Goal: Task Accomplishment & Management: Manage account settings

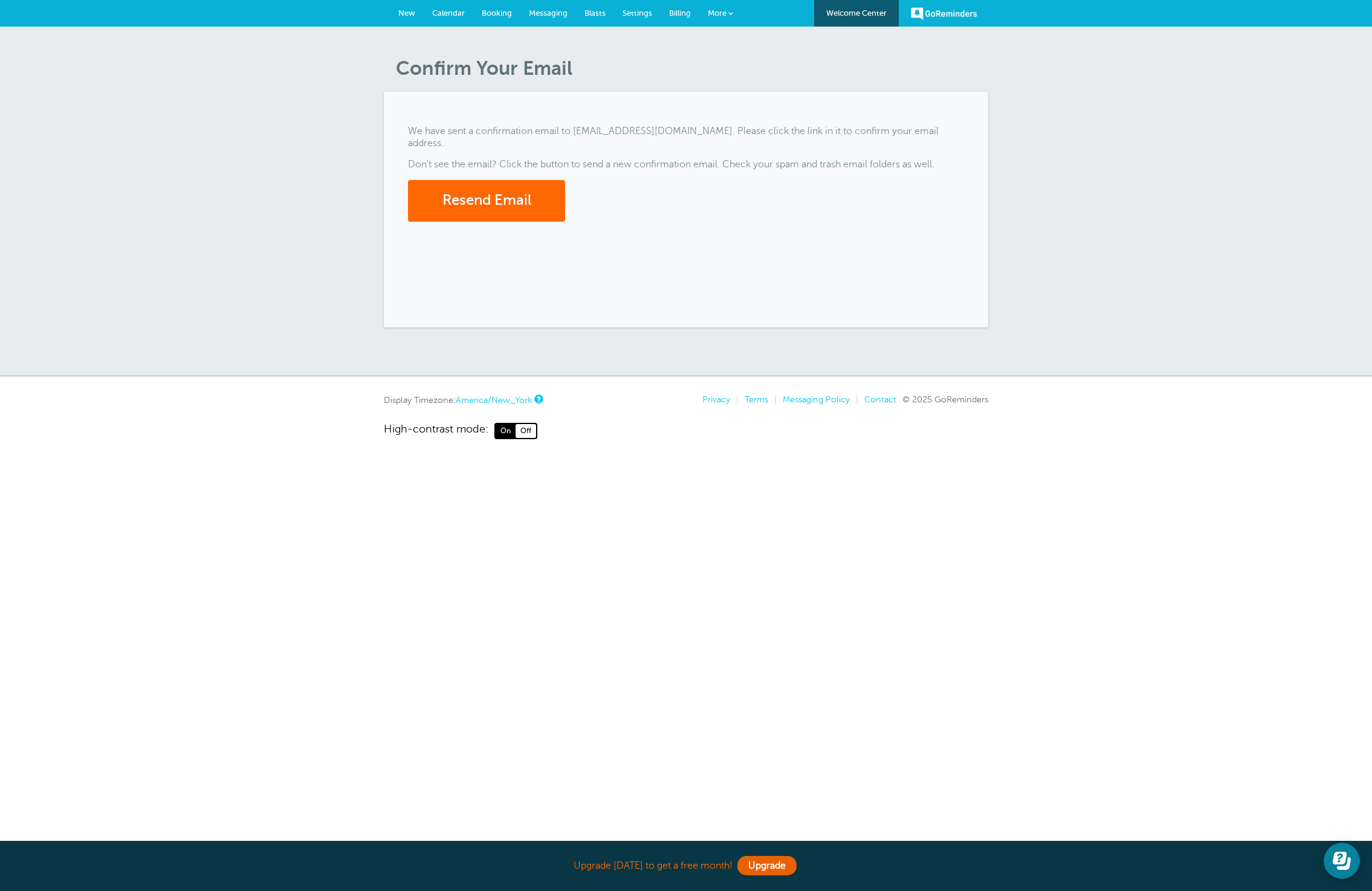
click at [629, 266] on div "We have sent a confirmation email to odomhealthsolutions@gmail.com. Please clic…" at bounding box center [685, 209] width 604 height 235
click at [469, 179] on div "We have sent a confirmation email to odomhealthsolutions@gmail.com. Please clic…" at bounding box center [685, 209] width 604 height 235
click at [473, 198] on button "Resend Email" at bounding box center [486, 200] width 157 height 42
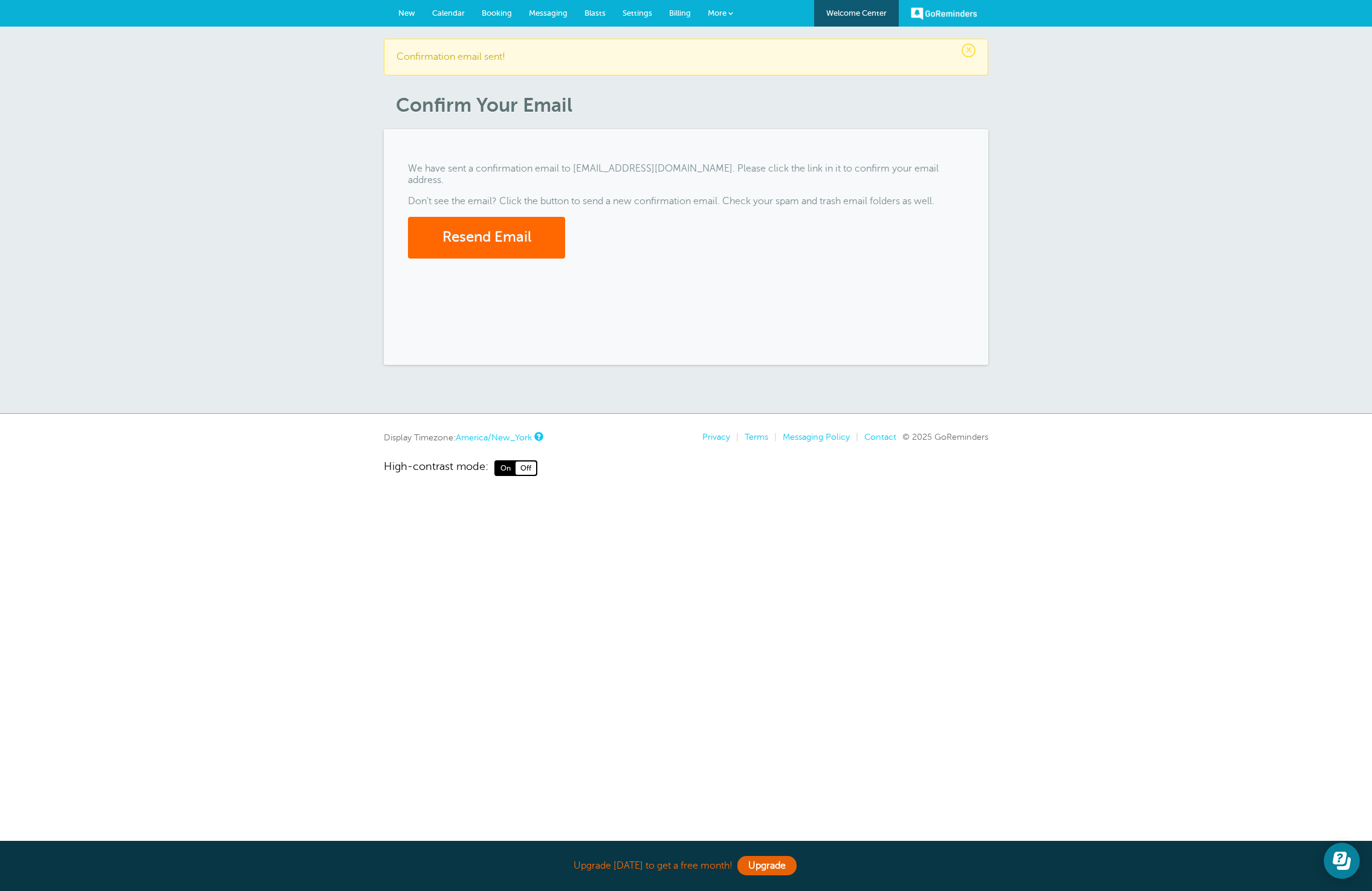
drag, startPoint x: 617, startPoint y: 321, endPoint x: 582, endPoint y: 313, distance: 35.9
click at [613, 325] on div "We have sent a confirmation email to odomhealthsolutions@gmail.com. Please clic…" at bounding box center [685, 247] width 604 height 235
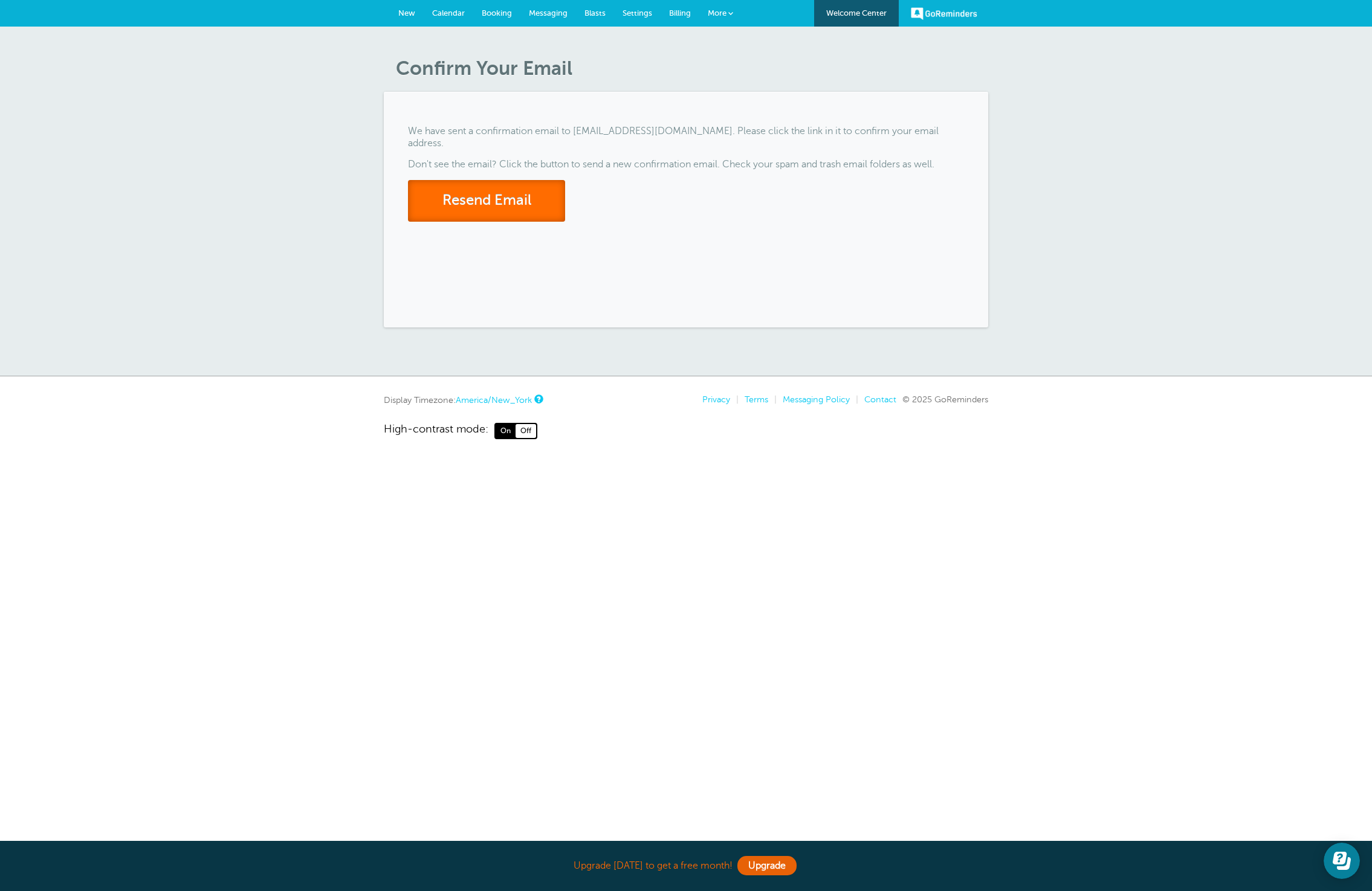
click at [487, 204] on button "Resend Email" at bounding box center [486, 200] width 157 height 42
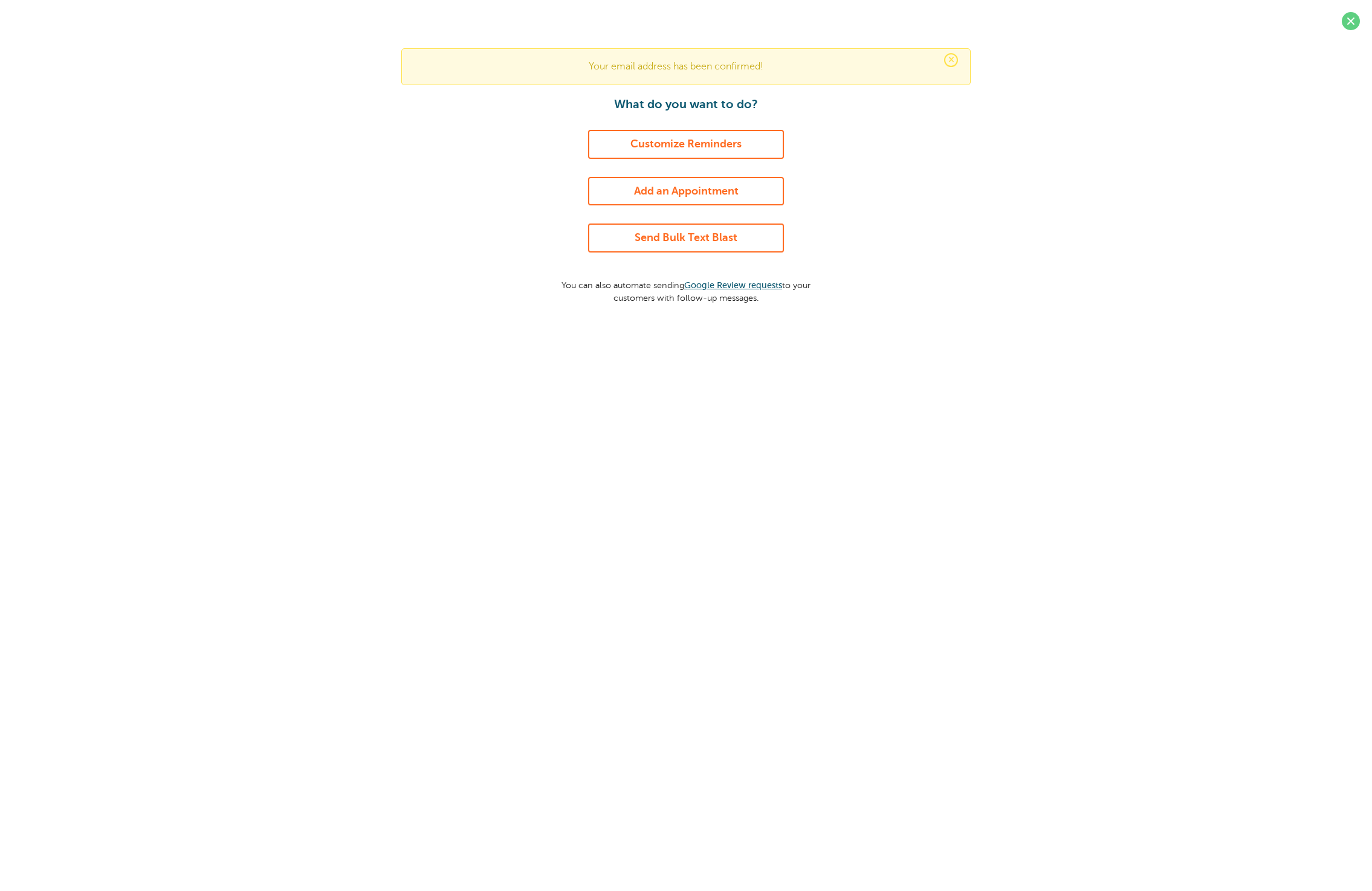
click at [683, 144] on link "Customize Reminders" at bounding box center [685, 145] width 196 height 29
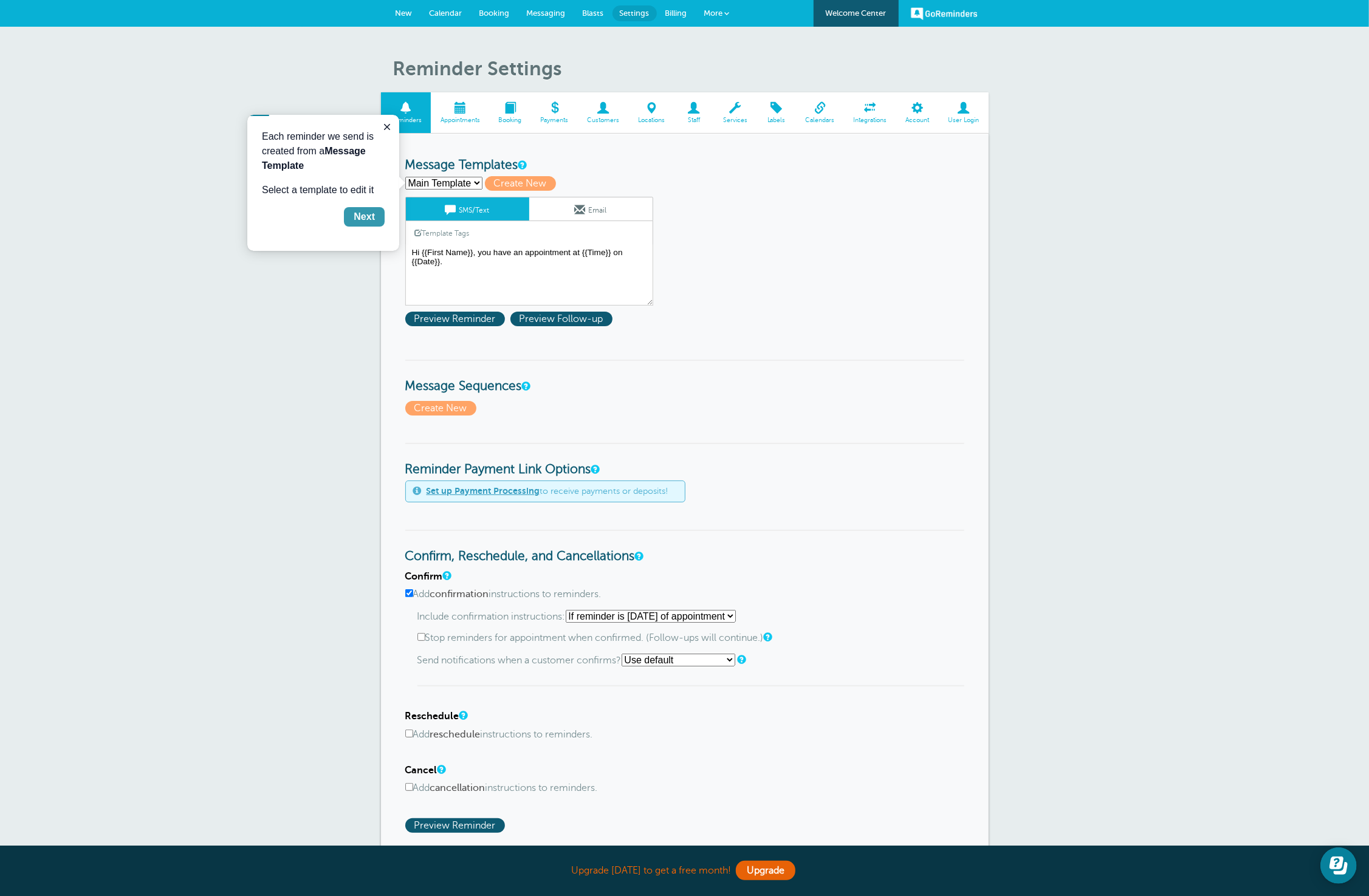
click at [350, 212] on button "Next" at bounding box center [364, 216] width 41 height 20
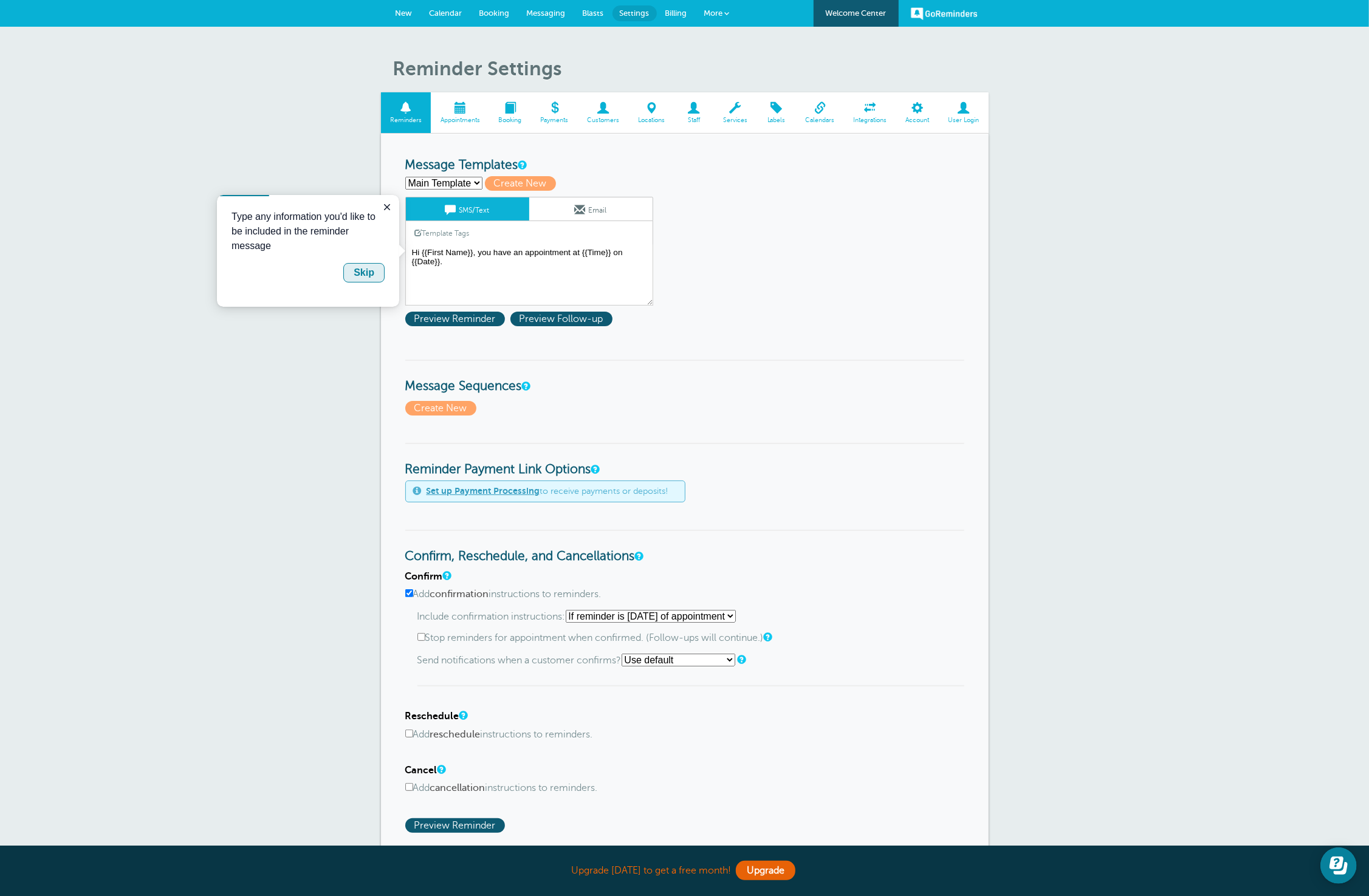
click at [357, 277] on div "Skip" at bounding box center [363, 272] width 21 height 15
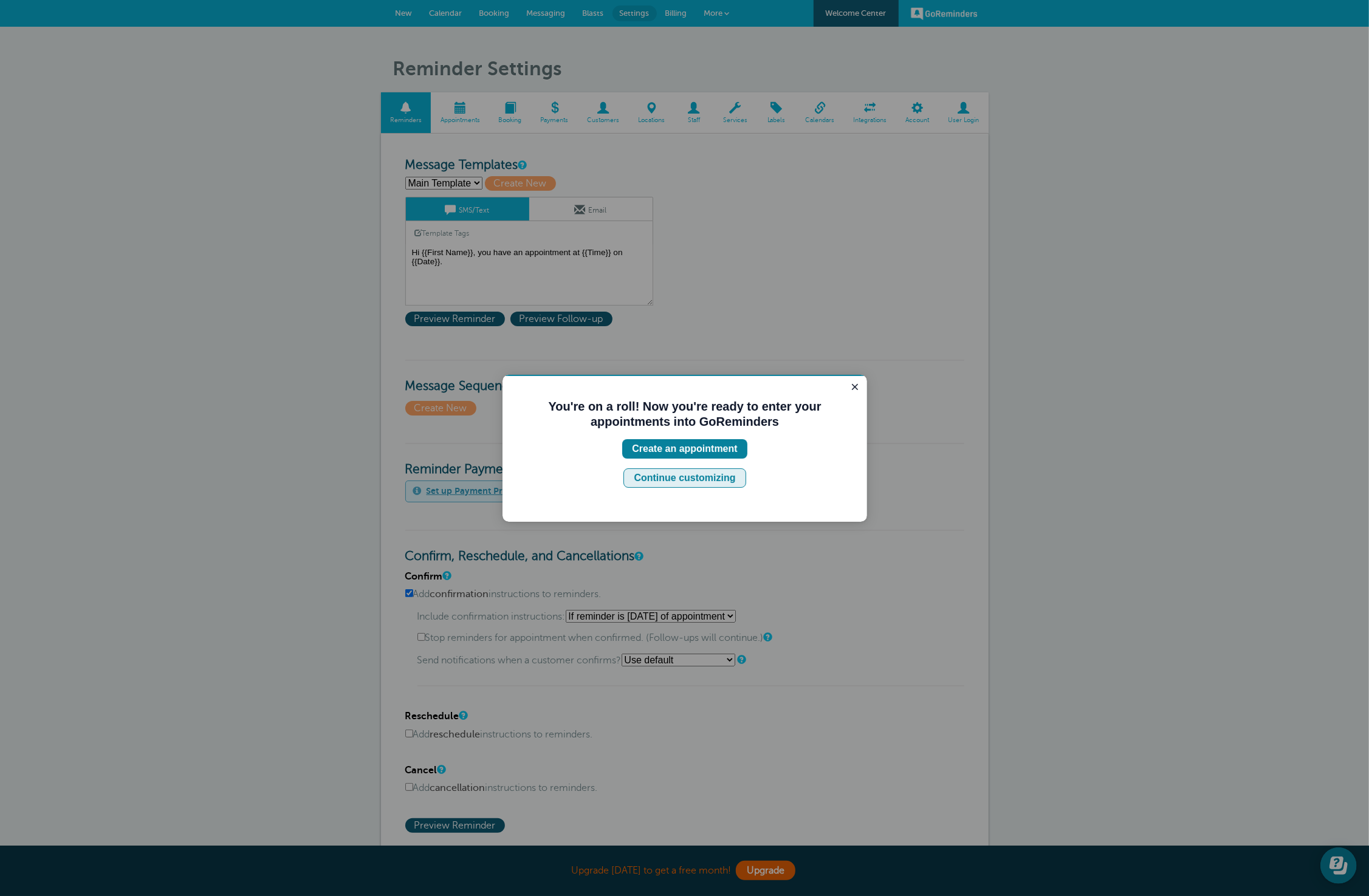
click at [682, 475] on div "Continue customizing" at bounding box center [684, 477] width 102 height 15
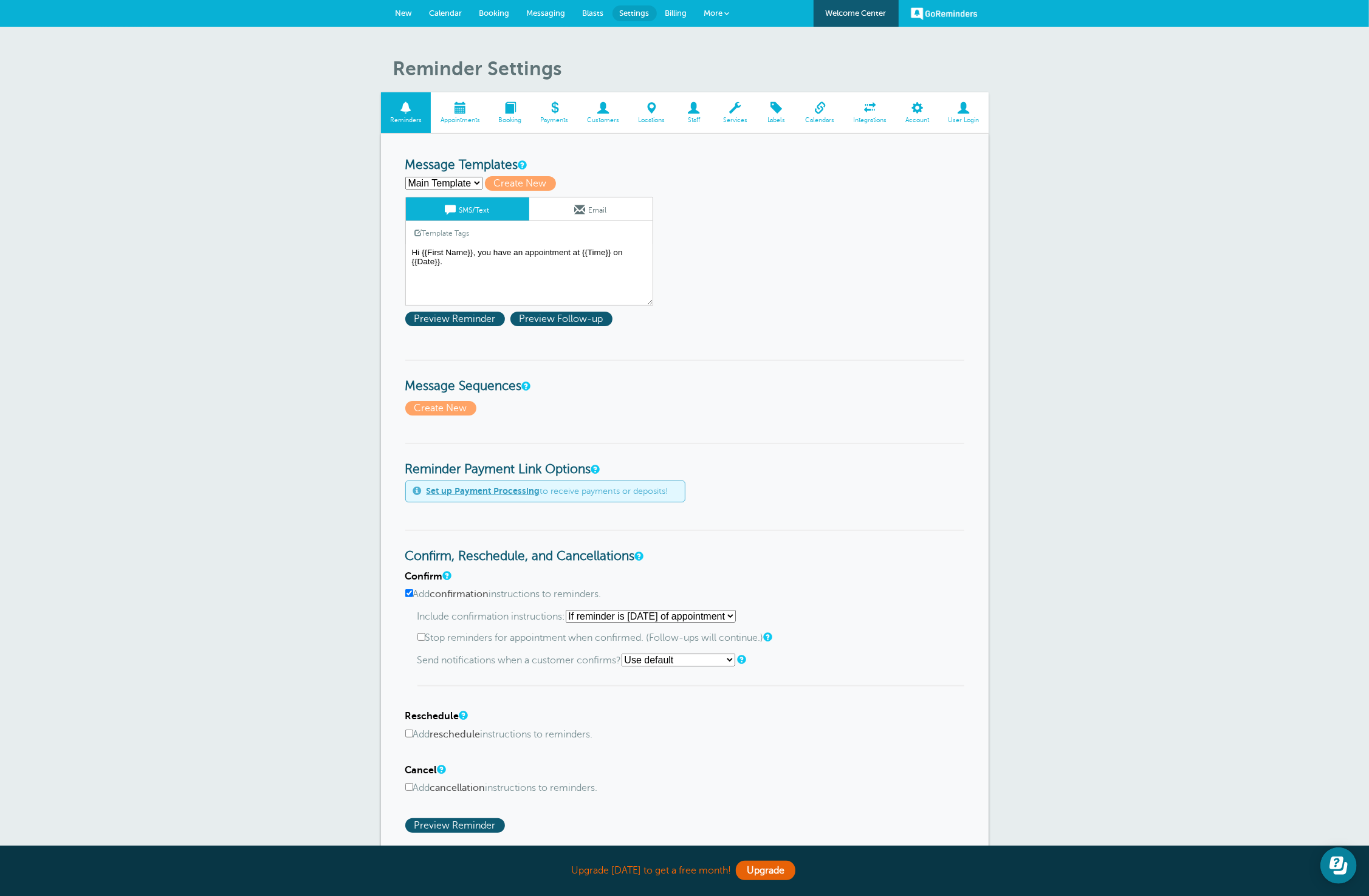
click at [559, 116] on span "Payments" at bounding box center [554, 119] width 34 height 7
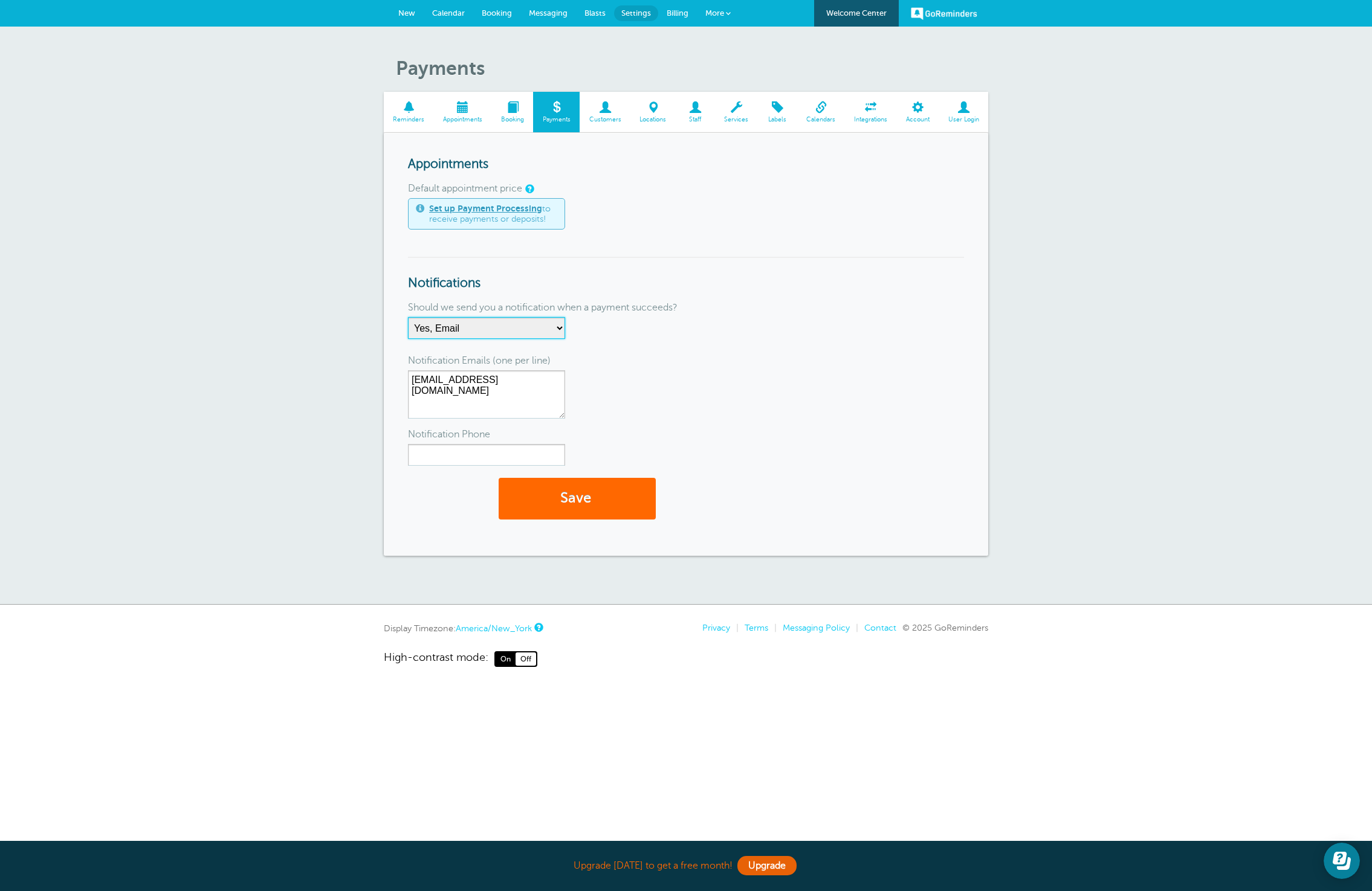
click at [480, 325] on select "No Thanks Yes, Email Yes, SMS Yes, Email & SMS" at bounding box center [486, 328] width 157 height 21
click at [408, 317] on select "No Thanks Yes, Email Yes, SMS Yes, Email & SMS" at bounding box center [486, 328] width 157 height 21
click at [480, 405] on textarea "odomhealthsolutions@gmail.com" at bounding box center [486, 395] width 157 height 49
click at [503, 319] on select "No Thanks Yes, Email Yes, SMS Yes, Email & SMS" at bounding box center [486, 328] width 157 height 21
click at [696, 109] on span at bounding box center [695, 107] width 39 height 12
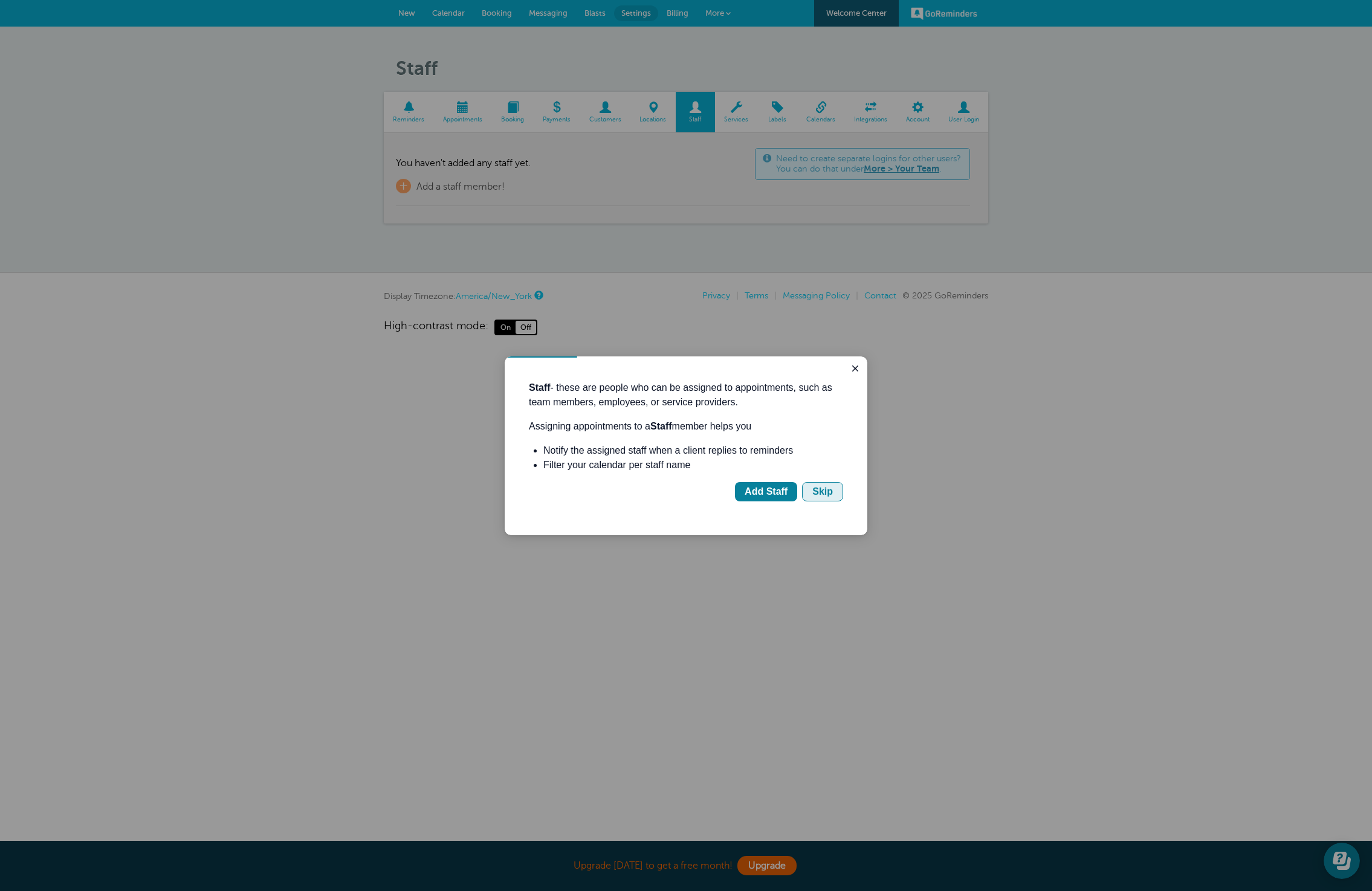
click at [817, 488] on div "Skip" at bounding box center [822, 491] width 20 height 15
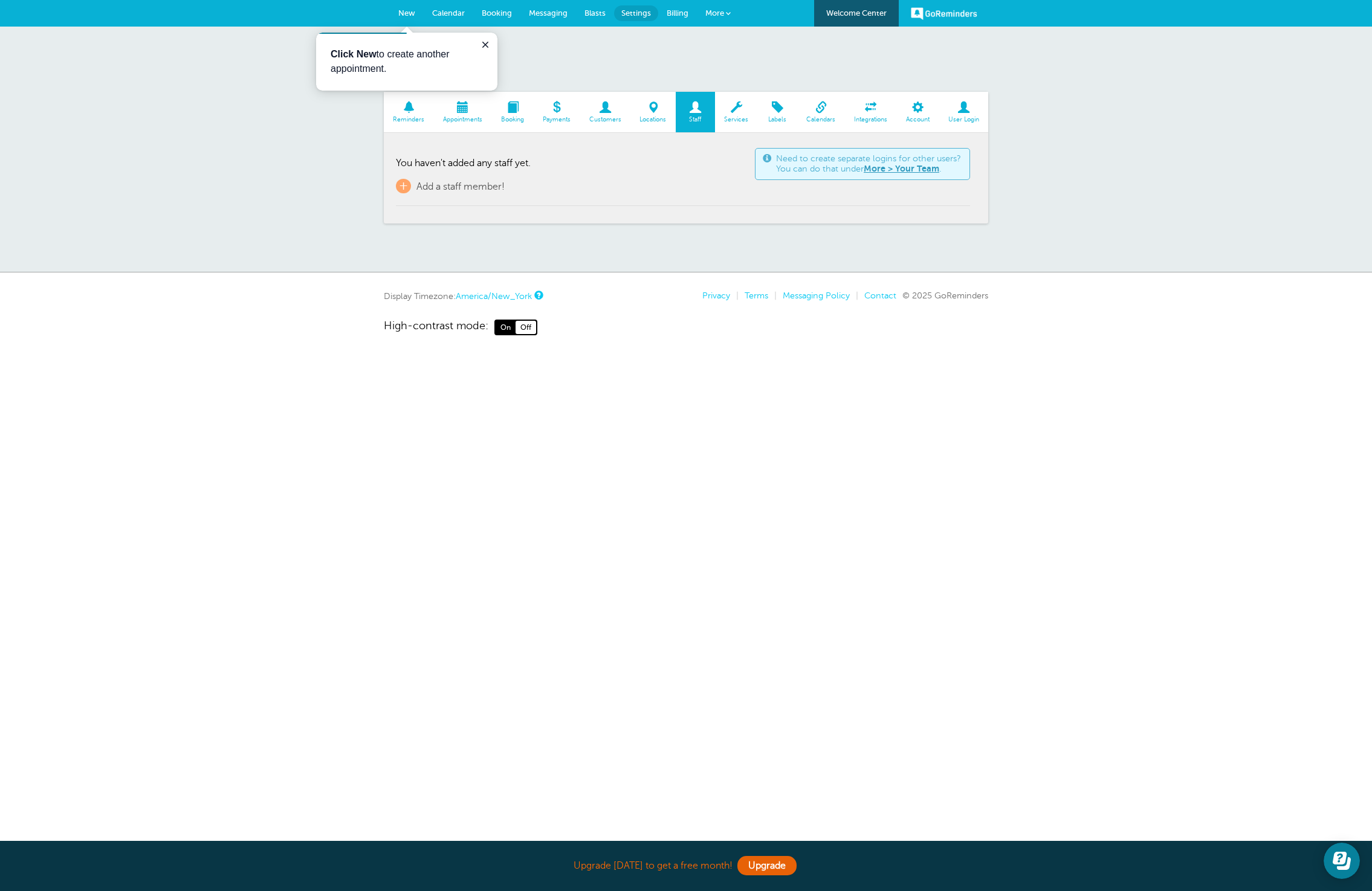
click at [926, 408] on html "Upgrade today to get a free month! Upgrade GoReminders Welcome Center New Calen…" at bounding box center [686, 203] width 1372 height 408
click at [830, 120] on span "Calendars" at bounding box center [820, 119] width 36 height 7
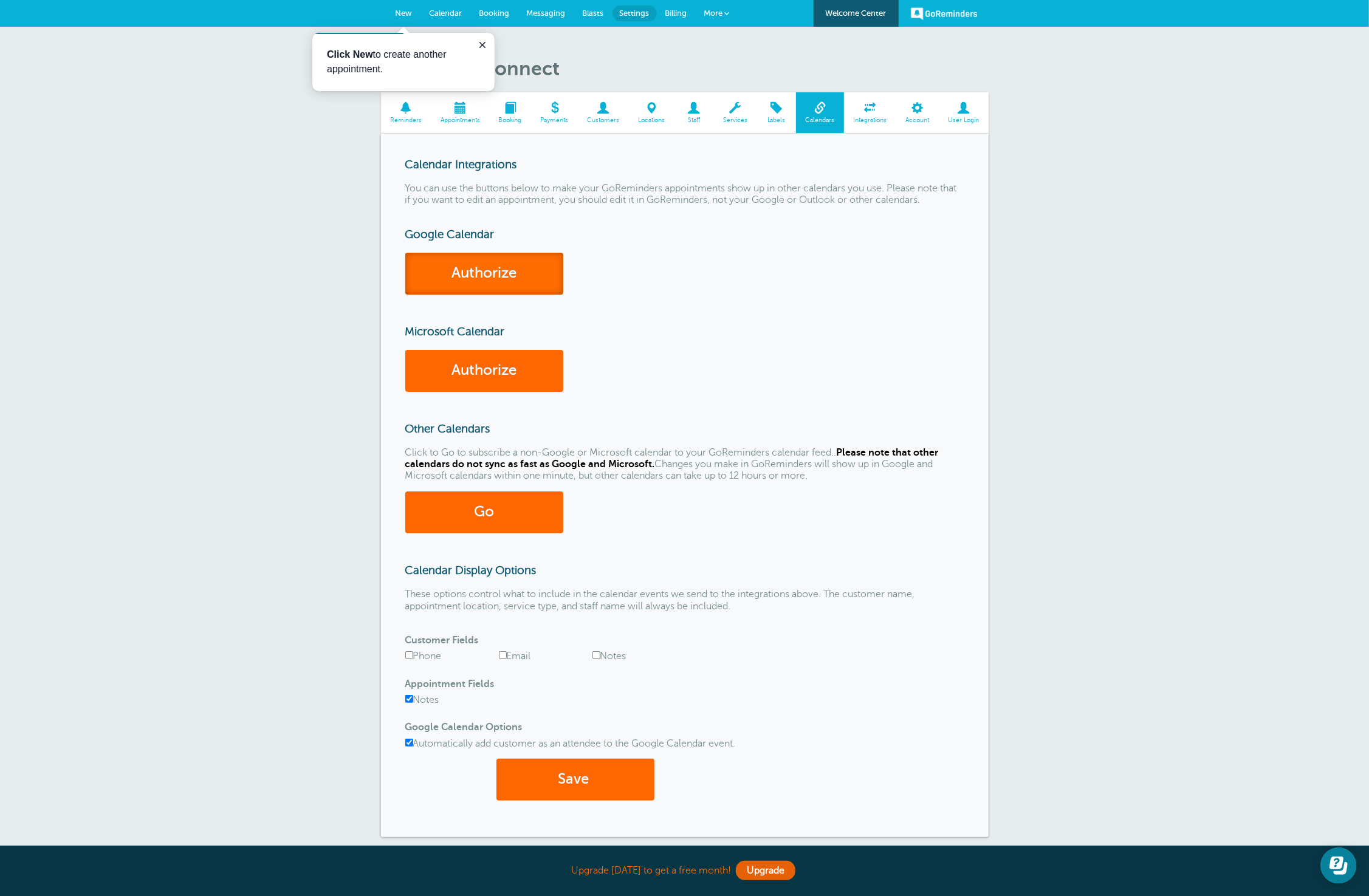
click at [473, 277] on link "Authorize" at bounding box center [483, 273] width 158 height 42
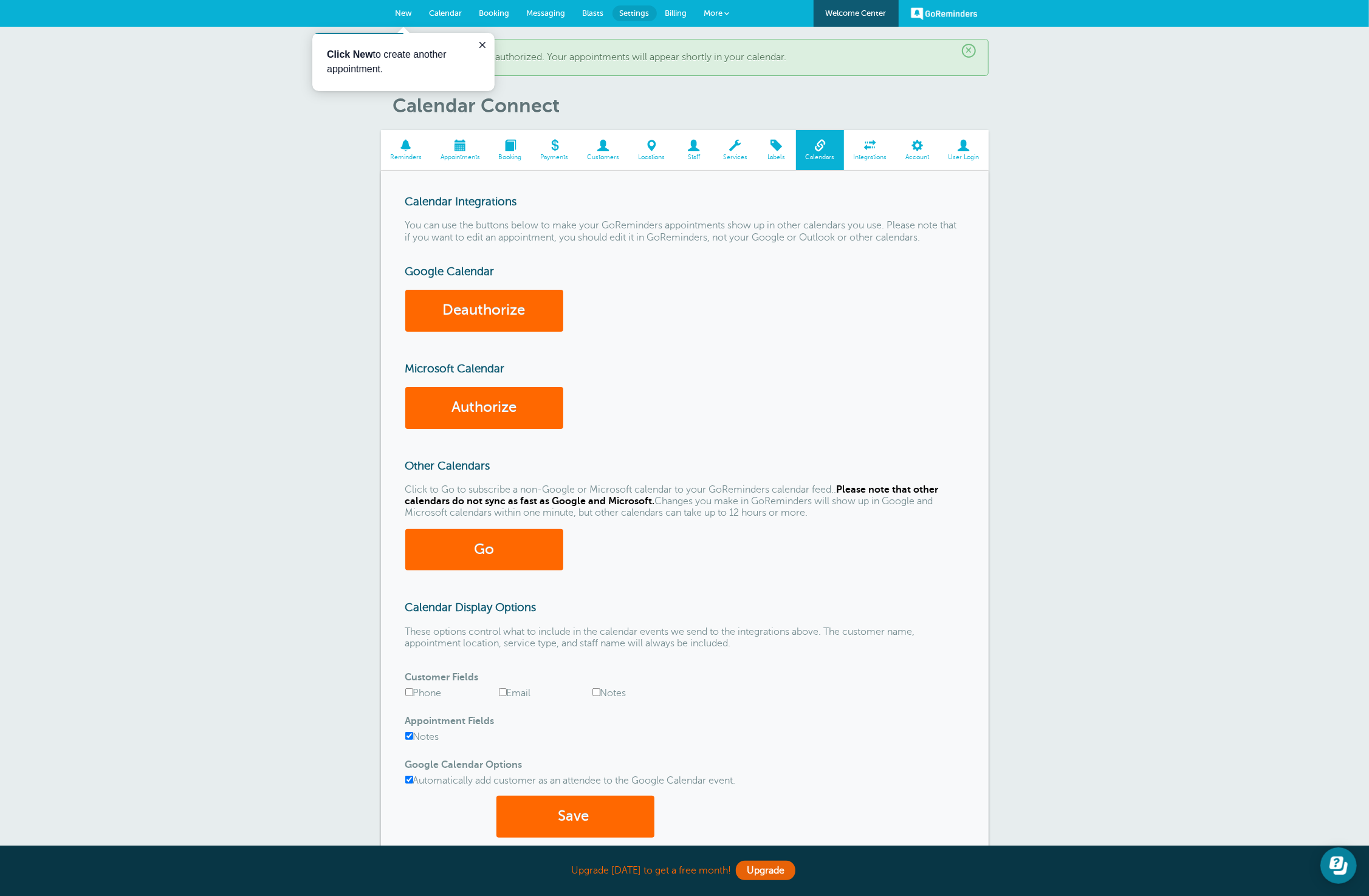
scroll to position [2, 0]
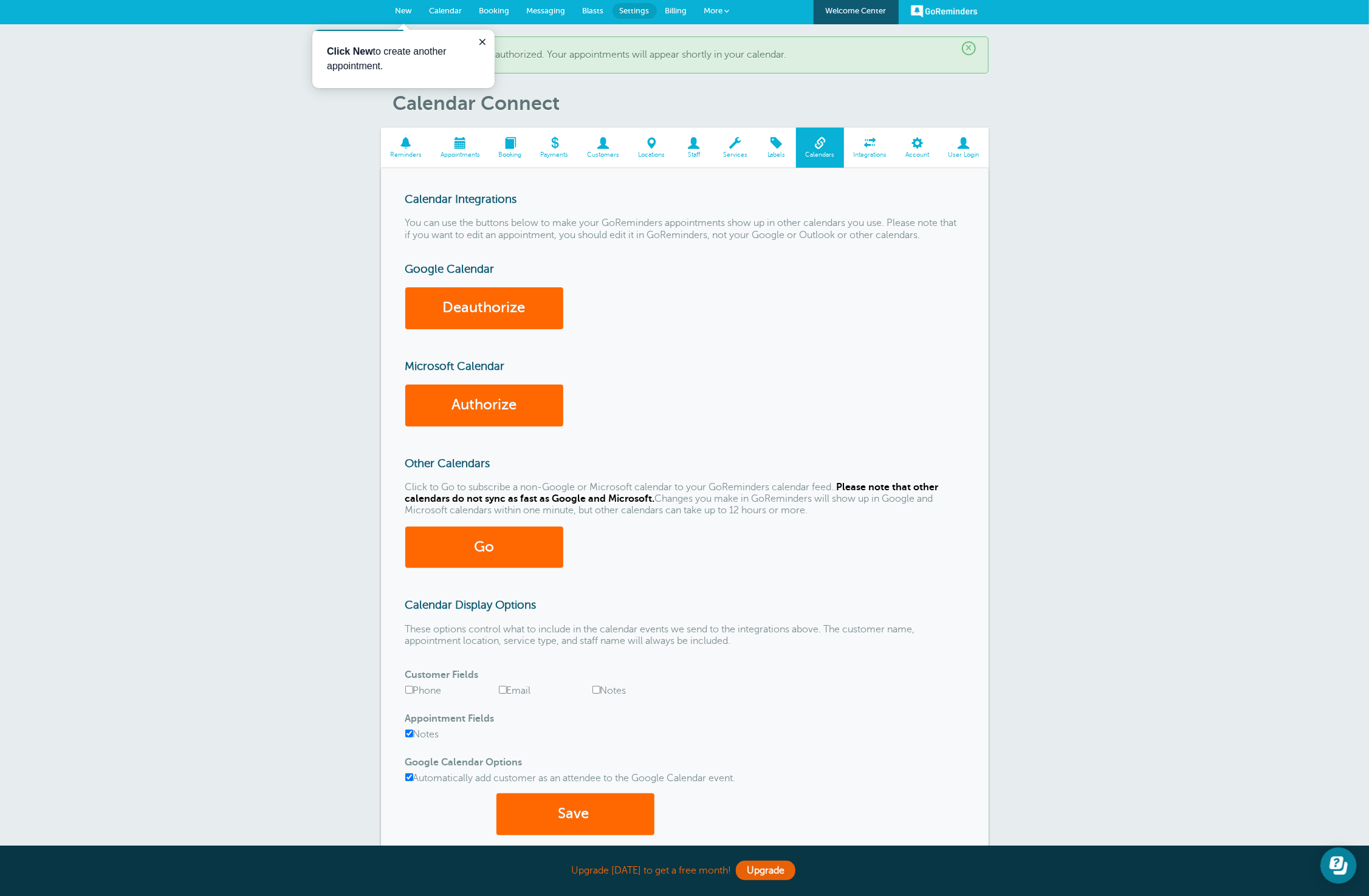
click at [870, 153] on span "Integrations" at bounding box center [870, 155] width 40 height 7
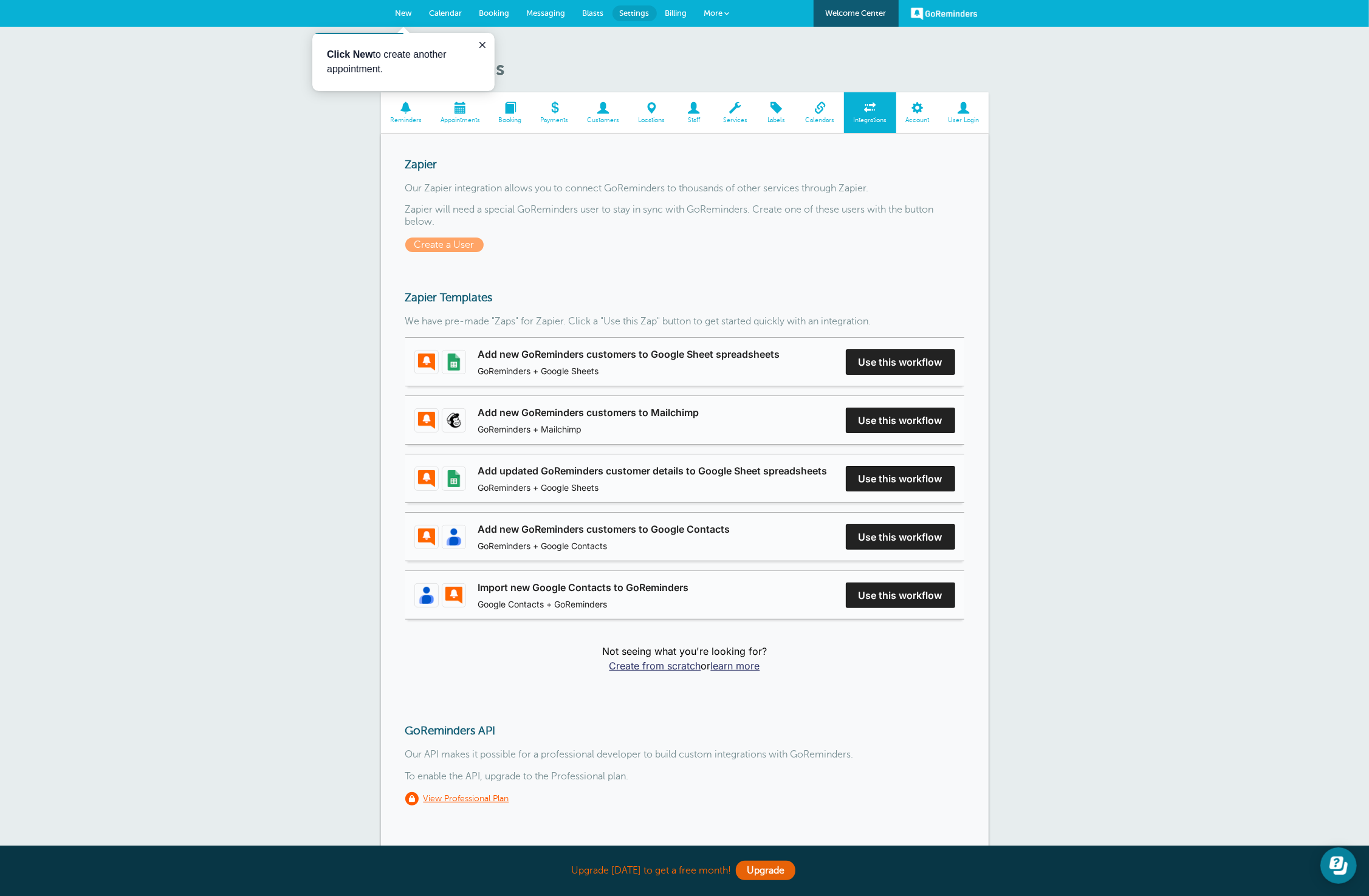
drag, startPoint x: 609, startPoint y: 114, endPoint x: 615, endPoint y: 119, distance: 7.8
click at [609, 114] on link "Customers" at bounding box center [604, 112] width 51 height 41
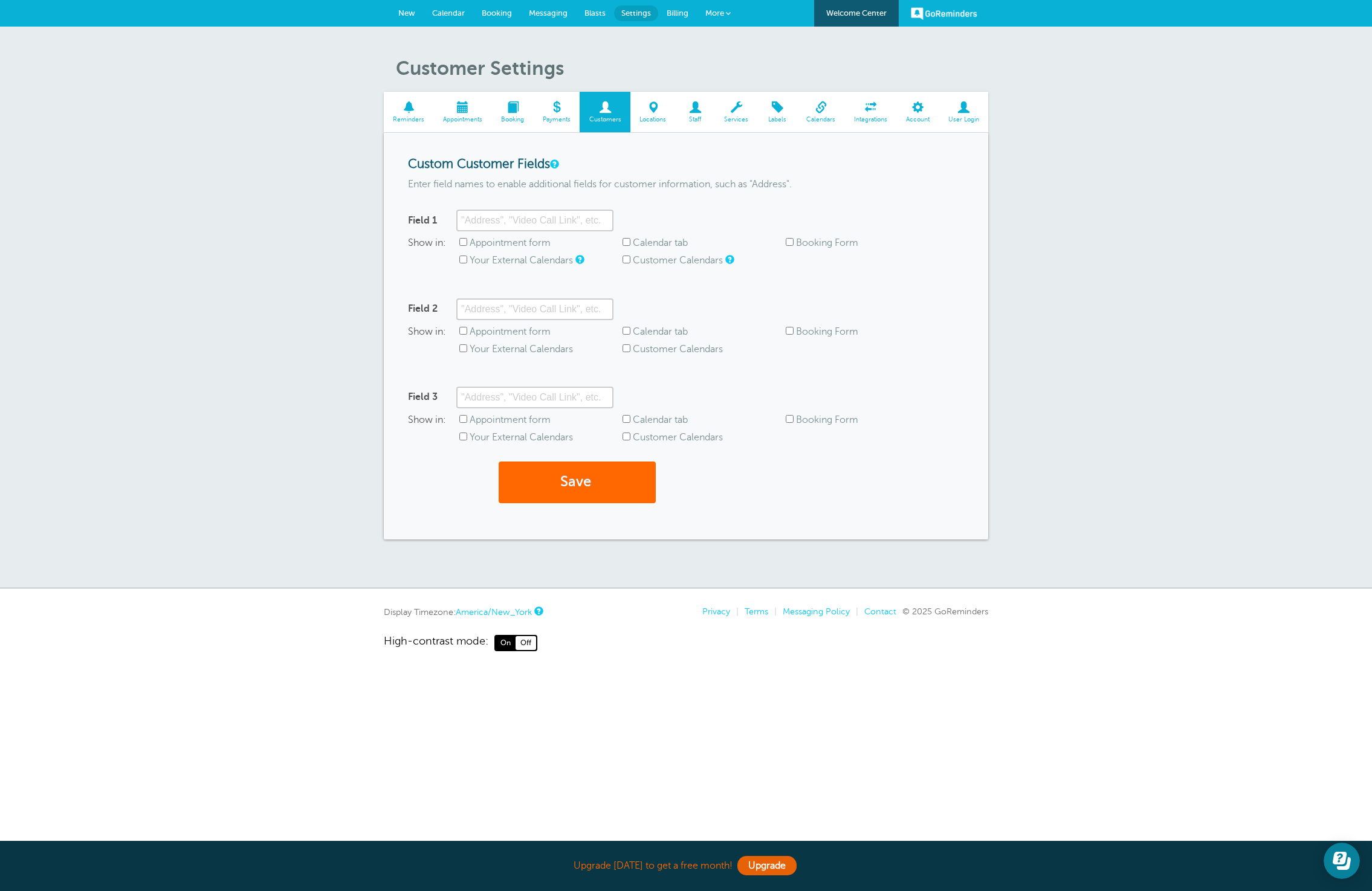
click at [879, 113] on span at bounding box center [870, 107] width 52 height 12
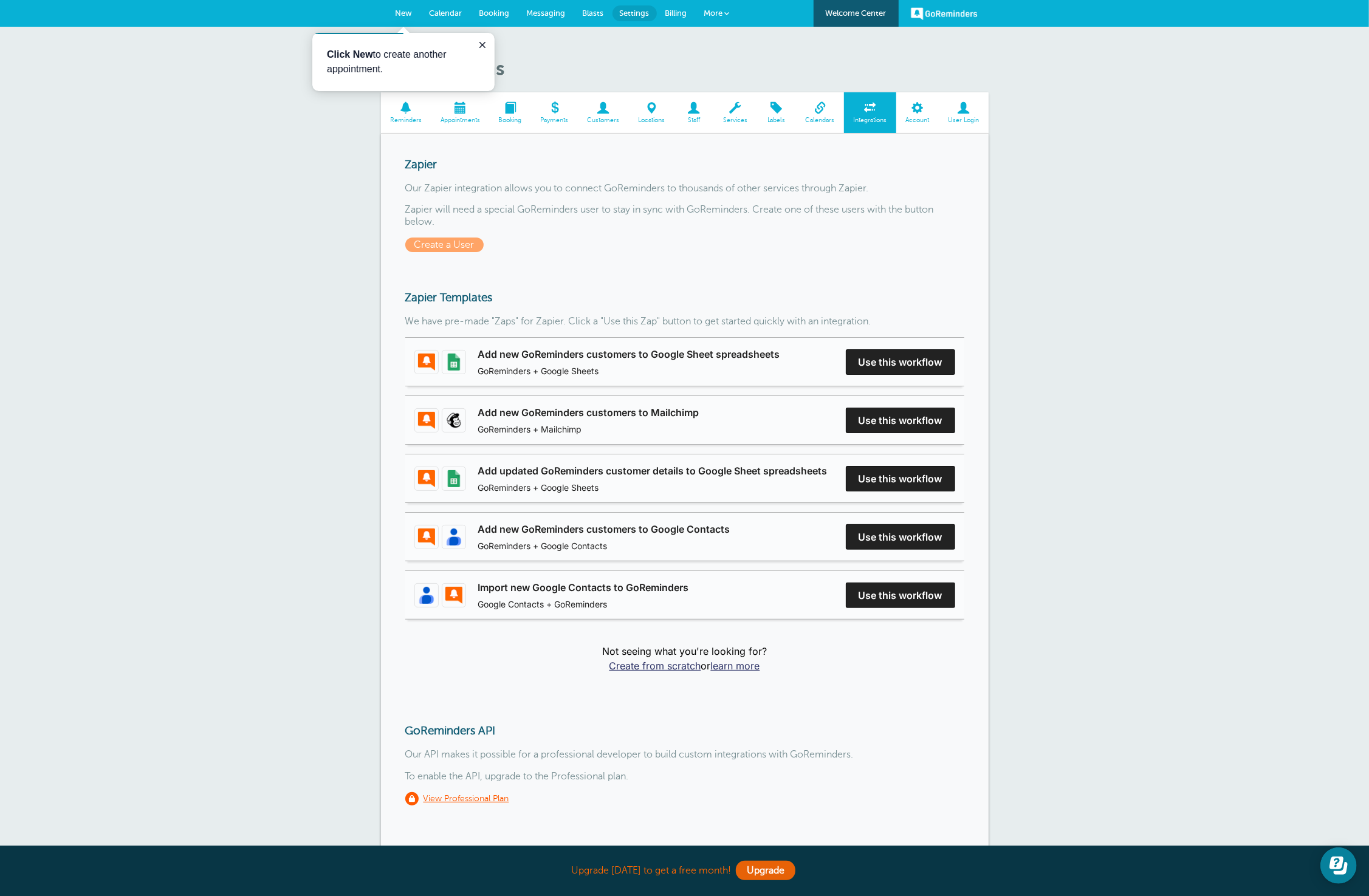
click at [922, 119] on span "Account" at bounding box center [917, 119] width 30 height 7
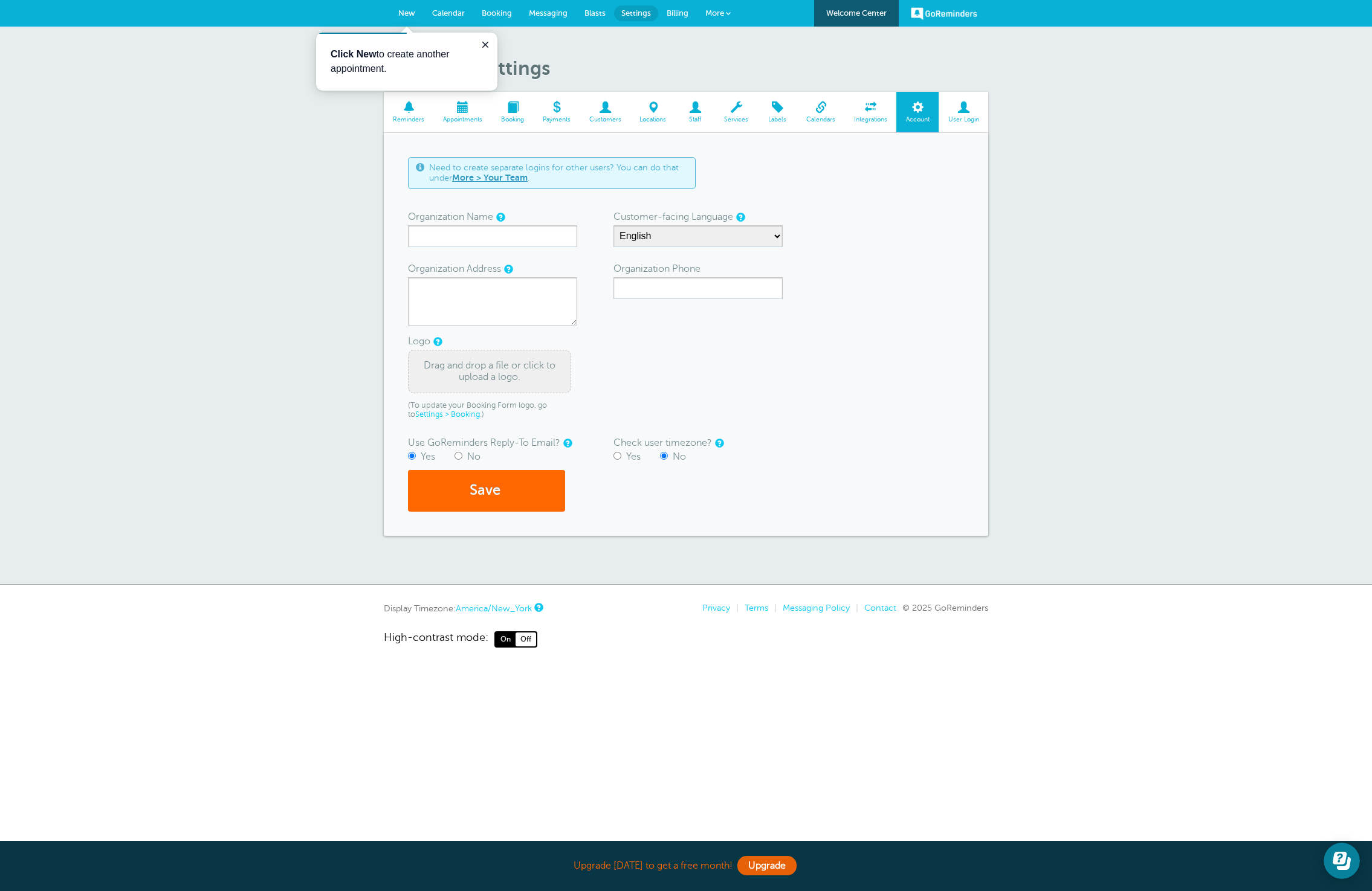
click at [600, 17] on span "Blasts" at bounding box center [596, 13] width 21 height 9
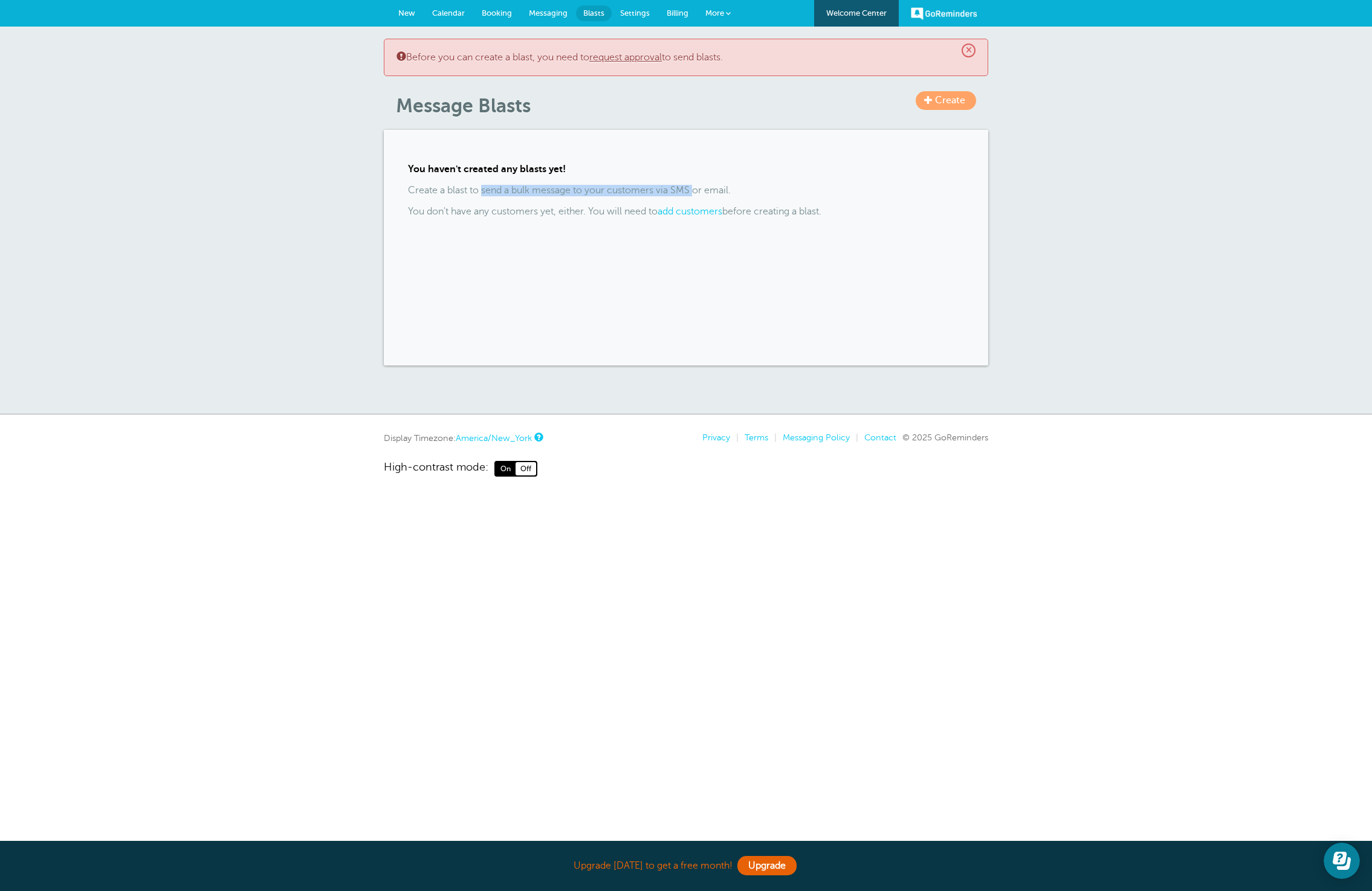
drag, startPoint x: 483, startPoint y: 187, endPoint x: 703, endPoint y: 186, distance: 220.0
click at [698, 188] on p "Create a blast to send a bulk message to your customers via SMS or email." at bounding box center [685, 191] width 556 height 12
click at [704, 186] on p "Create a blast to send a bulk message to your customers via SMS or email." at bounding box center [685, 191] width 556 height 12
click at [556, 17] on span "Messaging" at bounding box center [548, 13] width 39 height 9
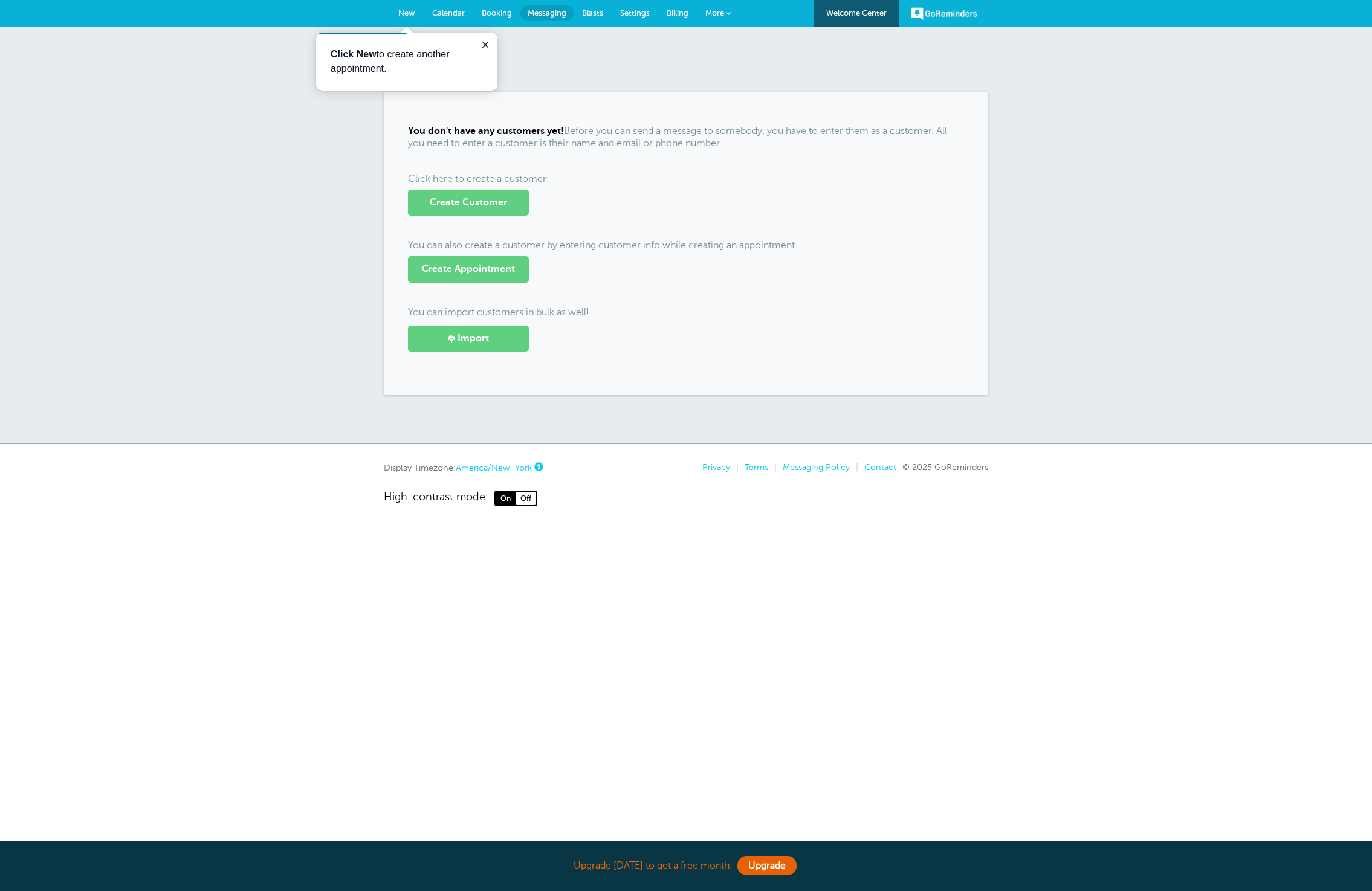
drag, startPoint x: 419, startPoint y: 130, endPoint x: 737, endPoint y: 146, distance: 318.4
click at [735, 145] on p "You don't have any customers yet! Before you can send a message to somebody, yo…" at bounding box center [685, 137] width 556 height 23
click at [737, 146] on p "You don't have any customers yet! Before you can send a message to somebody, yo…" at bounding box center [685, 137] width 556 height 23
click at [452, 9] on span "Calendar" at bounding box center [449, 13] width 33 height 9
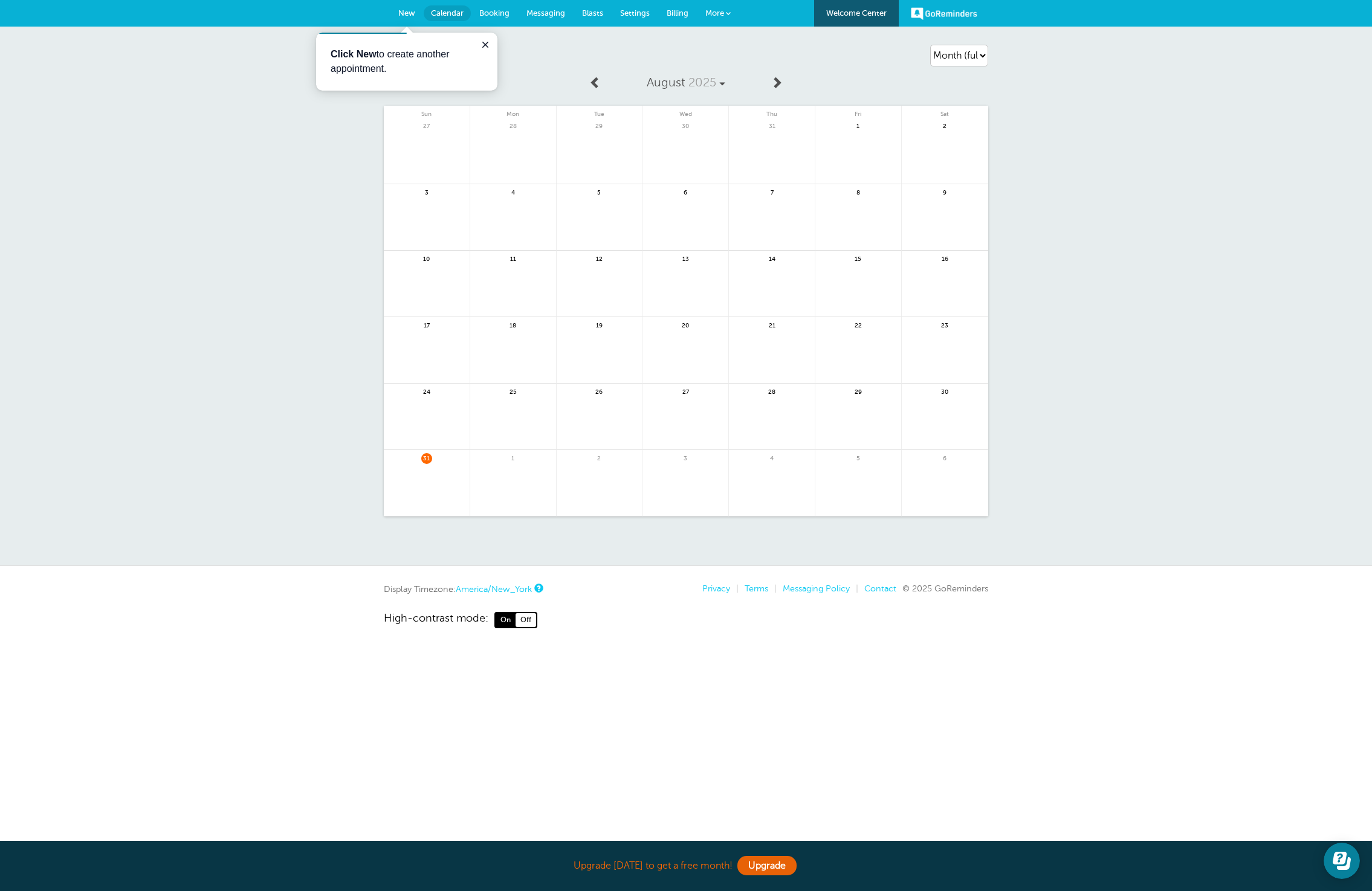
click at [497, 14] on span "Booking" at bounding box center [494, 13] width 30 height 9
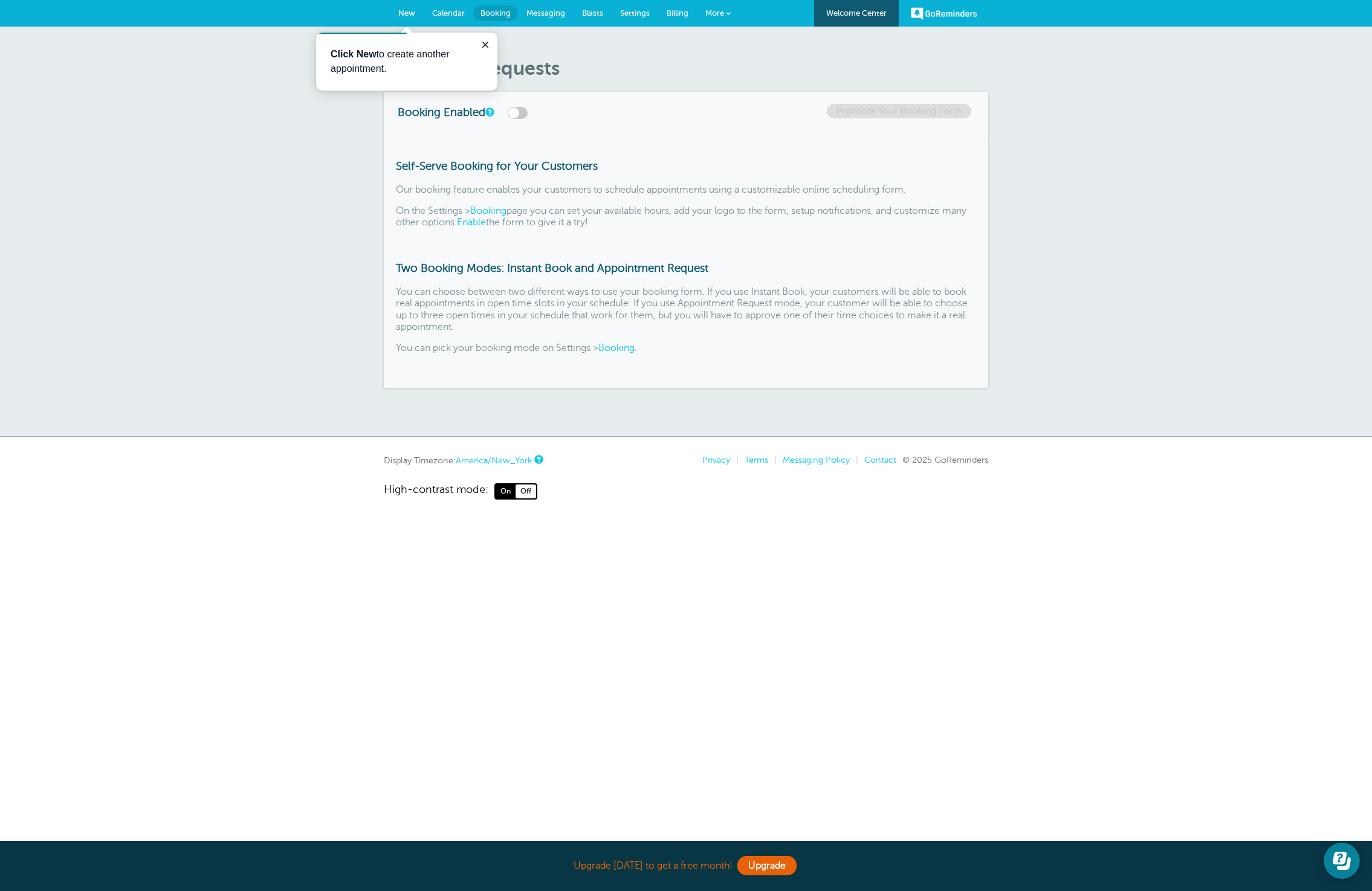
click at [516, 111] on label at bounding box center [518, 113] width 19 height 12
click at [0, 0] on input "checkbox" at bounding box center [0, 0] width 0 height 0
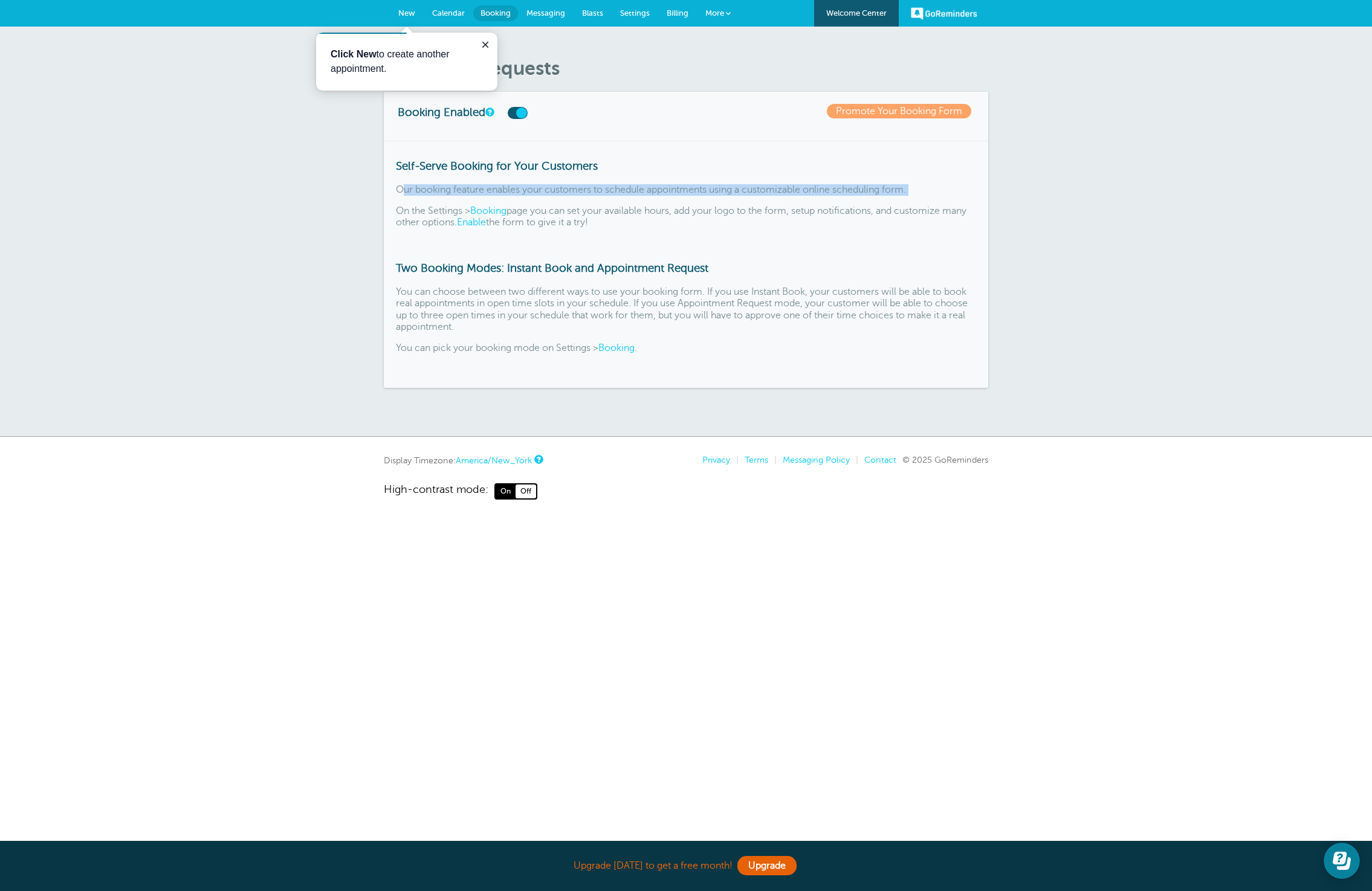
drag, startPoint x: 404, startPoint y: 193, endPoint x: 826, endPoint y: 195, distance: 422.0
click at [822, 196] on div "Self-Serve Booking for Your Customers Our booking feature enables your customer…" at bounding box center [685, 265] width 604 height 247
click at [827, 191] on p "Our booking feature enables your customers to schedule appointments using a cus…" at bounding box center [686, 190] width 580 height 12
drag, startPoint x: 630, startPoint y: 226, endPoint x: 403, endPoint y: 214, distance: 227.3
click at [403, 214] on p "On the Settings > Booking page you can set your available hours, add your logo …" at bounding box center [686, 217] width 580 height 23
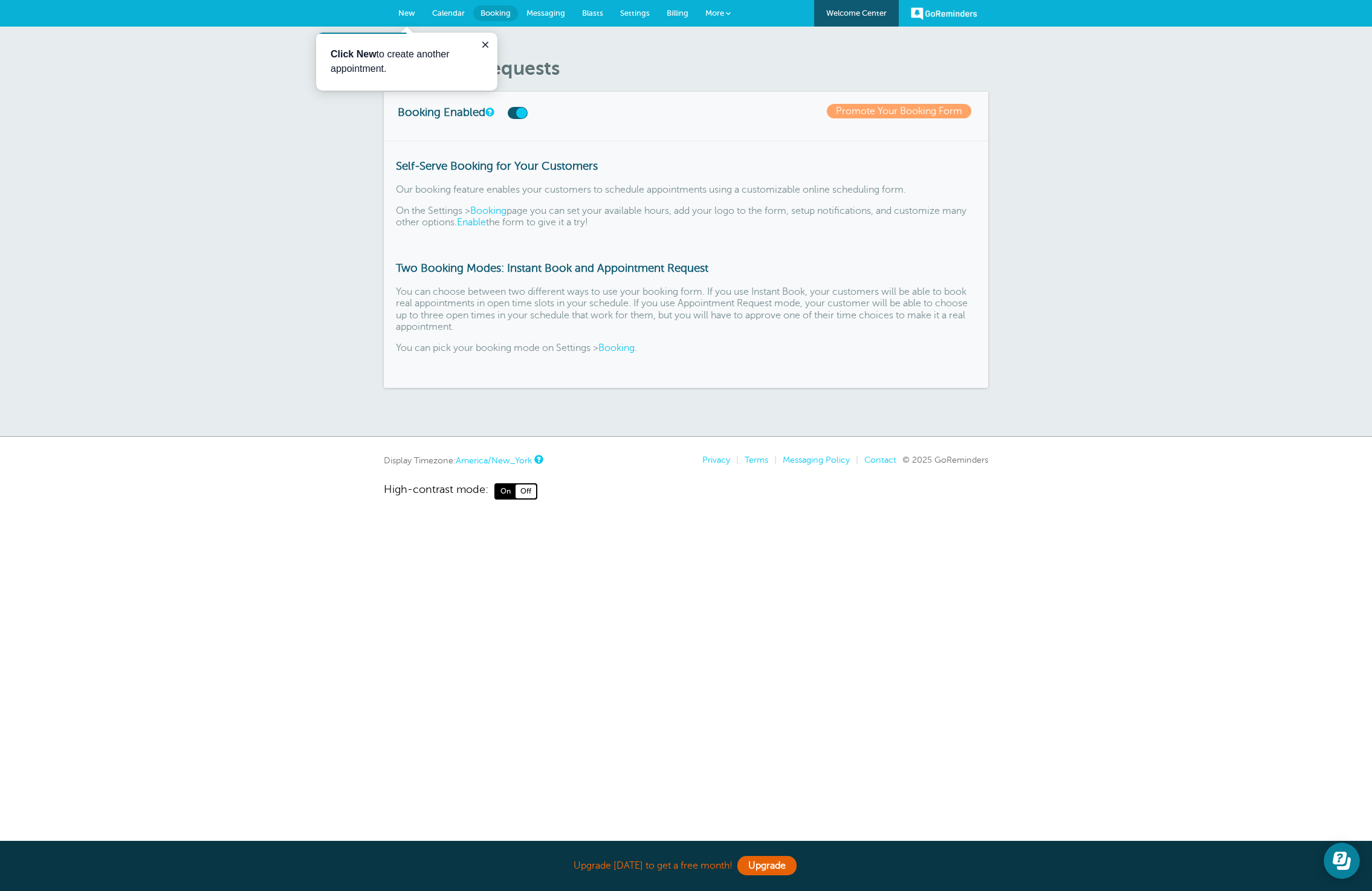
click at [403, 214] on p "On the Settings > Booking page you can set your available hours, add your logo …" at bounding box center [686, 217] width 580 height 23
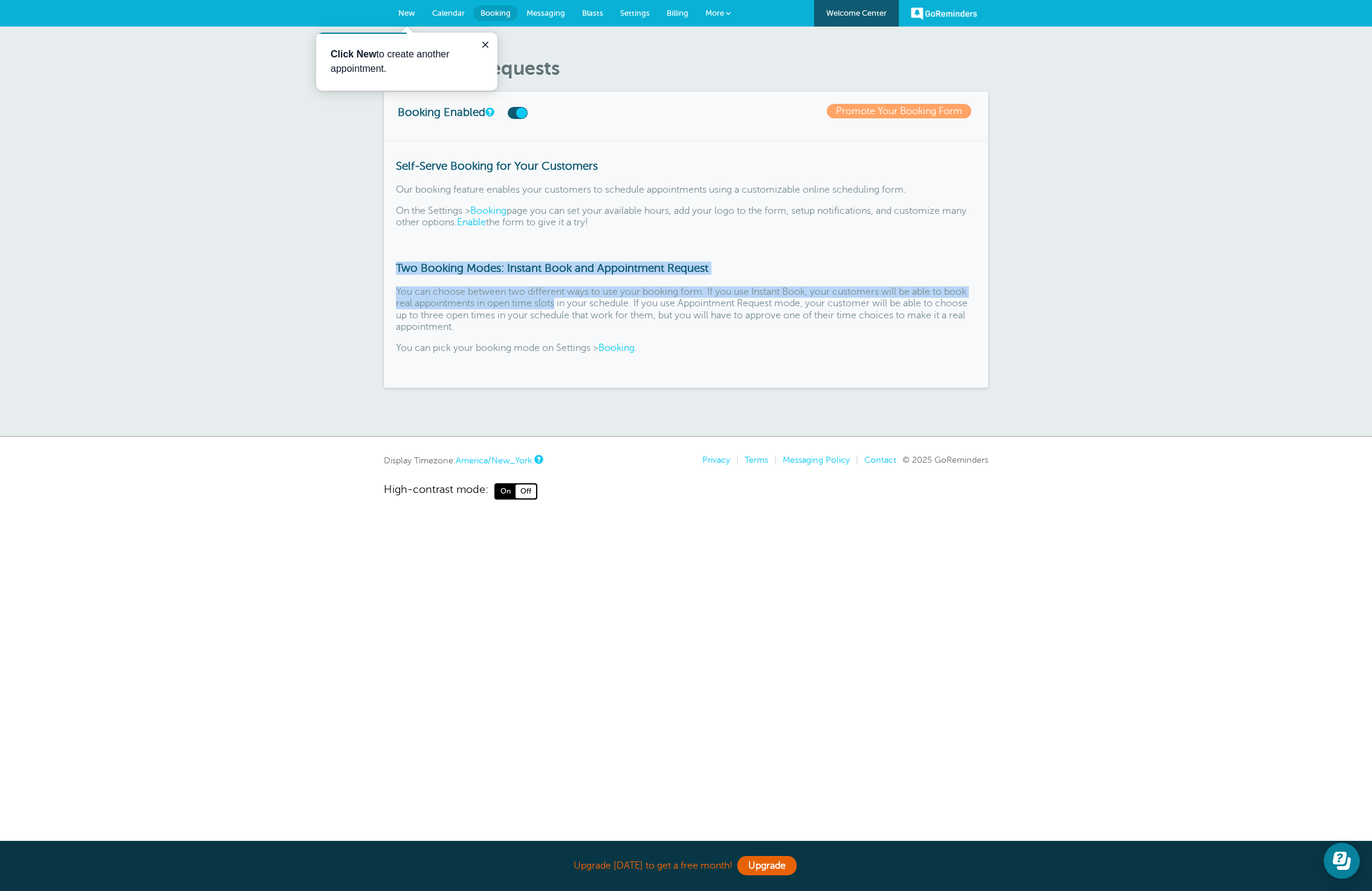
drag, startPoint x: 399, startPoint y: 267, endPoint x: 558, endPoint y: 300, distance: 162.4
click at [558, 299] on div "Self-Serve Booking for Your Customers Our booking feature enables your customer…" at bounding box center [685, 265] width 604 height 247
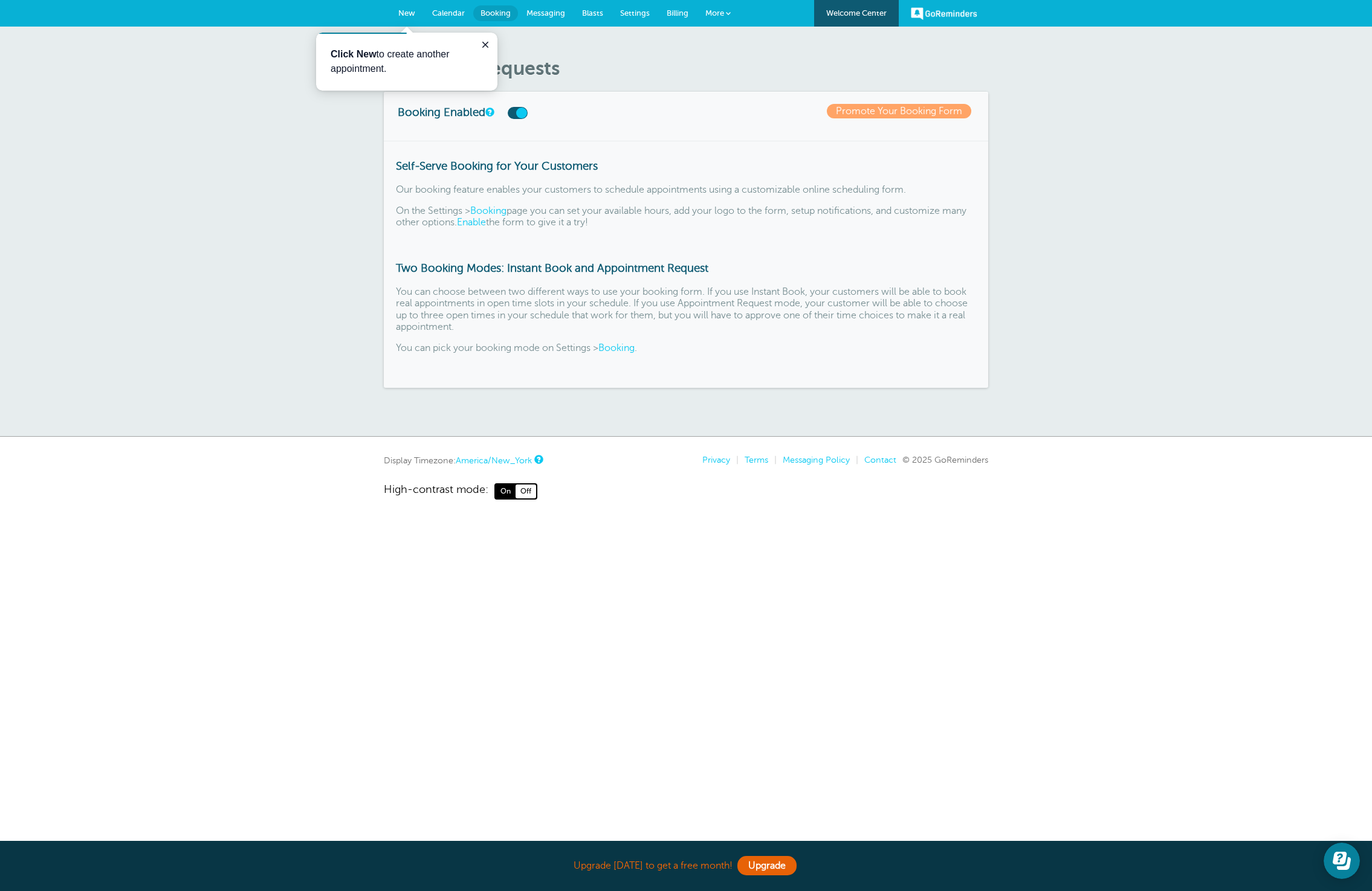
click at [558, 299] on p "You can choose between two different ways to use your booking form. If you use …" at bounding box center [686, 309] width 580 height 47
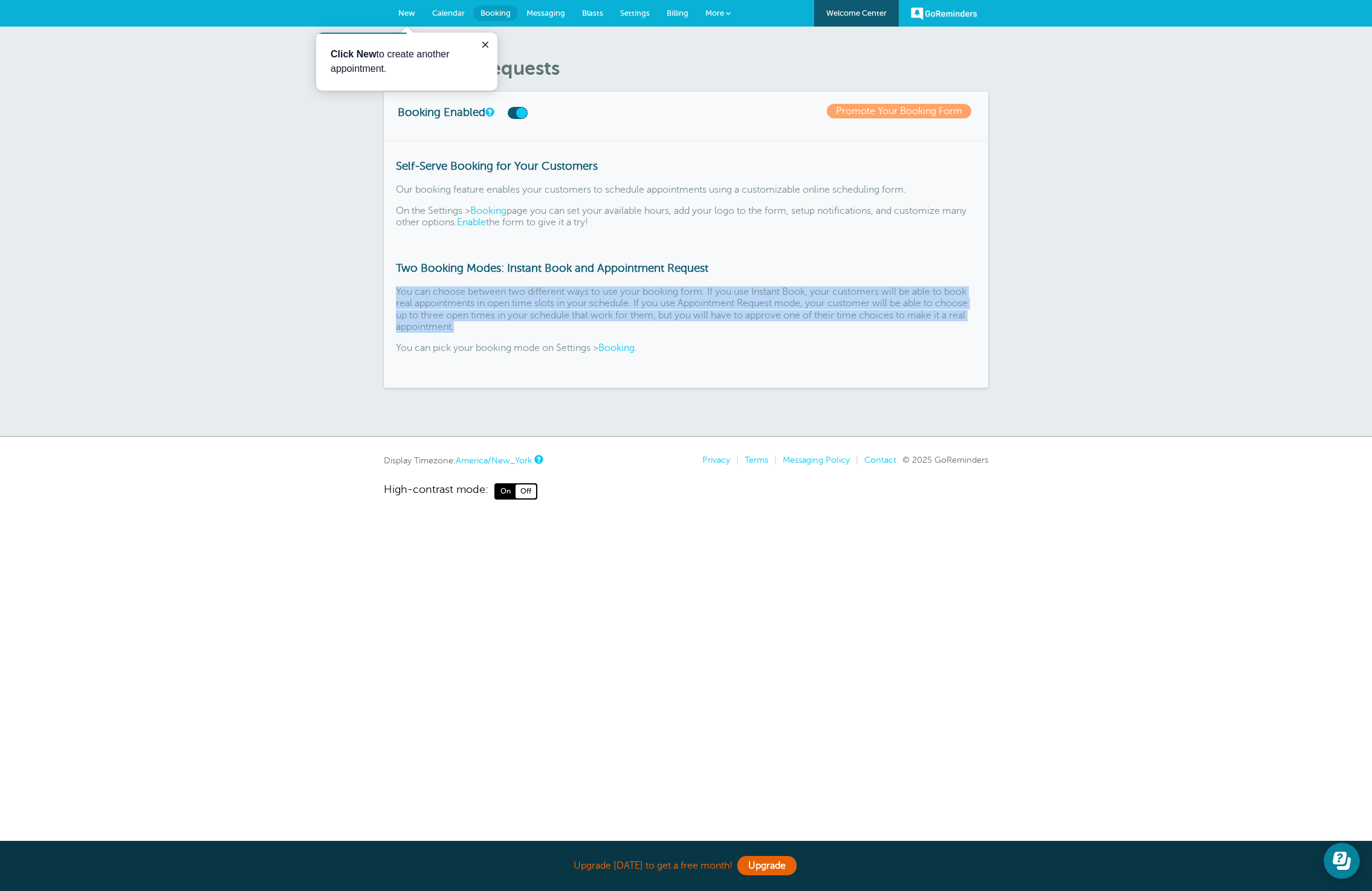
drag, startPoint x: 476, startPoint y: 325, endPoint x: 388, endPoint y: 285, distance: 96.7
click at [388, 286] on div "Self-Serve Booking for Your Customers Our booking feature enables your customer…" at bounding box center [685, 265] width 604 height 247
drag, startPoint x: 395, startPoint y: 266, endPoint x: 470, endPoint y: 333, distance: 100.6
click at [470, 333] on div "Self-Serve Booking for Your Customers Our booking feature enables your customer…" at bounding box center [685, 265] width 604 height 247
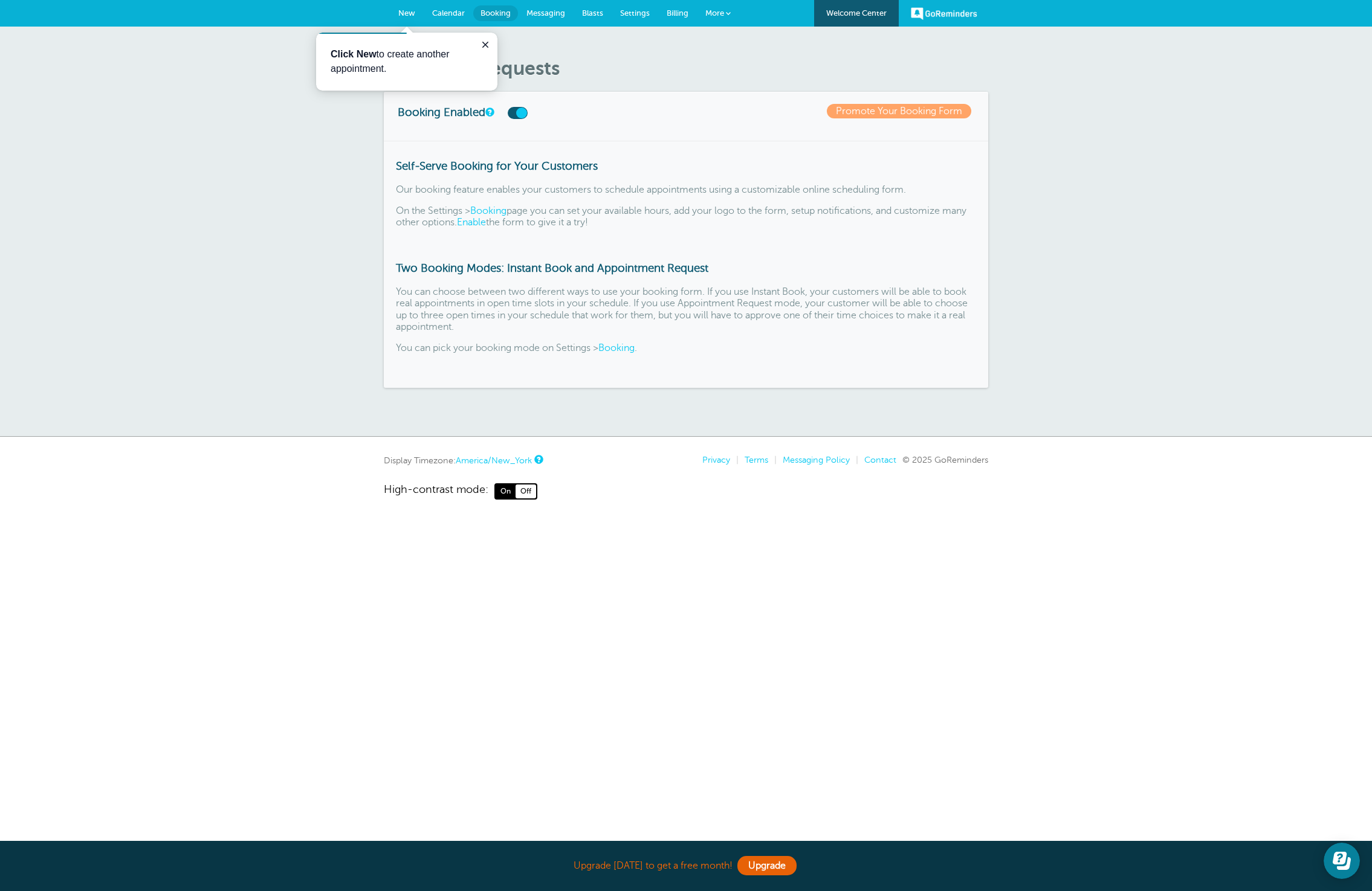
click at [471, 333] on div "Self-Serve Booking for Your Customers Our booking feature enables your customer…" at bounding box center [685, 265] width 604 height 247
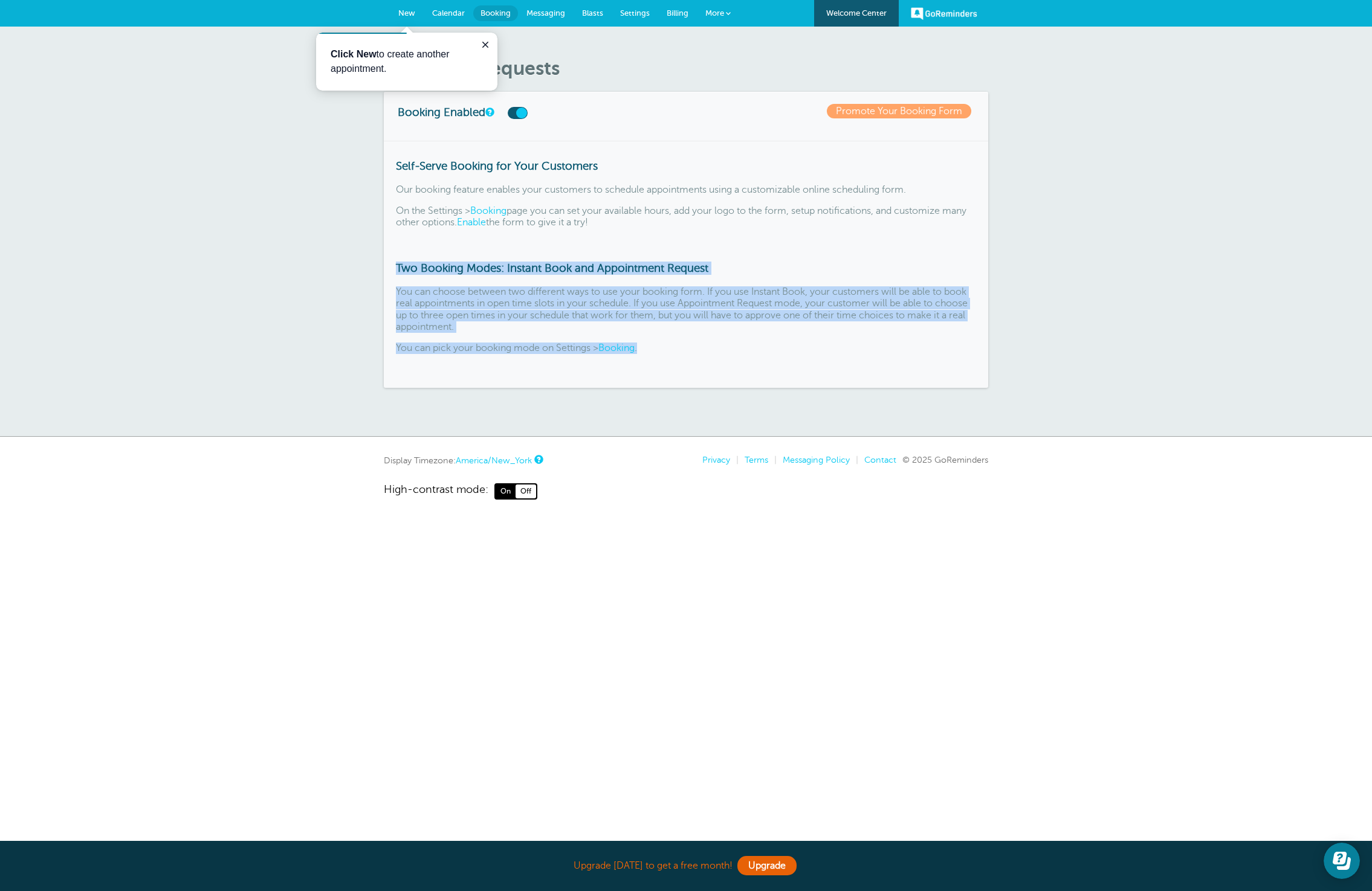
drag, startPoint x: 651, startPoint y: 351, endPoint x: 382, endPoint y: 262, distance: 283.3
click at [382, 262] on div "Booking Requests Booking Enabled Promote Your Booking Form Self-Serve Booking f…" at bounding box center [686, 232] width 1372 height 410
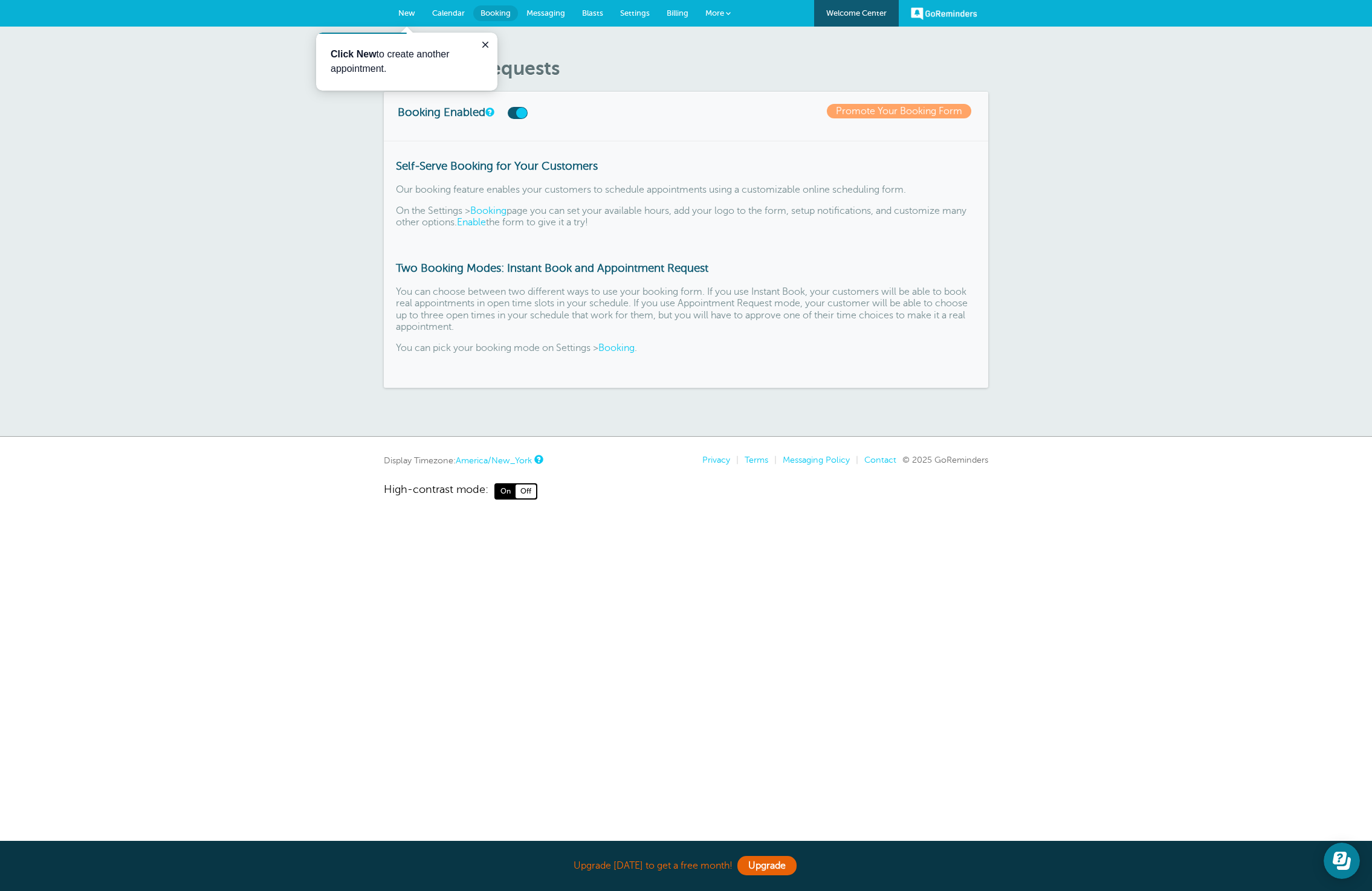
click at [393, 267] on div "Self-Serve Booking for Your Customers Our booking feature enables your customer…" at bounding box center [685, 265] width 604 height 247
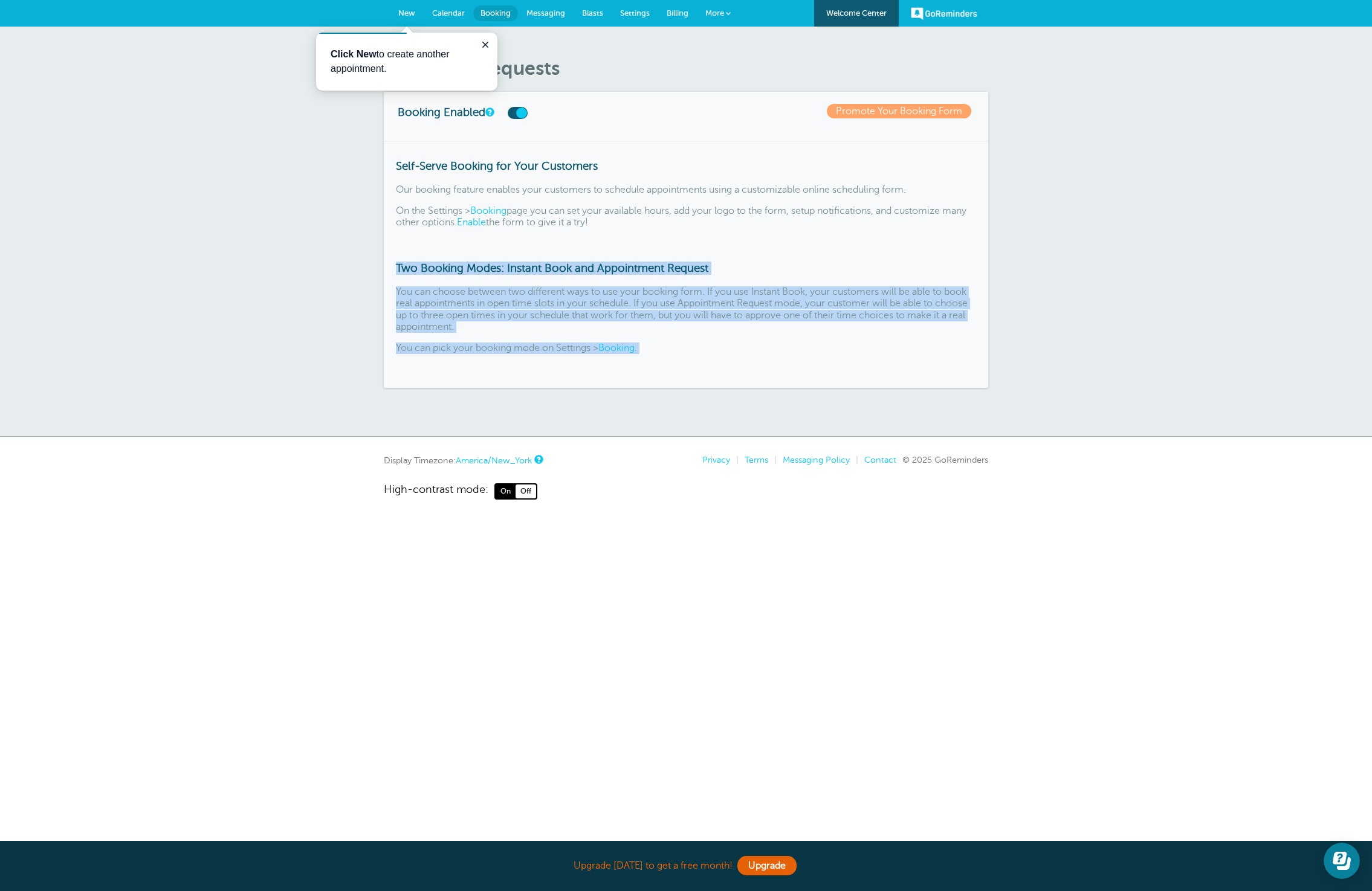
drag, startPoint x: 392, startPoint y: 267, endPoint x: 679, endPoint y: 370, distance: 304.9
click at [679, 370] on div "Self-Serve Booking for Your Customers Our booking feature enables your customer…" at bounding box center [685, 265] width 604 height 247
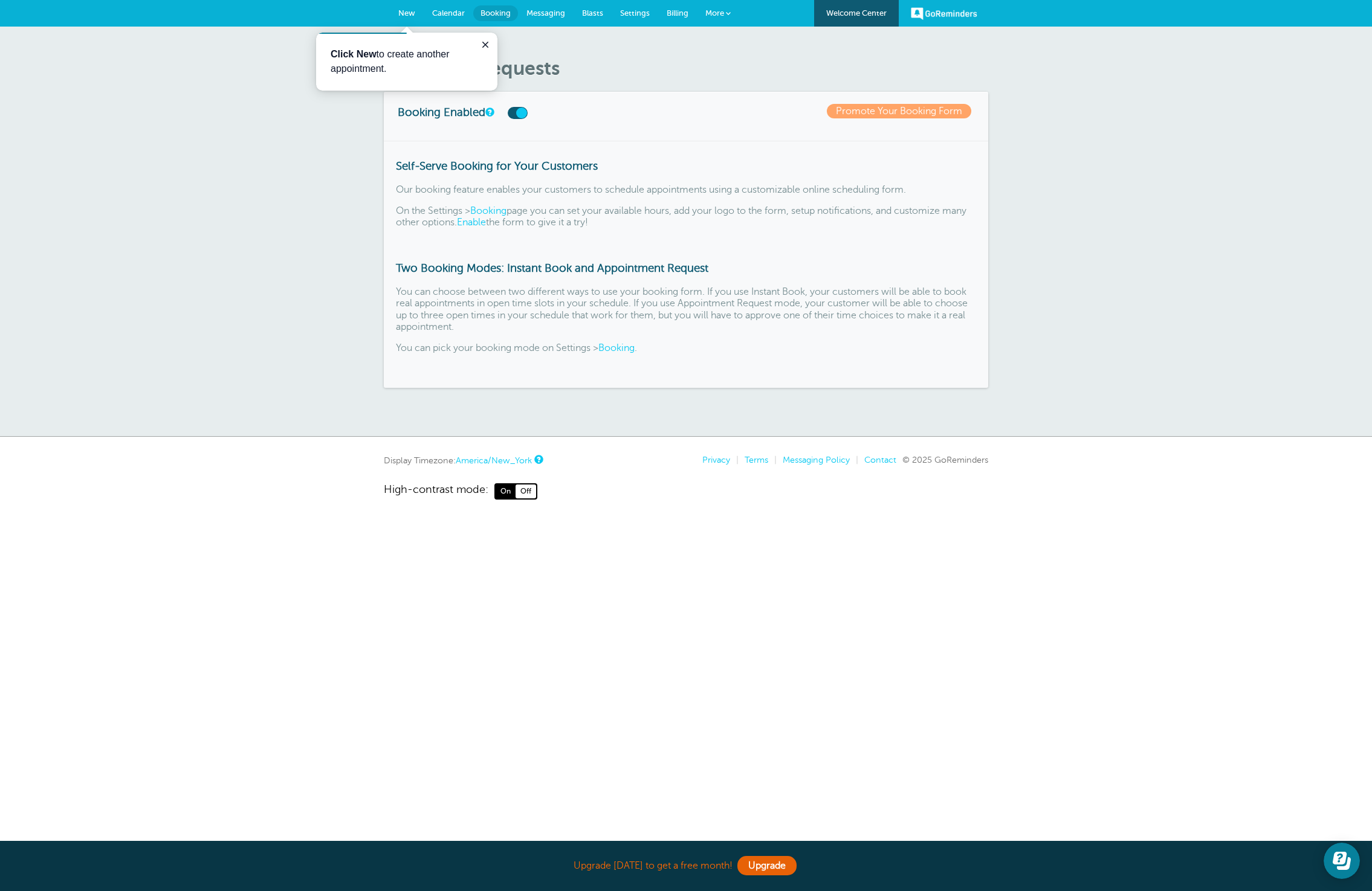
drag, startPoint x: 681, startPoint y: 366, endPoint x: 679, endPoint y: 359, distance: 7.3
click at [681, 366] on div "Self-Serve Booking for Your Customers Our booking feature enables your customer…" at bounding box center [685, 265] width 604 height 247
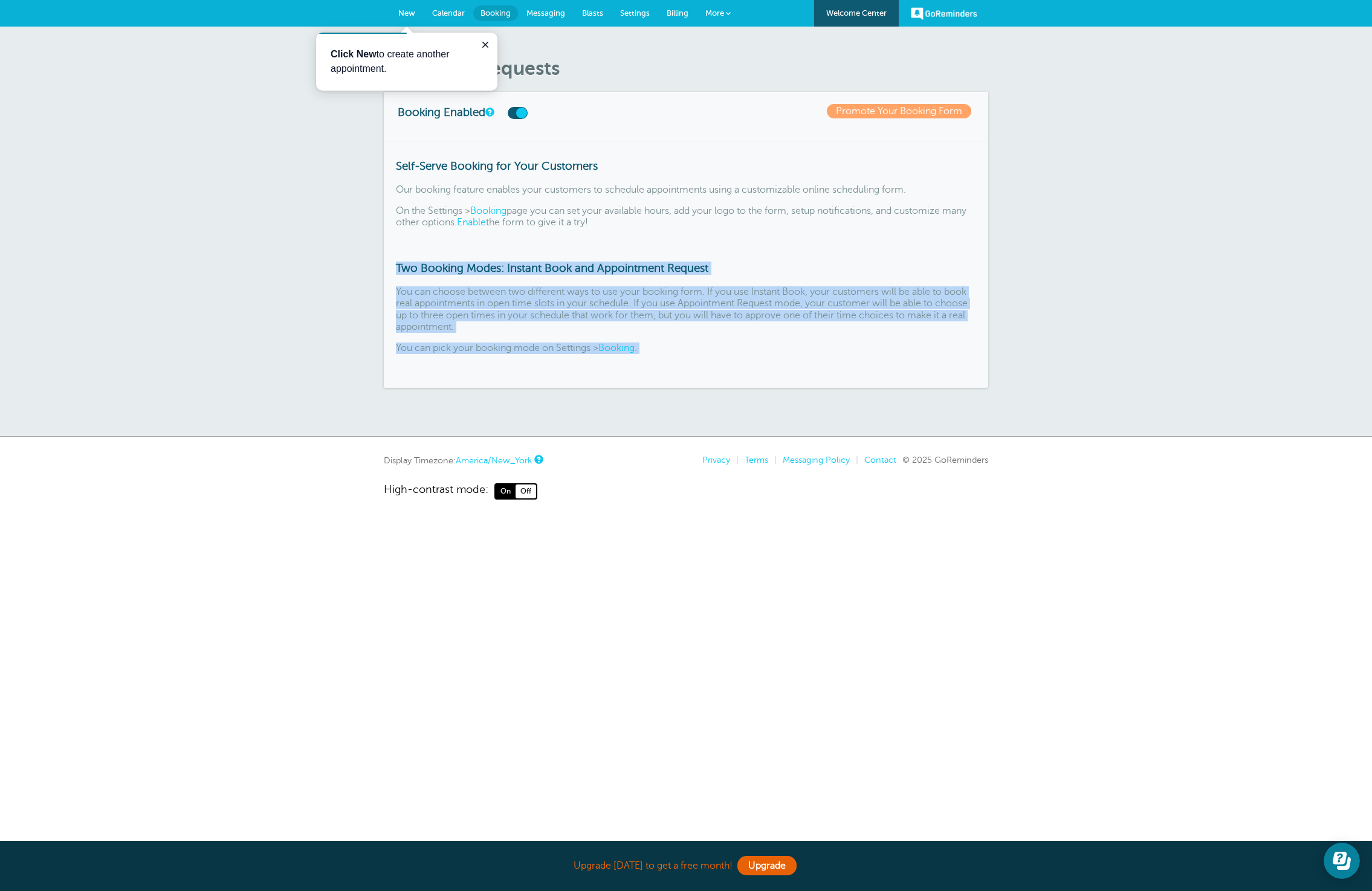
drag, startPoint x: 674, startPoint y: 357, endPoint x: 388, endPoint y: 269, distance: 299.2
click at [388, 272] on div "Self-Serve Booking for Your Customers Our booking feature enables your customer…" at bounding box center [685, 265] width 604 height 247
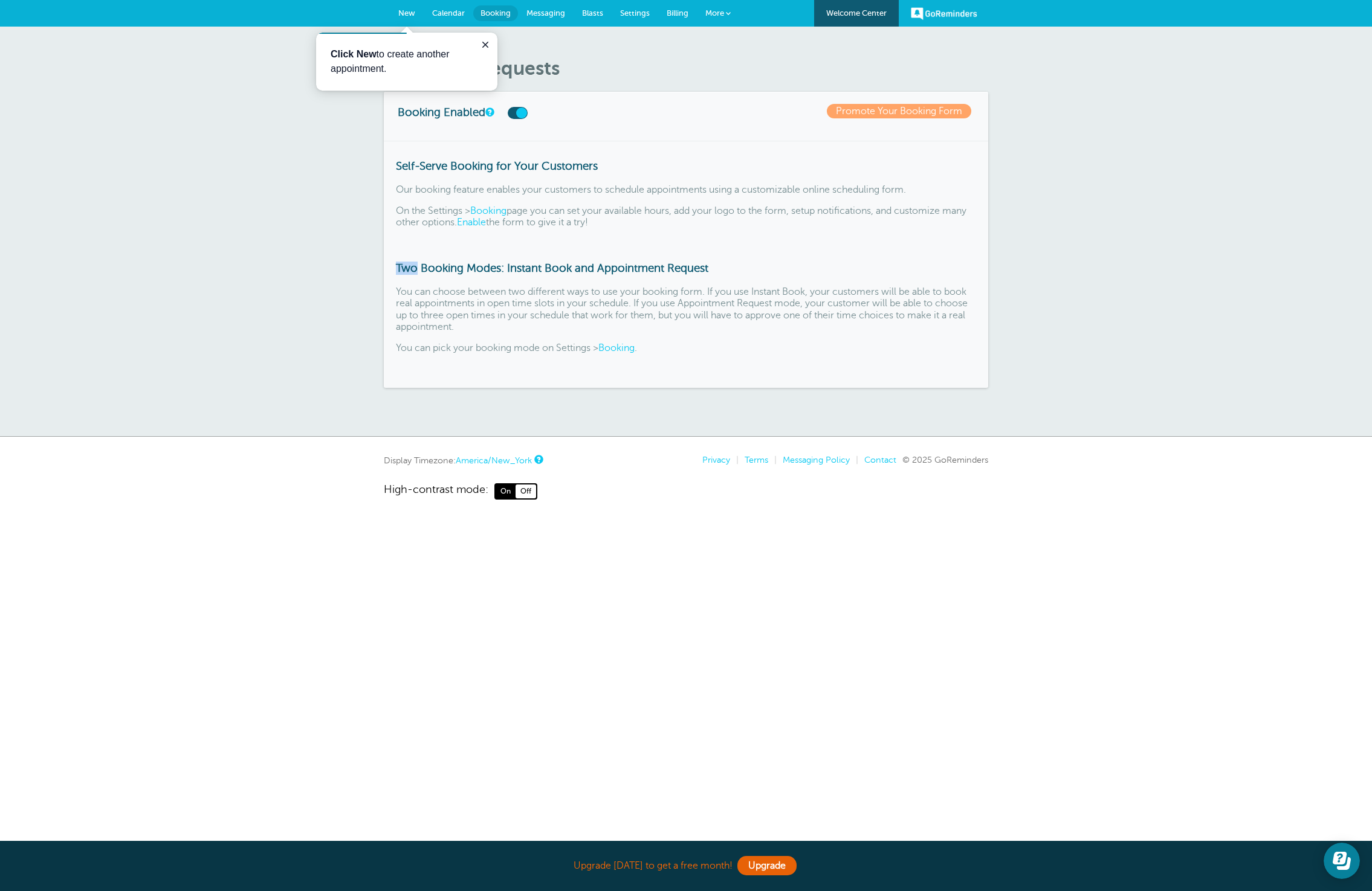
click at [389, 267] on div "Self-Serve Booking for Your Customers Our booking feature enables your customer…" at bounding box center [685, 265] width 604 height 247
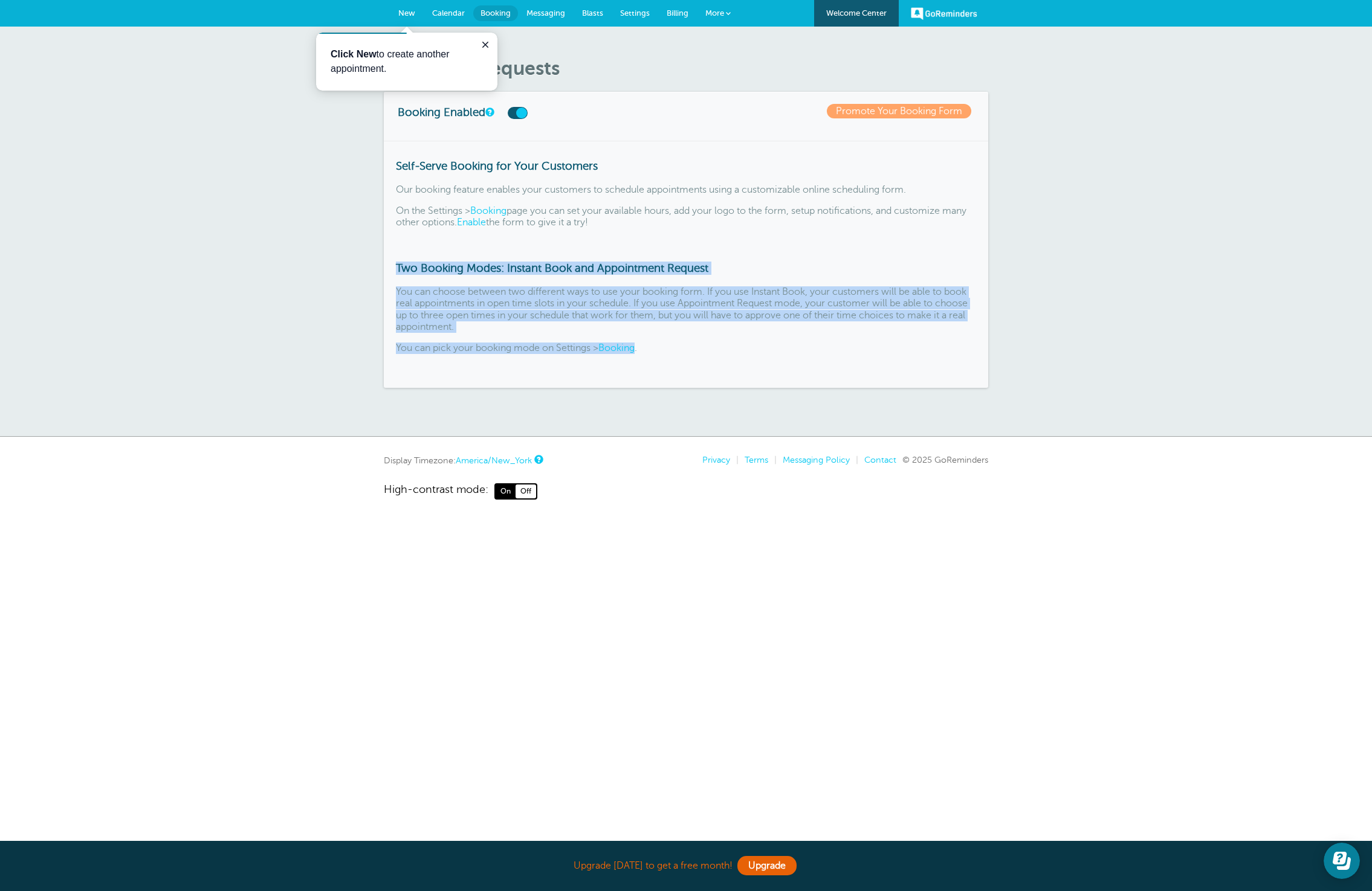
drag, startPoint x: 393, startPoint y: 264, endPoint x: 645, endPoint y: 353, distance: 267.3
click at [640, 354] on div "Self-Serve Booking for Your Customers Our booking feature enables your customer…" at bounding box center [685, 265] width 604 height 247
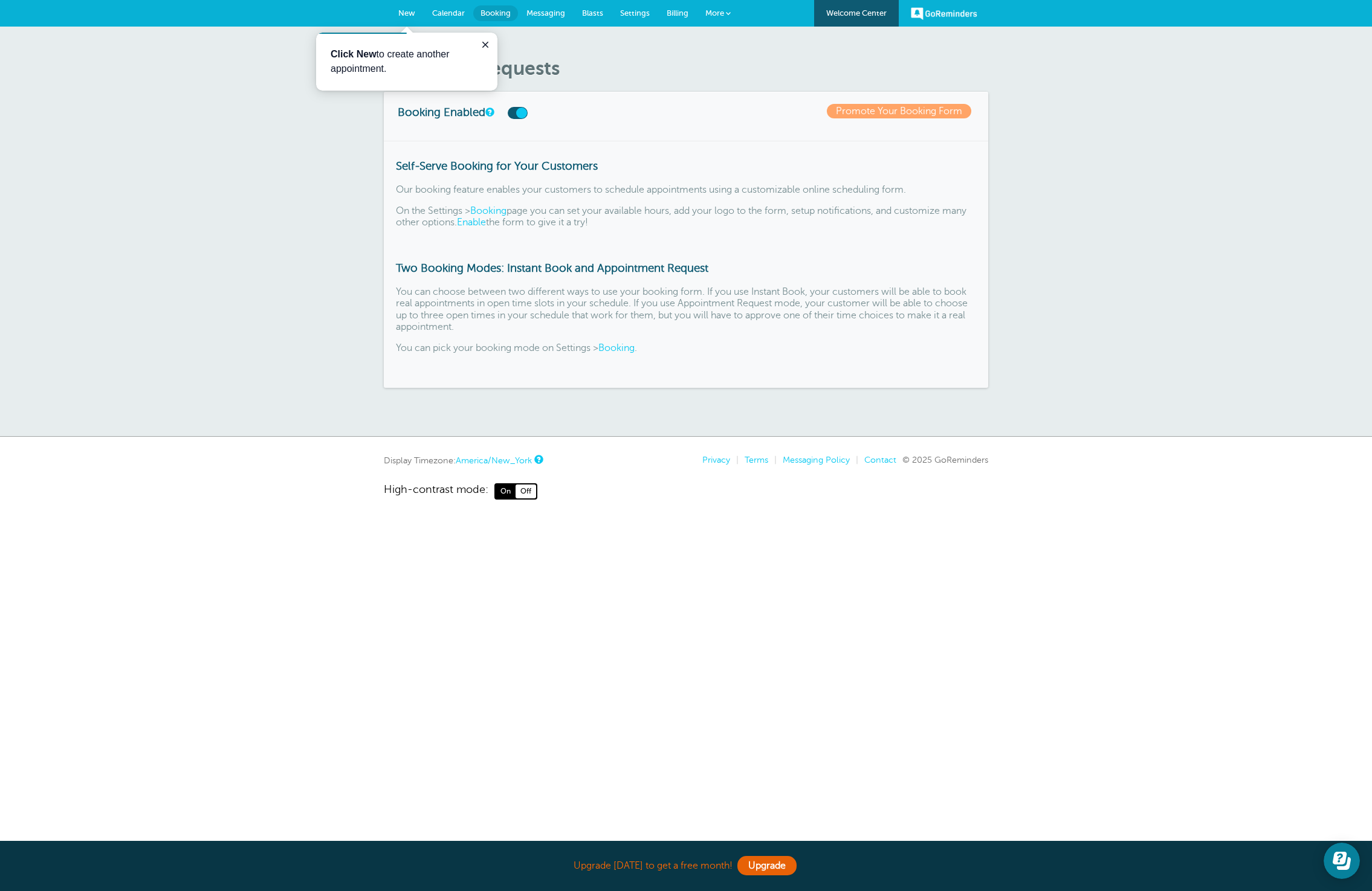
drag, startPoint x: 647, startPoint y: 352, endPoint x: 655, endPoint y: 342, distance: 12.8
click at [647, 352] on p "You can pick your booking mode on Settings > Booking ." at bounding box center [686, 348] width 580 height 12
click at [553, 17] on span "Messaging" at bounding box center [546, 13] width 39 height 9
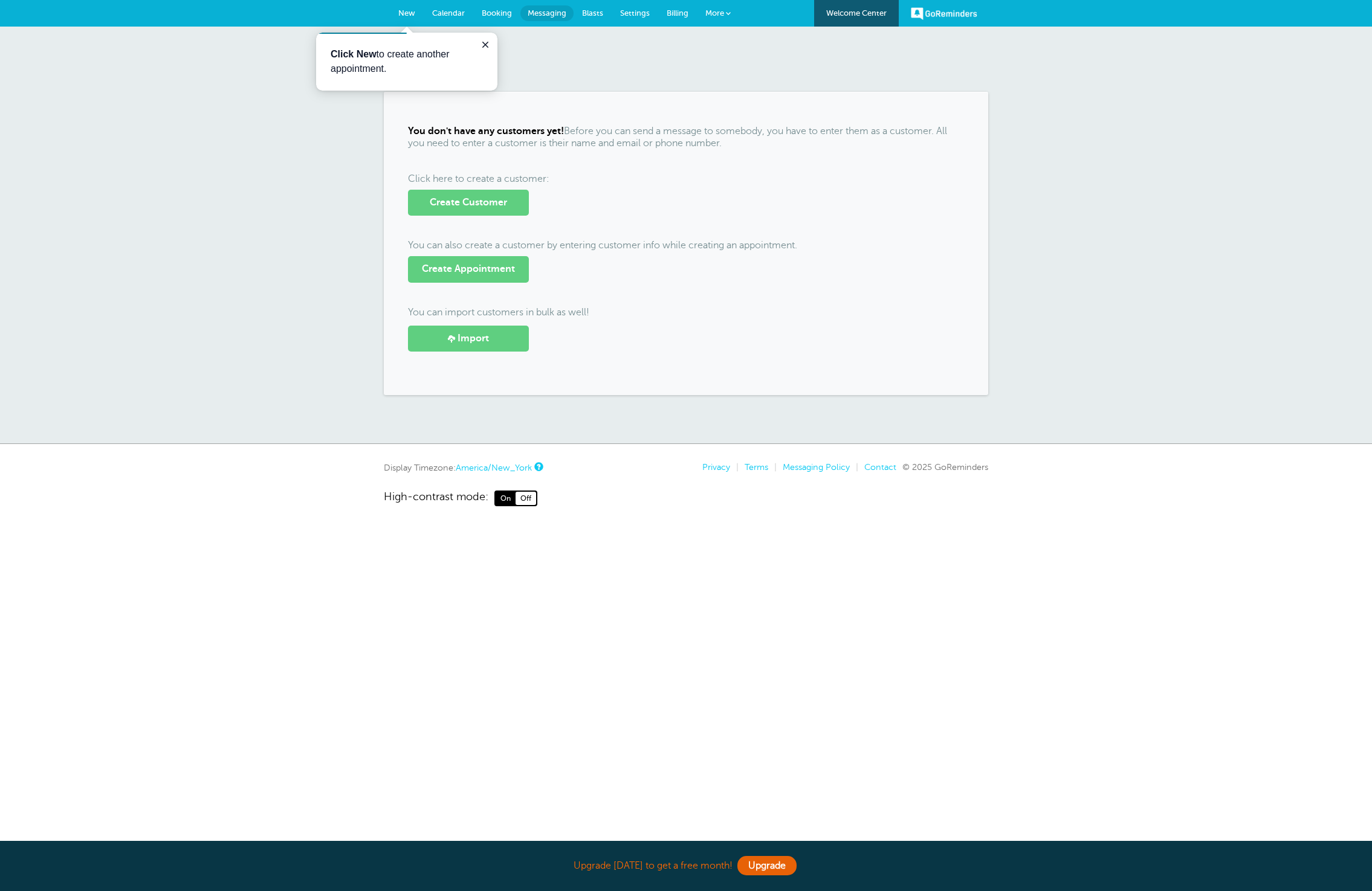
drag, startPoint x: 473, startPoint y: 313, endPoint x: 575, endPoint y: 313, distance: 102.0
click at [573, 313] on p "You can import customers in bulk as well!" at bounding box center [685, 313] width 556 height 12
click at [575, 313] on p "You can import customers in bulk as well!" at bounding box center [685, 313] width 556 height 12
click at [1134, 366] on div "Messaging You don't have any customers yet! Before you can send a message to so…" at bounding box center [686, 234] width 1372 height 417
click at [483, 38] on button "Close guide" at bounding box center [485, 45] width 15 height 15
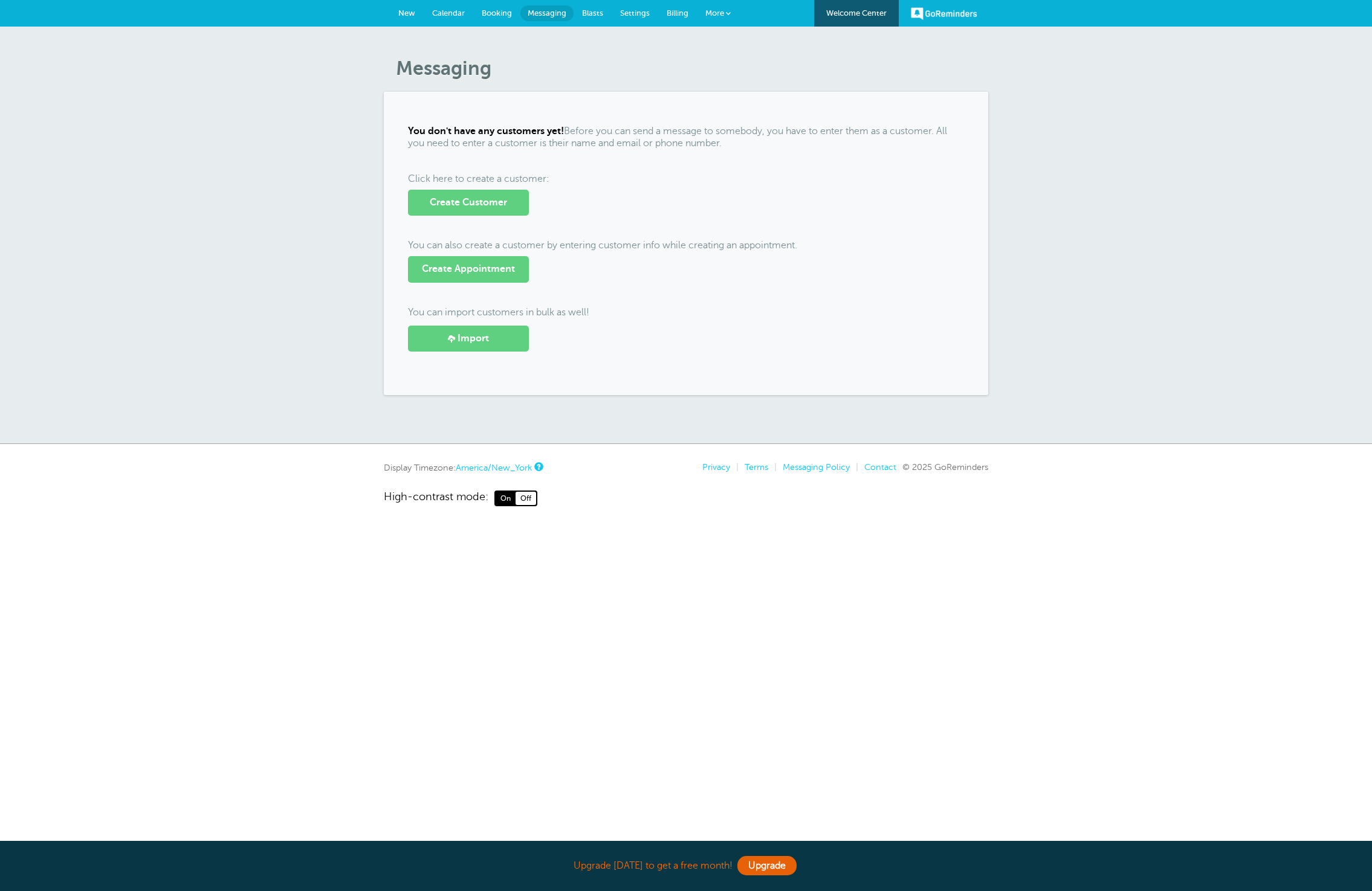
drag, startPoint x: 448, startPoint y: 10, endPoint x: 453, endPoint y: 13, distance: 5.8
click at [448, 10] on span "Calendar" at bounding box center [449, 13] width 33 height 9
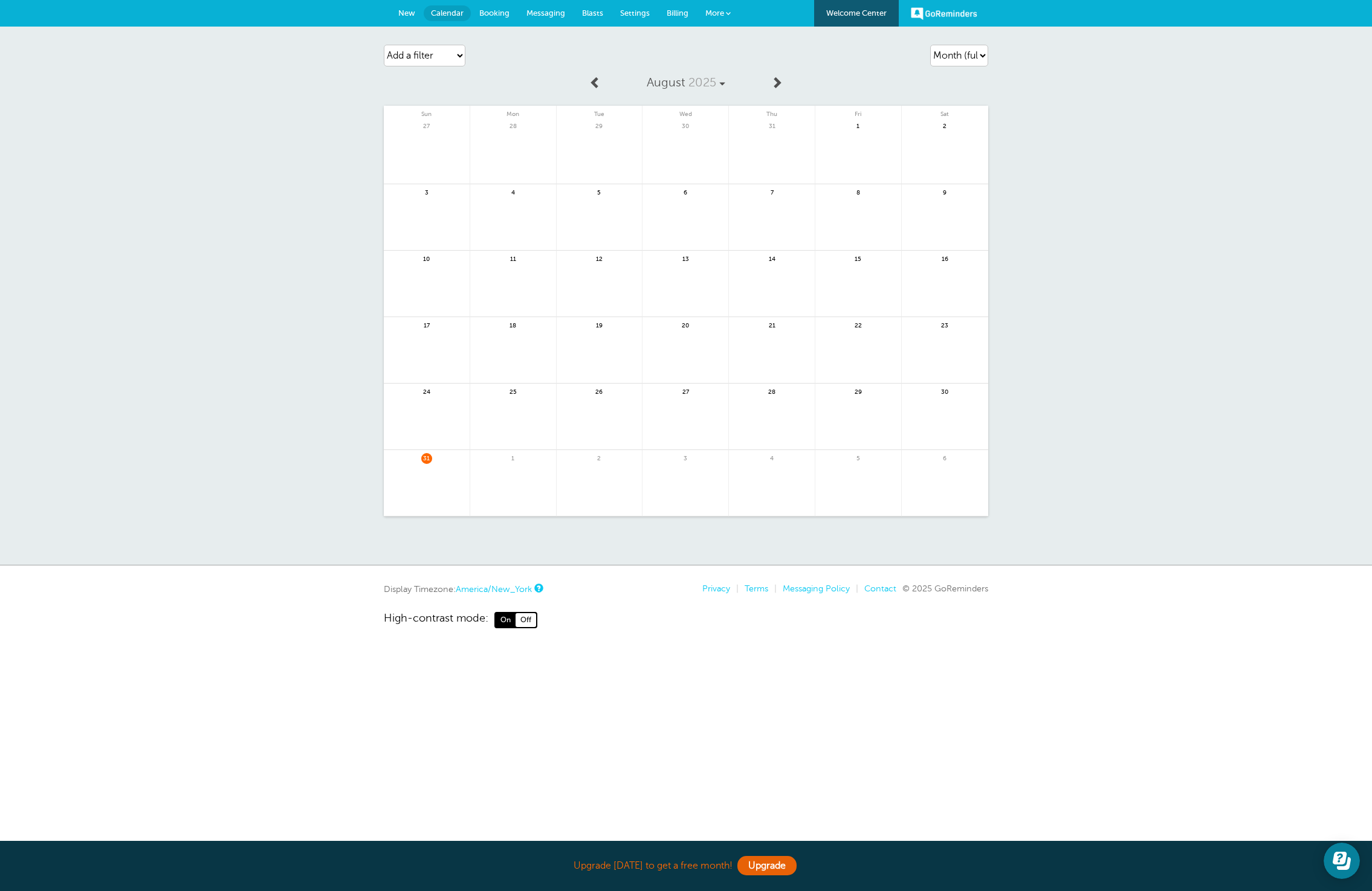
click at [586, 15] on span "Blasts" at bounding box center [593, 13] width 21 height 9
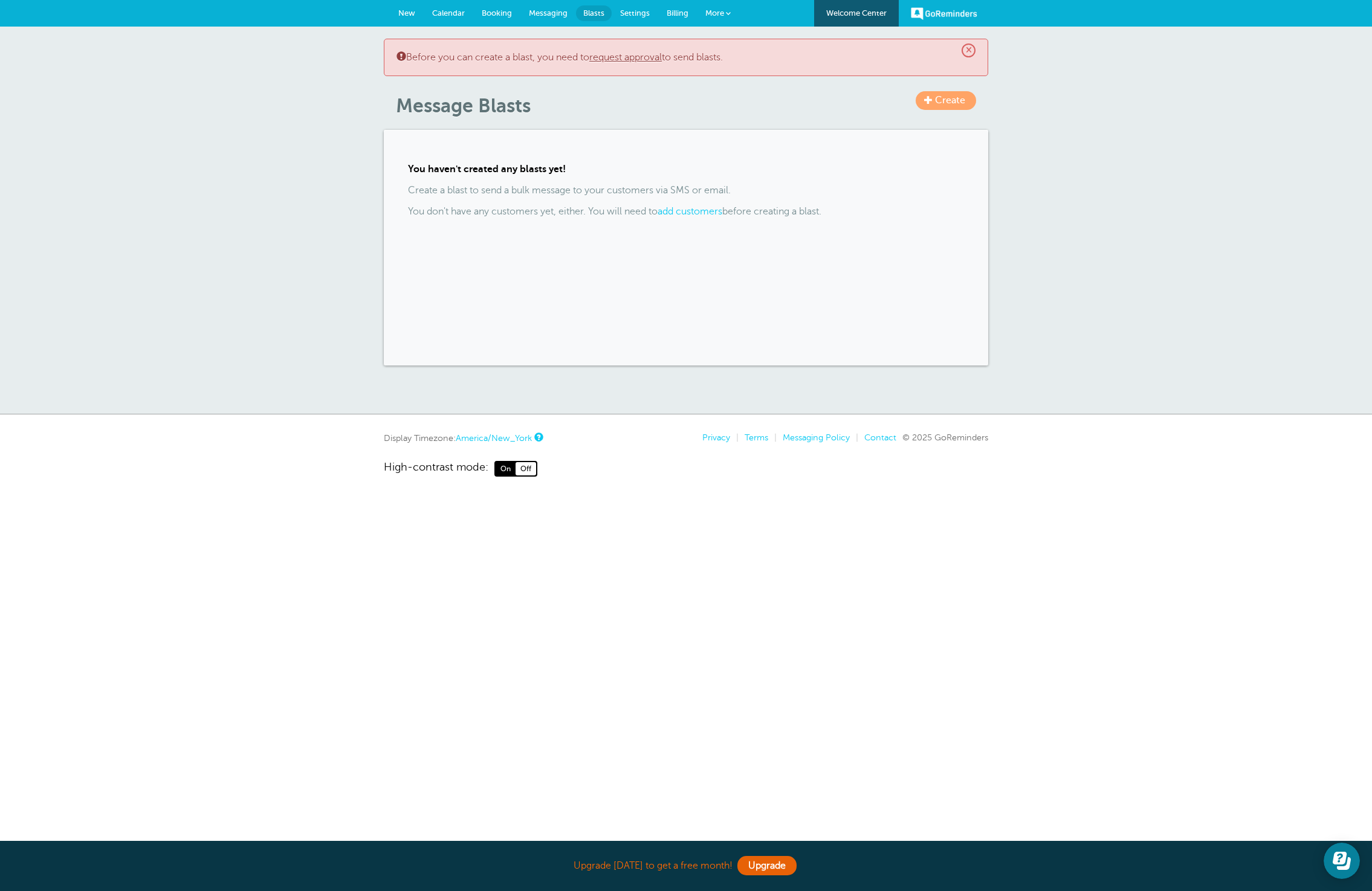
click at [705, 13] on span "More" at bounding box center [714, 13] width 18 height 9
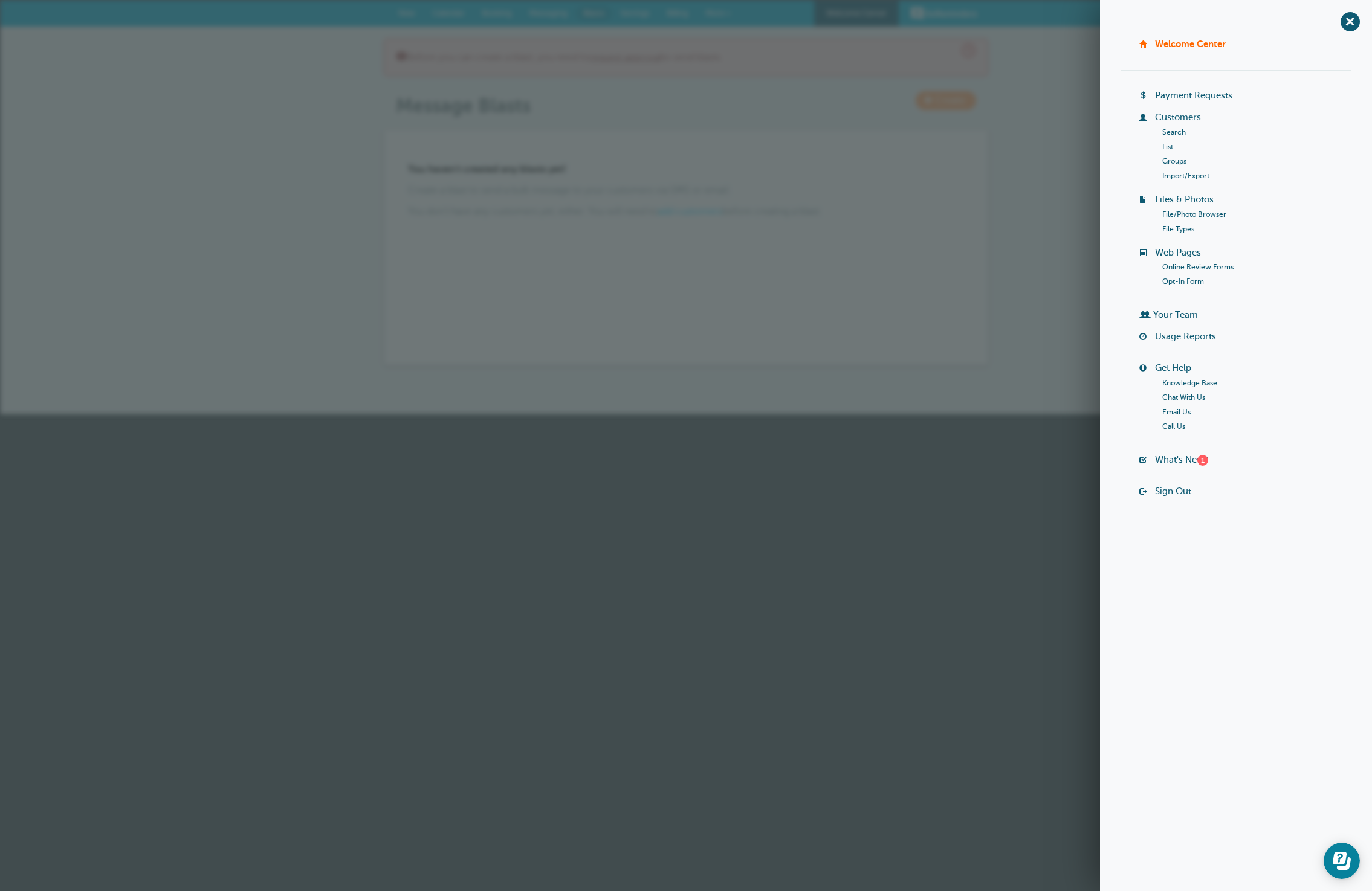
click at [1087, 378] on section "Upgrade today to get a free month! Upgrade" at bounding box center [686, 390] width 1372 height 49
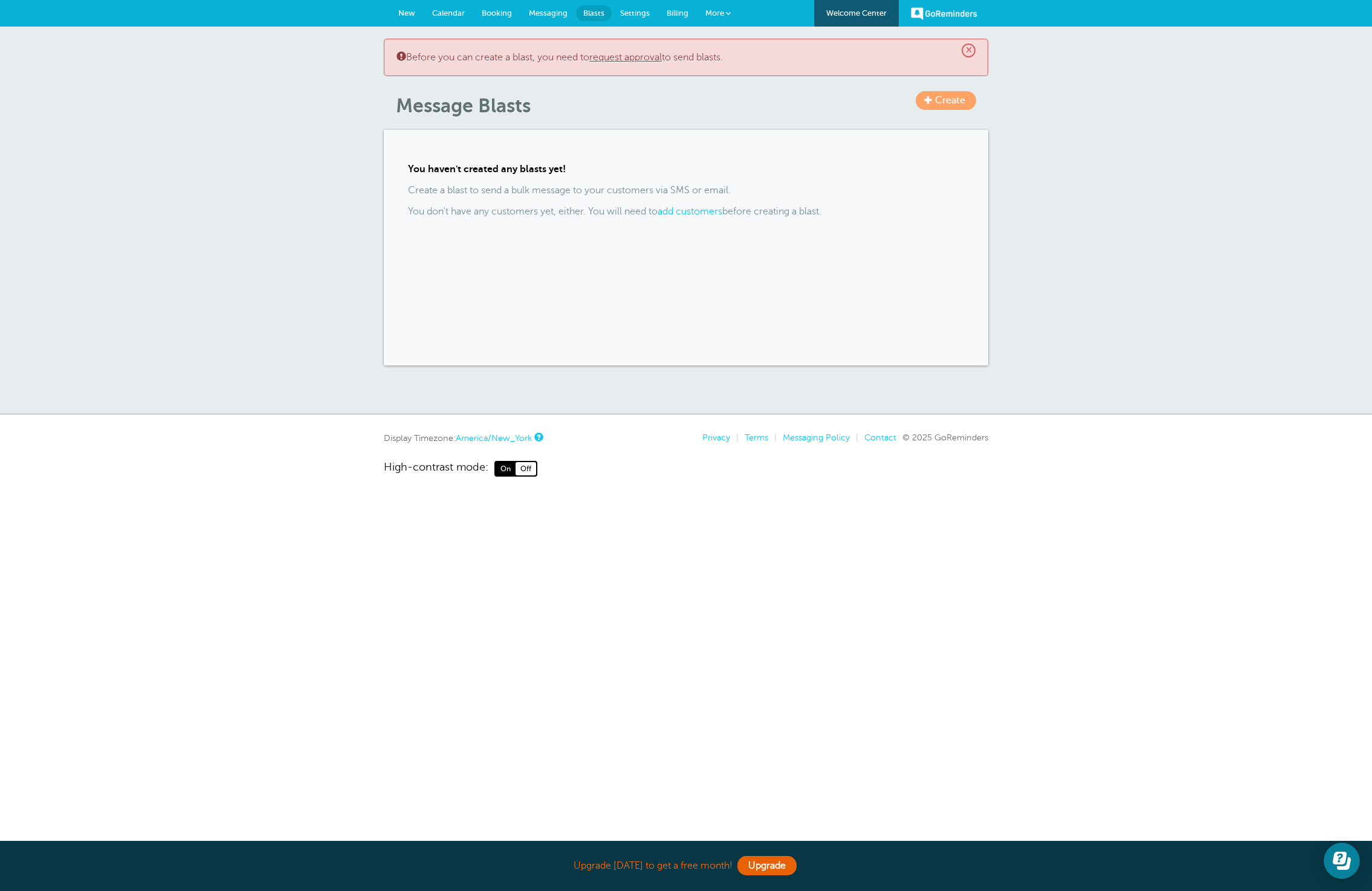
click at [502, 14] on span "Booking" at bounding box center [496, 13] width 30 height 9
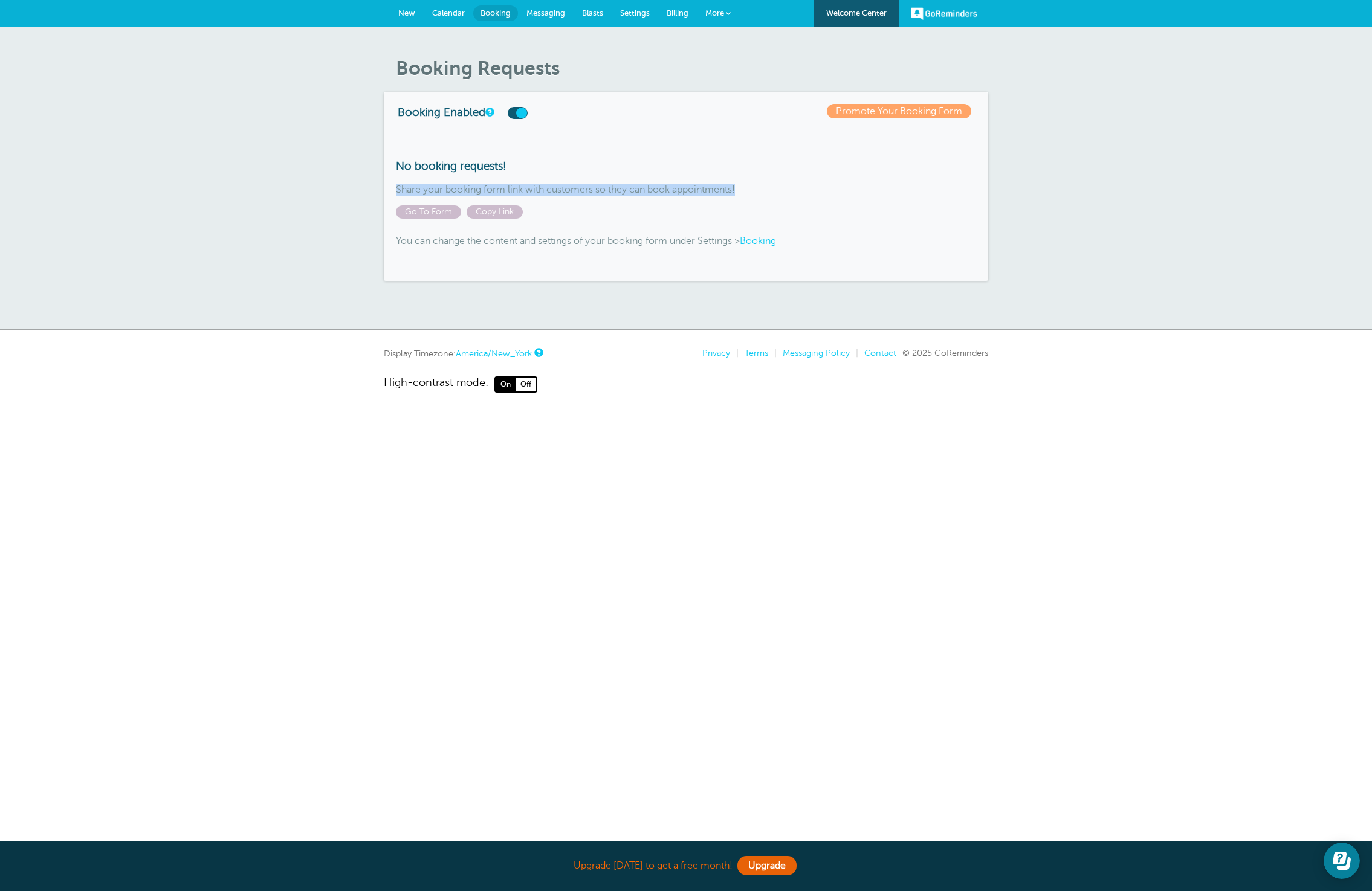
drag, startPoint x: 393, startPoint y: 191, endPoint x: 744, endPoint y: 193, distance: 351.0
click at [744, 193] on div "No booking requests! Share your booking form link with customers so they can bo…" at bounding box center [685, 211] width 604 height 141
click at [744, 193] on p "Share your booking form link with customers so they can book appointments!" at bounding box center [686, 190] width 580 height 12
drag, startPoint x: 744, startPoint y: 193, endPoint x: 439, endPoint y: 176, distance: 305.5
click at [450, 174] on div "No booking requests! Share your booking form link with customers so they can bo…" at bounding box center [685, 211] width 604 height 141
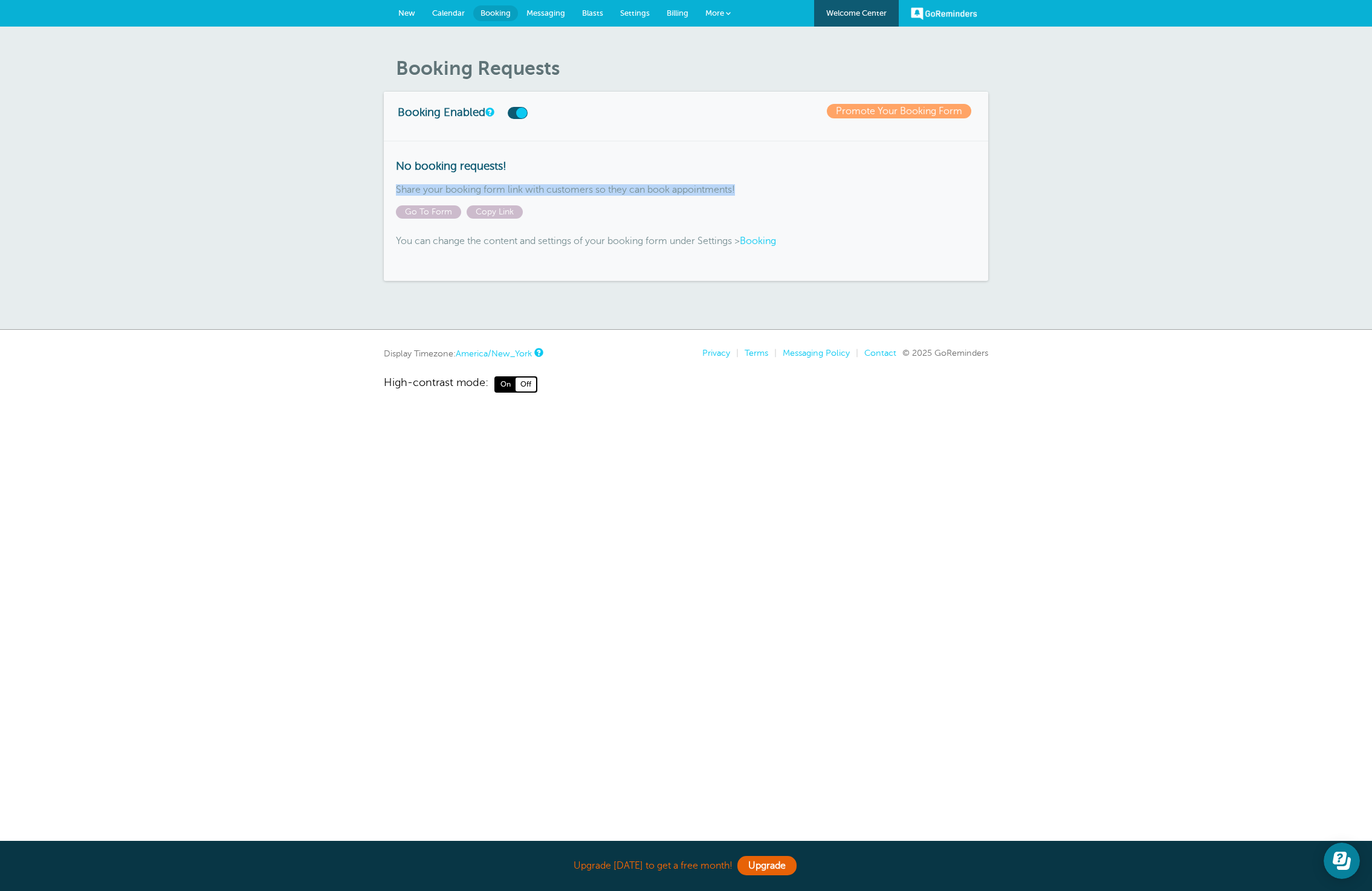
click at [437, 178] on div "No booking requests! Share your booking form link with customers so they can bo…" at bounding box center [685, 211] width 604 height 141
click at [618, 231] on div "No booking requests! Share your booking form link with customers so they can bo…" at bounding box center [685, 211] width 604 height 141
click at [630, 17] on span "Settings" at bounding box center [634, 13] width 29 height 9
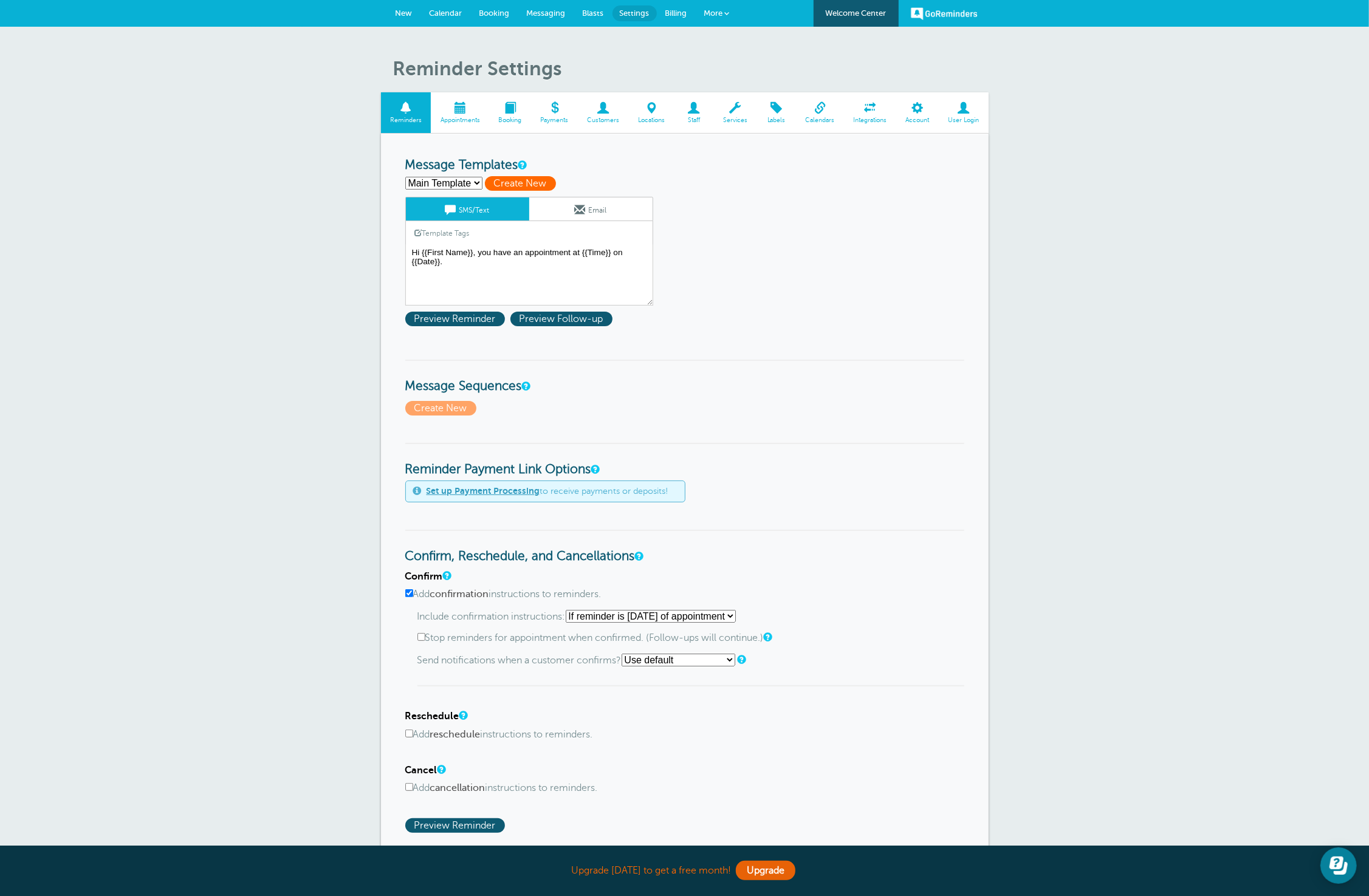
click at [548, 182] on span "Create New" at bounding box center [521, 183] width 71 height 15
select select
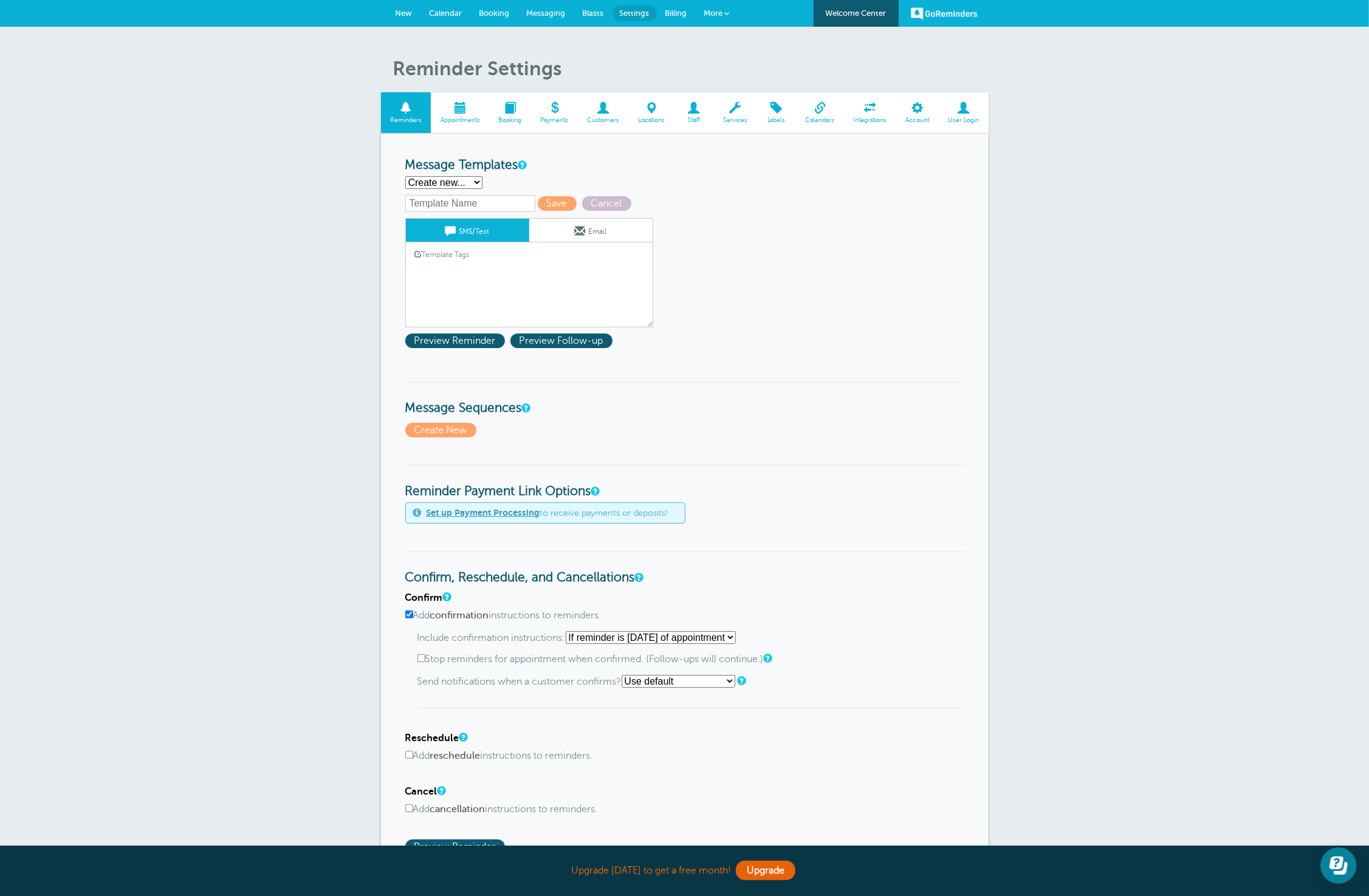
click at [447, 199] on input "text" at bounding box center [470, 202] width 130 height 17
type input "R-1"
click at [441, 255] on link "Template Tags" at bounding box center [442, 254] width 73 height 23
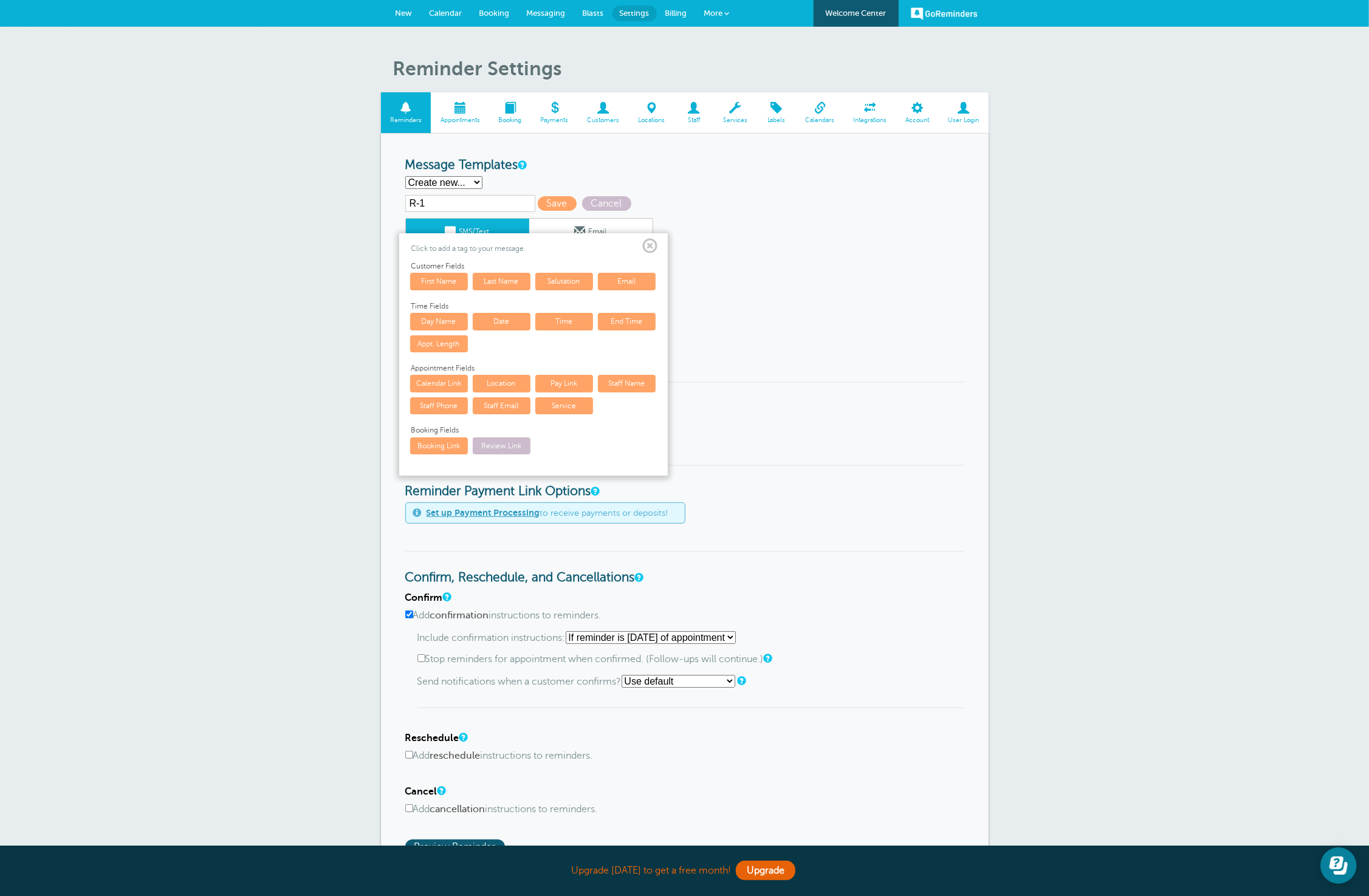
click at [441, 283] on link "First Name" at bounding box center [438, 281] width 58 height 17
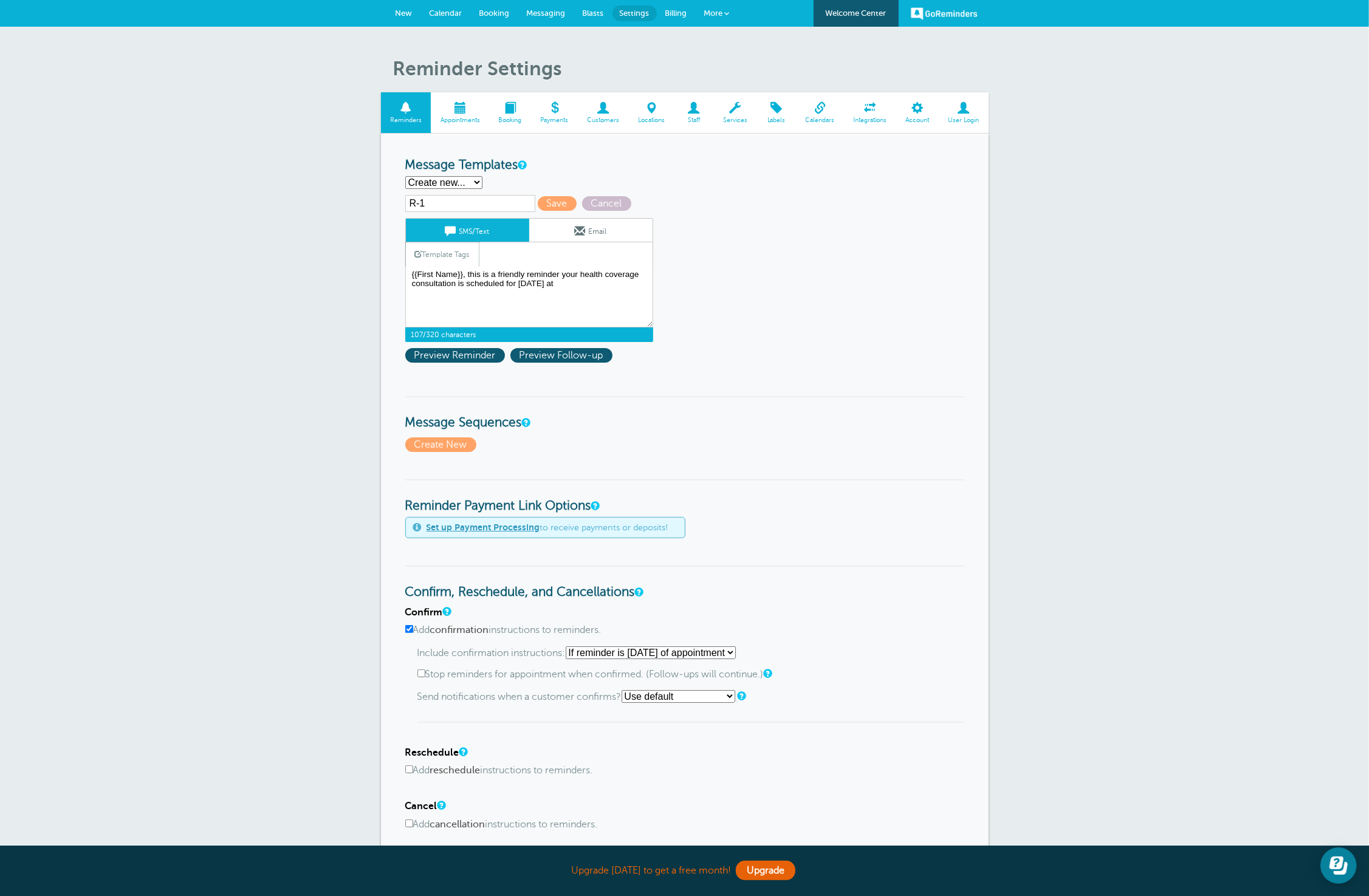
click at [442, 252] on link "Template Tags" at bounding box center [442, 254] width 73 height 23
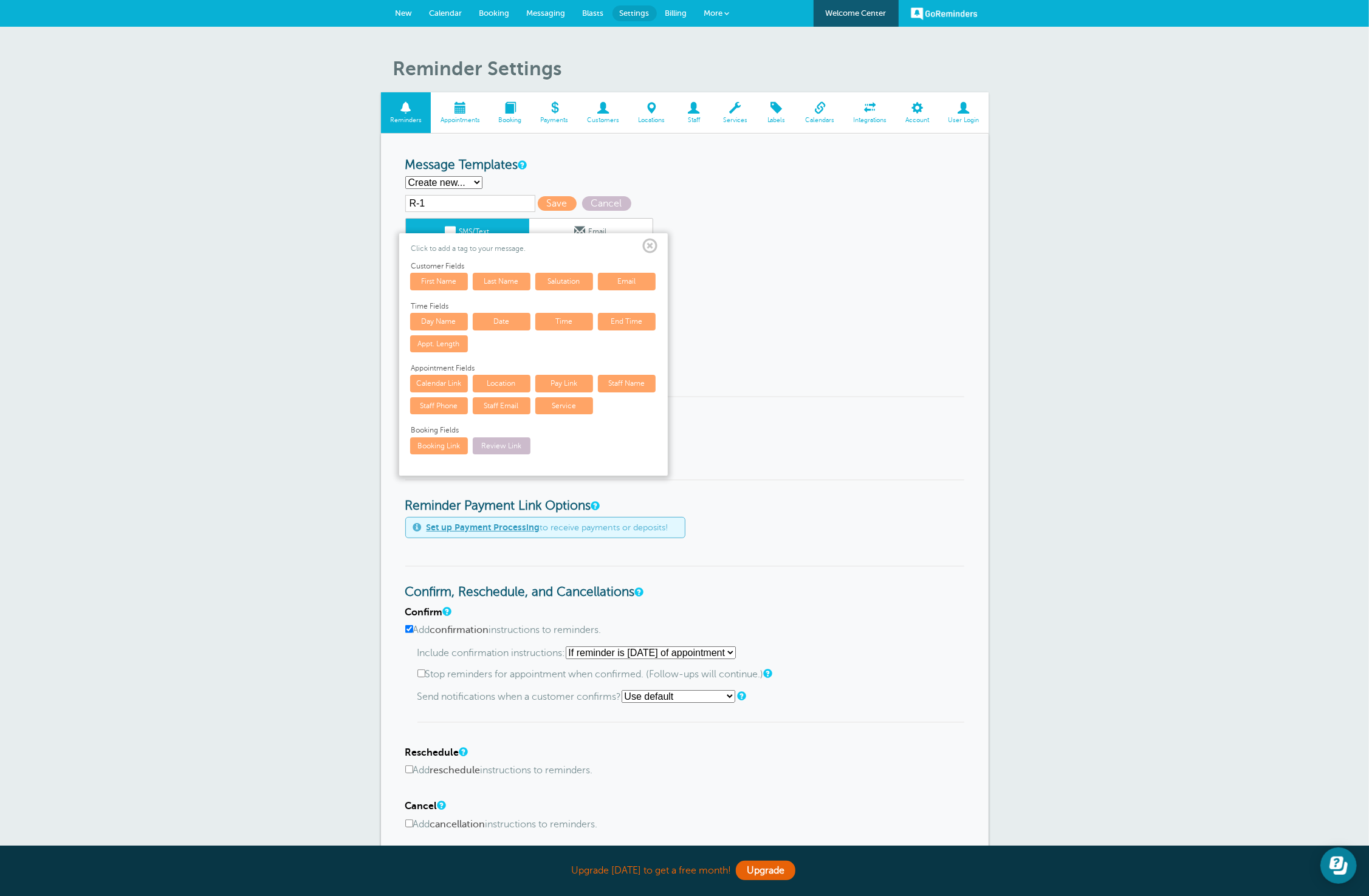
click at [573, 322] on link "Time" at bounding box center [564, 321] width 58 height 17
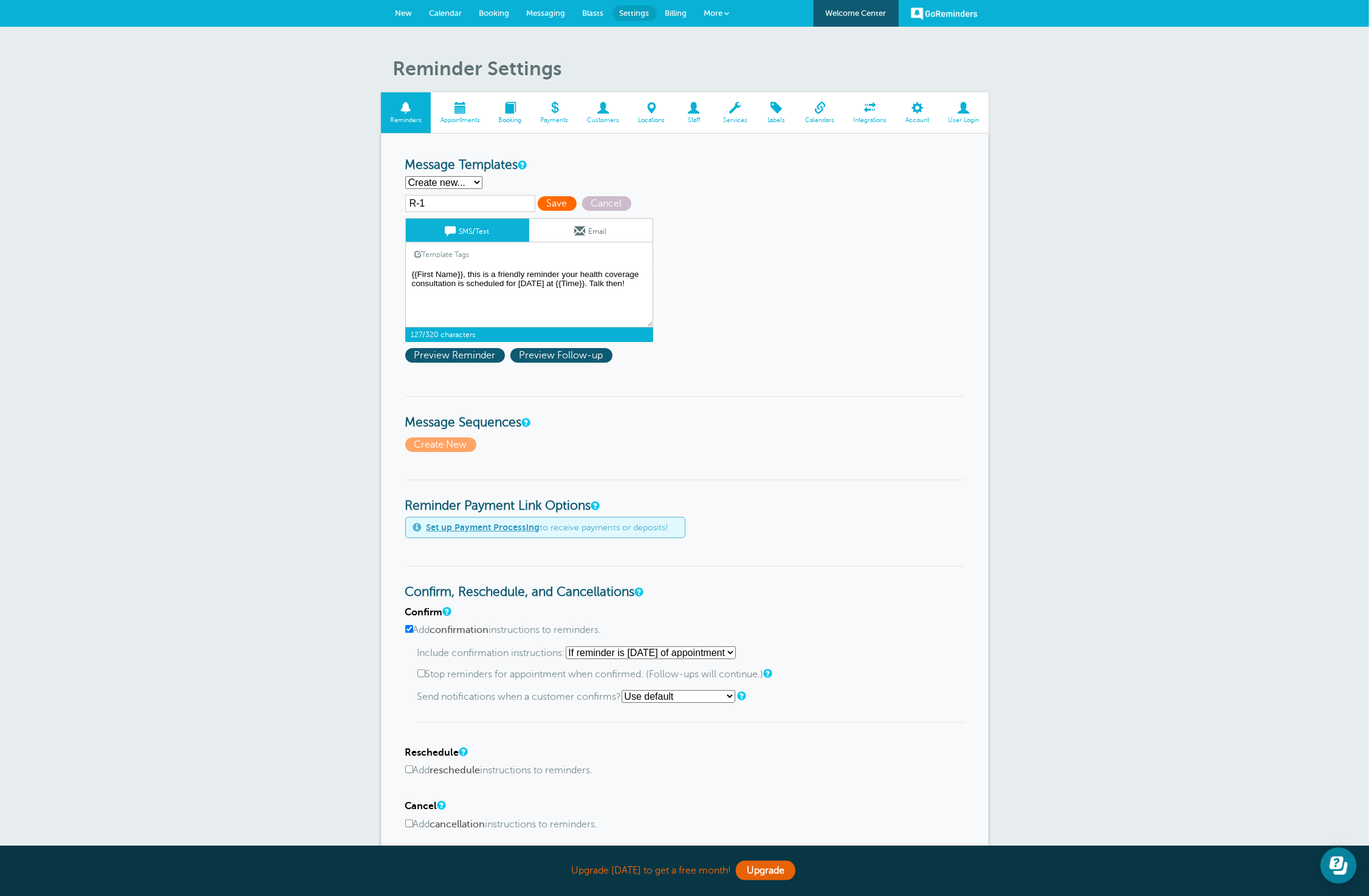
type textarea "{{First Name}}, this is a friendly reminder your health coverage consultation i…"
click at [540, 206] on span "Save" at bounding box center [558, 203] width 39 height 15
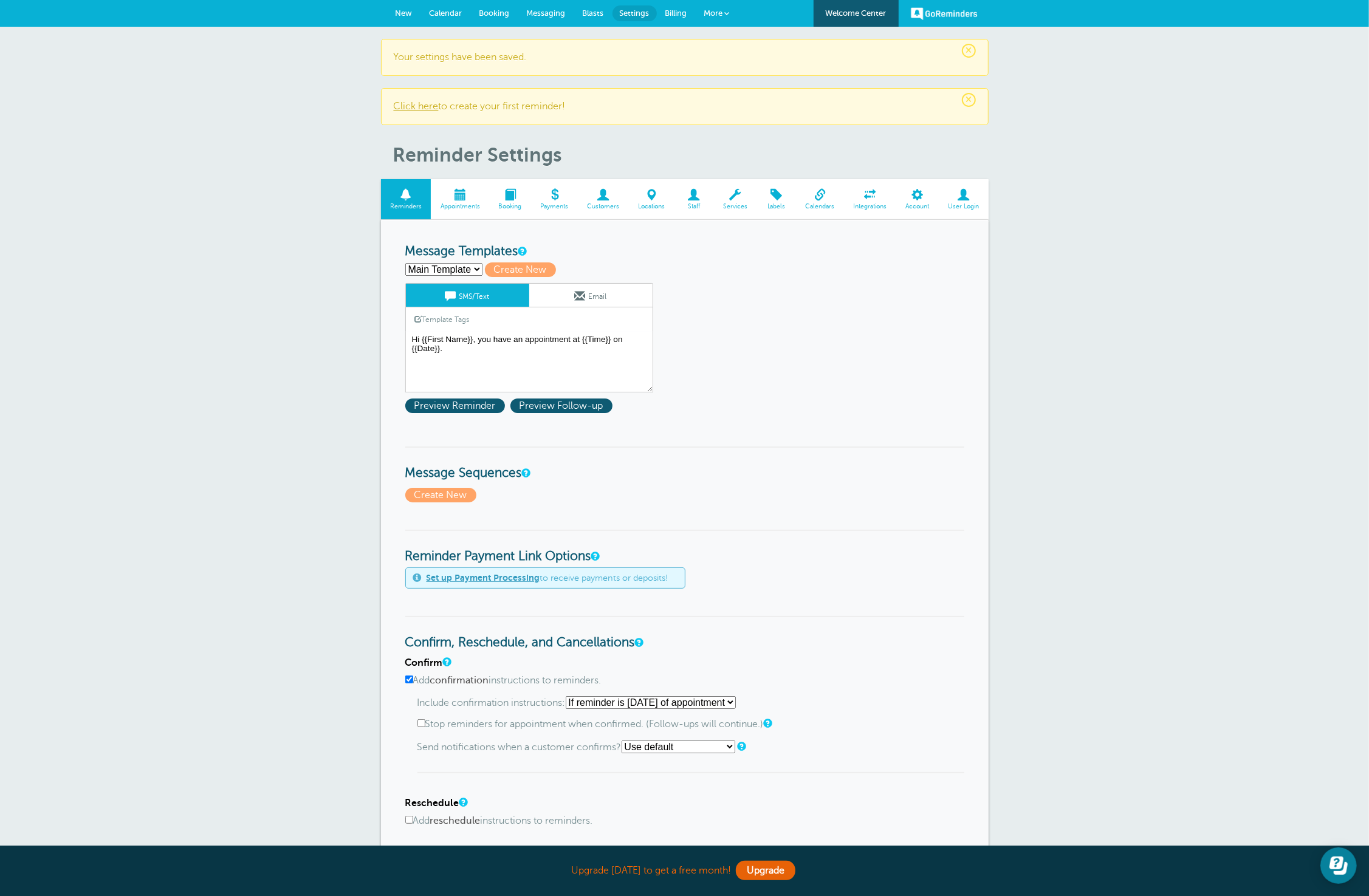
click at [465, 265] on select "Main Template R-1 Create new..." at bounding box center [443, 269] width 77 height 13
select select
click at [405, 263] on select "Main Template R-1 Create new..." at bounding box center [443, 269] width 77 height 13
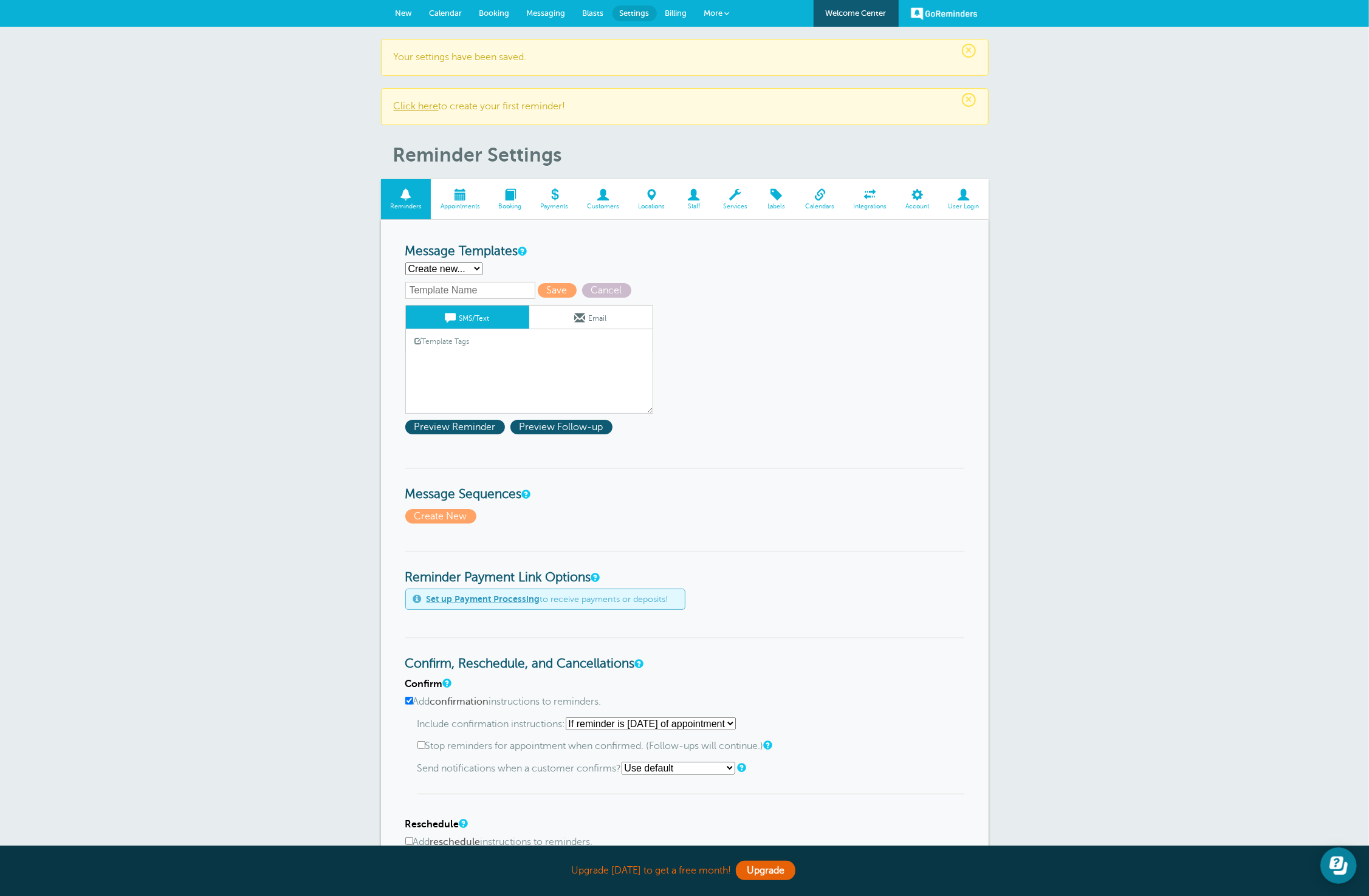
click at [454, 297] on input "text" at bounding box center [470, 290] width 130 height 17
type input "R-2"
click at [434, 350] on link "Template Tags" at bounding box center [442, 341] width 73 height 23
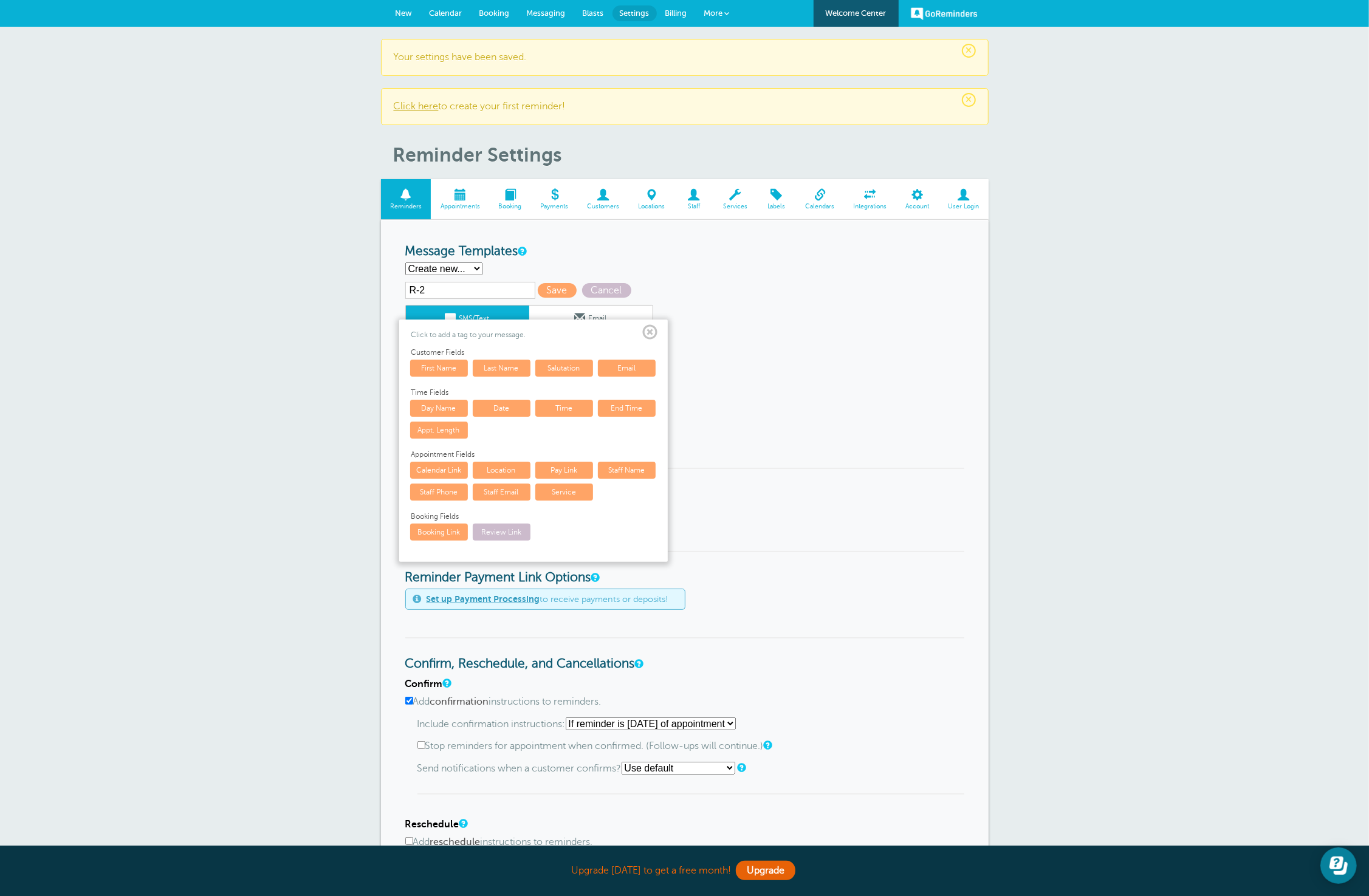
click at [448, 371] on link "First Name" at bounding box center [438, 368] width 58 height 17
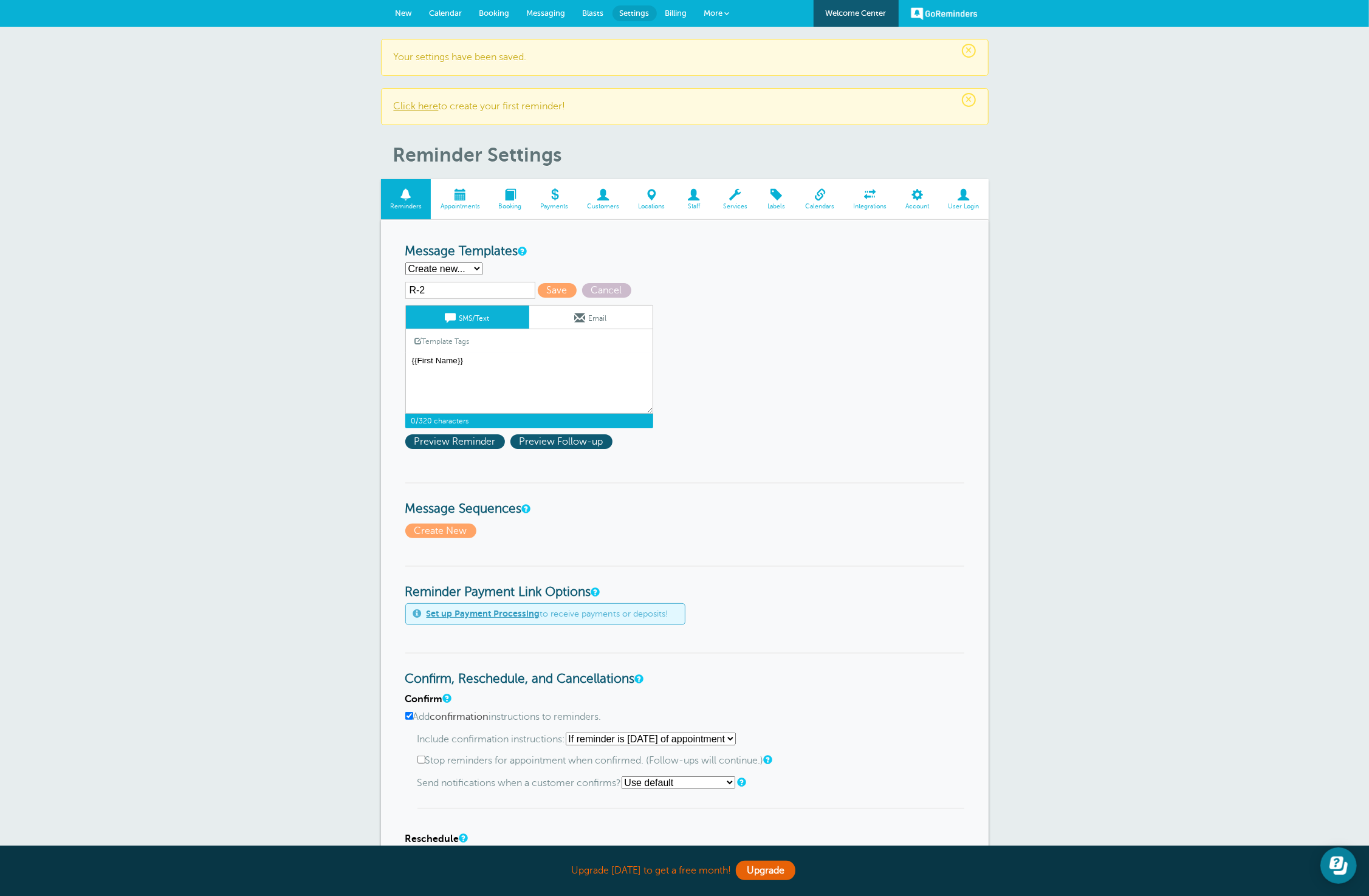
drag, startPoint x: 478, startPoint y: 366, endPoint x: 371, endPoint y: 358, distance: 107.3
click at [371, 358] on div "× Your settings have been saved. × Click here to create your first reminder! Re…" at bounding box center [684, 681] width 1369 height 1310
type textarea "Good day"
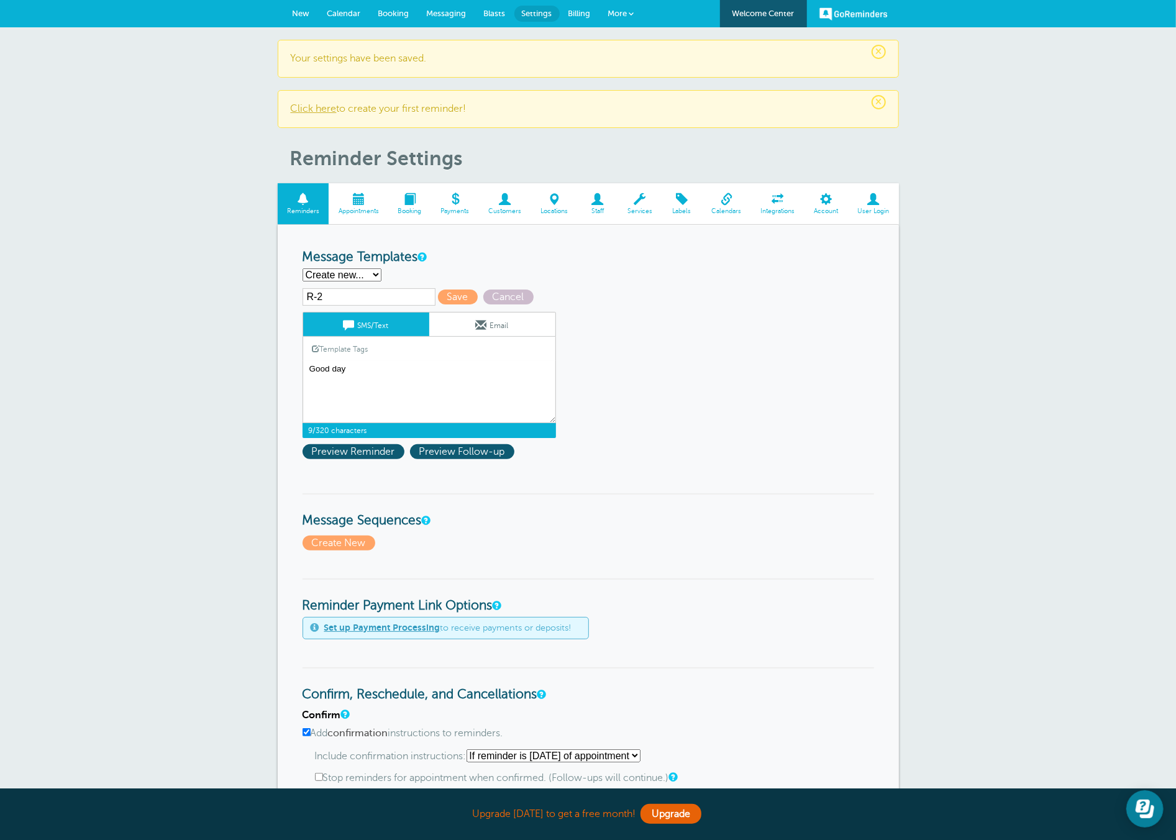
click at [368, 373] on textarea "Hi {{First Name}}, you have an appointment at {{Time}} on {{Date}}." at bounding box center [428, 392] width 253 height 62
click at [369, 371] on textarea "Hi {{First Name}}, you have an appointment at {{Time}} on {{Date}}." at bounding box center [428, 392] width 253 height 62
click at [378, 373] on textarea "Hi {{First Name}}, you have an appointment at {{Time}} on {{Date}}." at bounding box center [428, 392] width 253 height 62
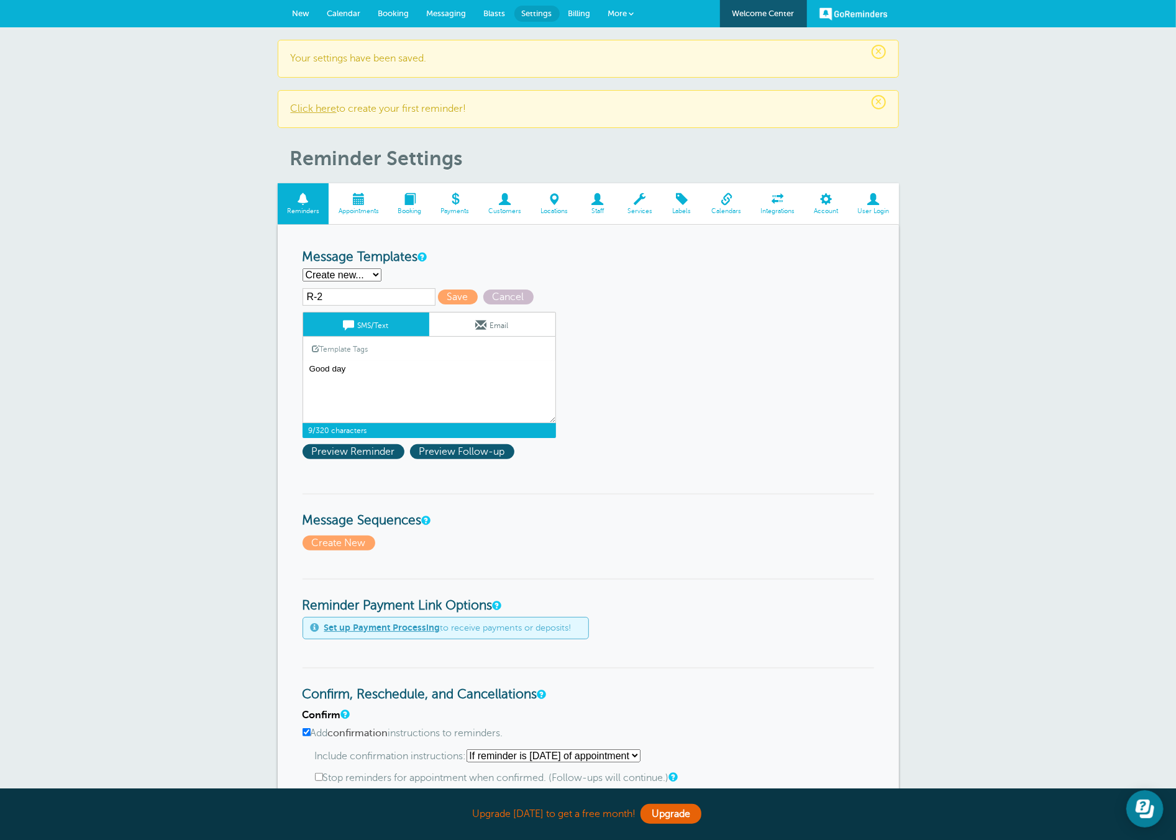
click at [357, 273] on select "Main Template R-1 Create new..." at bounding box center [341, 274] width 79 height 13
select select "160561"
click at [302, 268] on select "Main Template R-1 Create new..." at bounding box center [341, 274] width 79 height 13
type input "R-1"
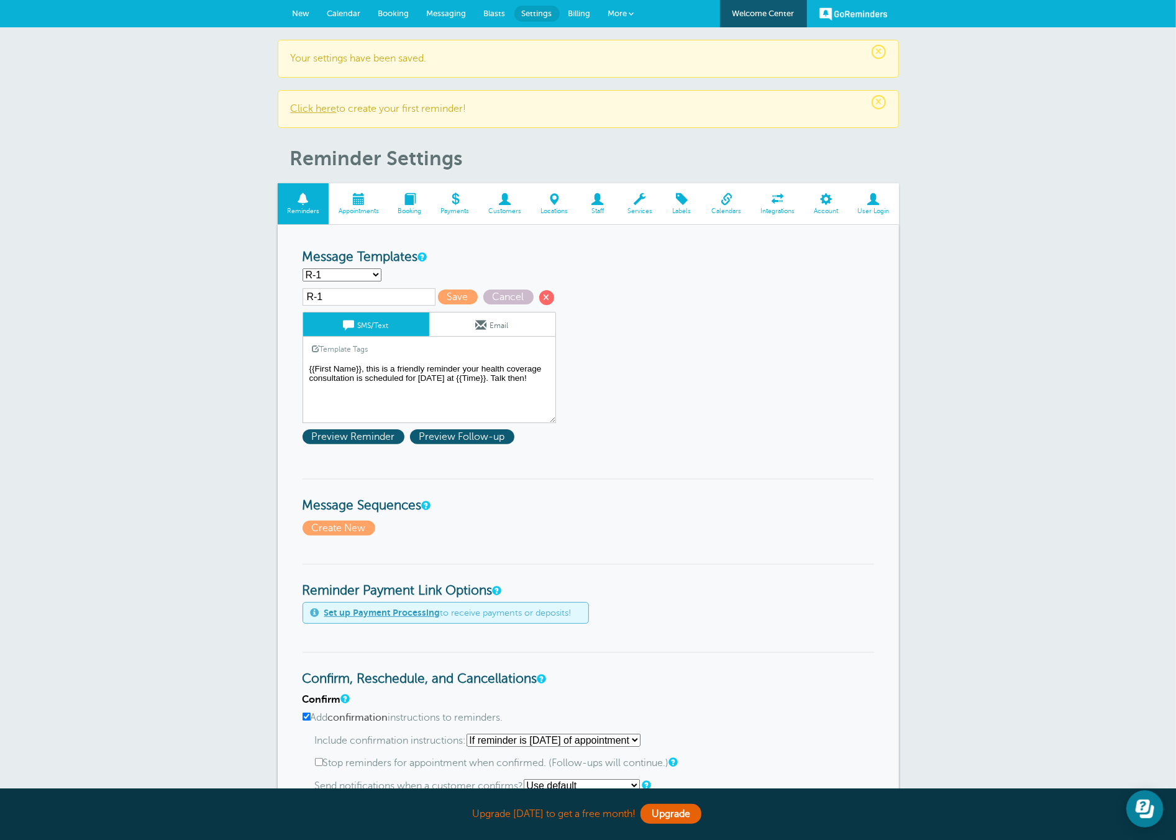
click at [448, 370] on textarea "Hi {{First Name}}, you have an appointment at {{Time}} on {{Date}}." at bounding box center [428, 392] width 253 height 62
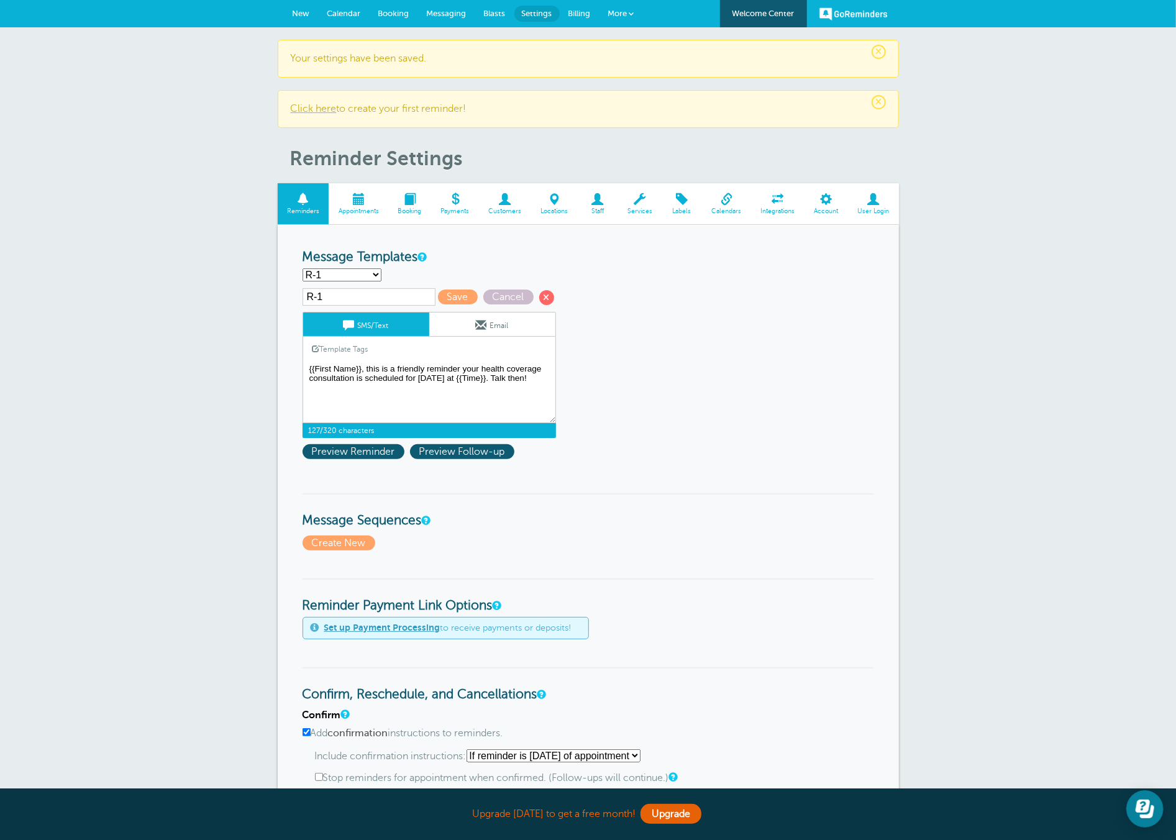
click at [368, 368] on textarea "Hi {{First Name}}, you have an appointment at {{Time}} on {{Date}}." at bounding box center [428, 392] width 253 height 62
drag, startPoint x: 366, startPoint y: 368, endPoint x: 542, endPoint y: 375, distance: 176.5
click at [538, 376] on textarea "Hi {{First Name}}, you have an appointment at {{Time}} on {{Date}}." at bounding box center [428, 392] width 253 height 62
click at [481, 325] on span at bounding box center [481, 324] width 11 height 11
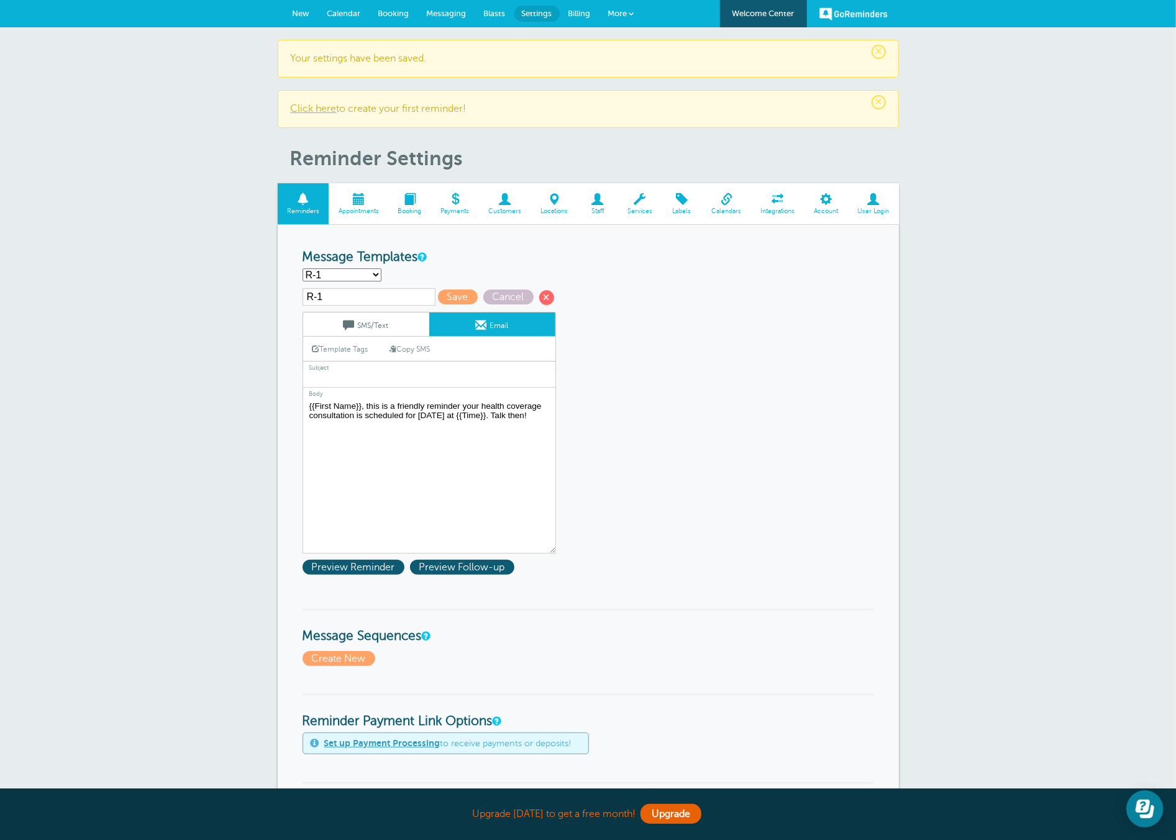
click at [374, 323] on link "SMS/Text" at bounding box center [366, 324] width 126 height 24
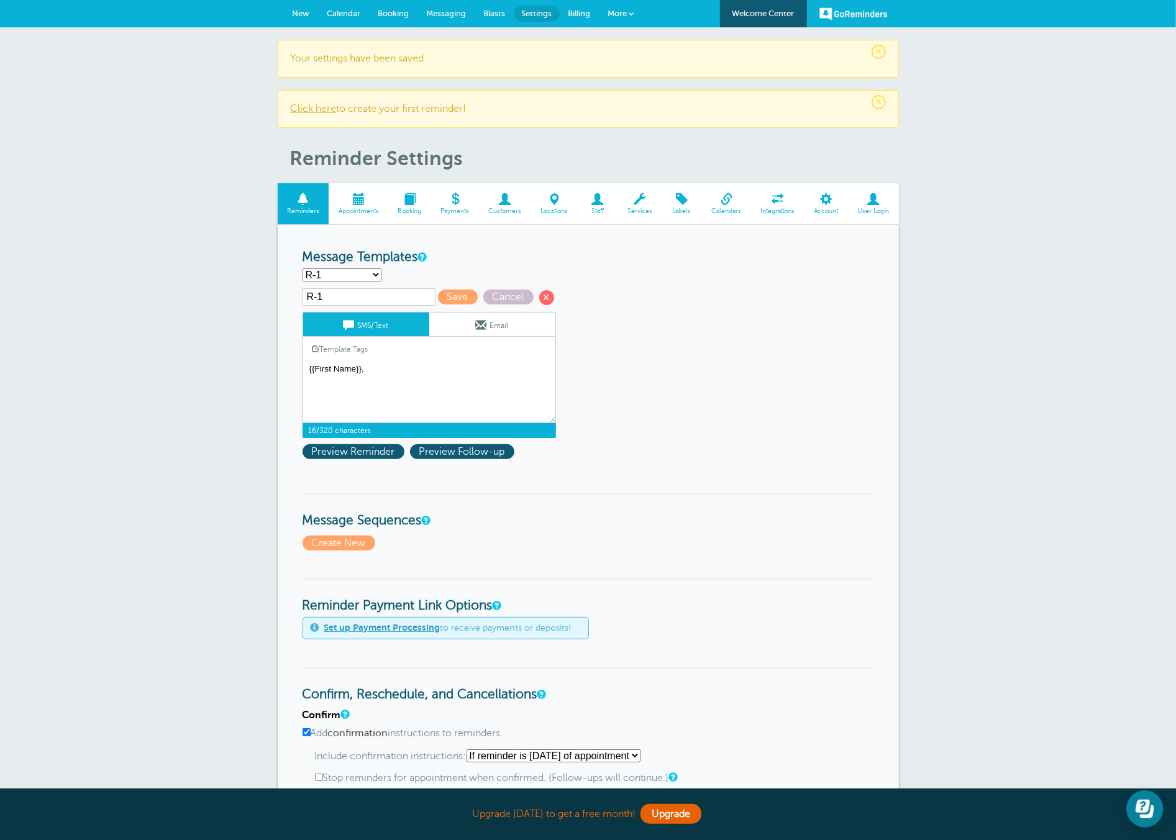
drag, startPoint x: 427, startPoint y: 397, endPoint x: 138, endPoint y: 321, distance: 298.6
click at [142, 319] on div "× Your settings have been saved. × Click here to create your first reminder! Re…" at bounding box center [588, 696] width 1176 height 1339
paste textarea "Hi {{FirstName}}, this is {{YourName}} with {{OrganizationName}}. You’re all se…"
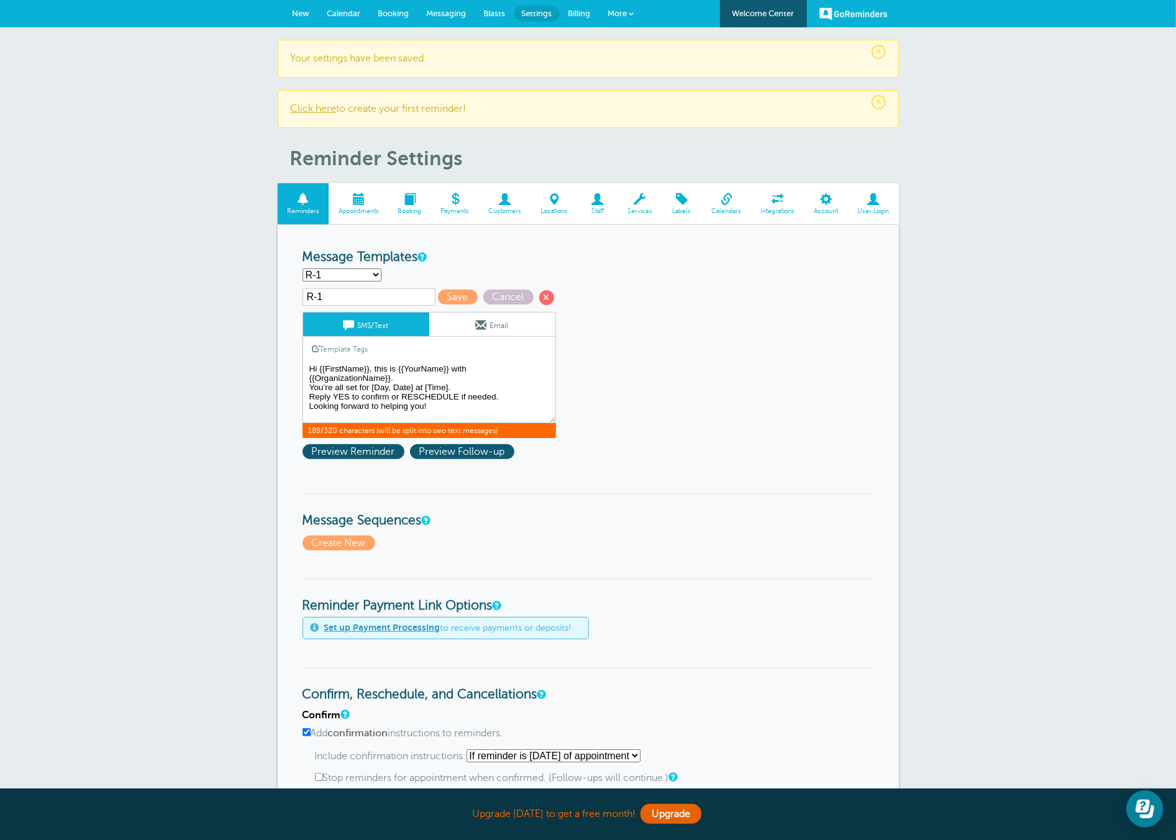
click at [440, 406] on textarea "Hi {{First Name}}, you have an appointment at {{Time}} on {{Date}}." at bounding box center [428, 392] width 253 height 62
click at [448, 385] on textarea "Hi {{First Name}}, you have an appointment at {{Time}} on {{Date}}." at bounding box center [428, 392] width 253 height 62
drag, startPoint x: 448, startPoint y: 385, endPoint x: 425, endPoint y: 391, distance: 24.3
click at [425, 390] on textarea "Hi {{First Name}}, you have an appointment at {{Time}} on {{Date}}." at bounding box center [428, 392] width 253 height 62
click at [360, 350] on link "Template Tags" at bounding box center [340, 349] width 75 height 24
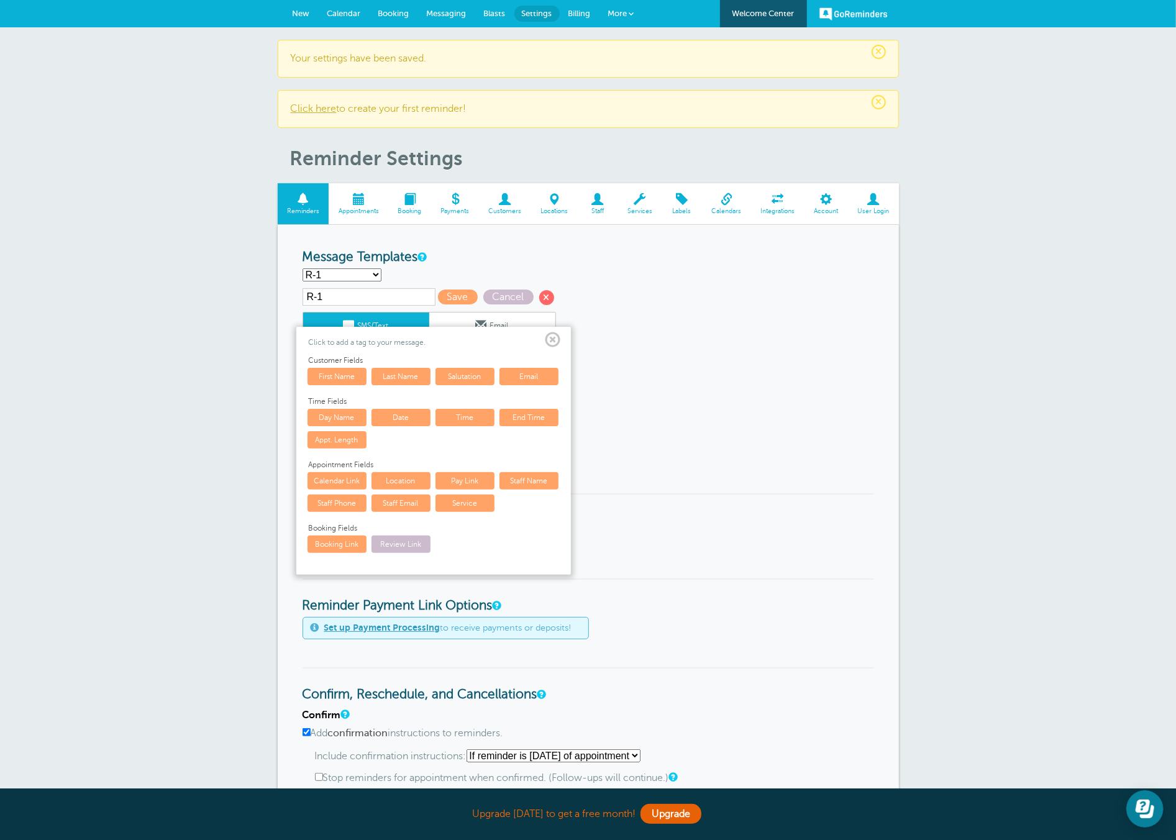
click at [456, 412] on link "Time" at bounding box center [464, 417] width 59 height 17
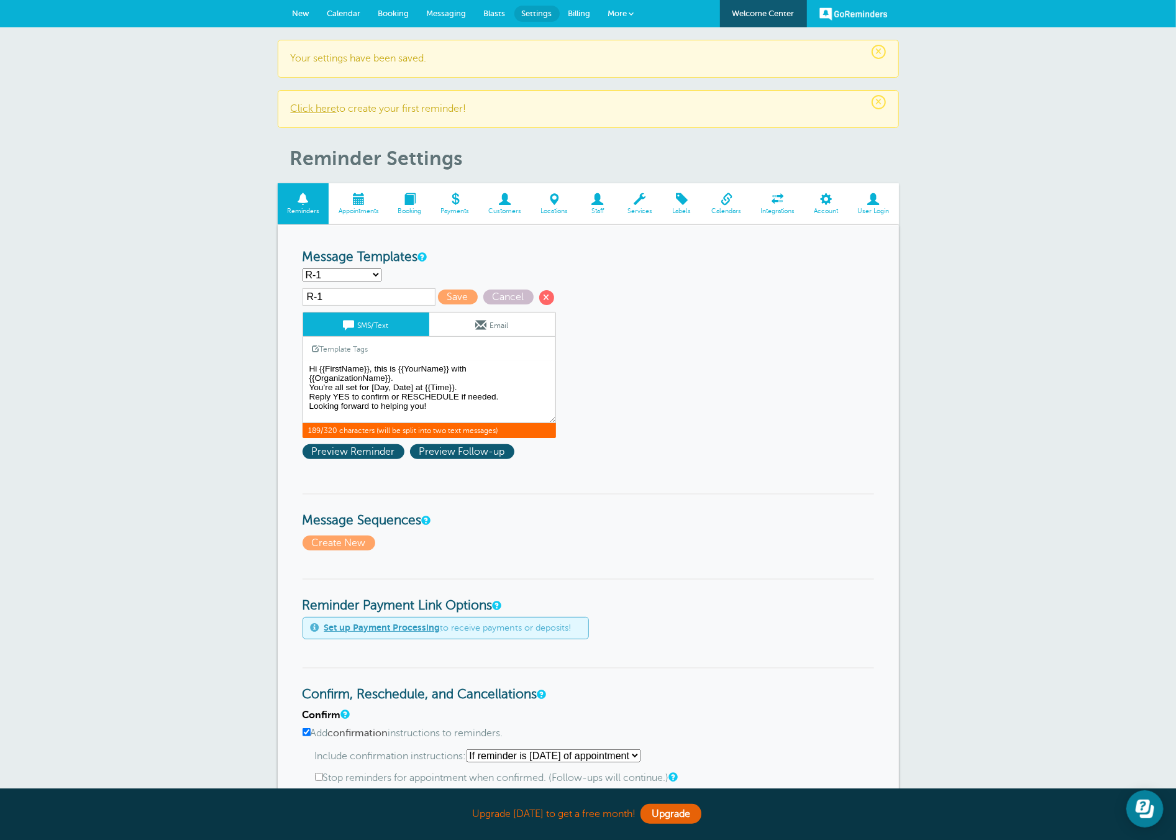
drag, startPoint x: 414, startPoint y: 385, endPoint x: 370, endPoint y: 389, distance: 43.7
click at [370, 389] on textarea "Hi {{First Name}}, you have an appointment at {{Time}} on {{Date}}." at bounding box center [428, 392] width 253 height 62
click at [343, 342] on link "Template Tags" at bounding box center [340, 349] width 75 height 24
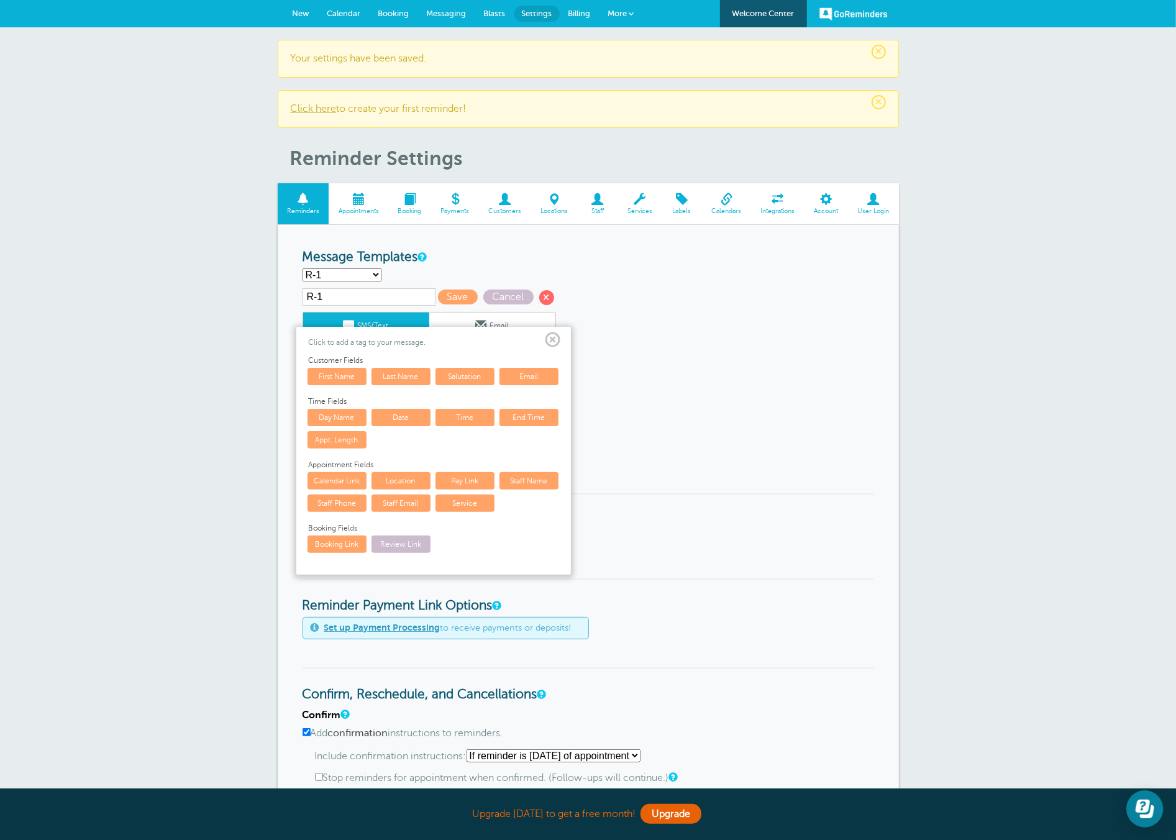
click at [389, 413] on link "Date" at bounding box center [400, 417] width 59 height 17
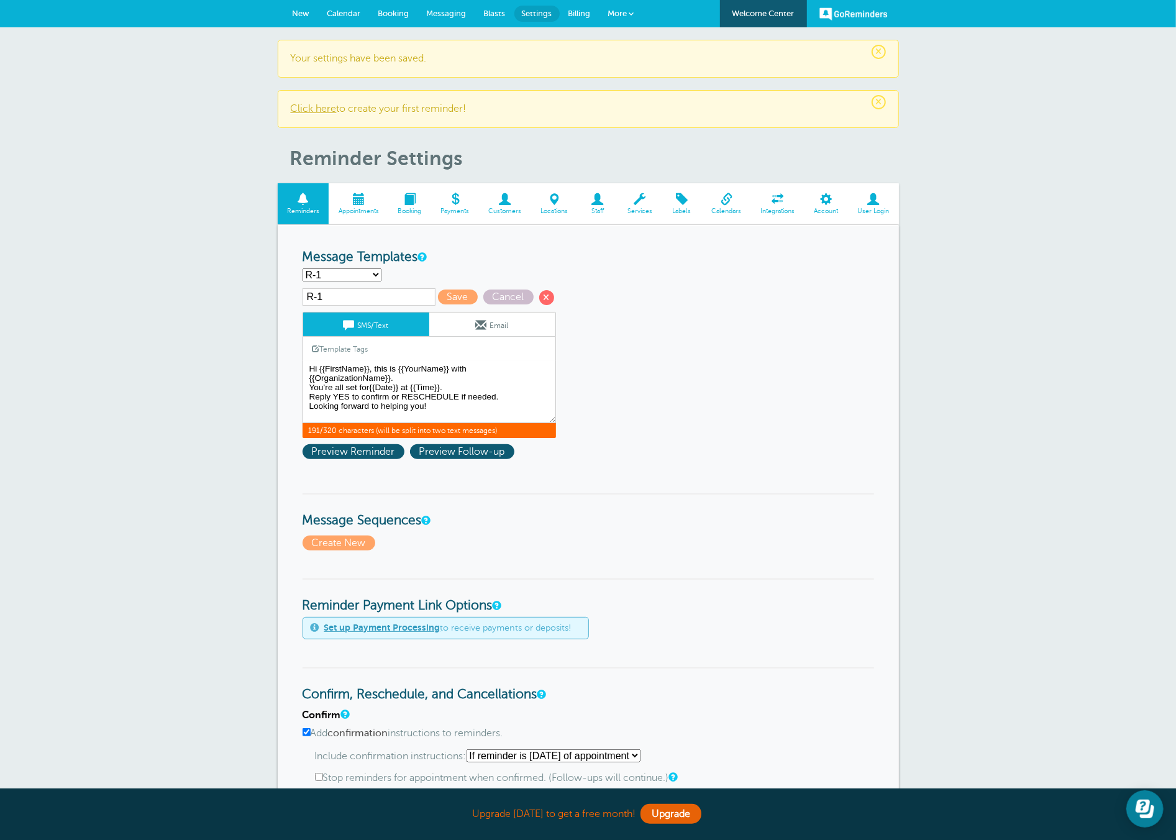
click at [370, 391] on textarea "Hi {{First Name}}, you have an appointment at {{Time}} on {{Date}}." at bounding box center [428, 392] width 253 height 62
click at [401, 388] on textarea "Hi {{First Name}}, you have an appointment at {{Time}} on {{Date}}." at bounding box center [428, 392] width 253 height 62
drag, startPoint x: 399, startPoint y: 368, endPoint x: 451, endPoint y: 367, distance: 52.2
click at [451, 367] on textarea "Hi {{First Name}}, you have an appointment at {{Time}} on {{Date}}." at bounding box center [428, 392] width 253 height 62
drag, startPoint x: 436, startPoint y: 369, endPoint x: 499, endPoint y: 367, distance: 62.8
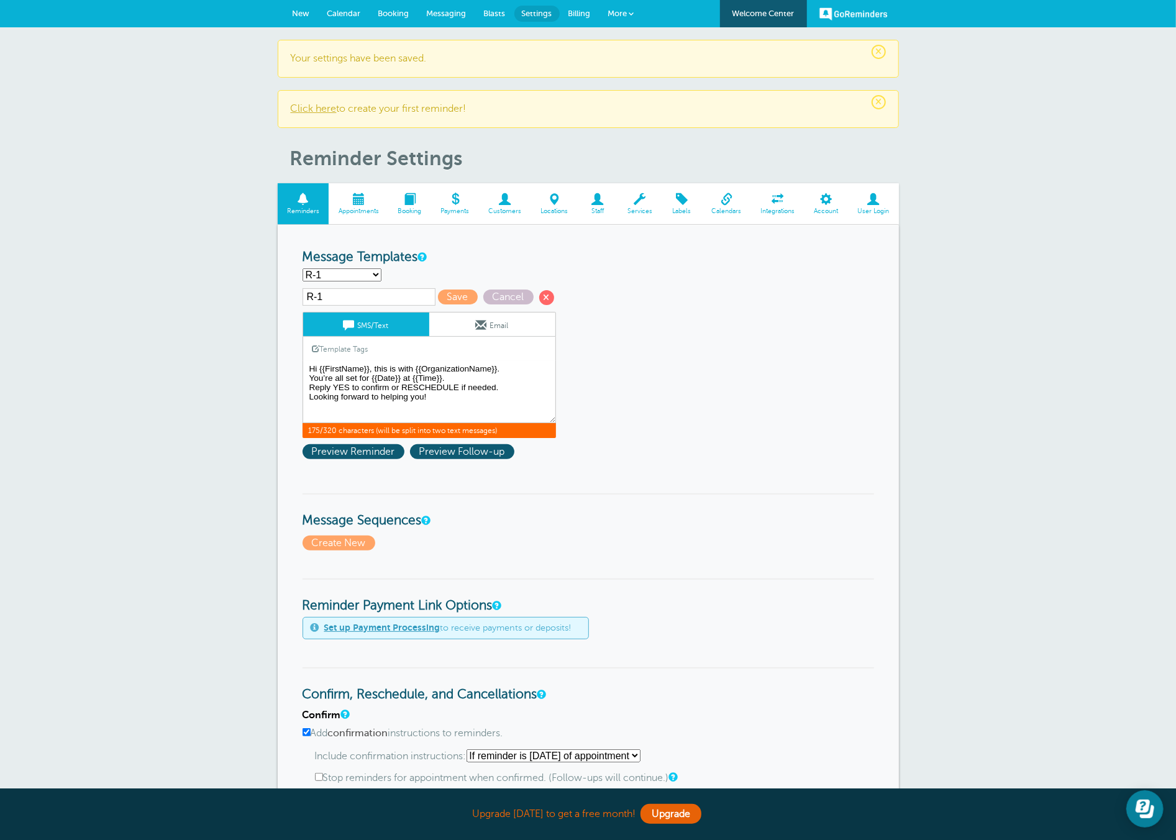
click at [499, 367] on textarea "Hi {{First Name}}, you have an appointment at {{Time}} on {{Date}}." at bounding box center [428, 392] width 253 height 62
click at [397, 365] on textarea "Hi {{First Name}}, you have an appointment at {{Time}} on {{Date}}." at bounding box center [428, 392] width 253 height 62
type textarea "Hi {{FirstName}}, this is with. You’re all set for {{Date}} at {{Time}}. Reply …"
click at [316, 345] on span at bounding box center [315, 348] width 7 height 7
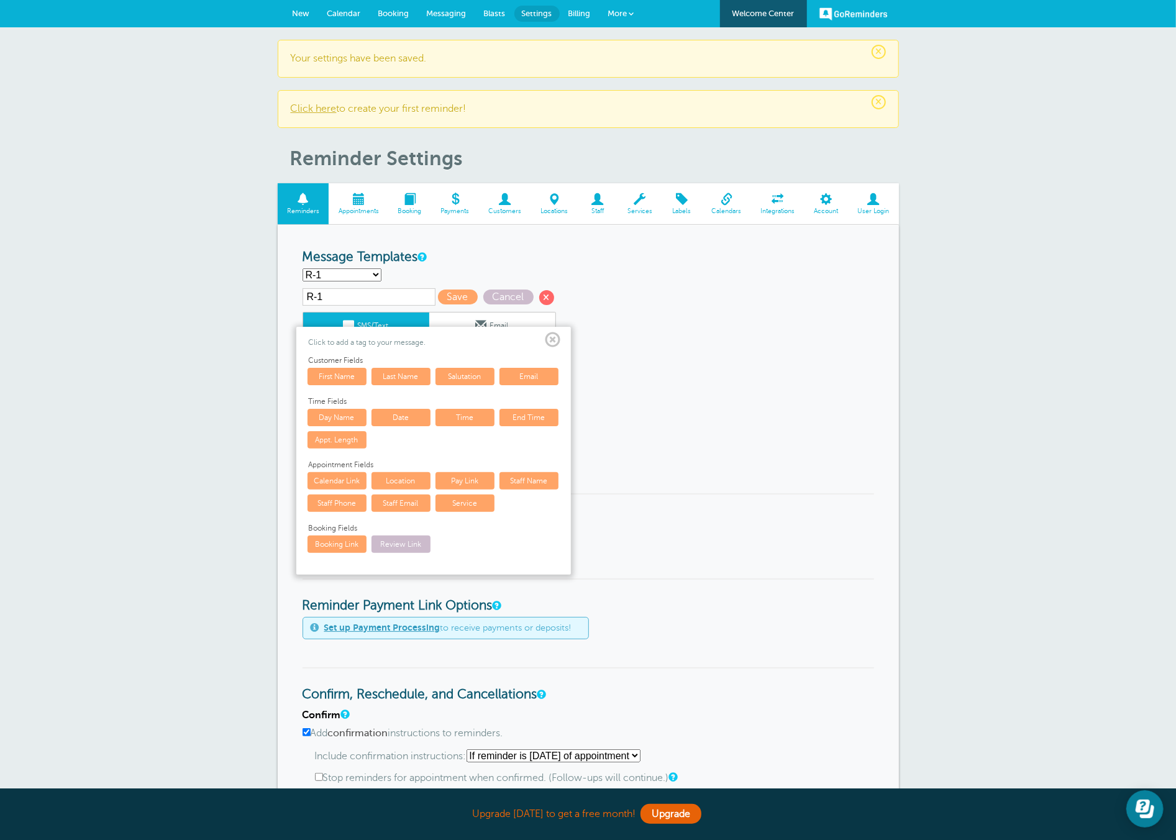
click at [557, 342] on span at bounding box center [553, 340] width 16 height 16
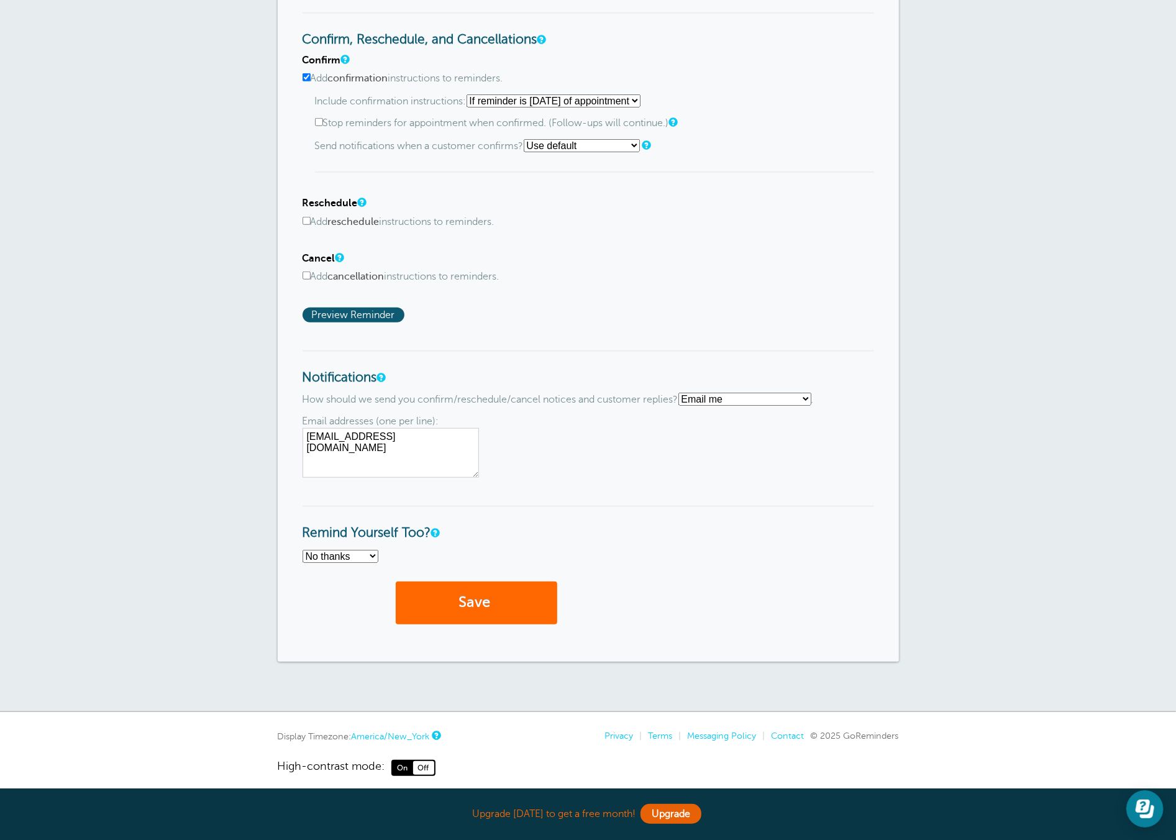
scroll to position [659, 0]
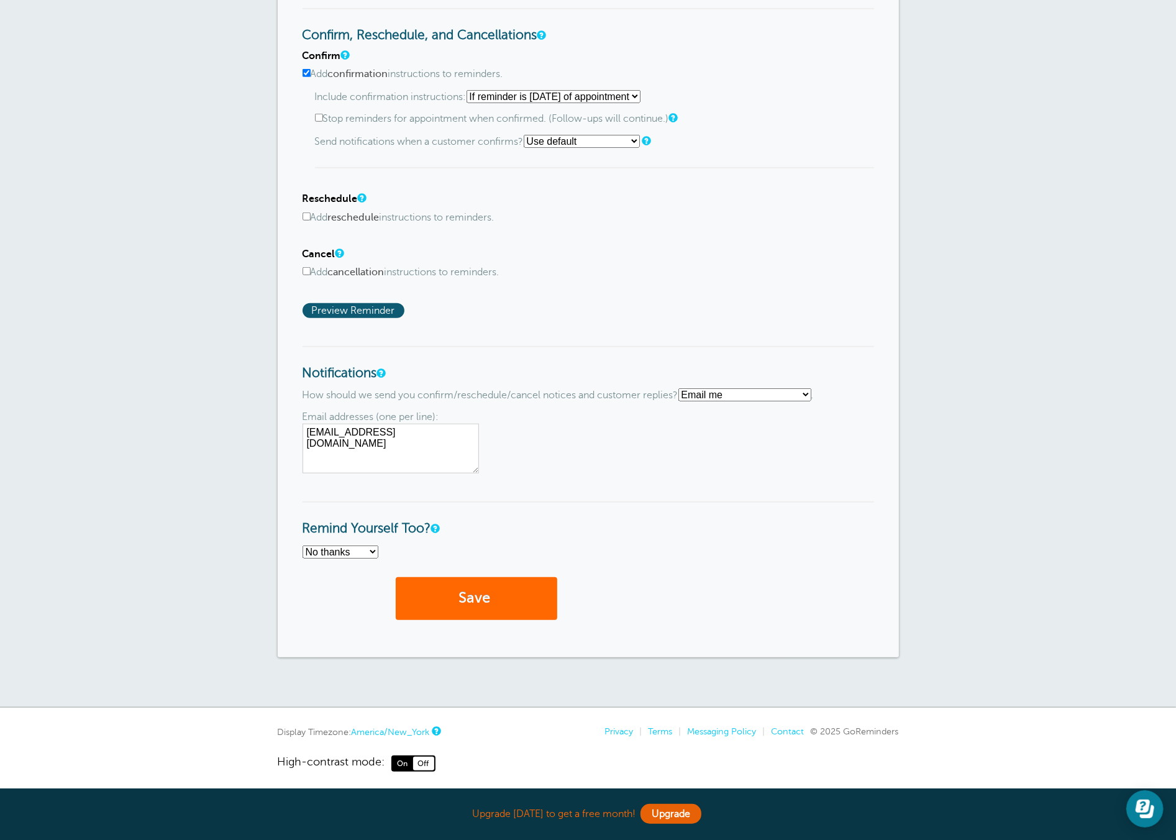
click at [307, 212] on input "Add reschedule instructions to reminders." at bounding box center [306, 216] width 8 height 8
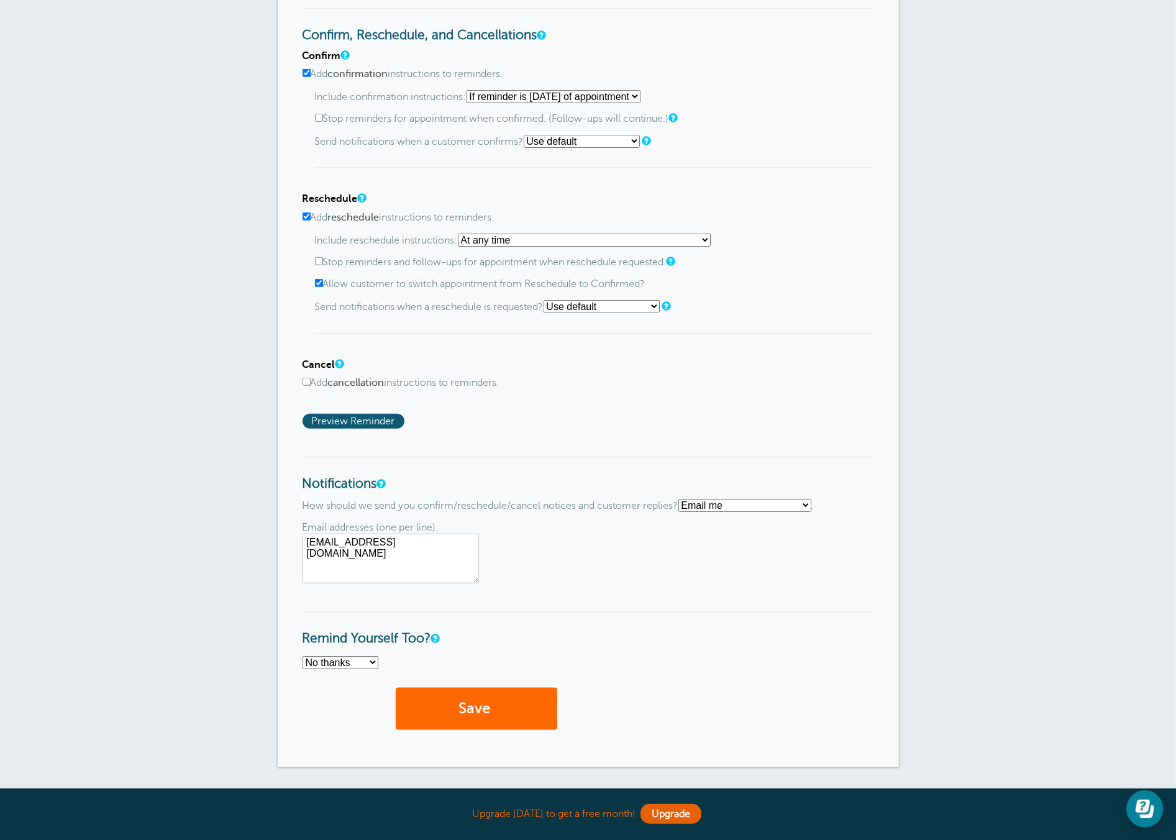
click at [482, 240] on select "At any time If reminder more than 1 day away from appointment If reminder more …" at bounding box center [584, 240] width 253 height 13
click at [461, 234] on select "At any time If reminder more than 1 day away from appointment If reminder more …" at bounding box center [584, 240] width 253 height 13
click at [307, 212] on input "Add reschedule instructions to reminders." at bounding box center [306, 216] width 8 height 8
checkbox input "false"
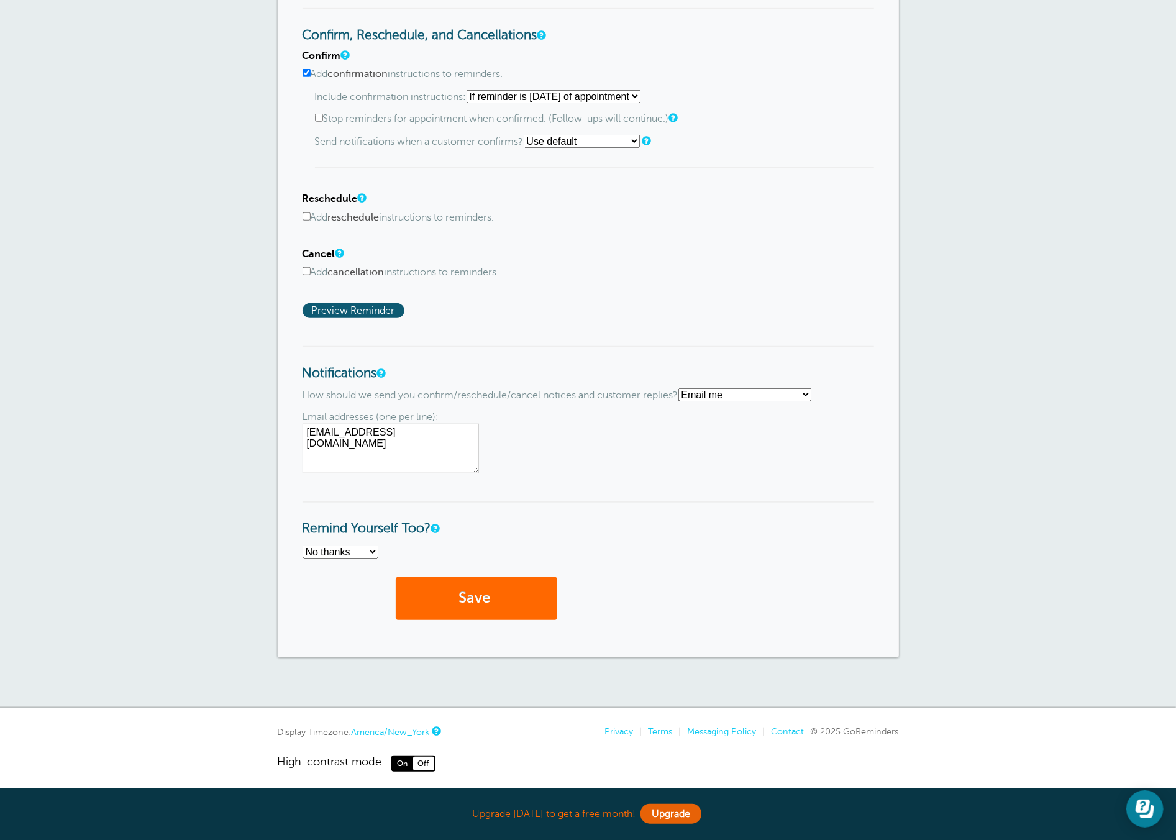
click at [783, 391] on select "Text me Email me Don't send me notifications" at bounding box center [744, 394] width 133 height 13
select select "4"
click at [684, 401] on select "Text me Email me Don't send me notifications" at bounding box center [744, 394] width 133 height 13
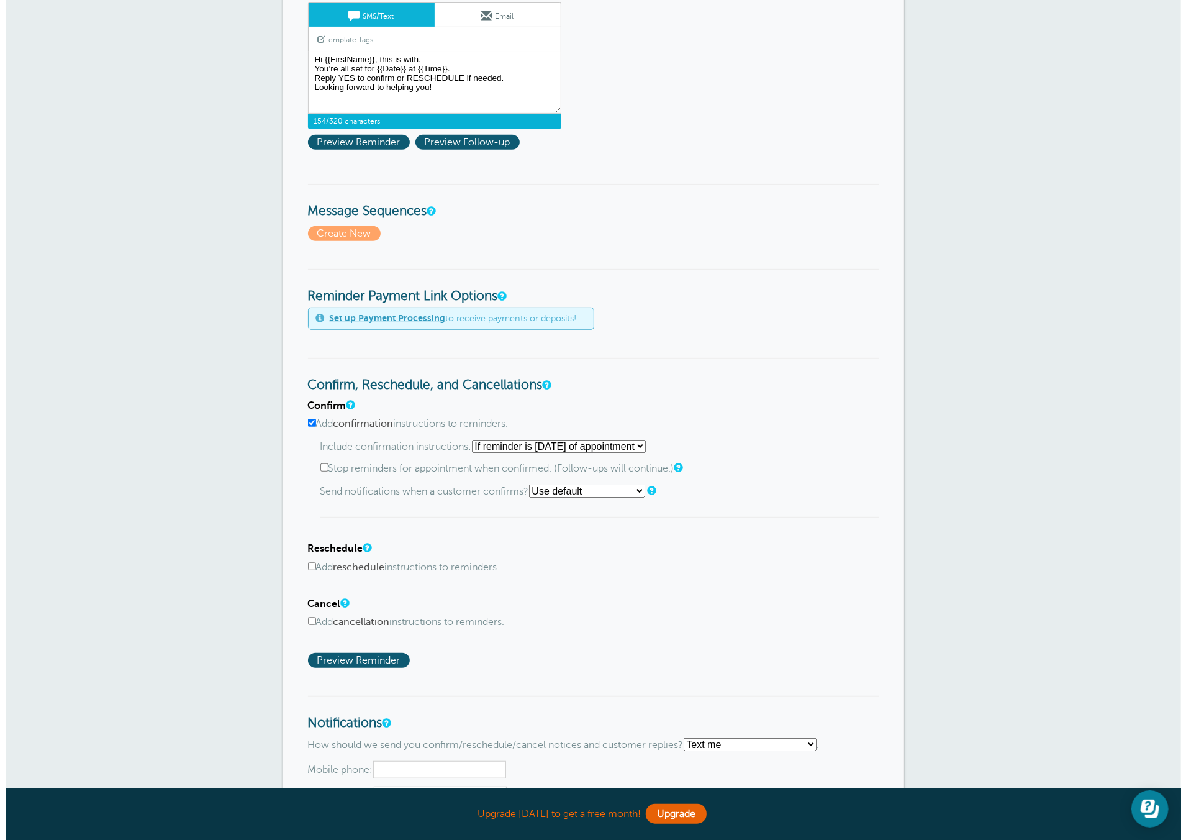
scroll to position [309, 0]
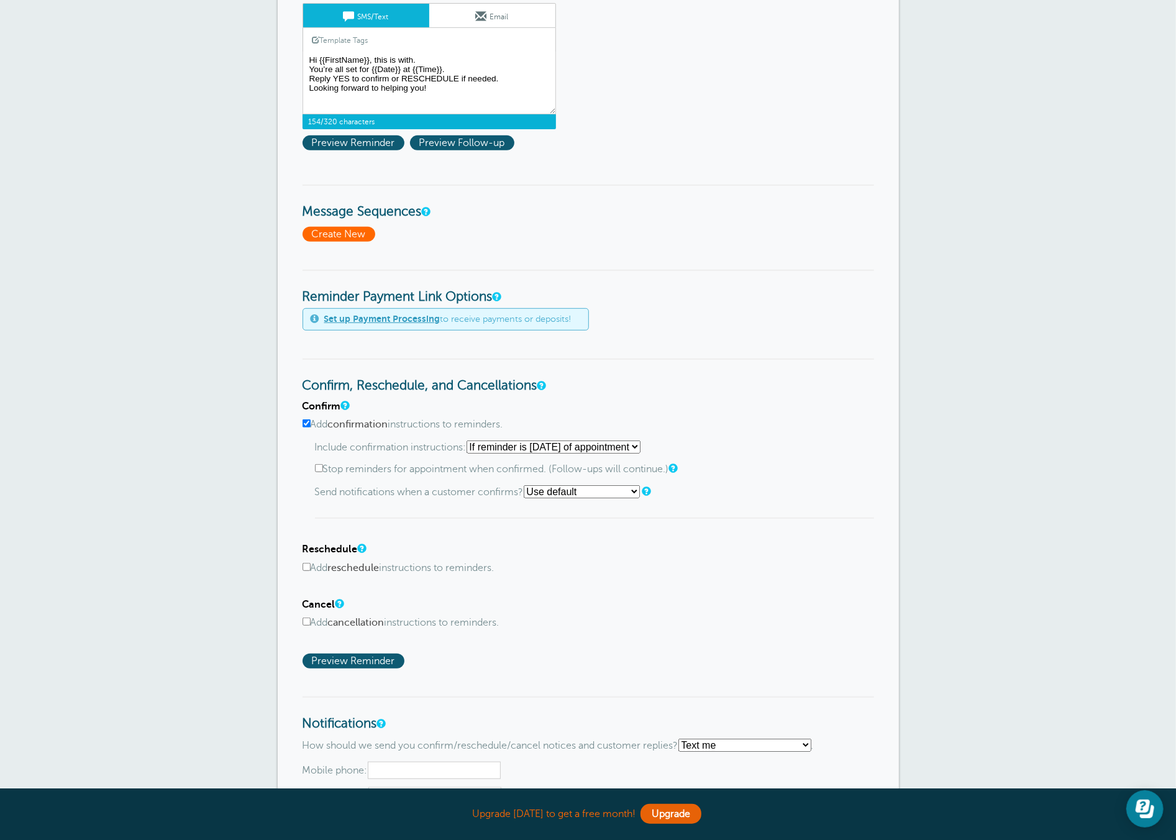
click at [359, 230] on span "Create New" at bounding box center [338, 234] width 73 height 15
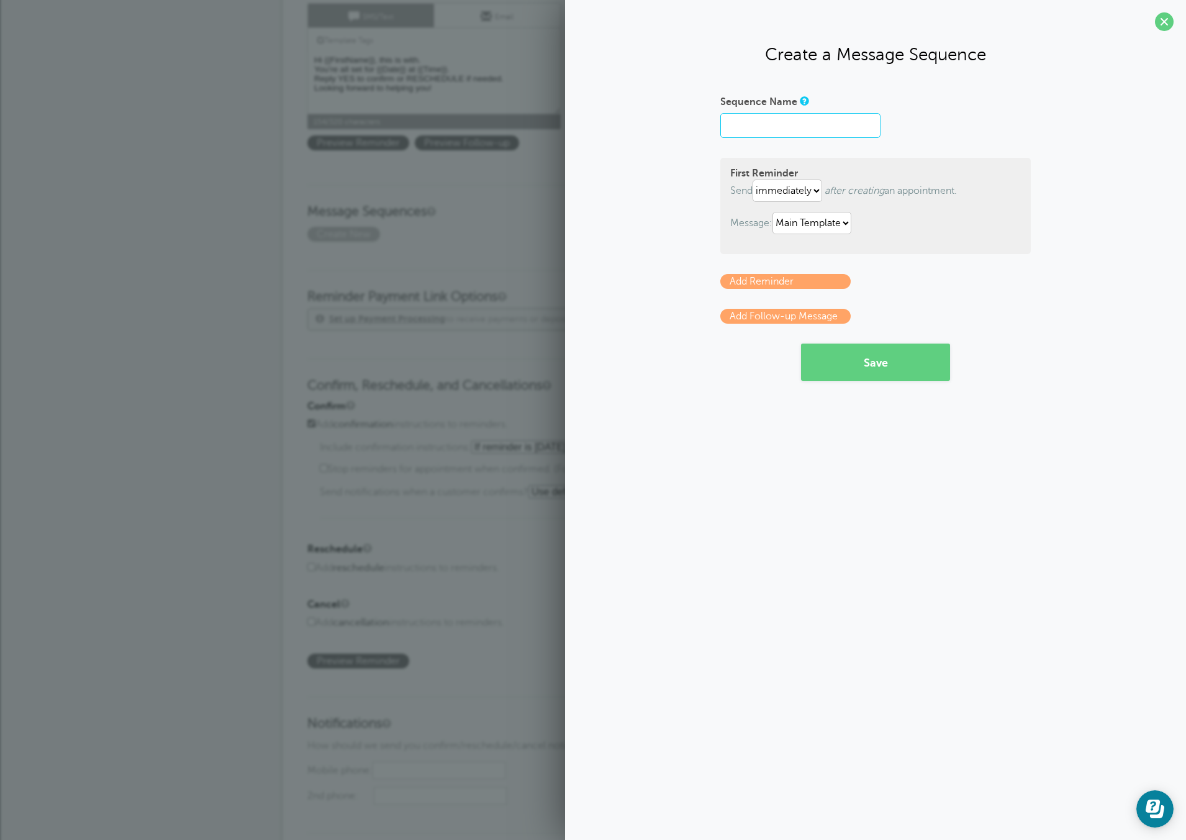
click at [860, 130] on input "Sequence Name" at bounding box center [800, 125] width 160 height 25
click at [774, 192] on select "immediately 1 2 3 4 5 6 7 8 9 10 11 12 13 14 15 16 17 18 19 20 21 22 23 24 25 2…" at bounding box center [788, 191] width 70 height 22
click at [755, 180] on select "immediately 1 2 3 4 5 6 7 8 9 10 11 12 13 14 15 16 17 18 19 20 21 22 23 24 25 2…" at bounding box center [788, 191] width 70 height 22
click at [808, 192] on select "immediately 1 2 3 4 5 6 7 8 9 10 11 12 13 14 15 16 17 18 19 20 21 22 23 24 25 2…" at bounding box center [788, 191] width 70 height 22
click at [755, 180] on select "immediately 1 2 3 4 5 6 7 8 9 10 11 12 13 14 15 16 17 18 19 20 21 22 23 24 25 2…" at bounding box center [788, 191] width 70 height 22
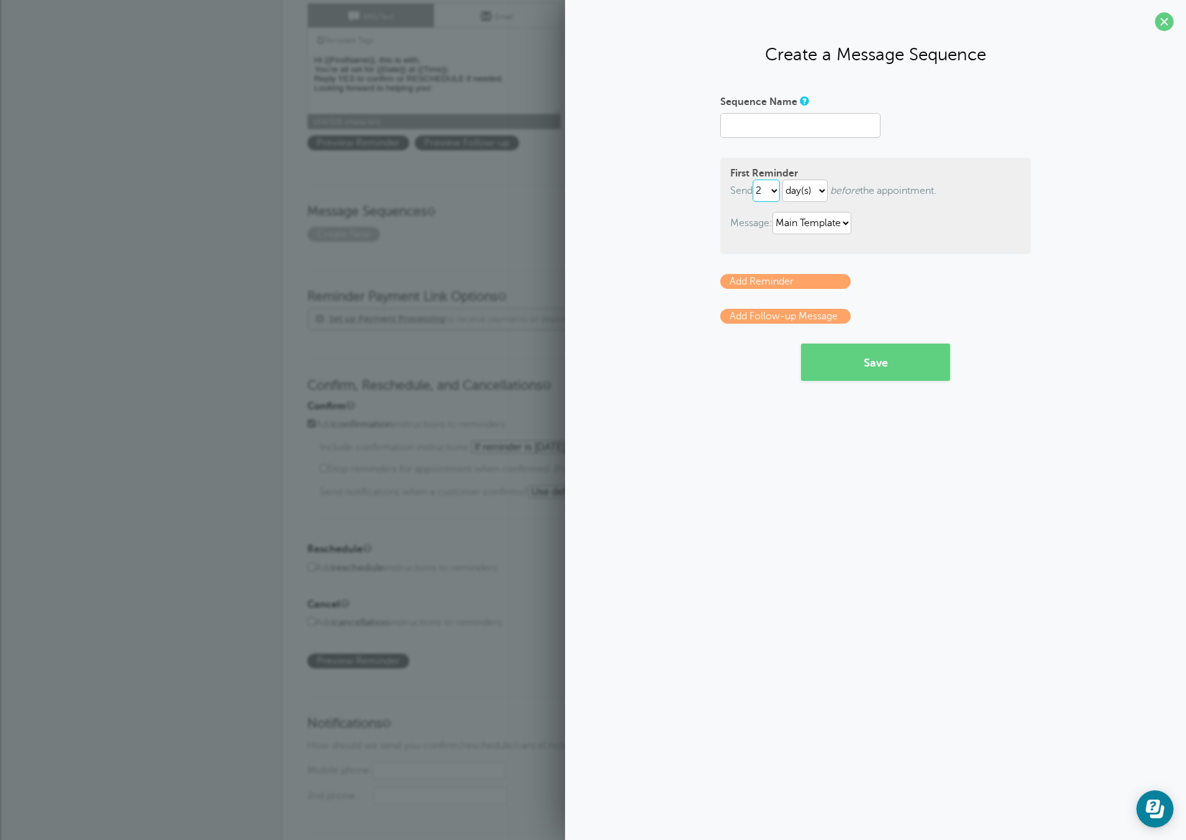
click at [771, 193] on select "immediately 1 2 3 4 5 6 7 8 9 10 11 12 13 14 15 16 17 18 19 20 21 22 23 24 25 2…" at bounding box center [766, 191] width 27 height 22
select select "0"
click at [755, 180] on select "immediately 1 2 3 4 5 6 7 8 9 10 11 12 13 14 15 16 17 18 19 20 21 22 23 24 25 2…" at bounding box center [766, 191] width 27 height 22
click at [817, 222] on select "Main Template R-1" at bounding box center [812, 223] width 79 height 22
select select "160561"
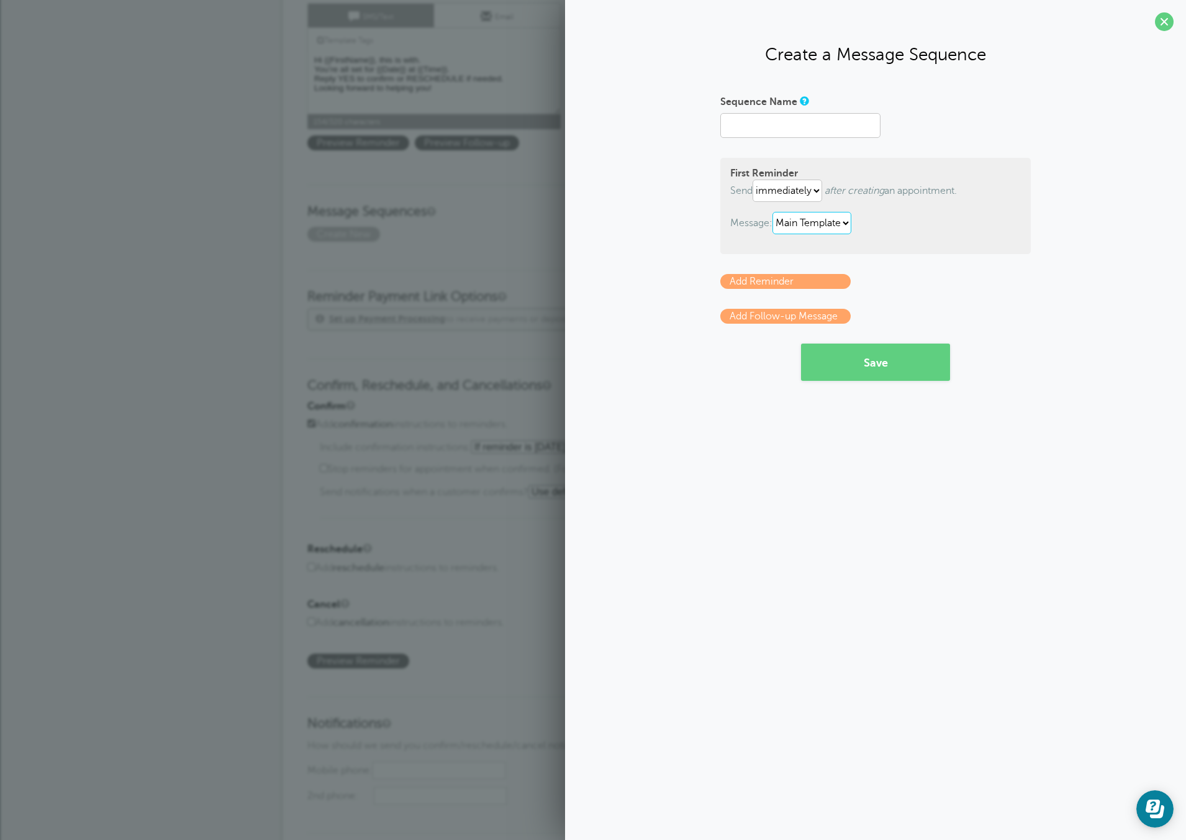
click at [775, 212] on select "Main Template R-1" at bounding box center [812, 223] width 79 height 22
click at [842, 135] on input "Sequence Name" at bounding box center [800, 125] width 160 height 25
type input "APPOINTMENT CONFIRM"
click at [856, 360] on button "Save" at bounding box center [875, 361] width 149 height 37
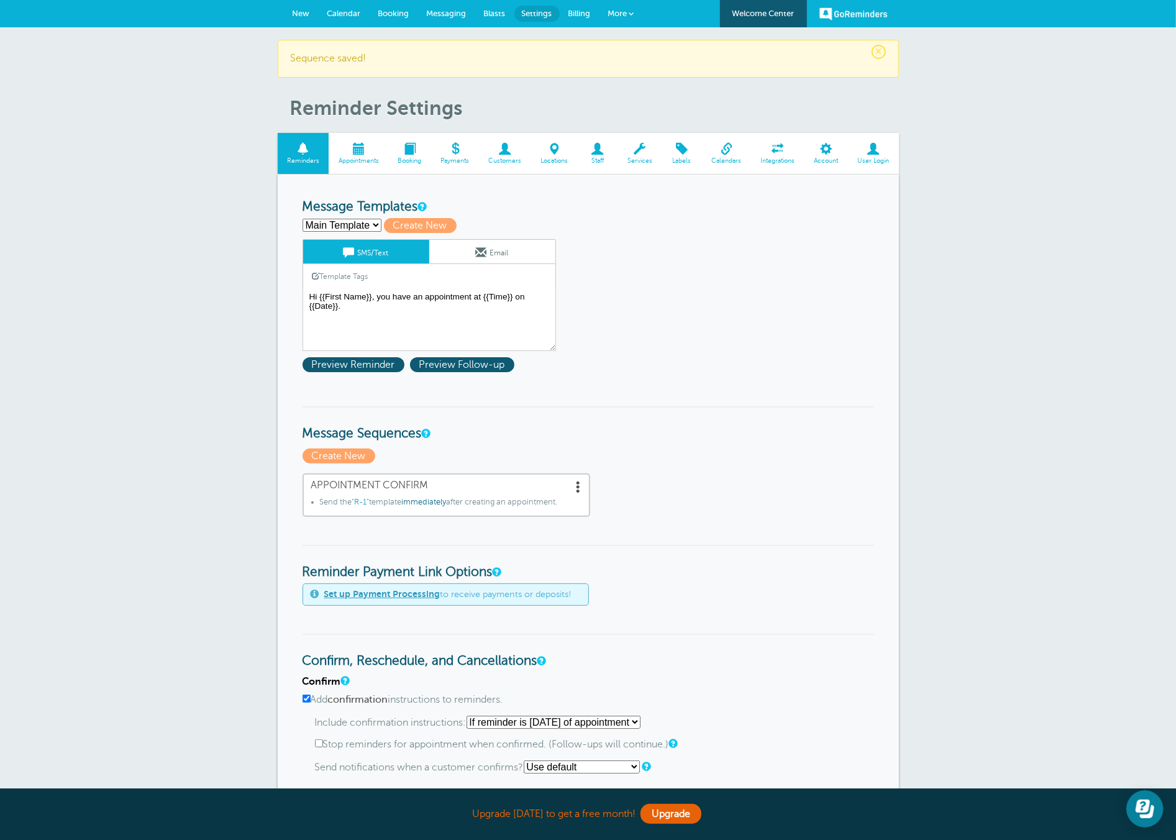
click at [357, 227] on select "Main Template R-1 Create new..." at bounding box center [341, 225] width 79 height 13
select select "160561"
click at [302, 219] on select "Main Template R-1 Create new..." at bounding box center [341, 225] width 79 height 13
type input "R-1"
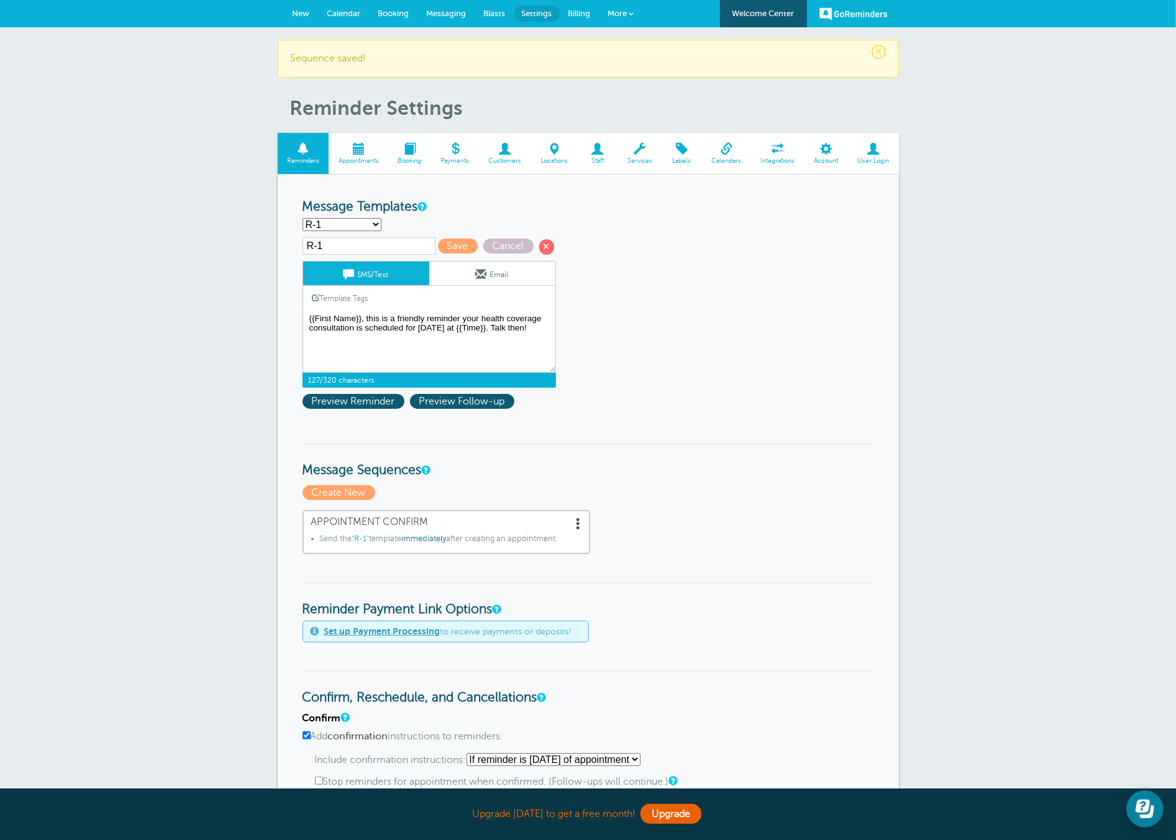
drag, startPoint x: 488, startPoint y: 333, endPoint x: 224, endPoint y: 257, distance: 275.4
click at [224, 257] on div "× Sequence saved! Reminder Settings Reminders Appointments Booking Payments Cus…" at bounding box center [588, 698] width 1176 height 1342
paste textarea "Hi {{FirstName}}, this is {{YourName}} with {{OrganizationName}}. You’re all se…"
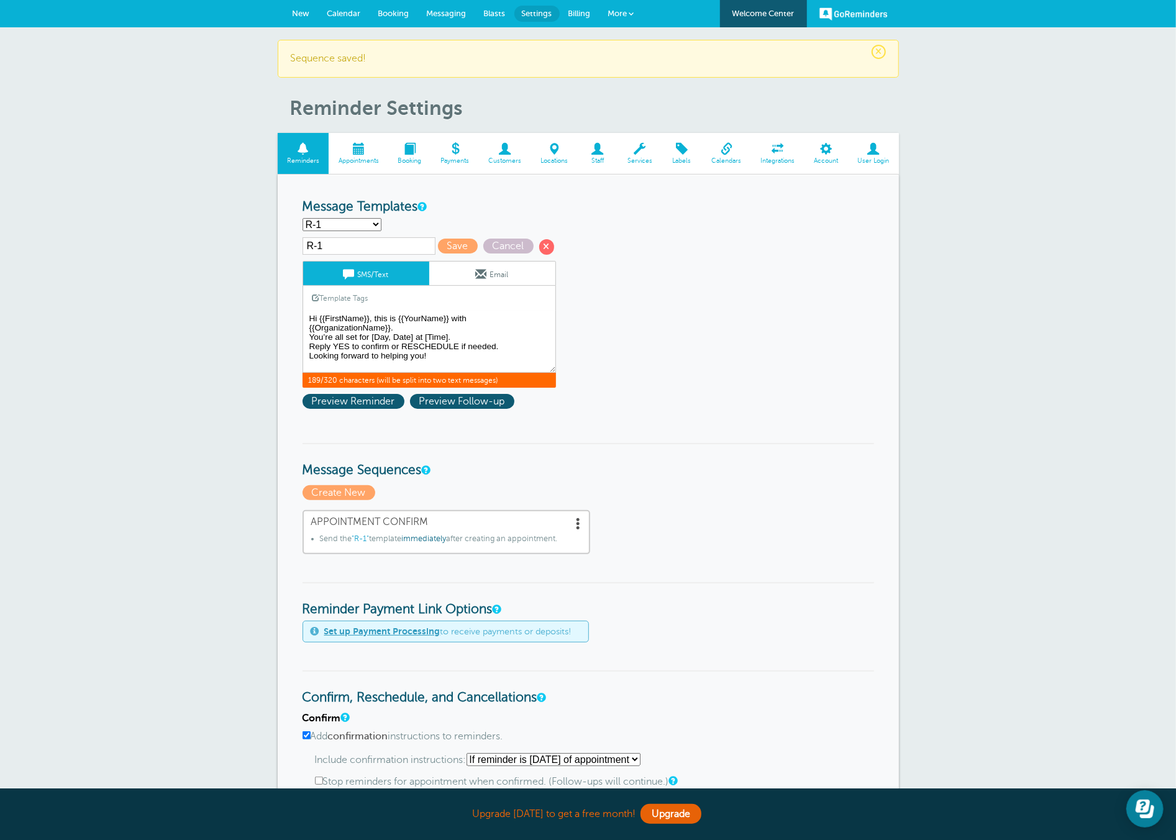
drag, startPoint x: 391, startPoint y: 329, endPoint x: 399, endPoint y: 317, distance: 14.3
click at [398, 318] on textarea "Hi {{First Name}}, you have an appointment at {{Time}} on {{Date}}." at bounding box center [428, 342] width 253 height 62
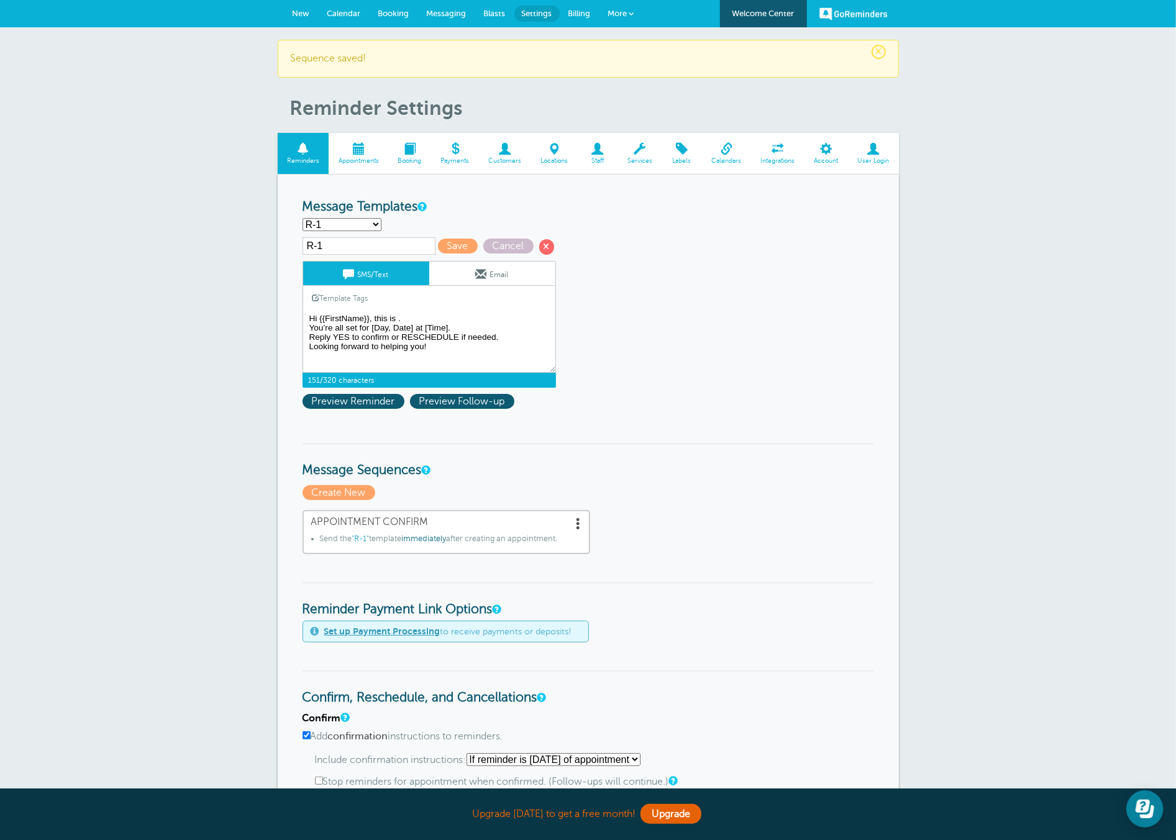
drag, startPoint x: 447, startPoint y: 325, endPoint x: 424, endPoint y: 325, distance: 23.0
click at [424, 325] on textarea "Hi {{First Name}}, you have an appointment at {{Time}} on {{Date}}." at bounding box center [428, 342] width 253 height 62
click at [335, 293] on link "Template Tags" at bounding box center [340, 298] width 75 height 24
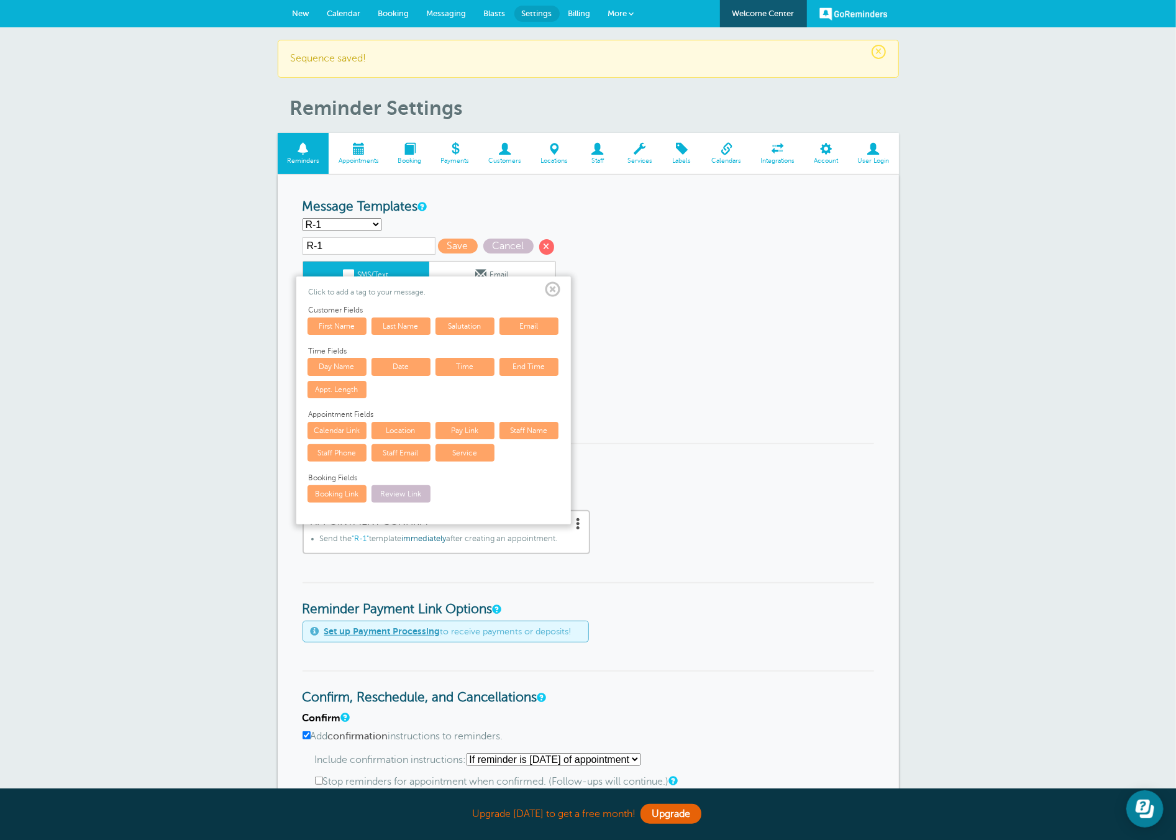
click at [460, 362] on link "Time" at bounding box center [464, 366] width 59 height 17
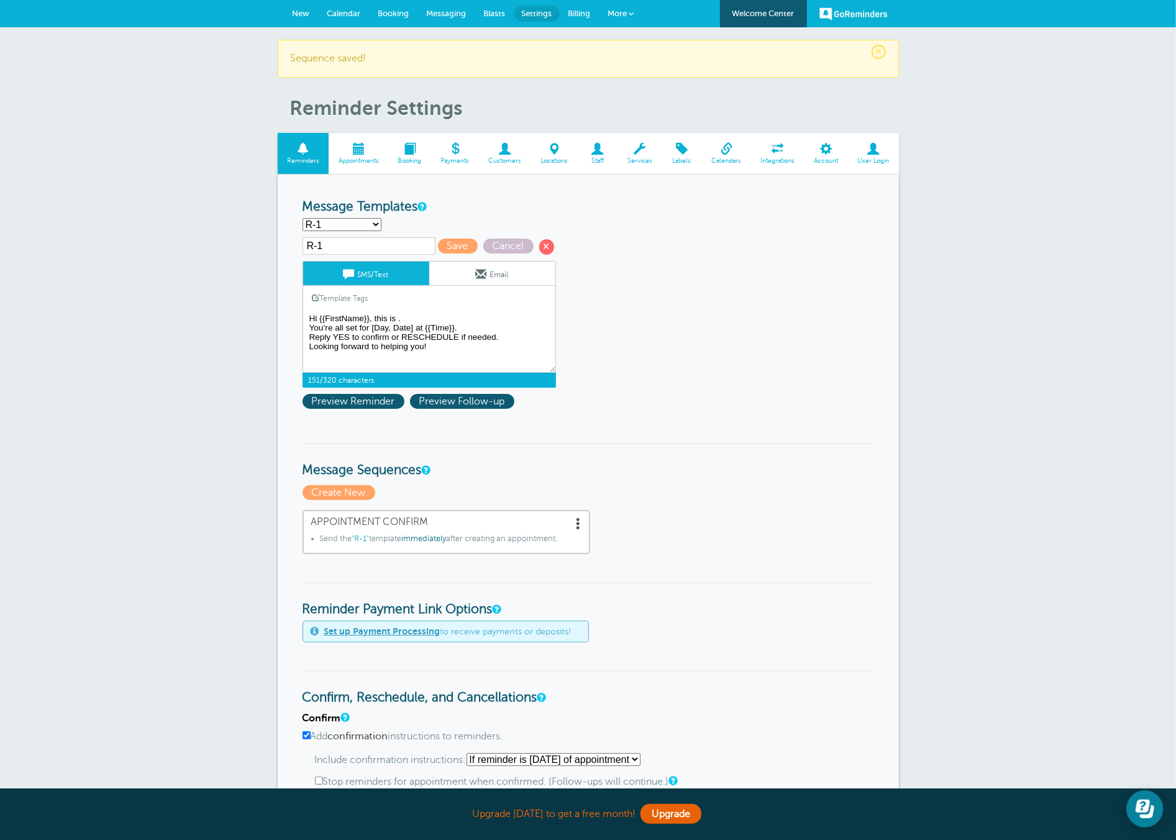
drag, startPoint x: 414, startPoint y: 329, endPoint x: 371, endPoint y: 329, distance: 42.9
click at [371, 329] on textarea "Hi {{First Name}}, you have an appointment at {{Time}} on {{Date}}." at bounding box center [428, 342] width 253 height 62
click at [338, 299] on link "Template Tags" at bounding box center [340, 298] width 75 height 24
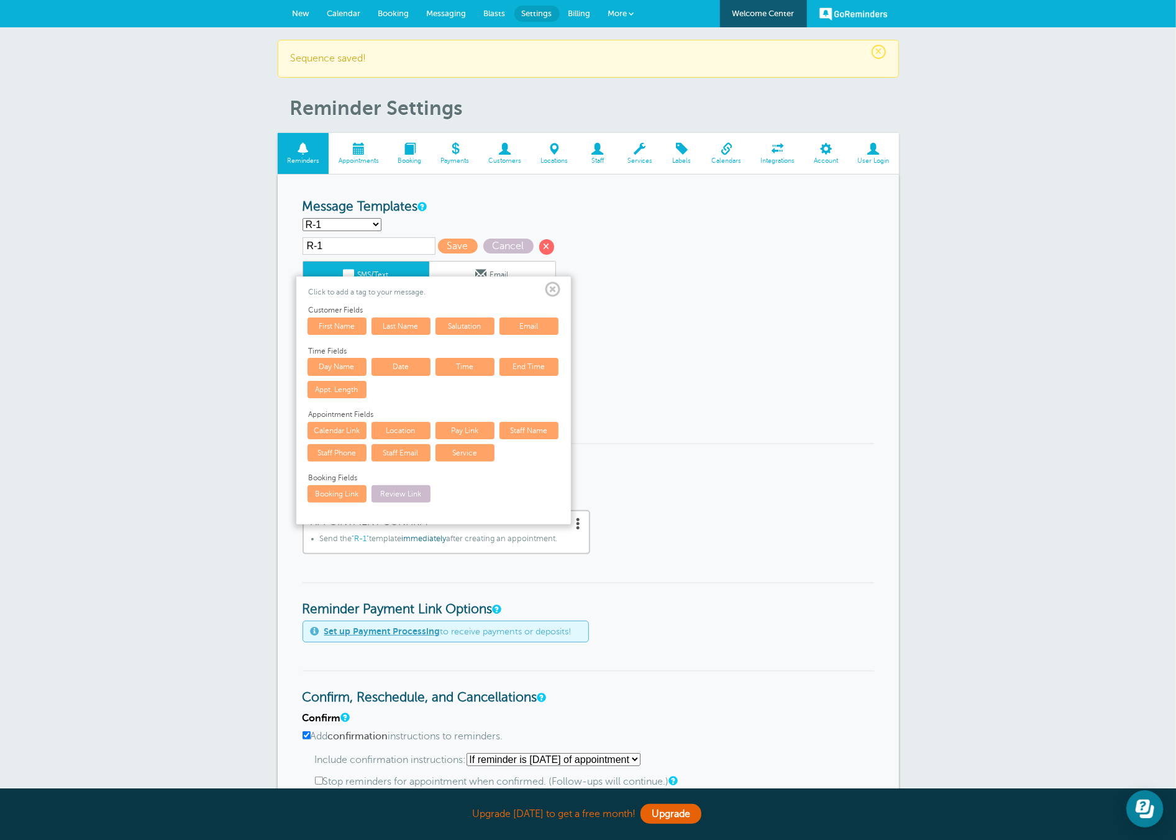
click at [411, 358] on link "Date" at bounding box center [400, 366] width 59 height 17
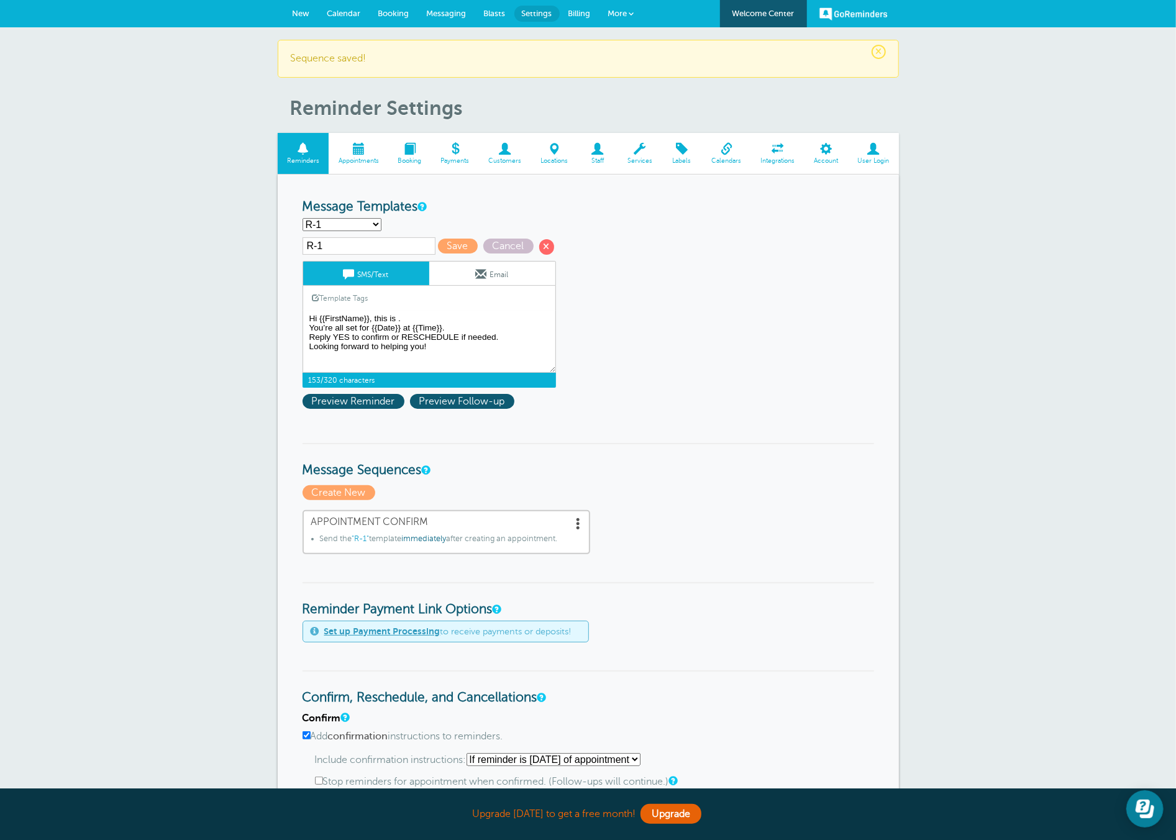
drag, startPoint x: 457, startPoint y: 355, endPoint x: 429, endPoint y: 342, distance: 30.3
click at [453, 353] on textarea "Hi {{First Name}}, you have an appointment at {{Time}} on {{Date}}." at bounding box center [428, 342] width 253 height 62
click at [451, 347] on textarea "Hi {{First Name}}, you have an appointment at {{Time}} on {{Date}}." at bounding box center [428, 342] width 253 height 62
click at [504, 335] on textarea "Hi {{First Name}}, you have an appointment at {{Time}} on {{Date}}." at bounding box center [428, 342] width 253 height 62
click at [323, 317] on textarea "Hi {{First Name}}, you have an appointment at {{Time}} on {{Date}}." at bounding box center [428, 342] width 253 height 62
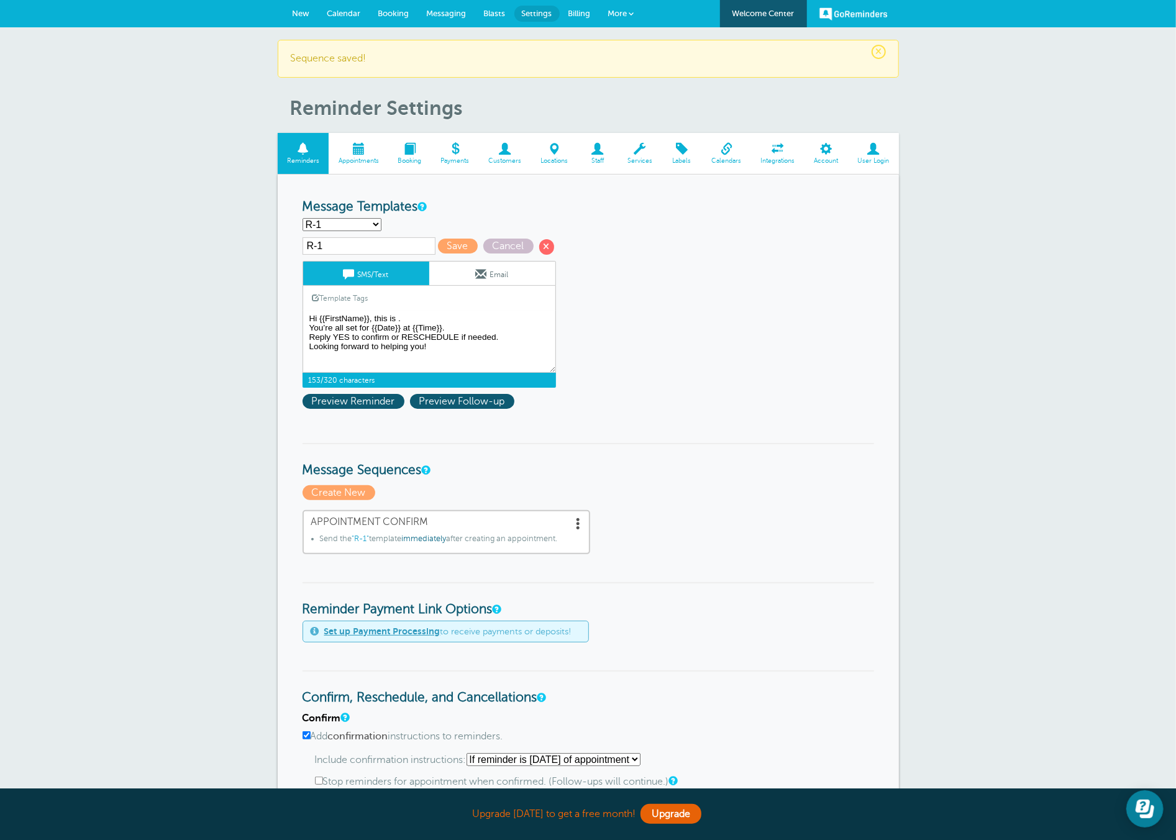
click at [401, 317] on textarea "Hi {{First Name}}, you have an appointment at {{Time}} on {{Date}}." at bounding box center [428, 342] width 253 height 62
click at [398, 320] on textarea "Hi {{First Name}}, you have an appointment at {{Time}} on {{Date}}." at bounding box center [428, 342] width 253 height 62
click at [526, 429] on form "Reminder Schedule 1st reminder: Immediately 1 2 3 4 5 6 7 8 9 10 11 12 13 14 15…" at bounding box center [587, 746] width 571 height 1095
click at [561, 432] on form "Reminder Schedule 1st reminder: Immediately 1 2 3 4 5 6 7 8 9 10 11 12 13 14 15…" at bounding box center [587, 746] width 571 height 1095
click at [562, 432] on form "Reminder Schedule 1st reminder: Immediately 1 2 3 4 5 6 7 8 9 10 11 12 13 14 15…" at bounding box center [587, 746] width 571 height 1095
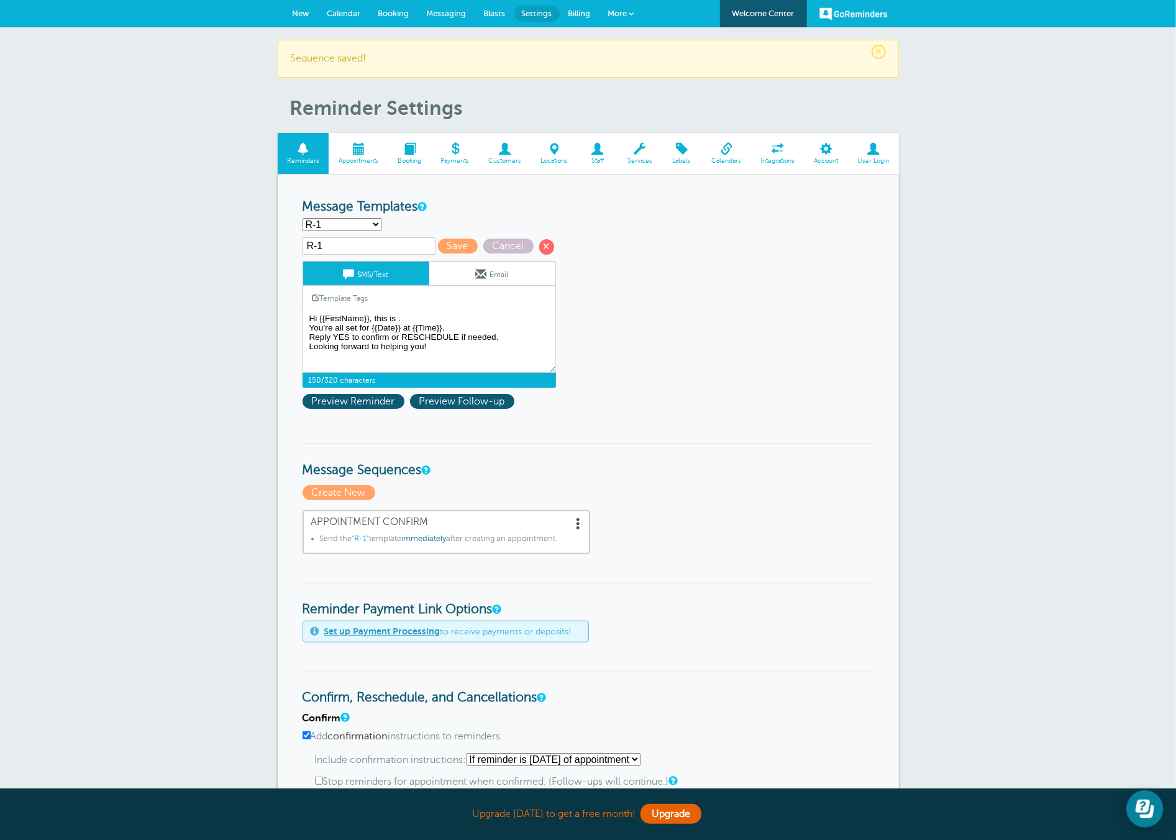
click at [565, 432] on form "Reminder Schedule 1st reminder: Immediately 1 2 3 4 5 6 7 8 9 10 11 12 13 14 15…" at bounding box center [587, 746] width 571 height 1095
click at [685, 453] on h3 "Message Sequences" at bounding box center [587, 460] width 571 height 35
drag, startPoint x: 590, startPoint y: 470, endPoint x: 542, endPoint y: 464, distance: 48.2
click at [590, 470] on h3 "Message Sequences" at bounding box center [587, 460] width 571 height 35
click at [573, 522] on span at bounding box center [579, 523] width 12 height 12
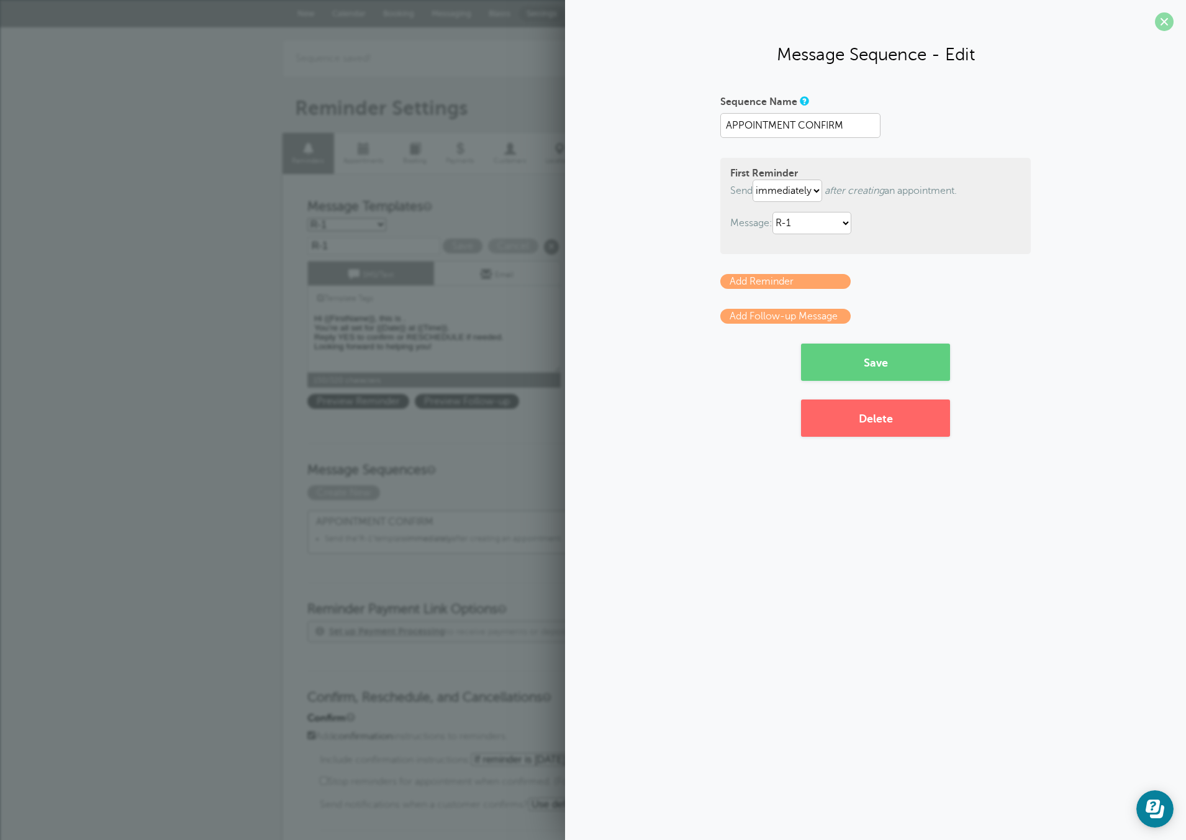
click at [1160, 18] on span at bounding box center [1164, 21] width 19 height 19
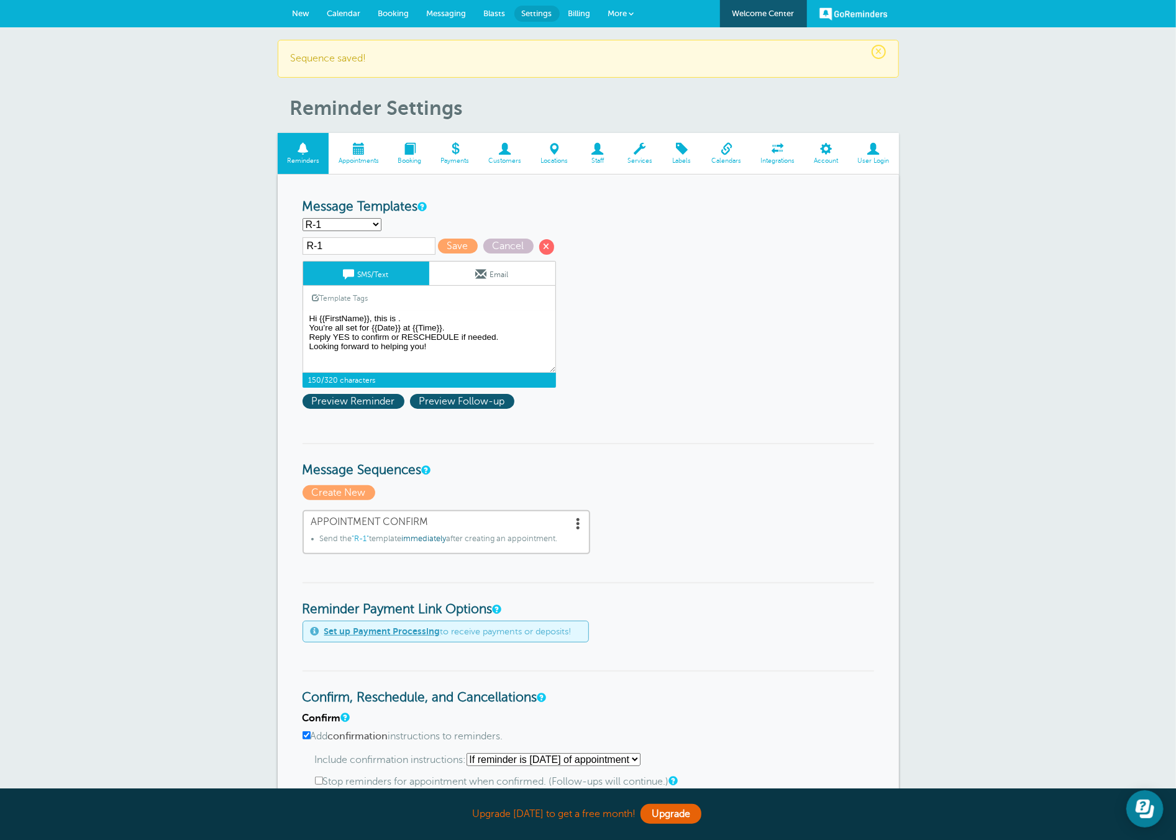
click at [665, 289] on form "Reminder Schedule 1st reminder: Immediately 1 2 3 4 5 6 7 8 9 10 11 12 13 14 15…" at bounding box center [587, 746] width 571 height 1095
click at [398, 316] on textarea "Hi {{First Name}}, you have an appointment at {{Time}} on {{Date}}." at bounding box center [428, 342] width 253 height 62
click at [415, 312] on textarea "Hi {{First Name}}, you have an appointment at {{Time}} on {{Date}}." at bounding box center [428, 342] width 253 height 62
click at [416, 312] on textarea "Hi {{First Name}}, you have an appointment at {{Time}} on {{Date}}." at bounding box center [428, 342] width 253 height 62
drag, startPoint x: 309, startPoint y: 336, endPoint x: 426, endPoint y: 346, distance: 117.8
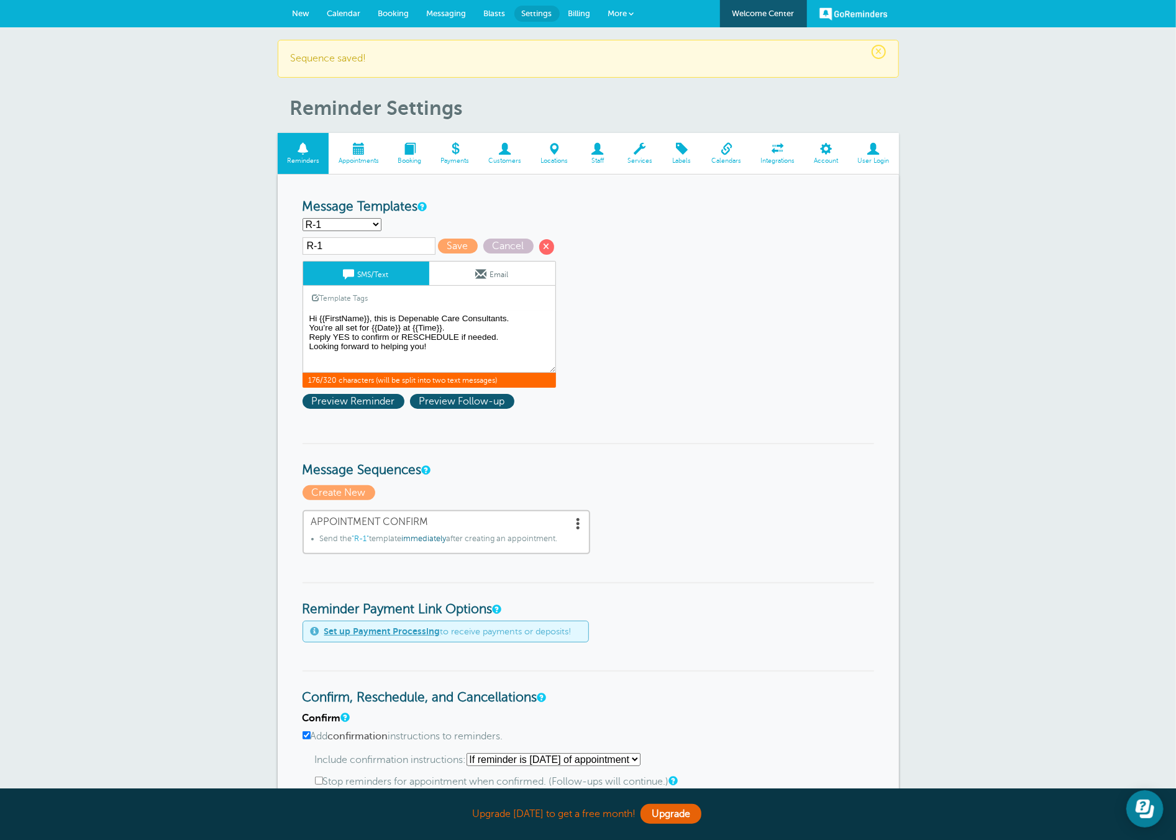
click at [426, 346] on textarea "Hi {{First Name}}, you have an appointment at {{Time}} on {{Date}}." at bounding box center [428, 342] width 253 height 62
click at [425, 347] on textarea "Hi {{First Name}}, you have an appointment at {{Time}} on {{Date}}." at bounding box center [428, 342] width 253 height 62
drag, startPoint x: 427, startPoint y: 348, endPoint x: 307, endPoint y: 316, distance: 124.9
click at [304, 317] on textarea "Hi {{First Name}}, you have an appointment at {{Time}} on {{Date}}." at bounding box center [428, 342] width 253 height 62
click at [307, 316] on textarea "Hi {{First Name}}, you have an appointment at {{Time}} on {{Date}}." at bounding box center [428, 342] width 253 height 62
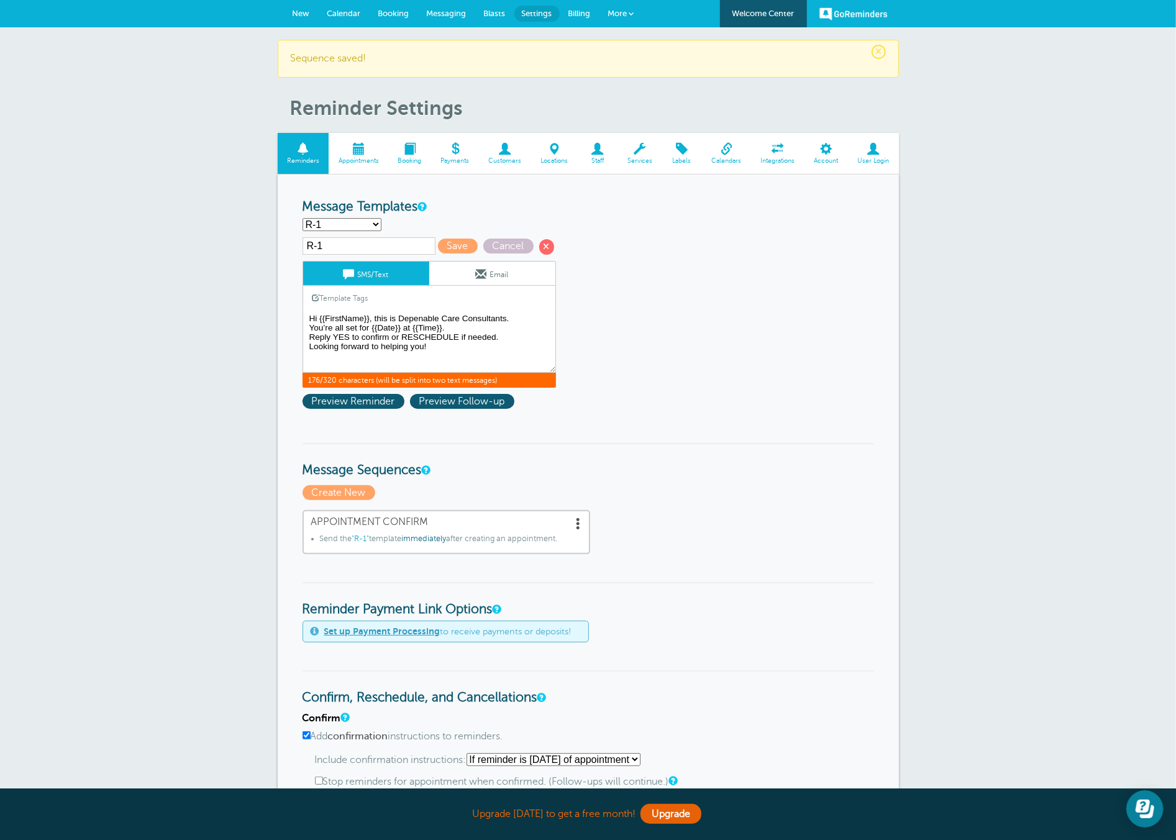
drag, startPoint x: 423, startPoint y: 316, endPoint x: 431, endPoint y: 319, distance: 8.4
click at [424, 317] on textarea "Hi {{First Name}}, you have an appointment at {{Time}} on {{Date}}." at bounding box center [428, 342] width 253 height 62
click at [439, 352] on textarea "Hi {{First Name}}, you have an appointment at {{Time}} on {{Date}}." at bounding box center [428, 342] width 253 height 62
drag, startPoint x: 310, startPoint y: 325, endPoint x: 432, endPoint y: 329, distance: 122.4
click at [432, 329] on textarea "Hi {{First Name}}, you have an appointment at {{Time}} on {{Date}}." at bounding box center [428, 342] width 253 height 62
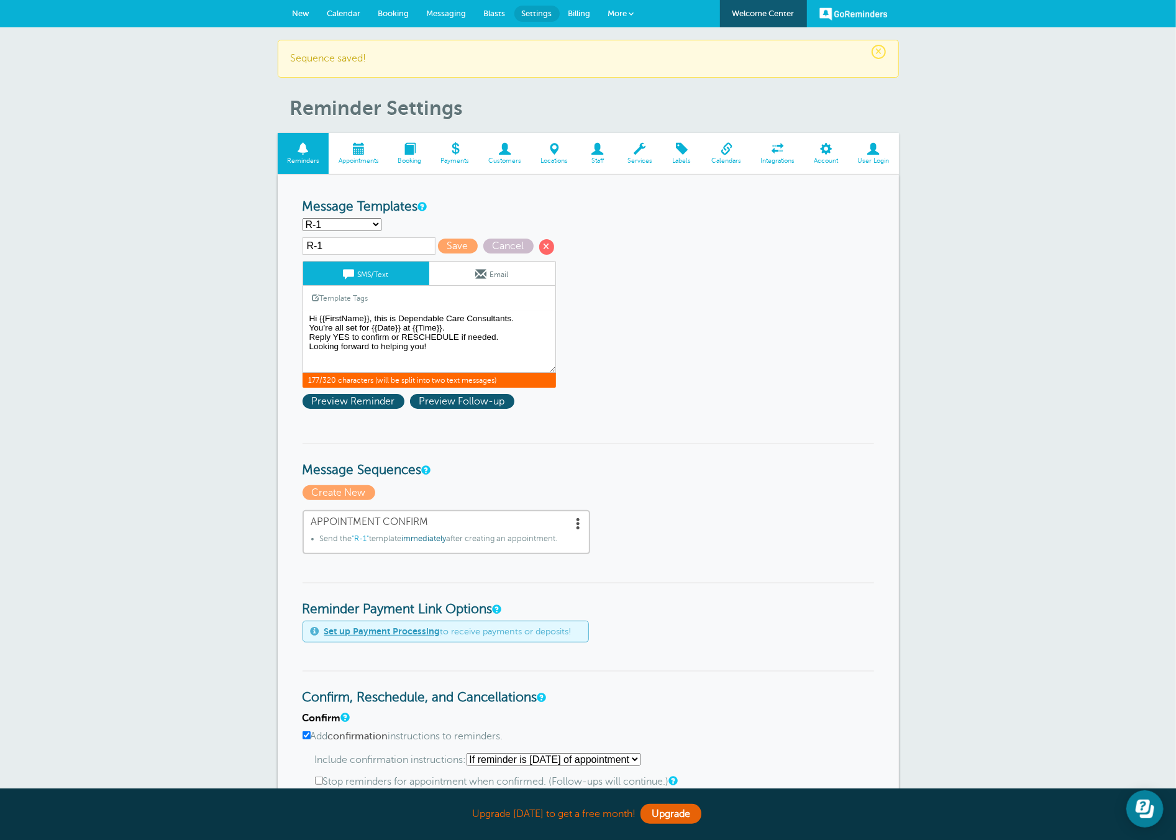
click at [434, 327] on textarea "Hi {{First Name}}, you have an appointment at {{Time}} on {{Date}}." at bounding box center [428, 342] width 253 height 62
drag, startPoint x: 368, startPoint y: 327, endPoint x: 380, endPoint y: 326, distance: 11.2
click at [369, 327] on textarea "Hi {{First Name}}, you have an appointment at {{Time}} on {{Date}}." at bounding box center [428, 342] width 253 height 62
click at [412, 381] on span "187/320 characters (will be split into two text messages)" at bounding box center [428, 380] width 253 height 15
click at [431, 397] on span "Preview Follow-up" at bounding box center [462, 401] width 104 height 15
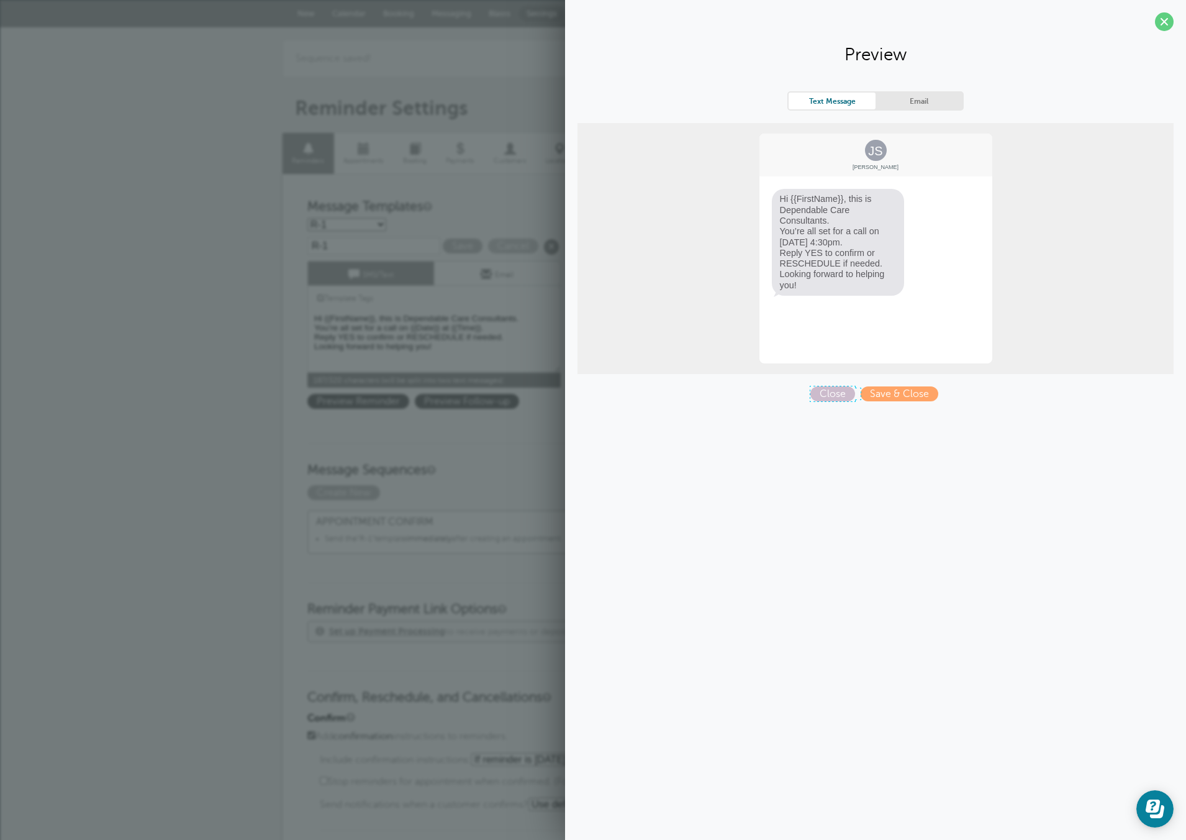
click at [830, 391] on span "Close" at bounding box center [833, 393] width 45 height 15
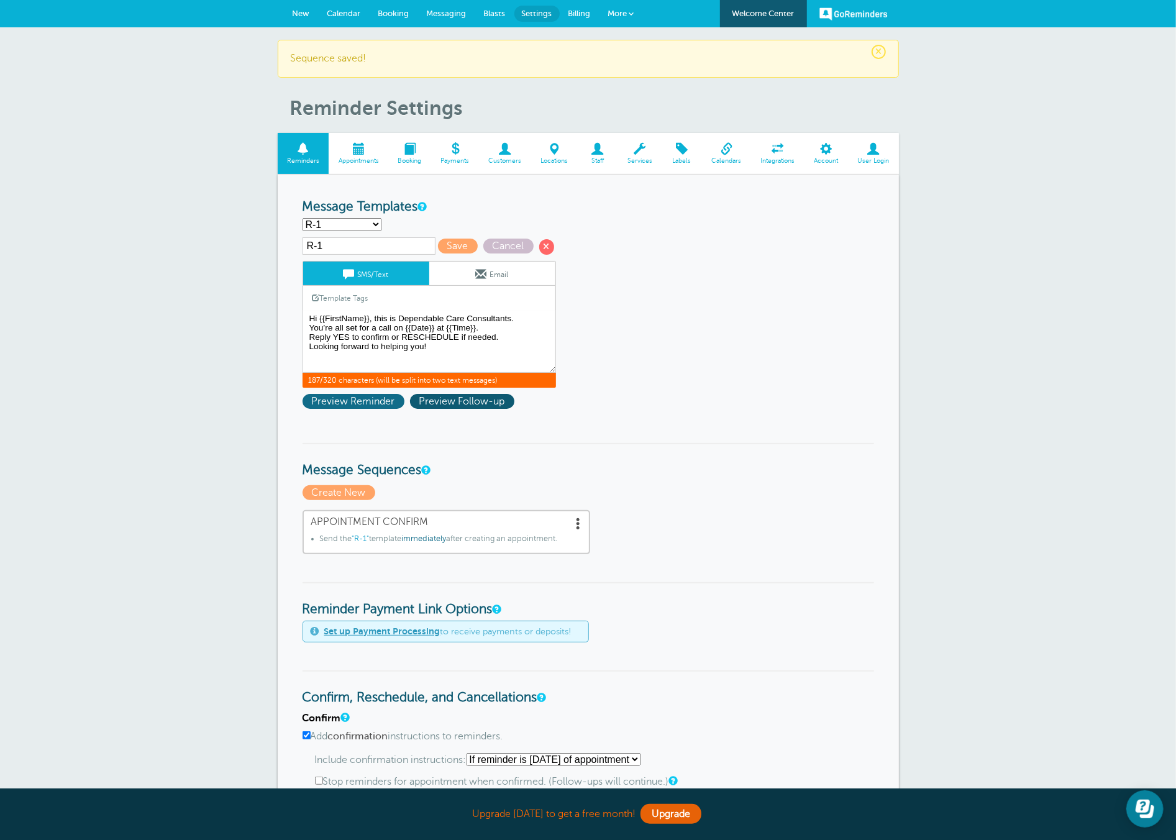
click at [332, 399] on span "Preview Reminder" at bounding box center [353, 401] width 102 height 15
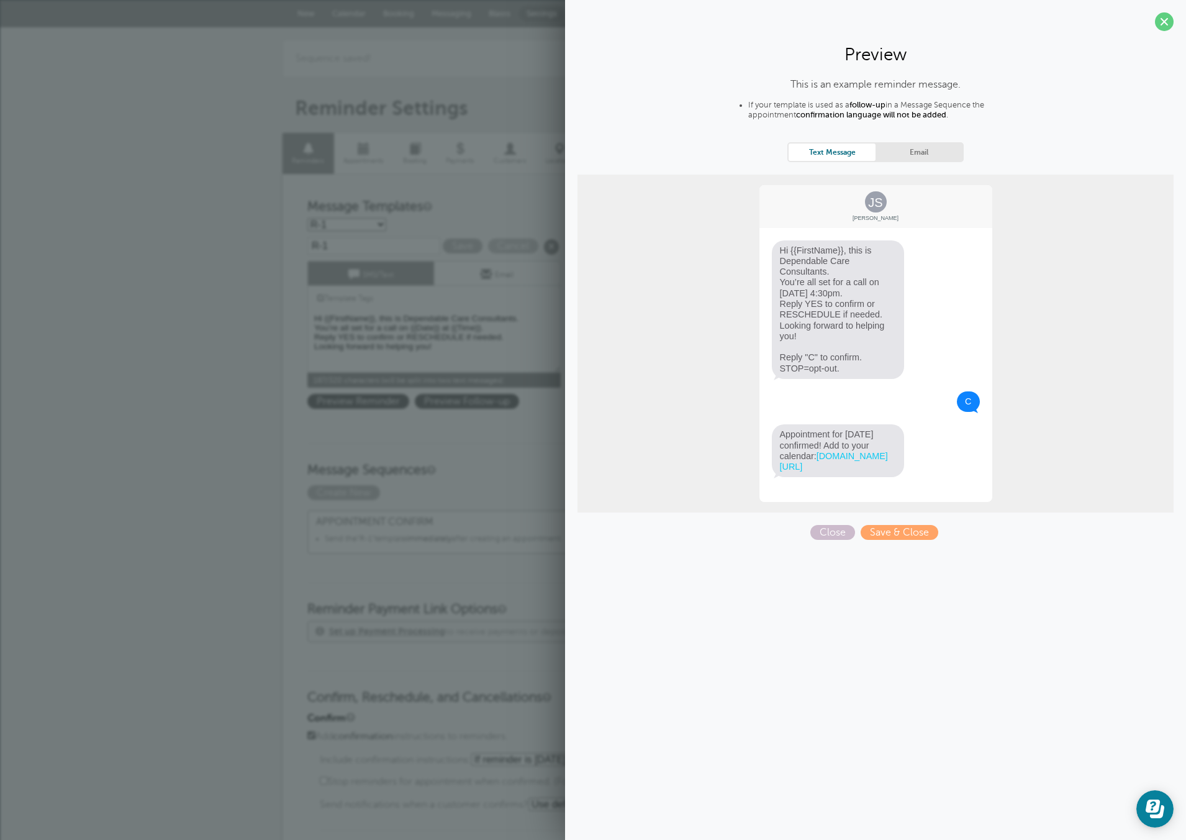
click at [543, 296] on div "Template Tags Copy SMS" at bounding box center [433, 298] width 253 height 24
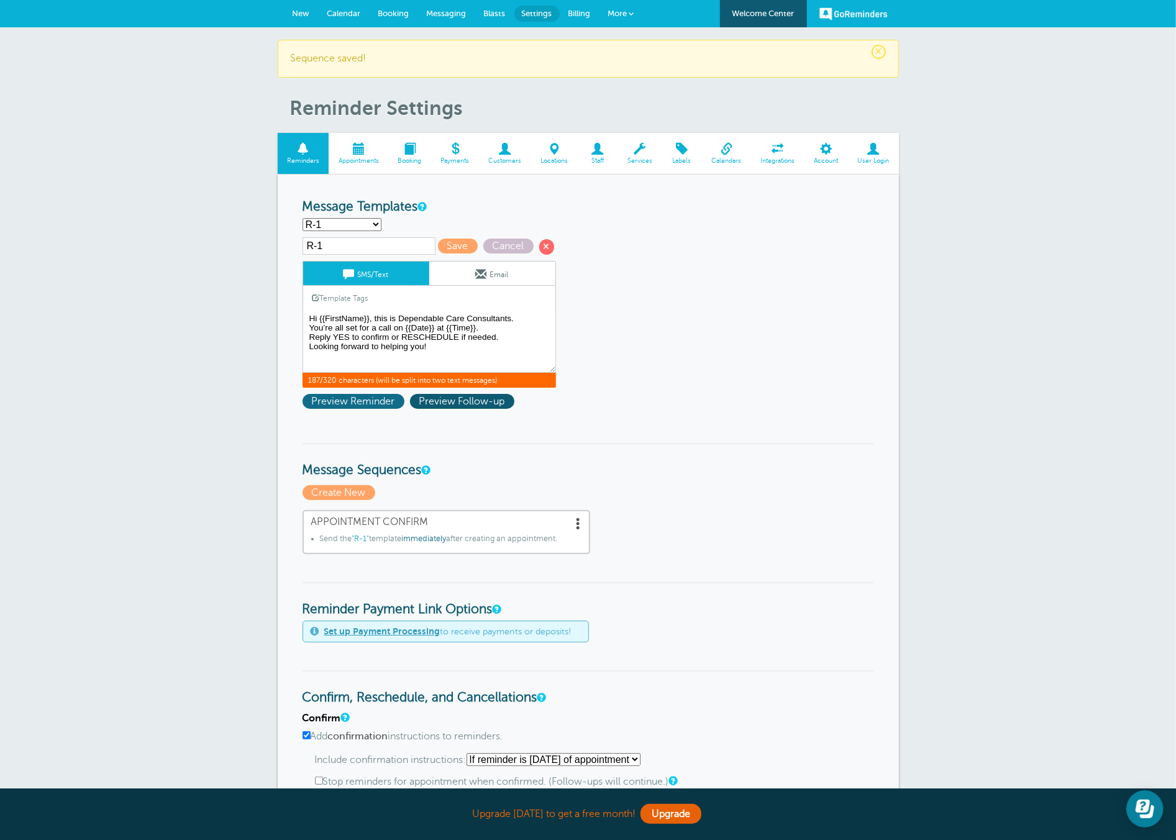
click at [360, 399] on span "Preview Reminder" at bounding box center [353, 401] width 102 height 15
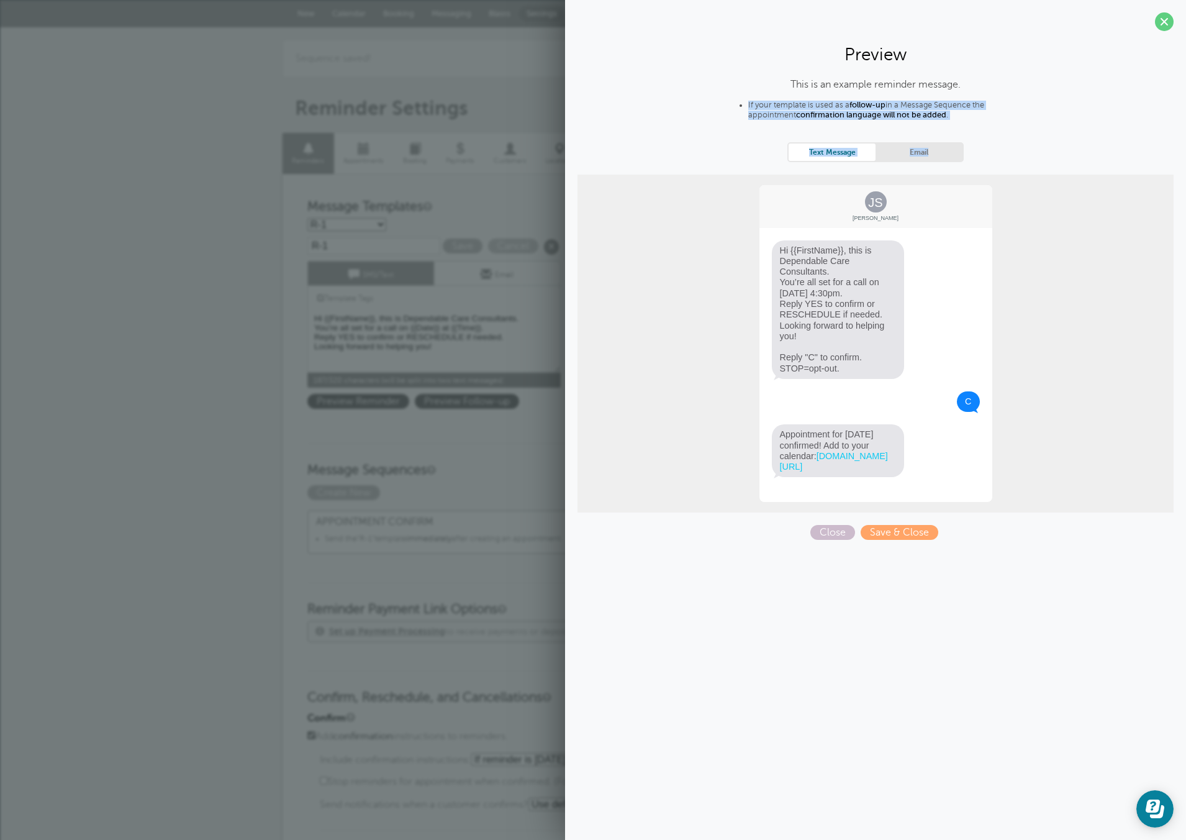
drag, startPoint x: 748, startPoint y: 106, endPoint x: 1001, endPoint y: 120, distance: 253.8
click at [1010, 122] on li "If your template is used as a follow-up in a Message Sequence the appointment c…" at bounding box center [888, 112] width 280 height 23
click at [955, 110] on li "If your template is used as a follow-up in a Message Sequence the appointment c…" at bounding box center [888, 112] width 280 height 23
click at [925, 147] on link "Email" at bounding box center [919, 151] width 87 height 17
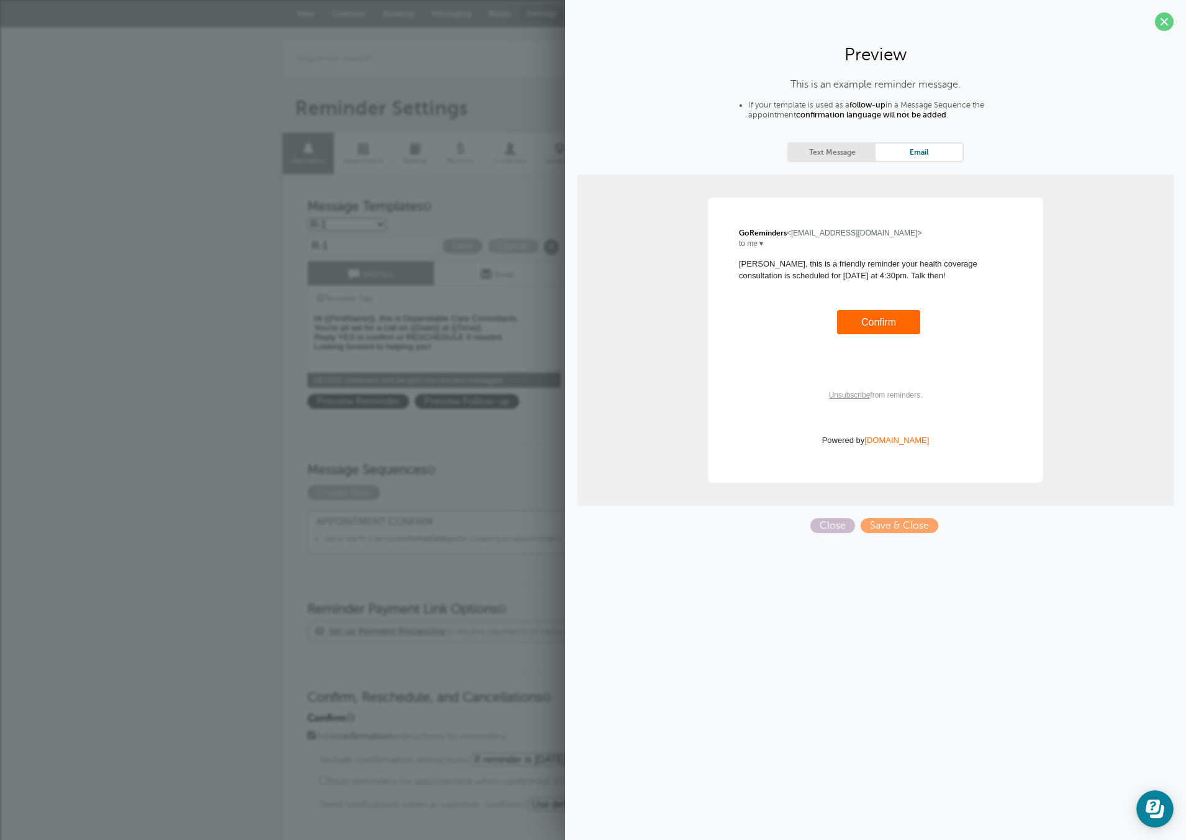
click at [820, 152] on link "Text Message" at bounding box center [832, 151] width 87 height 17
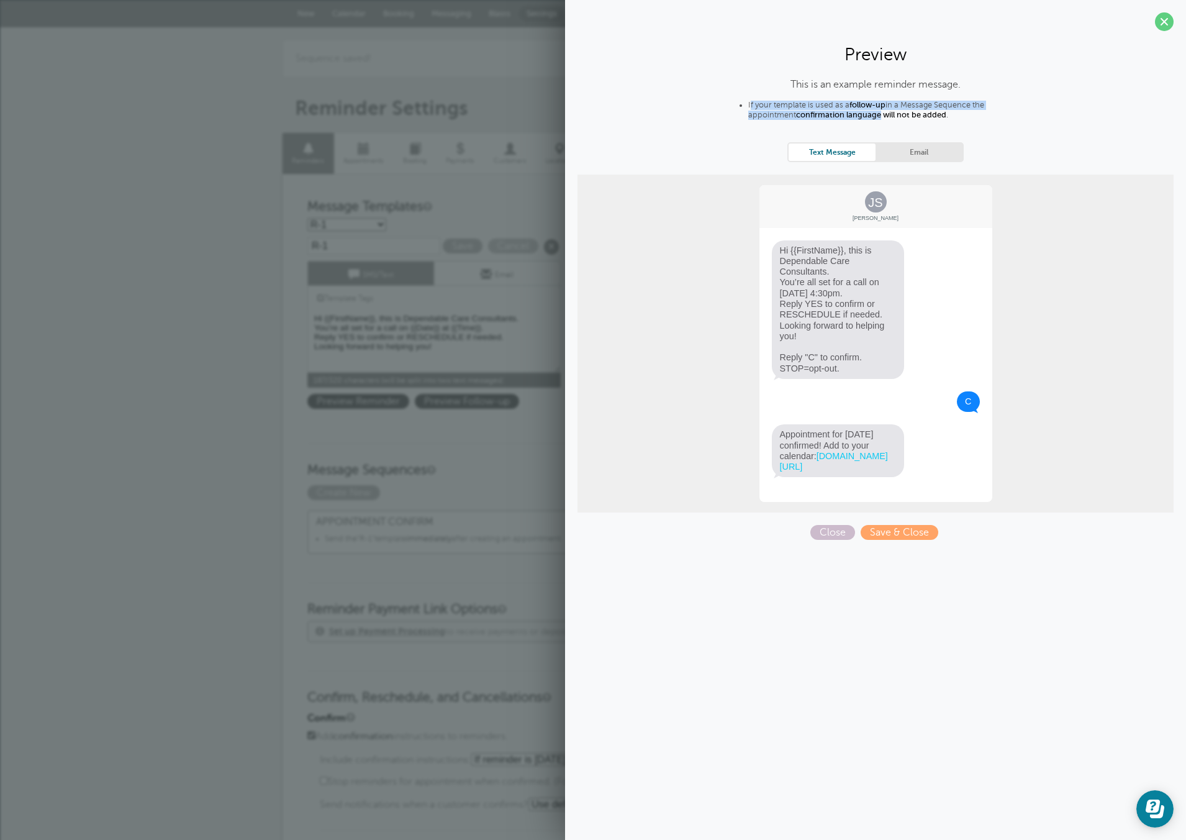
drag, startPoint x: 750, startPoint y: 107, endPoint x: 879, endPoint y: 114, distance: 128.8
click at [879, 113] on li "If your template is used as a follow-up in a Message Sequence the appointment c…" at bounding box center [888, 112] width 280 height 23
click at [882, 114] on strong "confirmation language will not be added" at bounding box center [871, 115] width 150 height 9
drag, startPoint x: 779, startPoint y: 245, endPoint x: 851, endPoint y: 309, distance: 96.8
click at [851, 309] on span "Hi {{FirstName}}, this is Dependable Care Consultants. You’re all set for a cal…" at bounding box center [838, 309] width 133 height 139
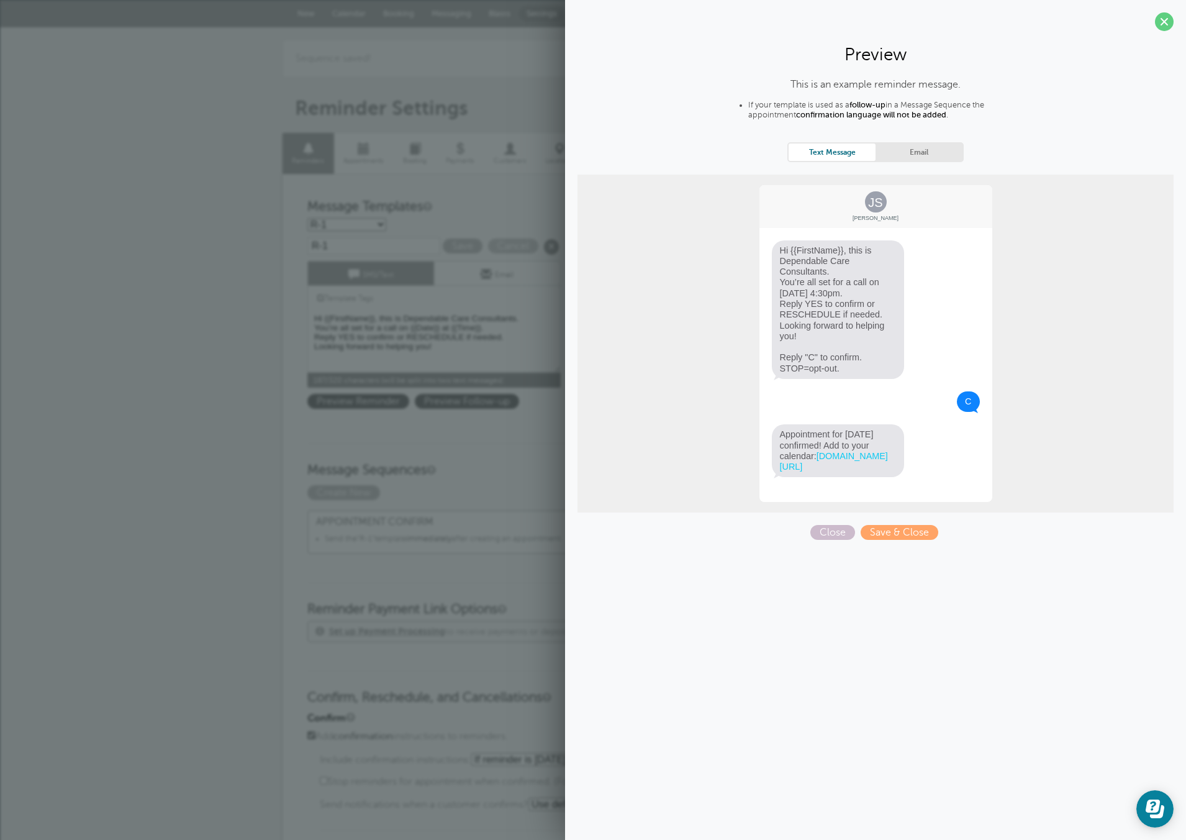
drag, startPoint x: 852, startPoint y: 309, endPoint x: 858, endPoint y: 308, distance: 6.9
click at [853, 311] on span "Hi {{FirstName}}, this is Dependable Care Consultants. You’re all set for a cal…" at bounding box center [838, 309] width 133 height 139
click at [817, 536] on span "Close" at bounding box center [833, 532] width 45 height 15
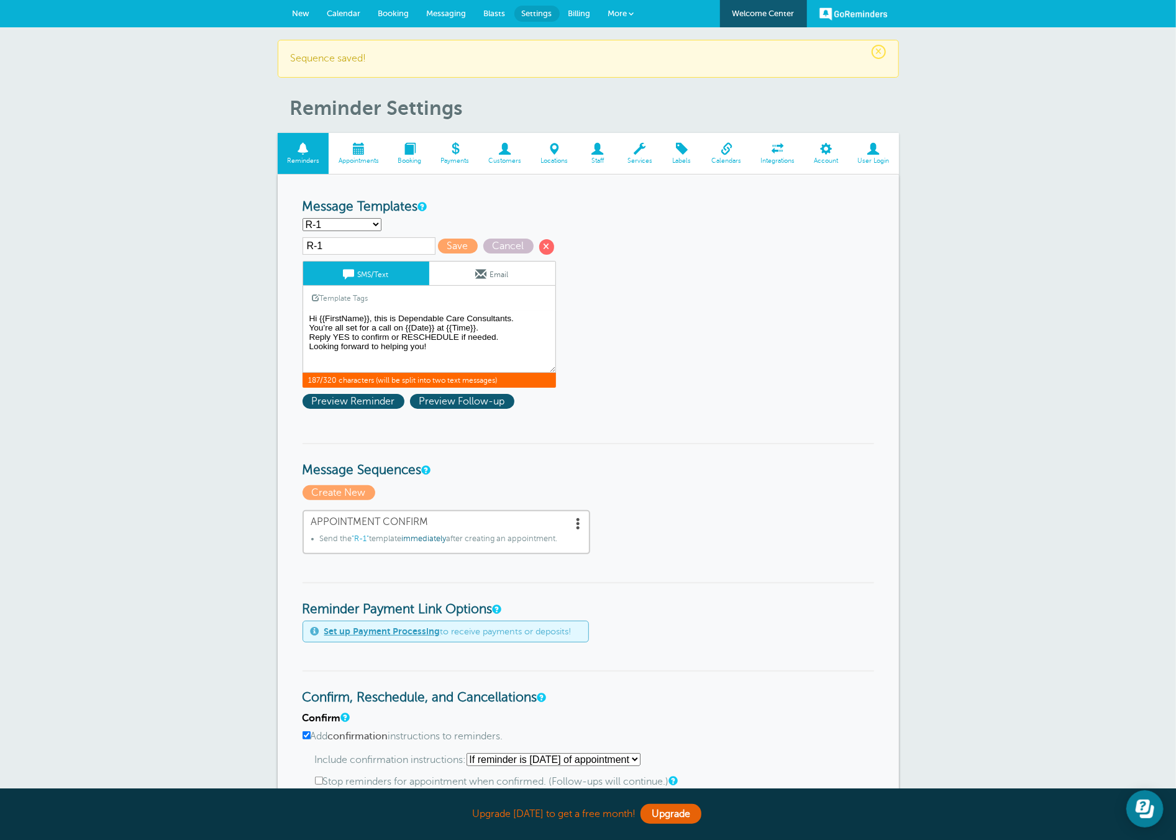
drag, startPoint x: 369, startPoint y: 317, endPoint x: 317, endPoint y: 312, distance: 51.8
click at [319, 322] on textarea "Hi {{First Name}}, you have an appointment at {{Time}} on {{Date}}." at bounding box center [428, 342] width 253 height 62
click at [319, 302] on link "Template Tags" at bounding box center [340, 298] width 75 height 24
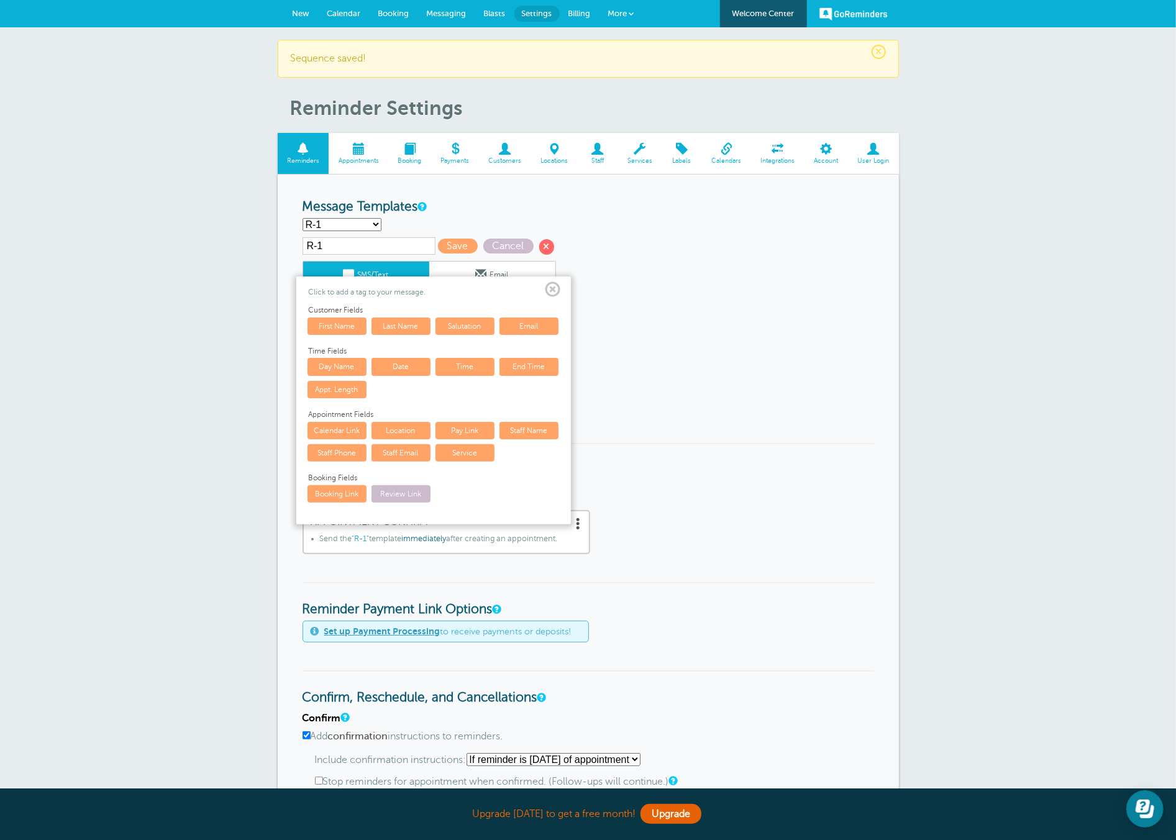
click at [325, 320] on link "First Name" at bounding box center [336, 325] width 59 height 17
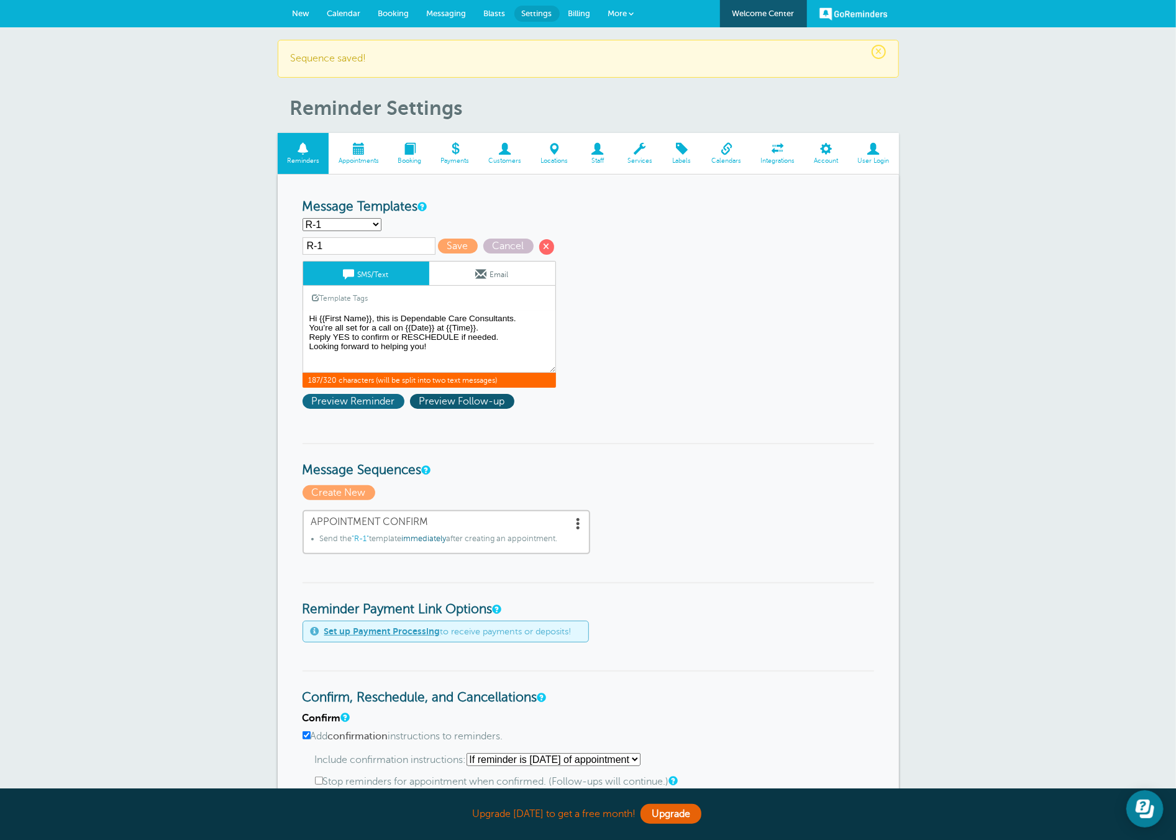
click at [398, 401] on span "Preview Reminder" at bounding box center [353, 401] width 102 height 15
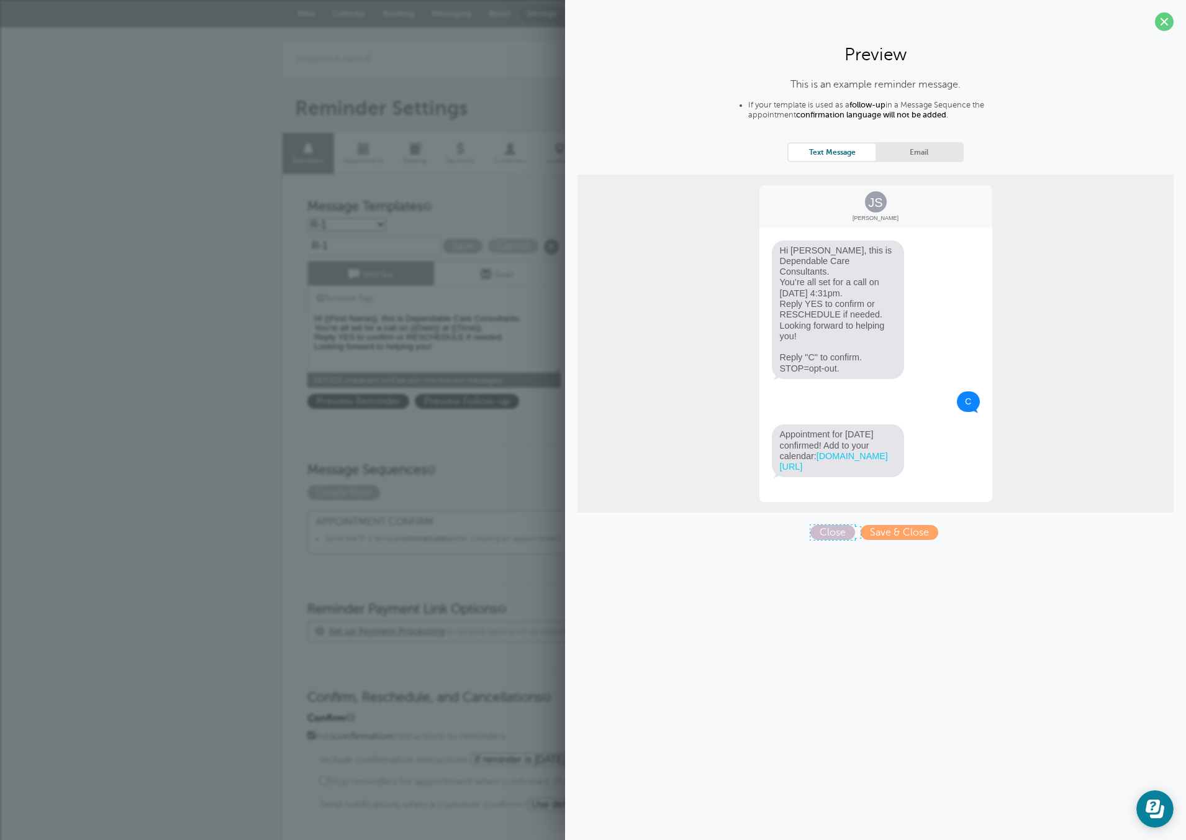
click at [826, 525] on span "Close" at bounding box center [833, 532] width 45 height 15
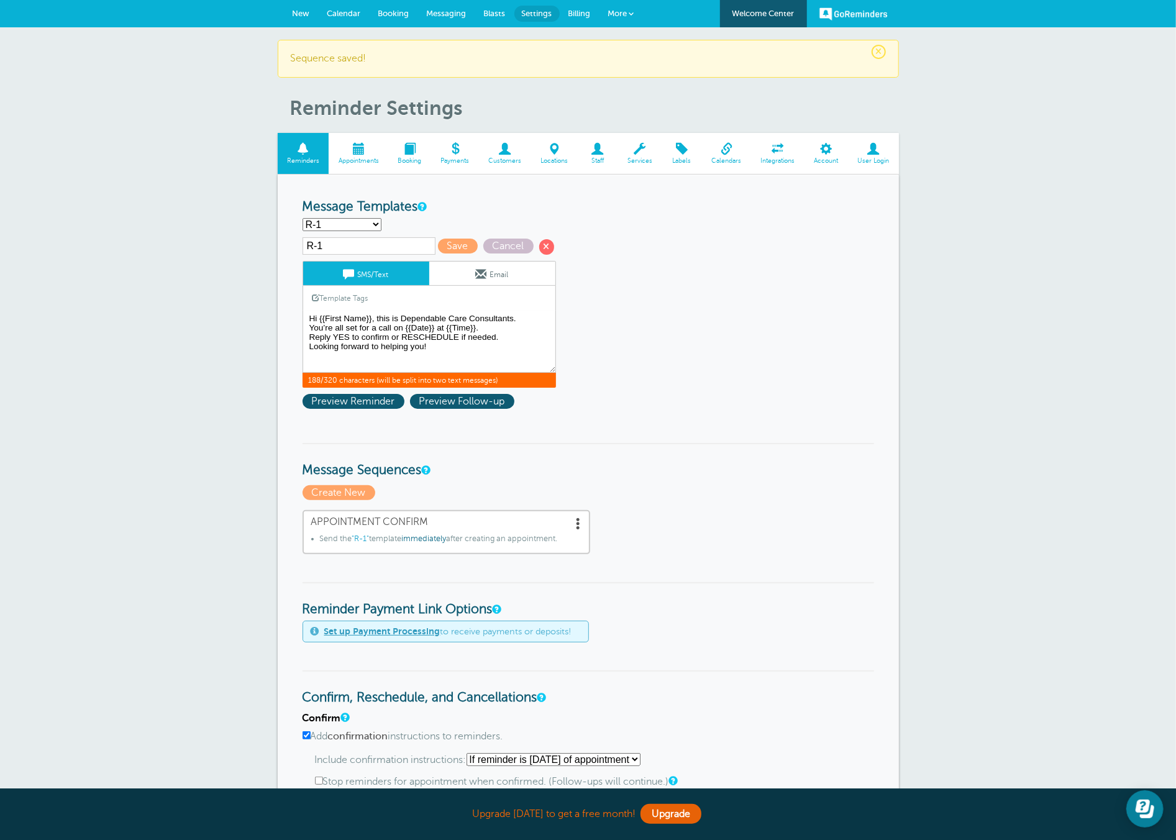
drag, startPoint x: 376, startPoint y: 318, endPoint x: 361, endPoint y: 320, distance: 15.6
click at [376, 320] on textarea "Hi {{First Name}}, you have an appointment at {{Time}} on {{Date}}." at bounding box center [428, 342] width 253 height 62
drag, startPoint x: 373, startPoint y: 319, endPoint x: 527, endPoint y: 316, distance: 154.7
click at [527, 316] on textarea "Hi {{First Name}}, you have an appointment at {{Time}} on {{Date}}." at bounding box center [428, 342] width 253 height 62
drag, startPoint x: 372, startPoint y: 328, endPoint x: 398, endPoint y: 318, distance: 27.9
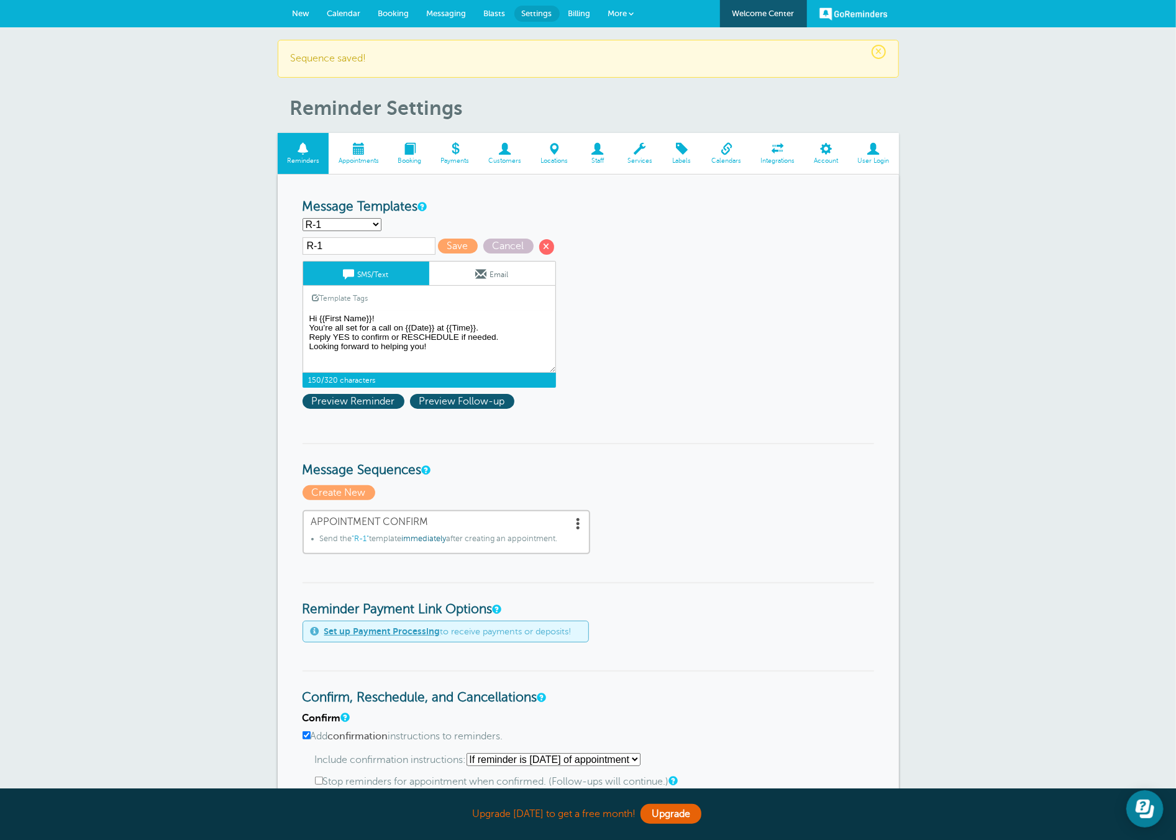
click at [394, 327] on textarea "Hi {{First Name}}, you have an appointment at {{Time}} on {{Date}}." at bounding box center [428, 342] width 253 height 62
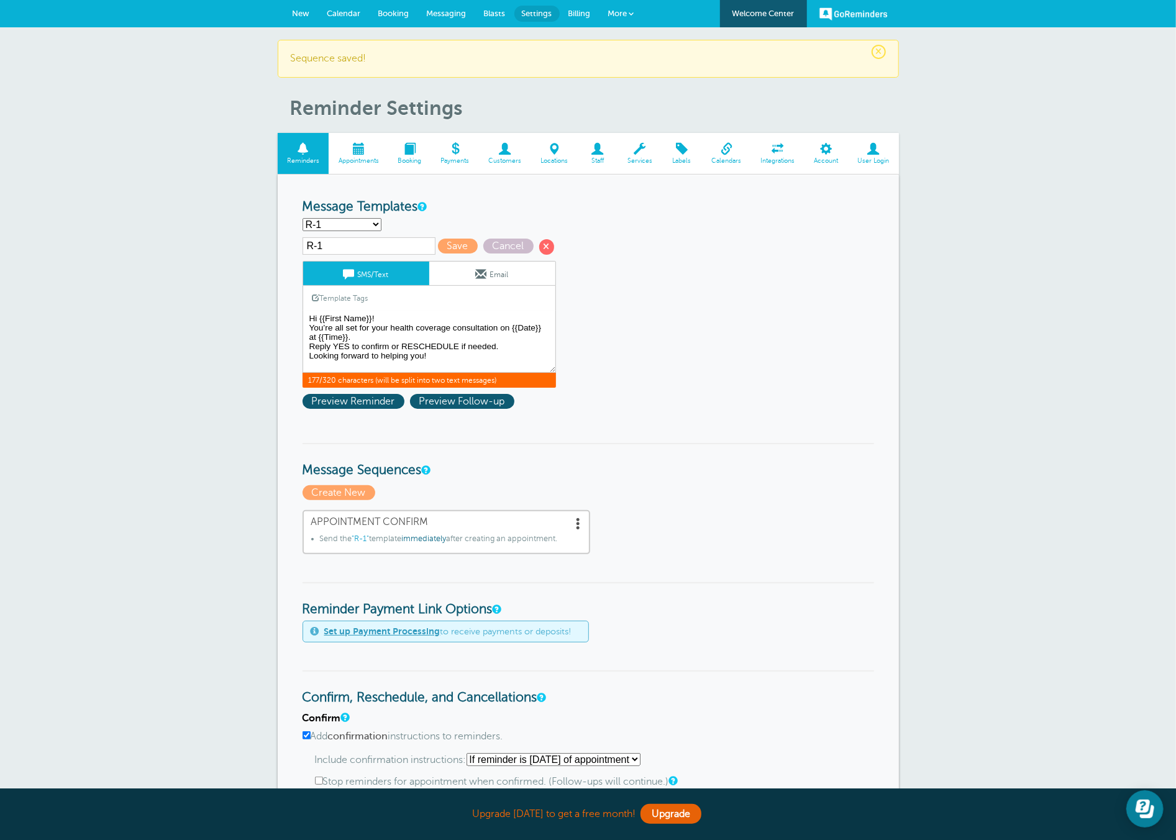
drag, startPoint x: 309, startPoint y: 348, endPoint x: 510, endPoint y: 347, distance: 200.6
click at [510, 347] on textarea "Hi {{First Name}}, you have an appointment at {{Time}} on {{Date}}." at bounding box center [428, 342] width 253 height 62
drag, startPoint x: 375, startPoint y: 355, endPoint x: 362, endPoint y: 353, distance: 13.2
click at [375, 355] on textarea "Hi {{First Name}}, you have an appointment at {{Time}} on {{Date}}." at bounding box center [428, 342] width 253 height 62
drag, startPoint x: 429, startPoint y: 356, endPoint x: 312, endPoint y: 339, distance: 118.0
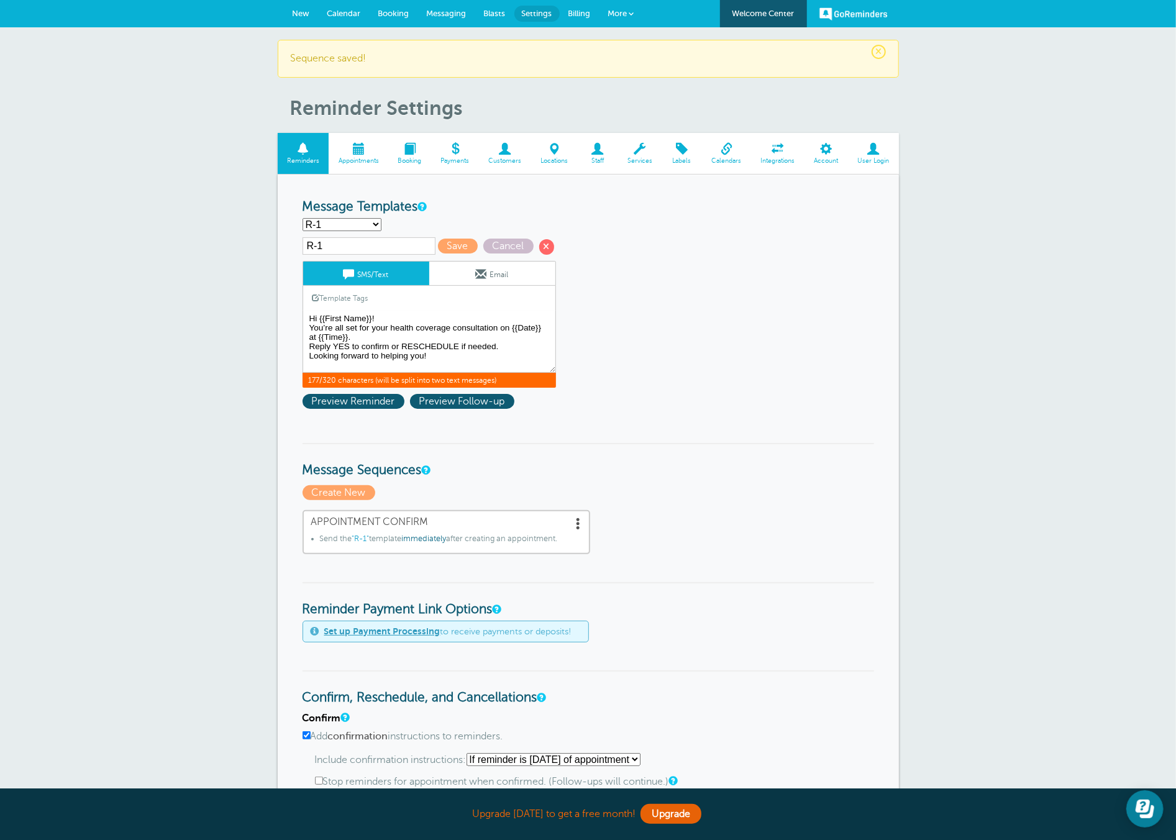
click at [306, 346] on textarea "Hi {{First Name}}, you have an appointment at {{Time}} on {{Date}}." at bounding box center [428, 342] width 253 height 62
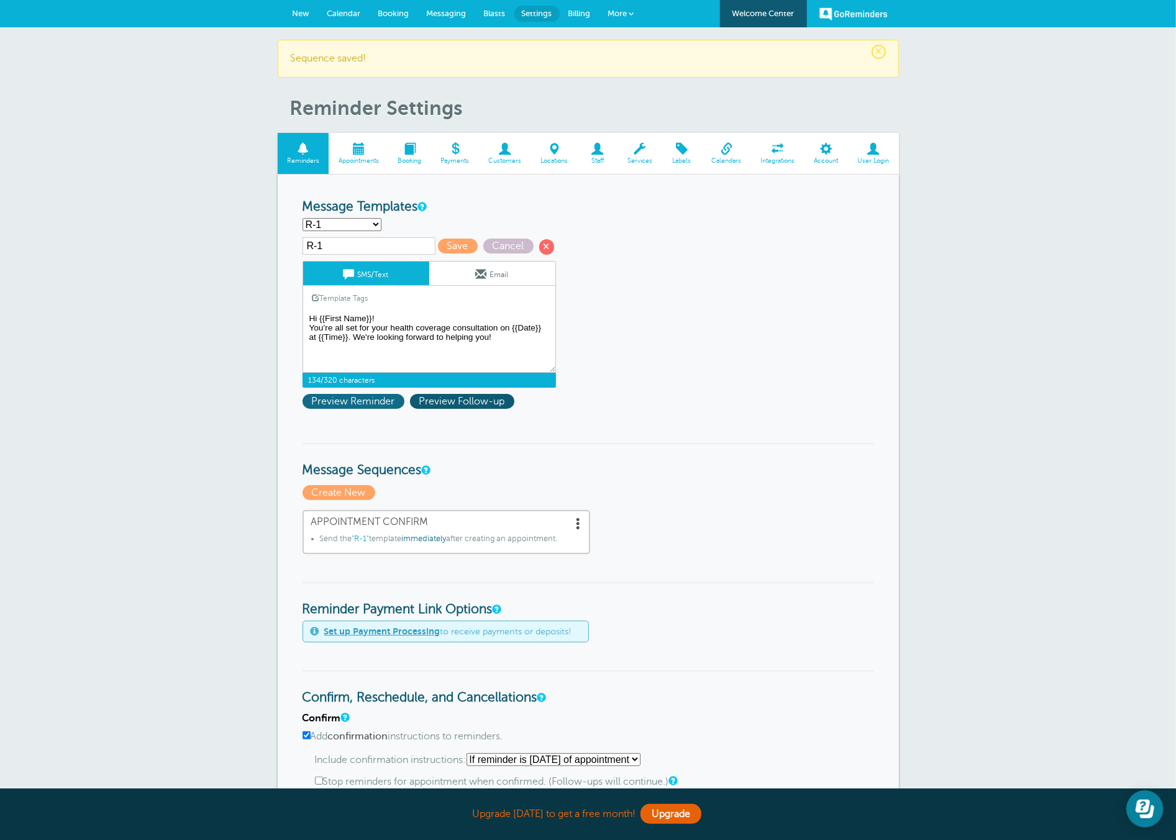
type textarea "Hi {{First Name}}! You’re all set for your health coverage consultation on {{Da…"
click at [353, 404] on span "Preview Reminder" at bounding box center [353, 401] width 102 height 15
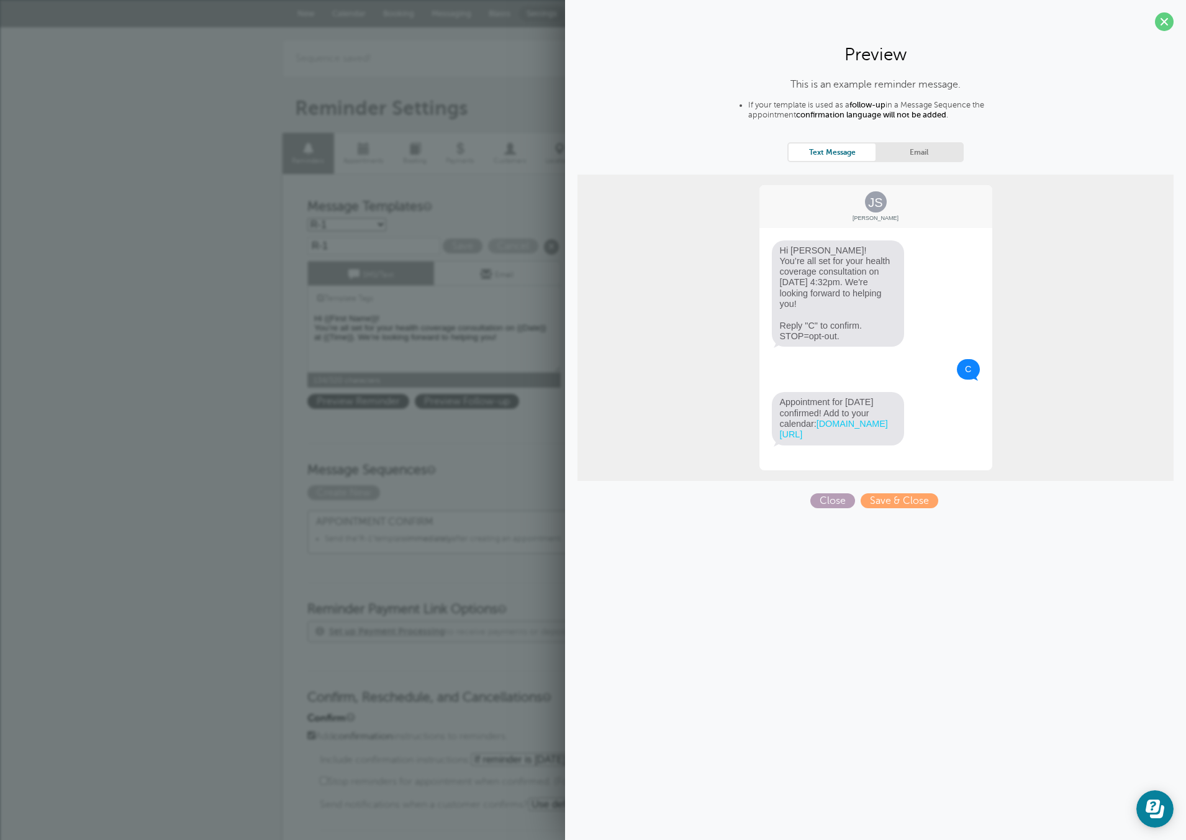
click at [817, 506] on span "Close" at bounding box center [833, 500] width 45 height 15
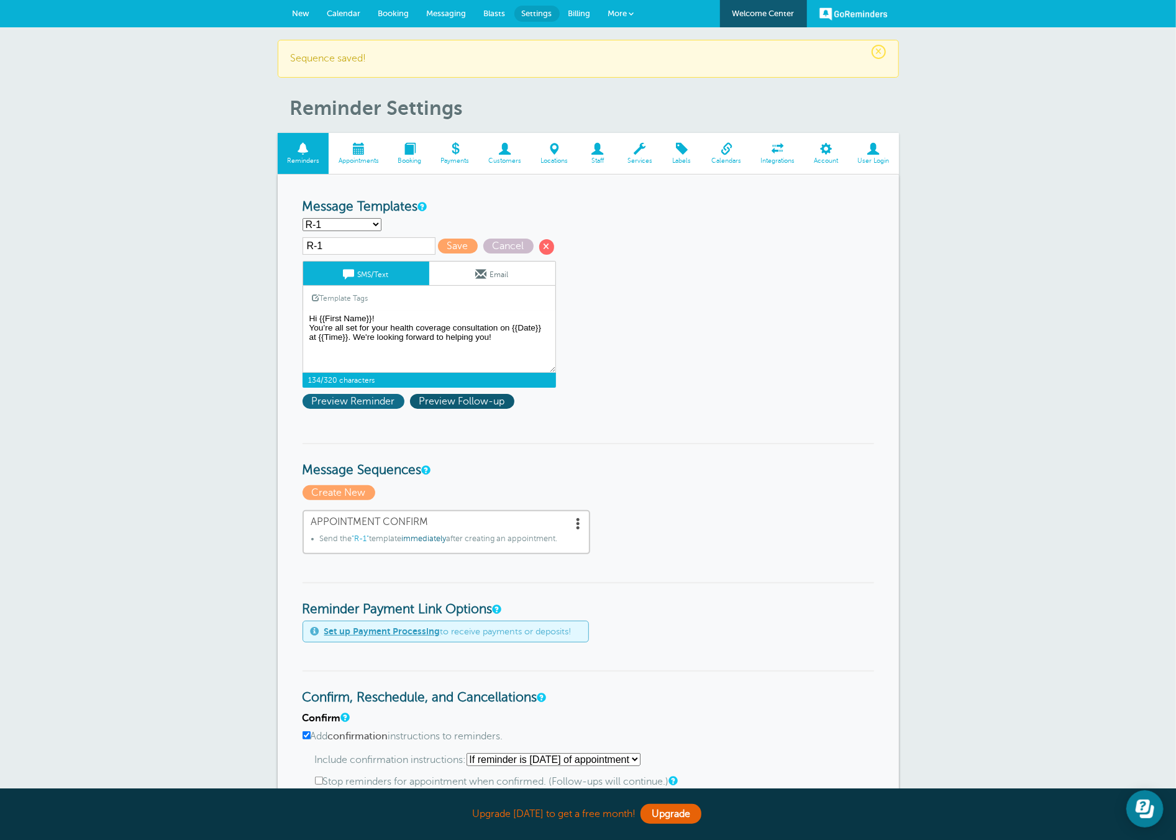
click at [361, 394] on span "Preview Reminder" at bounding box center [353, 401] width 102 height 15
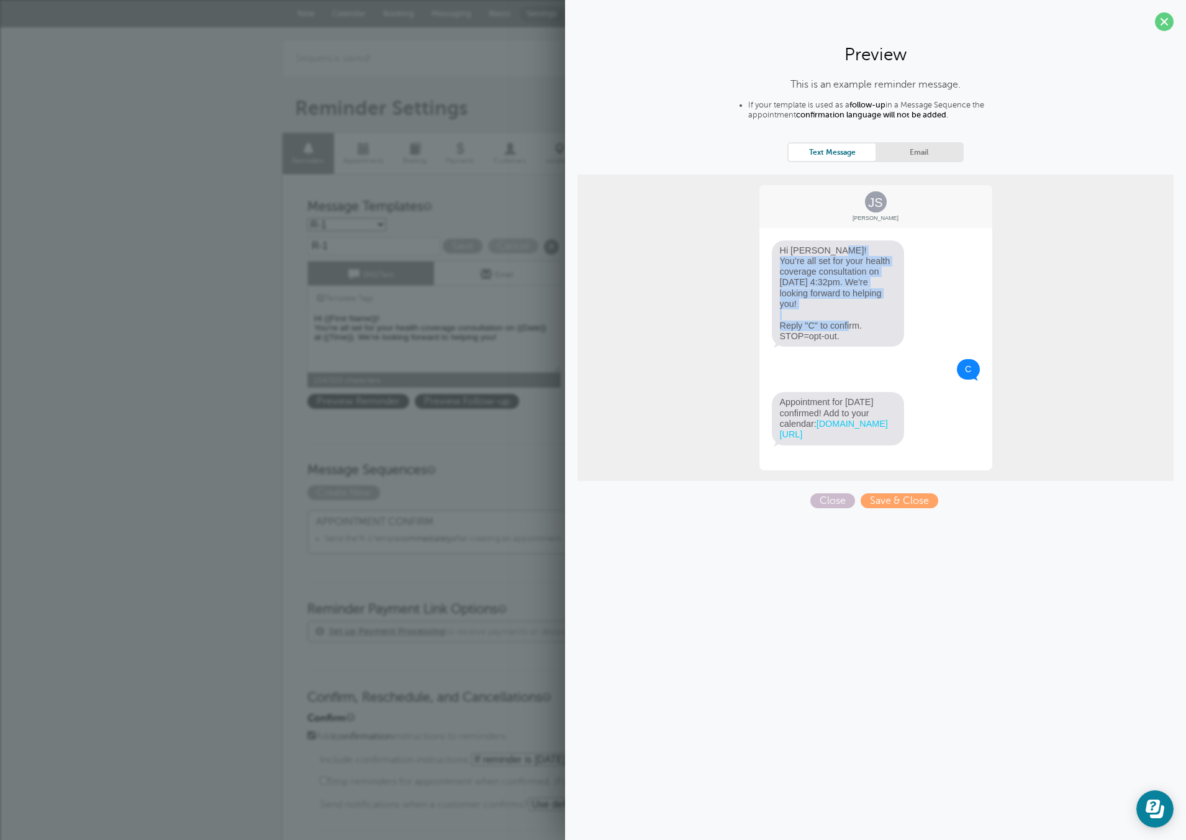
drag, startPoint x: 780, startPoint y: 246, endPoint x: 847, endPoint y: 330, distance: 107.5
click at [848, 327] on span "Hi Jane! You’re all set for your health coverage consultation on 8/31 at 4:32pm…" at bounding box center [838, 293] width 133 height 107
click at [884, 352] on div "JS Jane Smith Hi Jane! You’re all set for your health coverage consultation on …" at bounding box center [875, 328] width 235 height 288
click at [788, 432] on link "goreminders.co/63670dagrkiu2" at bounding box center [834, 429] width 108 height 20
click at [870, 506] on span "Save & Close" at bounding box center [900, 500] width 78 height 15
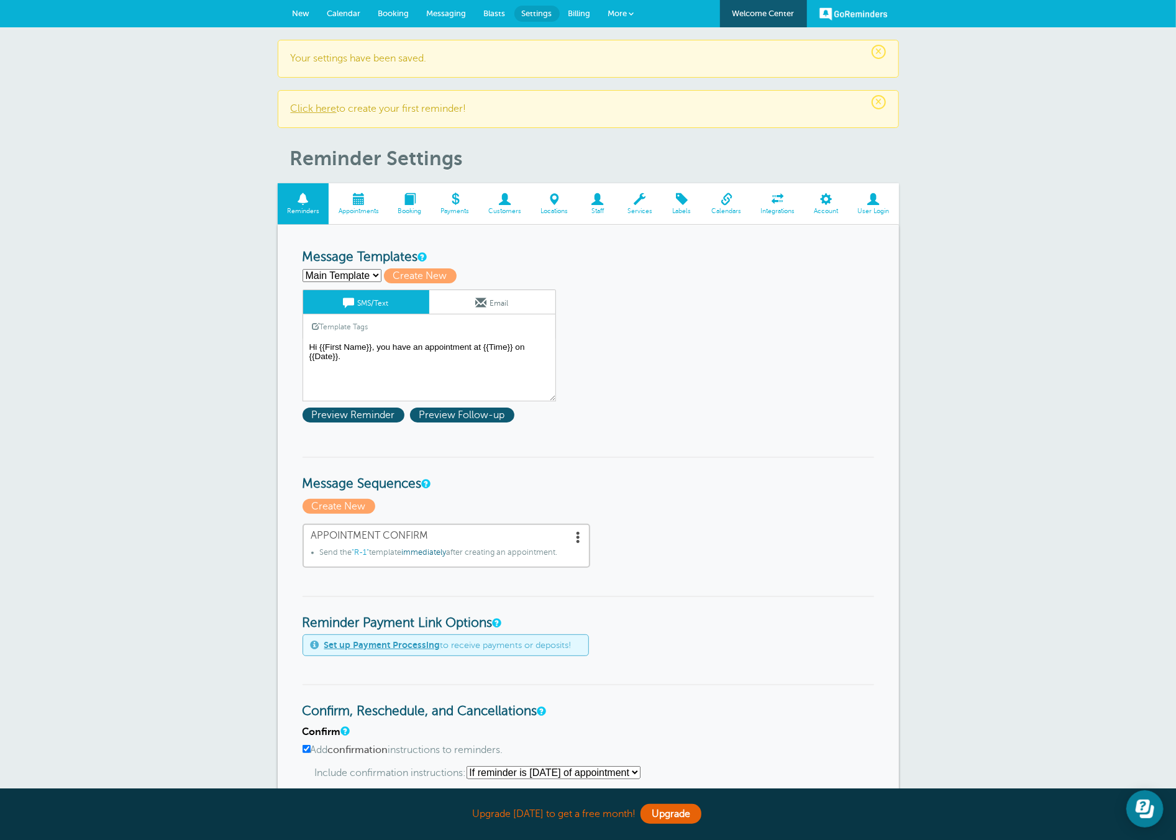
click at [368, 271] on select "Main Template R-1 Create new..." at bounding box center [341, 275] width 79 height 13
select select "160561"
click at [302, 269] on select "Main Template R-1 Create new..." at bounding box center [341, 275] width 79 height 13
type input "R-1"
type textarea "Hi {{First Name}}! You’re all set for your health coverage consultation on {{Da…"
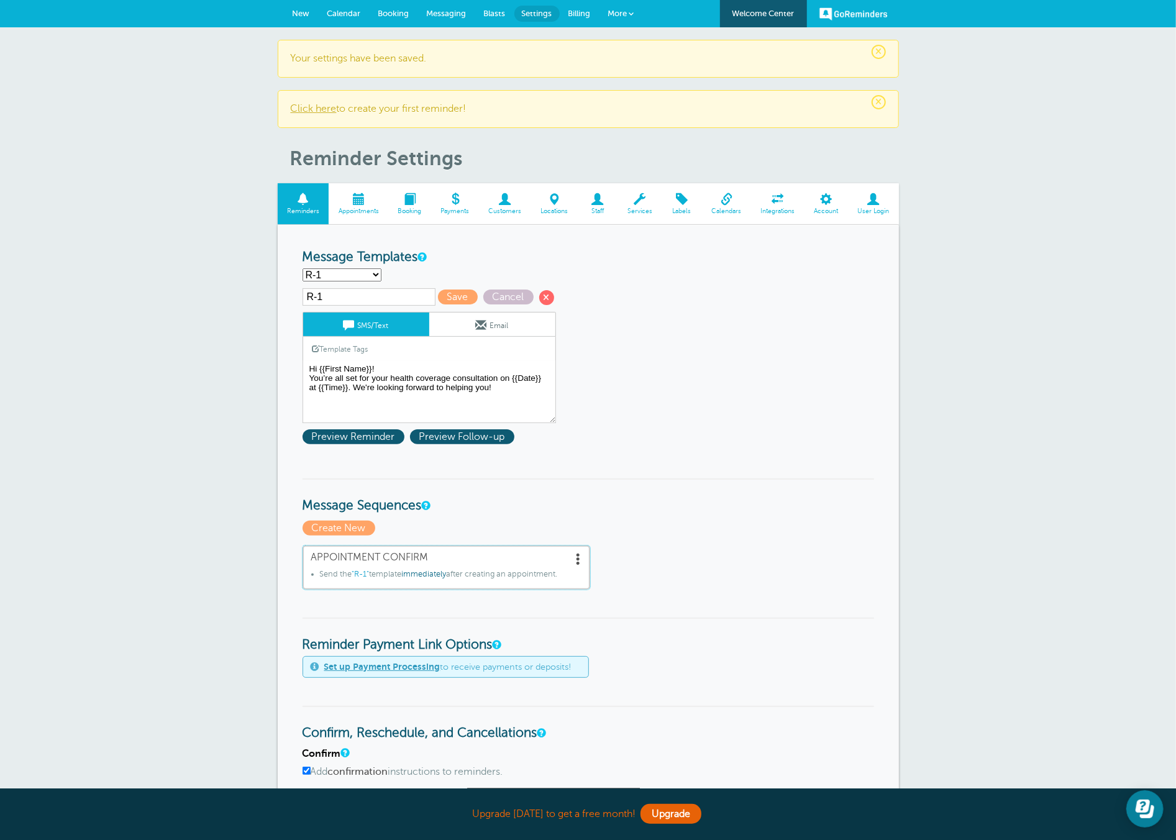
click at [573, 552] on span at bounding box center [579, 558] width 12 height 12
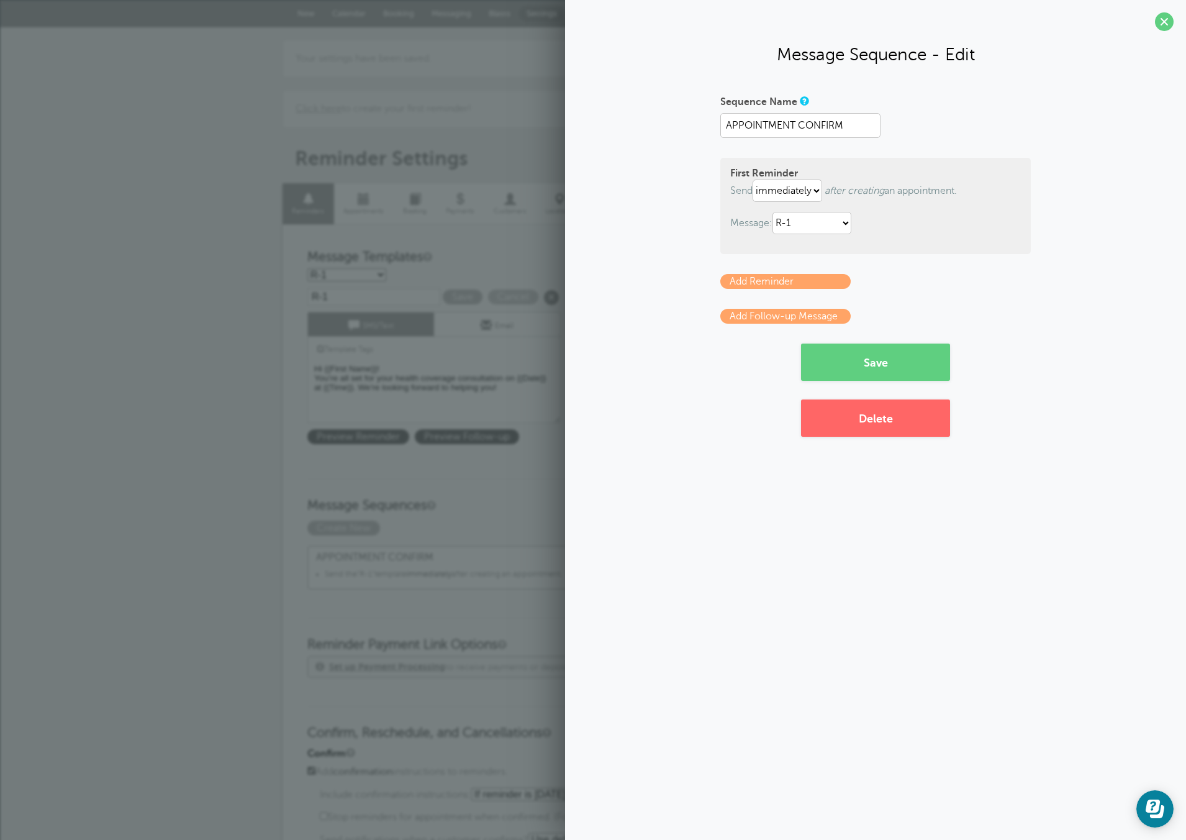
click at [782, 312] on link "Add Follow-up Message" at bounding box center [785, 316] width 130 height 15
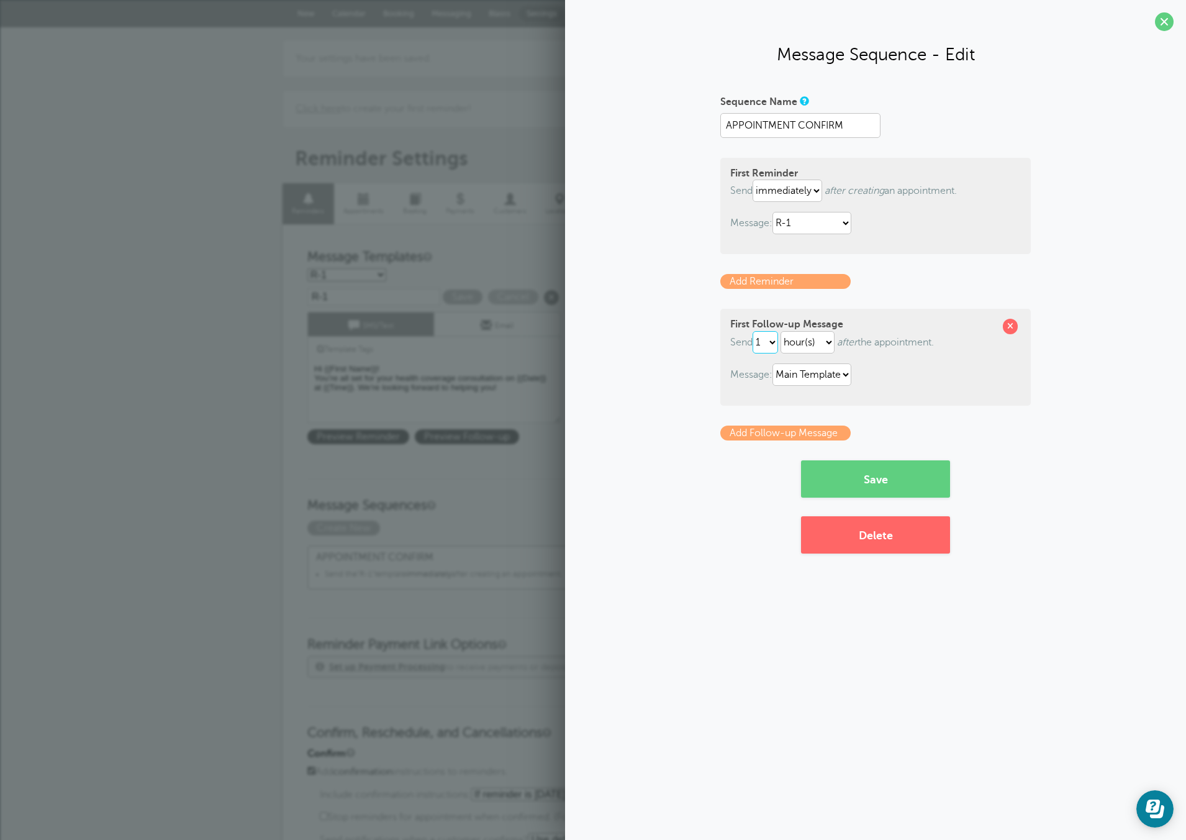
click at [768, 338] on select "1 2 3 4 5 6 7 8 9 10 11 12 13 14 15 16 17 18 19 20 21 22 23 24 25 26 27 28 29 30" at bounding box center [765, 342] width 25 height 22
click at [852, 340] on icon "after" at bounding box center [847, 342] width 20 height 11
click at [1010, 325] on span at bounding box center [1010, 326] width 15 height 15
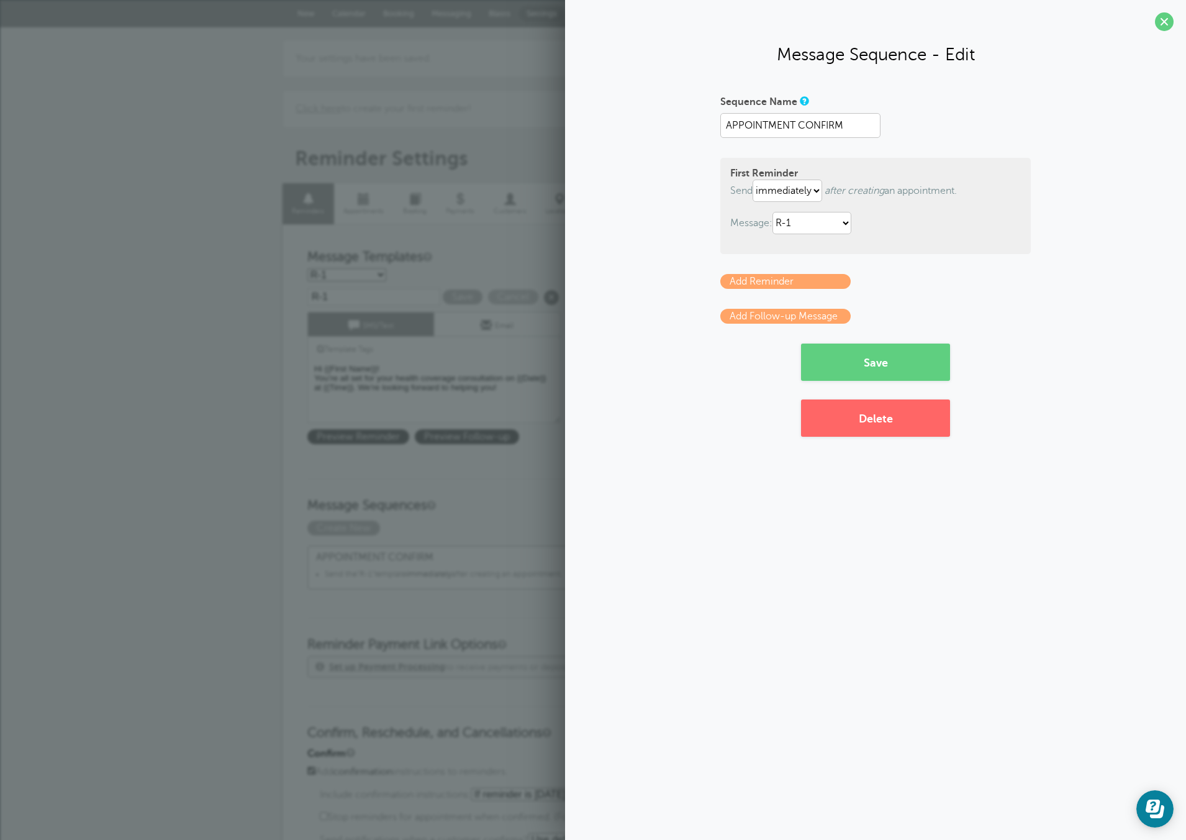
click at [794, 285] on link "Add Reminder" at bounding box center [785, 281] width 130 height 15
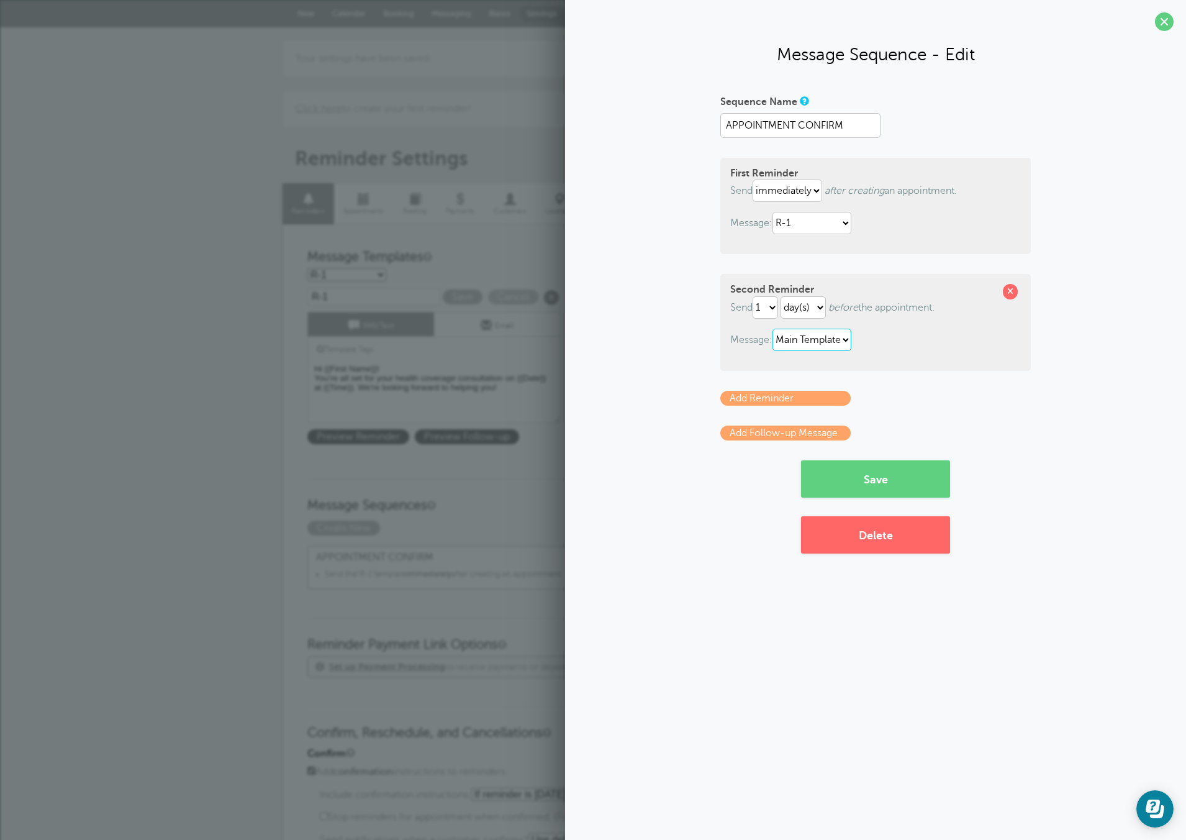
click at [802, 334] on select "Main Template R-1" at bounding box center [812, 340] width 79 height 22
click at [1012, 293] on span at bounding box center [1010, 291] width 15 height 15
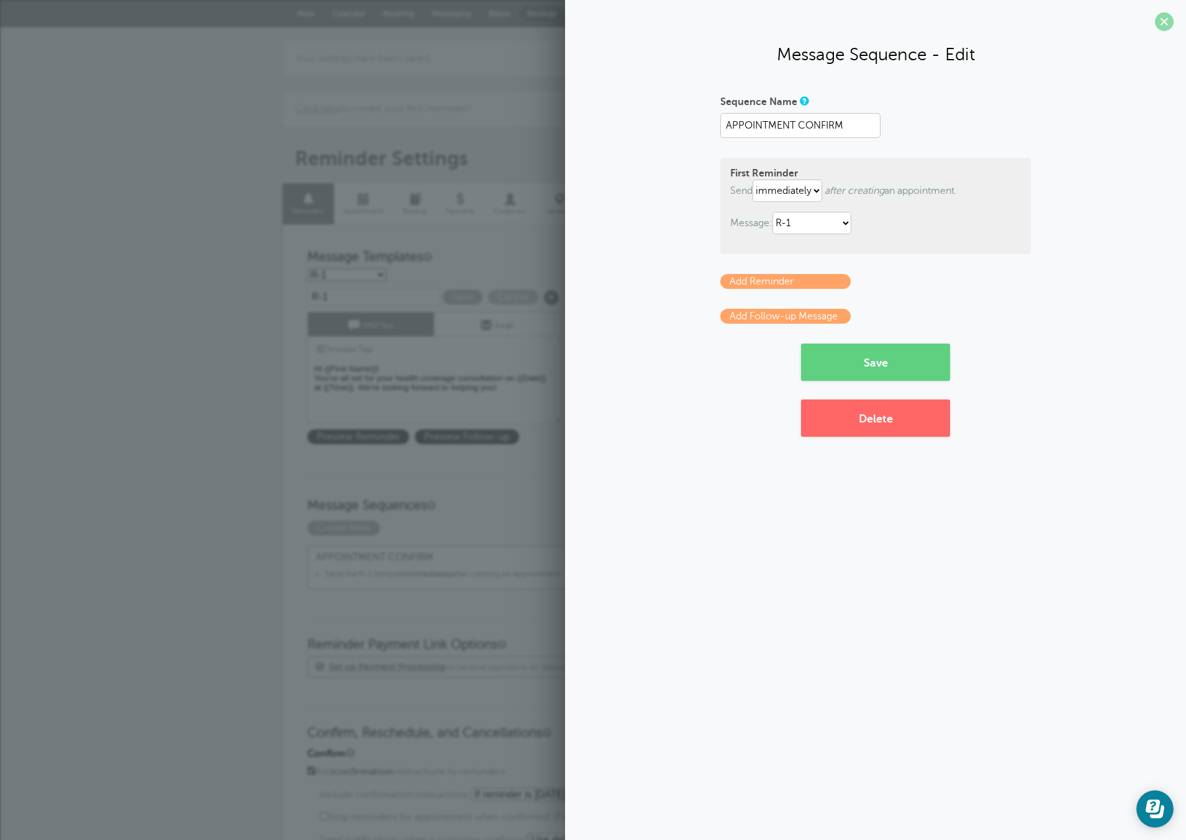
click at [1169, 17] on span at bounding box center [1164, 21] width 19 height 19
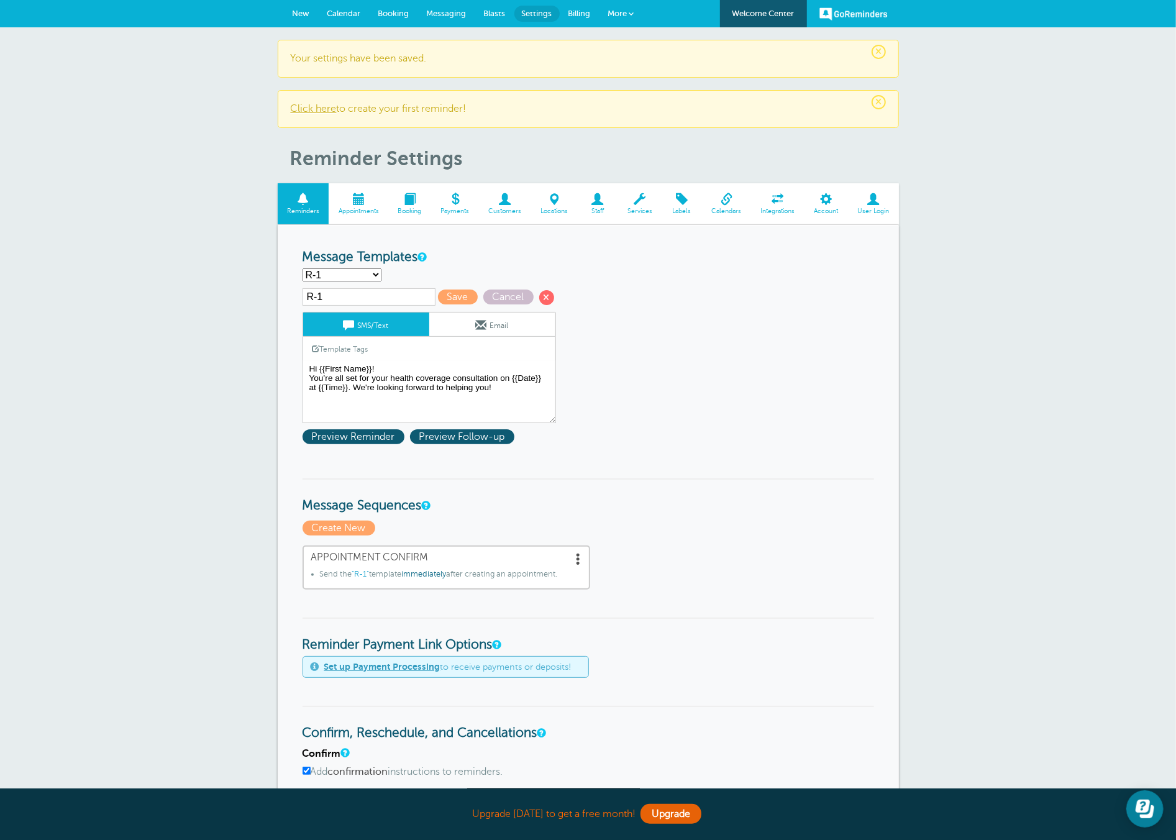
click at [371, 271] on select "Main Template R-1 Create new..." at bounding box center [341, 274] width 79 height 13
select select
click at [302, 268] on select "Main Template R-1 Create new..." at bounding box center [341, 274] width 79 height 13
click at [342, 290] on input "text" at bounding box center [368, 296] width 133 height 17
type input "R-2"
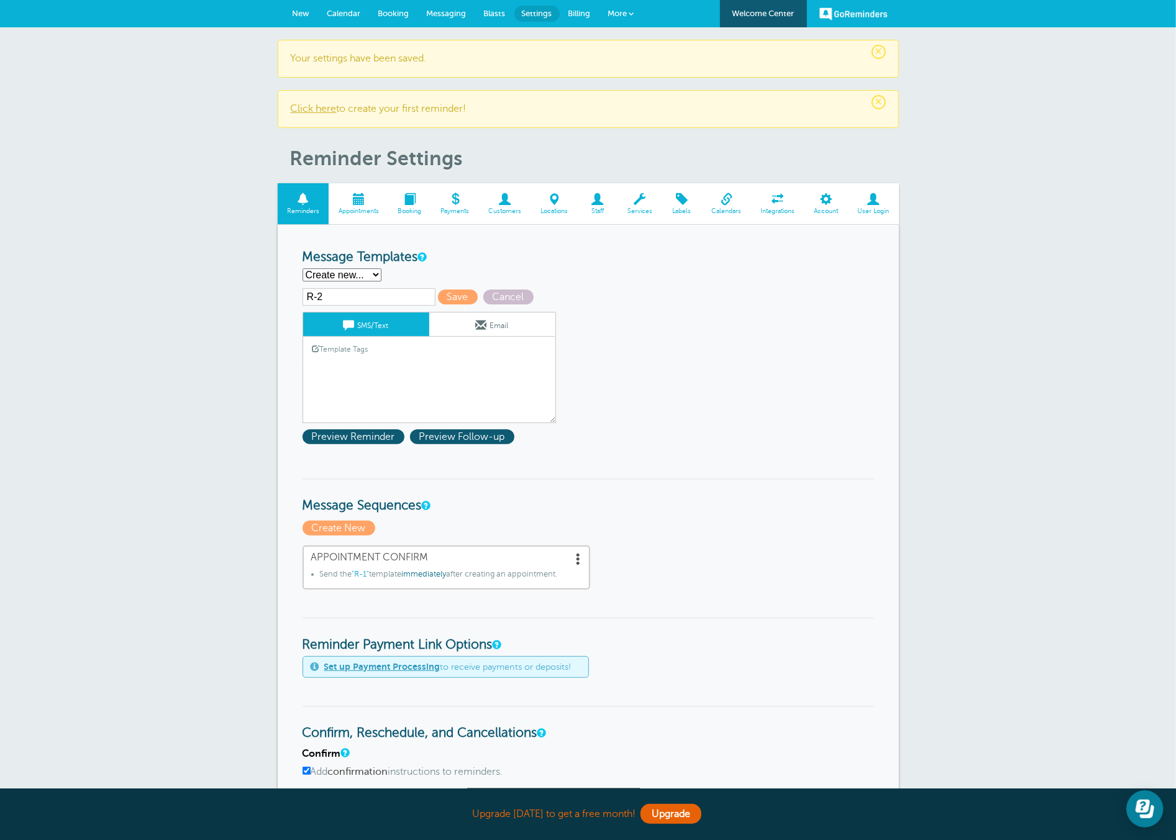
click at [356, 372] on textarea "Hi {{First Name}}, you have an appointment at {{Time}} on {{Date}}." at bounding box center [428, 392] width 253 height 62
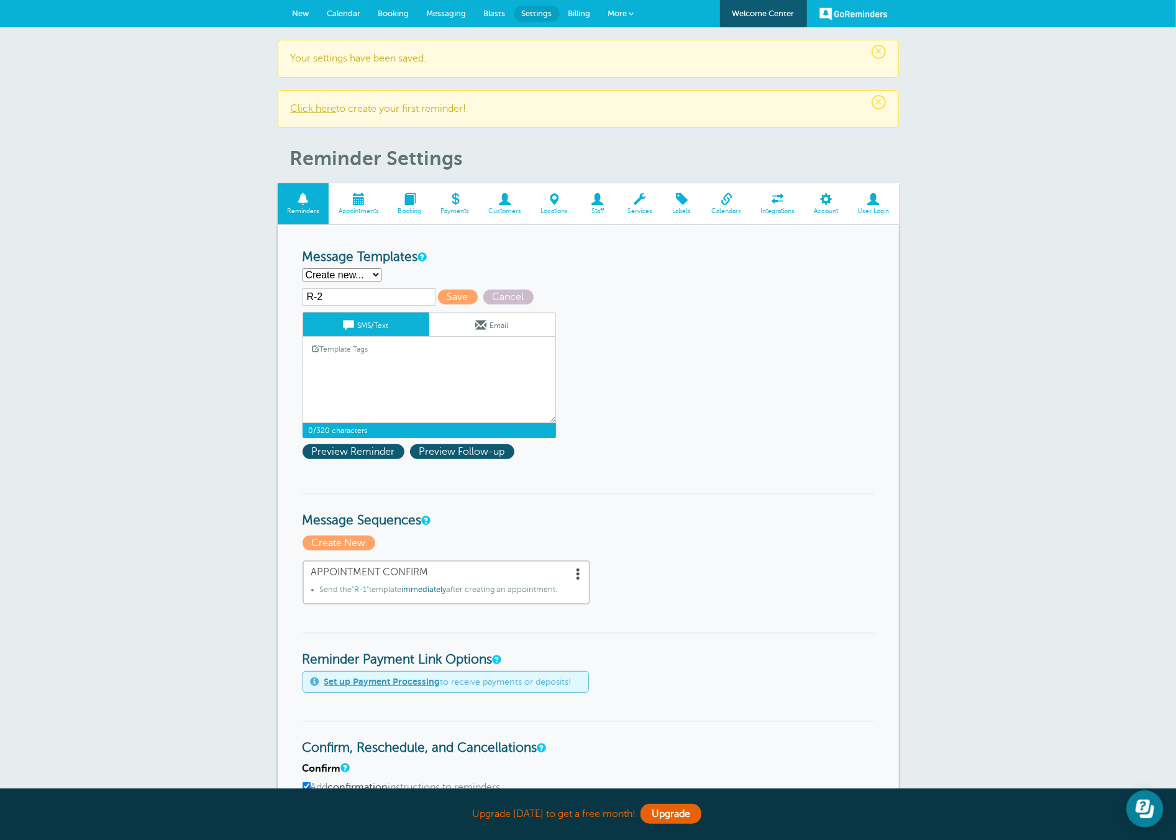
paste textarea "Hey {{FirstName}}, just a quick reminder about our call tomorrow at [Time]. If …"
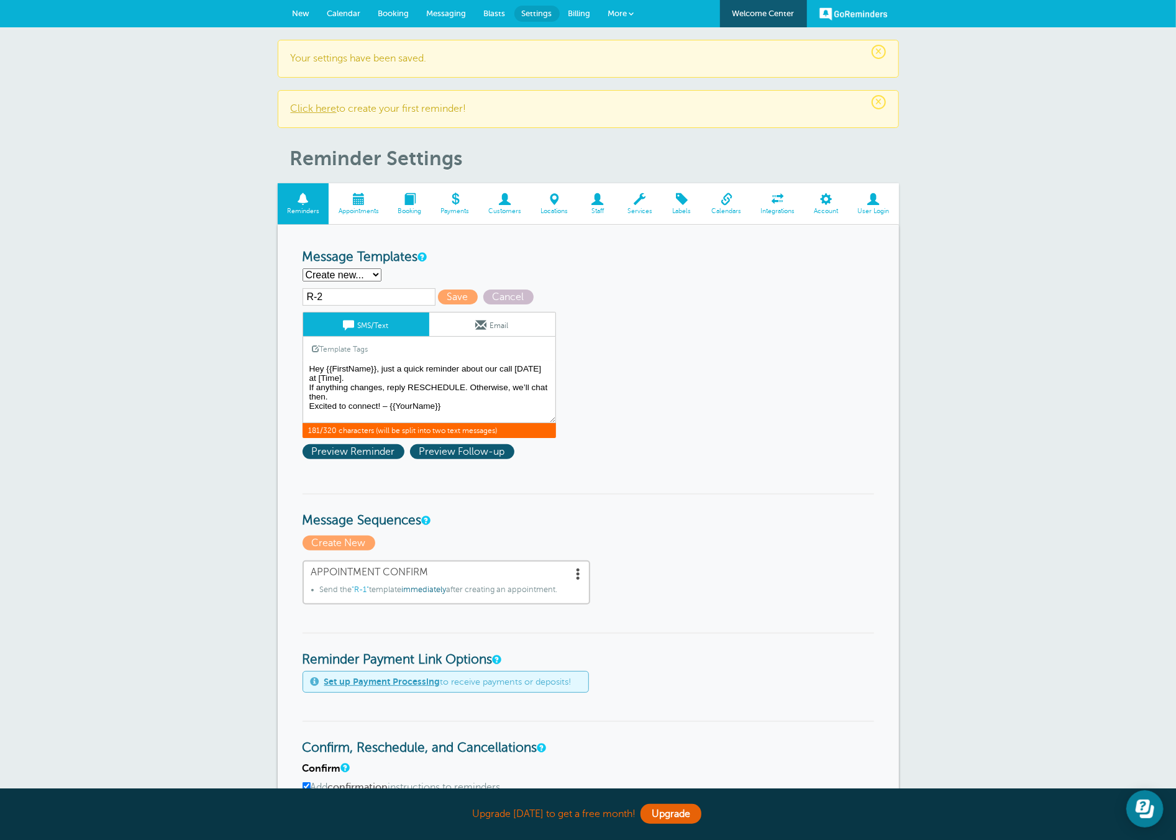
click at [349, 368] on textarea "Hi {{First Name}}, you have an appointment at {{Time}} on {{Date}}." at bounding box center [428, 392] width 253 height 62
drag, startPoint x: 379, startPoint y: 368, endPoint x: 324, endPoint y: 350, distance: 58.1
click at [327, 368] on textarea "Hi {{First Name}}, you have an appointment at {{Time}} on {{Date}}." at bounding box center [428, 392] width 253 height 62
click at [337, 346] on link "Template Tags" at bounding box center [340, 349] width 75 height 24
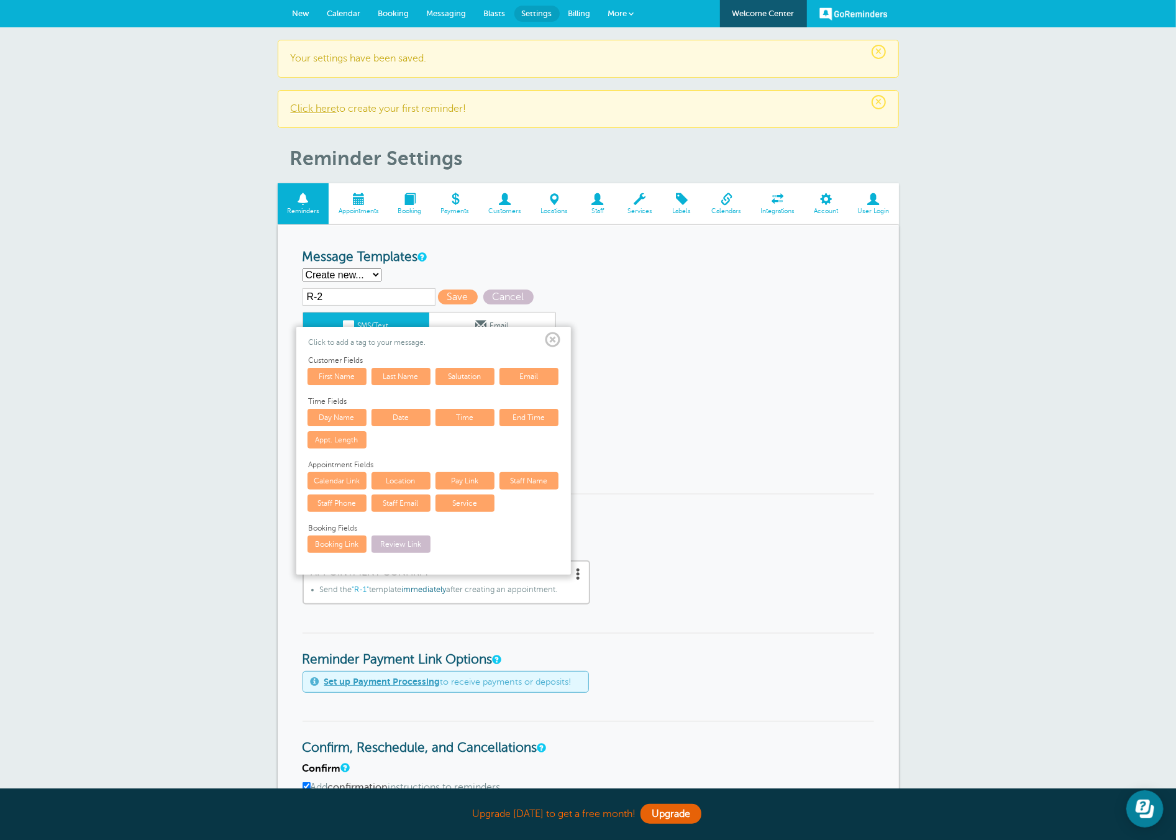
click at [339, 376] on link "First Name" at bounding box center [336, 376] width 59 height 17
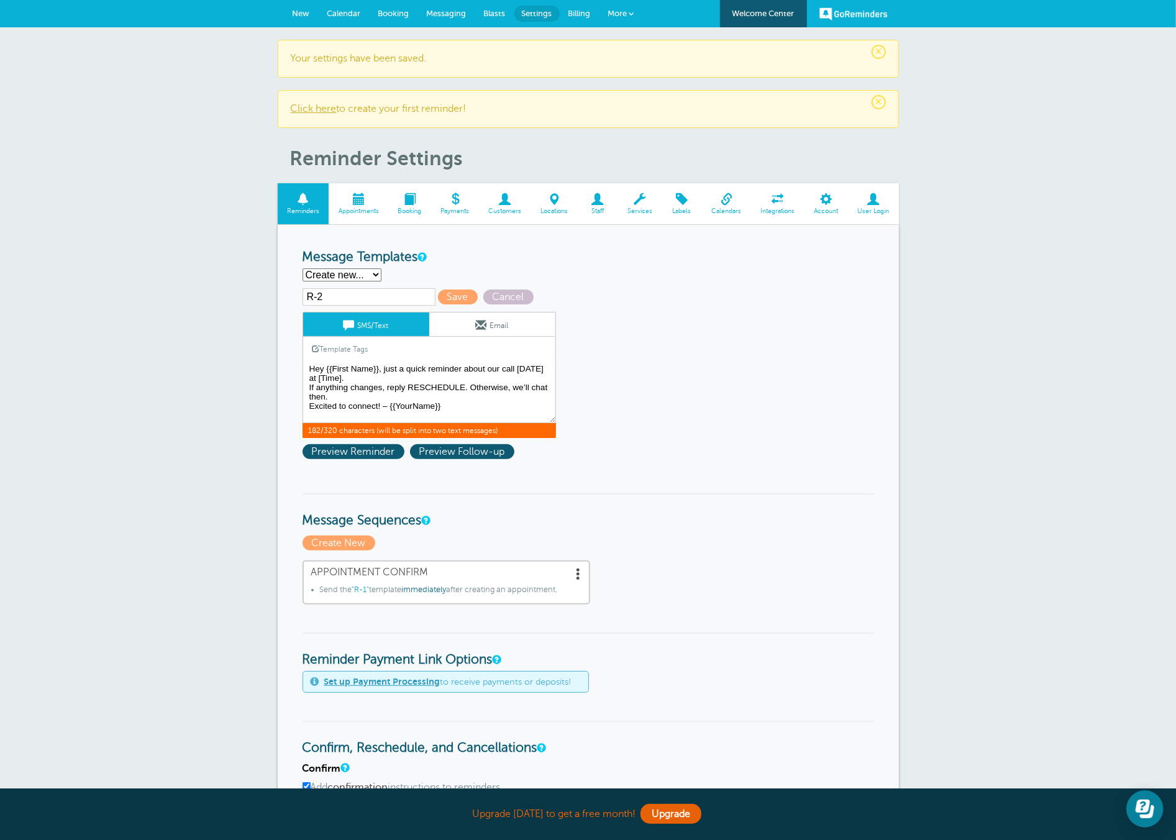
click at [406, 373] on textarea "Hi {{First Name}}, you have an appointment at {{Time}} on {{Date}}." at bounding box center [428, 392] width 253 height 62
drag, startPoint x: 380, startPoint y: 379, endPoint x: 357, endPoint y: 375, distance: 23.3
click at [357, 376] on textarea "Hi {{First Name}}, you have an appointment at {{Time}} on {{Date}}." at bounding box center [428, 392] width 253 height 62
click at [360, 348] on link "Template Tags" at bounding box center [340, 349] width 75 height 24
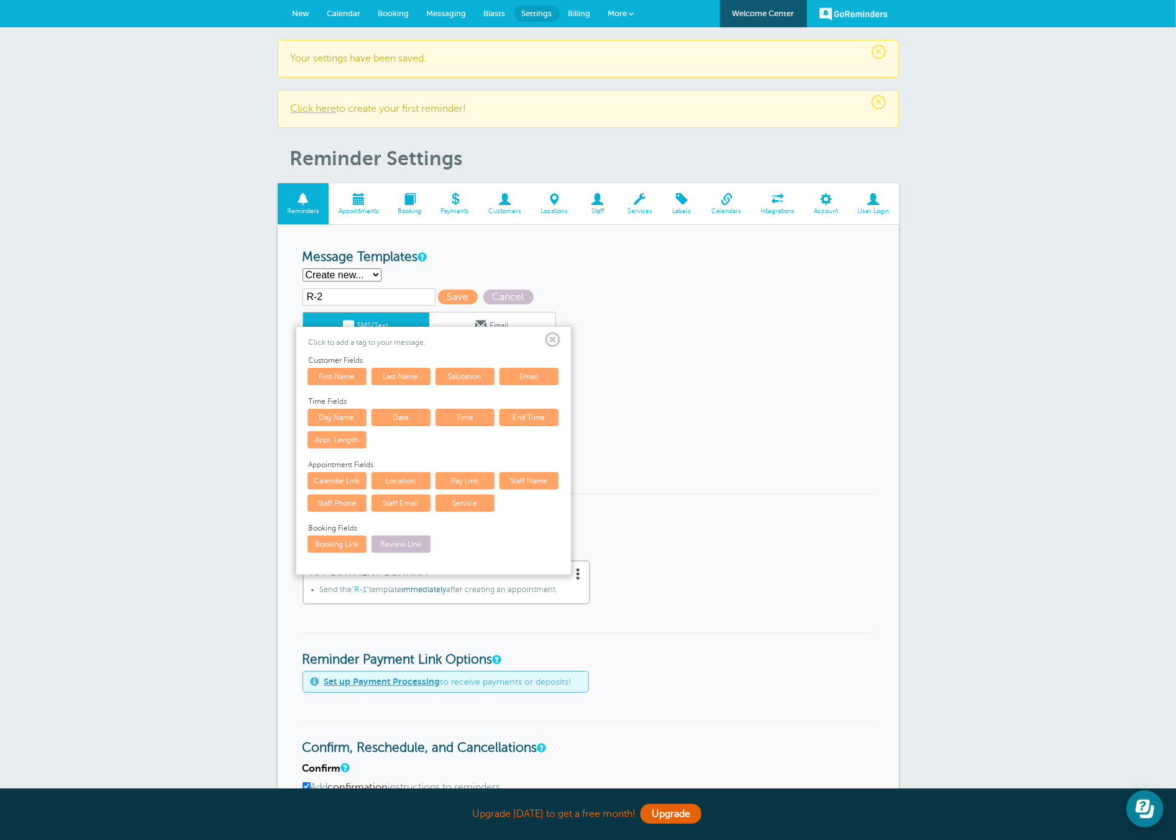
click at [450, 414] on link "Time" at bounding box center [464, 417] width 59 height 17
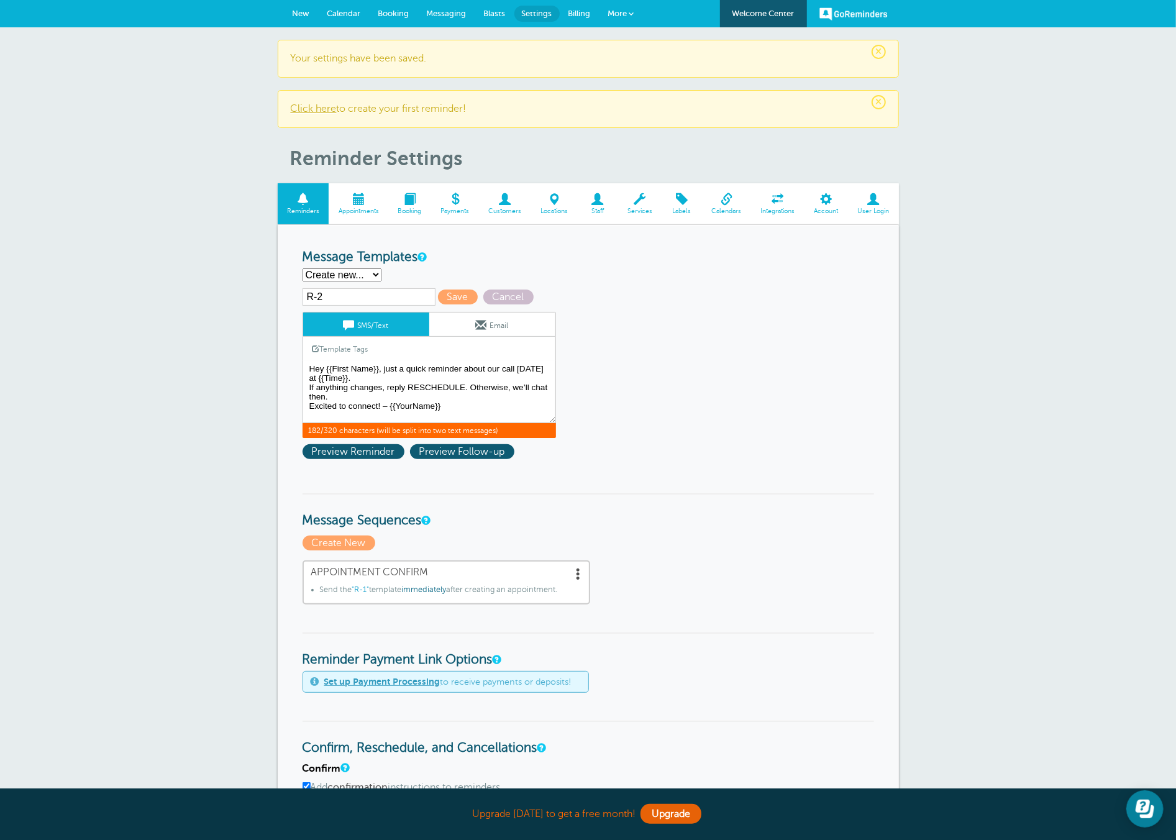
drag, startPoint x: 406, startPoint y: 377, endPoint x: 399, endPoint y: 378, distance: 7.5
click at [406, 378] on textarea "Hi {{First Name}}, you have an appointment at {{Time}} on {{Date}}." at bounding box center [428, 392] width 253 height 62
drag, startPoint x: 389, startPoint y: 408, endPoint x: 442, endPoint y: 410, distance: 52.8
click at [442, 410] on textarea "Hi {{First Name}}, you have an appointment at {{Time}} on {{Date}}." at bounding box center [428, 392] width 253 height 62
drag, startPoint x: 315, startPoint y: 406, endPoint x: 285, endPoint y: 399, distance: 30.6
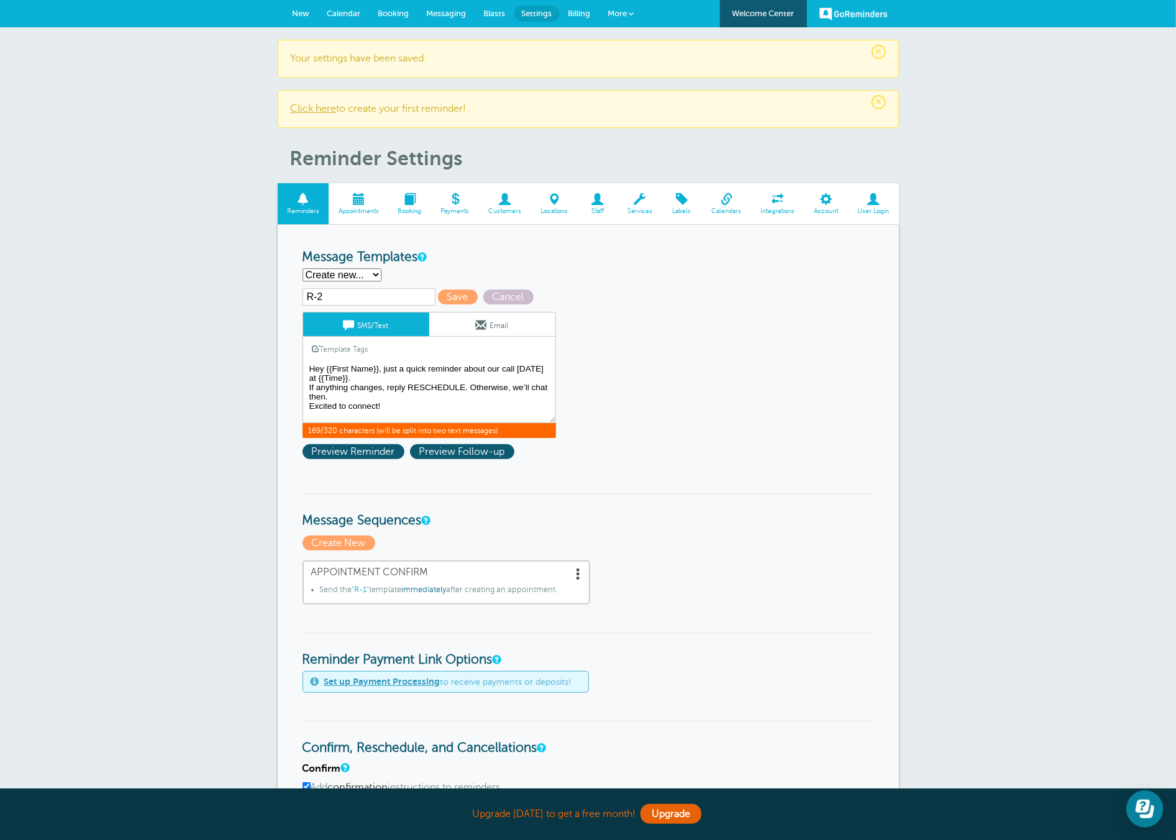
click at [285, 399] on div "Reminder Schedule 1st reminder: Immediately 1 2 3 4 5 6 7 8 9 10 11 12 13 14 15…" at bounding box center [588, 797] width 621 height 1145
click at [357, 395] on textarea "Hi {{First Name}}, you have an appointment at {{Time}} on {{Date}}." at bounding box center [428, 392] width 253 height 62
type textarea "Hey {{First Name}}, just a quick reminder about our call tomorrow at {{Time}}. …"
click at [426, 450] on span "Preview Follow-up" at bounding box center [462, 451] width 104 height 15
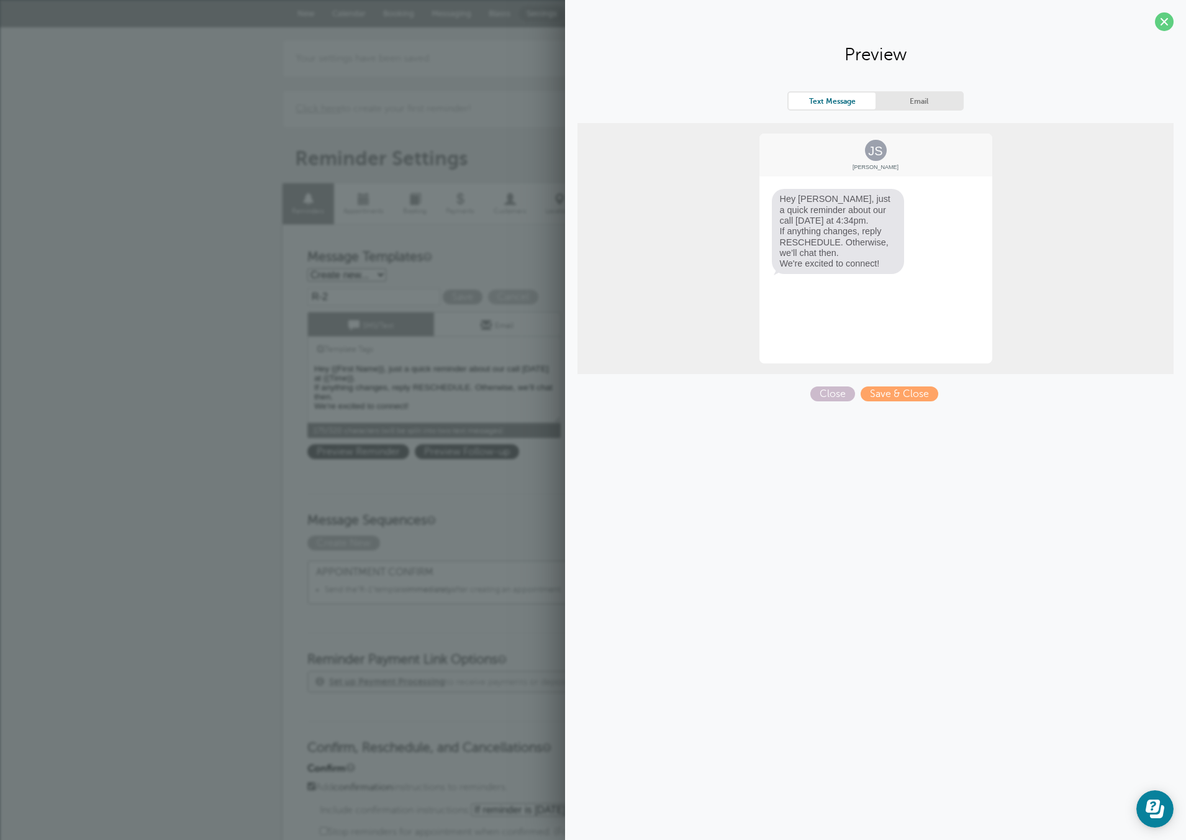
drag, startPoint x: 799, startPoint y: 201, endPoint x: 899, endPoint y: 273, distance: 122.9
click at [899, 273] on div "JS Jane Smith Hey Jane, just a quick reminder about our call tomorrow at 4:34pm…" at bounding box center [875, 248] width 235 height 232
click at [860, 363] on div "JS Jane Smith Hey Jane, just a quick reminder about our call tomorrow at 4:34pm…" at bounding box center [876, 248] width 596 height 251
click at [835, 396] on span "Close" at bounding box center [833, 393] width 45 height 15
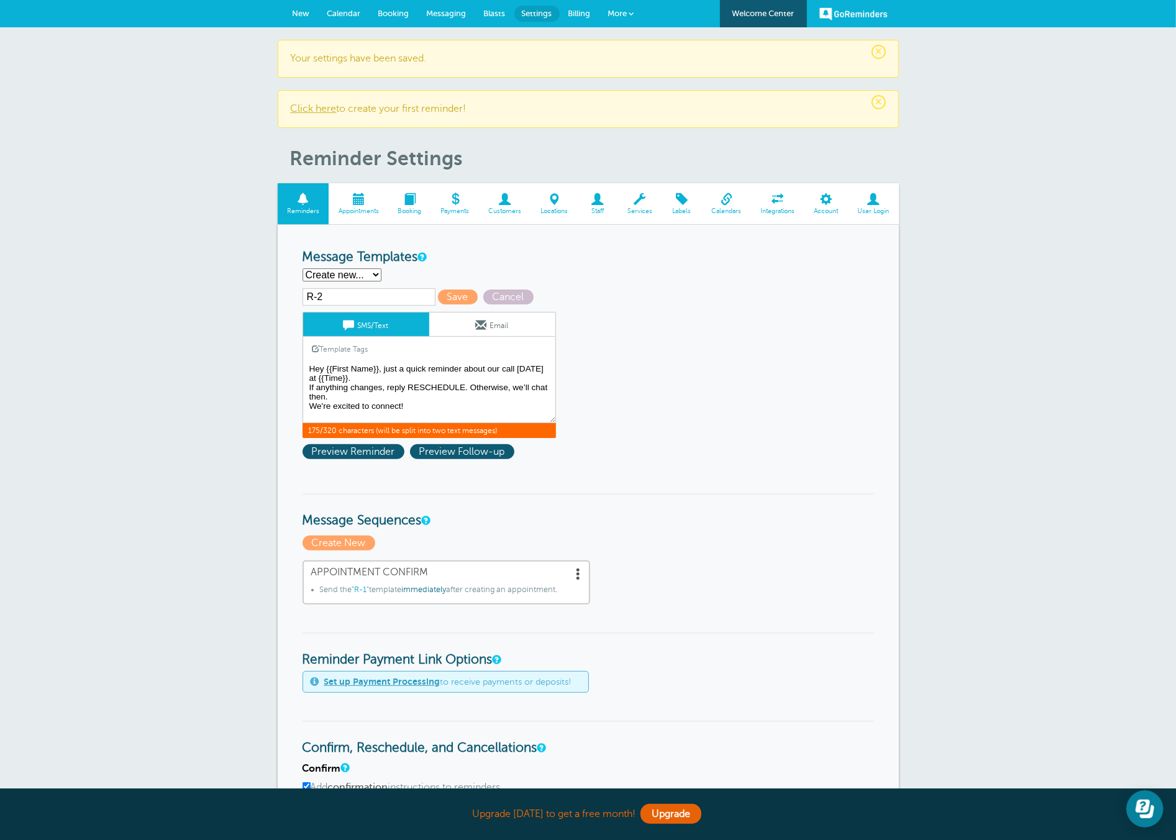
click at [485, 402] on textarea "Hi {{First Name}}, you have an appointment at {{Time}} on {{Date}}." at bounding box center [428, 392] width 253 height 62
click at [483, 320] on span at bounding box center [481, 324] width 11 height 11
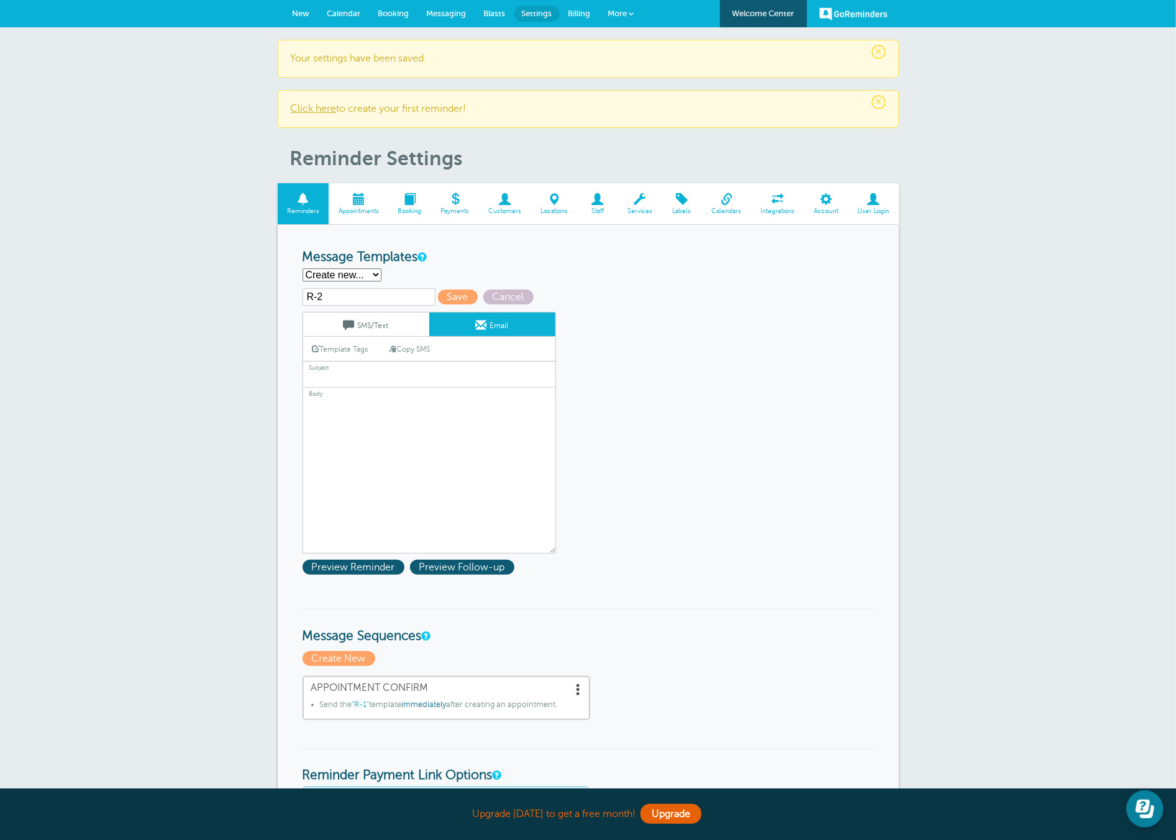
click at [404, 347] on link "Copy SMS" at bounding box center [410, 349] width 60 height 24
type textarea "Hey {{First Name}}, just a quick reminder about our call tomorrow at {{Time}}. …"
click at [346, 379] on input "text" at bounding box center [428, 379] width 253 height 16
type input "H"
type input "Health Coverage Consultation Reminder"
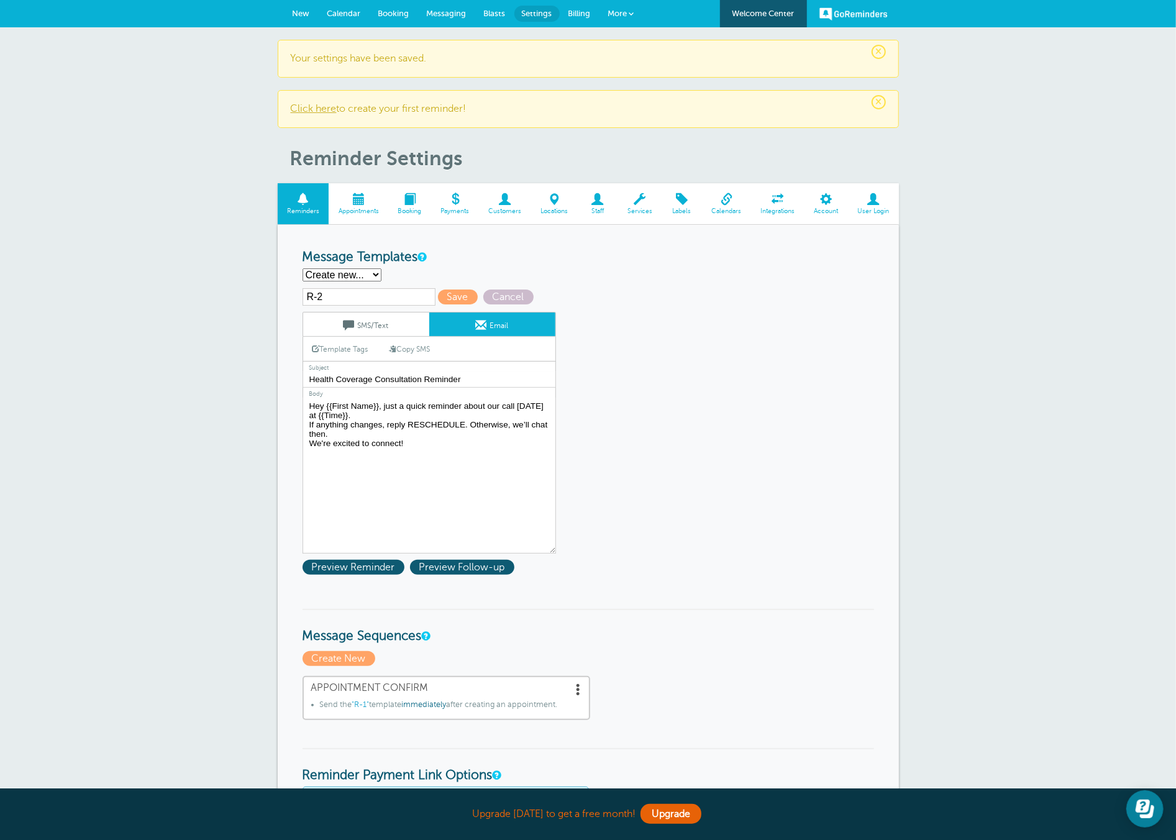
click at [360, 325] on link "SMS/Text" at bounding box center [366, 324] width 126 height 24
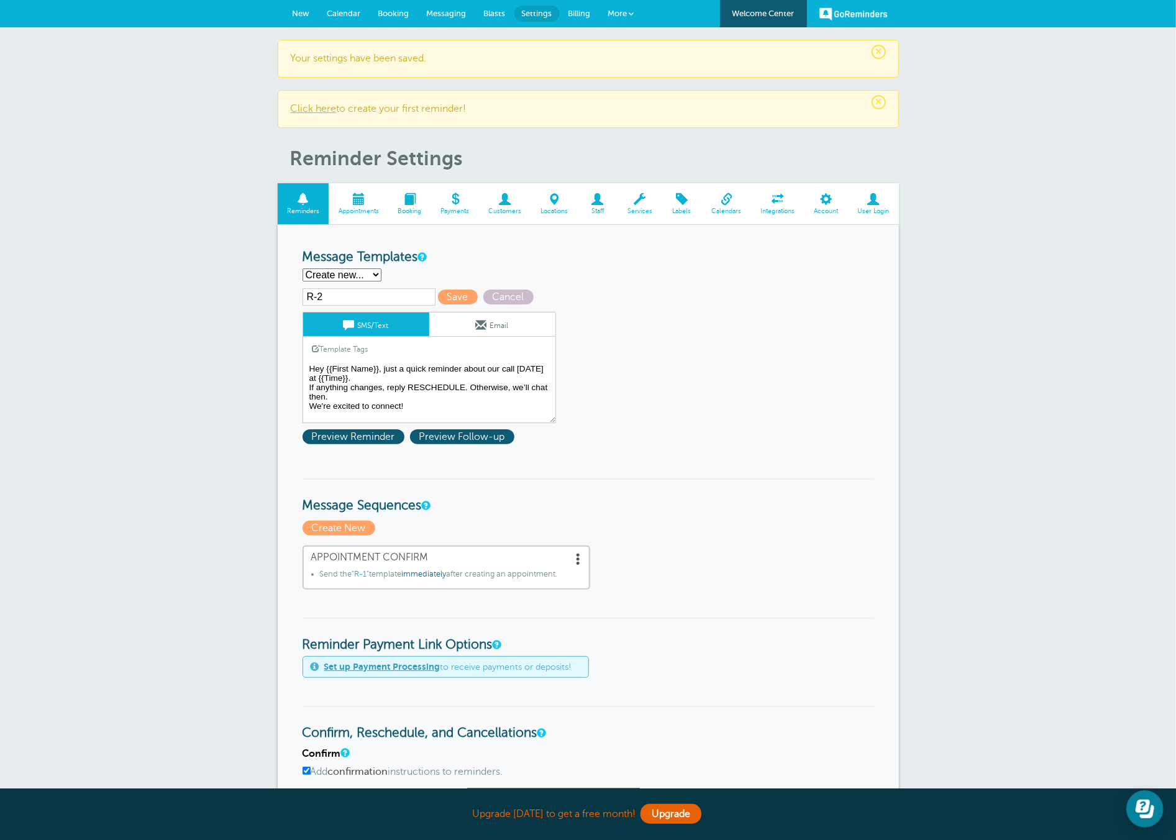
drag, startPoint x: 416, startPoint y: 410, endPoint x: 406, endPoint y: 402, distance: 12.3
click at [415, 410] on textarea "Hi {{First Name}}, you have an appointment at {{Time}} on {{Date}}." at bounding box center [428, 392] width 253 height 62
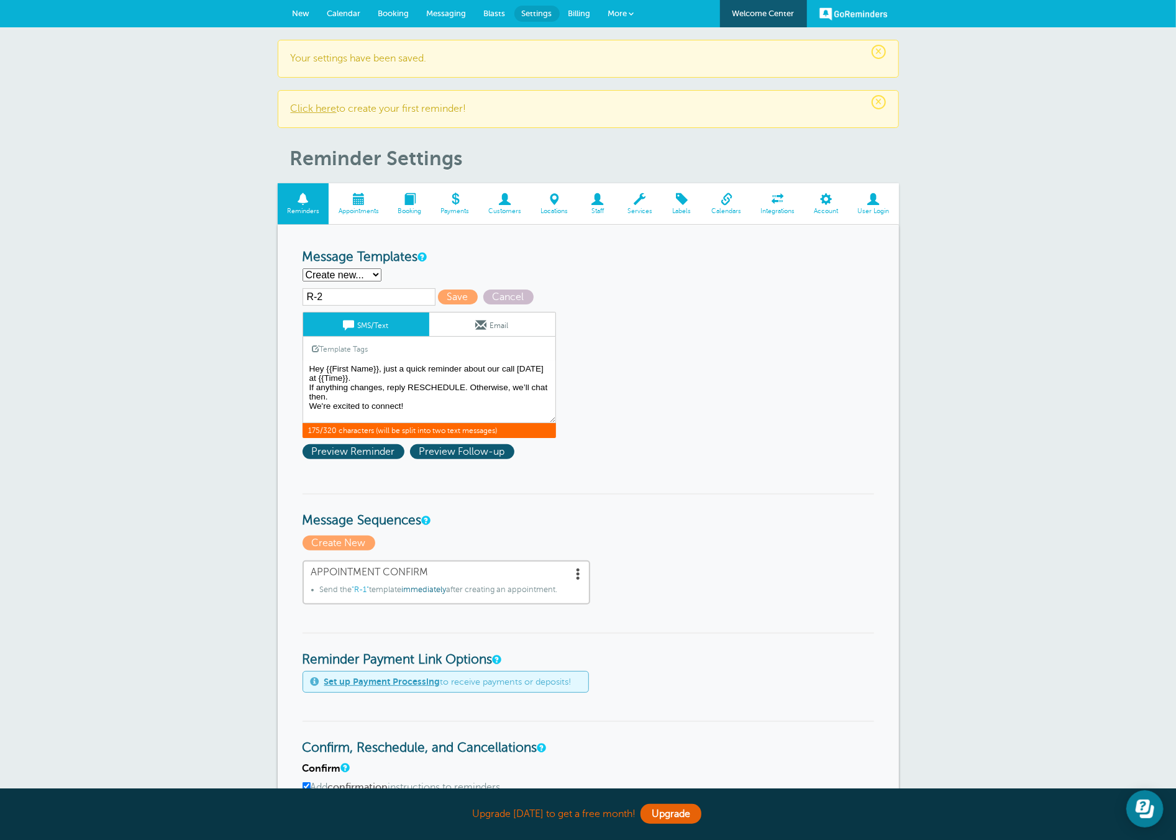
click at [472, 324] on link "Email" at bounding box center [492, 324] width 126 height 24
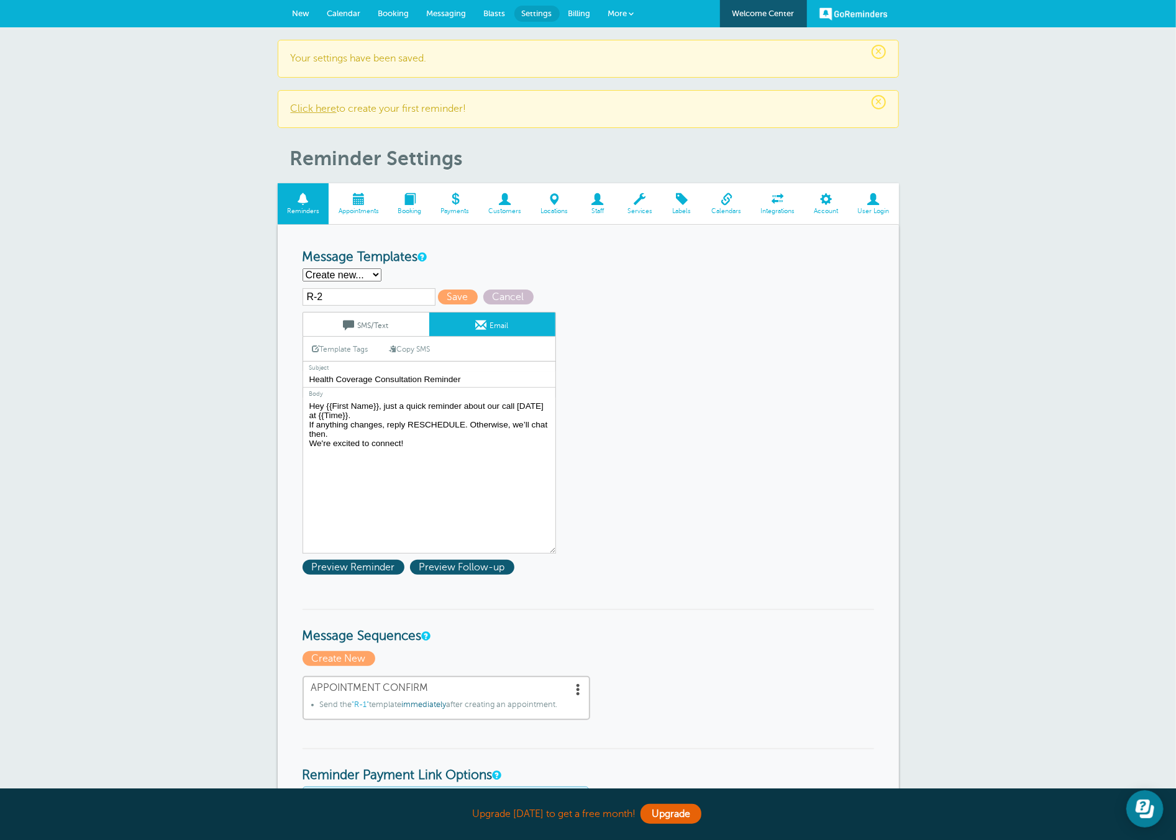
click at [358, 329] on link "SMS/Text" at bounding box center [366, 324] width 126 height 24
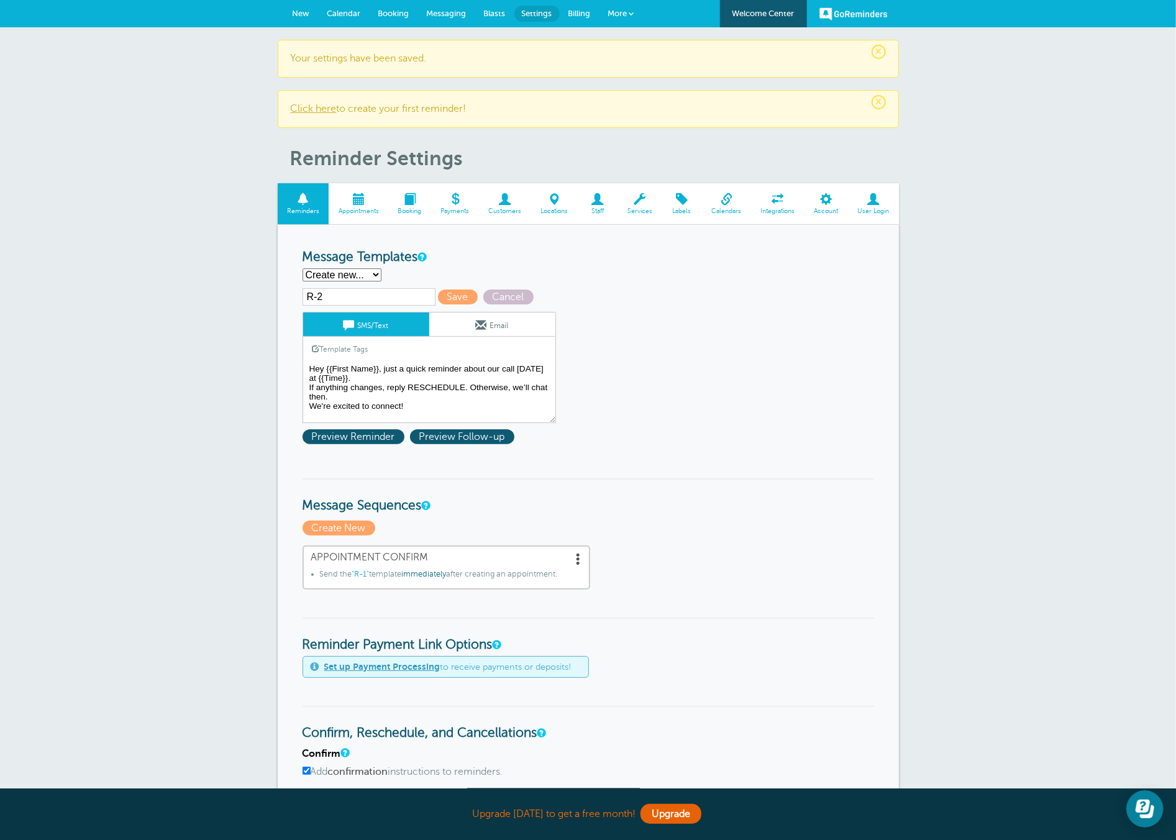
drag, startPoint x: 405, startPoint y: 404, endPoint x: 419, endPoint y: 408, distance: 14.3
click at [405, 404] on textarea "Hi {{First Name}}, you have an appointment at {{Time}} on {{Date}}." at bounding box center [428, 392] width 253 height 62
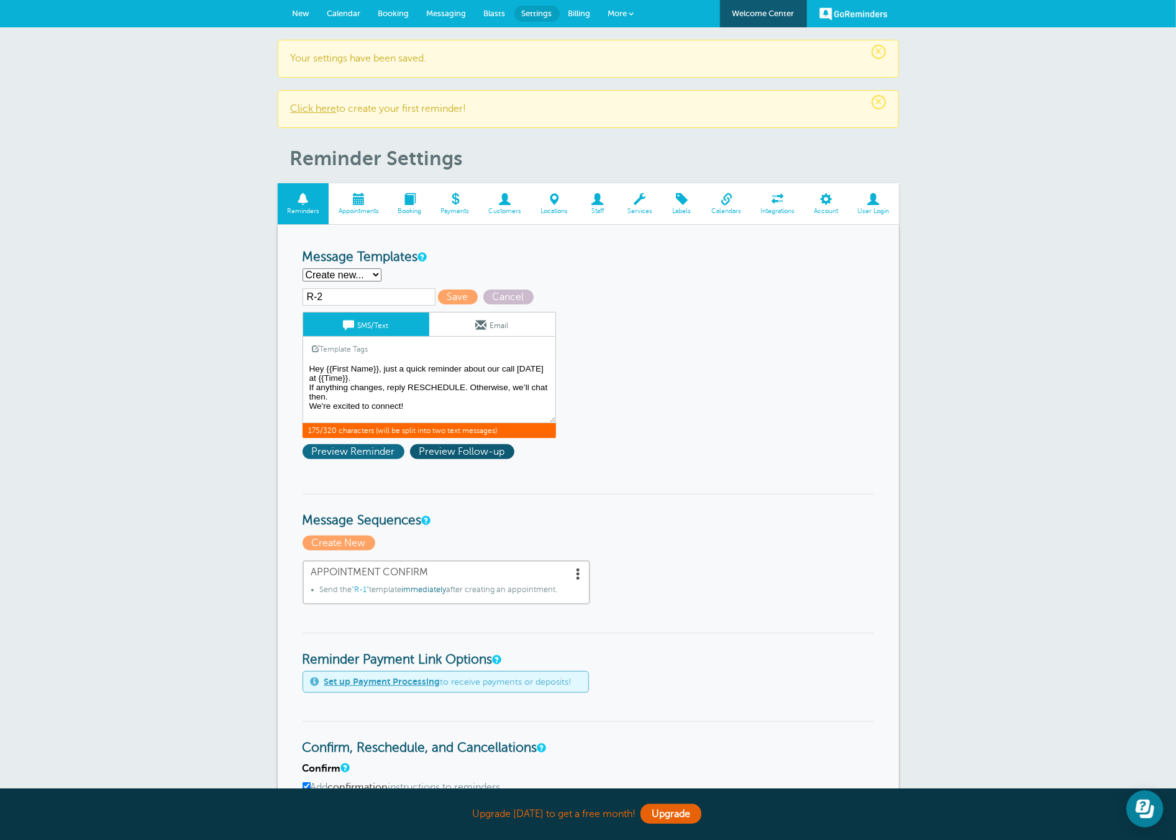
click at [380, 445] on span "Preview Reminder" at bounding box center [353, 451] width 102 height 15
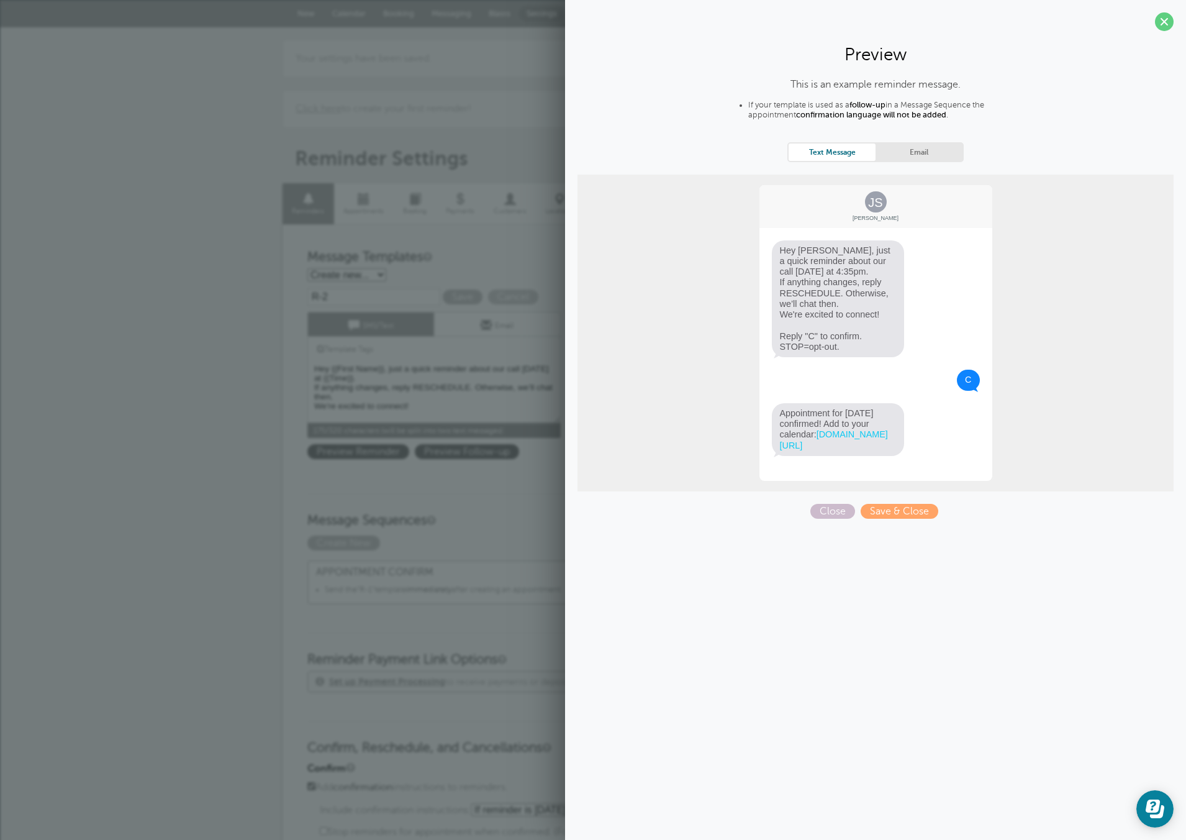
click at [493, 412] on textarea "Hi {{First Name}}, you have an appointment at {{Time}} on {{Date}}." at bounding box center [433, 392] width 253 height 62
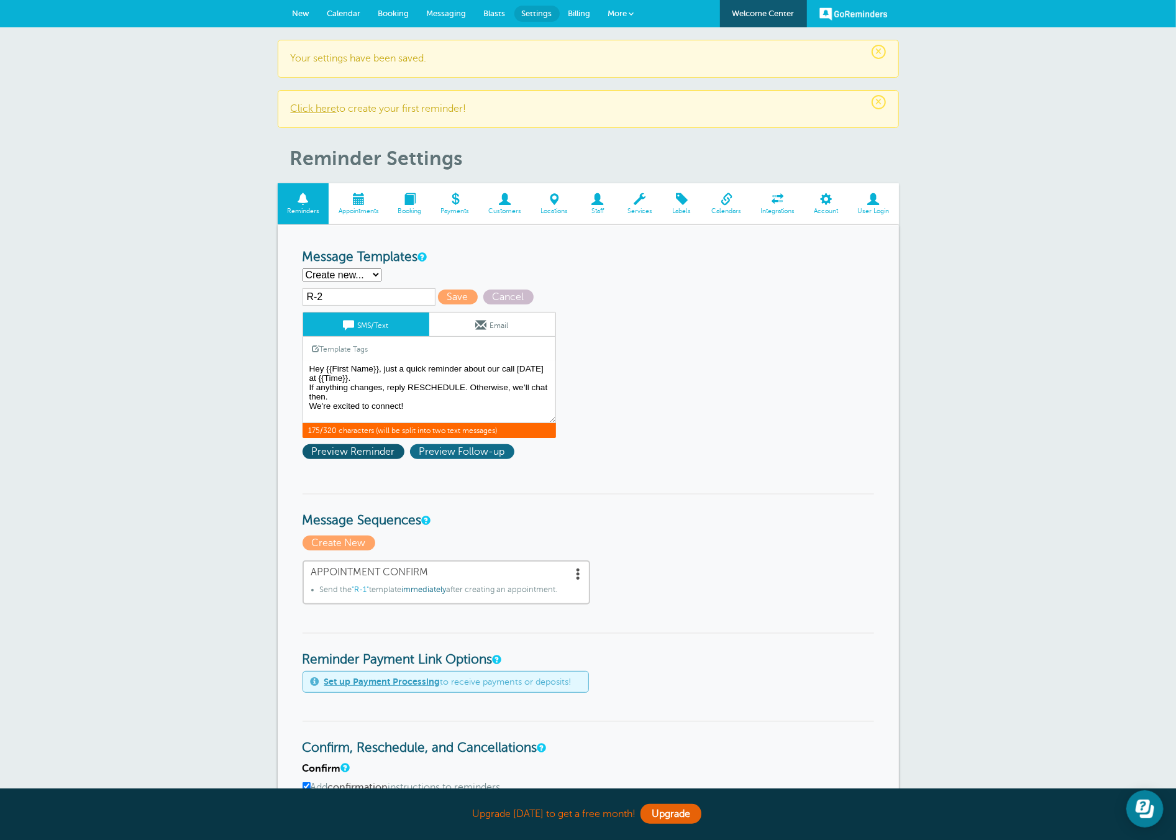
click at [436, 449] on span "Preview Follow-up" at bounding box center [462, 451] width 104 height 15
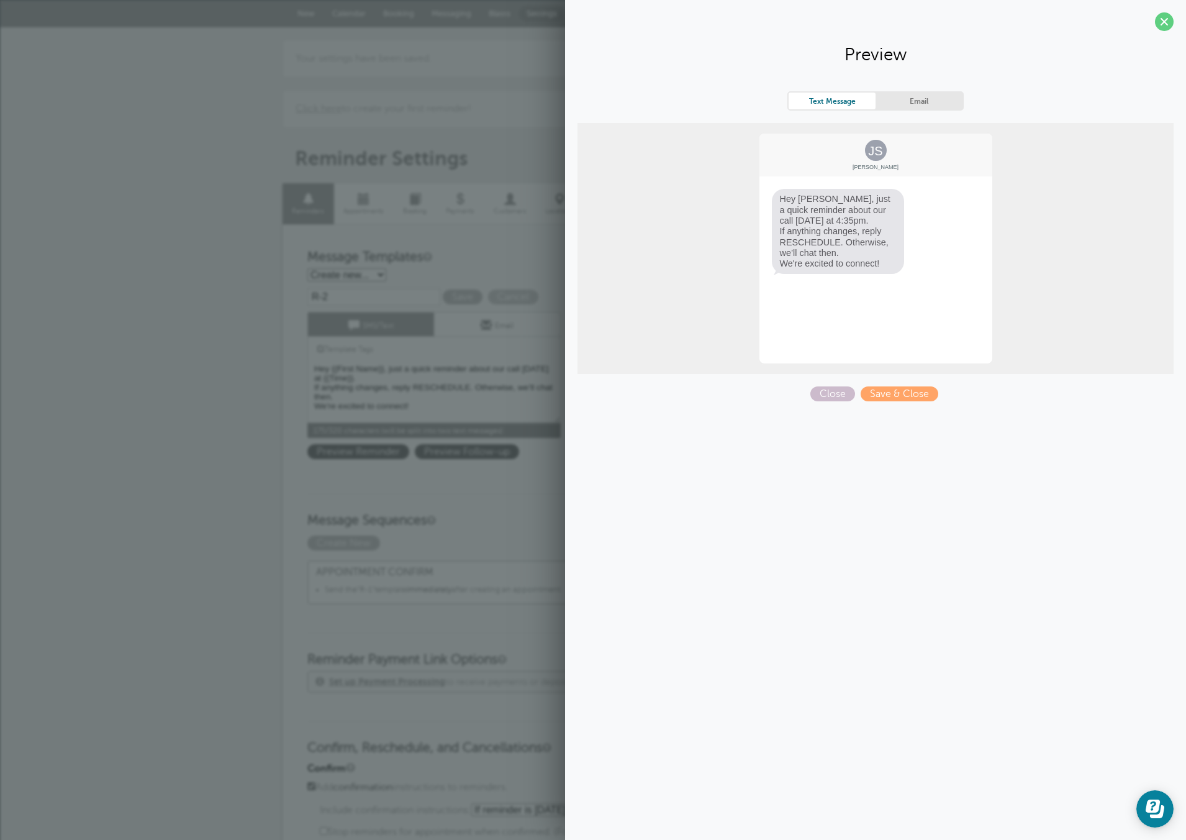
click at [912, 96] on link "Email" at bounding box center [919, 101] width 87 height 17
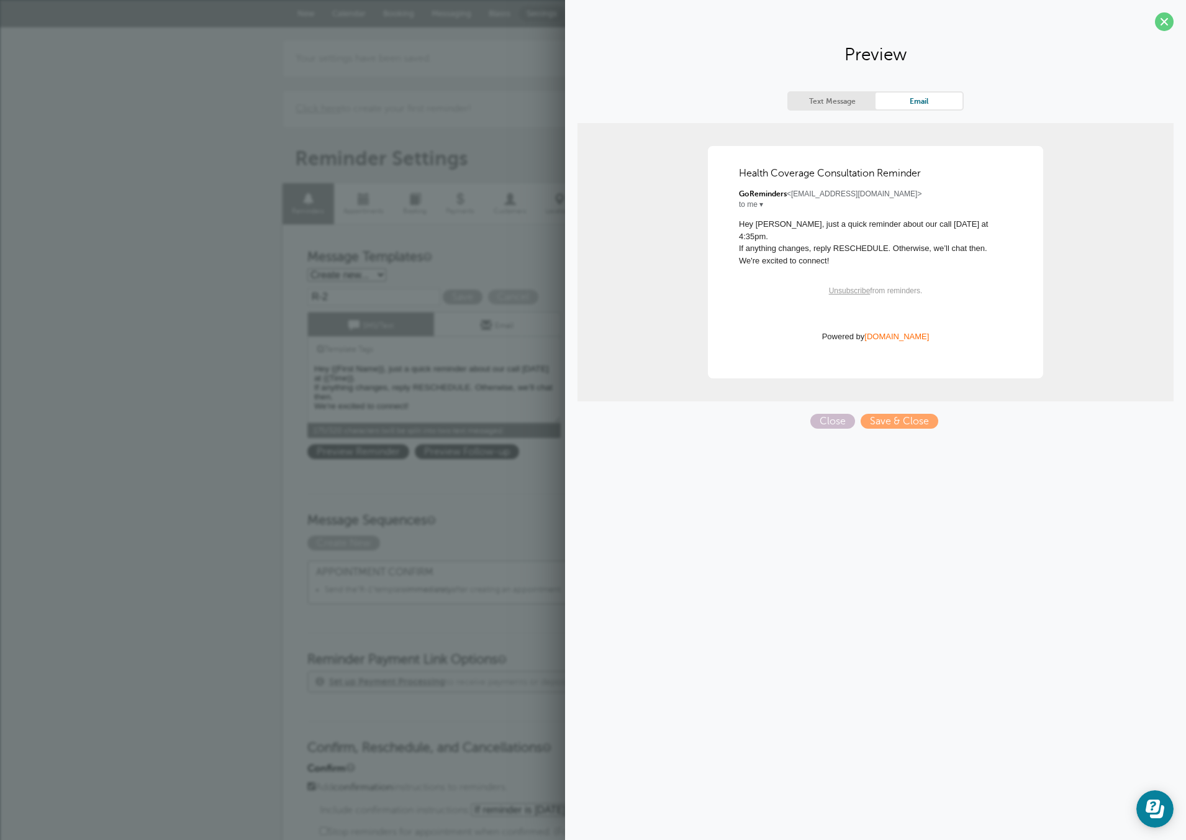
click at [825, 93] on link "Text Message" at bounding box center [832, 101] width 87 height 17
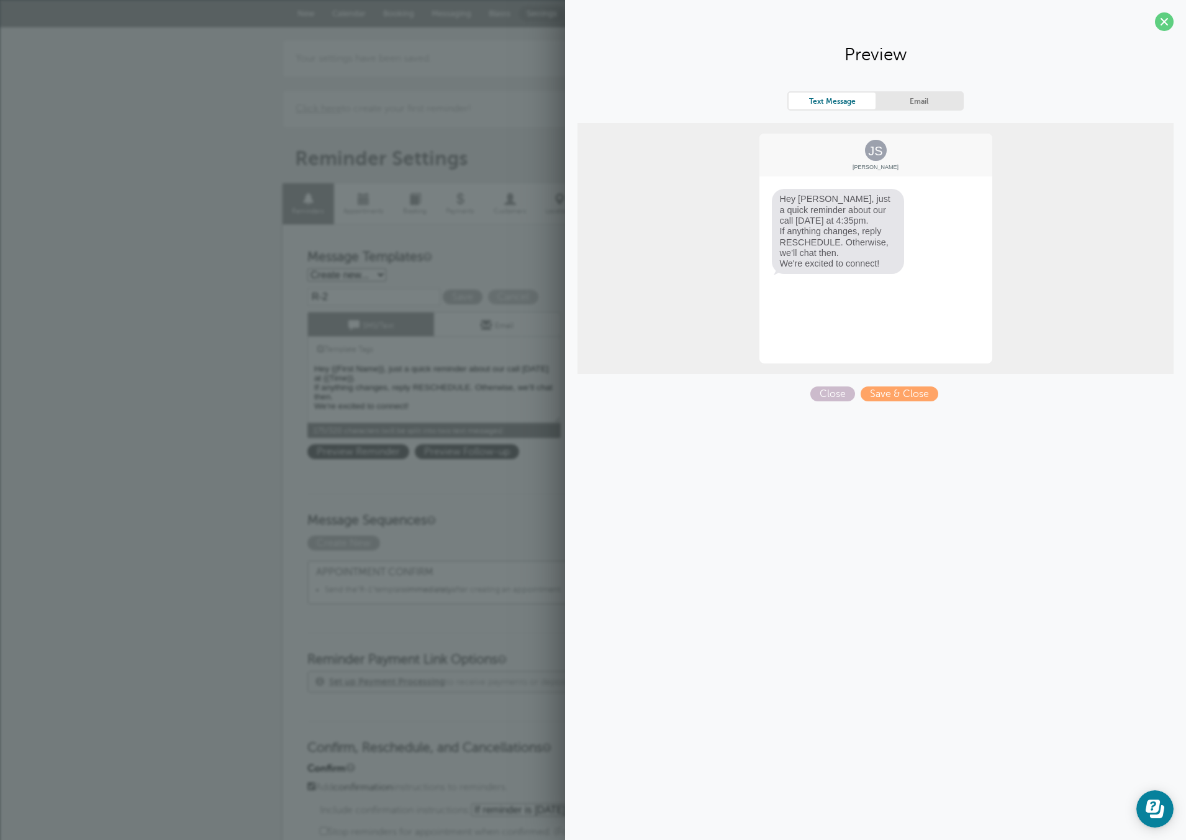
click at [901, 98] on link "Email" at bounding box center [919, 101] width 87 height 17
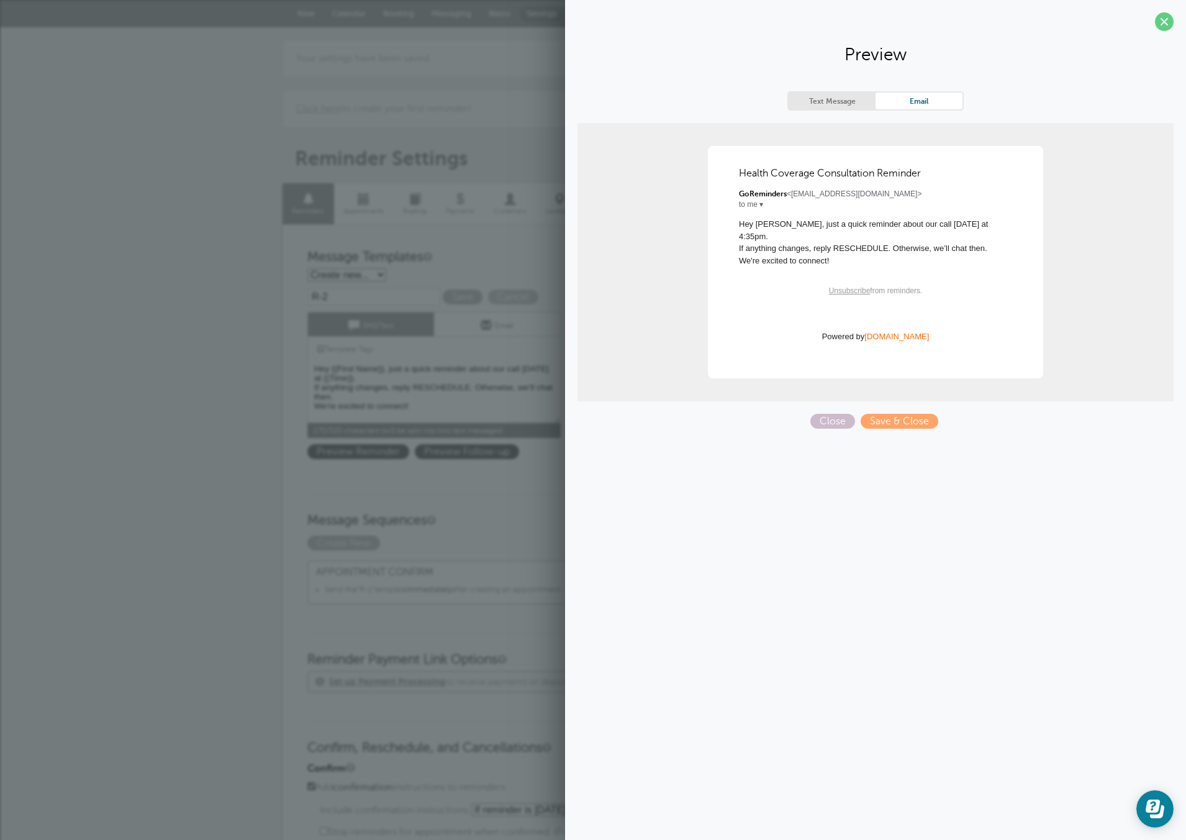
click at [765, 350] on div "Health Coverage Consultation Reminder GoReminders <noreply@goreminders.com> to …" at bounding box center [875, 261] width 311 height 207
click at [847, 104] on link "Text Message" at bounding box center [832, 101] width 87 height 17
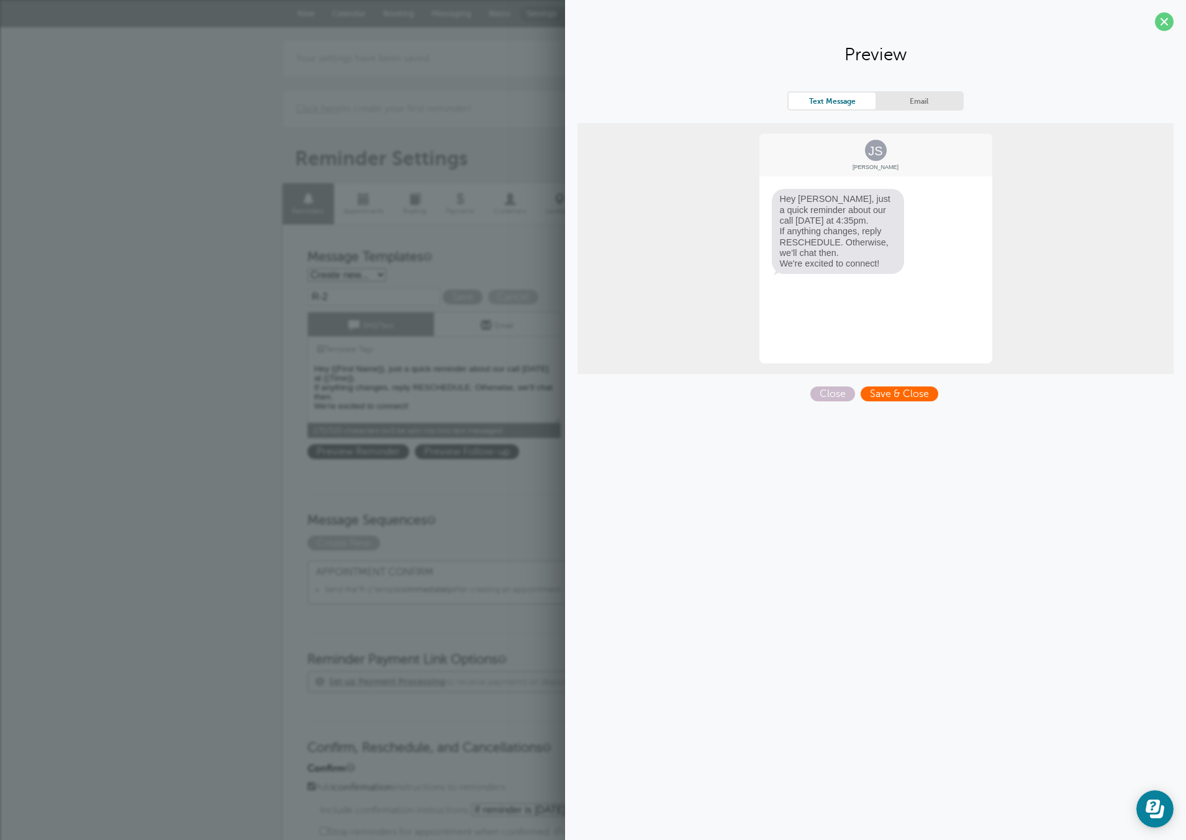
click at [898, 388] on span "Save & Close" at bounding box center [900, 393] width 78 height 15
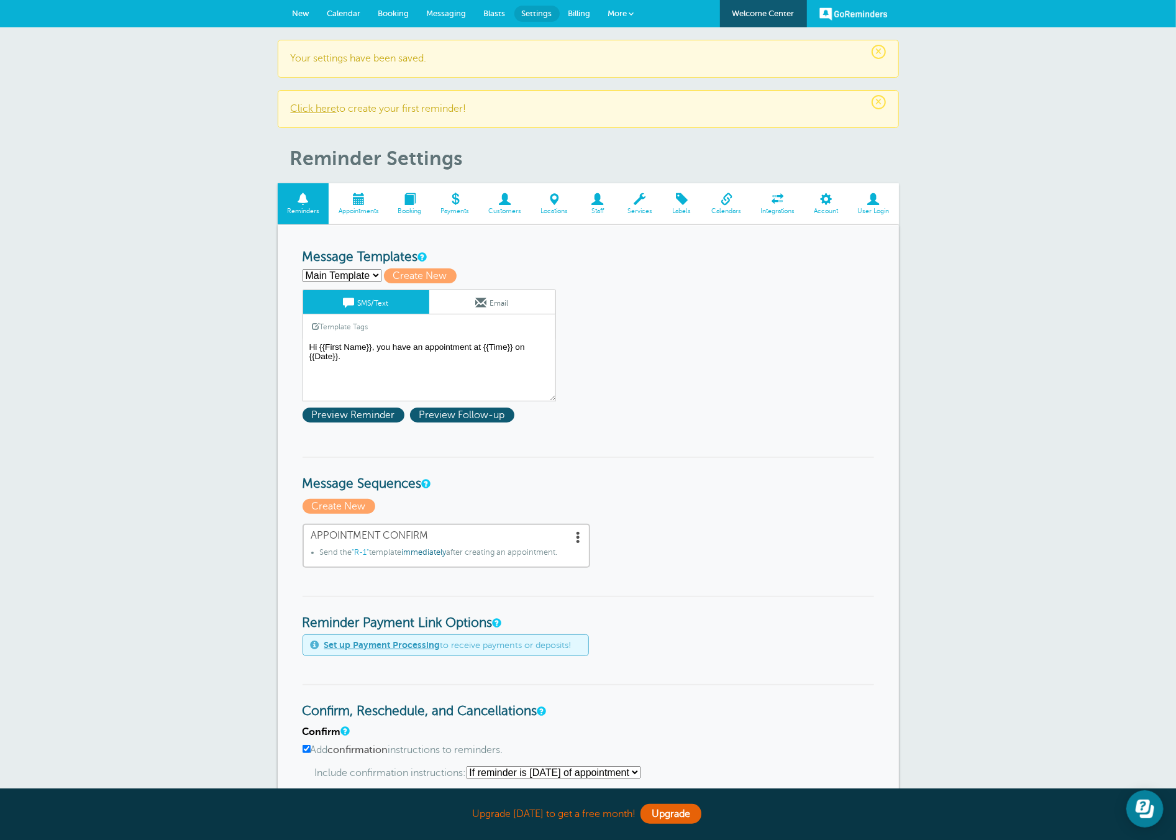
click at [356, 274] on select "Main Template R-1 R-2 Create new..." at bounding box center [341, 275] width 79 height 13
select select "160561"
click at [302, 269] on select "Main Template R-1 R-2 Create new..." at bounding box center [341, 275] width 79 height 13
type input "R-1"
type textarea "Hi {{First Name}}! You’re all set for your health coverage consultation on {{Da…"
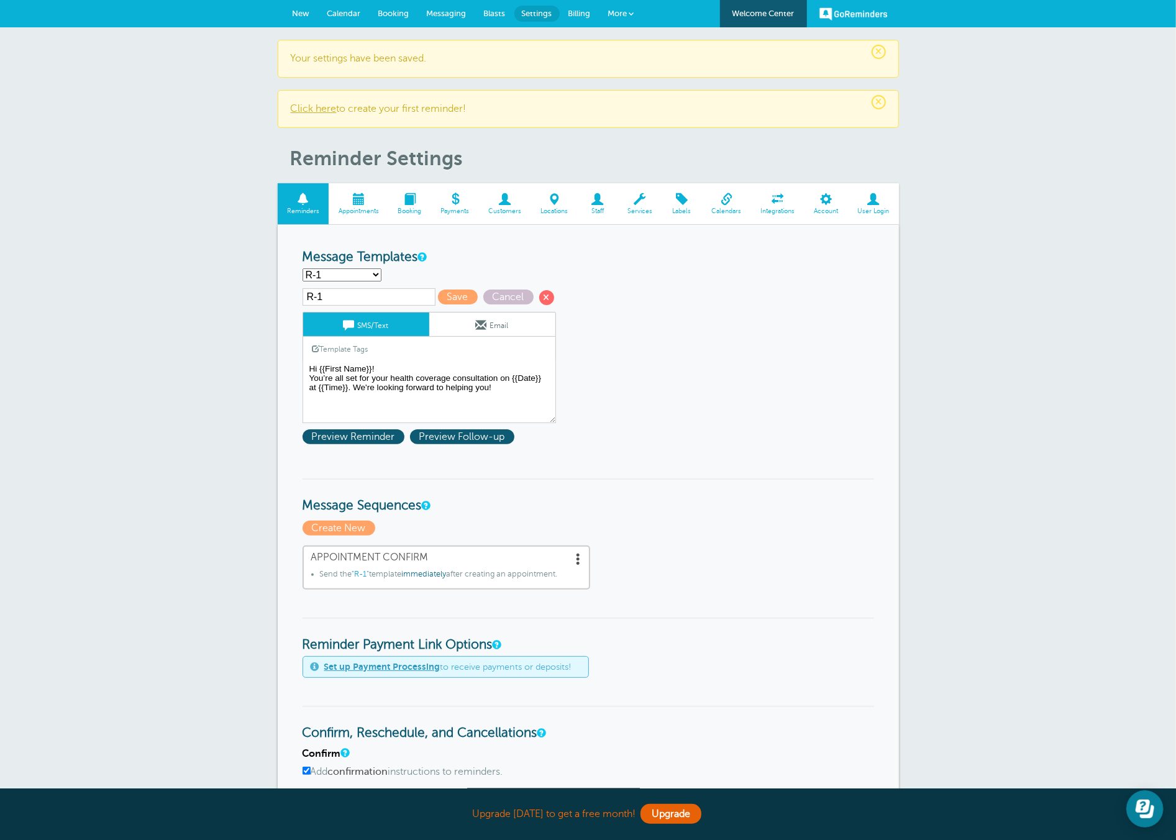
click at [479, 316] on link "Email" at bounding box center [492, 324] width 126 height 24
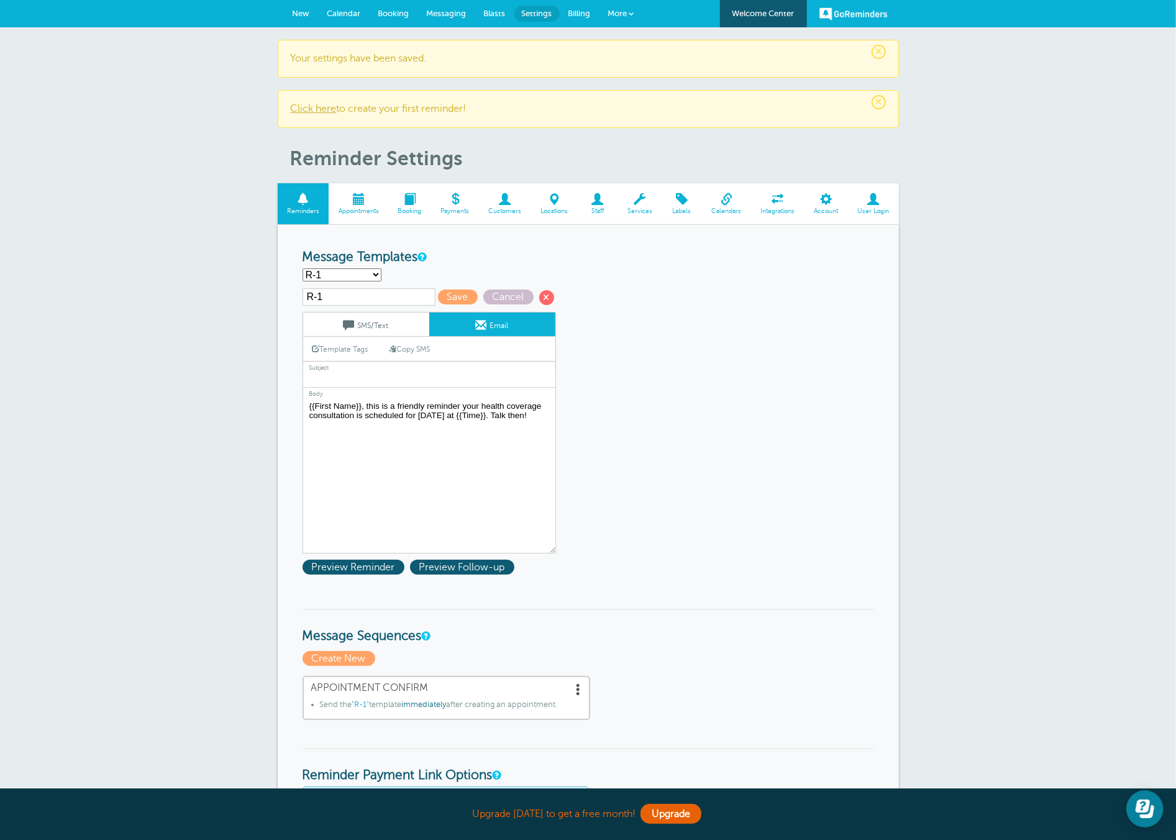
click at [347, 350] on link "Template Tags" at bounding box center [340, 349] width 75 height 24
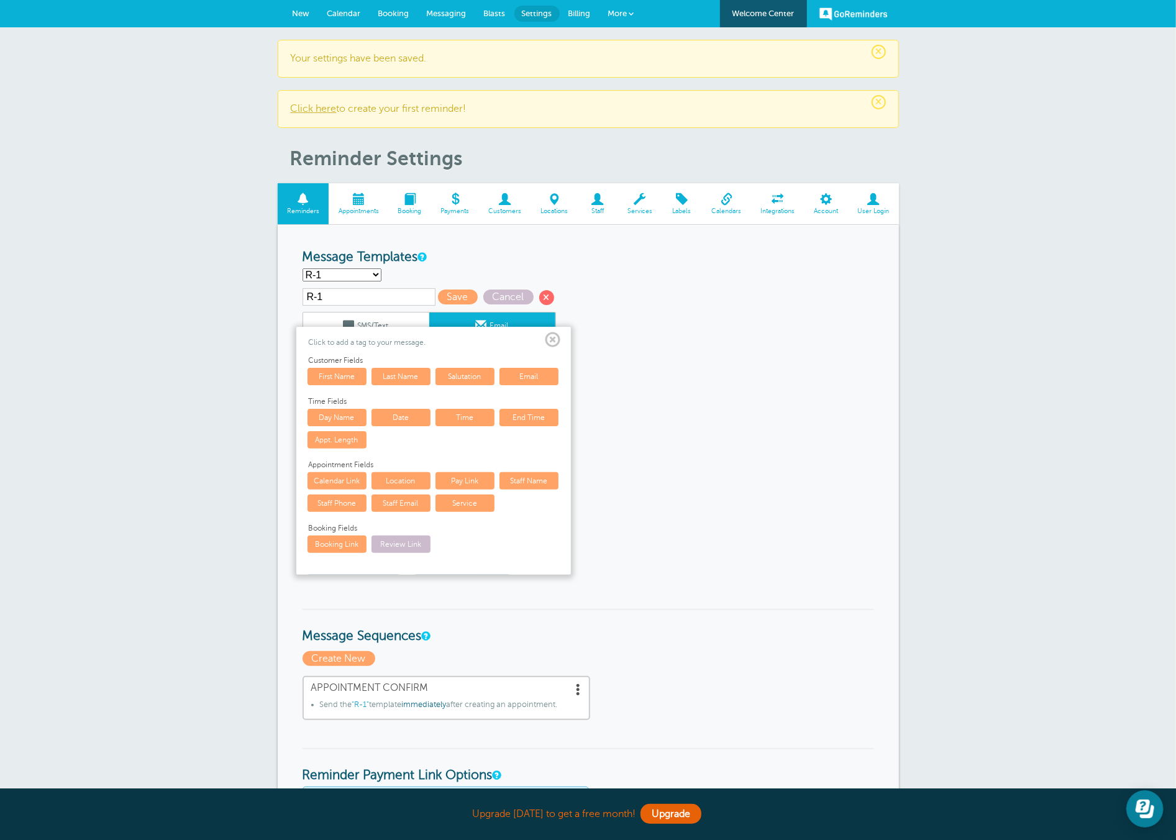
click at [563, 336] on div "Click to add a tag to your message. Customer Fields First Name Last Name Saluta…" at bounding box center [433, 451] width 275 height 248
click at [555, 337] on span at bounding box center [553, 340] width 16 height 16
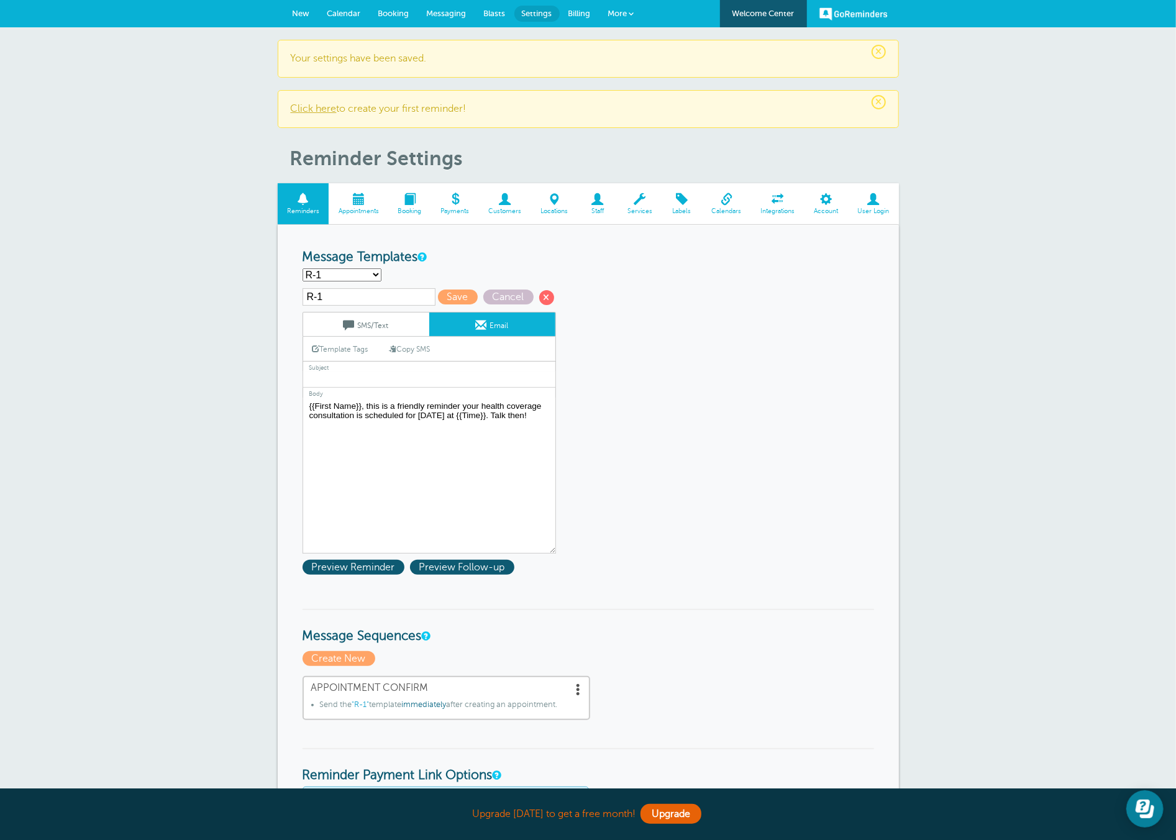
click at [421, 352] on link "Copy SMS" at bounding box center [410, 349] width 60 height 24
type textarea "Hi {{First Name}}! You’re all set for your health coverage consultation on {{Da…"
click at [404, 325] on link "SMS/Text" at bounding box center [366, 324] width 126 height 24
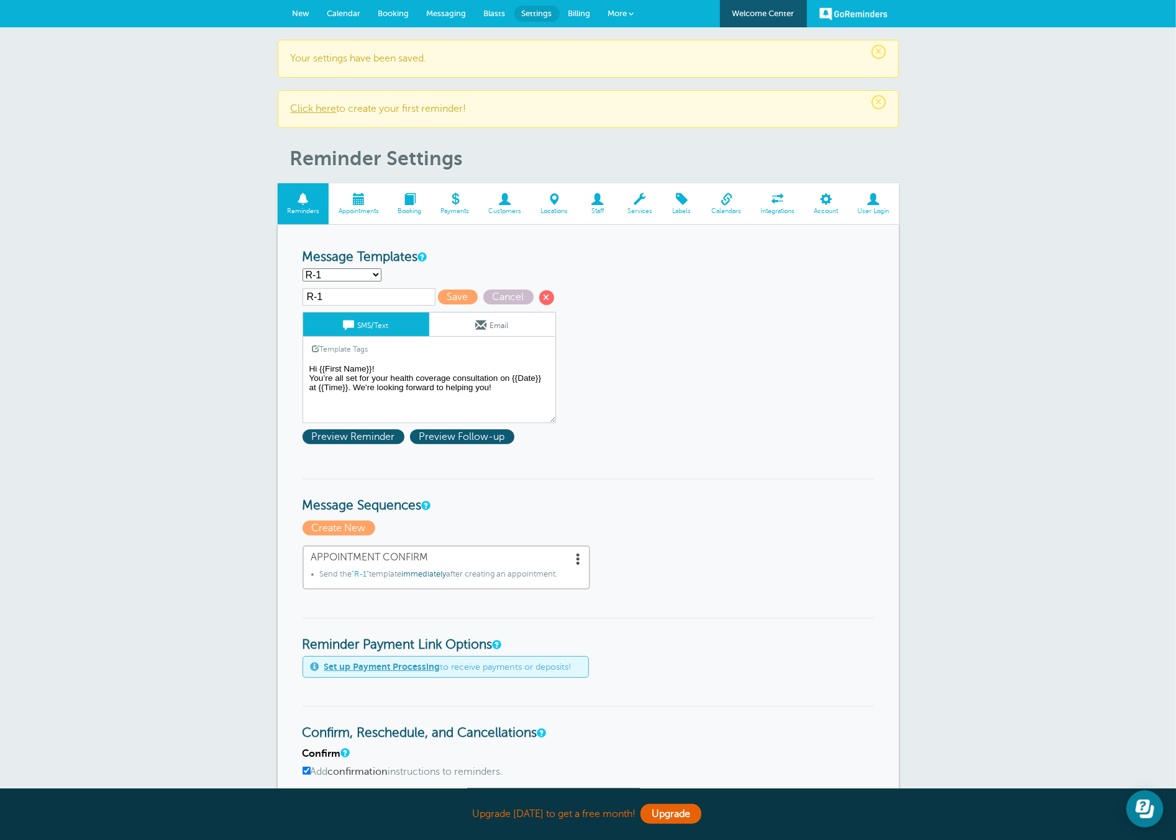
click at [466, 327] on link "Email" at bounding box center [492, 324] width 126 height 24
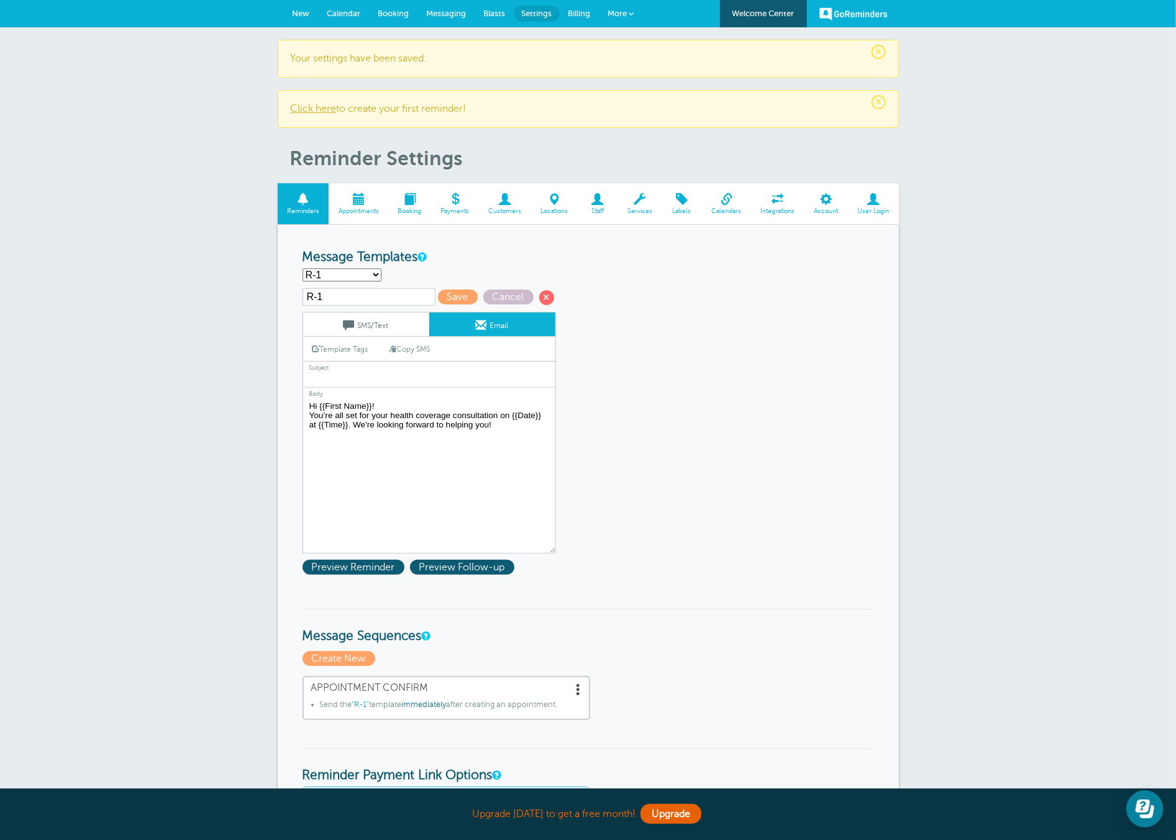
click at [365, 330] on link "SMS/Text" at bounding box center [366, 324] width 126 height 24
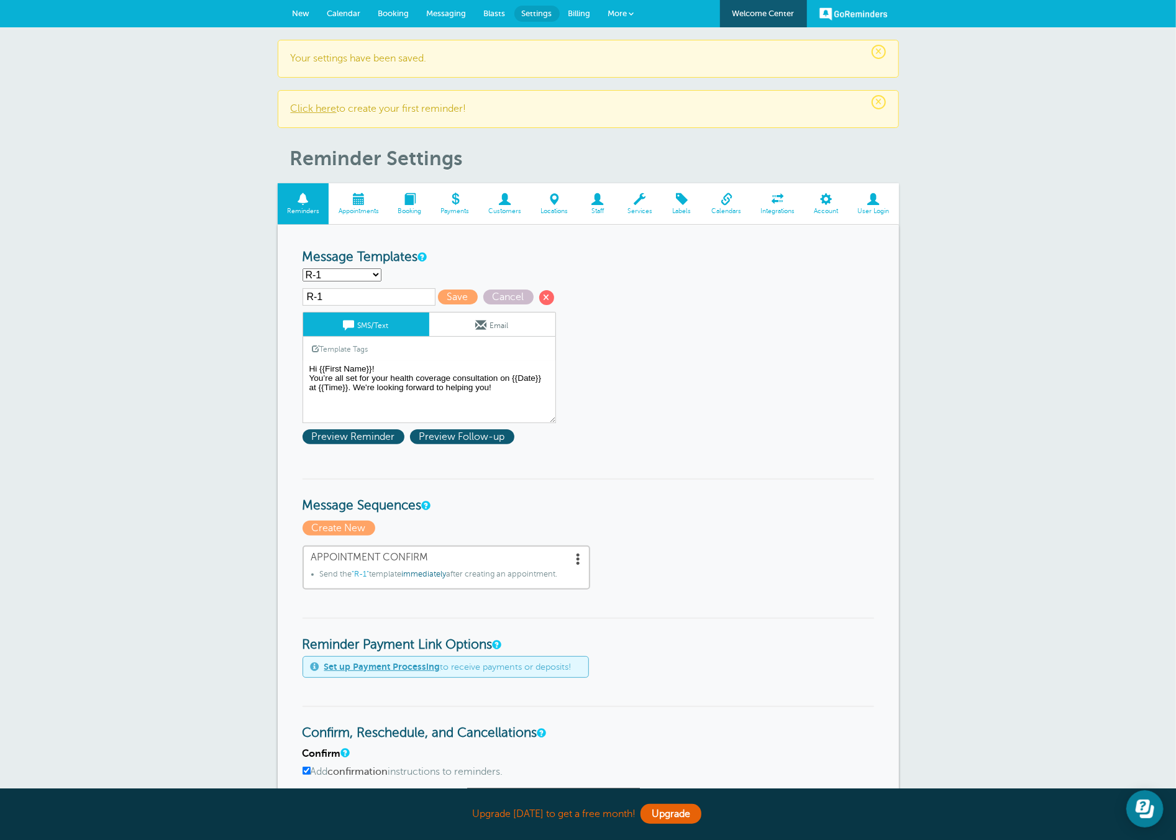
drag, startPoint x: 474, startPoint y: 327, endPoint x: 463, endPoint y: 331, distance: 12.0
click at [476, 327] on span at bounding box center [481, 324] width 11 height 11
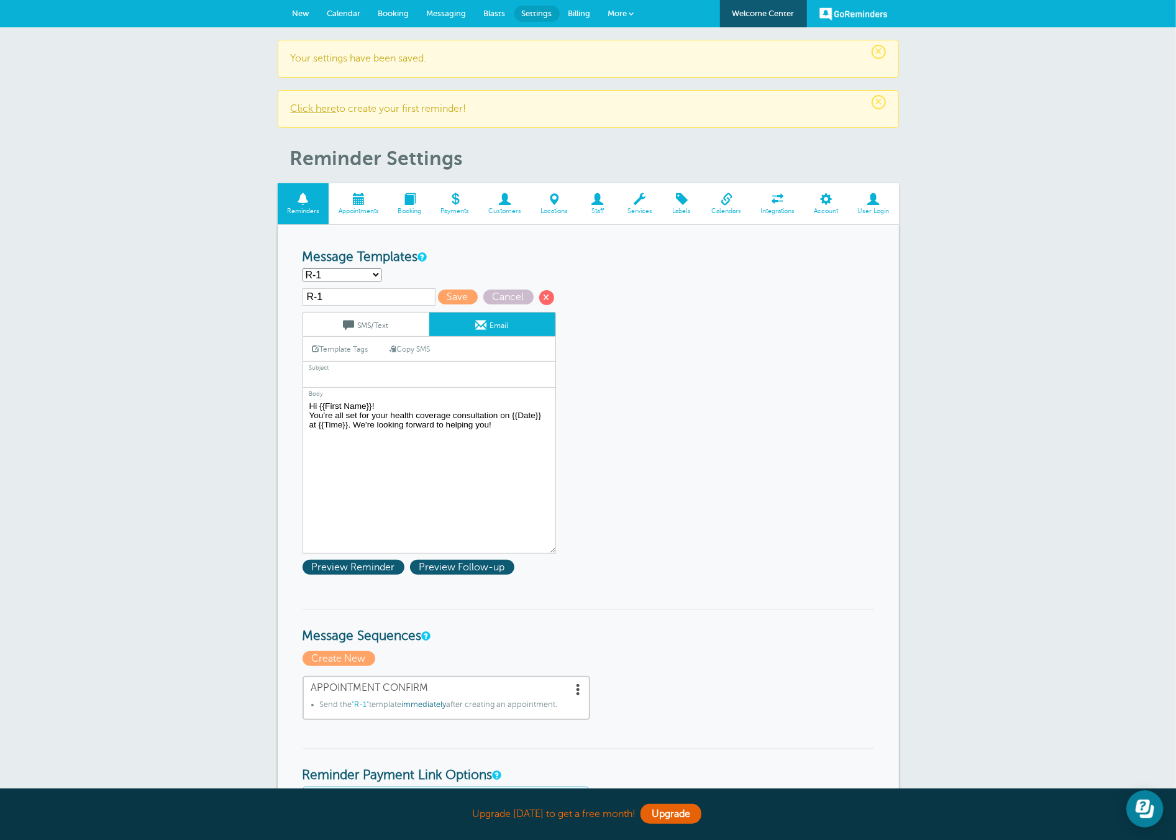
click at [388, 371] on input "text" at bounding box center [428, 379] width 253 height 16
type input "H"
type input "Meeting Confirmation"
click at [366, 568] on span "Preview Reminder" at bounding box center [353, 567] width 102 height 15
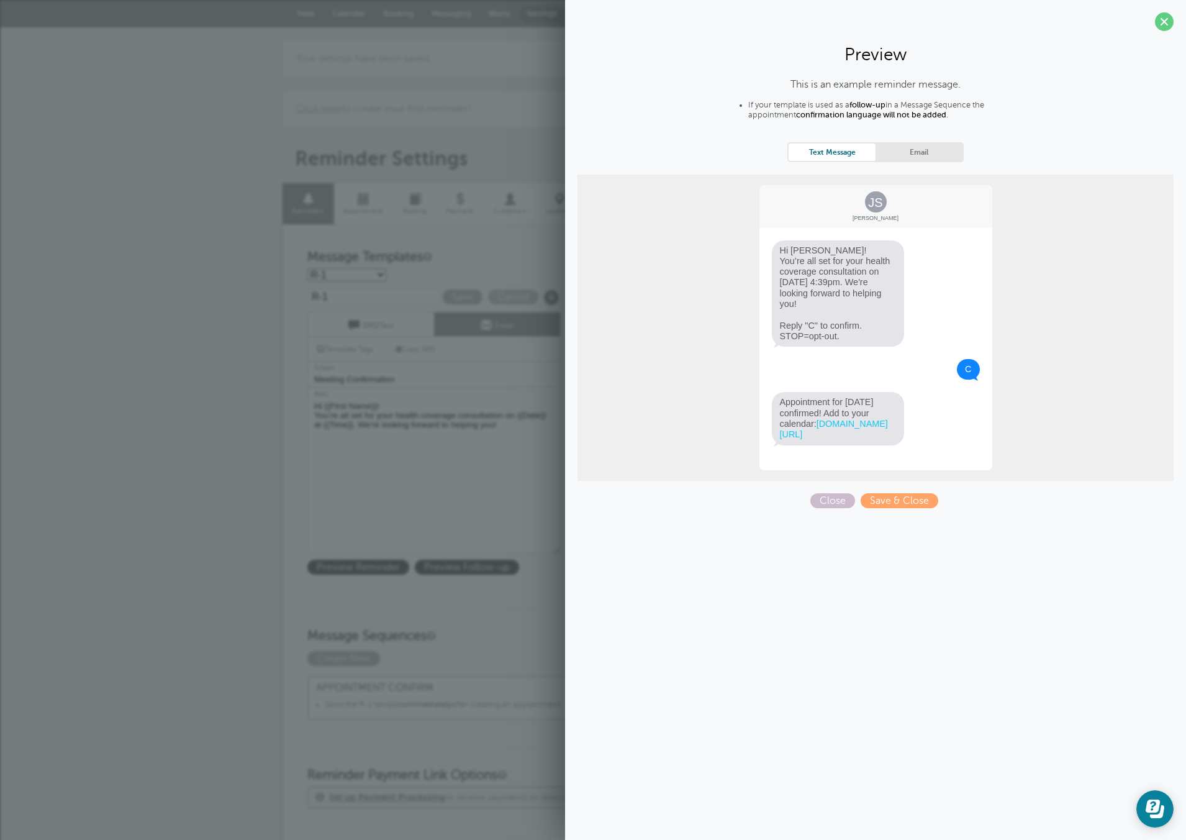
click at [929, 152] on link "Email" at bounding box center [919, 151] width 87 height 17
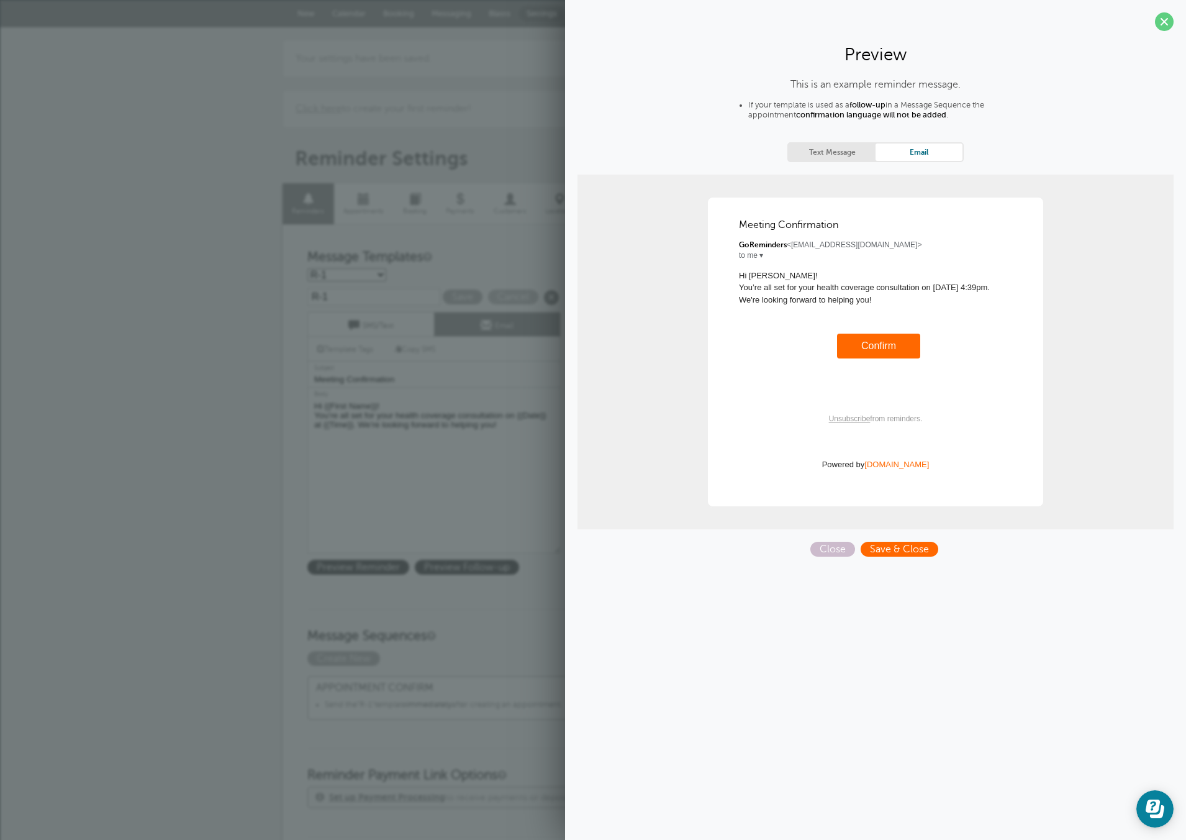
click at [891, 549] on span "Save & Close" at bounding box center [900, 549] width 78 height 15
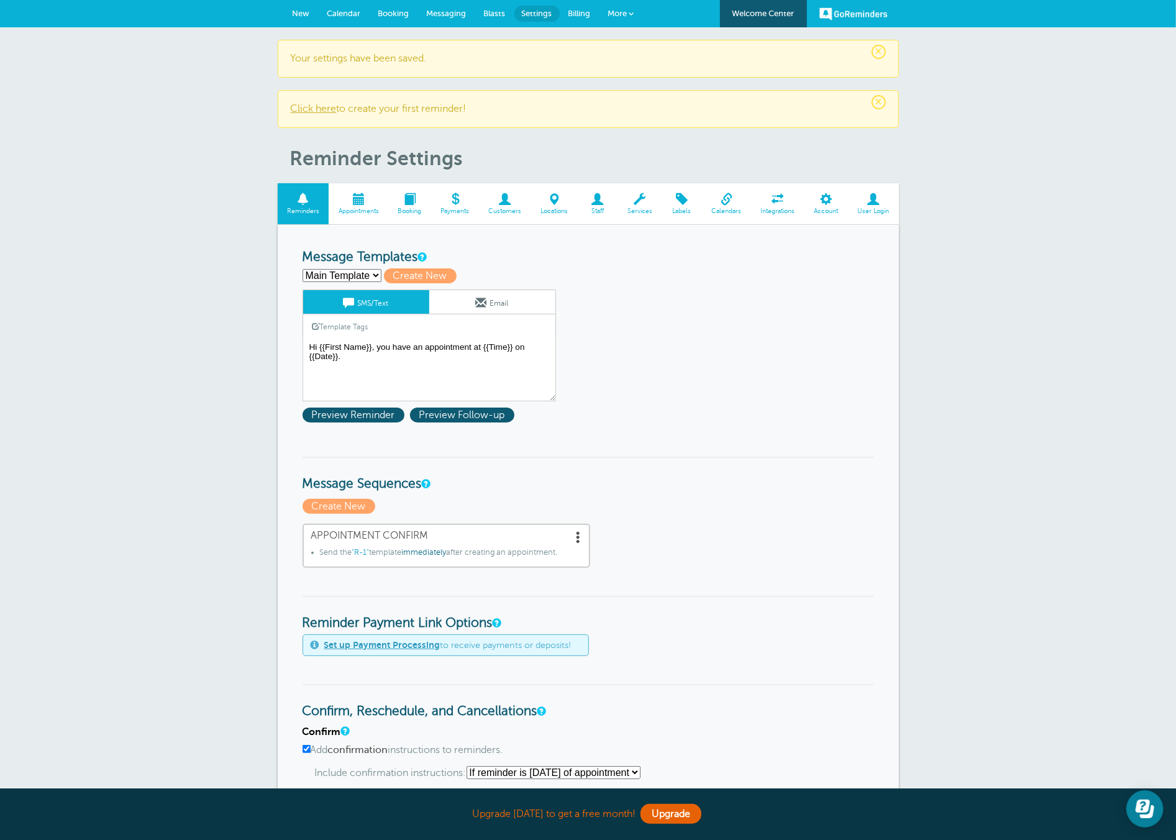
drag, startPoint x: 347, startPoint y: 267, endPoint x: 342, endPoint y: 271, distance: 6.6
click at [347, 267] on form "Reminder Schedule 1st reminder: Immediately 1 2 3 4 5 6 7 8 9 10 11 12 13 14 15…" at bounding box center [587, 779] width 571 height 1058
click at [339, 277] on select "Main Template R-1 R-2 Create new..." at bounding box center [341, 275] width 79 height 13
select select
click at [302, 269] on select "Main Template R-1 R-2 Create new..." at bounding box center [341, 275] width 79 height 13
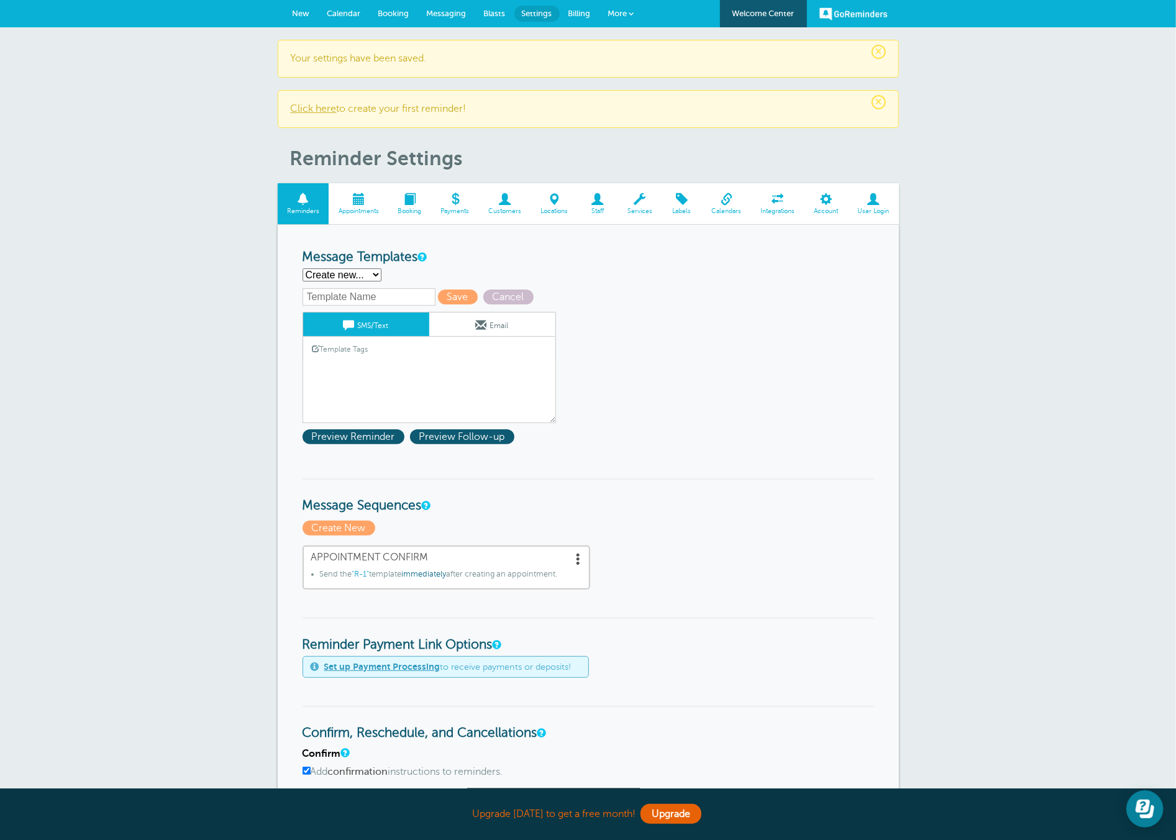
click at [357, 299] on input "text" at bounding box center [368, 296] width 133 height 17
type input "R-3"
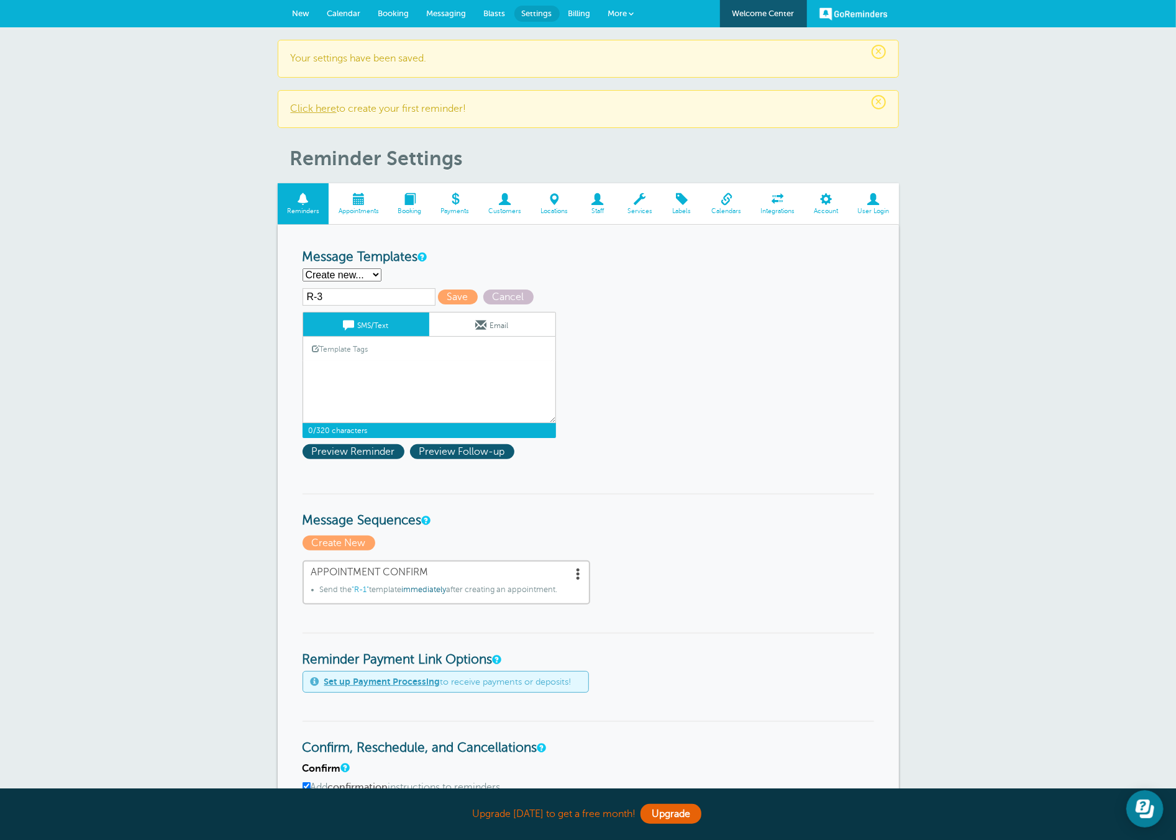
click at [356, 401] on textarea "Hi {{First Name}}, you have an appointment at {{Time}} on {{Date}}." at bounding box center [428, 392] width 253 height 62
click at [349, 345] on link "Template Tags" at bounding box center [340, 349] width 75 height 24
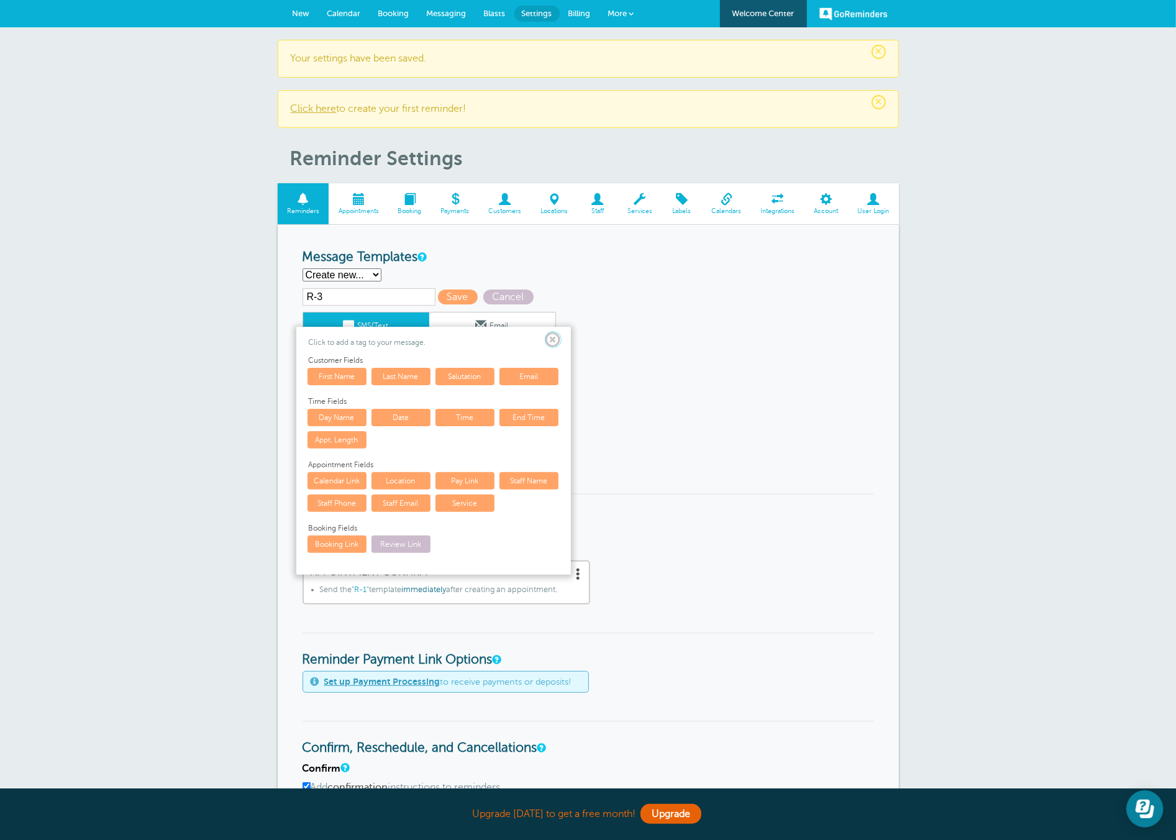
drag, startPoint x: 548, startPoint y: 337, endPoint x: 505, endPoint y: 343, distance: 43.8
click at [548, 338] on span at bounding box center [553, 340] width 16 height 16
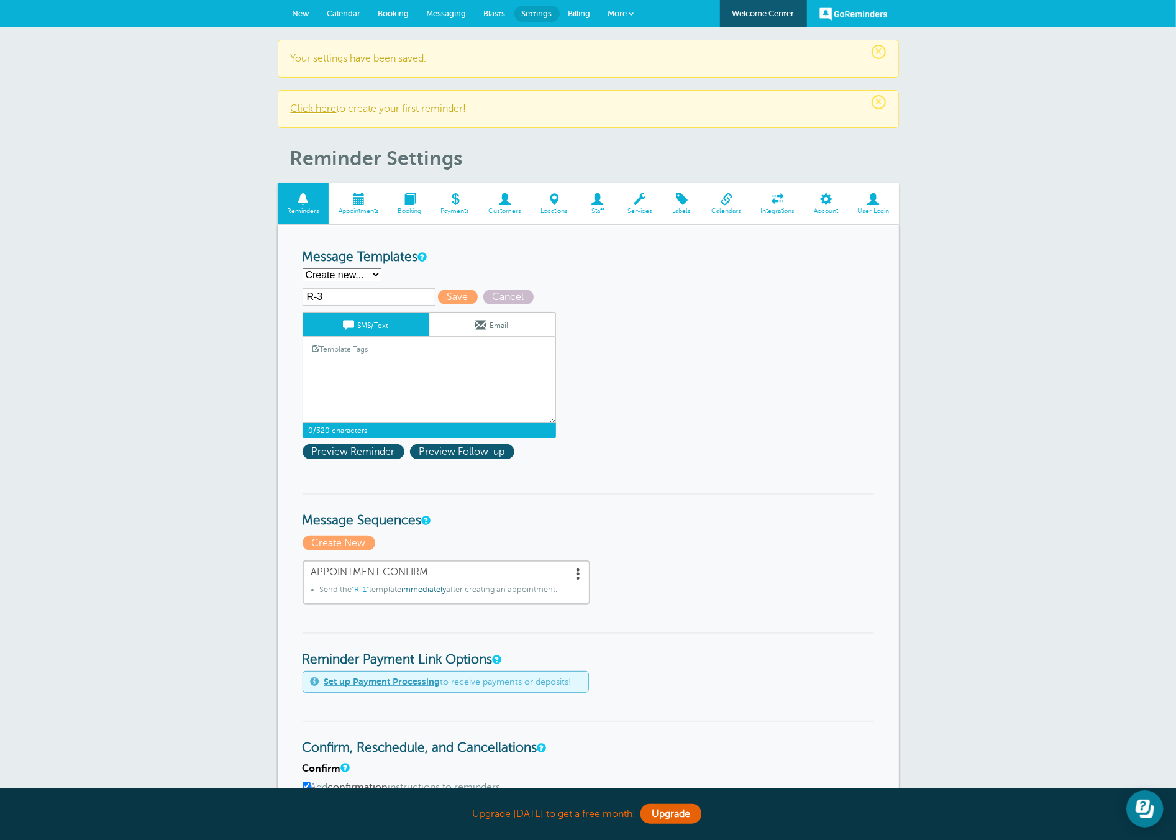
click at [366, 377] on textarea "Hi {{First Name}}, you have an appointment at {{Time}} on {{Date}}." at bounding box center [428, 392] width 253 height 62
paste textarea "Hi {{FirstName}}, we’re still good for our call at [Time] [DATE]. I’ll give you…"
drag, startPoint x: 471, startPoint y: 398, endPoint x: 191, endPoint y: 319, distance: 290.9
click at [192, 319] on div "× Your settings have been saved. × Click here to create your first reminder! Re…" at bounding box center [588, 723] width 1176 height 1393
paste textarea "just a quick reminder — I’ll be reaching out in about 1 hour for our appointmen…"
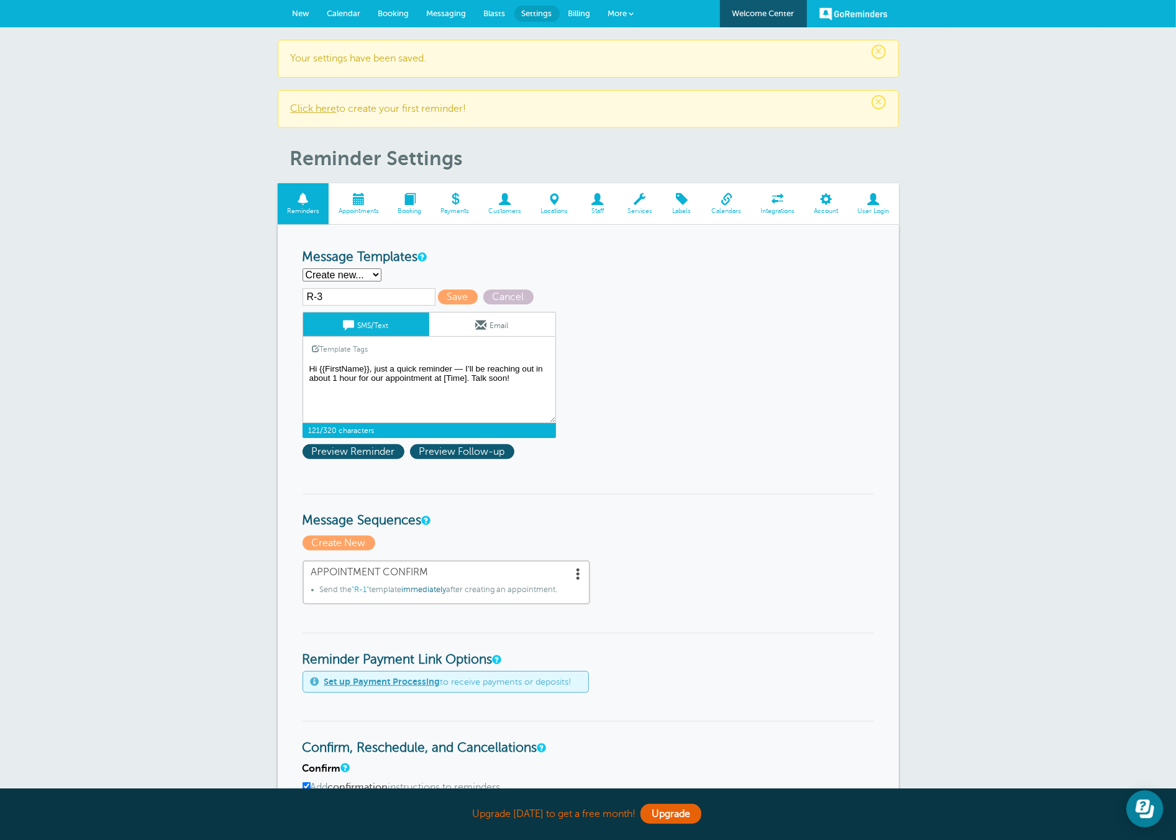
click at [470, 366] on textarea "Hi {{First Name}}, you have an appointment at {{Time}} on {{Date}}." at bounding box center [428, 392] width 253 height 62
drag, startPoint x: 475, startPoint y: 366, endPoint x: 488, endPoint y: 366, distance: 13.1
click at [488, 366] on textarea "Hi {{First Name}}, you have an appointment at {{Time}} on {{Date}}." at bounding box center [428, 392] width 253 height 62
click at [348, 377] on textarea "Hi {{First Name}}, you have an appointment at {{Time}} on {{Date}}." at bounding box center [428, 392] width 253 height 62
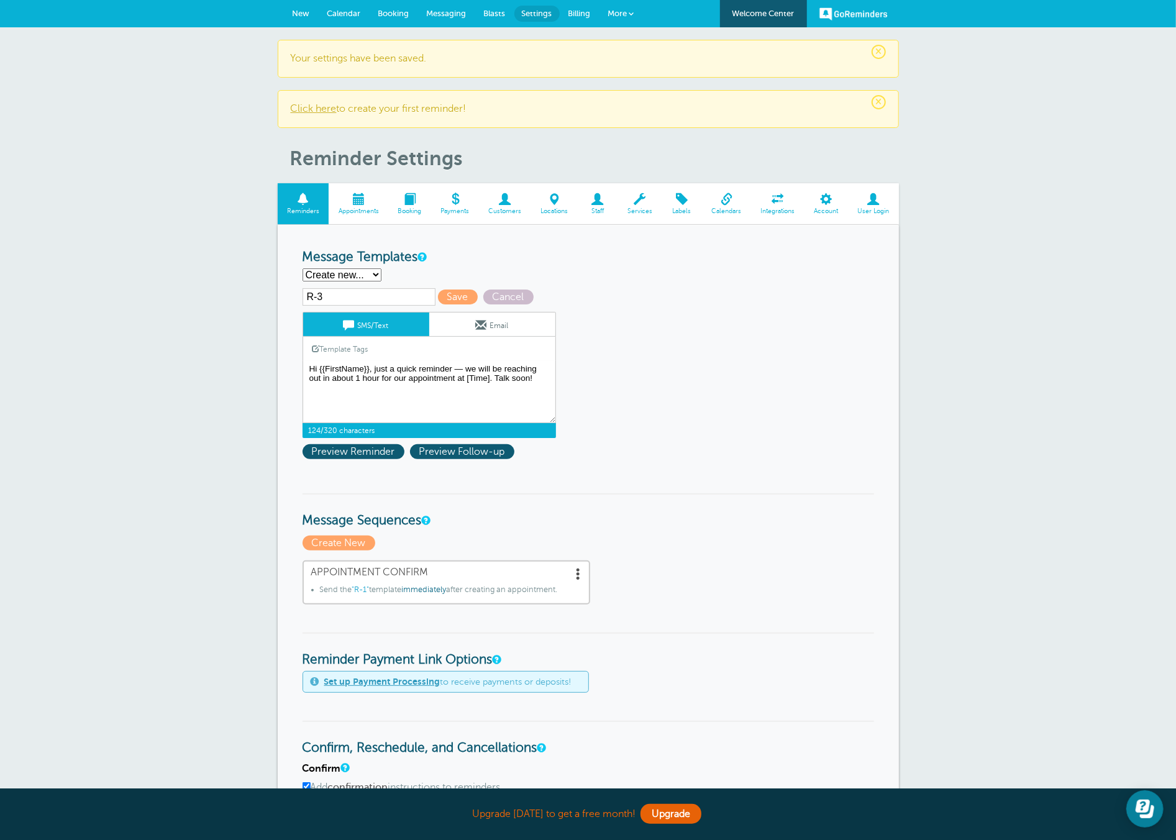
click at [348, 377] on textarea "Hi {{First Name}}, you have an appointment at {{Time}} on {{Date}}." at bounding box center [428, 392] width 253 height 62
drag, startPoint x: 371, startPoint y: 370, endPoint x: 345, endPoint y: 366, distance: 26.3
click at [345, 366] on textarea "Hi {{First Name}}, you have an appointment at {{Time}} on {{Date}}." at bounding box center [428, 392] width 253 height 62
click at [353, 363] on textarea "Hi {{First Name}}, you have an appointment at {{Time}} on {{Date}}." at bounding box center [428, 392] width 253 height 62
drag, startPoint x: 369, startPoint y: 371, endPoint x: 319, endPoint y: 365, distance: 50.1
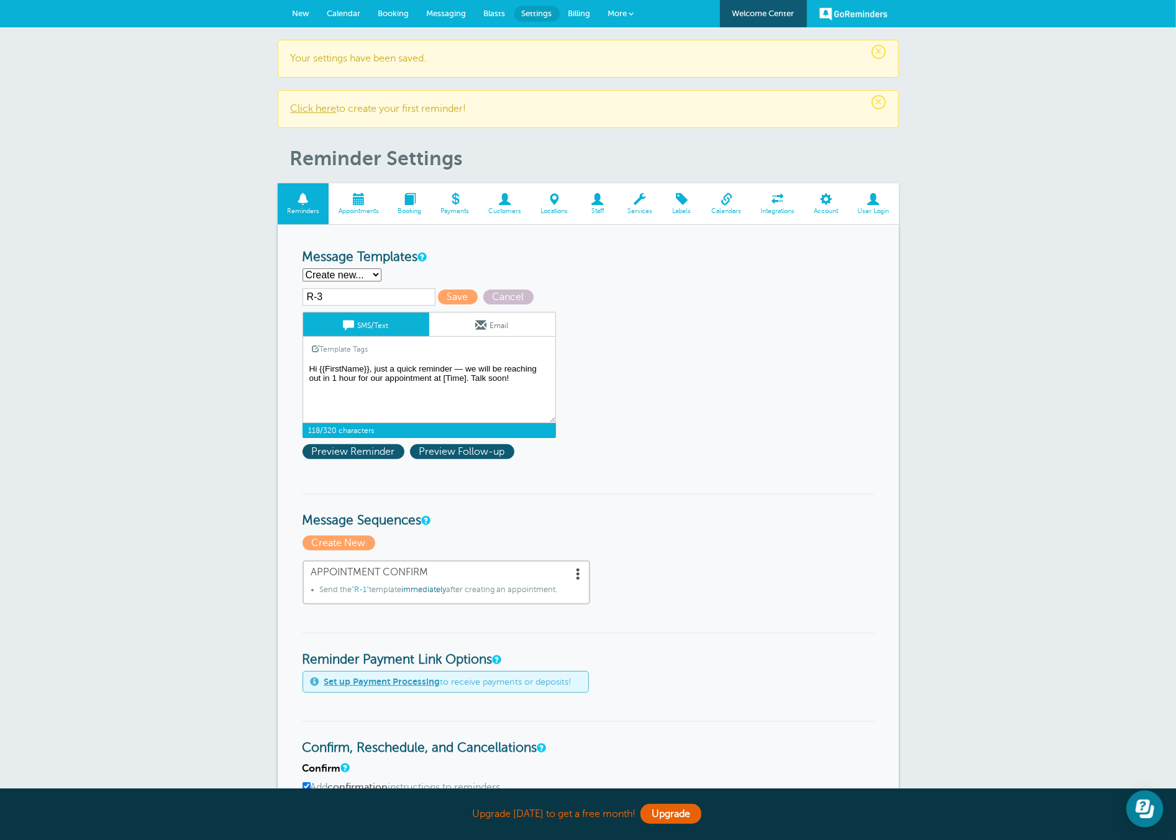
click at [319, 365] on textarea "Hi {{First Name}}, you have an appointment at {{Time}} on {{Date}}." at bounding box center [428, 392] width 253 height 62
click at [322, 344] on link "Template Tags" at bounding box center [340, 349] width 75 height 24
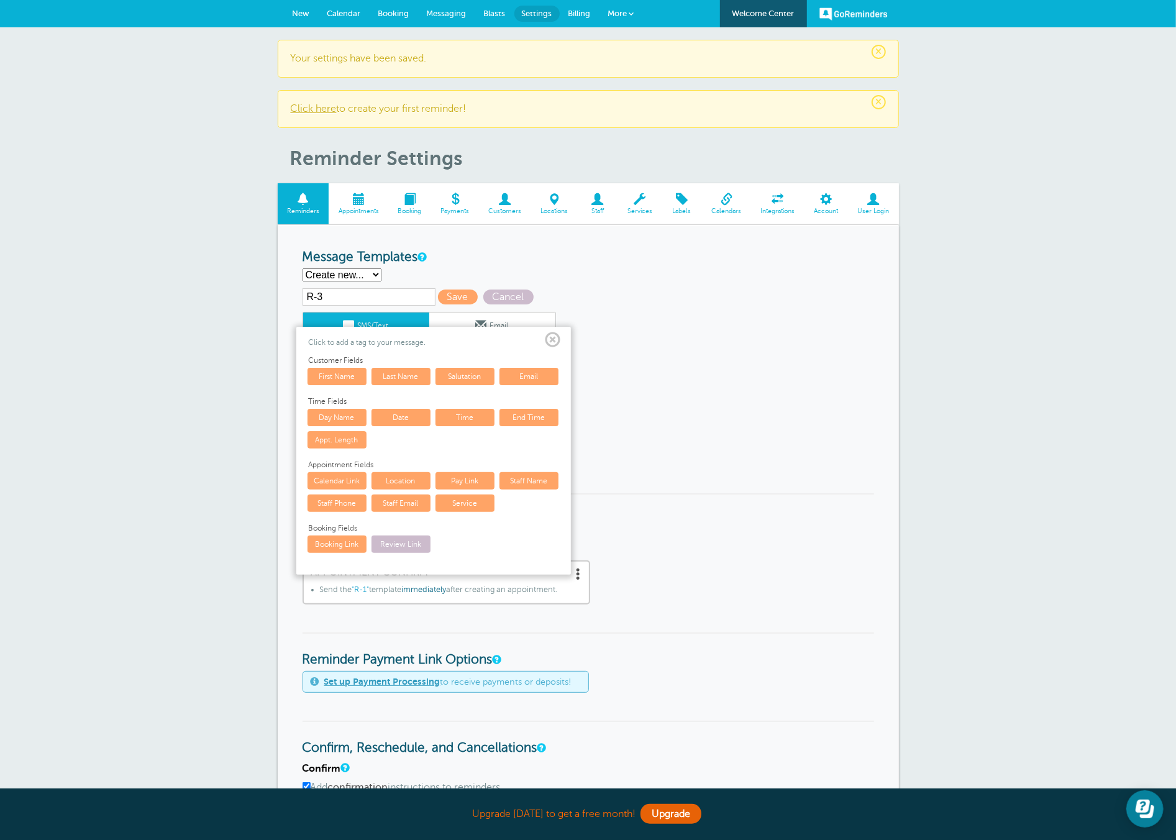
click at [338, 378] on link "First Name" at bounding box center [336, 376] width 59 height 17
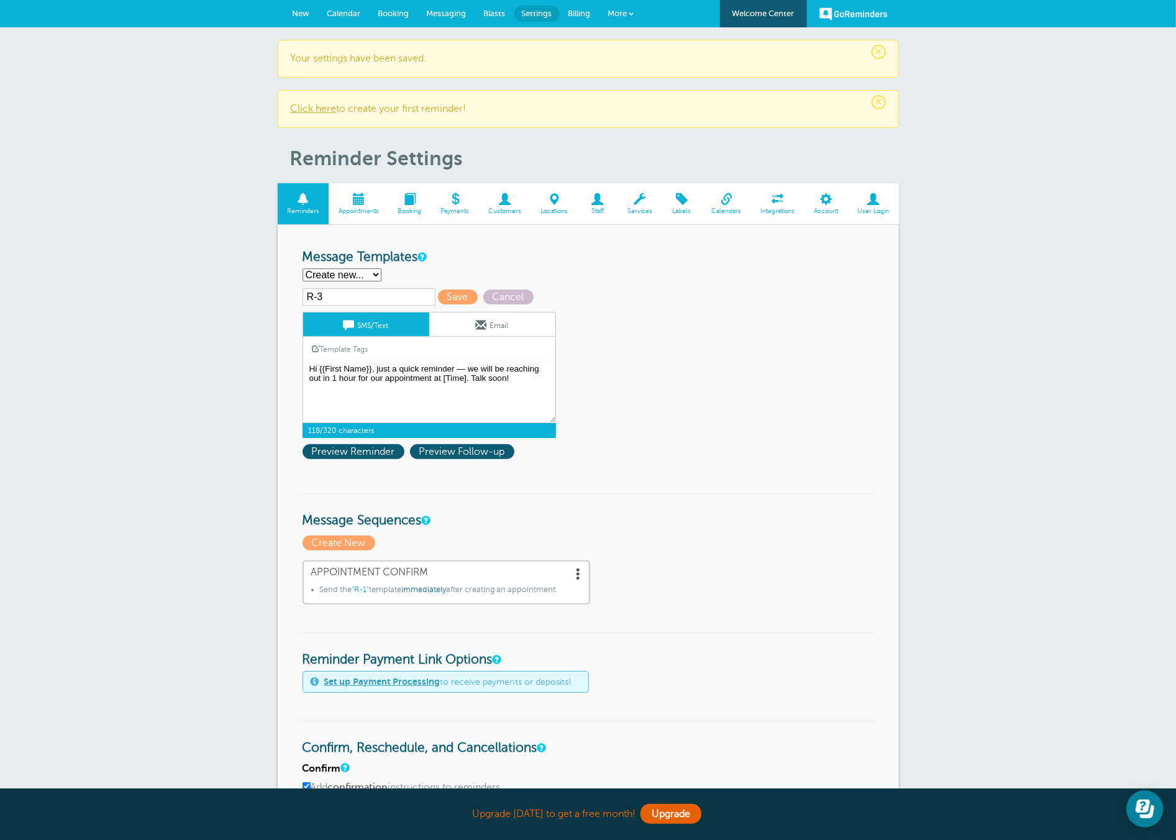
drag, startPoint x: 393, startPoint y: 402, endPoint x: 407, endPoint y: 395, distance: 16.1
click at [393, 402] on textarea "Hi {{First Name}}, you have an appointment at {{Time}} on {{Date}}." at bounding box center [428, 392] width 253 height 62
drag, startPoint x: 443, startPoint y: 379, endPoint x: 466, endPoint y: 381, distance: 23.1
click at [466, 381] on textarea "Hi {{First Name}}, you have an appointment at {{Time}} on {{Date}}." at bounding box center [428, 392] width 253 height 62
click at [329, 343] on link "Template Tags" at bounding box center [340, 349] width 75 height 24
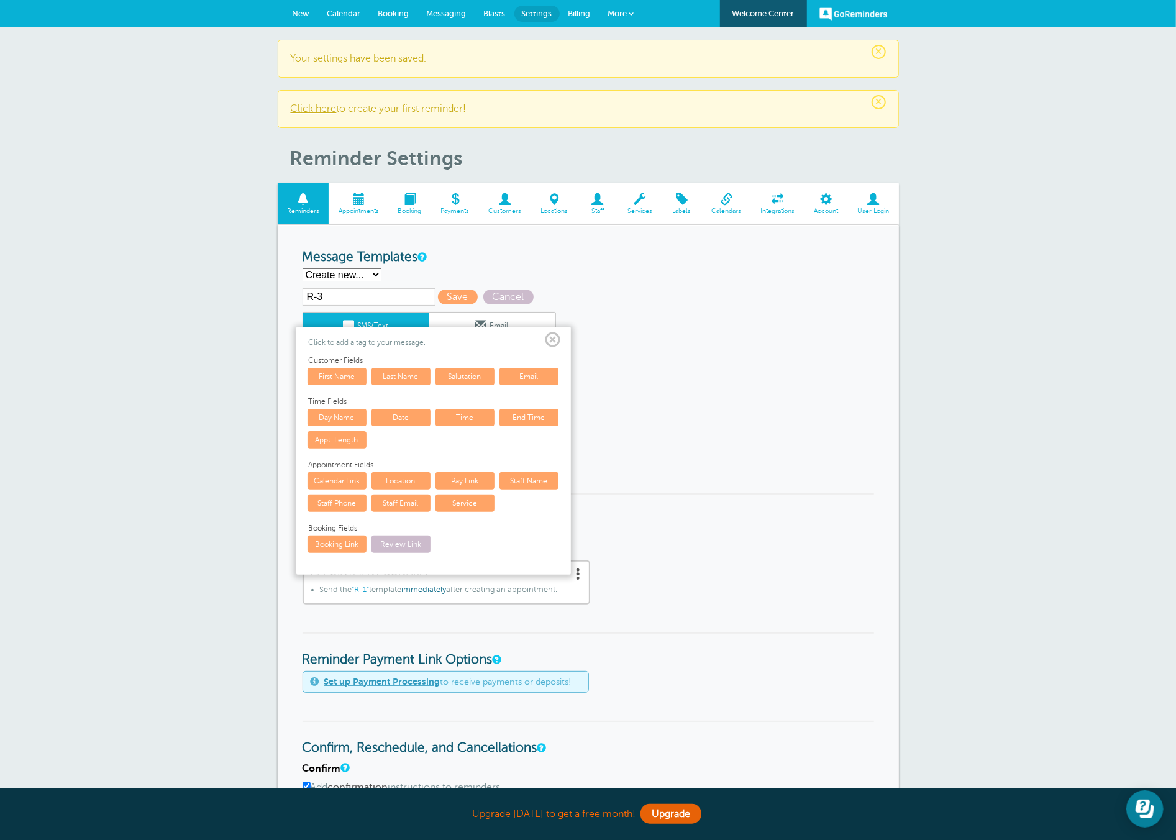
drag, startPoint x: 460, startPoint y: 416, endPoint x: 453, endPoint y: 416, distance: 6.2
click at [459, 416] on link "Time" at bounding box center [464, 417] width 59 height 17
type textarea "Hi {{First Name}}, just a quick reminder — we will be reaching out in 1 hour fo…"
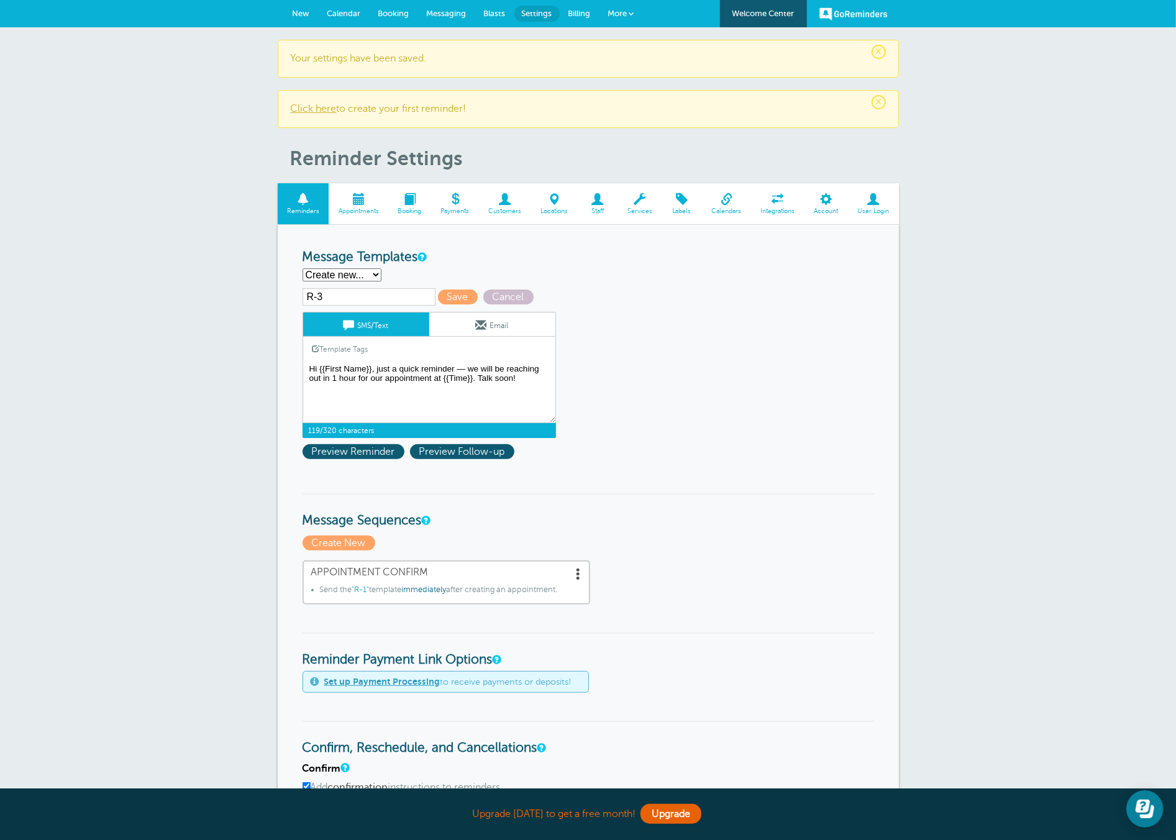
click at [495, 409] on textarea "Hi {{First Name}}, you have an appointment at {{Time}} on {{Date}}." at bounding box center [428, 392] width 253 height 62
click at [517, 380] on textarea "Hi {{First Name}}, you have an appointment at {{Time}} on {{Date}}." at bounding box center [428, 392] width 253 height 62
click at [433, 446] on span "Preview Follow-up" at bounding box center [462, 451] width 104 height 15
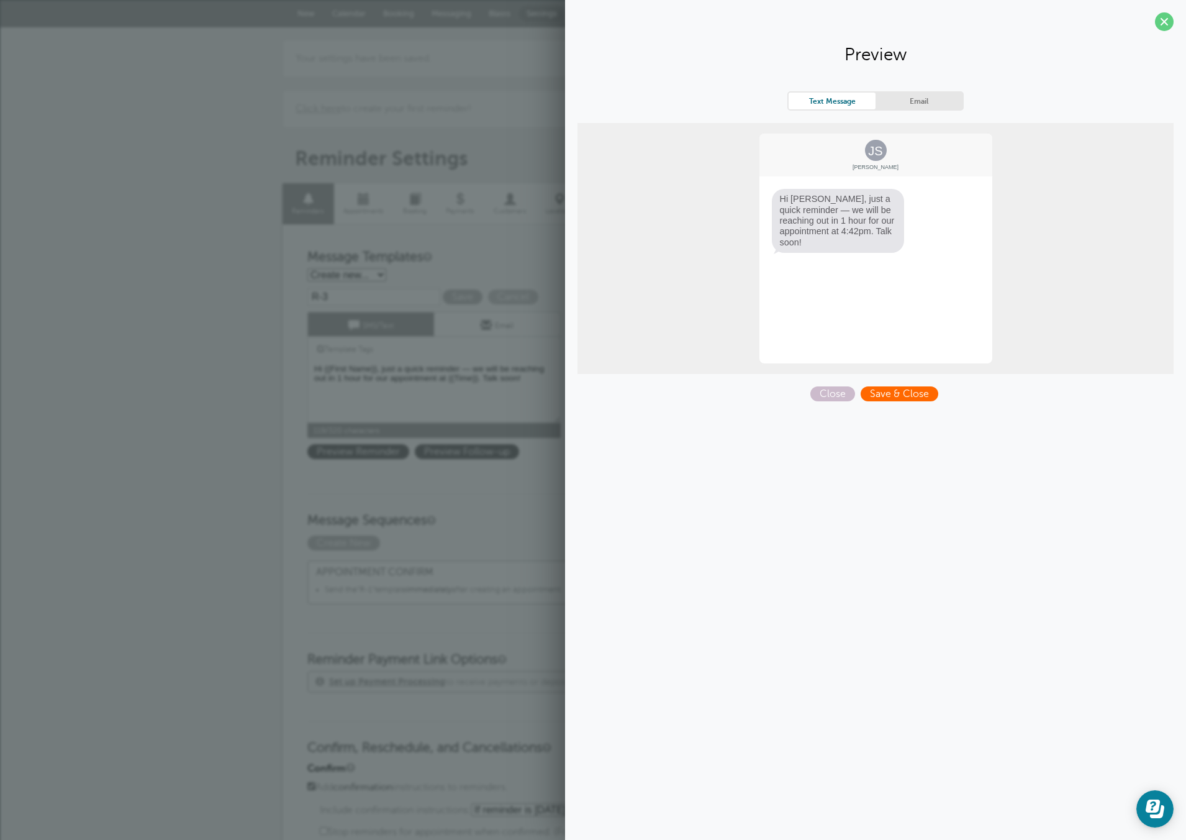
click at [887, 391] on span "Save & Close" at bounding box center [900, 393] width 78 height 15
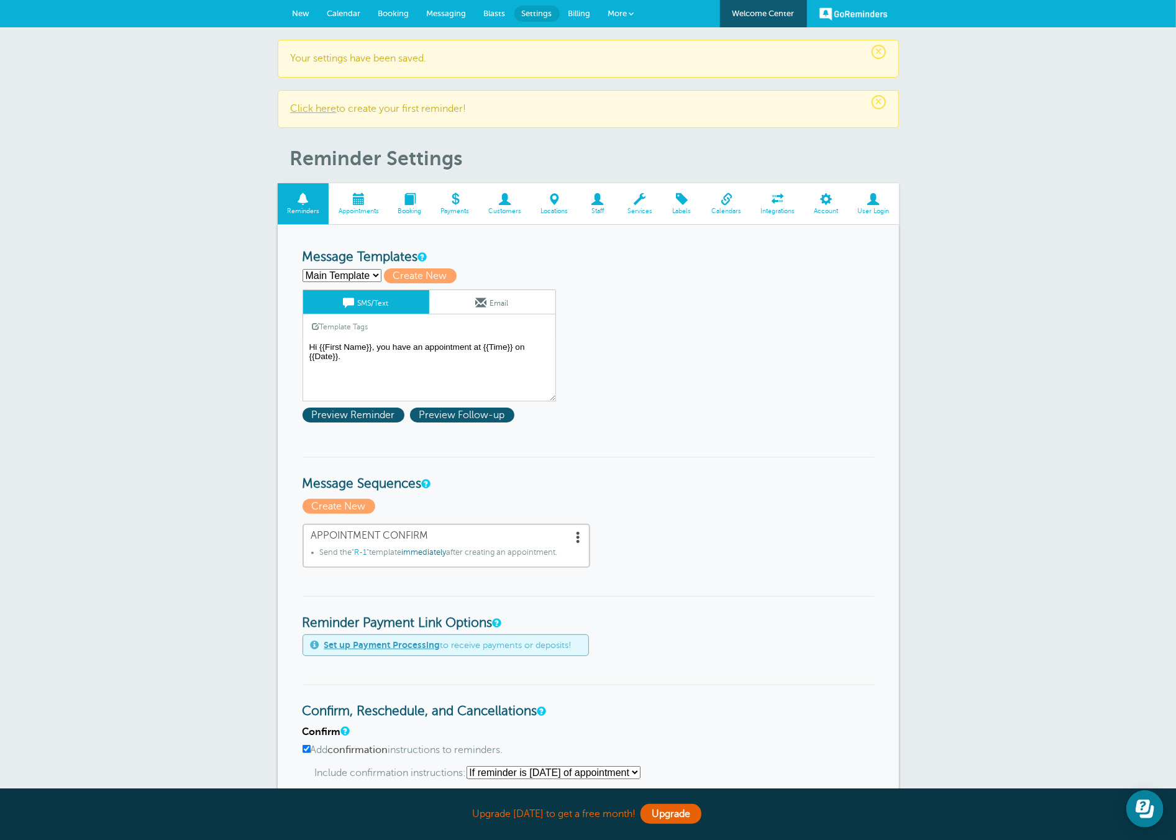
click at [357, 273] on select "Main Template R-1 R-2 R-3 Create new..." at bounding box center [341, 275] width 79 height 13
select select "160564"
click at [302, 269] on select "Main Template R-1 R-2 R-3 Create new..." at bounding box center [341, 275] width 79 height 13
type input "R-3"
type textarea "Hi {{First Name}}, just a quick reminder — we will be reaching out in 1 hour fo…"
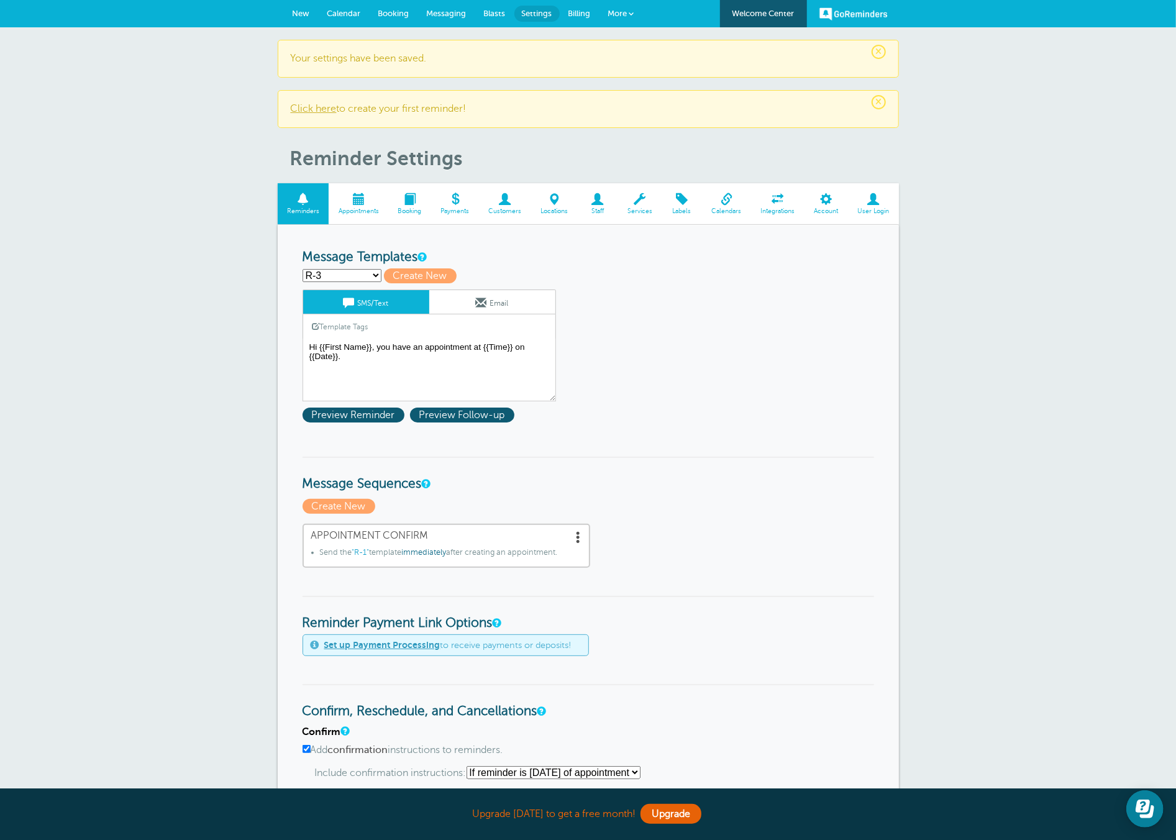
type textarea "Hi {{First Name}}, just a quick reminder — we will be reaching out in 1 hour fo…"
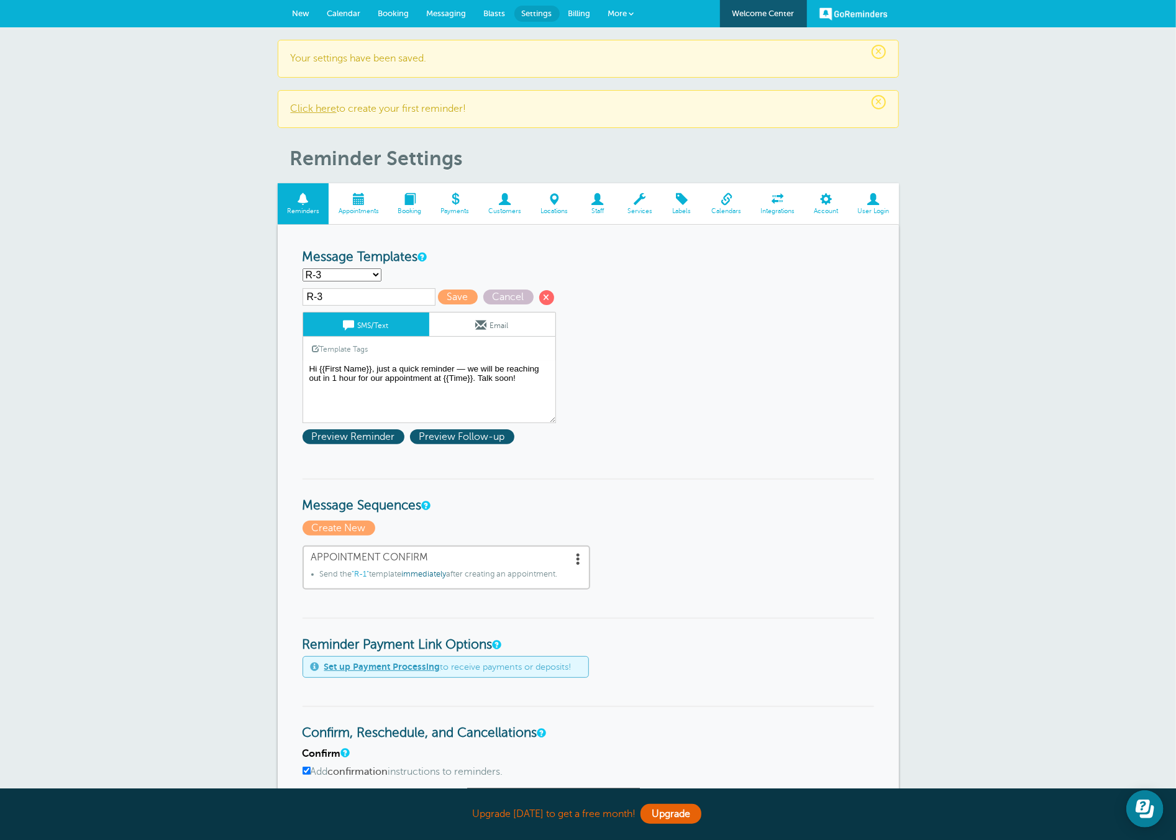
click at [493, 327] on link "Email" at bounding box center [492, 324] width 126 height 24
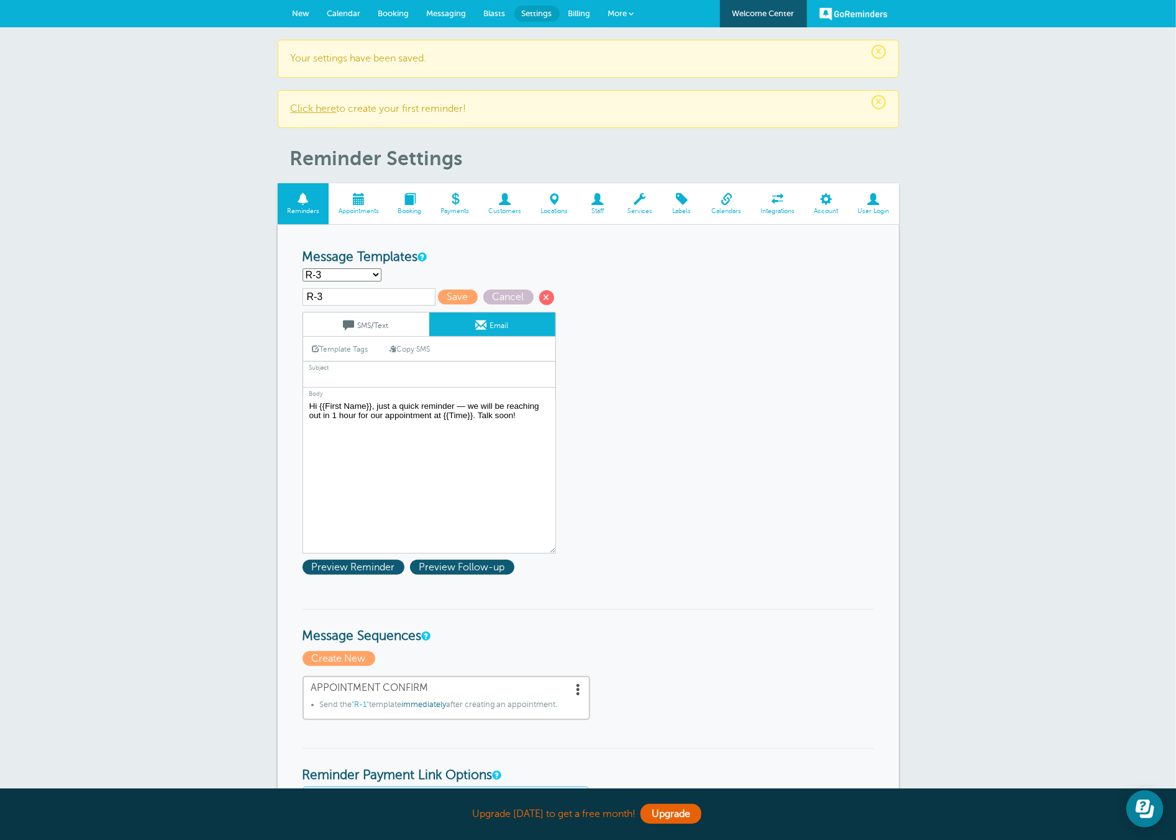
click at [365, 372] on input "text" at bounding box center [428, 379] width 253 height 16
type input "Talk soon!"
click at [499, 416] on textarea "Hi {{First Name}}, you have an appointment at {{Time}} on {{Date}}. Add it to y…" at bounding box center [428, 475] width 253 height 155
type textarea "Hi {{First Name}}, just a quick reminder — we will be reaching out in 1 hour fo…"
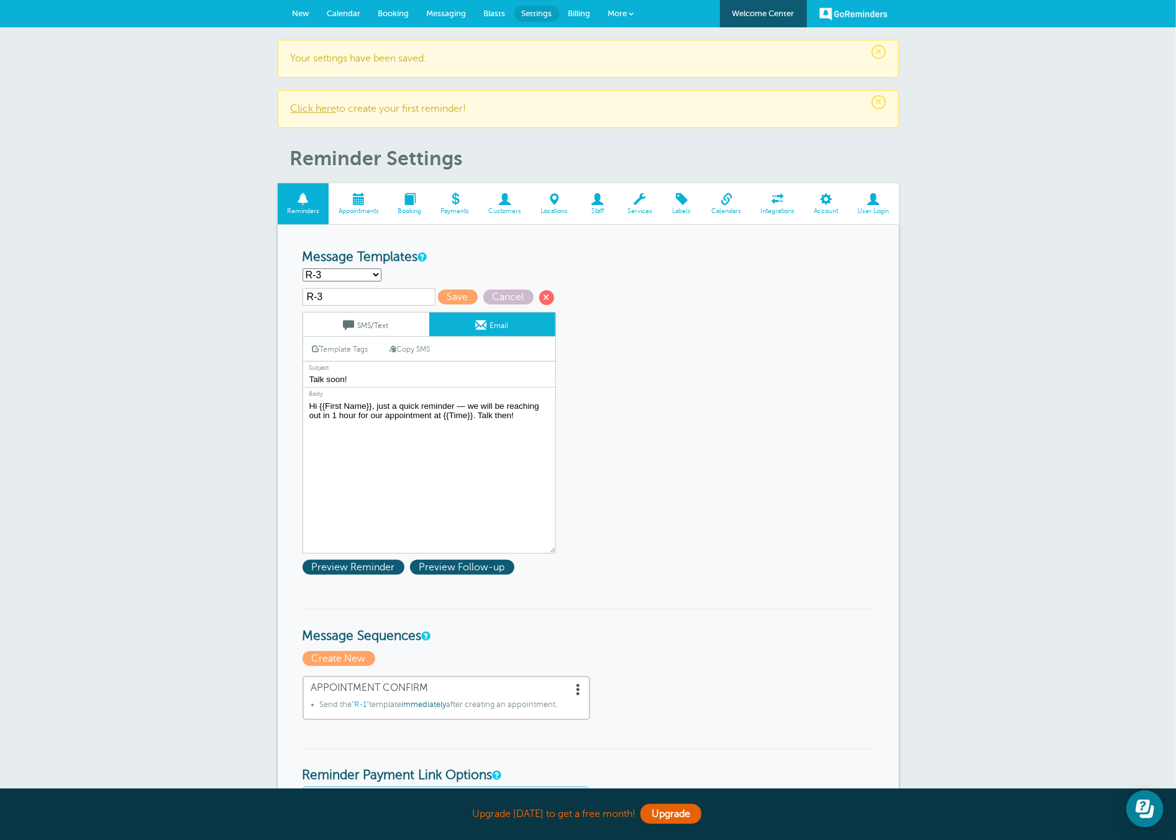
drag, startPoint x: 381, startPoint y: 325, endPoint x: 388, endPoint y: 330, distance: 8.1
click at [381, 325] on link "SMS/Text" at bounding box center [366, 324] width 126 height 24
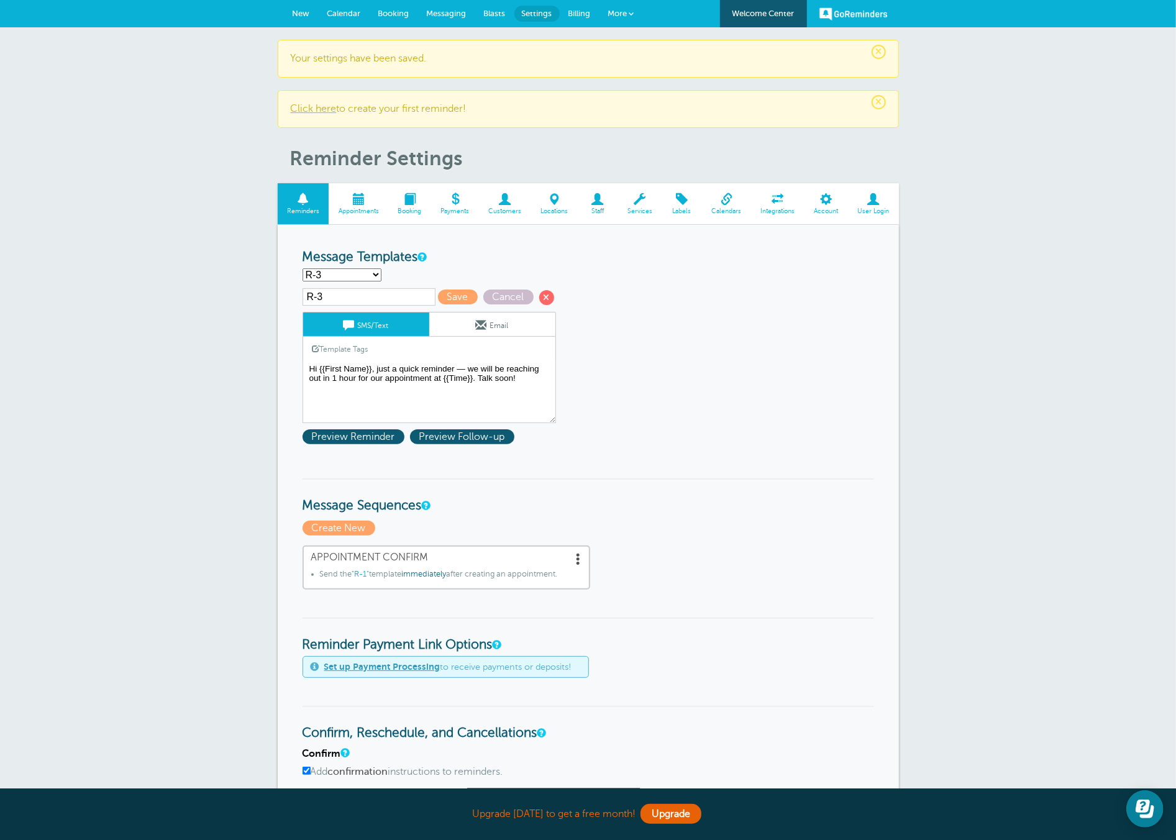
click at [479, 327] on span at bounding box center [481, 324] width 11 height 11
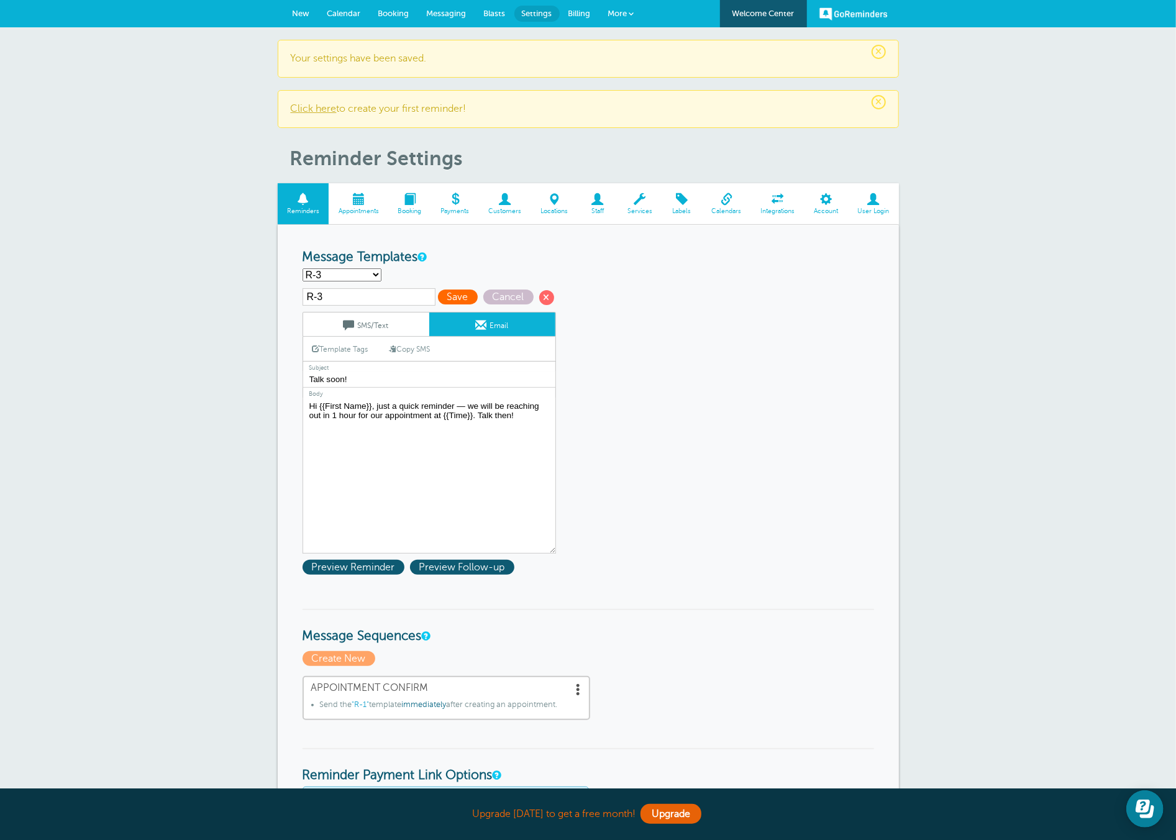
click at [438, 296] on span "Save" at bounding box center [458, 296] width 40 height 15
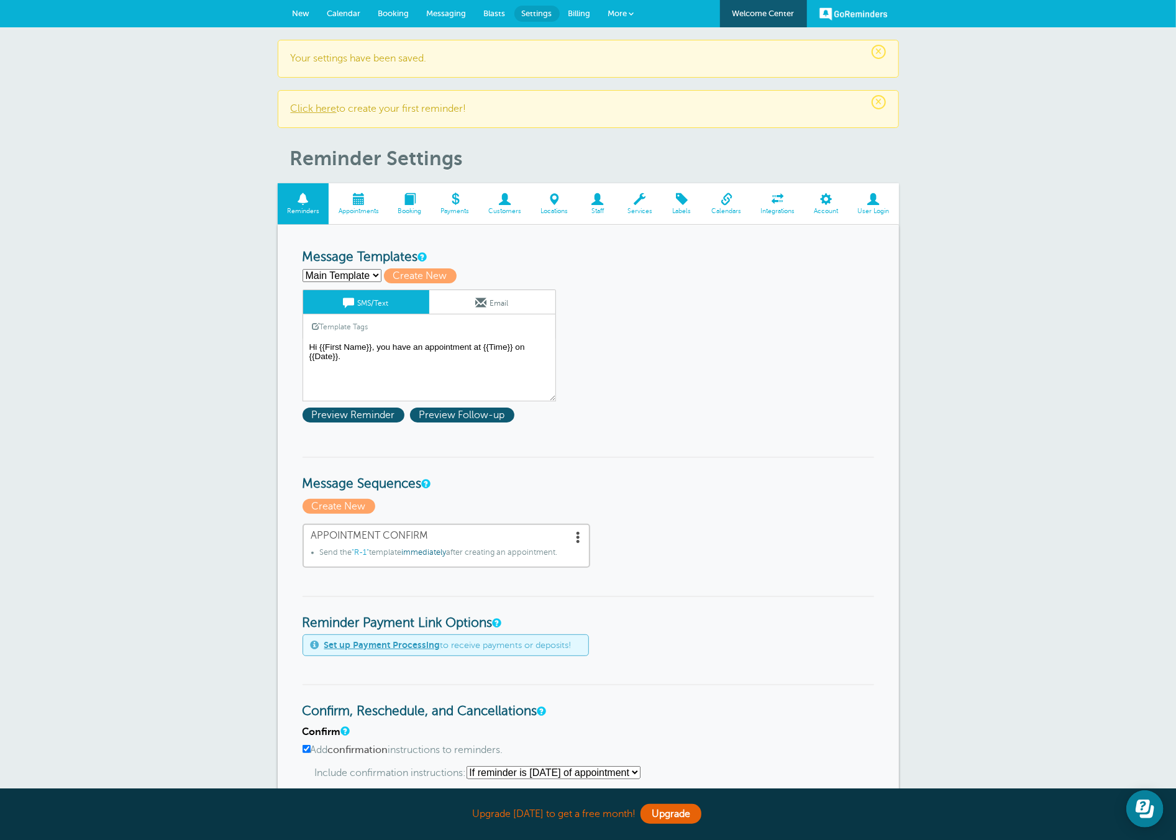
click at [367, 273] on select "Main Template R-1 R-2 R-3 Create new..." at bounding box center [341, 275] width 79 height 13
select select "160564"
click at [302, 269] on select "Main Template R-1 R-2 R-3 Create new..." at bounding box center [341, 275] width 79 height 13
type input "R-3"
type textarea "Hi {{First Name}}, just a quick reminder — we will be reaching out in 1 hour fo…"
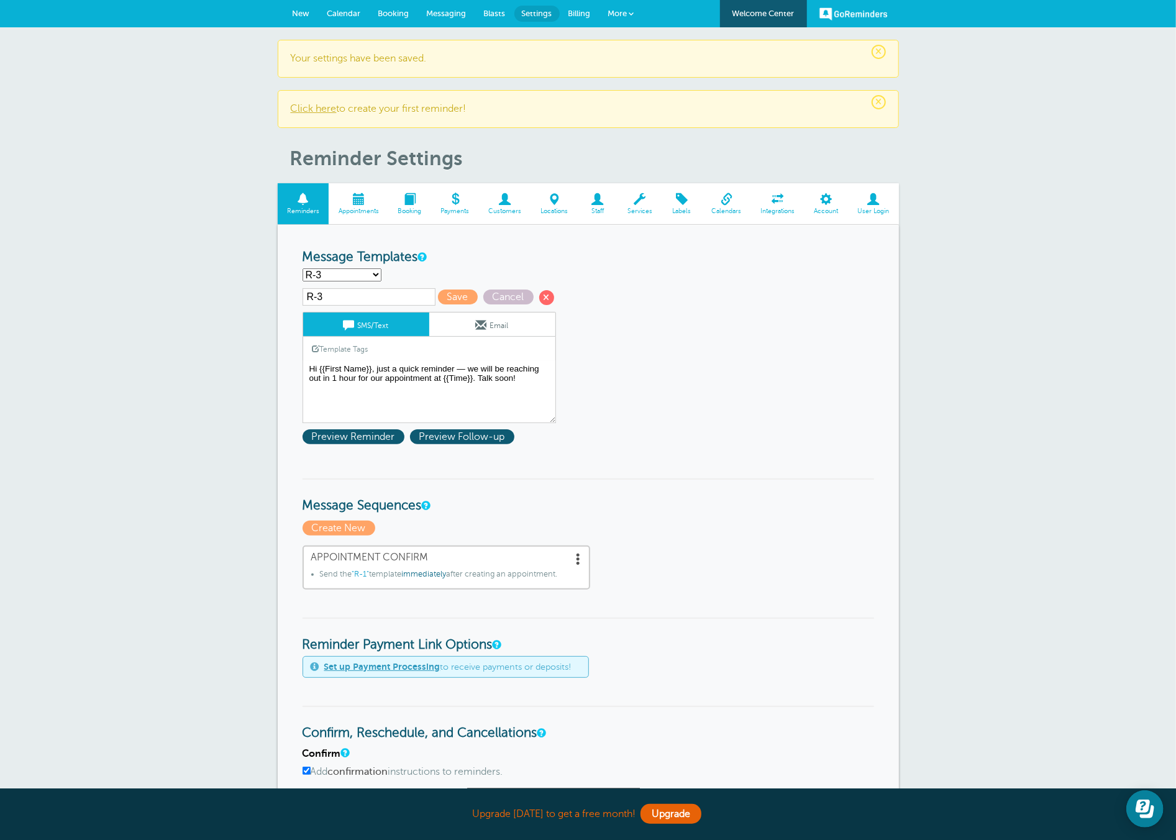
click at [467, 323] on link "Email" at bounding box center [492, 324] width 126 height 24
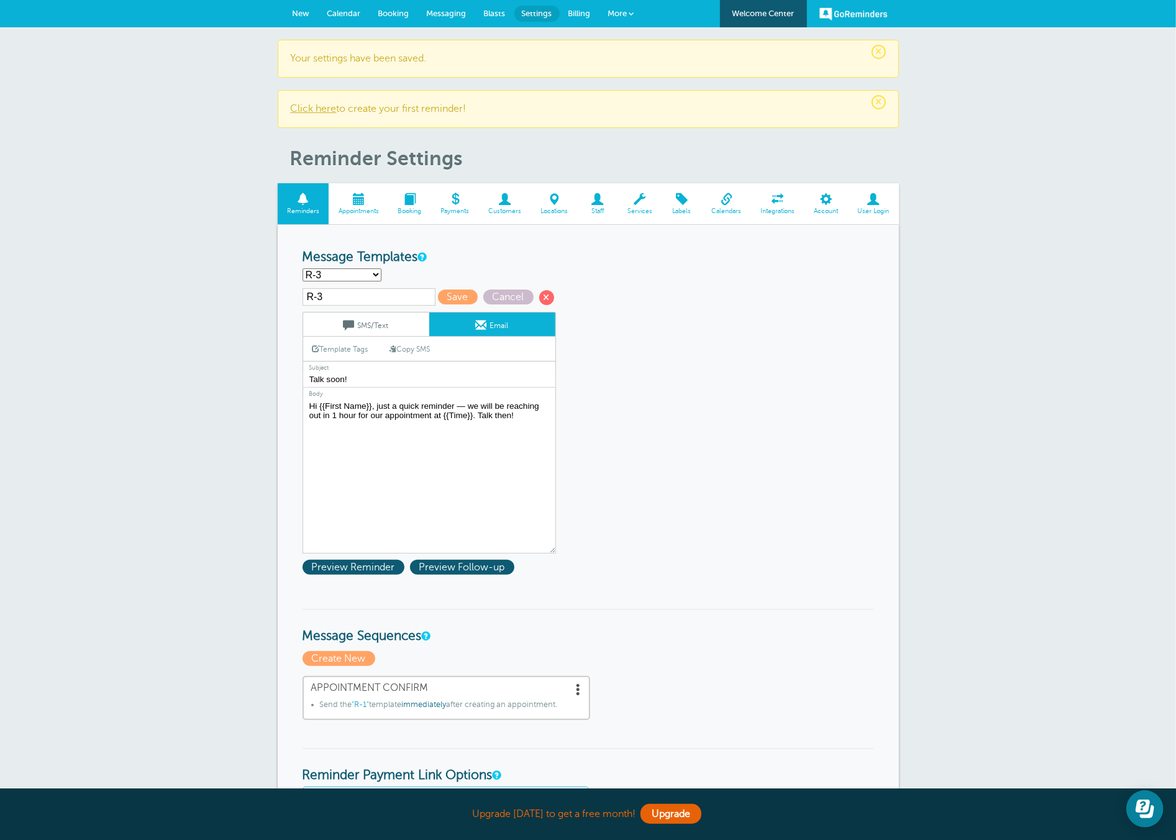
click at [378, 325] on link "SMS/Text" at bounding box center [366, 324] width 126 height 24
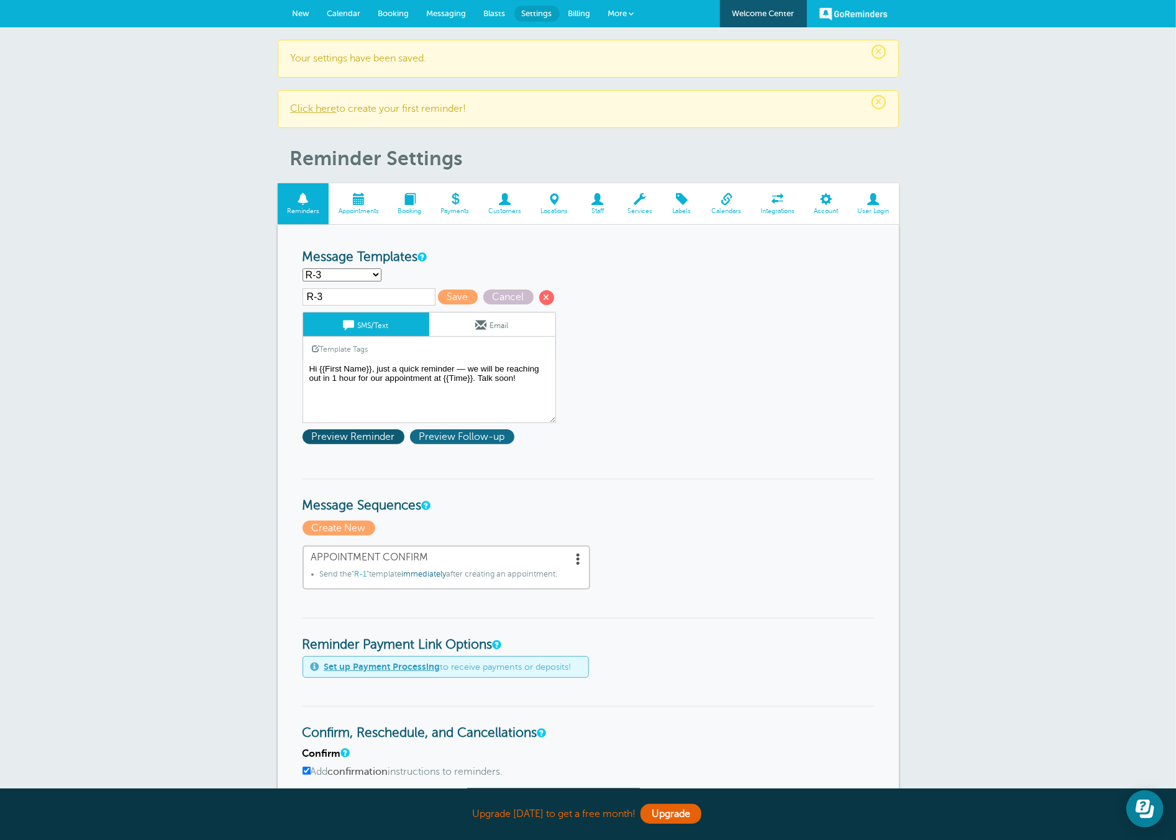
click at [447, 429] on span "Preview Follow-up" at bounding box center [462, 436] width 104 height 15
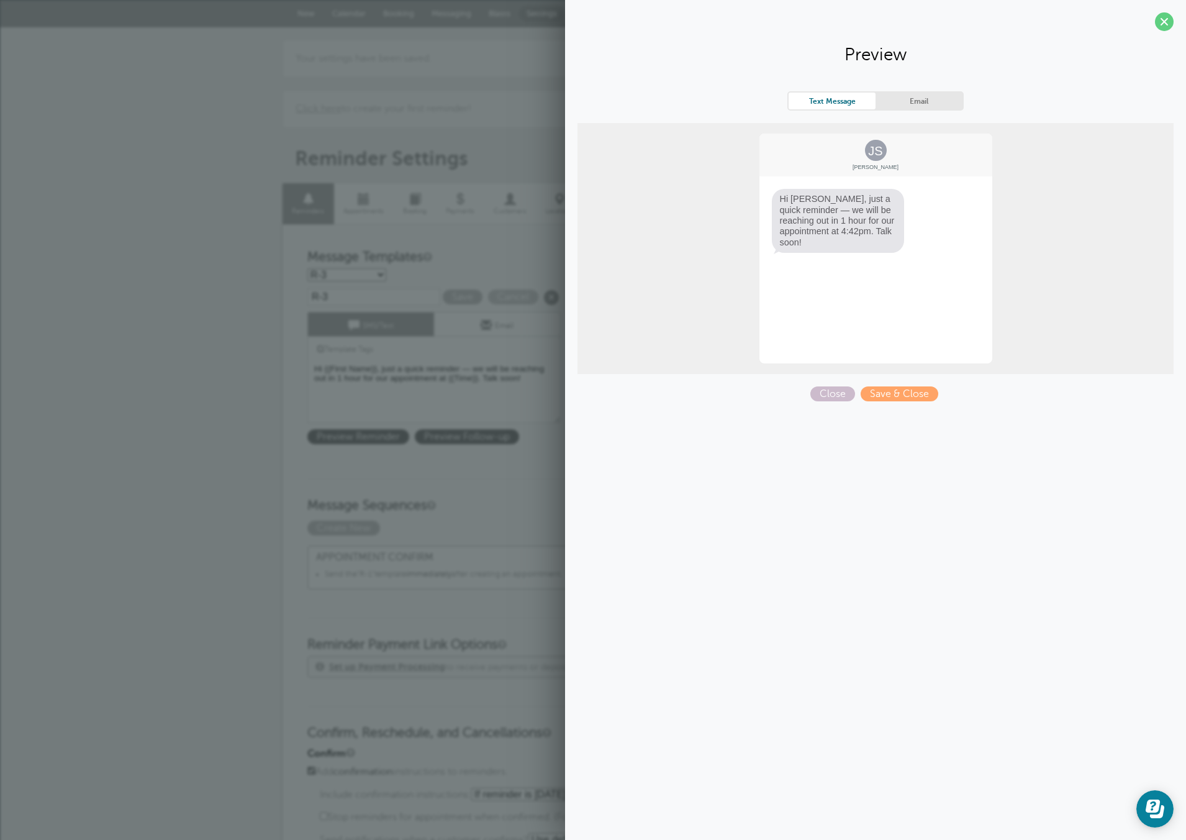
click at [1162, 20] on span at bounding box center [1164, 21] width 19 height 19
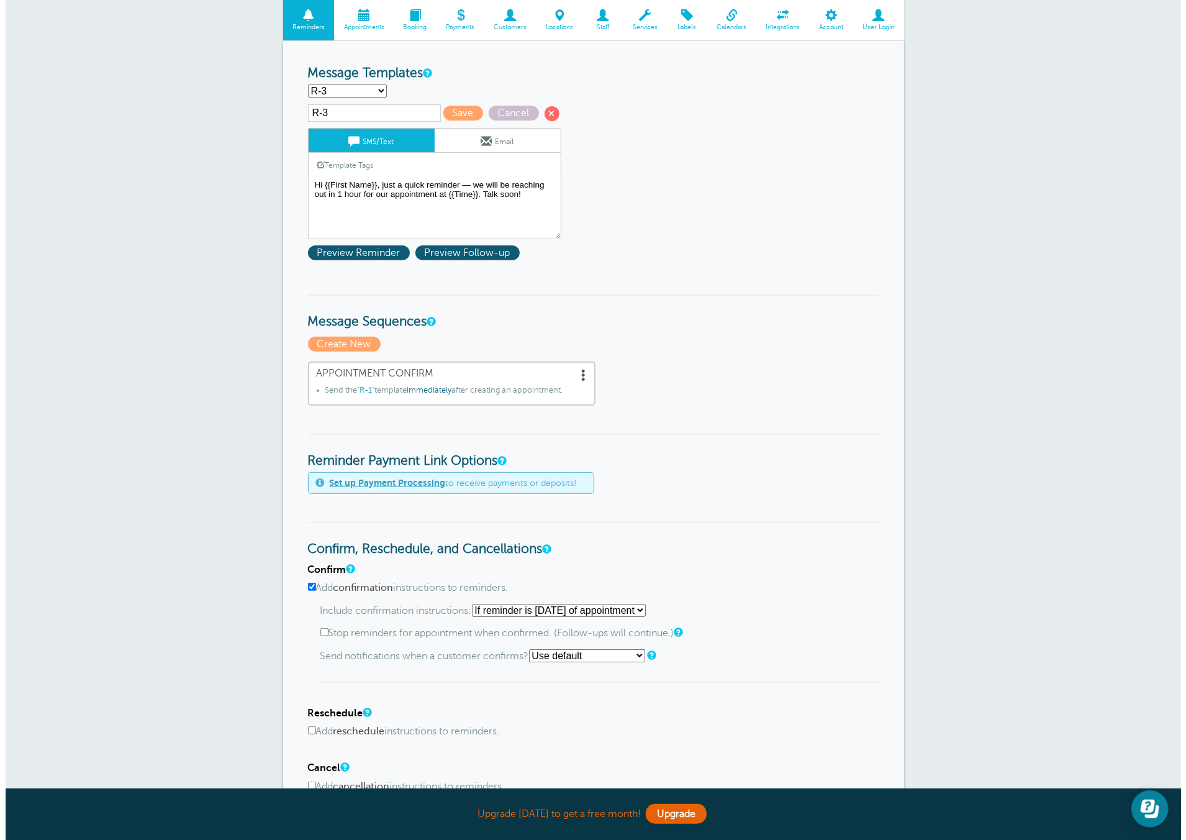
scroll to position [99, 0]
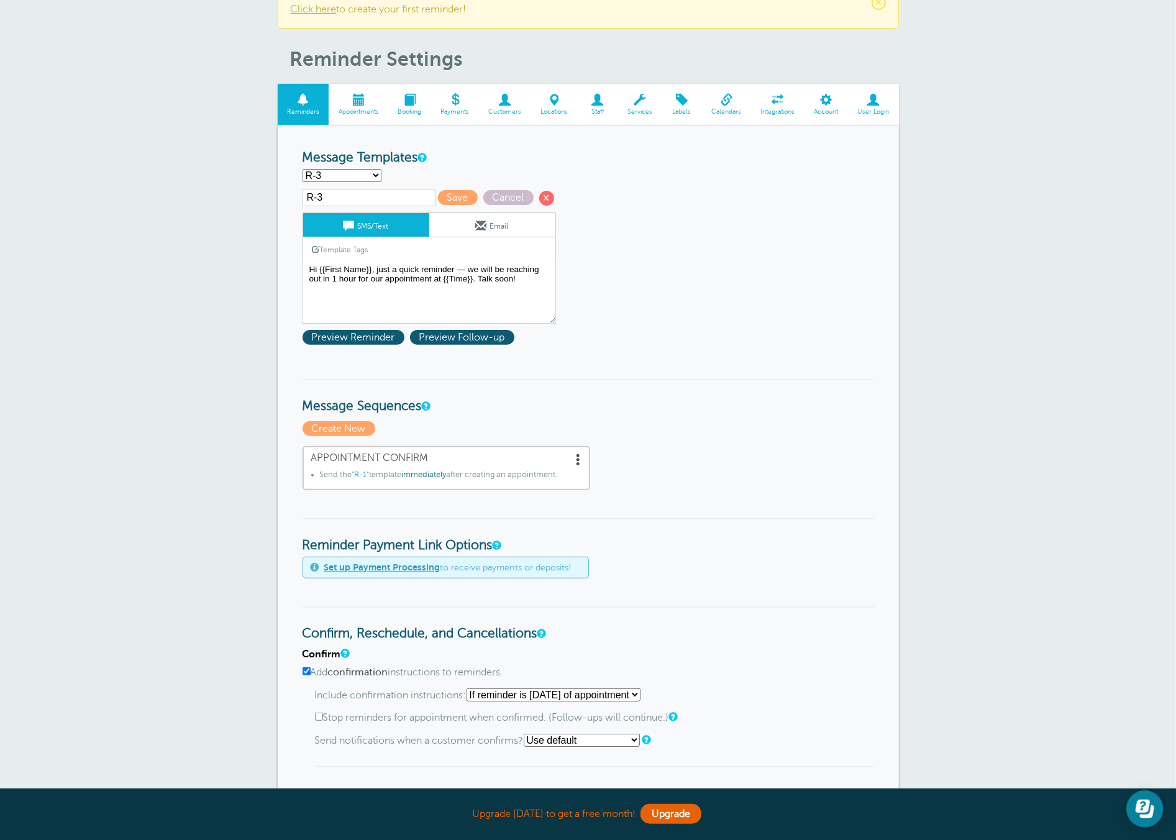
click at [578, 454] on span at bounding box center [579, 459] width 12 height 12
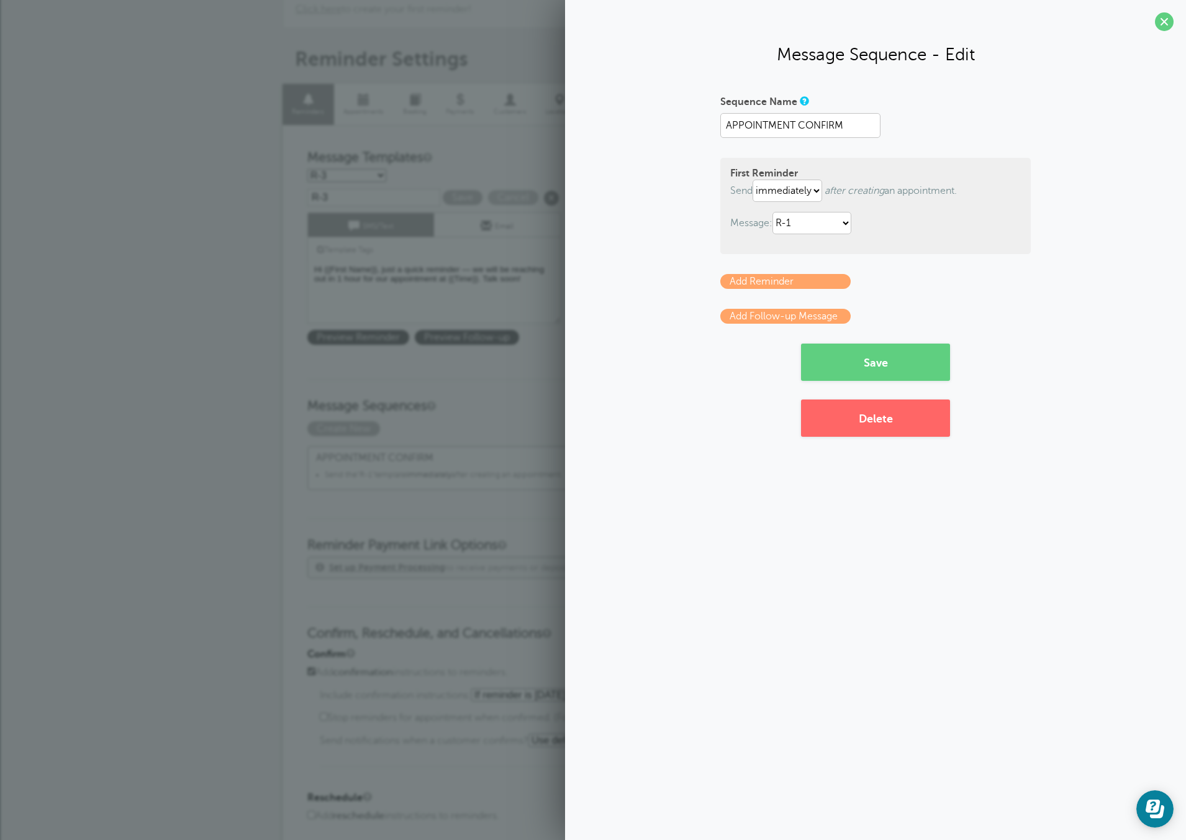
click at [798, 277] on link "Add Reminder" at bounding box center [785, 281] width 130 height 15
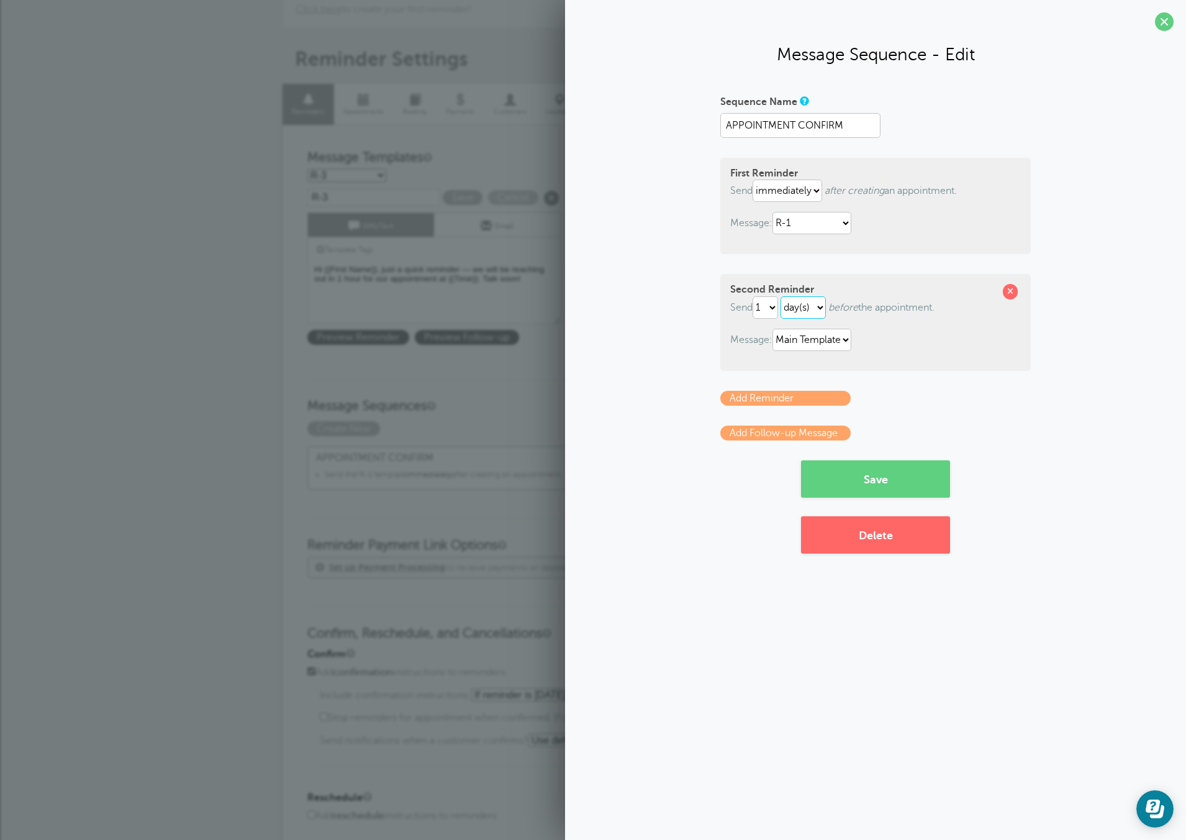
click at [805, 305] on select "hour(s) day(s)" at bounding box center [803, 307] width 45 height 22
click at [784, 296] on select "hour(s) day(s)" at bounding box center [803, 307] width 45 height 22
click at [814, 332] on select "Main Template R-1 R-2 R-3" at bounding box center [812, 340] width 79 height 22
select select "160563"
click at [775, 329] on select "Main Template R-1 R-2 R-3" at bounding box center [812, 340] width 79 height 22
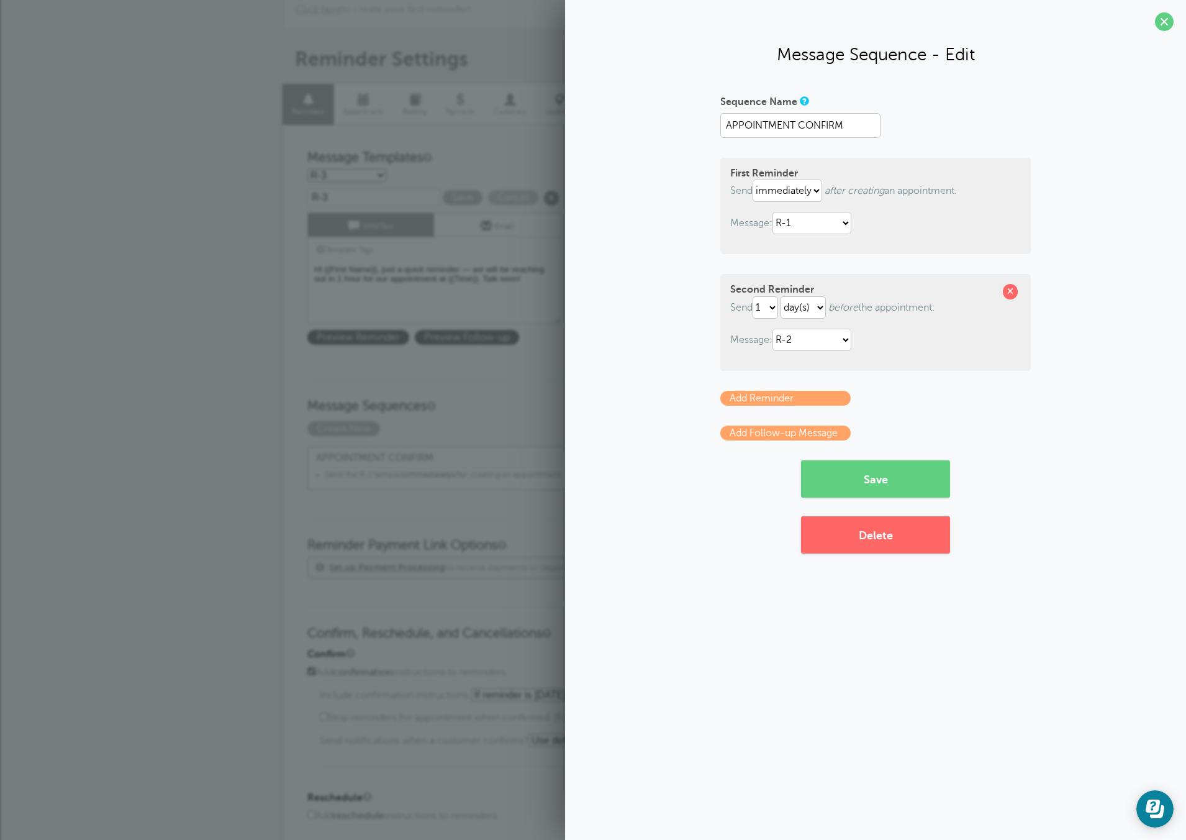
click at [783, 393] on link "Add Reminder" at bounding box center [785, 398] width 130 height 15
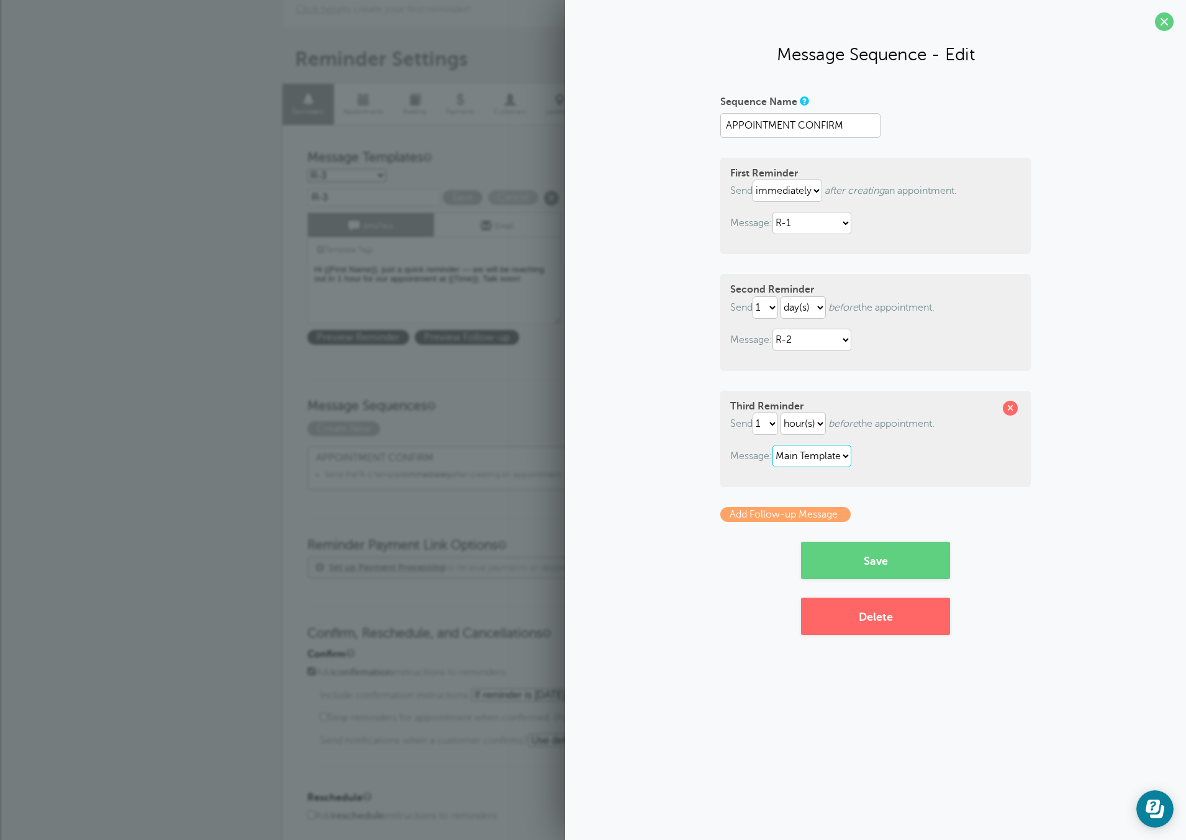
click at [806, 454] on select "Main Template R-1 R-2 R-3" at bounding box center [812, 456] width 79 height 22
select select "160564"
click at [775, 445] on select "Main Template R-1 R-2 R-3" at bounding box center [812, 456] width 79 height 22
drag, startPoint x: 653, startPoint y: 538, endPoint x: 668, endPoint y: 545, distance: 15.8
click at [653, 539] on div "Sequence Name APPOINTMENT CONFIRM First Reminder Send immediately 1 2 3 4 5 6 7…" at bounding box center [876, 362] width 596 height 543
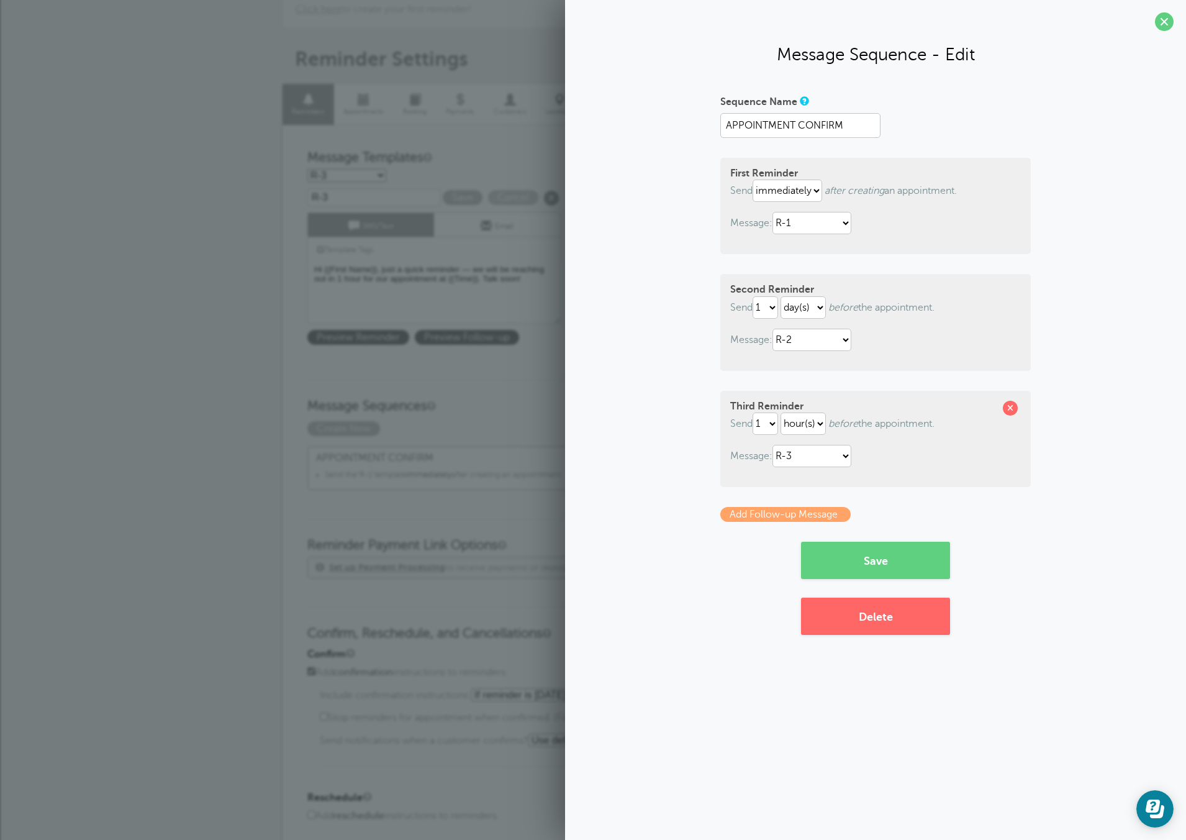
click at [753, 518] on link "Add Follow-up Message" at bounding box center [785, 514] width 130 height 15
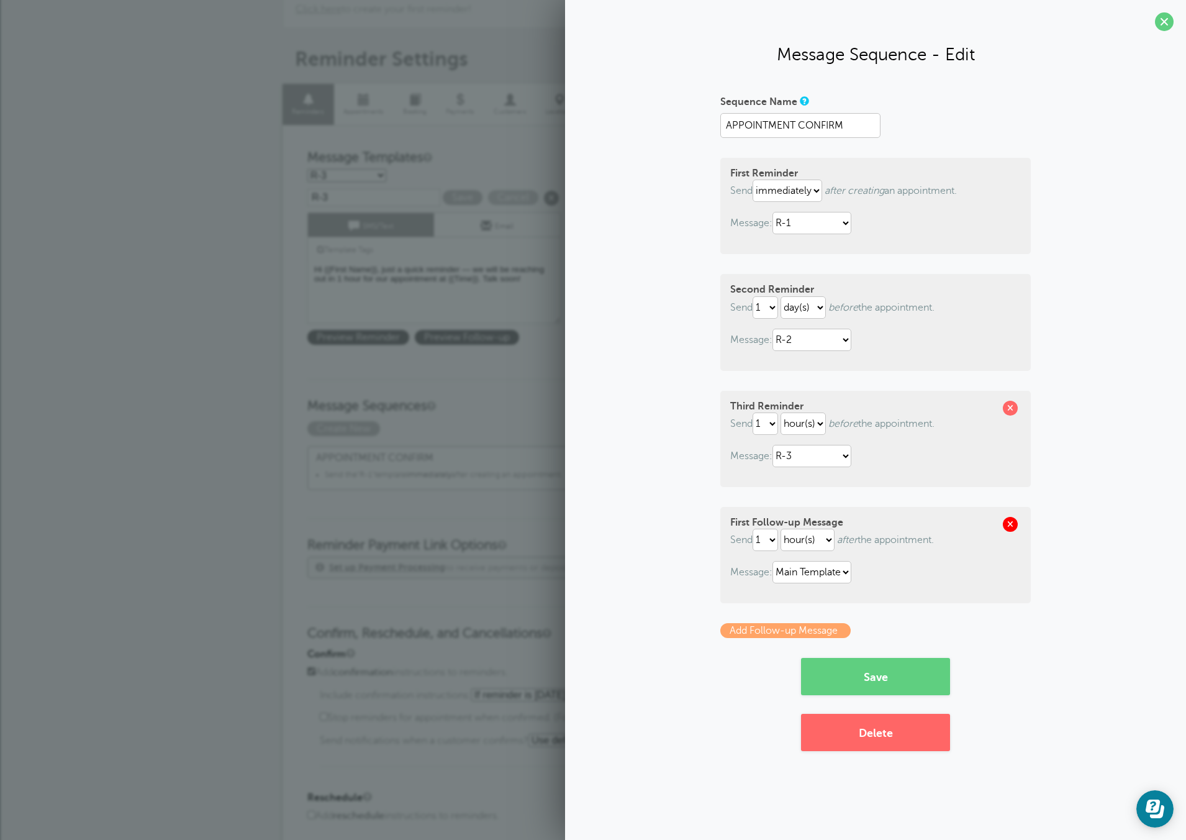
click at [1006, 520] on span at bounding box center [1010, 524] width 15 height 15
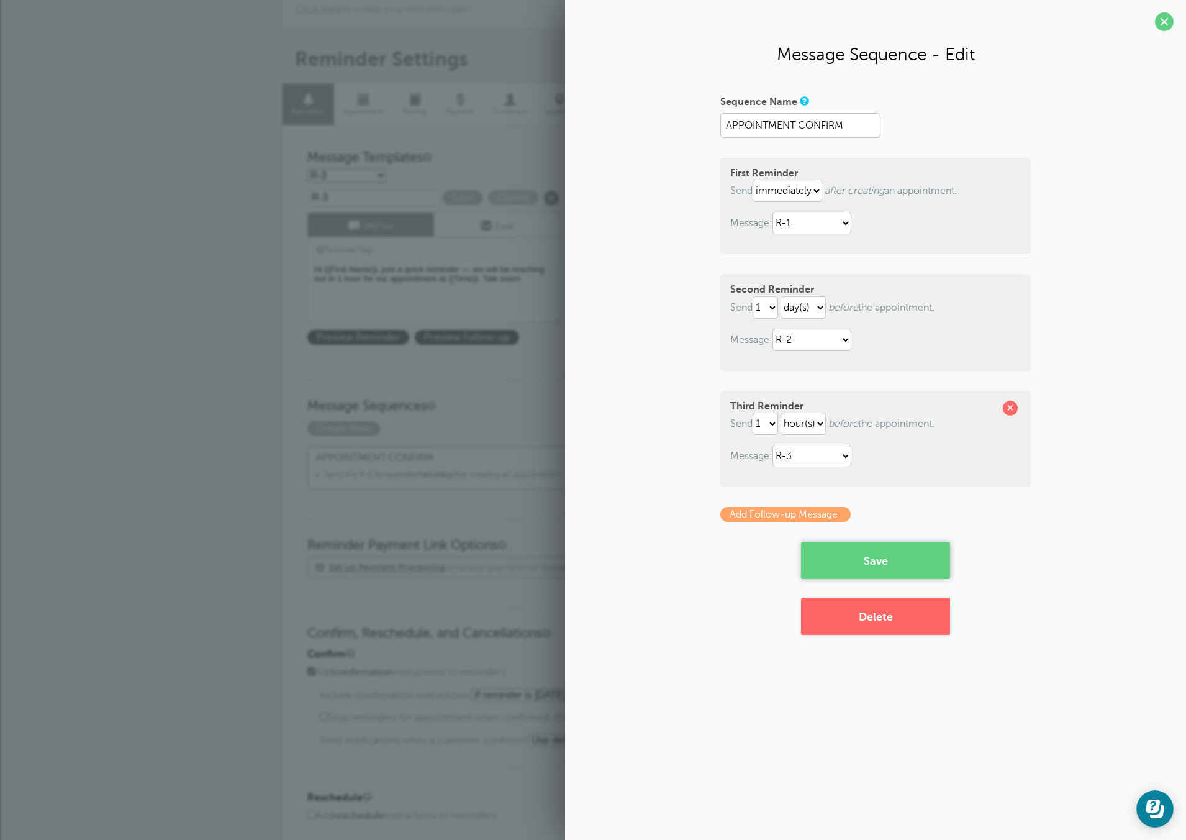
click at [869, 572] on button "Save" at bounding box center [875, 560] width 149 height 37
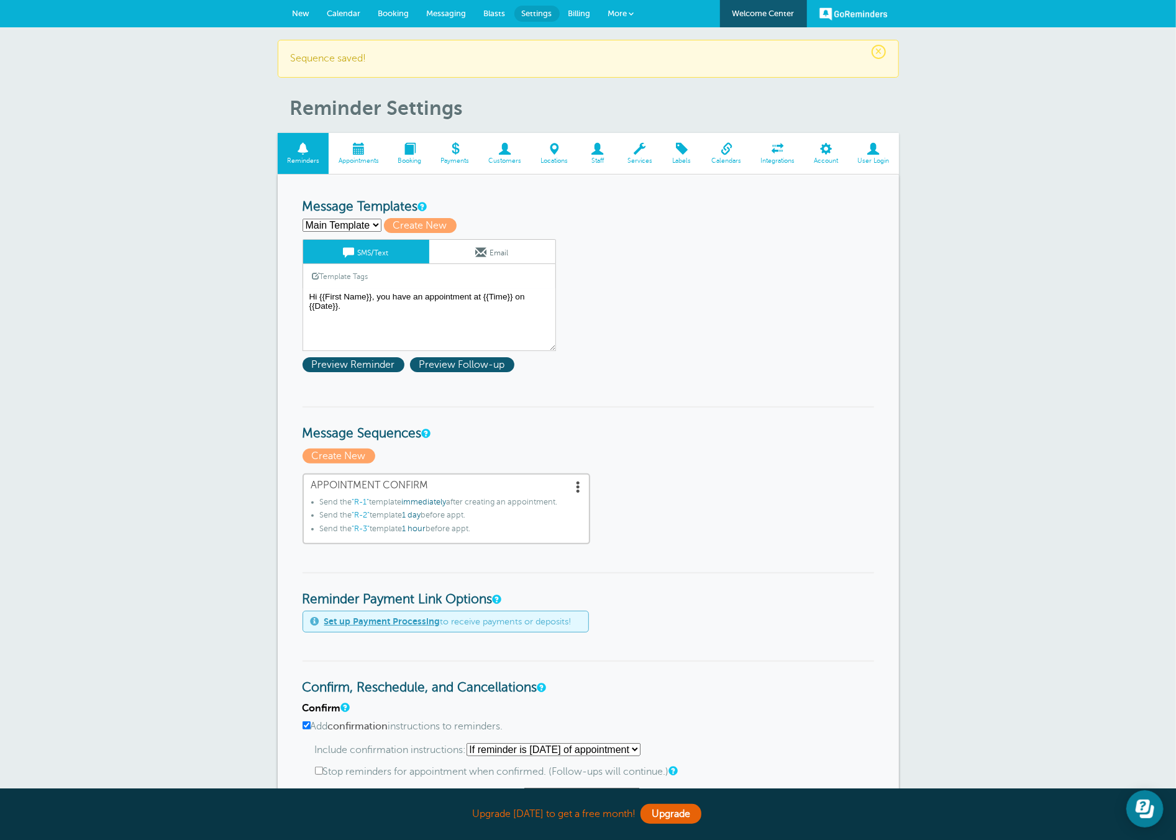
click at [345, 219] on select "Main Template R-1 R-2 R-3 Create new..." at bounding box center [341, 225] width 79 height 13
select select
click at [302, 219] on select "Main Template R-1 R-2 R-3 Create new..." at bounding box center [341, 225] width 79 height 13
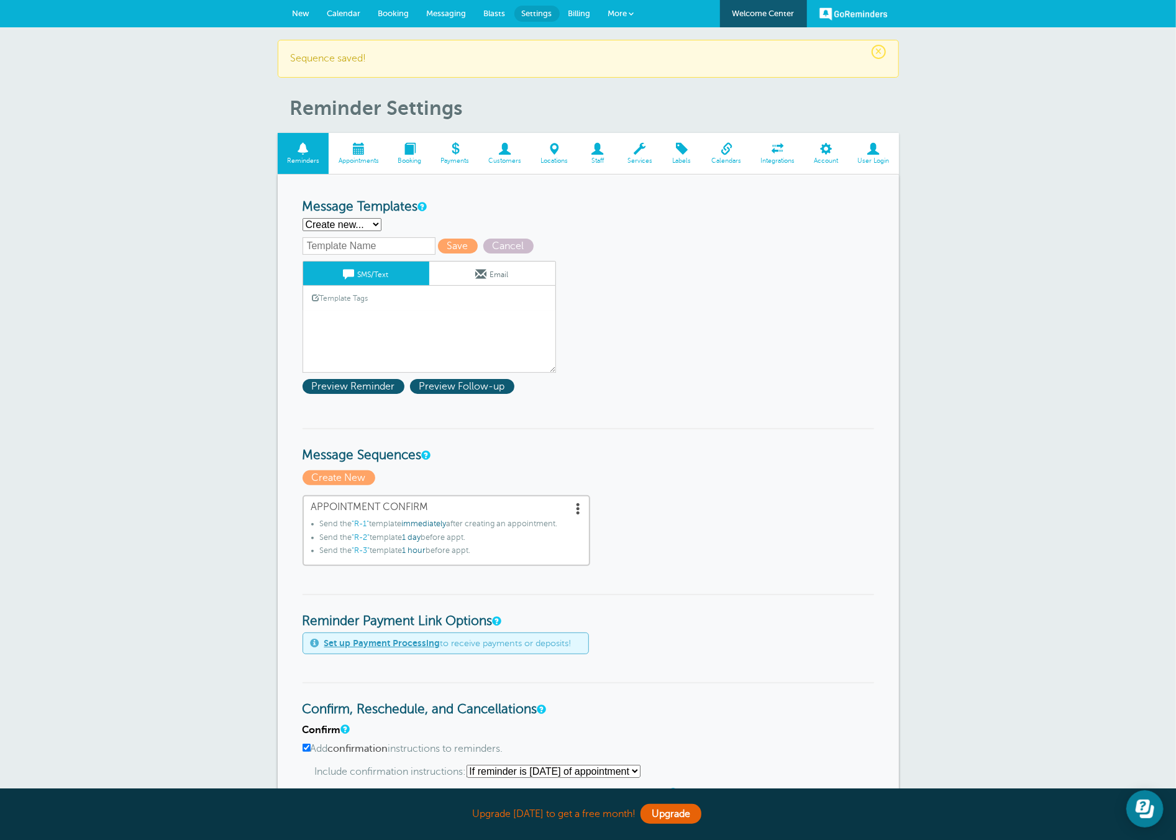
click at [375, 245] on input "text" at bounding box center [368, 245] width 133 height 17
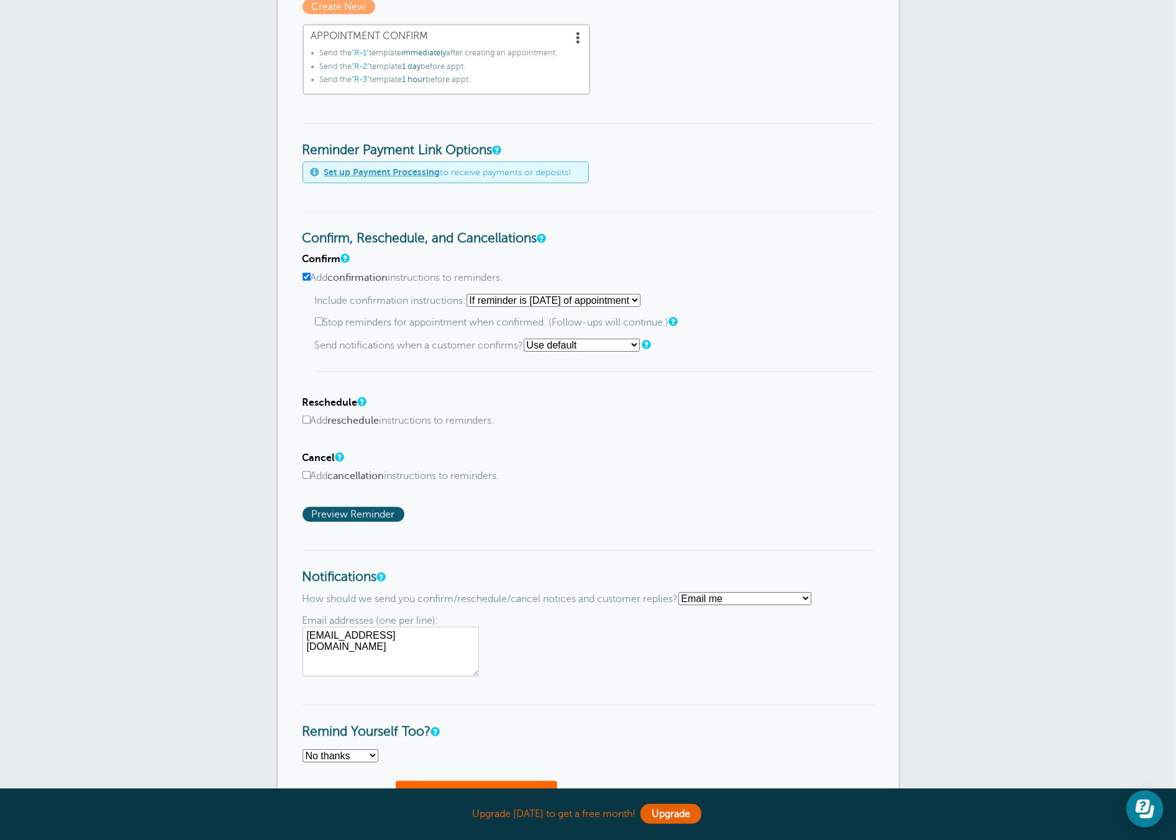
scroll to position [501, 0]
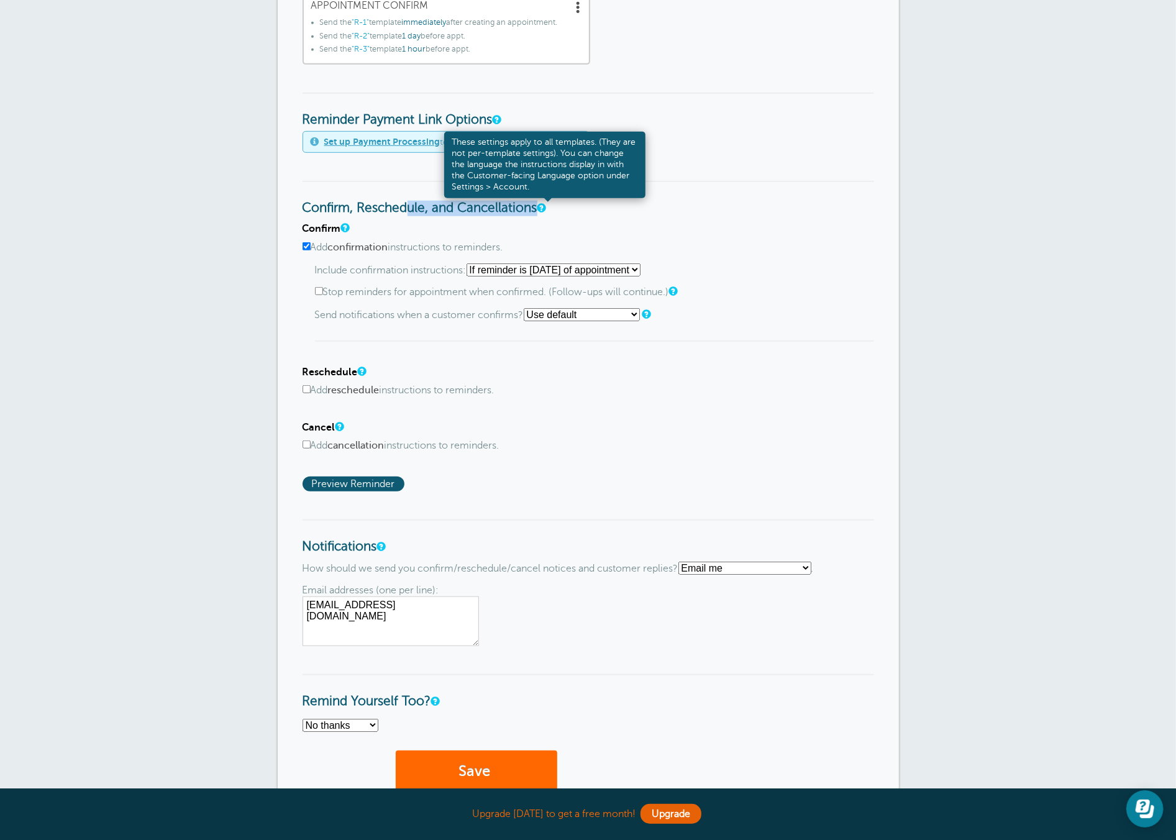
drag, startPoint x: 299, startPoint y: 205, endPoint x: 545, endPoint y: 206, distance: 246.6
click at [545, 205] on div "Reminder Schedule 1st reminder: Immediately 1 2 3 4 5 6 7 8 9 10 11 12 13 14 15…" at bounding box center [588, 251] width 621 height 1157
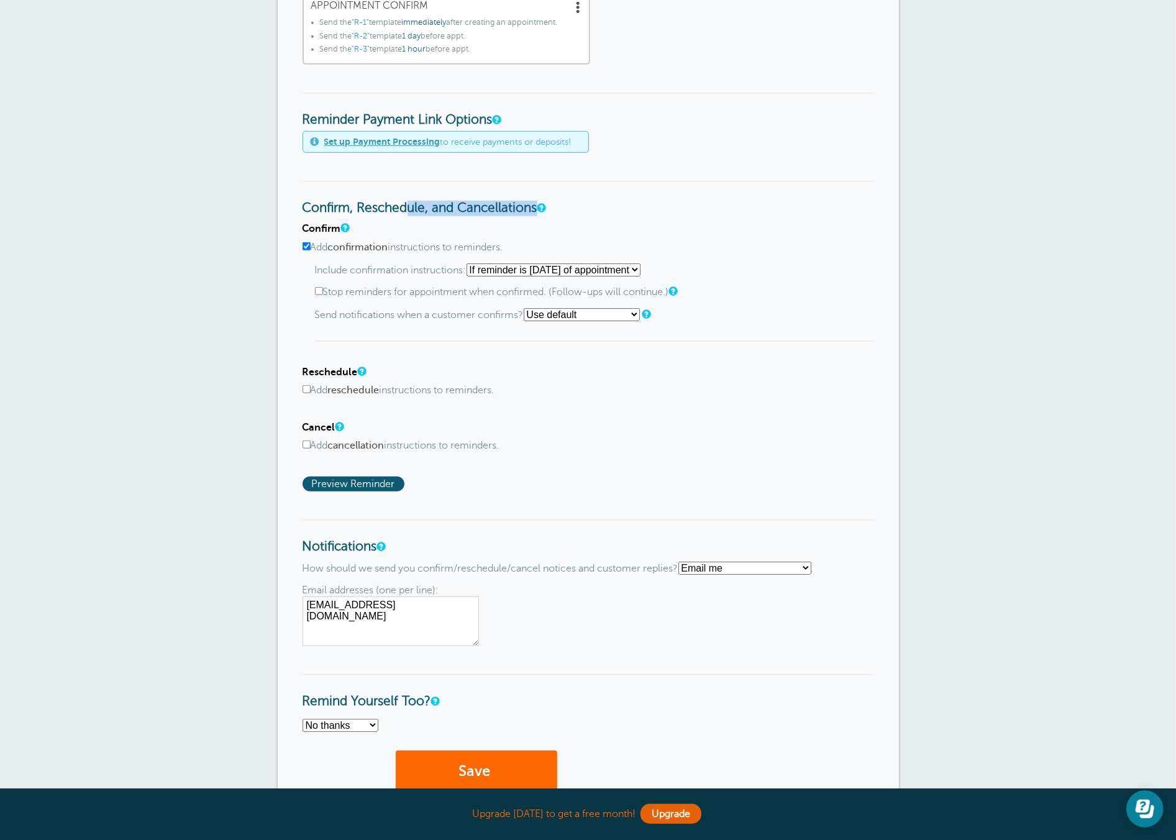
click at [627, 200] on h3 "Confirm, Reschedule, and Cancellations" at bounding box center [587, 198] width 571 height 35
drag, startPoint x: 332, startPoint y: 240, endPoint x: 455, endPoint y: 240, distance: 122.4
click at [445, 243] on label "Add confirmation instructions to reminders." at bounding box center [587, 248] width 571 height 12
click at [455, 242] on label "Add confirmation instructions to reminders." at bounding box center [587, 248] width 571 height 12
click at [311, 242] on input "Add confirmation instructions to reminders." at bounding box center [306, 246] width 8 height 8
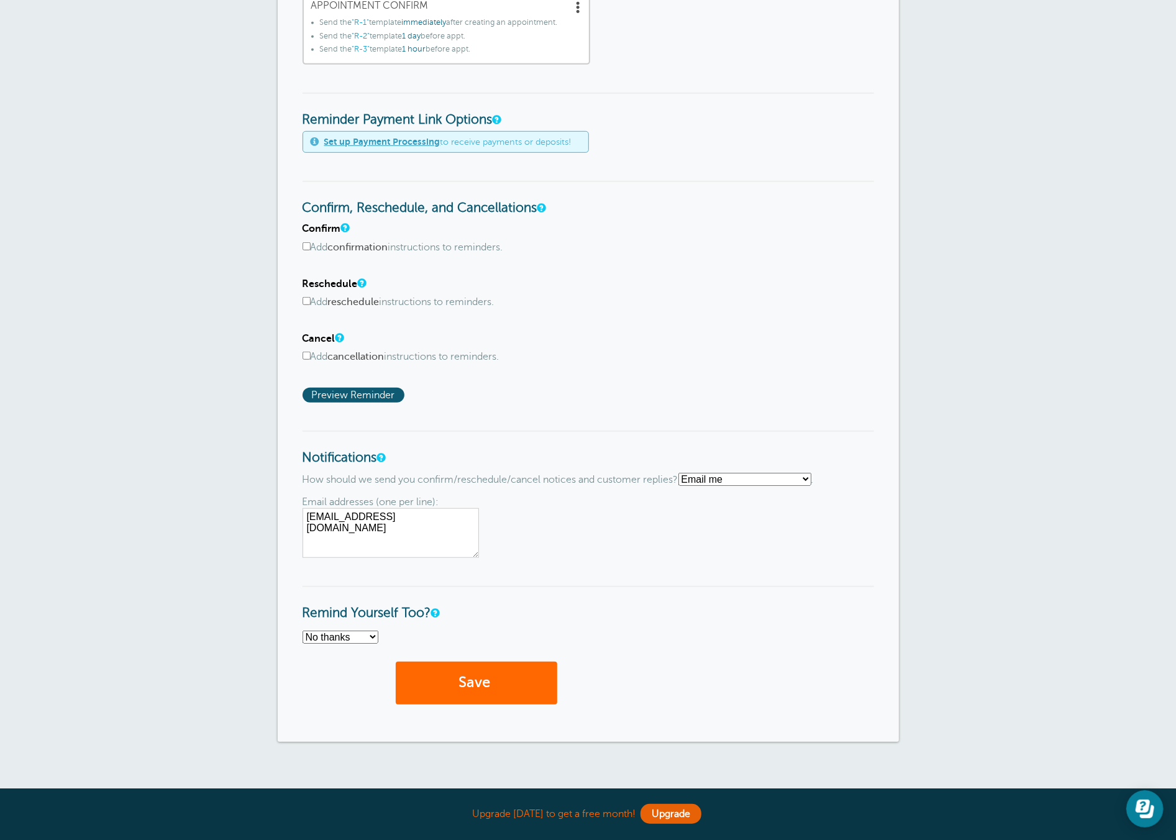
click at [427, 248] on label "Add confirmation instructions to reminders." at bounding box center [587, 248] width 571 height 12
click at [311, 248] on input "Add confirmation instructions to reminders." at bounding box center [306, 246] width 8 height 8
checkbox input "true"
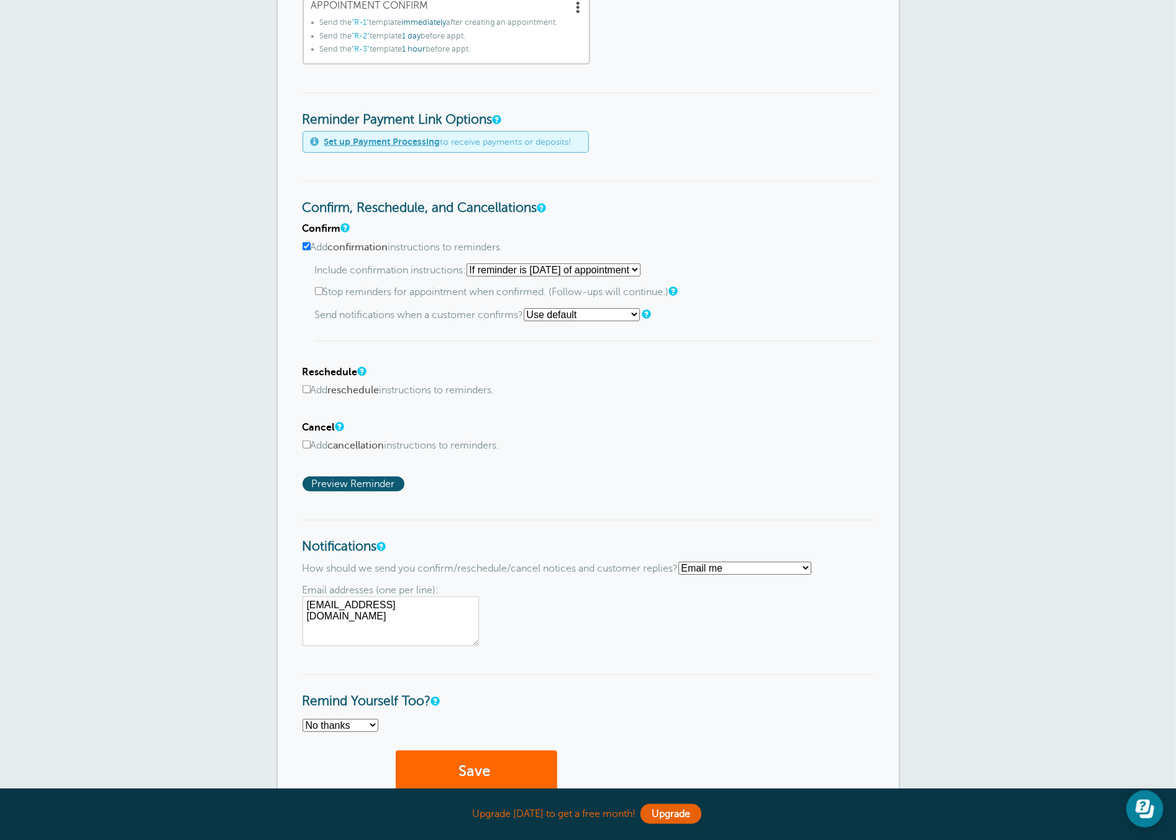
click at [487, 270] on select "Starting with first reminder If reminder is [DATE] of appointment If reminder i…" at bounding box center [553, 269] width 174 height 13
click at [470, 263] on select "Starting with first reminder If reminder is [DATE] of appointment If reminder i…" at bounding box center [553, 269] width 174 height 13
click at [446, 271] on p "Include confirmation instructions: Starting with first reminder If reminder is …" at bounding box center [594, 269] width 559 height 13
click at [486, 267] on select "Starting with first reminder If reminder is within 1 day of appointment If remi…" at bounding box center [553, 269] width 174 height 13
click at [470, 263] on select "Starting with first reminder If reminder is within 1 day of appointment If remi…" at bounding box center [553, 269] width 174 height 13
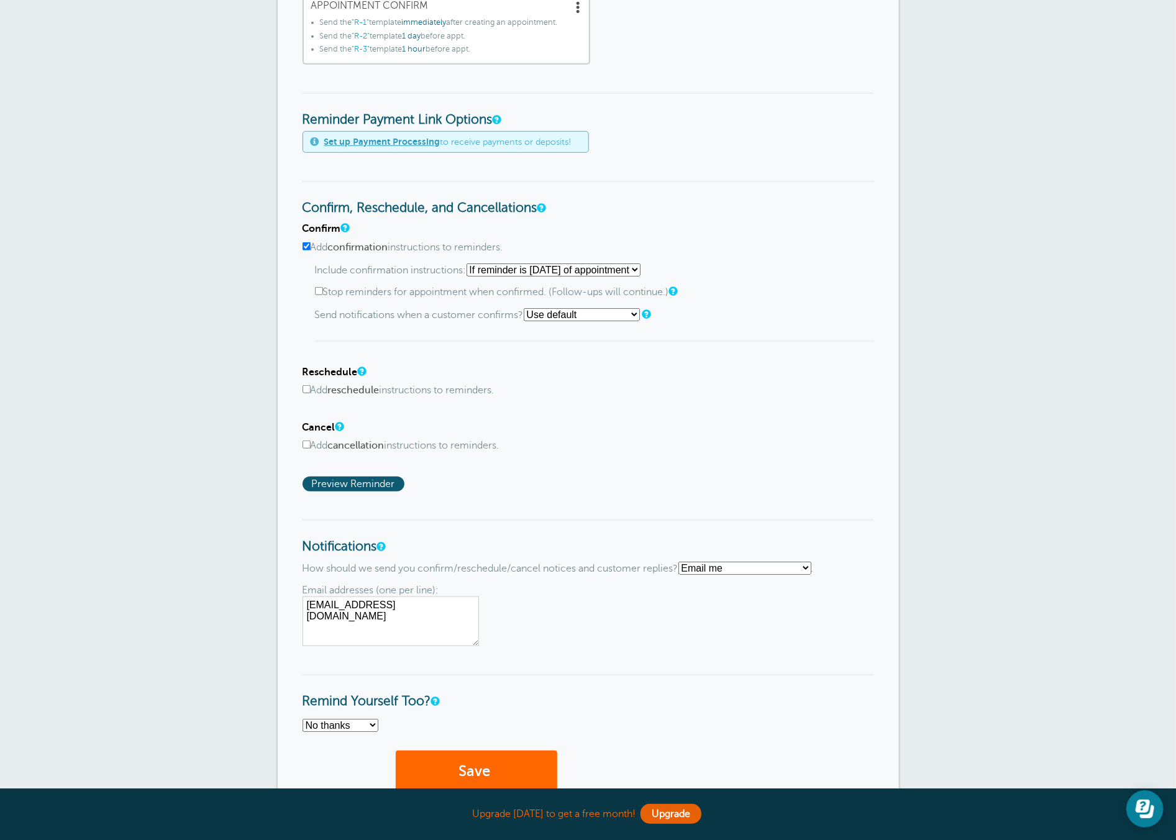
click at [433, 286] on label "Stop reminders for appointment when confirmed. (Follow-ups will continue.)" at bounding box center [594, 292] width 559 height 12
click at [323, 287] on input "Stop reminders for appointment when confirmed. (Follow-ups will continue.)" at bounding box center [319, 291] width 8 height 8
click at [425, 291] on label "Stop reminders for appointment when confirmed. (Follow-ups will continue.)" at bounding box center [594, 292] width 559 height 12
click at [323, 291] on input "Stop reminders for appointment when confirmed. (Follow-ups will continue.)" at bounding box center [319, 291] width 8 height 8
checkbox input "false"
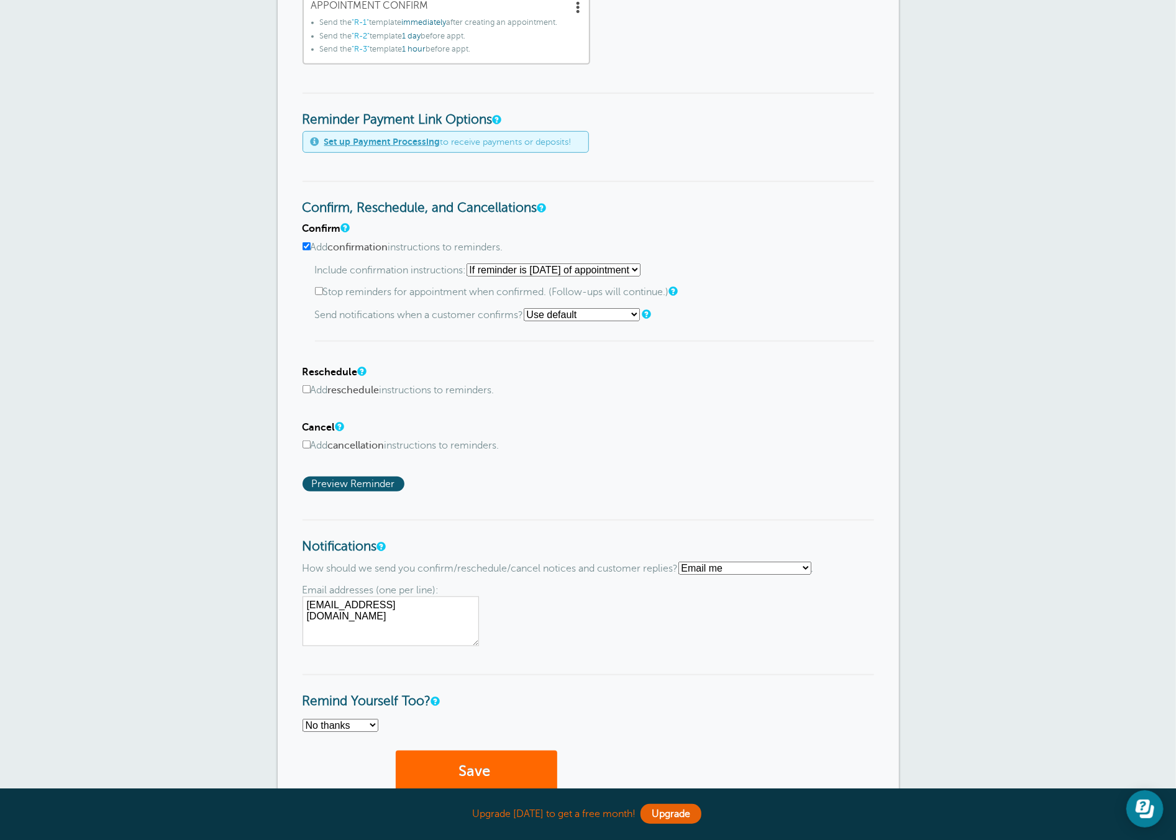
click at [543, 311] on select "Use default Text me Email me Don't send notifications" at bounding box center [582, 314] width 116 height 13
click at [437, 320] on div "Include confirmation instructions: Starting with first reminder If reminder is …" at bounding box center [594, 302] width 559 height 79
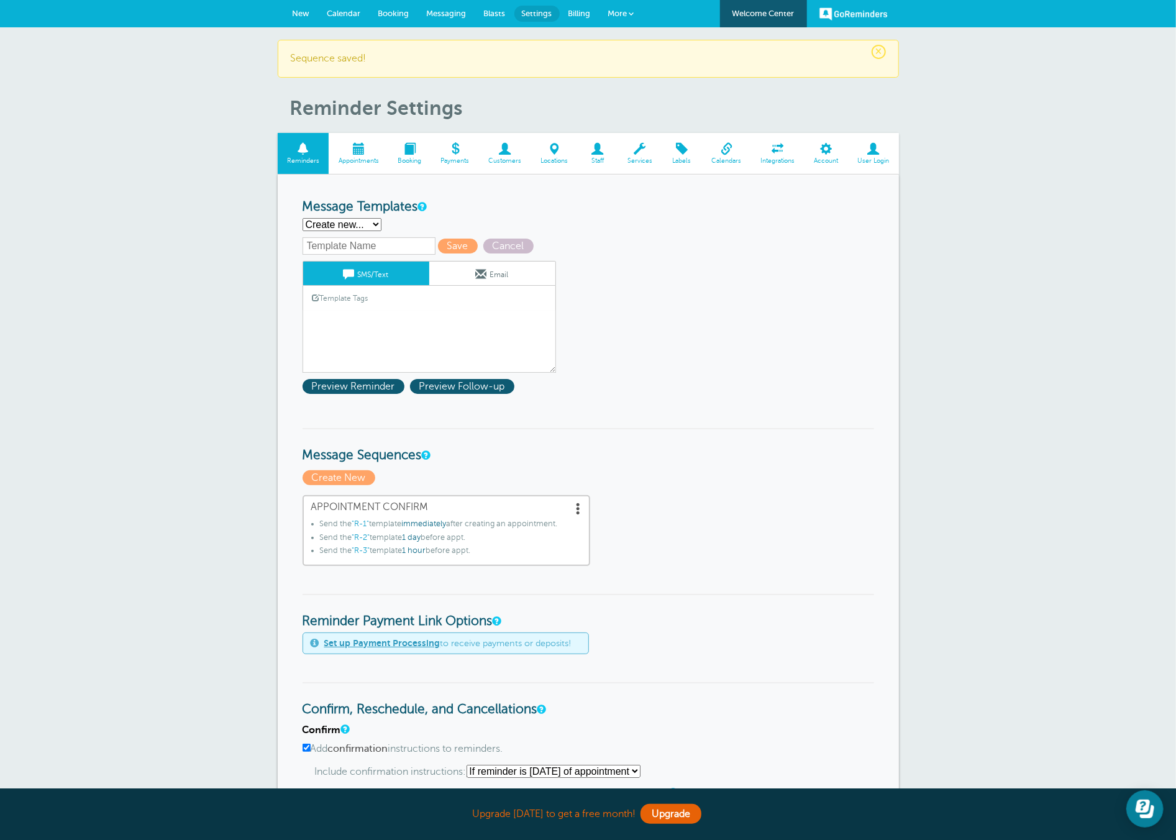
scroll to position [673, 0]
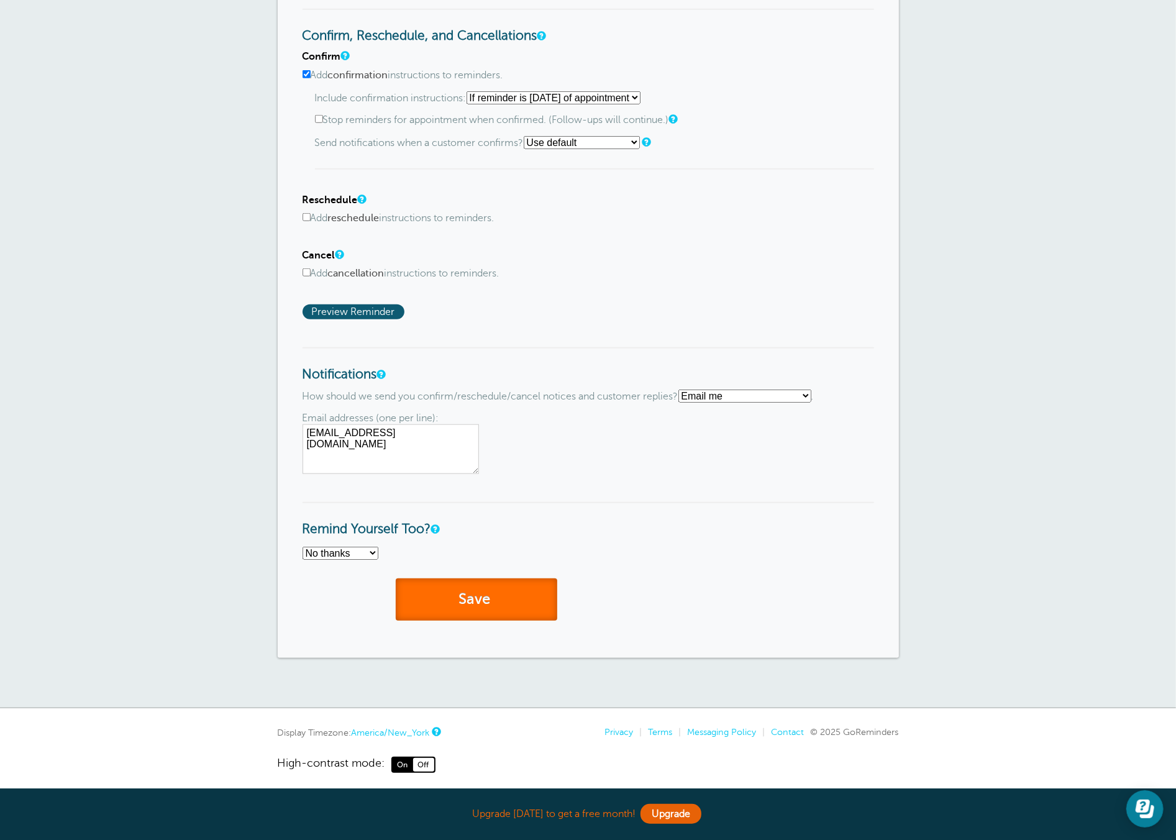
click at [458, 594] on button "Save" at bounding box center [476, 599] width 161 height 43
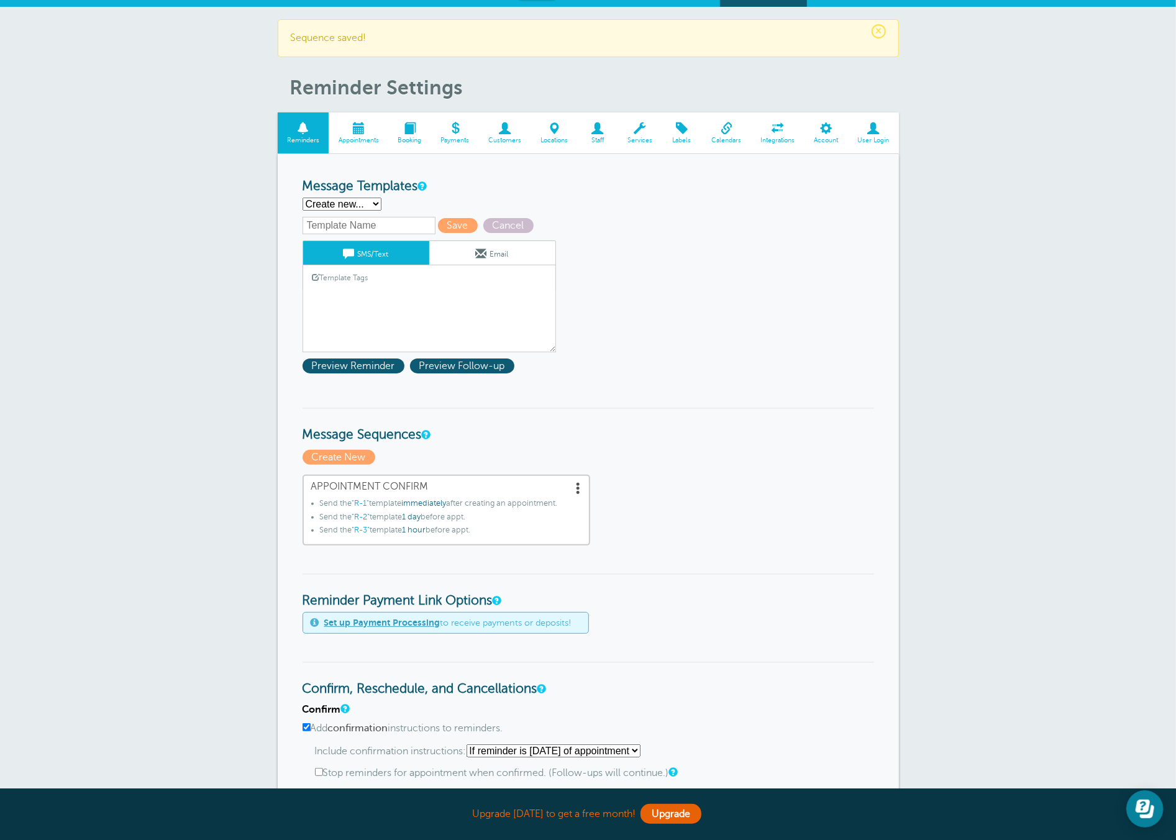
scroll to position [0, 0]
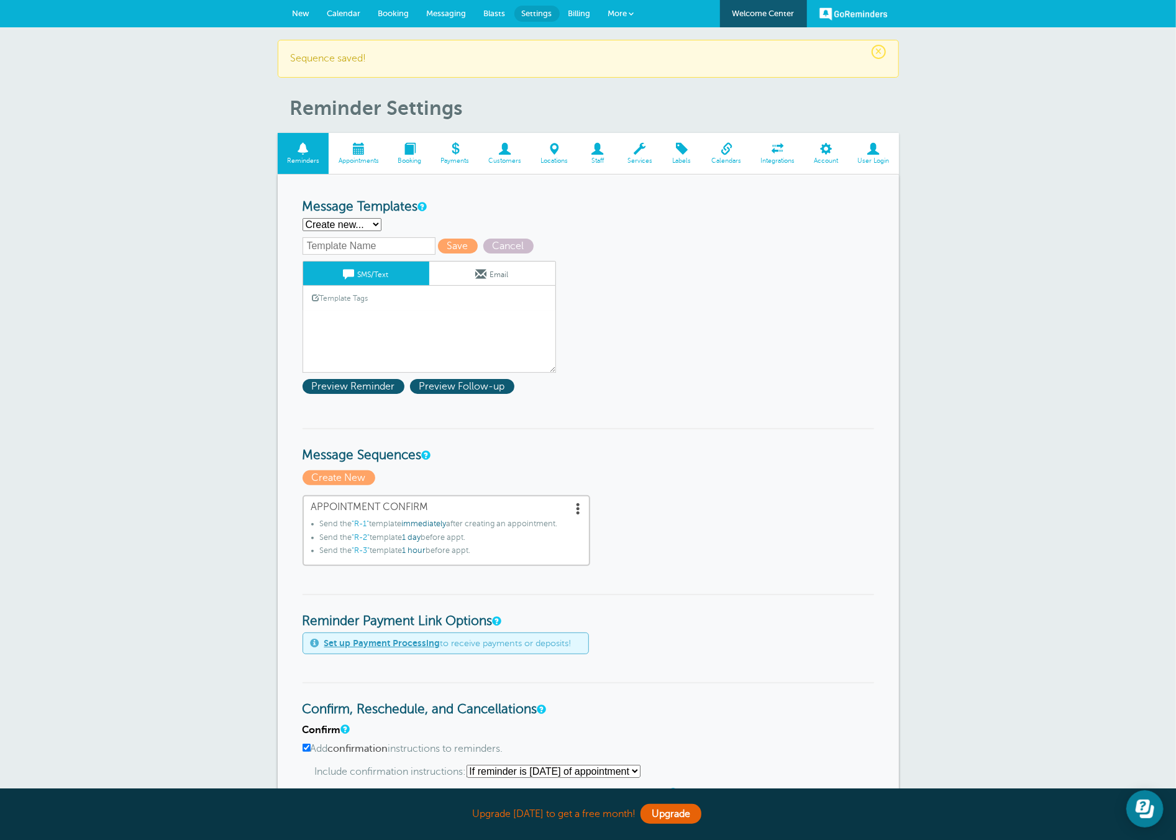
click at [354, 222] on select "Main Template R-1 R-2 R-3 Create new..." at bounding box center [341, 224] width 79 height 13
select select "160560"
click at [302, 218] on select "Main Template R-1 R-2 R-3 Create new..." at bounding box center [341, 224] width 79 height 13
type input "Main Template"
type textarea "Hi {{First Name}}, you have an appointment at {{Time}} on {{Date}}."
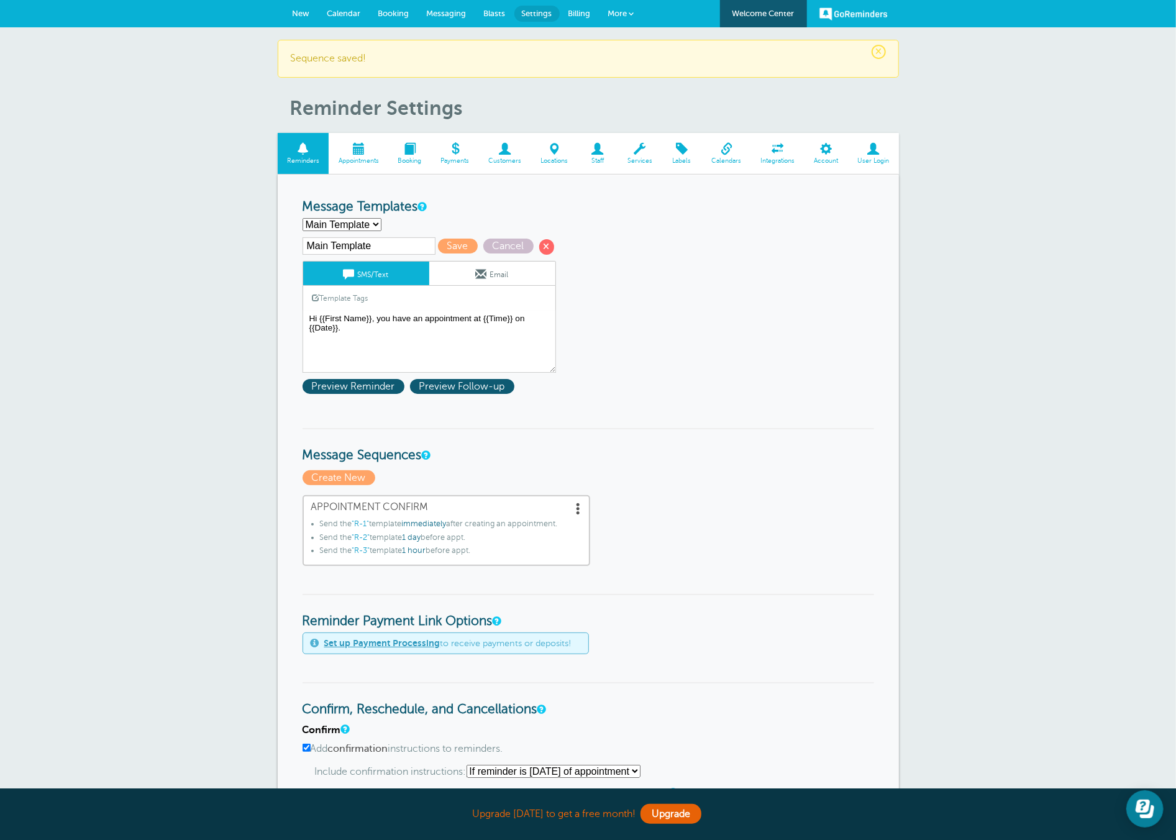
click at [671, 248] on form "Reminder Schedule 1st reminder: Immediately 1 2 3 4 5 6 7 8 9 10 11 12 13 14 15…" at bounding box center [587, 752] width 571 height 1107
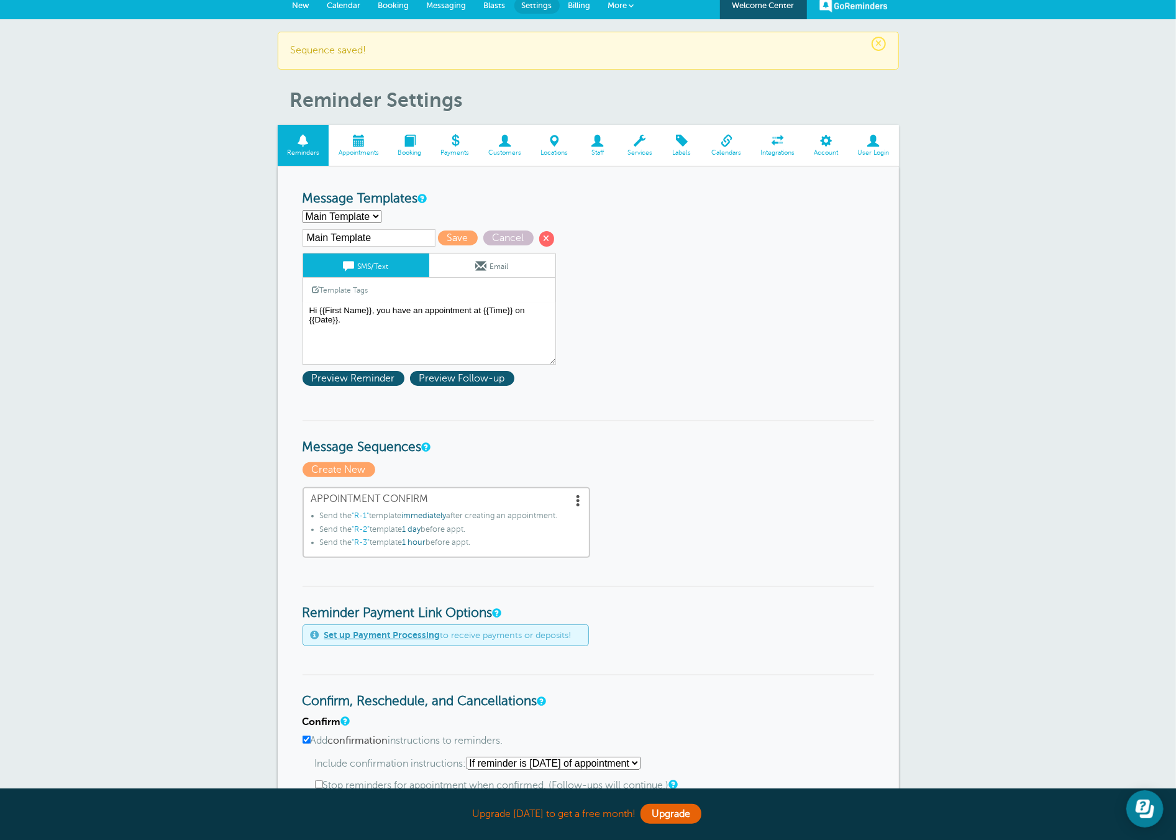
scroll to position [673, 0]
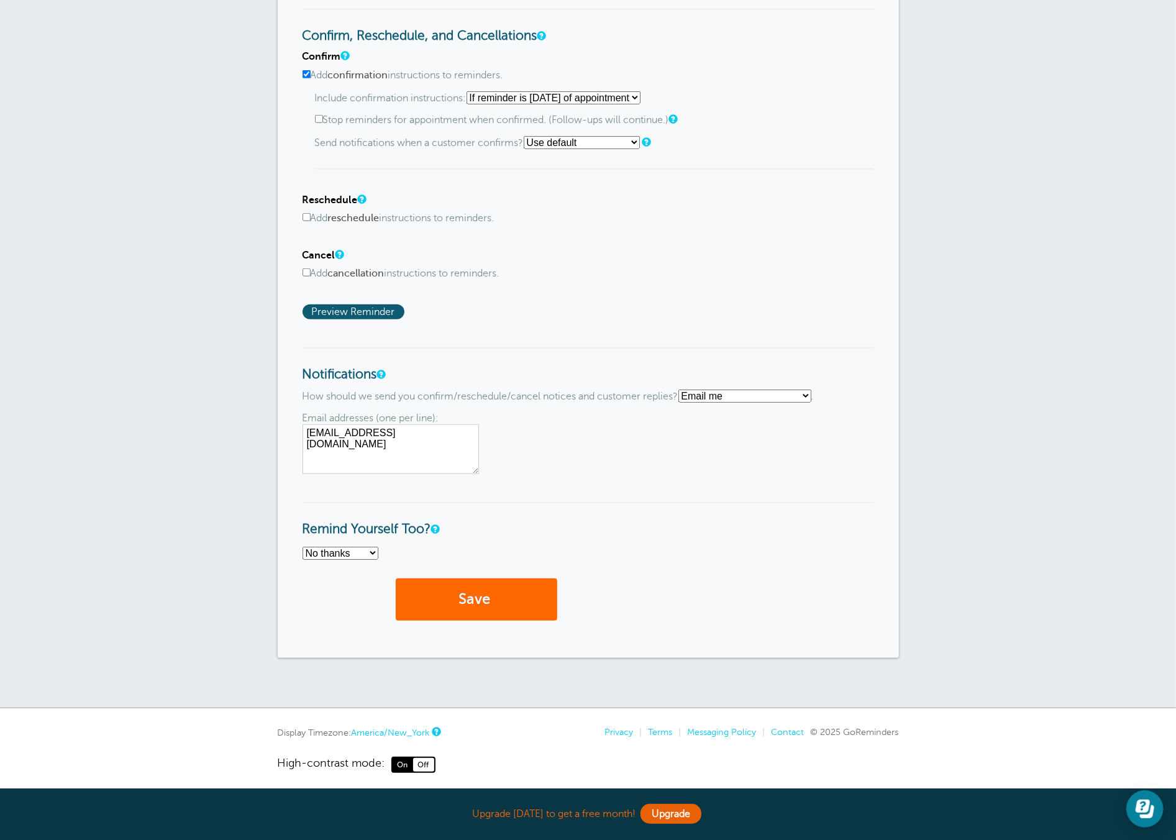
click at [318, 547] on select "No thanks Yes, text me Yes, email me" at bounding box center [340, 553] width 76 height 13
click at [302, 547] on select "No thanks Yes, text me Yes, email me" at bounding box center [340, 553] width 76 height 13
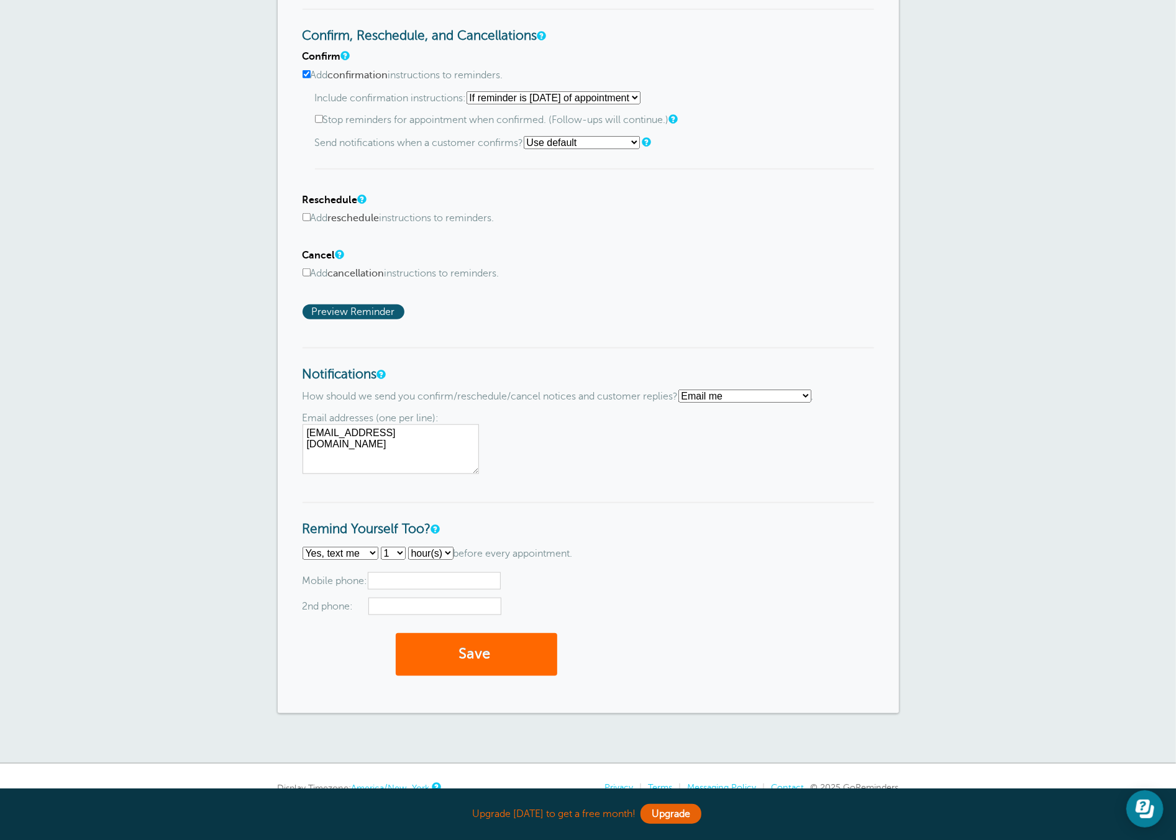
click at [394, 547] on select "1 2 3 4 5 6 7 8 9 10 11 12 13 14 15 16 17 18 19 20 21 22 23 24 25 26 27 28 29 30" at bounding box center [393, 553] width 25 height 13
click at [335, 527] on h3 "Remind Yourself Too?" at bounding box center [587, 519] width 571 height 35
click at [326, 547] on select "No thanks Yes, text me Yes, email me" at bounding box center [340, 553] width 76 height 13
select select "5"
click at [302, 547] on select "No thanks Yes, text me Yes, email me" at bounding box center [340, 553] width 76 height 13
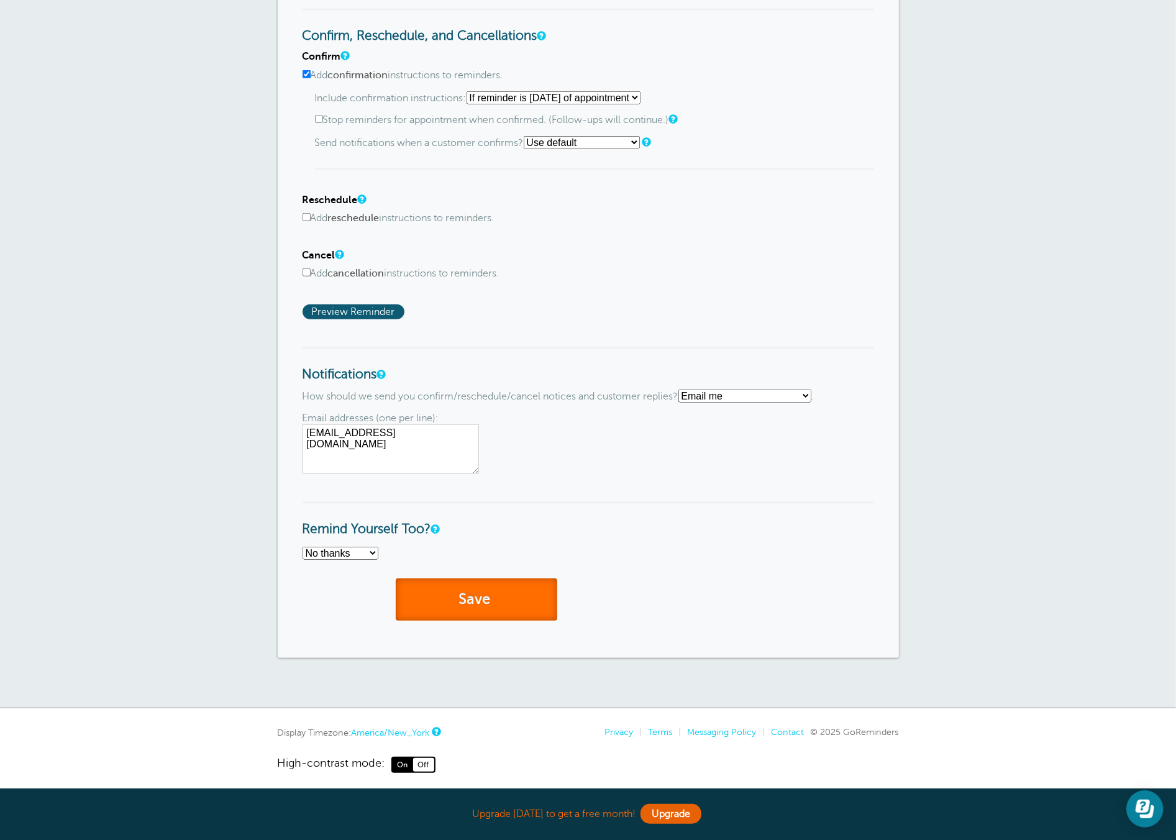
click at [489, 580] on button "Save" at bounding box center [476, 599] width 161 height 43
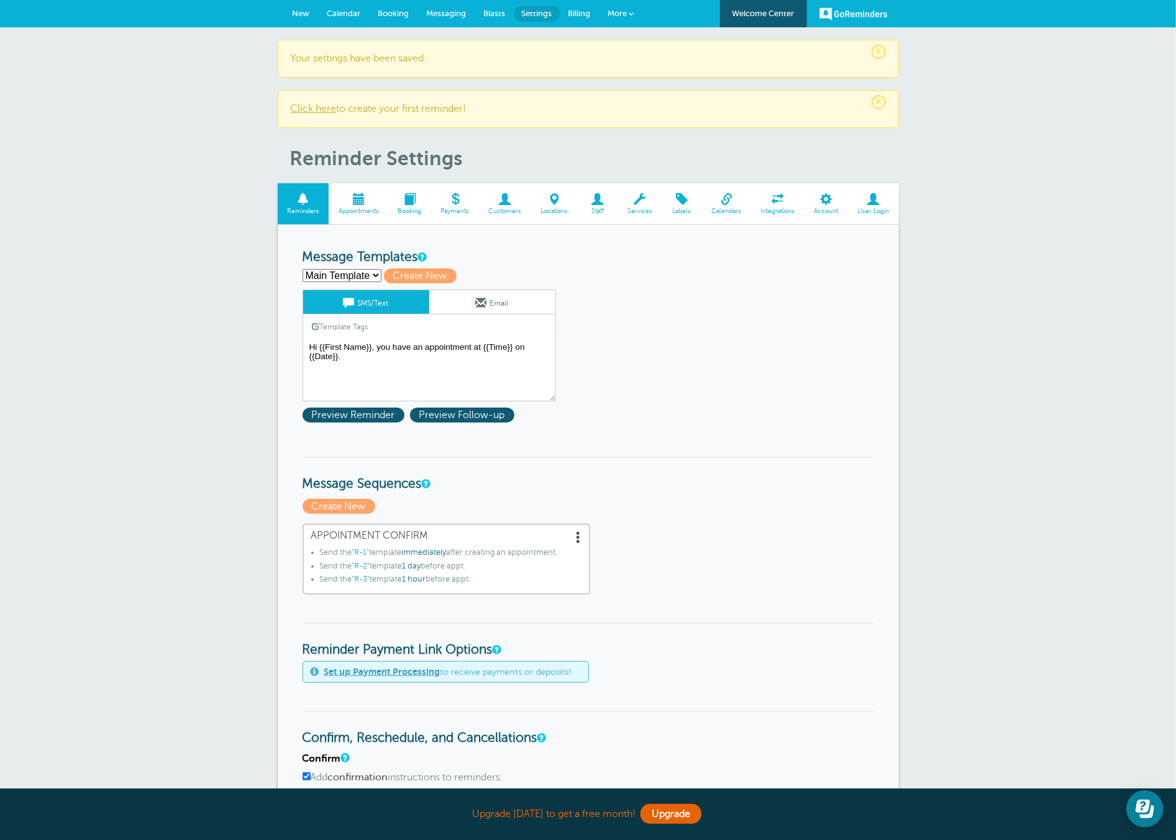
click at [363, 203] on span at bounding box center [359, 199] width 60 height 12
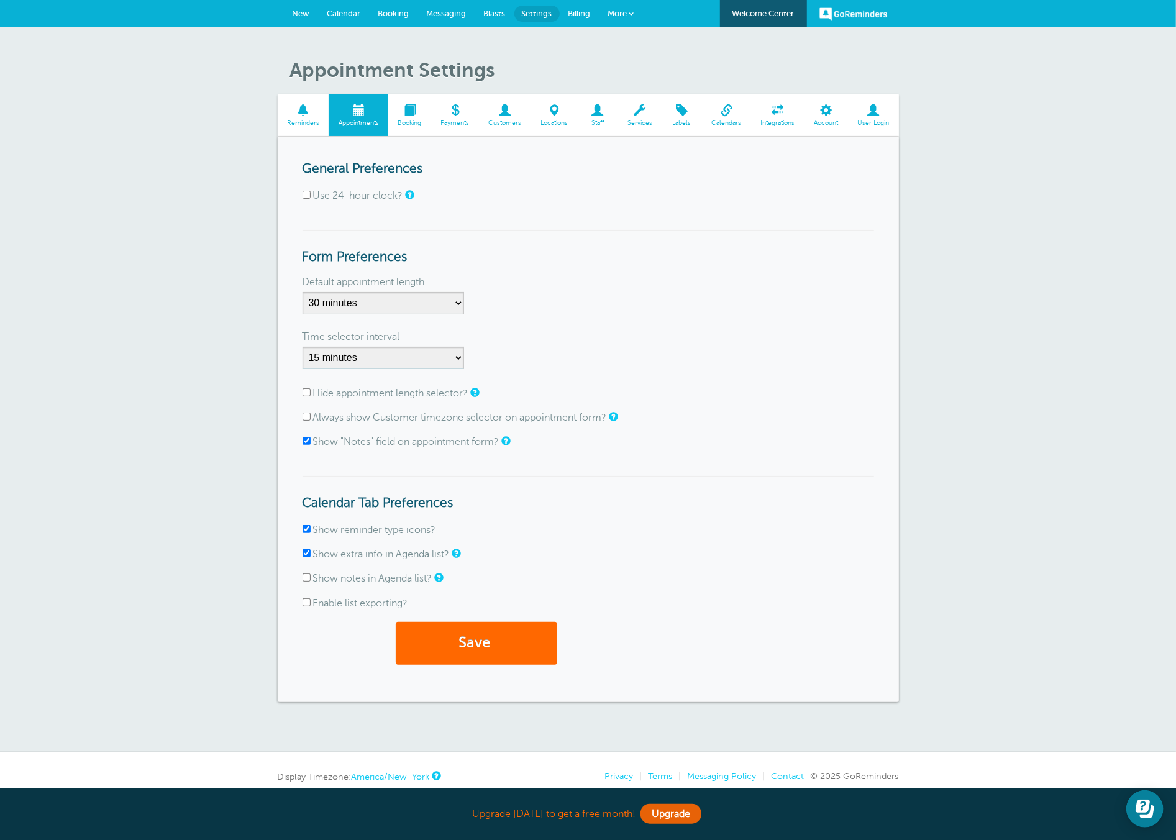
click at [399, 15] on span "Booking" at bounding box center [393, 13] width 31 height 9
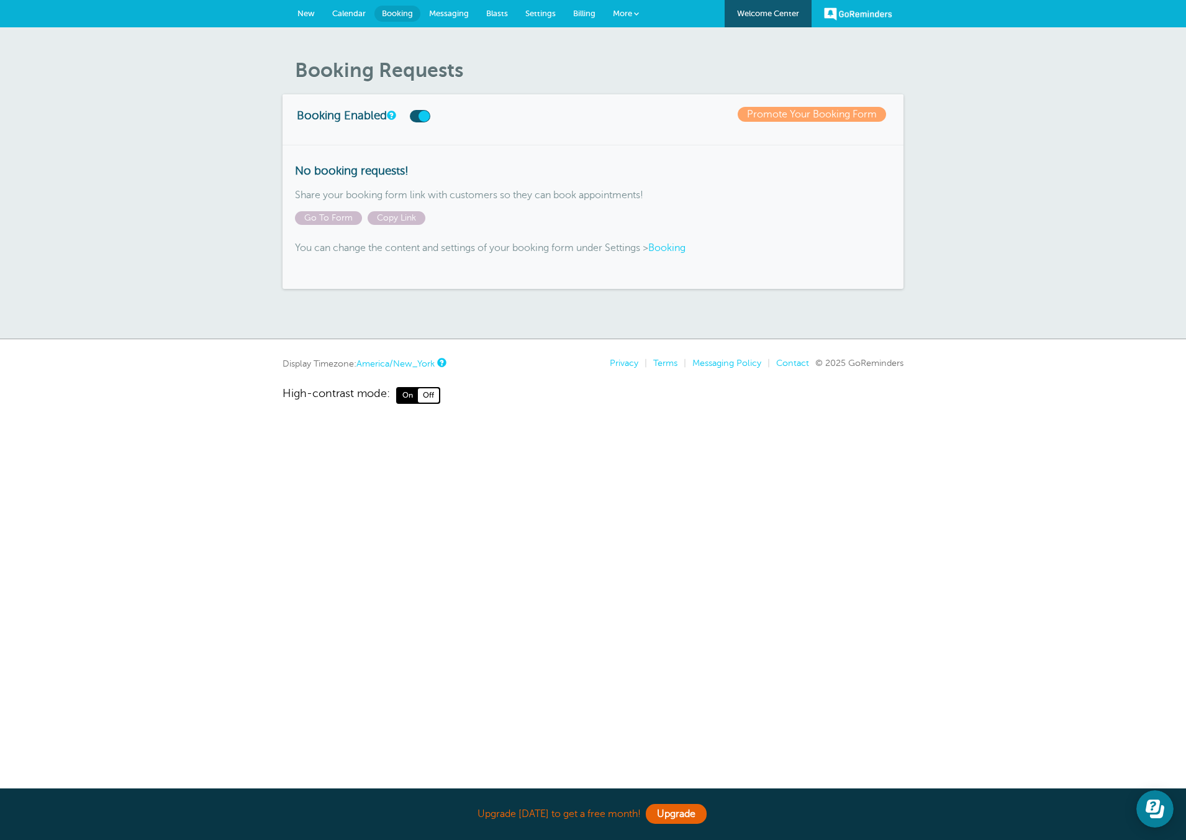
click at [801, 116] on link "Promote Your Booking Form" at bounding box center [812, 114] width 148 height 15
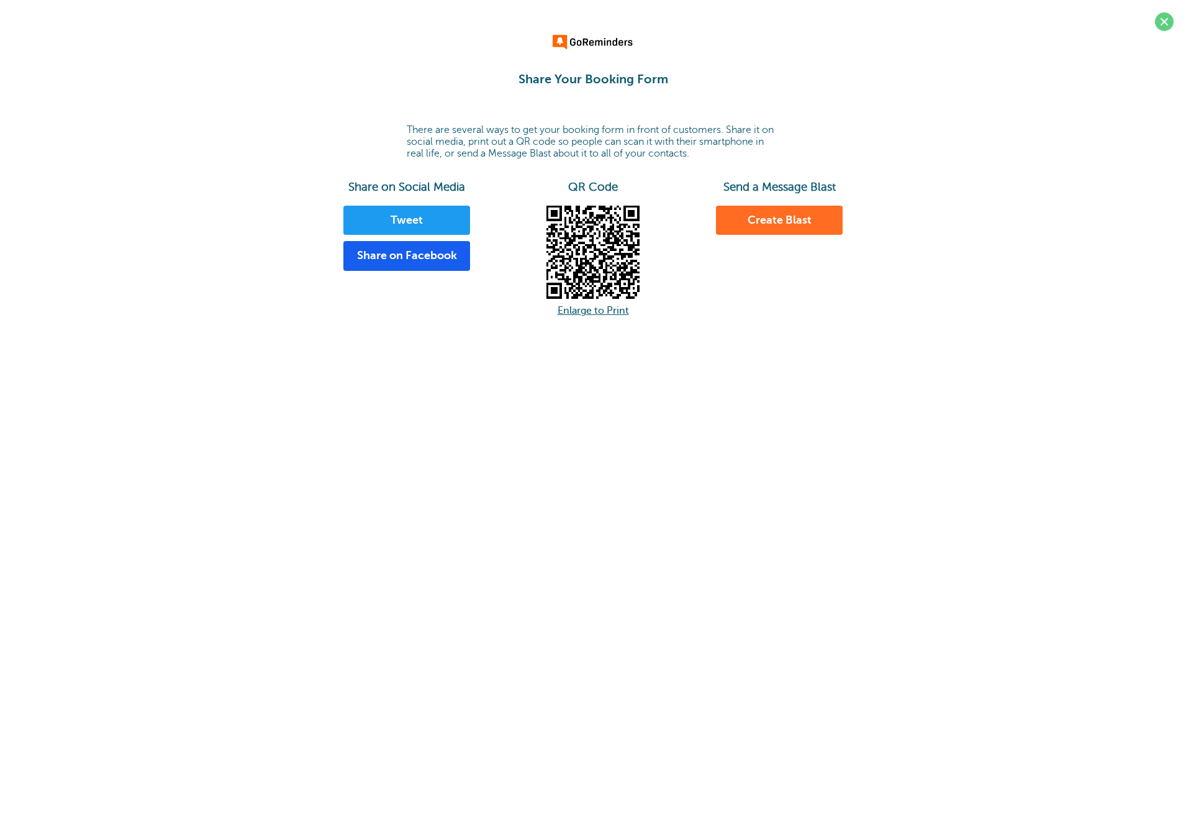
click at [596, 312] on link "Enlarge to Print" at bounding box center [593, 310] width 71 height 11
click at [587, 39] on div at bounding box center [593, 42] width 81 height 22
click at [1165, 24] on span at bounding box center [1164, 21] width 19 height 19
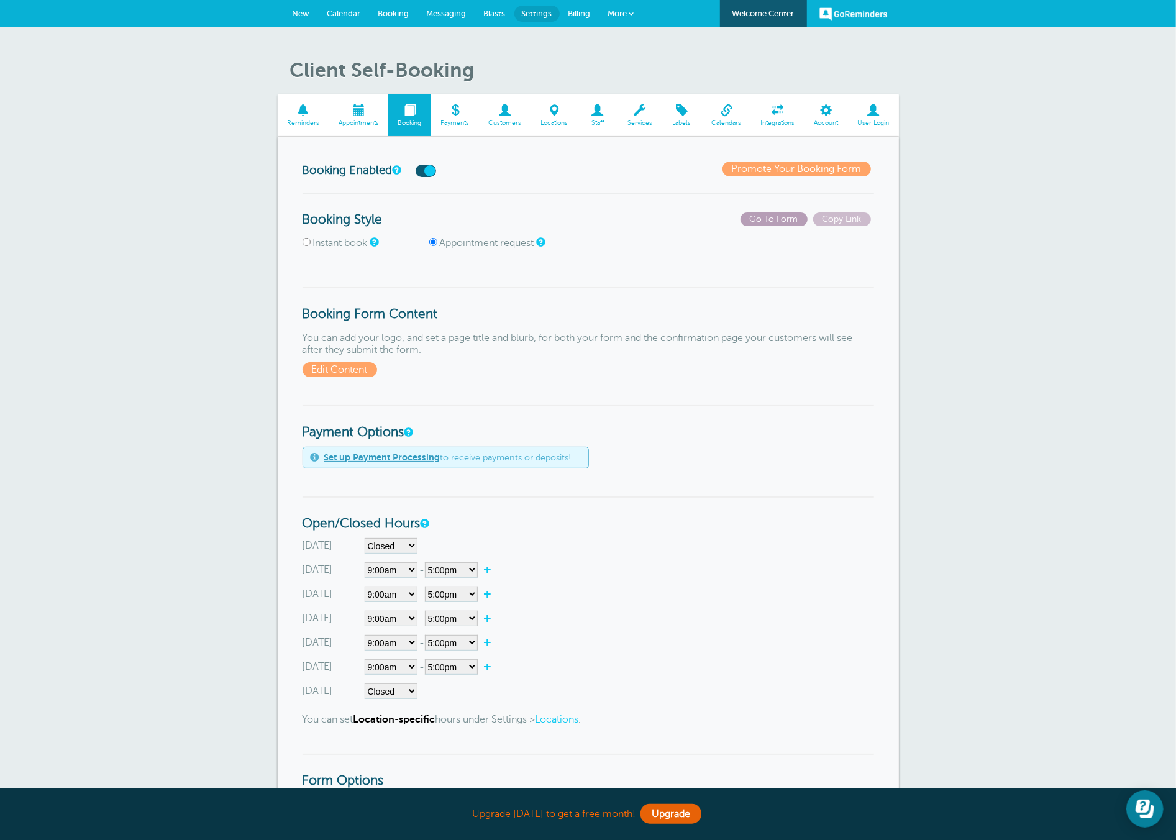
click at [789, 219] on span "Go To Form" at bounding box center [773, 219] width 67 height 14
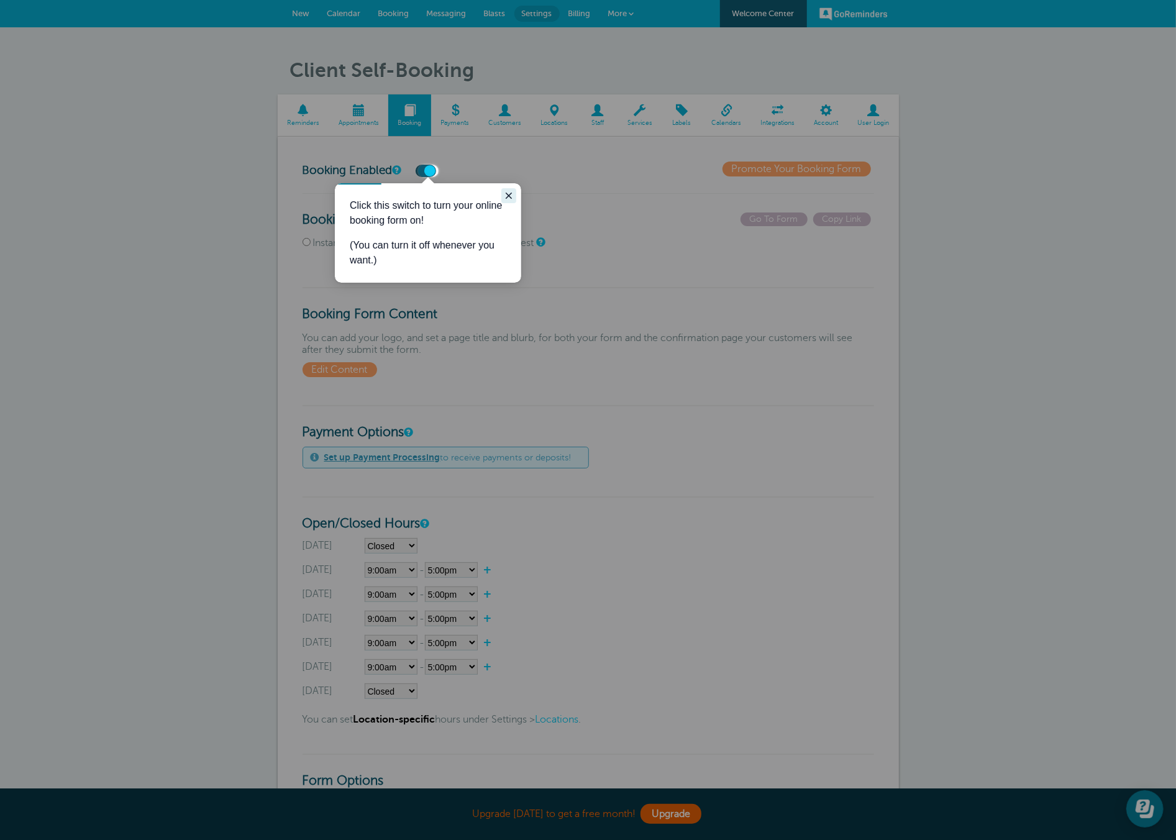
click at [509, 196] on icon "Close guide" at bounding box center [508, 195] width 6 height 6
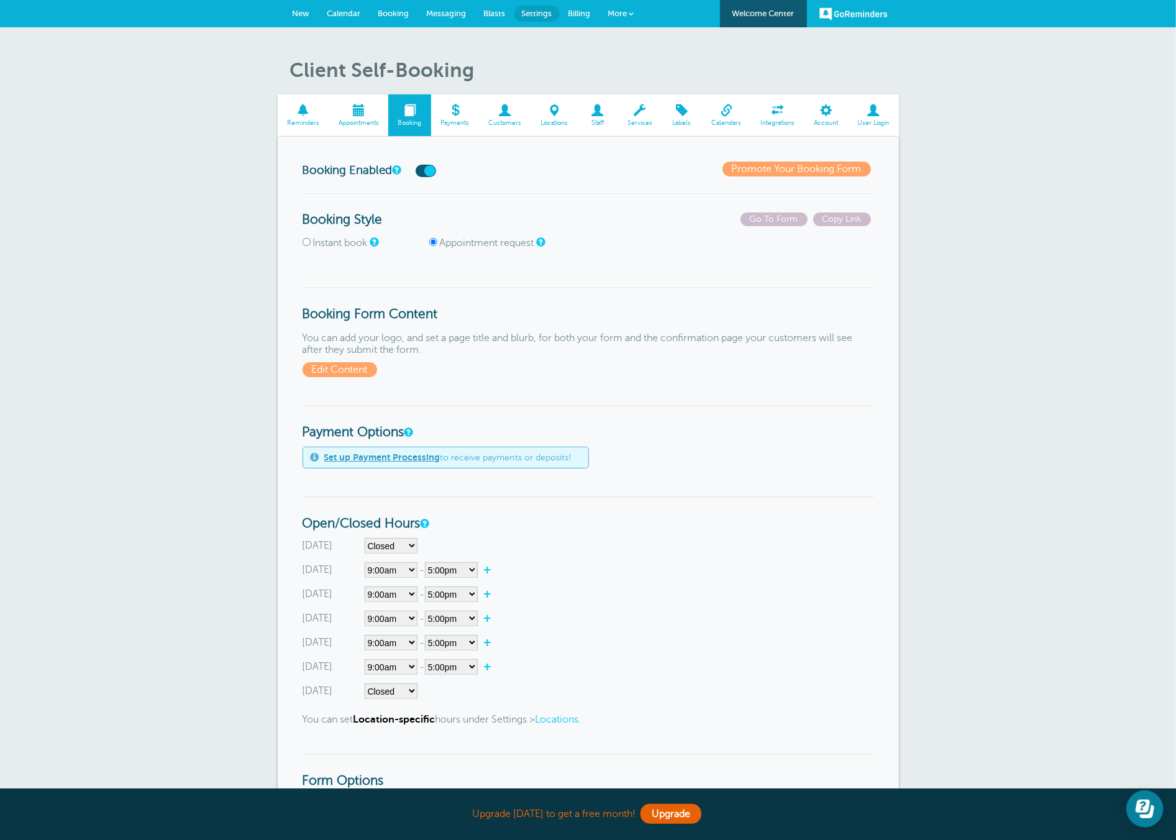
click at [308, 240] on input "Instant book" at bounding box center [306, 242] width 8 height 8
radio input "true"
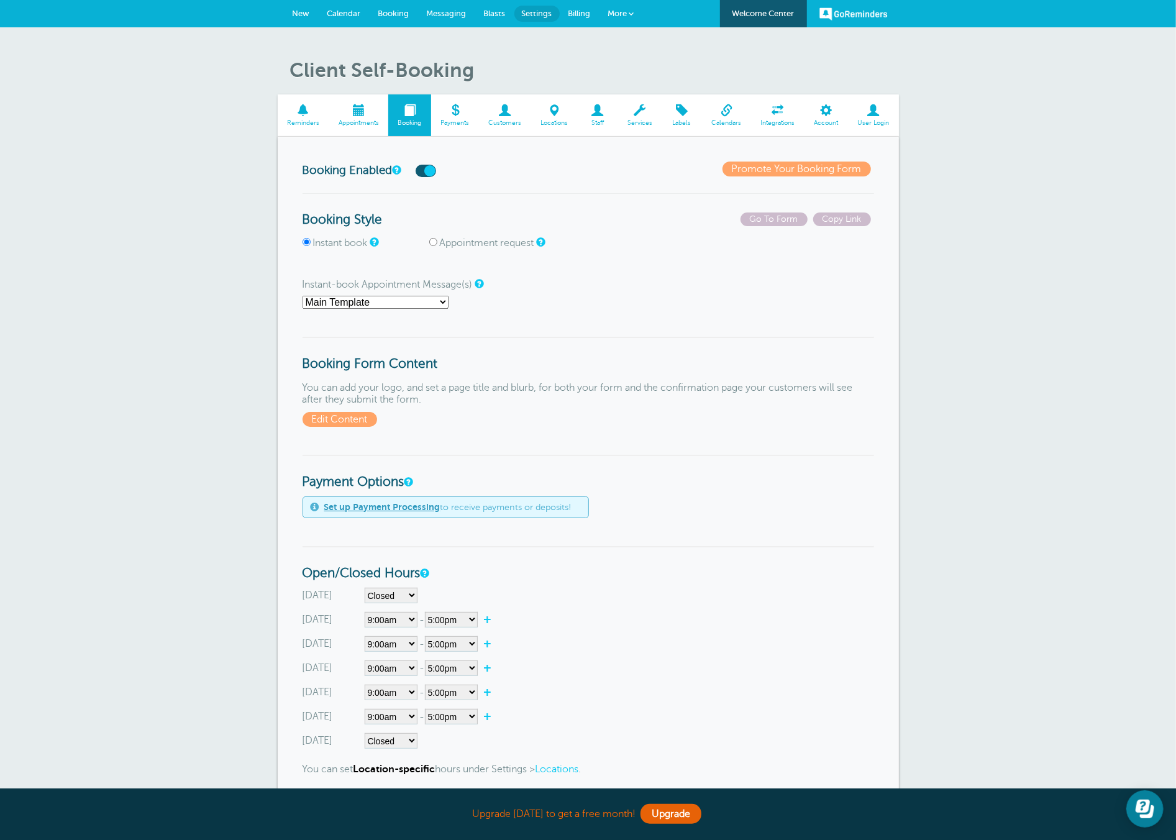
click at [364, 296] on select "Main Template R-1 R-2 R-3 APPOINTMENT CONFIRM" at bounding box center [375, 302] width 146 height 13
click at [375, 294] on p "Instant-book Appointment Message(s) Main Template R-1 R-2 R-3 APPOINTMENT CONFI…" at bounding box center [587, 294] width 571 height 30
click at [360, 301] on select "Main Template R-1 R-2 R-3 APPOINTMENT CONFIRM" at bounding box center [375, 302] width 146 height 13
select select "160561"
click at [302, 296] on select "Main Template R-1 R-2 R-3 APPOINTMENT CONFIRM" at bounding box center [375, 302] width 146 height 13
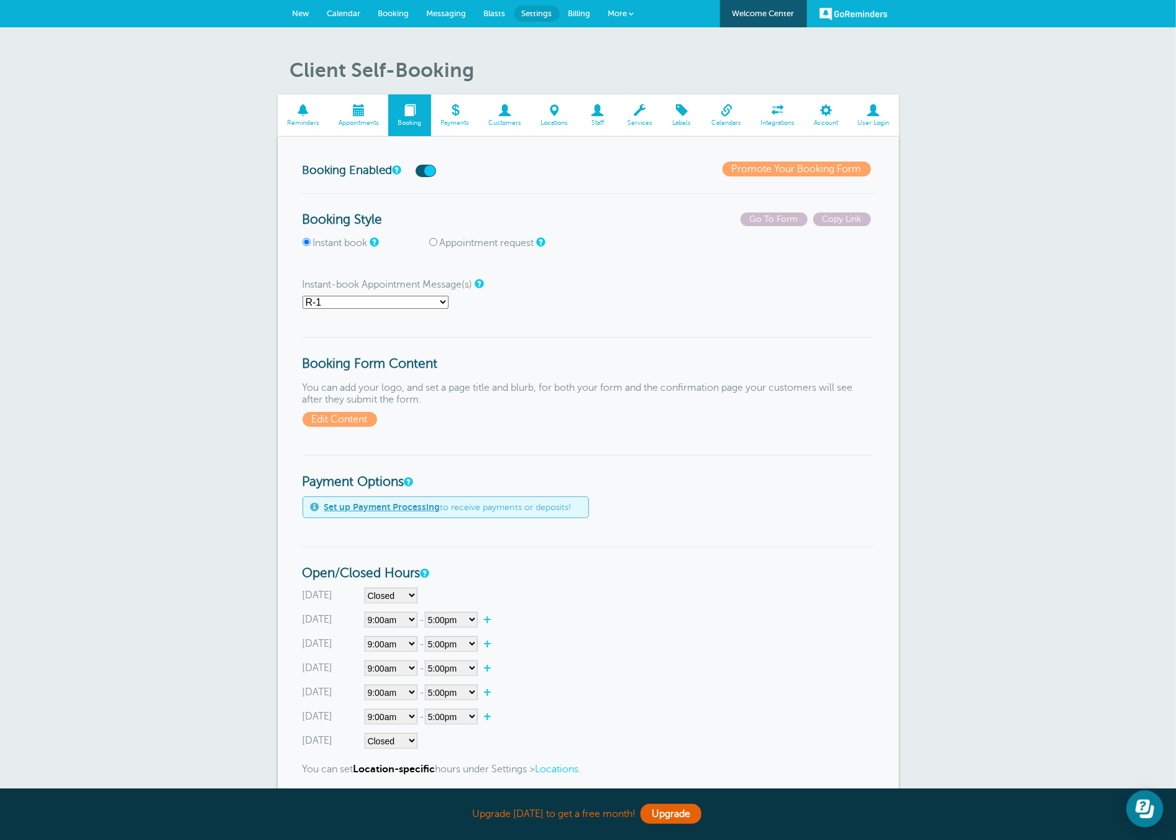
click at [350, 414] on span "Edit Content" at bounding box center [339, 419] width 75 height 15
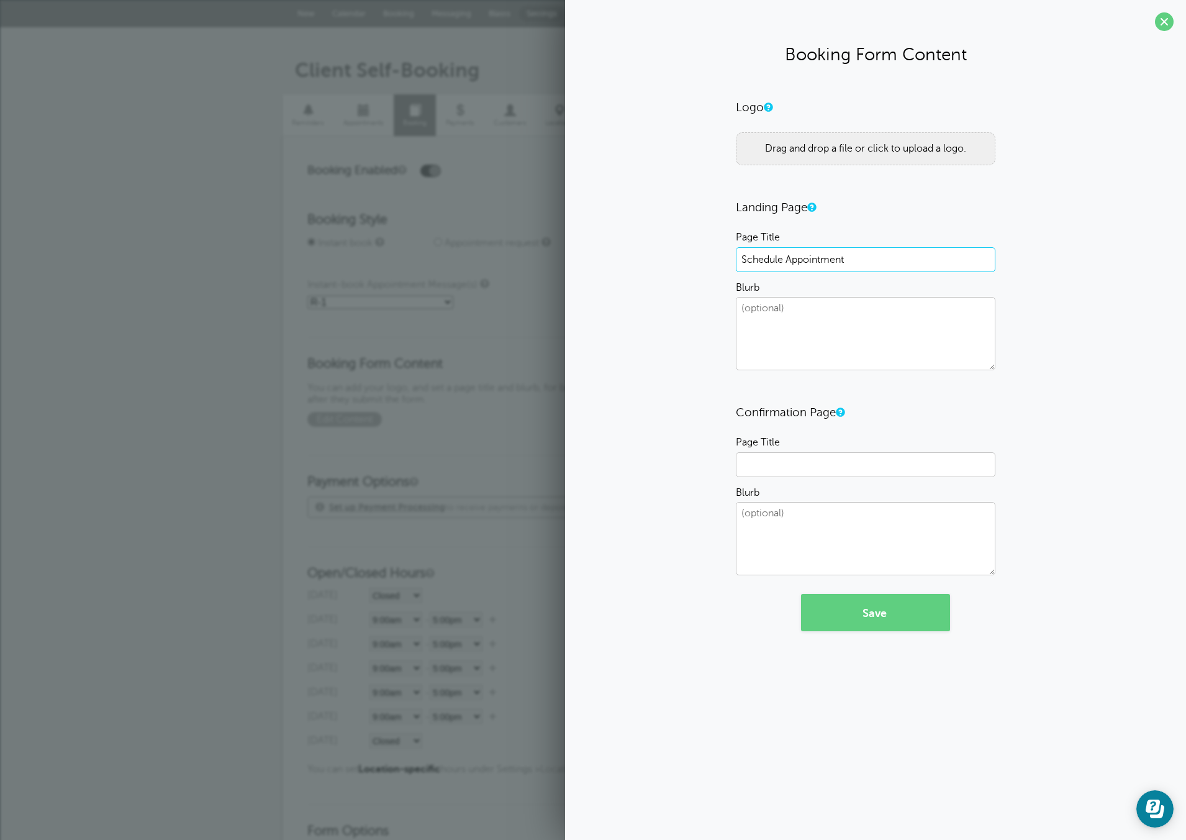
click at [823, 255] on input "Schedule Appointment" at bounding box center [866, 259] width 260 height 25
click at [870, 260] on input "Schedule Appointment" at bounding box center [866, 259] width 260 height 25
click at [785, 148] on div "Drag and drop a file or click to upload a logo." at bounding box center [866, 148] width 260 height 33
click at [841, 332] on textarea "Blurb" at bounding box center [866, 334] width 260 height 73
paste textarea "5-30 minute consultation for individual or family health insurance plans. Toget…"
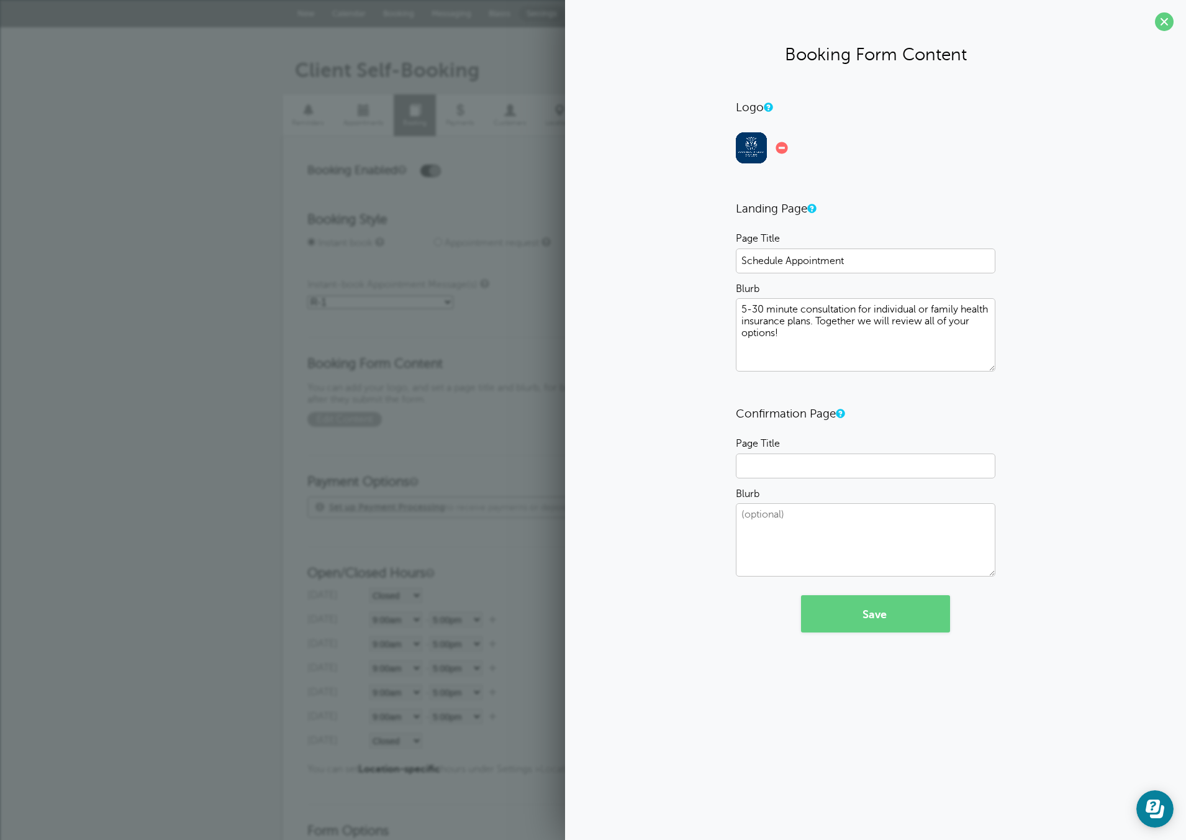
type textarea "5-30 minute consultation for individual or family health insurance plans. Toget…"
drag, startPoint x: 829, startPoint y: 263, endPoint x: 670, endPoint y: 239, distance: 161.5
click at [672, 239] on div "Logo 0.6 MB BLUEOHGLOGO.png Check Error Drag and drop a file or click to upload…" at bounding box center [876, 366] width 596 height 532
paste input "Individual or Family - Health Insurance Consultation"
type input "Individual or Family - Health Insurance Consultation"
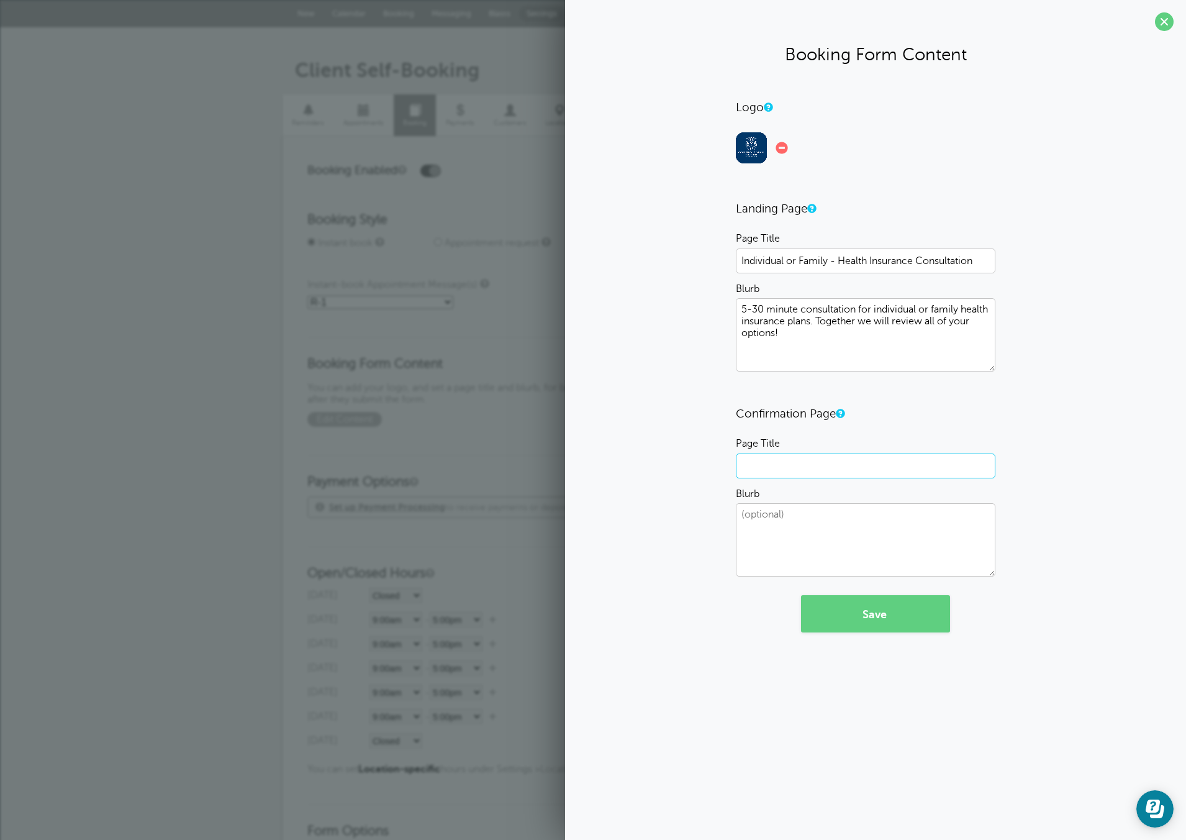
click at [762, 457] on input "Page Title" at bounding box center [866, 465] width 260 height 25
click at [777, 465] on input "Page Title" at bounding box center [866, 465] width 260 height 25
click at [794, 533] on textarea "Blurb" at bounding box center [866, 539] width 260 height 73
type textarea "Looking forward to our meeting, Talk then!"
click at [795, 469] on input "Page Title" at bounding box center [866, 465] width 260 height 25
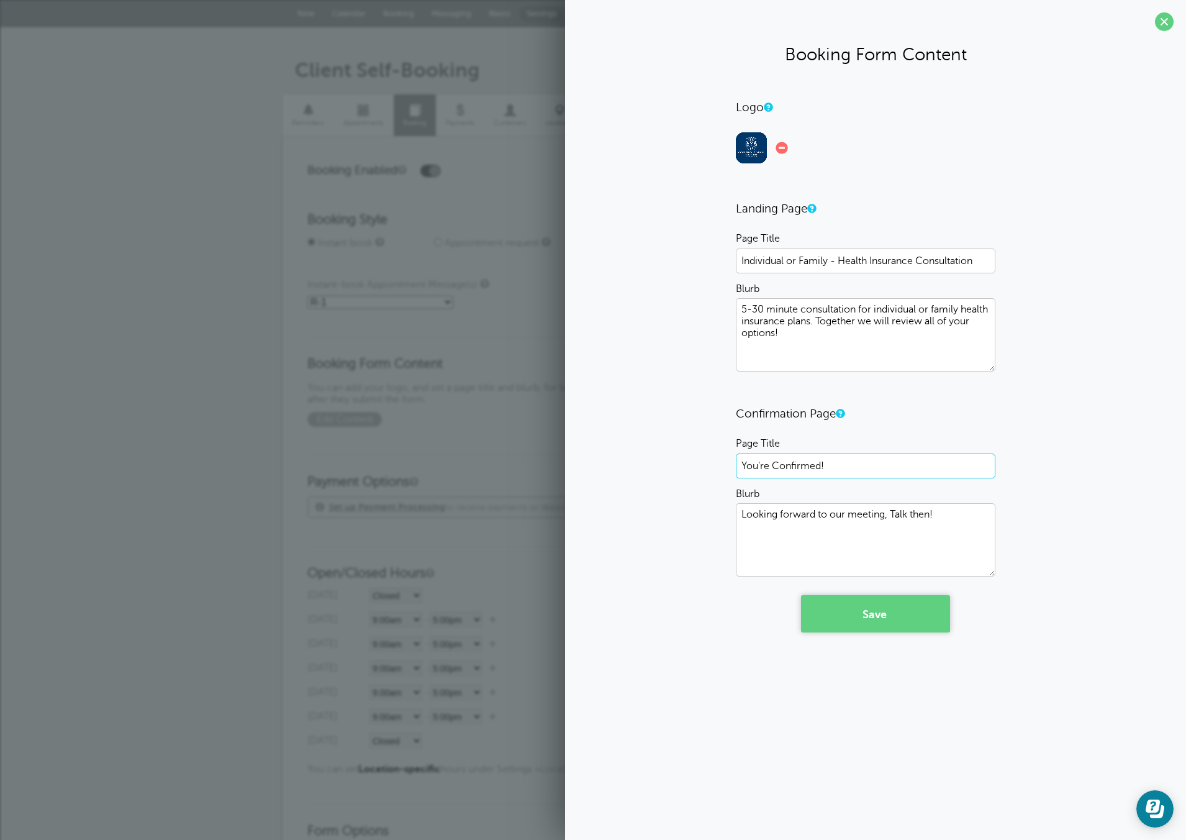
type input "You're Confirmed!"
click at [891, 618] on button "Save" at bounding box center [875, 613] width 149 height 37
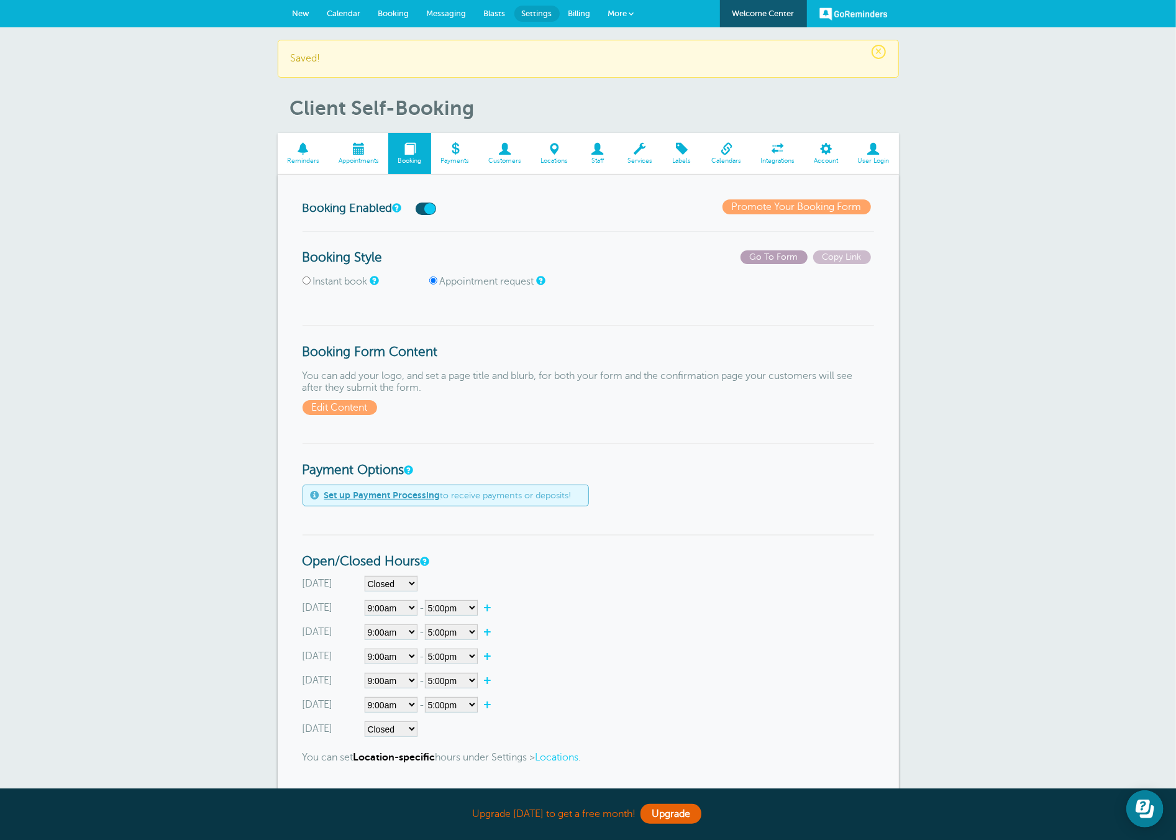
click at [781, 259] on span "Go To Form" at bounding box center [773, 257] width 67 height 14
click at [304, 281] on input "Instant book" at bounding box center [306, 280] width 8 height 8
radio input "true"
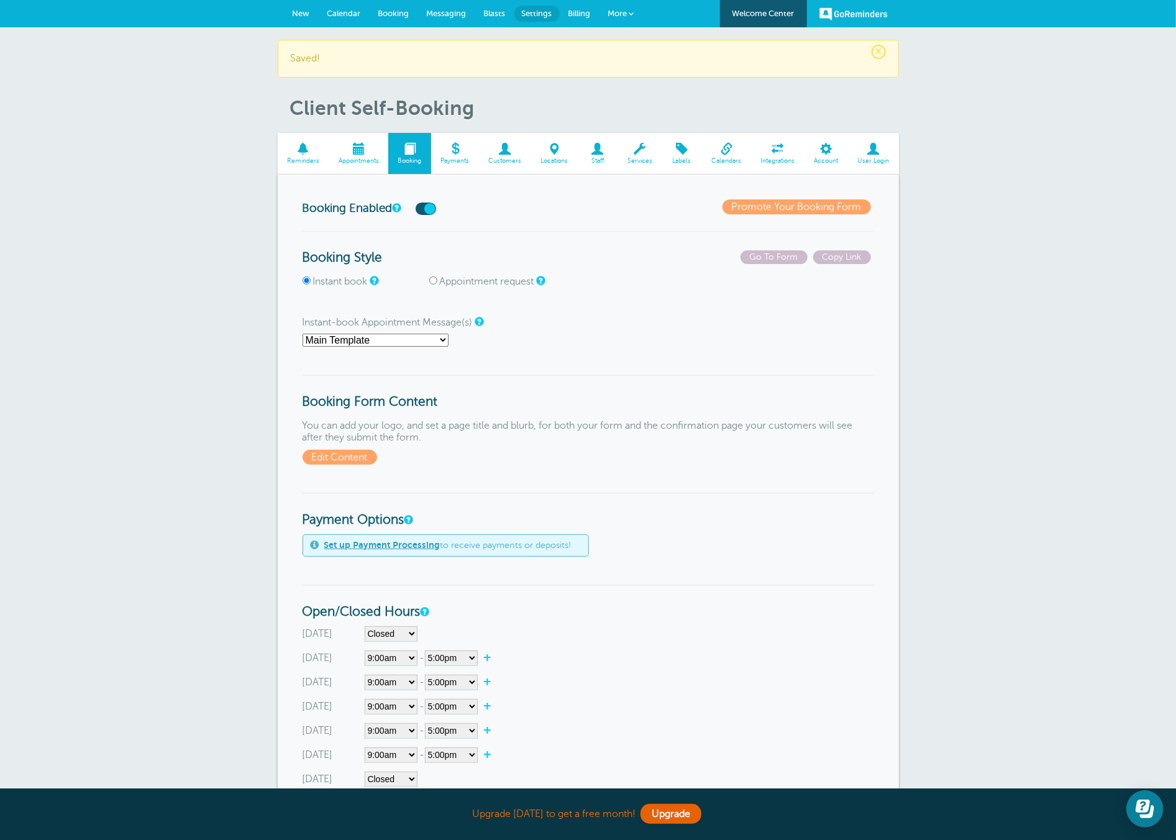
click at [345, 338] on select "Main Template R-1 R-2 R-3 APPOINTMENT CONFIRM" at bounding box center [375, 340] width 146 height 13
select select "160561"
click at [302, 334] on select "Main Template R-1 R-2 R-3 APPOINTMENT CONFIRM" at bounding box center [375, 340] width 146 height 13
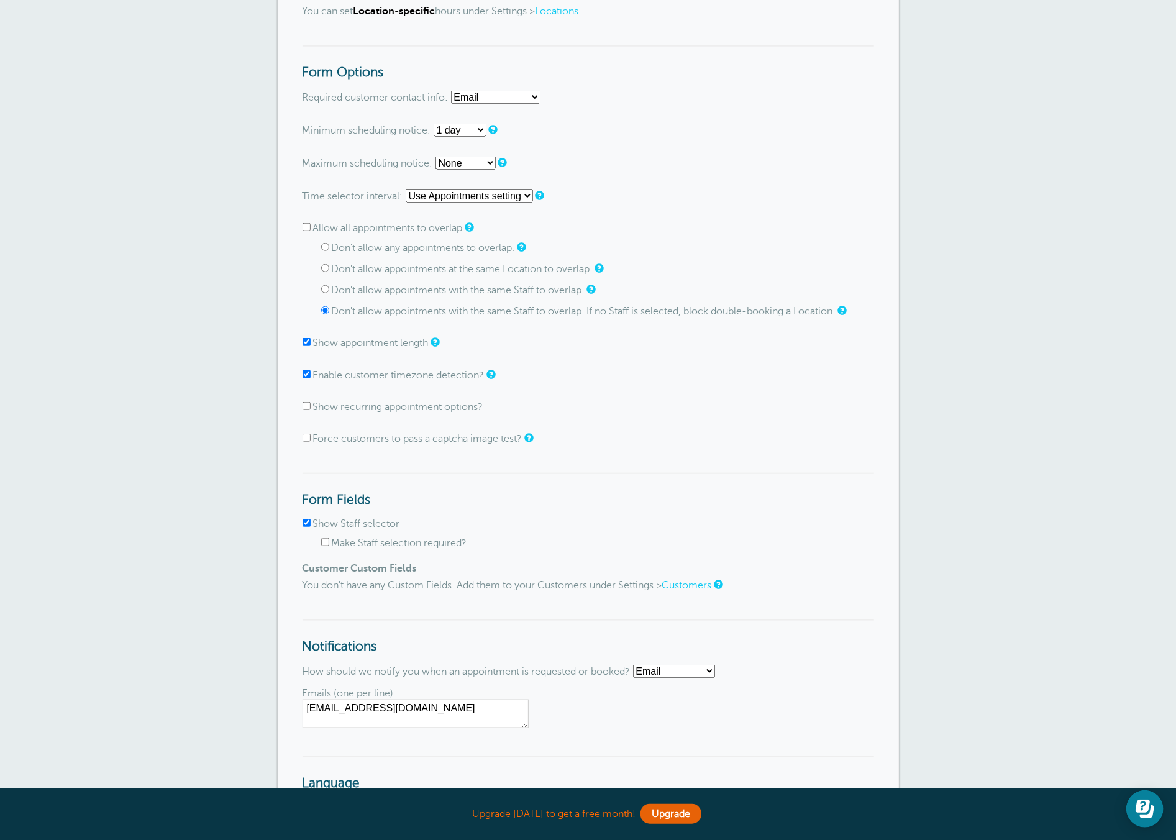
scroll to position [1171, 0]
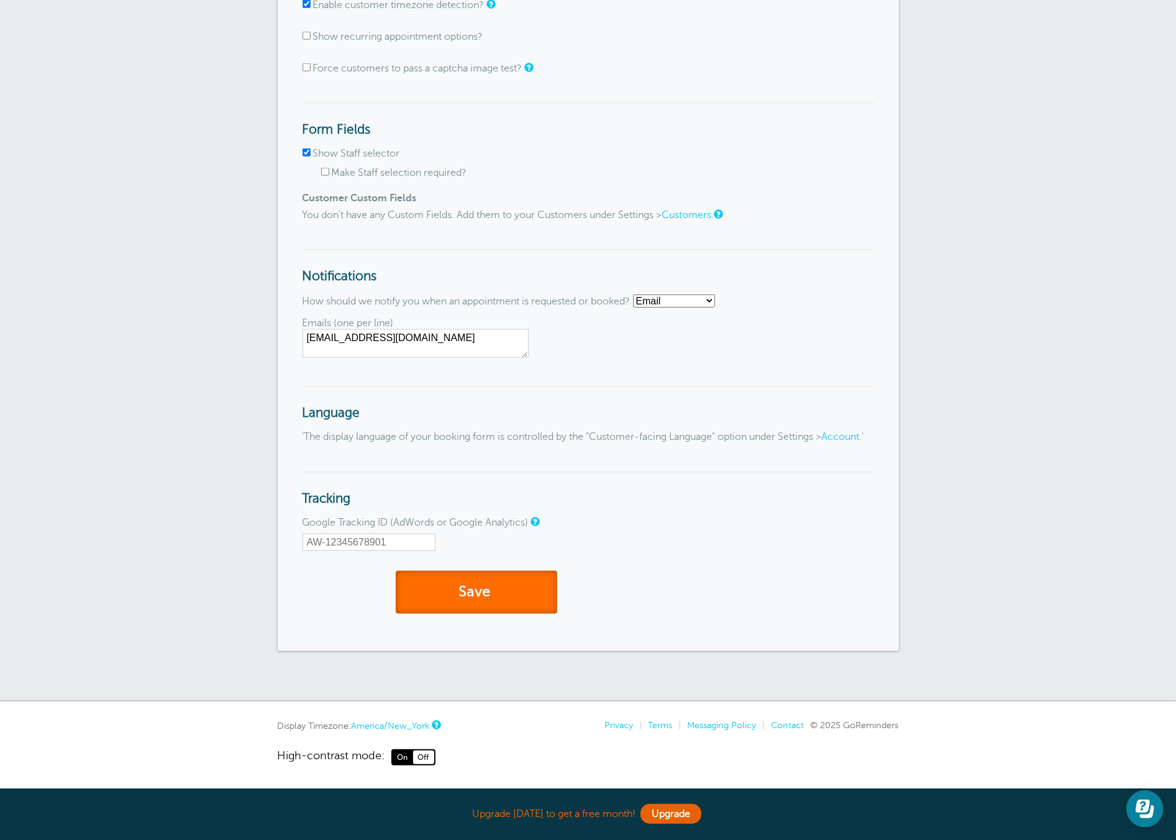
click at [480, 596] on button "Save" at bounding box center [476, 592] width 161 height 43
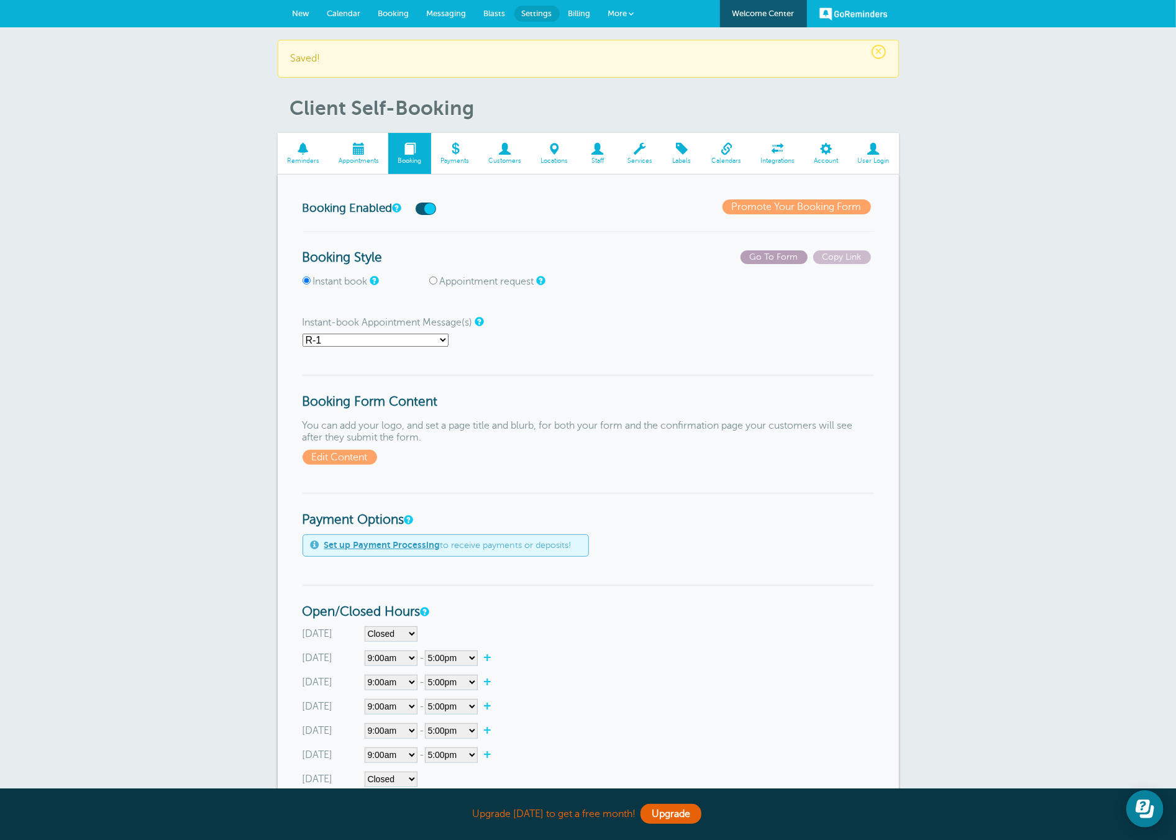
click at [786, 253] on span "Go To Form" at bounding box center [773, 257] width 67 height 14
drag, startPoint x: 778, startPoint y: 352, endPoint x: 771, endPoint y: 327, distance: 25.0
click at [312, 157] on span "Reminders" at bounding box center [303, 160] width 39 height 7
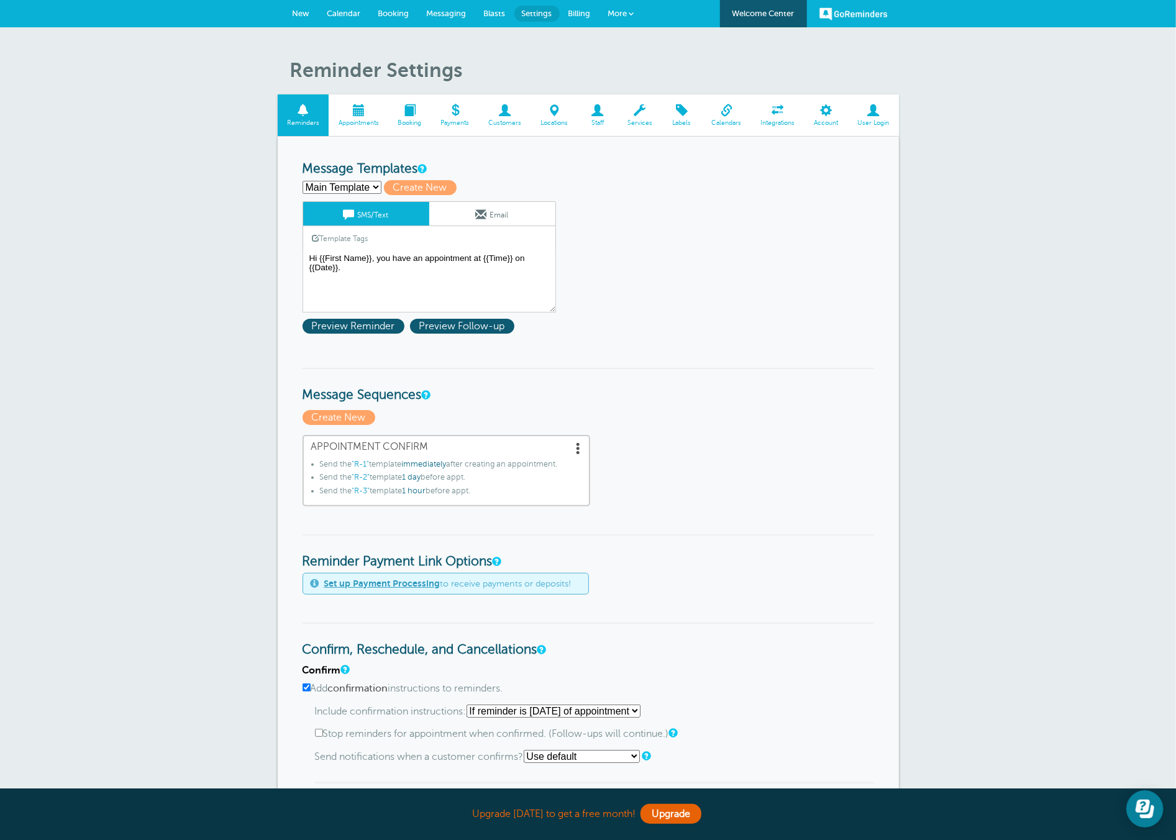
click at [357, 188] on select "Main Template R-1 R-2 R-3 Create new..." at bounding box center [341, 187] width 79 height 13
select select "160561"
click at [302, 181] on select "Main Template R-1 R-2 R-3 Create new..." at bounding box center [341, 187] width 79 height 13
type input "R-1"
type textarea "Hi {{First Name}}! You’re all set for your health coverage consultation on {{Da…"
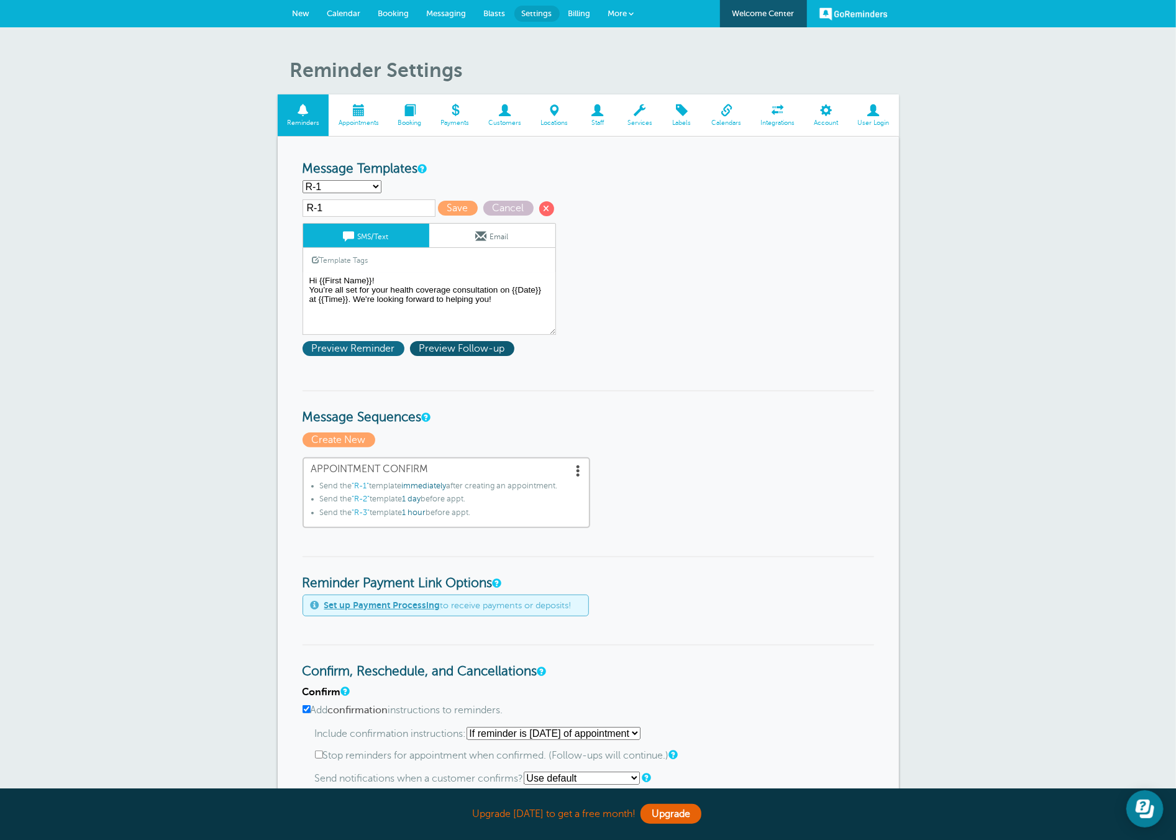
click at [376, 347] on span "Preview Reminder" at bounding box center [353, 348] width 102 height 15
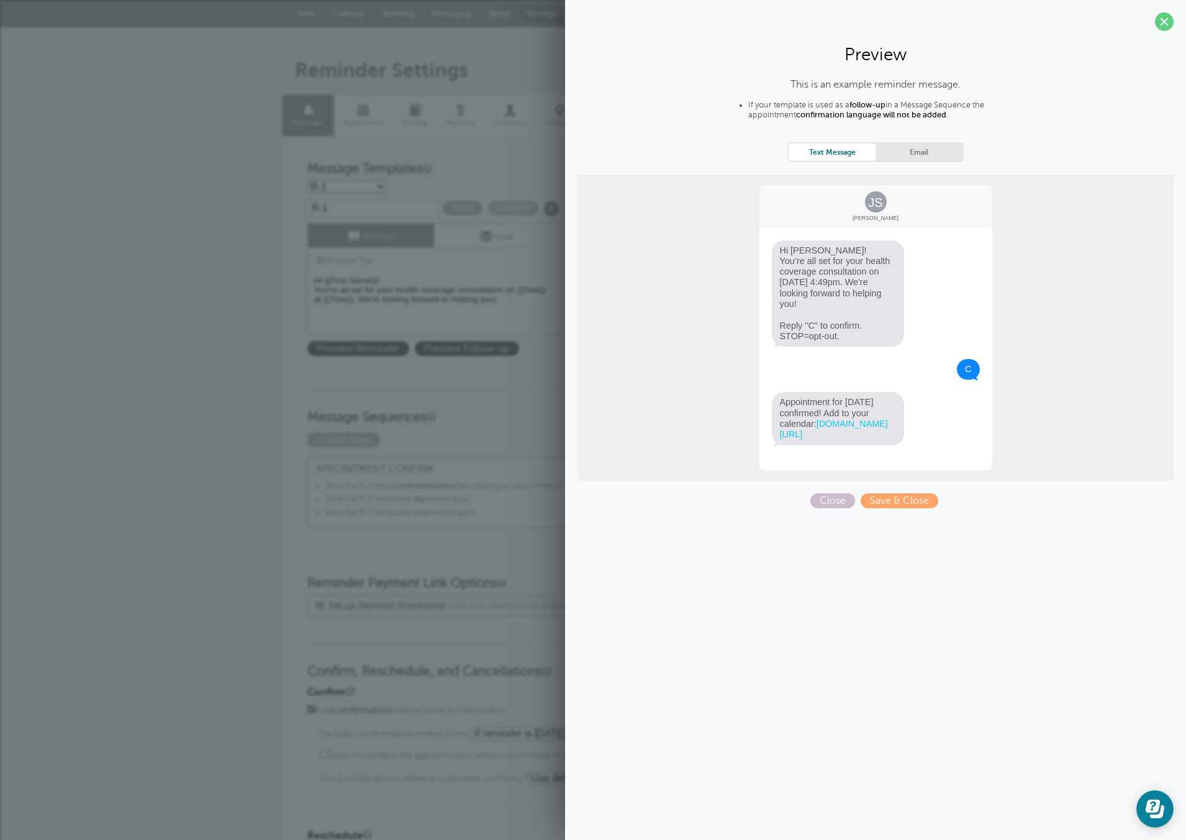
click at [1158, 23] on span at bounding box center [1164, 21] width 19 height 19
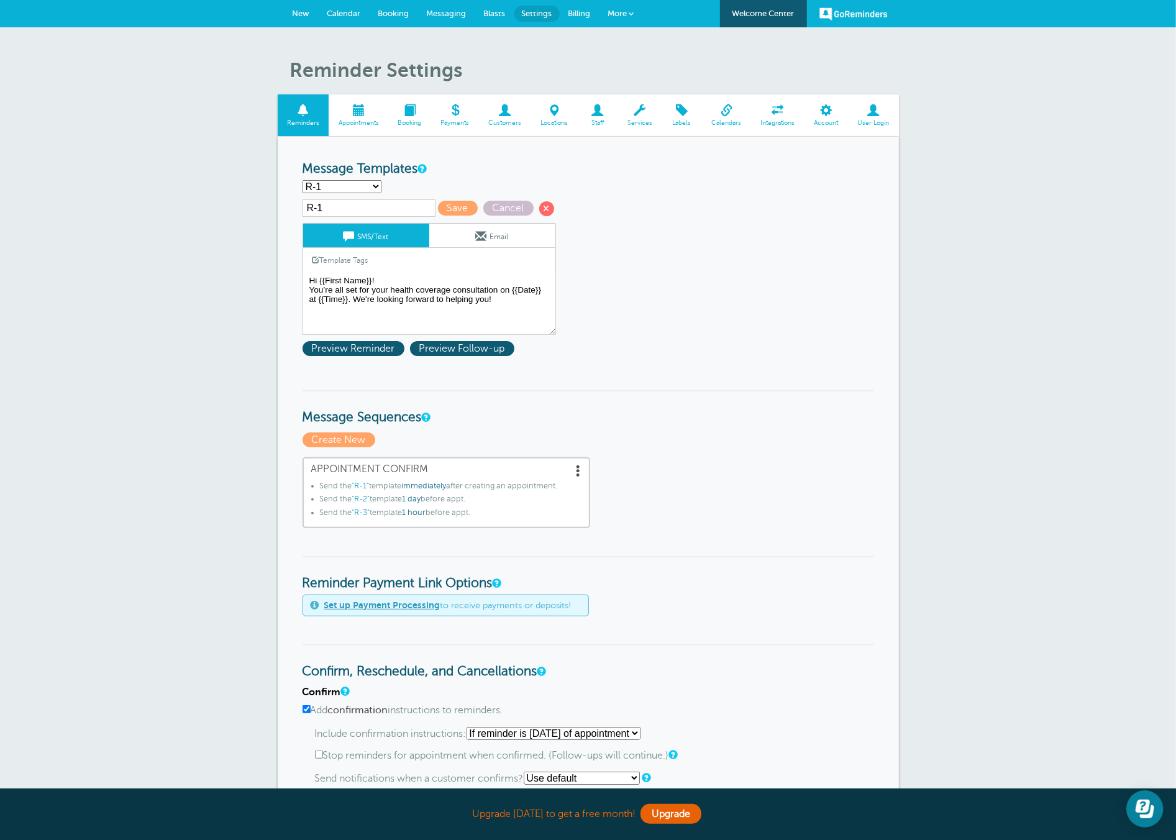
drag, startPoint x: 693, startPoint y: 206, endPoint x: 702, endPoint y: 181, distance: 25.7
click at [694, 205] on form "Reminder Schedule 1st reminder: Immediately 1 2 3 4 5 6 7 8 9 10 11 12 13 14 15…" at bounding box center [587, 714] width 571 height 1107
click at [739, 106] on span at bounding box center [726, 110] width 49 height 12
click at [539, 207] on span at bounding box center [546, 208] width 15 height 15
click at [355, 179] on form "Reminder Schedule 1st reminder: Immediately 1 2 3 4 5 6 7 8 9 10 11 12 13 14 15…" at bounding box center [587, 714] width 571 height 1107
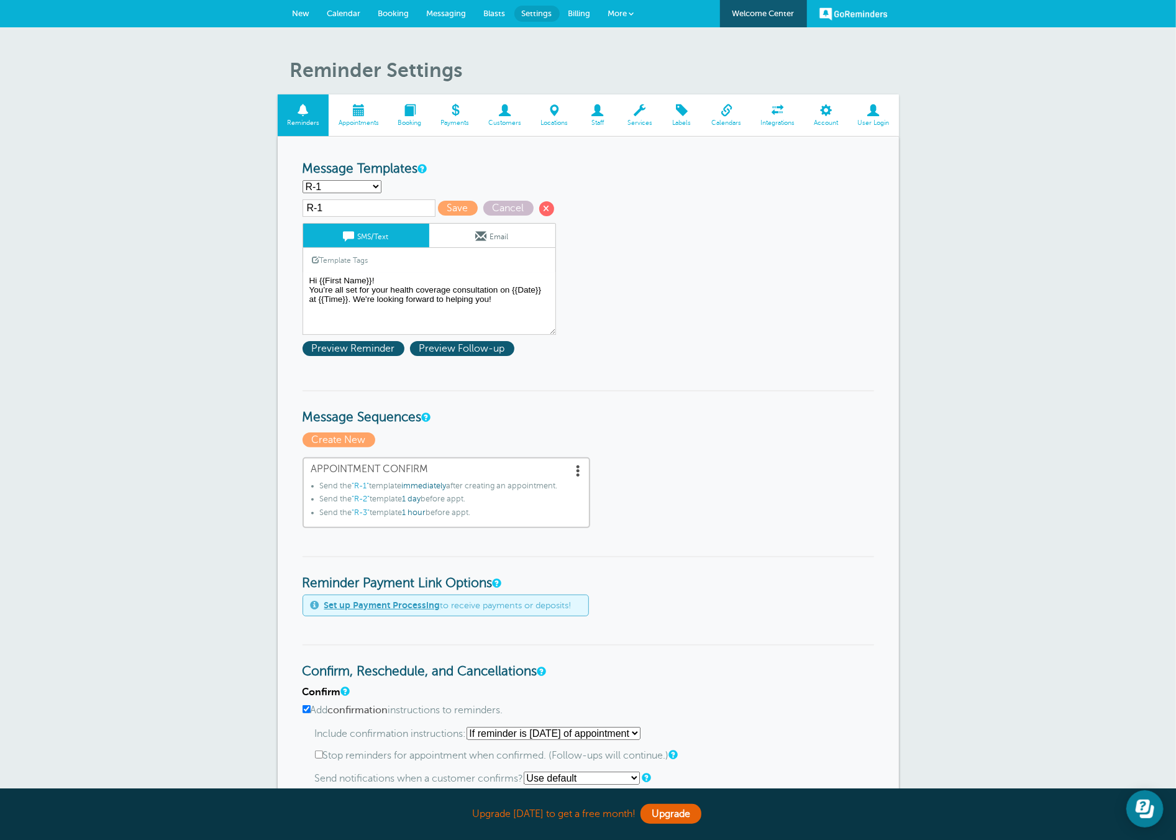
click at [347, 184] on select "Main Template R-1 R-2 R-3 Create new..." at bounding box center [341, 186] width 79 height 13
select select "160560"
click at [302, 180] on select "Main Template R-1 R-2 R-3 Create new..." at bounding box center [341, 186] width 79 height 13
type input "Main Template"
type textarea "Hi {{First Name}}, you have an appointment at {{Time}} on {{Date}}."
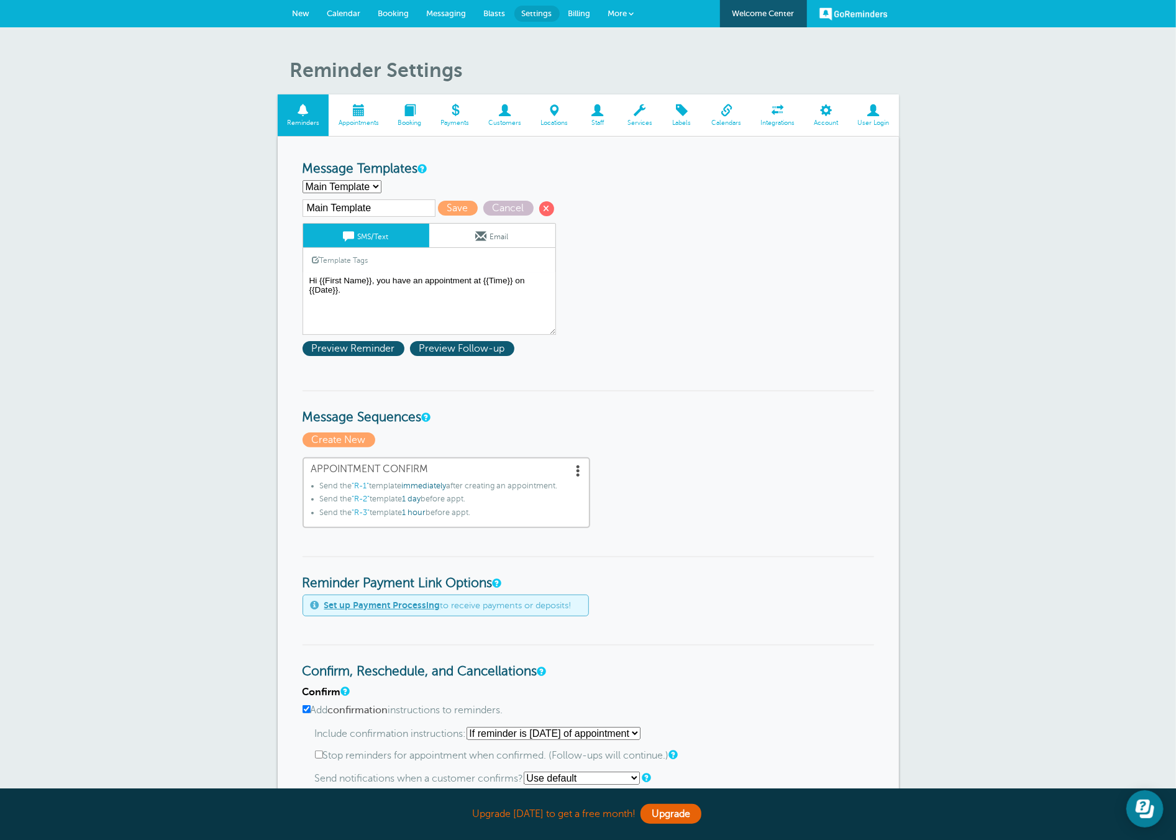
click at [641, 162] on h3 "Message Templates" at bounding box center [587, 169] width 571 height 16
click at [645, 116] on span at bounding box center [639, 110] width 44 height 12
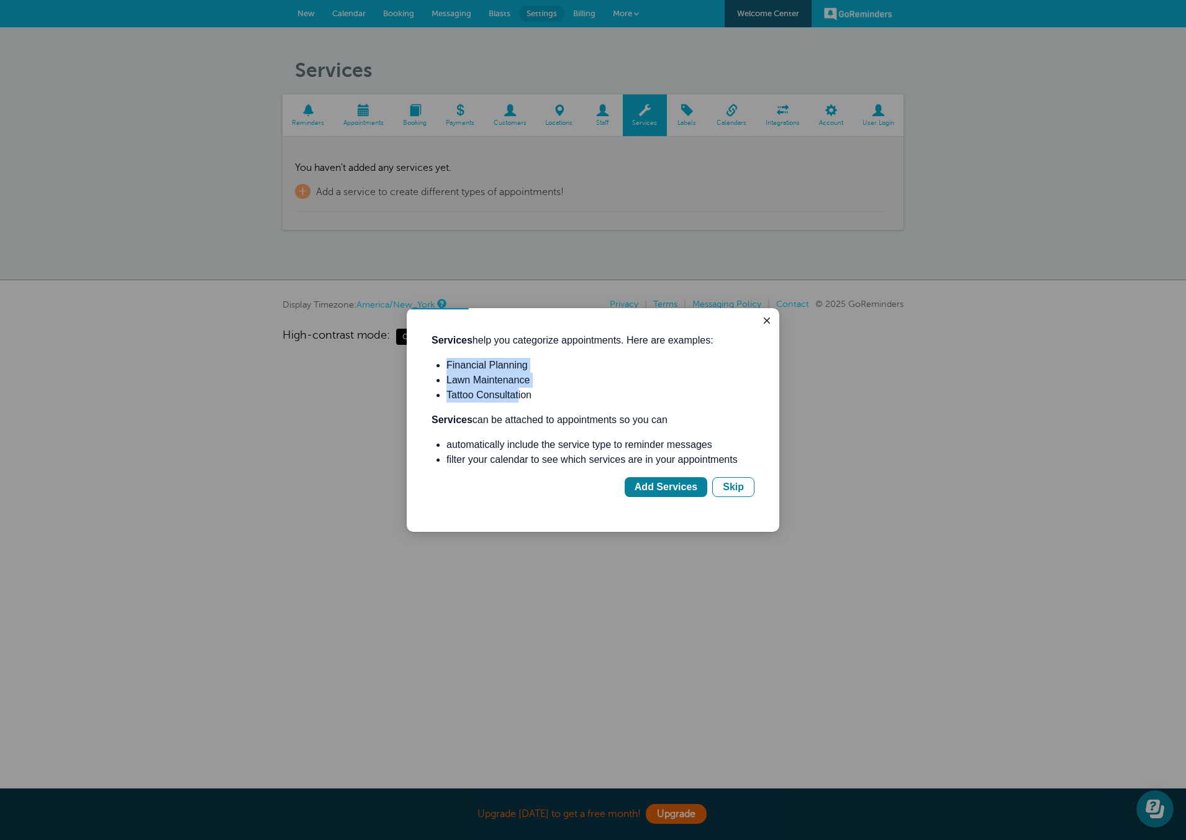
drag, startPoint x: 440, startPoint y: 362, endPoint x: 534, endPoint y: 397, distance: 100.0
click at [530, 396] on div "Services help you categorize appointments. Here are examples: Financial Plannin…" at bounding box center [593, 415] width 323 height 164
click at [534, 397] on li "Tattoo Consultation" at bounding box center [601, 395] width 308 height 15
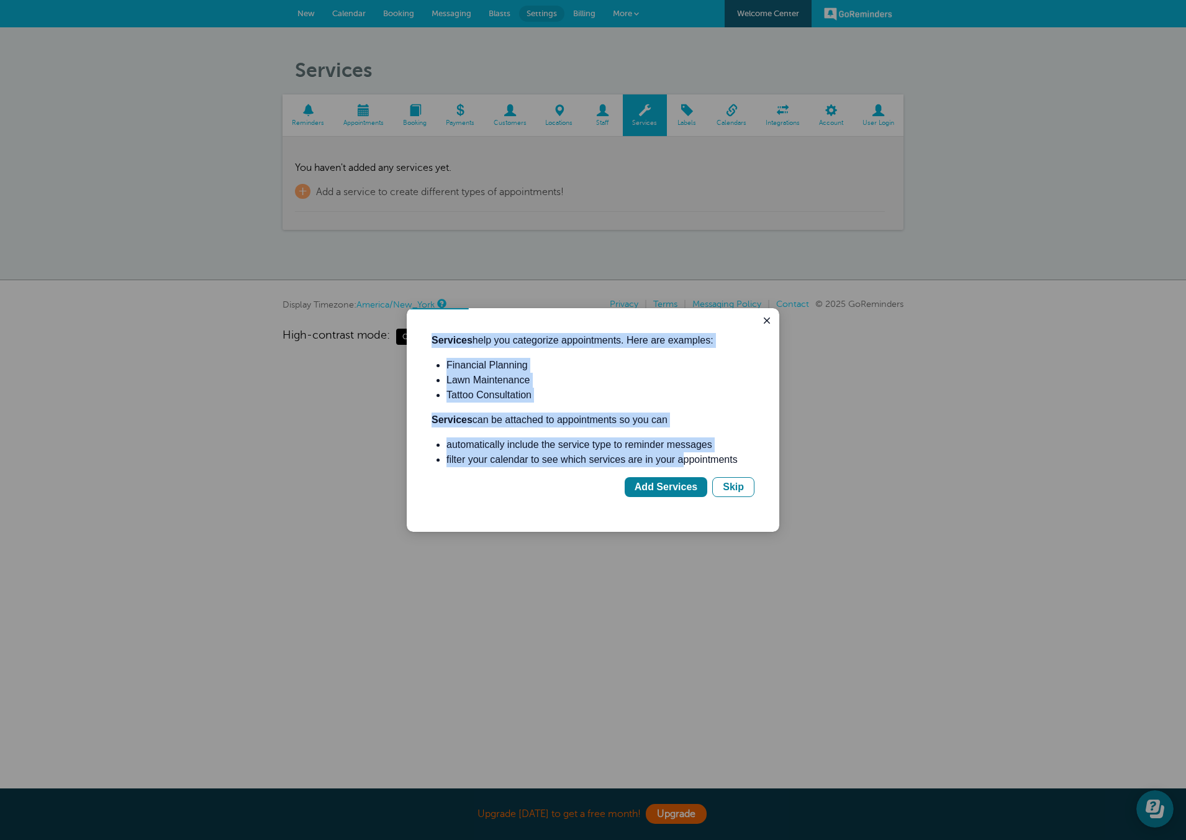
drag, startPoint x: 430, startPoint y: 337, endPoint x: 694, endPoint y: 453, distance: 289.2
click at [692, 453] on div "Services help you categorize appointments. Here are examples: Financial Plannin…" at bounding box center [593, 420] width 373 height 224
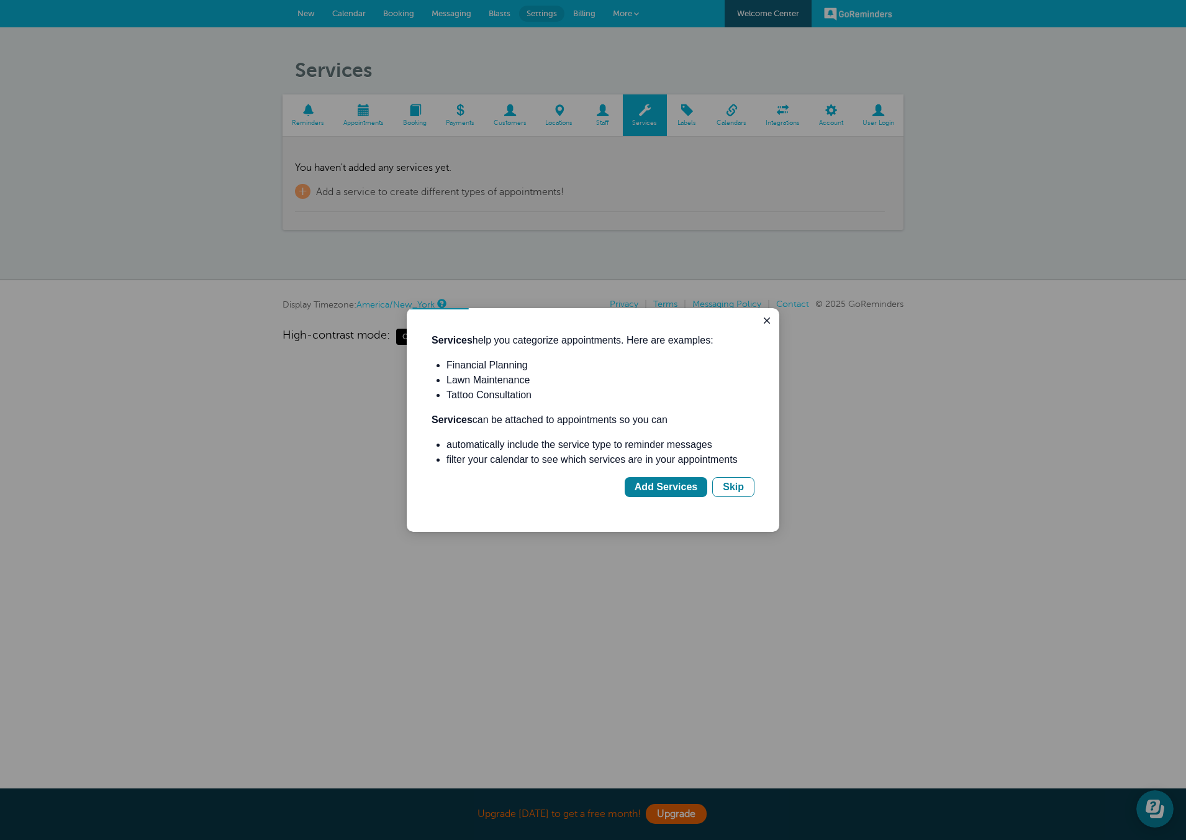
drag, startPoint x: 699, startPoint y: 450, endPoint x: 705, endPoint y: 459, distance: 10.7
click at [699, 451] on li "automatically include the service type to reminder messages" at bounding box center [601, 444] width 308 height 15
click at [696, 485] on div "Add Services" at bounding box center [666, 487] width 63 height 15
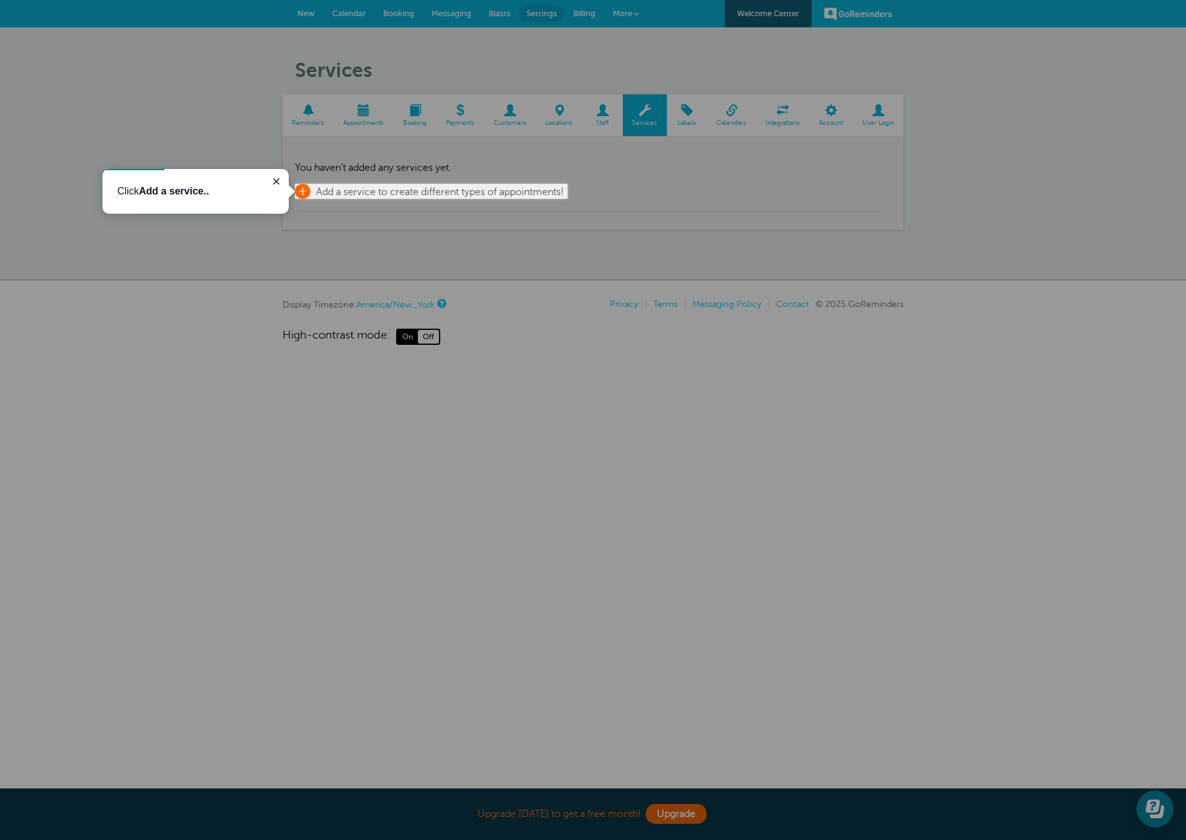
click at [301, 189] on span "+" at bounding box center [303, 191] width 16 height 15
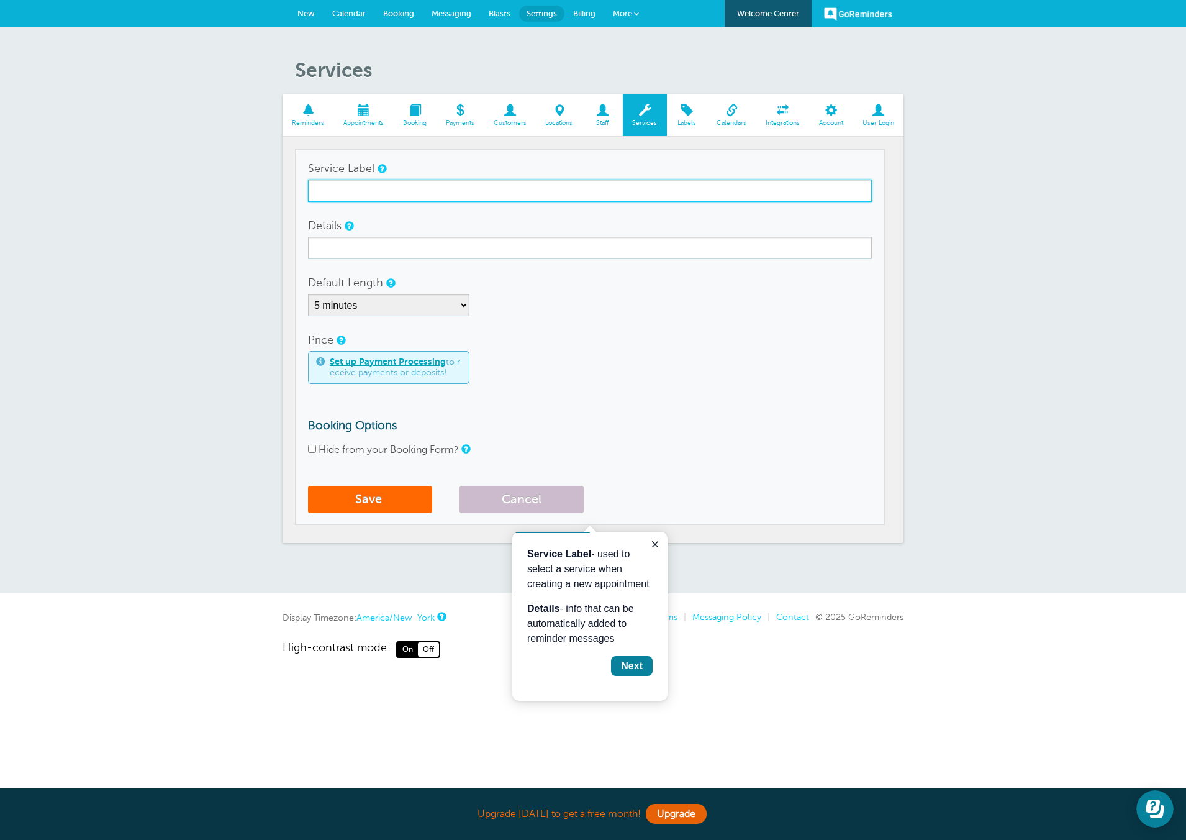
click at [345, 198] on input "Service Label" at bounding box center [590, 191] width 564 height 22
click at [443, 268] on form "Service Label Details Default Length 5 minutes 10 minutes 15 minutes 20 minutes…" at bounding box center [590, 338] width 564 height 362
click at [534, 498] on button "Cancel" at bounding box center [522, 499] width 124 height 27
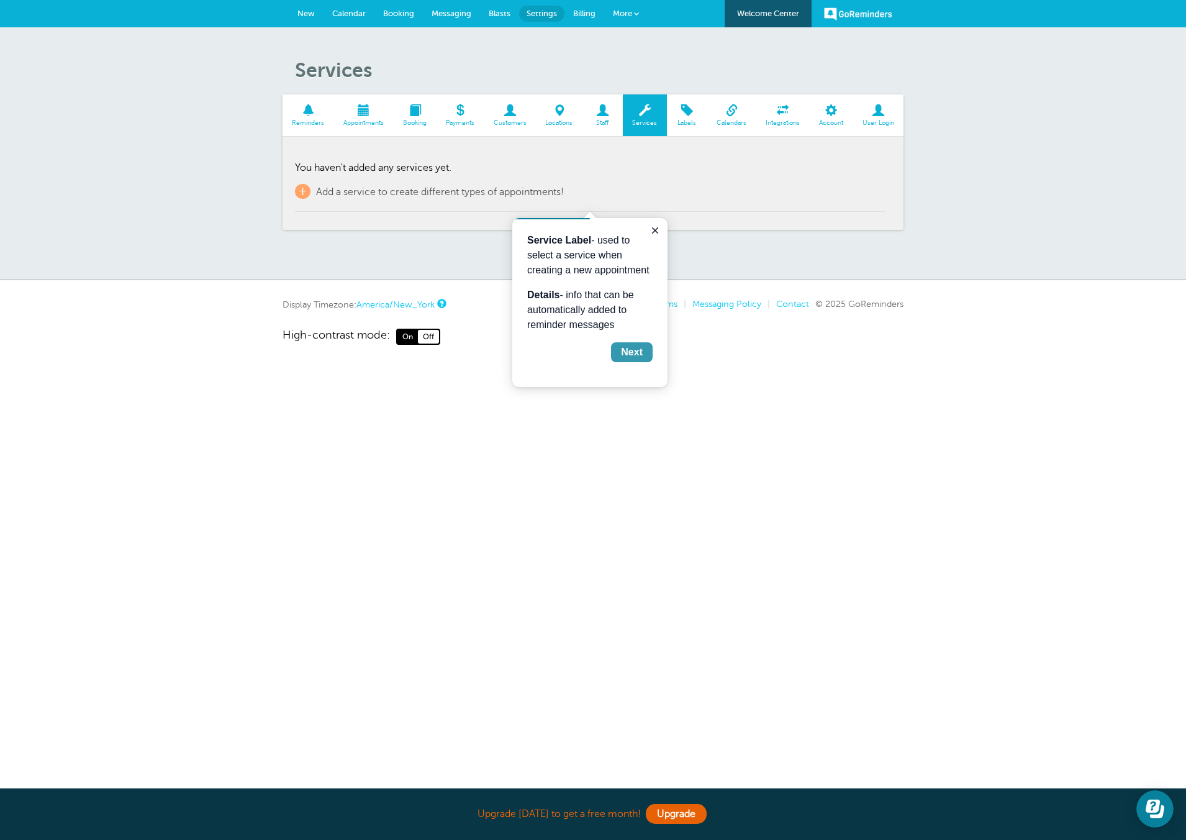
click at [627, 350] on div "Next" at bounding box center [632, 352] width 22 height 15
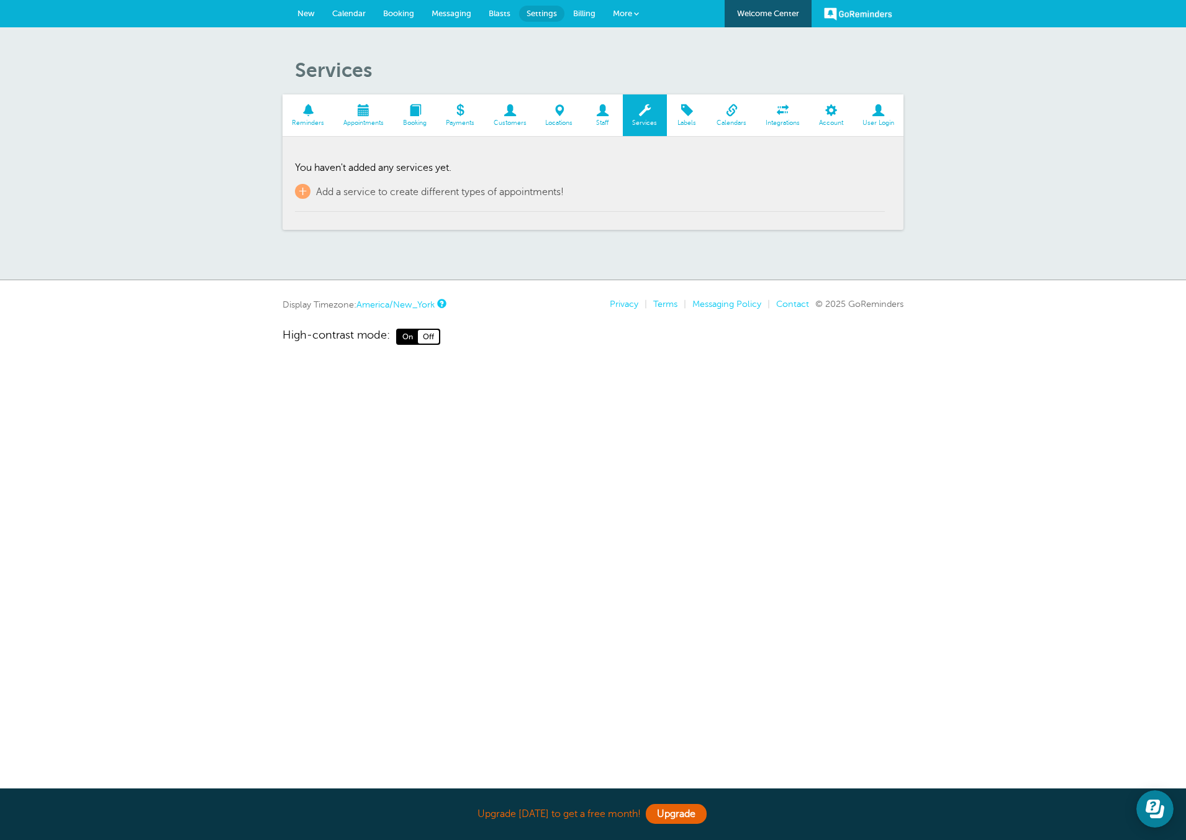
click at [683, 120] on span "Labels" at bounding box center [687, 122] width 28 height 7
click at [732, 112] on span at bounding box center [731, 110] width 49 height 12
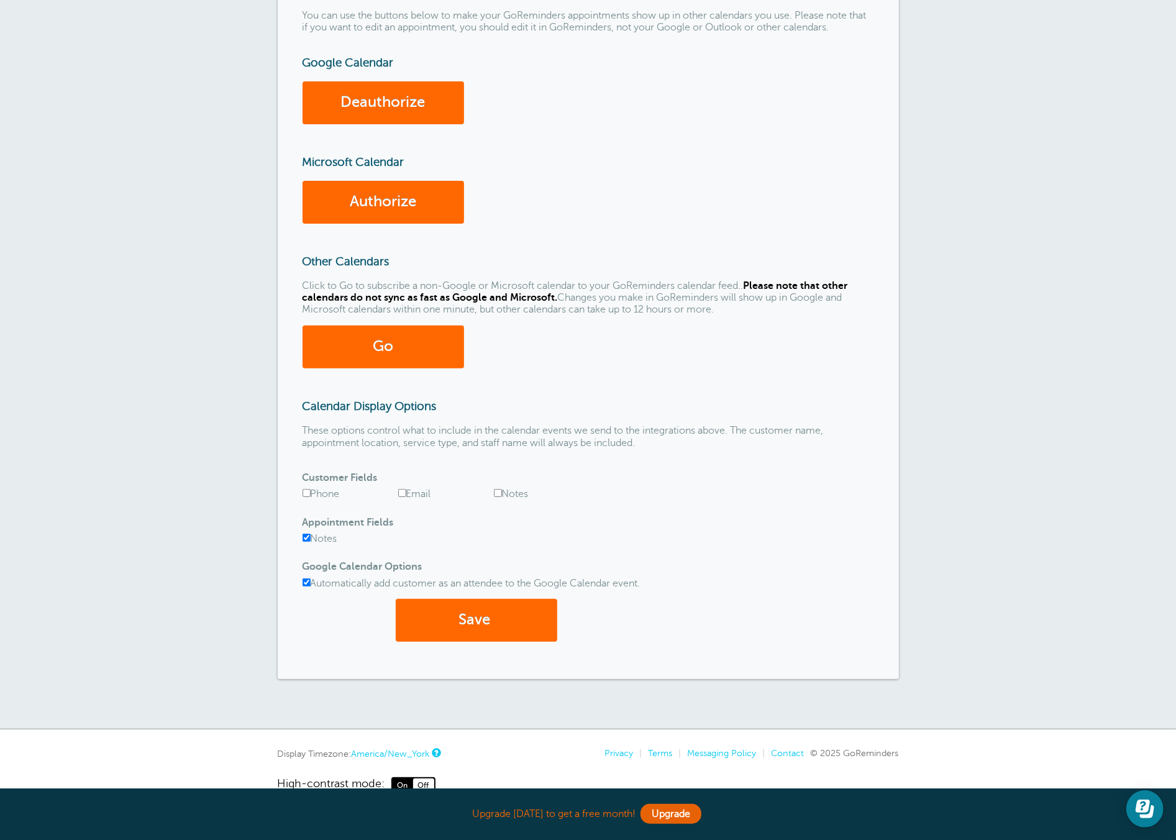
scroll to position [178, 0]
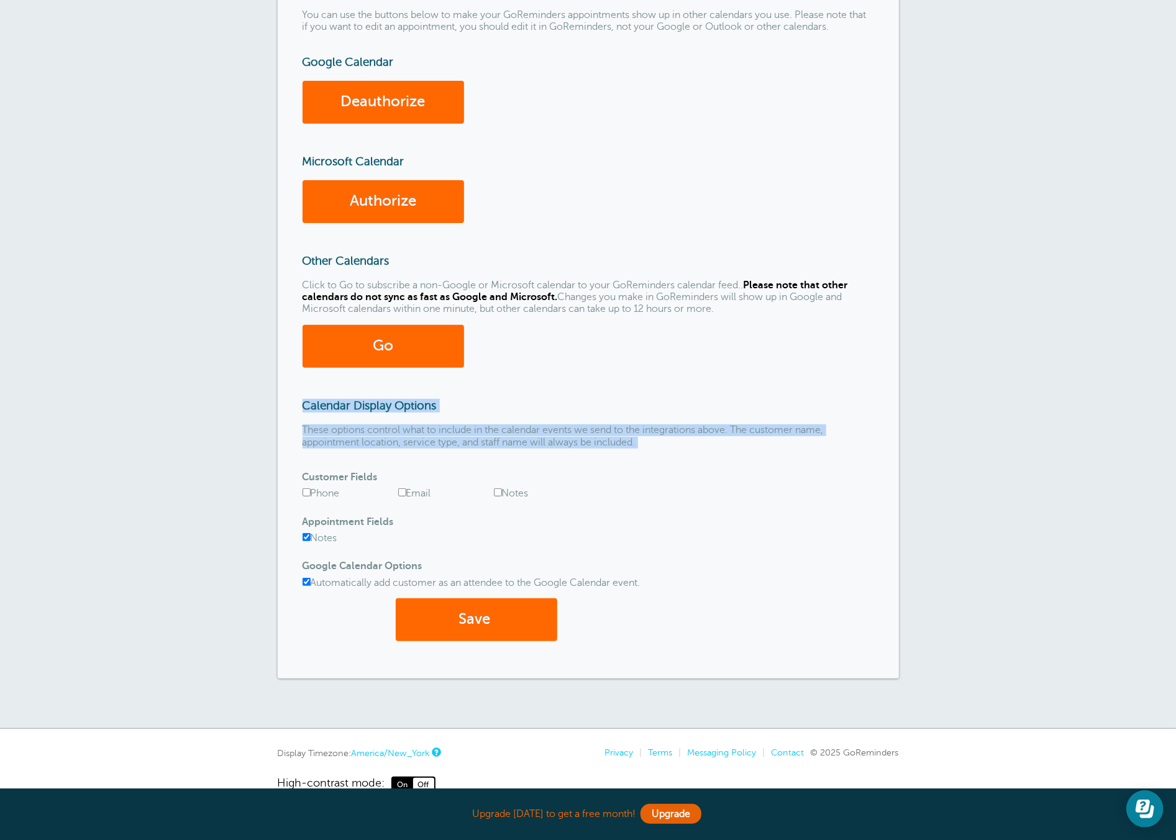
drag, startPoint x: 306, startPoint y: 407, endPoint x: 571, endPoint y: 442, distance: 268.2
click at [560, 448] on div "Calendar Integrations You can use the buttons below to make your GoReminders ap…" at bounding box center [588, 318] width 621 height 719
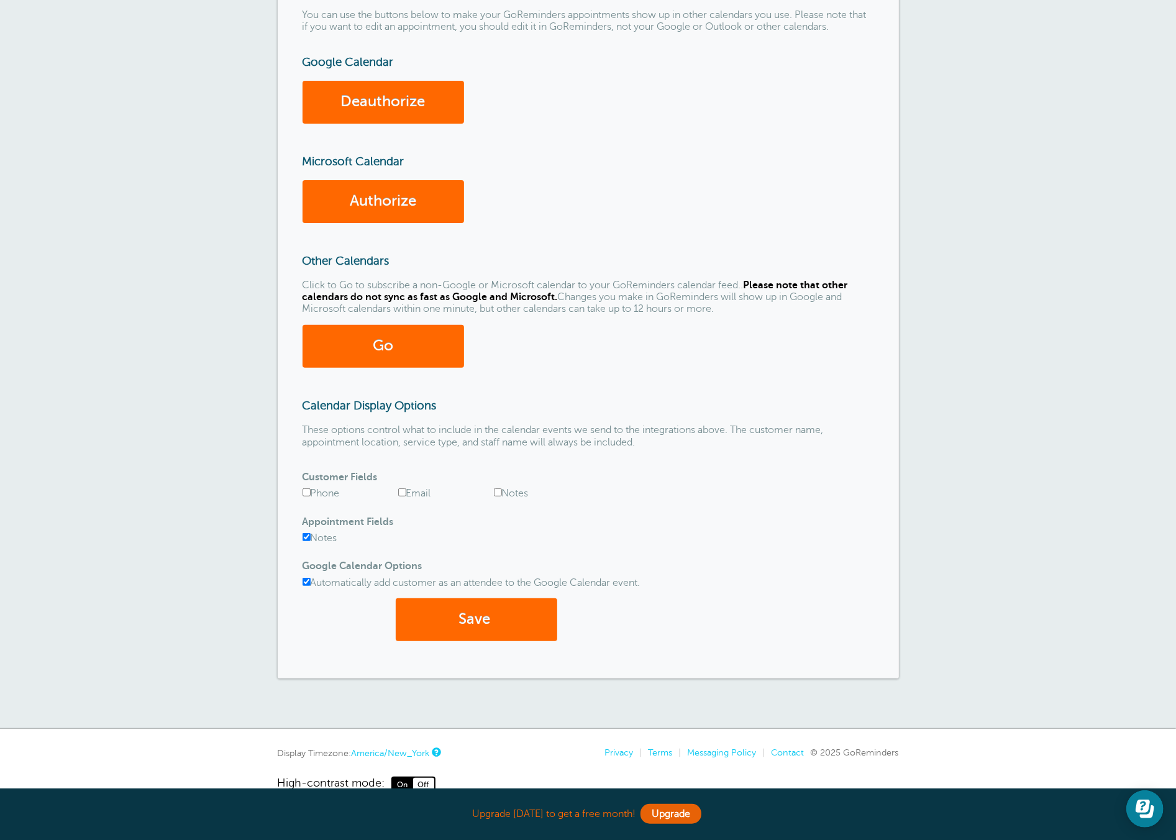
drag, startPoint x: 571, startPoint y: 442, endPoint x: 560, endPoint y: 443, distance: 11.2
click at [571, 442] on p "These options control what to include in the calendar events we send to the int…" at bounding box center [587, 436] width 571 height 24
drag, startPoint x: 307, startPoint y: 493, endPoint x: 312, endPoint y: 484, distance: 10.3
click at [309, 491] on label "Phone" at bounding box center [320, 493] width 37 height 11
click at [309, 491] on input "Phone" at bounding box center [306, 492] width 8 height 8
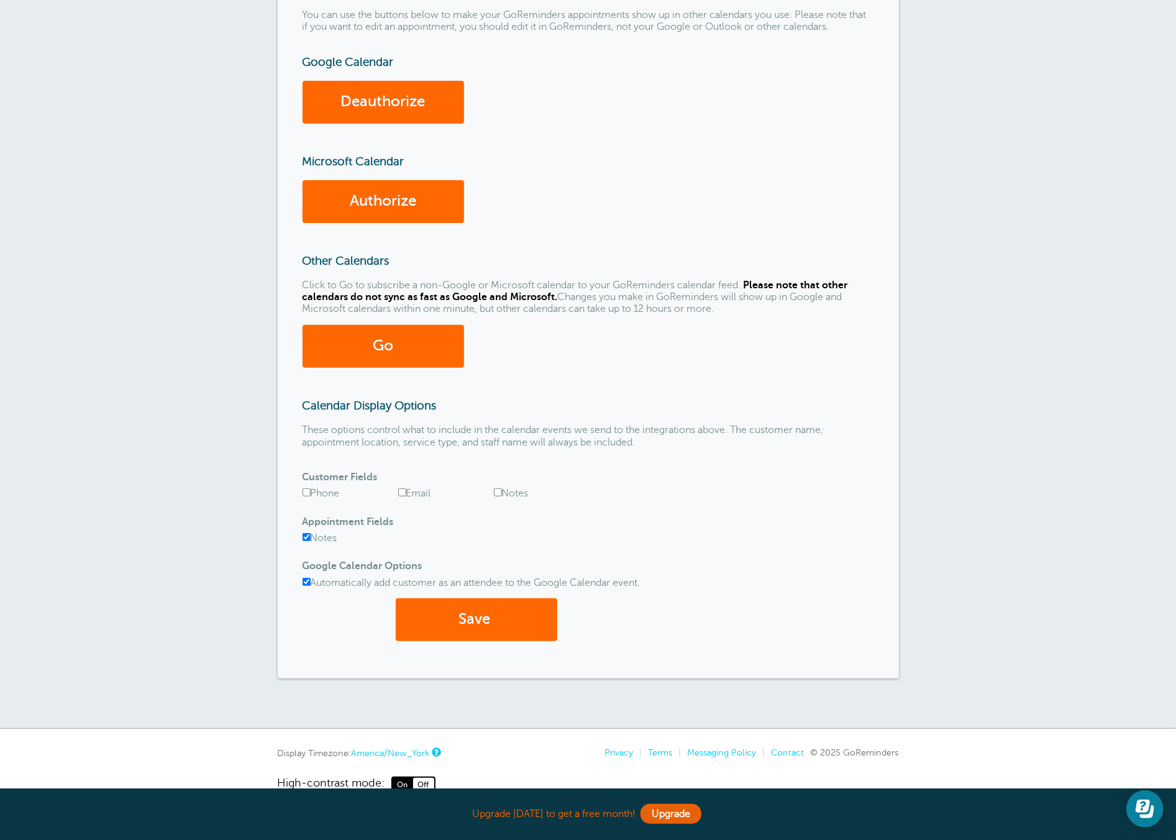
checkbox input "true"
click at [401, 494] on input "Email" at bounding box center [402, 492] width 8 height 8
checkbox input "true"
click at [496, 493] on input "Notes" at bounding box center [498, 492] width 8 height 8
checkbox input "true"
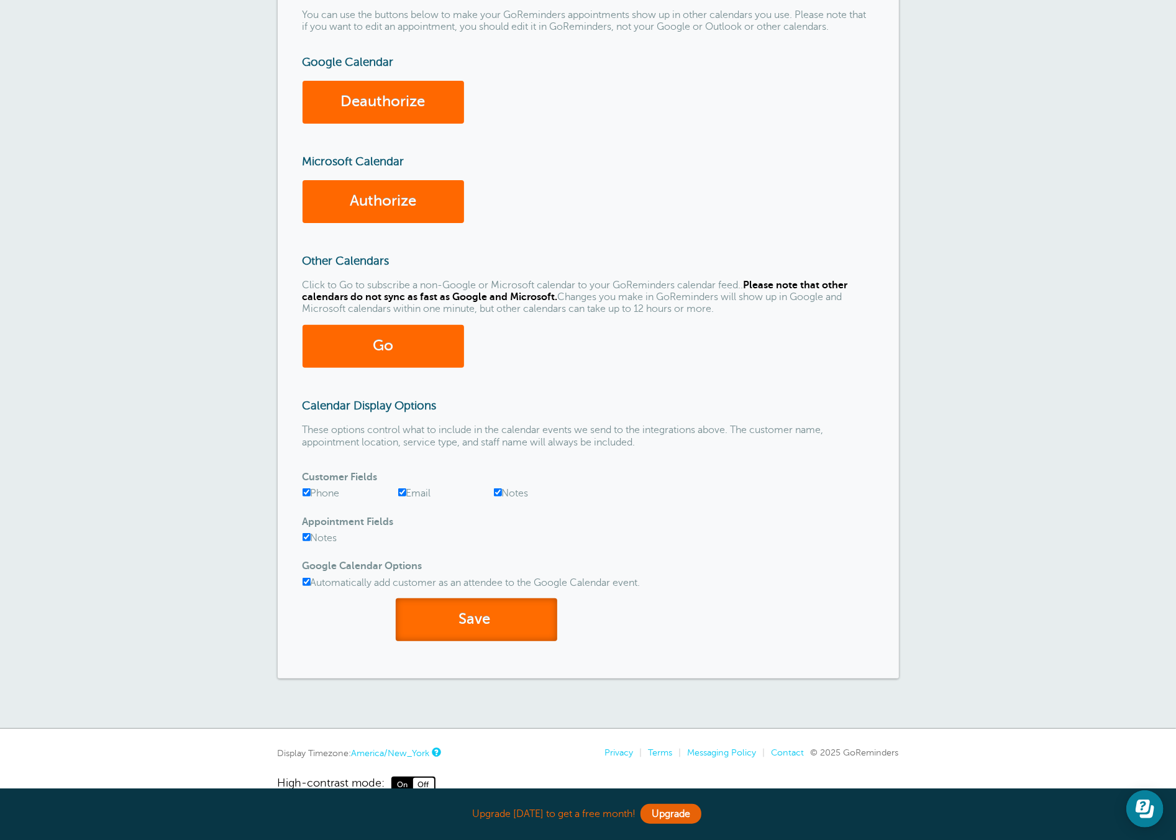
click at [478, 629] on button "Save" at bounding box center [476, 619] width 161 height 43
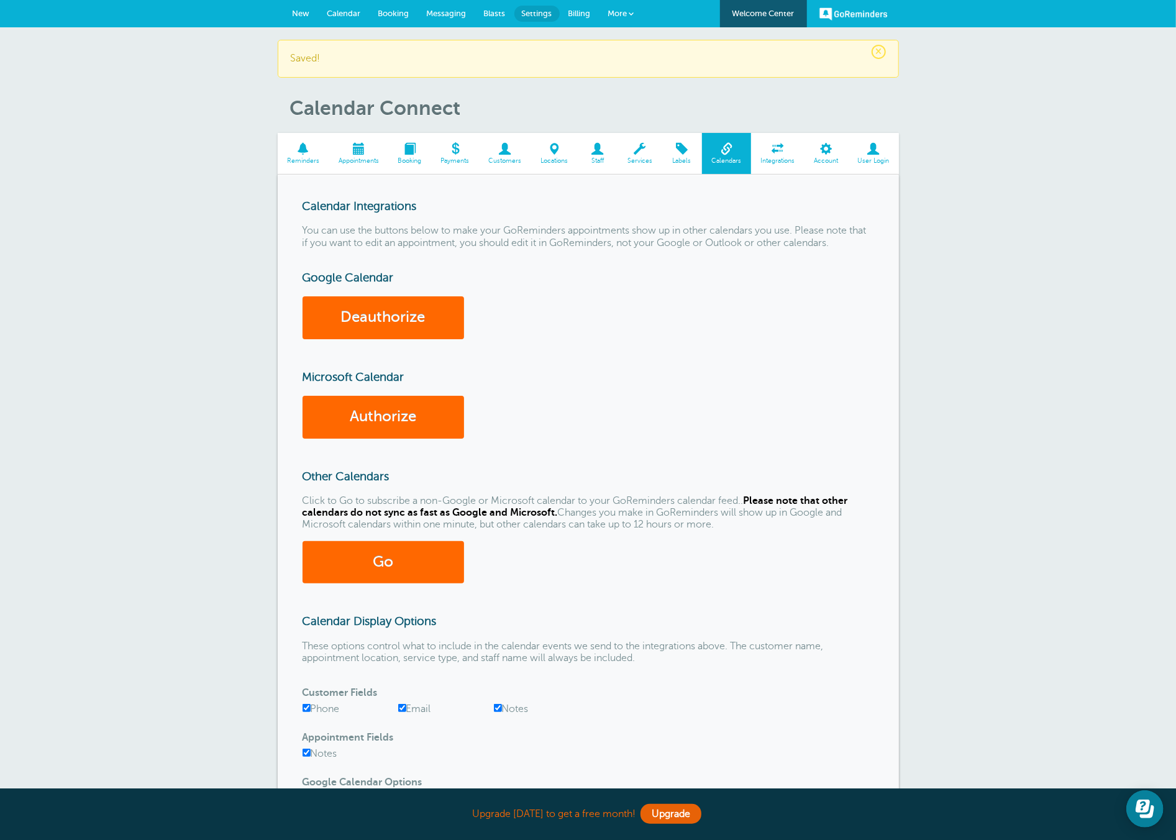
click at [772, 144] on span at bounding box center [777, 149] width 53 height 12
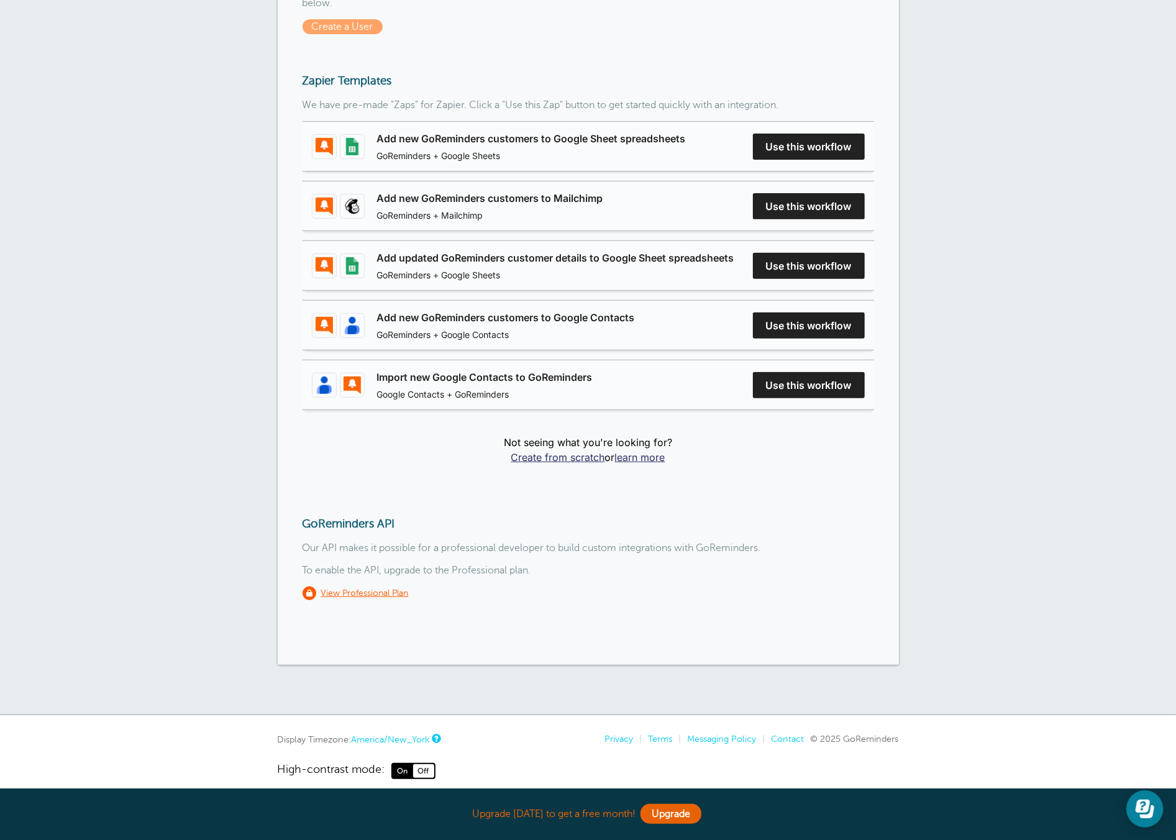
scroll to position [234, 0]
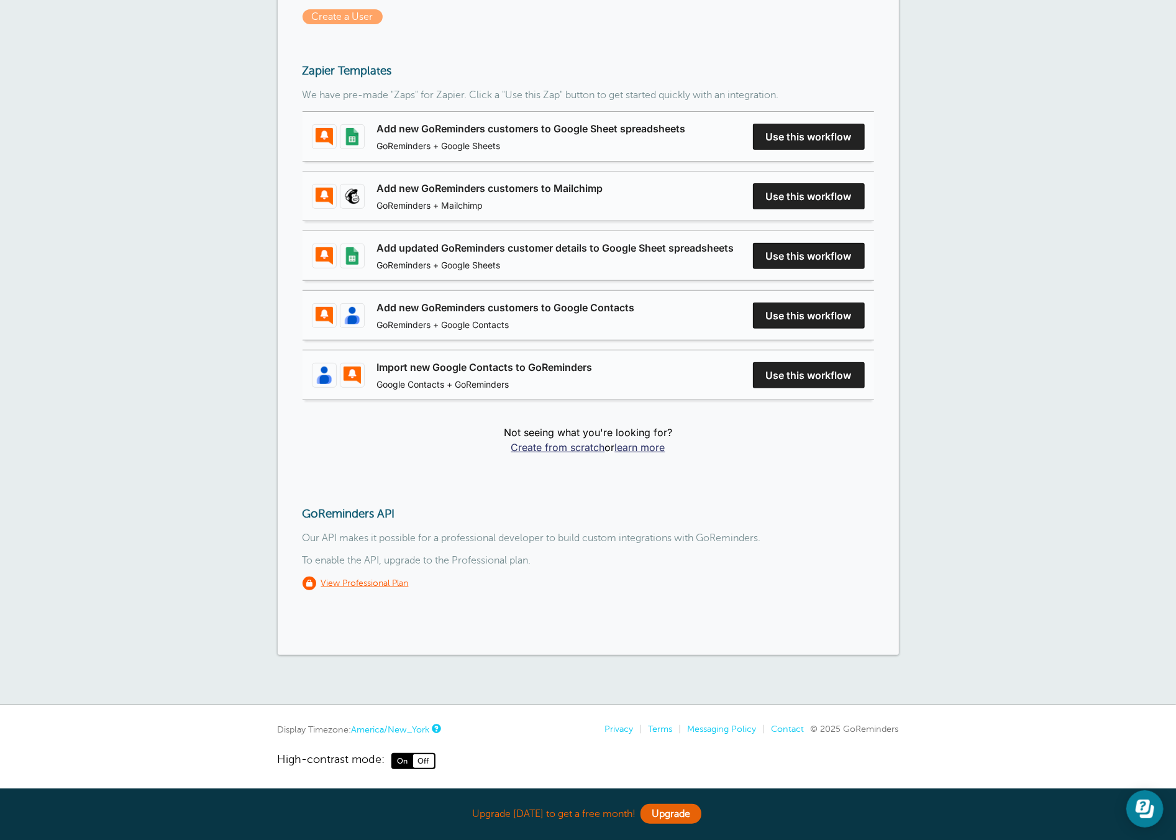
click at [686, 136] on link "Add new GoReminders customers to Google Sheet spreadsheets" at bounding box center [531, 128] width 309 height 15
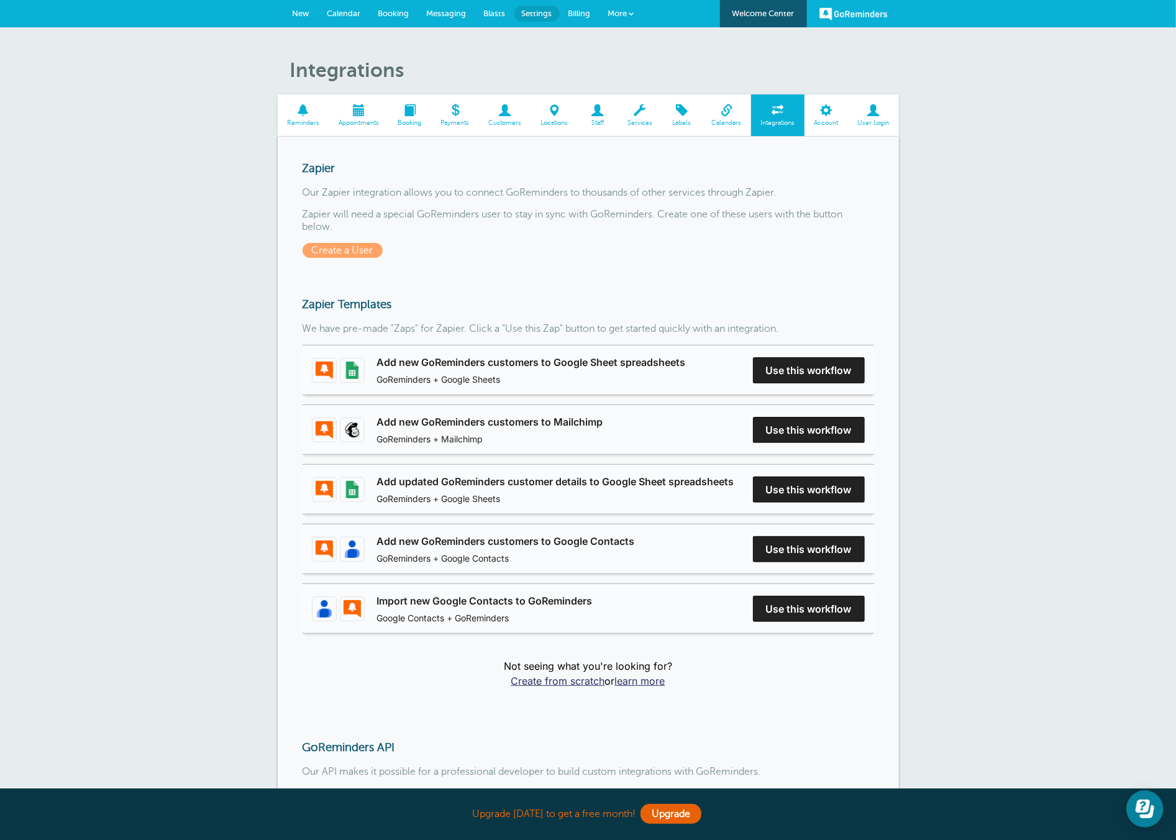
drag, startPoint x: 537, startPoint y: 276, endPoint x: 530, endPoint y: 272, distance: 7.8
click at [538, 275] on div "Zapier Our Zapier integration allows you to connect GoReminders to thousands of…" at bounding box center [588, 513] width 621 height 752
click at [831, 114] on span at bounding box center [825, 110] width 43 height 12
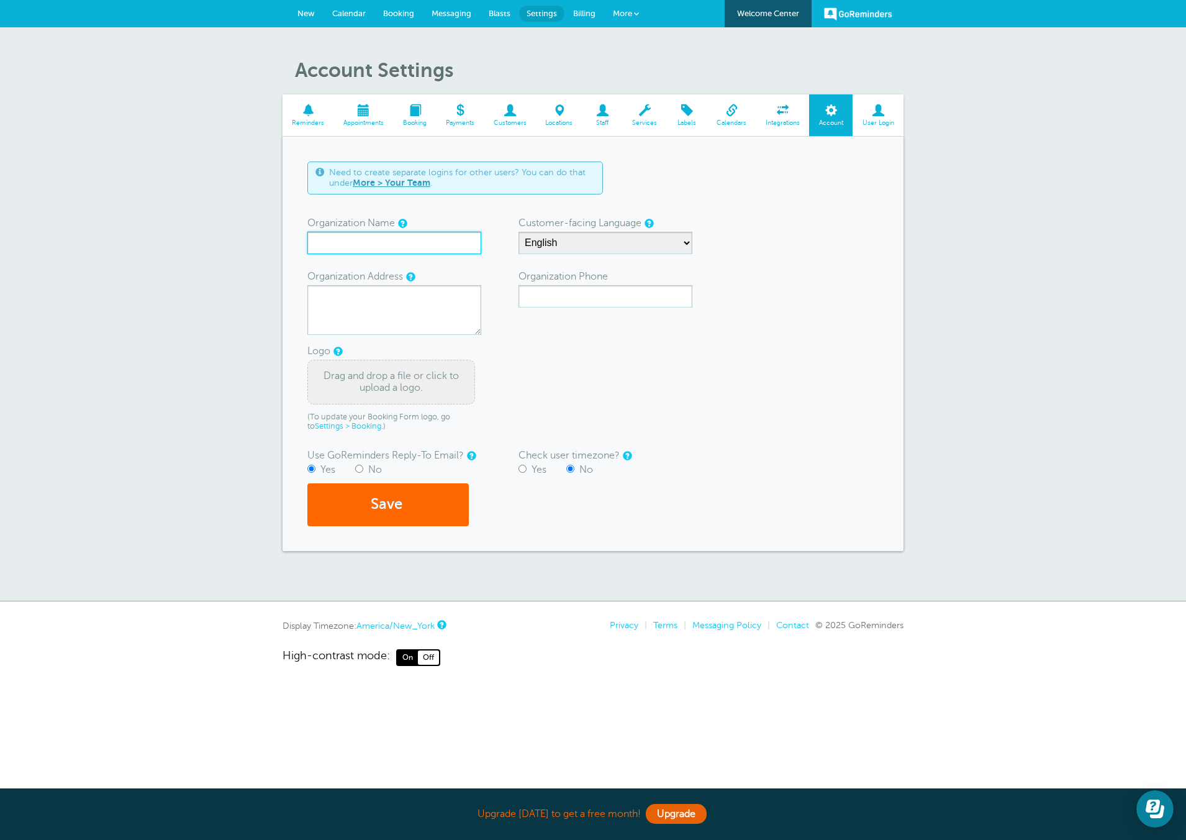
click at [326, 248] on input "Organization Name" at bounding box center [394, 243] width 174 height 22
click at [569, 197] on form "Need to create separate logins for other users? You can do that under More > Yo…" at bounding box center [592, 343] width 571 height 365
click at [553, 311] on form "Need to create separate logins for other users? You can do that under More > Yo…" at bounding box center [592, 343] width 571 height 365
click at [558, 301] on input "Organization Phone" at bounding box center [606, 296] width 174 height 22
click at [758, 265] on form "Need to create separate logins for other users? You can do that under More > Yo…" at bounding box center [592, 343] width 571 height 365
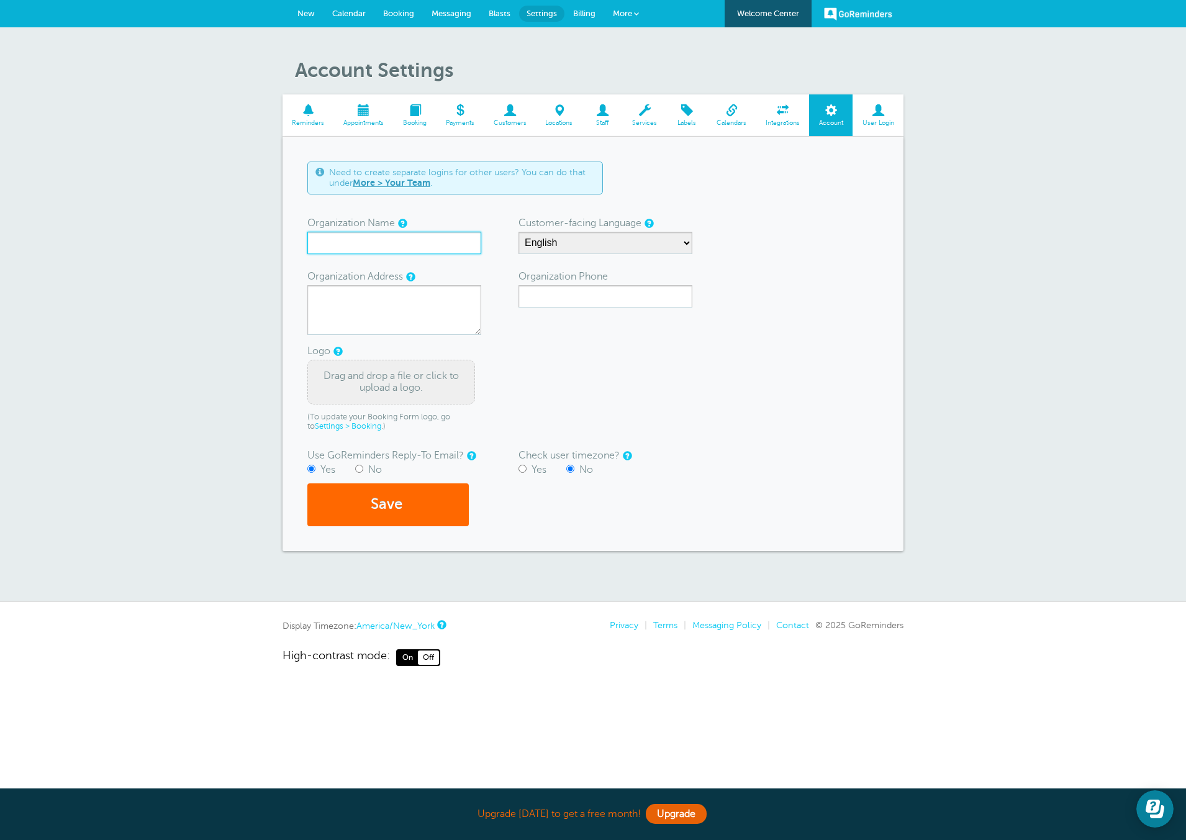
click at [376, 234] on input "Organization Name" at bounding box center [394, 243] width 174 height 22
type input "Odom Health Group LLC"
type textarea "2823 Shetland Ridge Dr"
type input "4705217869"
drag, startPoint x: 530, startPoint y: 342, endPoint x: 507, endPoint y: 343, distance: 23.0
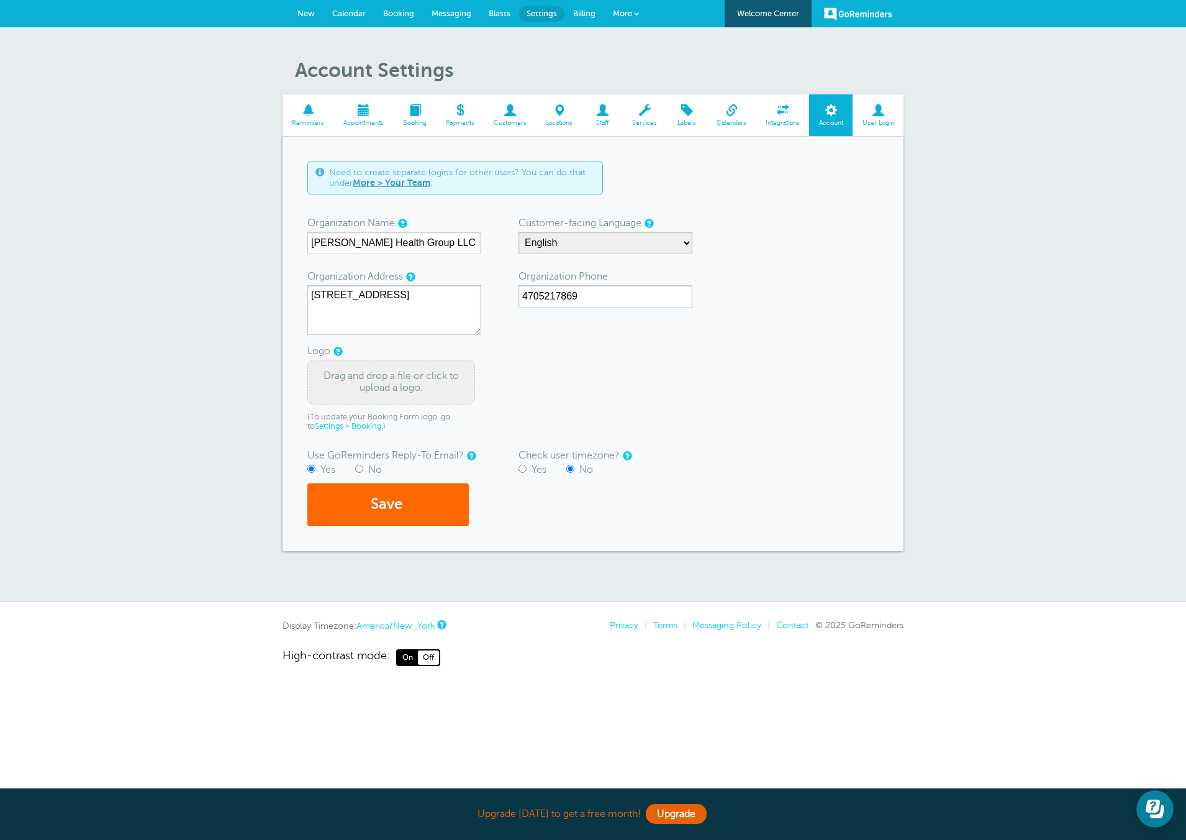
click at [527, 344] on form "Need to create separate logins for other users? You can do that under More > Yo…" at bounding box center [592, 343] width 571 height 365
drag, startPoint x: 447, startPoint y: 294, endPoint x: 291, endPoint y: 278, distance: 156.1
click at [291, 278] on div "Need to create separate logins for other users? You can do that under More > Yo…" at bounding box center [593, 344] width 621 height 414
click at [269, 288] on div "Account Settings Reminders Appointments Booking Payments Customers Locations St…" at bounding box center [593, 314] width 1186 height 574
click at [351, 393] on div "Drag and drop a file or click to upload a logo." at bounding box center [391, 382] width 168 height 45
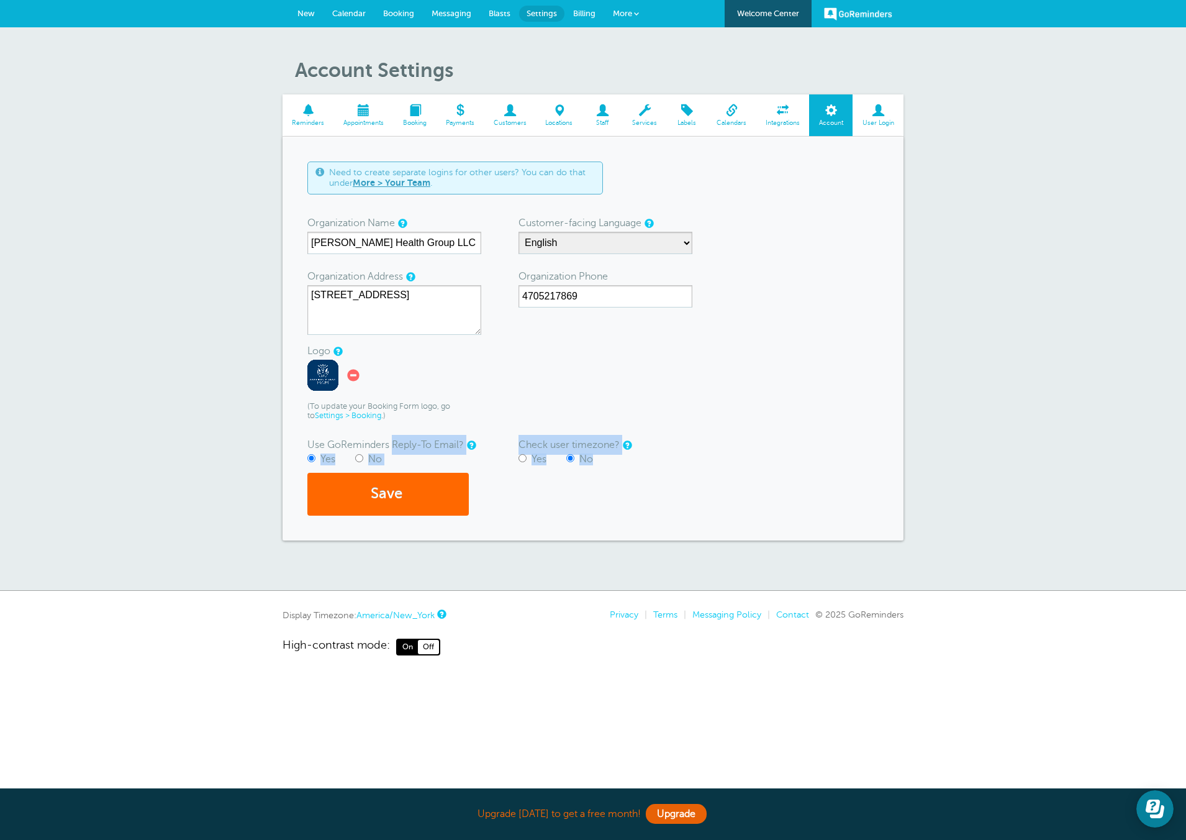
drag, startPoint x: 306, startPoint y: 439, endPoint x: 395, endPoint y: 447, distance: 89.2
click at [394, 447] on div "Need to create separate logins for other users? You can do that under More > Yo…" at bounding box center [593, 339] width 621 height 404
drag, startPoint x: 450, startPoint y: 457, endPoint x: 460, endPoint y: 458, distance: 9.4
click at [450, 457] on div "Yes No" at bounding box center [394, 459] width 174 height 12
click at [405, 482] on button "Save" at bounding box center [387, 494] width 161 height 43
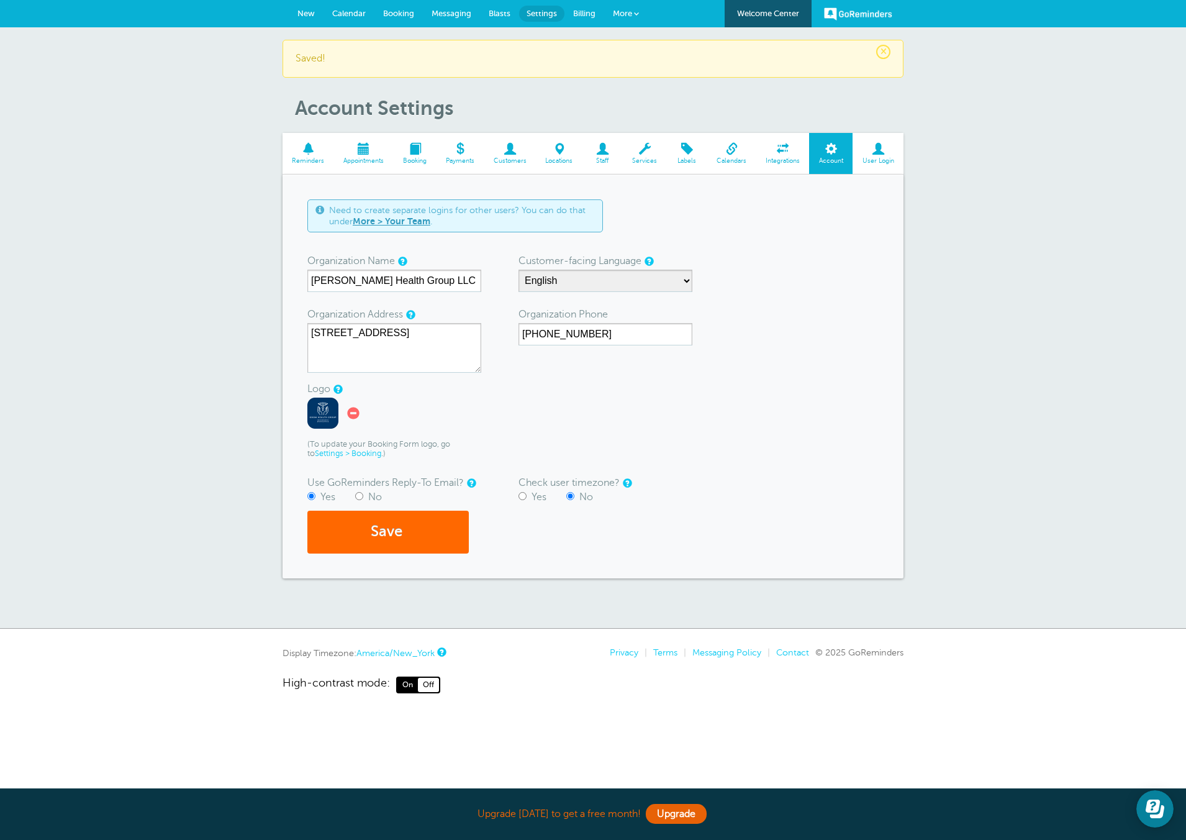
click at [520, 160] on span "Customers" at bounding box center [510, 160] width 40 height 7
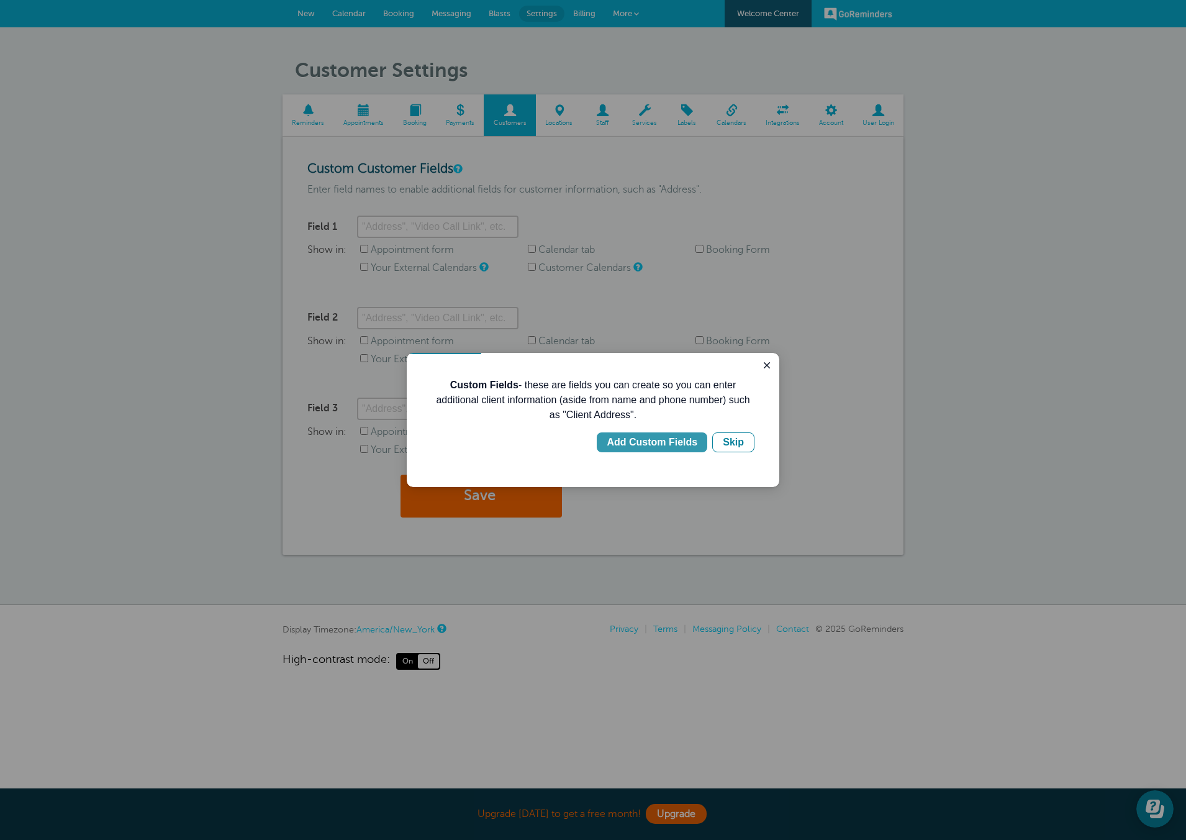
click at [685, 441] on div "Add Custom Fields" at bounding box center [652, 442] width 91 height 15
type input "Client Address"
checkbox input "true"
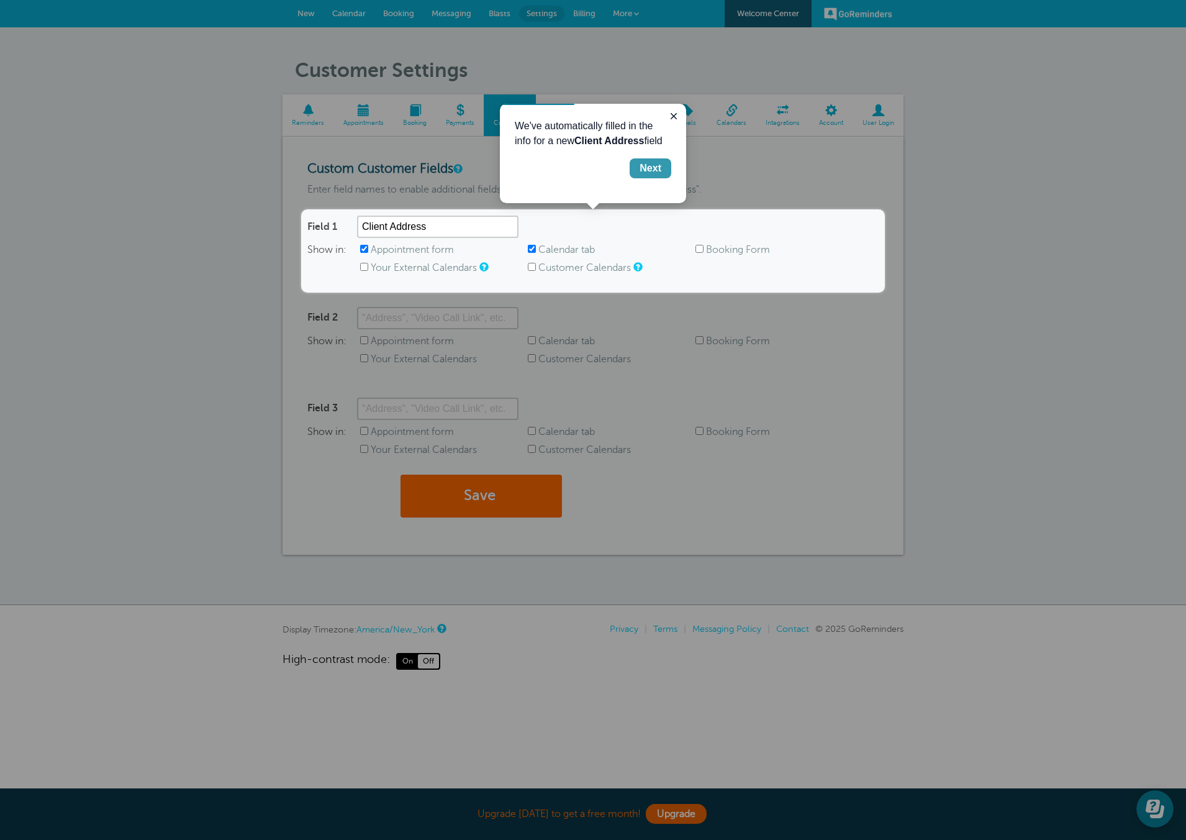
click at [652, 161] on div "Next" at bounding box center [651, 168] width 22 height 15
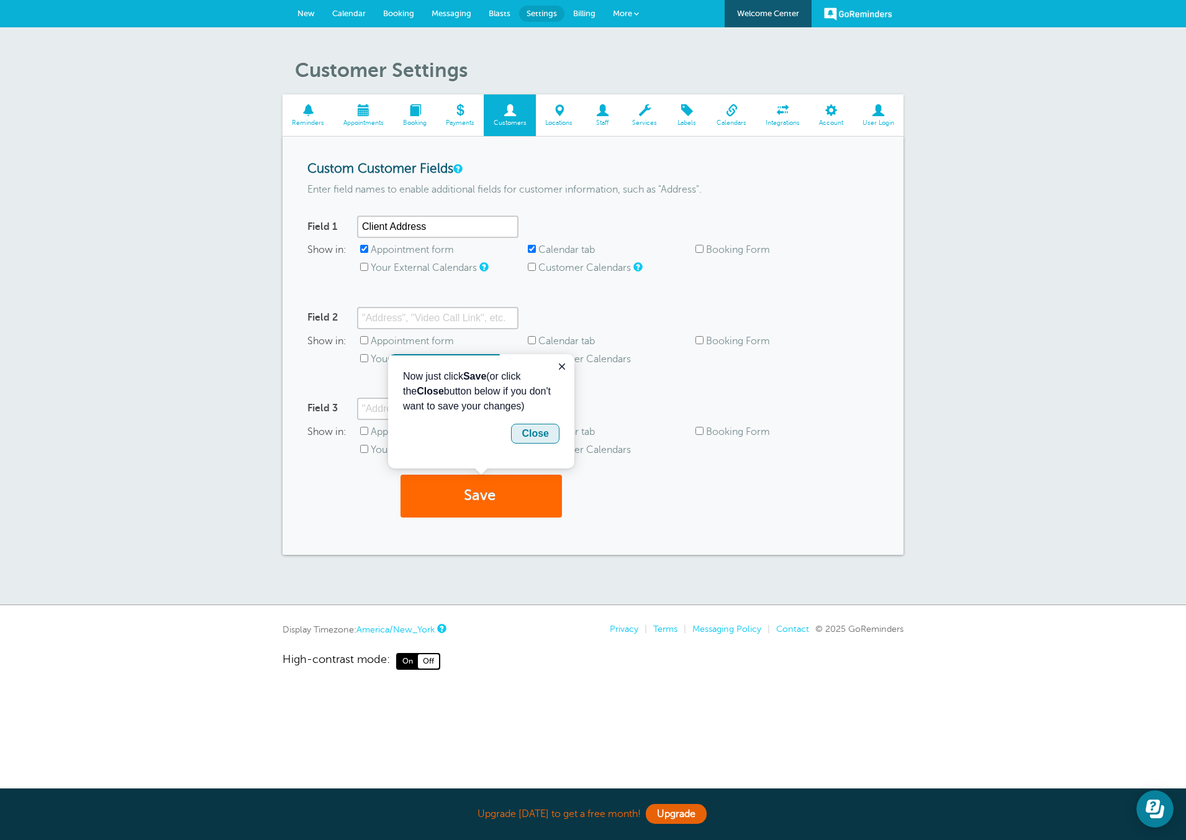
click at [550, 429] on button "Close" at bounding box center [535, 434] width 48 height 20
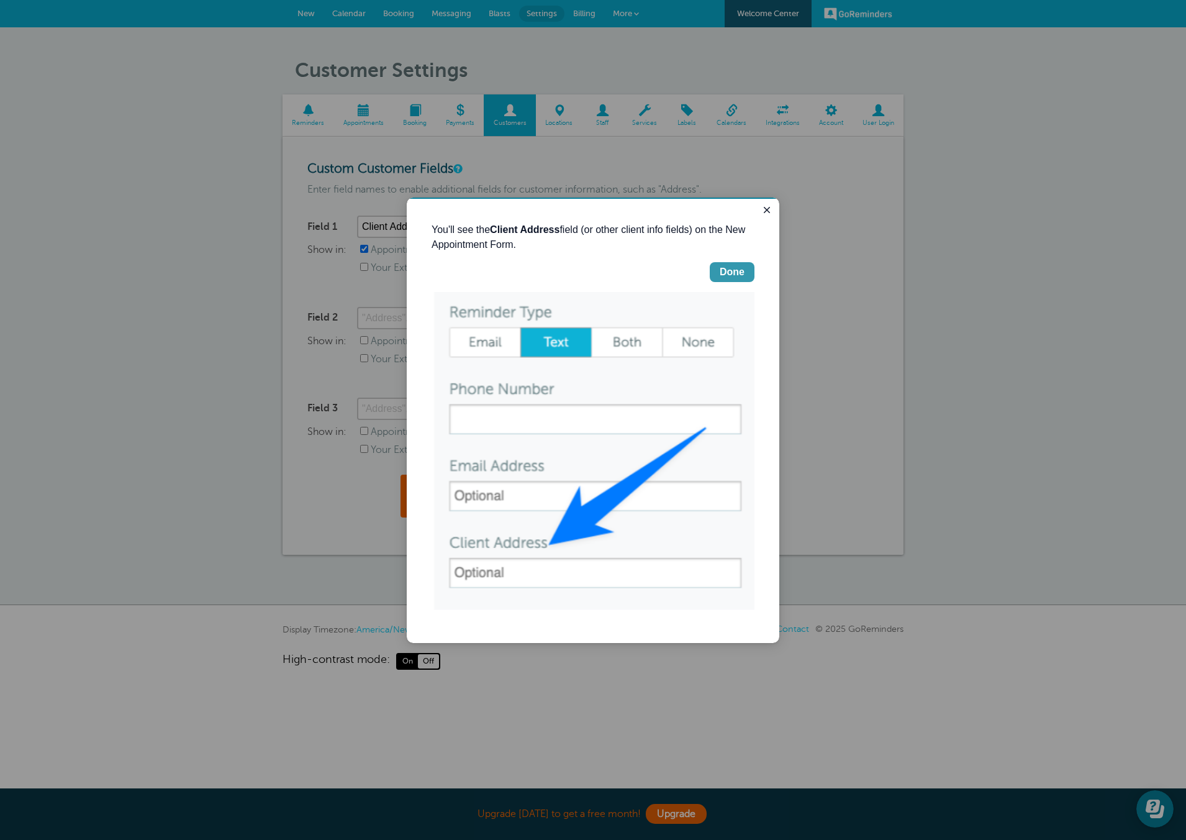
click at [717, 273] on button "Done" at bounding box center [732, 272] width 45 height 20
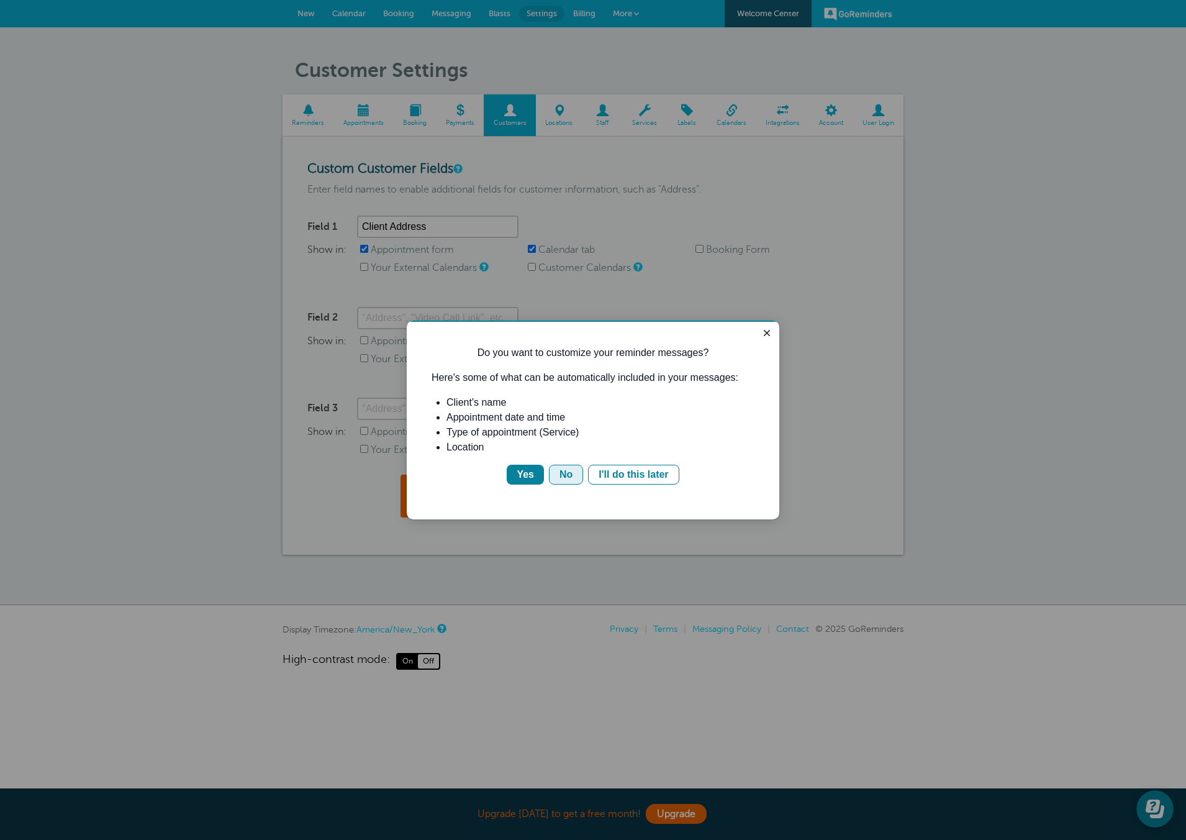
click at [560, 473] on div "No" at bounding box center [566, 474] width 13 height 15
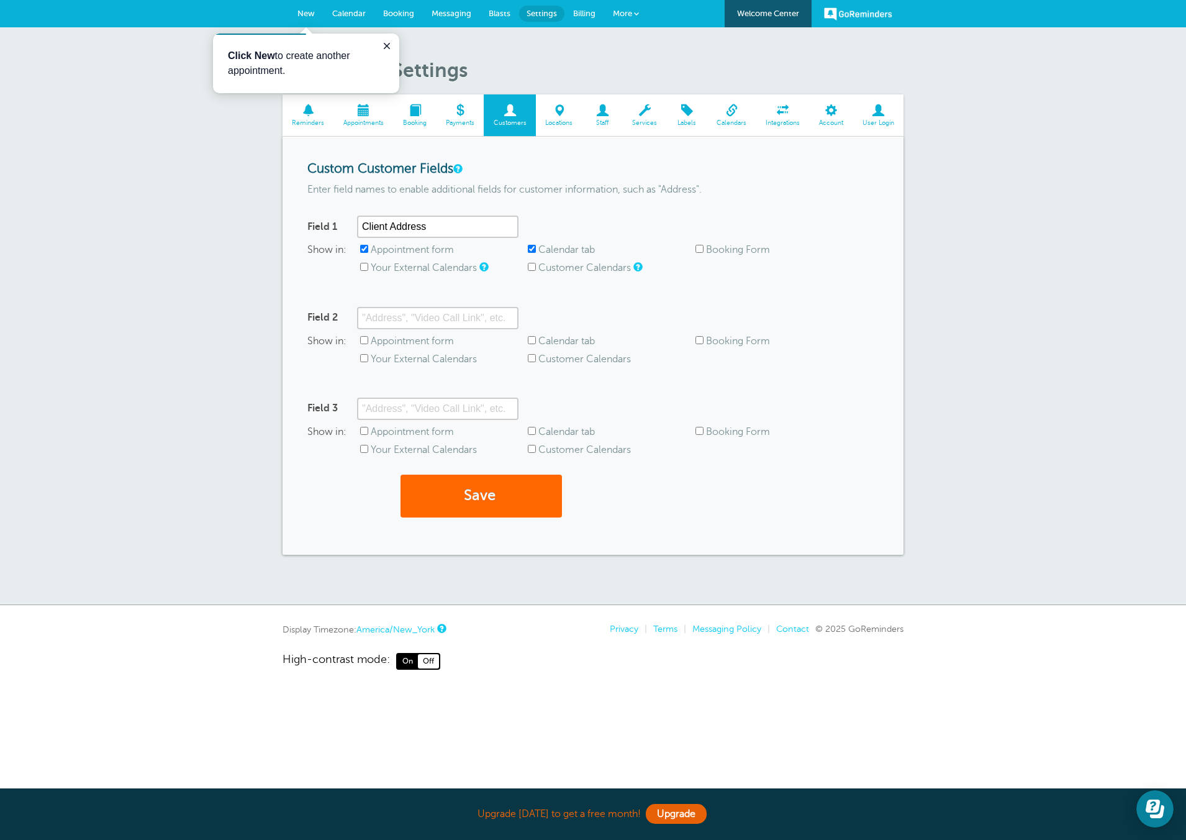
click at [784, 120] on span "Integrations" at bounding box center [783, 122] width 41 height 7
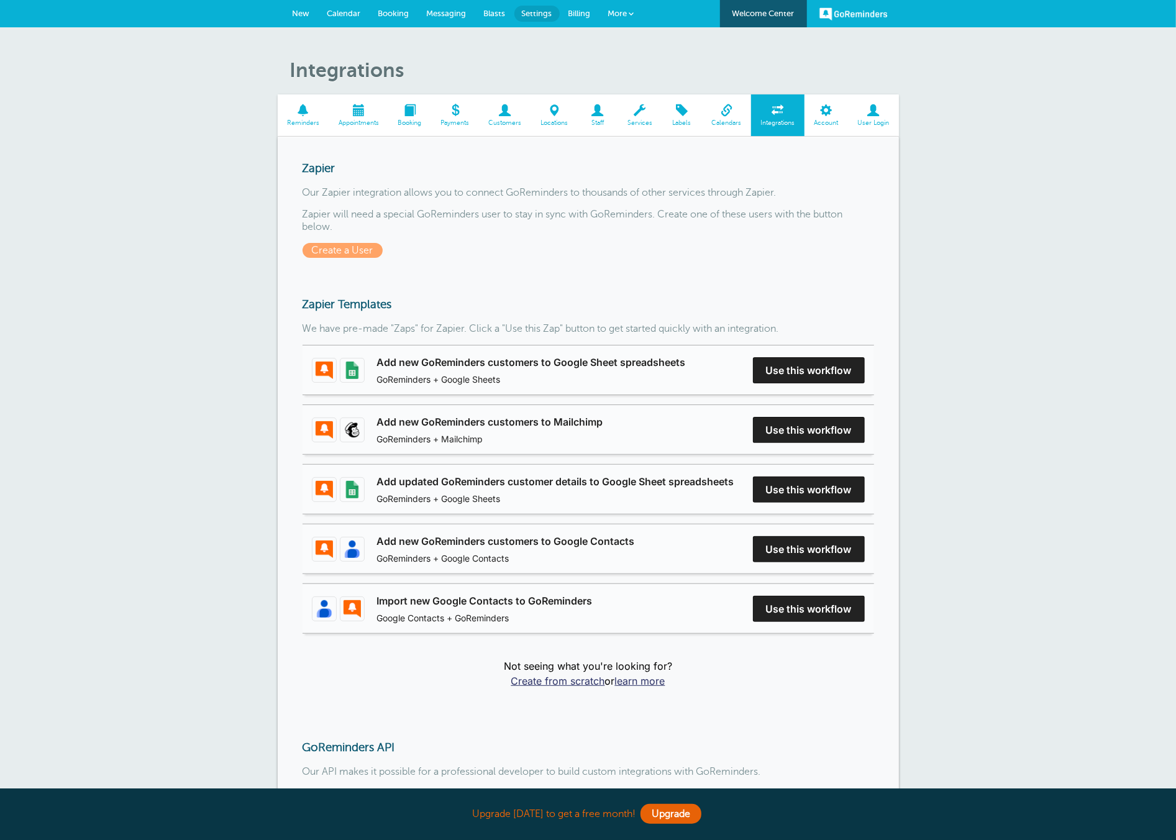
click at [299, 13] on span "New" at bounding box center [301, 13] width 17 height 9
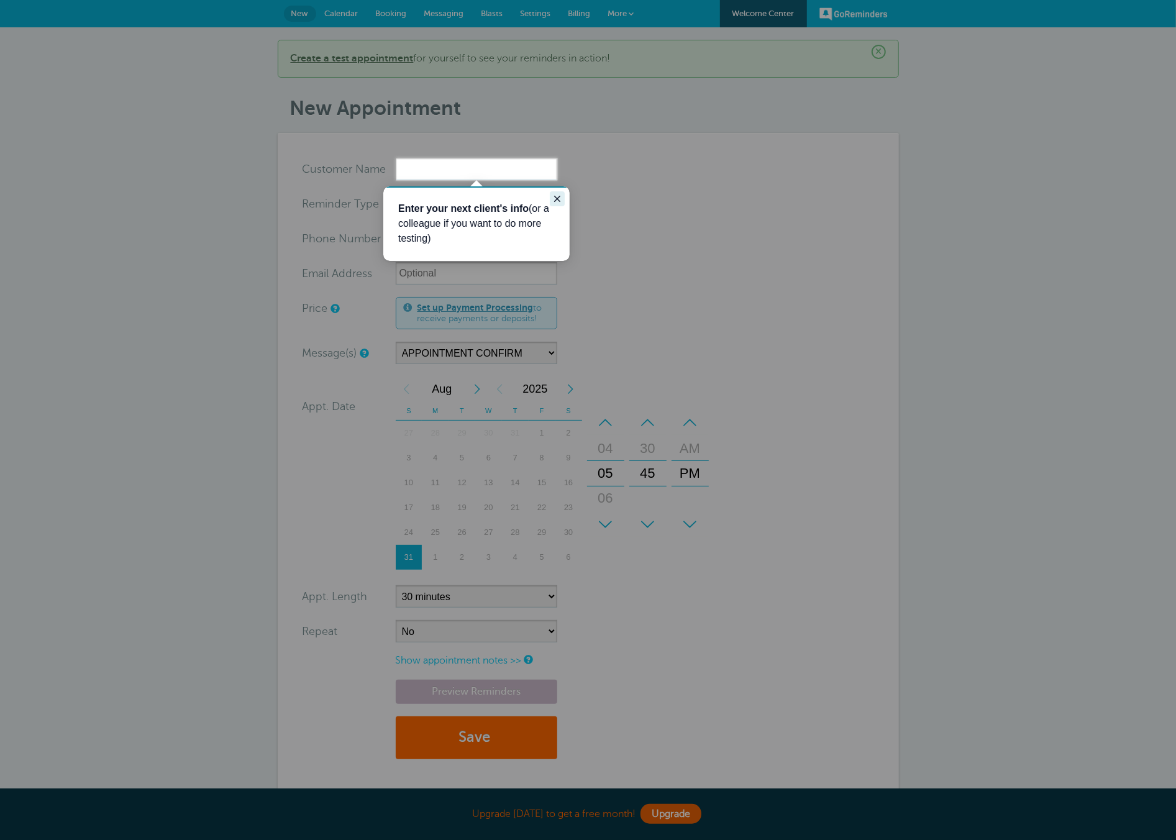
click at [559, 196] on icon "Close guide" at bounding box center [557, 198] width 10 height 10
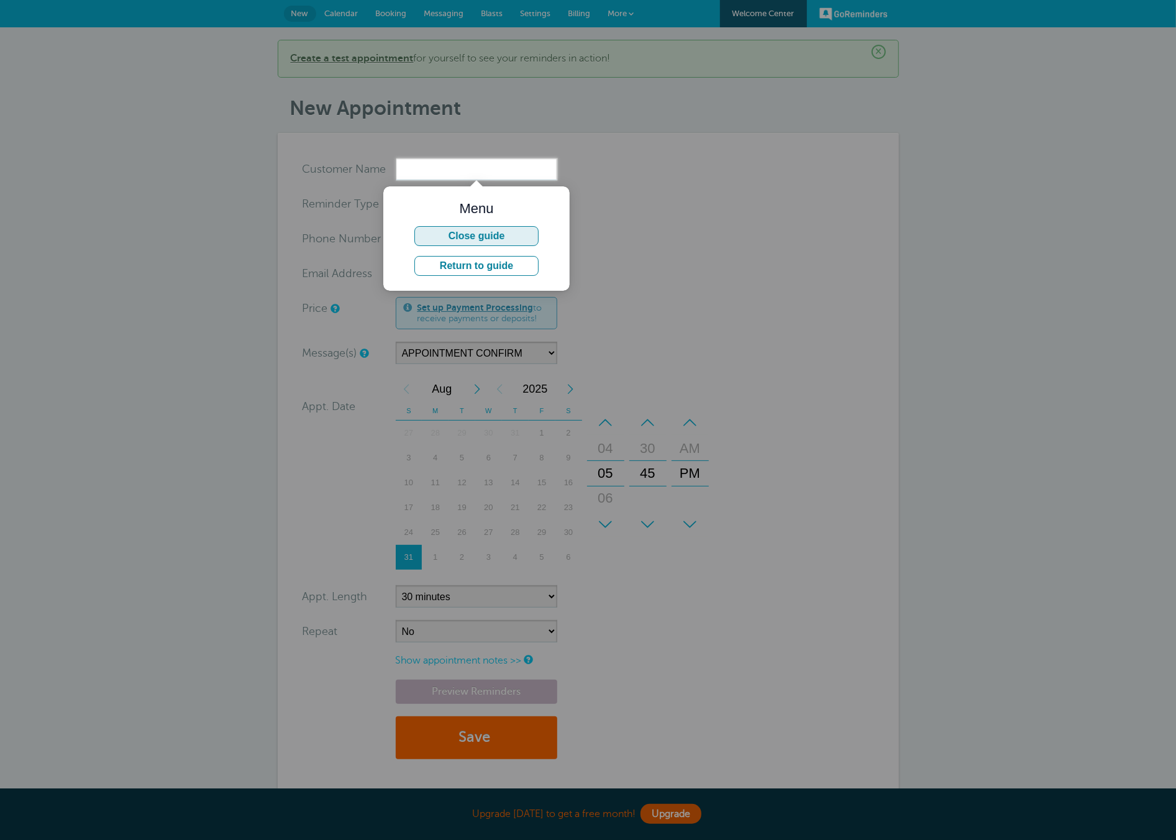
click at [482, 237] on button "Close guide" at bounding box center [476, 235] width 124 height 20
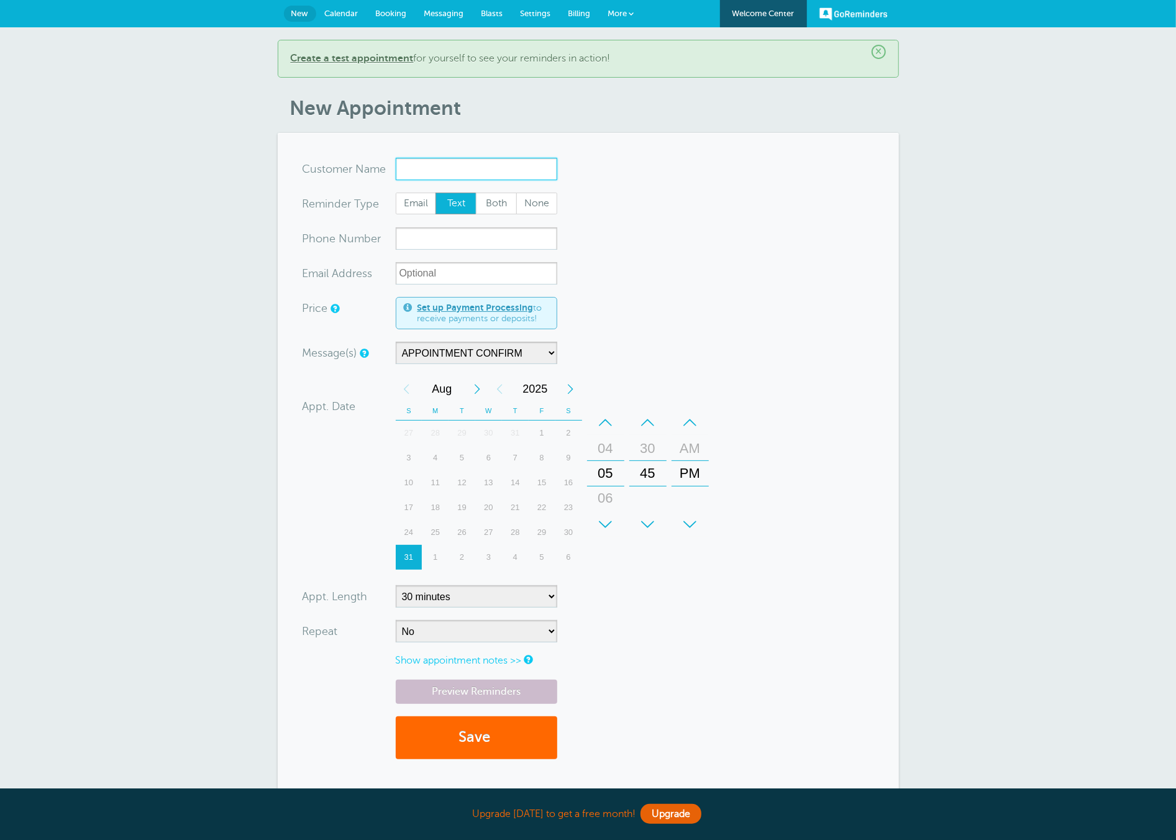
click at [435, 176] on input "x-no-autofill" at bounding box center [476, 169] width 161 height 22
click at [670, 219] on form "You are creating a new customer. To use an existing customer select one from th…" at bounding box center [587, 465] width 571 height 614
click at [493, 202] on span "Both" at bounding box center [496, 203] width 40 height 21
click at [498, 205] on span "Both" at bounding box center [496, 203] width 40 height 21
click at [476, 193] on input "Both" at bounding box center [475, 192] width 1 height 1
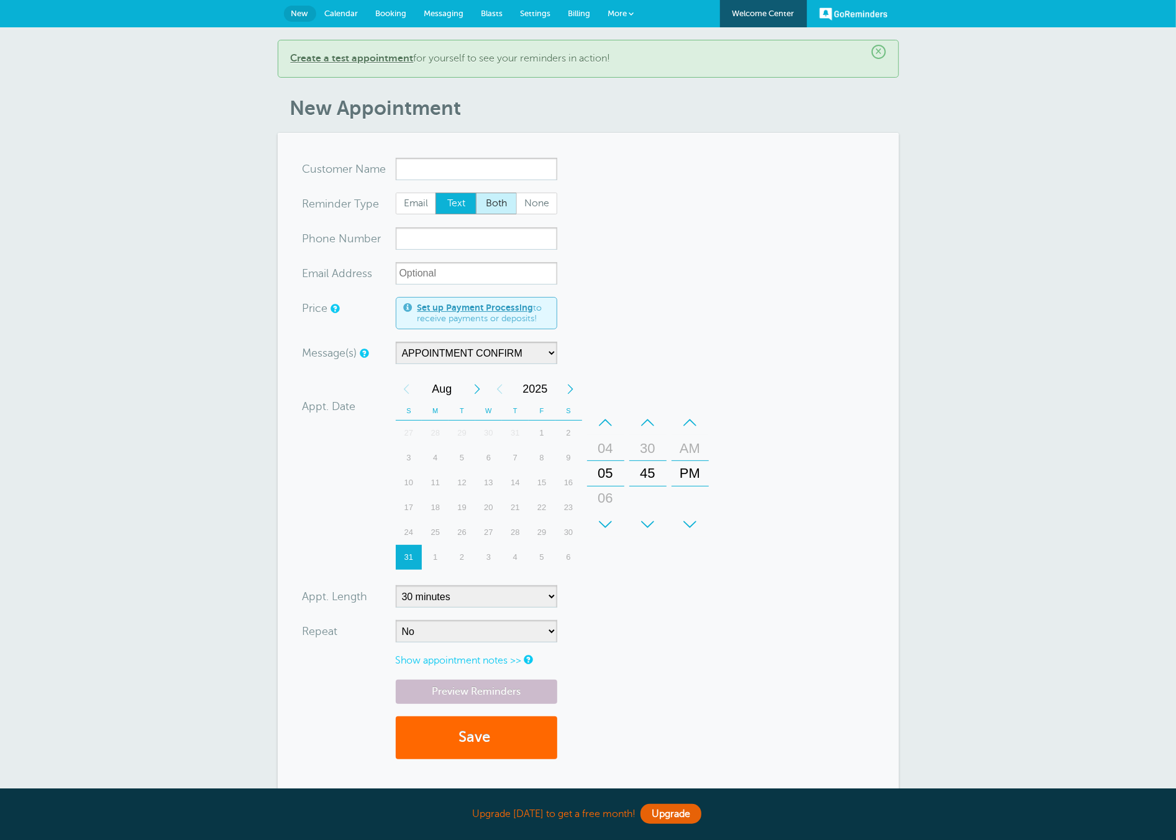
radio input "true"
click at [446, 232] on input "xxx-no-autofill" at bounding box center [476, 238] width 161 height 22
click at [448, 204] on span "Text" at bounding box center [456, 203] width 40 height 21
click at [435, 193] on input "Text" at bounding box center [435, 192] width 1 height 1
radio input "true"
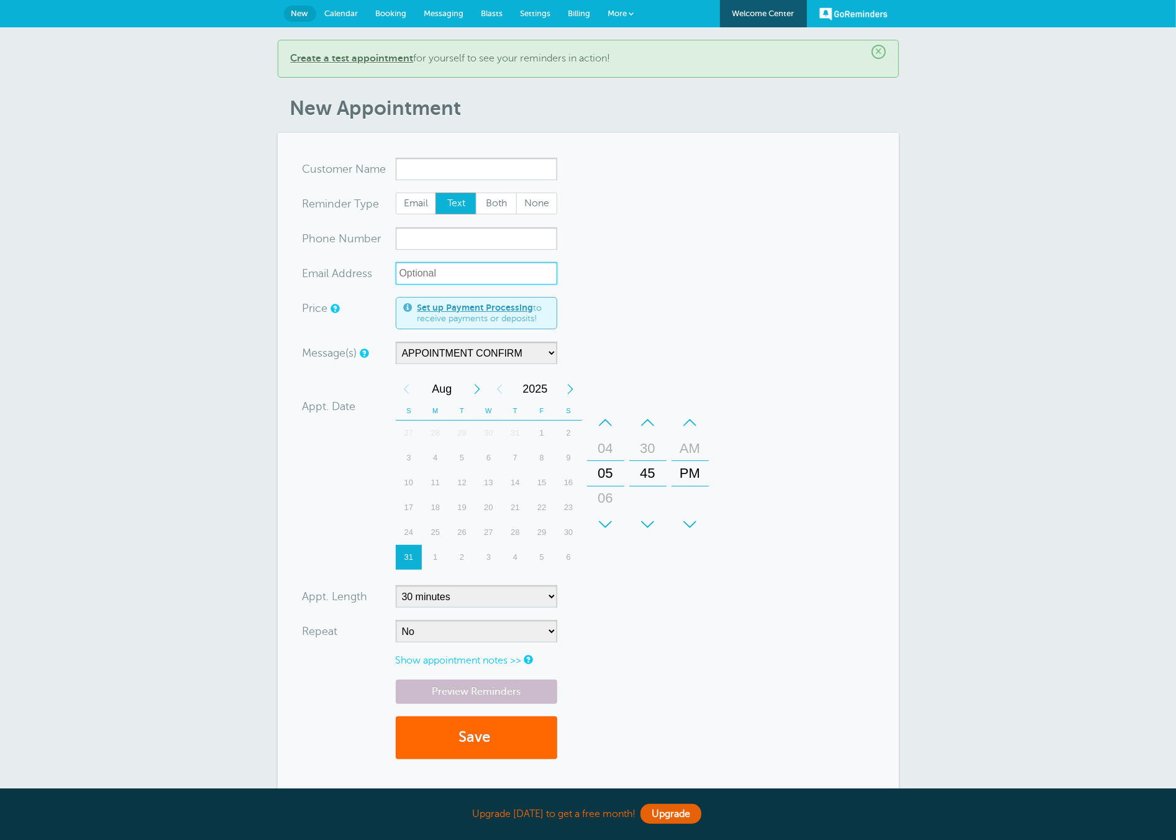
click at [430, 273] on input "xx-no-autofill" at bounding box center [476, 273] width 161 height 22
drag, startPoint x: 437, startPoint y: 245, endPoint x: 469, endPoint y: 225, distance: 37.7
click at [437, 246] on input "xxx-no-autofill" at bounding box center [476, 238] width 161 height 22
drag, startPoint x: 493, startPoint y: 212, endPoint x: 501, endPoint y: 217, distance: 10.3
click at [493, 212] on span "Both" at bounding box center [496, 203] width 40 height 21
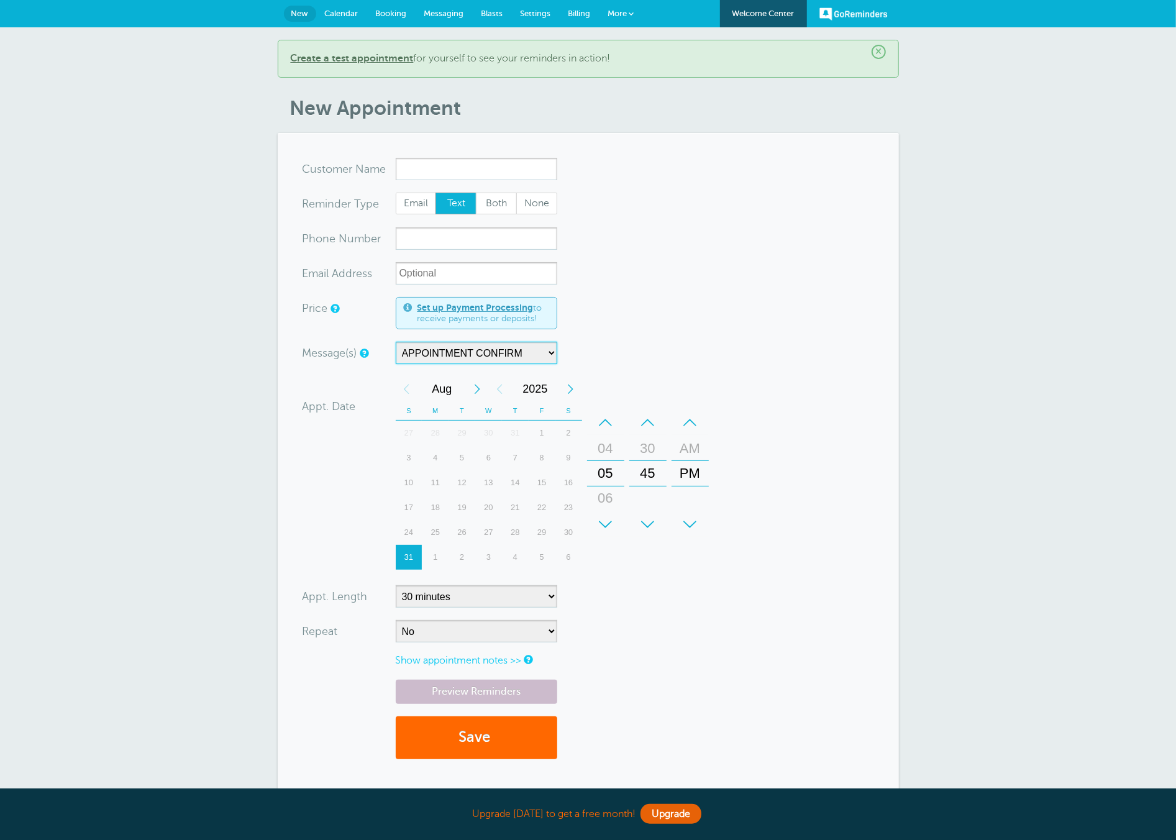
click at [492, 345] on select "APPOINTMENT CONFIRM" at bounding box center [476, 353] width 161 height 22
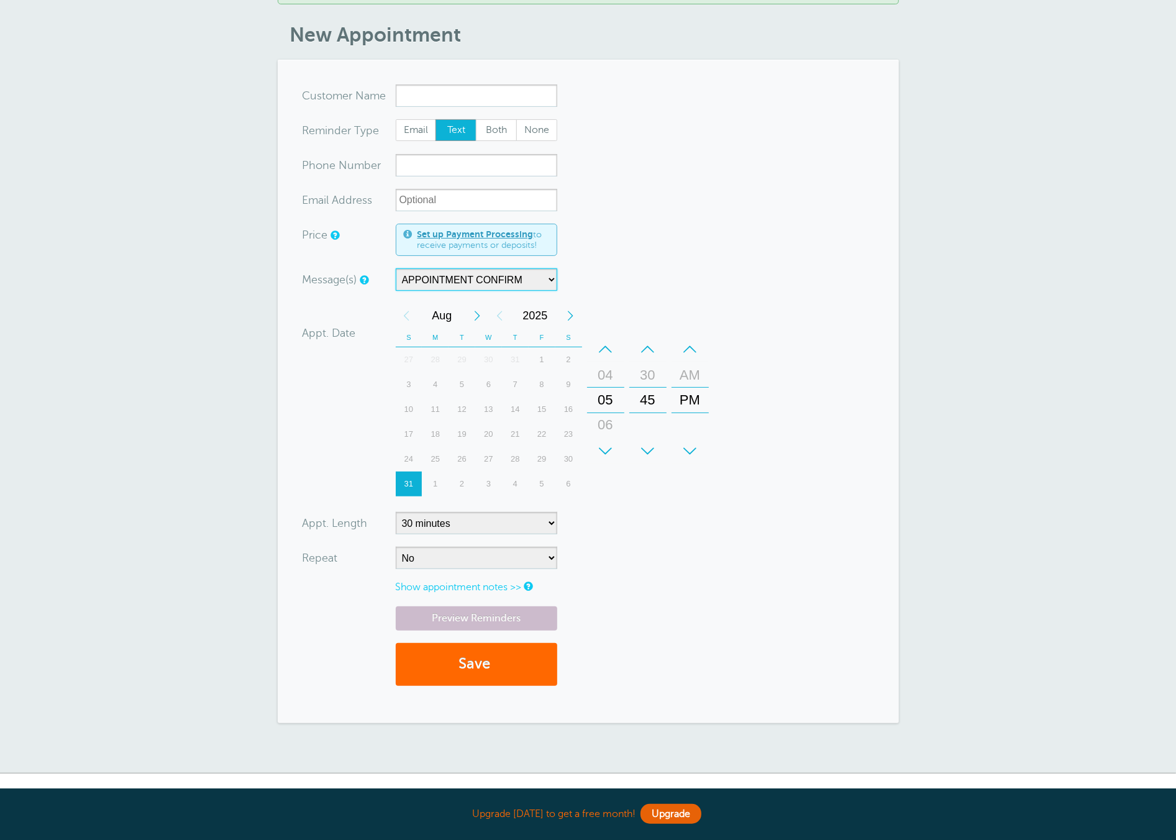
scroll to position [145, 0]
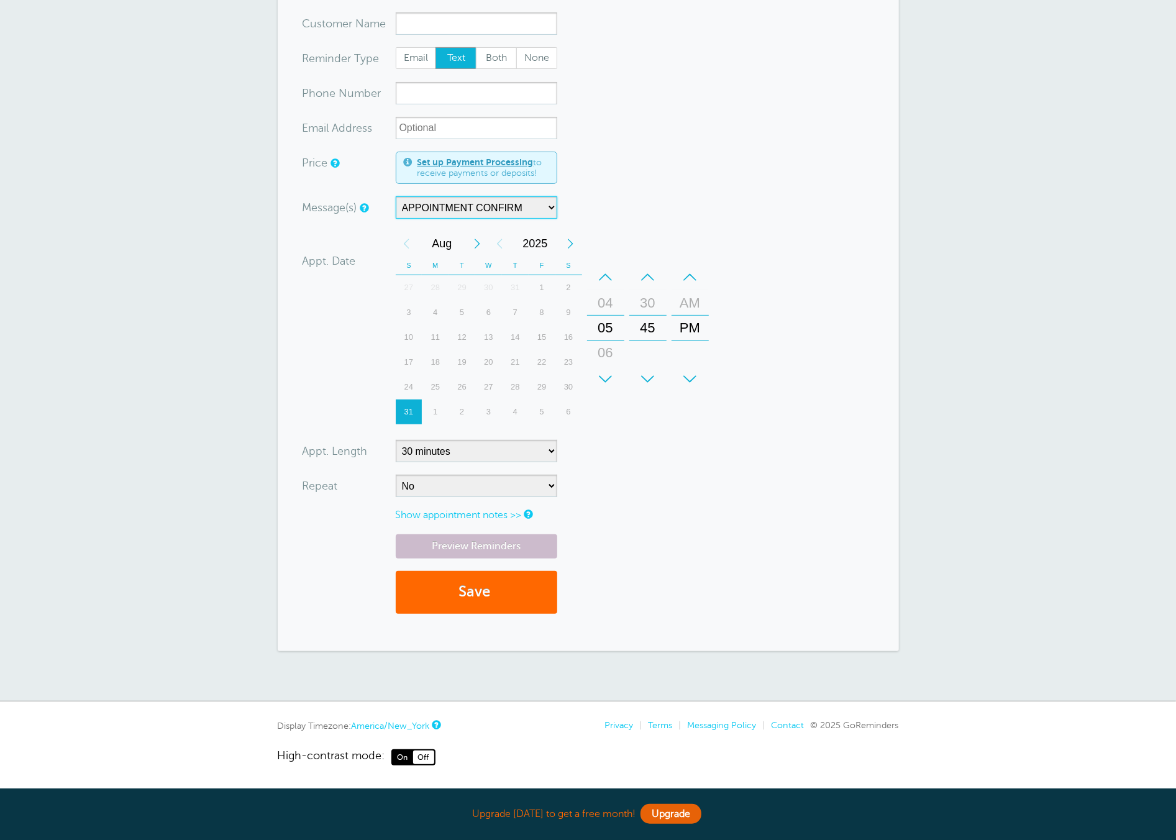
click at [652, 330] on div "45" at bounding box center [648, 328] width 30 height 25
drag, startPoint x: 652, startPoint y: 331, endPoint x: 655, endPoint y: 421, distance: 90.1
click at [655, 428] on form "You are creating a new customer. To use an existing customer select one from th…" at bounding box center [587, 319] width 571 height 614
click at [424, 447] on select "5 minutes 10 minutes 15 minutes 20 minutes 25 minutes 30 minutes 35 minutes 40 …" at bounding box center [476, 451] width 161 height 22
click at [396, 440] on select "5 minutes 10 minutes 15 minutes 20 minutes 25 minutes 30 minutes 35 minutes 40 …" at bounding box center [476, 451] width 161 height 22
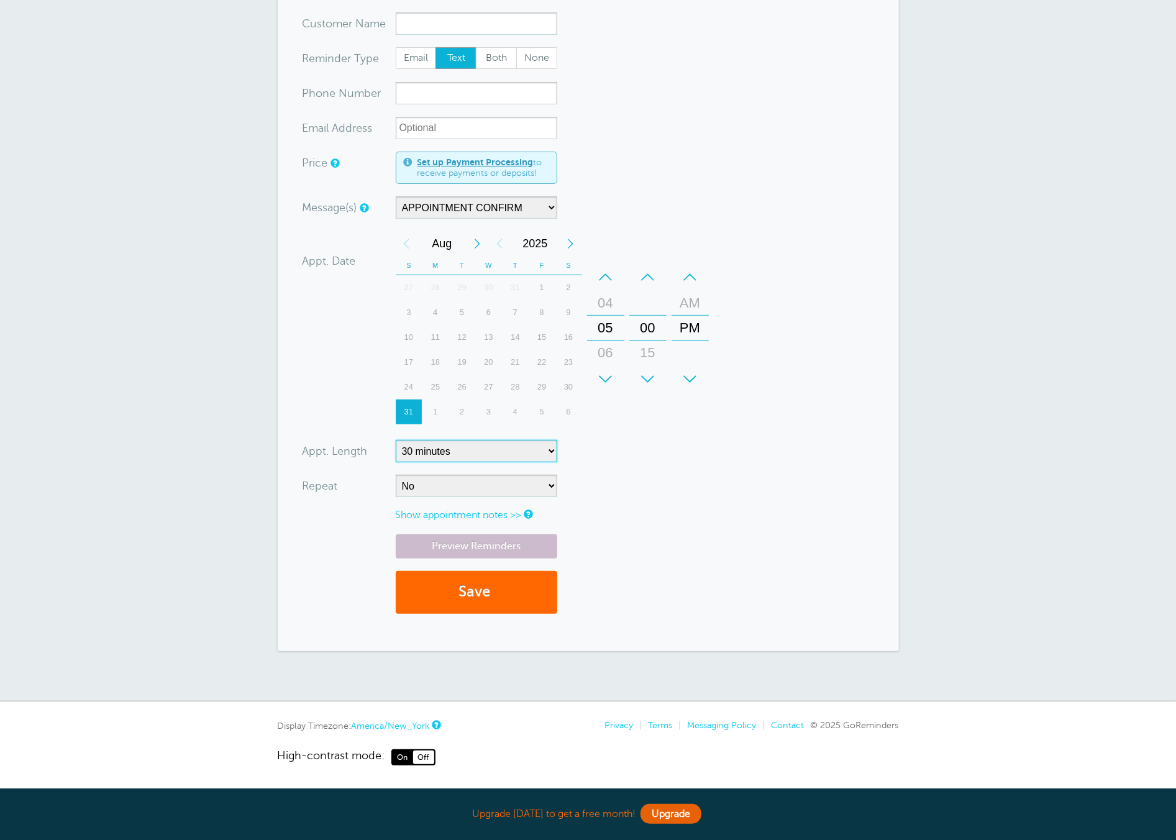
click at [424, 452] on select "5 minutes 10 minutes 15 minutes 20 minutes 25 minutes 30 minutes 35 minutes 40 …" at bounding box center [476, 451] width 161 height 22
click at [396, 440] on select "5 minutes 10 minutes 15 minutes 20 minutes 25 minutes 30 minutes 35 minutes 40 …" at bounding box center [476, 451] width 161 height 22
click at [420, 485] on select "No Daily Weekly Every 2 weeks Every 3 weeks Every 4 weeks Monthly Every 5 weeks…" at bounding box center [476, 486] width 161 height 22
click at [396, 475] on select "No Daily Weekly Every 2 weeks Every 3 weeks Every 4 weeks Monthly Every 5 weeks…" at bounding box center [476, 486] width 161 height 22
click at [527, 550] on link "Preview Reminders" at bounding box center [476, 546] width 161 height 24
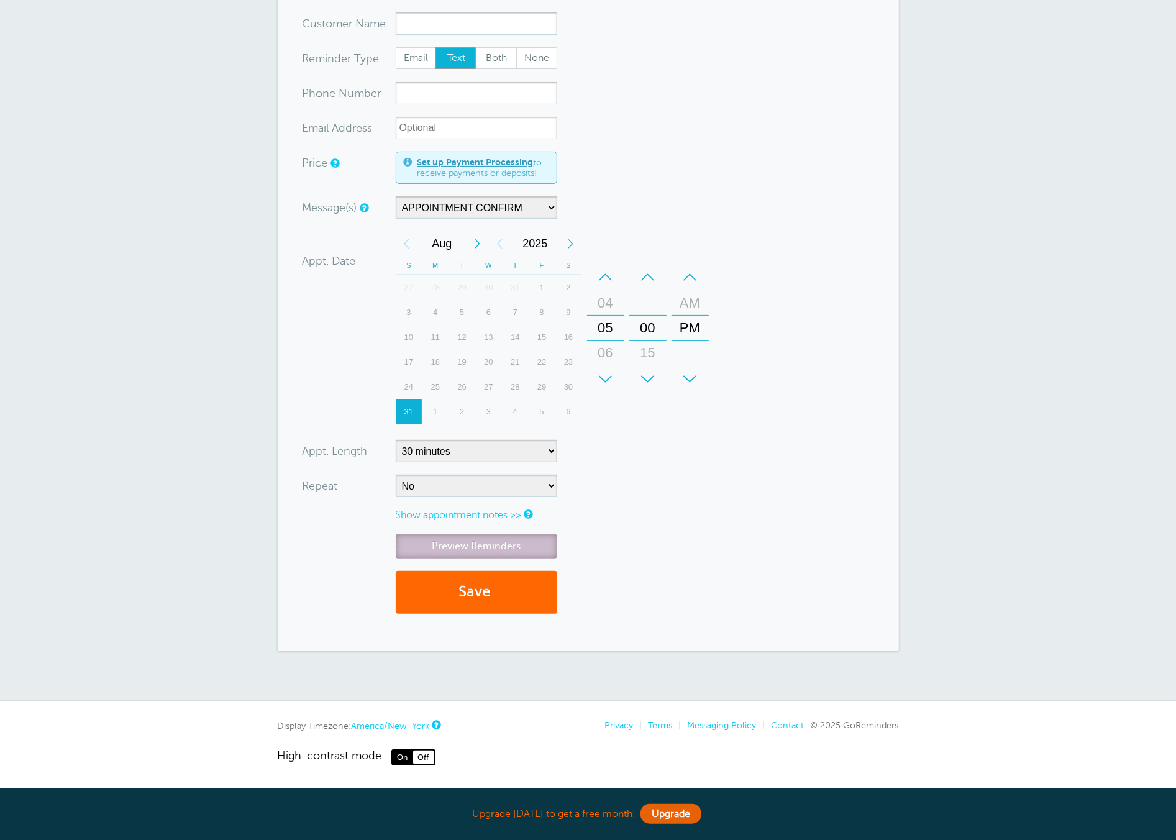
scroll to position [7, 0]
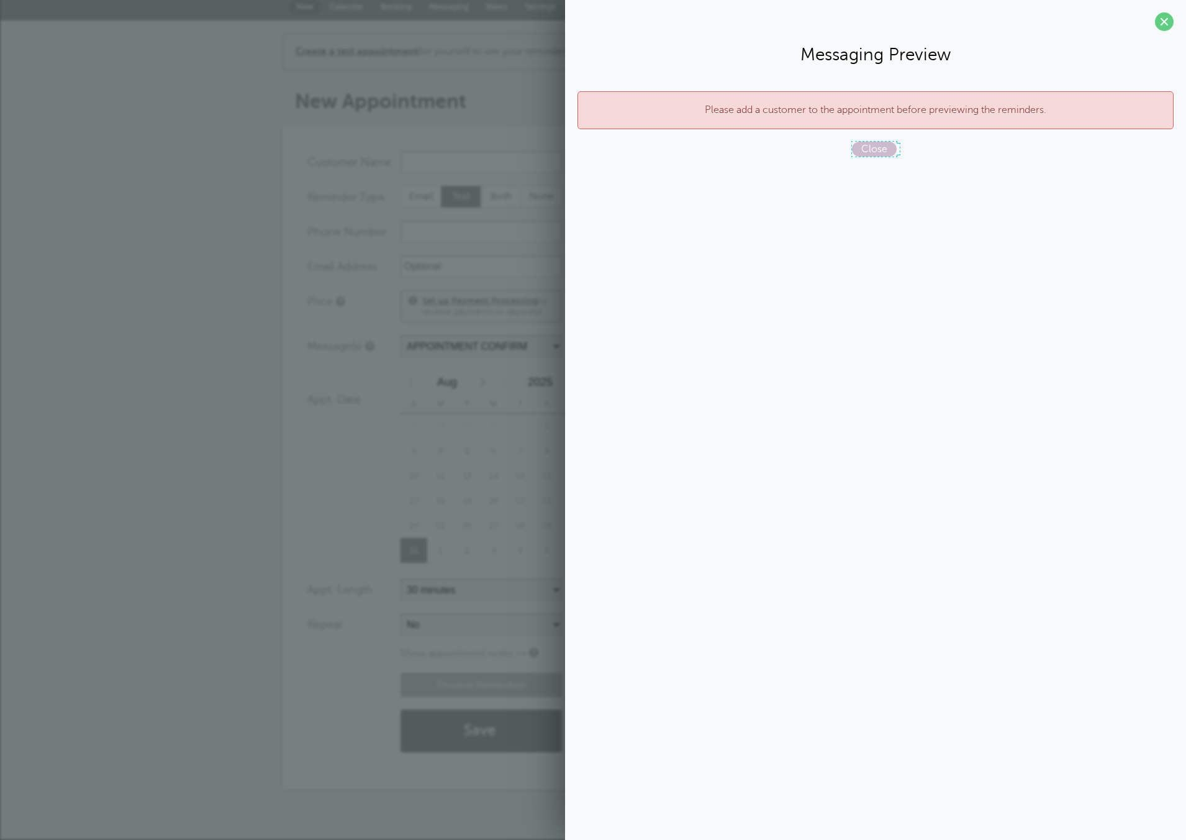
click at [888, 155] on span "Close" at bounding box center [874, 149] width 45 height 15
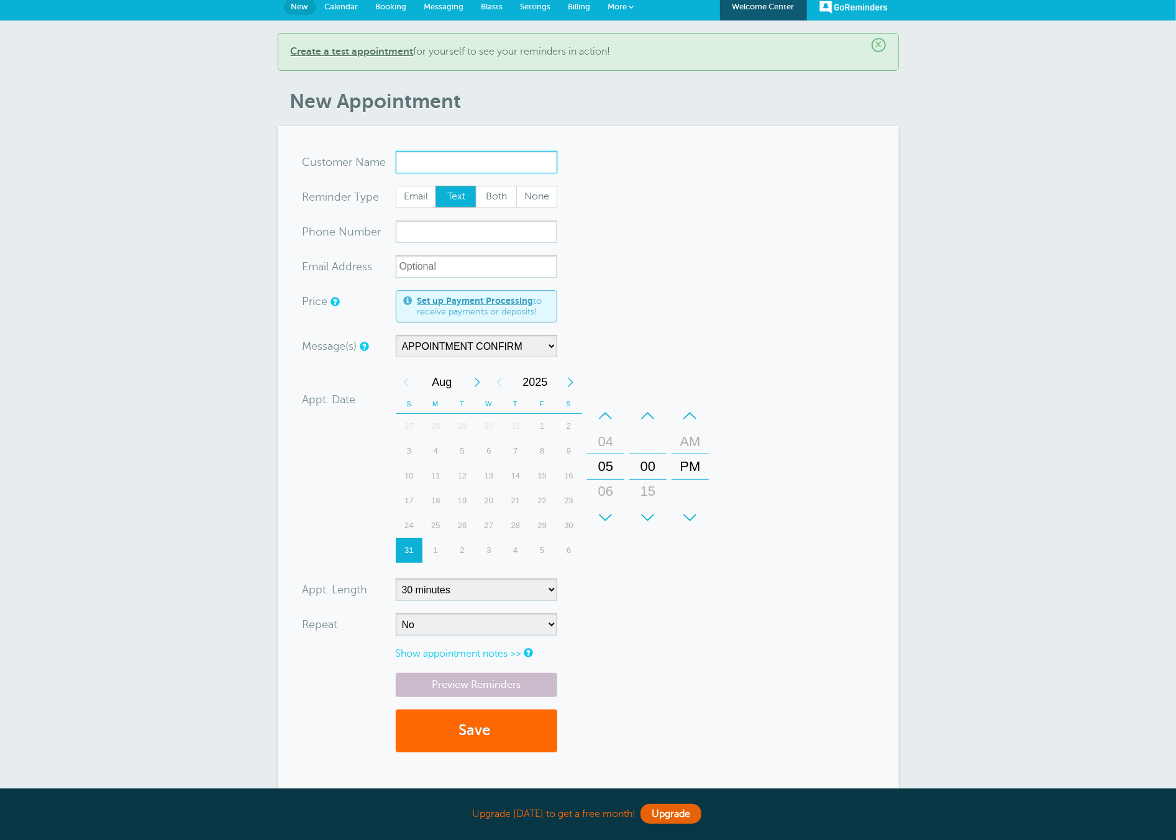
click at [501, 162] on input "x-no-autofill" at bounding box center [476, 162] width 161 height 22
type input "David"
click at [441, 240] on input "xxx-no-autofill" at bounding box center [476, 231] width 161 height 22
type input "4705217869"
click at [684, 228] on form "You are creating a new customer. To use an existing customer select one from th…" at bounding box center [587, 458] width 571 height 614
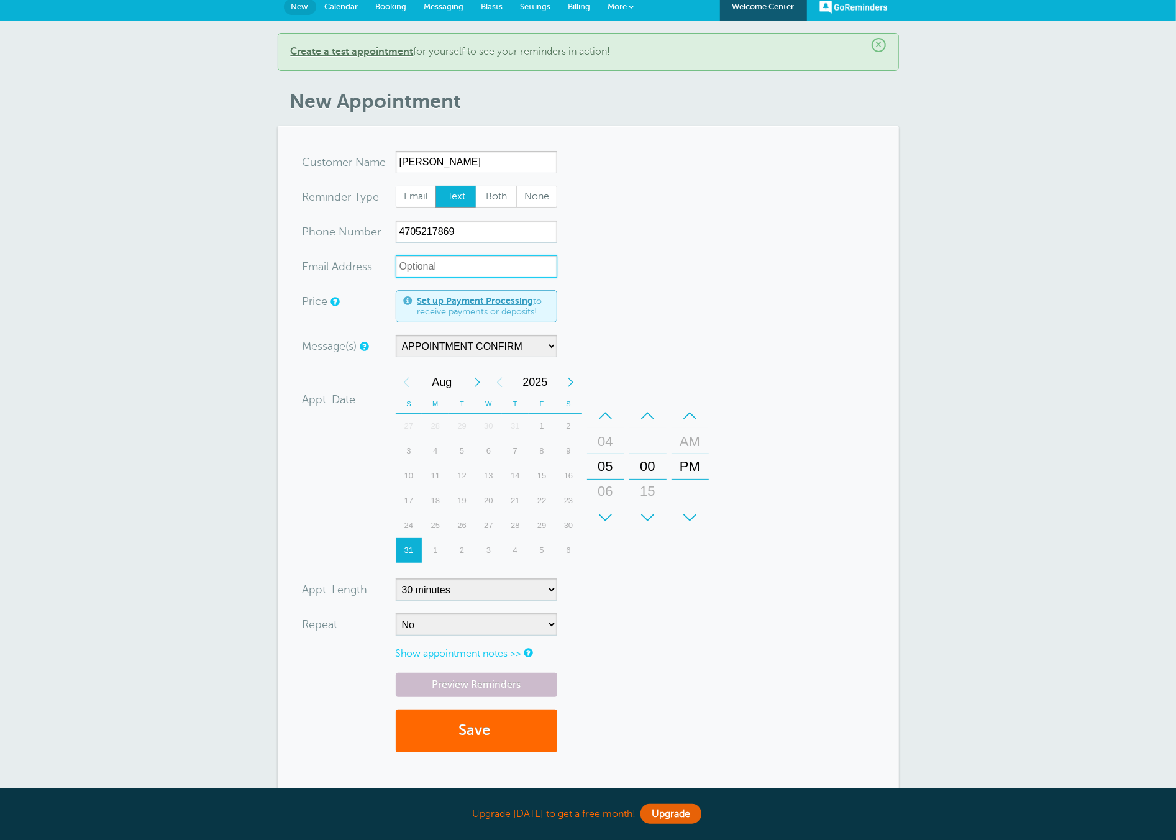
click at [404, 265] on input "xx-no-autofill" at bounding box center [476, 266] width 161 height 22
click at [640, 357] on div "Message(s) APPOINTMENT CONFIRM Custom Message Start with Main Template R-1 R-2 …" at bounding box center [504, 346] width 404 height 22
click at [487, 689] on link "Preview Reminders" at bounding box center [476, 685] width 161 height 24
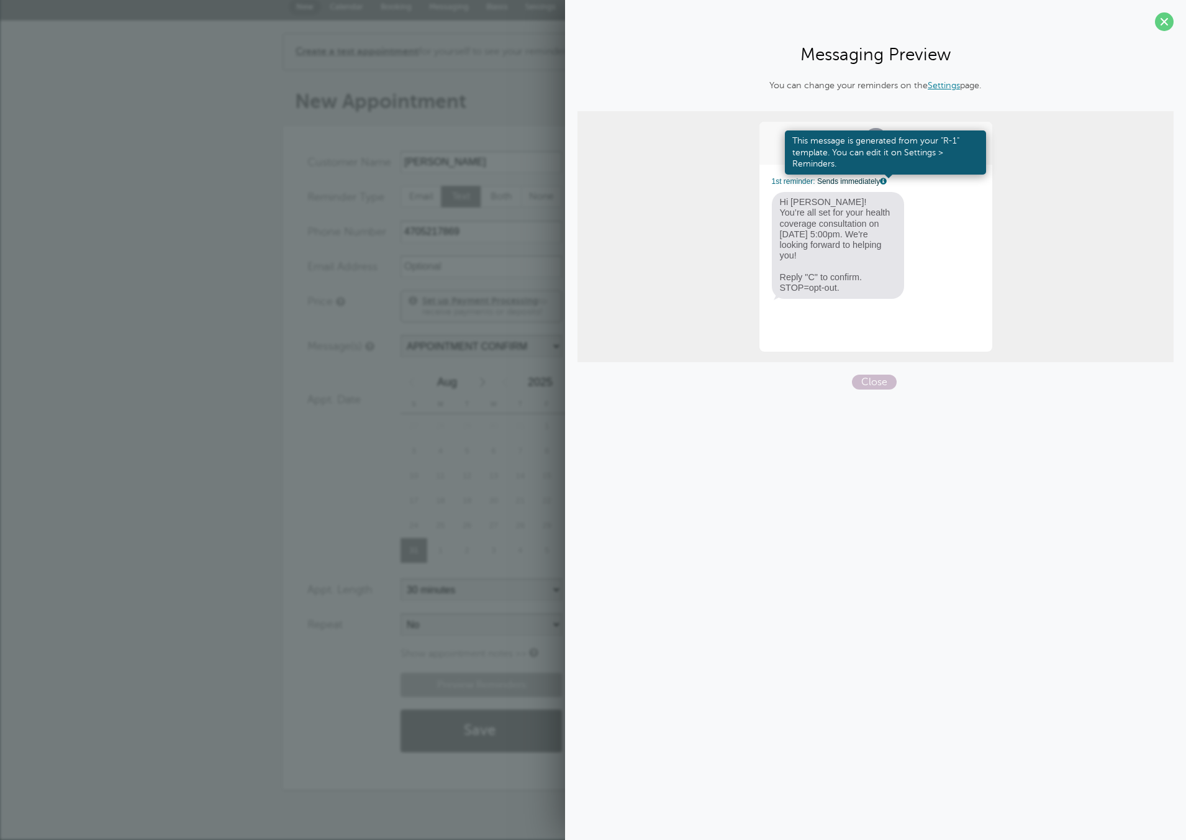
click at [888, 178] on link at bounding box center [883, 182] width 7 height 8
click at [866, 386] on span "Close" at bounding box center [874, 382] width 45 height 15
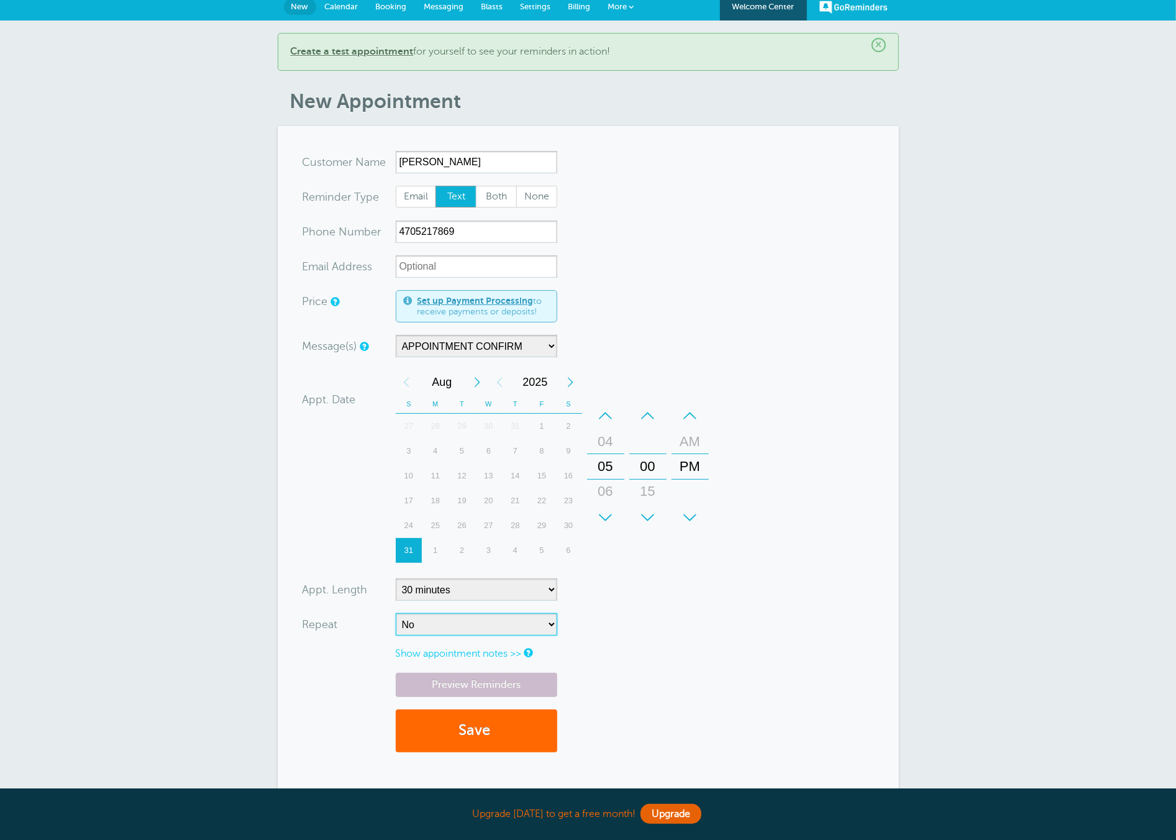
click at [439, 635] on select "No Daily Weekly Every 2 weeks Every 3 weeks Every 4 weeks Monthly Every 5 weeks…" at bounding box center [476, 624] width 161 height 22
click at [396, 614] on select "No Daily Weekly Every 2 weeks Every 3 weeks Every 4 weeks Monthly Every 5 weeks…" at bounding box center [476, 624] width 161 height 22
click at [568, 385] on div "Next Year" at bounding box center [571, 382] width 22 height 25
click at [505, 389] on div "Previous Year" at bounding box center [500, 382] width 22 height 25
click at [475, 386] on div "Next Month" at bounding box center [477, 382] width 22 height 25
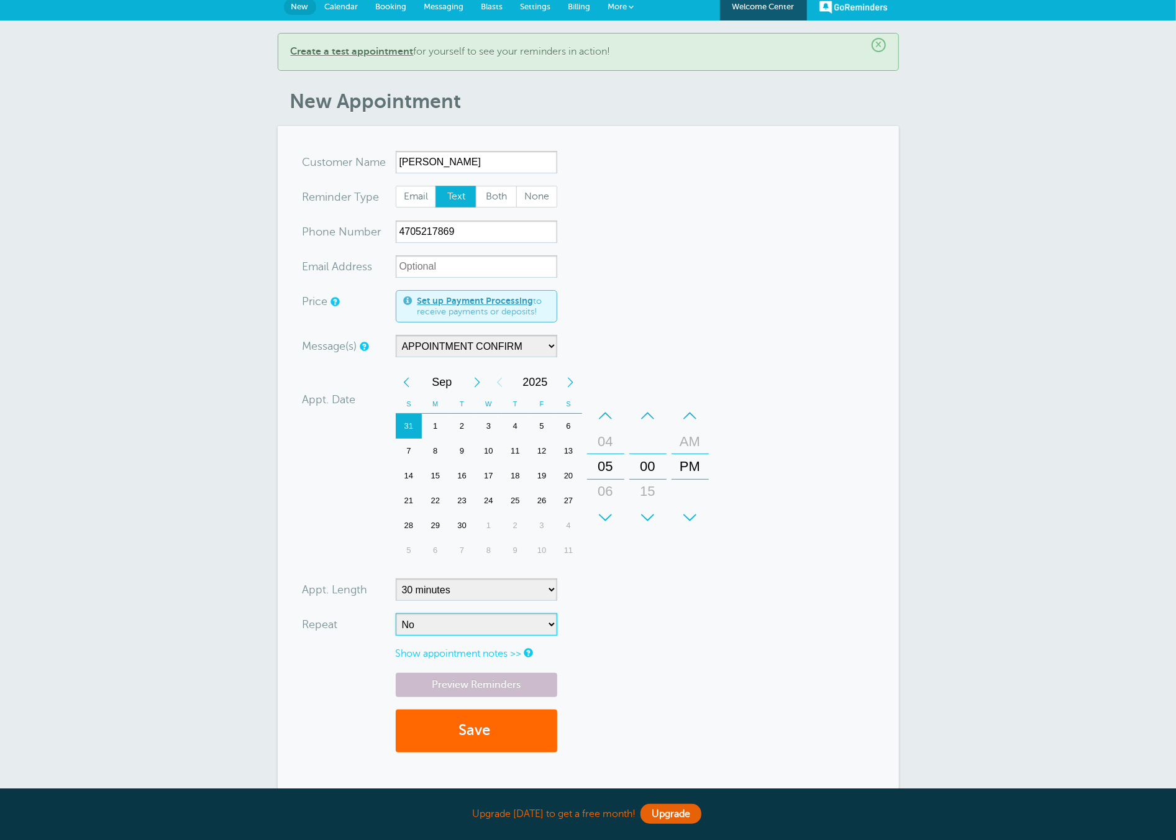
drag, startPoint x: 488, startPoint y: 451, endPoint x: 499, endPoint y: 494, distance: 44.3
click at [488, 451] on div "10" at bounding box center [488, 451] width 27 height 25
click at [480, 686] on link "Preview Reminders" at bounding box center [476, 685] width 161 height 24
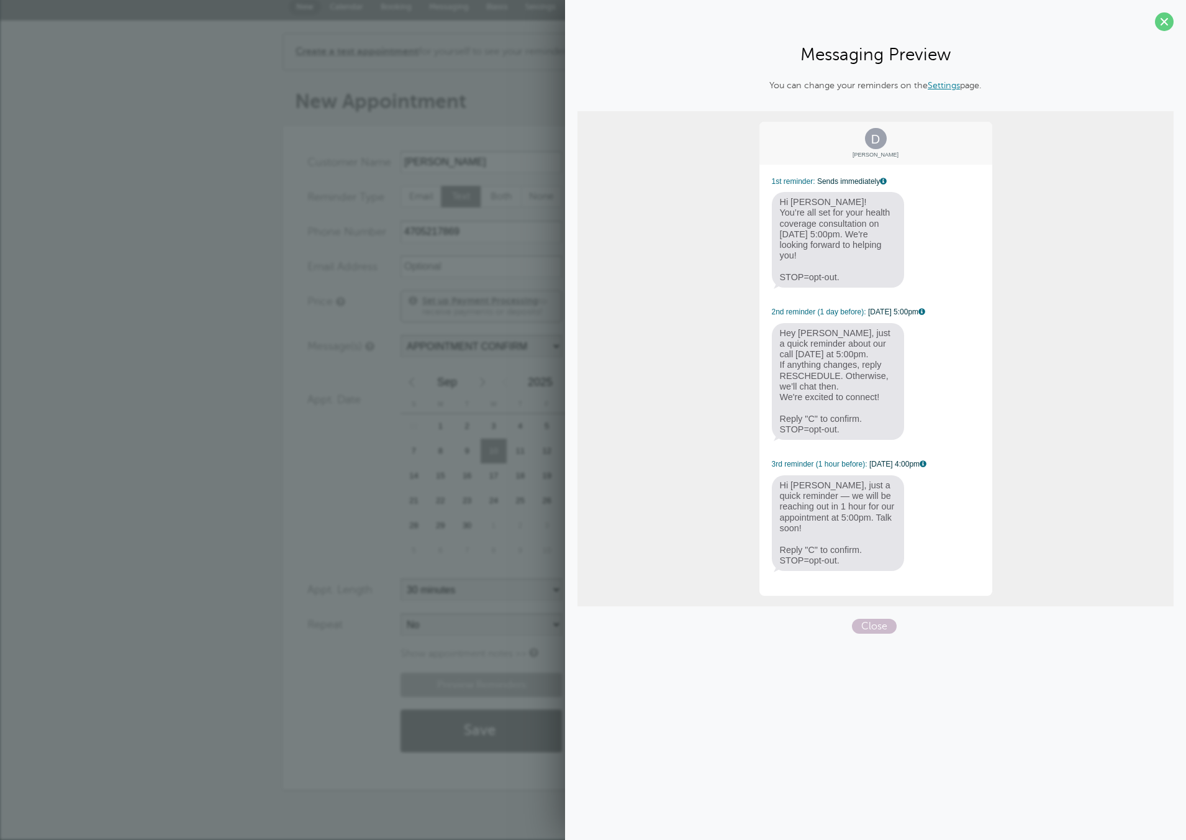
drag, startPoint x: 783, startPoint y: 338, endPoint x: 848, endPoint y: 424, distance: 108.6
click at [848, 424] on span "Hey David, just a quick reminder about our call tomorrow at 5:00pm. If anything…" at bounding box center [838, 381] width 133 height 117
drag, startPoint x: 842, startPoint y: 429, endPoint x: 783, endPoint y: 336, distance: 109.8
click at [783, 336] on span "Hey David, just a quick reminder about our call tomorrow at 5:00pm. If anything…" at bounding box center [838, 381] width 133 height 117
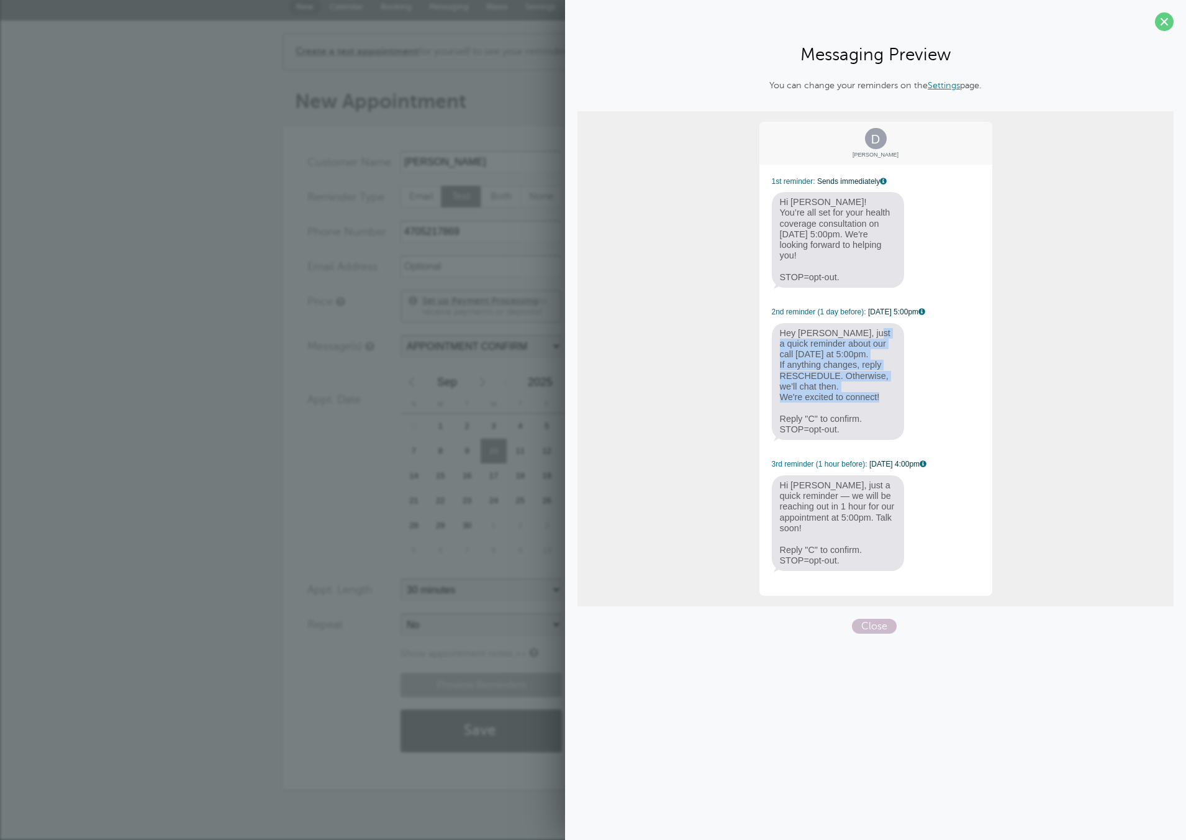
drag, startPoint x: 779, startPoint y: 334, endPoint x: 877, endPoint y: 398, distance: 117.1
click at [877, 398] on span "Hey David, just a quick reminder about our call tomorrow at 5:00pm. If anything…" at bounding box center [838, 381] width 133 height 117
click at [878, 398] on span "Hey David, just a quick reminder about our call tomorrow at 5:00pm. If anything…" at bounding box center [838, 381] width 133 height 117
drag, startPoint x: 848, startPoint y: 423, endPoint x: 783, endPoint y: 416, distance: 65.0
click at [779, 415] on span "Hey David, just a quick reminder about our call tomorrow at 5:00pm. If anything…" at bounding box center [838, 381] width 133 height 117
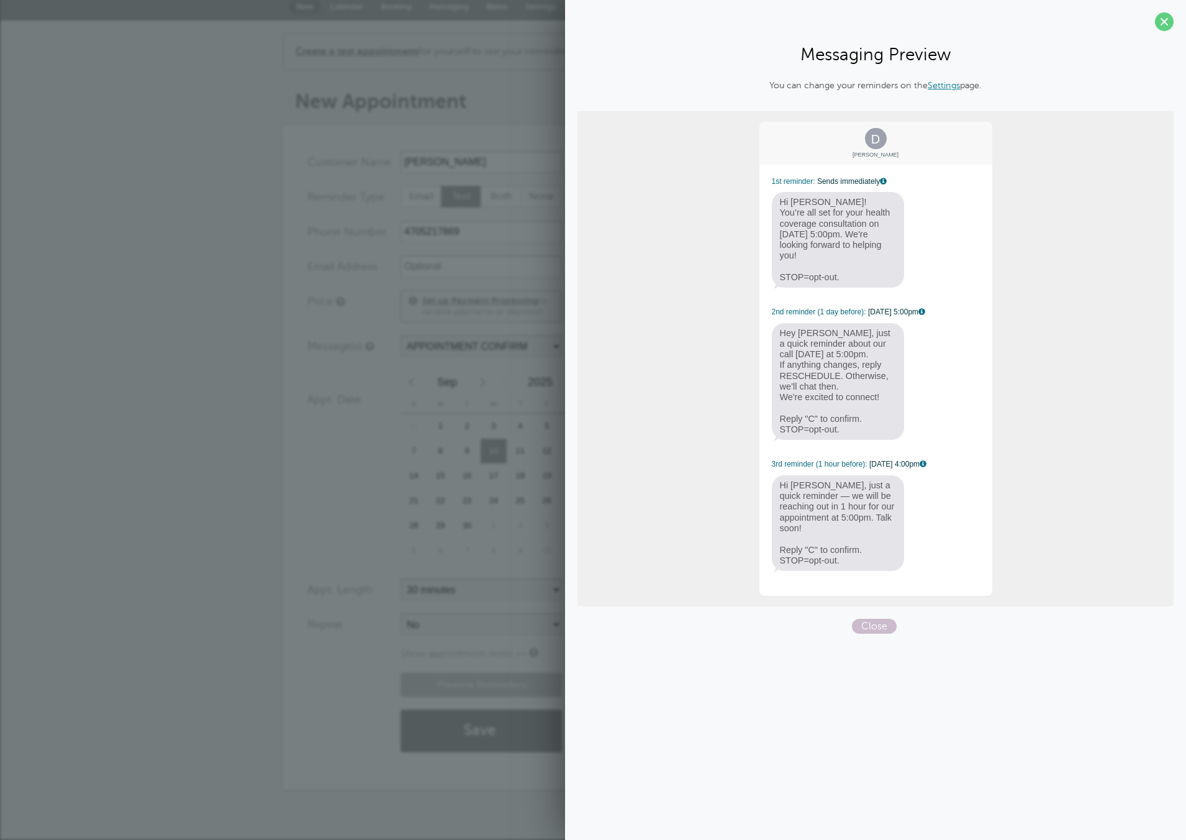
click at [783, 416] on span "Hey David, just a quick reminder about our call tomorrow at 5:00pm. If anything…" at bounding box center [838, 381] width 133 height 117
drag, startPoint x: 778, startPoint y: 413, endPoint x: 847, endPoint y: 438, distance: 73.3
click at [847, 438] on span "Hey David, just a quick reminder about our call tomorrow at 5:00pm. If anything…" at bounding box center [838, 381] width 133 height 117
click at [847, 437] on span "Hey David, just a quick reminder about our call tomorrow at 5:00pm. If anything…" at bounding box center [838, 381] width 133 height 117
drag, startPoint x: 868, startPoint y: 628, endPoint x: 781, endPoint y: 606, distance: 89.8
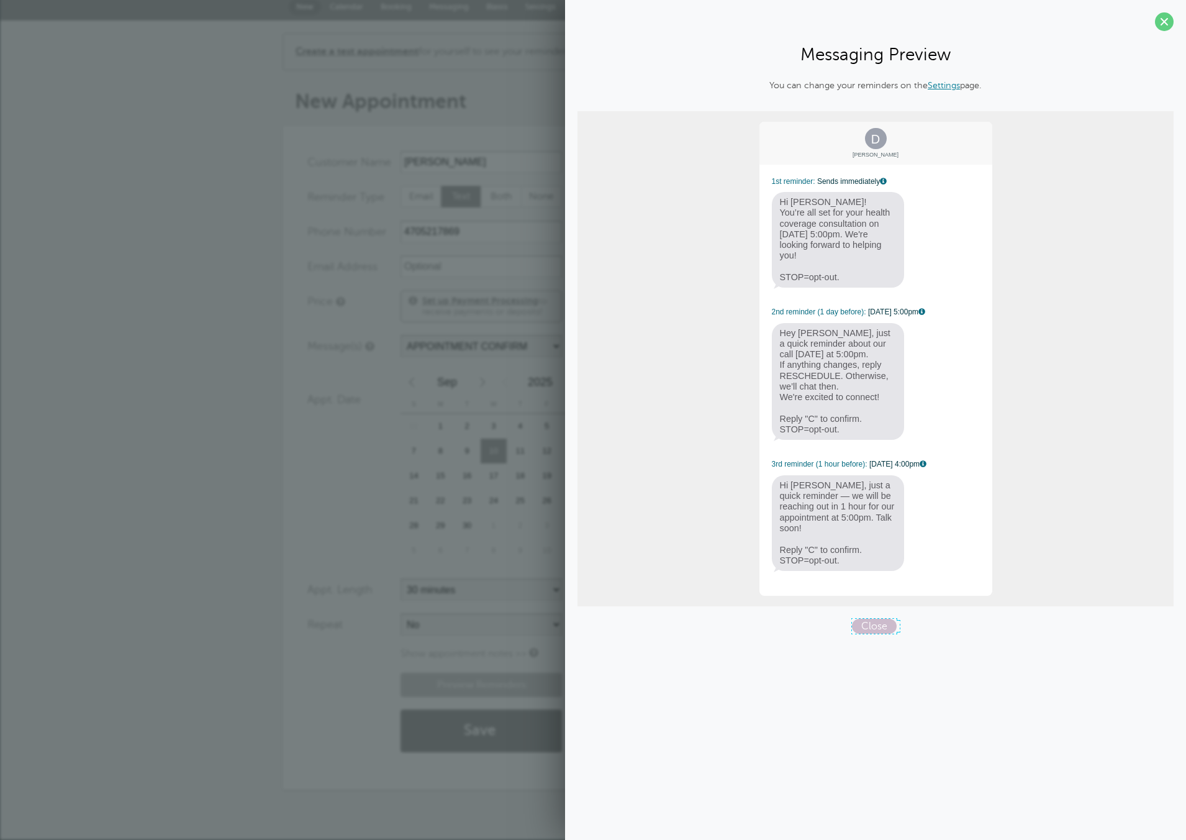
click at [868, 628] on span "Close" at bounding box center [874, 626] width 45 height 15
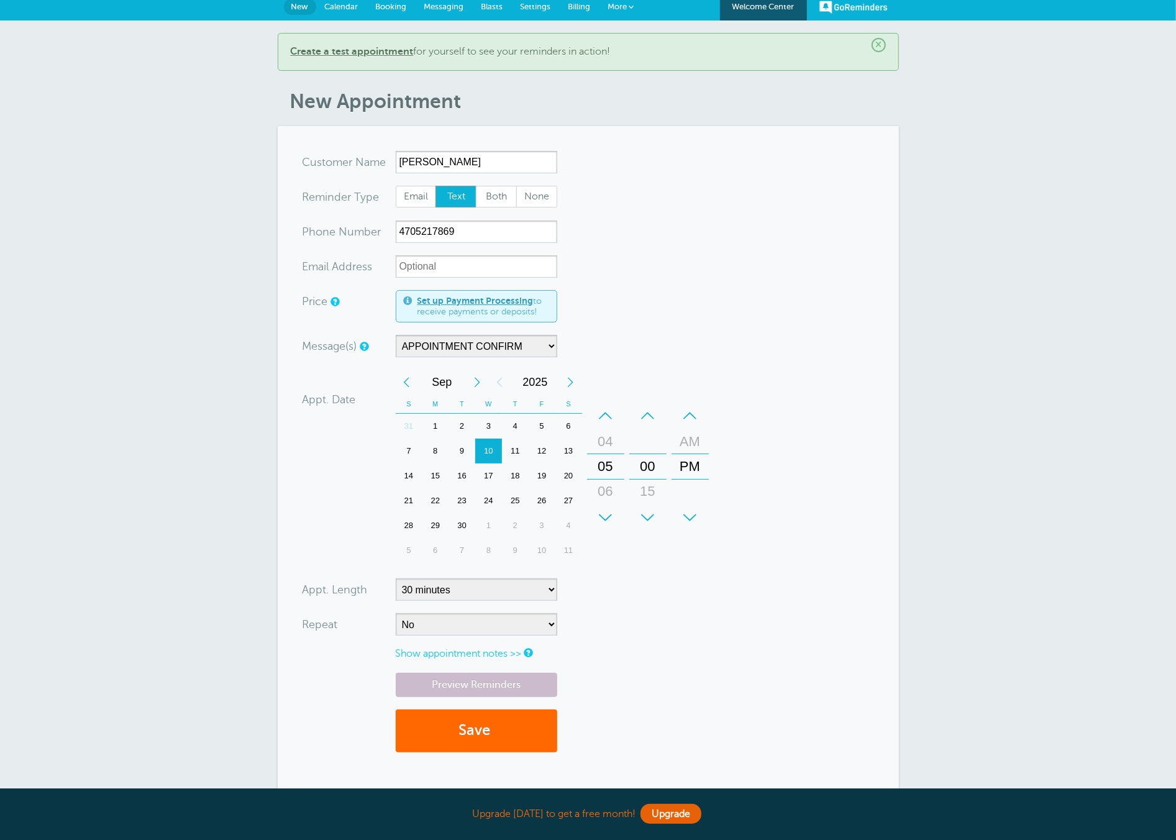
click at [494, 655] on link "Show appointment notes >>" at bounding box center [459, 653] width 126 height 11
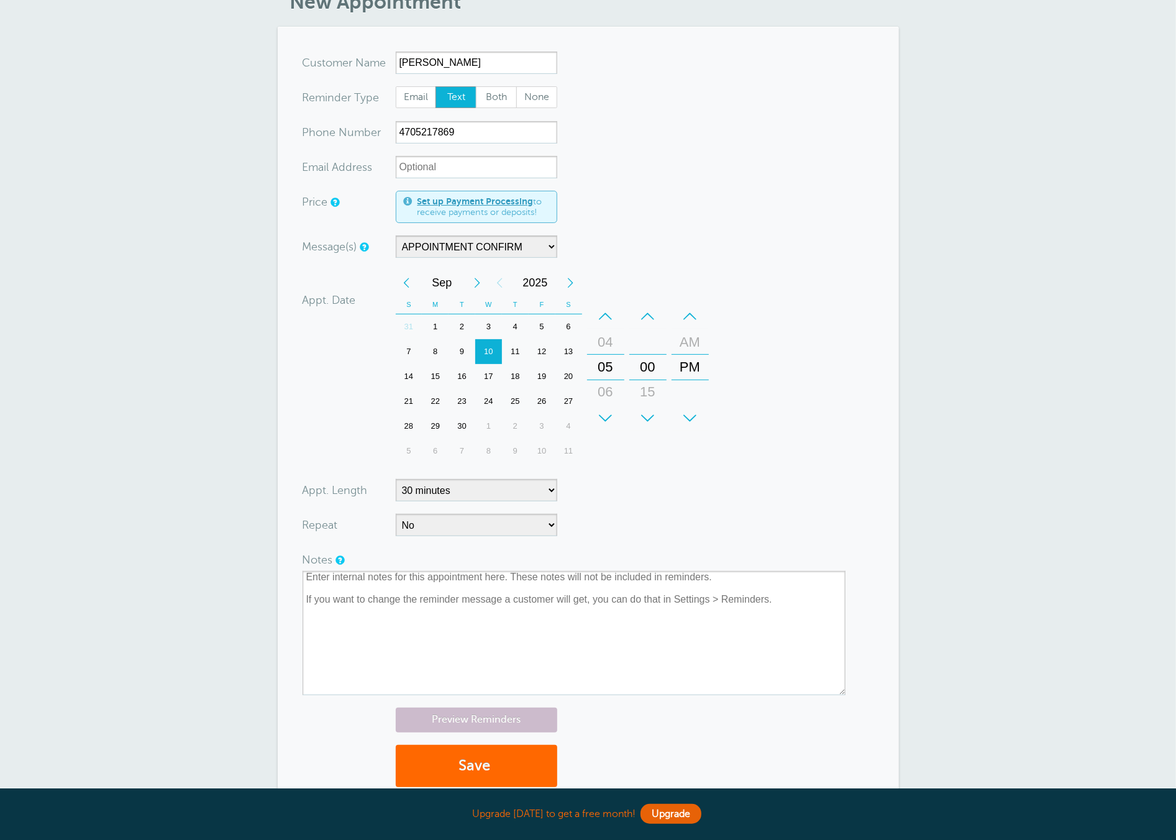
scroll to position [280, 0]
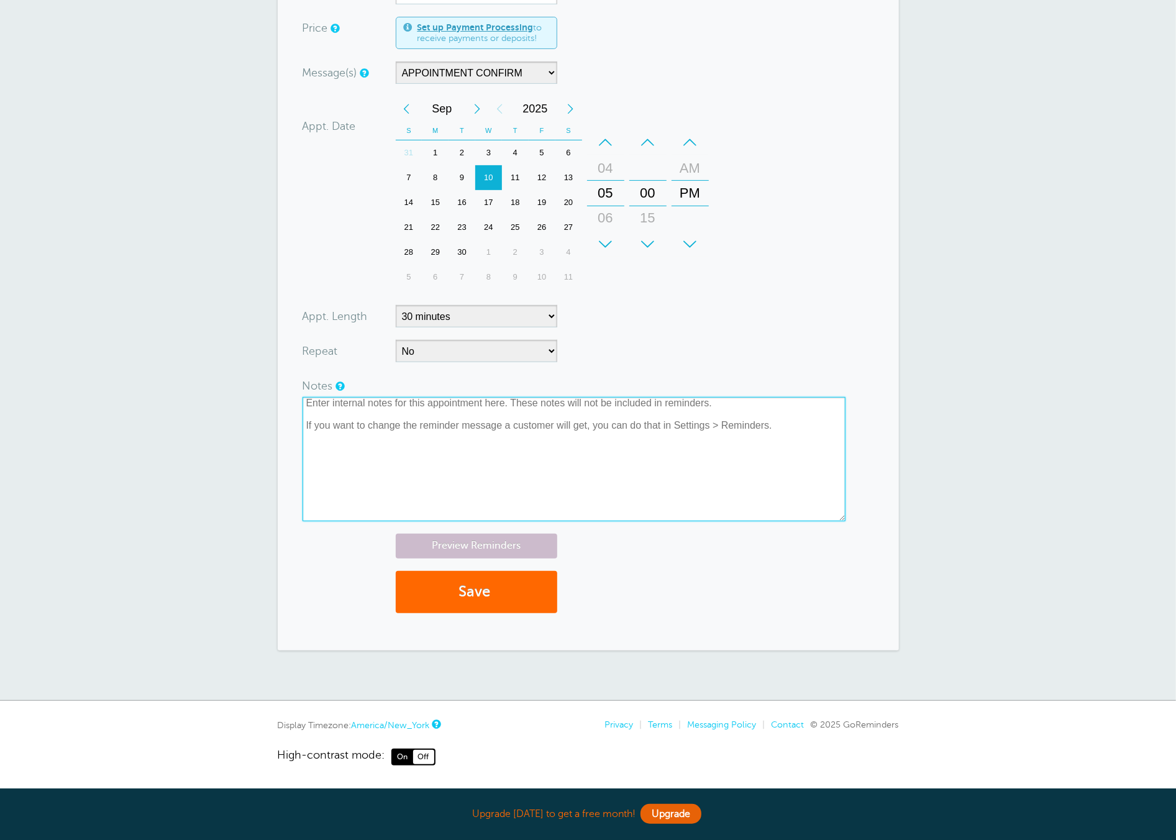
click at [447, 429] on textarea at bounding box center [573, 459] width 543 height 124
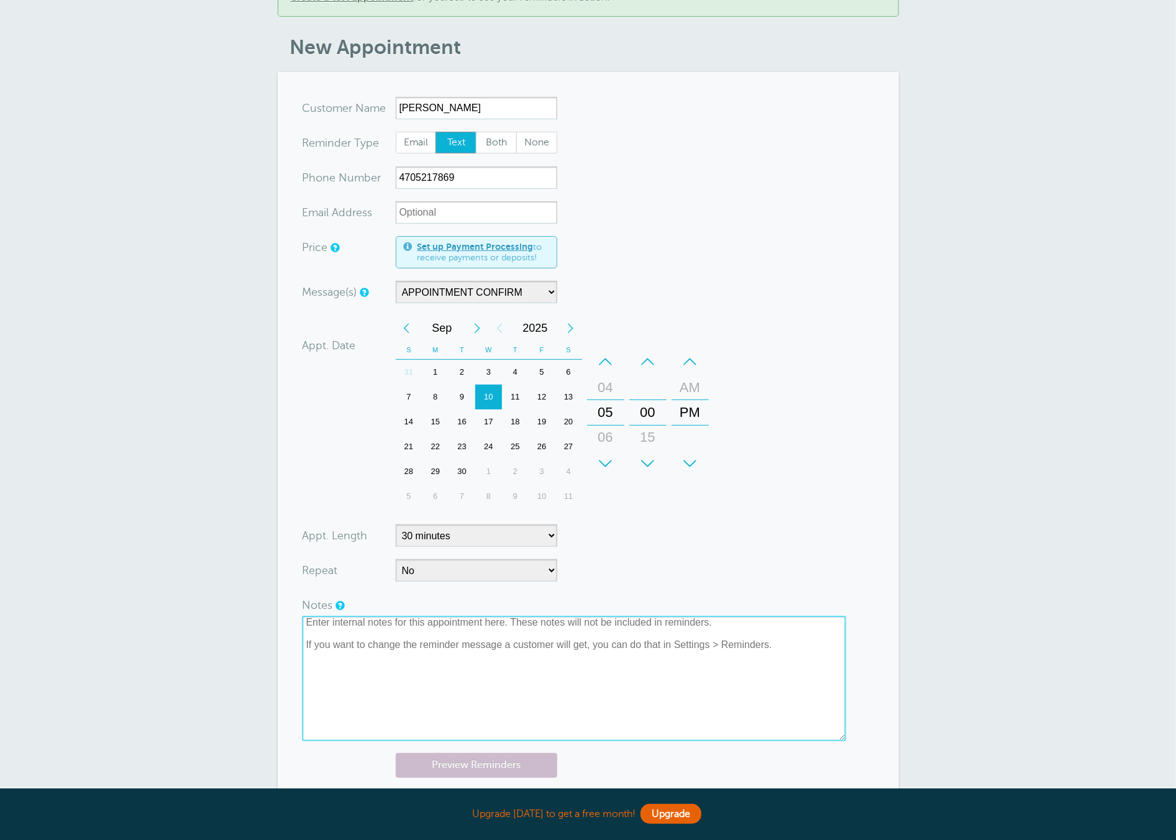
scroll to position [0, 0]
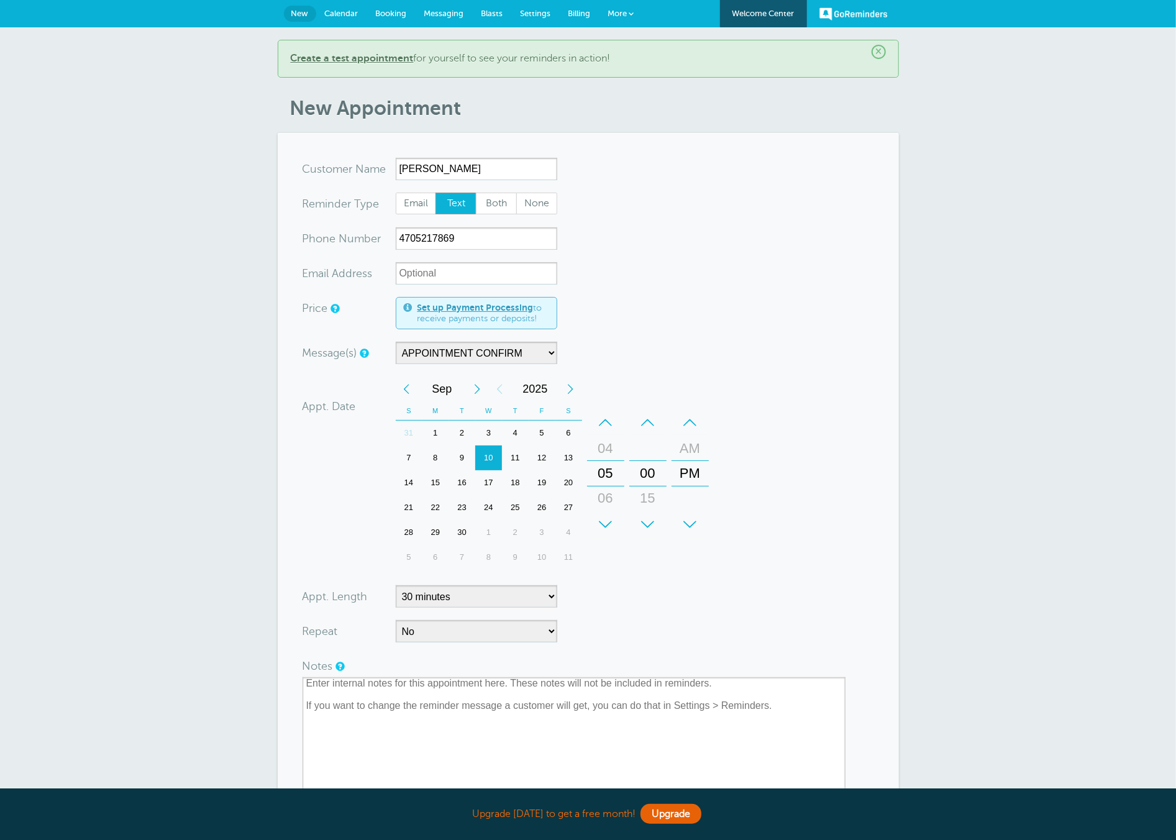
click at [388, 15] on span "Booking" at bounding box center [391, 13] width 31 height 9
click at [357, 56] on b "Create a test appointment" at bounding box center [352, 58] width 123 height 11
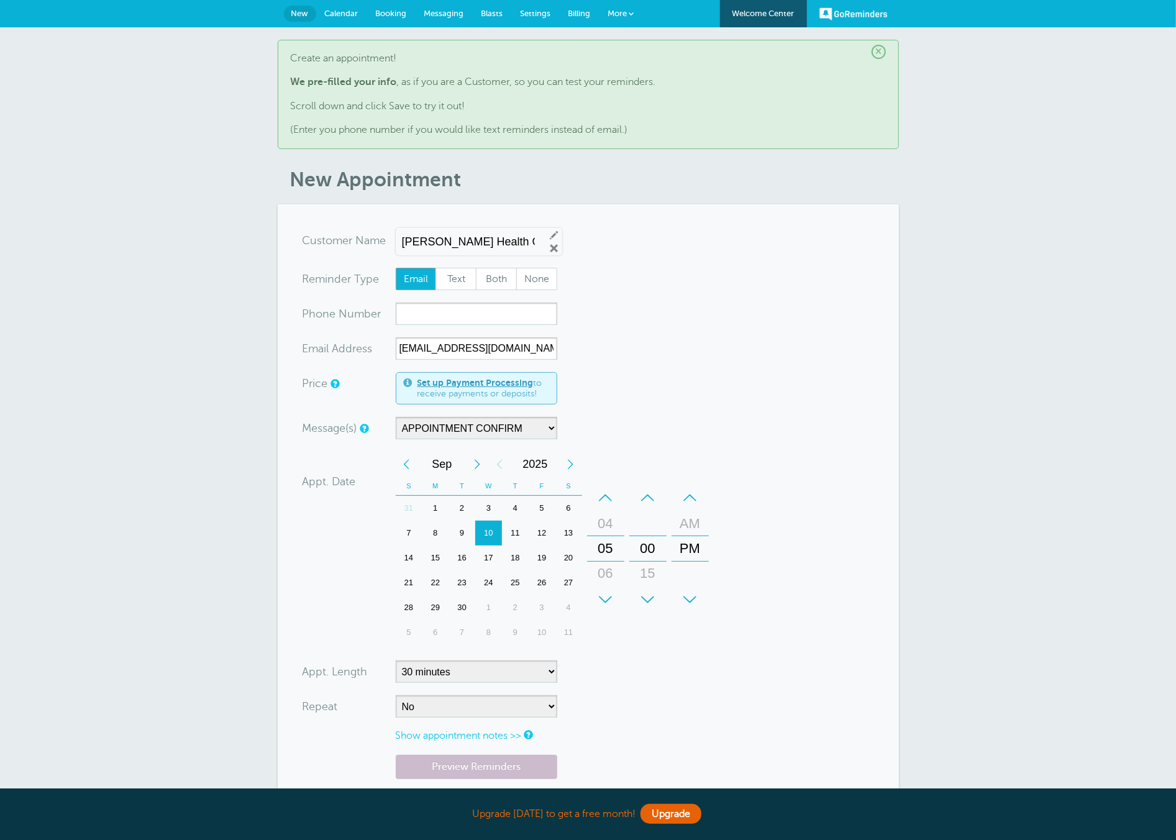
click at [390, 10] on span "Booking" at bounding box center [391, 13] width 31 height 9
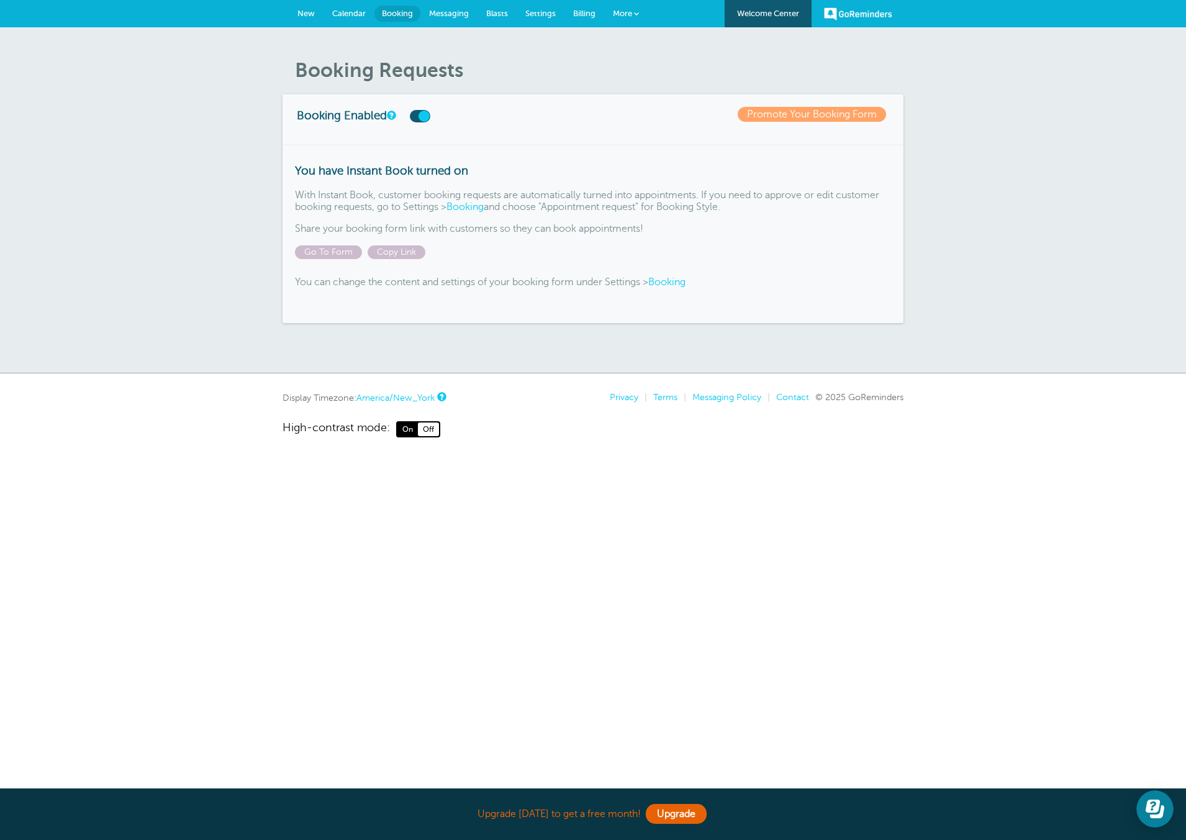
click at [441, 15] on span "Messaging" at bounding box center [449, 13] width 40 height 9
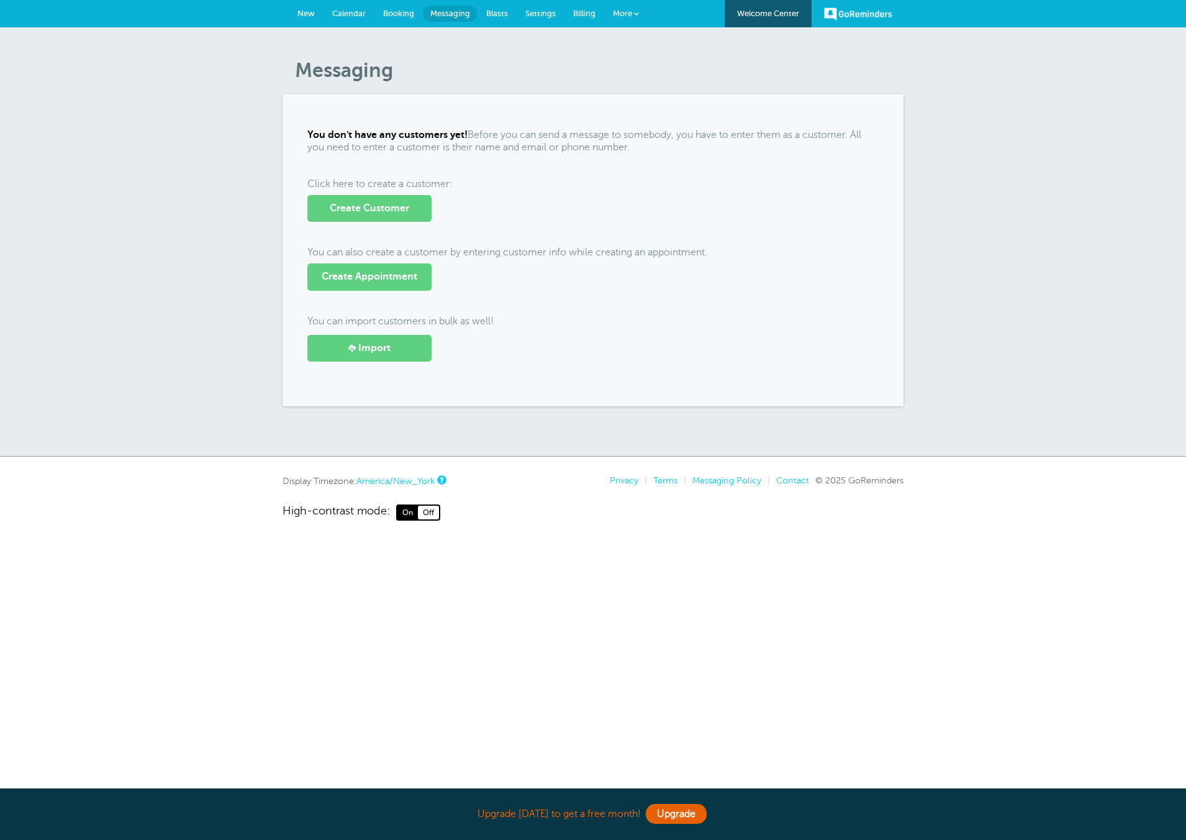
click at [535, 14] on span "Settings" at bounding box center [540, 13] width 30 height 9
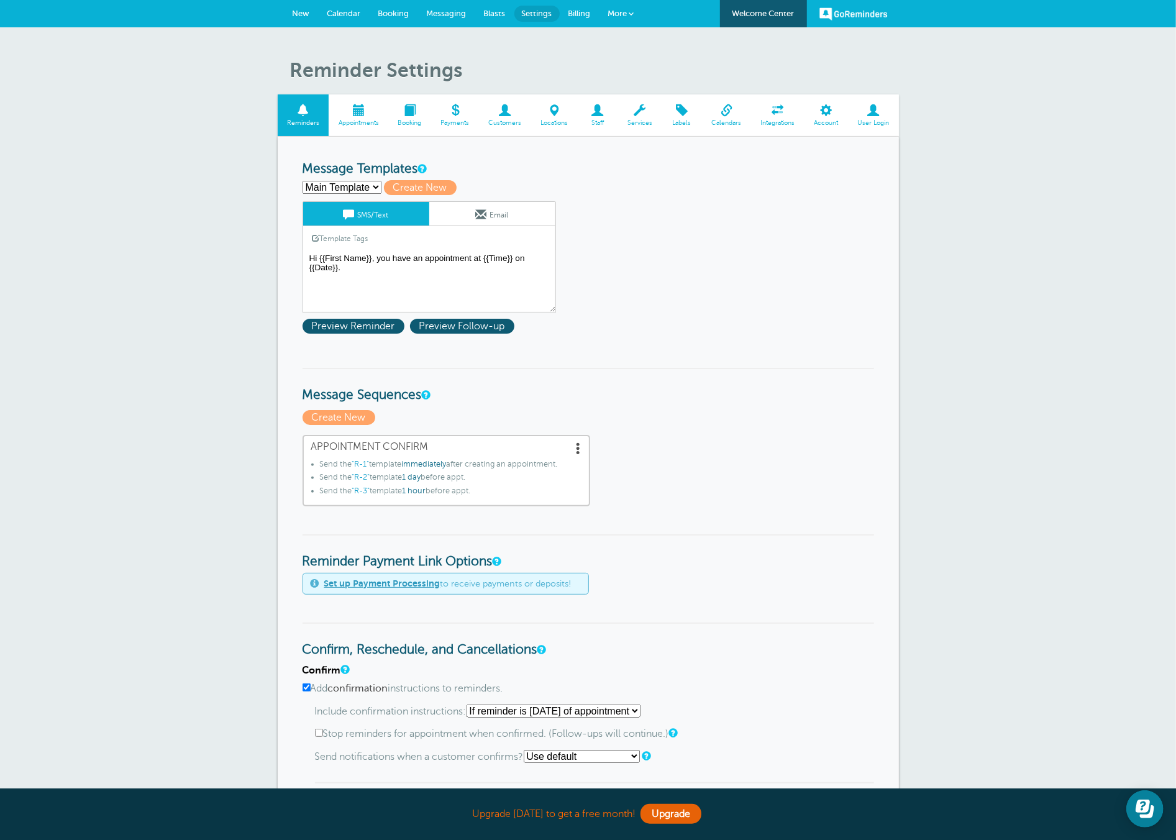
click at [1012, 379] on div "Reminder Settings Reminders Appointments Booking Payments Customers Locations S…" at bounding box center [588, 674] width 1176 height 1294
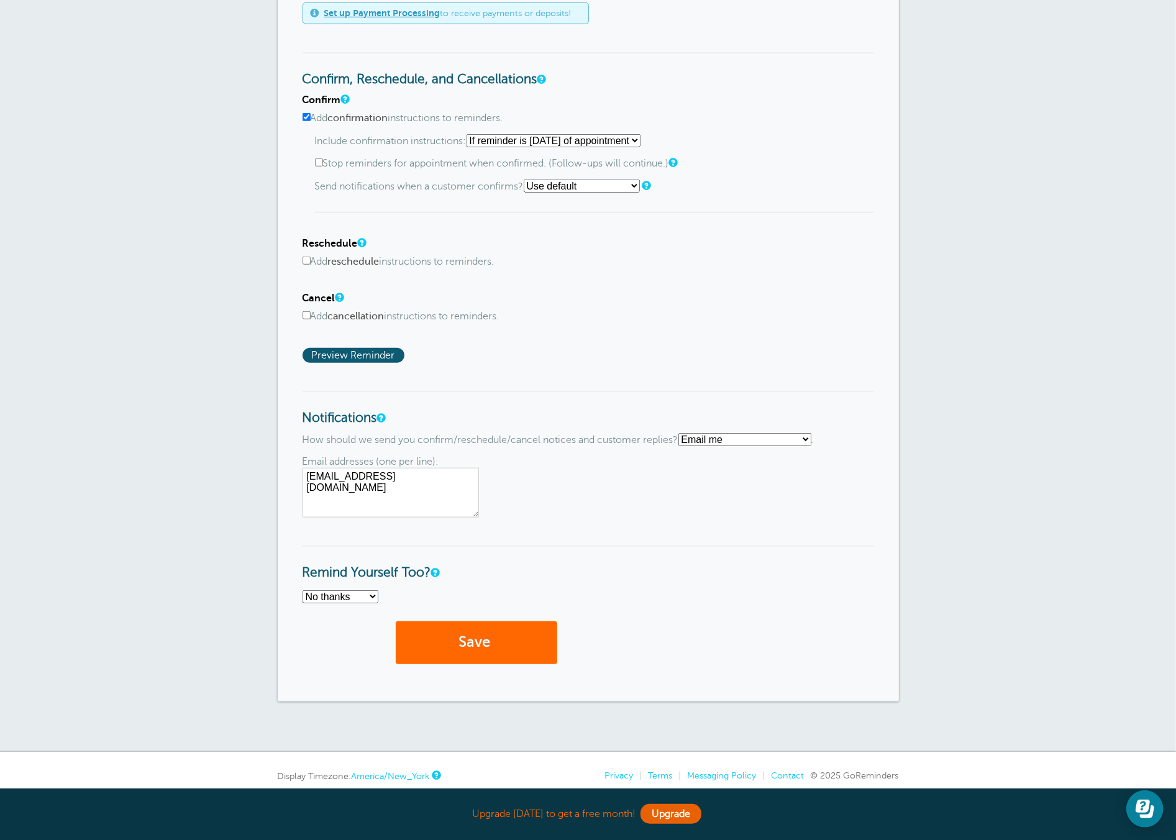
scroll to position [347, 0]
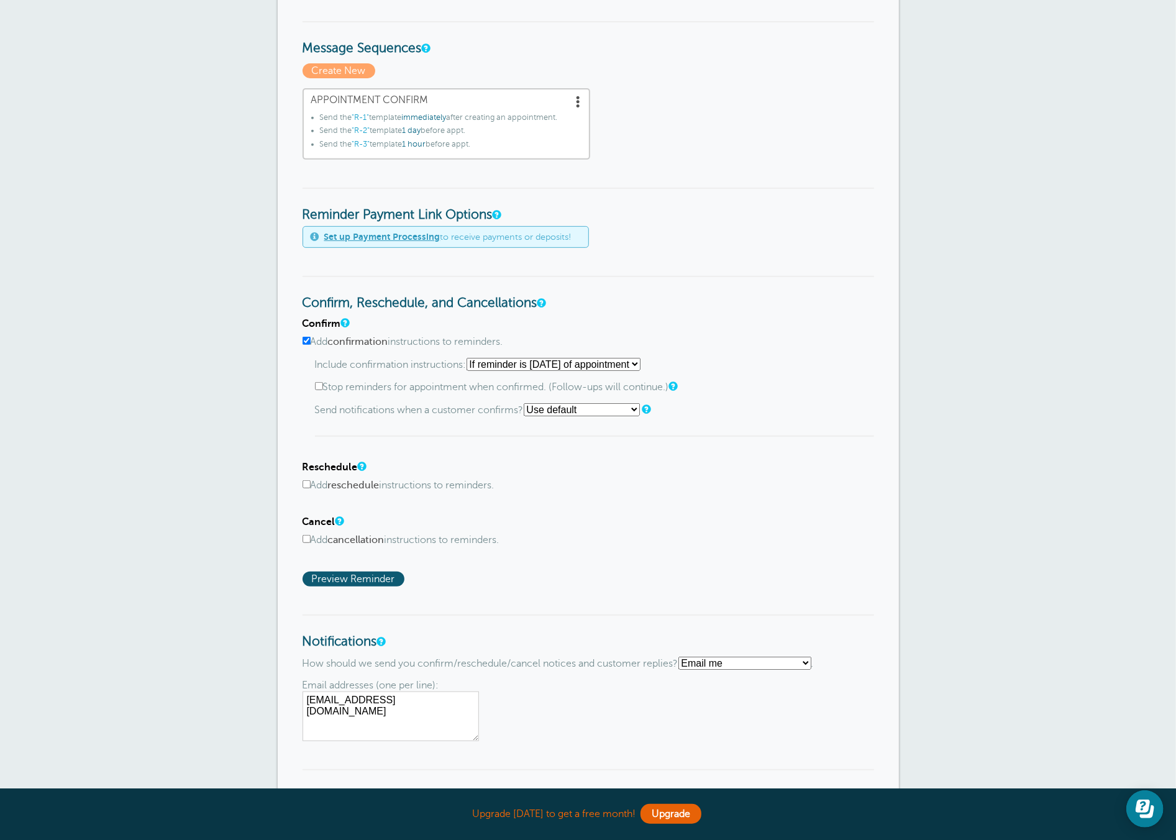
click at [479, 359] on select "Starting with first reminder If reminder is within 1 day of appointment If remi…" at bounding box center [553, 364] width 174 height 13
select select "0"
click at [470, 358] on select "Starting with first reminder If reminder is within 1 day of appointment If remi…" at bounding box center [553, 364] width 174 height 13
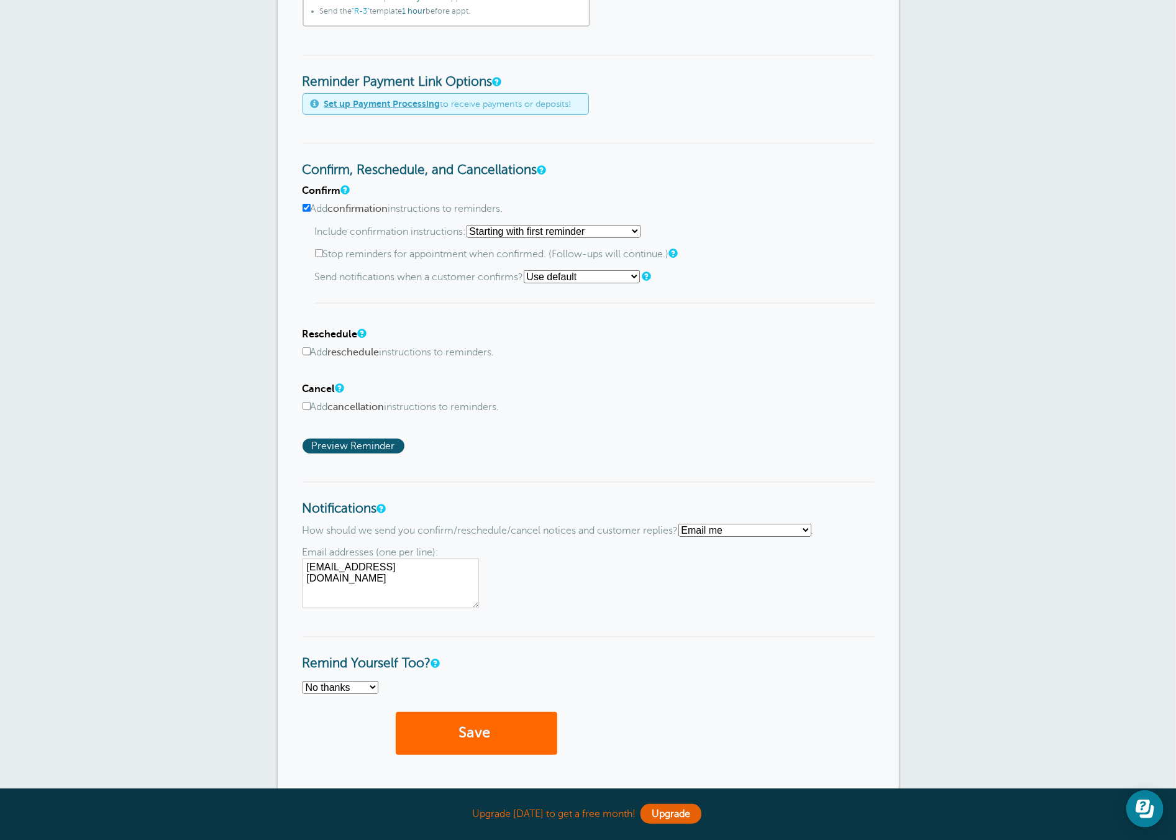
scroll to position [614, 0]
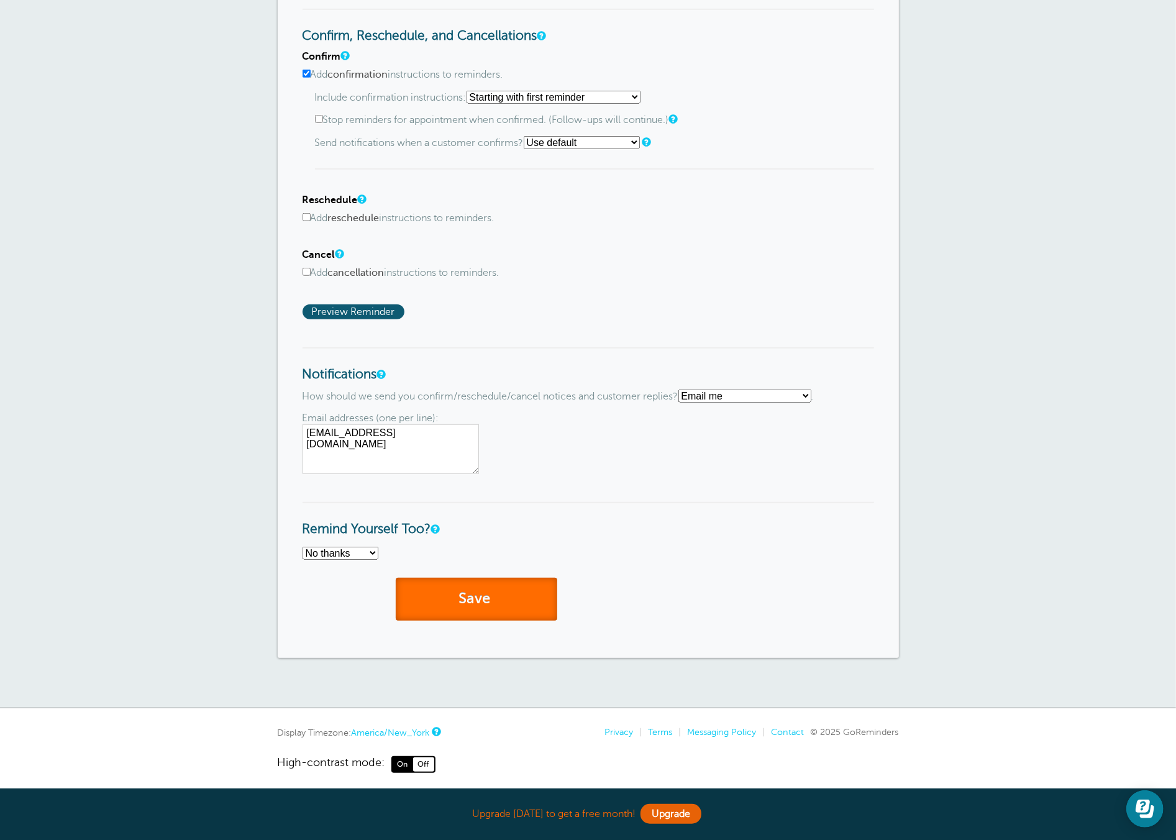
click at [488, 589] on button "Save" at bounding box center [476, 599] width 161 height 43
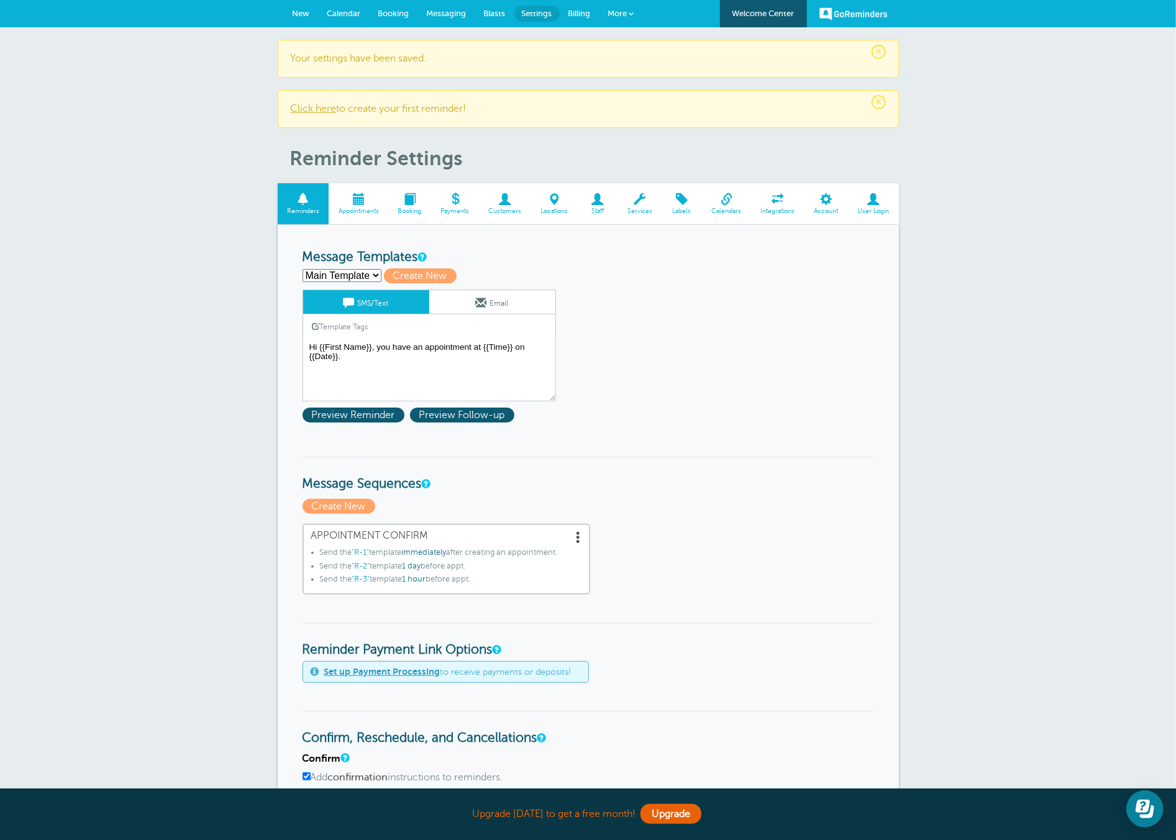
click at [300, 20] on link "New" at bounding box center [301, 13] width 35 height 27
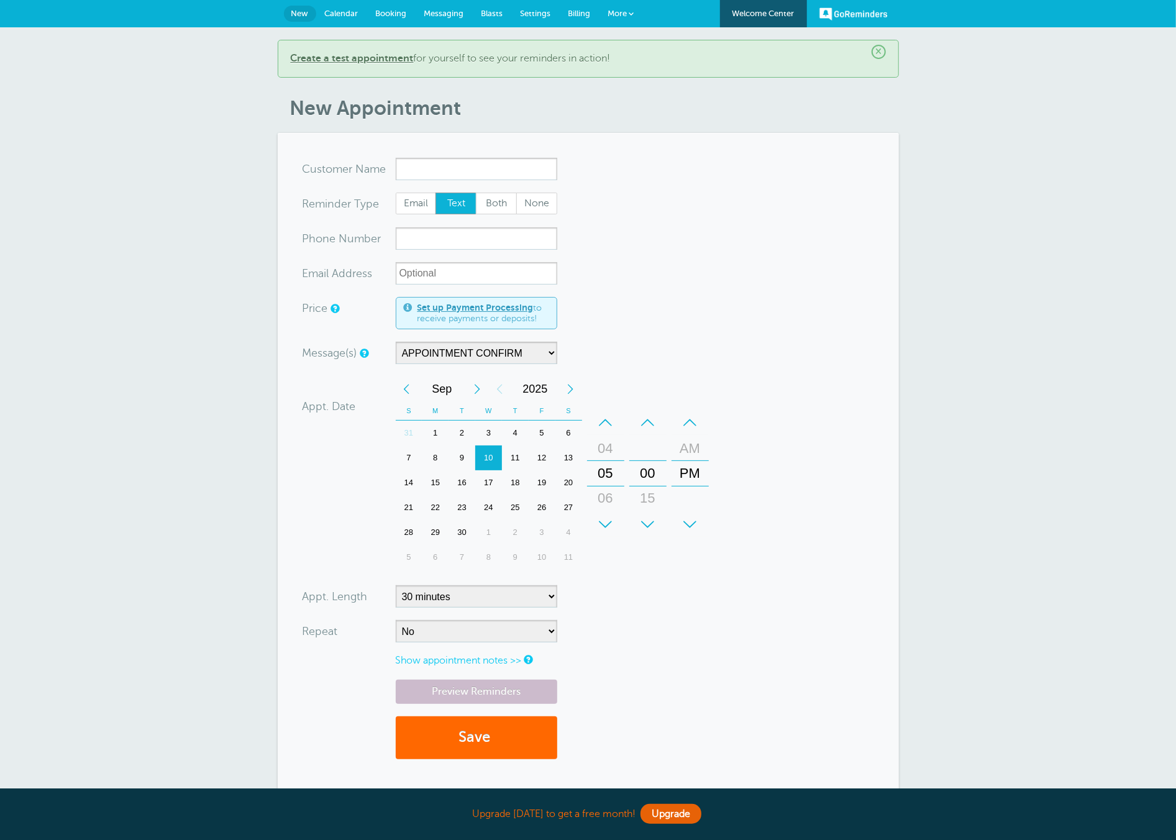
drag, startPoint x: 414, startPoint y: 168, endPoint x: 429, endPoint y: 176, distance: 16.1
click at [415, 168] on input "x-no-autofill" at bounding box center [476, 169] width 161 height 22
click at [360, 55] on b "Create a test appointment" at bounding box center [352, 58] width 123 height 11
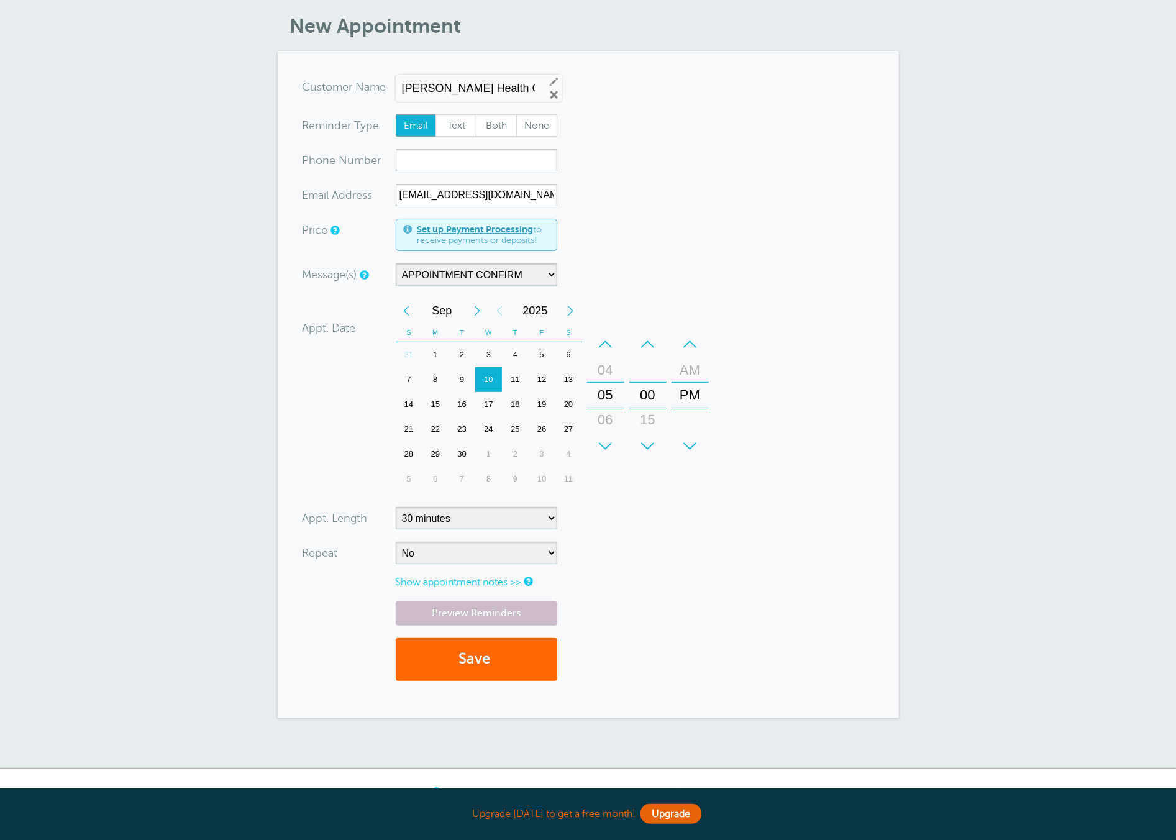
scroll to position [220, 0]
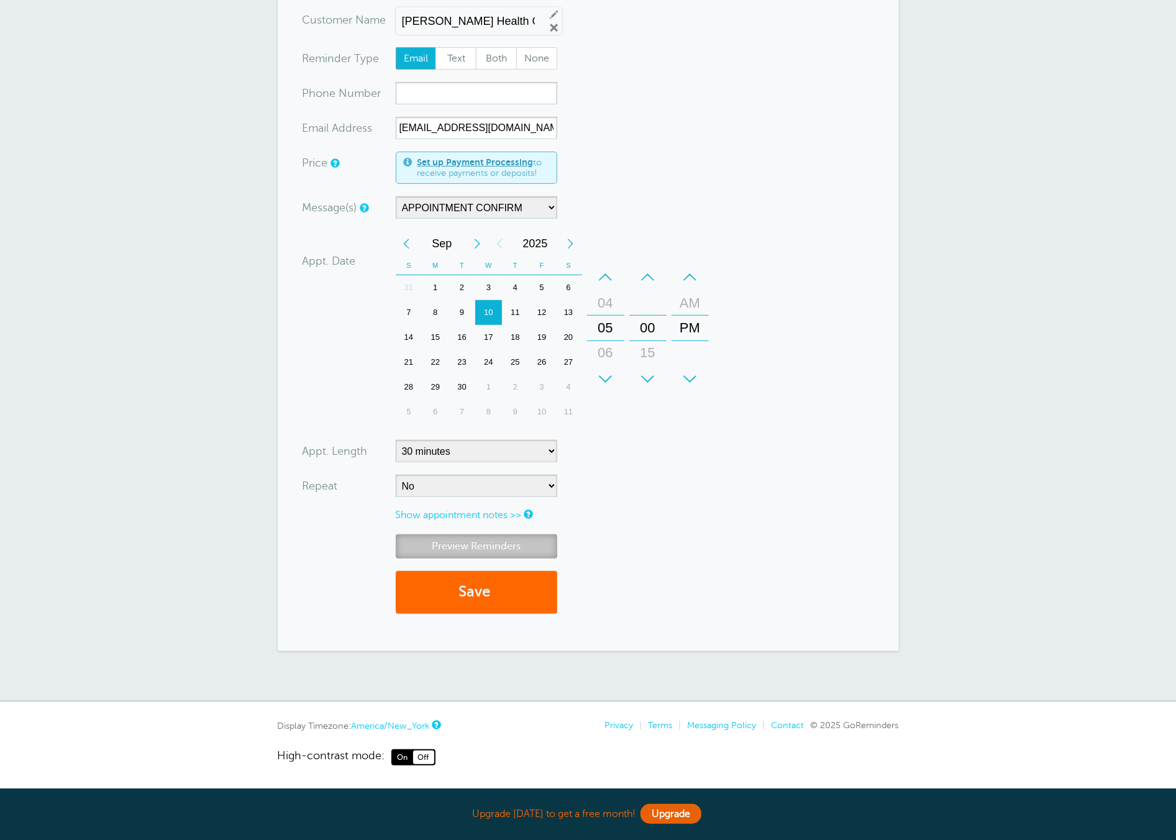
click at [461, 548] on link "Preview Reminders" at bounding box center [476, 546] width 161 height 24
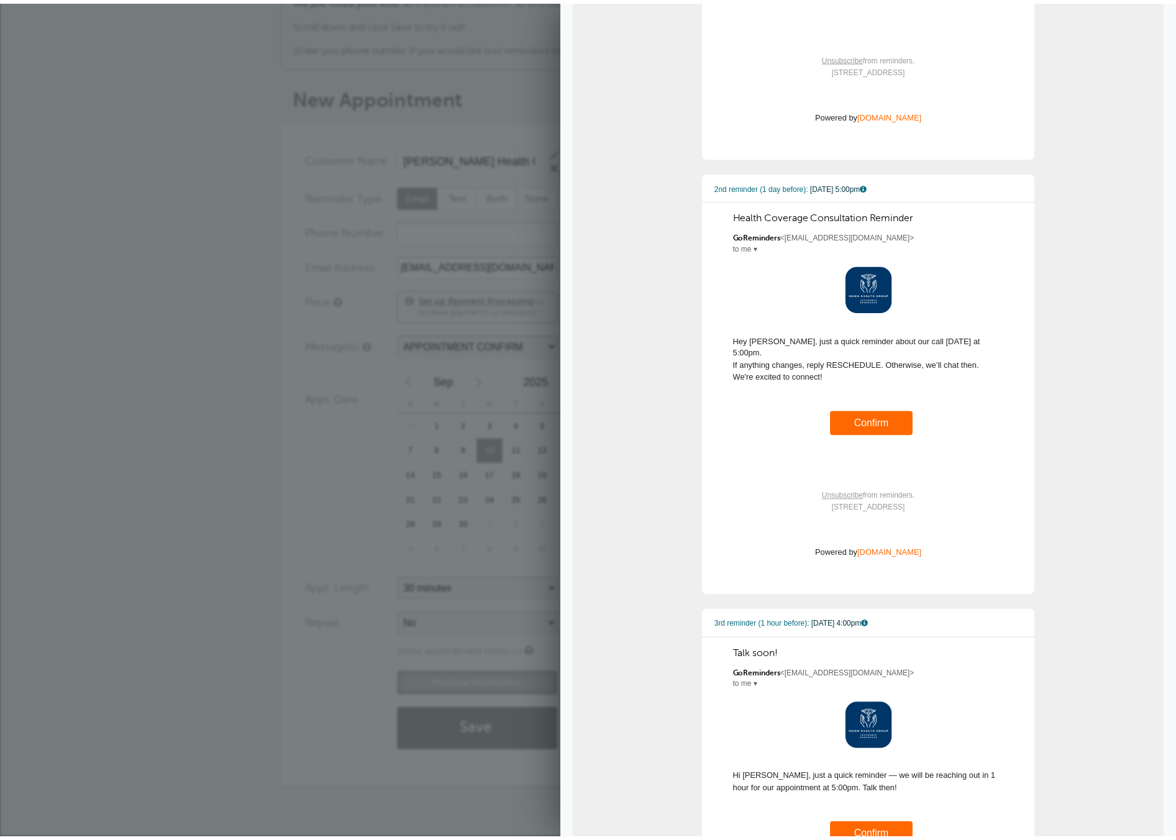
scroll to position [0, 0]
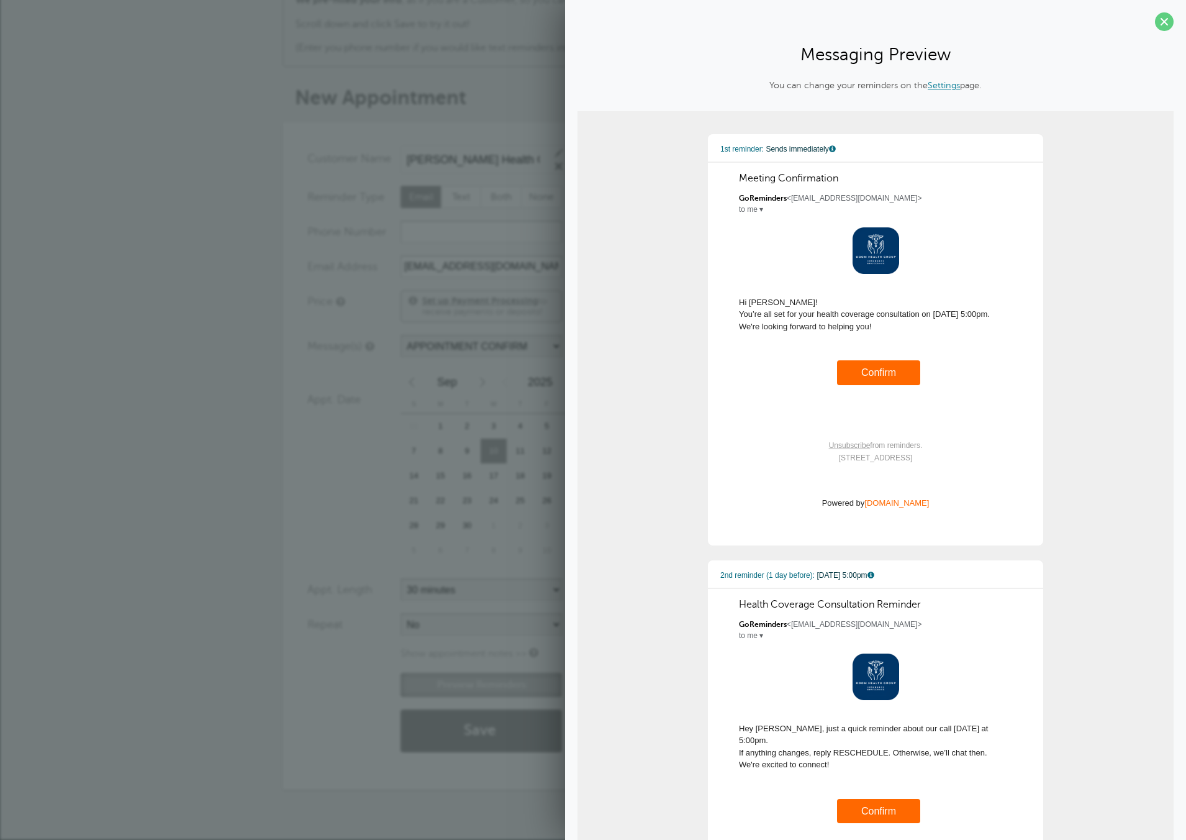
click at [470, 432] on div "2" at bounding box center [467, 426] width 27 height 25
click at [278, 386] on div "× Create an appointment! We pre-filled your info , as if you are a Customer, so…" at bounding box center [593, 392] width 1186 height 894
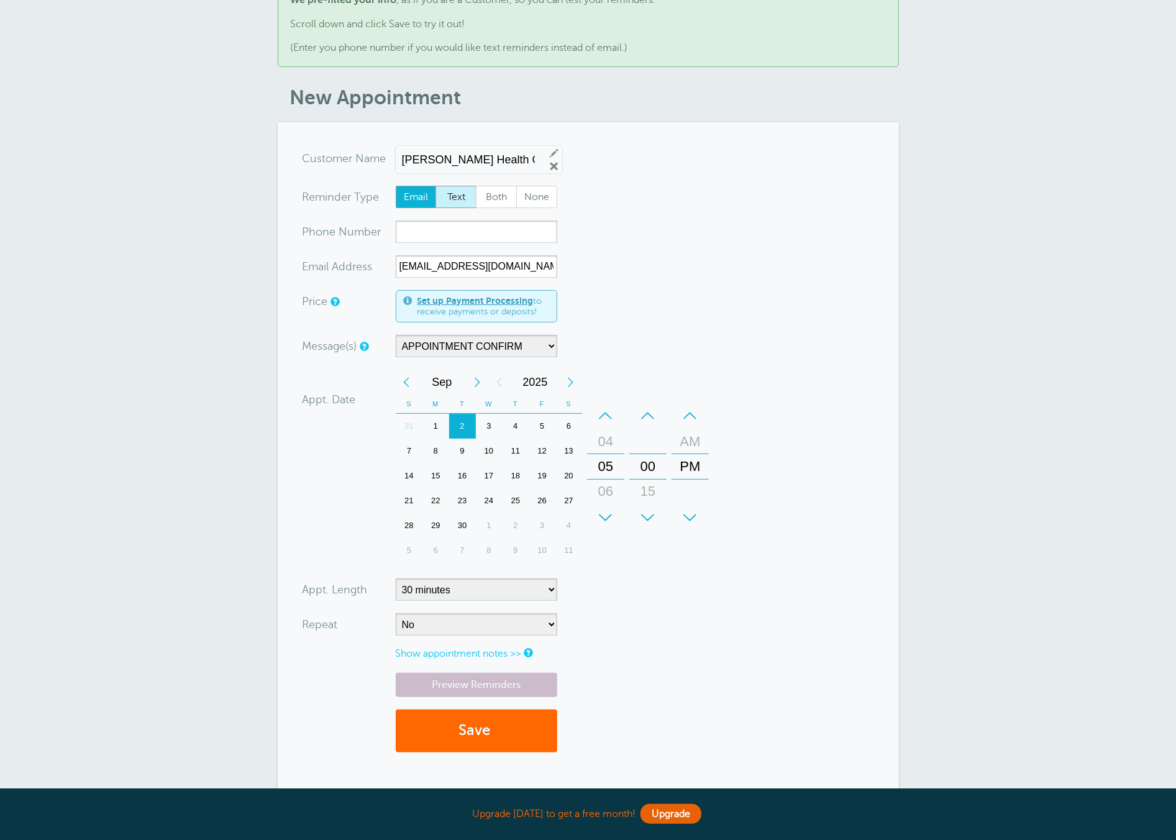
click at [461, 196] on span "Text" at bounding box center [456, 196] width 40 height 21
click at [435, 186] on input "Text" at bounding box center [435, 185] width 1 height 1
radio input "true"
click at [439, 686] on link "Preview Reminders" at bounding box center [476, 685] width 161 height 24
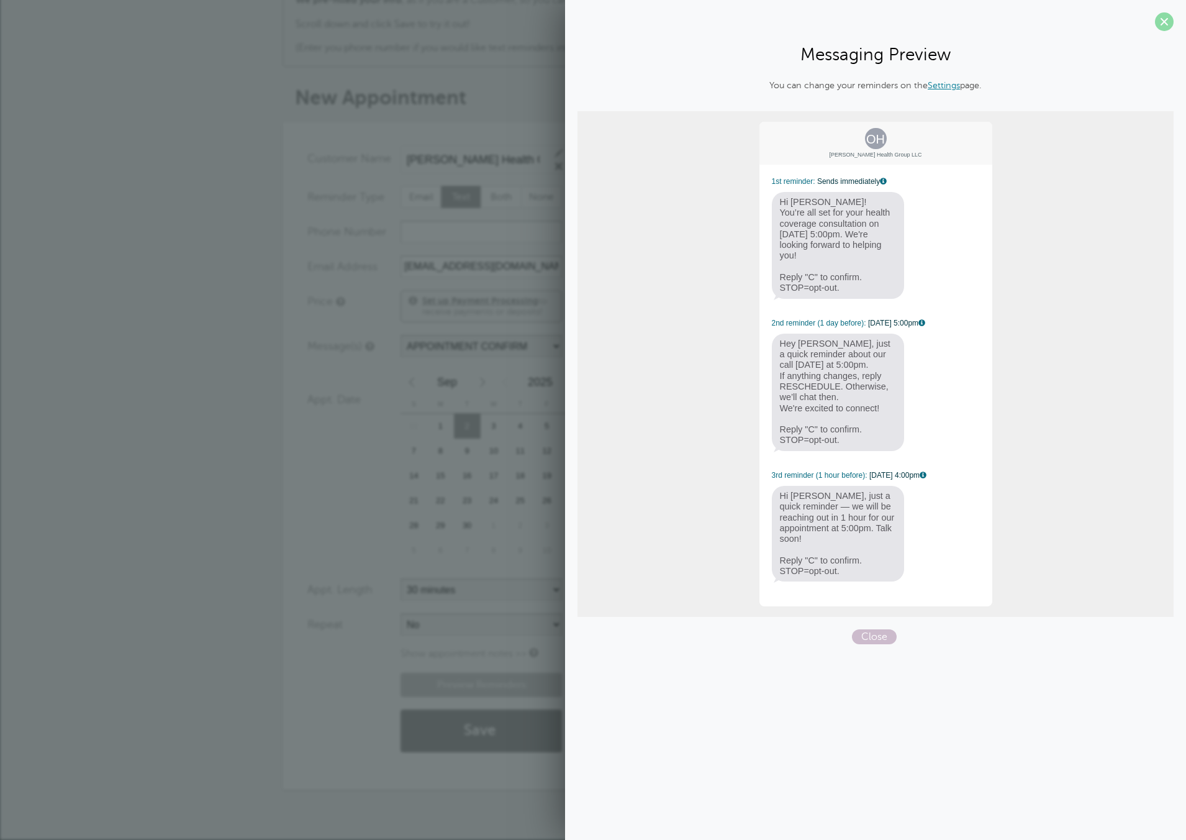
click at [1165, 25] on span at bounding box center [1164, 21] width 19 height 19
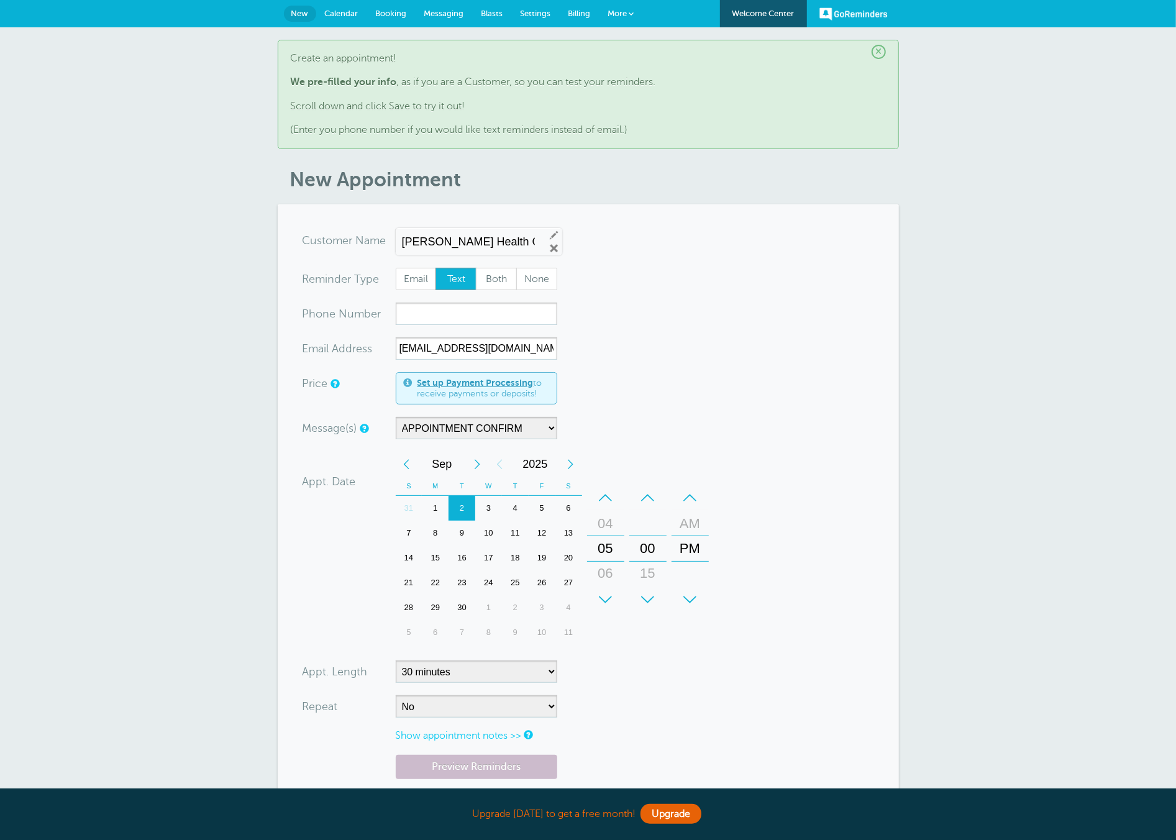
click at [382, 16] on span "Booking" at bounding box center [391, 13] width 31 height 9
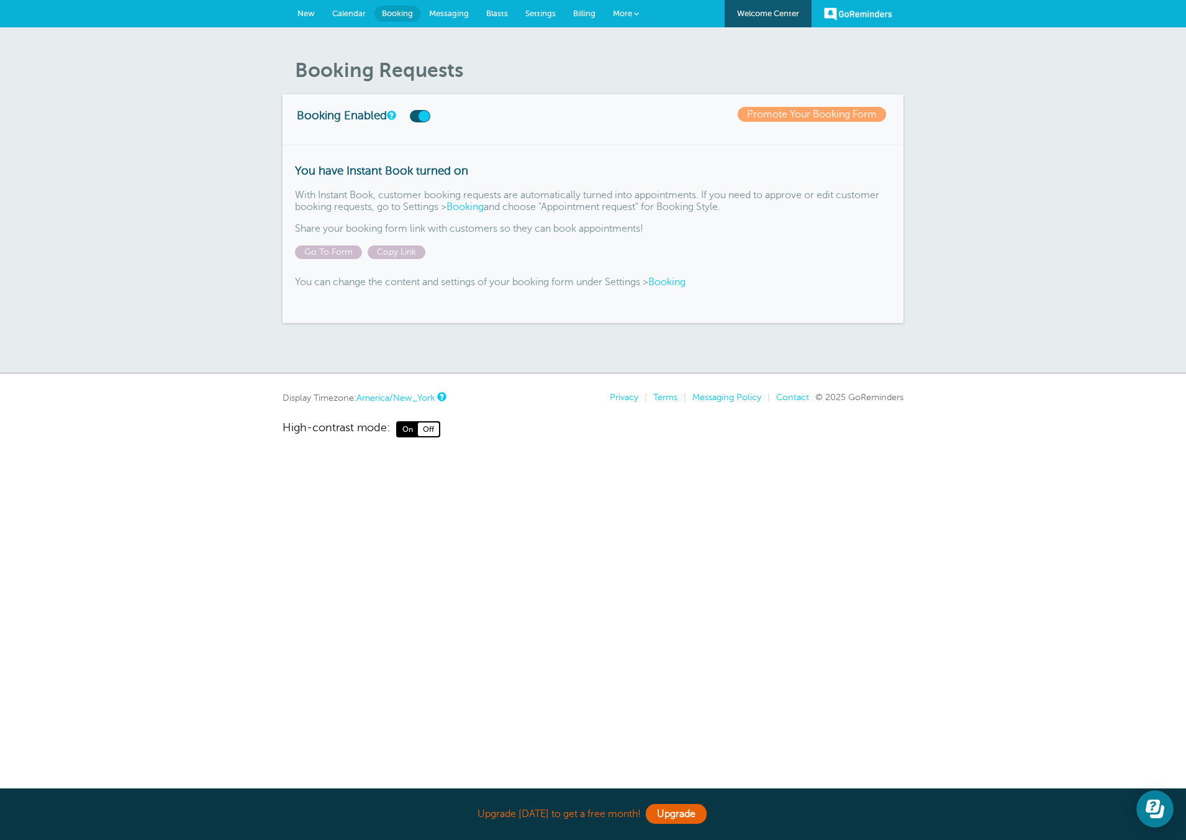
click at [452, 22] on link "Messaging" at bounding box center [448, 13] width 57 height 27
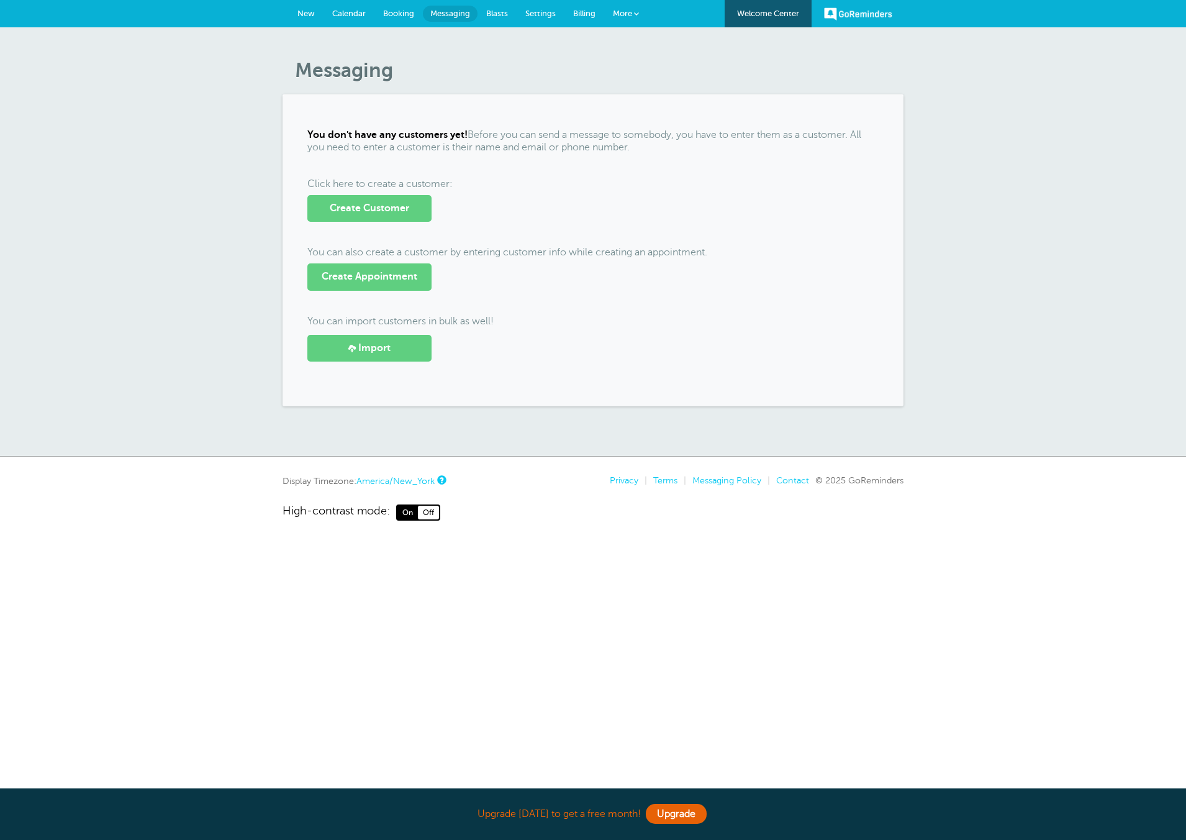
click at [536, 18] on link "Settings" at bounding box center [541, 13] width 48 height 27
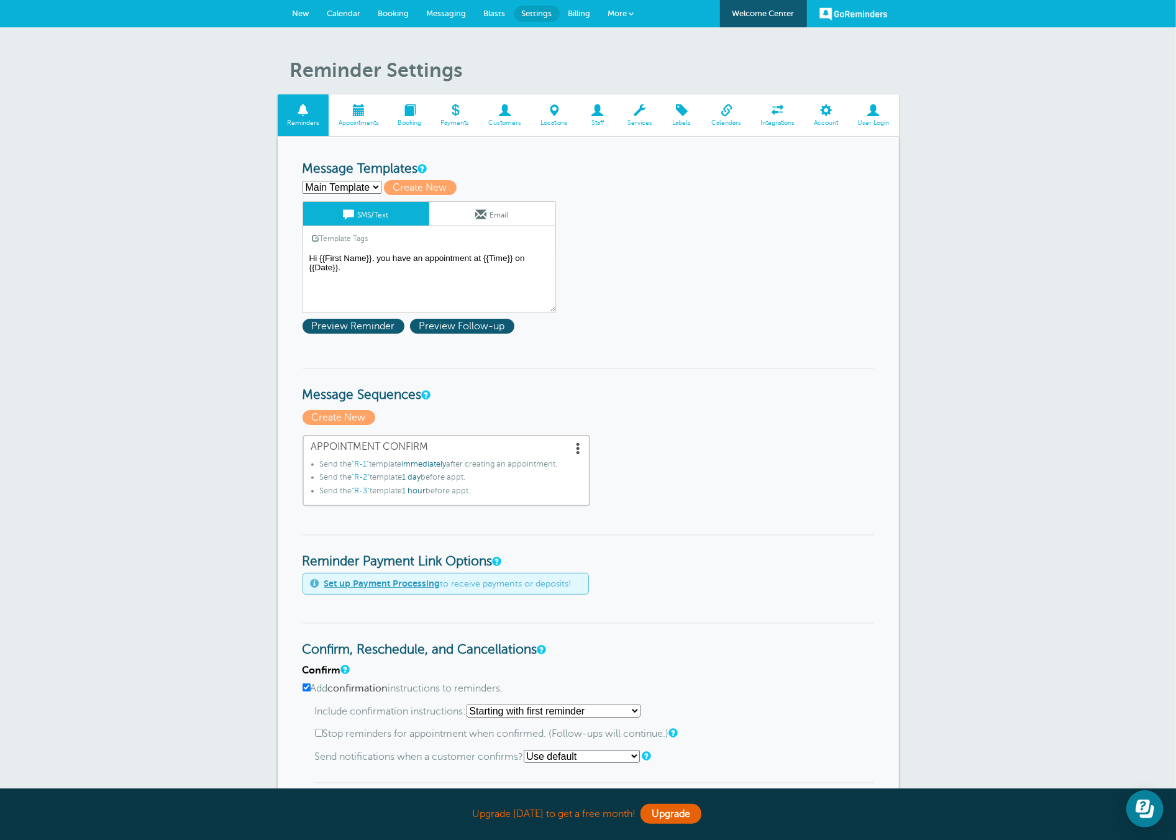
click at [370, 188] on select "Main Template R-1 R-2 R-3 Create new..." at bounding box center [341, 187] width 79 height 13
select select "160561"
click at [302, 181] on select "Main Template R-1 R-2 R-3 Create new..." at bounding box center [341, 187] width 79 height 13
type input "R-1"
type textarea "Hi {{First Name}}! You’re all set for your health coverage consultation on {{Da…"
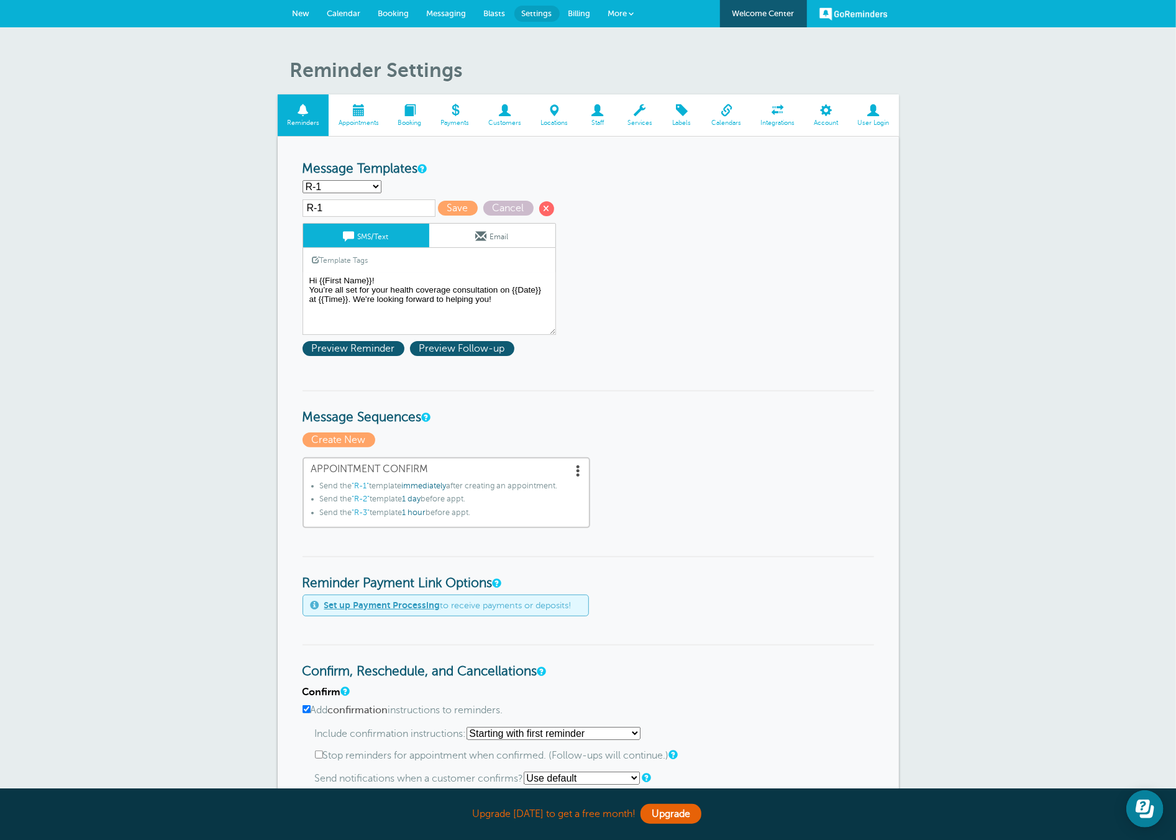
click at [673, 339] on form "Reminder Schedule 1st reminder: Immediately 1 2 3 4 5 6 7 8 9 10 11 12 13 14 15…" at bounding box center [587, 714] width 571 height 1107
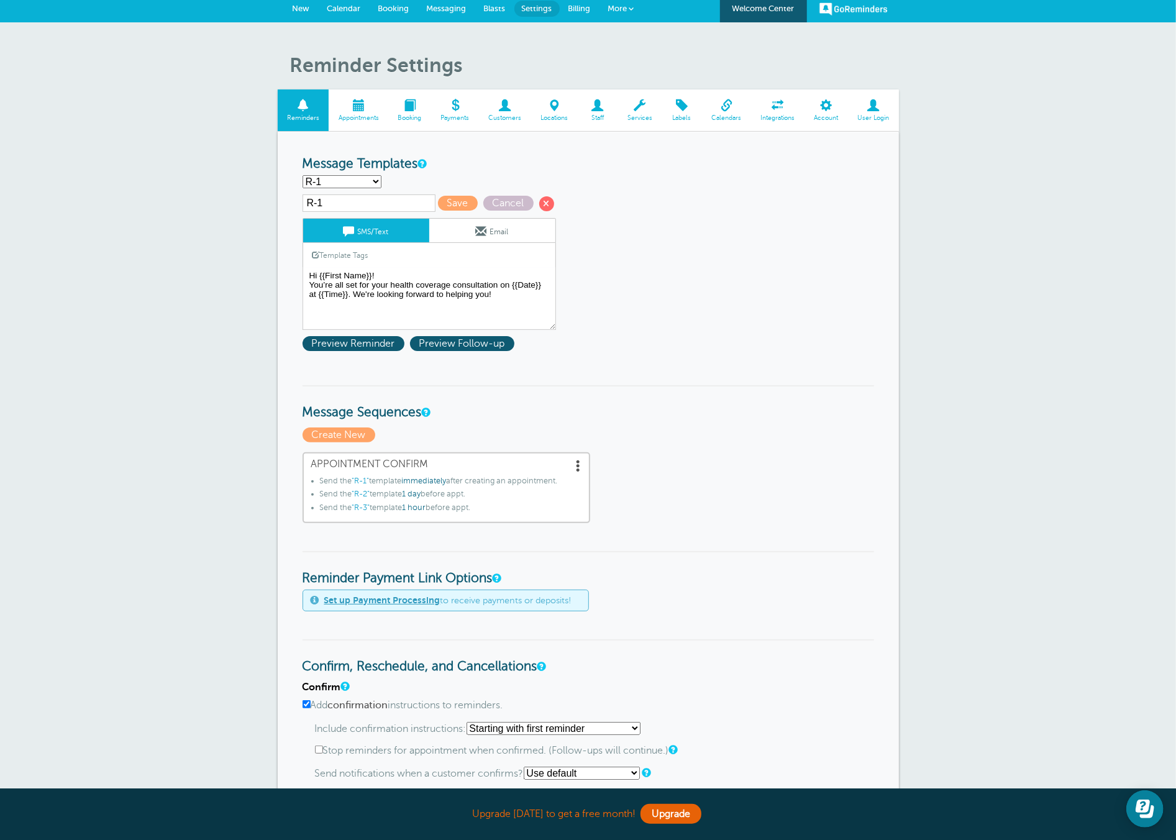
scroll to position [154, 0]
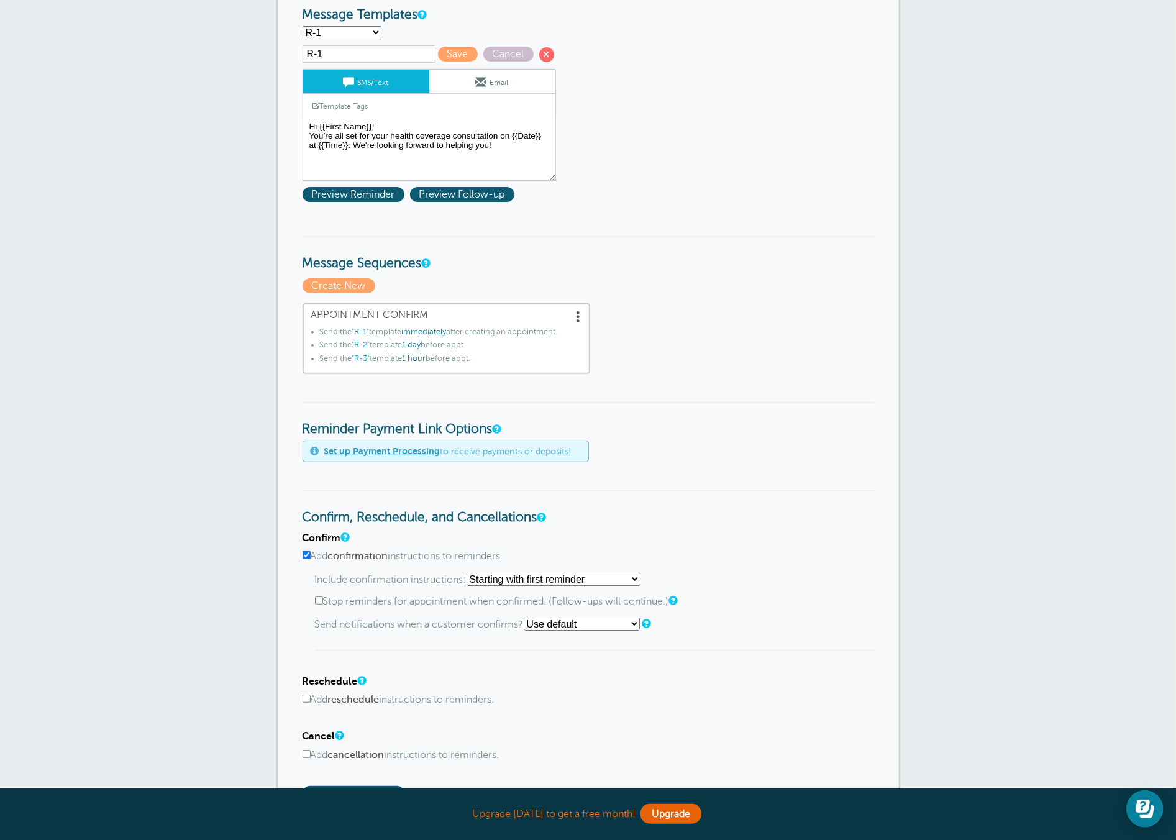
click at [556, 573] on select "Starting with first reminder If reminder is within 1 day of appointment If remi…" at bounding box center [553, 579] width 174 height 13
click at [306, 553] on input "Add confirmation instructions to reminders." at bounding box center [306, 555] width 8 height 8
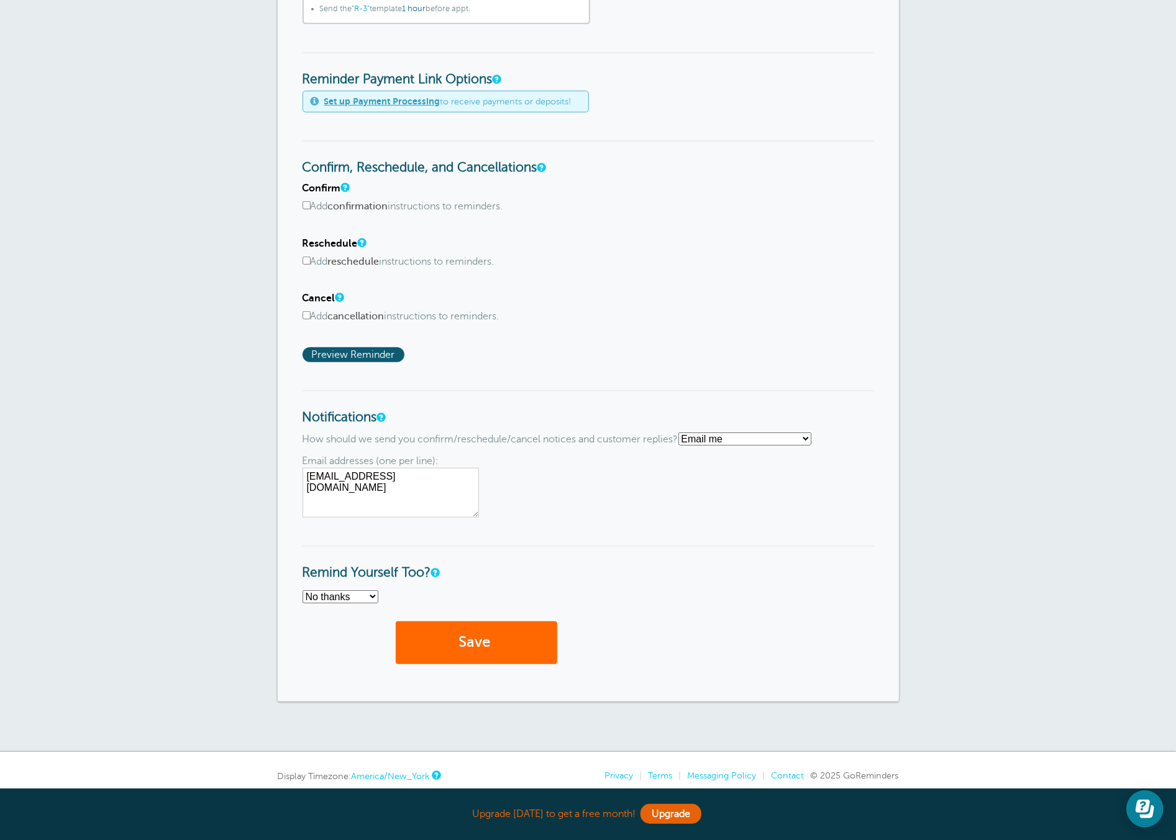
scroll to position [548, 0]
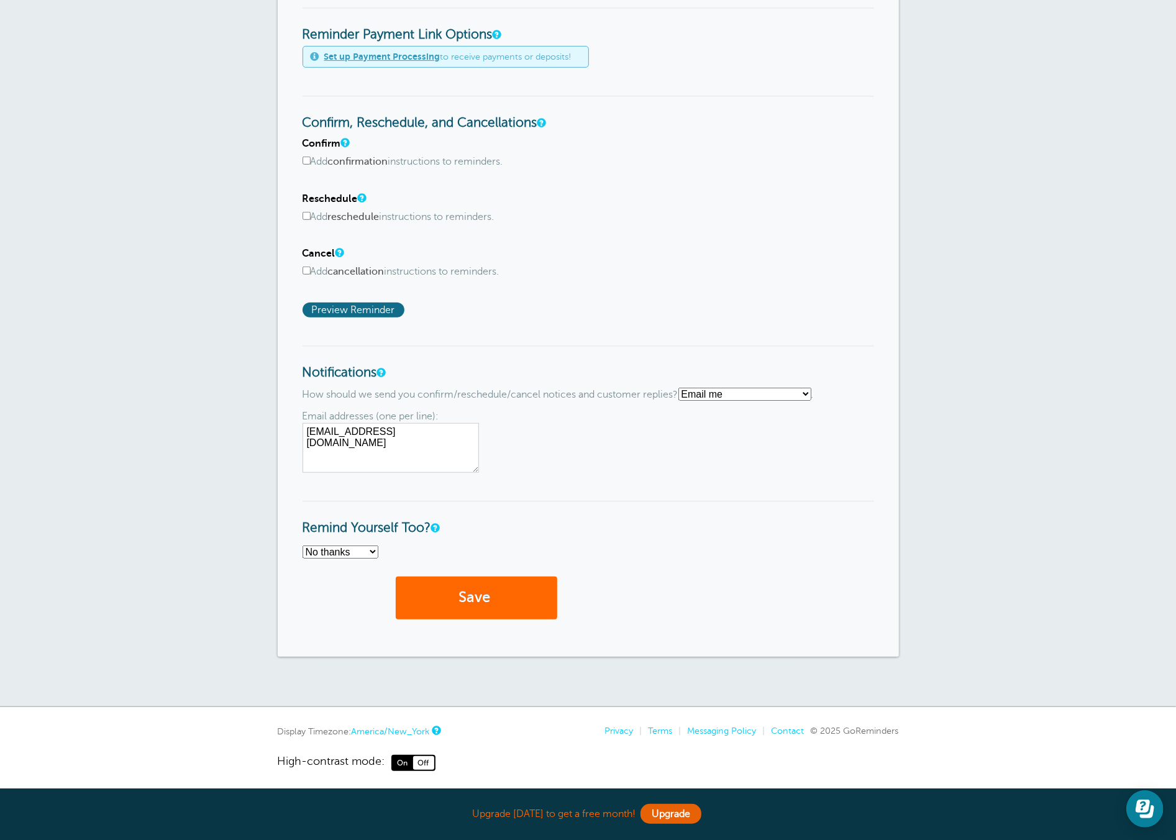
click at [363, 306] on span "Preview Reminder" at bounding box center [353, 309] width 102 height 15
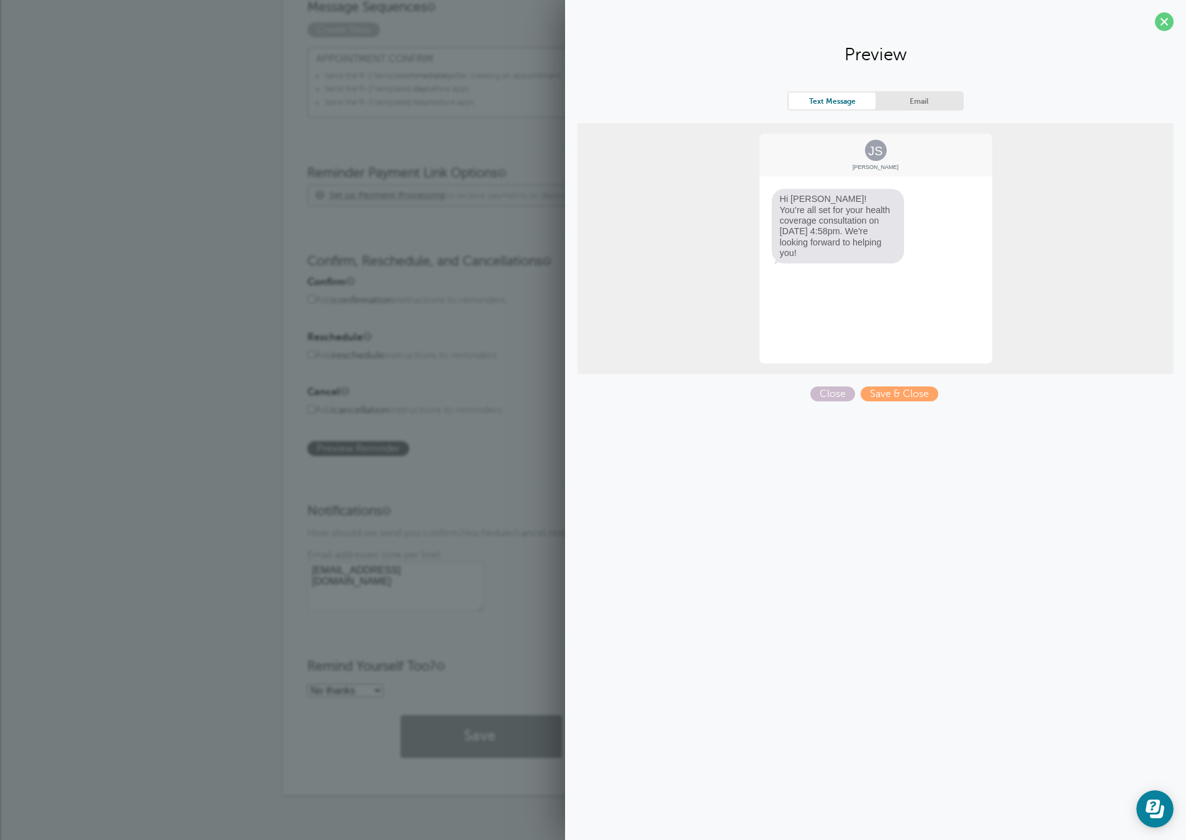
click at [496, 326] on div "Confirm Add confirmation instructions to reminders. Include confirmation instru…" at bounding box center [592, 366] width 571 height 180
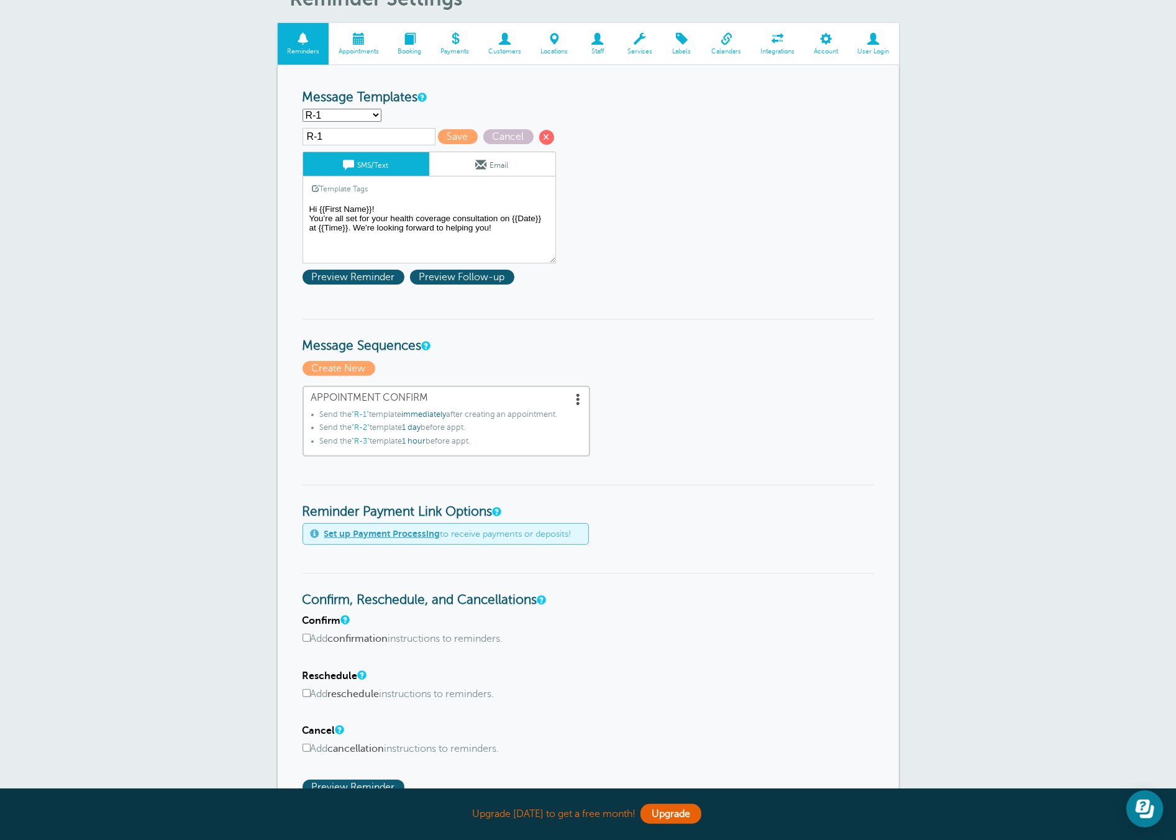
scroll to position [157, 0]
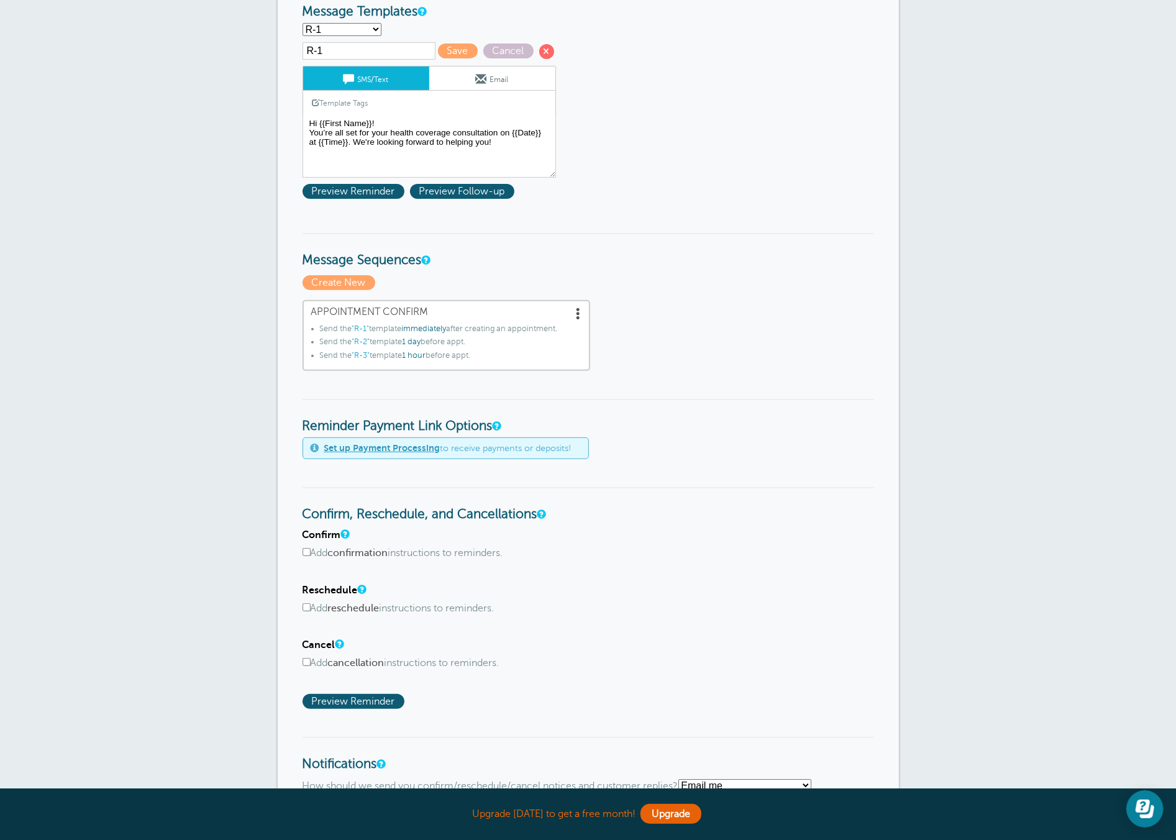
click at [308, 547] on label "Add confirmation instructions to reminders." at bounding box center [587, 553] width 571 height 12
click at [308, 548] on input "Add confirmation instructions to reminders." at bounding box center [306, 552] width 8 height 8
checkbox input "true"
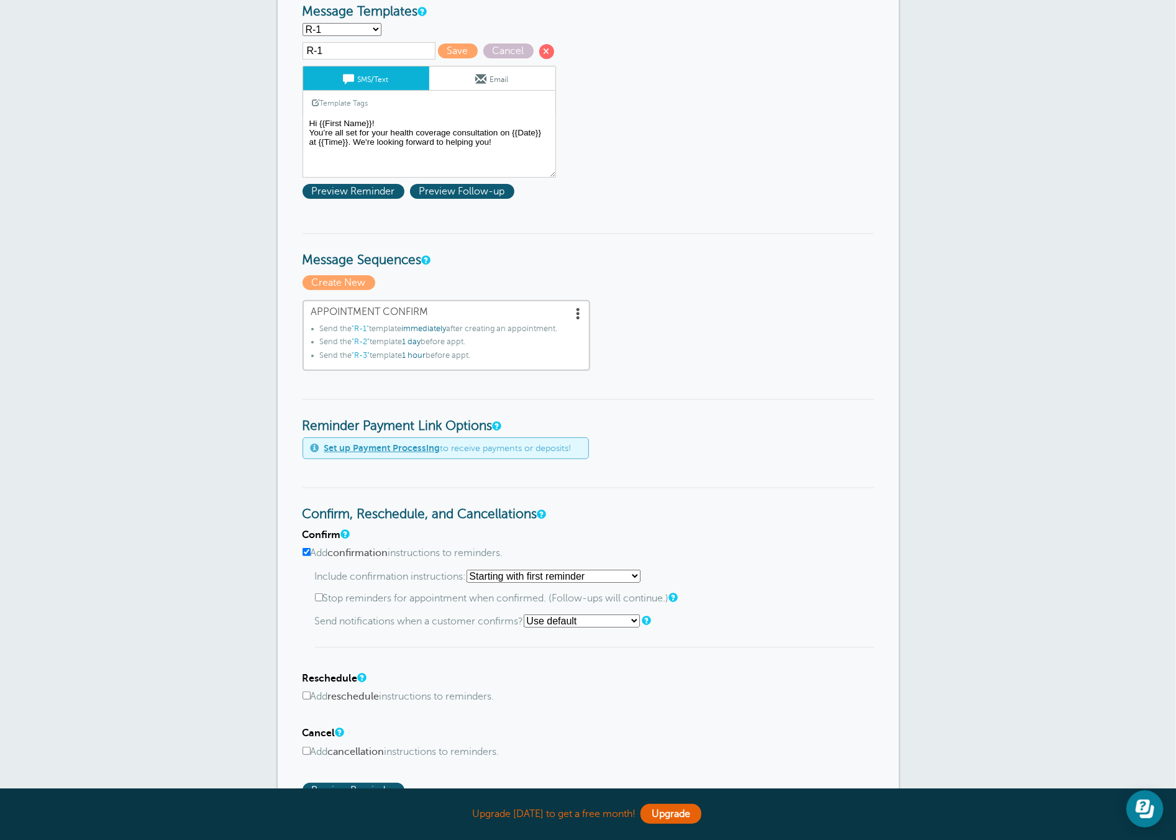
click at [309, 691] on input "Add reschedule instructions to reminders." at bounding box center [306, 695] width 8 height 8
checkbox input "true"
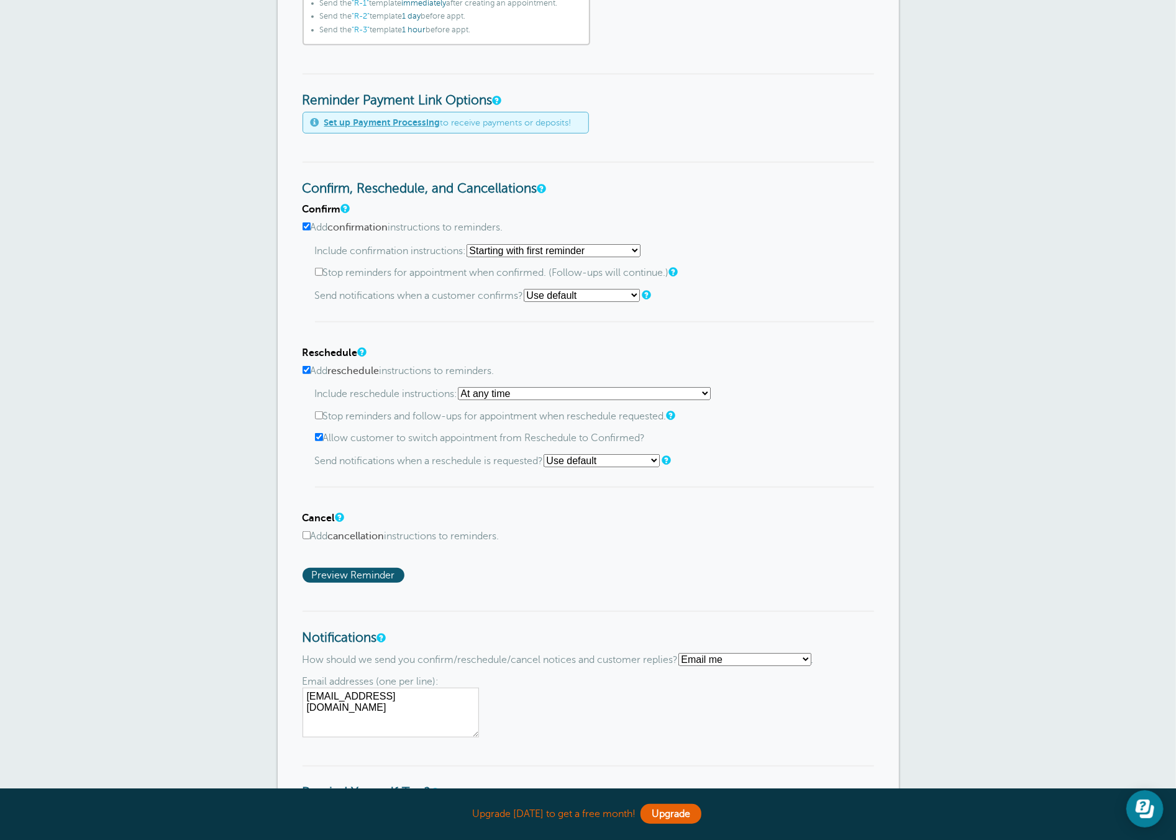
scroll to position [743, 0]
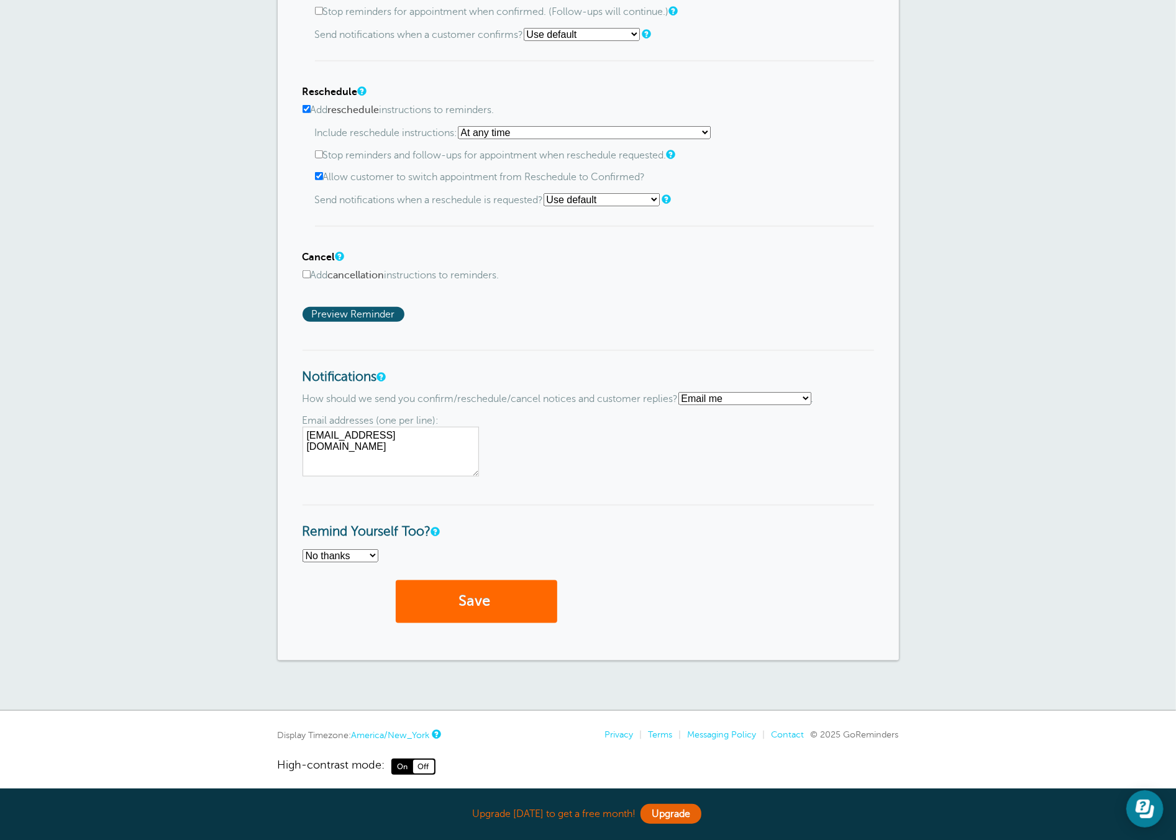
click at [305, 270] on input "Add cancellation instructions to reminders." at bounding box center [306, 274] width 8 height 8
checkbox input "true"
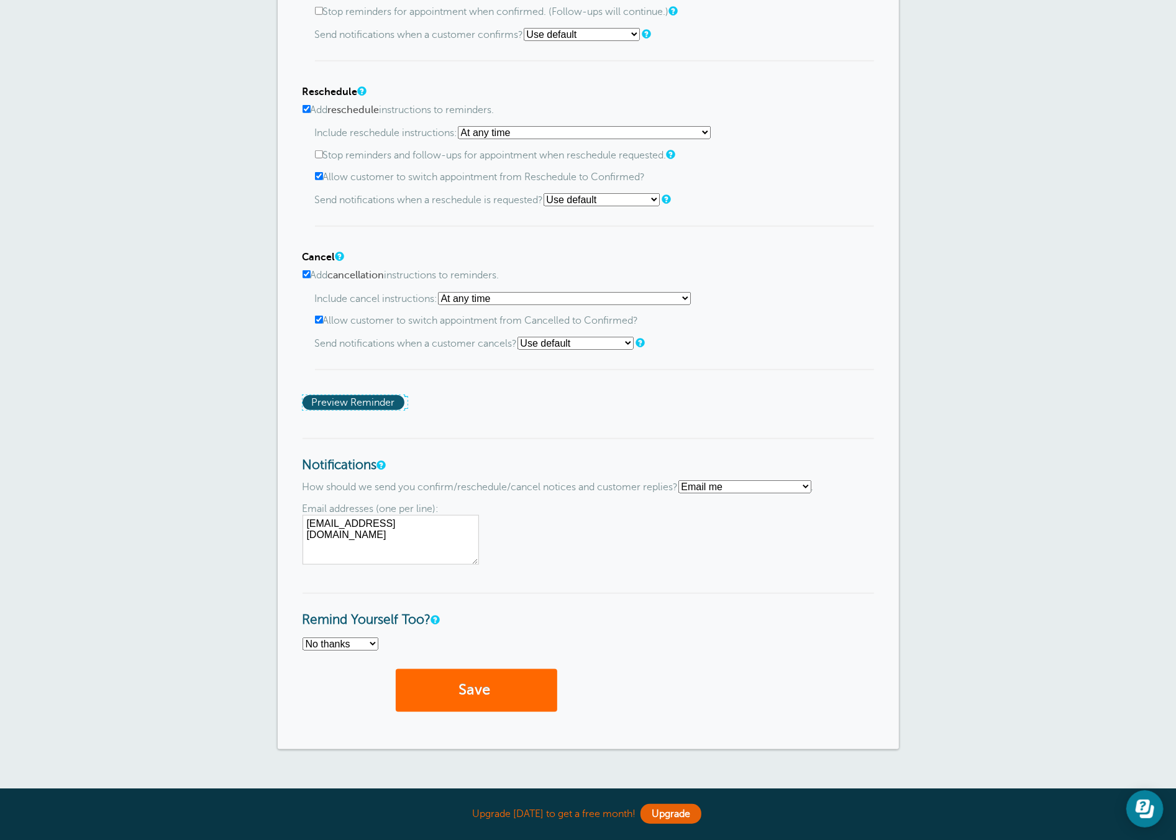
click at [359, 395] on span "Preview Reminder" at bounding box center [353, 402] width 102 height 15
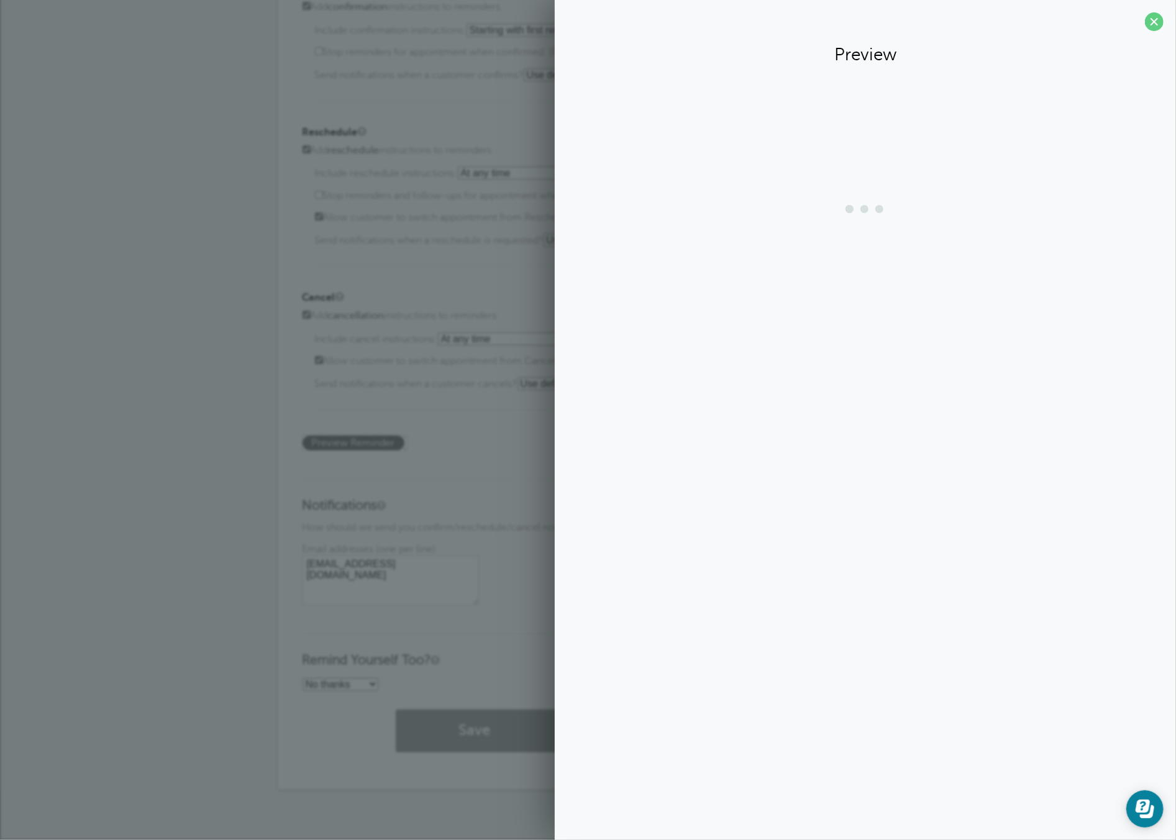
scroll to position [692, 0]
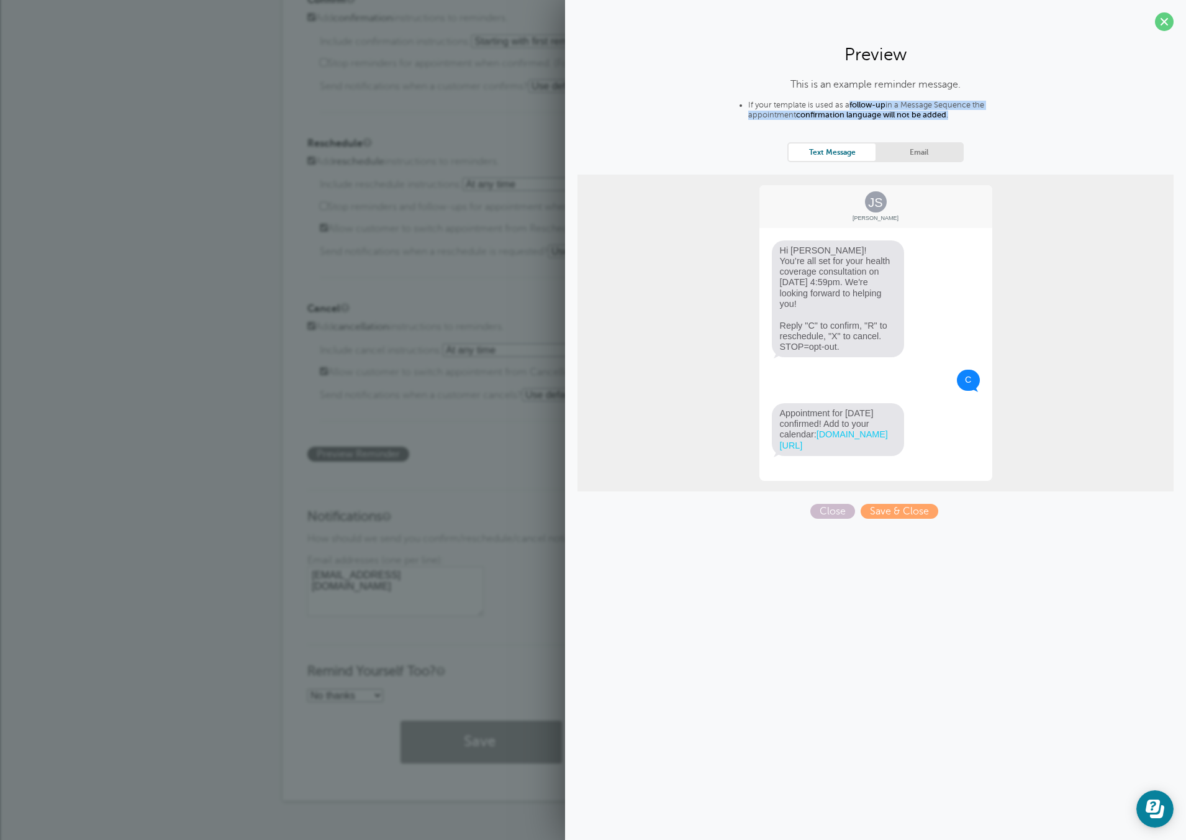
drag, startPoint x: 906, startPoint y: 114, endPoint x: 851, endPoint y: 103, distance: 55.8
click at [851, 103] on li "If your template is used as a follow-up in a Message Sequence the appointment c…" at bounding box center [888, 112] width 280 height 23
click at [851, 103] on strong "follow-up" at bounding box center [868, 105] width 36 height 9
click at [480, 223] on label "Allow customer to switch appointment from Reschedule to Confirmed?" at bounding box center [599, 229] width 559 height 12
click at [328, 224] on input "Allow customer to switch appointment from Reschedule to Confirmed?" at bounding box center [324, 228] width 8 height 8
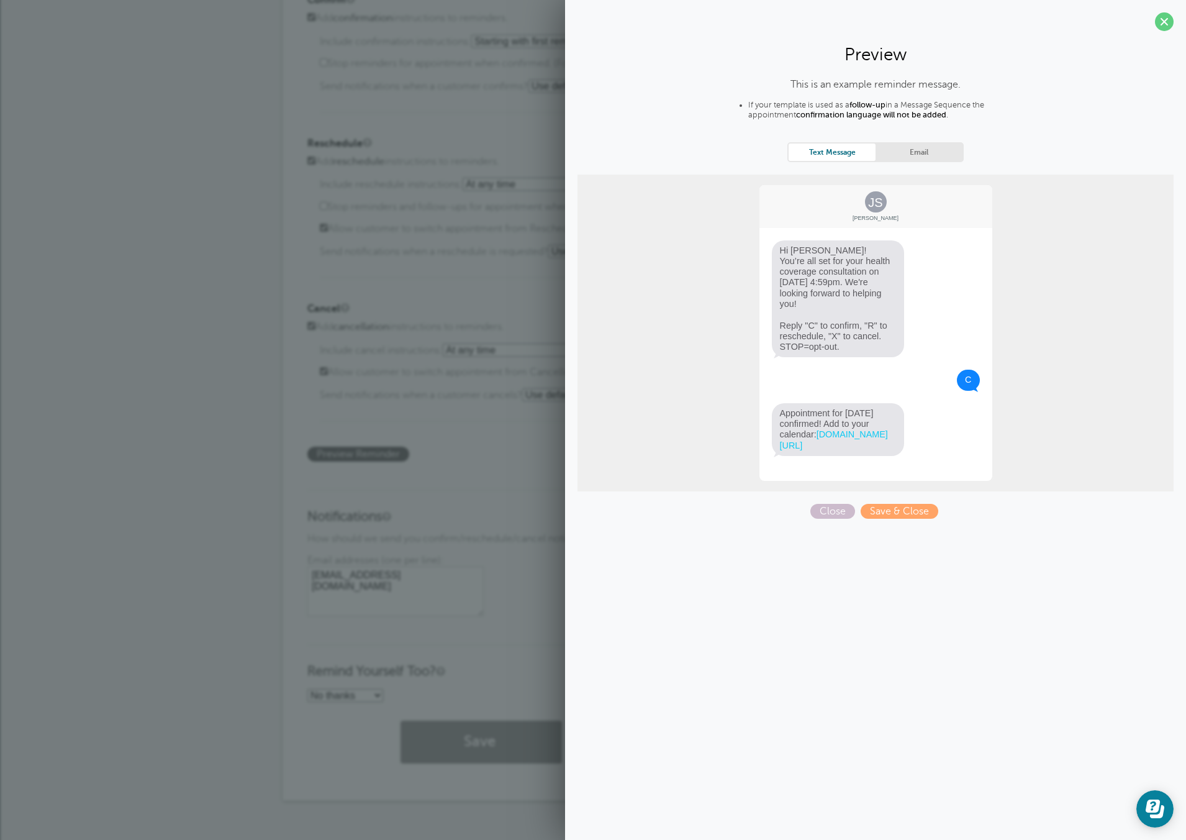
checkbox input "false"
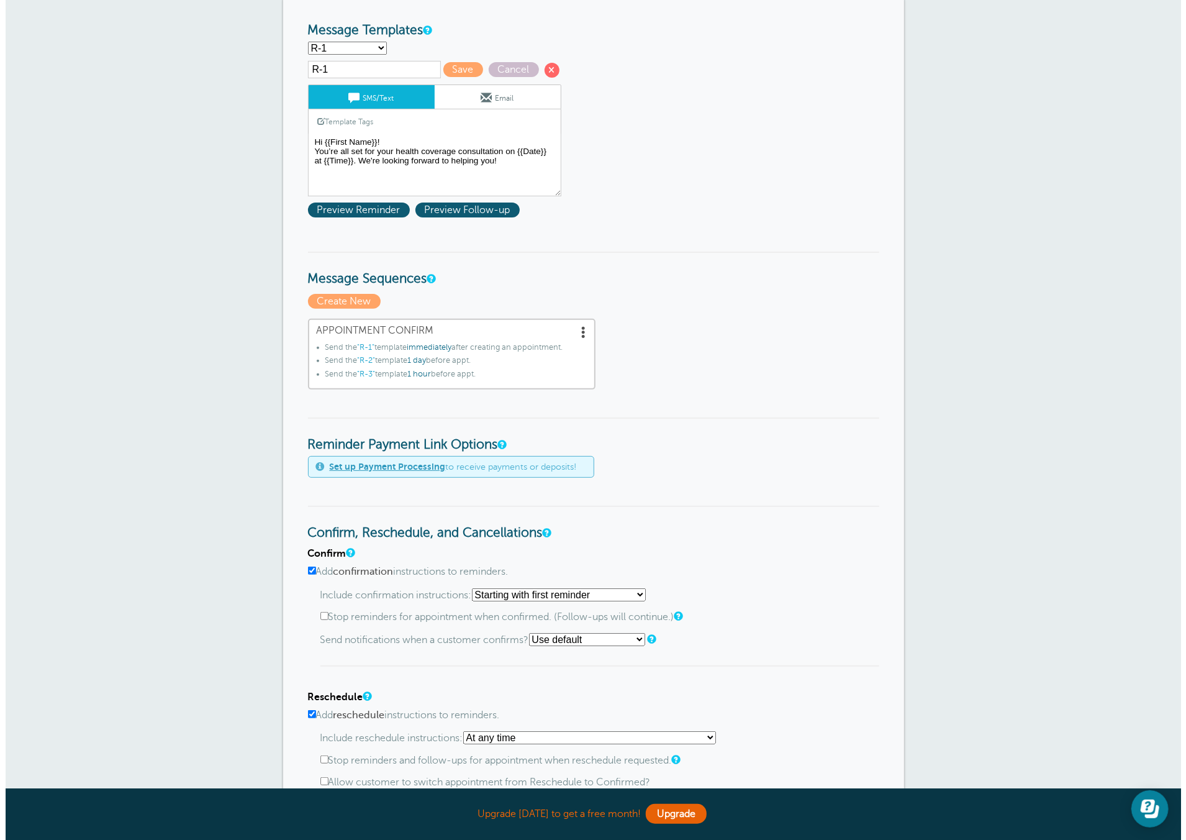
scroll to position [141, 0]
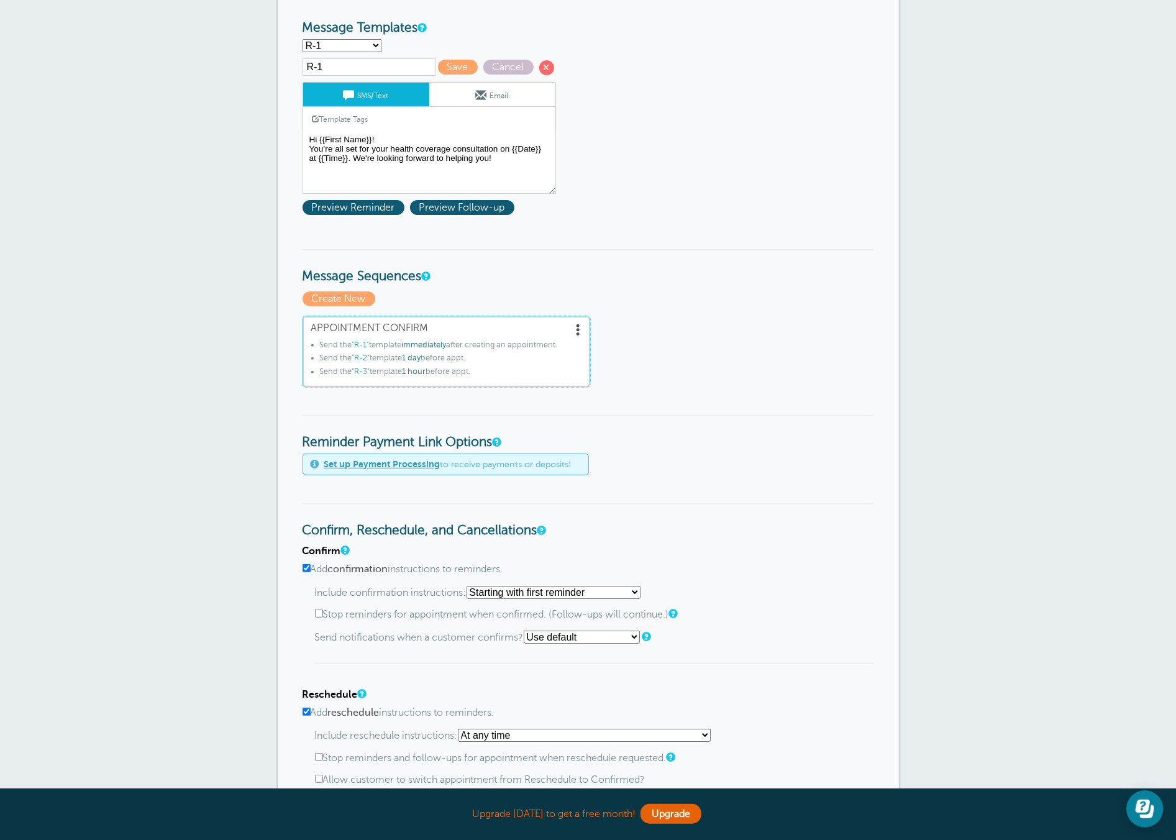
click at [576, 328] on span at bounding box center [579, 329] width 12 height 12
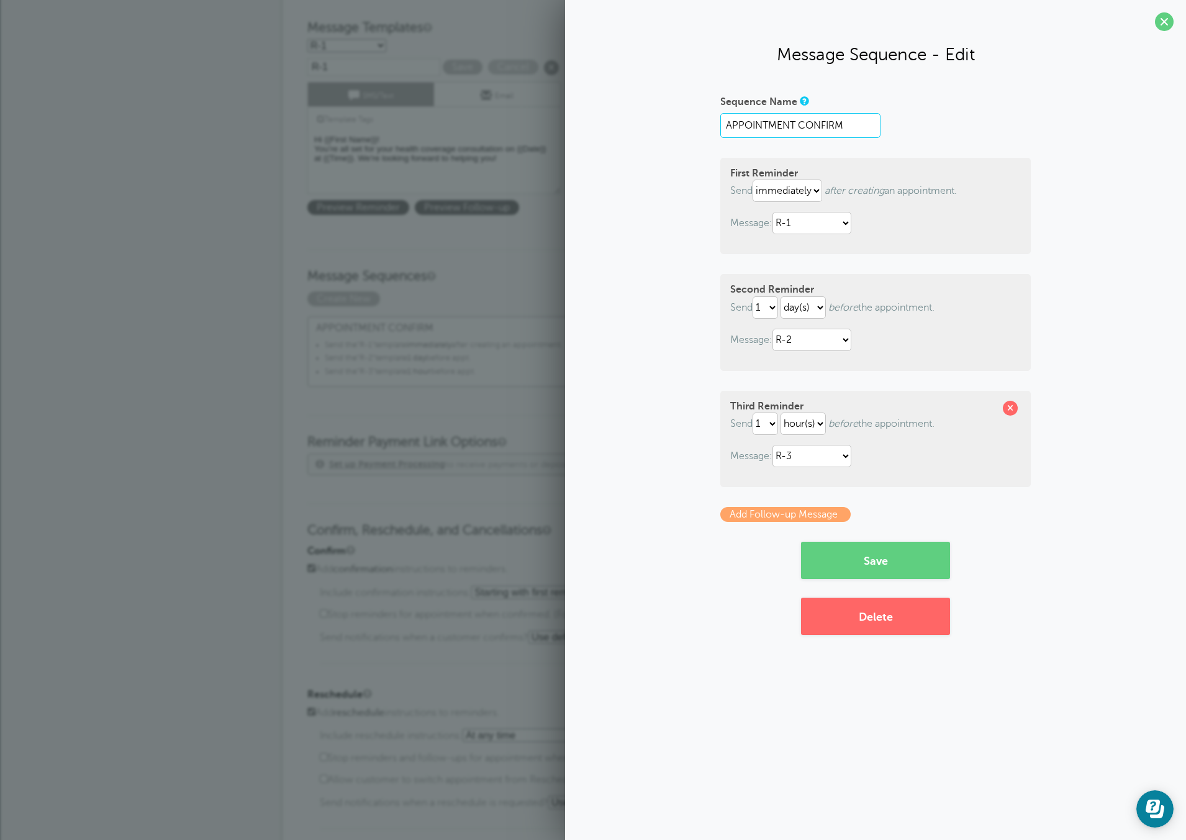
click at [848, 129] on input "APPOINTMENT CONFIRM" at bounding box center [800, 125] width 160 height 25
click at [824, 518] on link "Add Follow-up Message" at bounding box center [785, 514] width 130 height 15
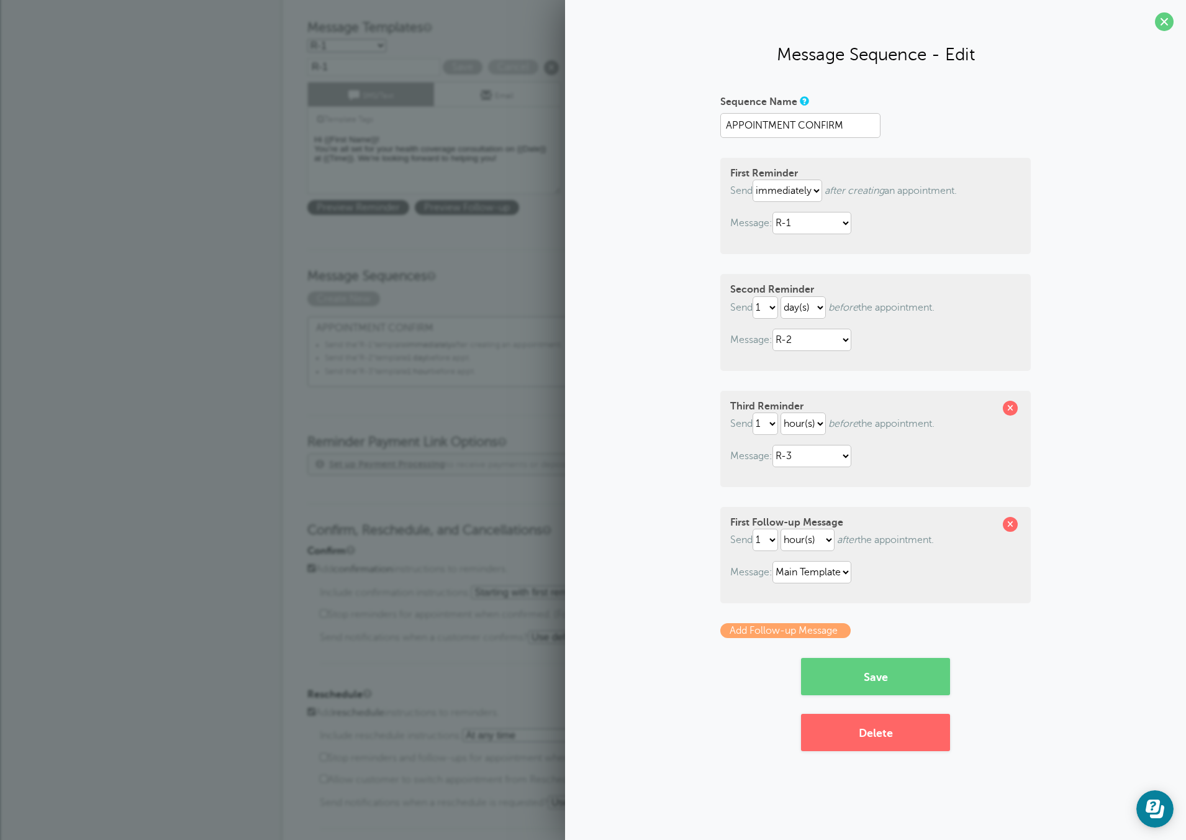
click at [814, 634] on link "Add Follow-up Message" at bounding box center [785, 630] width 130 height 15
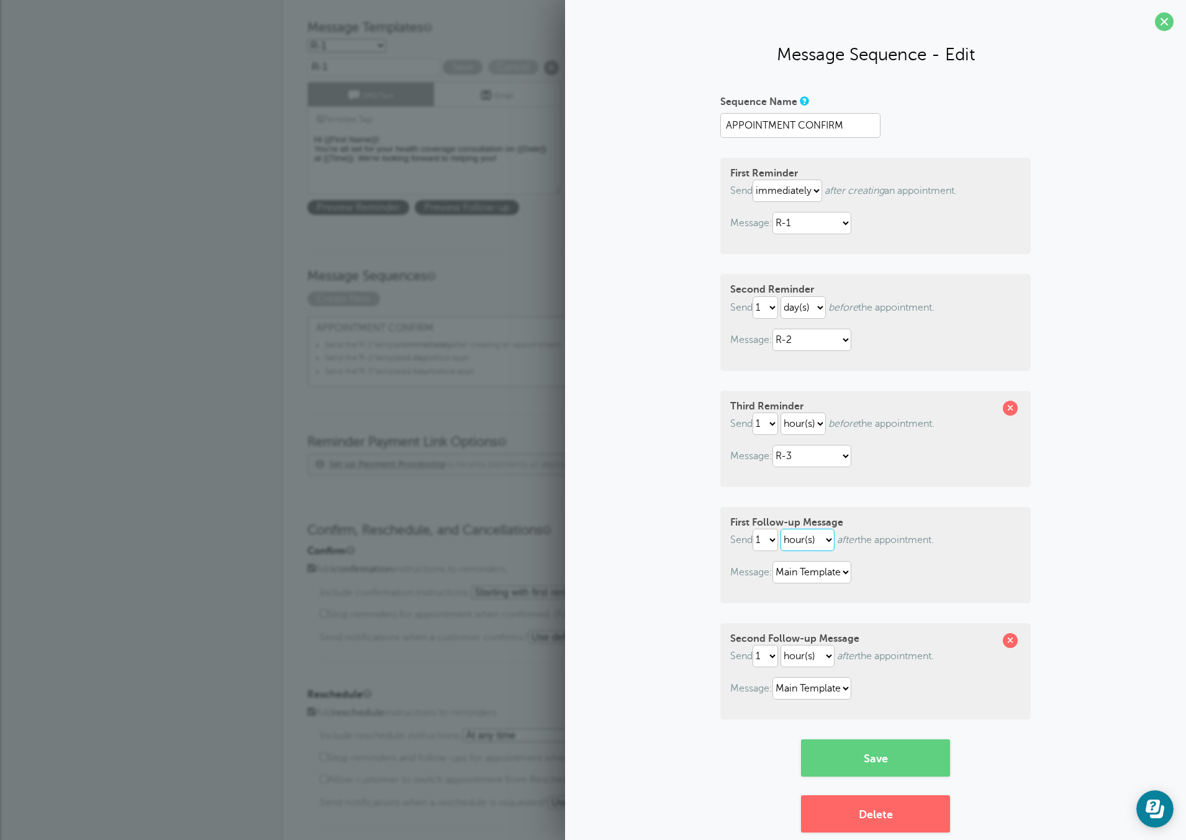
click at [822, 542] on select "hour(s) day(s) month(s)" at bounding box center [808, 540] width 54 height 22
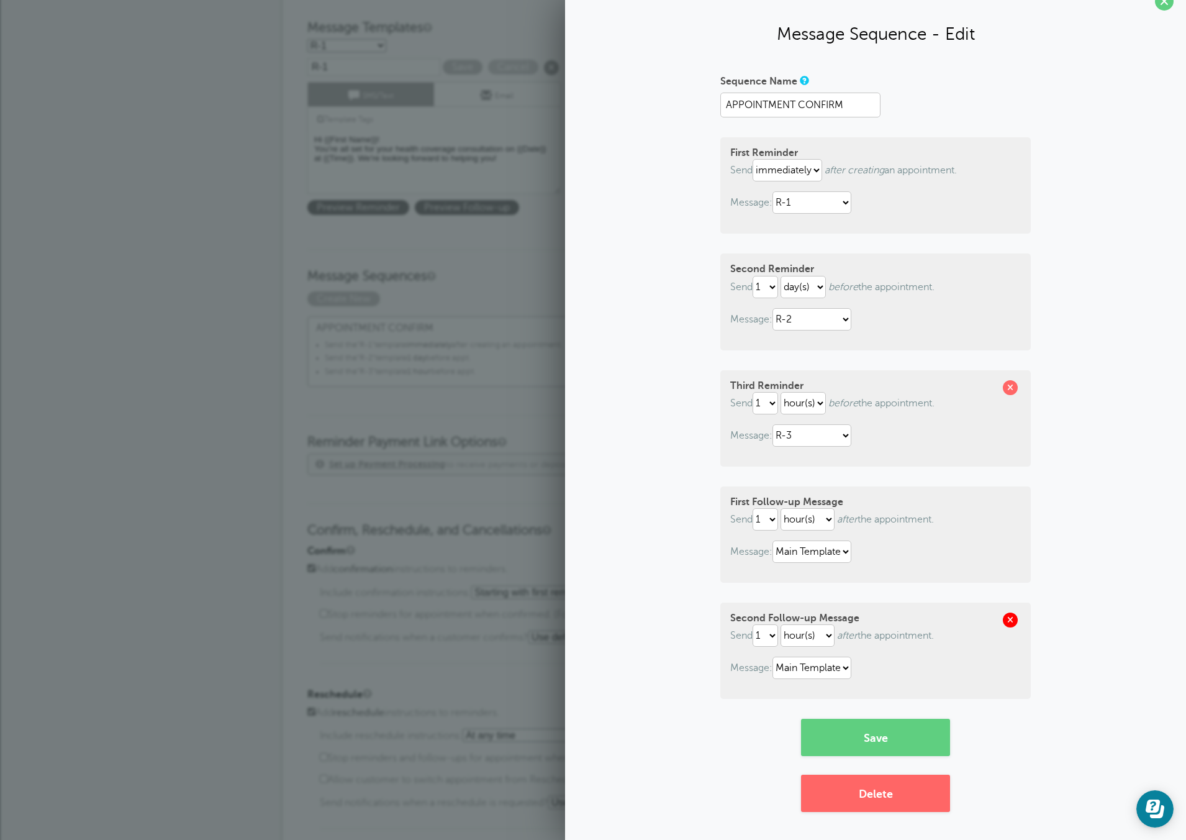
click at [1003, 621] on span at bounding box center [1010, 619] width 15 height 15
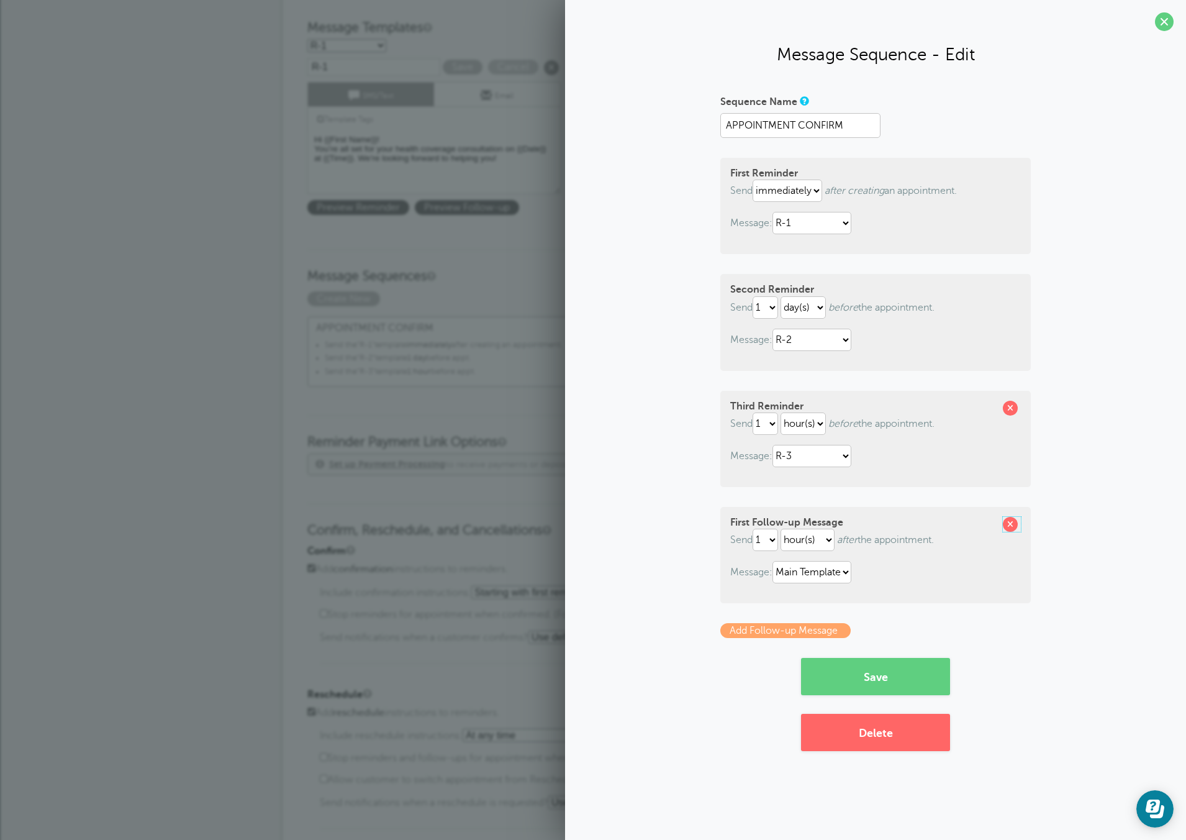
click at [1016, 525] on span at bounding box center [1010, 524] width 15 height 15
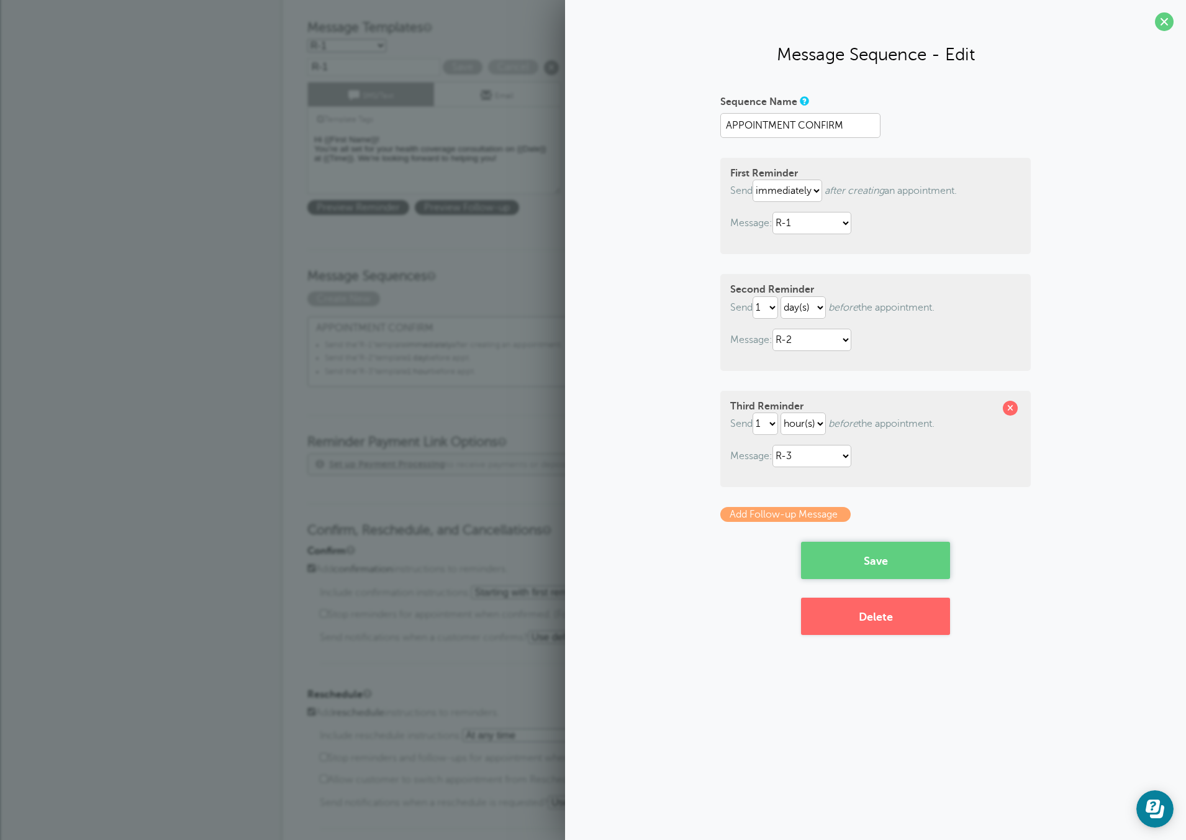
click at [929, 563] on button "Save" at bounding box center [875, 560] width 149 height 37
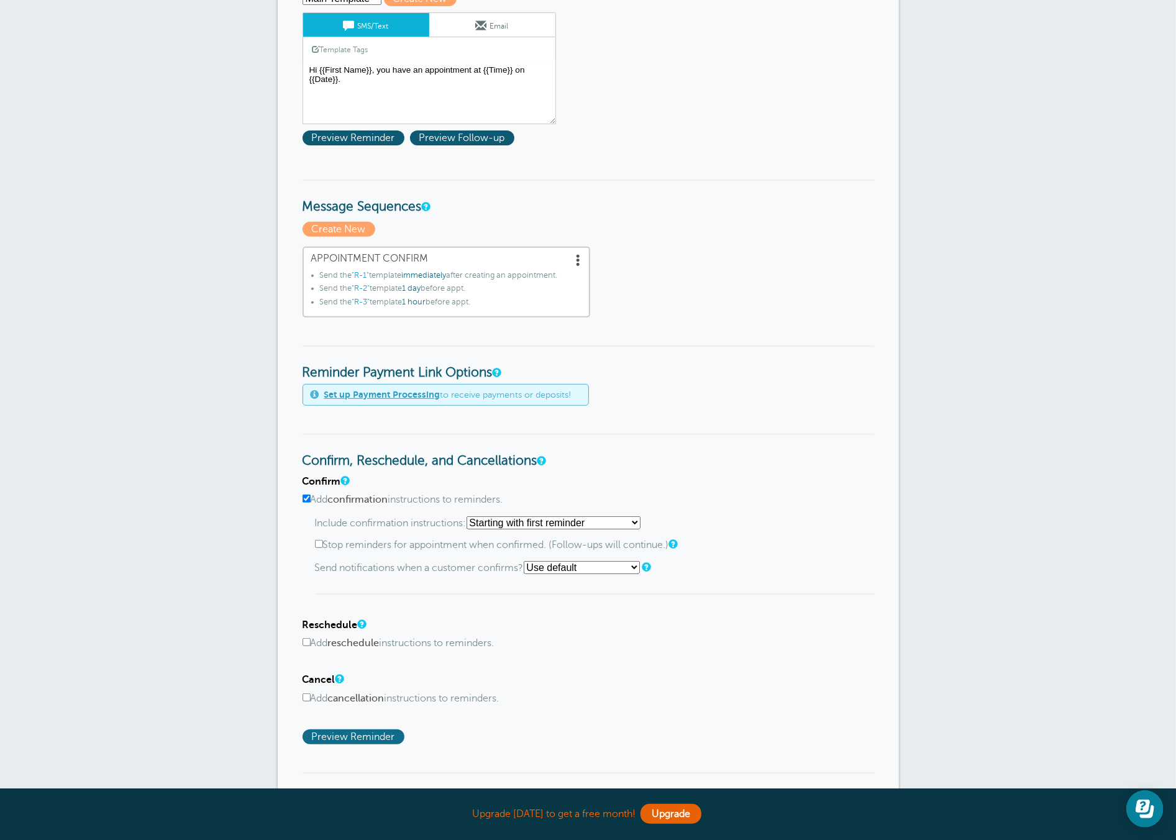
scroll to position [374, 0]
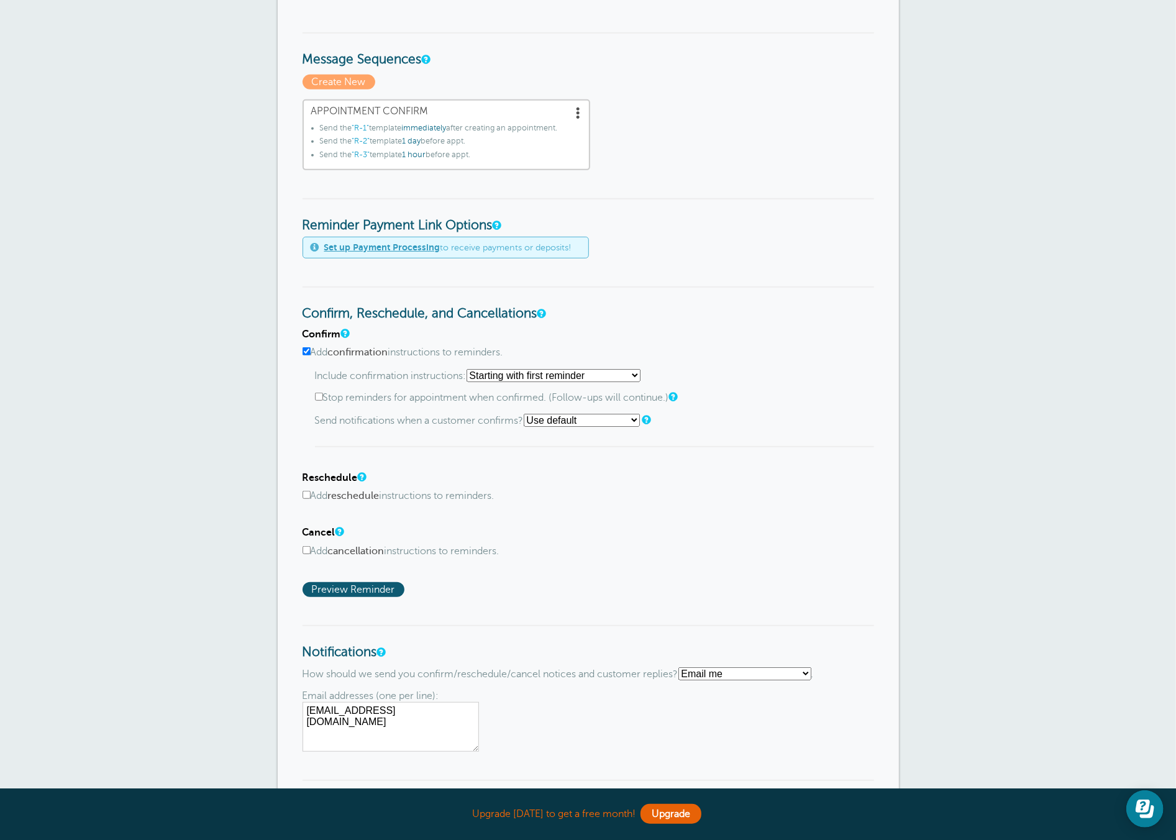
click at [320, 393] on input "Stop reminders for appointment when confirmed. (Follow-ups will continue.)" at bounding box center [319, 397] width 8 height 8
checkbox input "true"
drag, startPoint x: 337, startPoint y: 393, endPoint x: 632, endPoint y: 404, distance: 295.8
click at [632, 404] on div "Include confirmation instructions: Starting with first reminder If reminder is …" at bounding box center [594, 408] width 559 height 79
click at [634, 402] on div "Include confirmation instructions: Starting with first reminder If reminder is …" at bounding box center [594, 408] width 559 height 79
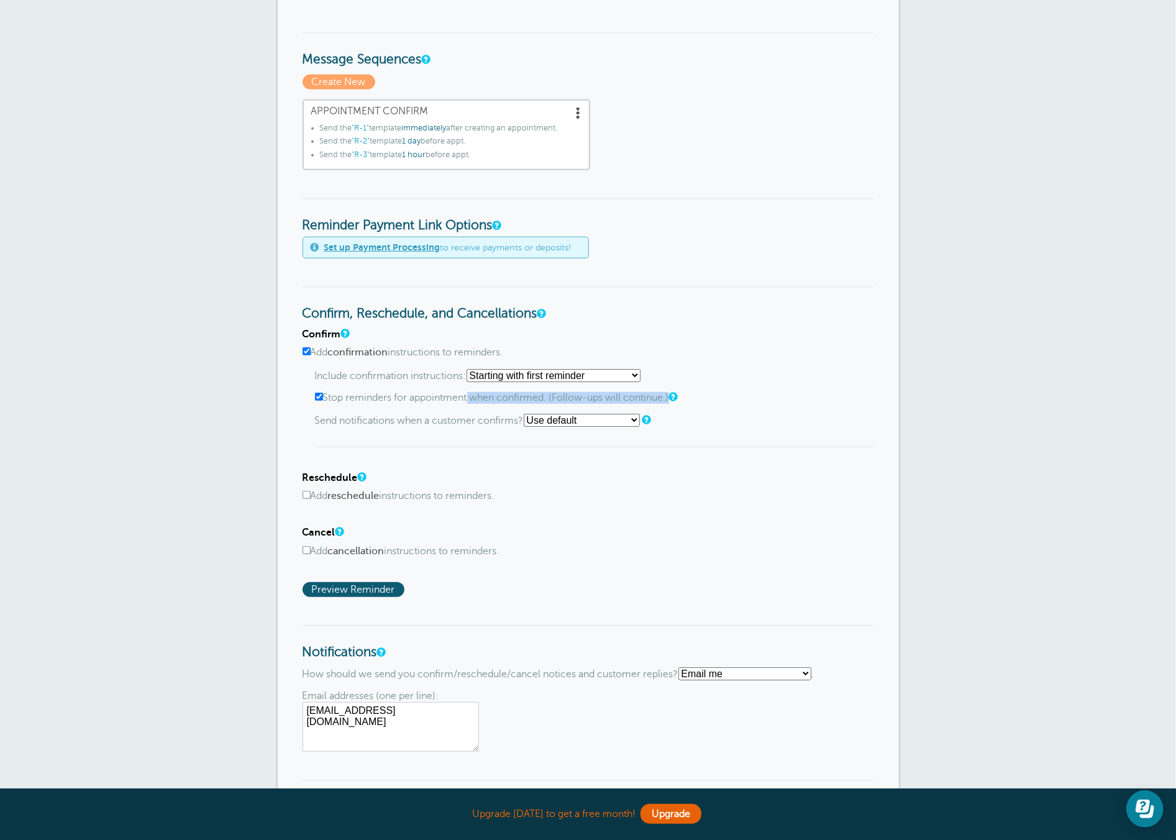
drag, startPoint x: 413, startPoint y: 396, endPoint x: 679, endPoint y: 401, distance: 265.9
click at [663, 403] on div "Include confirmation instructions: Starting with first reminder If reminder is …" at bounding box center [594, 408] width 559 height 79
click at [671, 449] on div "Confirm Add confirmation instructions to reminders. Include confirmation instru…" at bounding box center [587, 463] width 571 height 268
click at [565, 414] on select "Use default Text me Email me Don't send notifications" at bounding box center [582, 420] width 116 height 13
click at [527, 414] on select "Use default Text me Email me Don't send notifications" at bounding box center [582, 420] width 116 height 13
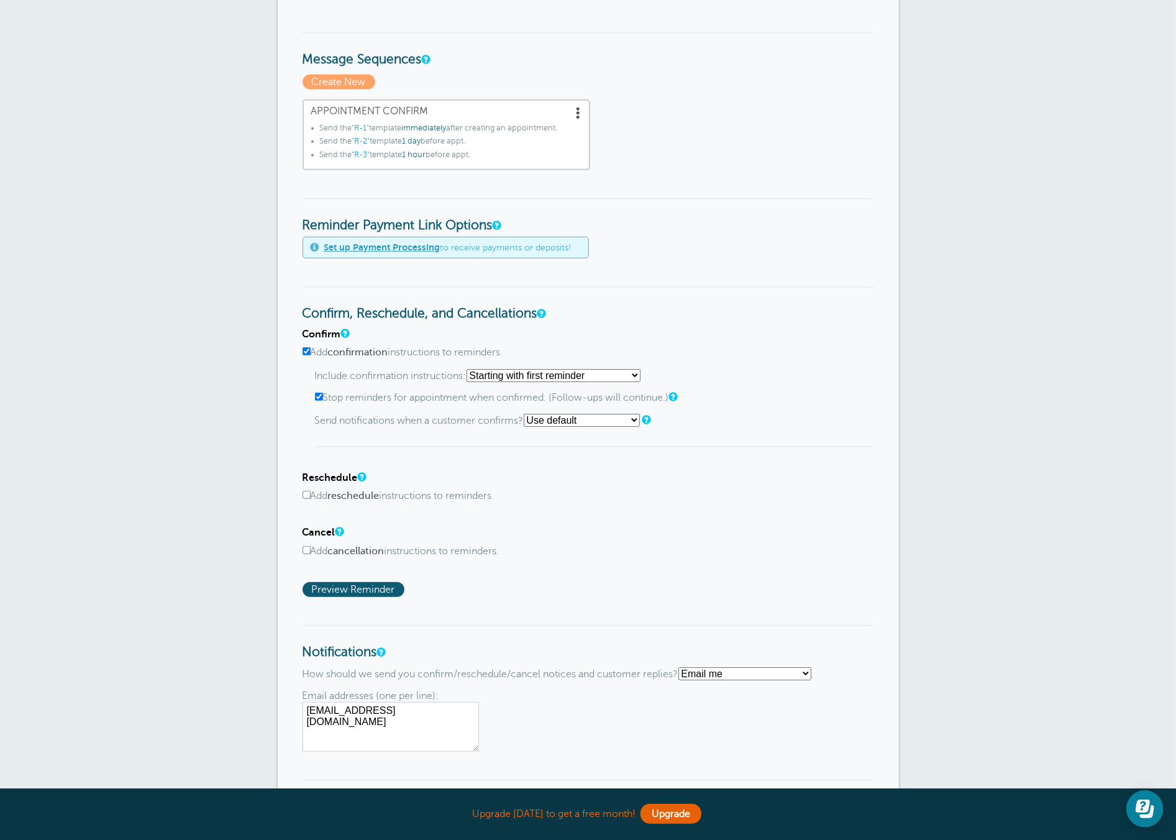
click at [640, 417] on select "Use default Text me Email me Don't send notifications" at bounding box center [582, 420] width 116 height 13
click at [527, 414] on select "Use default Text me Email me Don't send notifications" at bounding box center [582, 420] width 116 height 13
drag, startPoint x: 341, startPoint y: 414, endPoint x: 543, endPoint y: 417, distance: 202.5
click at [542, 417] on div "Confirm Add confirmation instructions to reminders. Include confirmation instru…" at bounding box center [587, 388] width 571 height 119
click at [547, 416] on select "Use default Text me Email me Don't send notifications" at bounding box center [582, 420] width 116 height 13
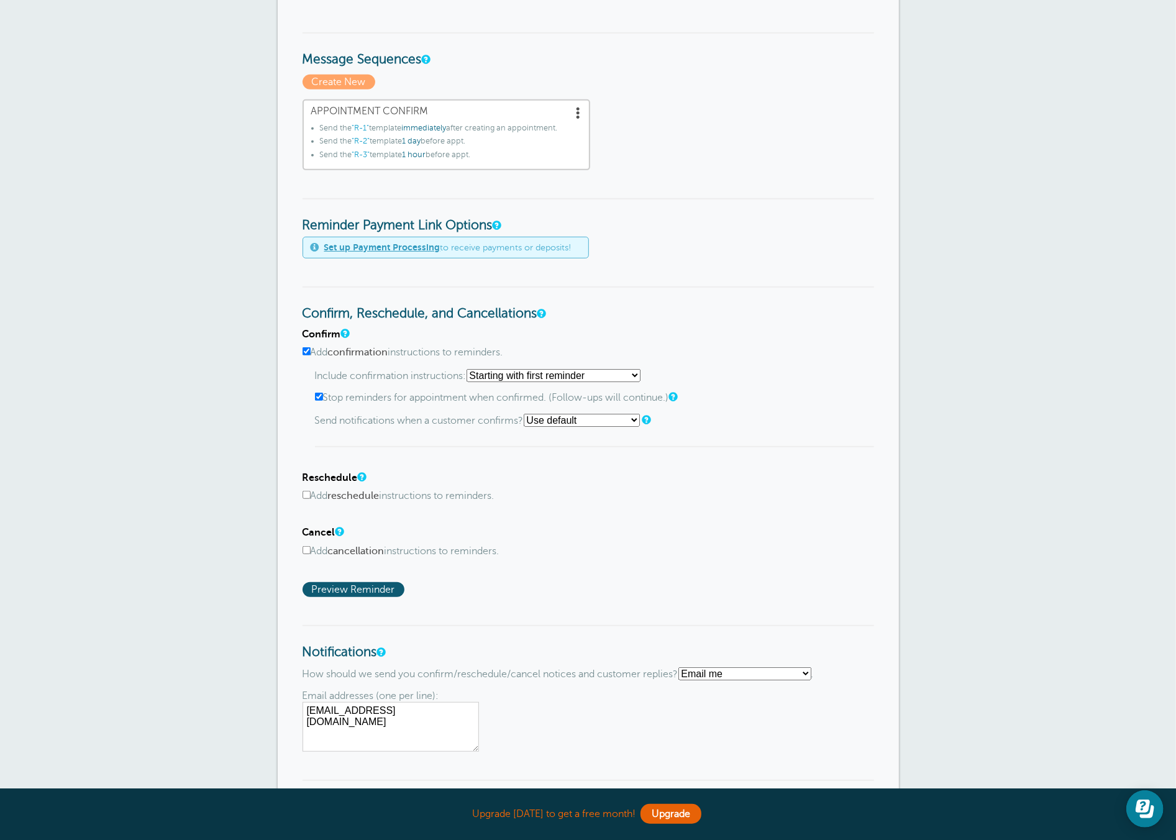
select select "4"
click at [527, 414] on select "Use default Text me Email me Don't send notifications" at bounding box center [582, 420] width 116 height 13
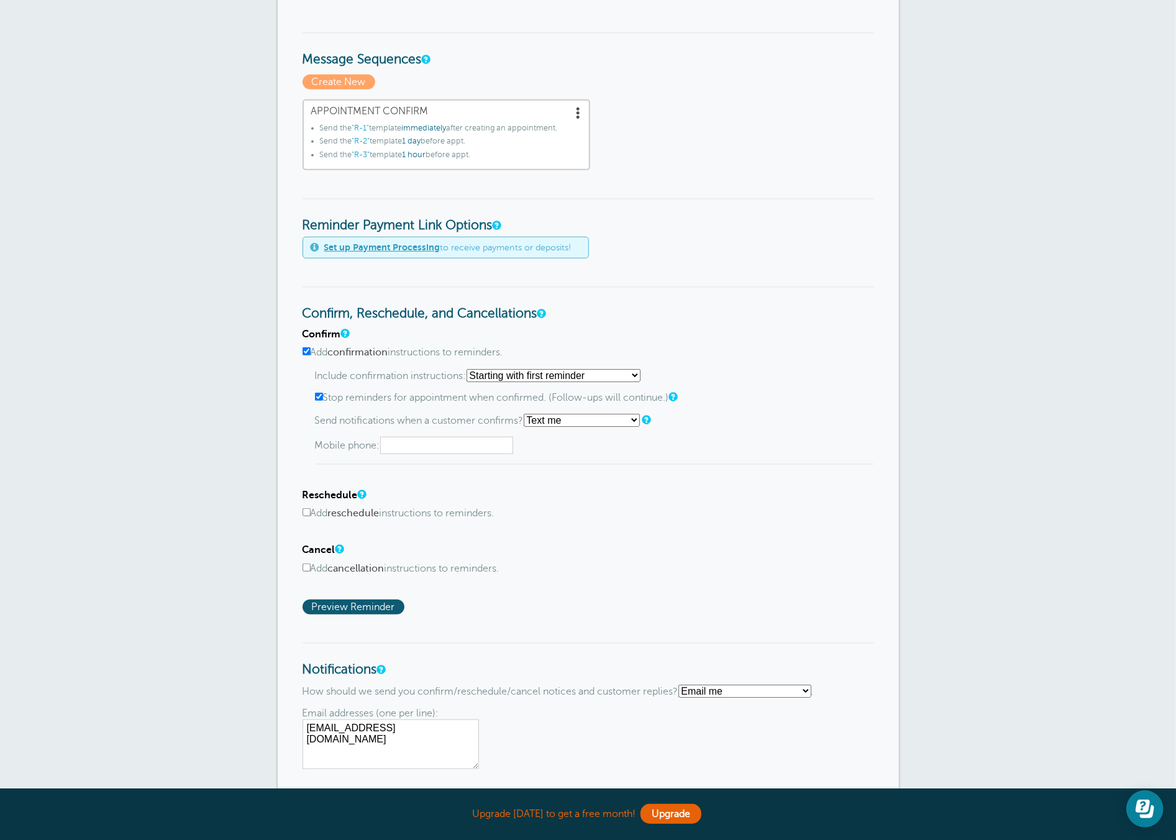
click at [433, 442] on input "text" at bounding box center [446, 445] width 133 height 17
type input "4705217869"
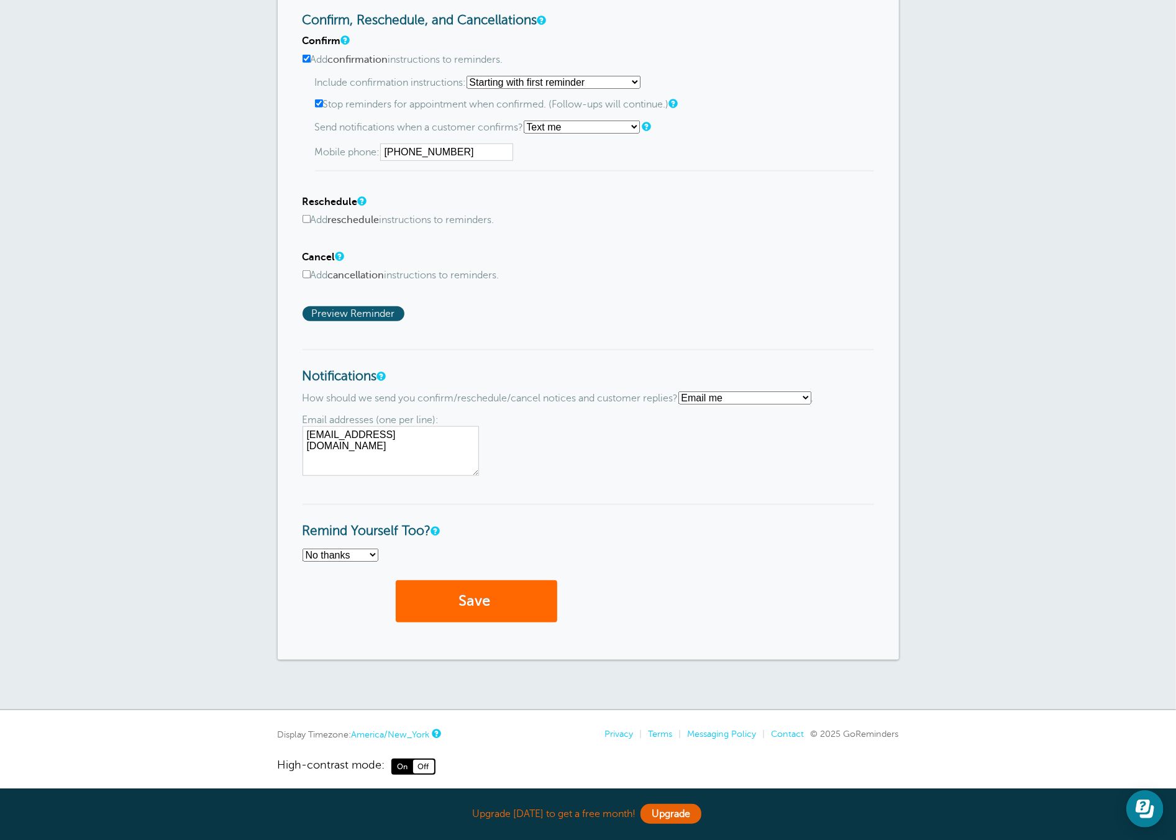
scroll to position [717, 0]
click at [372, 552] on select "No thanks Yes, text me Yes, email me" at bounding box center [340, 555] width 76 height 13
click at [302, 549] on select "No thanks Yes, text me Yes, email me" at bounding box center [340, 555] width 76 height 13
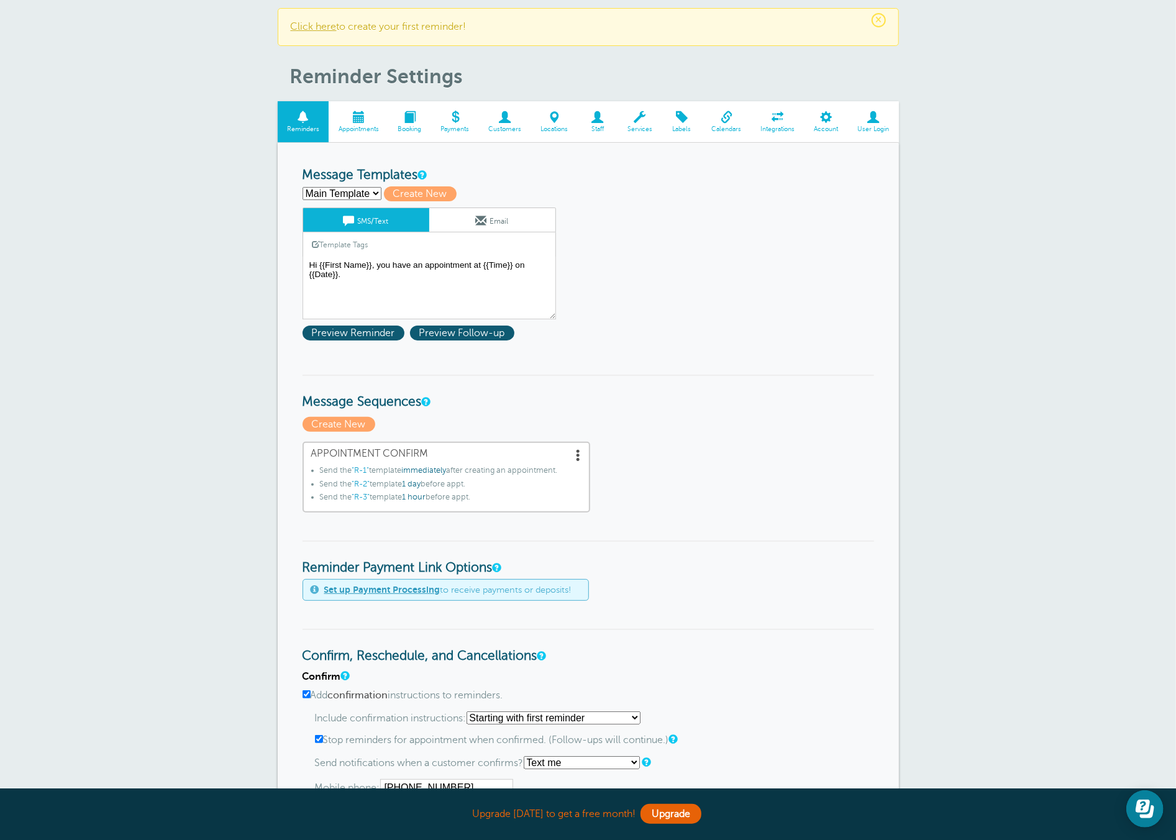
scroll to position [0, 0]
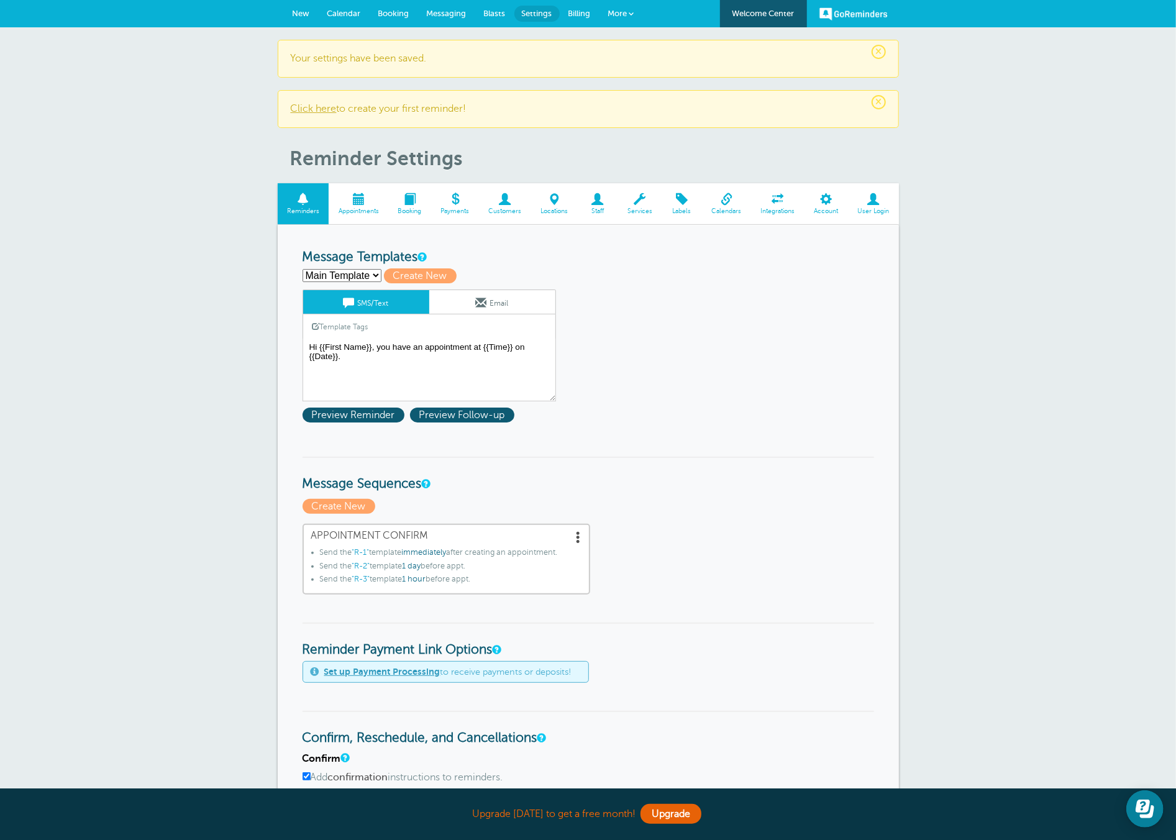
click at [346, 273] on select "Main Template R-1 R-2 R-3 Create new..." at bounding box center [341, 275] width 79 height 13
select select "160561"
click at [302, 269] on select "Main Template R-1 R-2 R-3 Create new..." at bounding box center [341, 275] width 79 height 13
type input "R-1"
type textarea "Hi {{First Name}}! You’re all set for your health coverage consultation on {{Da…"
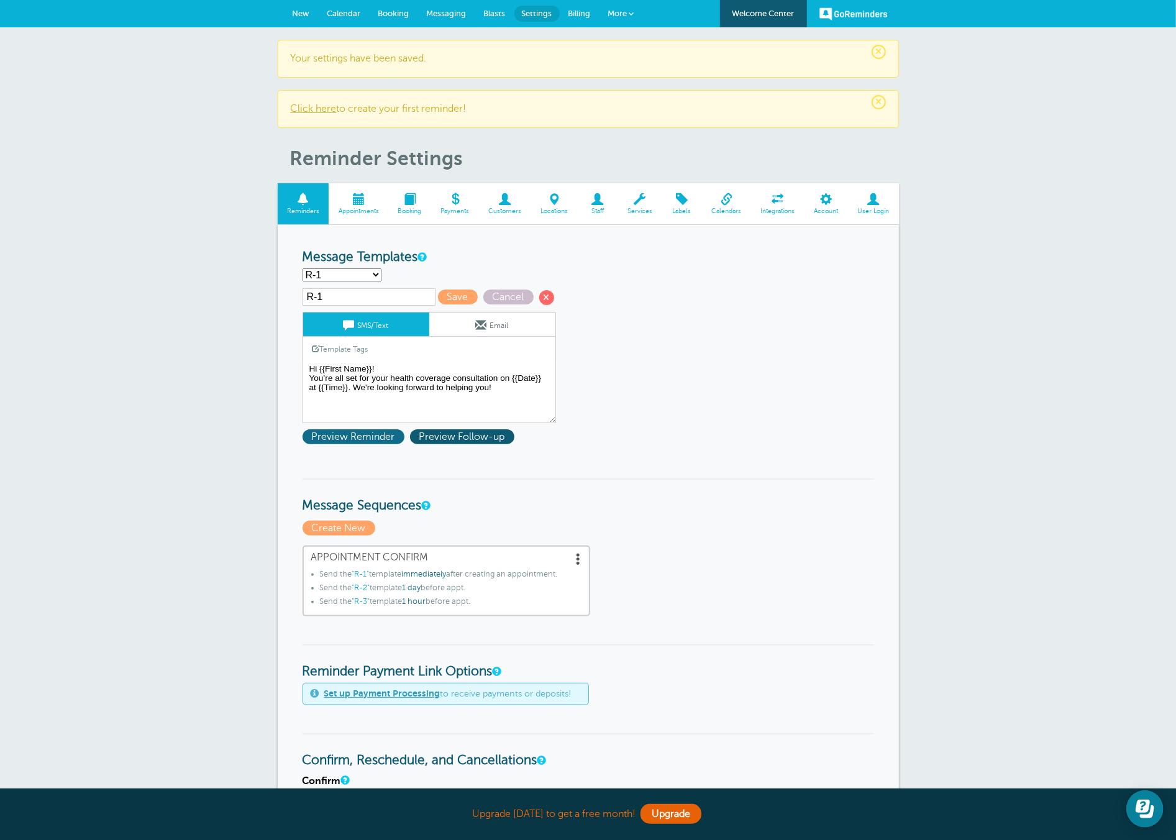
click at [368, 438] on span "Preview Reminder" at bounding box center [353, 436] width 102 height 15
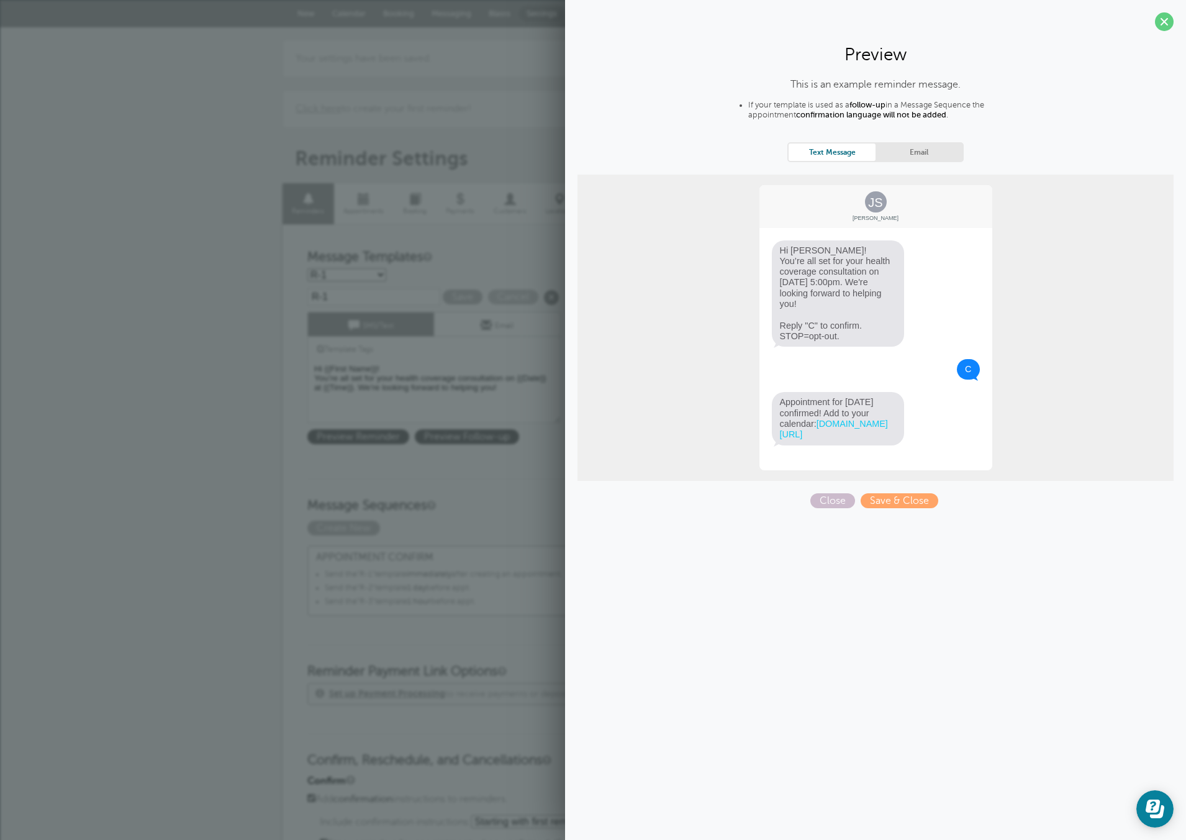
click at [477, 512] on form "Reminder Schedule 1st reminder: Immediately 1 2 3 4 5 6 7 8 9 10 11 12 13 14 15…" at bounding box center [592, 812] width 571 height 1124
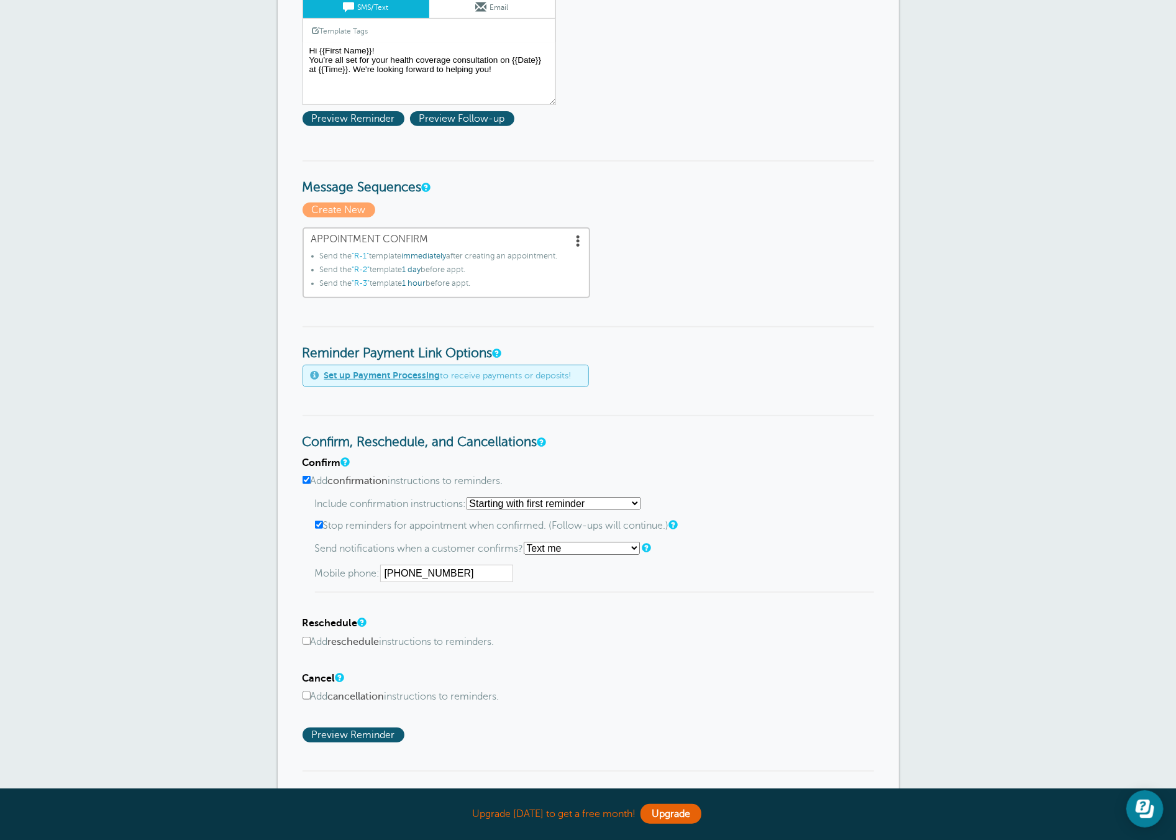
scroll to position [319, 0]
click at [319, 520] on input "Stop reminders for appointment when confirmed. (Follow-ups will continue.)" at bounding box center [319, 524] width 8 height 8
checkbox input "false"
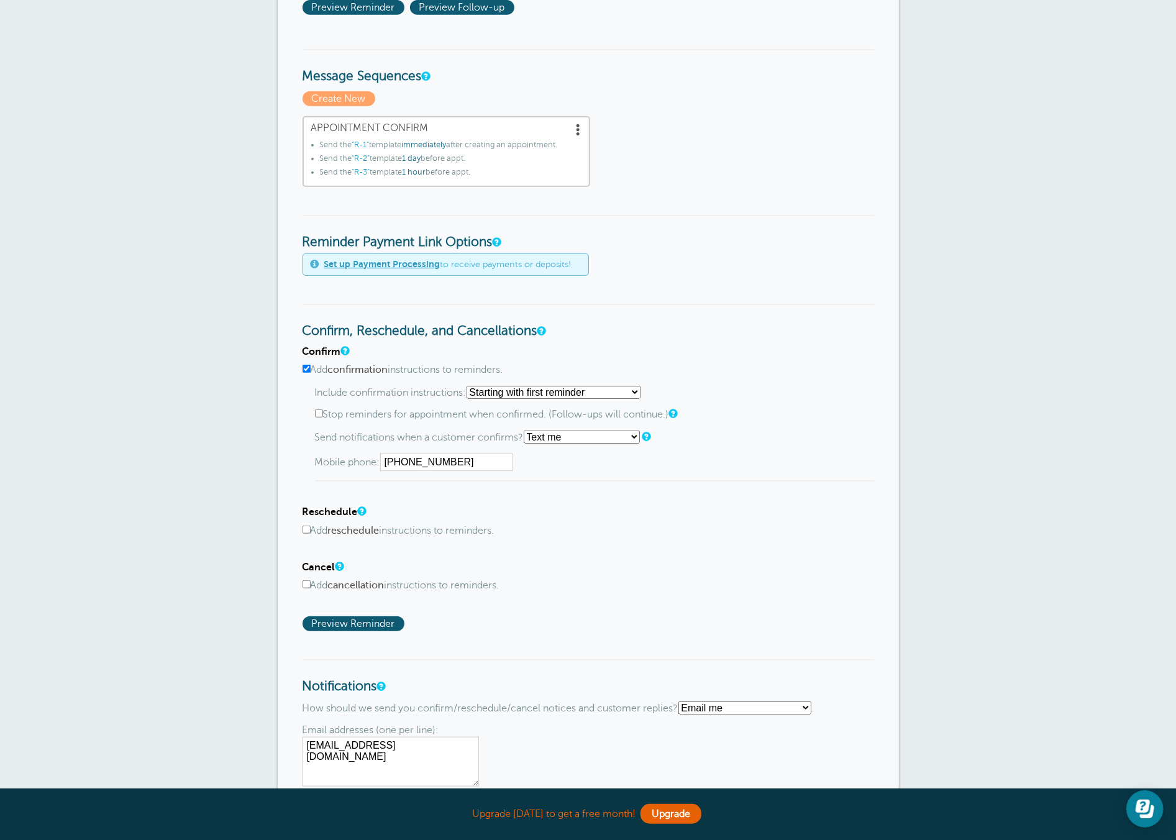
scroll to position [433, 0]
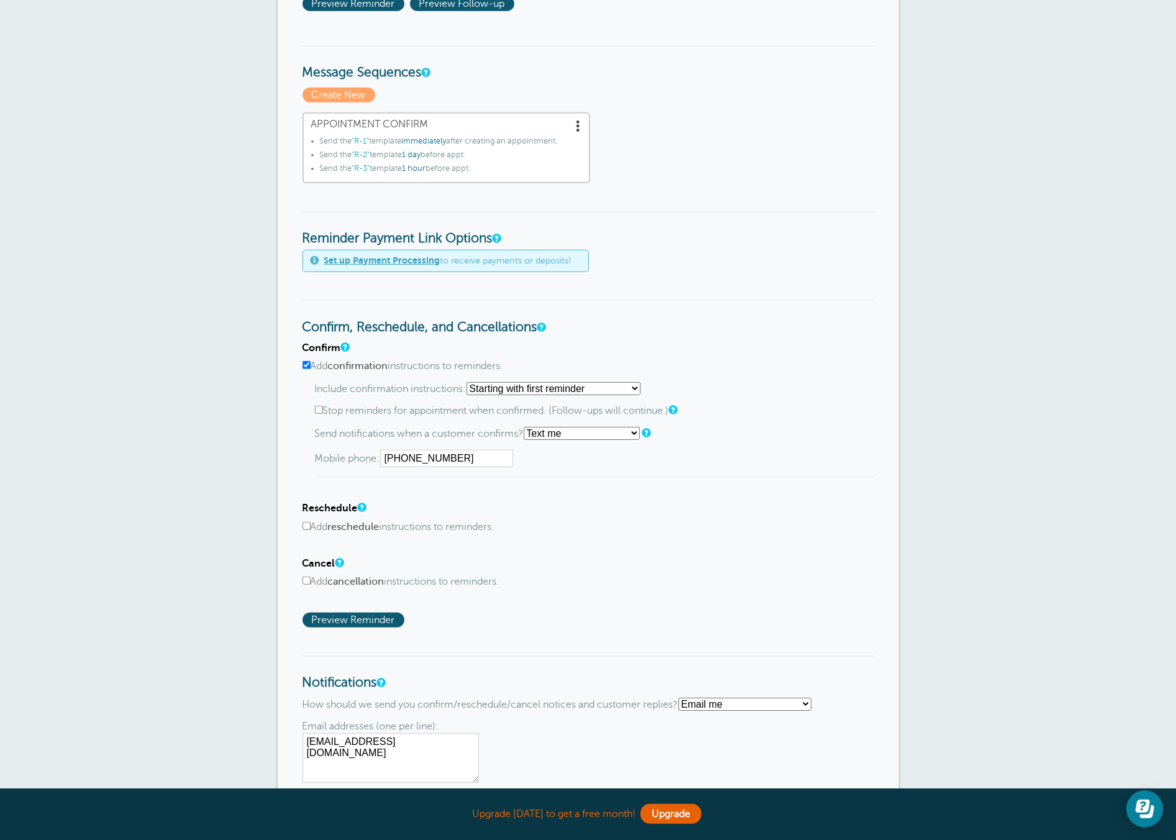
click at [733, 700] on select "Text me Email me Don't send me notifications" at bounding box center [744, 704] width 133 height 13
select select "4"
click at [684, 698] on select "Text me Email me Don't send me notifications" at bounding box center [744, 704] width 133 height 13
click at [424, 725] on input "text" at bounding box center [434, 728] width 133 height 17
type input "4705217869"
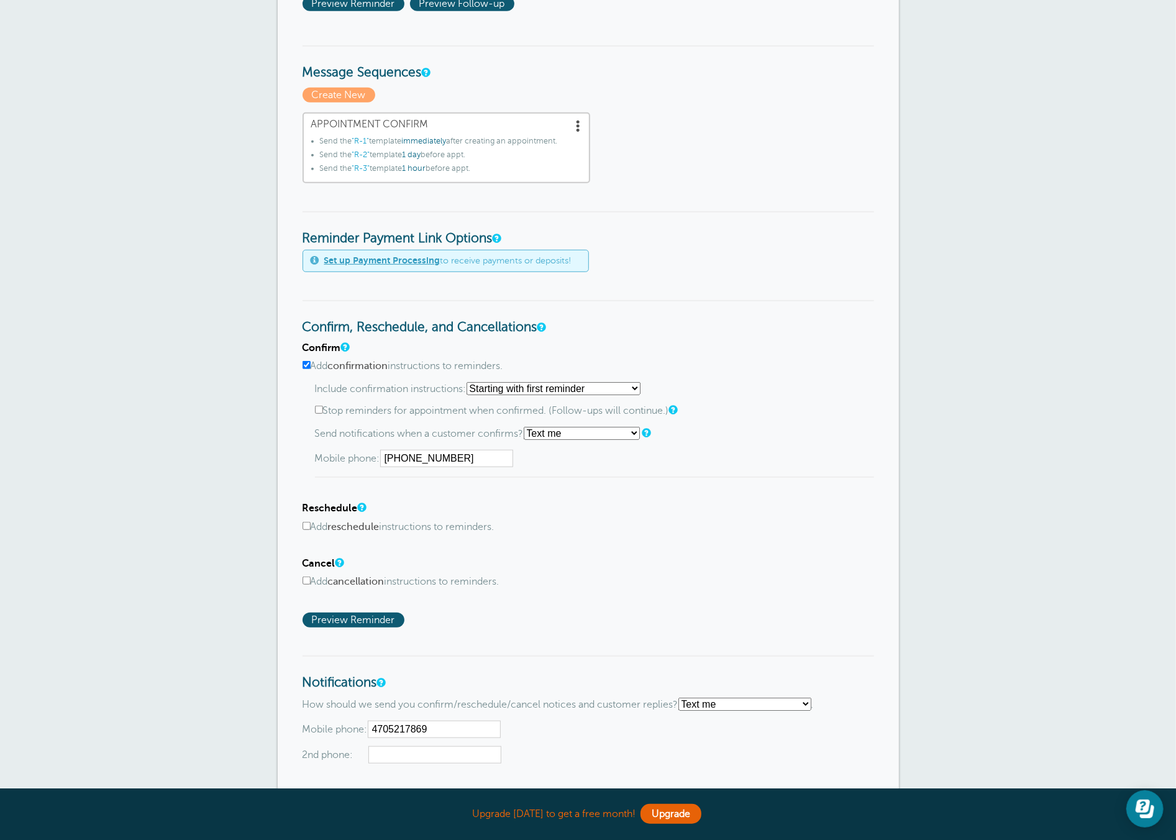
click at [412, 753] on input "text" at bounding box center [434, 754] width 133 height 17
type input "813"
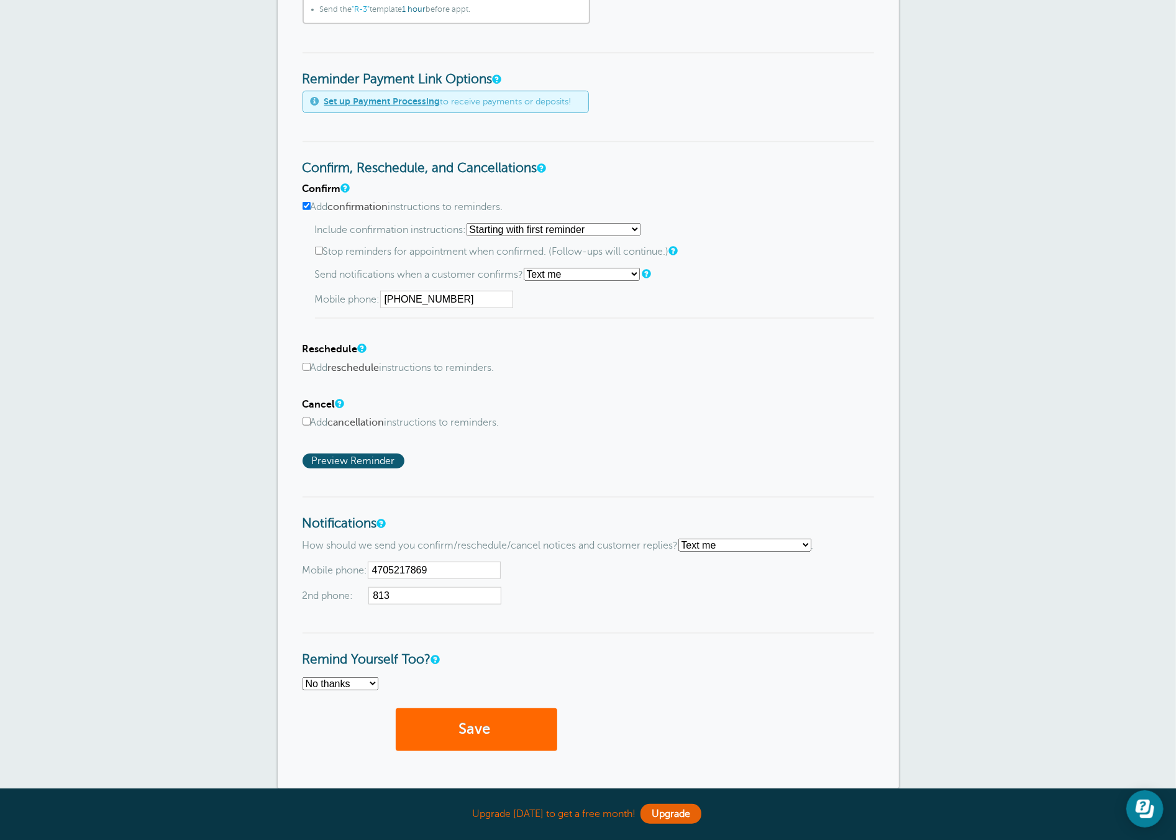
scroll to position [594, 0]
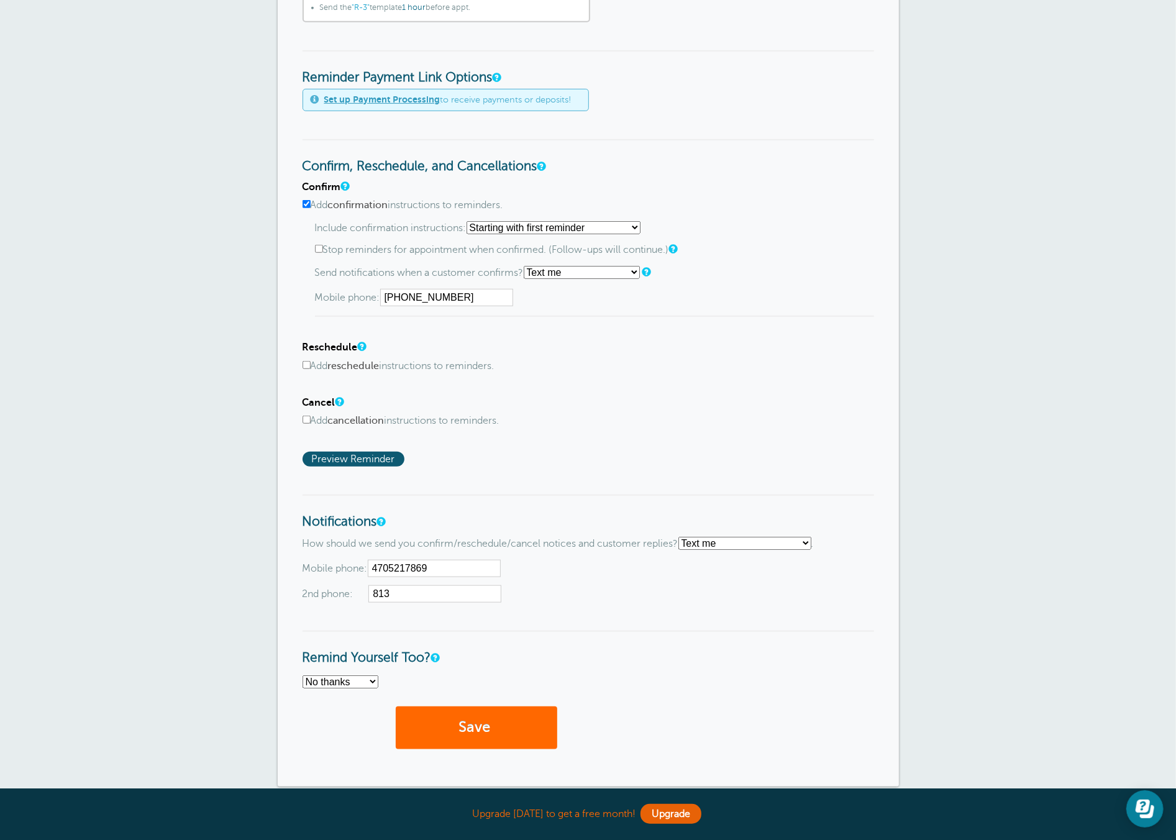
drag, startPoint x: 361, startPoint y: 591, endPoint x: 291, endPoint y: 586, distance: 70.3
click at [291, 586] on div "Reminder Schedule 1st reminder: Immediately 1 2 3 4 5 6 7 8 9 10 11 12 13 14 15…" at bounding box center [588, 208] width 621 height 1155
click at [396, 706] on button "Save" at bounding box center [476, 727] width 161 height 43
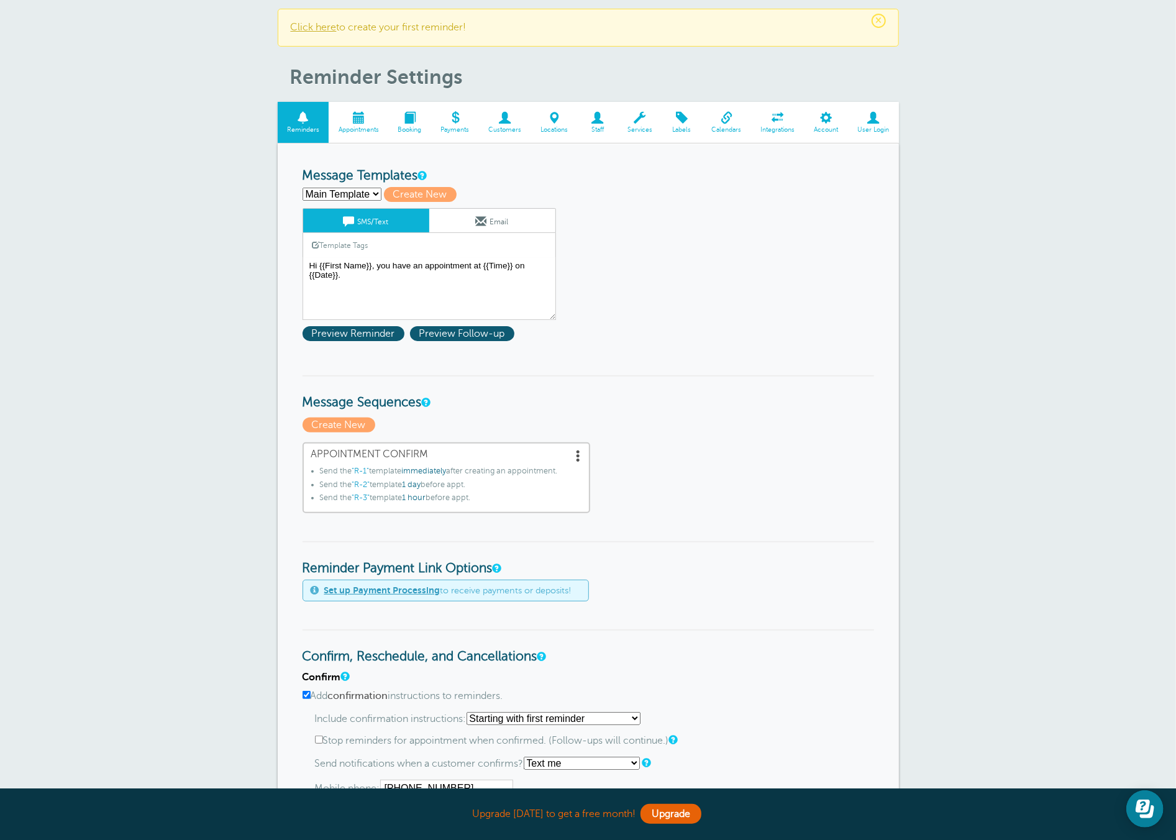
scroll to position [513, 0]
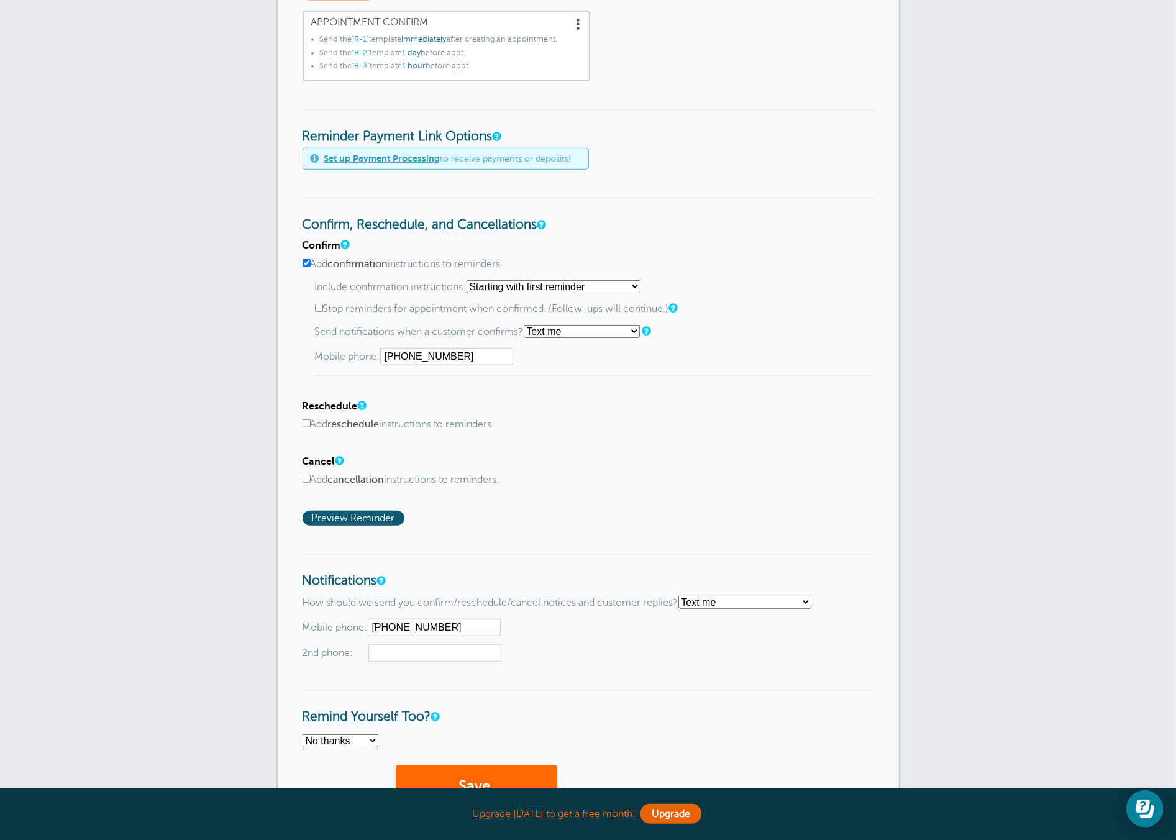
click at [307, 419] on input "Add reschedule instructions to reminders." at bounding box center [306, 423] width 8 height 8
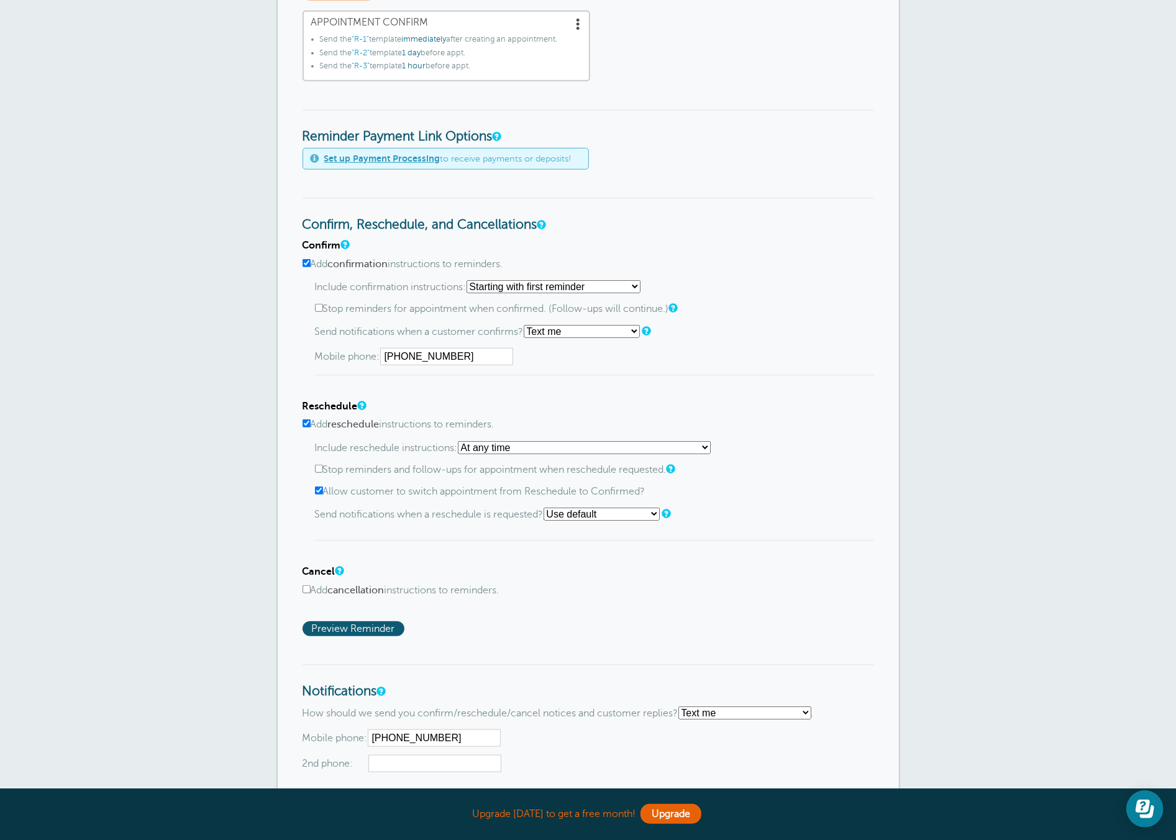
click at [513, 447] on select "At any time If reminder more than 1 day away from appointment If reminder more …" at bounding box center [584, 447] width 253 height 13
click at [461, 441] on select "At any time If reminder more than 1 day away from appointment If reminder more …" at bounding box center [584, 447] width 253 height 13
click at [307, 421] on input "Add reschedule instructions to reminders." at bounding box center [306, 423] width 8 height 8
checkbox input "false"
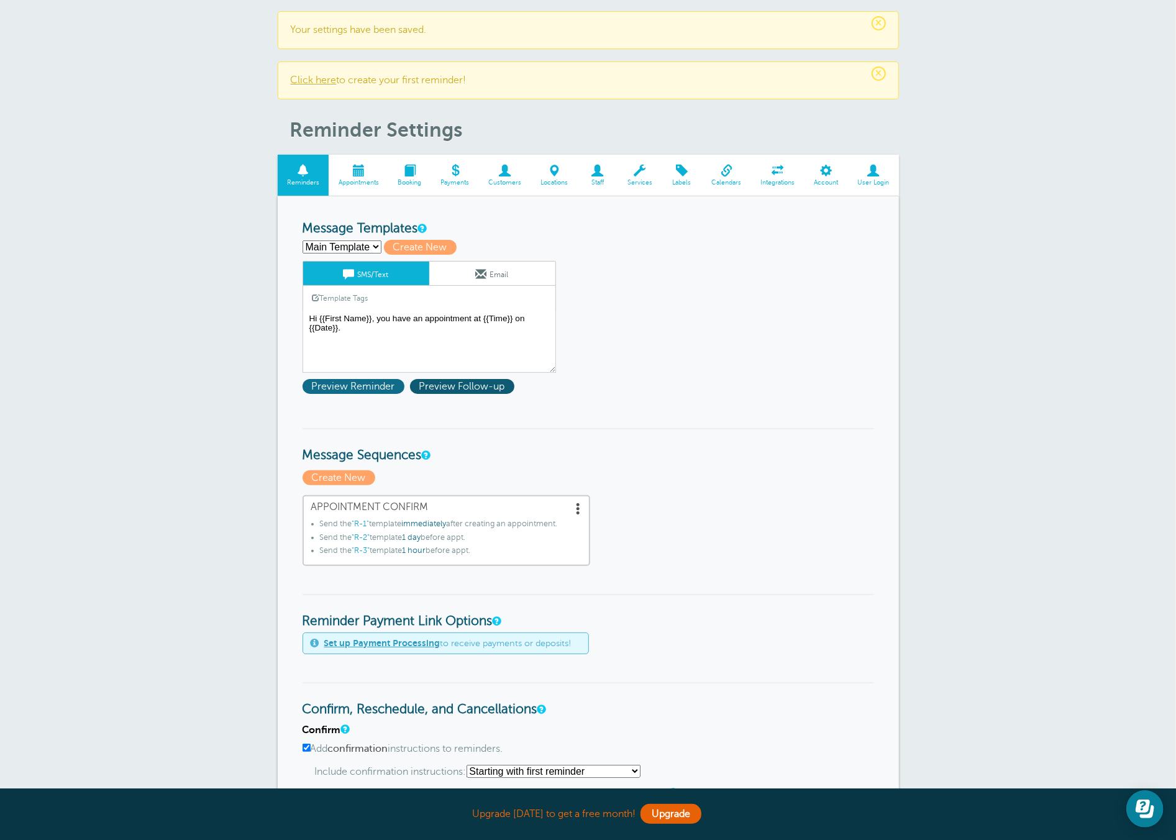
scroll to position [0, 0]
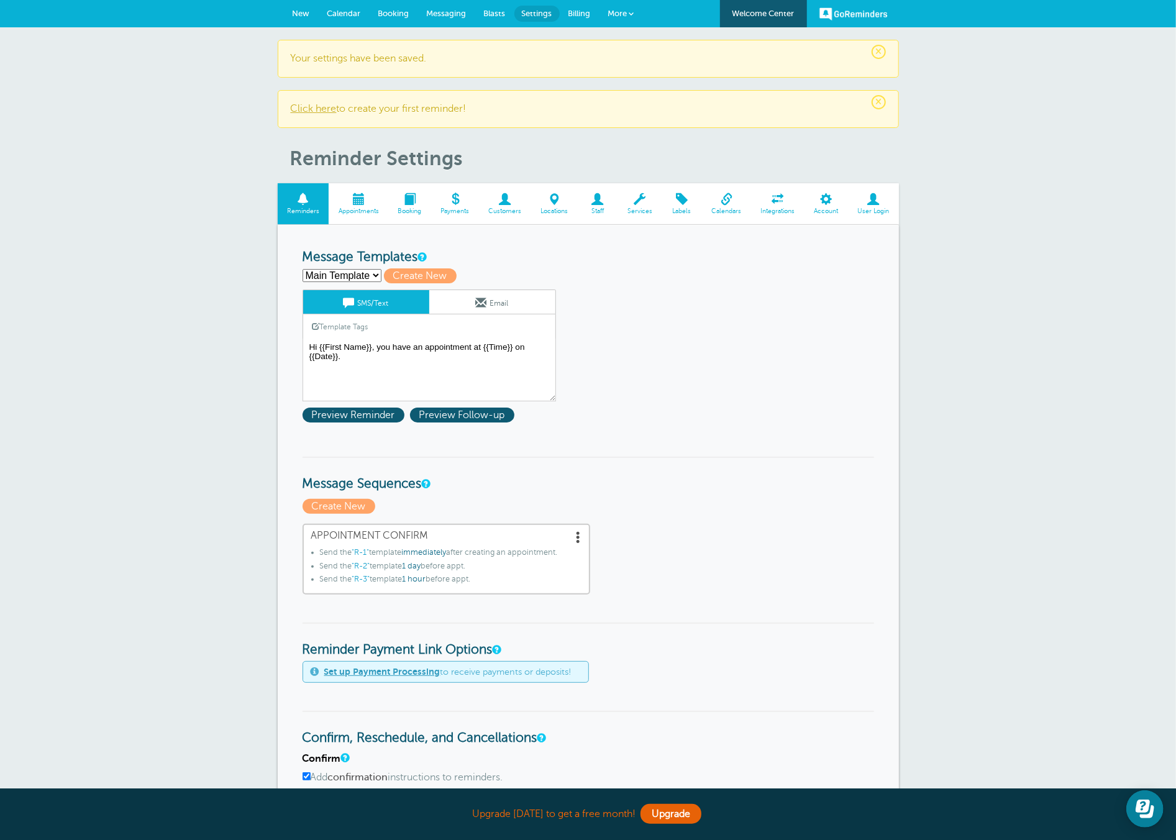
click at [558, 205] on span at bounding box center [554, 199] width 47 height 12
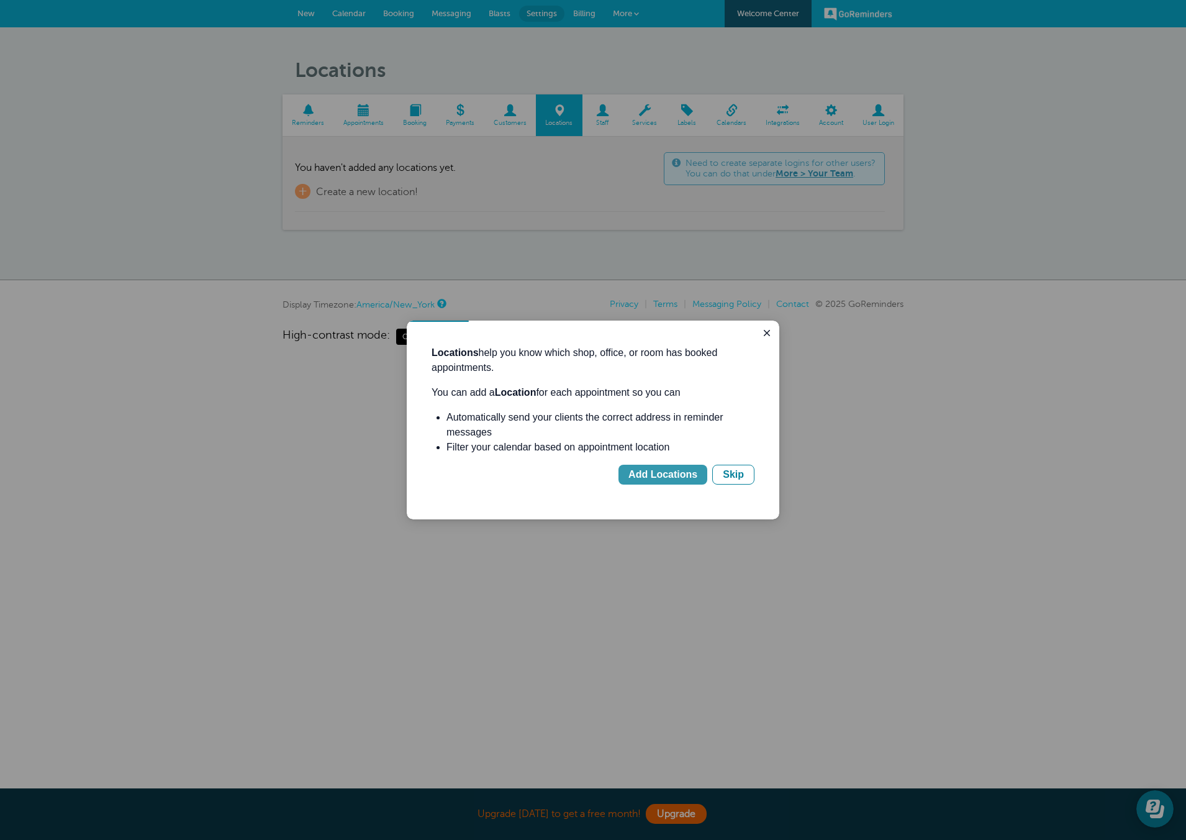
click at [676, 475] on div "Add Locations" at bounding box center [663, 474] width 69 height 15
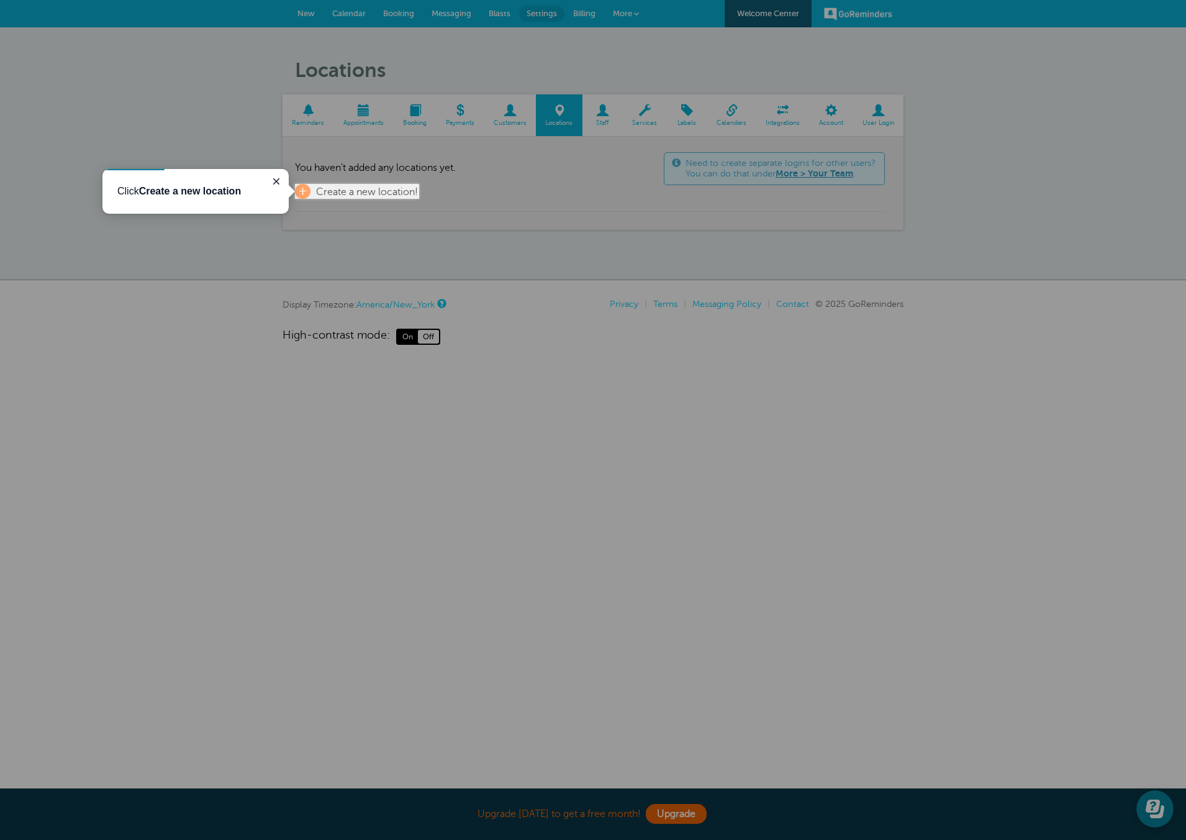
drag, startPoint x: 280, startPoint y: 183, endPoint x: 281, endPoint y: 228, distance: 45.4
click at [280, 183] on icon "Close guide" at bounding box center [276, 181] width 10 height 10
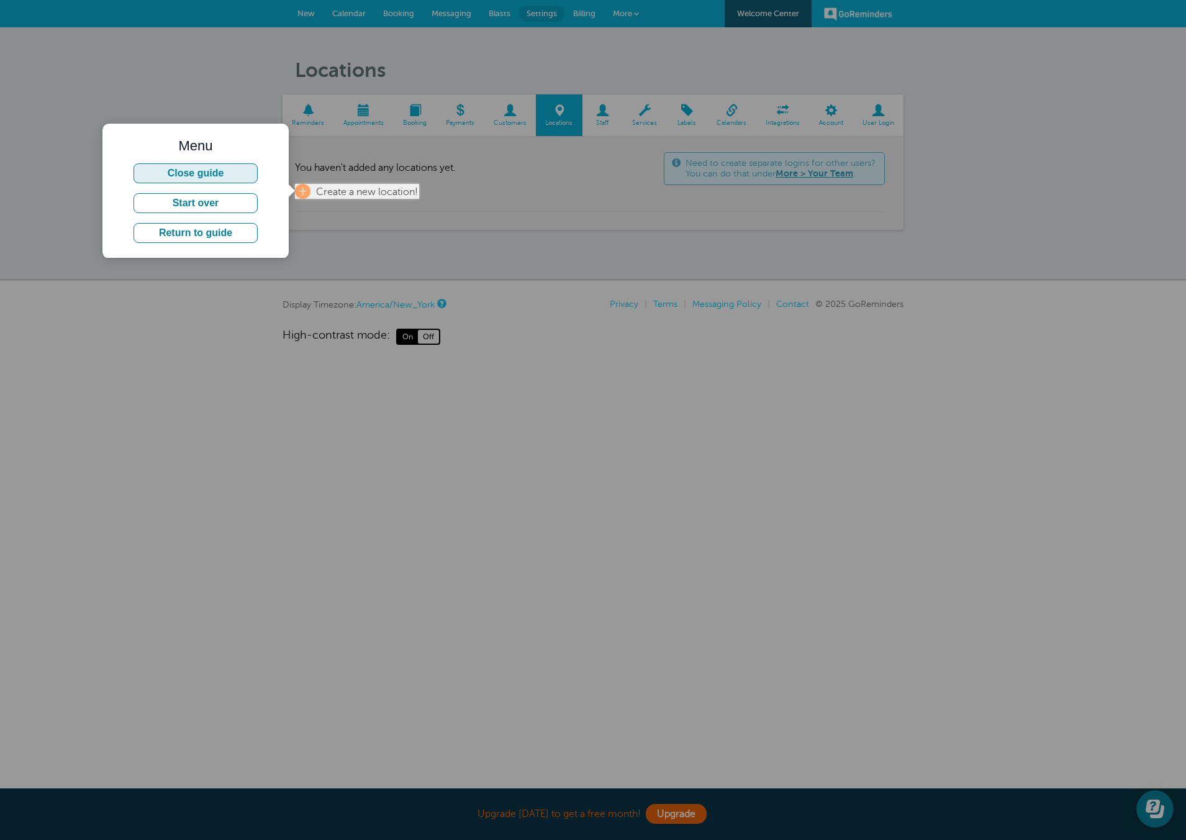
click at [232, 175] on button "Close guide" at bounding box center [196, 173] width 124 height 20
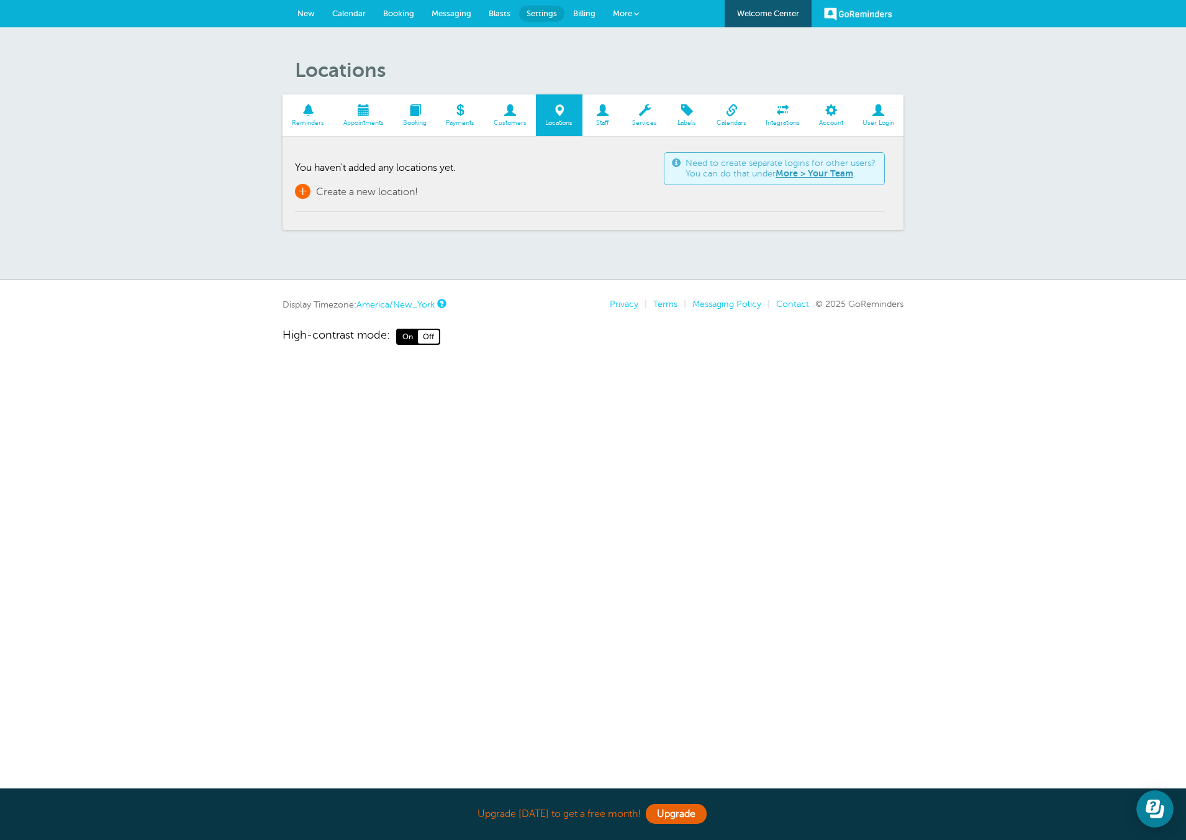
click at [304, 189] on span "+" at bounding box center [303, 191] width 16 height 15
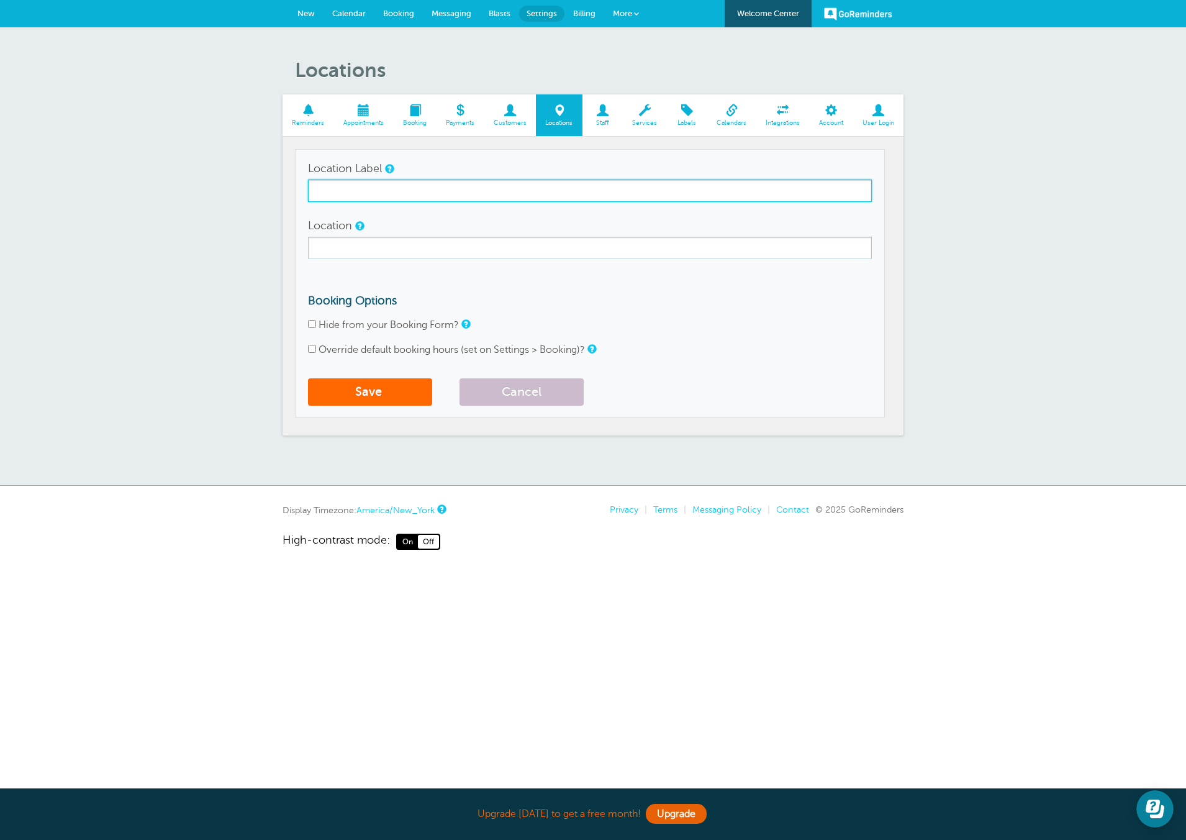
click at [365, 189] on input "Location Label" at bounding box center [590, 191] width 564 height 22
click at [357, 232] on div "Location" at bounding box center [335, 225] width 55 height 22
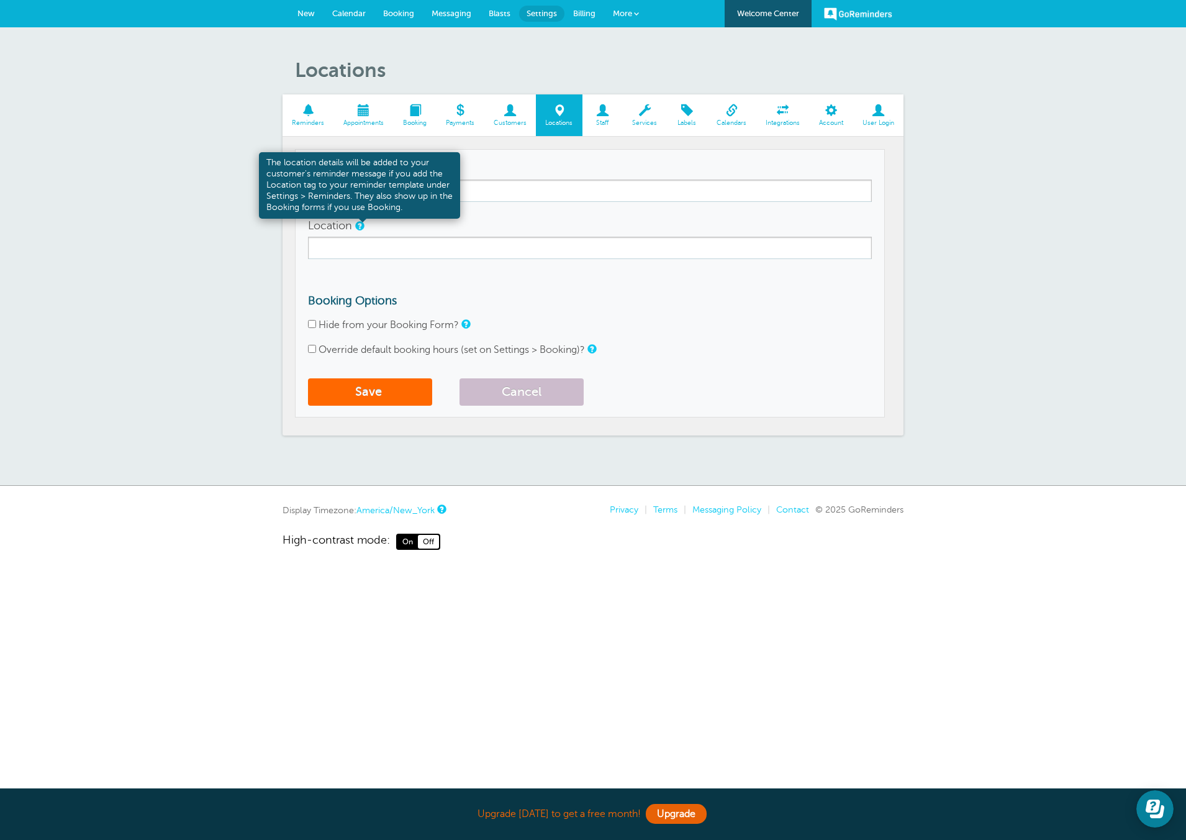
click at [361, 222] on link at bounding box center [358, 226] width 7 height 8
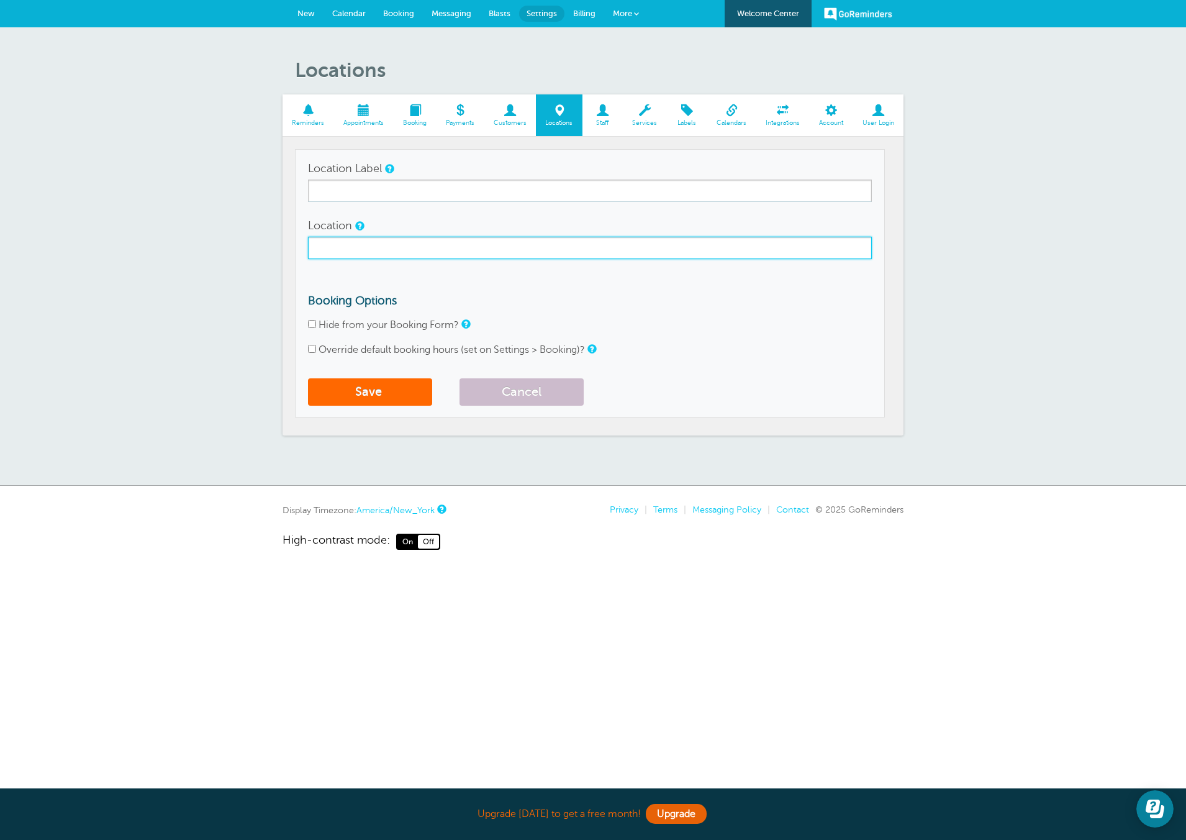
click at [342, 251] on input "Location" at bounding box center [590, 248] width 564 height 22
click at [541, 384] on button "Cancel" at bounding box center [522, 391] width 124 height 27
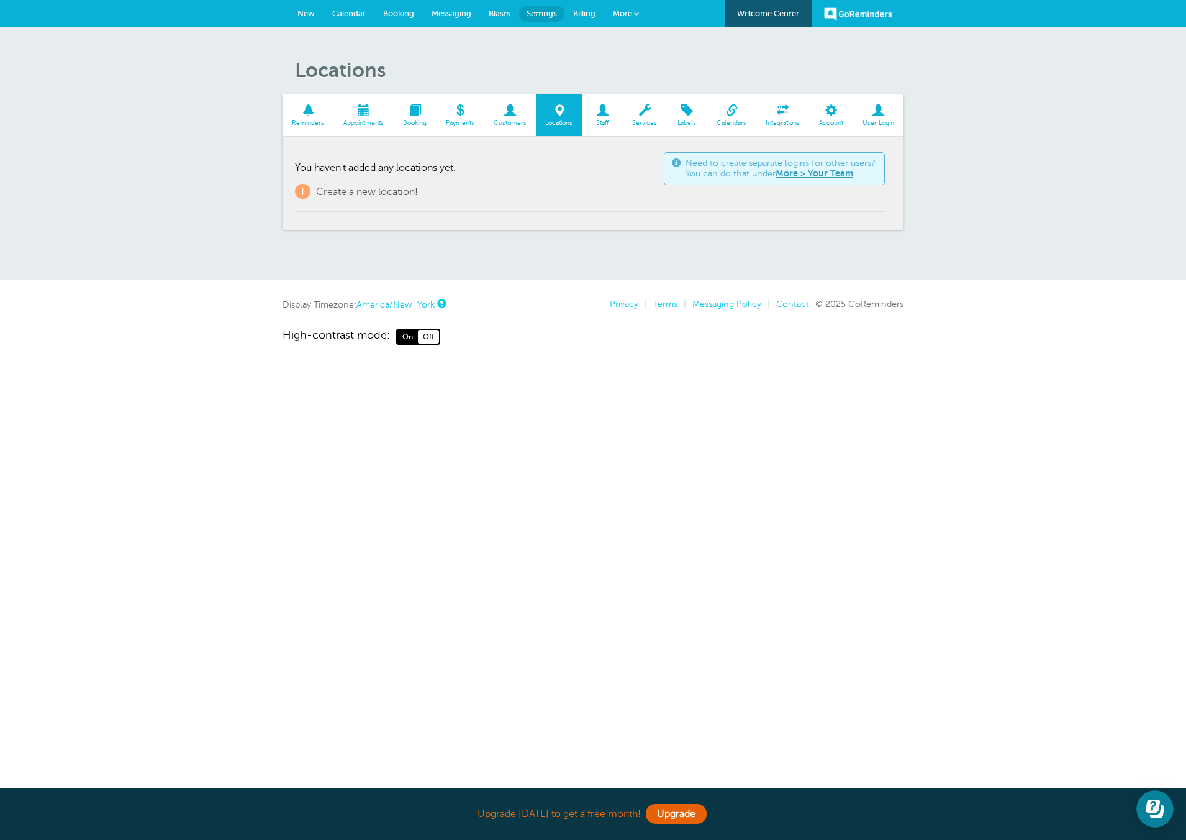
click at [607, 126] on link "Staff" at bounding box center [603, 115] width 40 height 42
click at [630, 108] on span at bounding box center [645, 110] width 44 height 12
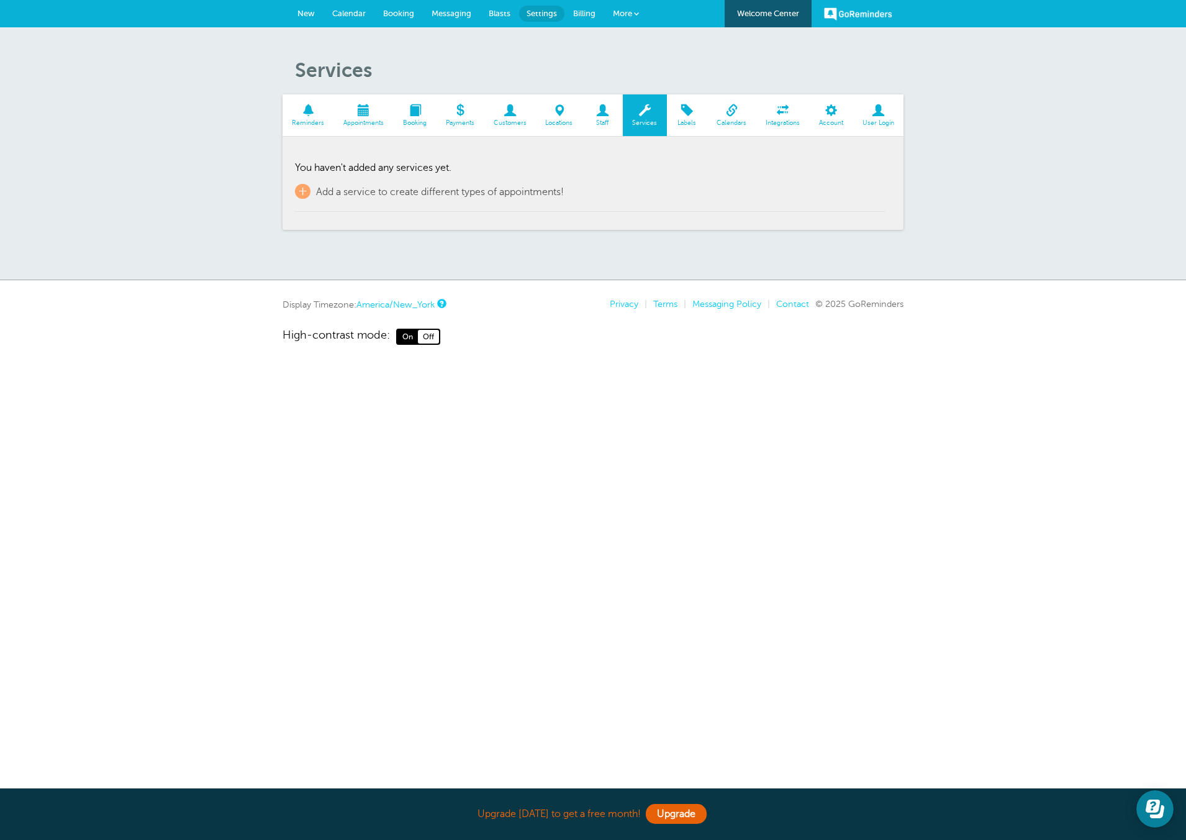
click at [693, 112] on span at bounding box center [687, 110] width 40 height 12
click at [306, 194] on span "+" at bounding box center [303, 191] width 16 height 15
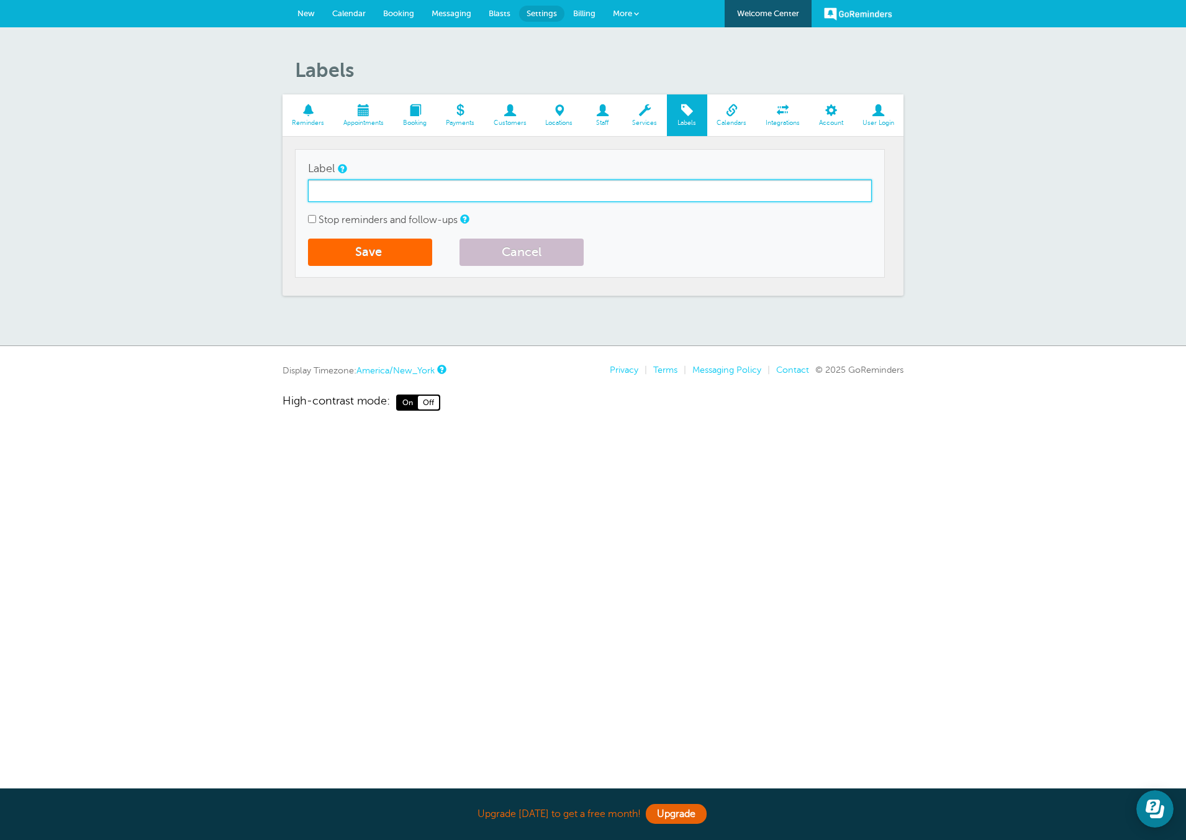
click at [340, 192] on input "Label" at bounding box center [590, 191] width 564 height 22
type input "SelfGen"
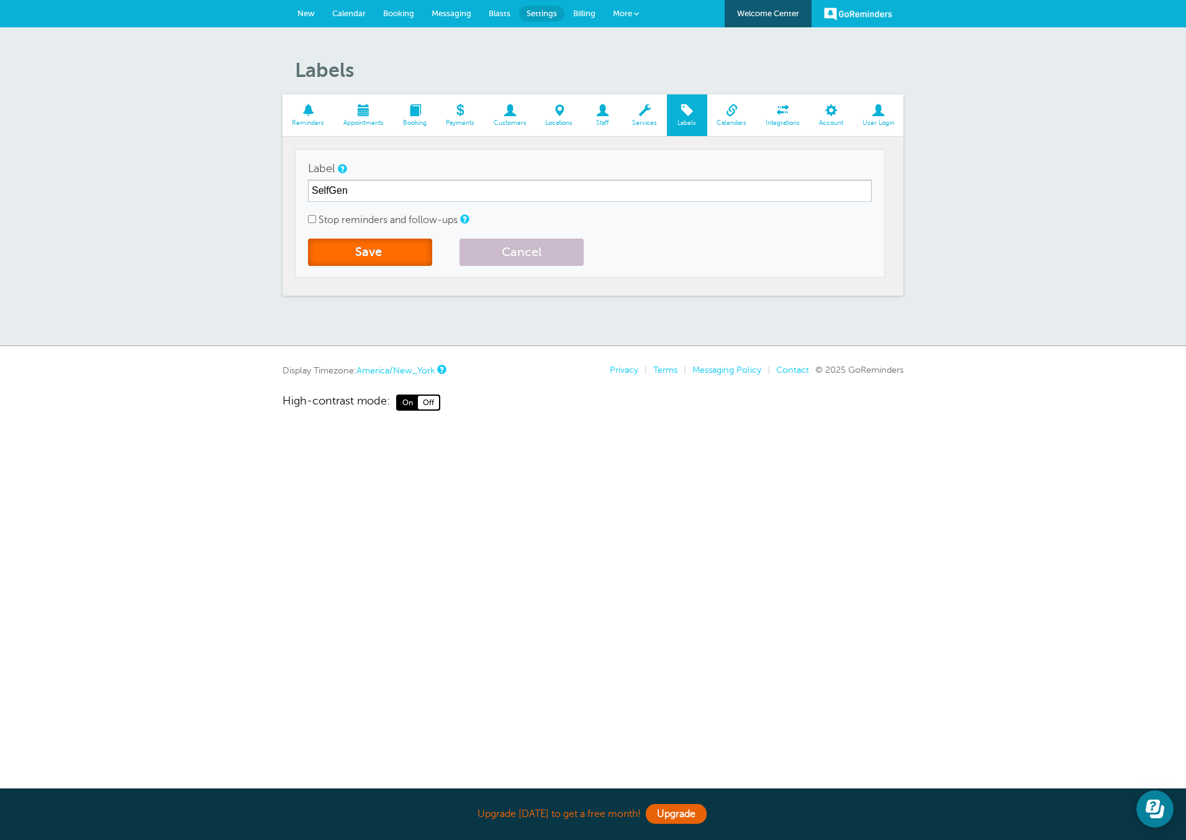
click at [394, 249] on button "Save" at bounding box center [370, 252] width 124 height 27
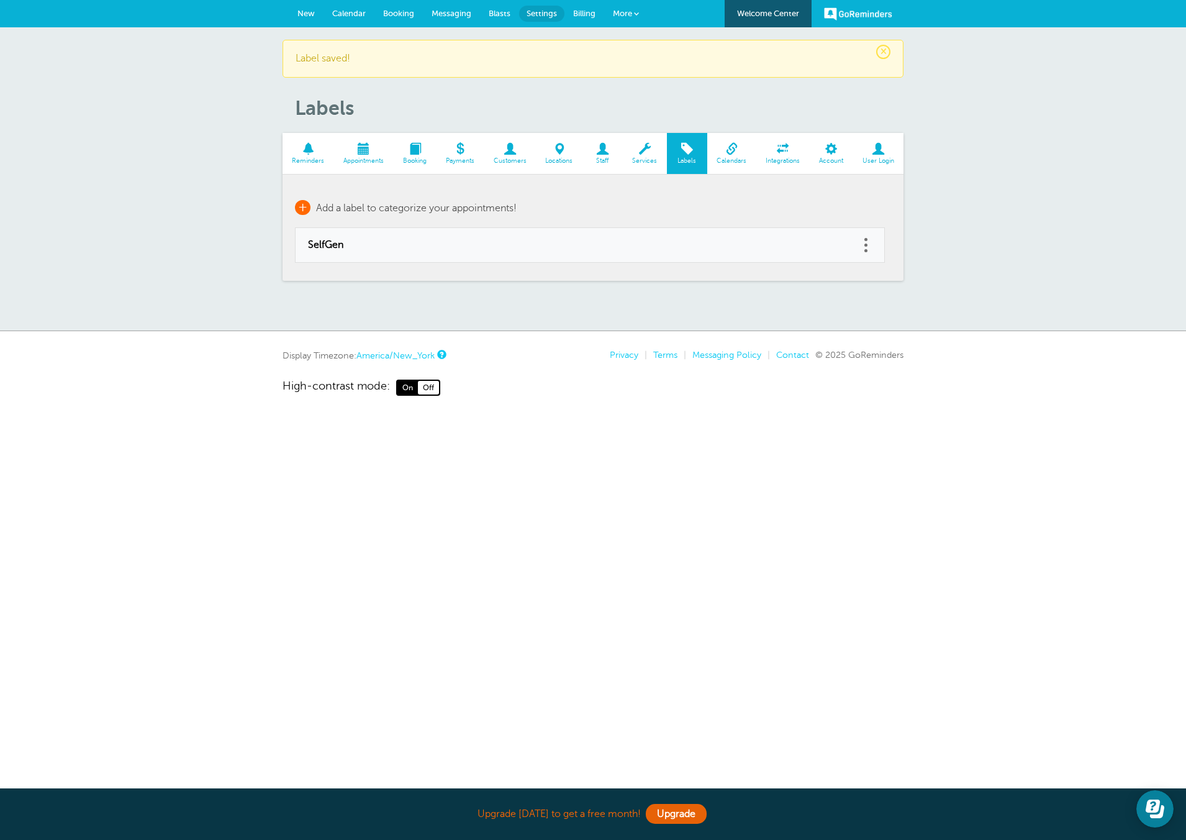
click at [306, 207] on span "+" at bounding box center [303, 207] width 16 height 15
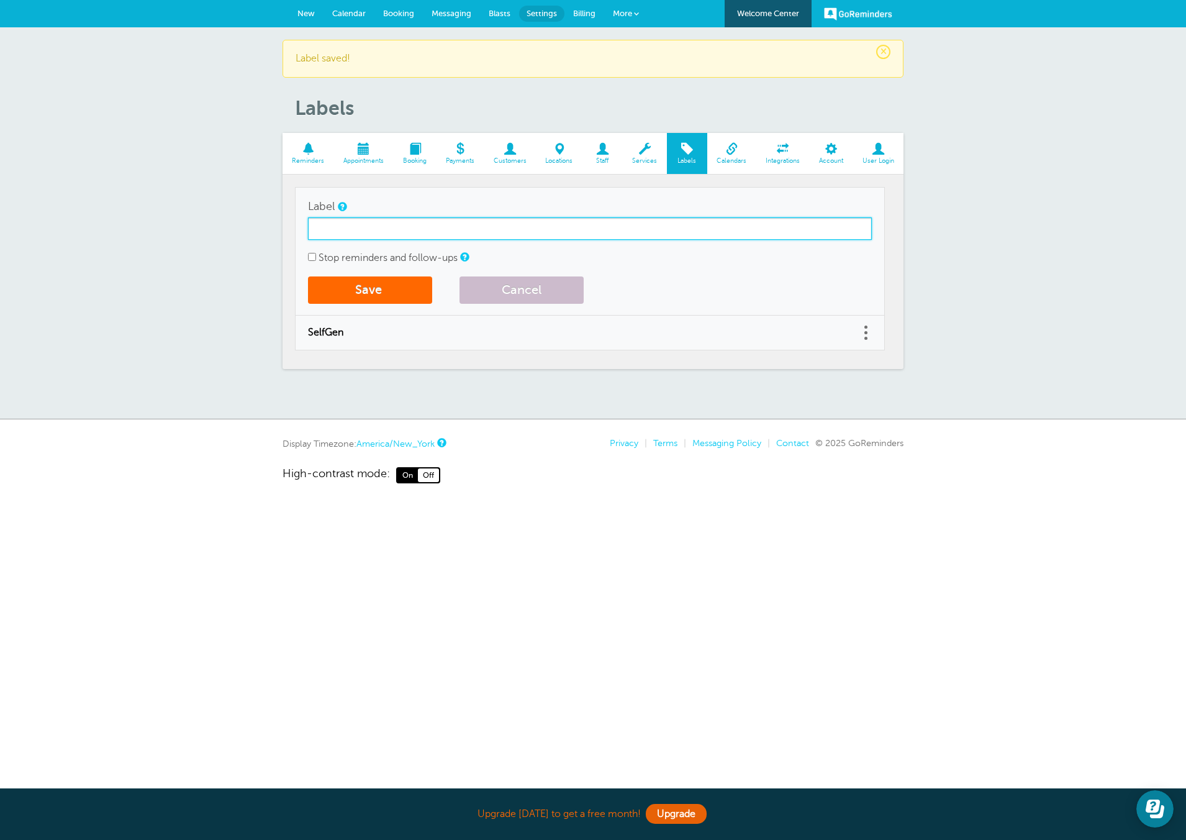
click at [350, 227] on input "Label" at bounding box center [590, 228] width 564 height 22
type input "Internet Lead"
click at [370, 291] on button "Save" at bounding box center [370, 289] width 124 height 27
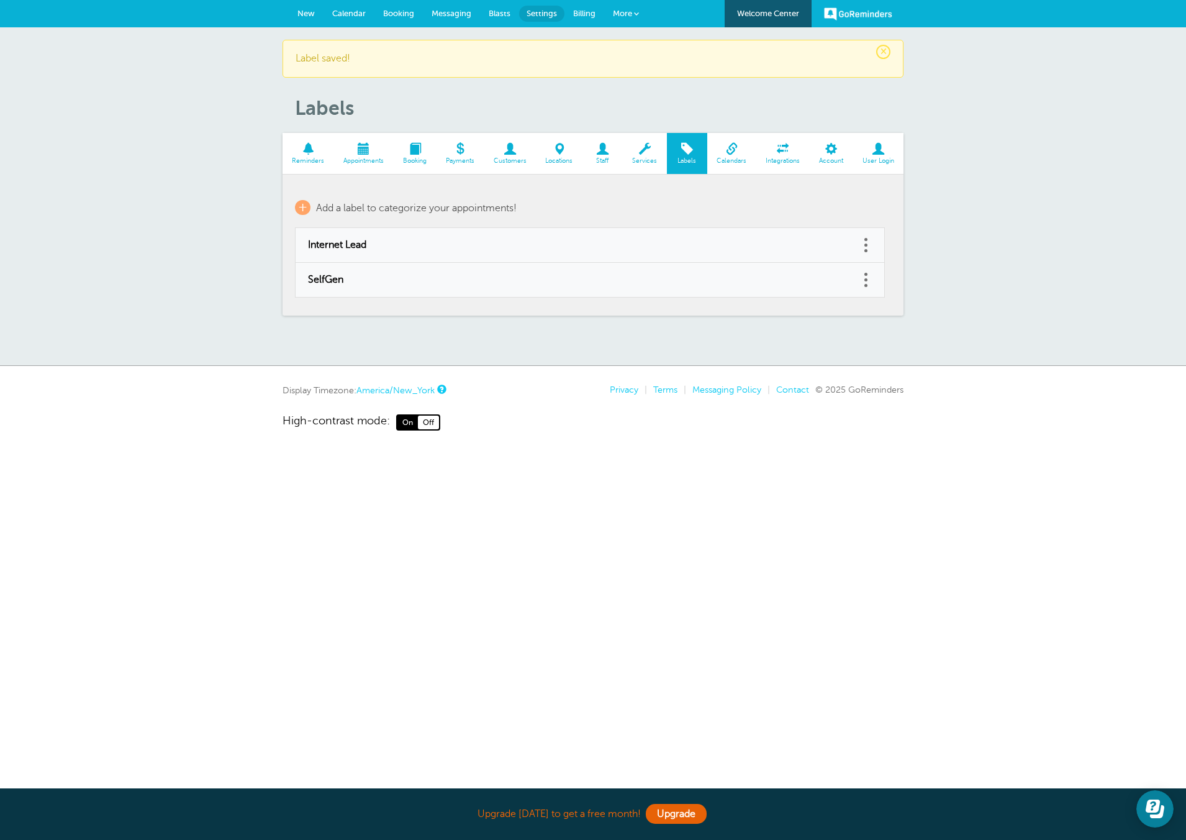
click at [307, 19] on link "New" at bounding box center [306, 13] width 35 height 27
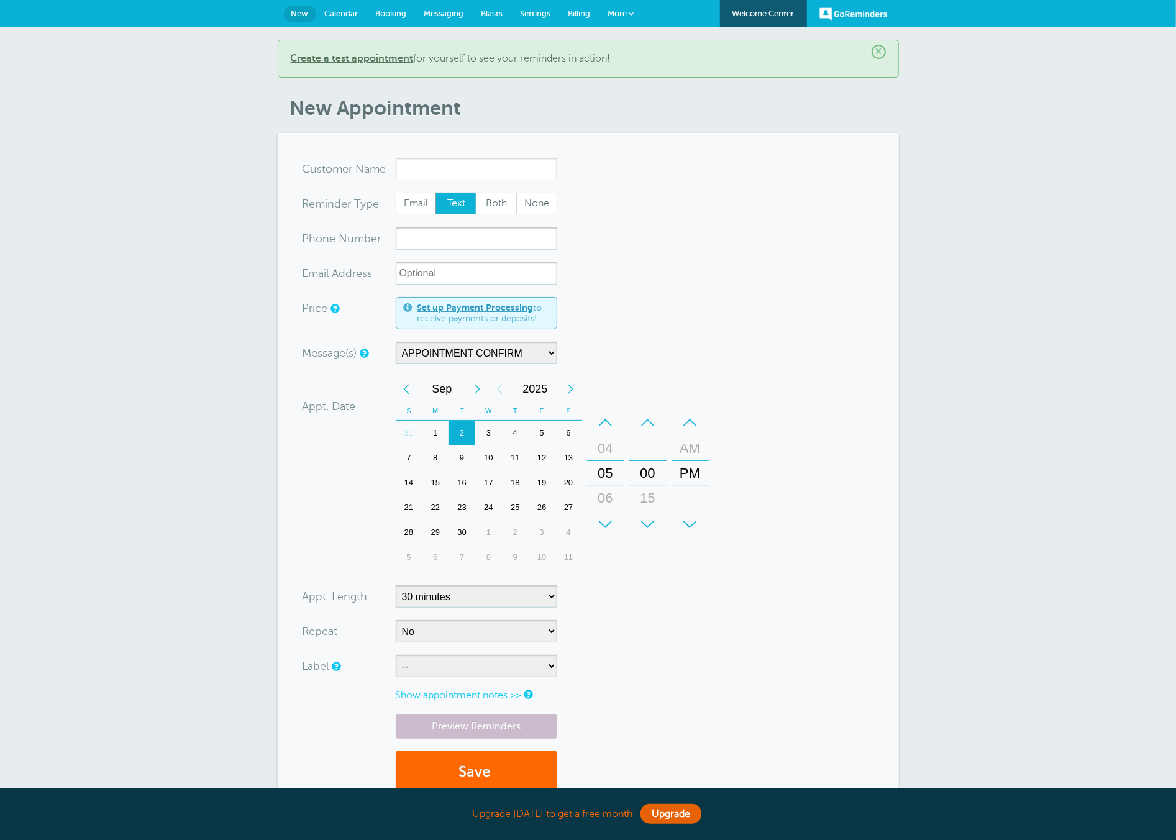
click at [642, 169] on form "You are creating a new customer. To use an existing customer select one from th…" at bounding box center [587, 482] width 571 height 648
click at [746, 196] on form "You are creating a new customer. To use an existing customer select one from th…" at bounding box center [587, 482] width 571 height 648
click at [499, 170] on input "x-no-autofill" at bounding box center [476, 169] width 161 height 22
type input "Corban"
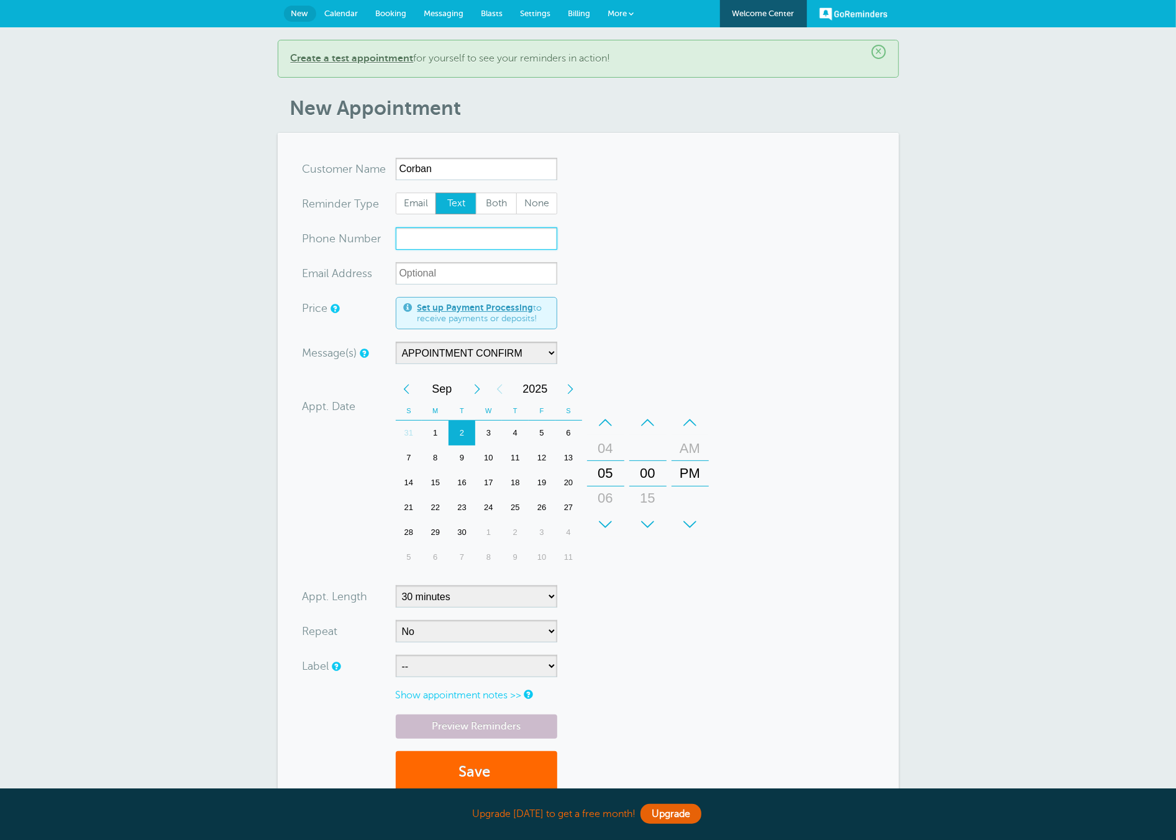
click at [460, 245] on input "xxx-no-autofill" at bounding box center [476, 238] width 161 height 22
type input "4705217869"
drag, startPoint x: 793, startPoint y: 283, endPoint x: 801, endPoint y: 254, distance: 29.7
click at [794, 279] on form "You are creating a new customer. To use an existing customer select one from th…" at bounding box center [587, 482] width 571 height 648
drag, startPoint x: 478, startPoint y: 443, endPoint x: 485, endPoint y: 455, distance: 14.2
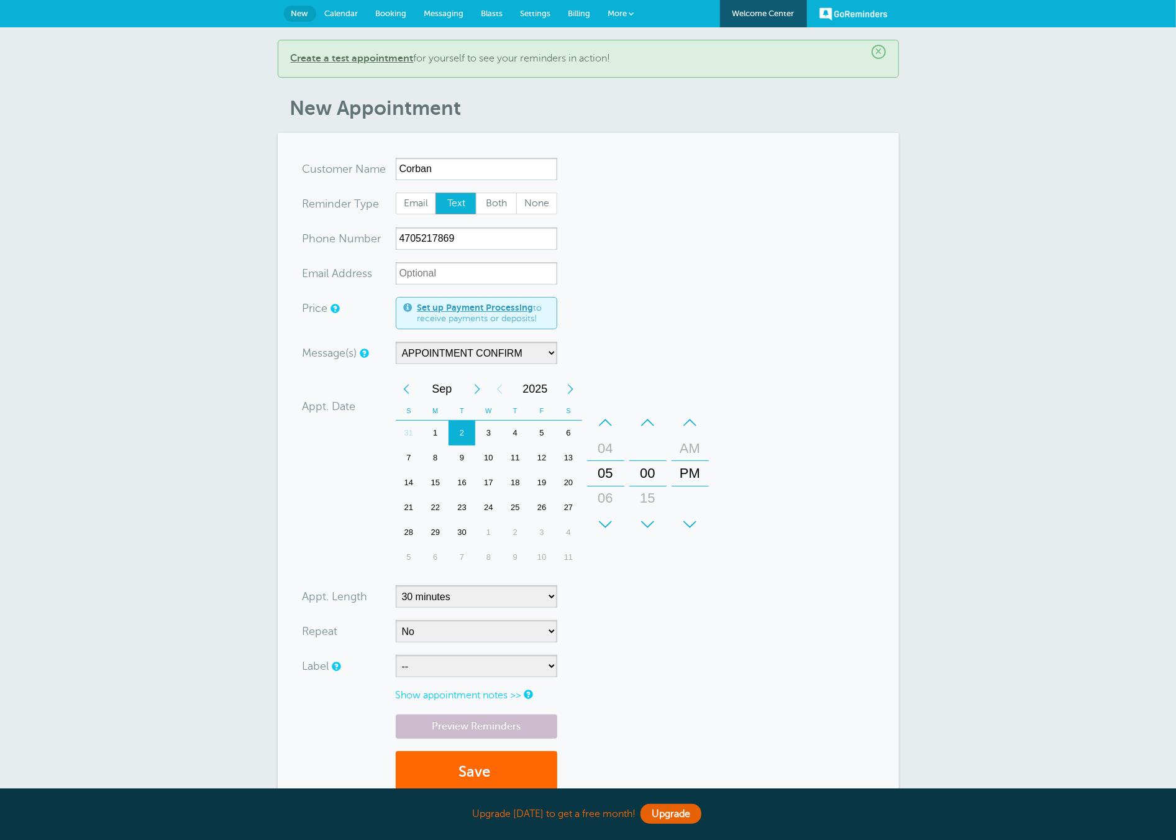
click at [479, 443] on div "3" at bounding box center [488, 432] width 27 height 25
click at [485, 455] on div "10" at bounding box center [488, 457] width 27 height 25
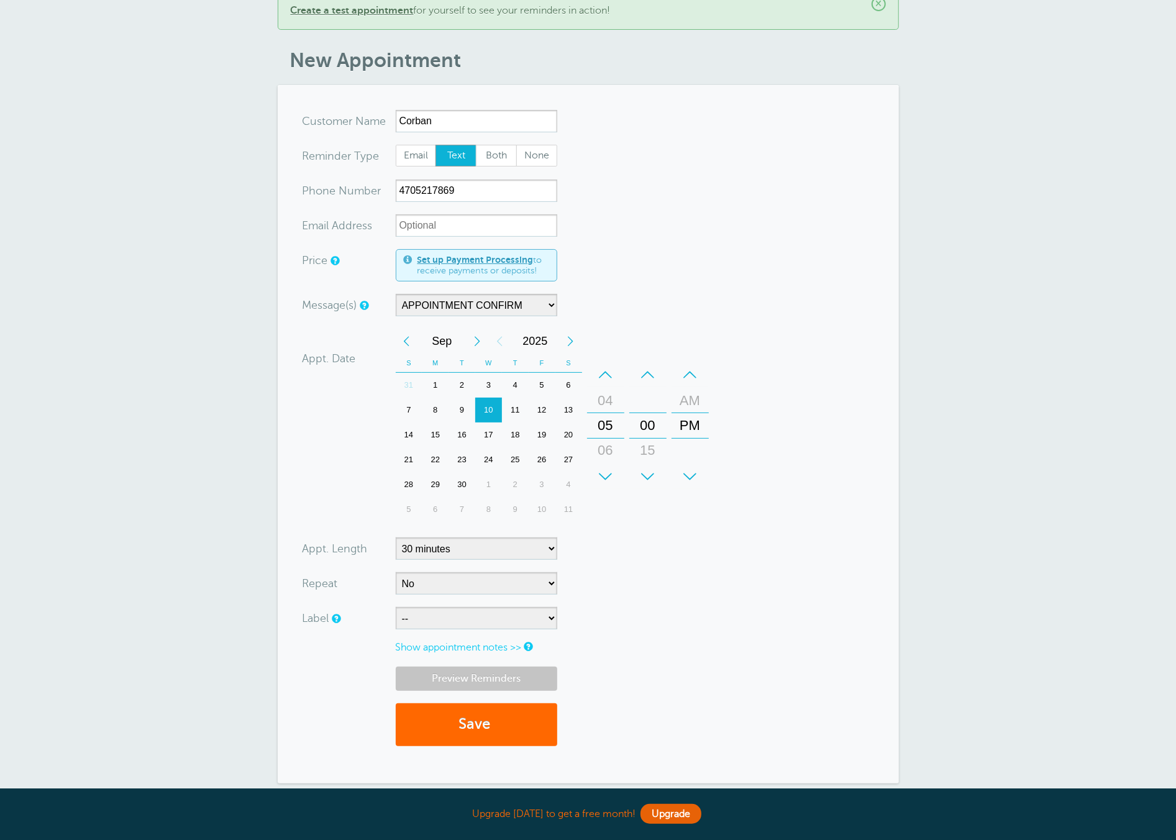
scroll to position [180, 0]
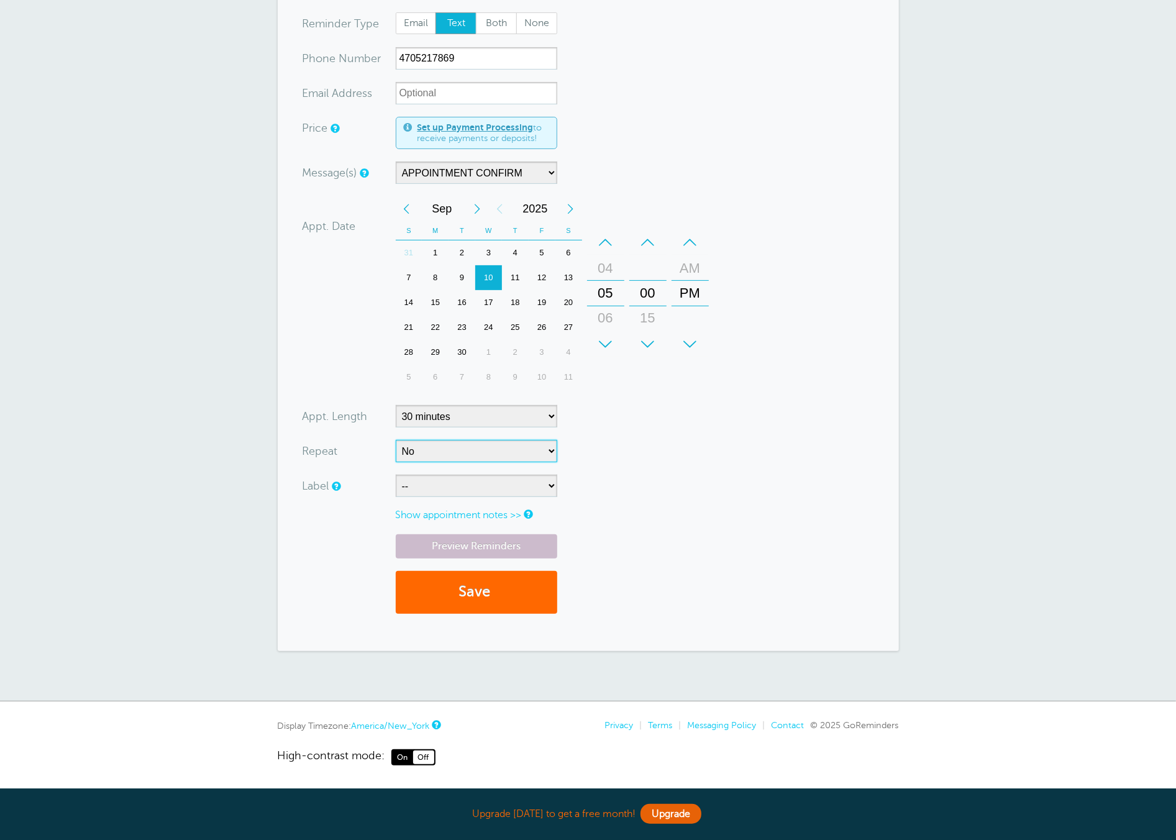
click at [435, 461] on select "No Daily Weekly Every 2 weeks Every 3 weeks Every 4 weeks Monthly Every 5 weeks…" at bounding box center [476, 451] width 161 height 22
click at [478, 488] on select "-- Internet Lead SelfGen" at bounding box center [476, 486] width 161 height 22
select select "6760"
click at [396, 475] on select "-- Internet Lead SelfGen" at bounding box center [476, 486] width 161 height 22
drag, startPoint x: 668, startPoint y: 534, endPoint x: 609, endPoint y: 545, distance: 60.1
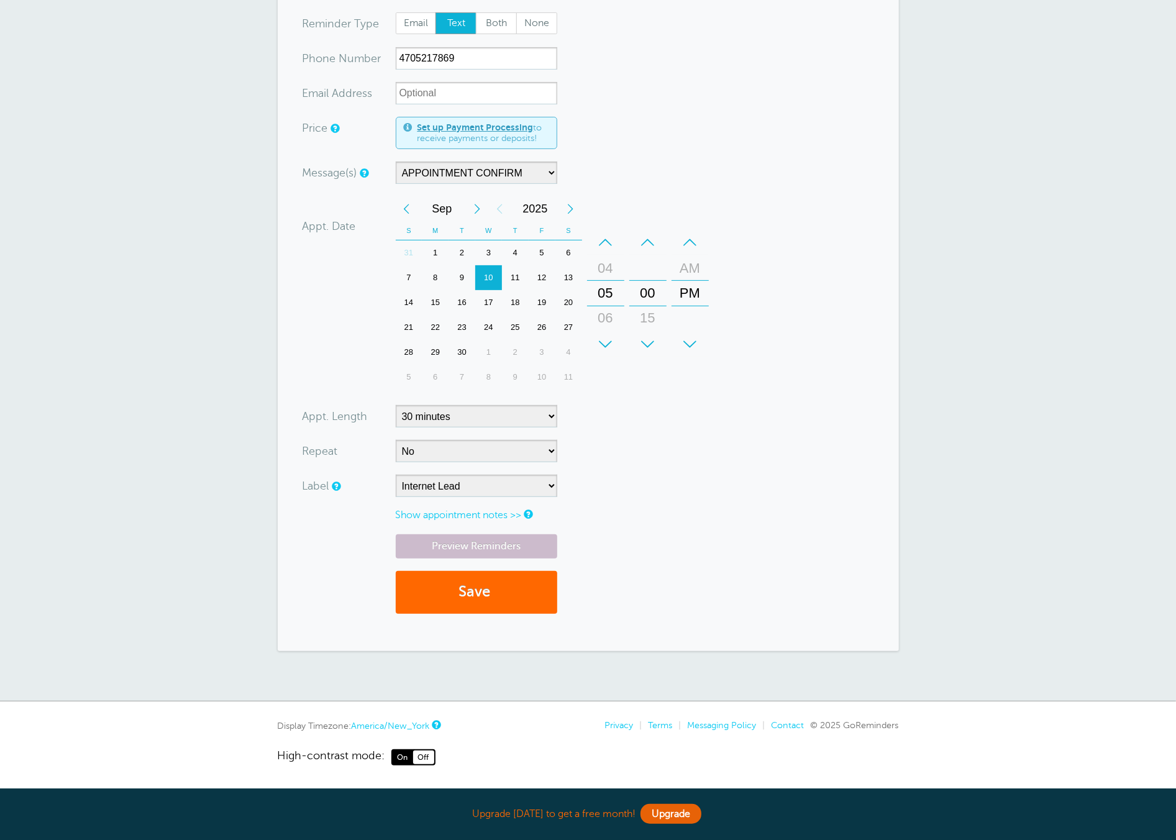
click at [666, 535] on div "Preview Reminders Save" at bounding box center [587, 580] width 571 height 92
click at [476, 589] on button "Save" at bounding box center [476, 592] width 161 height 43
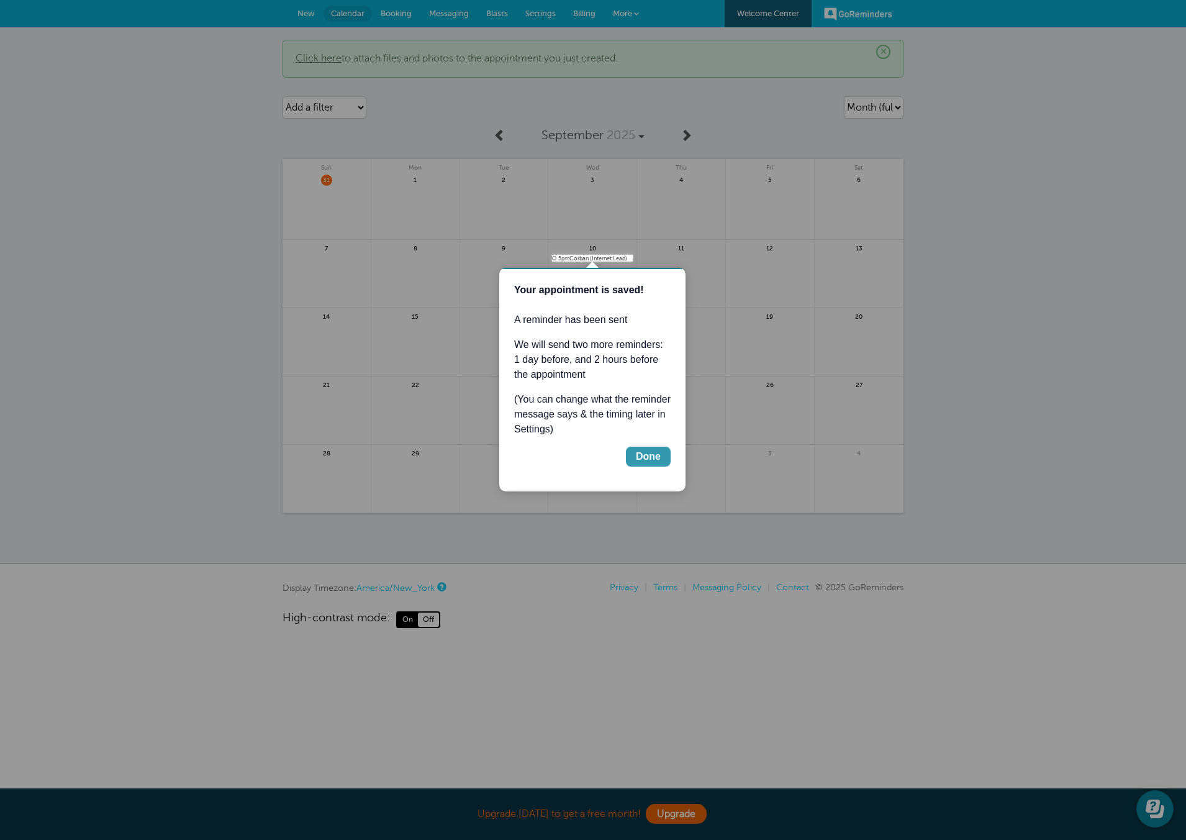
click at [650, 459] on div "Done" at bounding box center [648, 456] width 25 height 15
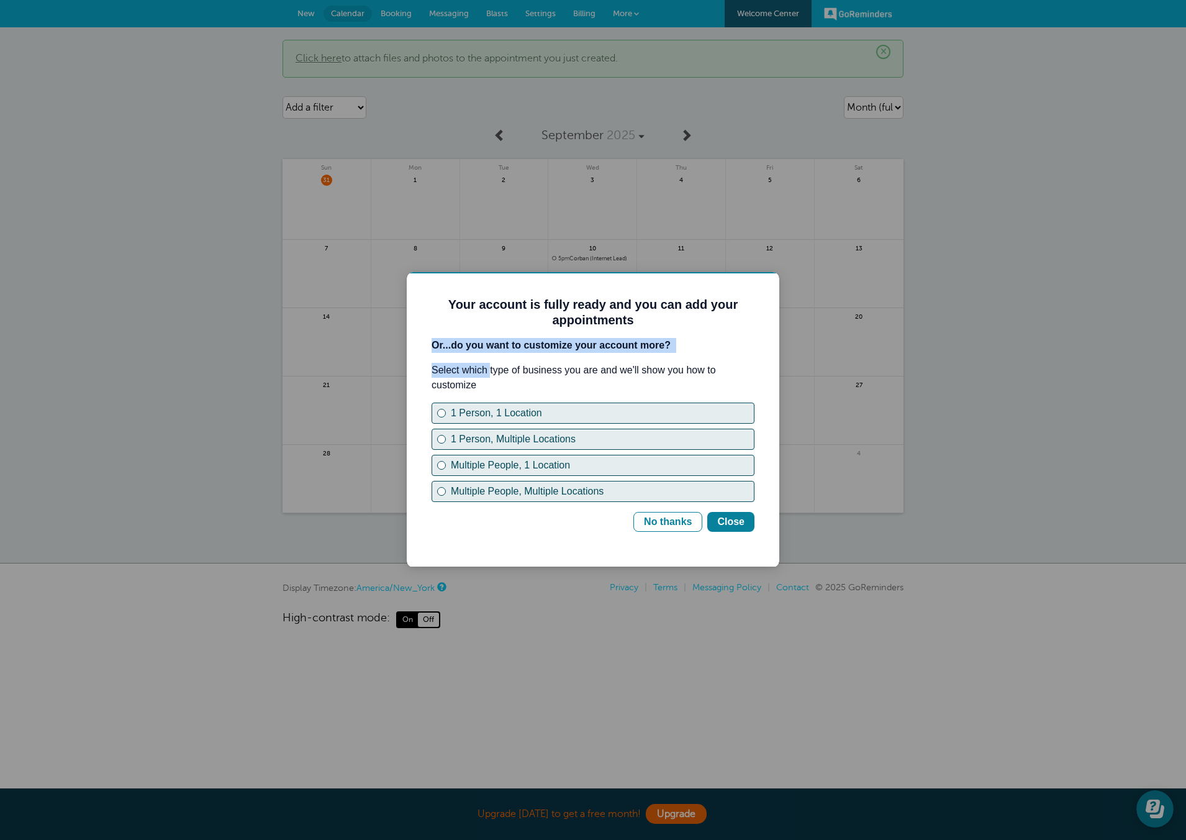
drag, startPoint x: 424, startPoint y: 347, endPoint x: 491, endPoint y: 373, distance: 72.0
click at [491, 373] on div "Your account is fully ready and you can add your appointments Or...do you want …" at bounding box center [593, 419] width 373 height 294
click at [491, 373] on p "Select which type of business you are and we'll show you how to customize" at bounding box center [593, 378] width 323 height 30
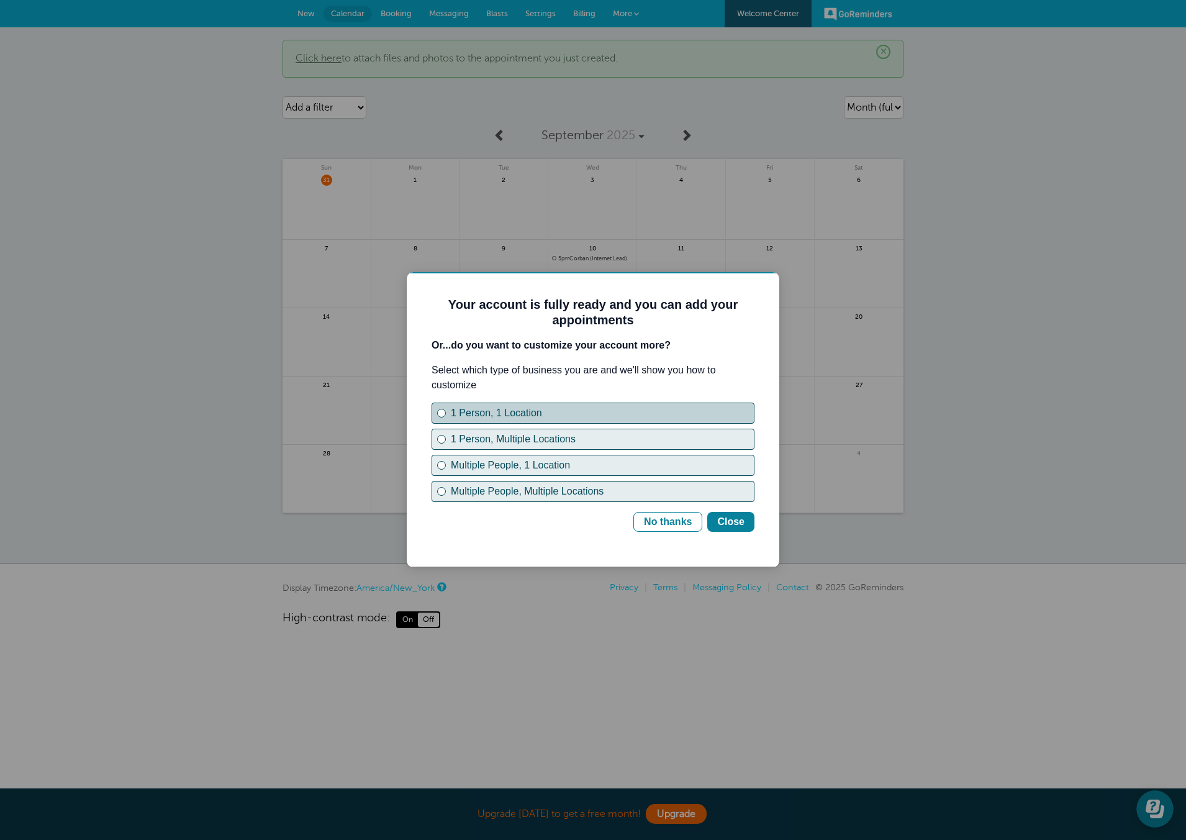
click at [481, 415] on div "1 Person, 1 Location" at bounding box center [602, 413] width 303 height 15
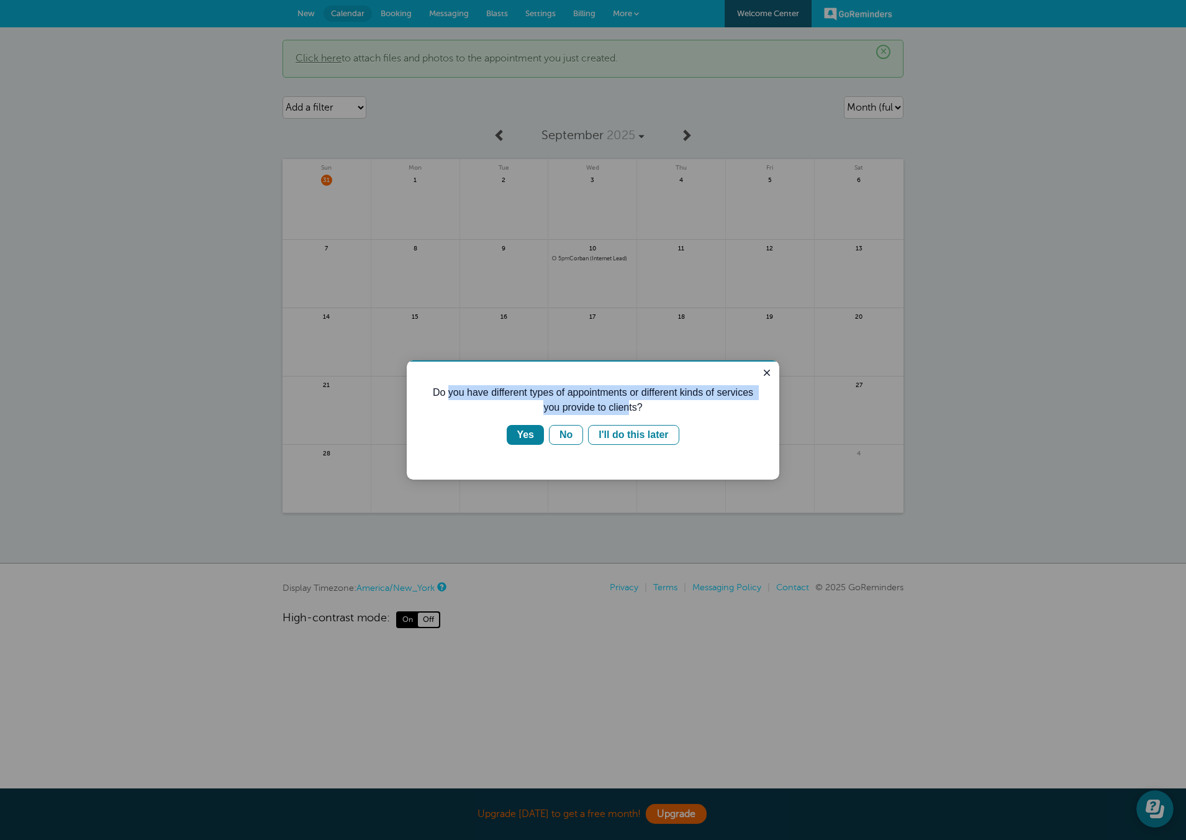
drag, startPoint x: 507, startPoint y: 396, endPoint x: 650, endPoint y: 406, distance: 143.2
click at [650, 406] on p "Do you have different types of appointments or different kinds of services you …" at bounding box center [593, 400] width 323 height 30
drag, startPoint x: 650, startPoint y: 406, endPoint x: 635, endPoint y: 422, distance: 21.6
click at [650, 406] on p "Do you have different types of appointments or different kinds of services you …" at bounding box center [593, 400] width 323 height 30
click at [612, 435] on div "I'll do this later" at bounding box center [634, 434] width 70 height 15
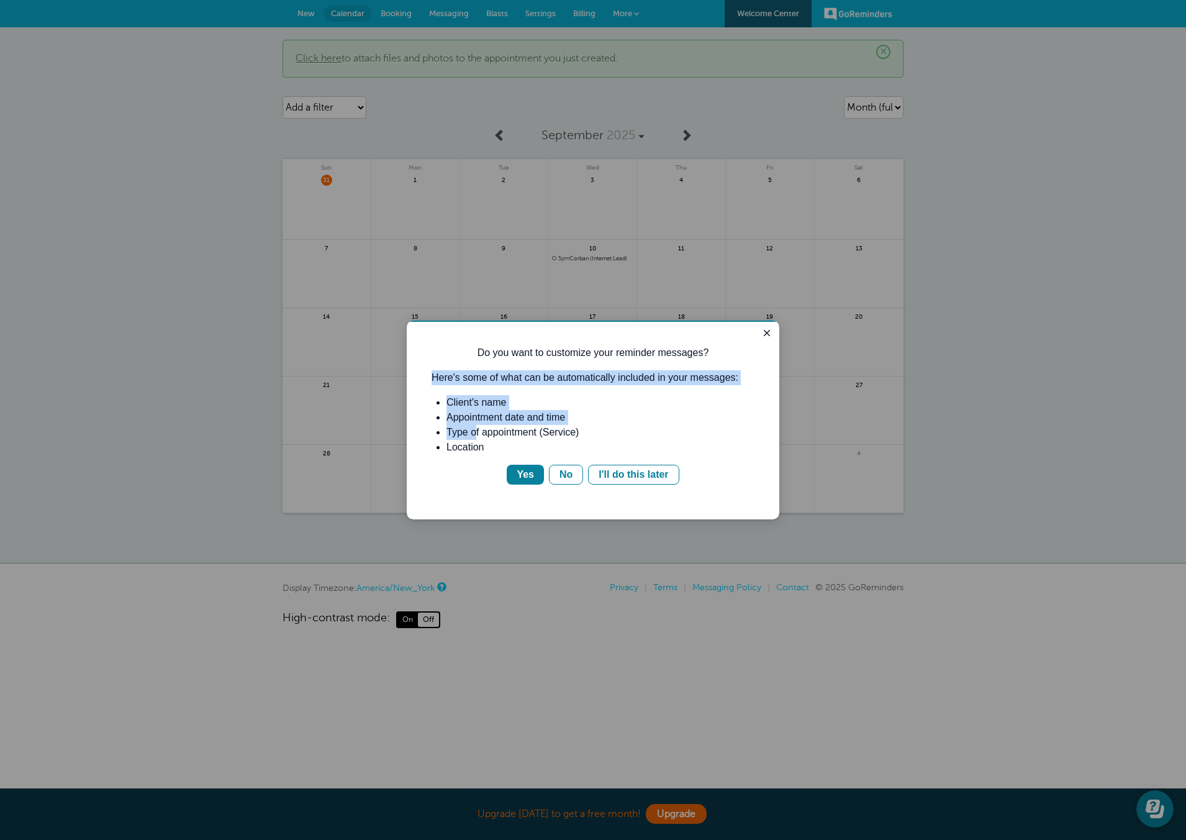
drag, startPoint x: 428, startPoint y: 372, endPoint x: 475, endPoint y: 434, distance: 78.0
click at [478, 430] on div "Do you want to customize your reminder messages? Here's some of what can be aut…" at bounding box center [593, 419] width 373 height 199
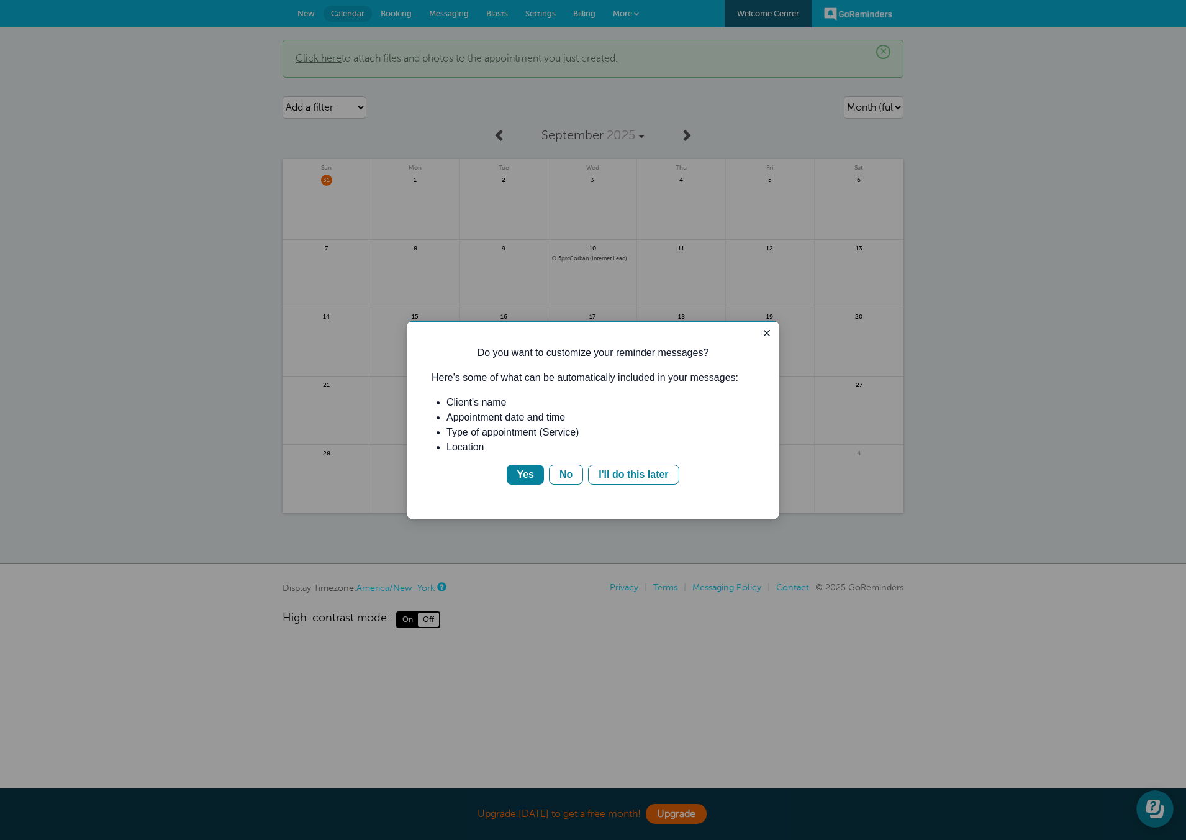
drag, startPoint x: 475, startPoint y: 435, endPoint x: 499, endPoint y: 442, distance: 25.2
click at [475, 435] on li "Type of appointment (Service)" at bounding box center [601, 432] width 308 height 15
click at [649, 477] on div "I'll do this later" at bounding box center [634, 474] width 70 height 15
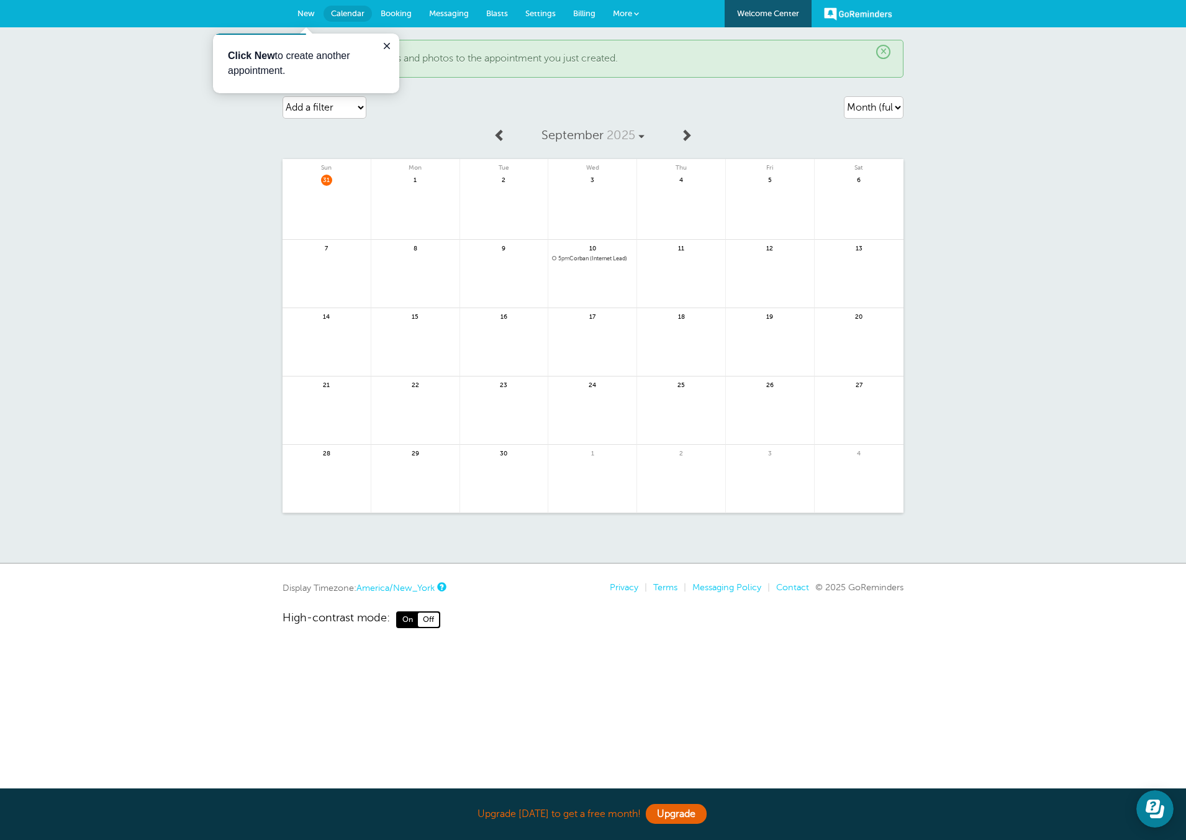
click at [403, 17] on span "Booking" at bounding box center [396, 13] width 31 height 9
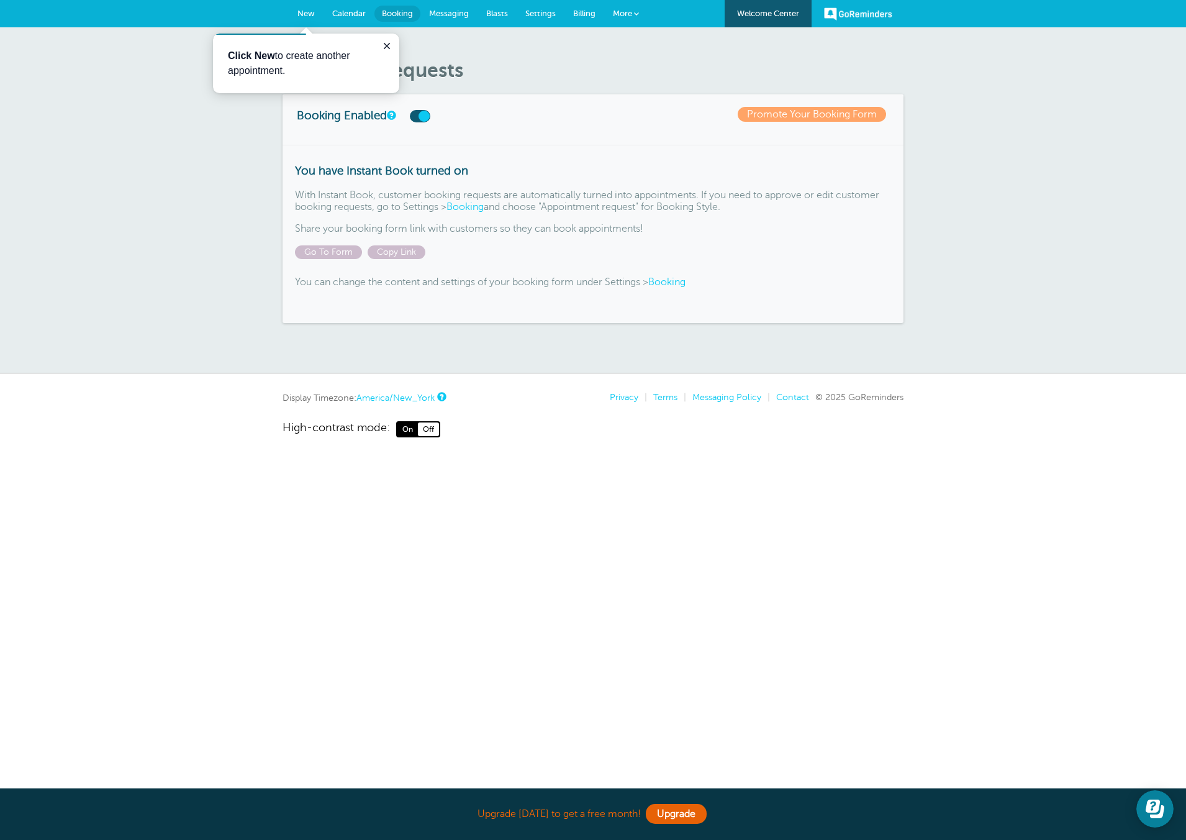
click at [448, 7] on link "Messaging" at bounding box center [448, 13] width 57 height 27
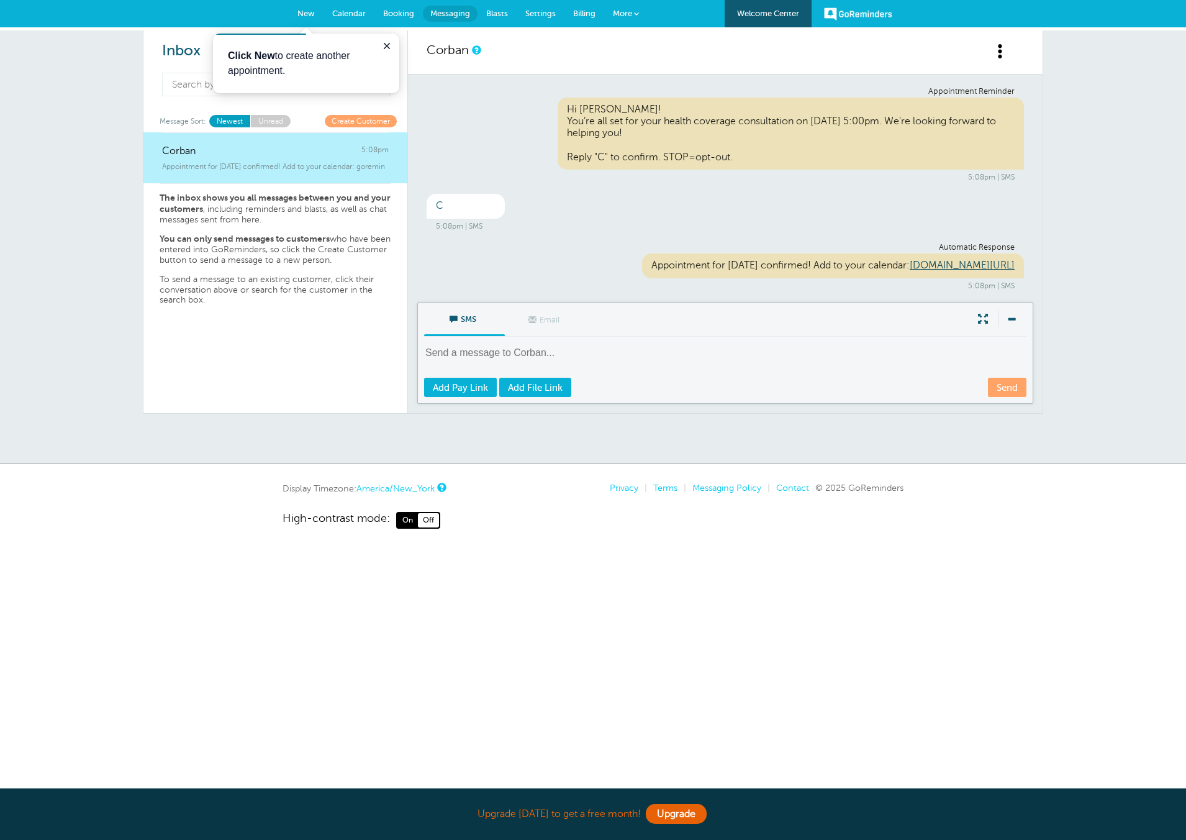
click at [232, 203] on p "The inbox shows you all messages between you and your customers , including rem…" at bounding box center [276, 209] width 232 height 32
click at [272, 117] on link "Unread" at bounding box center [270, 121] width 40 height 12
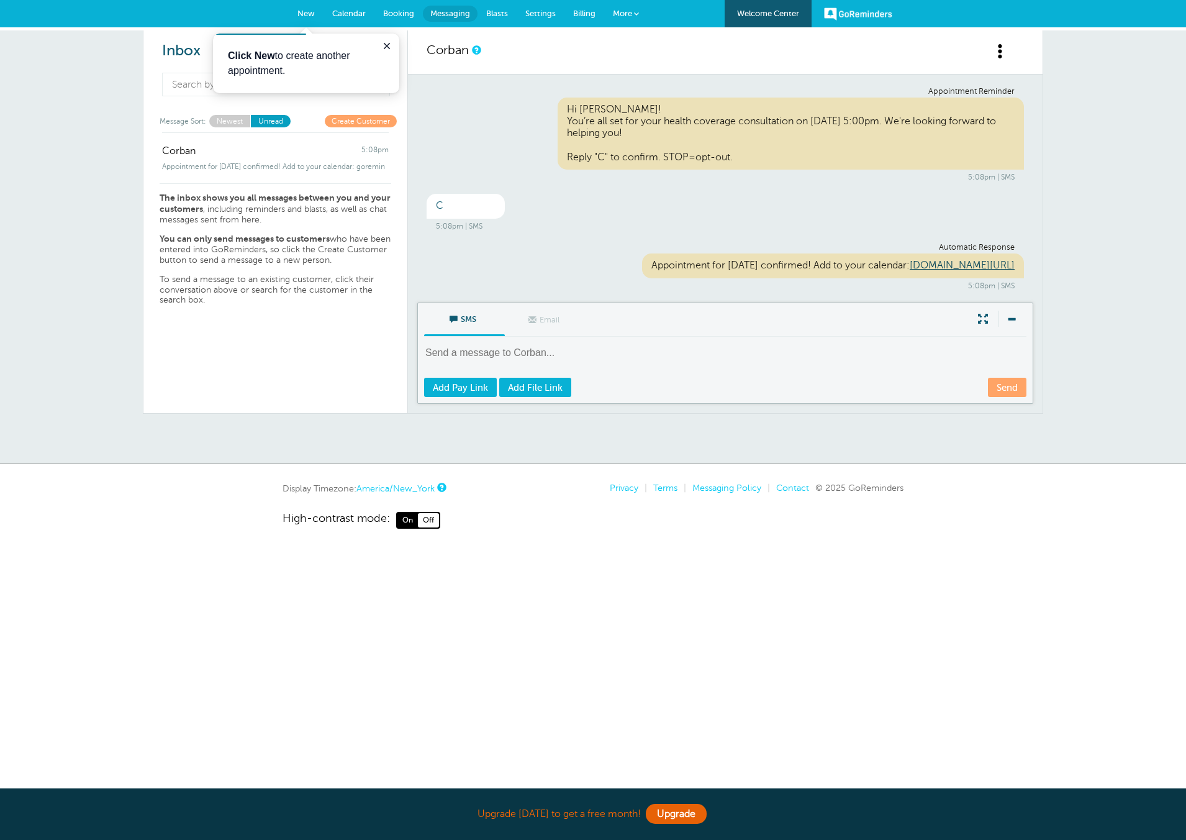
click at [230, 116] on link "Newest" at bounding box center [229, 121] width 41 height 12
click at [556, 366] on textarea at bounding box center [726, 361] width 605 height 30
type textarea "L"
type textarea "When is a good time for us to reschedule?"
click at [1019, 396] on link "Send" at bounding box center [1007, 387] width 39 height 19
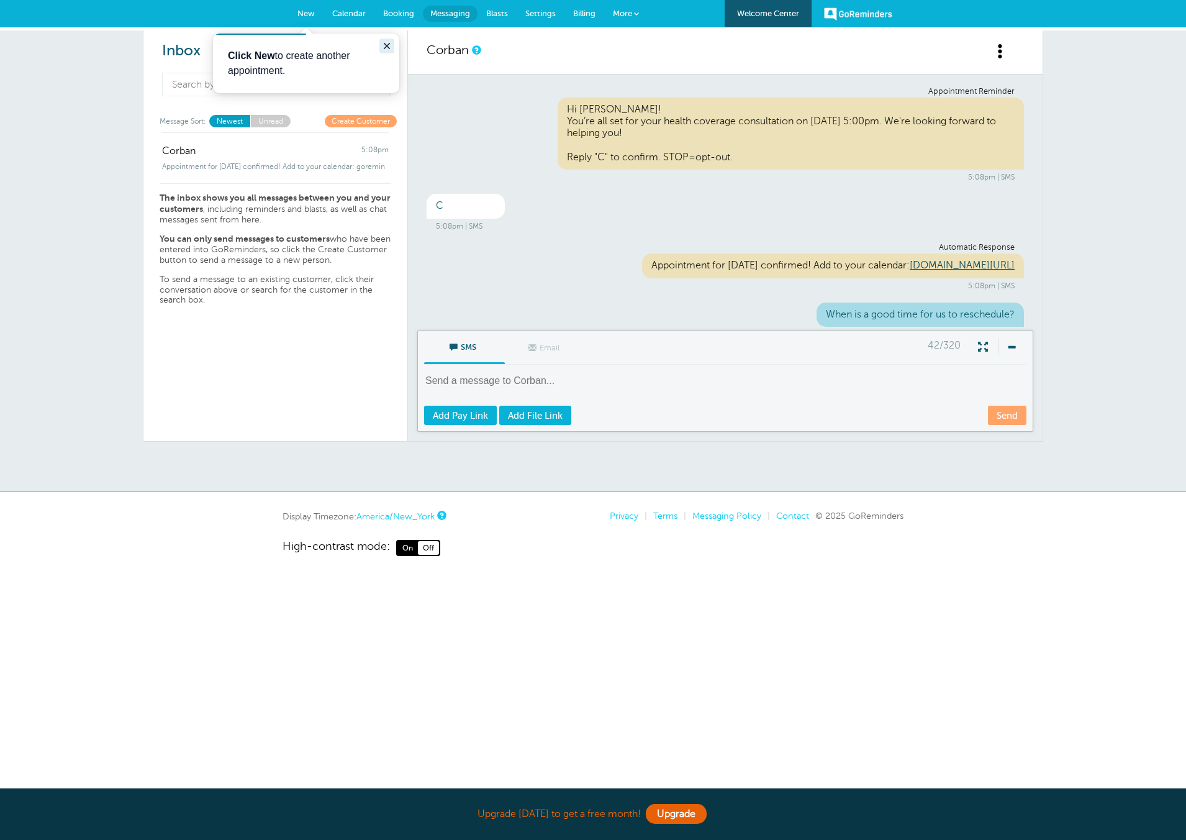
click at [389, 43] on icon "Close guide" at bounding box center [387, 46] width 6 height 6
click at [269, 122] on link "Unread" at bounding box center [270, 121] width 40 height 12
drag, startPoint x: 230, startPoint y: 119, endPoint x: 232, endPoint y: 113, distance: 6.5
click at [230, 120] on link "Newest" at bounding box center [229, 121] width 41 height 12
click at [235, 91] on input at bounding box center [276, 83] width 228 height 20
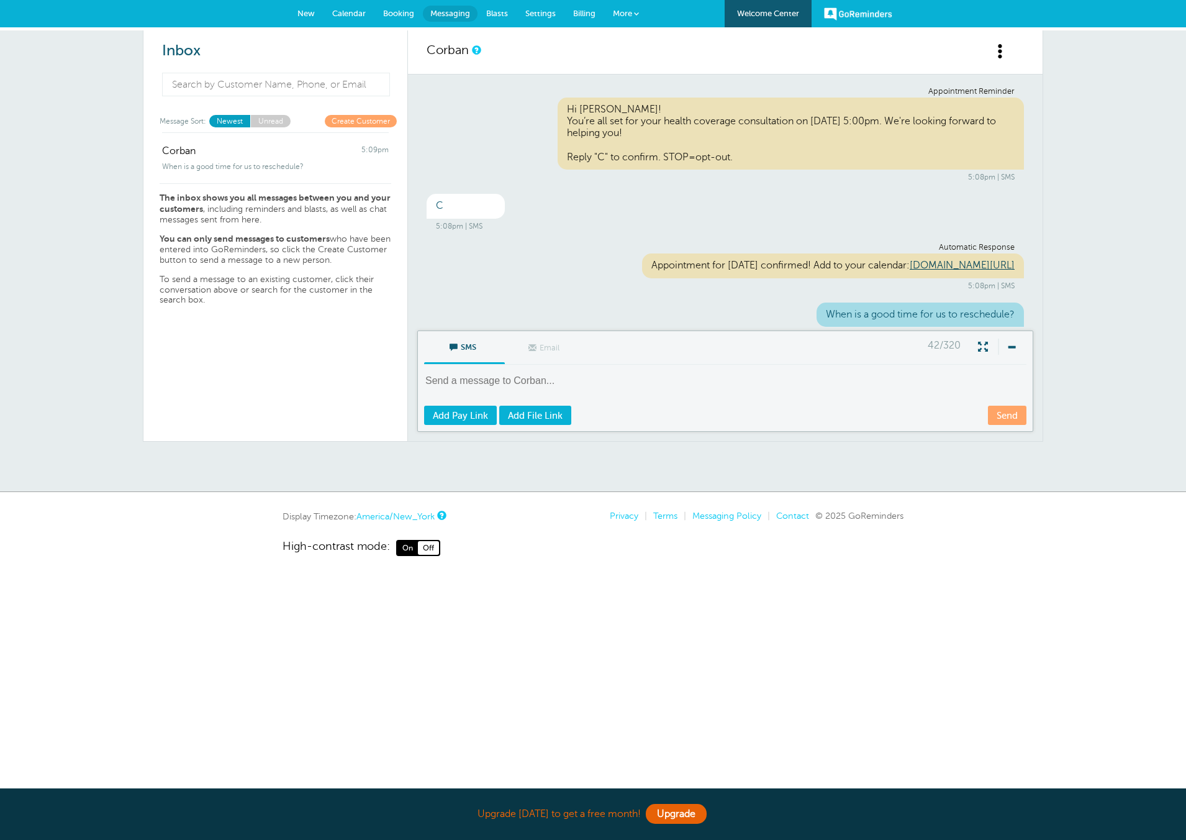
click at [353, 116] on link "Create Customer" at bounding box center [361, 121] width 72 height 12
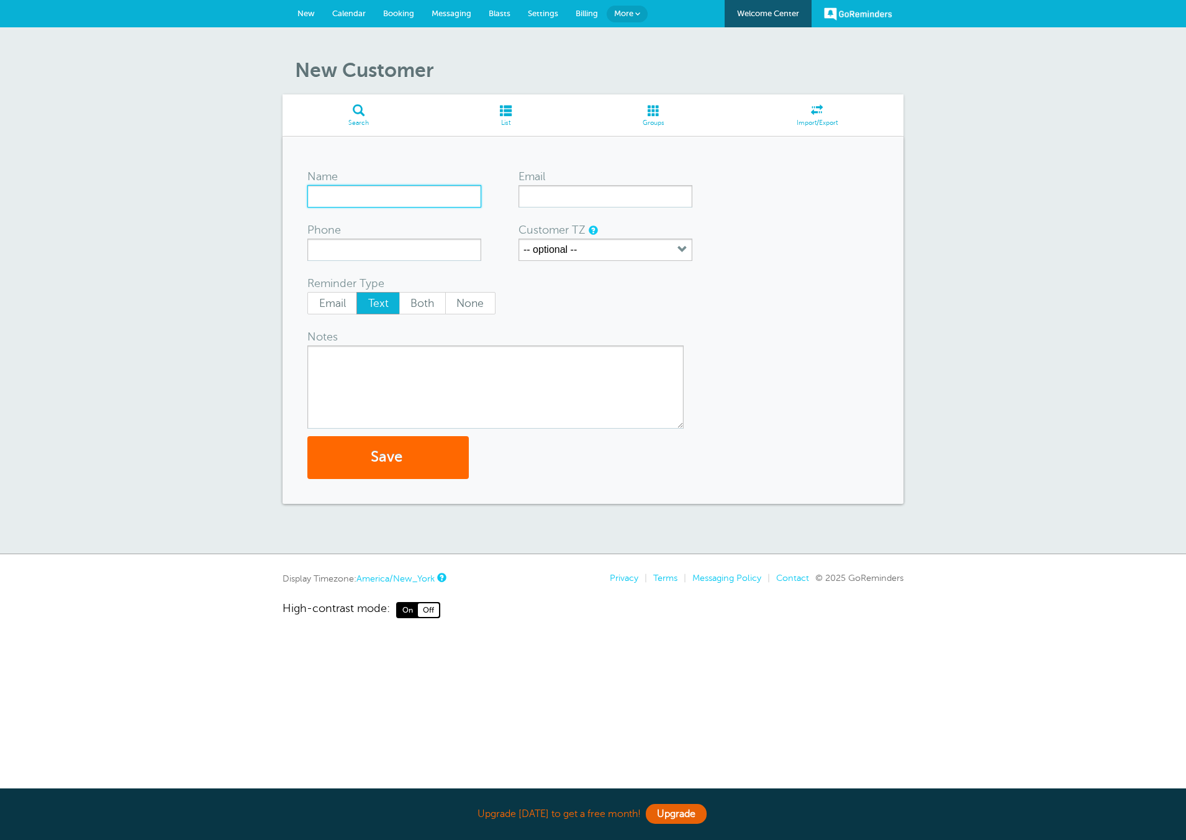
click at [332, 201] on input "Name" at bounding box center [394, 196] width 174 height 22
click at [784, 385] on form "Name Email Phone Customer TZ -- optional -- Time zone am/pm 24h [GEOGRAPHIC_DAT…" at bounding box center [592, 319] width 571 height 317
click at [498, 120] on span "List" at bounding box center [506, 122] width 129 height 7
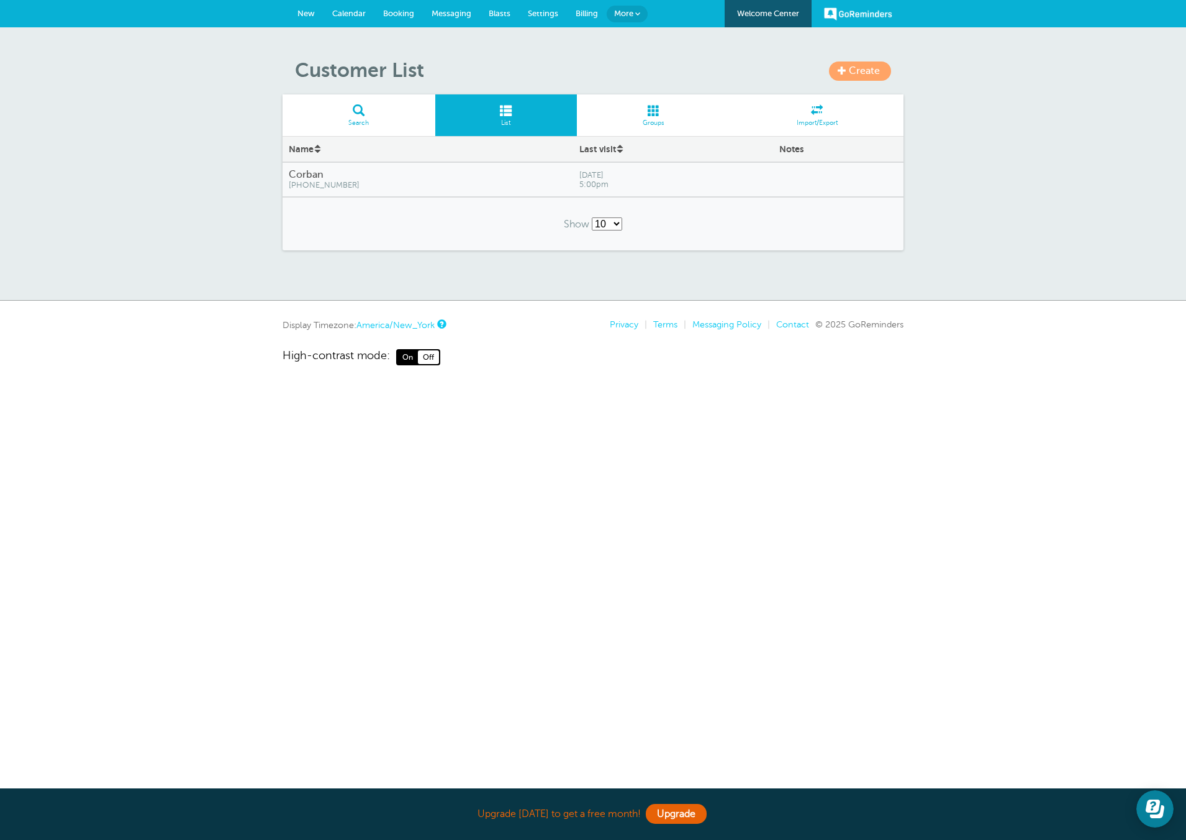
click at [580, 184] on span "5:00pm" at bounding box center [674, 184] width 188 height 9
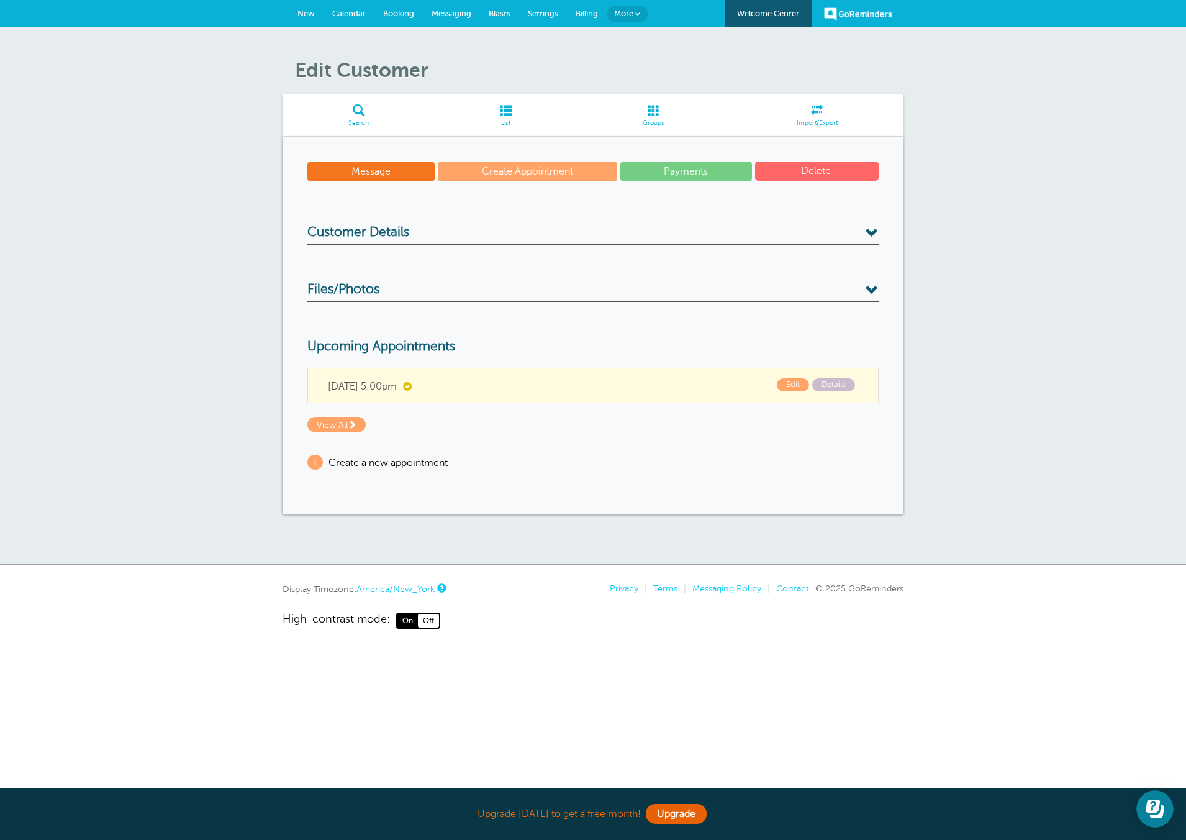
click at [712, 171] on link "Payments" at bounding box center [686, 171] width 132 height 20
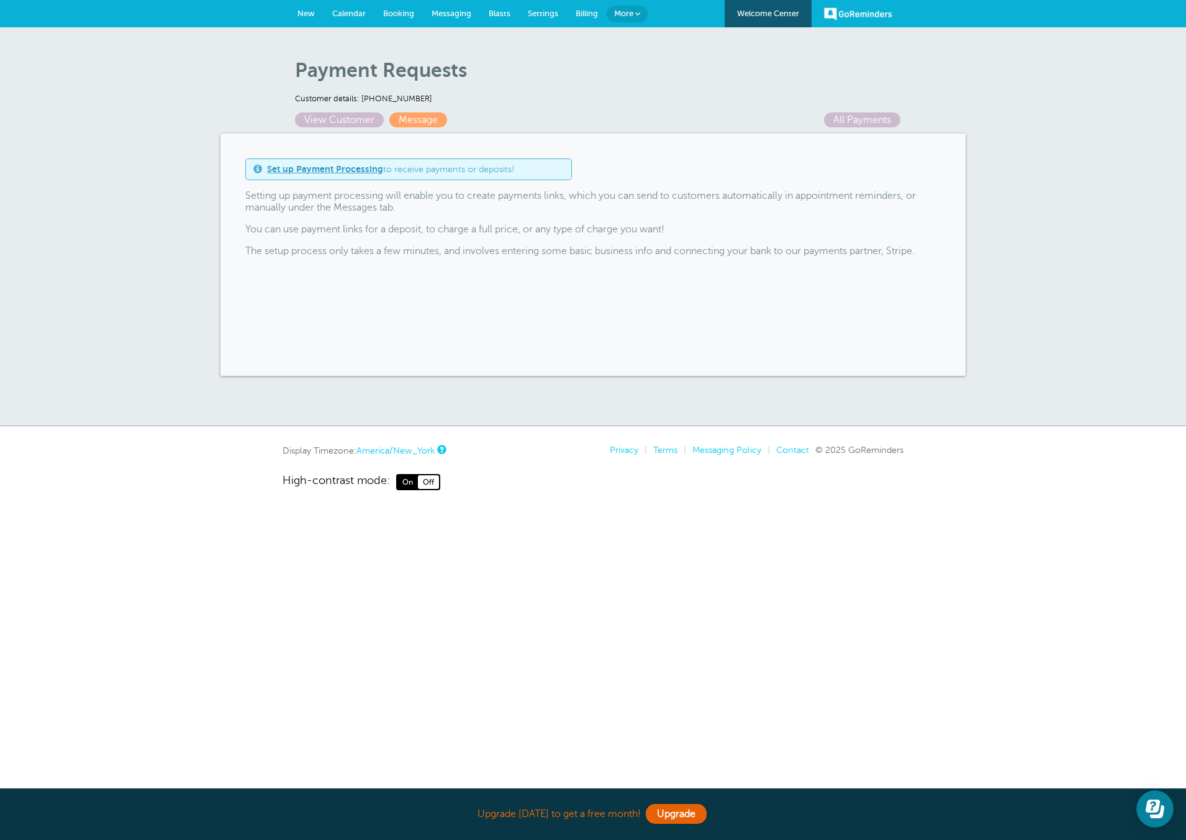
click at [405, 12] on span "Booking" at bounding box center [398, 13] width 31 height 9
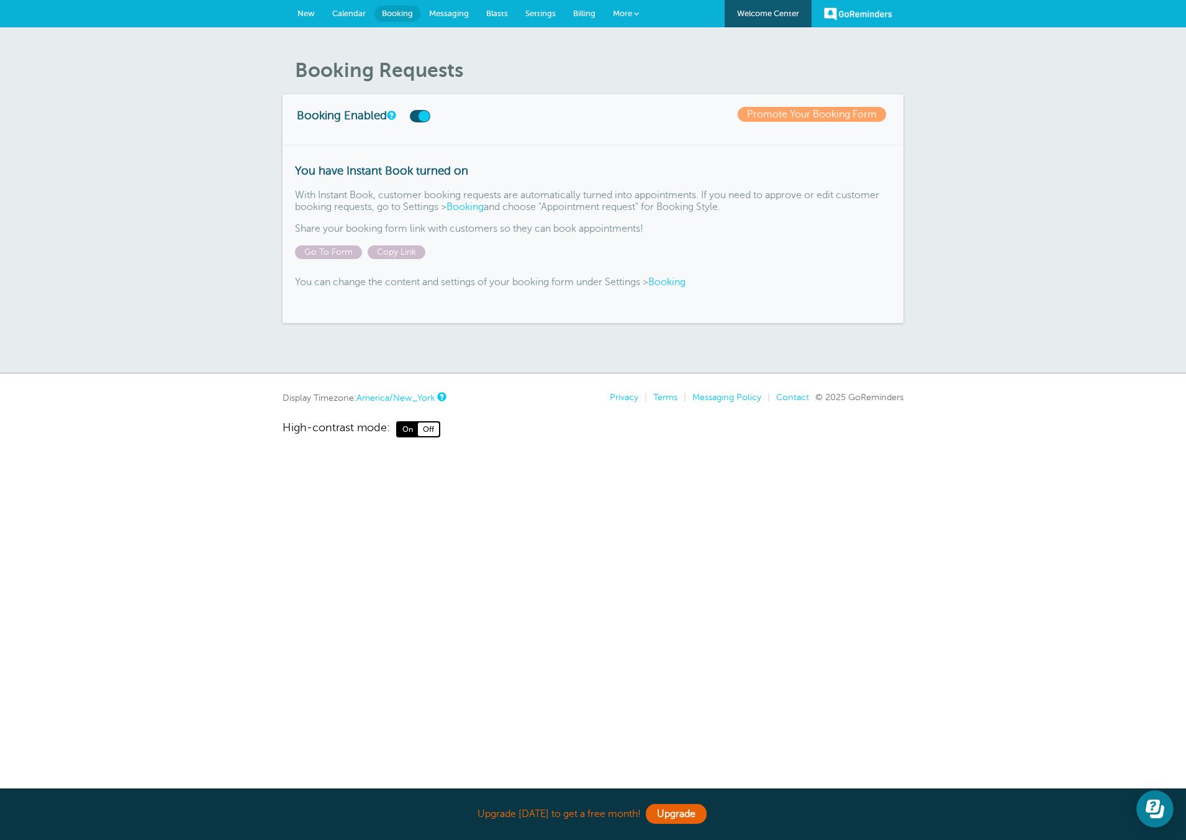
click at [342, 16] on span "Calendar" at bounding box center [349, 13] width 34 height 9
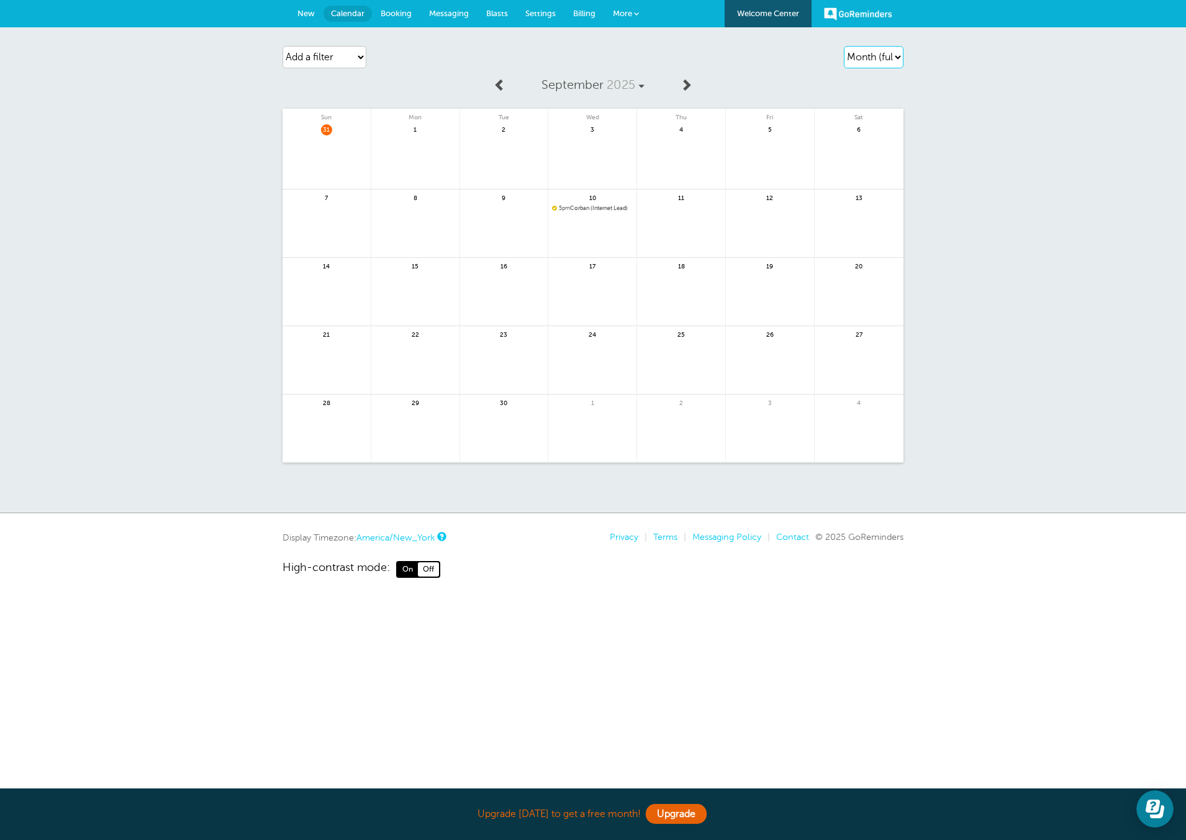
click at [883, 54] on select "Agenda Day Week Month (full view) Month (condensed)" at bounding box center [874, 57] width 60 height 22
click at [844, 46] on select "Agenda Day Week Month (full view) Month (condensed)" at bounding box center [874, 57] width 60 height 22
click at [545, 14] on span "Settings" at bounding box center [540, 13] width 30 height 9
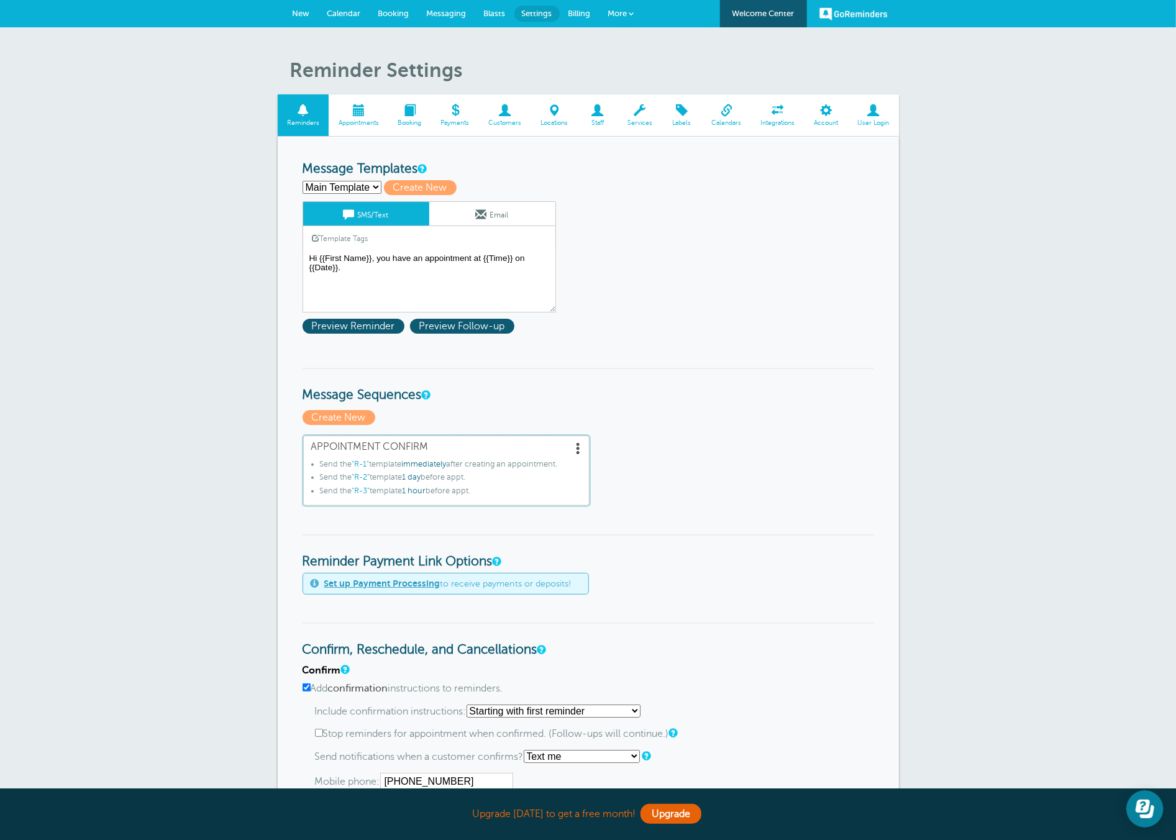
click at [581, 442] on span at bounding box center [579, 448] width 12 height 12
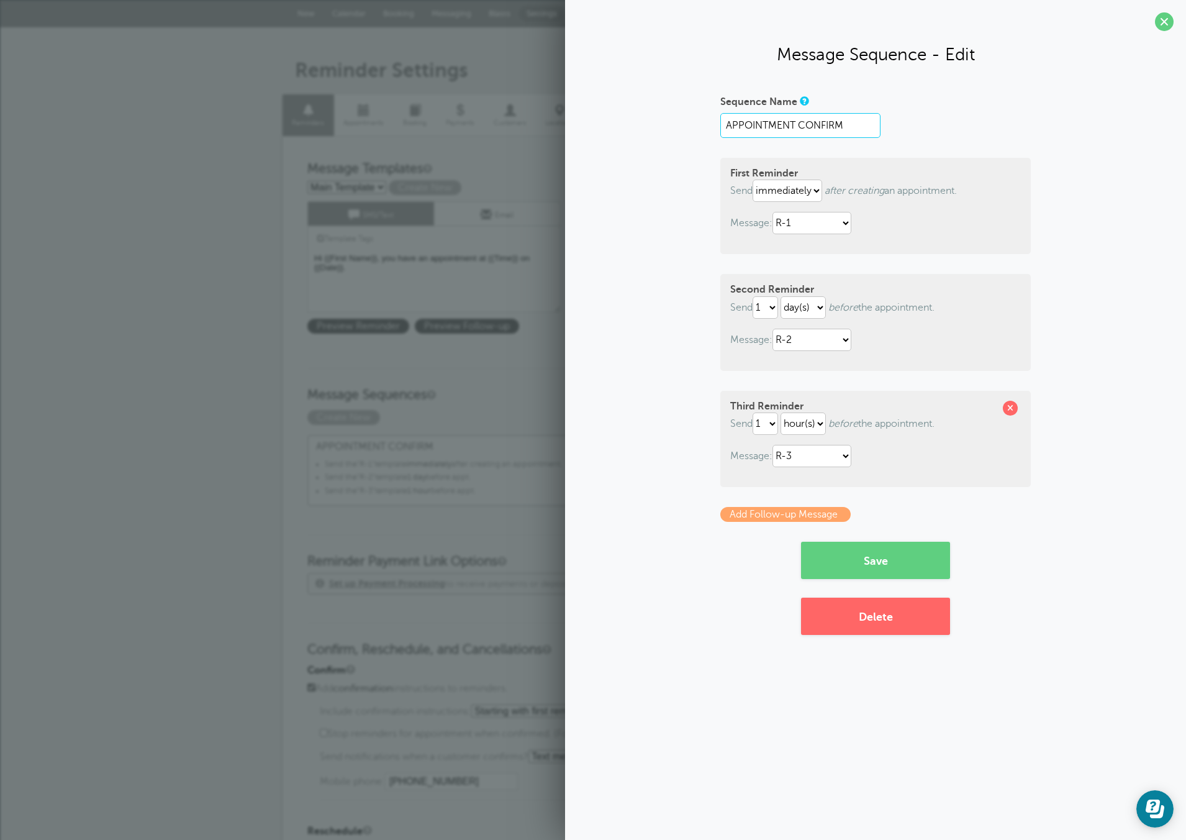
click at [855, 117] on input "APPOINTMENT CONFIRM" at bounding box center [800, 125] width 160 height 25
drag, startPoint x: 981, startPoint y: 150, endPoint x: 973, endPoint y: 148, distance: 8.3
click at [981, 150] on form "Sequence Name APPOINTMENT CONFIRM First Reminder Send immediately 1 2 3 4 5 6 7…" at bounding box center [875, 335] width 311 height 488
click at [775, 190] on select "immediately 1 2 3 4 5 6 7 8 9 10 11 12 13 14 15 16 17 18 19 20 21 22 23 24 25 2…" at bounding box center [788, 191] width 70 height 22
click at [868, 560] on button "Save" at bounding box center [875, 560] width 149 height 37
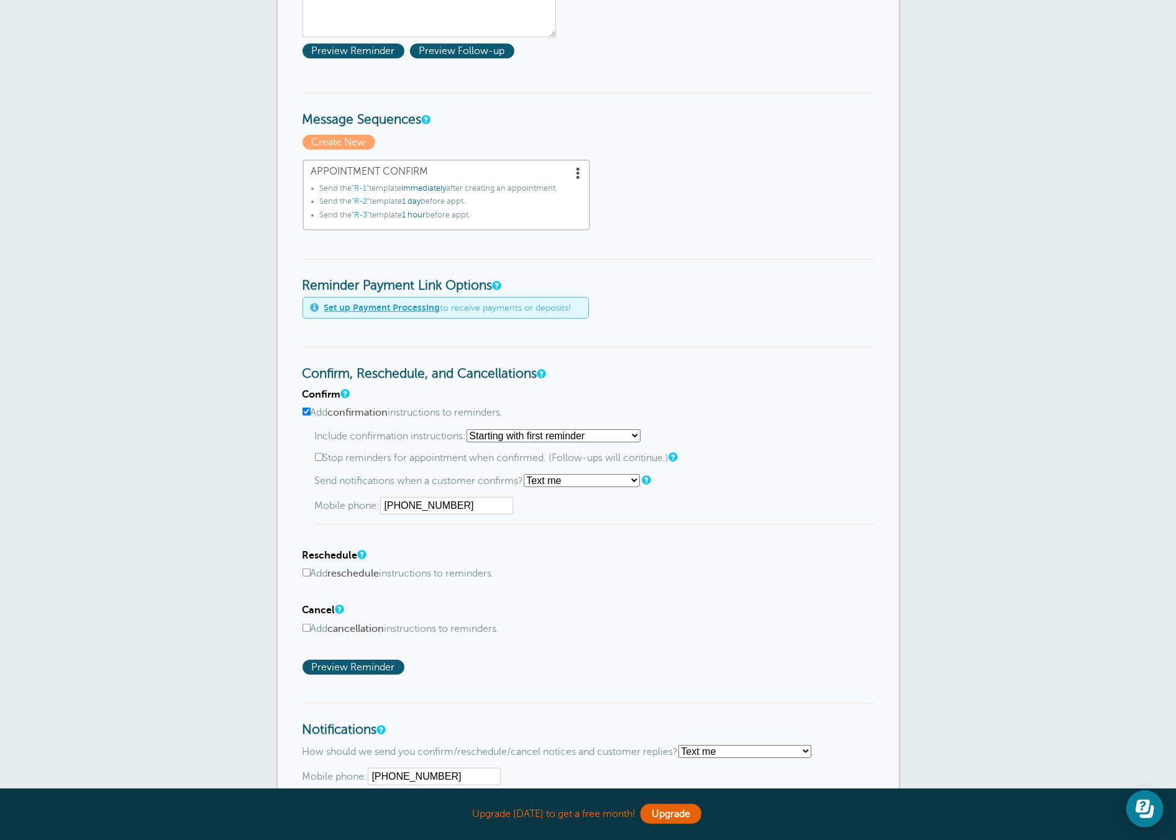
scroll to position [317, 0]
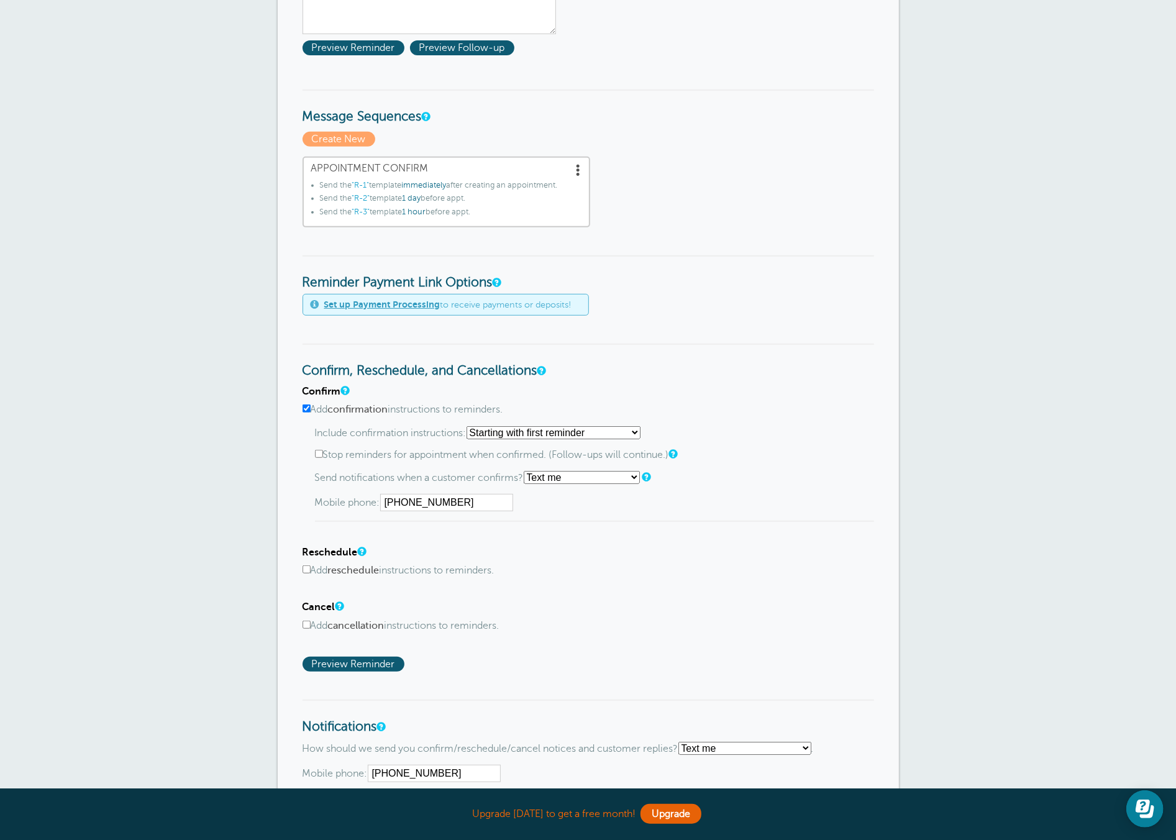
click at [511, 429] on select "Starting with first reminder If reminder is [DATE] of appointment If reminder i…" at bounding box center [553, 432] width 174 height 13
select select "2"
click at [470, 426] on select "Starting with first reminder If reminder is [DATE] of appointment If reminder i…" at bounding box center [553, 432] width 174 height 13
drag, startPoint x: 346, startPoint y: 448, endPoint x: 524, endPoint y: 452, distance: 177.7
click at [520, 453] on label "Stop reminders for appointment when confirmed. (Follow-ups will continue.)" at bounding box center [594, 455] width 559 height 12
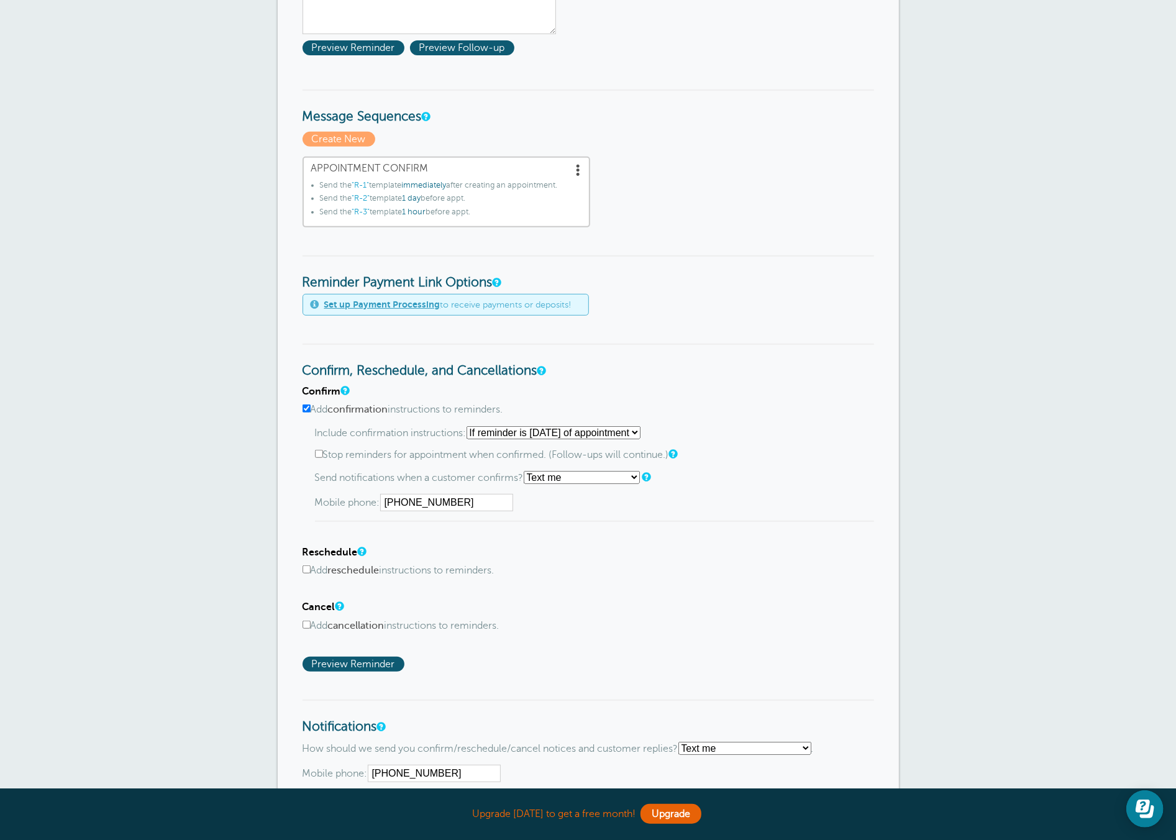
click at [524, 451] on label "Stop reminders for appointment when confirmed. (Follow-ups will continue.)" at bounding box center [594, 455] width 559 height 12
click at [323, 451] on input "Stop reminders for appointment when confirmed. (Follow-ups will continue.)" at bounding box center [319, 454] width 8 height 8
checkbox input "true"
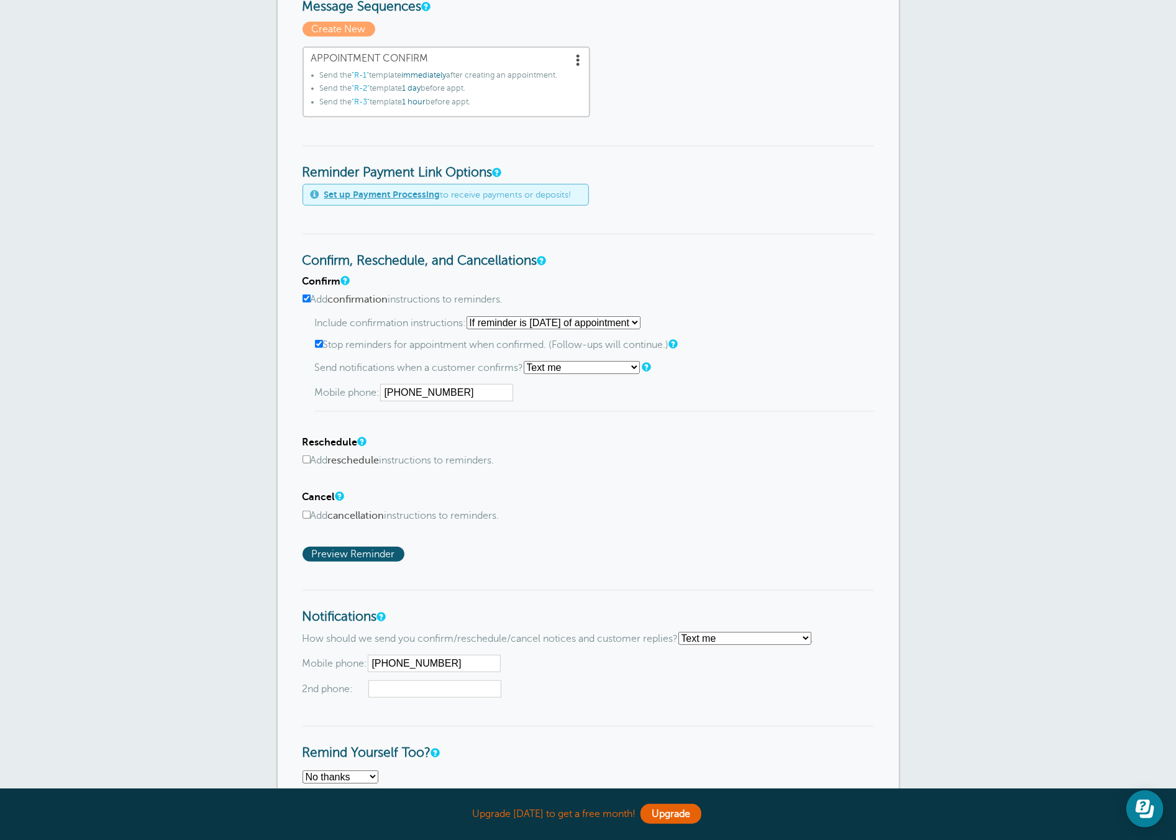
scroll to position [650, 0]
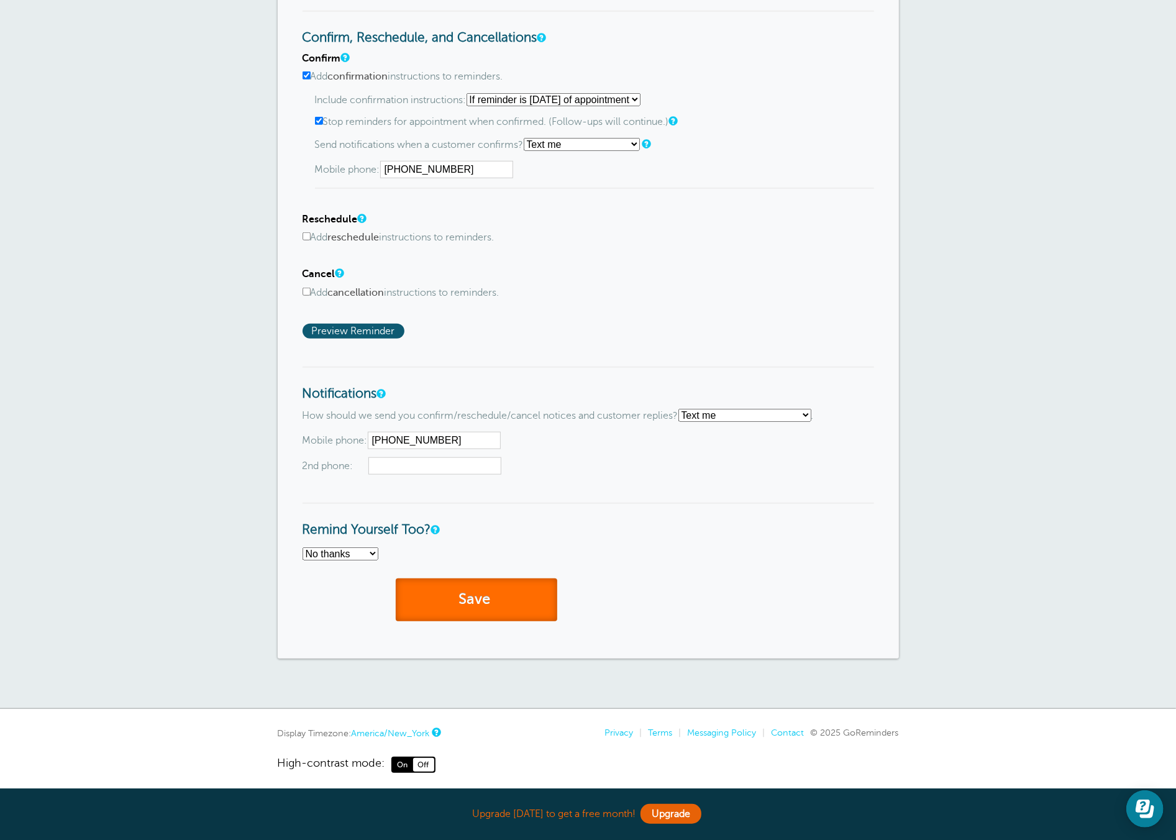
click at [448, 598] on button "Save" at bounding box center [476, 599] width 161 height 43
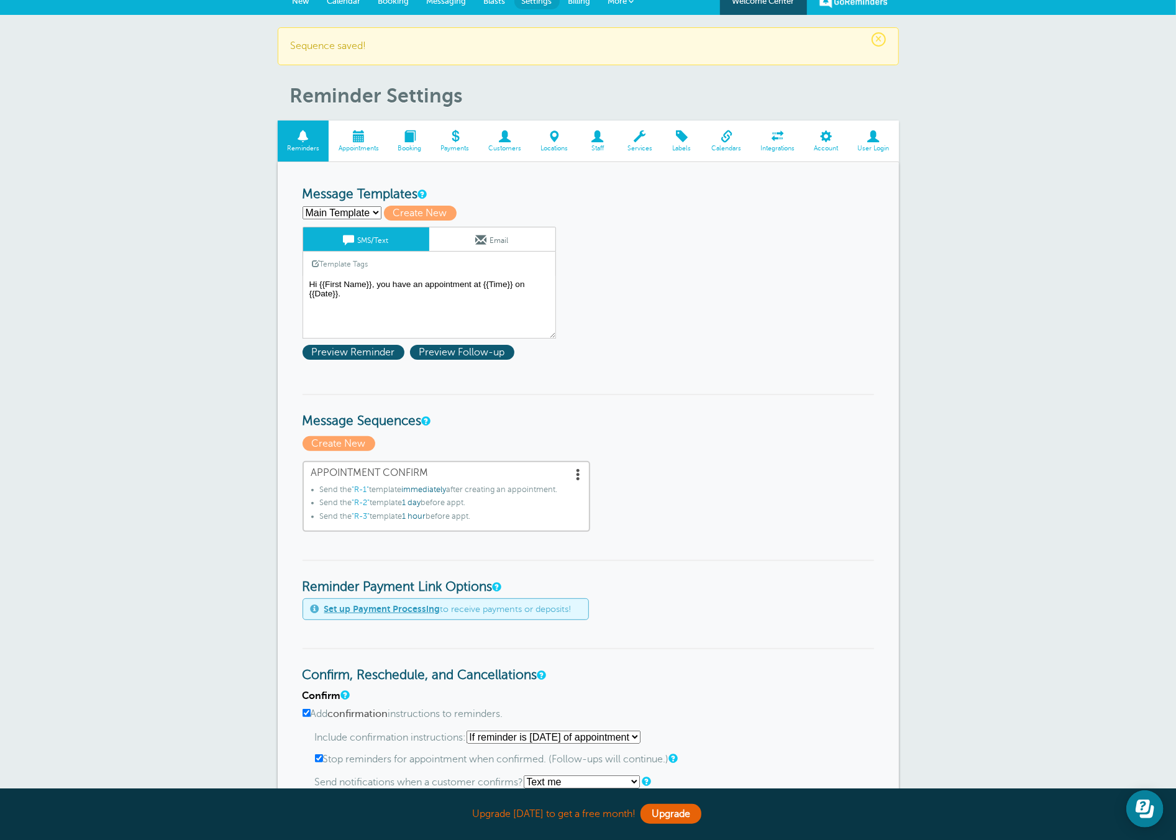
scroll to position [0, 0]
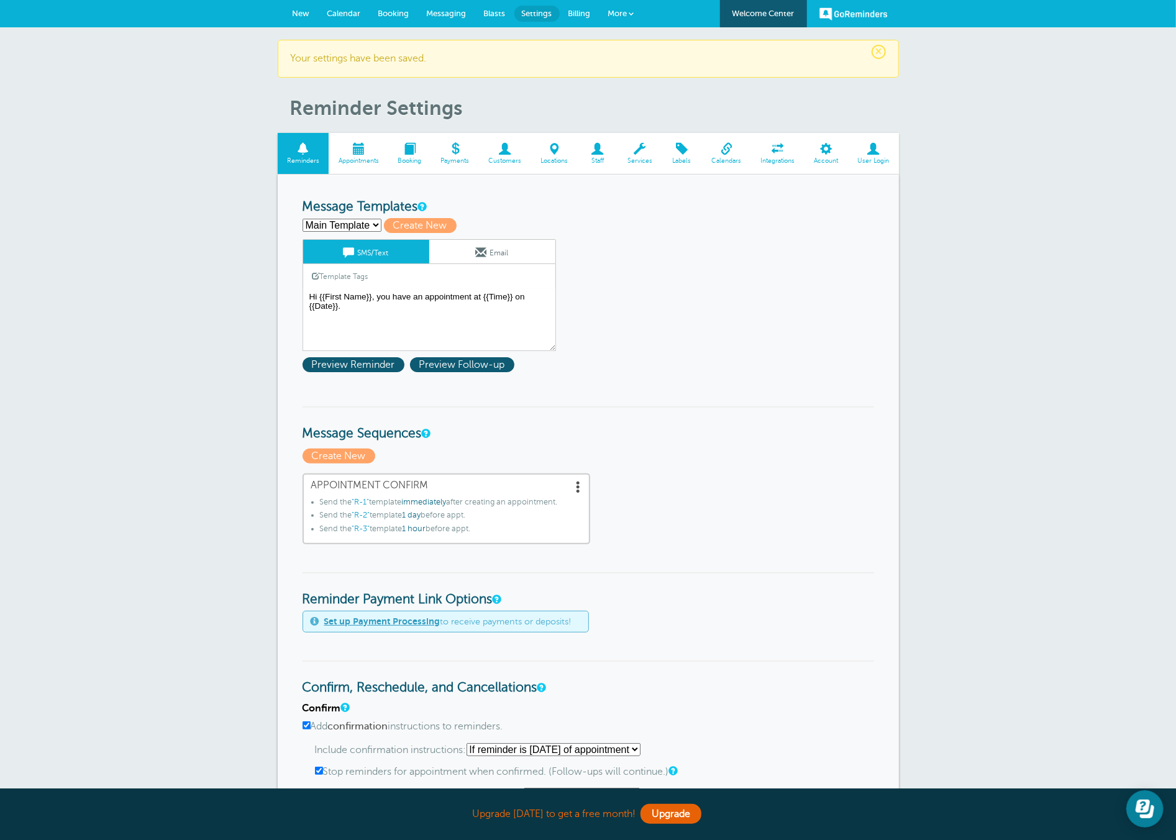
click at [351, 224] on select "Main Template R-1 R-2 R-3 Create new..." at bounding box center [341, 225] width 79 height 13
select select "160561"
click at [302, 219] on select "Main Template R-1 R-2 R-3 Create new..." at bounding box center [341, 225] width 79 height 13
type input "R-1"
type textarea "Hi {{First Name}}! You’re all set for your health coverage consultation on {{Da…"
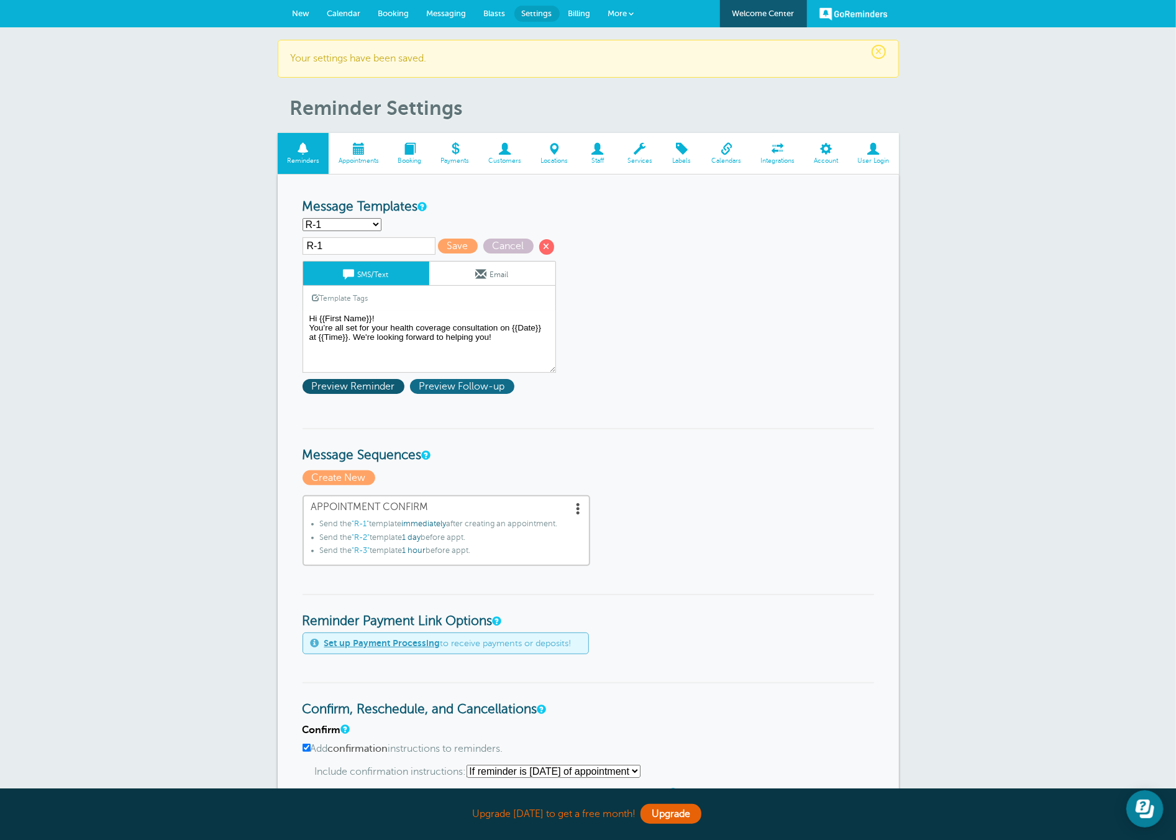
click at [453, 382] on span "Preview Follow-up" at bounding box center [462, 386] width 104 height 15
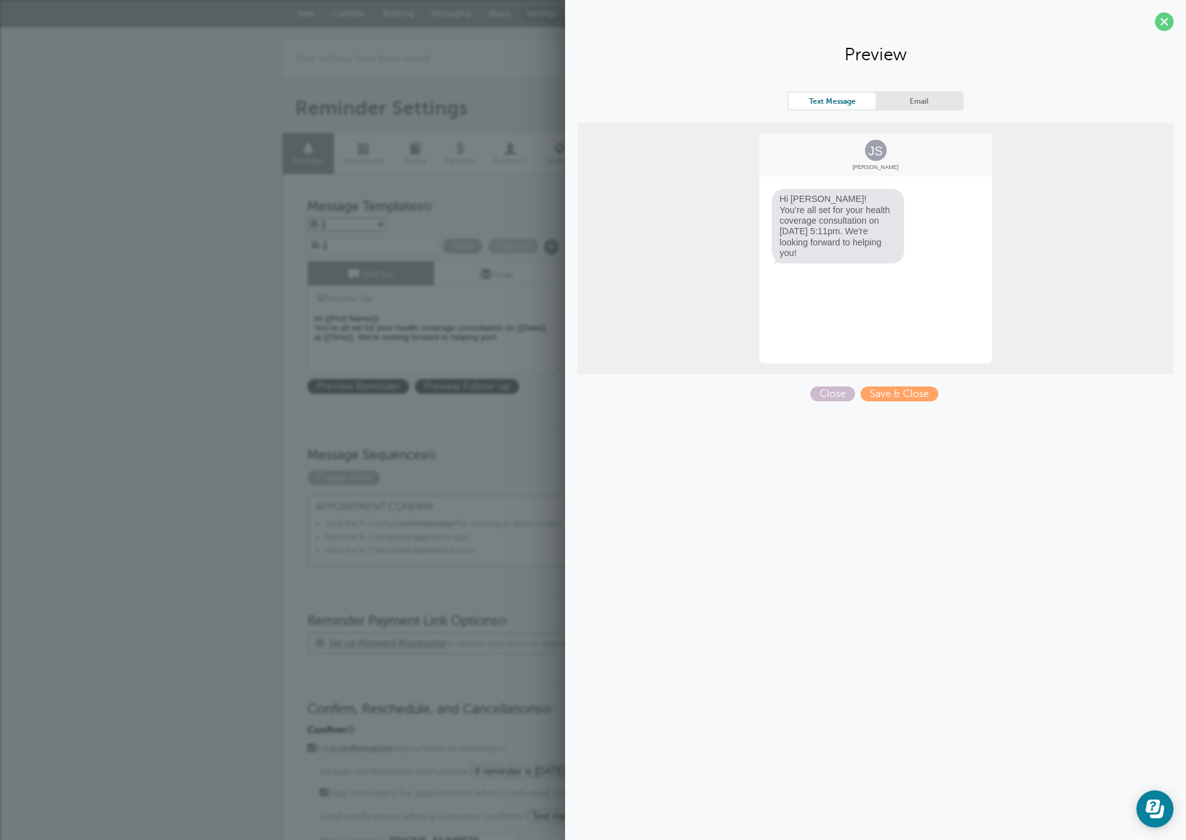
click at [523, 475] on p "Create New" at bounding box center [592, 477] width 571 height 15
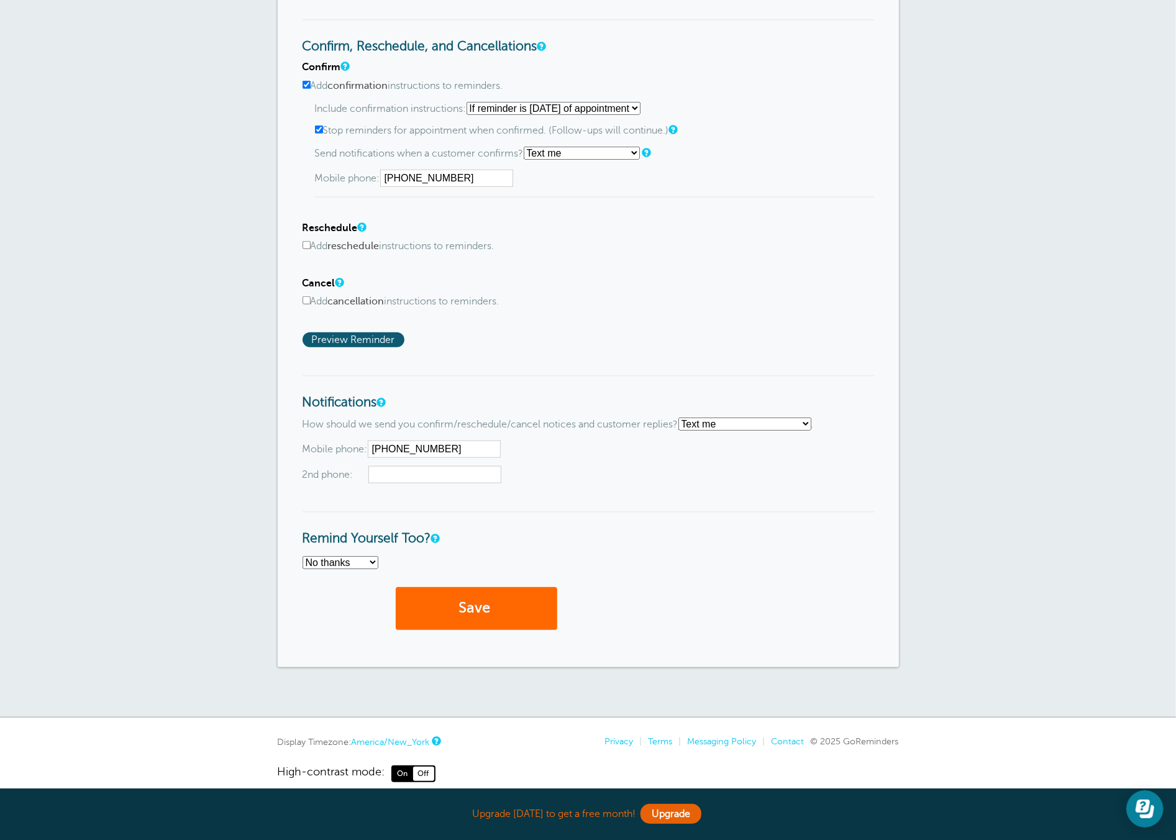
scroll to position [307, 0]
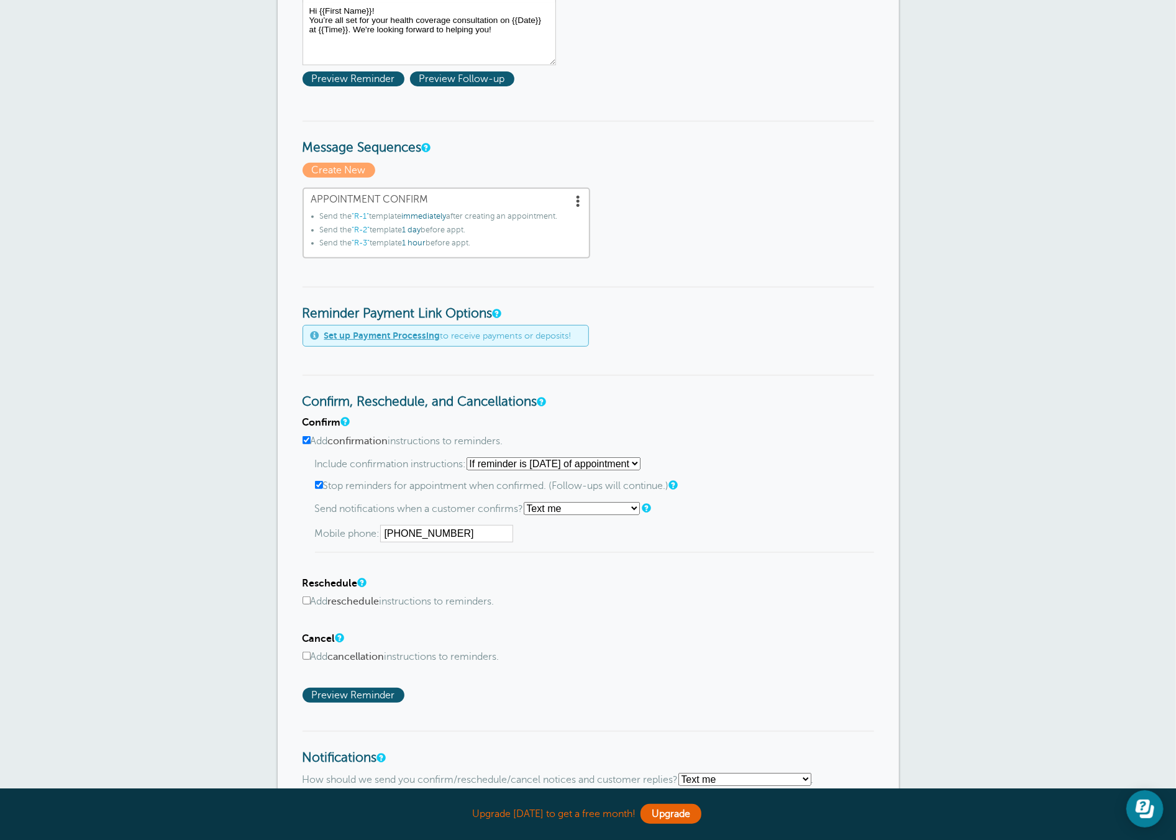
click at [492, 462] on select "Starting with first reminder If reminder is [DATE] of appointment If reminder i…" at bounding box center [553, 463] width 174 height 13
click at [470, 457] on select "Starting with first reminder If reminder is [DATE] of appointment If reminder i…" at bounding box center [553, 463] width 174 height 13
click at [304, 436] on input "Add confirmation instructions to reminders." at bounding box center [306, 440] width 8 height 8
checkbox input "false"
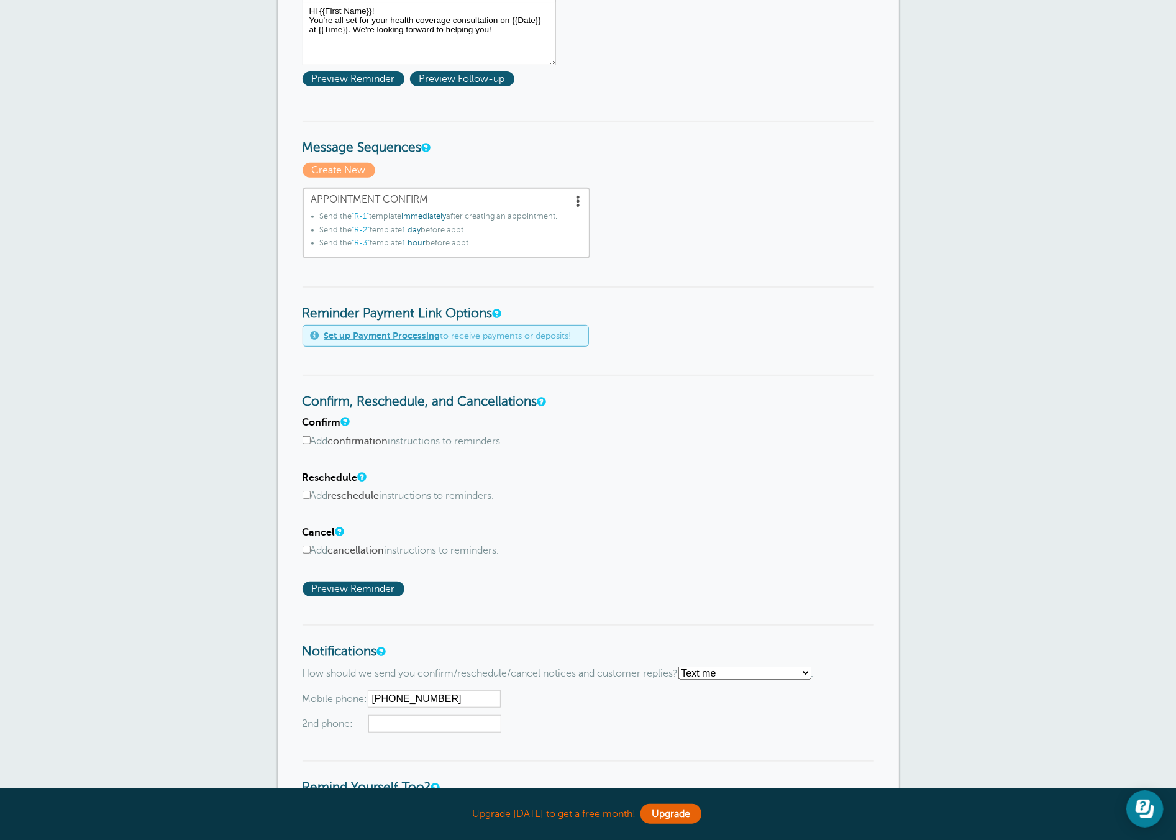
scroll to position [0, 0]
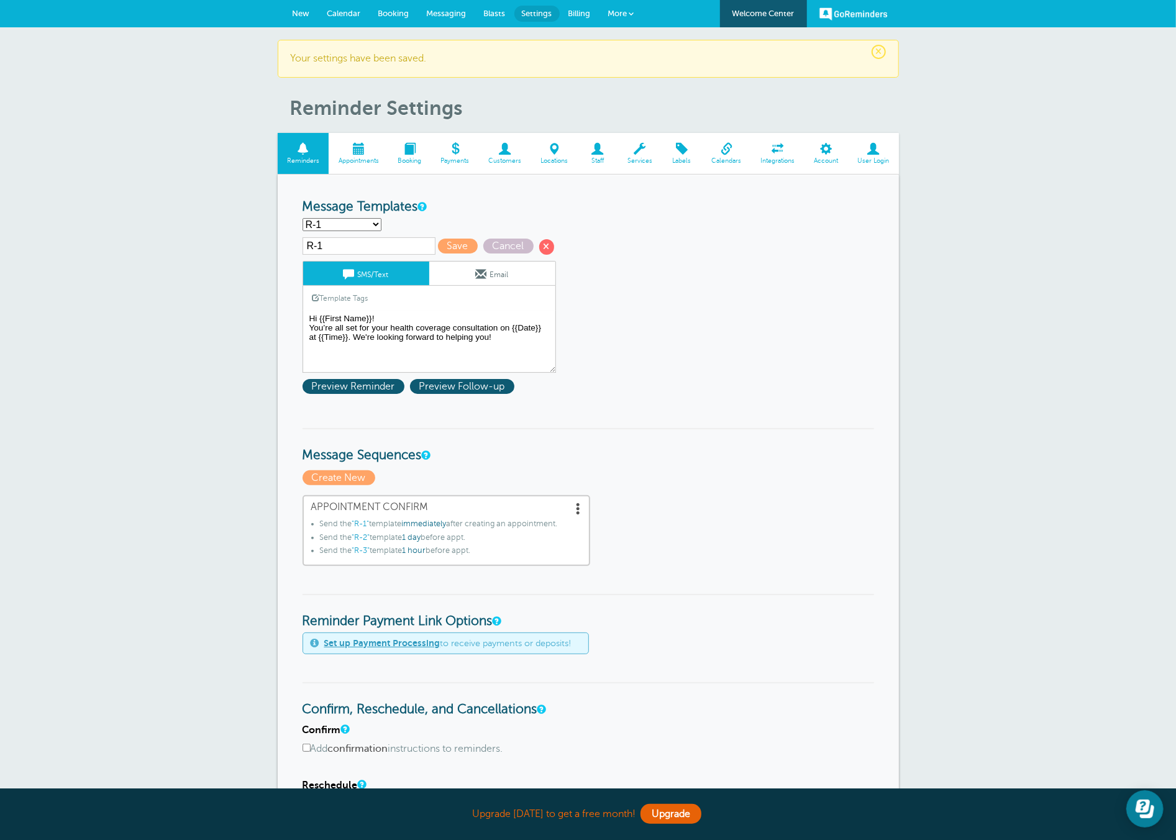
click at [494, 343] on textarea "Hi {{First Name}}, you have an appointment at {{Time}} on {{Date}}." at bounding box center [428, 342] width 253 height 62
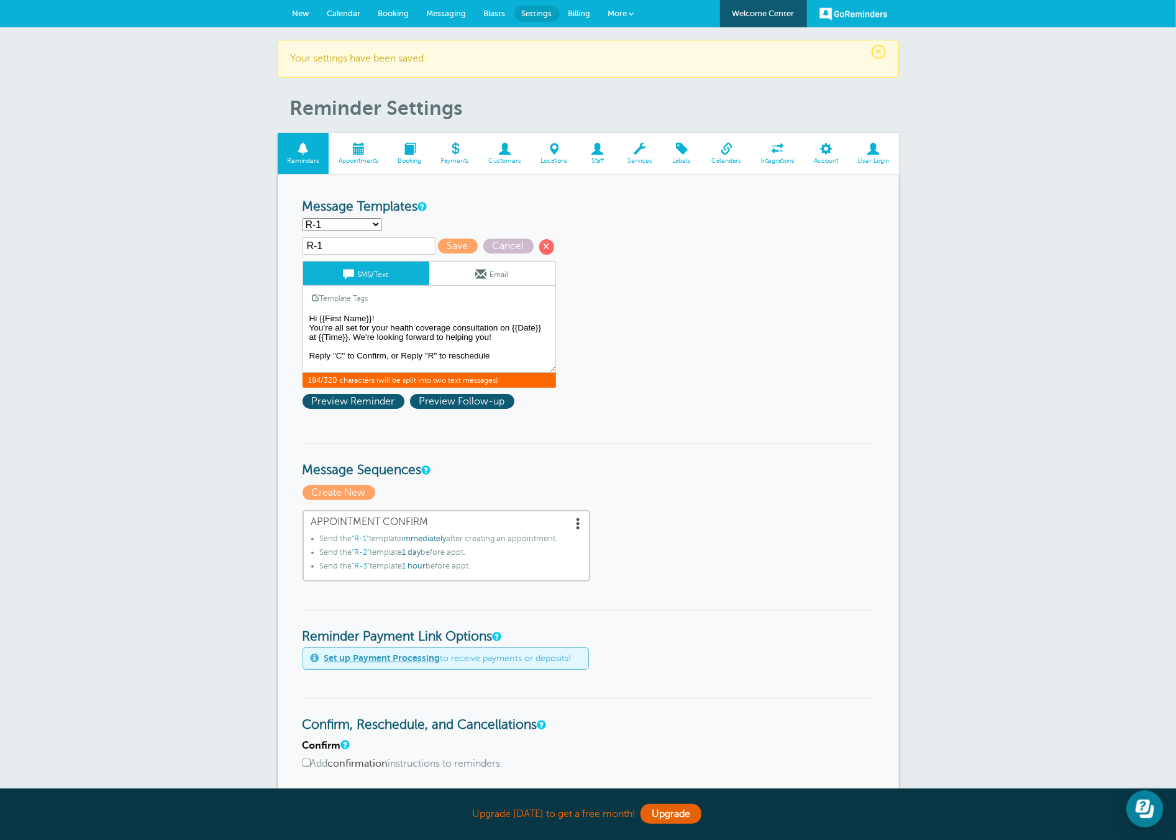
click at [452, 360] on textarea "Hi {{First Name}}, you have an appointment at {{Time}} on {{Date}}." at bounding box center [428, 342] width 253 height 62
click at [806, 327] on form "Reminder Schedule 1st reminder: Immediately 1 2 3 4 5 6 7 8 9 10 11 12 13 14 15…" at bounding box center [587, 706] width 571 height 1015
click at [382, 402] on span "Preview Reminder" at bounding box center [353, 401] width 102 height 15
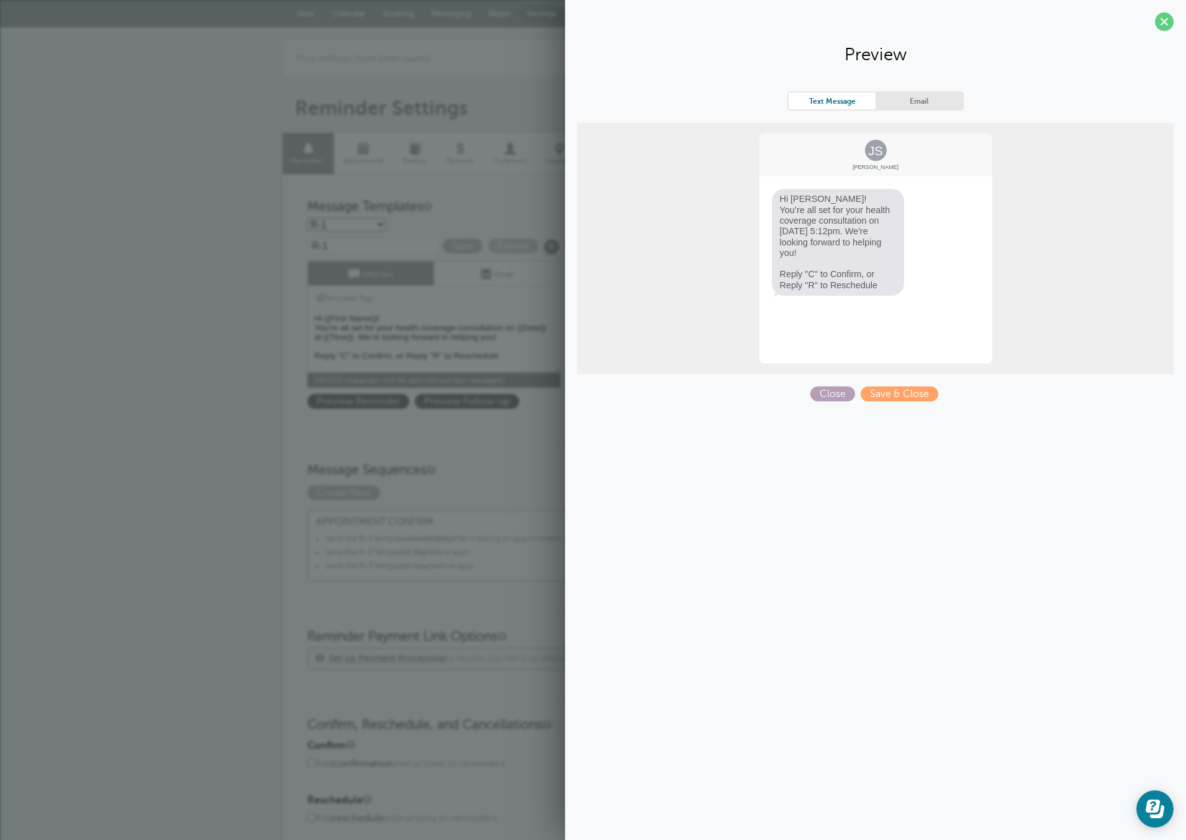
click at [813, 391] on span "Close" at bounding box center [833, 393] width 45 height 15
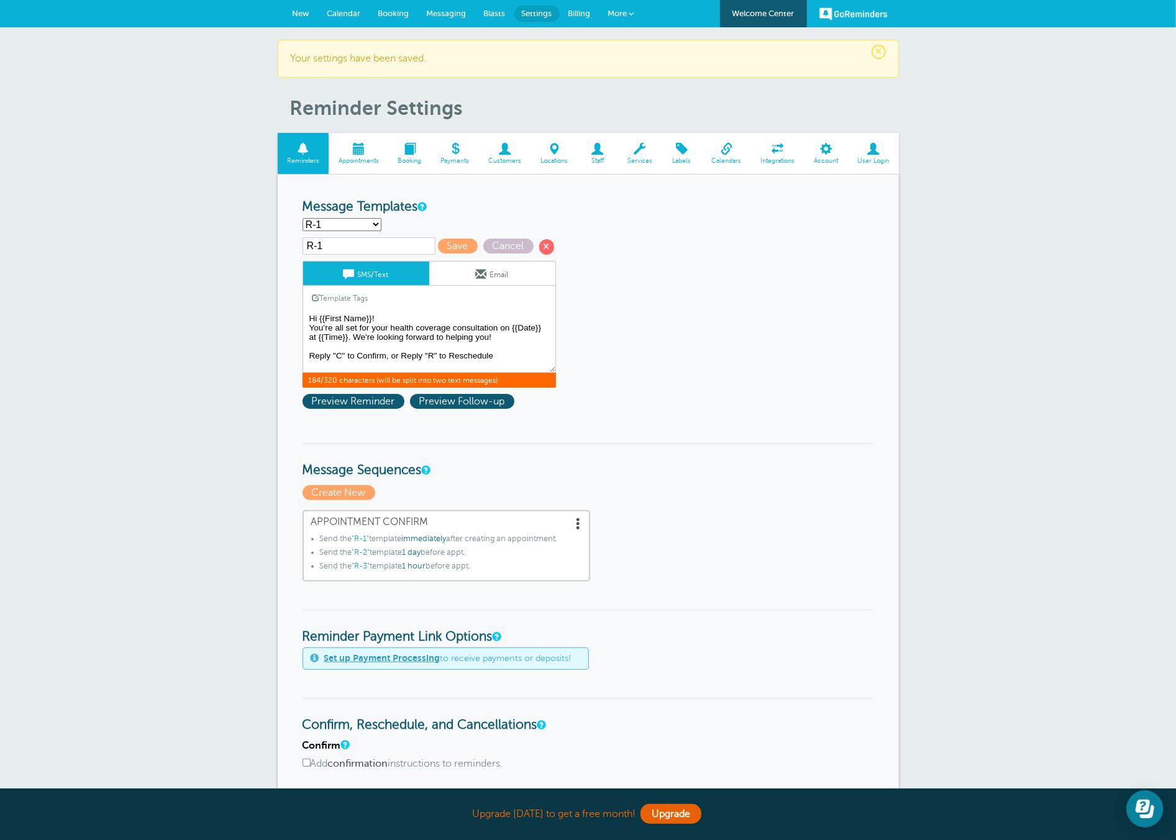
drag, startPoint x: 518, startPoint y: 361, endPoint x: 226, endPoint y: 347, distance: 292.3
click at [225, 348] on div "× Your settings have been saved. Reminder Settings Reminders Appointments Booki…" at bounding box center [588, 658] width 1176 height 1262
type textarea "Hi {{First Name}}! You’re all set for your health coverage consultation on {{Da…"
click at [450, 244] on span "Save" at bounding box center [458, 246] width 40 height 15
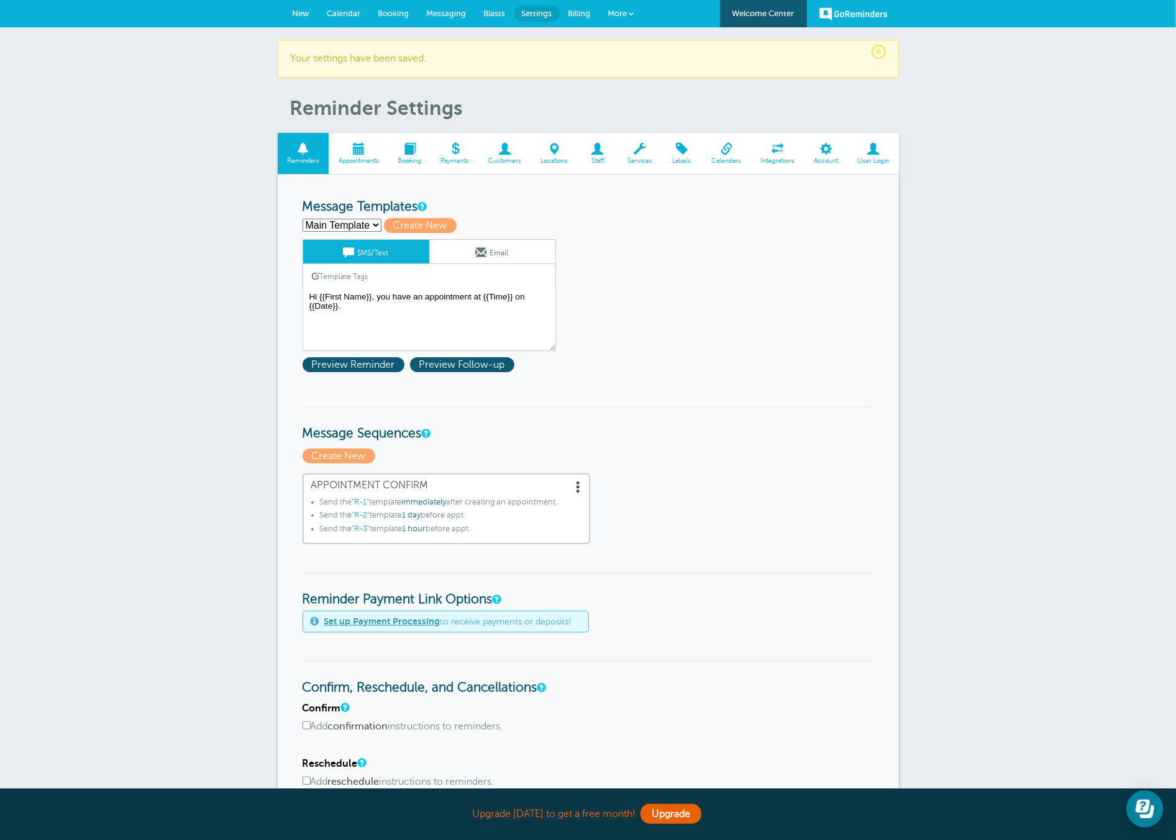
click at [330, 223] on select "Main Template R-1 R-2 R-3 Create new..." at bounding box center [341, 225] width 79 height 13
select select "160561"
click at [302, 219] on select "Main Template R-1 R-2 R-3 Create new..." at bounding box center [341, 225] width 79 height 13
type input "R-1"
type textarea "Hi {{First Name}}! You’re all set for your health coverage consultation on {{Da…"
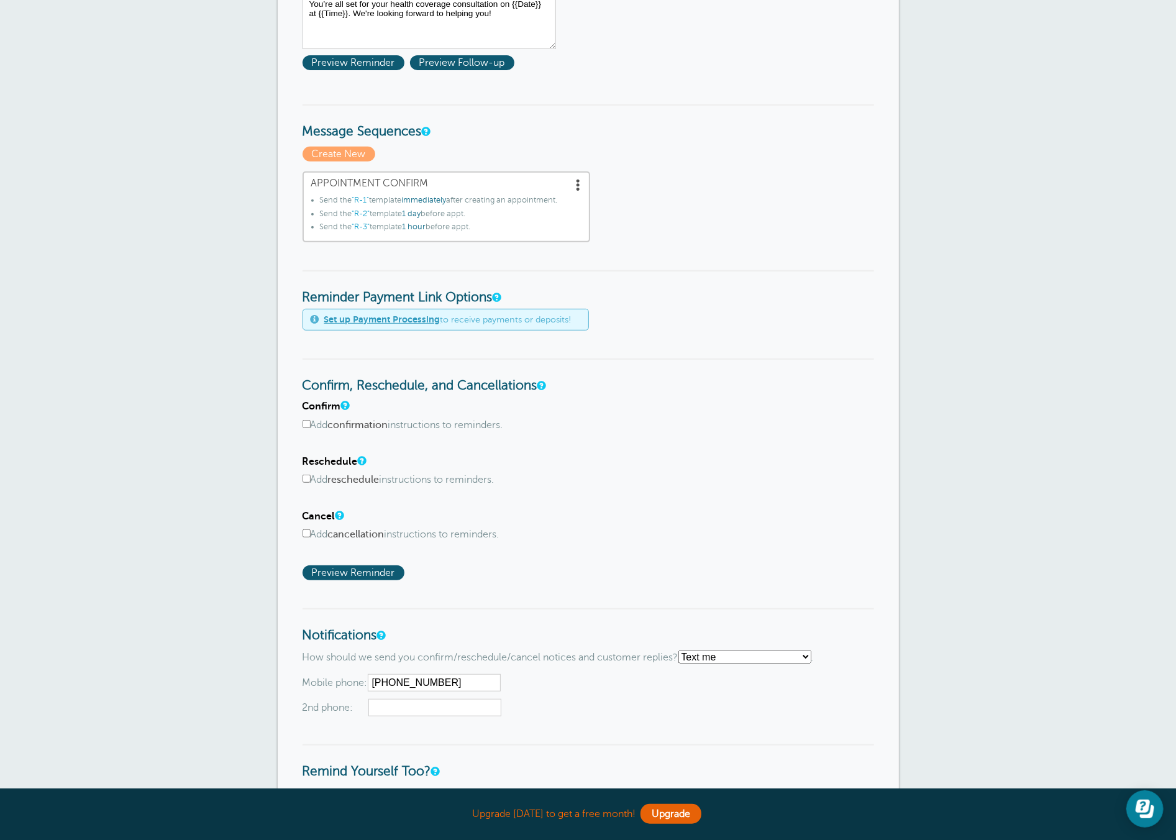
scroll to position [401, 0]
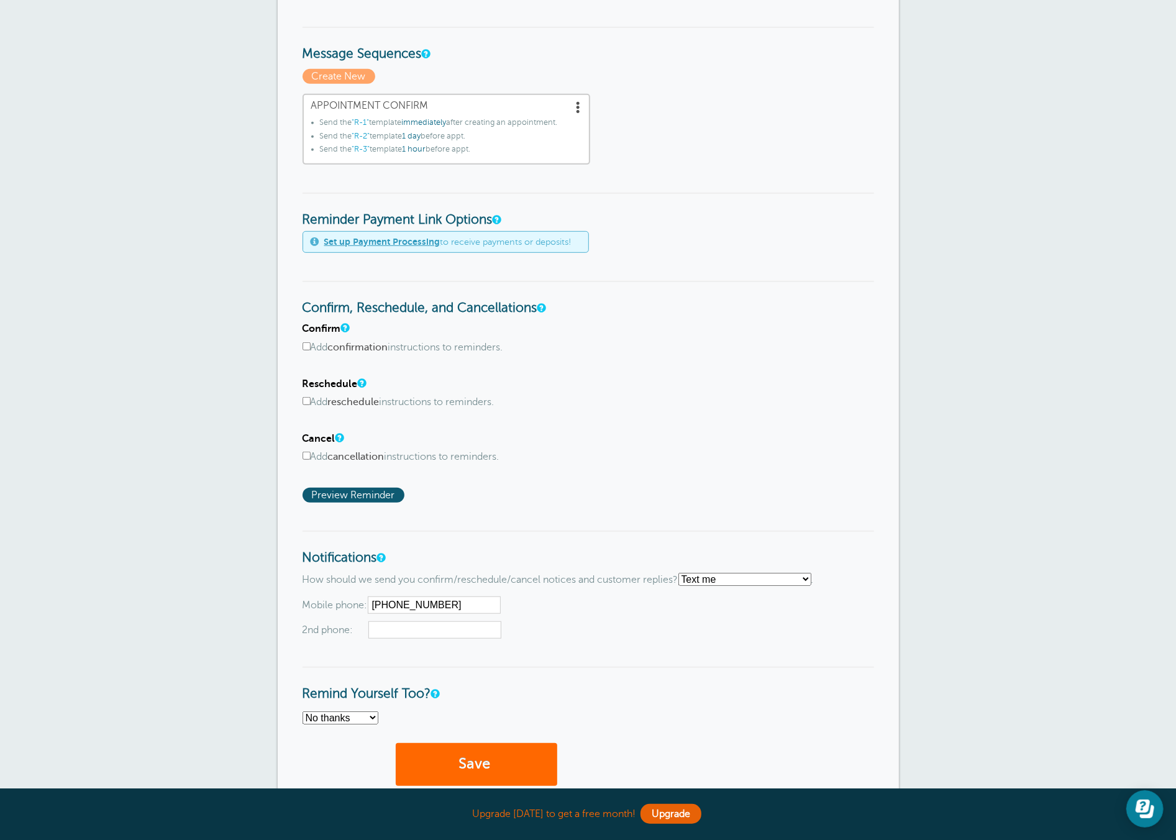
click at [307, 397] on input "Add reschedule instructions to reminders." at bounding box center [306, 401] width 8 height 8
checkbox input "true"
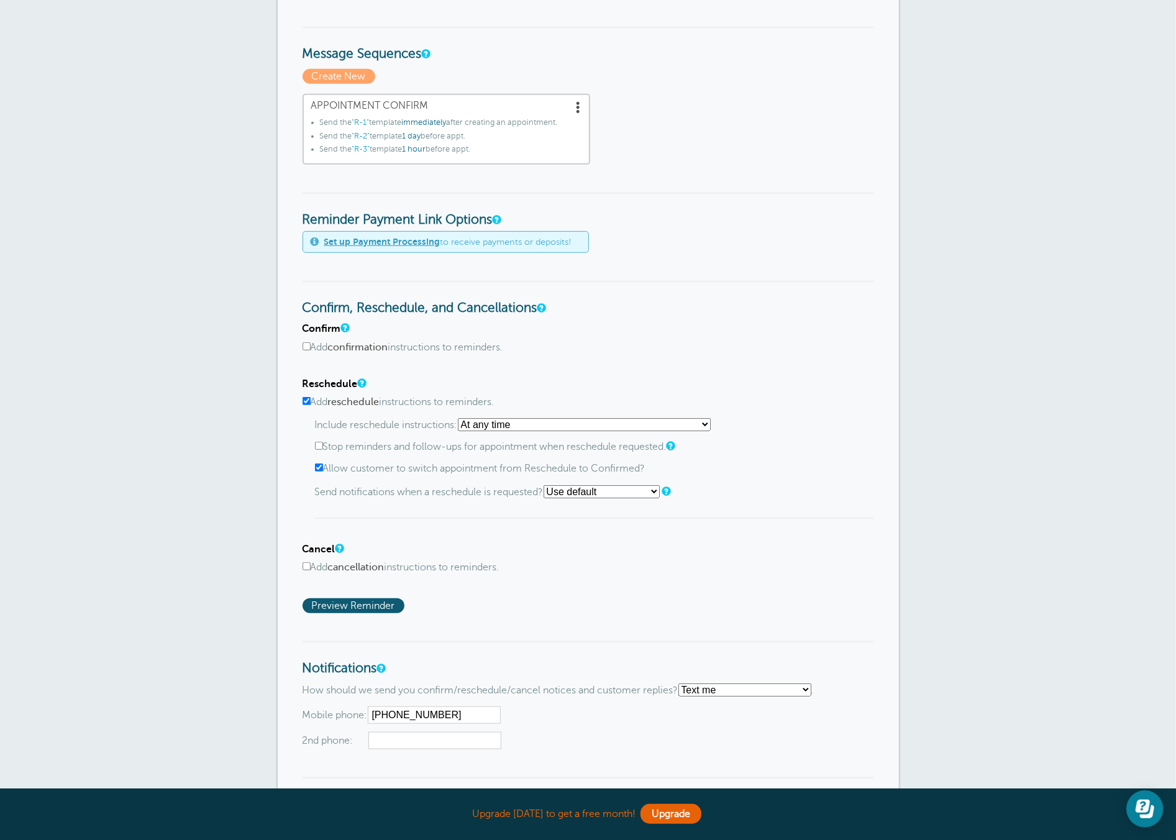
click at [307, 342] on input "Add confirmation instructions to reminders." at bounding box center [306, 346] width 8 height 8
checkbox input "true"
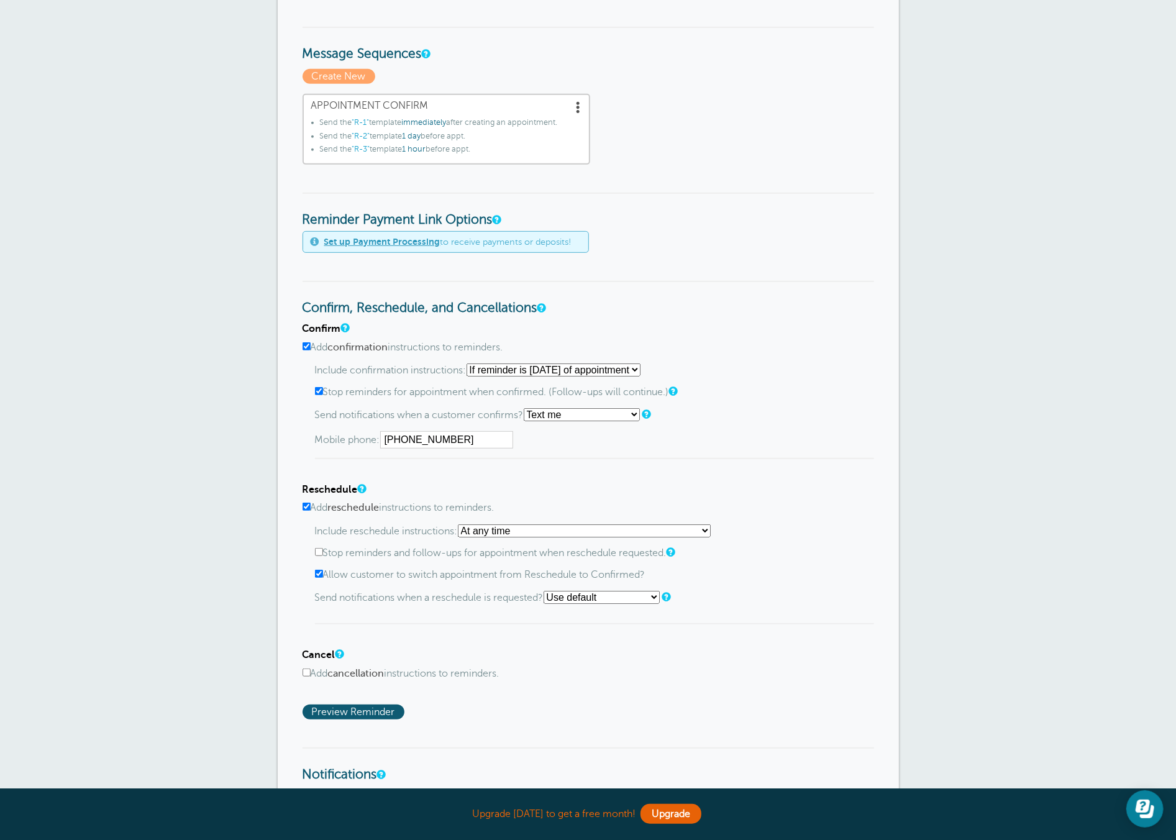
click at [322, 389] on label "Stop reminders for appointment when confirmed. (Follow-ups will continue.)" at bounding box center [594, 392] width 559 height 12
click at [322, 389] on input "Stop reminders for appointment when confirmed. (Follow-ups will continue.)" at bounding box center [319, 391] width 8 height 8
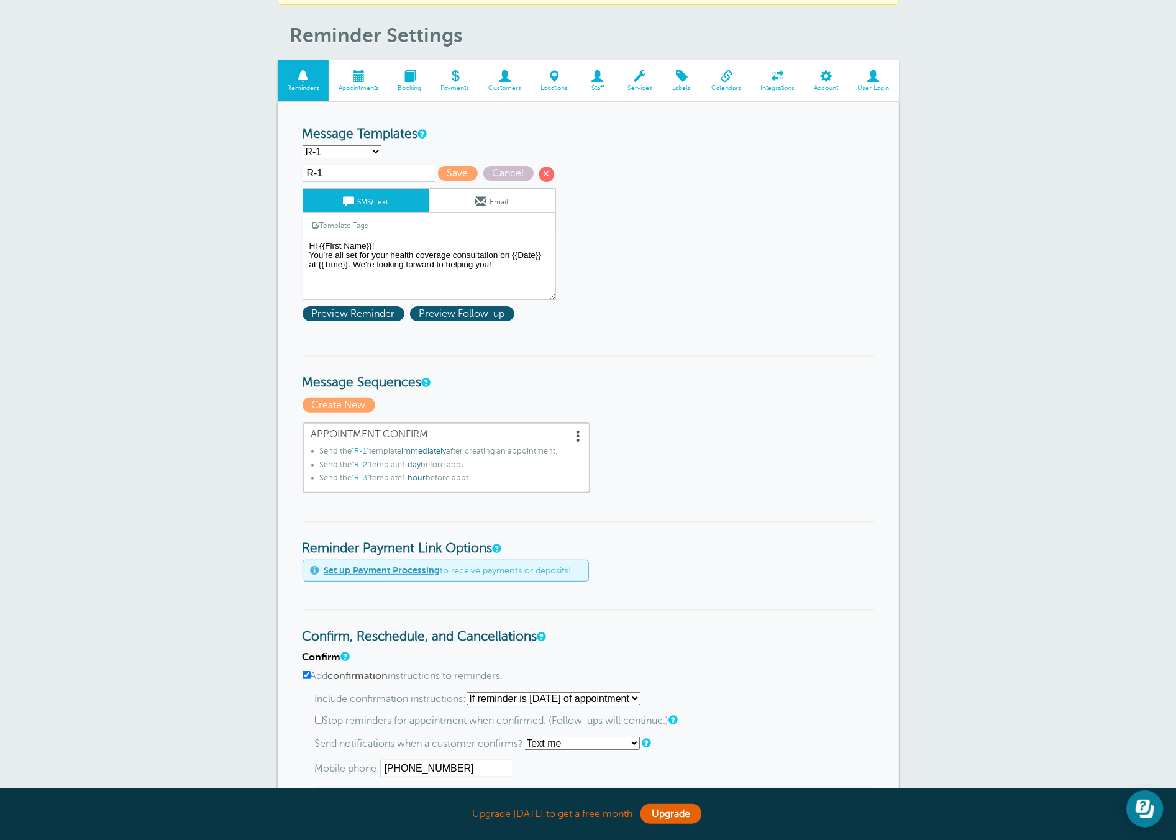
scroll to position [0, 0]
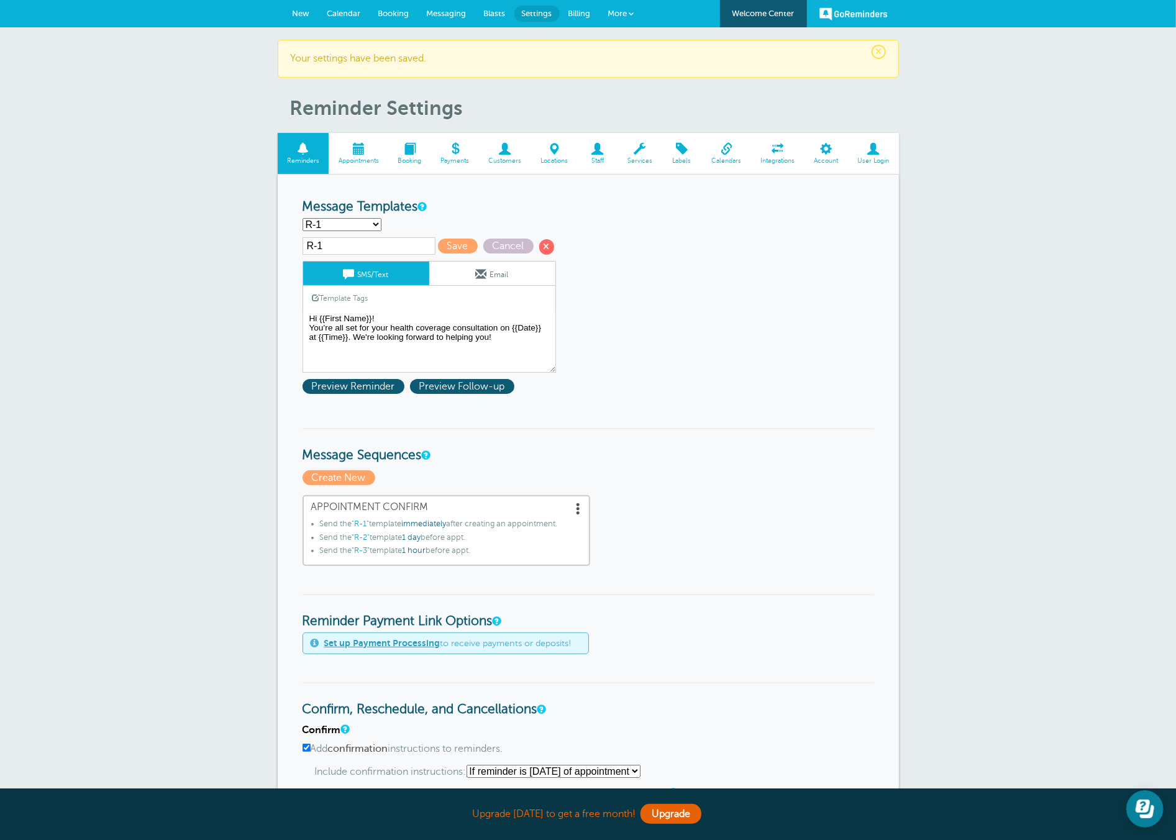
click at [632, 435] on h3 "Message Sequences" at bounding box center [587, 445] width 571 height 35
click at [635, 432] on h3 "Message Sequences" at bounding box center [587, 445] width 571 height 35
click at [448, 386] on span "Preview Follow-up" at bounding box center [462, 386] width 104 height 15
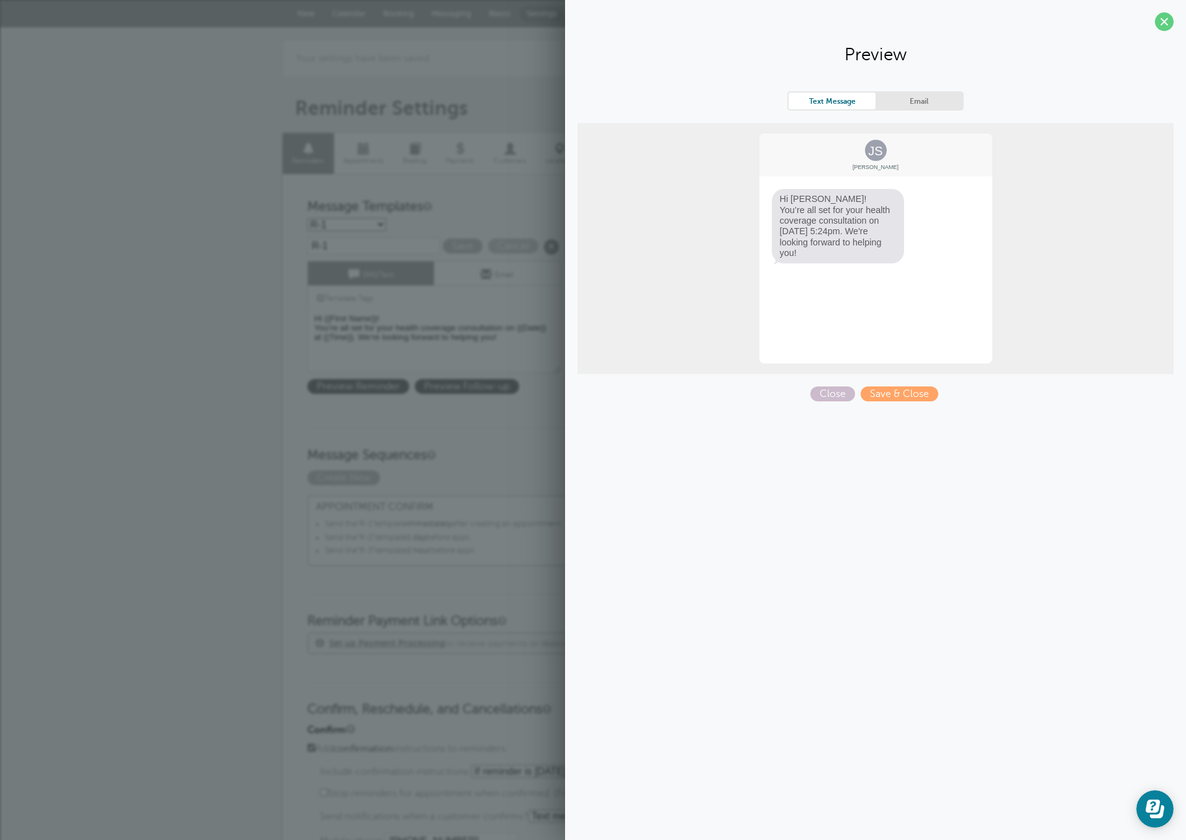
click at [535, 471] on p "Create New" at bounding box center [592, 477] width 571 height 15
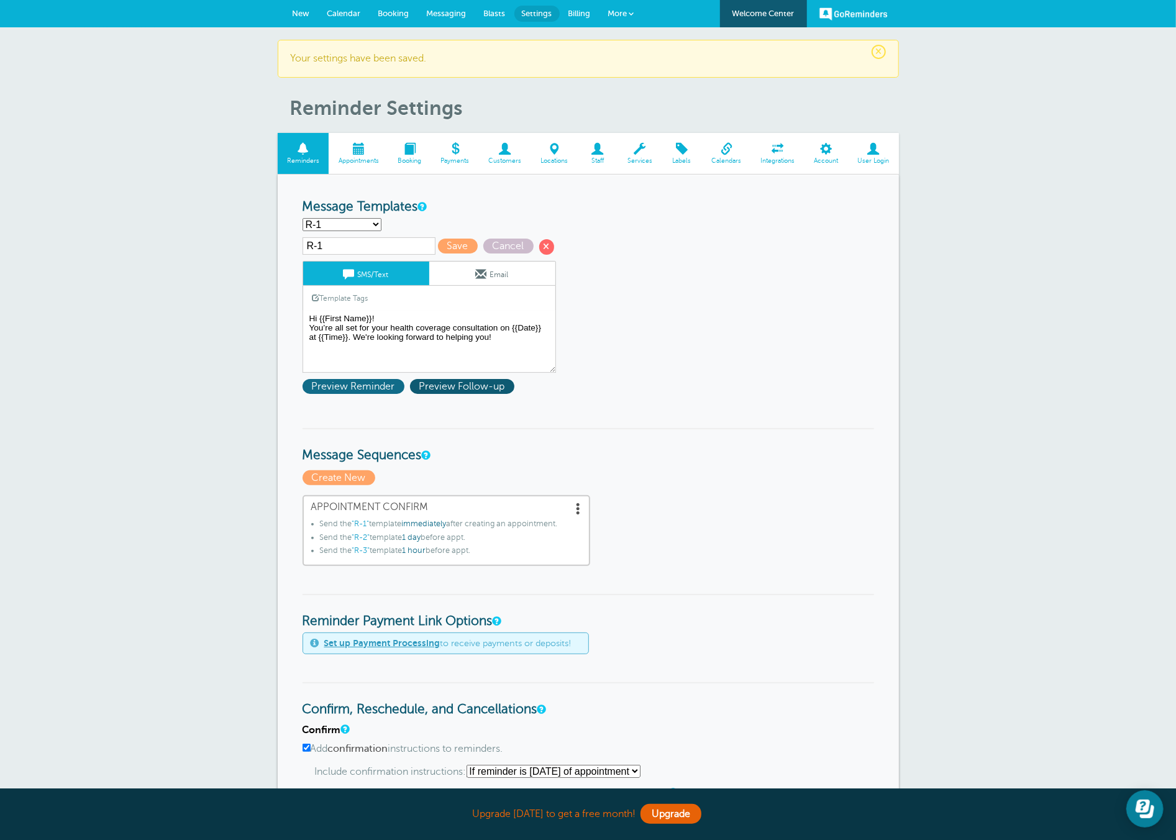
click at [355, 385] on span "Preview Reminder" at bounding box center [353, 386] width 102 height 15
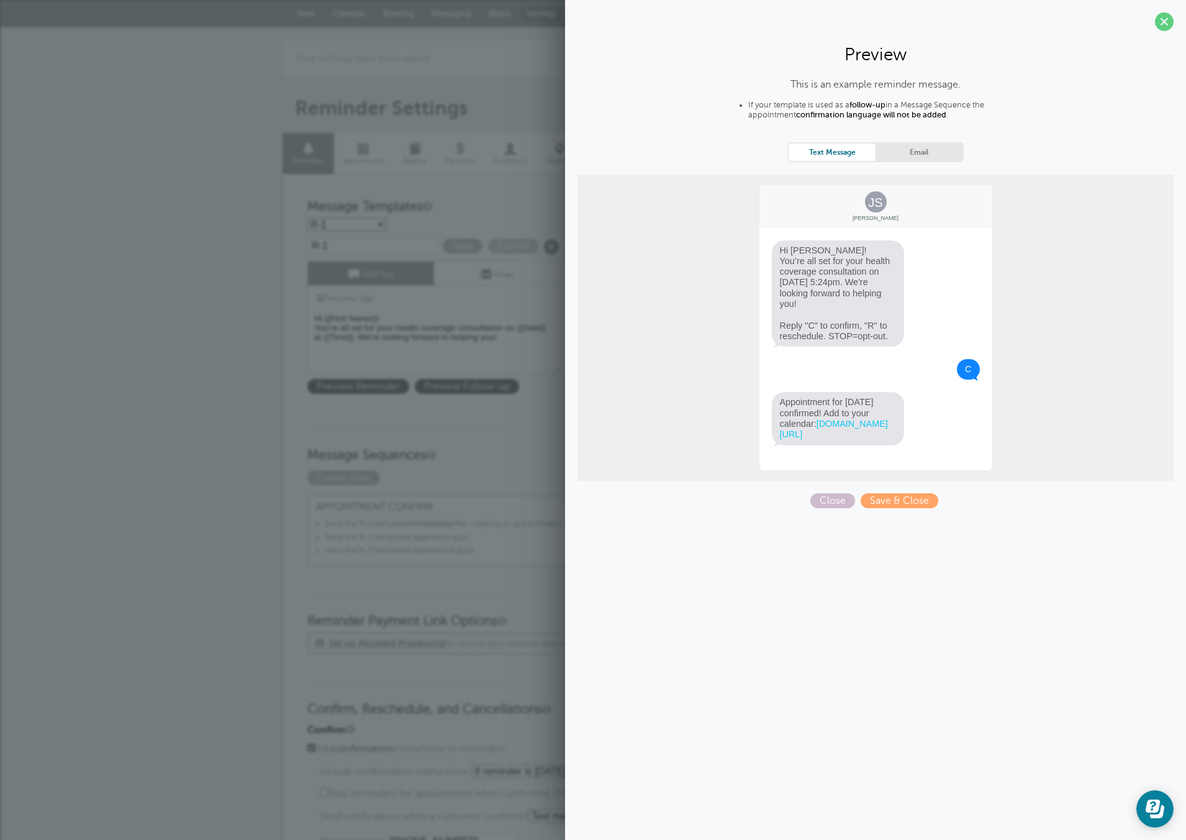
click at [548, 453] on h3 "Message Sequences" at bounding box center [592, 445] width 571 height 35
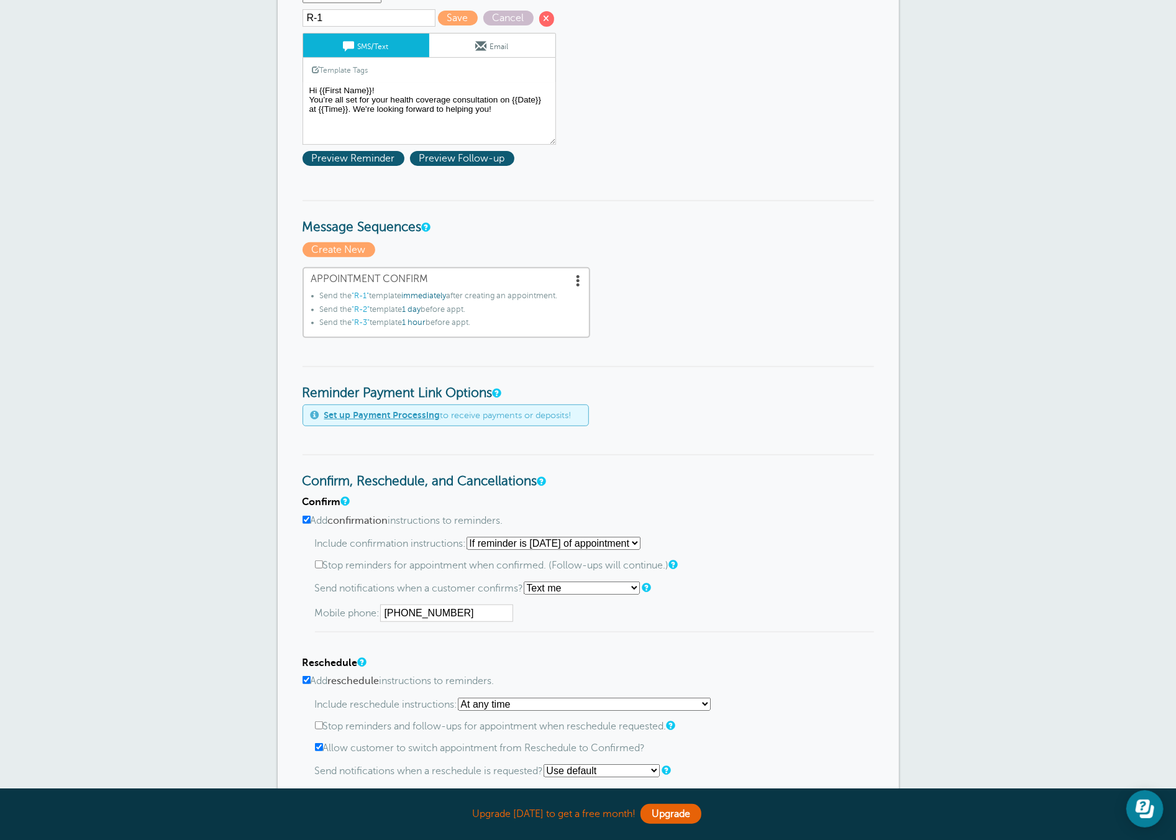
scroll to position [598, 0]
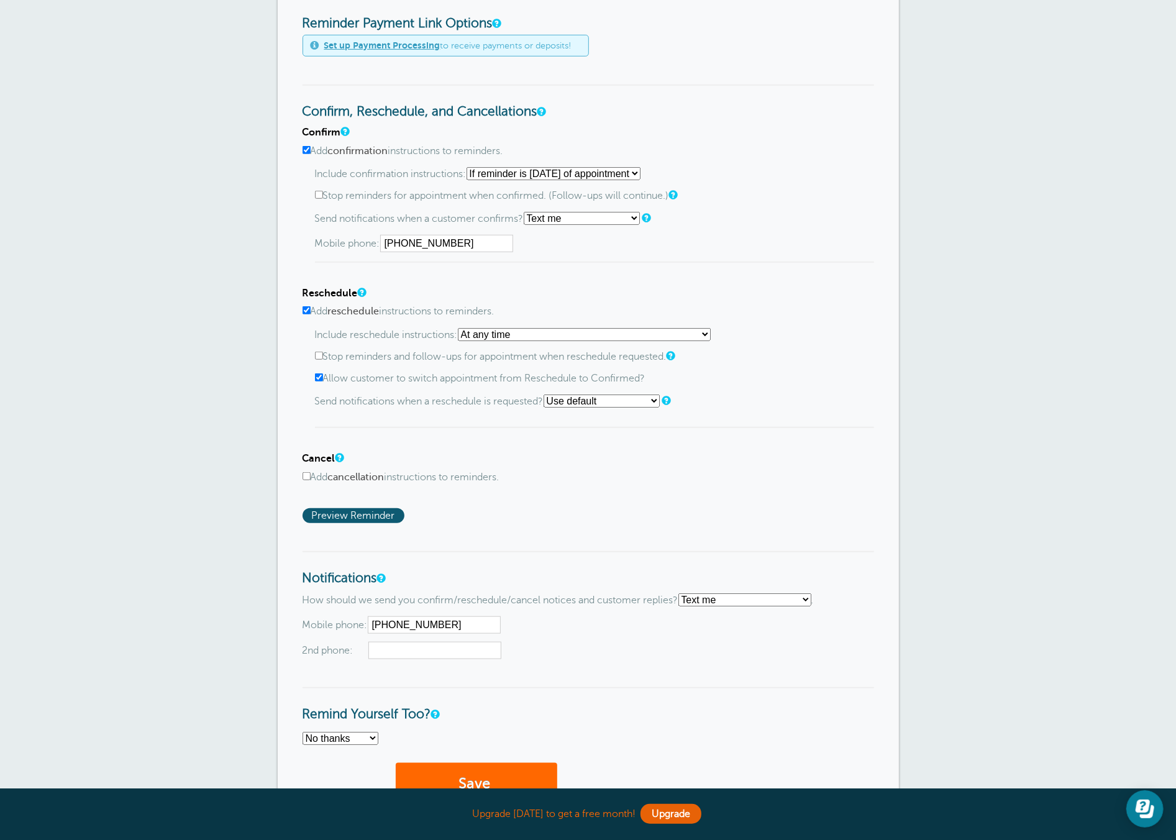
click at [553, 170] on select "Starting with first reminder If reminder is [DATE] of appointment If reminder i…" at bounding box center [553, 173] width 174 height 13
click at [470, 167] on select "Starting with first reminder If reminder is [DATE] of appointment If reminder i…" at bounding box center [553, 173] width 174 height 13
click at [547, 268] on div "Confirm Add confirmation instructions to reminders. Include confirmation instru…" at bounding box center [587, 325] width 571 height 396
drag, startPoint x: 322, startPoint y: 189, endPoint x: 520, endPoint y: 192, distance: 197.5
click at [520, 192] on label "Stop reminders for appointment when confirmed. (Follow-ups will continue.)" at bounding box center [594, 196] width 559 height 12
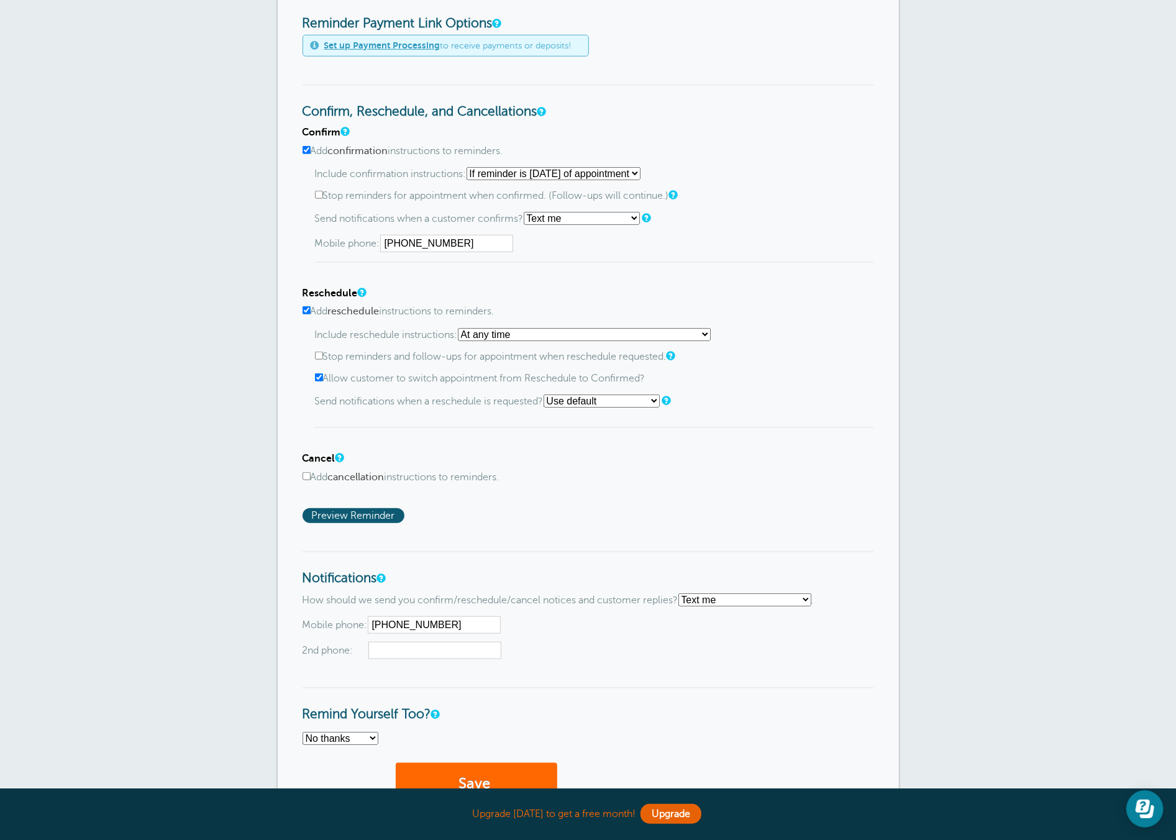
click at [323, 192] on input "Stop reminders for appointment when confirmed. (Follow-ups will continue.)" at bounding box center [319, 195] width 8 height 8
drag, startPoint x: 558, startPoint y: 191, endPoint x: 648, endPoint y: 198, distance: 90.4
click at [648, 198] on div "Include confirmation instructions: Starting with first reminder If reminder is …" at bounding box center [594, 215] width 559 height 96
drag, startPoint x: 649, startPoint y: 196, endPoint x: 598, endPoint y: 192, distance: 51.7
click at [649, 196] on label "Stop reminders for appointment when confirmed. (Follow-ups will continue.)" at bounding box center [594, 196] width 559 height 12
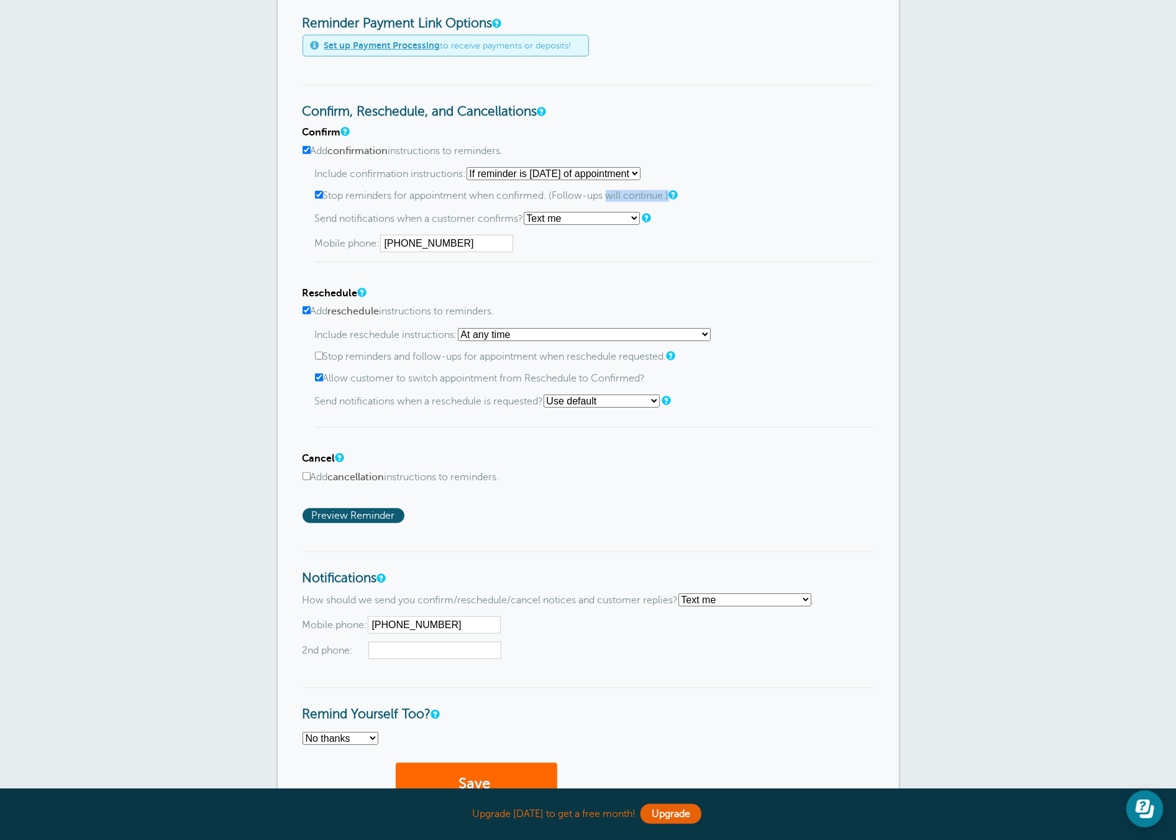
click at [323, 196] on input "Stop reminders for appointment when confirmed. (Follow-ups will continue.)" at bounding box center [319, 195] width 8 height 8
click at [316, 191] on input "Stop reminders for appointment when confirmed. (Follow-ups will continue.)" at bounding box center [319, 195] width 8 height 8
checkbox input "true"
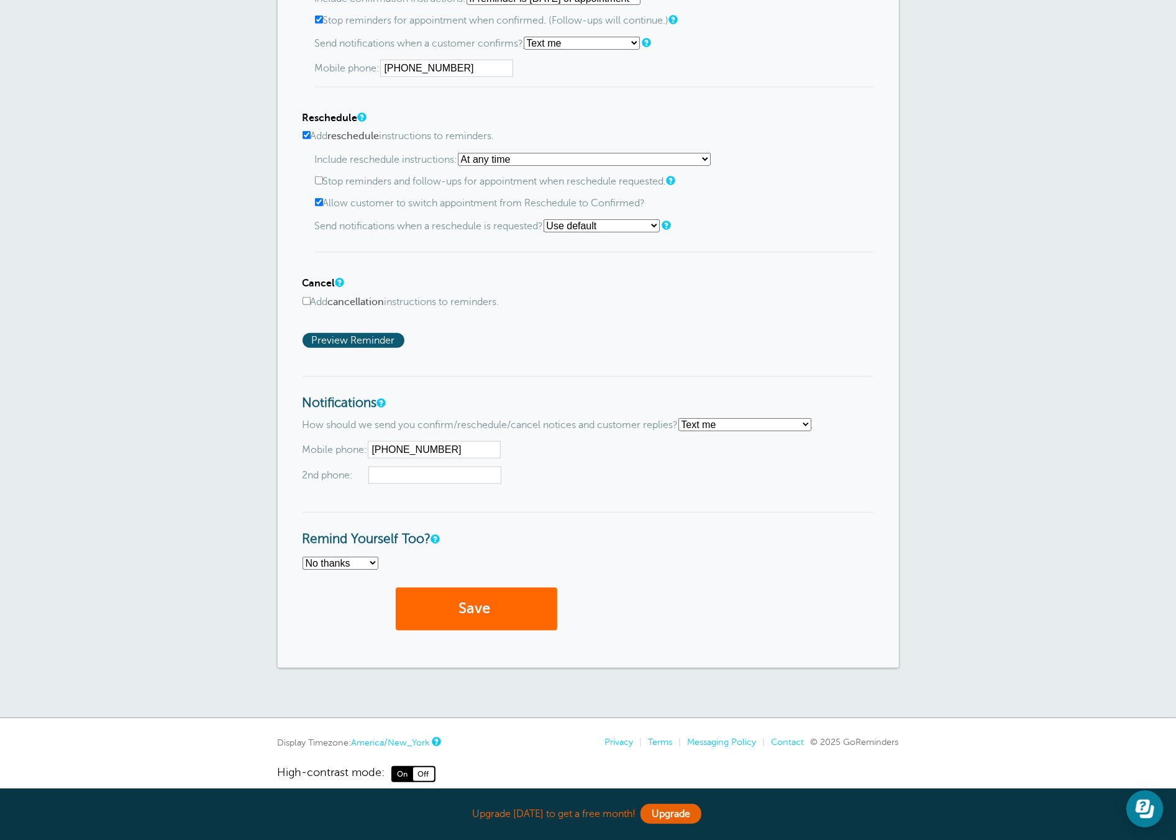
scroll to position [780, 0]
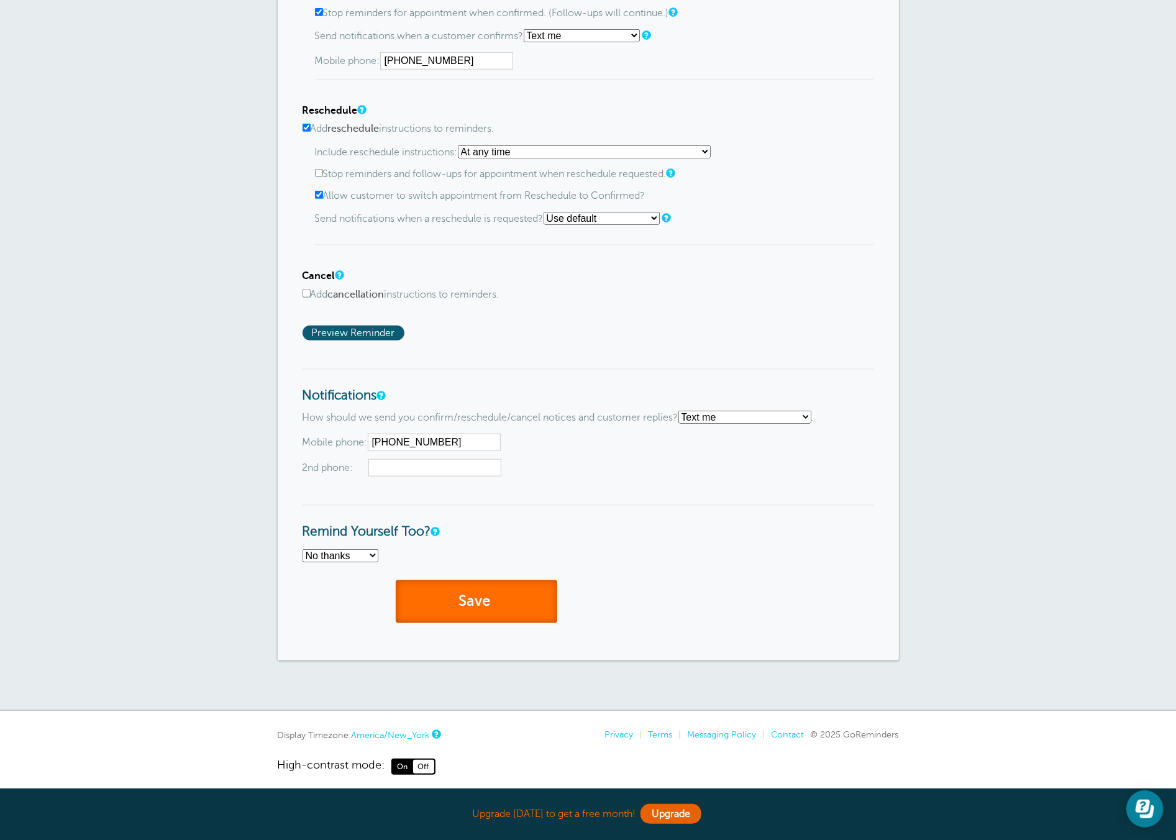
click at [504, 603] on button "Save" at bounding box center [476, 601] width 161 height 43
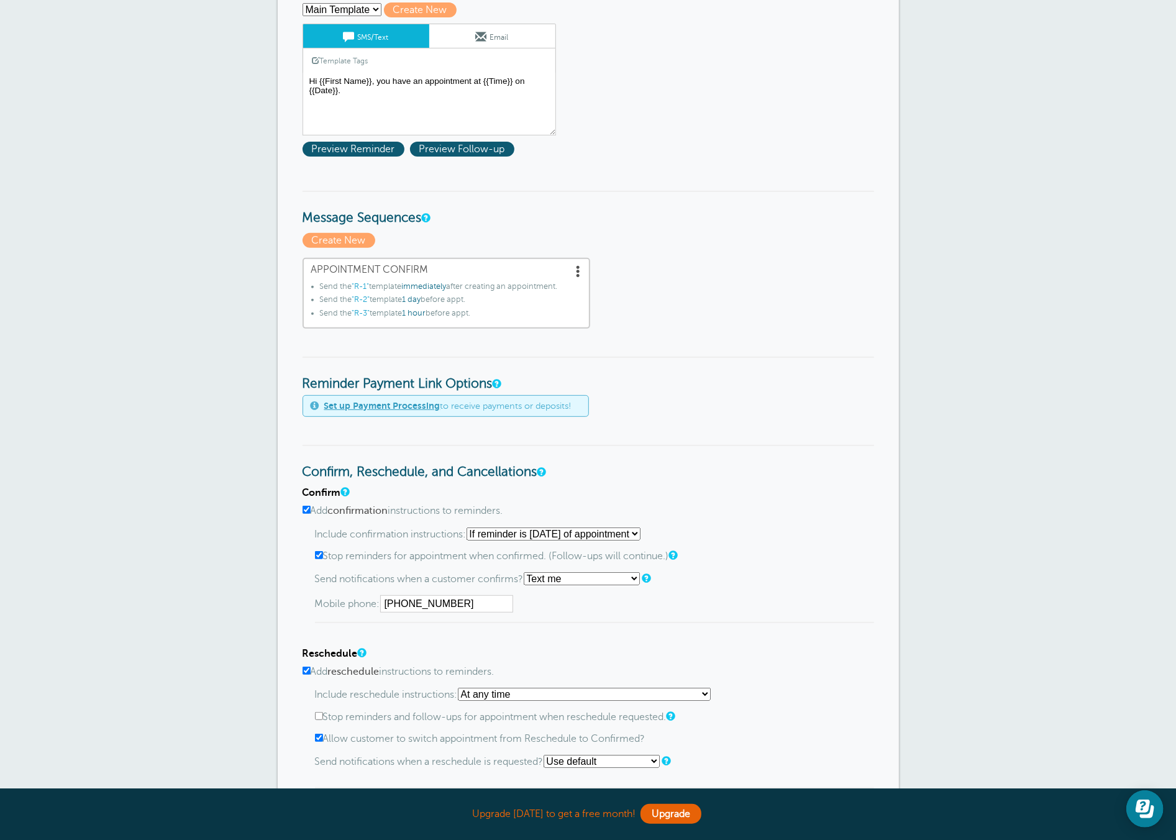
scroll to position [270, 0]
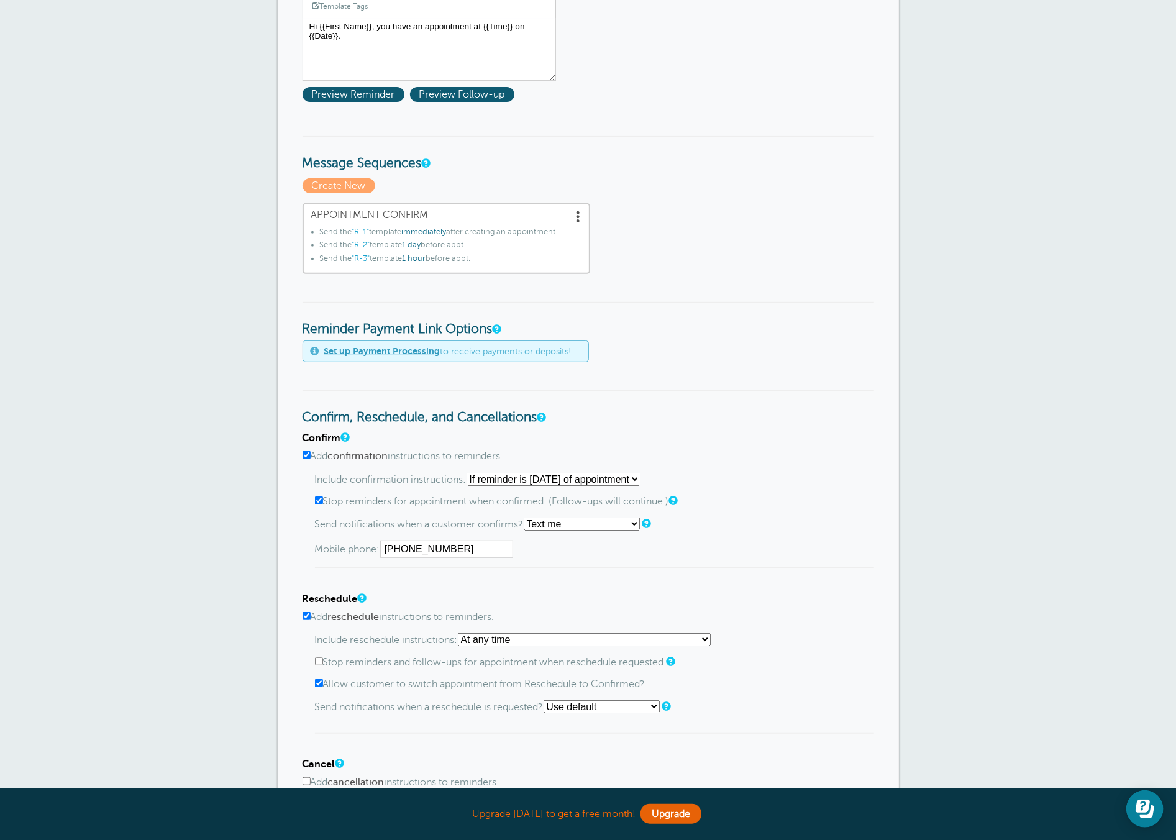
click at [319, 496] on input "Stop reminders for appointment when confirmed. (Follow-ups will continue.)" at bounding box center [319, 500] width 8 height 8
checkbox input "false"
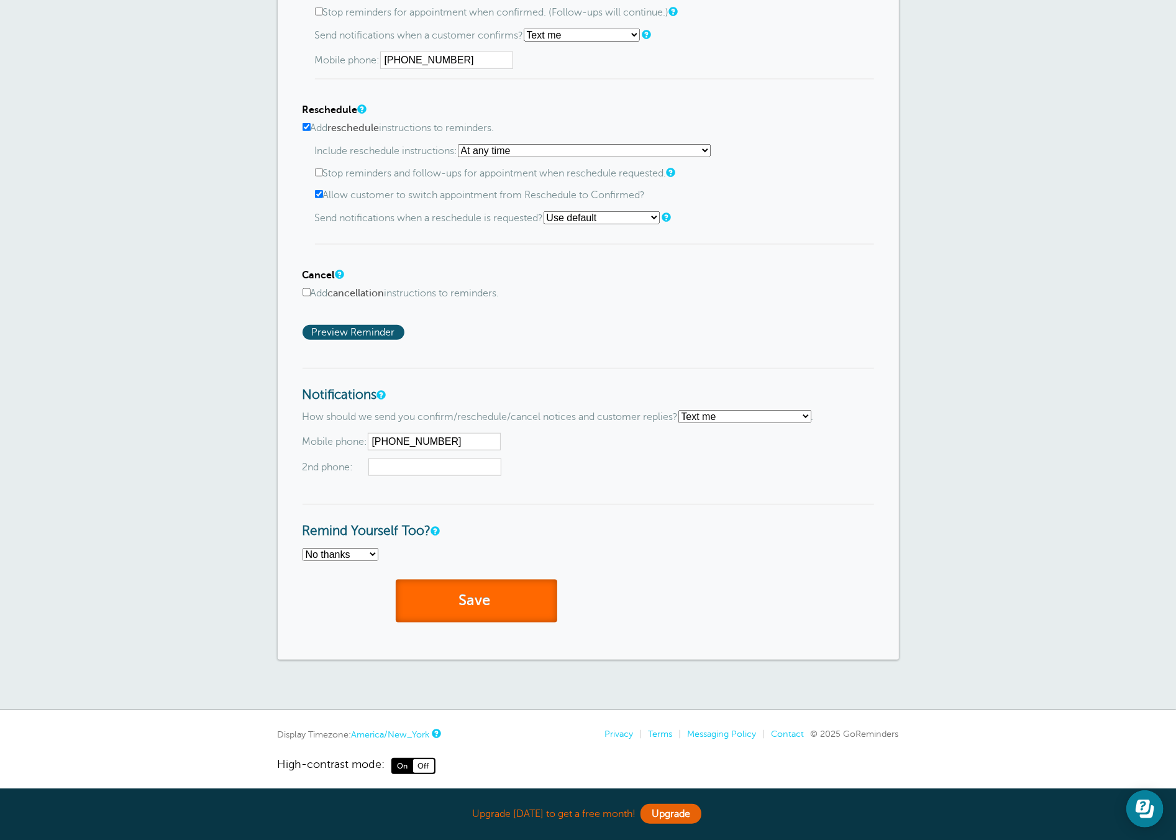
drag, startPoint x: 431, startPoint y: 606, endPoint x: 262, endPoint y: 529, distance: 185.7
click at [429, 605] on button "Save" at bounding box center [476, 601] width 161 height 43
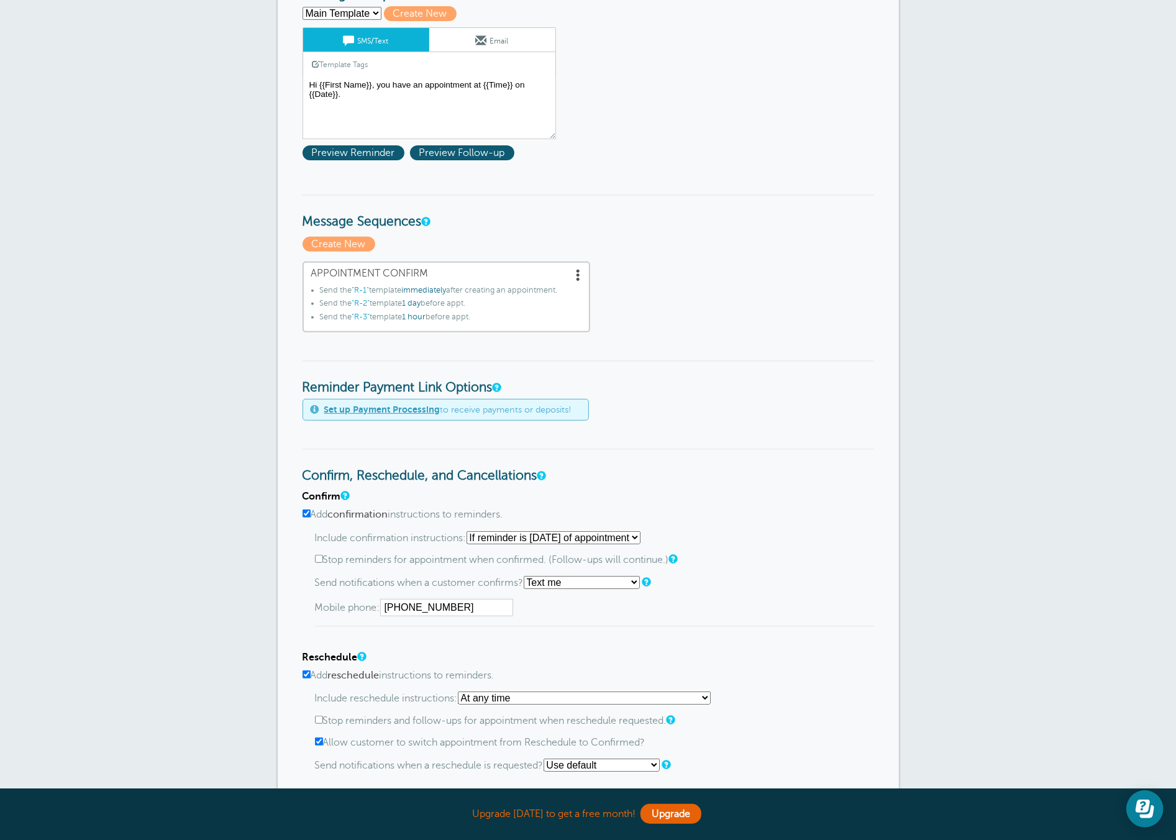
scroll to position [214, 0]
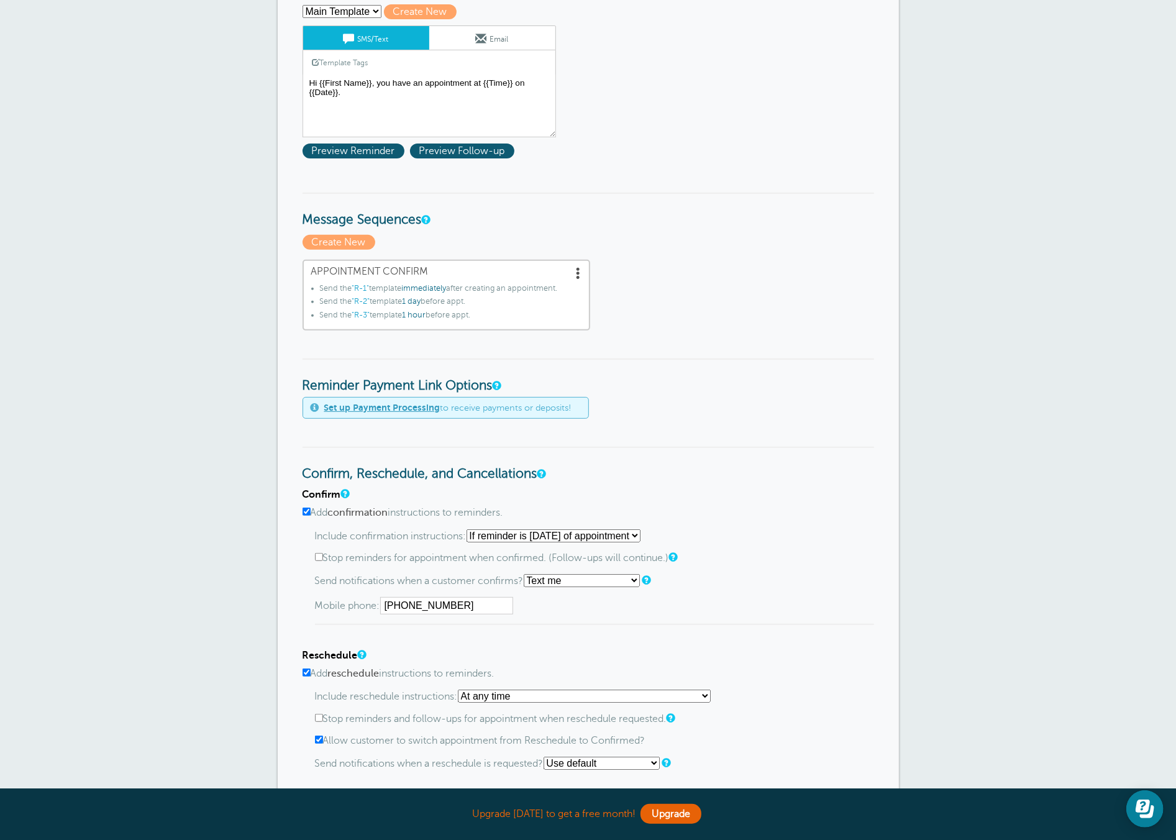
click at [533, 532] on select "Starting with first reminder If reminder is [DATE] of appointment If reminder i…" at bounding box center [553, 535] width 174 height 13
select select "1"
click at [470, 529] on select "Starting with first reminder If reminder is [DATE] of appointment If reminder i…" at bounding box center [553, 535] width 174 height 13
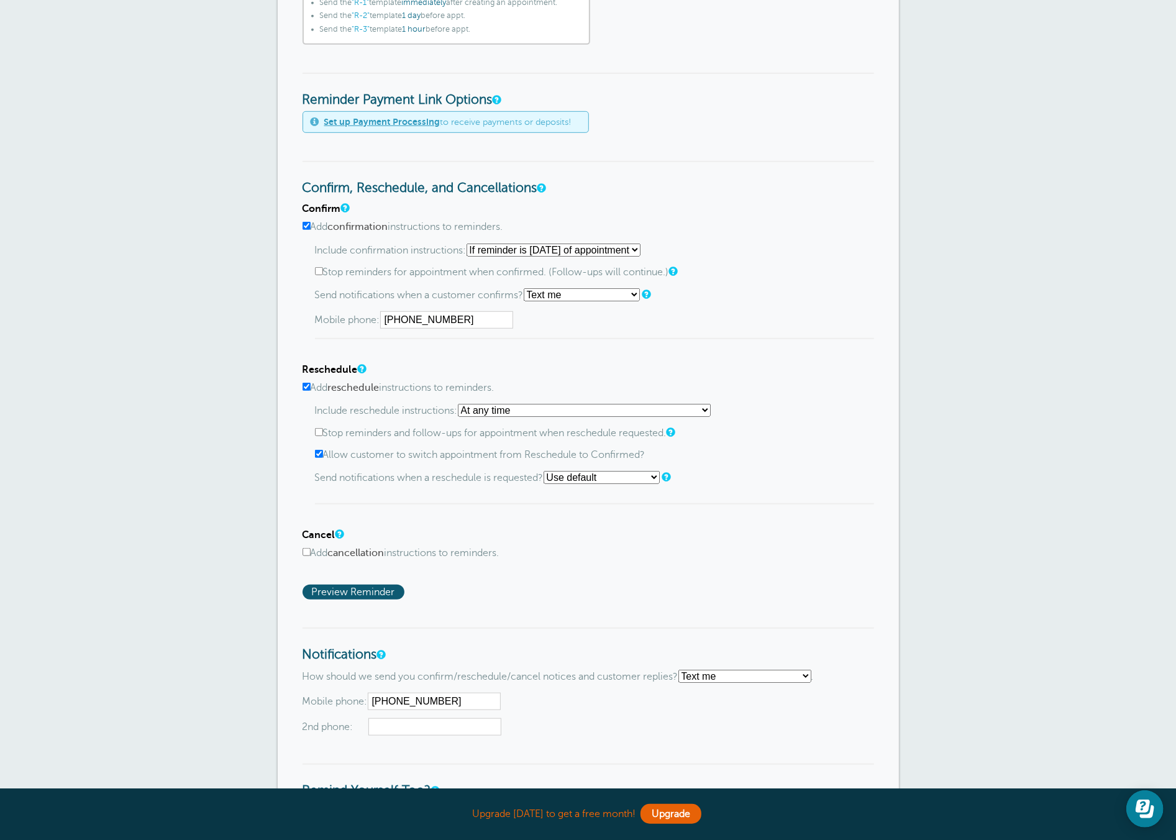
scroll to position [601, 0]
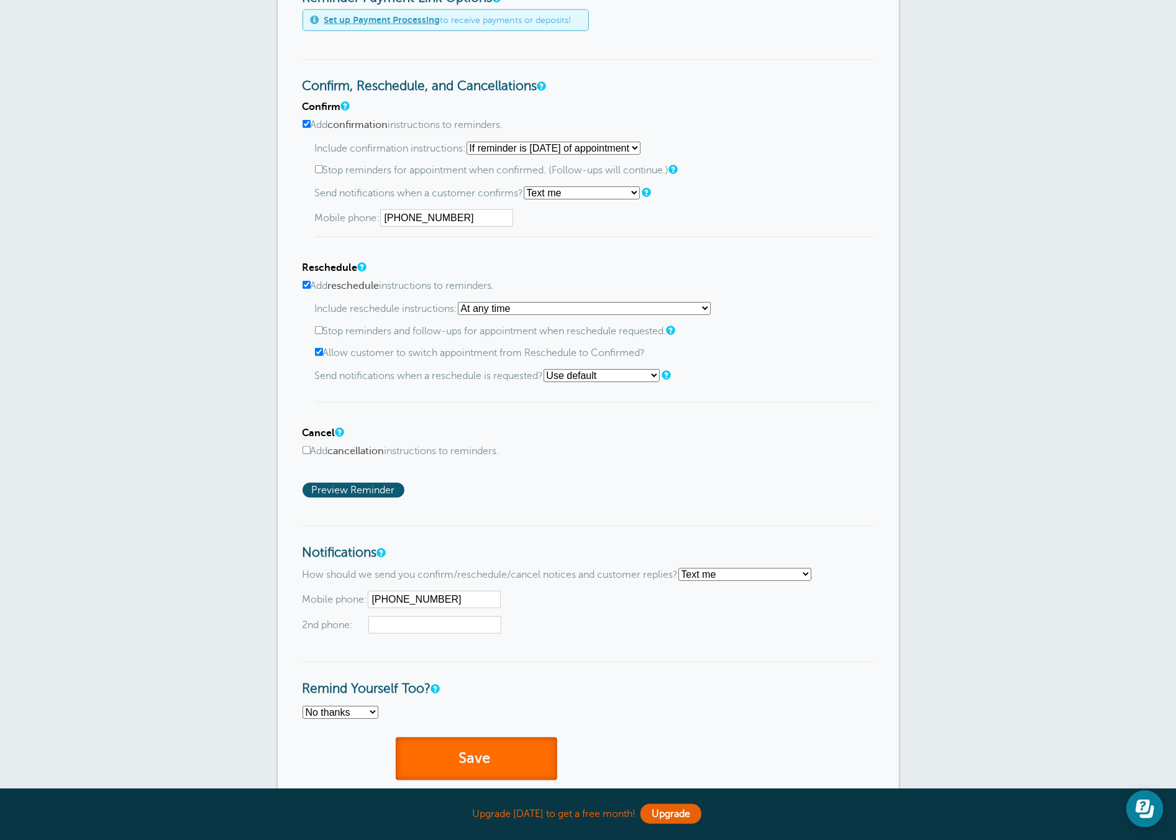
click at [475, 762] on button "Save" at bounding box center [476, 758] width 161 height 43
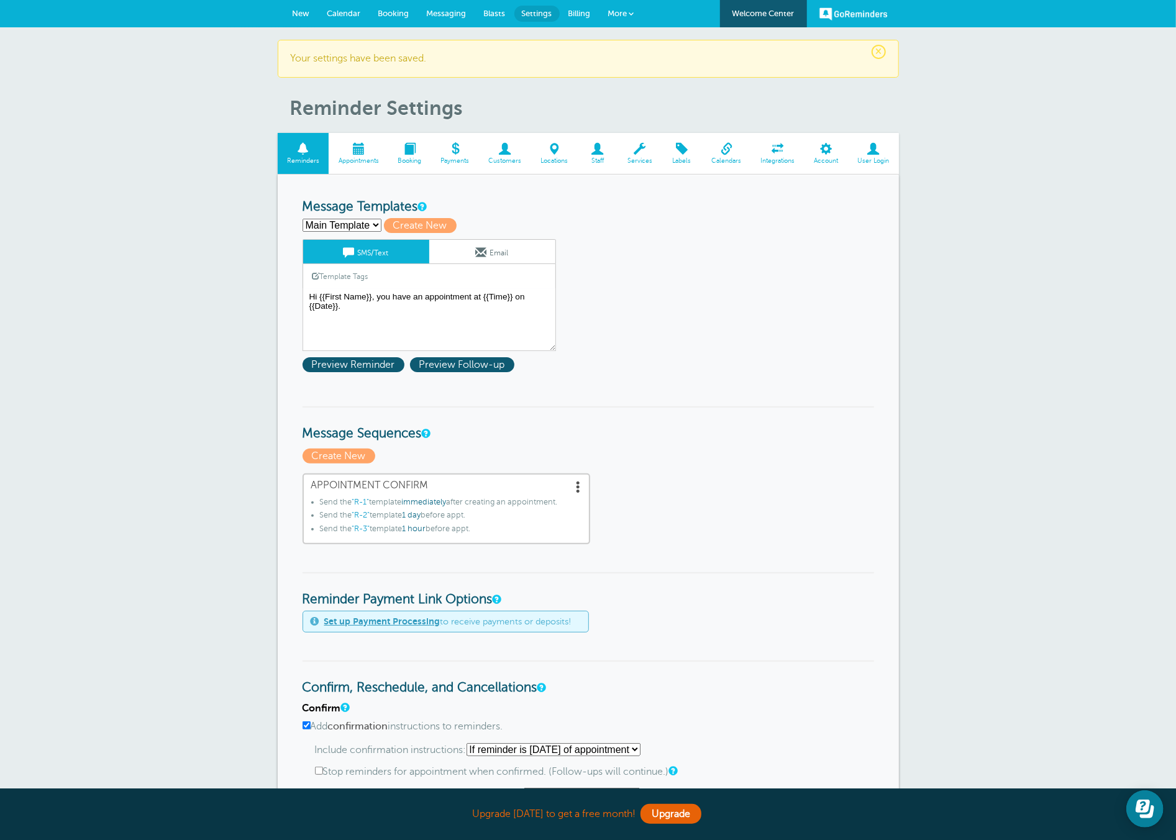
click at [578, 481] on span at bounding box center [579, 486] width 12 height 12
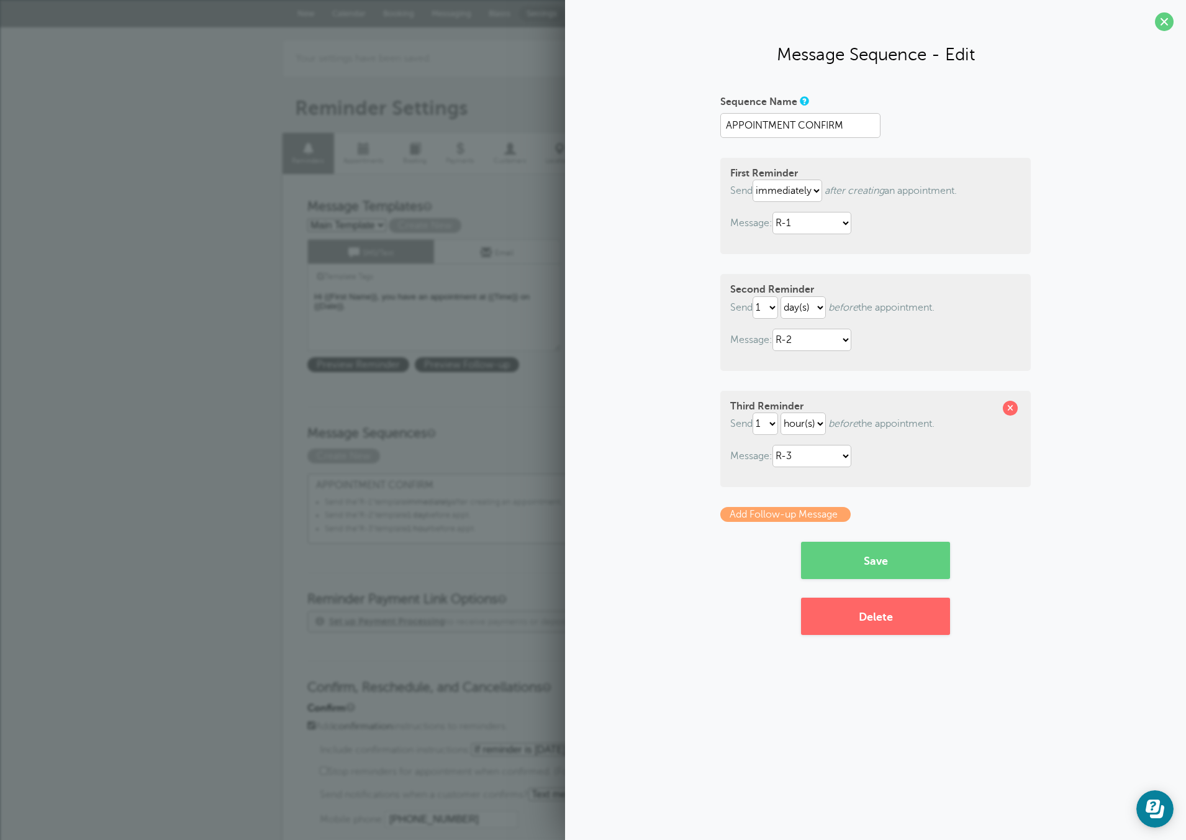
click at [207, 544] on div "× Your settings have been saved. Reminder Settings Reminders Appointments Booki…" at bounding box center [593, 748] width 1186 height 1442
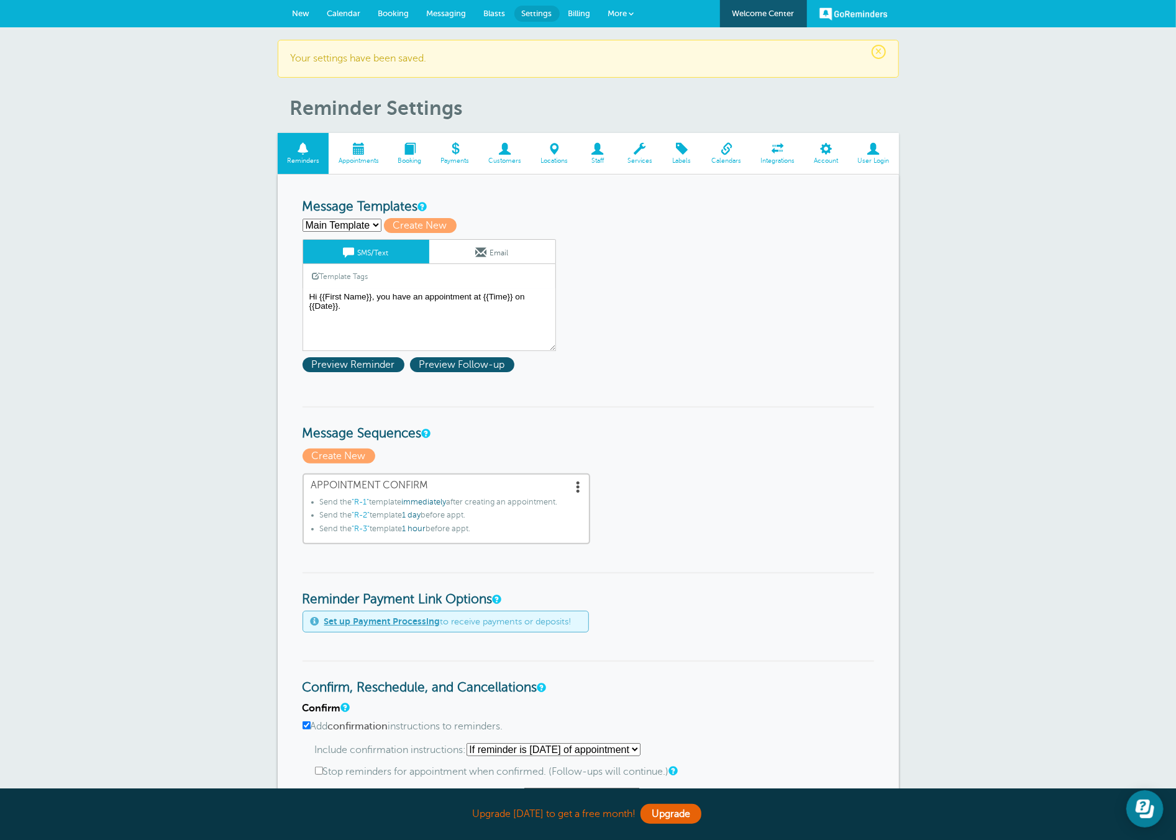
click at [290, 11] on link "New" at bounding box center [301, 13] width 35 height 27
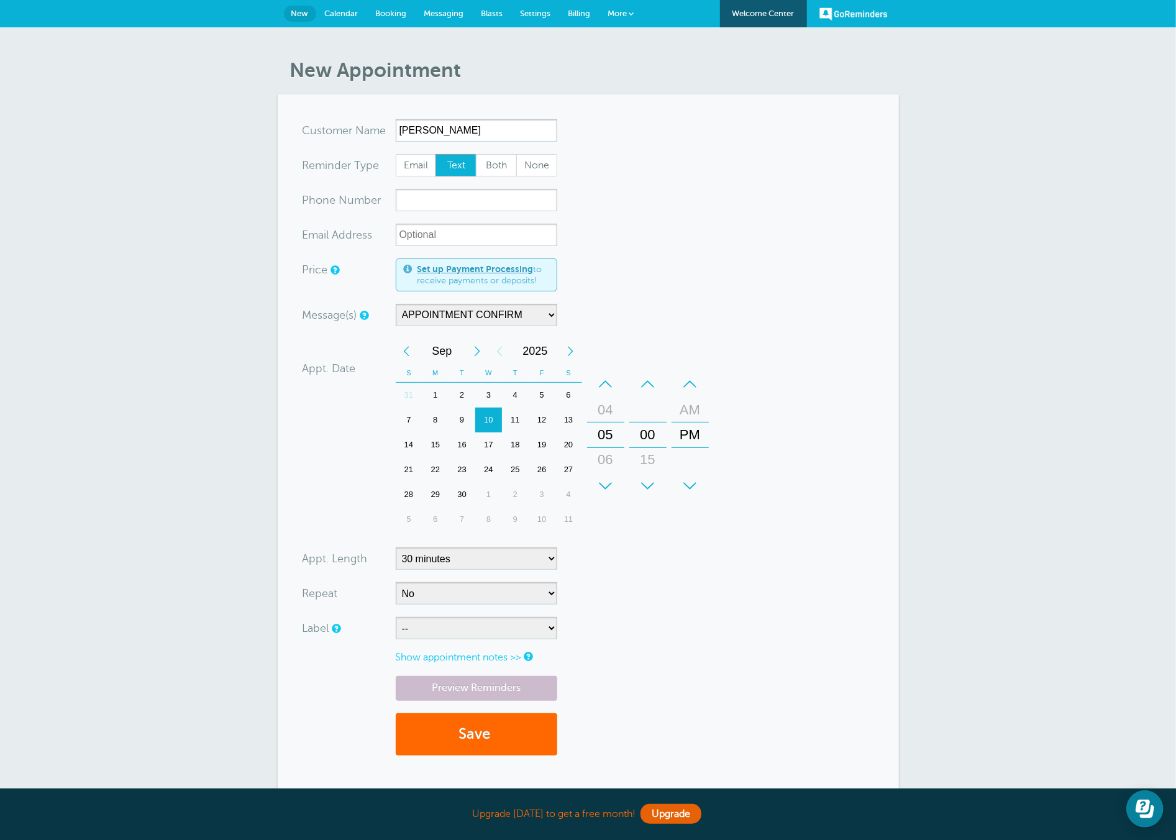
type input "[PERSON_NAME]"
click at [420, 202] on input "xxx-no-autofill" at bounding box center [476, 200] width 161 height 22
type input "2854473695"
click at [716, 309] on form "You are creating a new customer. To use an existing customer select one from th…" at bounding box center [587, 443] width 571 height 648
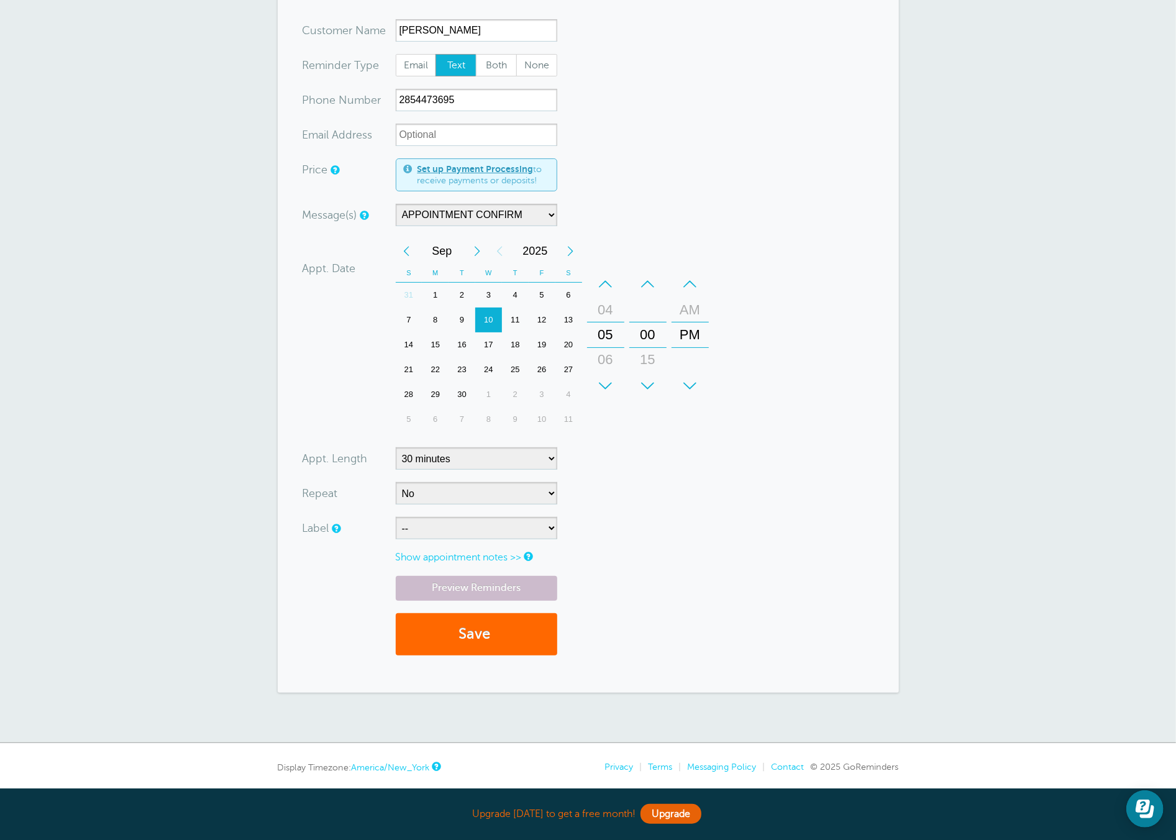
scroll to position [142, 0]
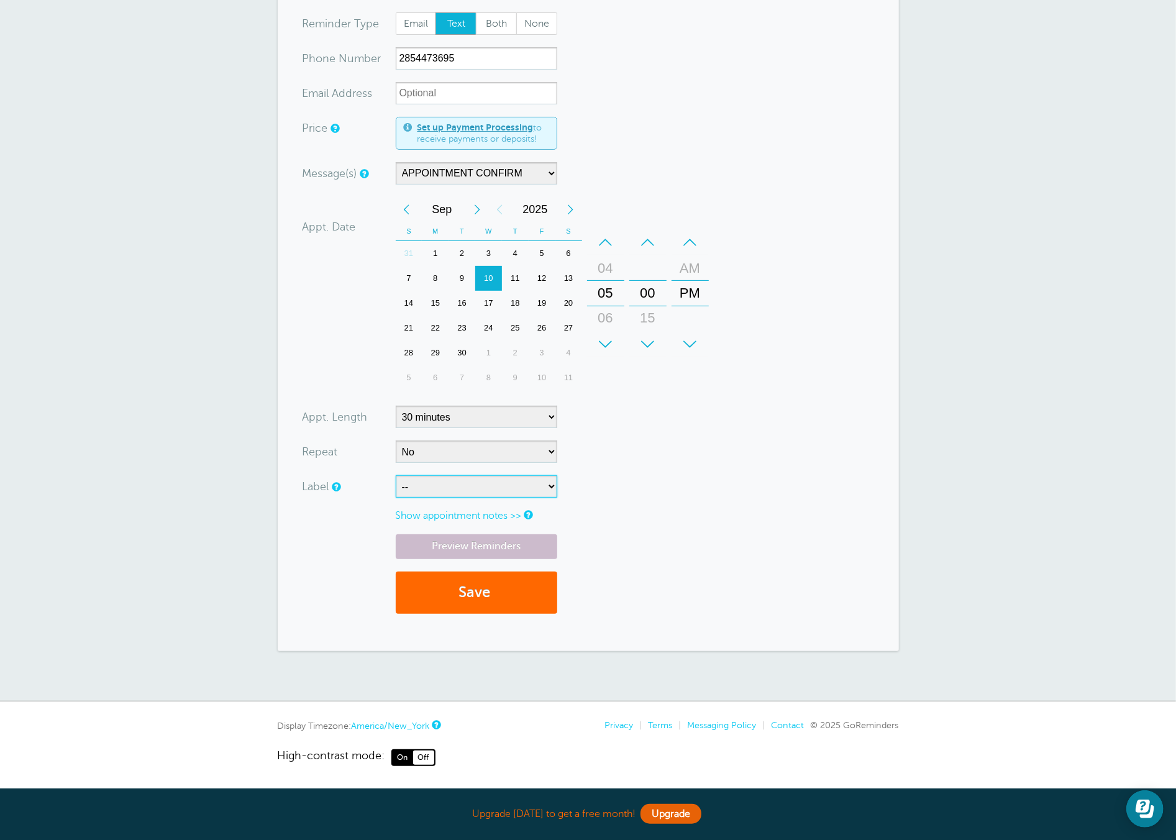
click at [428, 489] on select "-- Internet Lead SelfGen" at bounding box center [476, 486] width 161 height 22
select select "6759"
click at [396, 475] on select "-- Internet Lead SelfGen" at bounding box center [476, 486] width 161 height 22
click at [454, 547] on link "Preview Reminders" at bounding box center [476, 546] width 161 height 24
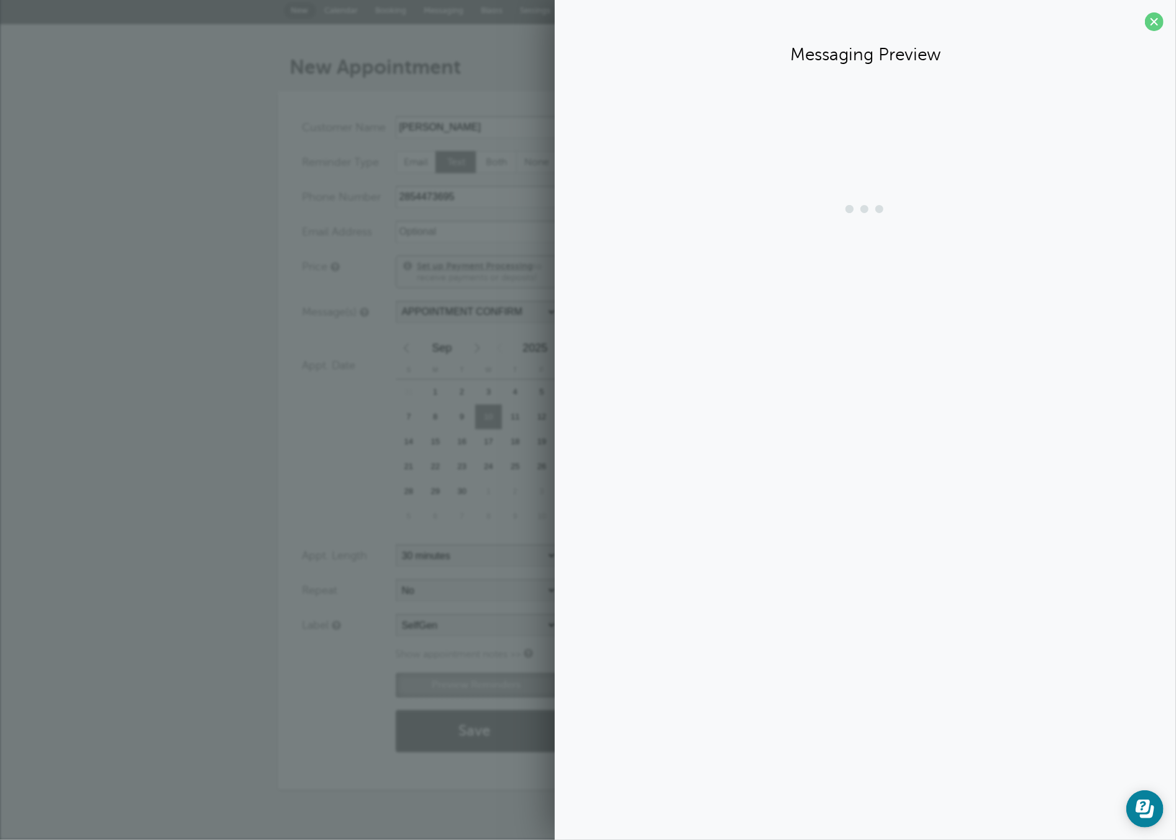
scroll to position [3, 0]
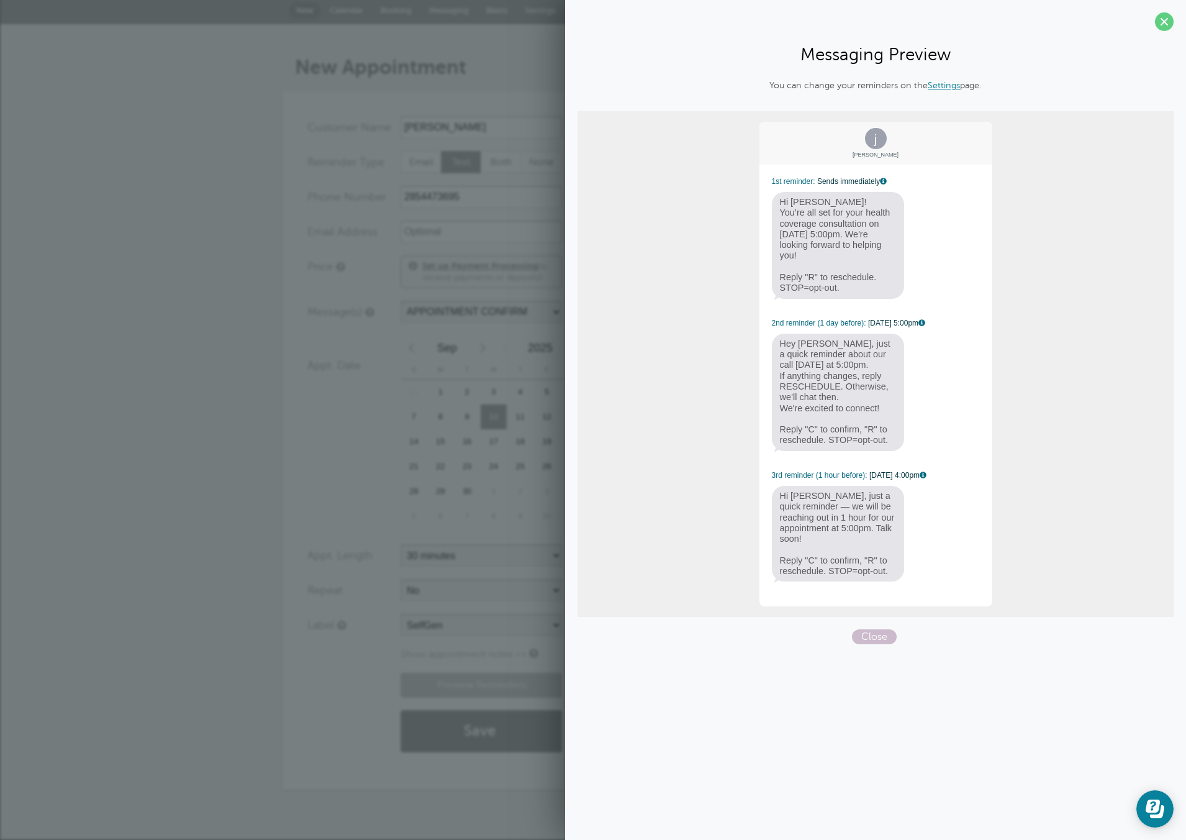
click at [290, 296] on section "You are creating a new customer. To use an existing customer select one from th…" at bounding box center [593, 440] width 621 height 698
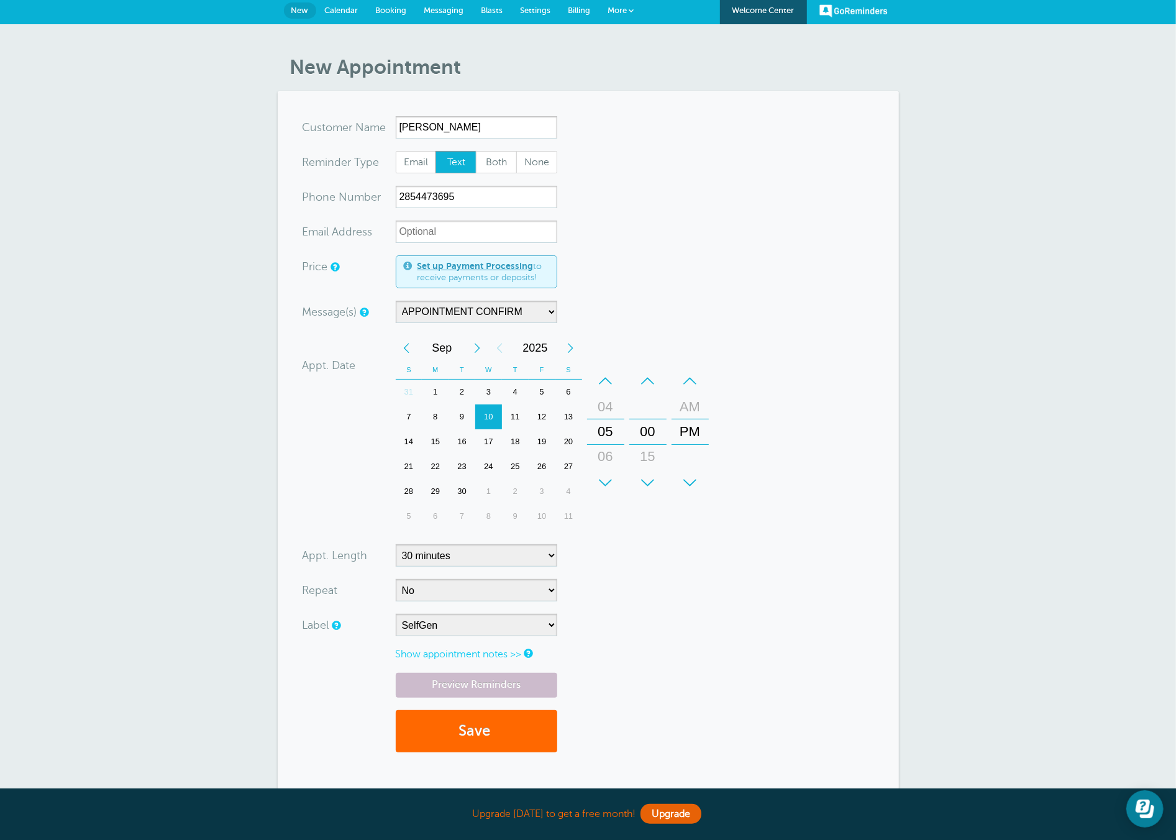
click at [340, 12] on span "Calendar" at bounding box center [342, 10] width 34 height 9
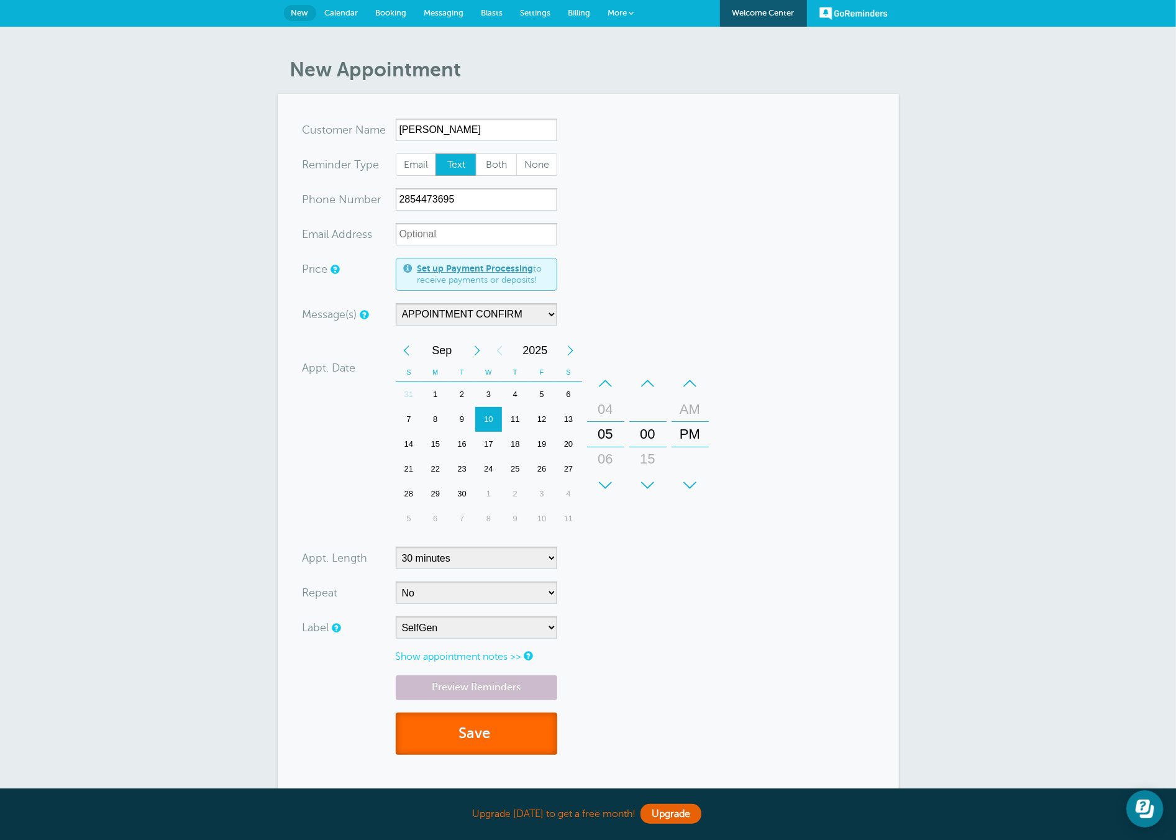
scroll to position [0, 0]
click at [537, 11] on span "Settings" at bounding box center [535, 13] width 30 height 9
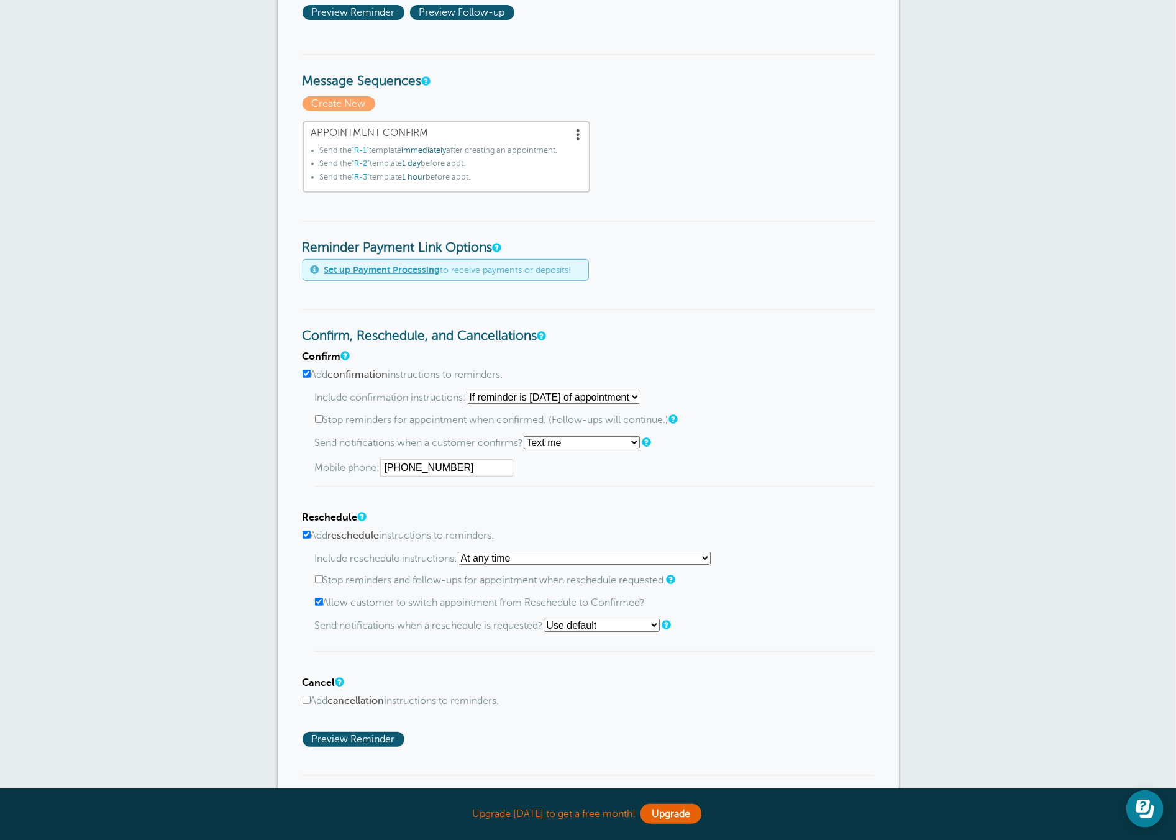
scroll to position [394, 0]
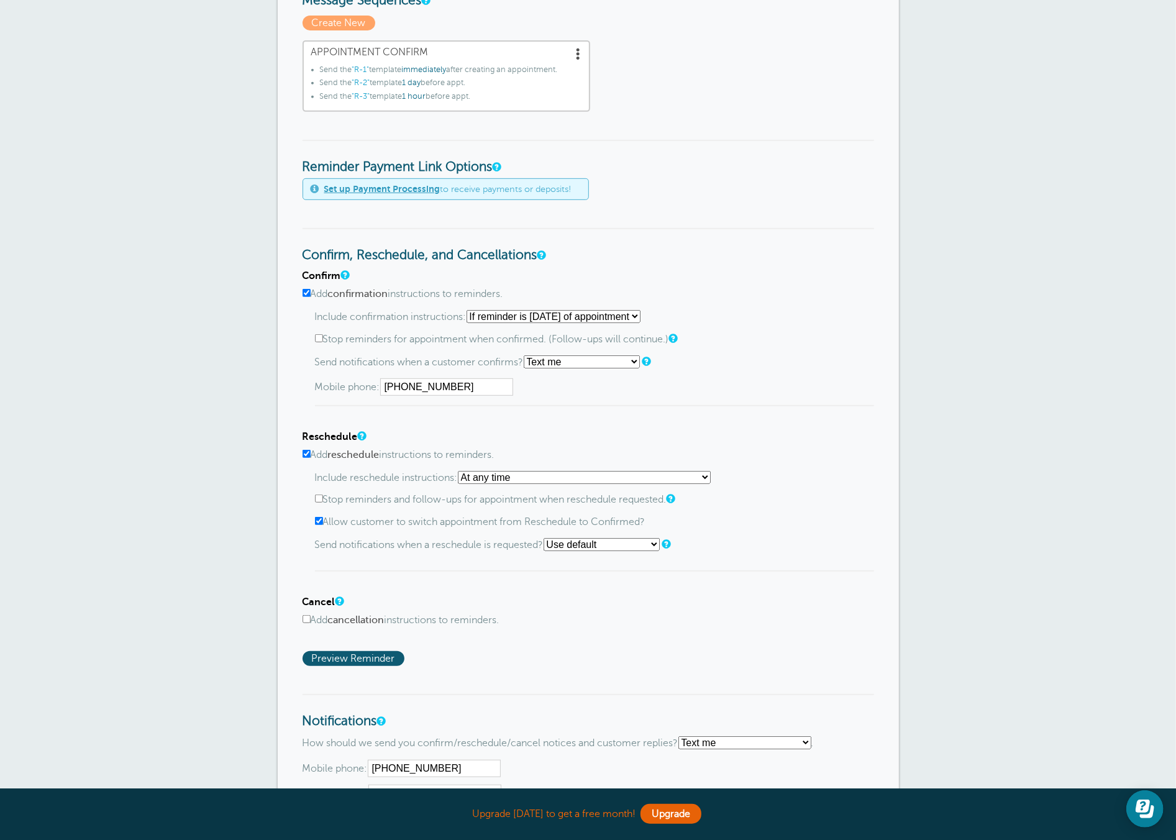
click at [500, 471] on select "At any time If reminder more than 1 day away from appointment If reminder more …" at bounding box center [584, 477] width 253 height 13
click at [370, 655] on span "Preview Reminder" at bounding box center [353, 658] width 102 height 15
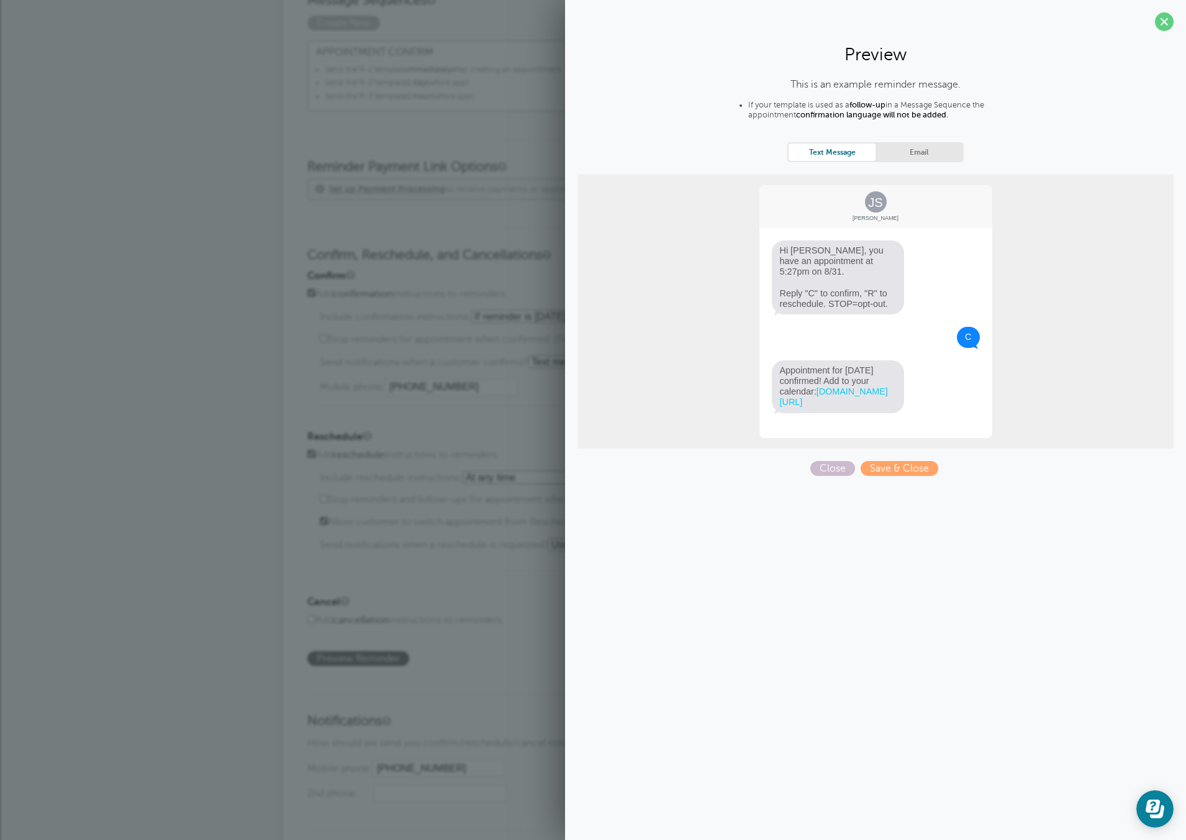
click at [461, 606] on div "Cancel Add cancellation instructions to reminders. Include cancel instructions:…" at bounding box center [592, 611] width 571 height 30
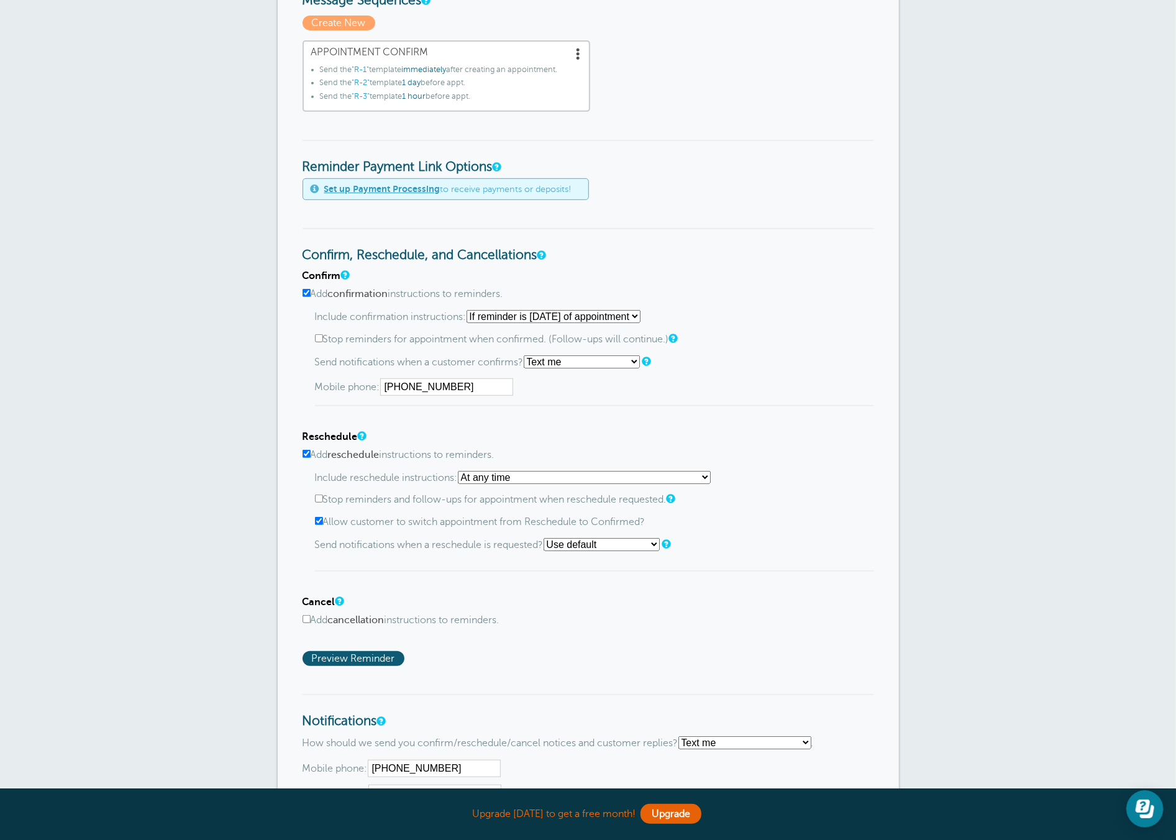
click at [307, 450] on input "Add reschedule instructions to reminders." at bounding box center [306, 454] width 8 height 8
checkbox input "false"
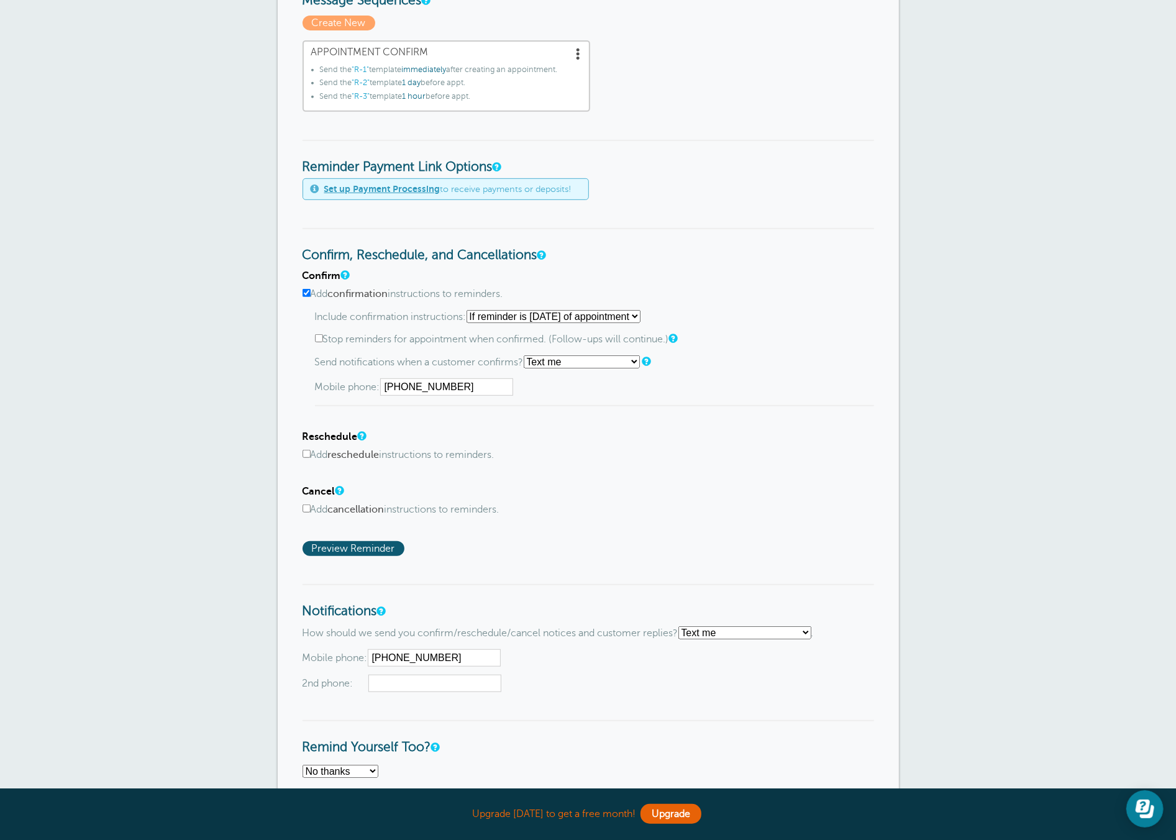
click at [507, 312] on select "Starting with first reminder If reminder is [DATE] of appointment If reminder i…" at bounding box center [553, 316] width 174 height 13
select select "2"
click at [470, 310] on select "Starting with first reminder If reminder is [DATE] of appointment If reminder i…" at bounding box center [553, 316] width 174 height 13
click at [579, 385] on div "Mobile phone: (470) 521-7869" at bounding box center [594, 386] width 559 height 17
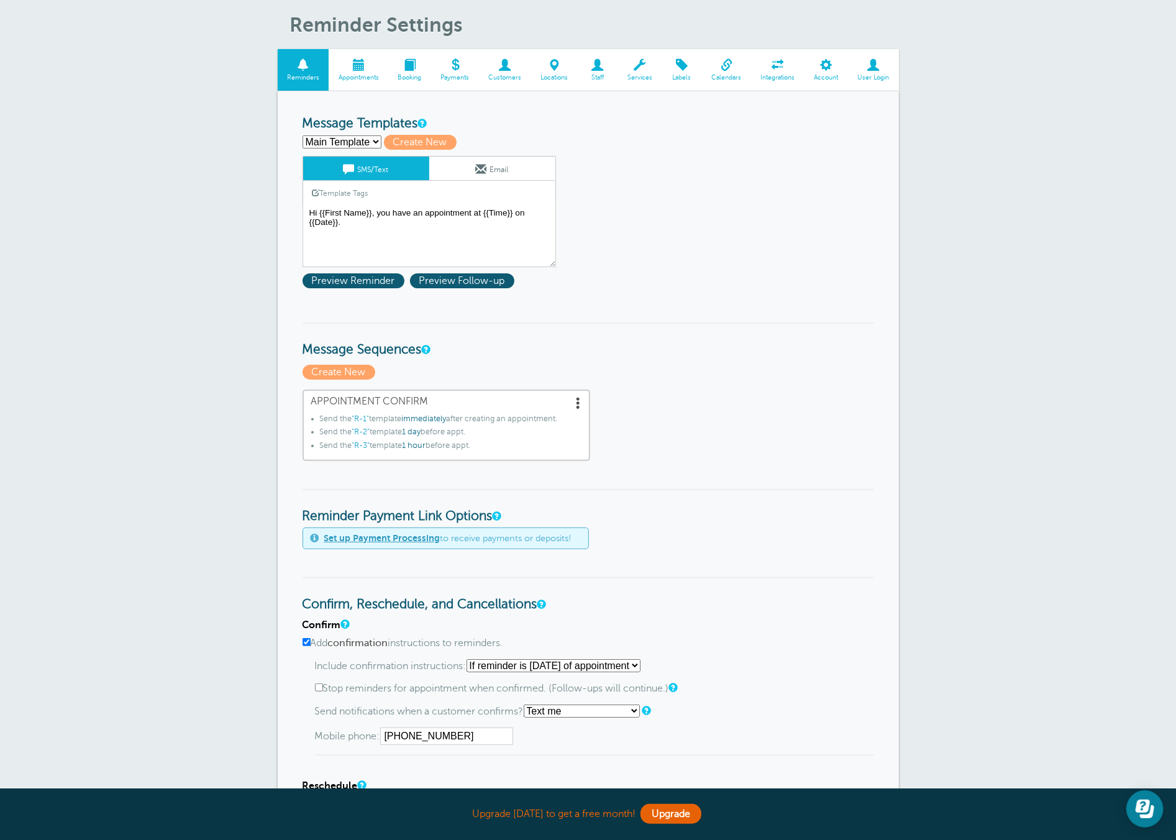
scroll to position [0, 0]
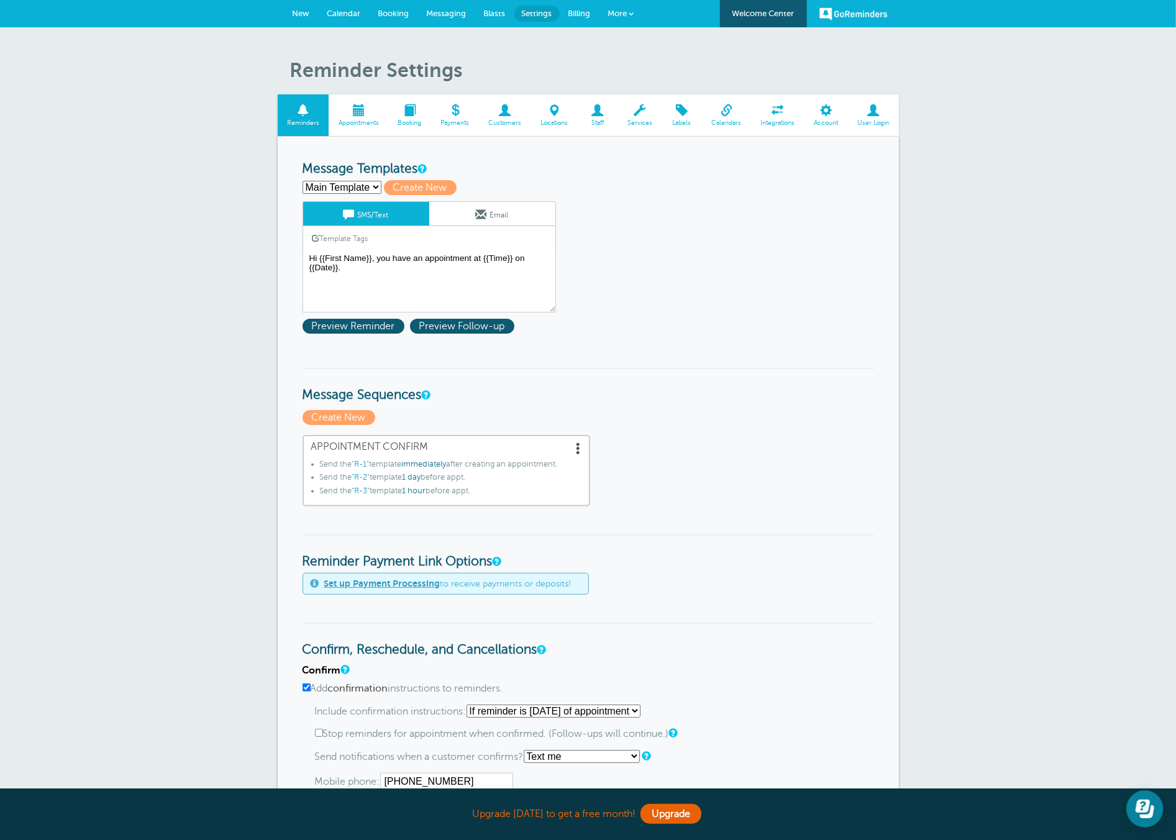
click at [406, 111] on span at bounding box center [409, 110] width 43 height 12
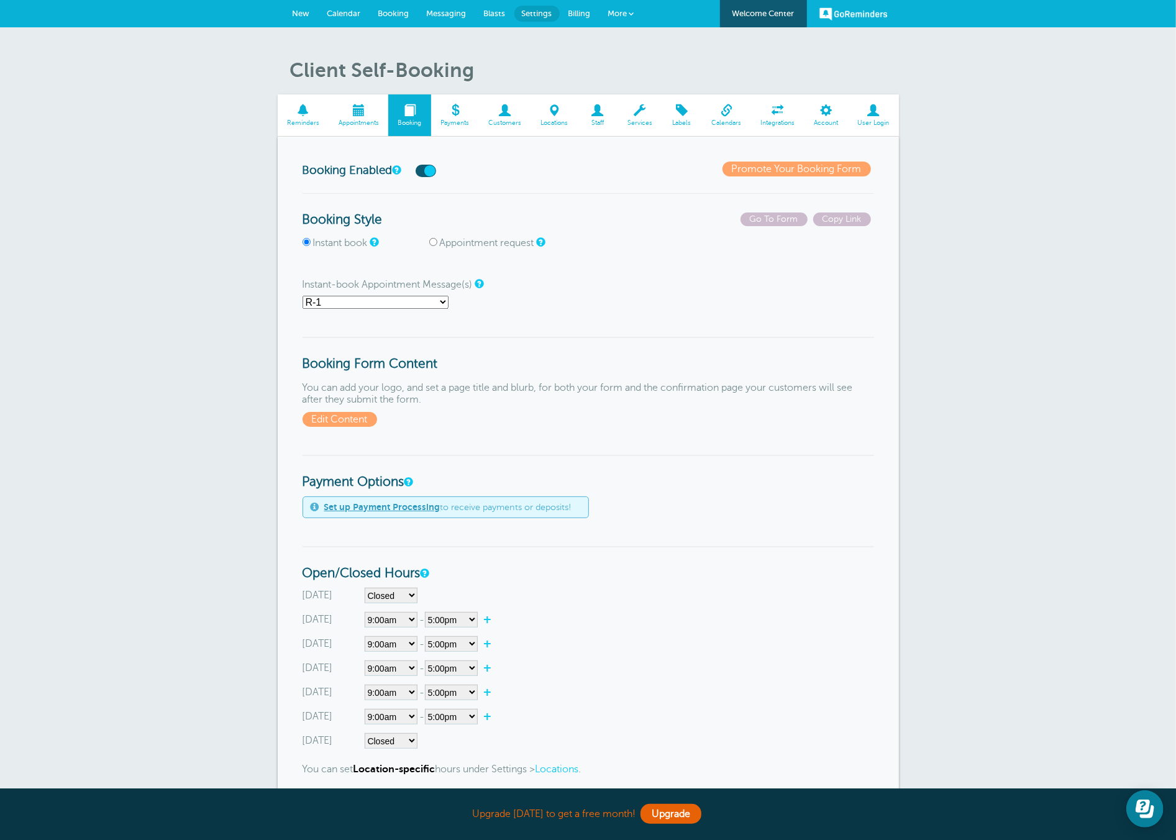
click at [734, 116] on link "Calendars" at bounding box center [726, 115] width 49 height 42
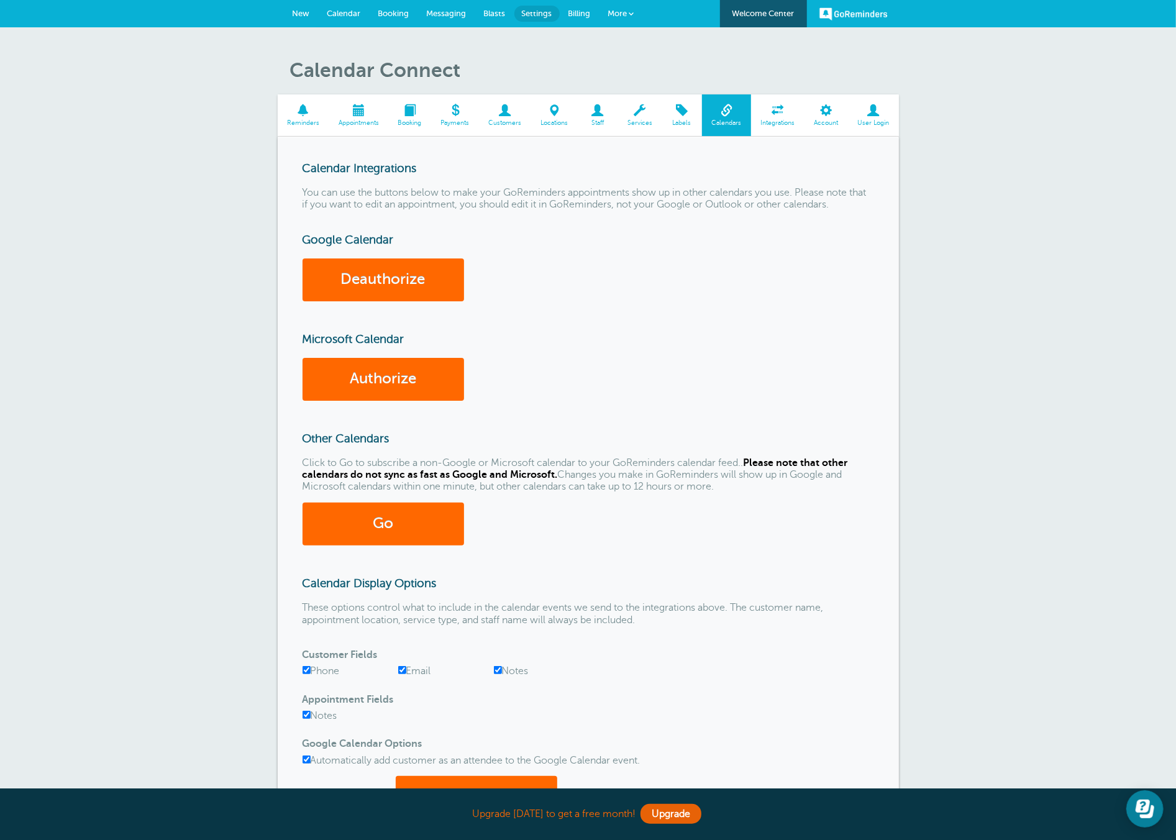
click at [671, 111] on span at bounding box center [681, 110] width 40 height 12
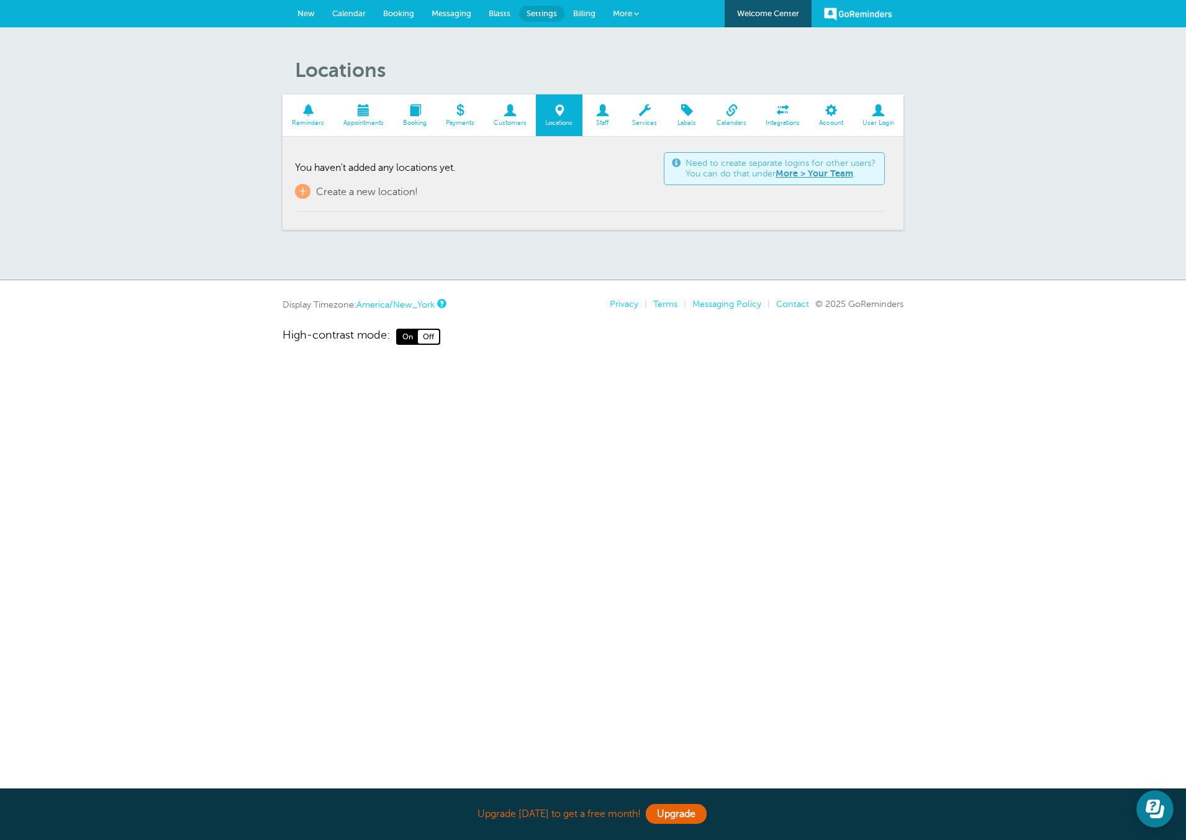
click at [461, 124] on span "Payments" at bounding box center [459, 122] width 35 height 7
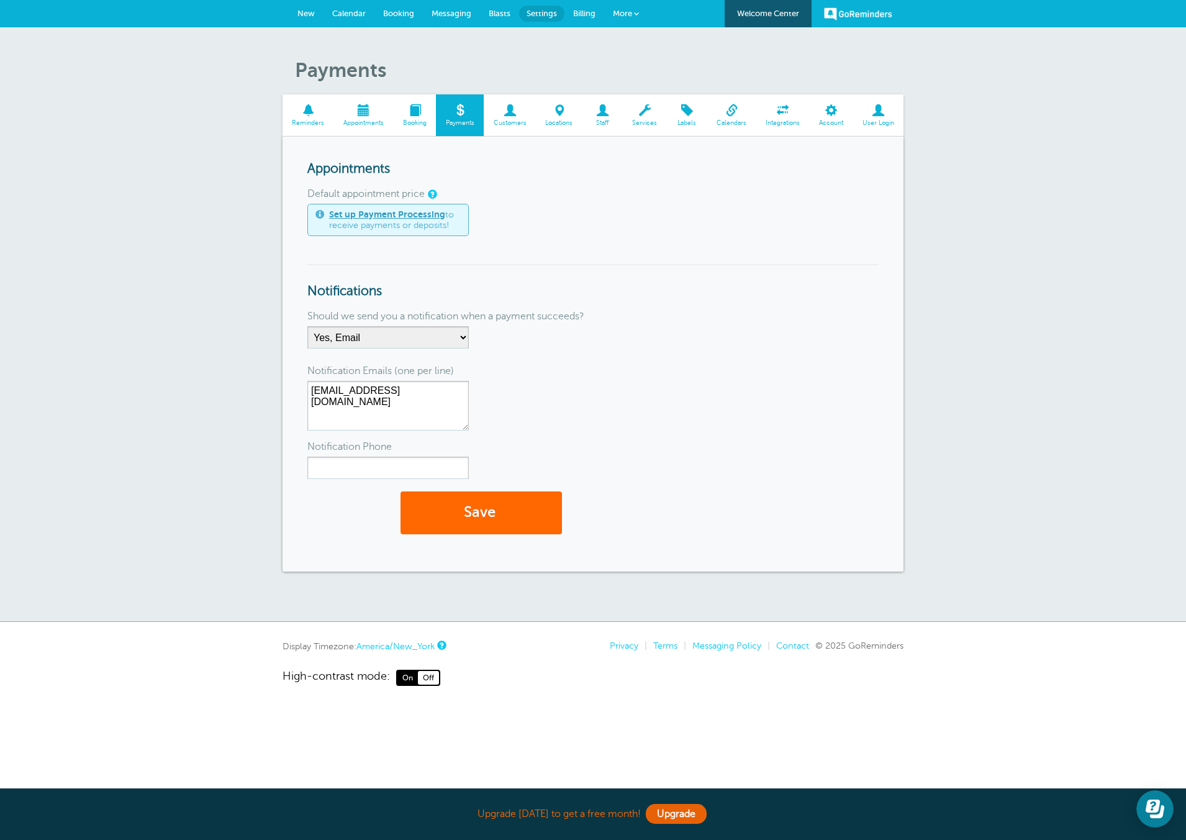
click at [404, 116] on link "Booking" at bounding box center [415, 115] width 43 height 42
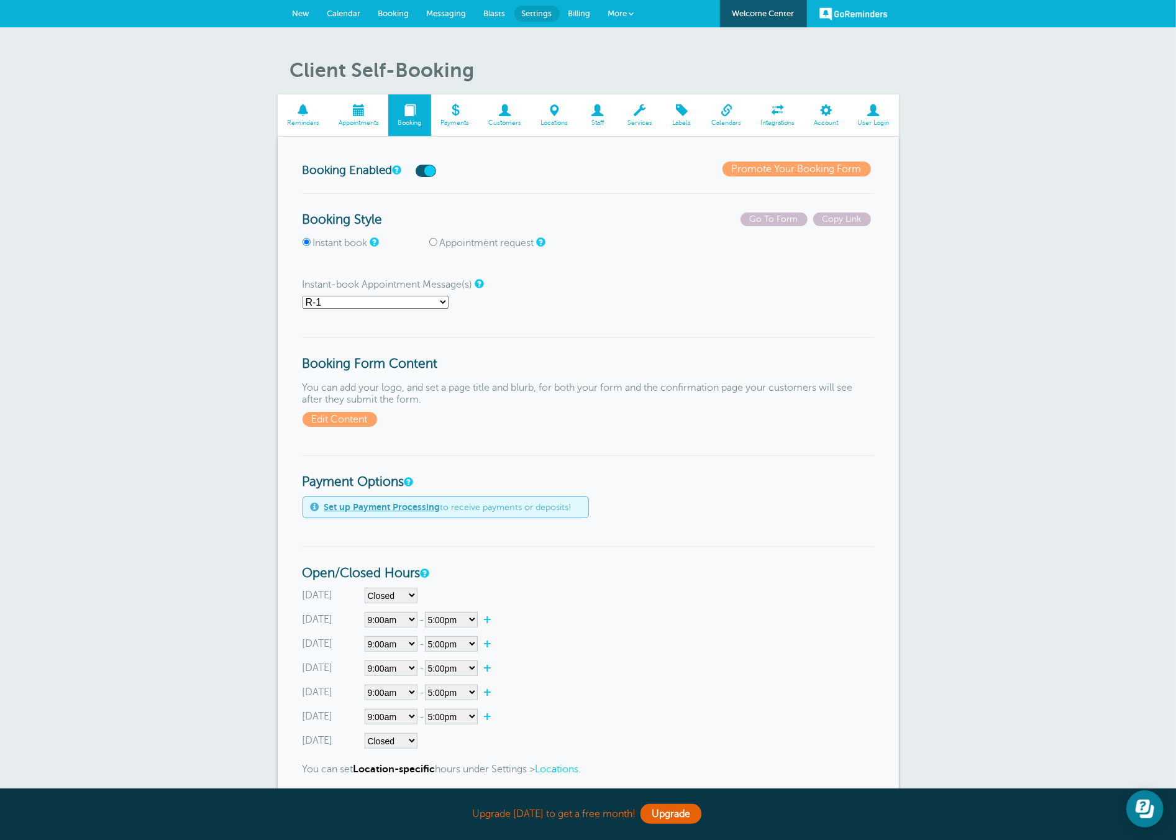
click at [298, 115] on span at bounding box center [304, 110] width 52 height 12
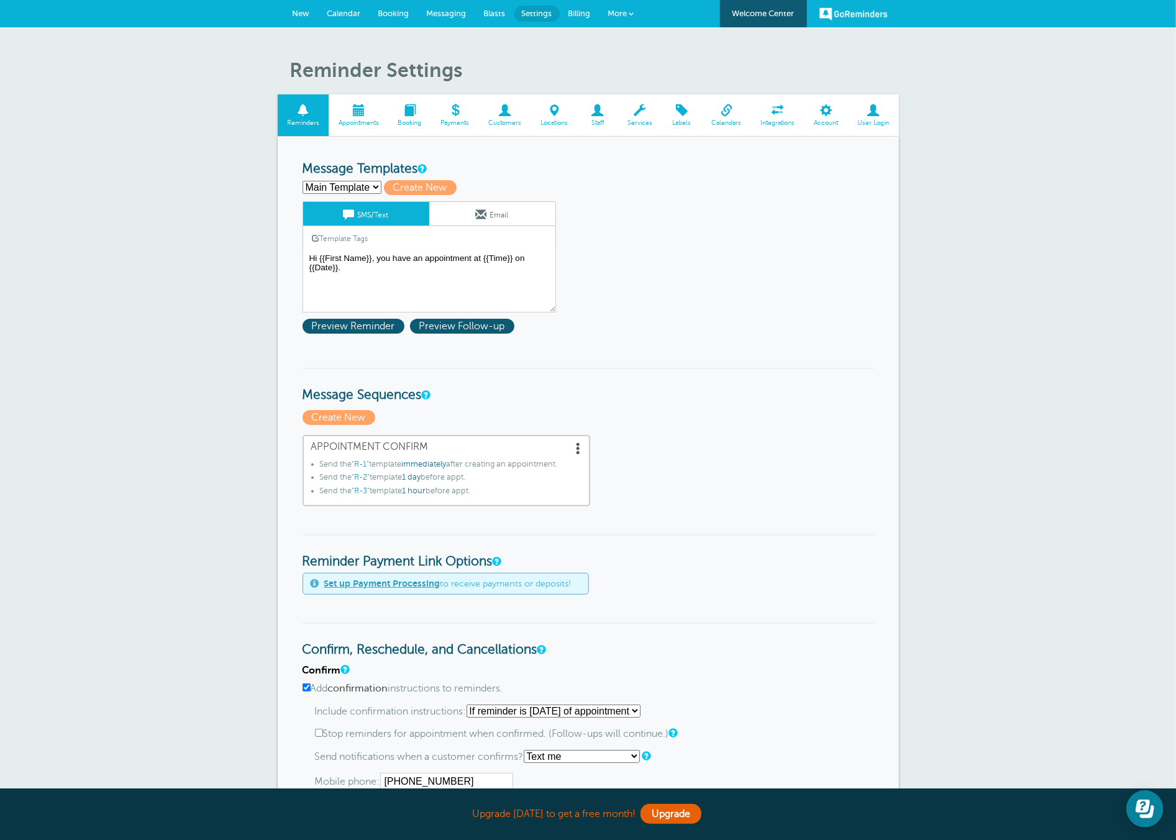
click at [447, 17] on link "Messaging" at bounding box center [446, 13] width 57 height 27
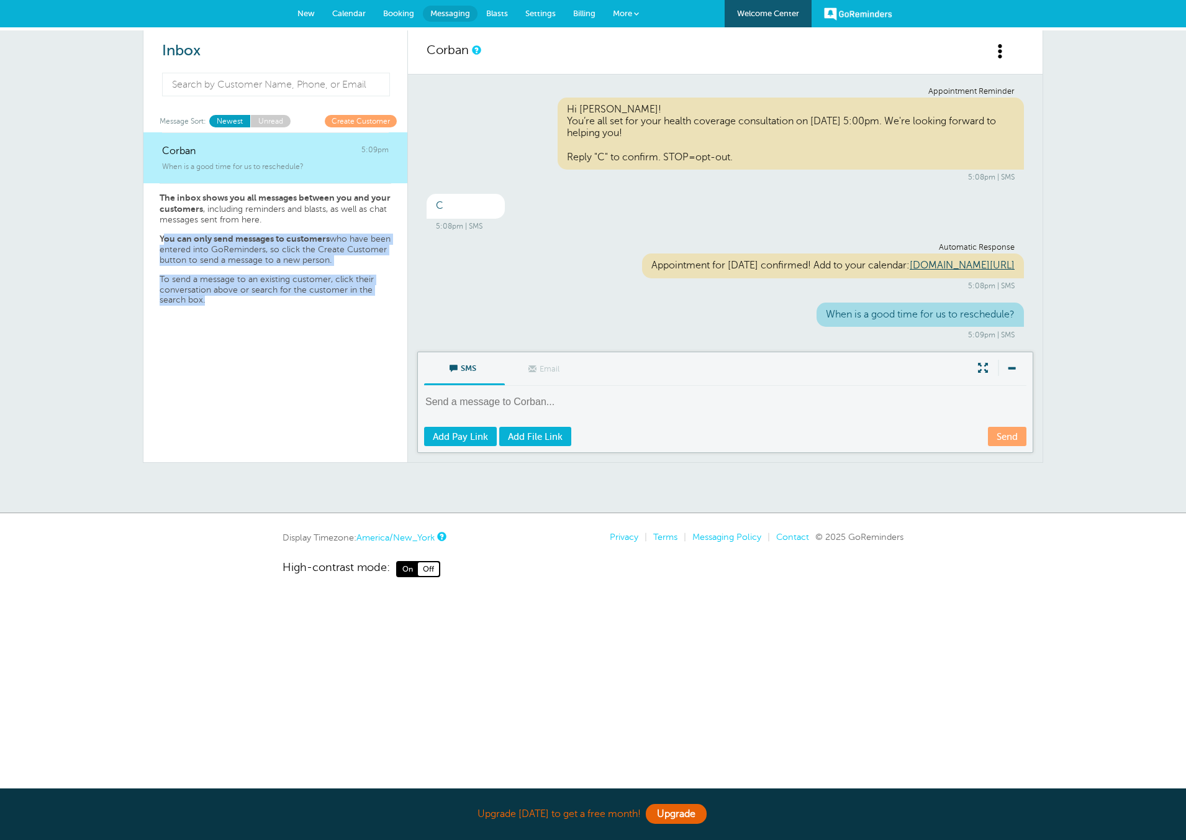
drag, startPoint x: 166, startPoint y: 238, endPoint x: 284, endPoint y: 306, distance: 136.1
click at [285, 305] on div "Corban 5:09pm When is a good time for us to reschedule? The inbox shows you all…" at bounding box center [275, 297] width 264 height 330
drag, startPoint x: 280, startPoint y: 307, endPoint x: 268, endPoint y: 309, distance: 12.1
click at [280, 307] on div "Corban 5:09pm When is a good time for us to reschedule? The inbox shows you all…" at bounding box center [275, 297] width 264 height 330
drag, startPoint x: 233, startPoint y: 308, endPoint x: 155, endPoint y: 196, distance: 136.6
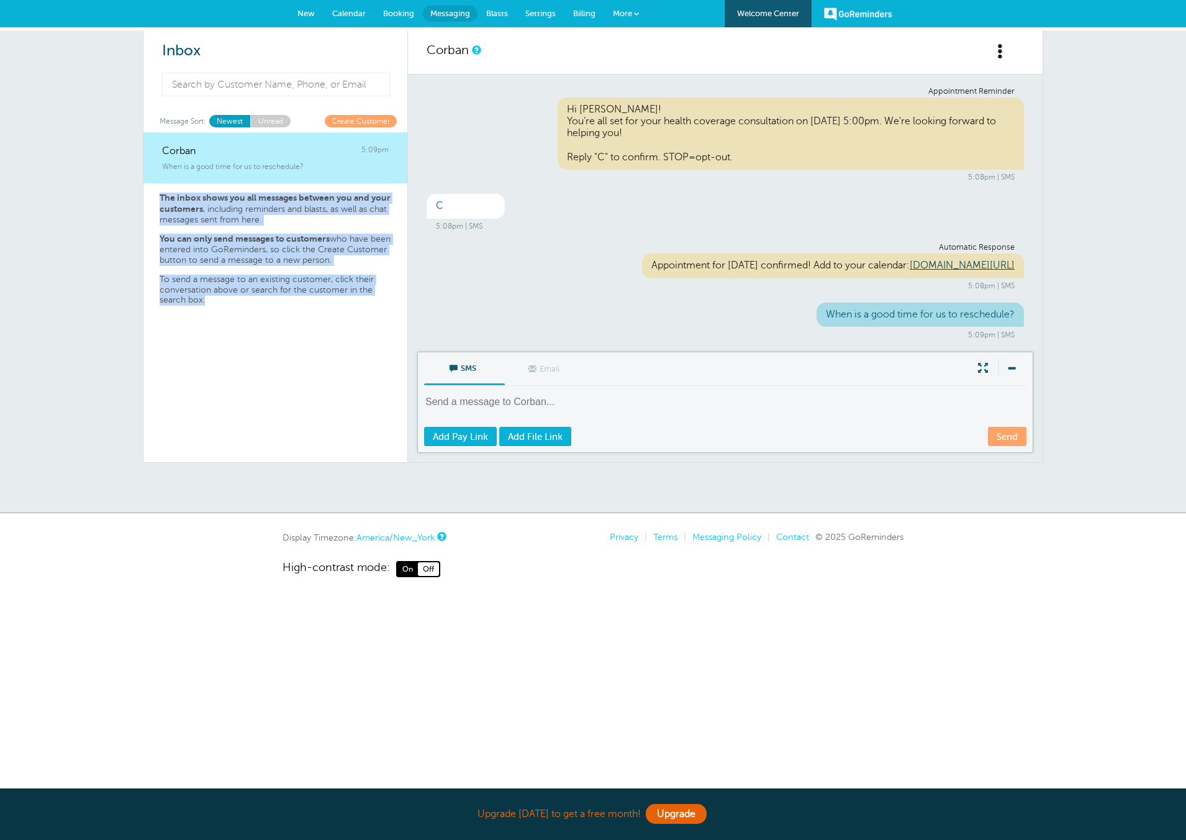
click at [155, 196] on div "Corban 5:09pm When is a good time for us to reschedule? The inbox shows you all…" at bounding box center [275, 297] width 264 height 330
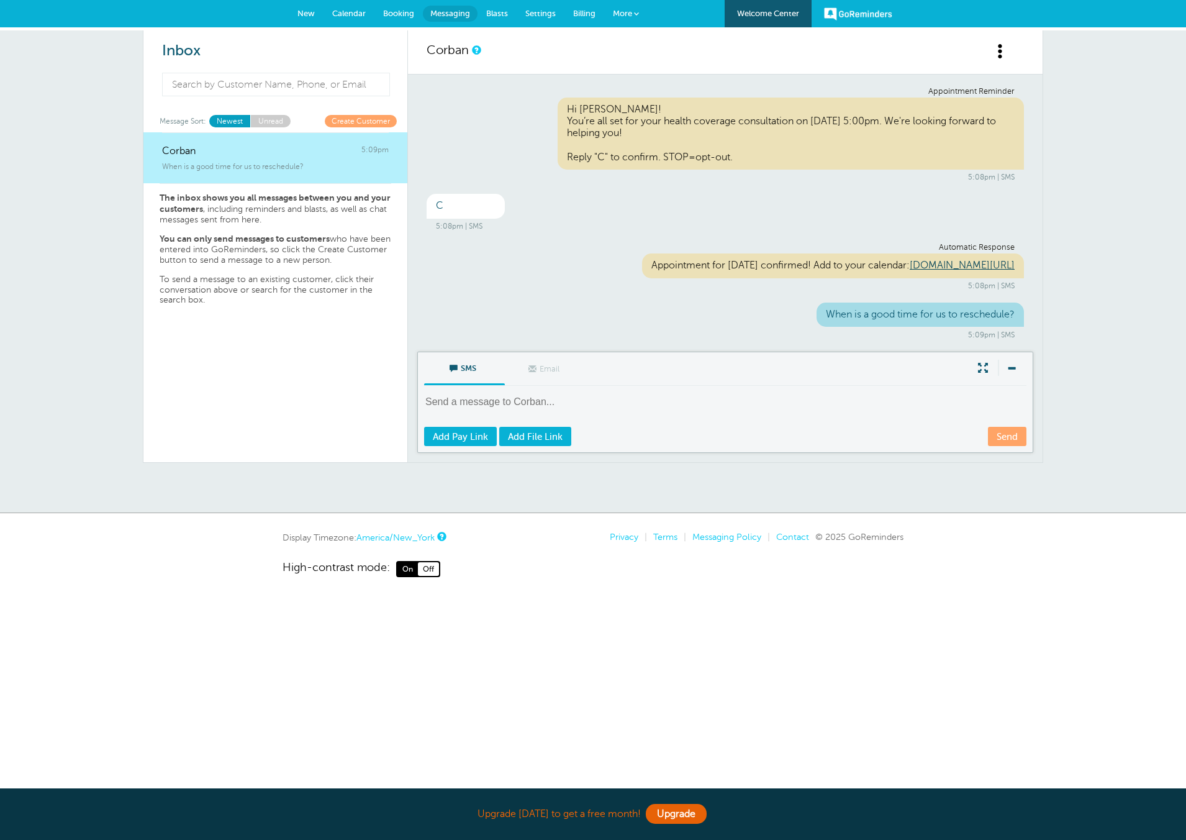
click at [155, 196] on div "Corban 5:09pm When is a good time for us to reschedule? The inbox shows you all…" at bounding box center [275, 297] width 264 height 330
click at [517, 11] on link "Settings" at bounding box center [541, 13] width 48 height 27
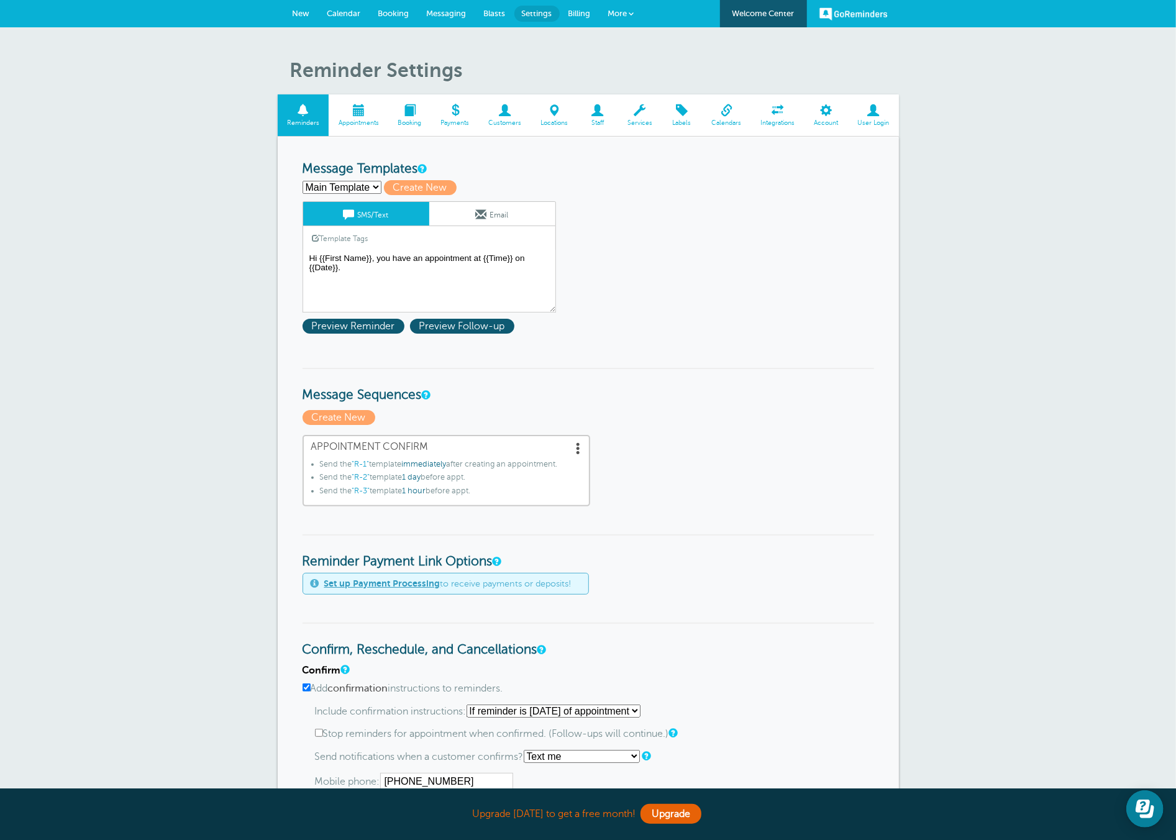
click at [509, 12] on link "Blasts" at bounding box center [494, 13] width 39 height 27
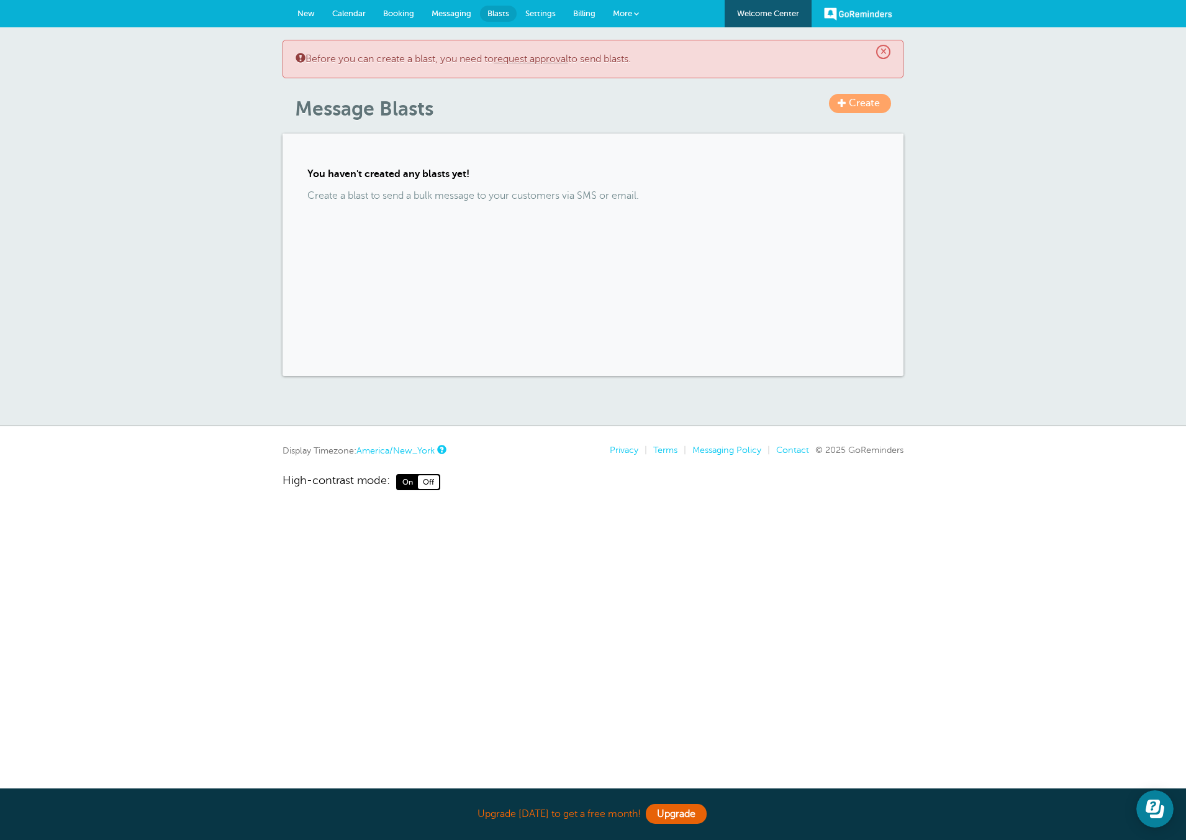
click at [587, 13] on span "Billing" at bounding box center [584, 13] width 22 height 9
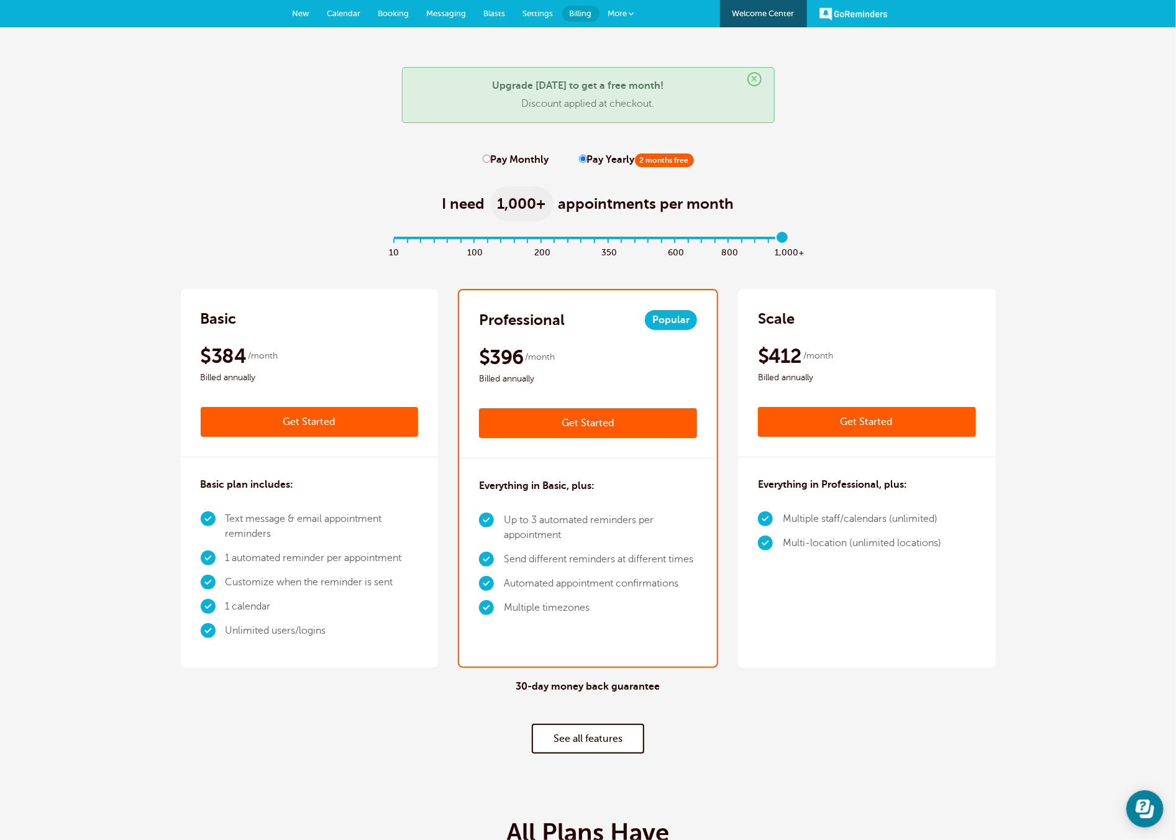
drag, startPoint x: 395, startPoint y: 234, endPoint x: 807, endPoint y: 237, distance: 411.8
click at [789, 239] on input "range" at bounding box center [588, 240] width 402 height 2
drag, startPoint x: 786, startPoint y: 241, endPoint x: 481, endPoint y: 209, distance: 307.2
click at [481, 239] on input "range" at bounding box center [588, 240] width 402 height 2
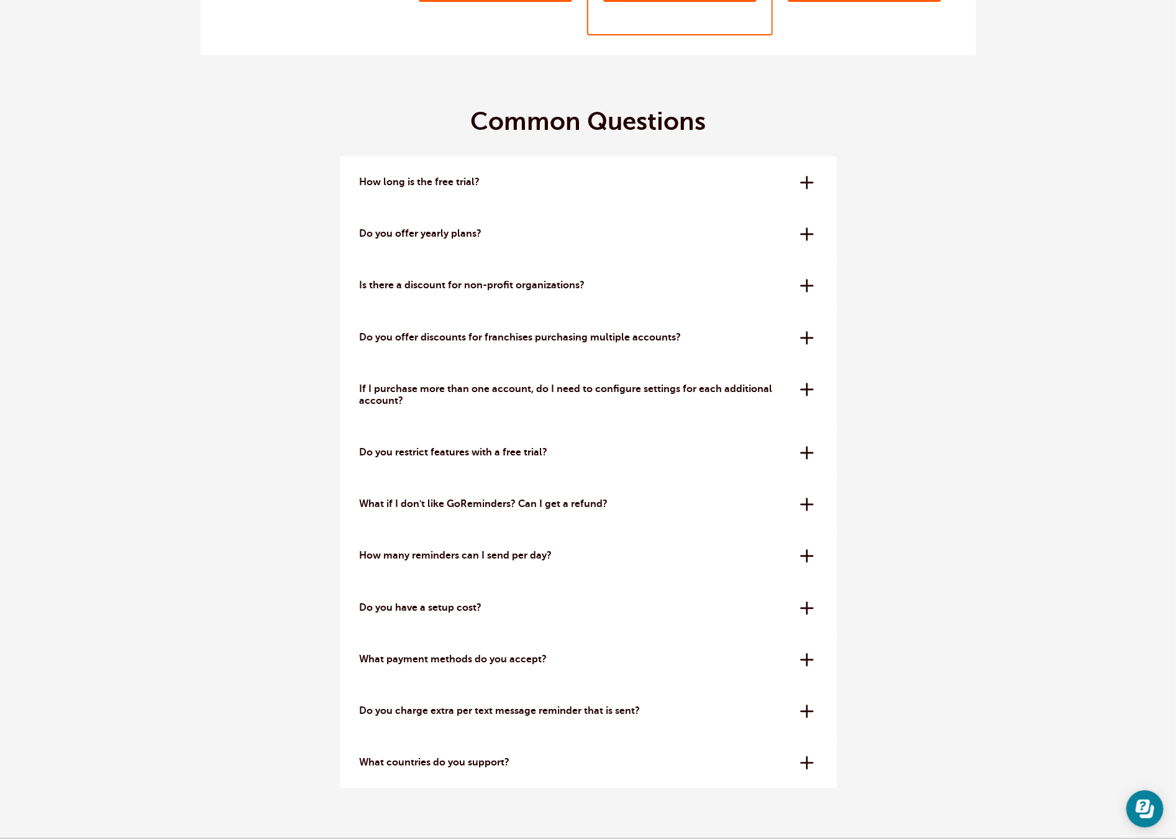
scroll to position [3676, 0]
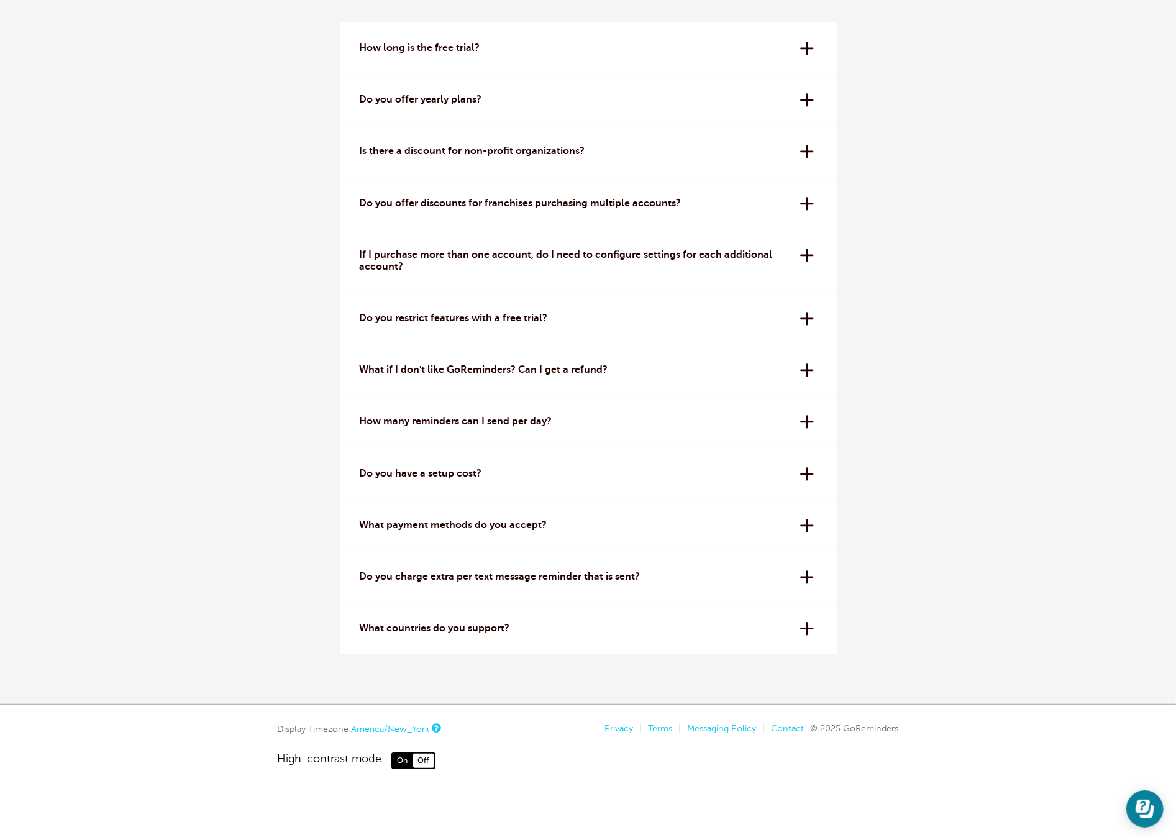
click at [798, 111] on div "Do you offer yearly plans? Yes - if you pay 1 year at a time you get a discount…" at bounding box center [588, 100] width 497 height 52
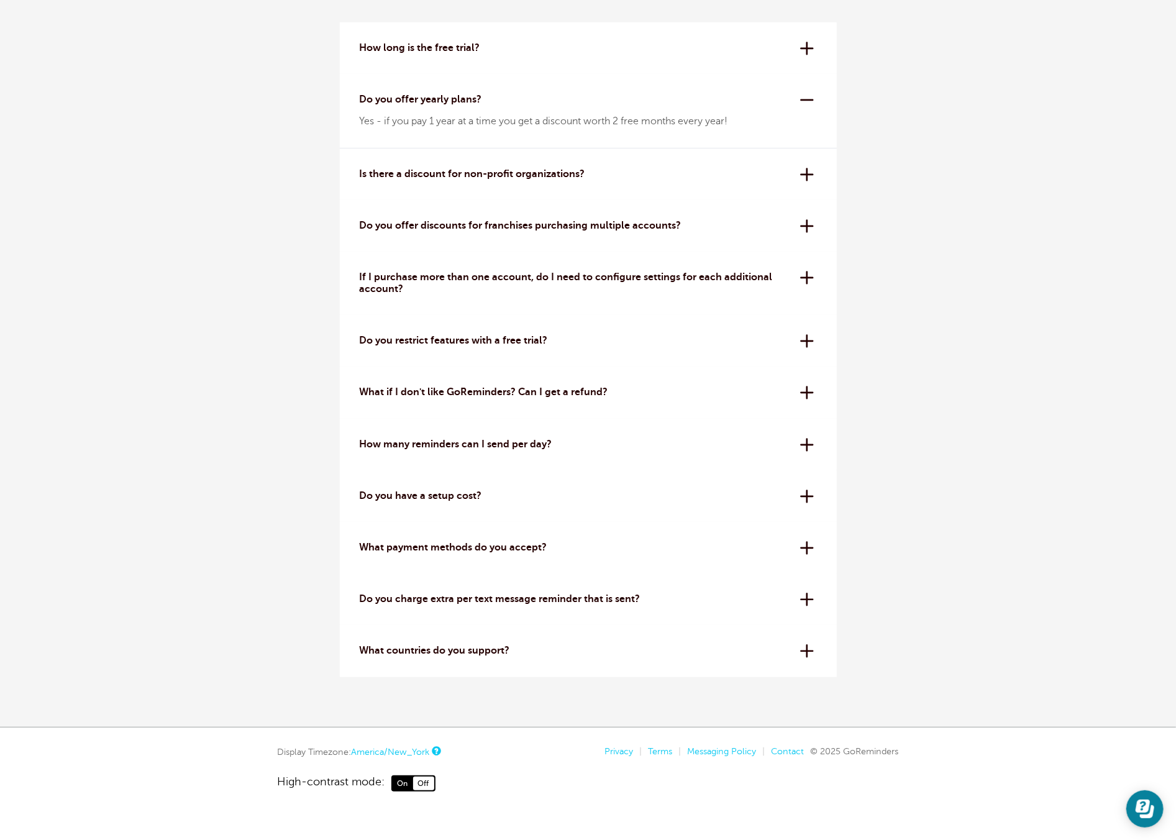
click at [799, 109] on div "Do you offer yearly plans? Yes - if you pay 1 year at a time you get a discount…" at bounding box center [588, 111] width 497 height 74
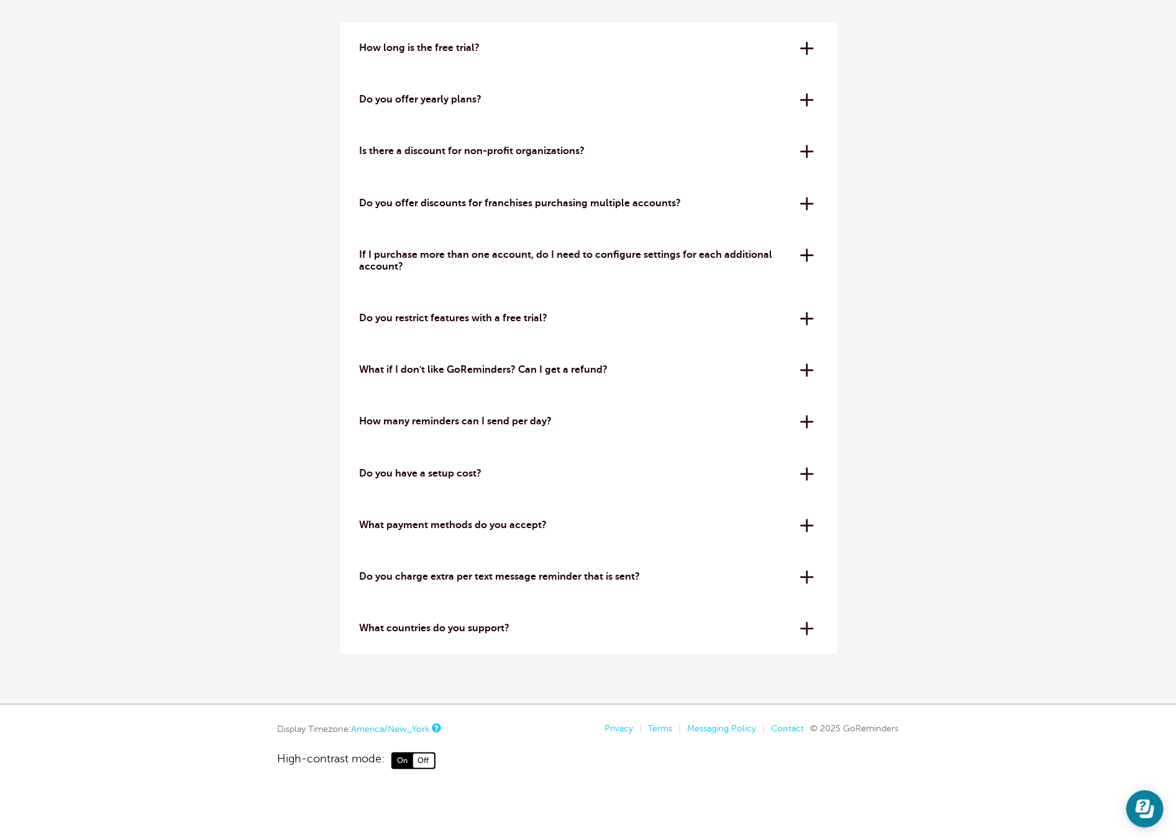
click at [799, 414] on div "How many reminders can I send per day? All plans have a 24-hour reminder sendin…" at bounding box center [588, 422] width 497 height 52
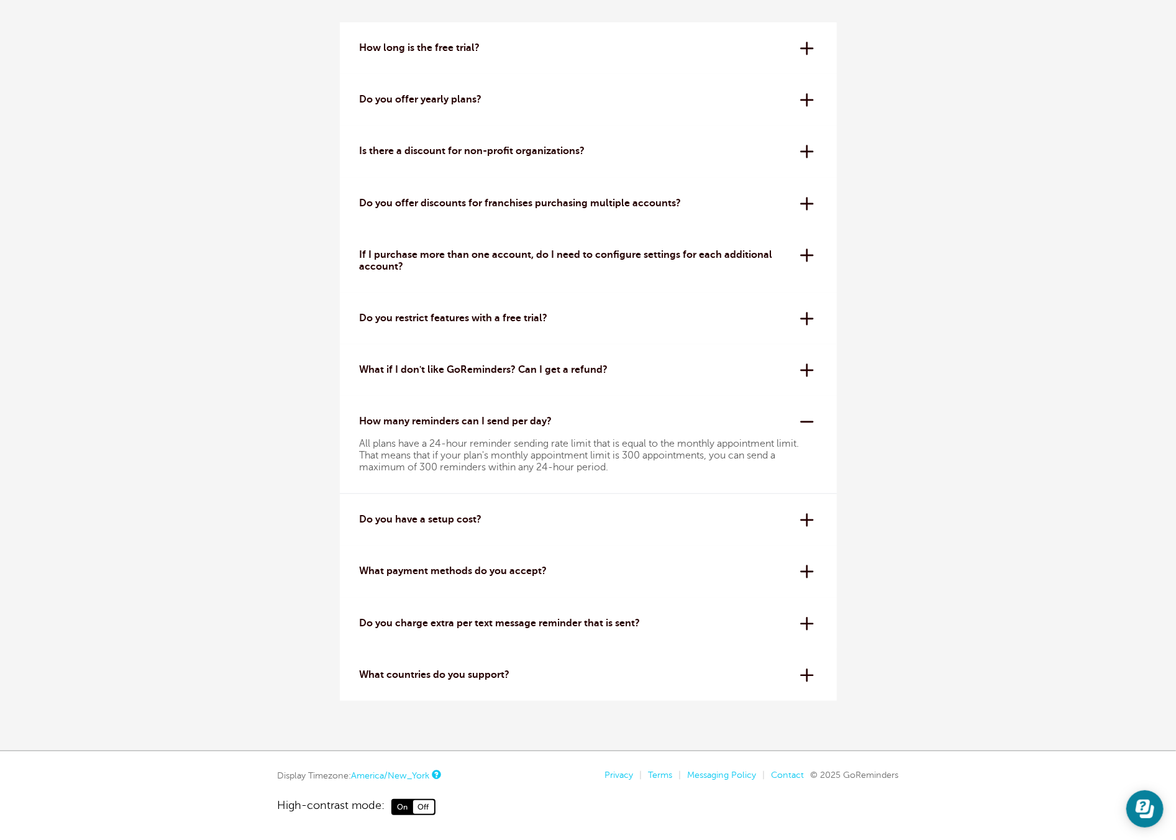
click at [799, 414] on div "How many reminders can I send per day? All plans have a 24-hour reminder sendin…" at bounding box center [588, 445] width 497 height 98
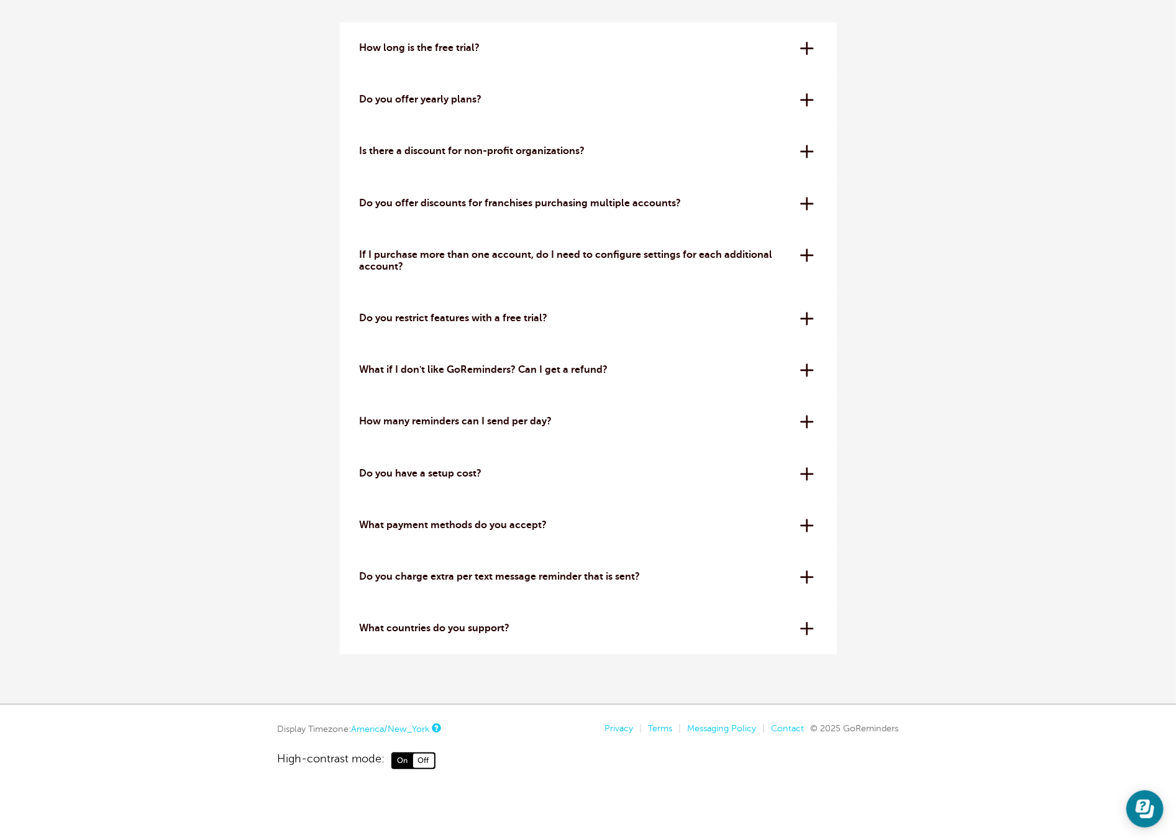
click at [799, 373] on div "What if I don't like GoReminders? Can I get a refund? We offer a 30-day money-b…" at bounding box center [588, 370] width 497 height 52
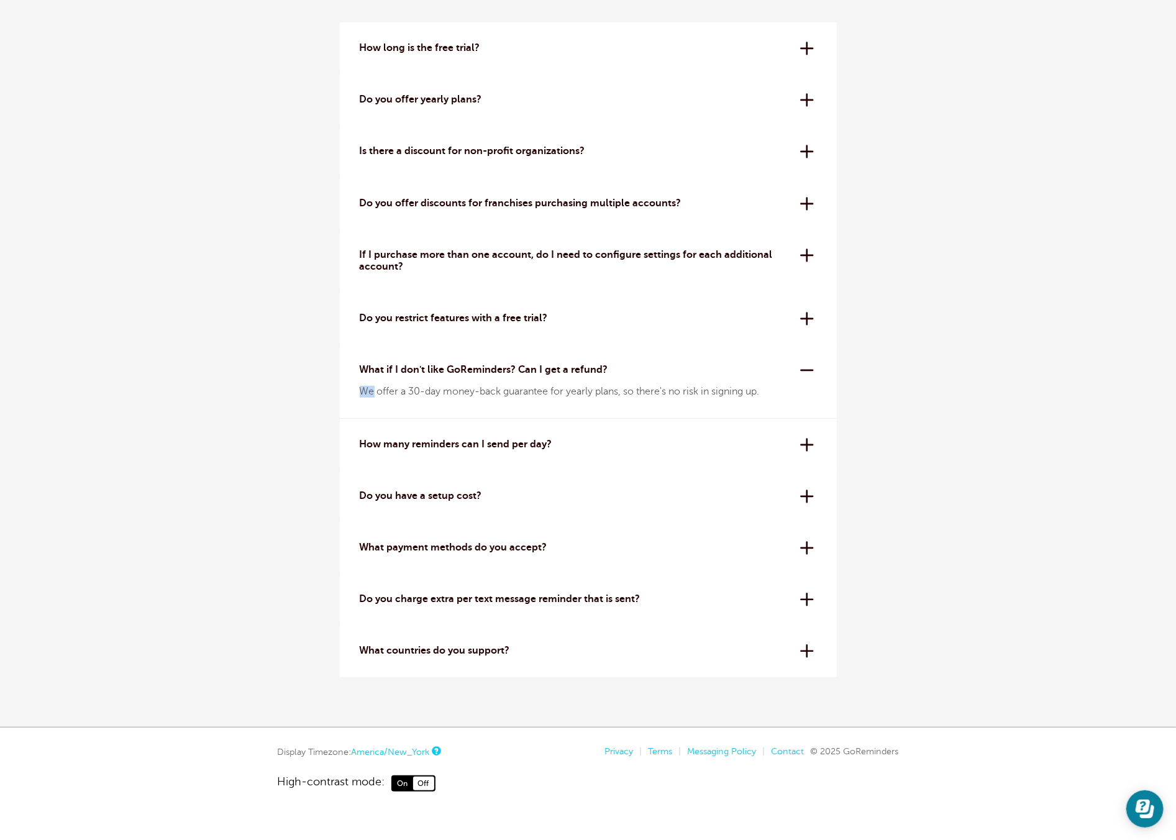
click at [799, 373] on div "What if I don't like GoReminders? Can I get a refund? We offer a 30-day money-b…" at bounding box center [588, 381] width 497 height 74
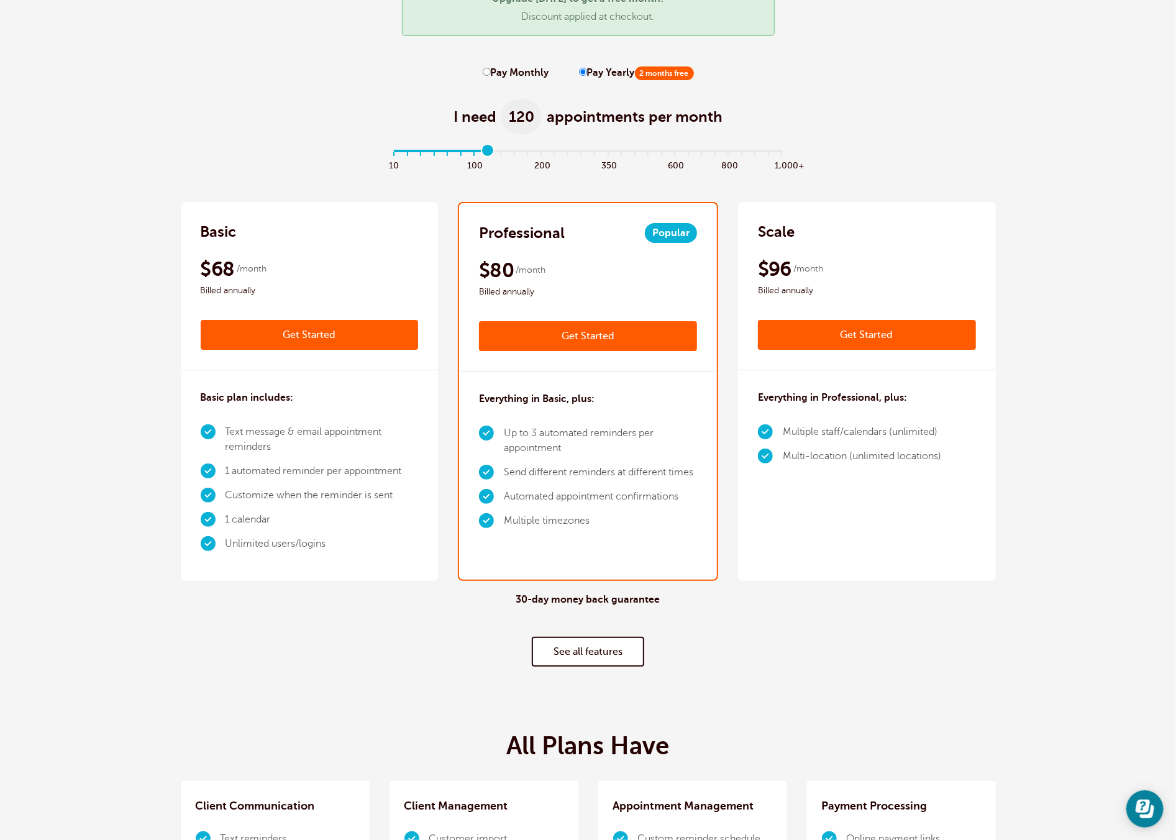
scroll to position [0, 0]
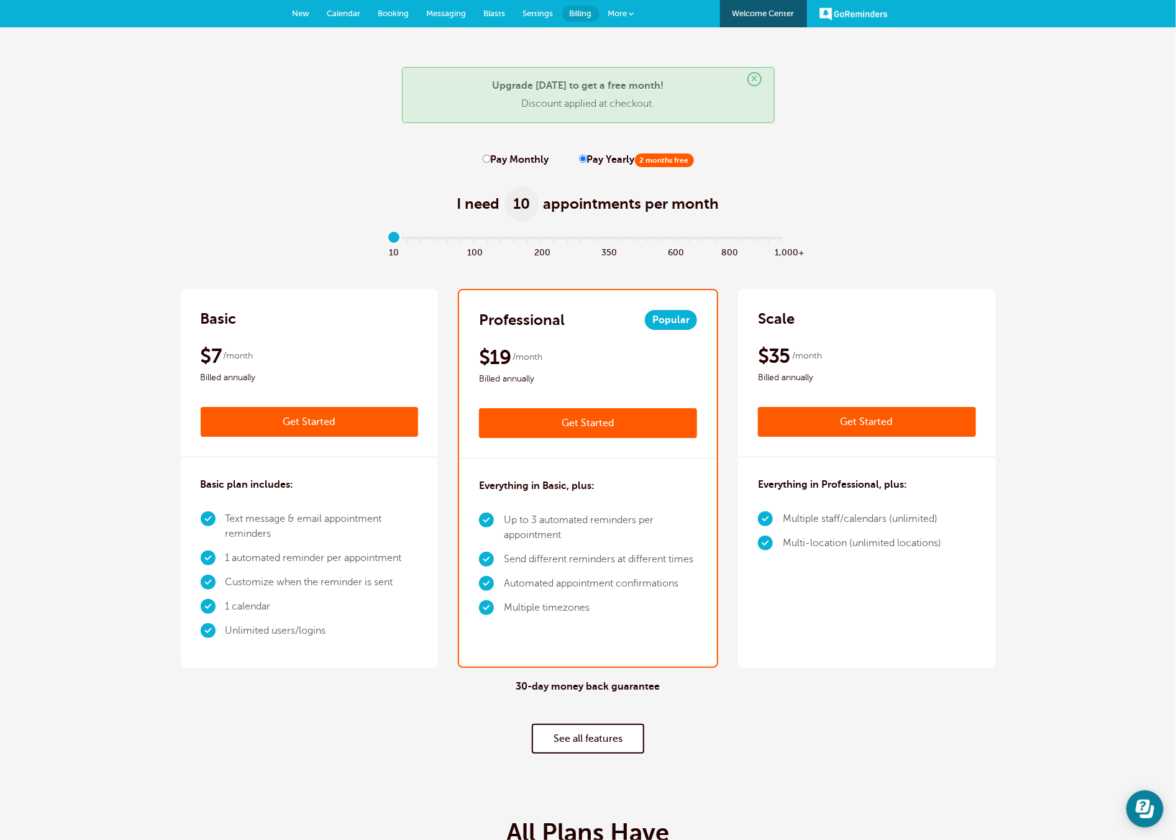
drag, startPoint x: 487, startPoint y: 239, endPoint x: 383, endPoint y: 238, distance: 103.7
type input "0"
click at [387, 239] on input "range" at bounding box center [588, 240] width 402 height 2
drag, startPoint x: 503, startPoint y: 582, endPoint x: 698, endPoint y: 602, distance: 195.4
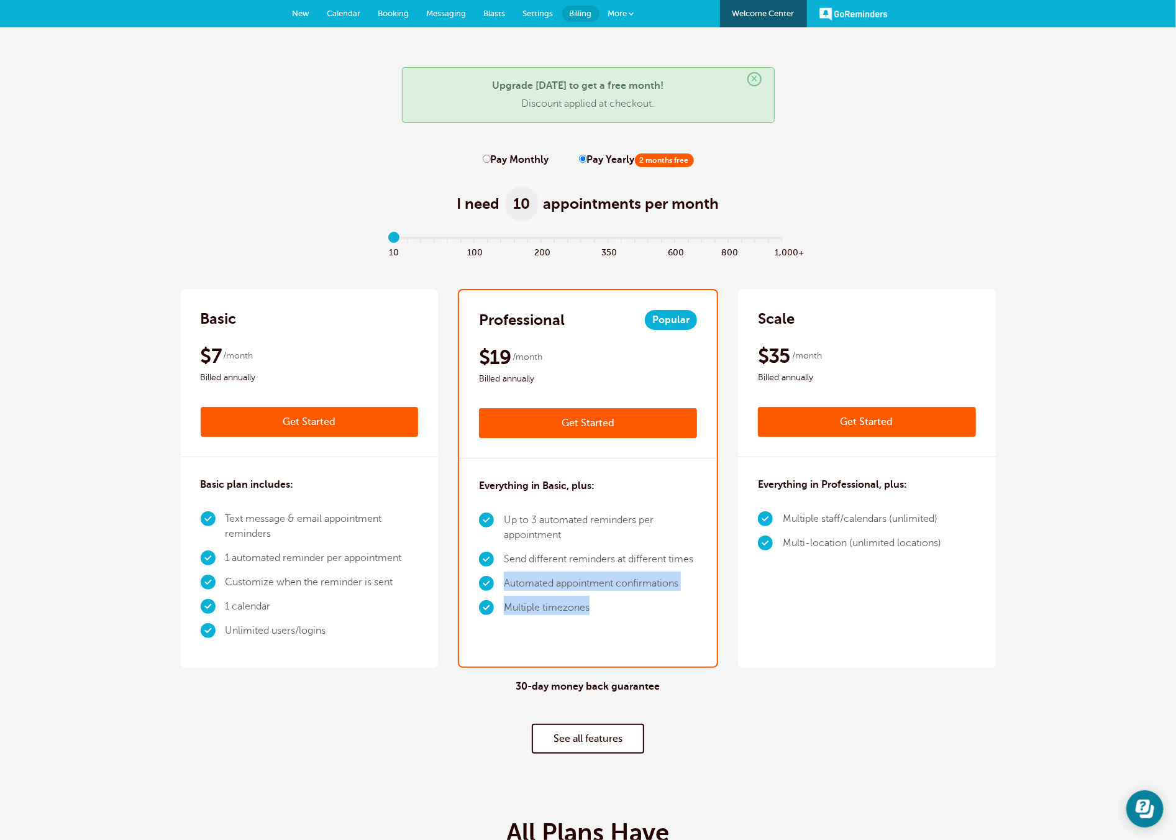
click at [696, 602] on ul "Up to 3 automated reminders per appointment Send different reminders at differe…" at bounding box center [588, 564] width 218 height 112
drag, startPoint x: 775, startPoint y: 624, endPoint x: 703, endPoint y: 601, distance: 75.2
click at [775, 625] on div "Scale $42 /month Get Started $35 /month Billed annually Get Started Everything …" at bounding box center [867, 478] width 258 height 379
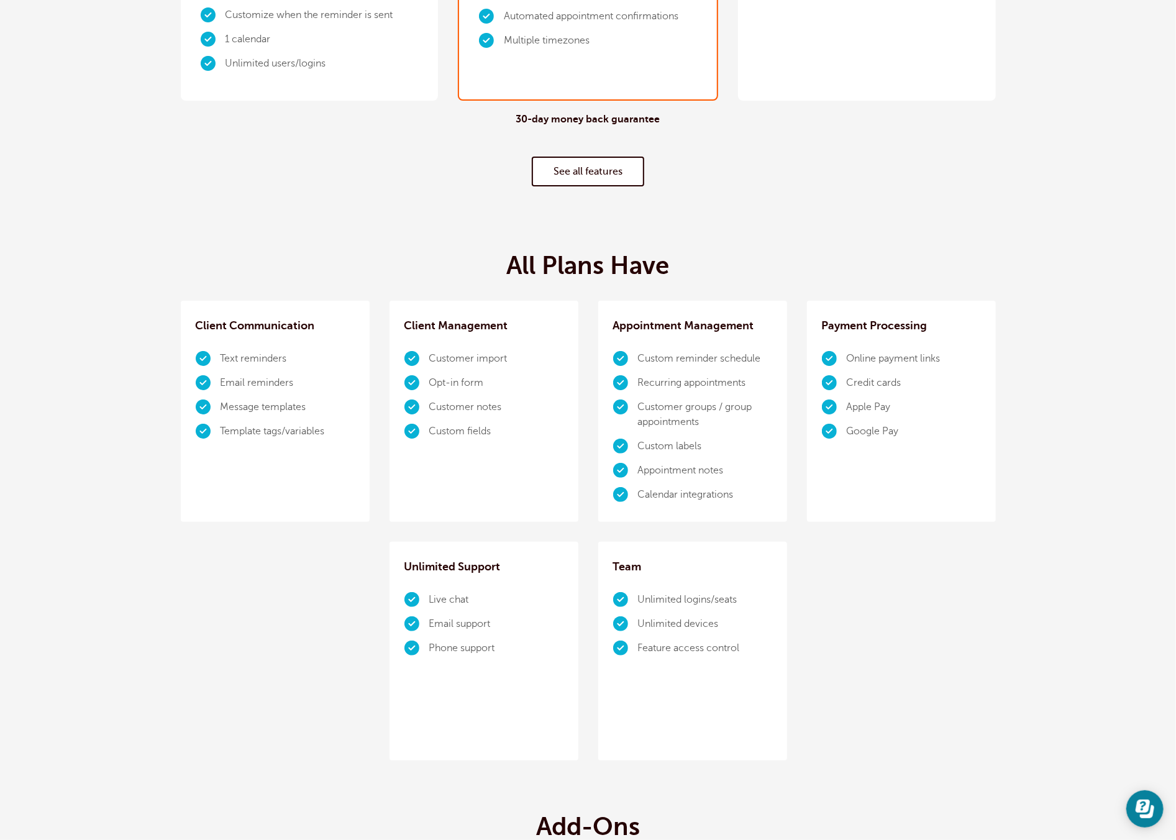
scroll to position [568, 0]
click at [589, 165] on link "See all features" at bounding box center [588, 171] width 112 height 30
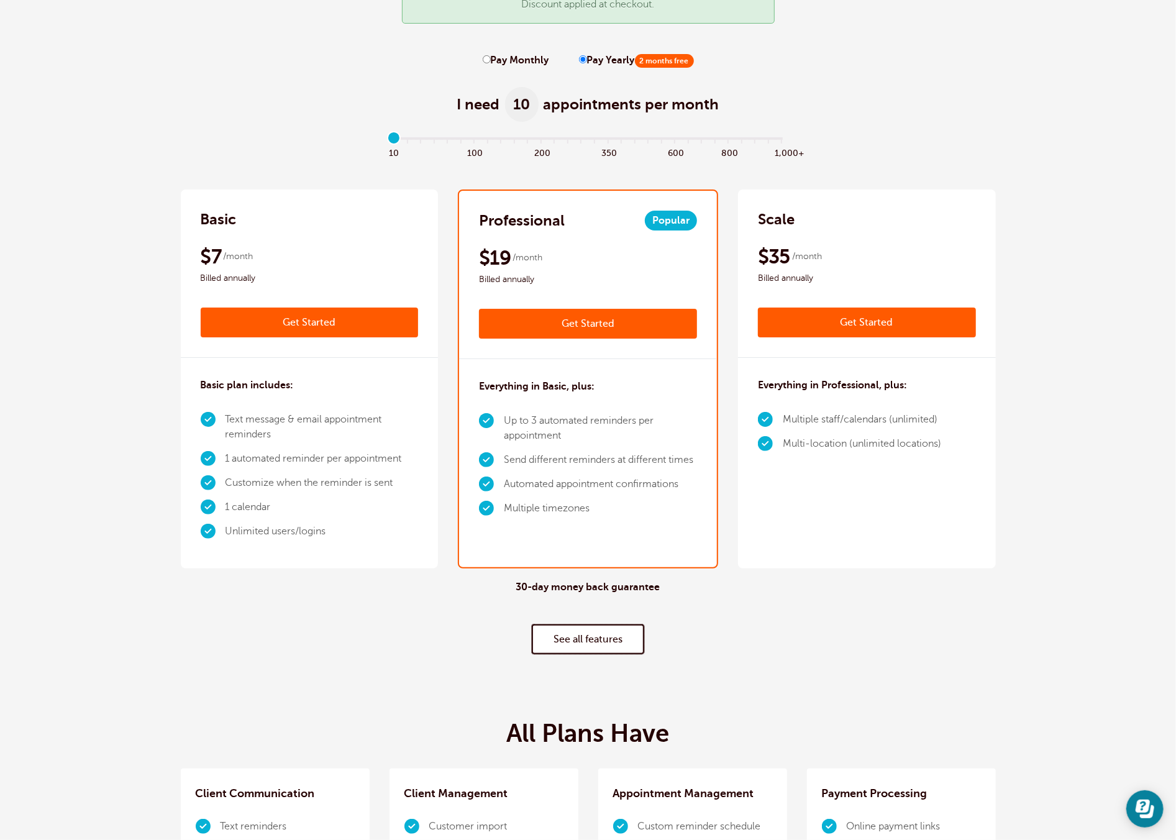
scroll to position [0, 0]
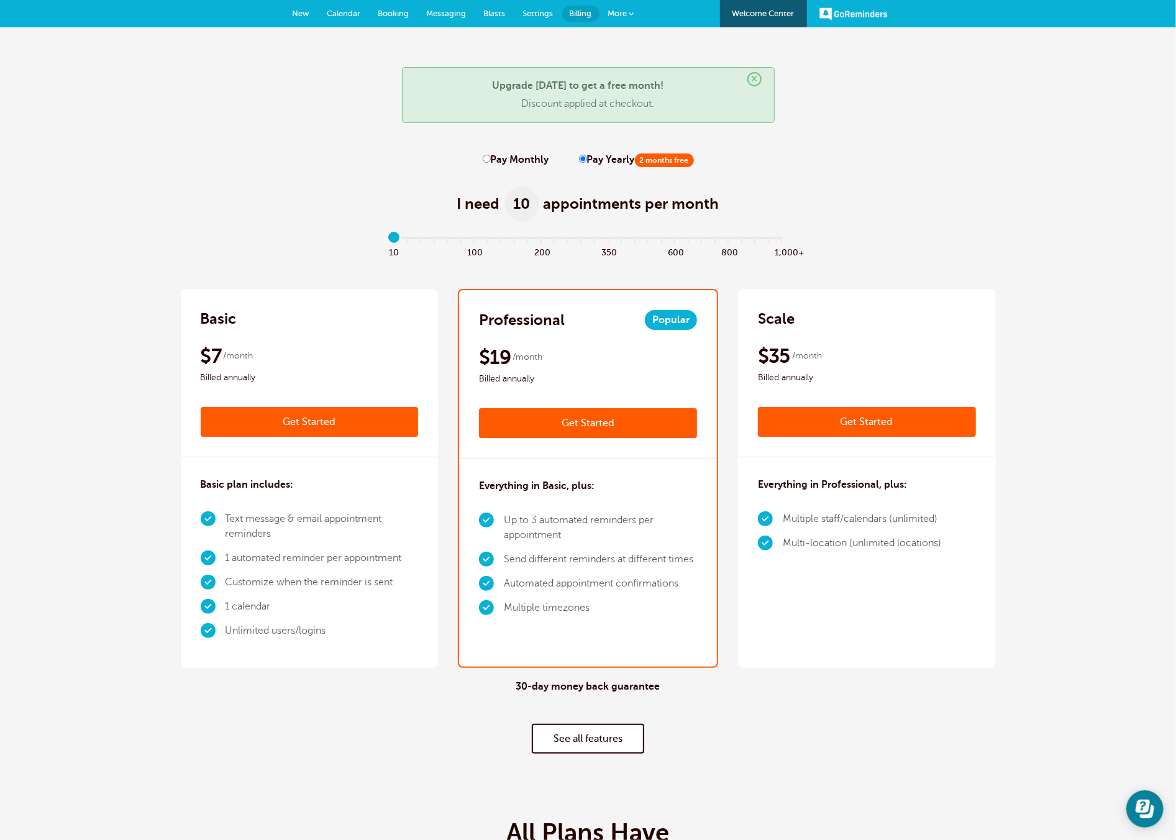
click at [761, 77] on div "× Upgrade today to get a free month! Discount applied at checkout." at bounding box center [588, 95] width 373 height 56
click at [858, 17] on link "GoReminders" at bounding box center [853, 13] width 68 height 27
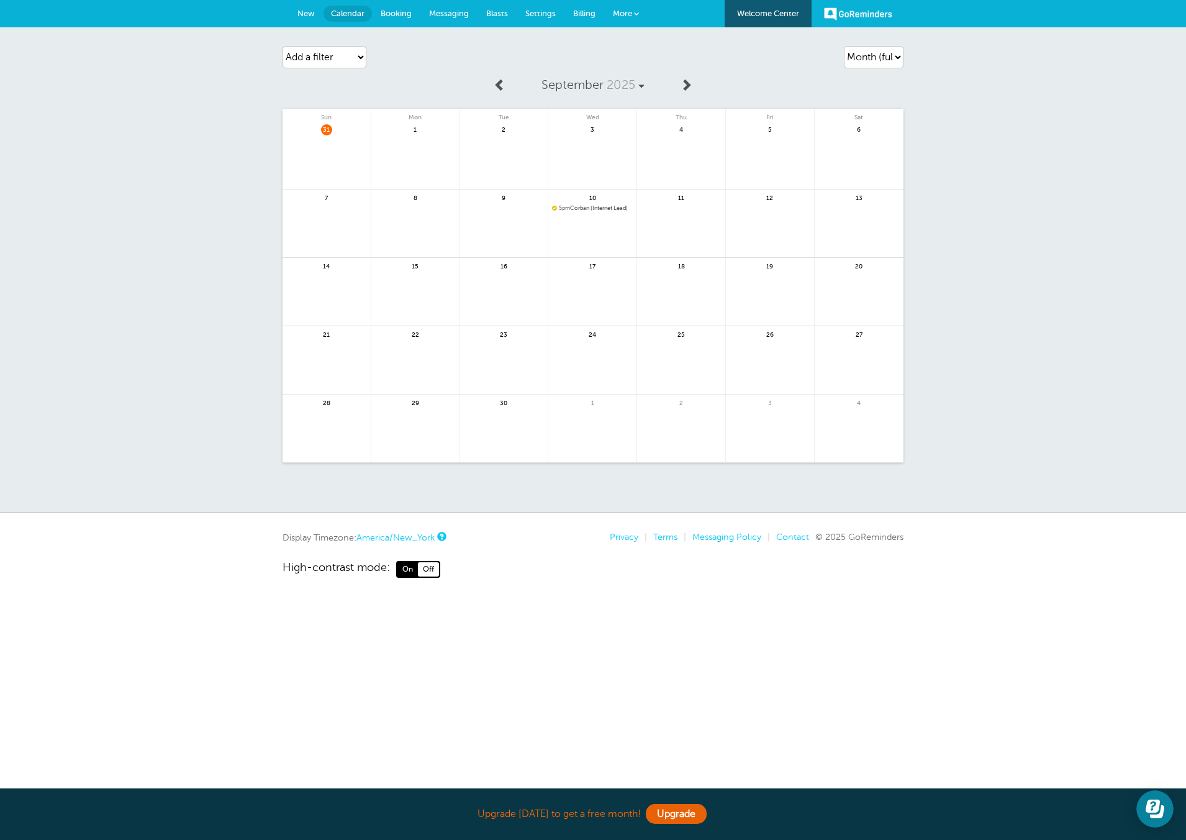
click at [314, 18] on link "New" at bounding box center [306, 13] width 35 height 27
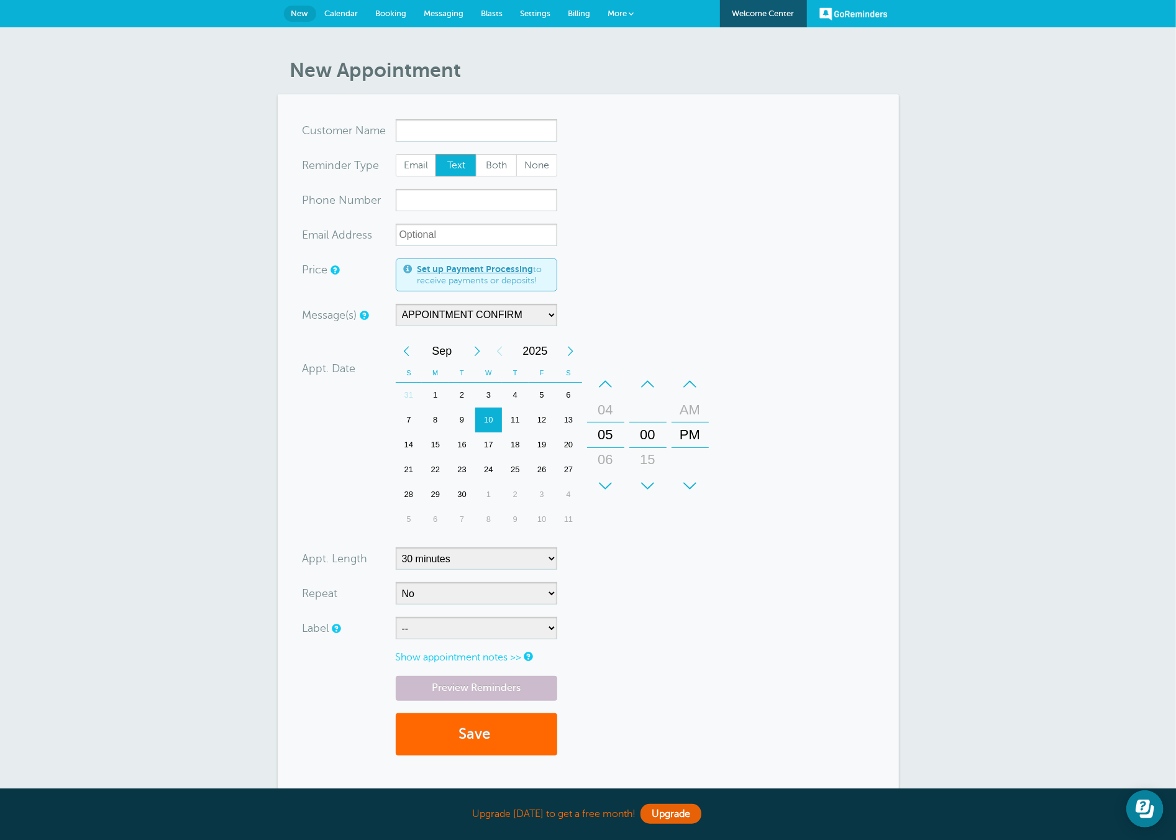
click at [440, 127] on input "x-no-autofill" at bounding box center [476, 130] width 161 height 22
type input "Miranda"
click at [407, 198] on input "xxx-no-autofill" at bounding box center [476, 200] width 161 height 22
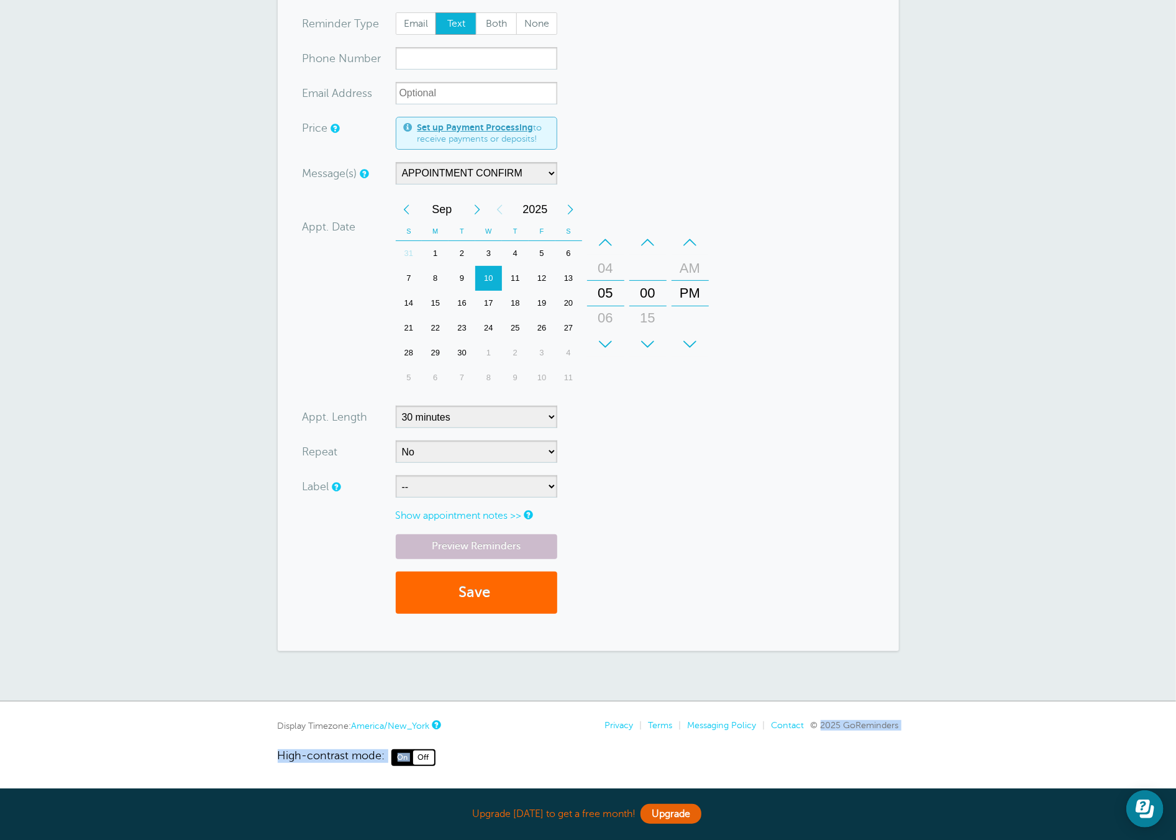
drag, startPoint x: 820, startPoint y: 728, endPoint x: 909, endPoint y: 729, distance: 88.8
click at [907, 730] on div "Display Timezone: America/New_York Privacy | Terms | Messaging Policy | Contact…" at bounding box center [588, 742] width 1176 height 45
click at [907, 729] on div "Display Timezone: America/New_York Privacy | Terms | Messaging Policy | Contact…" at bounding box center [588, 742] width 1176 height 45
drag, startPoint x: 877, startPoint y: 725, endPoint x: 819, endPoint y: 724, distance: 57.8
click at [819, 724] on div "Display Timezone: America/New_York Privacy | Terms | Messaging Policy | Contact…" at bounding box center [588, 742] width 1176 height 45
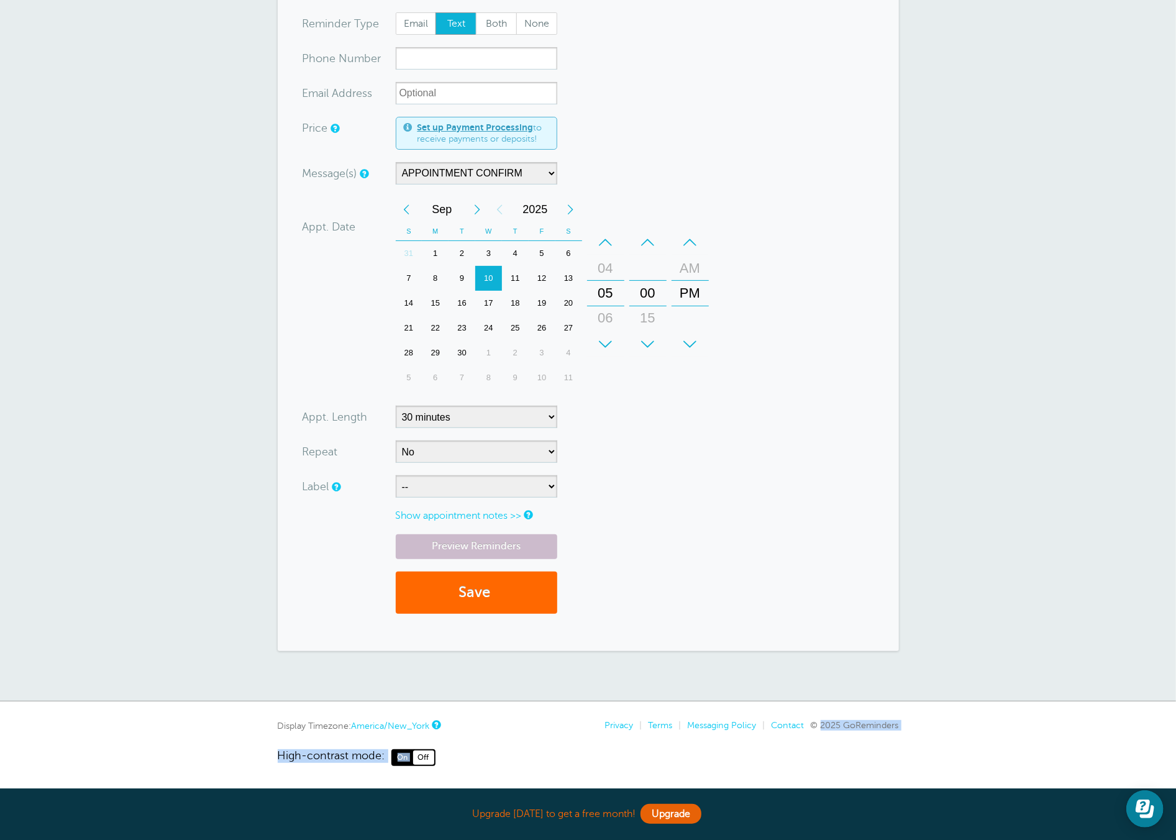
click at [820, 724] on span "© 2025 GoReminders" at bounding box center [855, 725] width 88 height 10
drag, startPoint x: 821, startPoint y: 724, endPoint x: 899, endPoint y: 727, distance: 78.3
click at [896, 727] on span "© 2025 GoReminders" at bounding box center [855, 725] width 88 height 10
click at [909, 727] on div "Display Timezone: America/New_York Privacy | Terms | Messaging Policy | Contact…" at bounding box center [588, 742] width 1176 height 45
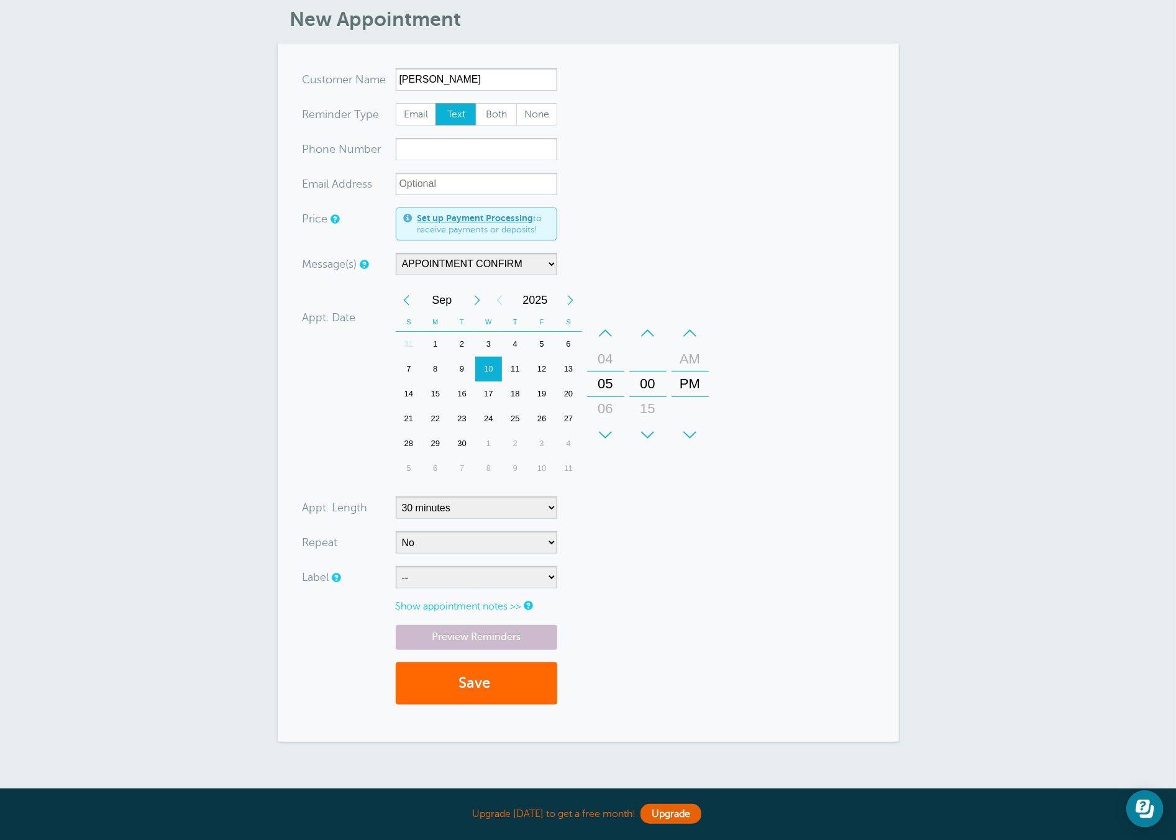
scroll to position [0, 0]
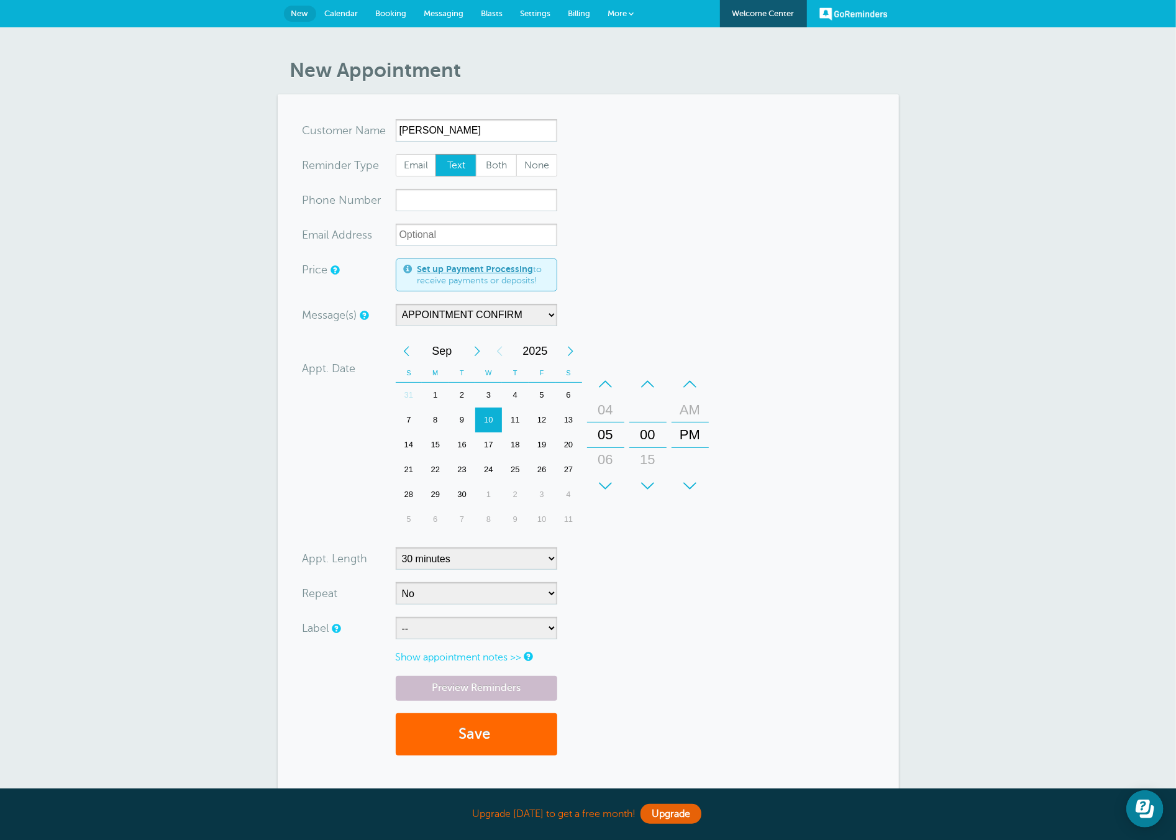
click at [396, 21] on link "Booking" at bounding box center [391, 13] width 48 height 27
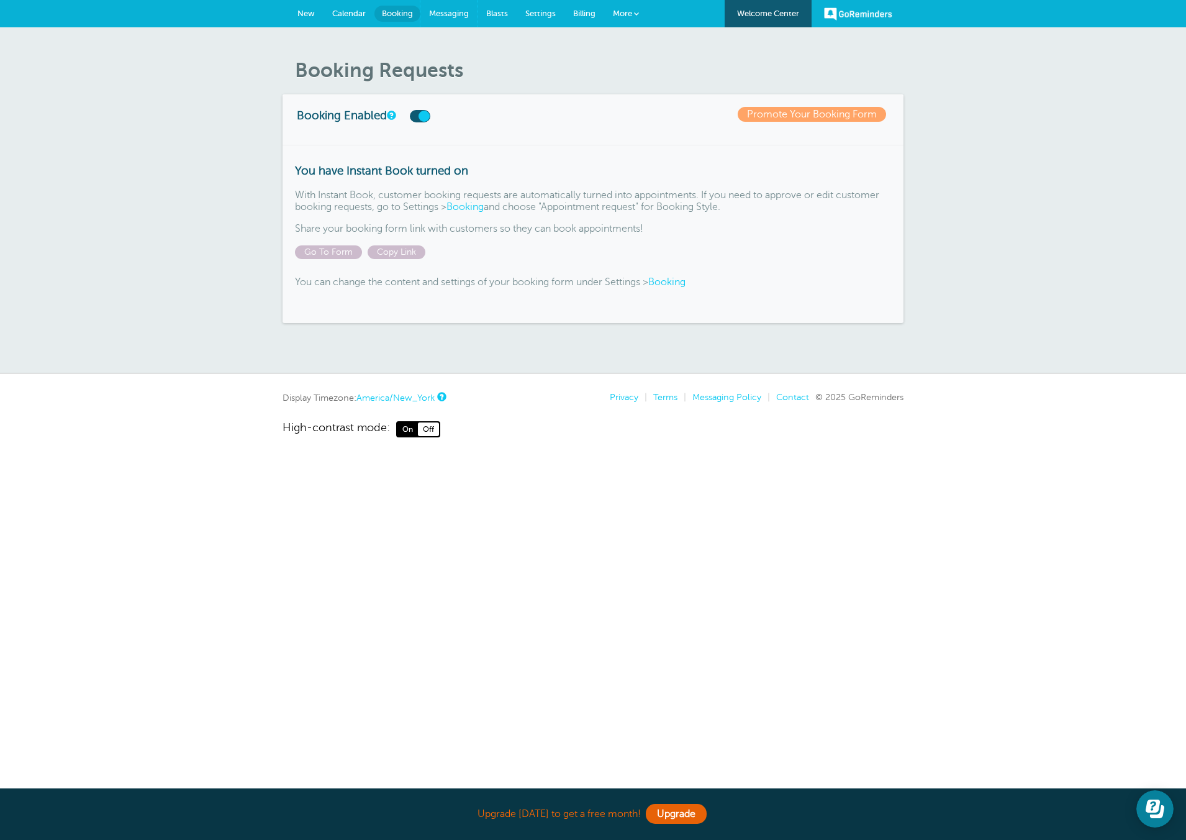
drag, startPoint x: 453, startPoint y: 12, endPoint x: 453, endPoint y: 41, distance: 28.6
click at [452, 12] on span "Messaging" at bounding box center [449, 13] width 40 height 9
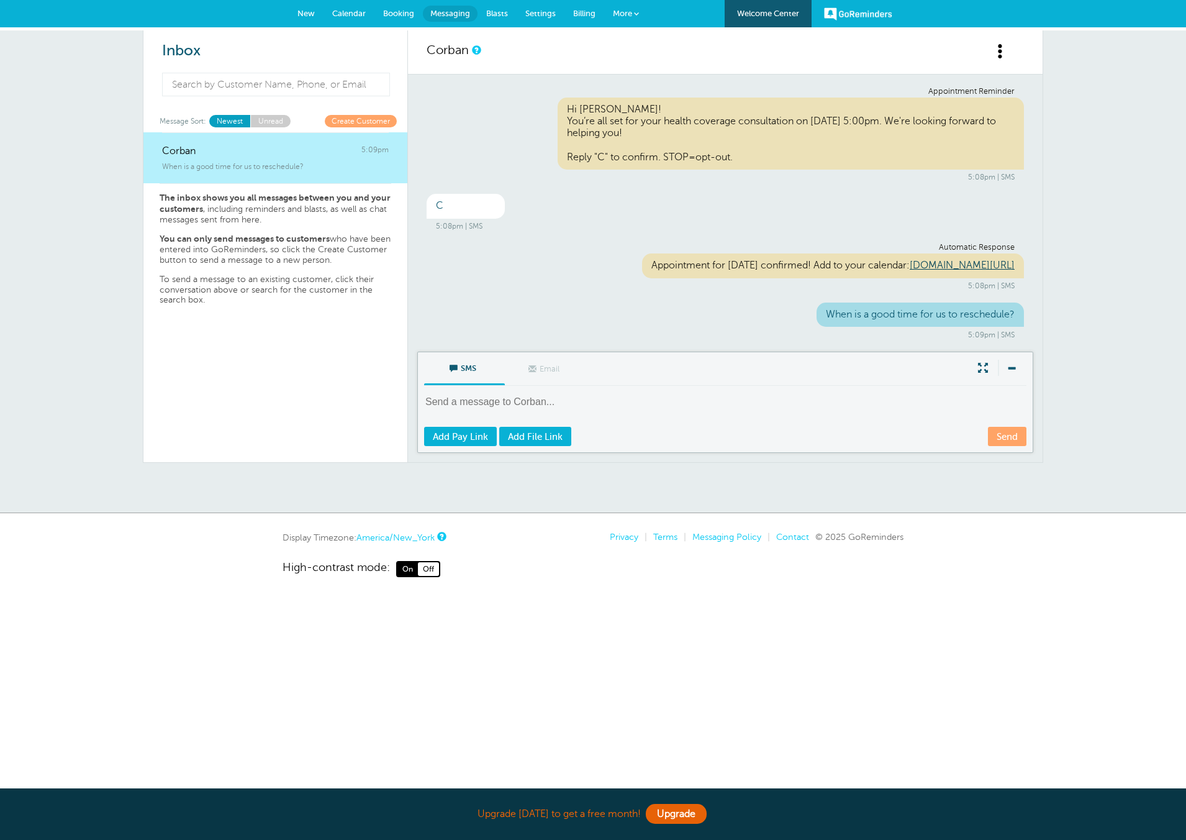
drag, startPoint x: 566, startPoint y: 263, endPoint x: 918, endPoint y: 273, distance: 352.3
click at [918, 273] on div "Appointment for Wednesday, Sep. 10 confirmed! Add to your calendar: goreminders…" at bounding box center [833, 265] width 382 height 24
click at [916, 273] on div "Appointment for Wednesday, Sep. 10 confirmed! Add to your calendar: goreminders…" at bounding box center [833, 265] width 382 height 24
click at [270, 121] on link "Unread" at bounding box center [270, 121] width 40 height 12
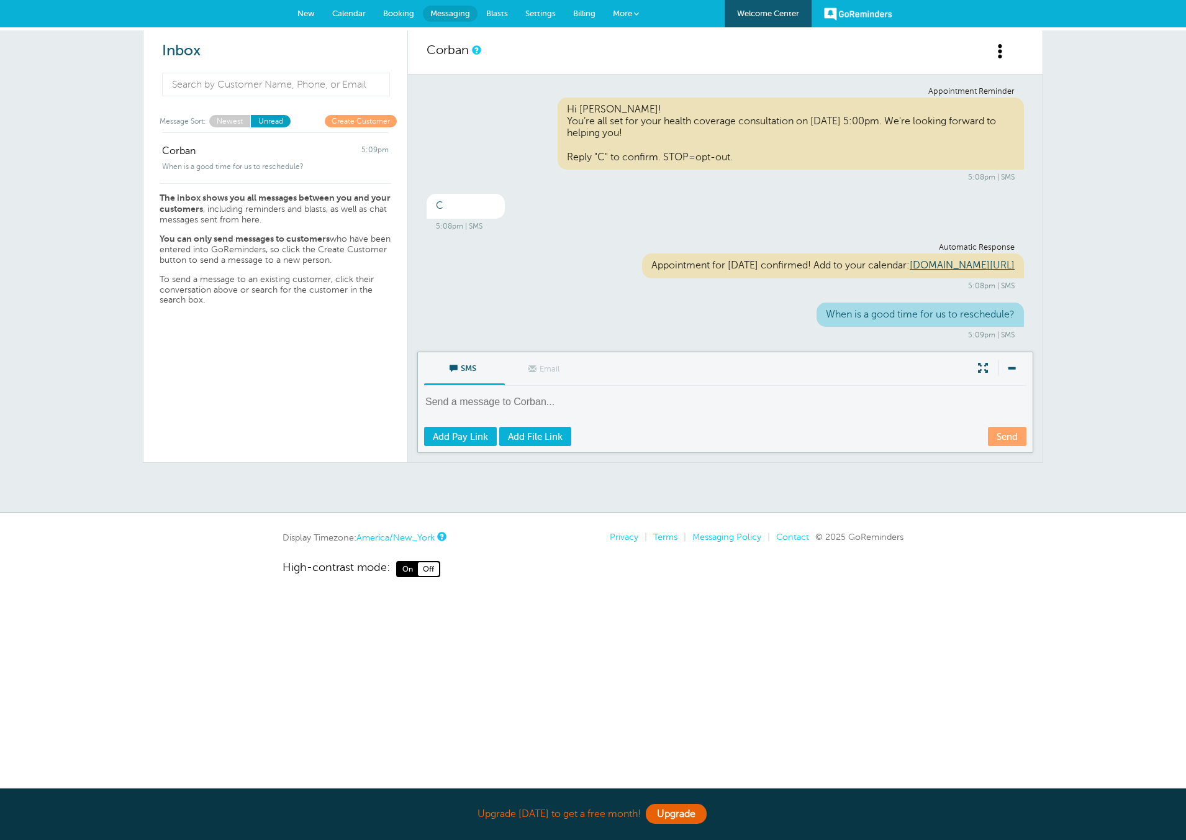
click at [237, 122] on link "Newest" at bounding box center [229, 121] width 41 height 12
click at [584, 18] on link "Billing" at bounding box center [585, 13] width 40 height 27
click at [623, 12] on span "More" at bounding box center [622, 13] width 19 height 9
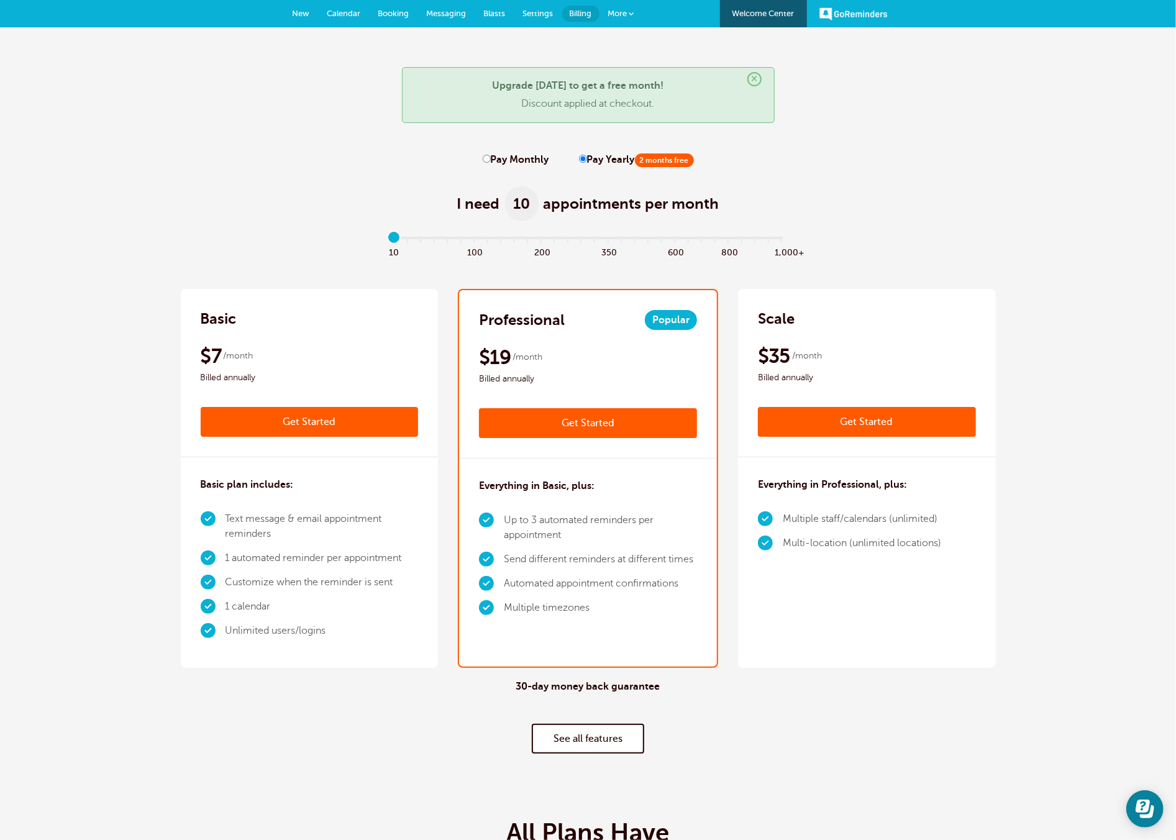
click at [491, 159] on label "Pay Monthly" at bounding box center [516, 160] width 66 height 12
click at [491, 159] on input "Pay Monthly" at bounding box center [487, 159] width 8 height 8
radio input "true"
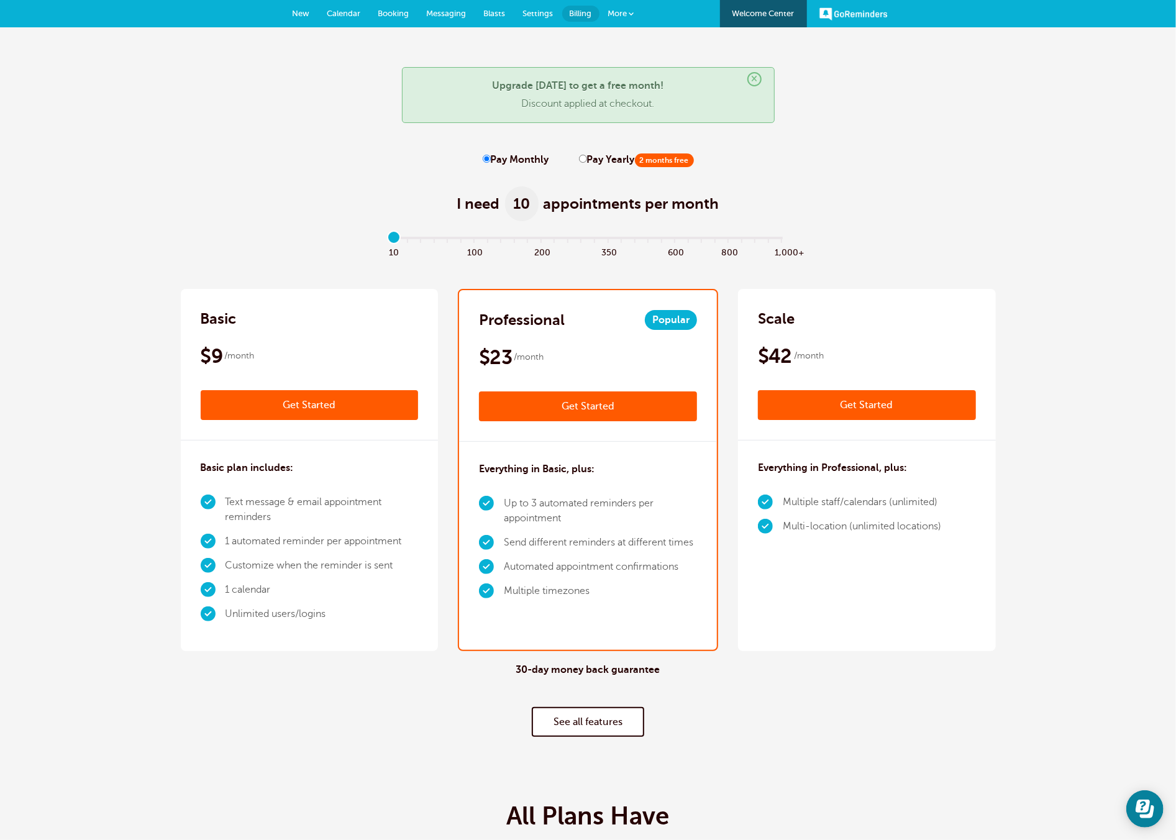
click at [606, 163] on label "Pay Yearly 2 months free" at bounding box center [636, 160] width 115 height 12
click at [587, 163] on input "Pay Yearly 2 months free" at bounding box center [583, 159] width 8 height 8
radio input "true"
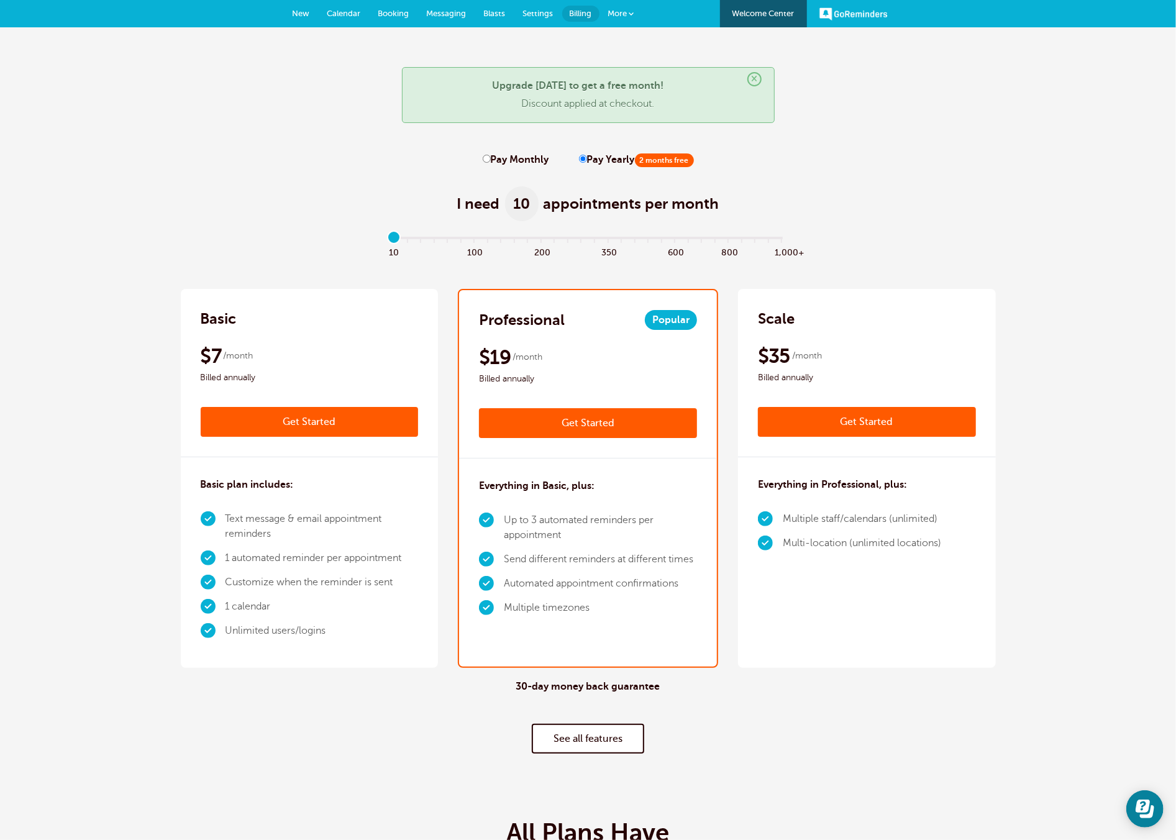
click at [648, 163] on span "2 months free" at bounding box center [664, 160] width 59 height 14
click at [587, 163] on input "Pay Yearly 2 months free" at bounding box center [583, 159] width 8 height 8
click at [783, 239] on input "range" at bounding box center [588, 240] width 402 height 2
drag, startPoint x: 781, startPoint y: 237, endPoint x: 448, endPoint y: 229, distance: 332.4
type input "4"
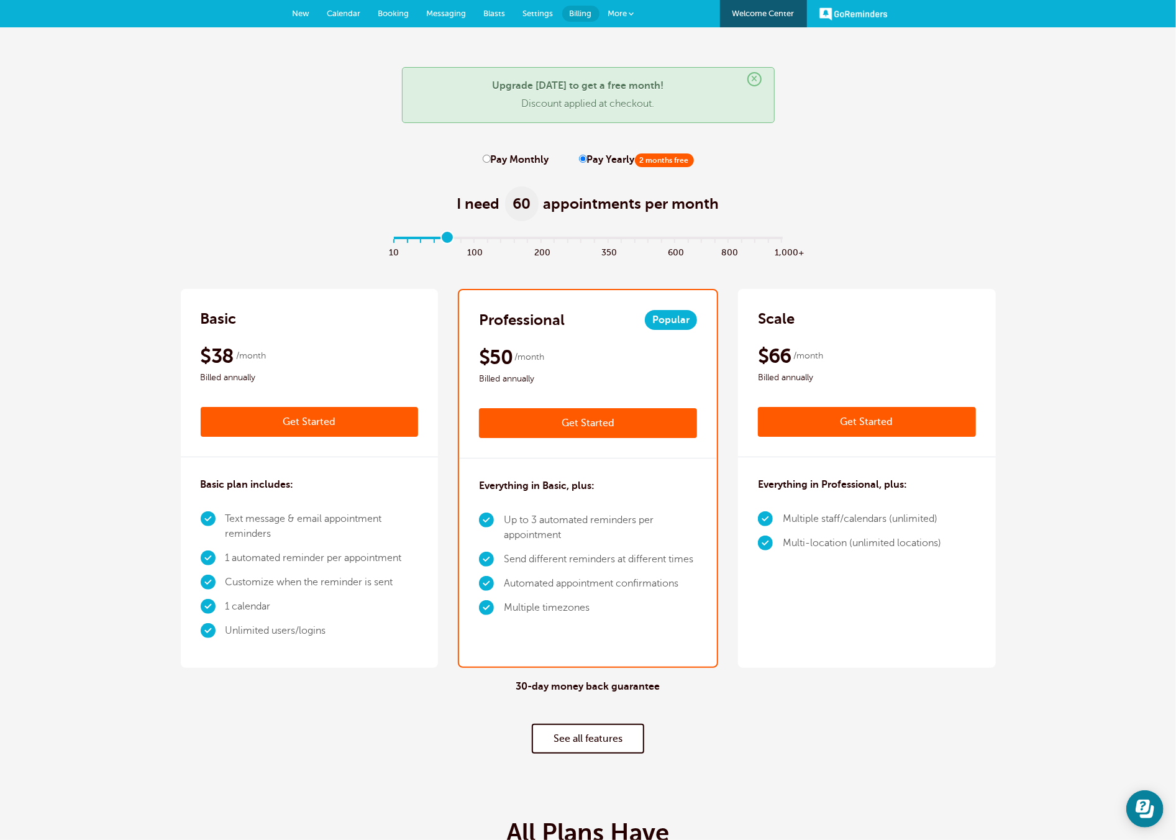
click at [450, 239] on input "range" at bounding box center [588, 240] width 402 height 2
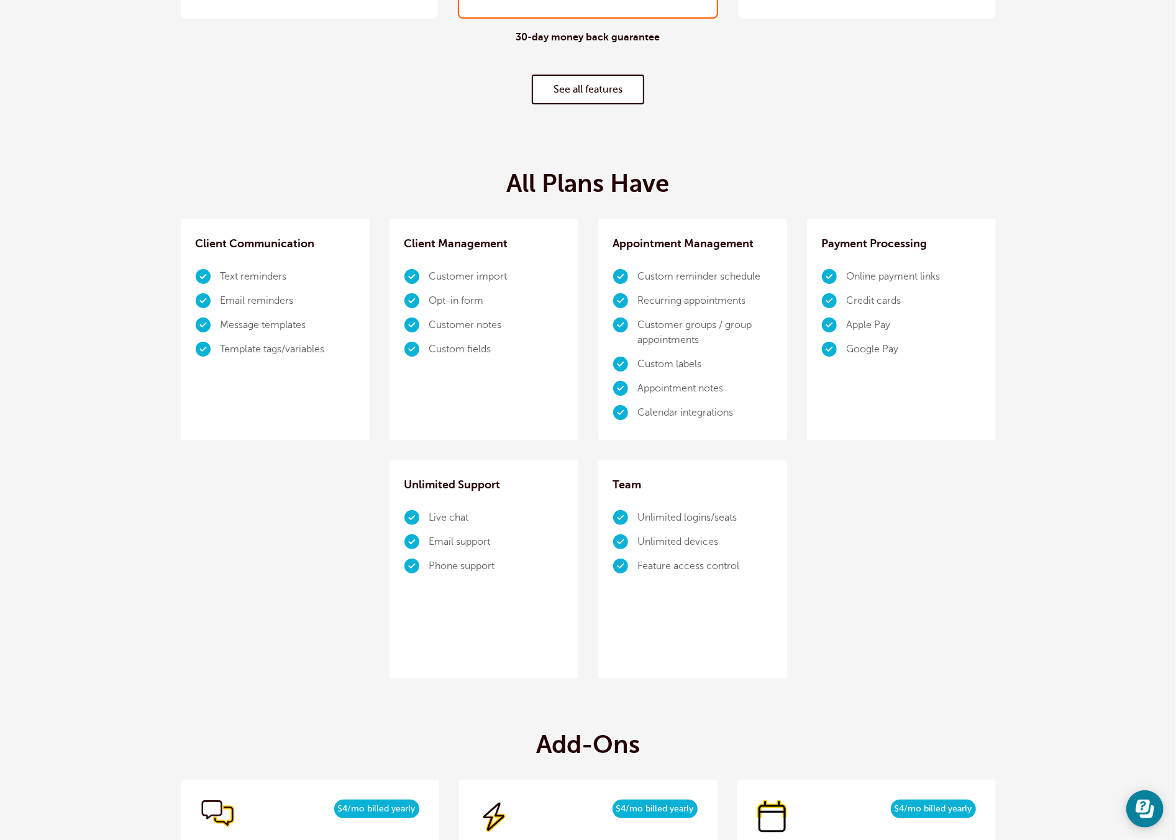
scroll to position [653, 0]
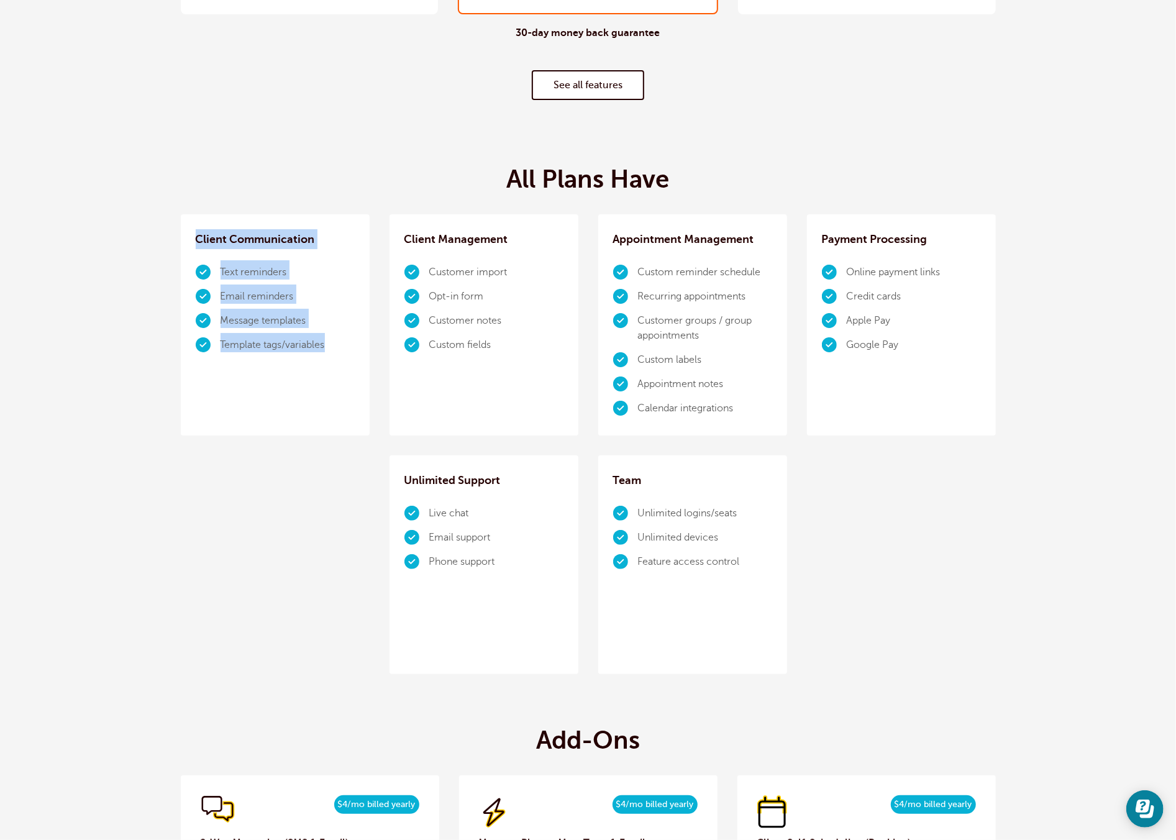
drag, startPoint x: 194, startPoint y: 236, endPoint x: 315, endPoint y: 363, distance: 174.9
click at [315, 363] on div "Client Communication Text reminders Email reminders Message templates Template …" at bounding box center [275, 324] width 189 height 221
drag, startPoint x: 316, startPoint y: 359, endPoint x: 316, endPoint y: 373, distance: 14.3
click at [316, 359] on div "Client Communication Text reminders Email reminders Message templates Template …" at bounding box center [275, 324] width 189 height 221
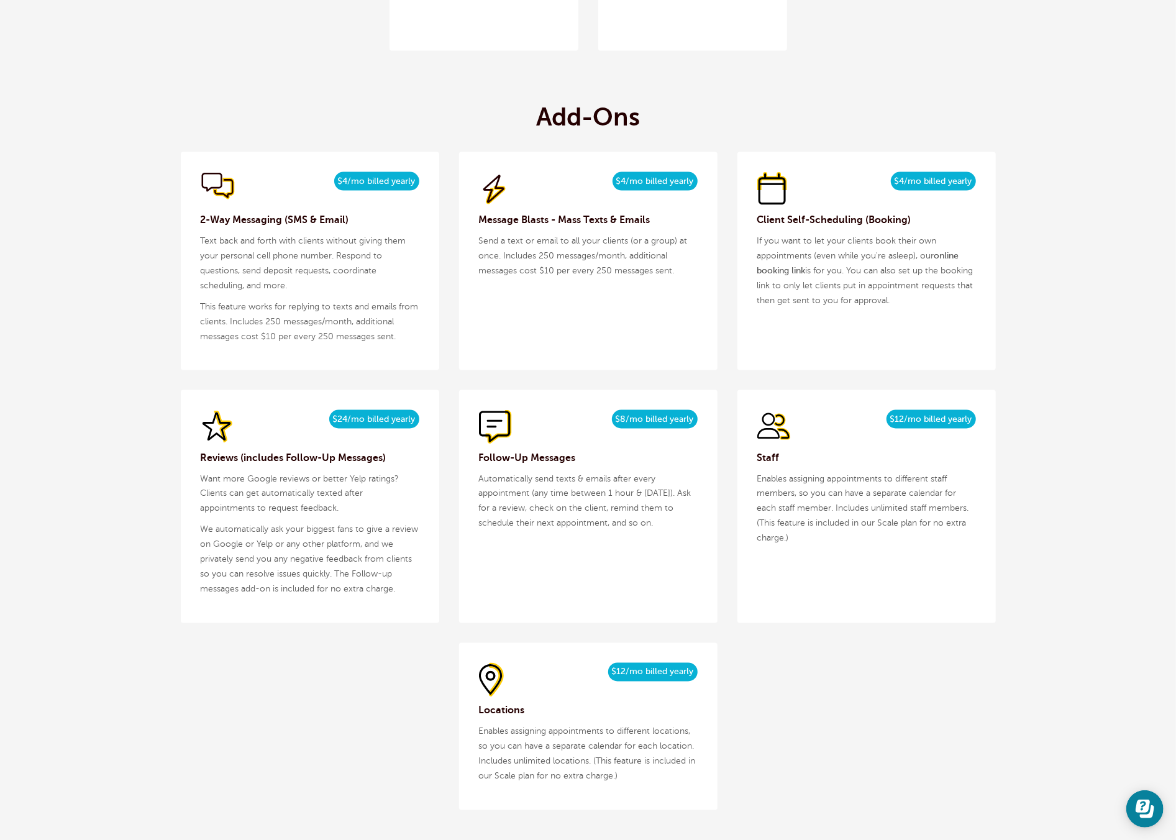
scroll to position [1135, 0]
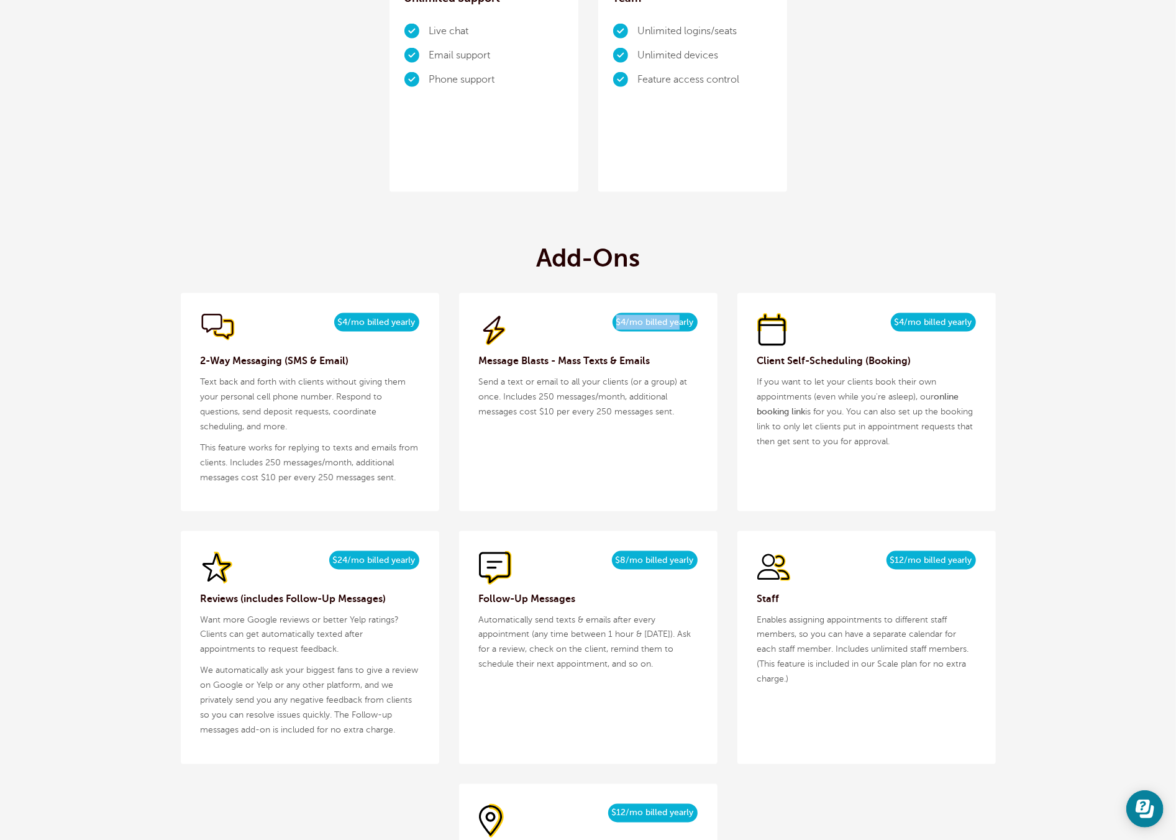
drag, startPoint x: 616, startPoint y: 322, endPoint x: 699, endPoint y: 332, distance: 83.2
click at [694, 330] on div "$5/month $4/mo billed yearly" at bounding box center [588, 330] width 219 height 34
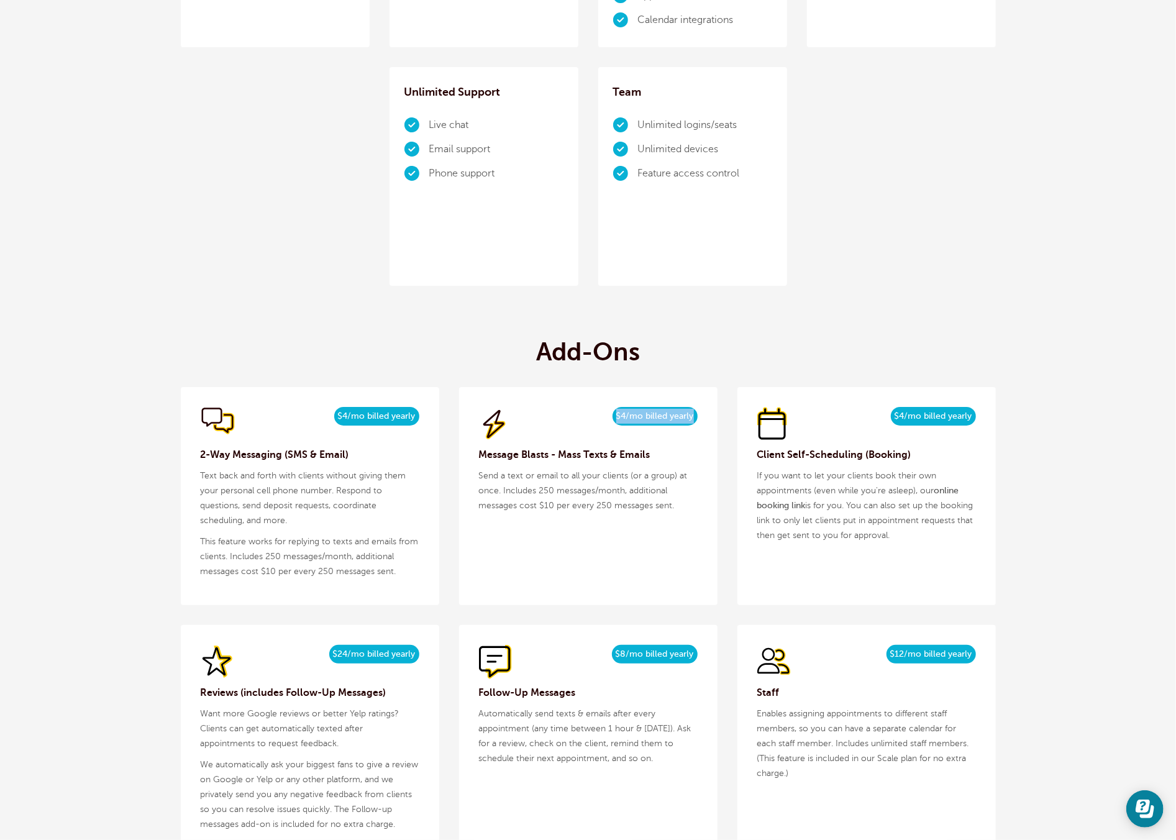
scroll to position [899, 0]
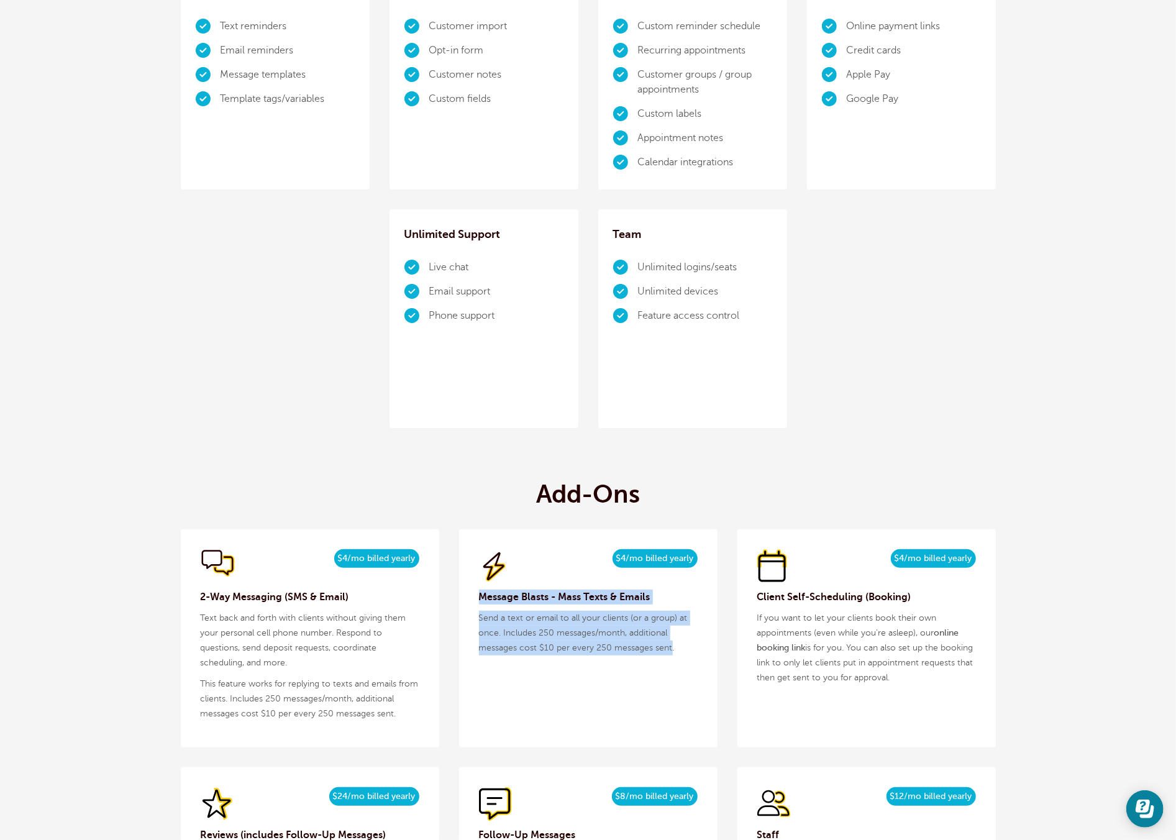
drag, startPoint x: 509, startPoint y: 602, endPoint x: 671, endPoint y: 650, distance: 168.8
click at [671, 650] on div "$5/month $4/mo billed yearly Message Blasts - Mass Texts & Emails Send a text o…" at bounding box center [588, 638] width 258 height 218
click at [673, 649] on p "Send a text or email to all your clients (or a group) at once. Includes 250 mes…" at bounding box center [588, 633] width 219 height 45
drag, startPoint x: 673, startPoint y: 648, endPoint x: 533, endPoint y: 630, distance: 141.6
click at [533, 630] on p "Send a text or email to all your clients (or a group) at once. Includes 250 mes…" at bounding box center [588, 633] width 219 height 45
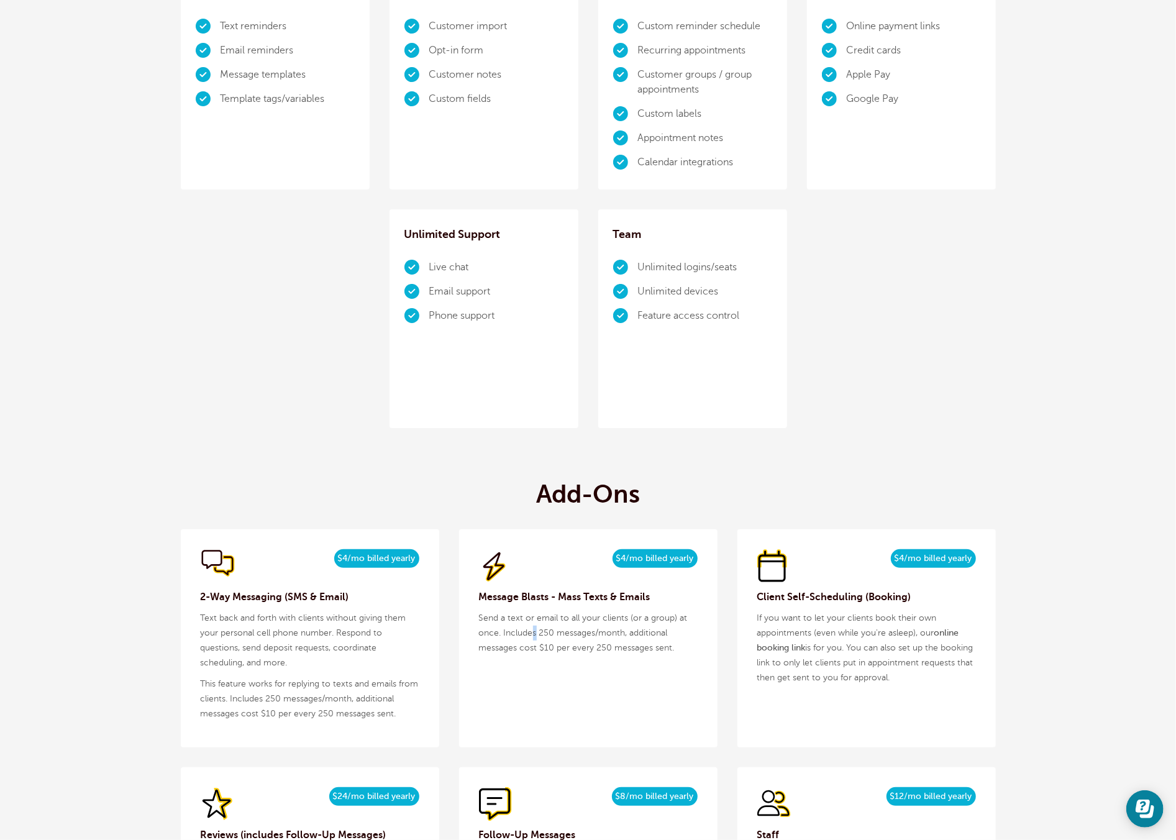
click at [534, 629] on p "Send a text or email to all your clients (or a group) at once. Includes 250 mes…" at bounding box center [588, 633] width 219 height 45
drag, startPoint x: 189, startPoint y: 613, endPoint x: 278, endPoint y: 671, distance: 106.0
click at [276, 673] on div "$5/month $4/mo billed yearly 2-Way Messaging (SMS & Email) Text back and forth …" at bounding box center [310, 638] width 258 height 218
click at [278, 671] on div "$5/month $4/mo billed yearly 2-Way Messaging (SMS & Email) Text back and forth …" at bounding box center [310, 638] width 258 height 218
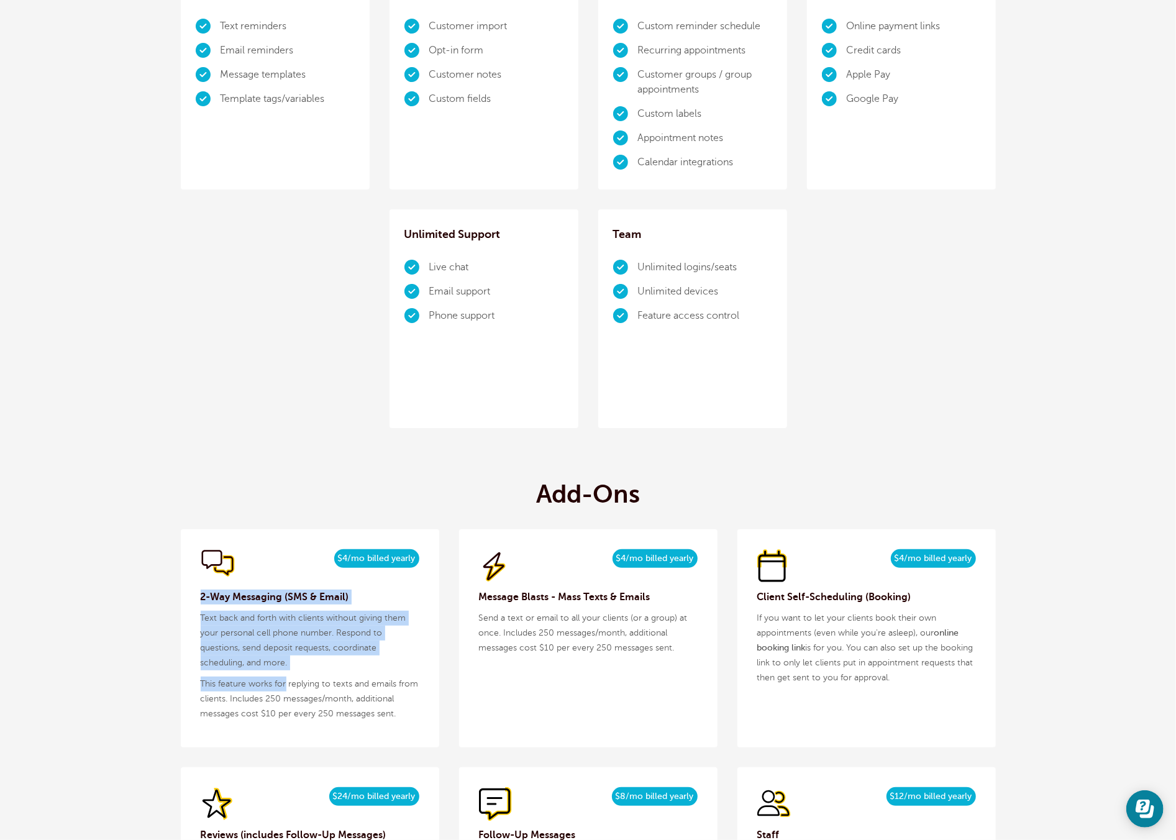
drag, startPoint x: 286, startPoint y: 677, endPoint x: 196, endPoint y: 602, distance: 117.3
click at [196, 602] on div "$5/month $4/mo billed yearly 2-Way Messaging (SMS & Email) Text back and forth …" at bounding box center [310, 638] width 258 height 218
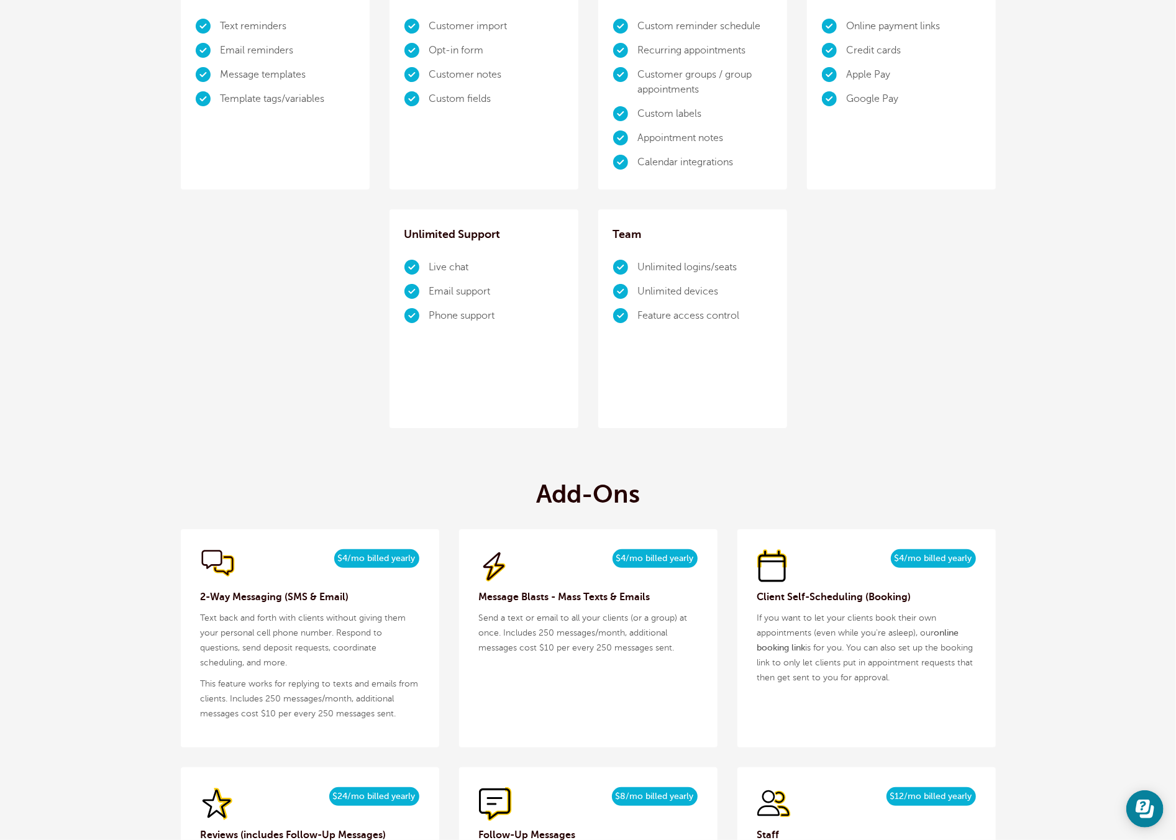
click at [196, 613] on div "$5/month $4/mo billed yearly 2-Way Messaging (SMS & Email) Text back and forth …" at bounding box center [310, 638] width 258 height 218
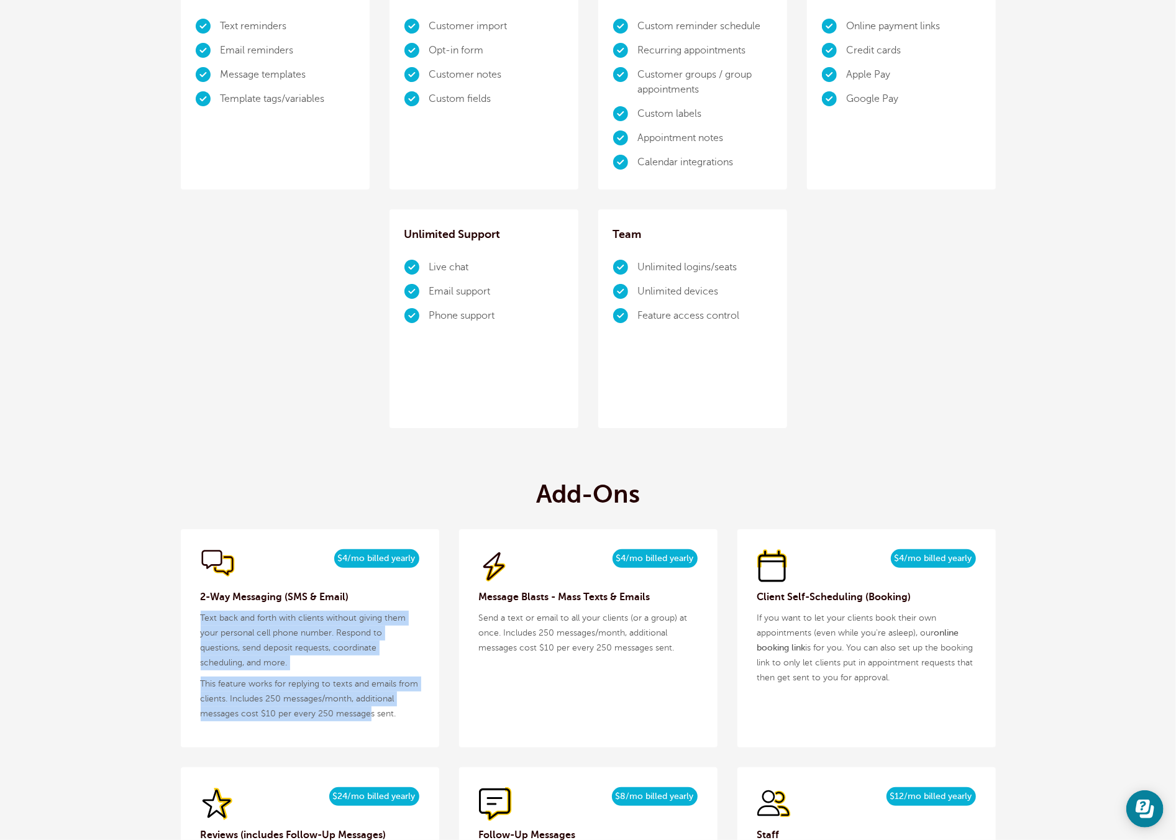
drag, startPoint x: 195, startPoint y: 616, endPoint x: 371, endPoint y: 710, distance: 200.1
click at [371, 711] on div "$5/month $4/mo billed yearly 2-Way Messaging (SMS & Email) Text back and forth …" at bounding box center [310, 638] width 258 height 218
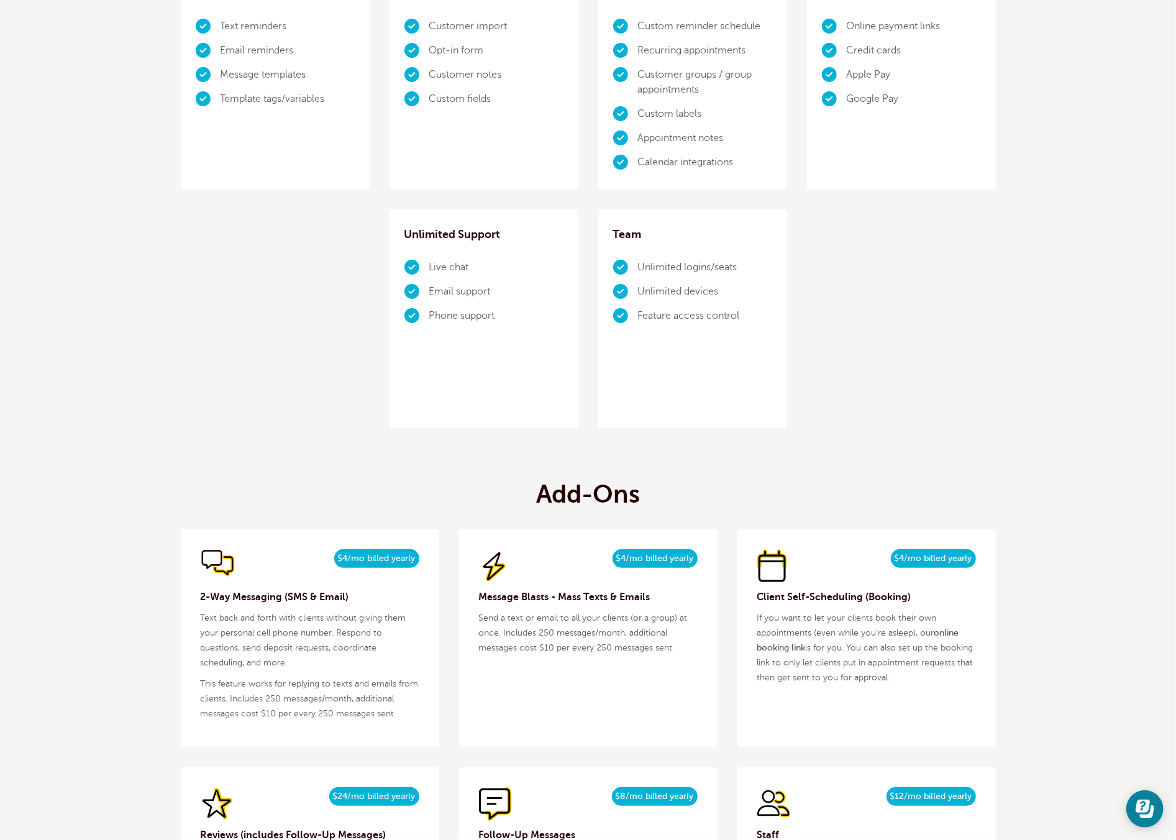
drag, startPoint x: 371, startPoint y: 710, endPoint x: 382, endPoint y: 714, distance: 11.4
click at [372, 711] on p "This feature works for replying to texts and emails from clients. Includes 250 …" at bounding box center [310, 698] width 219 height 45
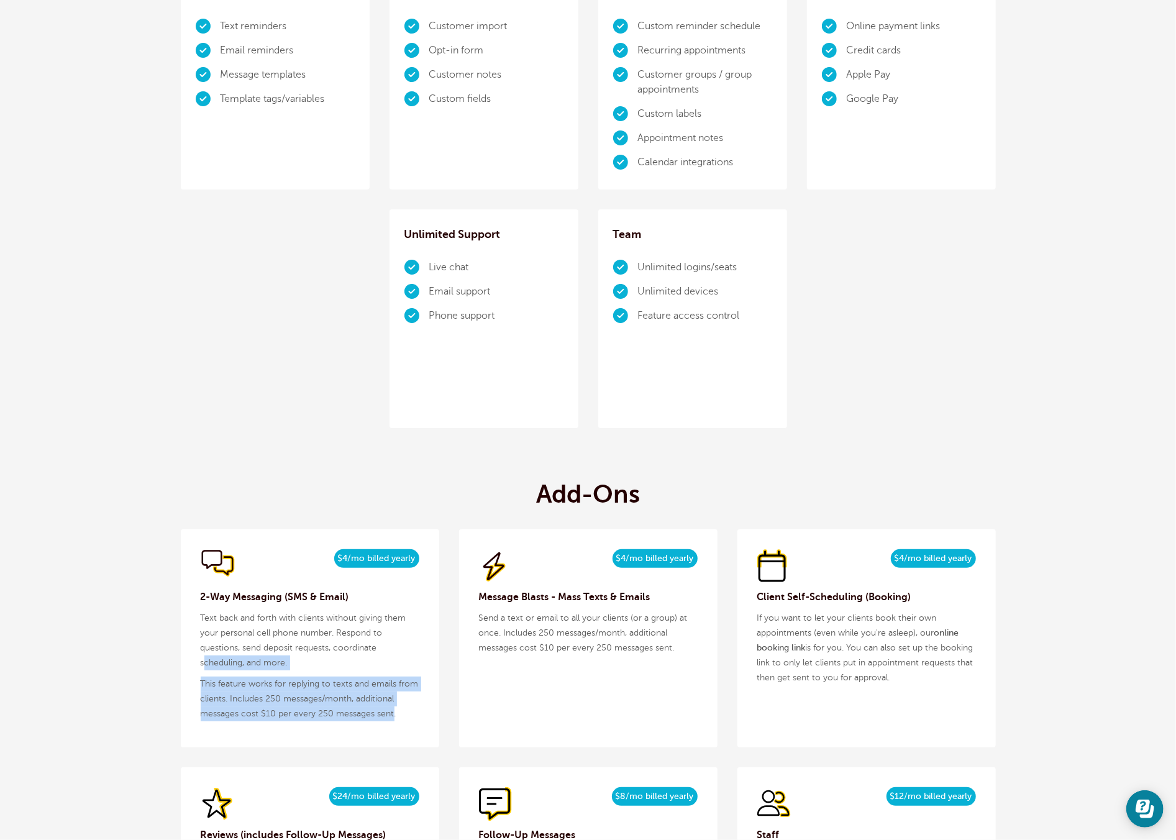
drag, startPoint x: 373, startPoint y: 712, endPoint x: 202, endPoint y: 664, distance: 178.1
click at [203, 665] on div "$5/month $4/mo billed yearly 2-Way Messaging (SMS & Email) Text back and forth …" at bounding box center [310, 638] width 258 height 218
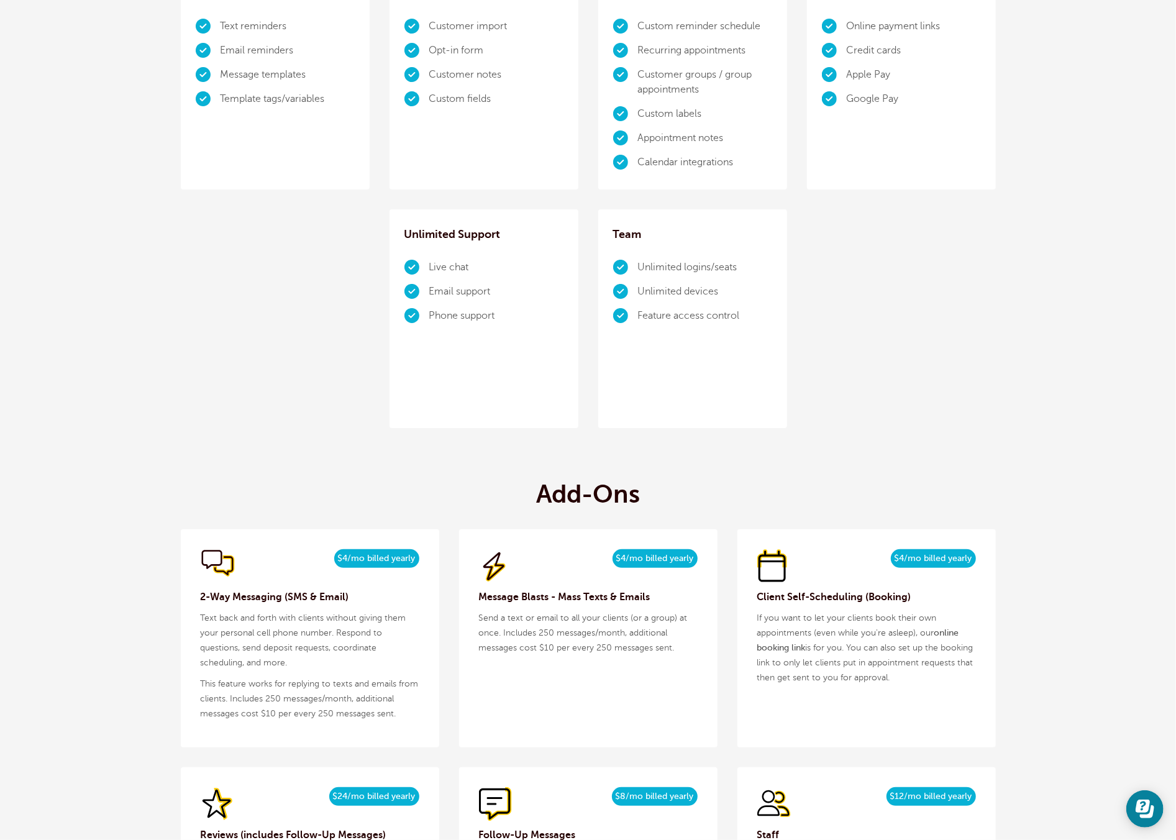
click at [193, 643] on div "$5/month $4/mo billed yearly 2-Way Messaging (SMS & Email) Text back and forth …" at bounding box center [310, 638] width 258 height 218
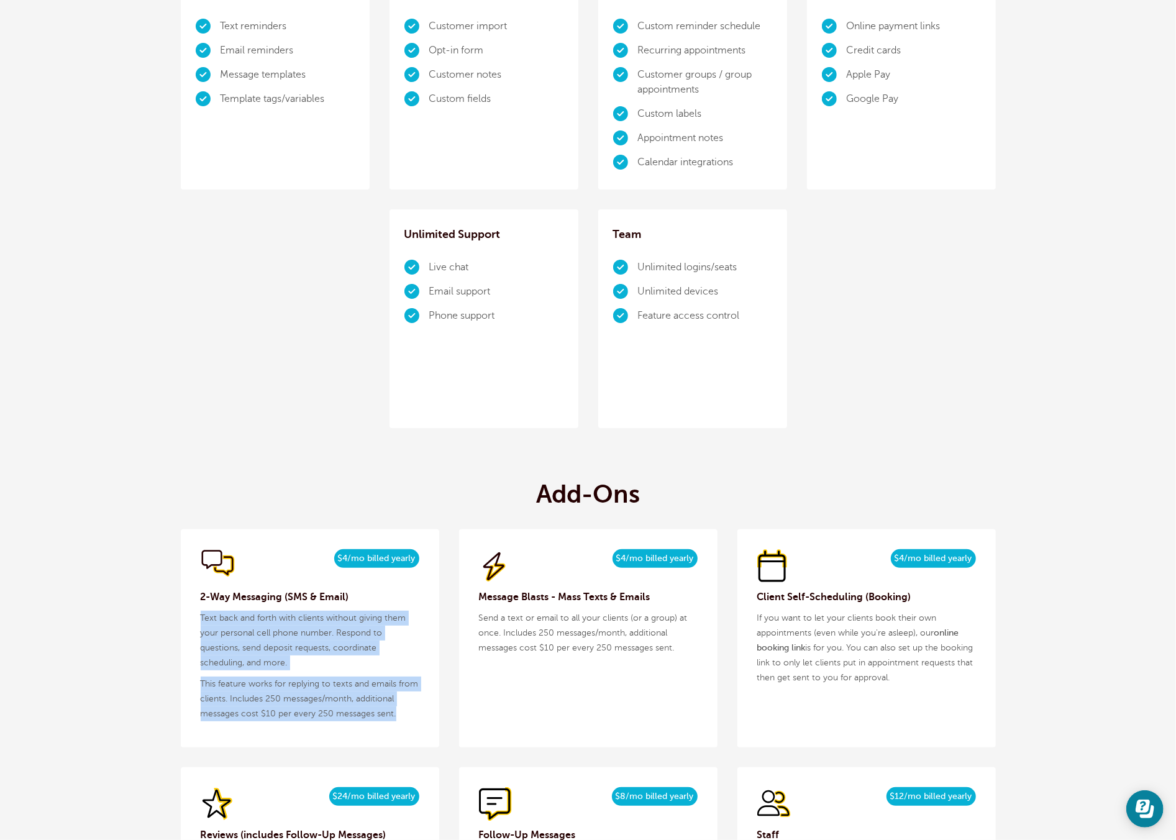
drag, startPoint x: 196, startPoint y: 615, endPoint x: 411, endPoint y: 725, distance: 241.7
click at [411, 725] on div "$5/month $4/mo billed yearly 2-Way Messaging (SMS & Email) Text back and forth …" at bounding box center [310, 638] width 258 height 218
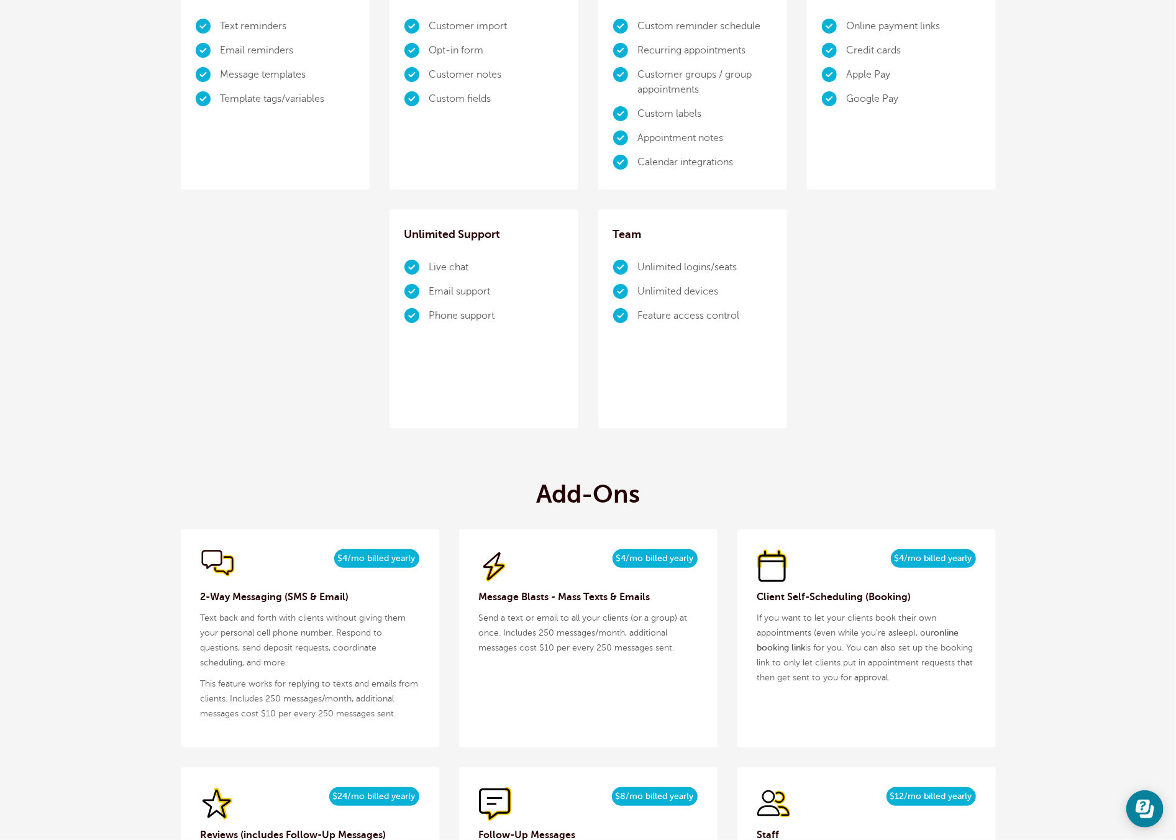
click at [410, 722] on div "$5/month $4/mo billed yearly 2-Way Messaging (SMS & Email) Text back and forth …" at bounding box center [310, 638] width 258 height 218
drag, startPoint x: 409, startPoint y: 720, endPoint x: 198, endPoint y: 670, distance: 216.5
click at [197, 671] on div "$5/month $4/mo billed yearly 2-Way Messaging (SMS & Email) Text back and forth …" at bounding box center [310, 638] width 258 height 218
click at [199, 670] on div "$5/month $4/mo billed yearly 2-Way Messaging (SMS & Email) Text back and forth …" at bounding box center [310, 638] width 258 height 218
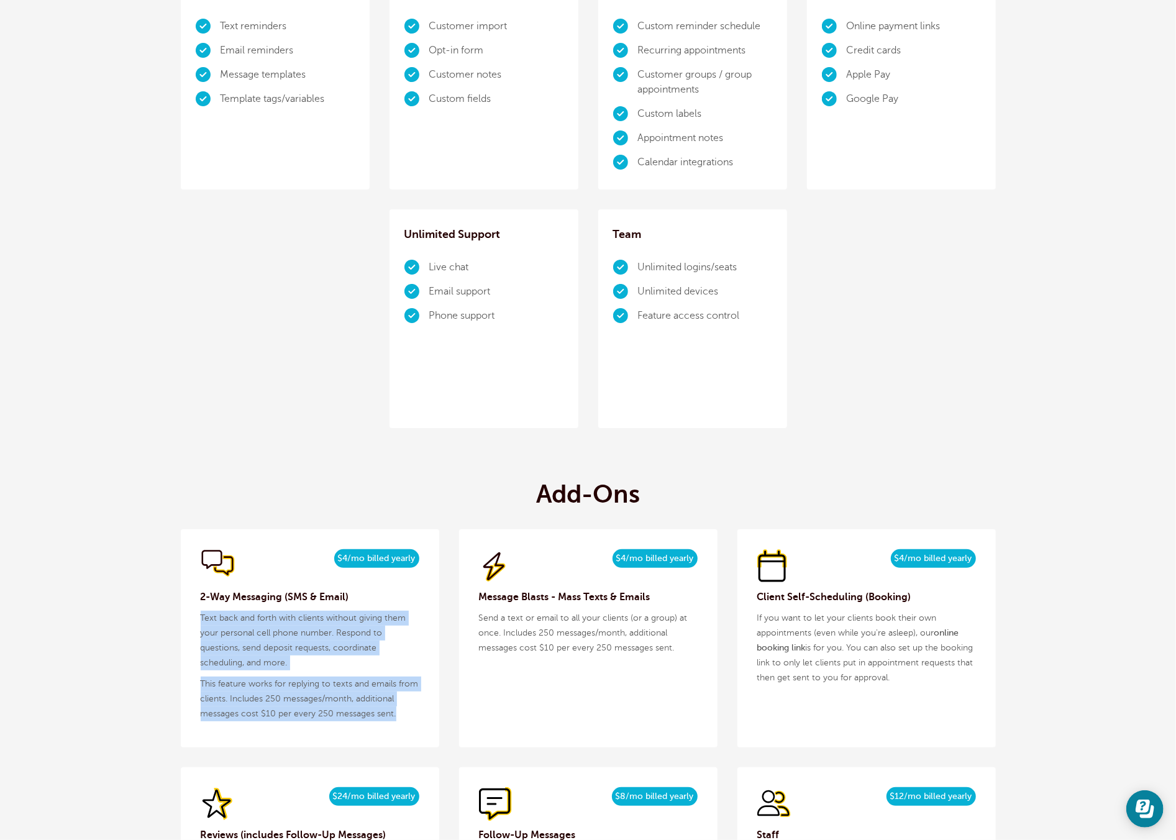
drag, startPoint x: 200, startPoint y: 612, endPoint x: 410, endPoint y: 729, distance: 239.9
click at [409, 732] on div "$5/month $4/mo billed yearly 2-Way Messaging (SMS & Email) Text back and forth …" at bounding box center [310, 638] width 258 height 218
click at [411, 724] on div "$5/month $4/mo billed yearly 2-Way Messaging (SMS & Email) Text back and forth …" at bounding box center [310, 638] width 258 height 218
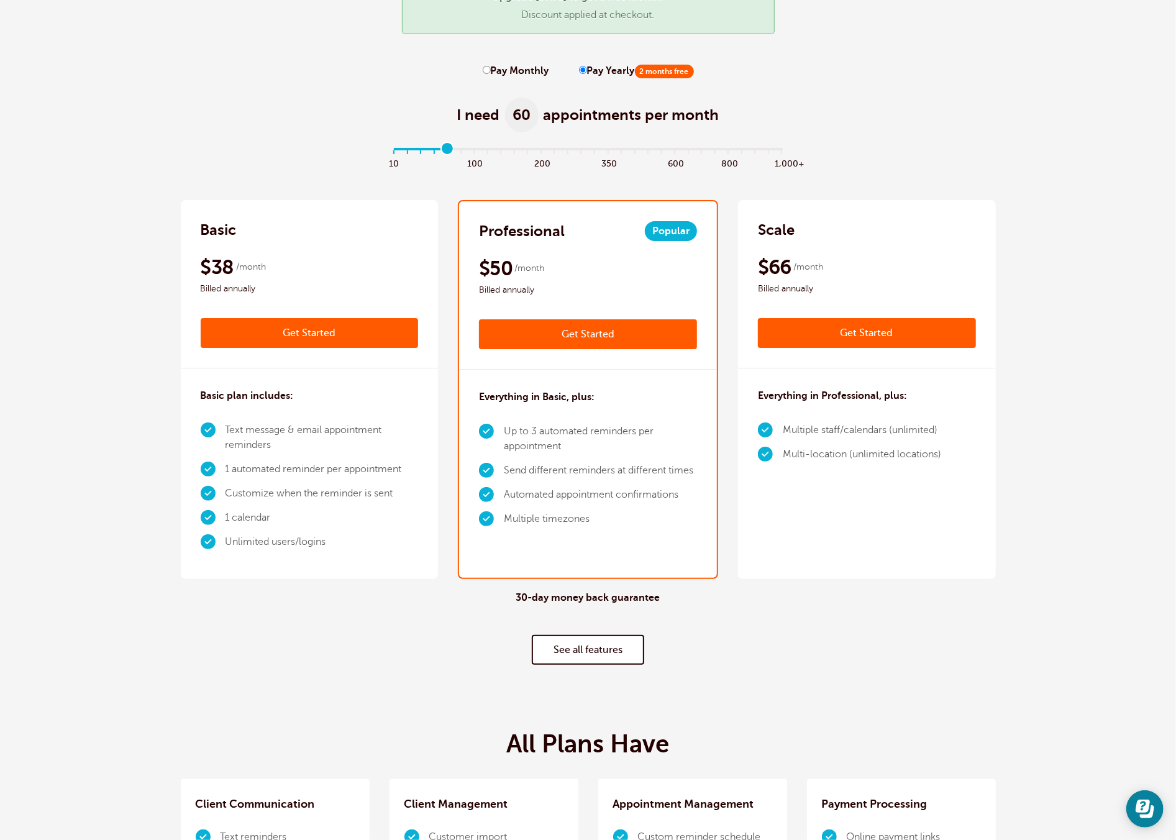
scroll to position [0, 0]
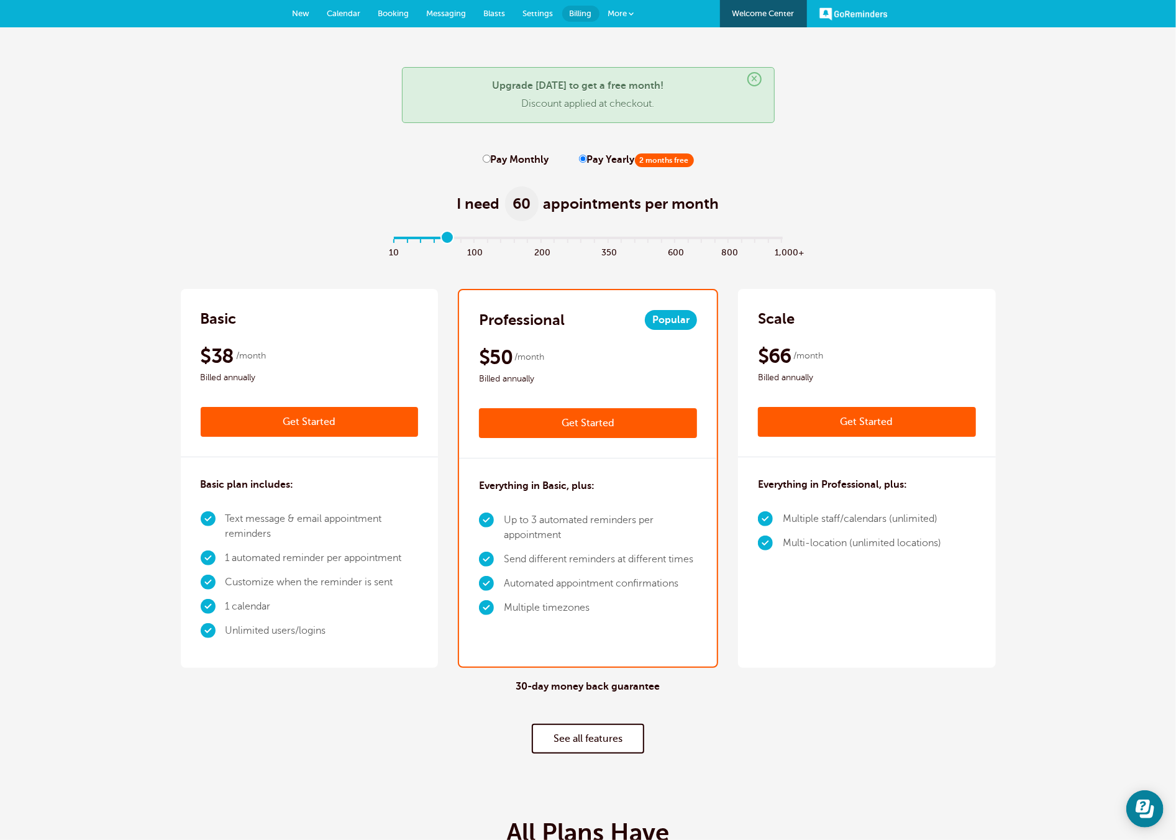
click at [624, 10] on span "More" at bounding box center [617, 13] width 19 height 9
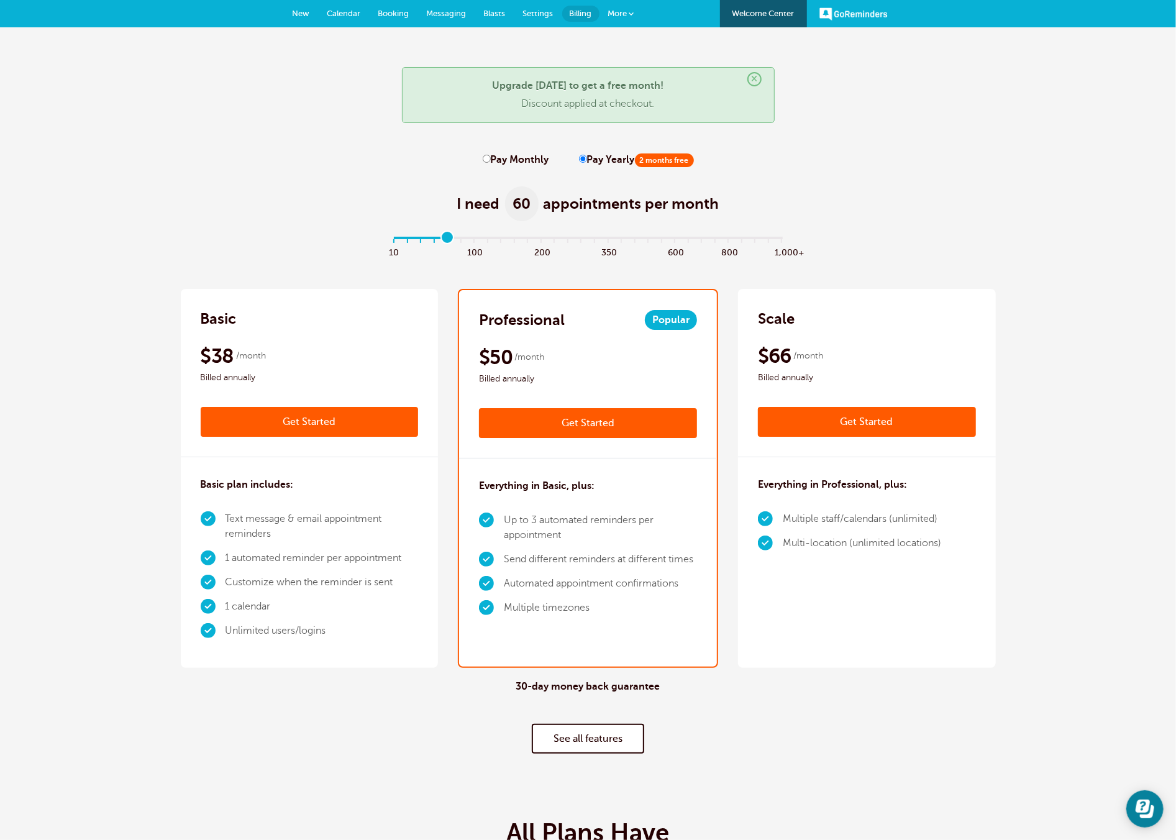
click at [348, 16] on span "Calendar" at bounding box center [344, 13] width 34 height 9
click at [288, 7] on link "New" at bounding box center [301, 13] width 35 height 27
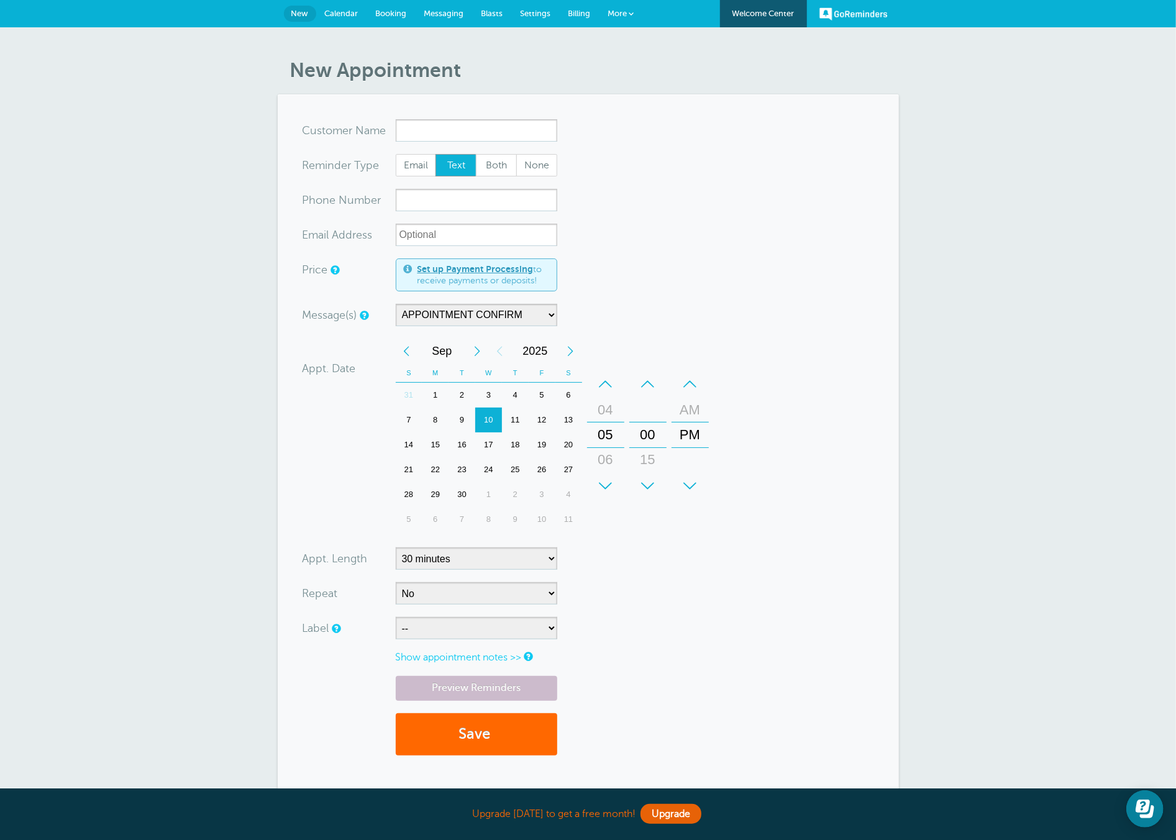
drag, startPoint x: 735, startPoint y: 139, endPoint x: 743, endPoint y: 137, distance: 8.3
click at [735, 140] on form "You are creating a new customer. To use an existing customer select one from th…" at bounding box center [587, 443] width 571 height 648
click at [252, 235] on div "New Appointment You are creating a new customer. To use an existing customer se…" at bounding box center [588, 435] width 1176 height 816
click at [406, 134] on input "x-no-autofill" at bounding box center [476, 130] width 161 height 22
drag, startPoint x: 322, startPoint y: 110, endPoint x: 255, endPoint y: 89, distance: 70.3
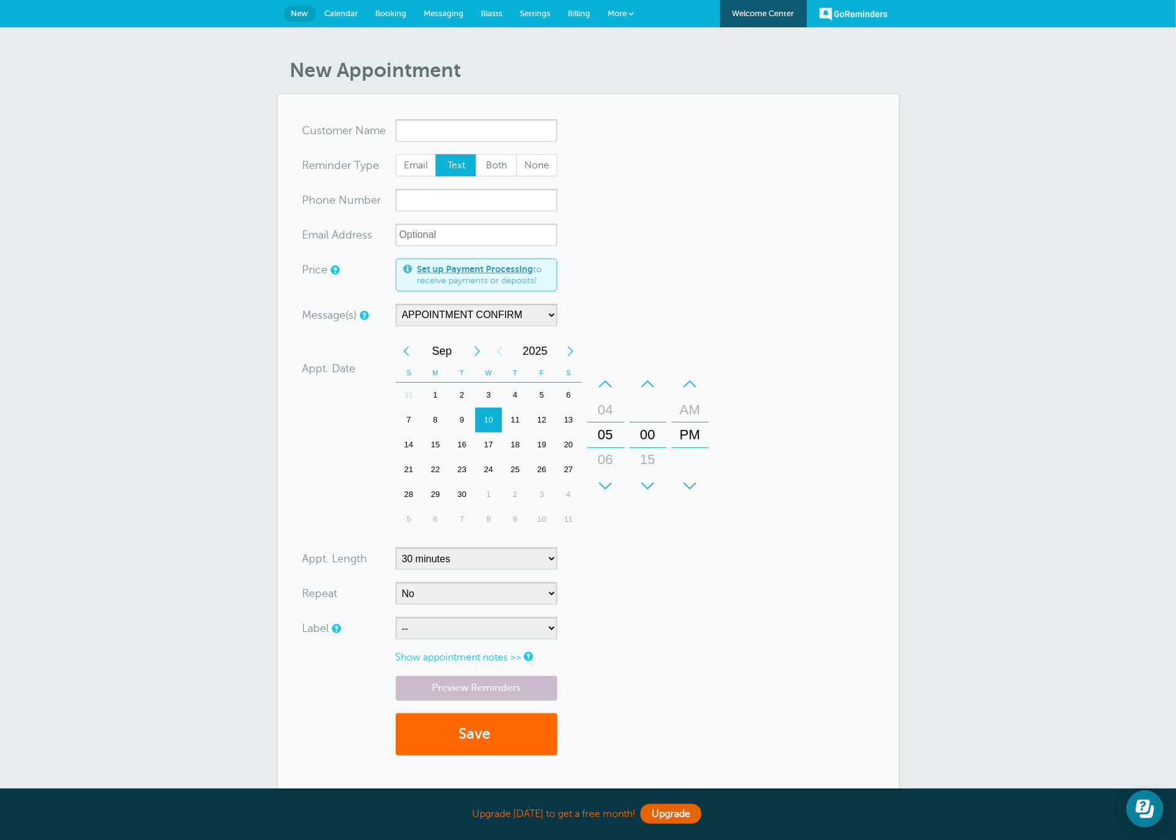
click at [306, 114] on section "You are creating a new customer. To use an existing customer select one from th…" at bounding box center [588, 443] width 621 height 698
click at [336, 18] on link "Calendar" at bounding box center [341, 13] width 51 height 27
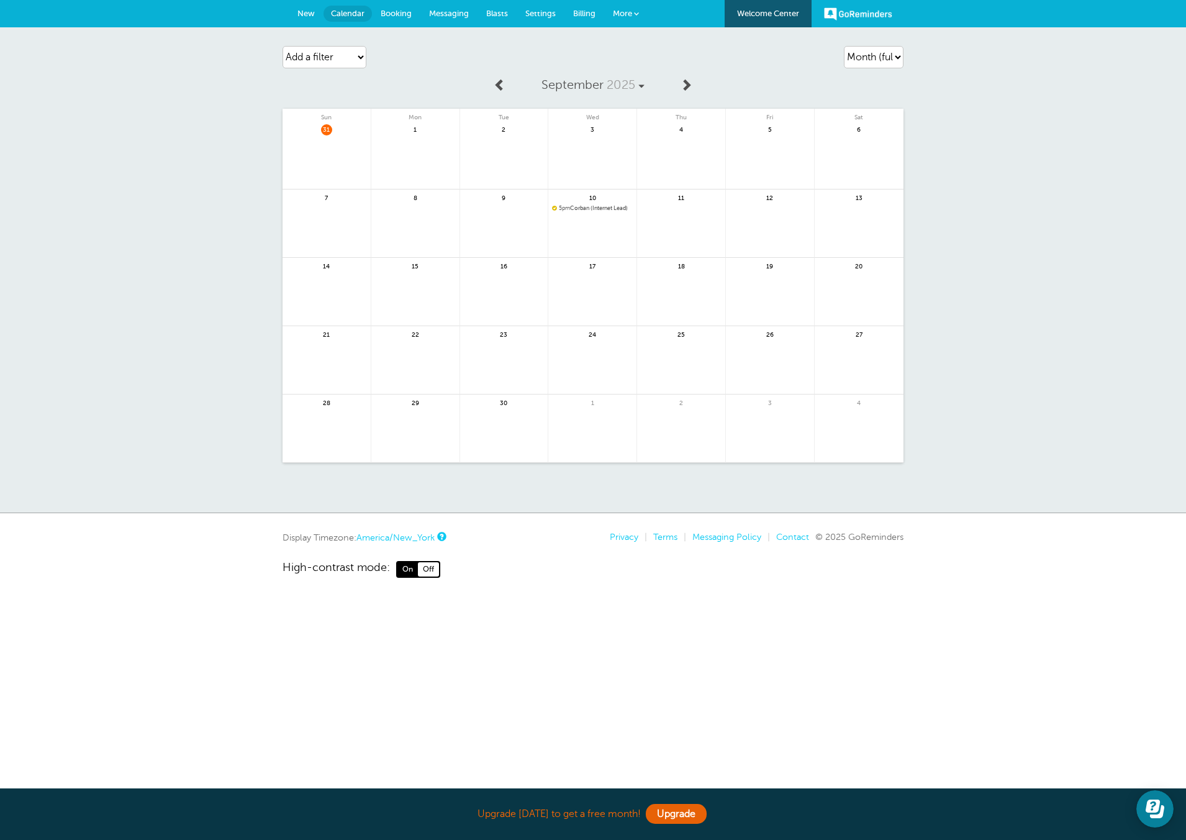
click at [291, 14] on link "New" at bounding box center [306, 13] width 35 height 27
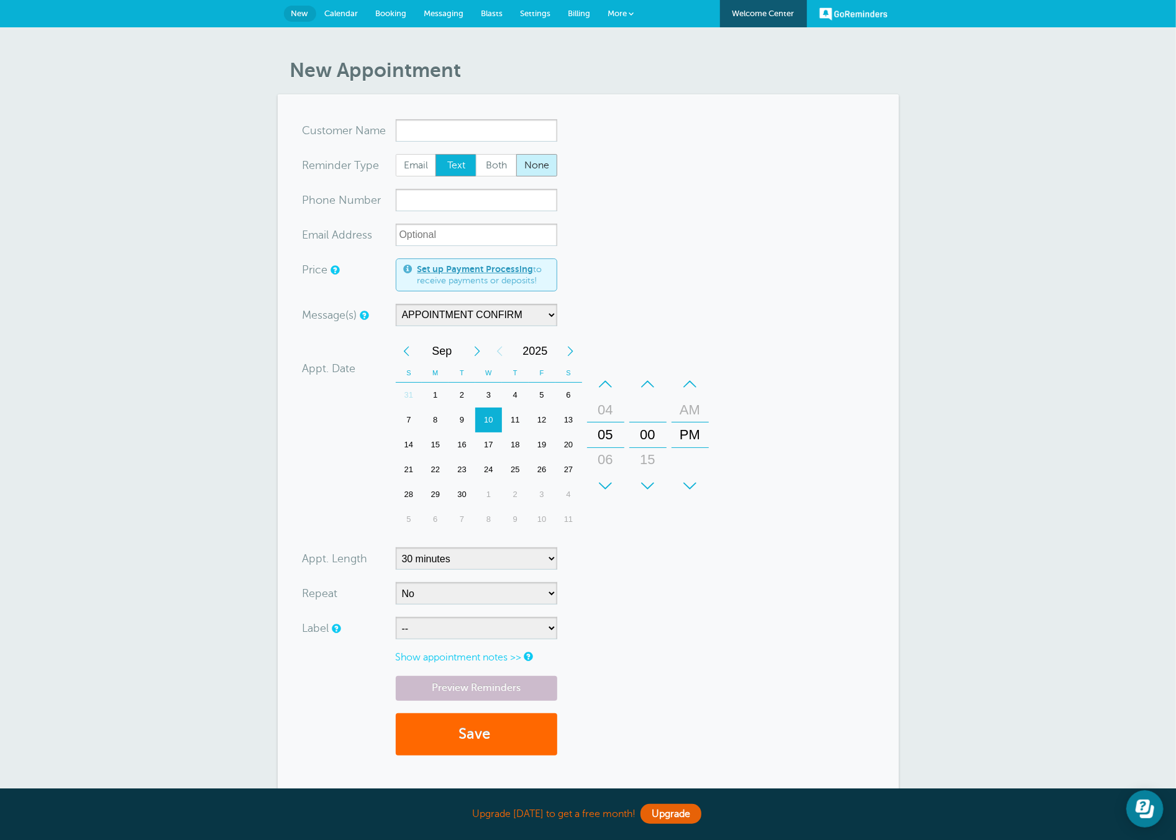
click at [532, 168] on span "None" at bounding box center [537, 165] width 40 height 21
click at [516, 154] on input "None" at bounding box center [516, 153] width 1 height 1
radio input "true"
click at [429, 204] on input "xxx-no-autofill" at bounding box center [476, 200] width 161 height 22
click at [447, 120] on input "x-no-autofill" at bounding box center [476, 130] width 161 height 22
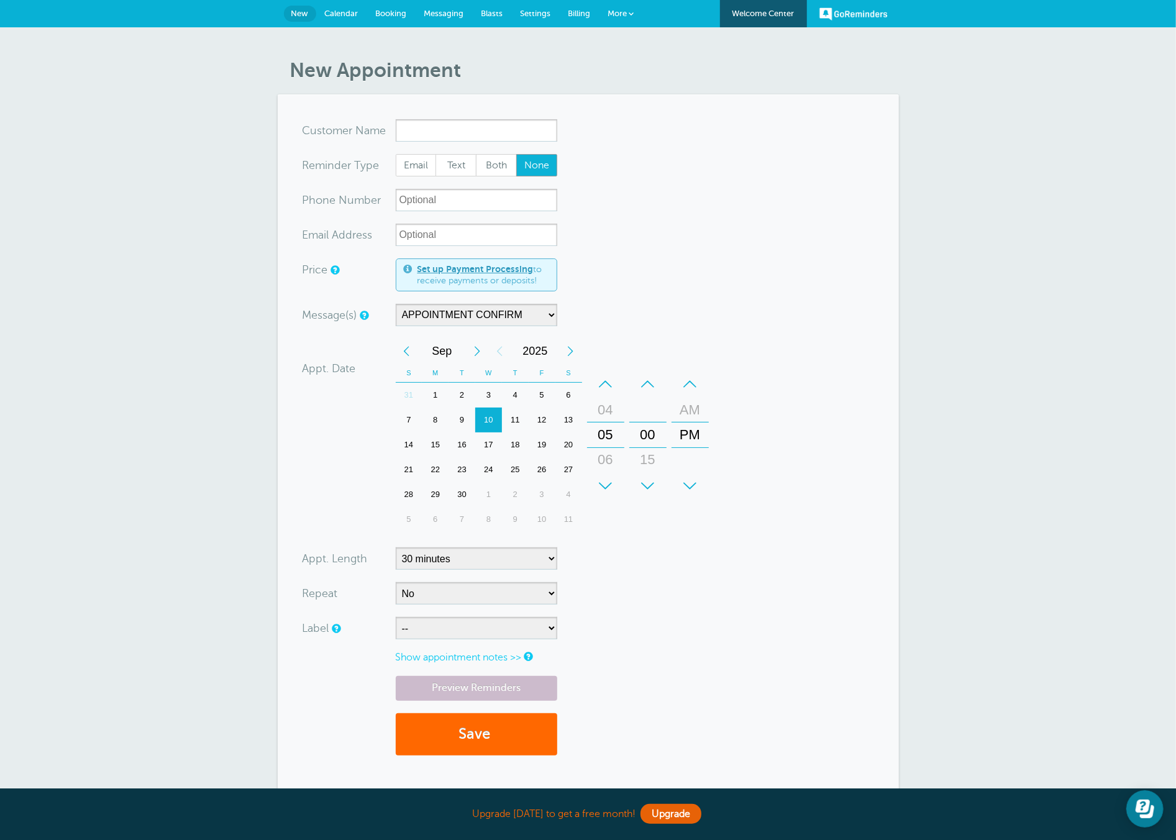
click at [722, 209] on form "You are creating a new customer. To use an existing customer select one from th…" at bounding box center [587, 443] width 571 height 648
click at [457, 166] on span "Text" at bounding box center [456, 165] width 40 height 21
click at [470, 170] on span "Text" at bounding box center [456, 165] width 40 height 21
click at [435, 154] on input "Text" at bounding box center [435, 153] width 1 height 1
radio input "true"
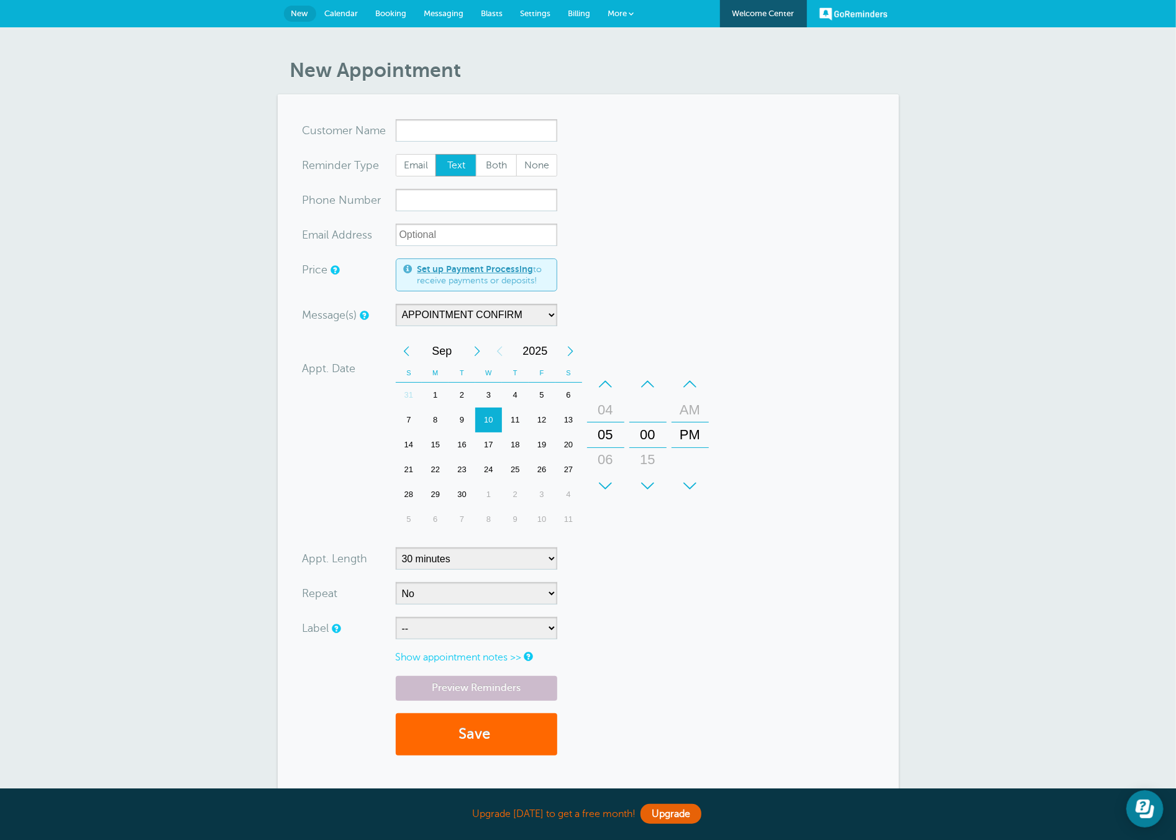
drag, startPoint x: 632, startPoint y: 121, endPoint x: 642, endPoint y: 115, distance: 12.3
click at [632, 121] on form "You are creating a new customer. To use an existing customer select one from th…" at bounding box center [587, 443] width 571 height 648
click at [625, 12] on span "More" at bounding box center [617, 13] width 19 height 9
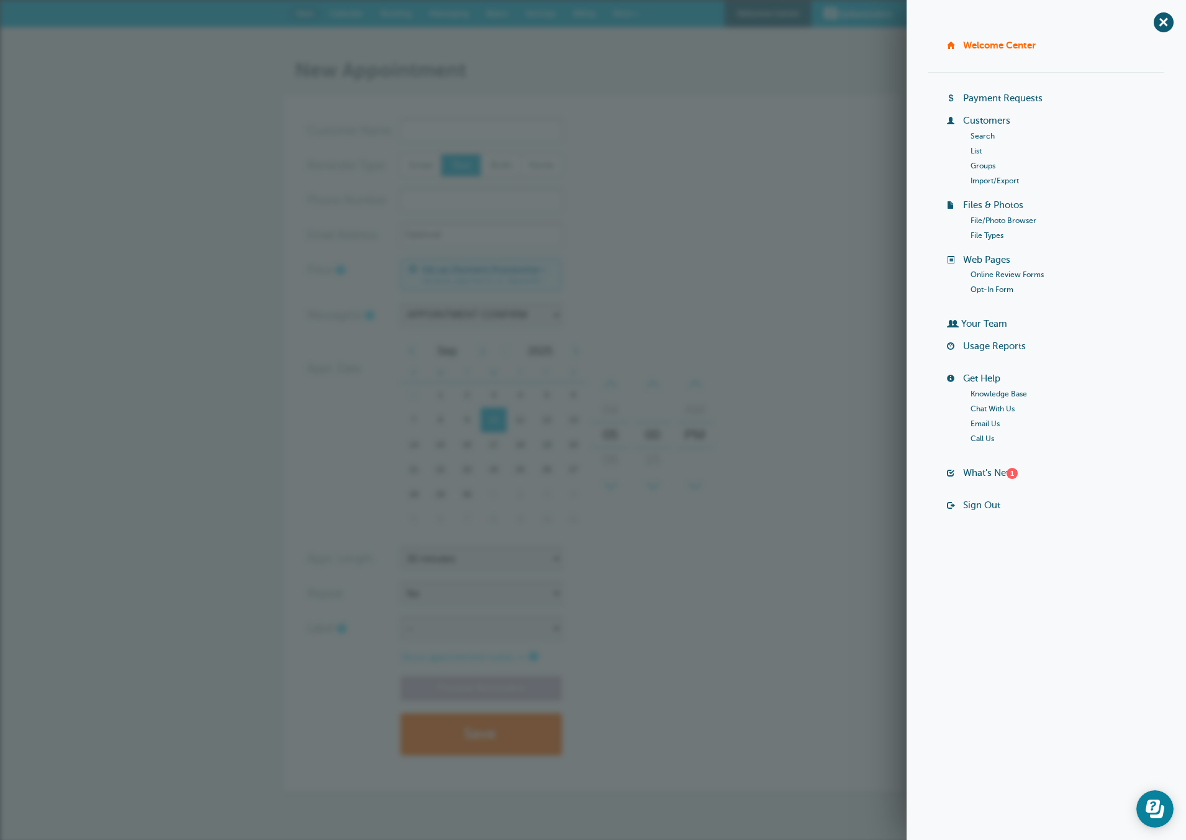
click at [626, 12] on span "More" at bounding box center [622, 13] width 19 height 9
click at [599, 37] on div "New Appointment You are creating a new customer. To use an existing customer se…" at bounding box center [593, 435] width 1186 height 816
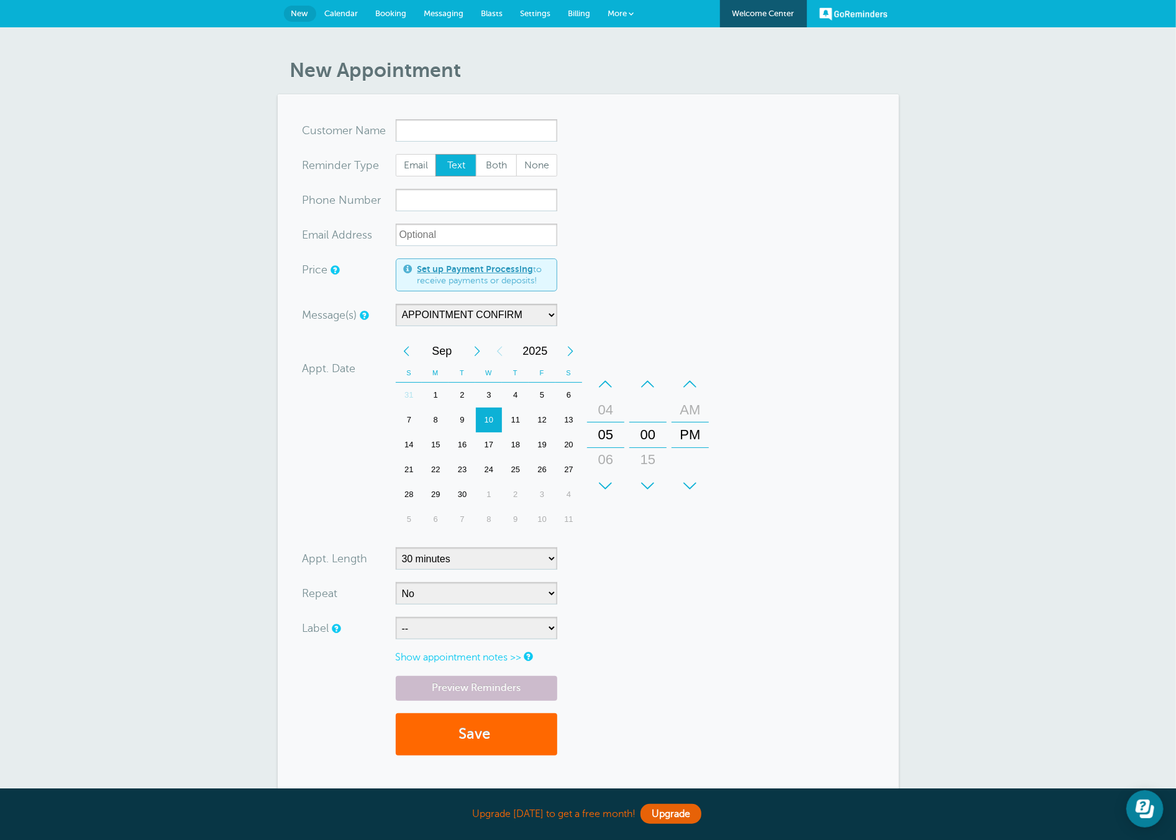
click at [563, 15] on link "Billing" at bounding box center [580, 13] width 40 height 27
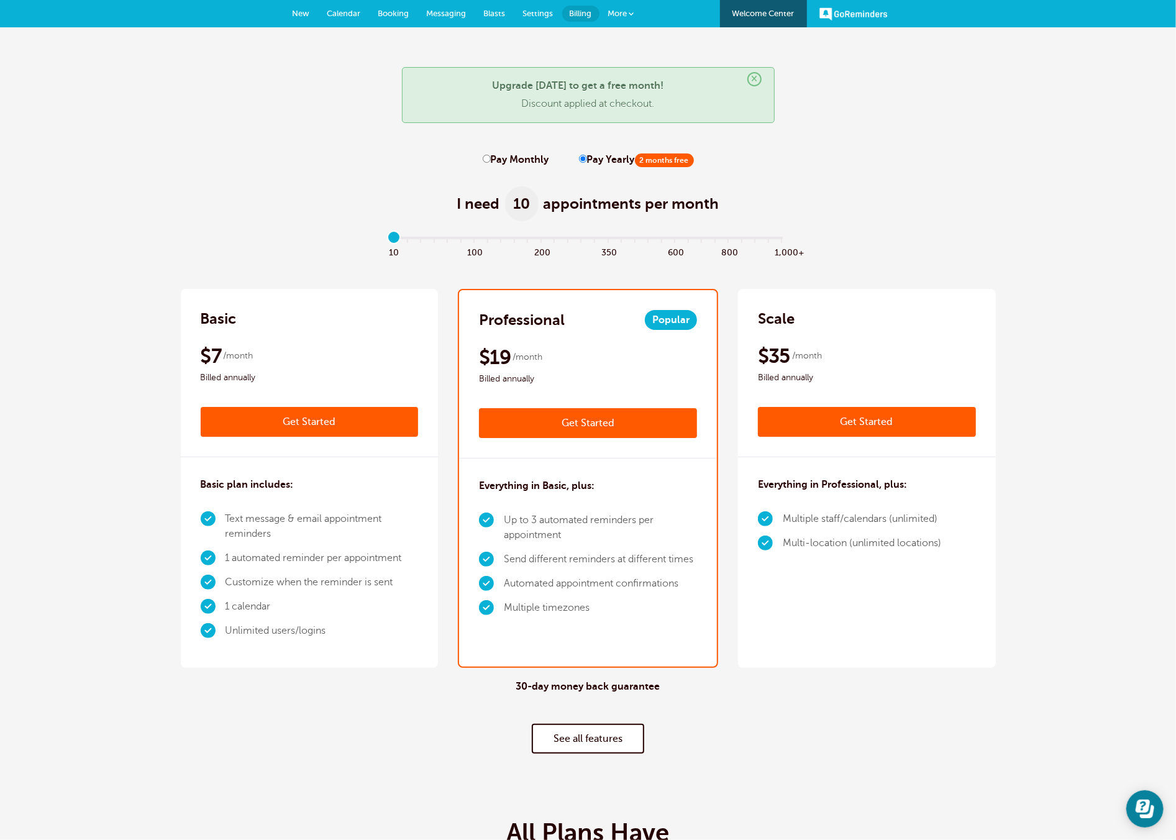
click at [345, 11] on span "Calendar" at bounding box center [344, 13] width 34 height 9
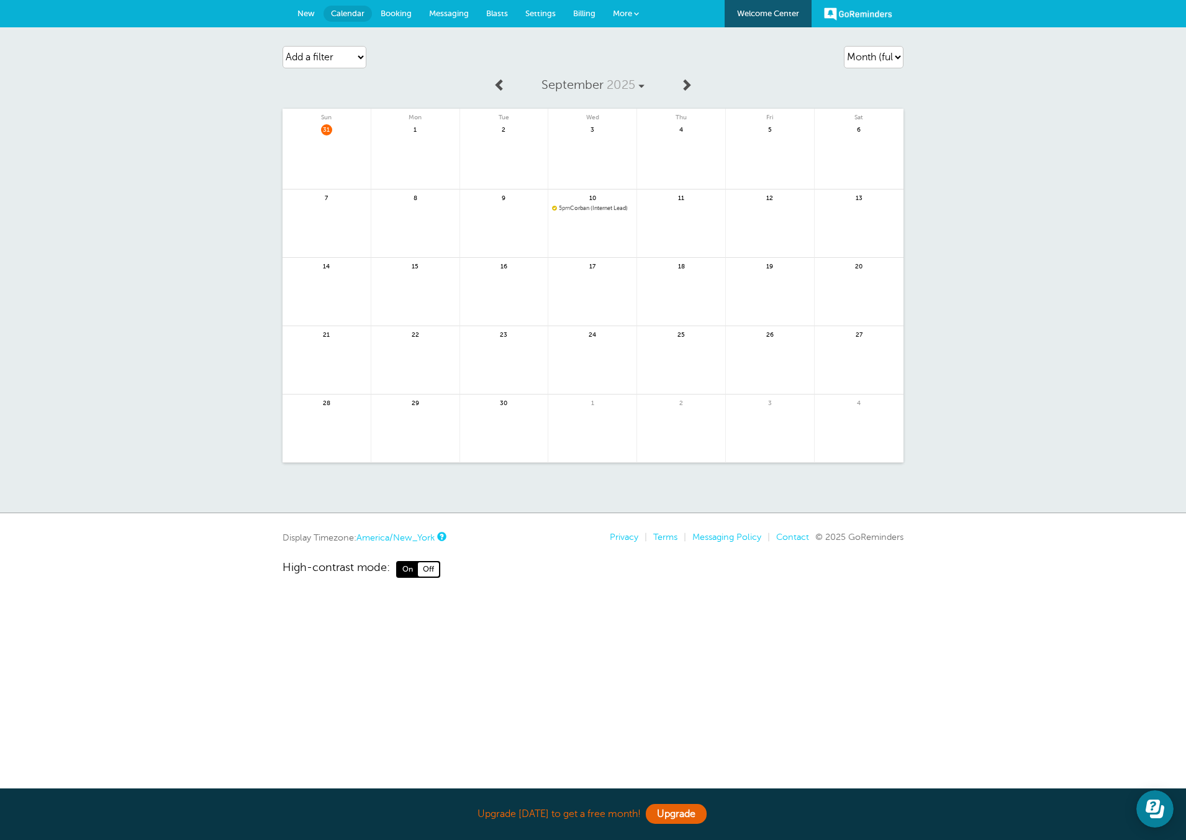
click at [316, 14] on link "New" at bounding box center [306, 13] width 35 height 27
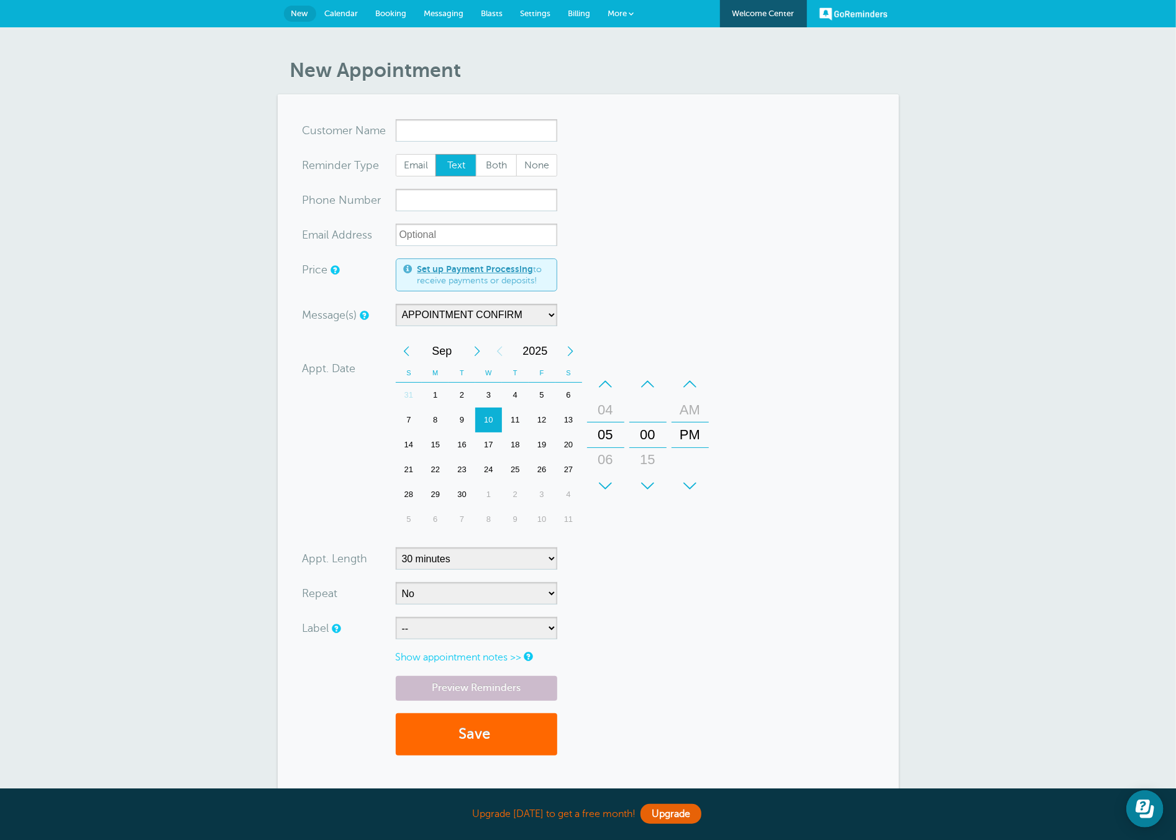
click at [656, 82] on article "New Appointment You are creating a new customer. To use an existing customer se…" at bounding box center [588, 425] width 621 height 734
click at [256, 311] on div "New Appointment You are creating a new customer. To use an existing customer se…" at bounding box center [588, 435] width 1176 height 816
click at [500, 14] on span "Blasts" at bounding box center [492, 13] width 22 height 9
click at [557, 16] on link "Settings" at bounding box center [536, 13] width 48 height 27
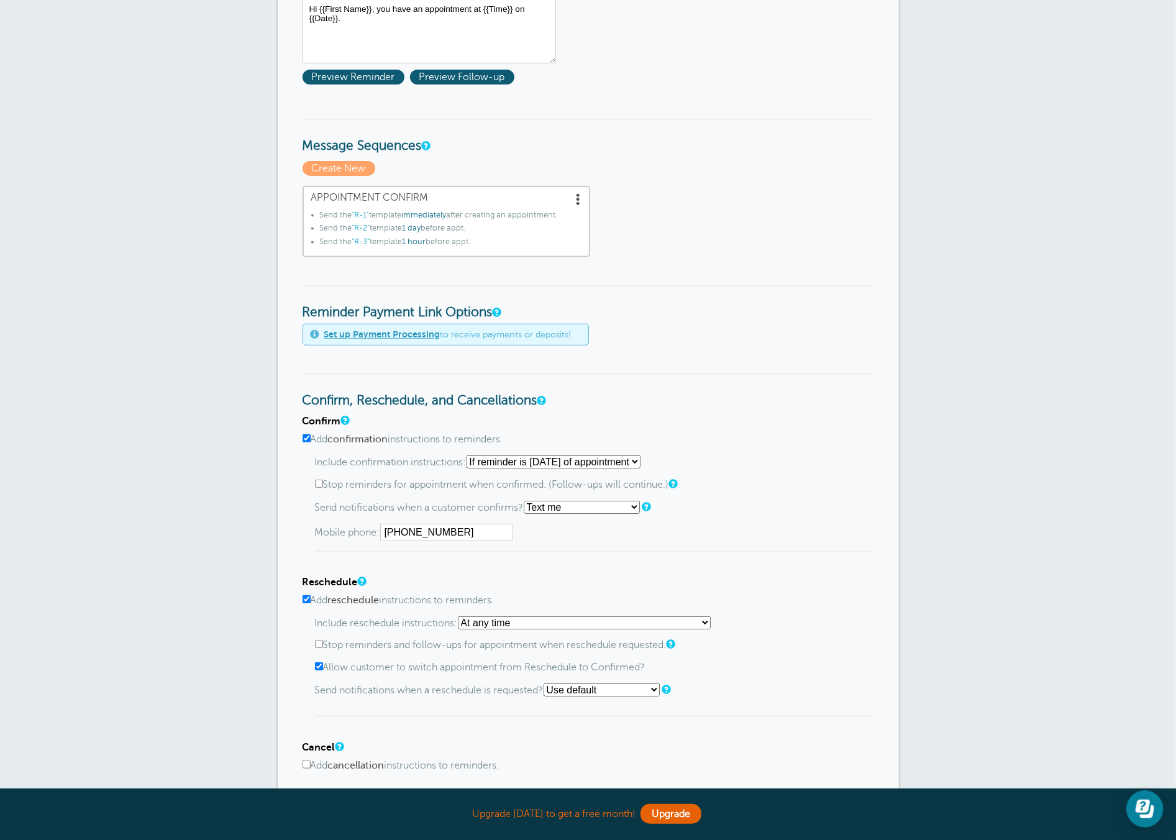
scroll to position [252, 0]
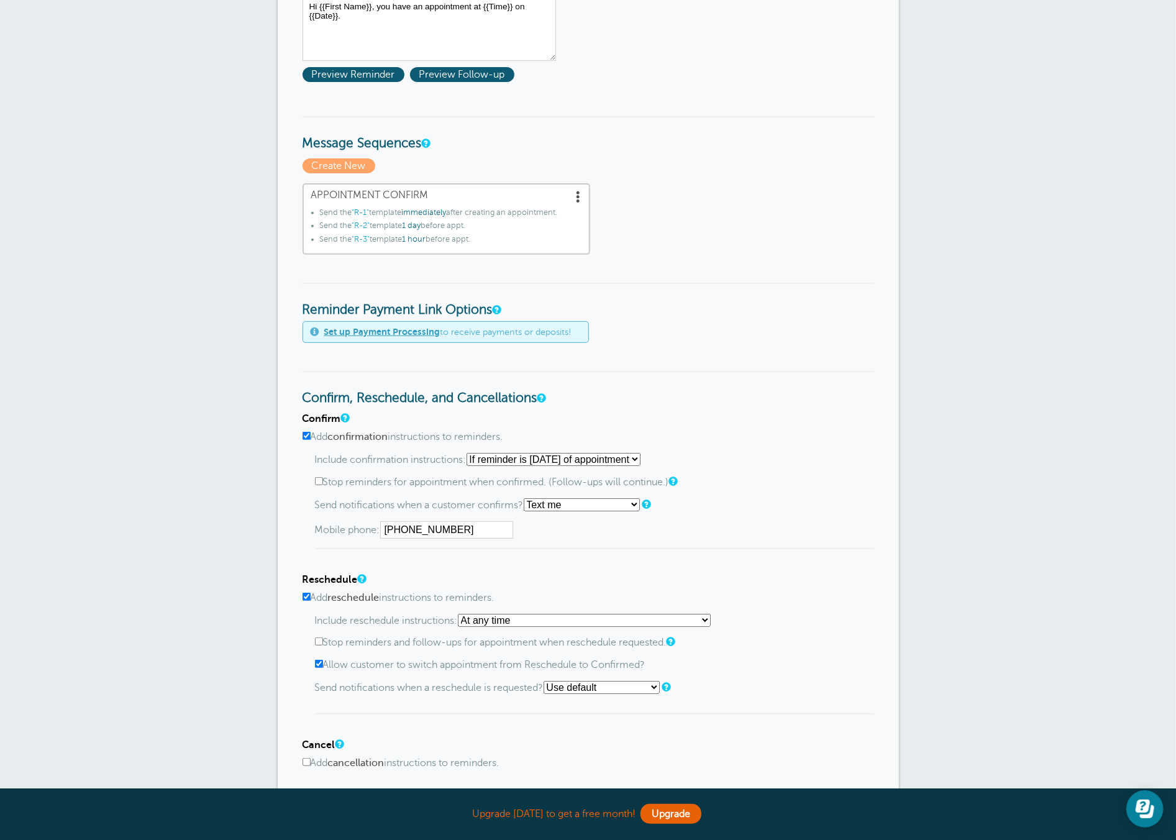
click at [490, 459] on select "Starting with first reminder If reminder is [DATE] of appointment If reminder i…" at bounding box center [553, 459] width 174 height 13
select select "2"
click at [470, 453] on select "Starting with first reminder If reminder is within 1 day of appointment If remi…" at bounding box center [553, 459] width 174 height 13
click at [343, 498] on p "Send notifications when a customer confirms? Use default Text me Email me Don't…" at bounding box center [594, 504] width 559 height 13
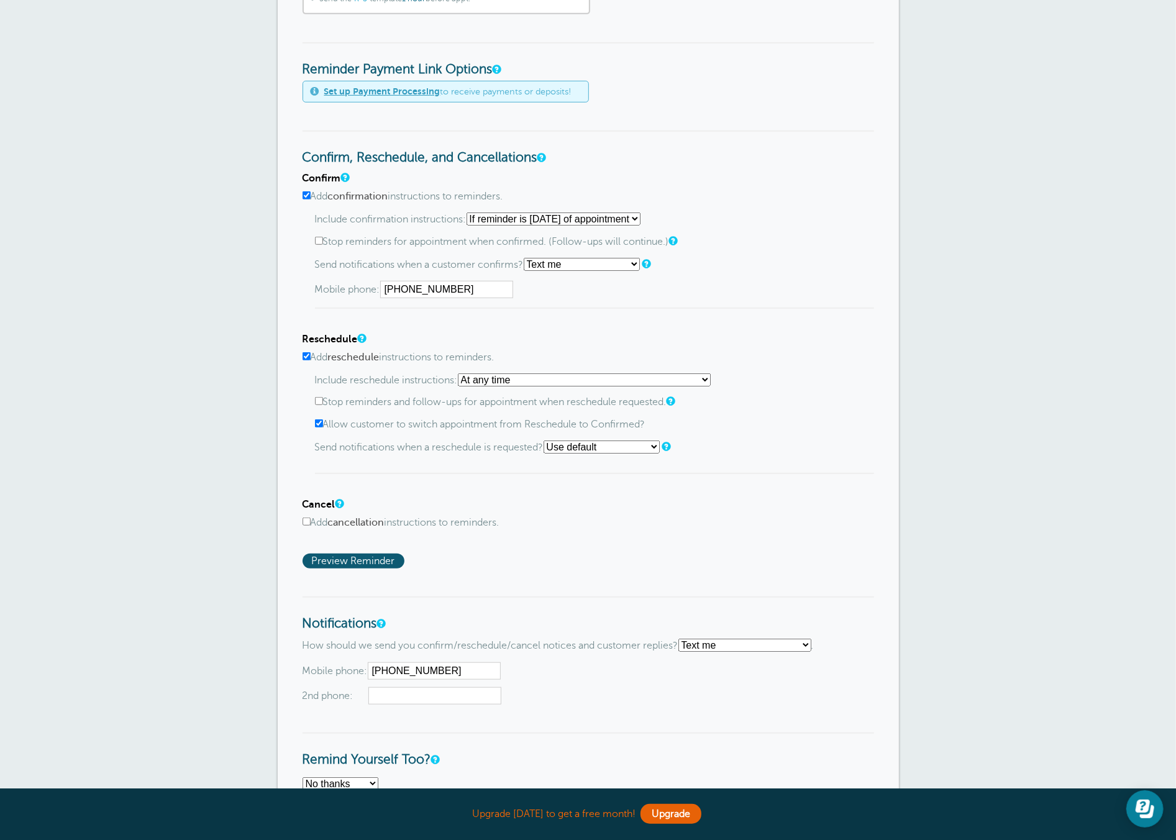
scroll to position [612, 0]
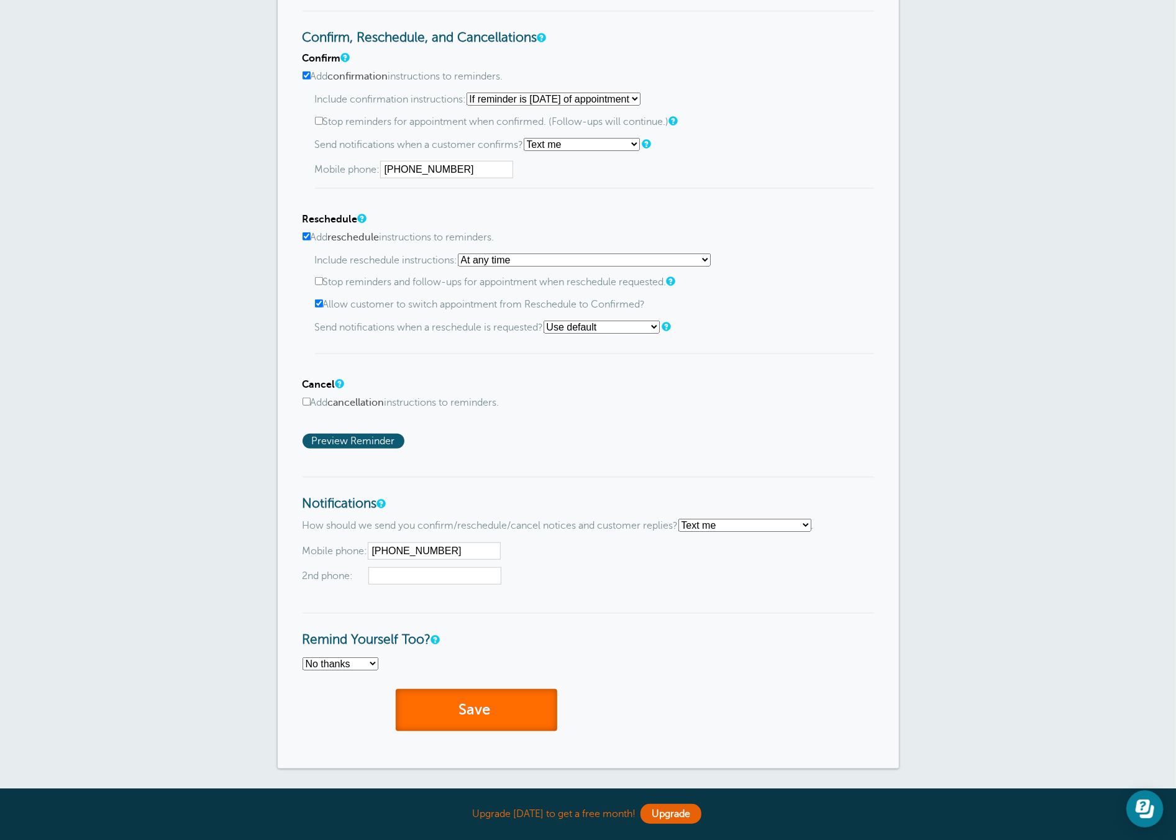
click at [499, 720] on button "Save" at bounding box center [476, 710] width 161 height 43
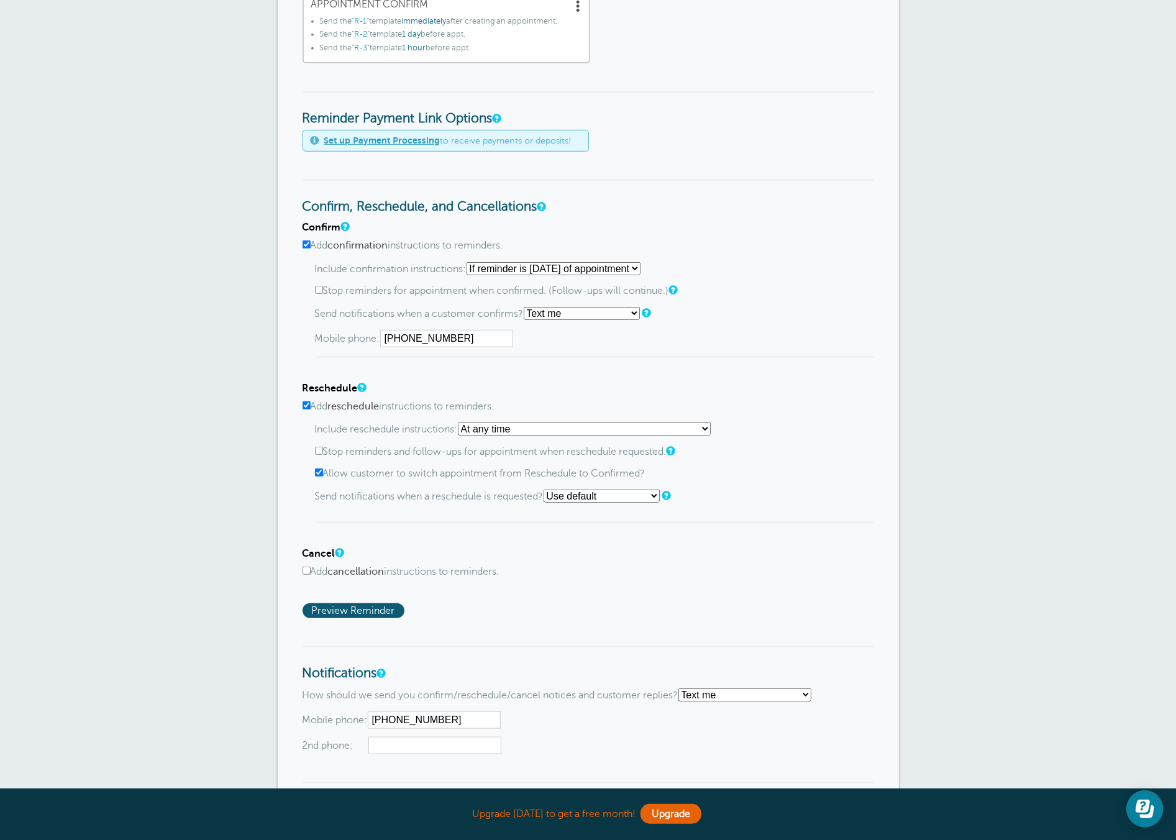
scroll to position [759, 0]
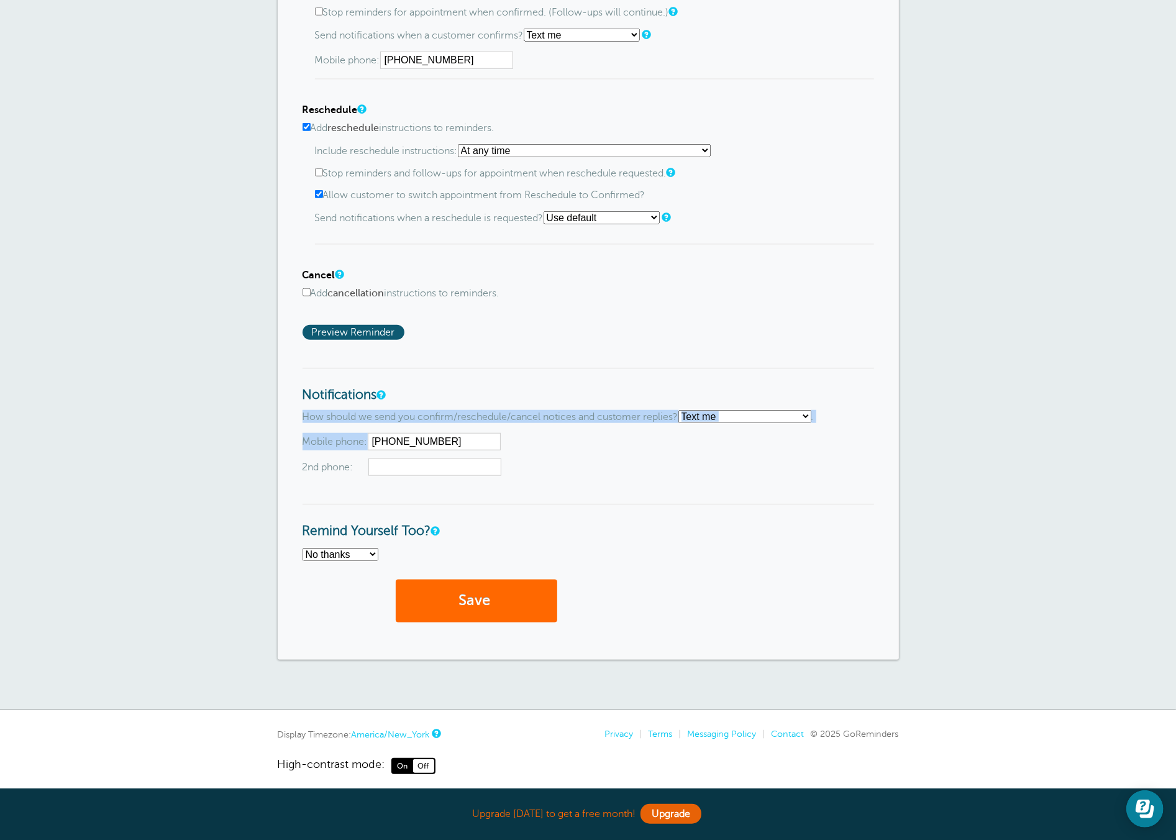
drag, startPoint x: 288, startPoint y: 409, endPoint x: 722, endPoint y: 447, distance: 436.5
click at [724, 437] on div "Reminder Schedule 1st reminder: Immediately 1 2 3 4 5 6 7 8 9 10 11 12 13 14 15…" at bounding box center [588, 37] width 621 height 1243
drag, startPoint x: 722, startPoint y: 448, endPoint x: 695, endPoint y: 455, distance: 28.2
click at [722, 448] on div "Mobile phone: (470) 521-7869 2nd phone:" at bounding box center [587, 454] width 571 height 43
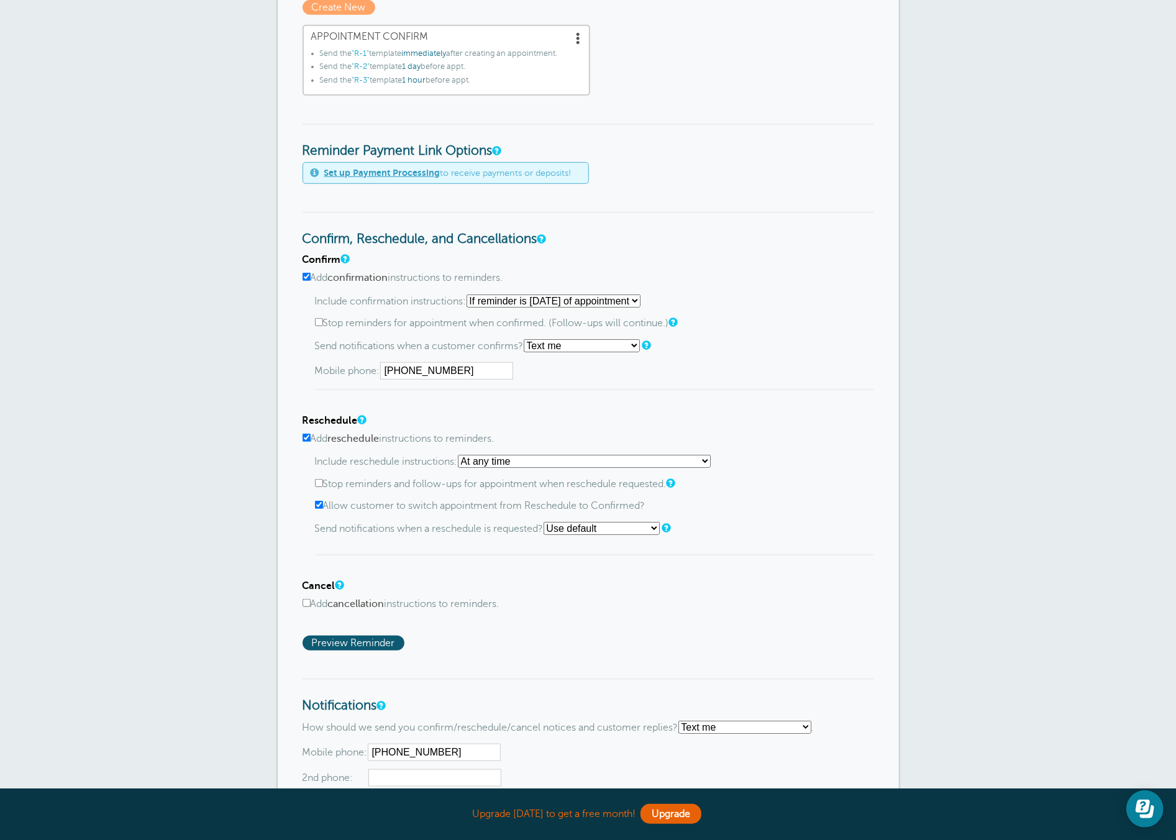
scroll to position [468, 0]
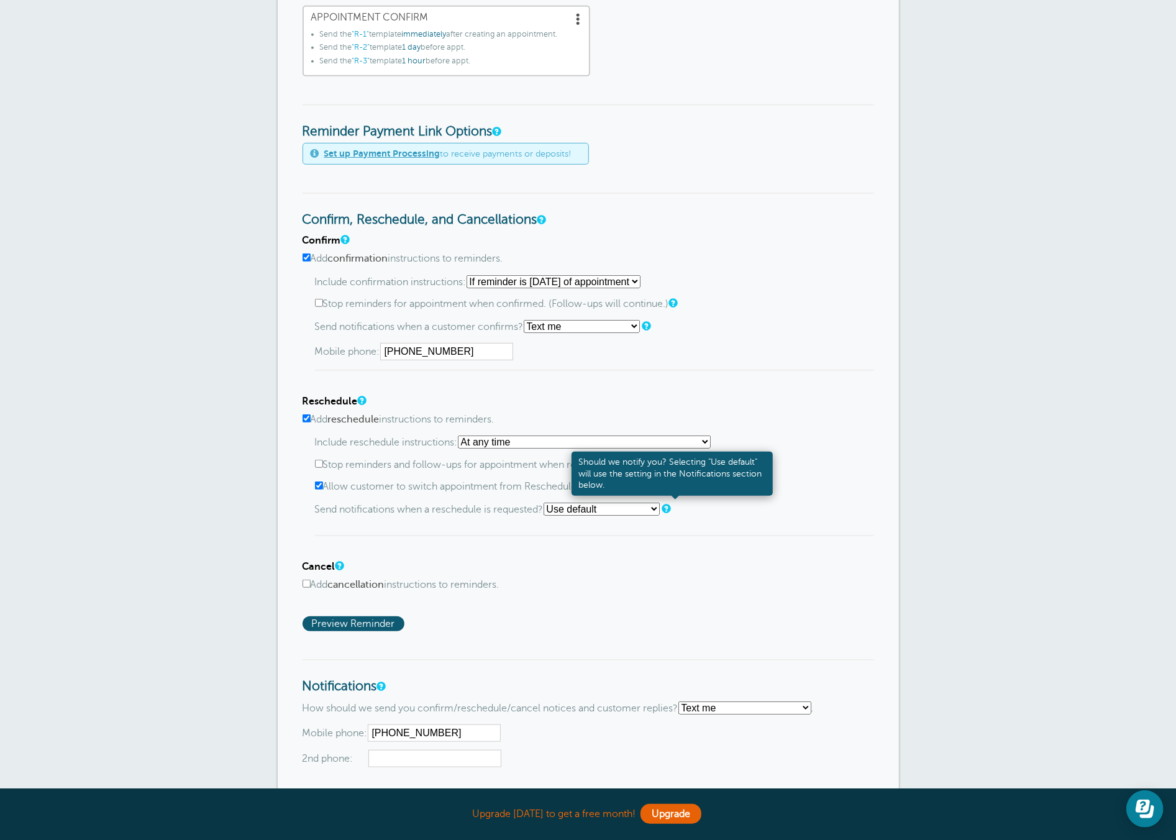
click at [670, 504] on link at bounding box center [665, 508] width 7 height 8
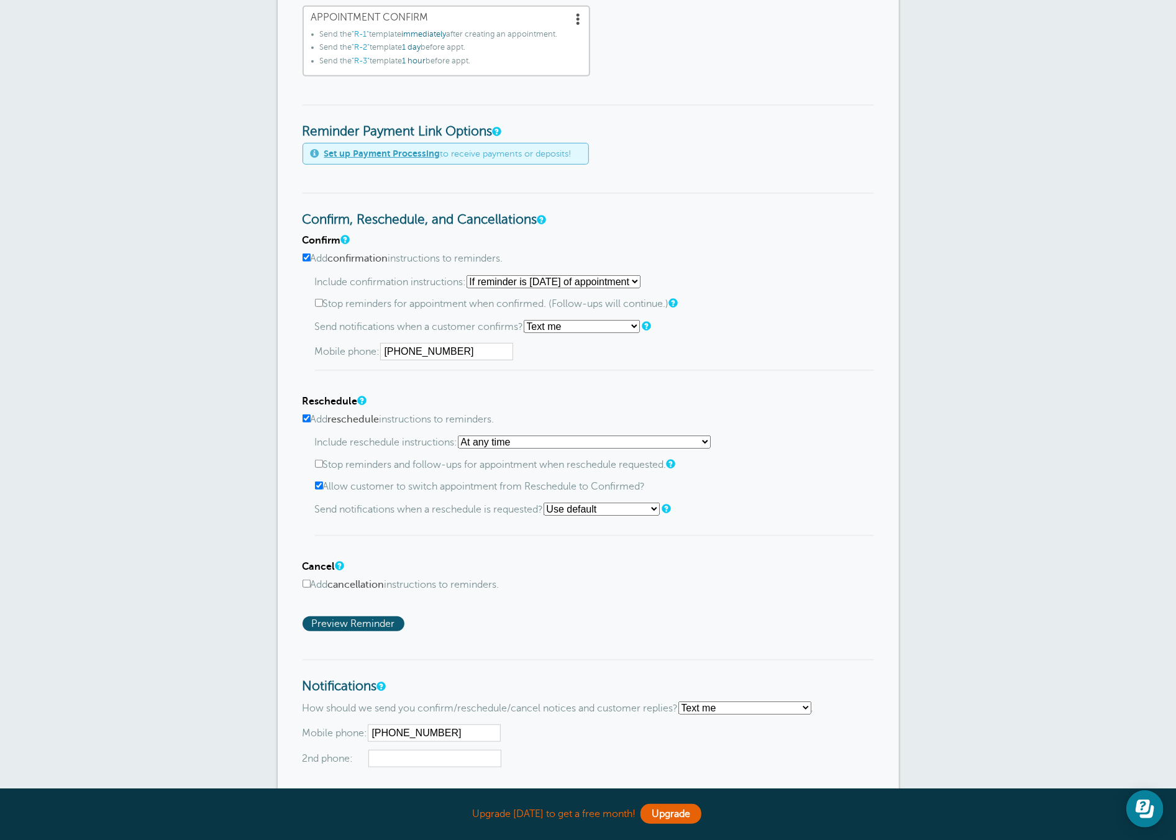
click at [588, 505] on select "Use default Text me Email me Don't send notifications" at bounding box center [601, 508] width 116 height 13
click at [319, 481] on input "Allow customer to switch appointment from Reschedule to Confirmed?" at bounding box center [319, 485] width 8 height 8
checkbox input "false"
click at [306, 414] on input "Add reschedule instructions to reminders." at bounding box center [306, 418] width 8 height 8
checkbox input "false"
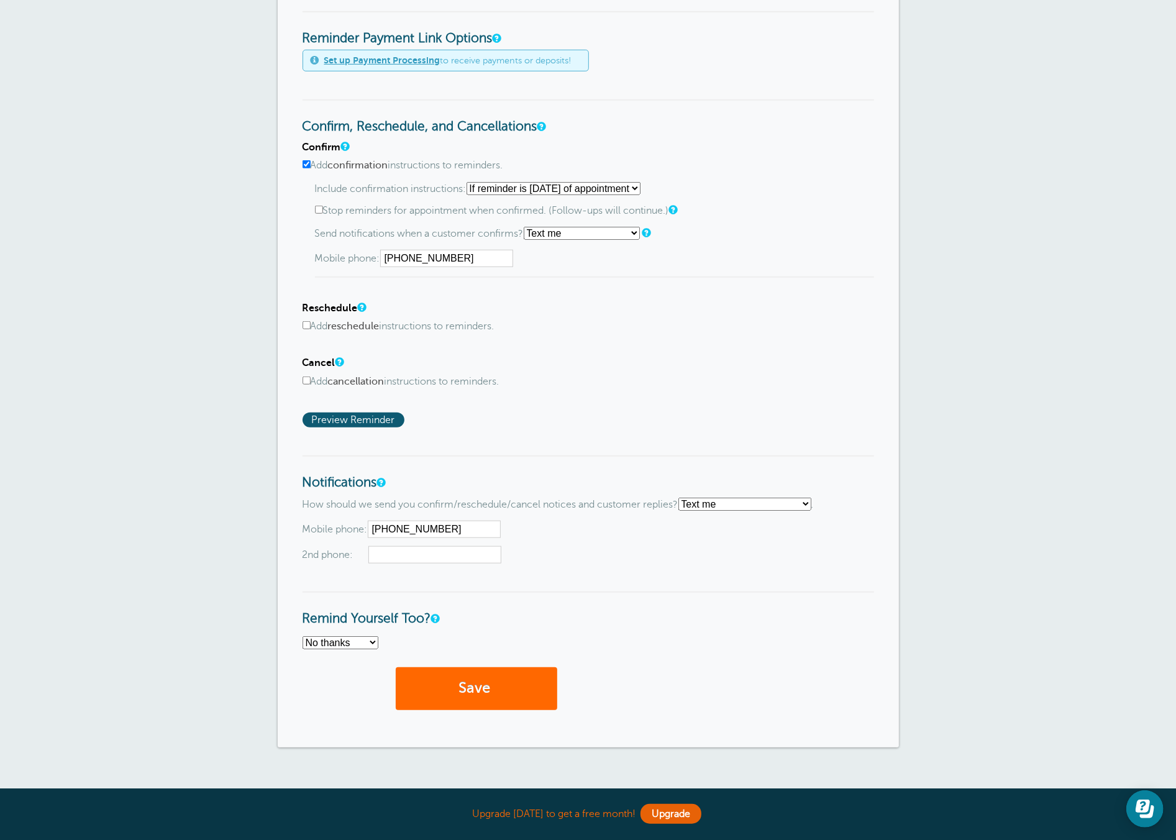
scroll to position [650, 0]
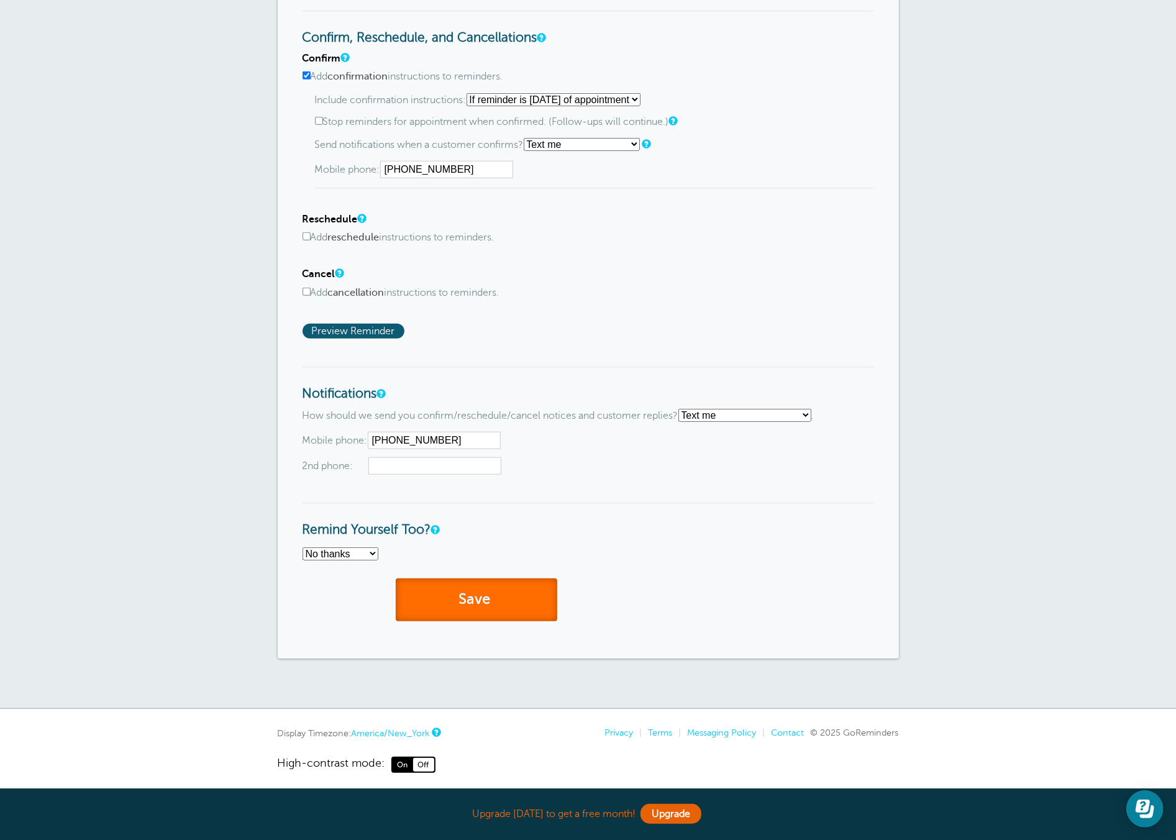
click at [490, 595] on button "Save" at bounding box center [476, 599] width 161 height 43
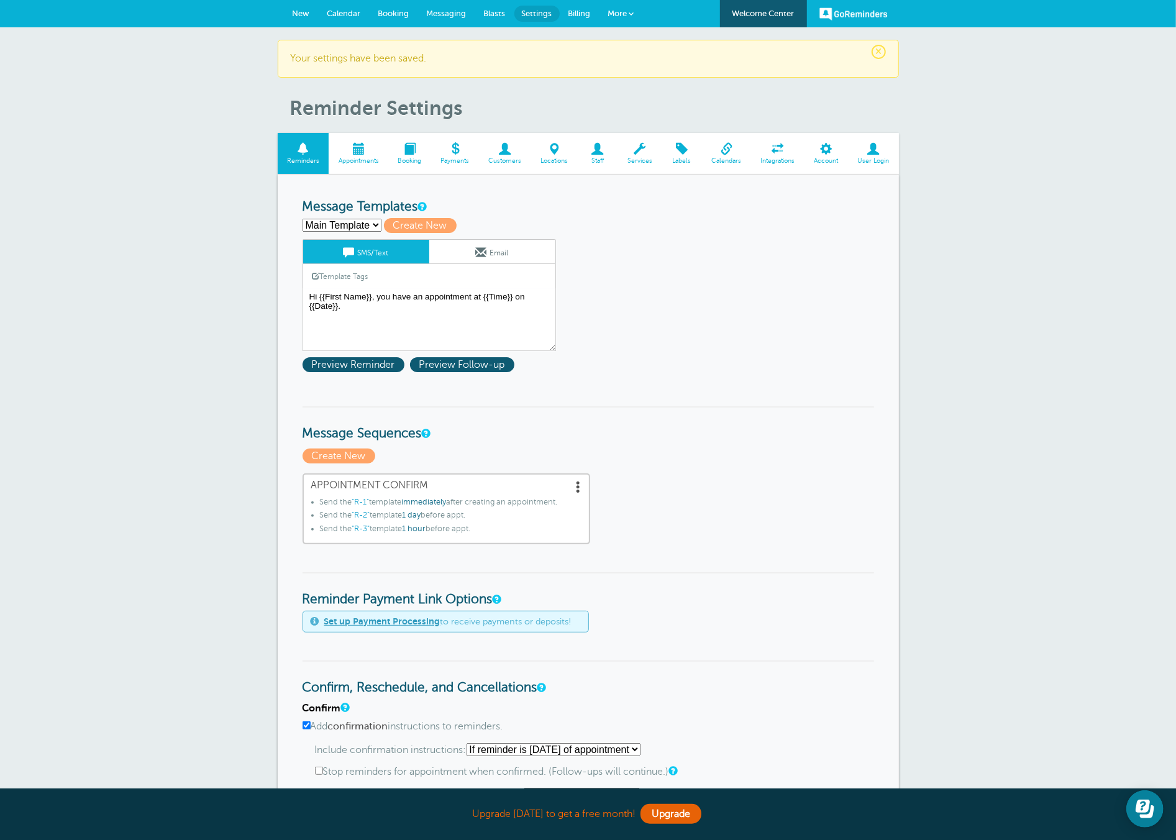
click at [490, 253] on link "Email" at bounding box center [492, 252] width 126 height 24
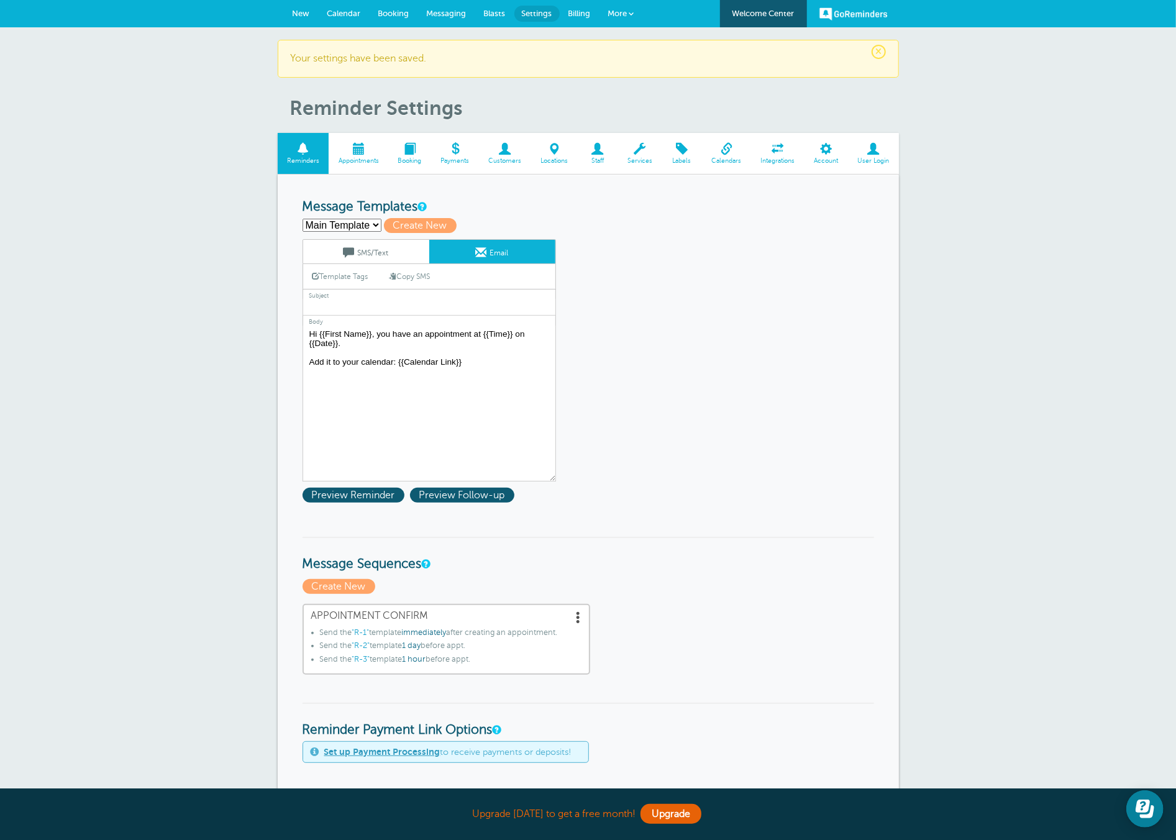
click at [343, 247] on span at bounding box center [348, 252] width 11 height 11
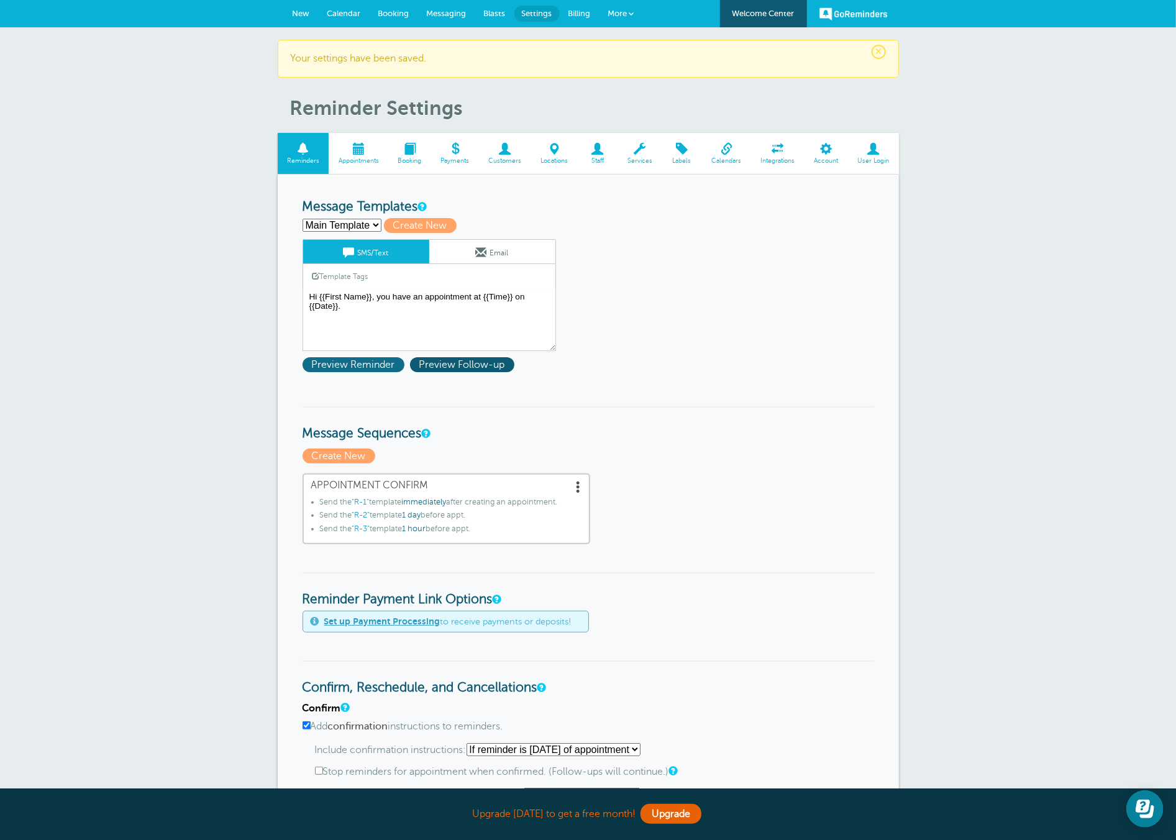
click at [334, 365] on span "Preview Reminder" at bounding box center [353, 364] width 102 height 15
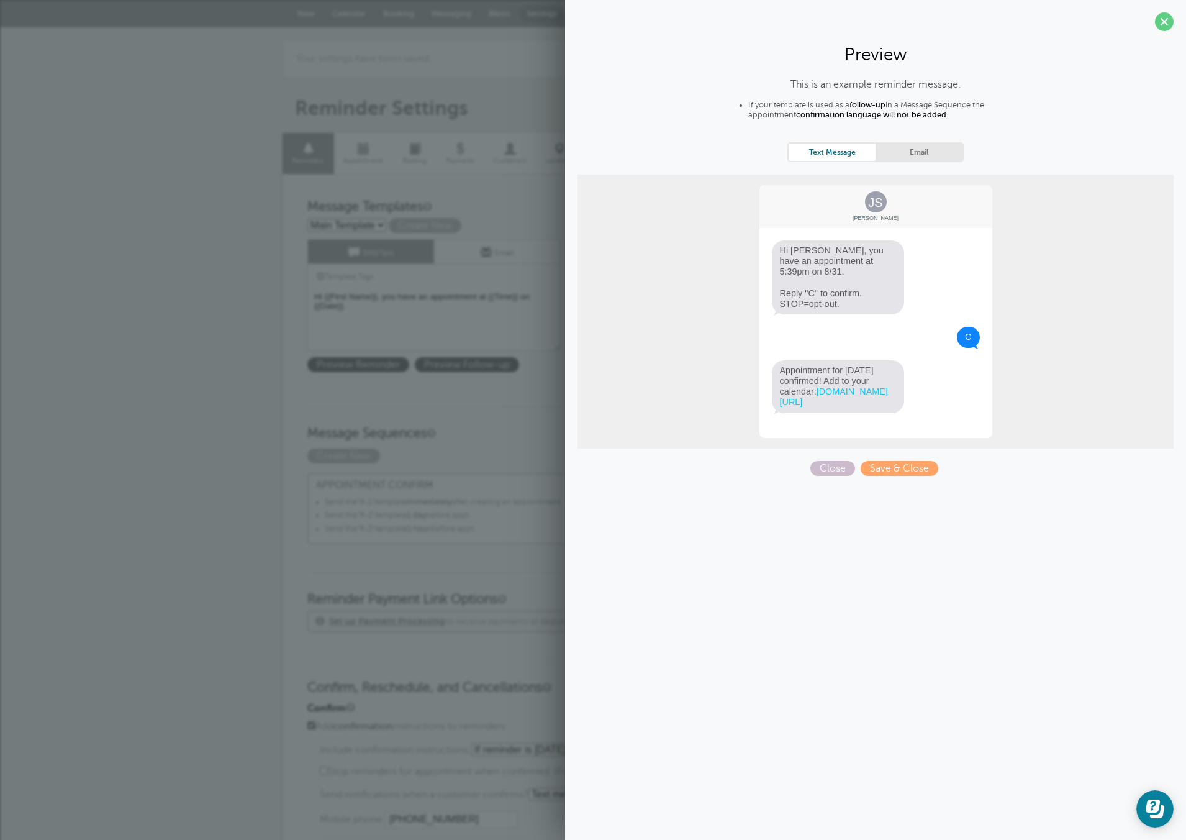
click at [439, 329] on textarea "Hi {{First Name}}, you have an appointment at {{Time}} on {{Date}}." at bounding box center [433, 320] width 253 height 62
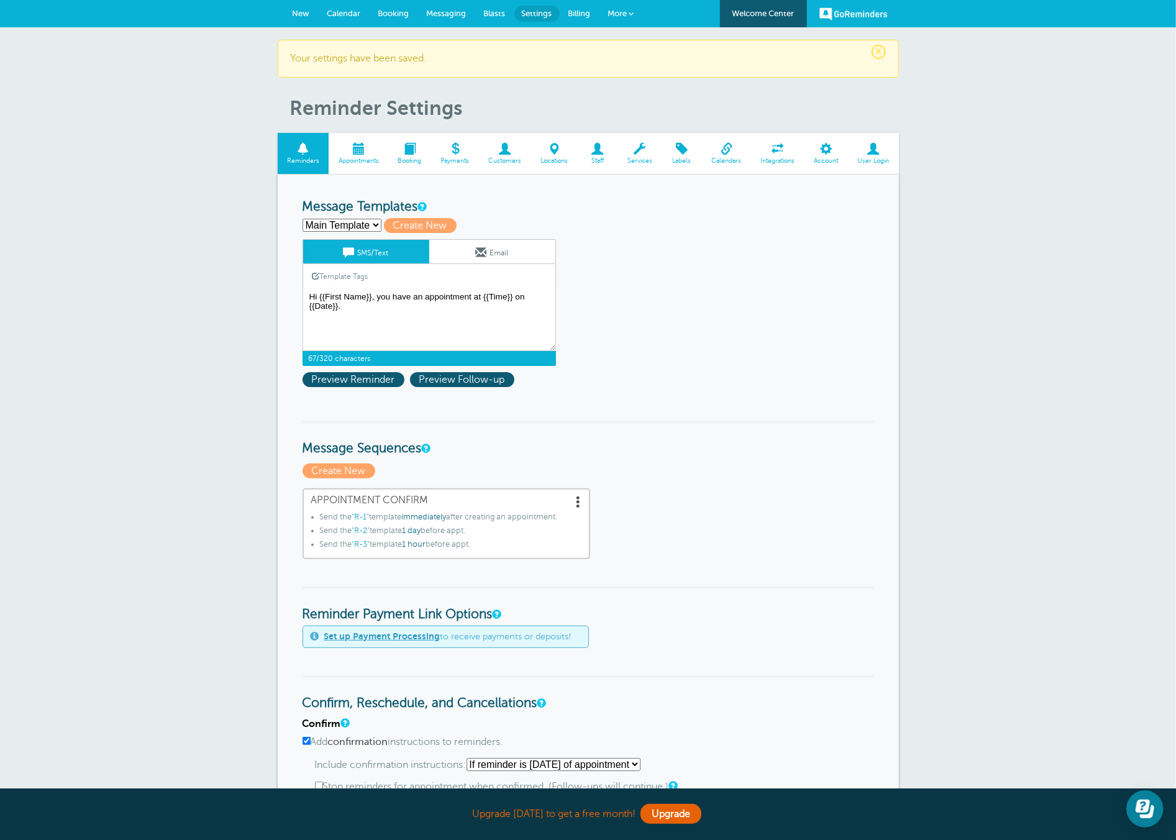
click at [476, 248] on span at bounding box center [481, 252] width 11 height 11
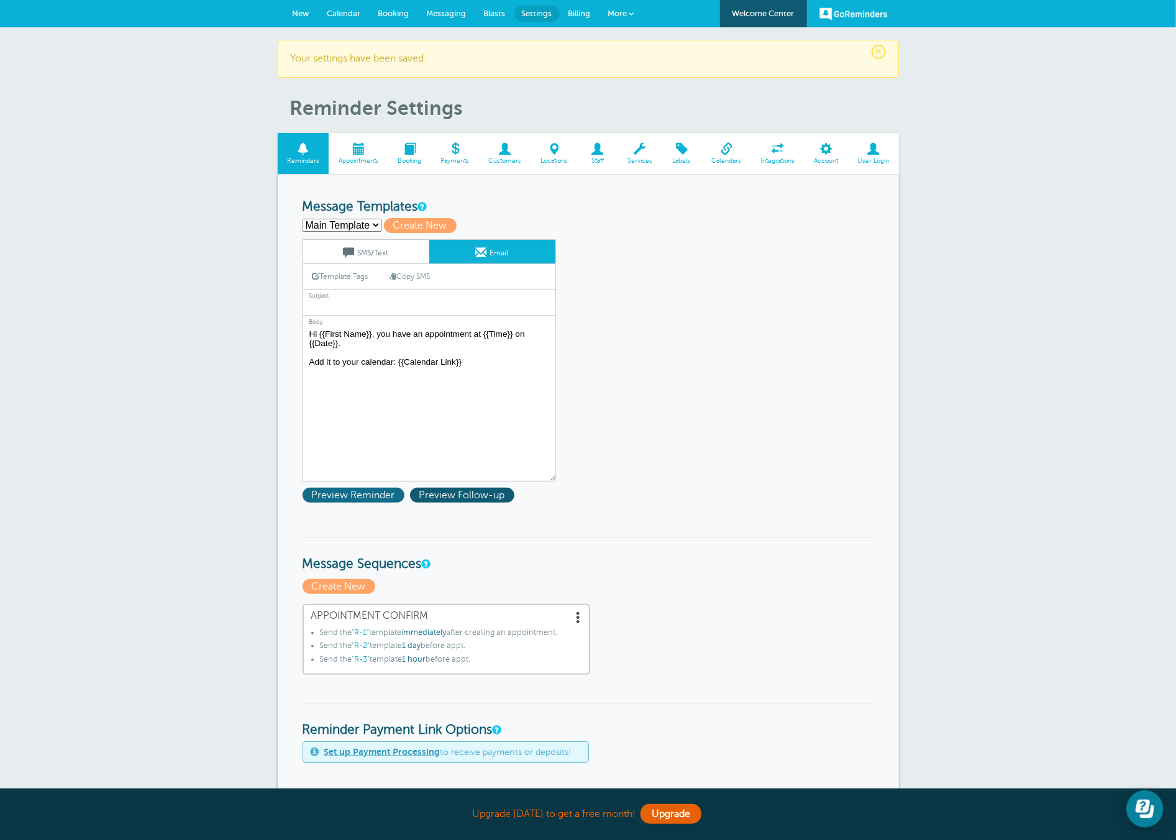
click at [346, 496] on span "Preview Reminder" at bounding box center [353, 495] width 102 height 15
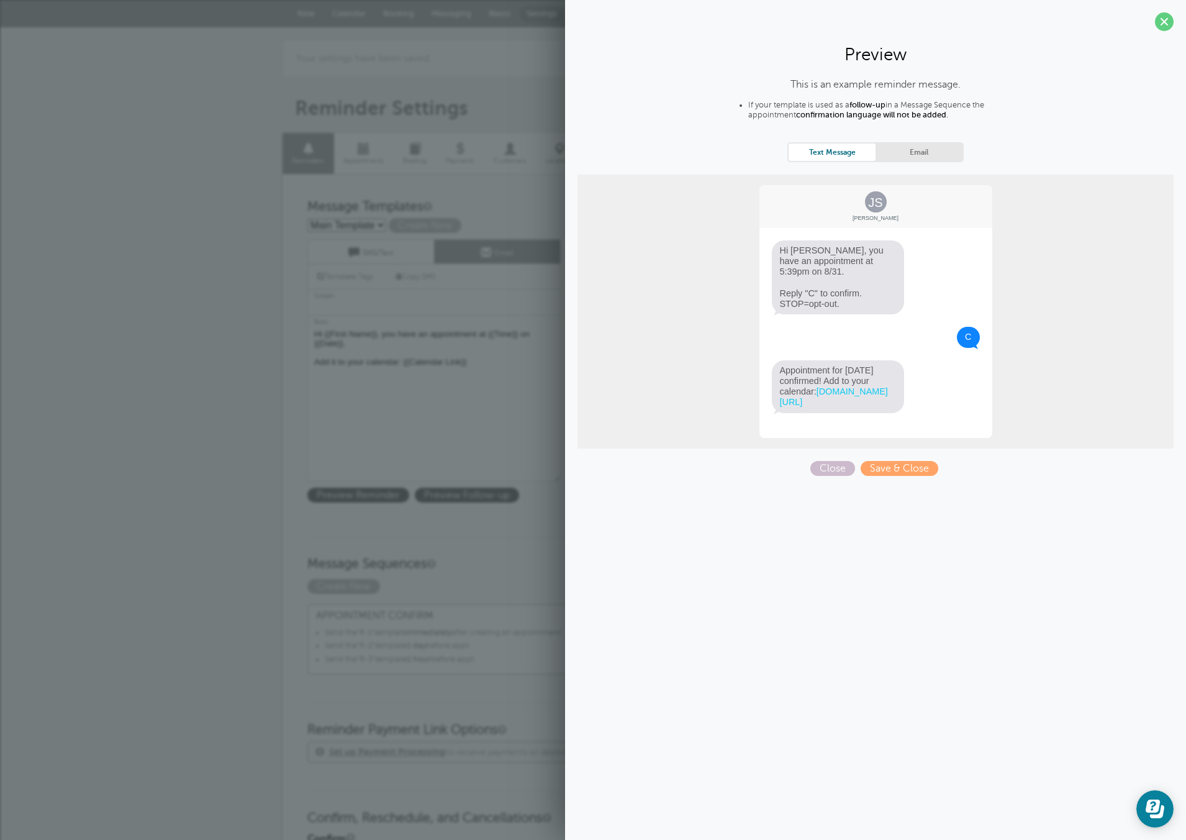
drag, startPoint x: 240, startPoint y: 447, endPoint x: 271, endPoint y: 432, distance: 34.2
click at [240, 447] on div "× Your settings have been saved. Reminder Settings Reminders Appointments Booki…" at bounding box center [593, 757] width 1186 height 1461
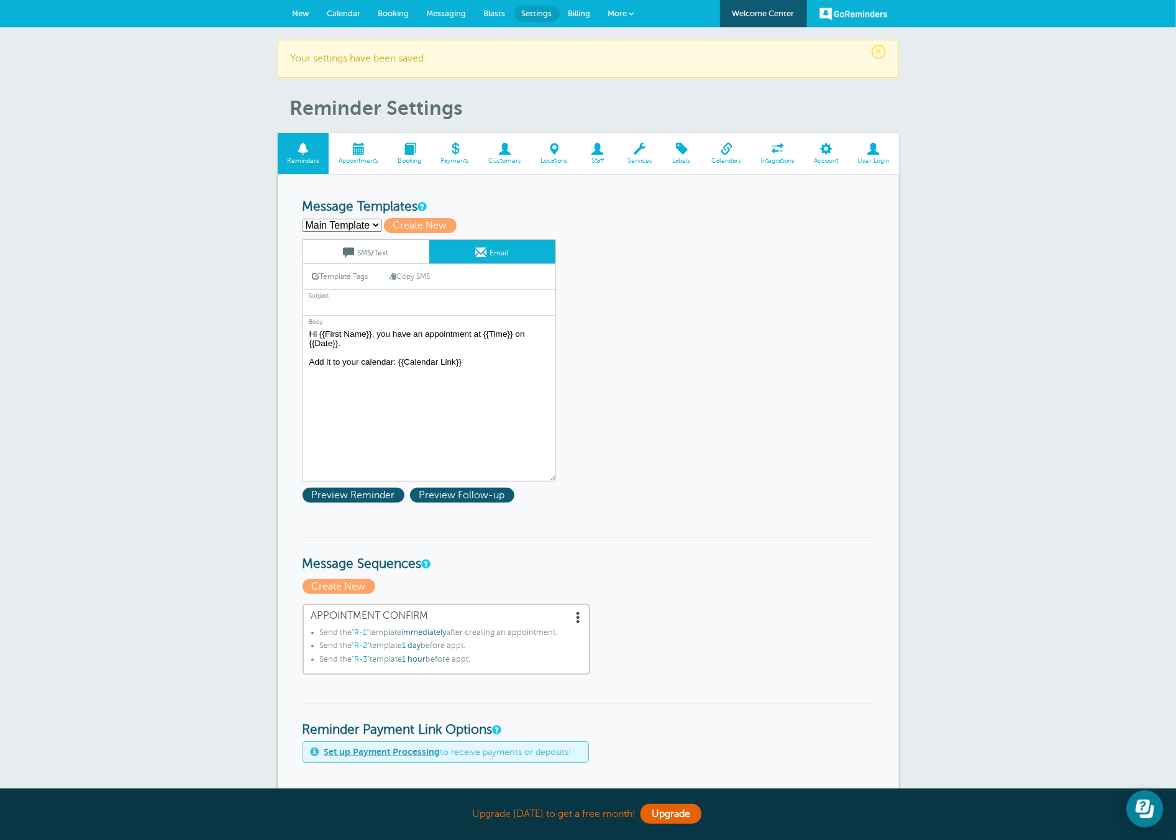
click at [488, 244] on link "Email" at bounding box center [492, 252] width 126 height 24
click at [391, 495] on span "Preview Reminder" at bounding box center [353, 495] width 102 height 15
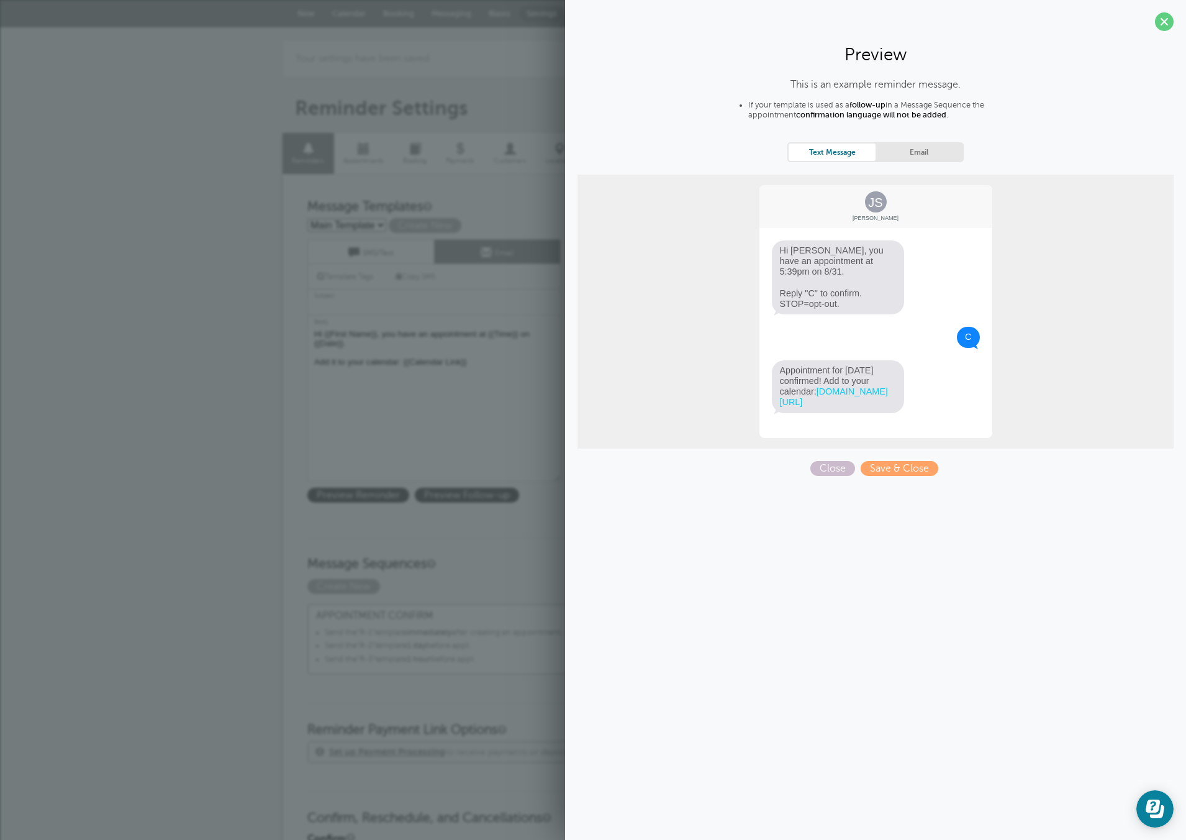
click at [930, 139] on div "This is an example reminder message. If your template is used as a follow-up in…" at bounding box center [876, 277] width 596 height 397
click at [921, 147] on link "Email" at bounding box center [919, 151] width 87 height 17
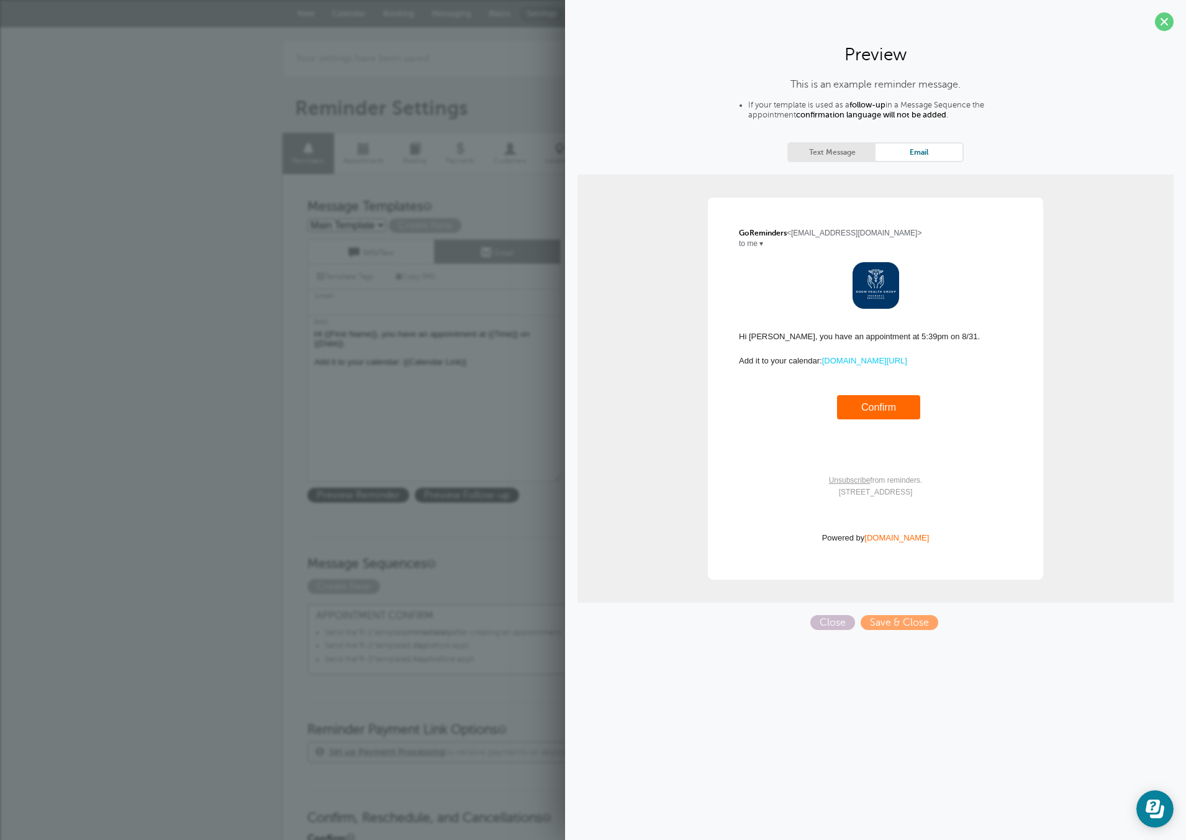
click at [821, 145] on link "Text Message" at bounding box center [832, 151] width 87 height 17
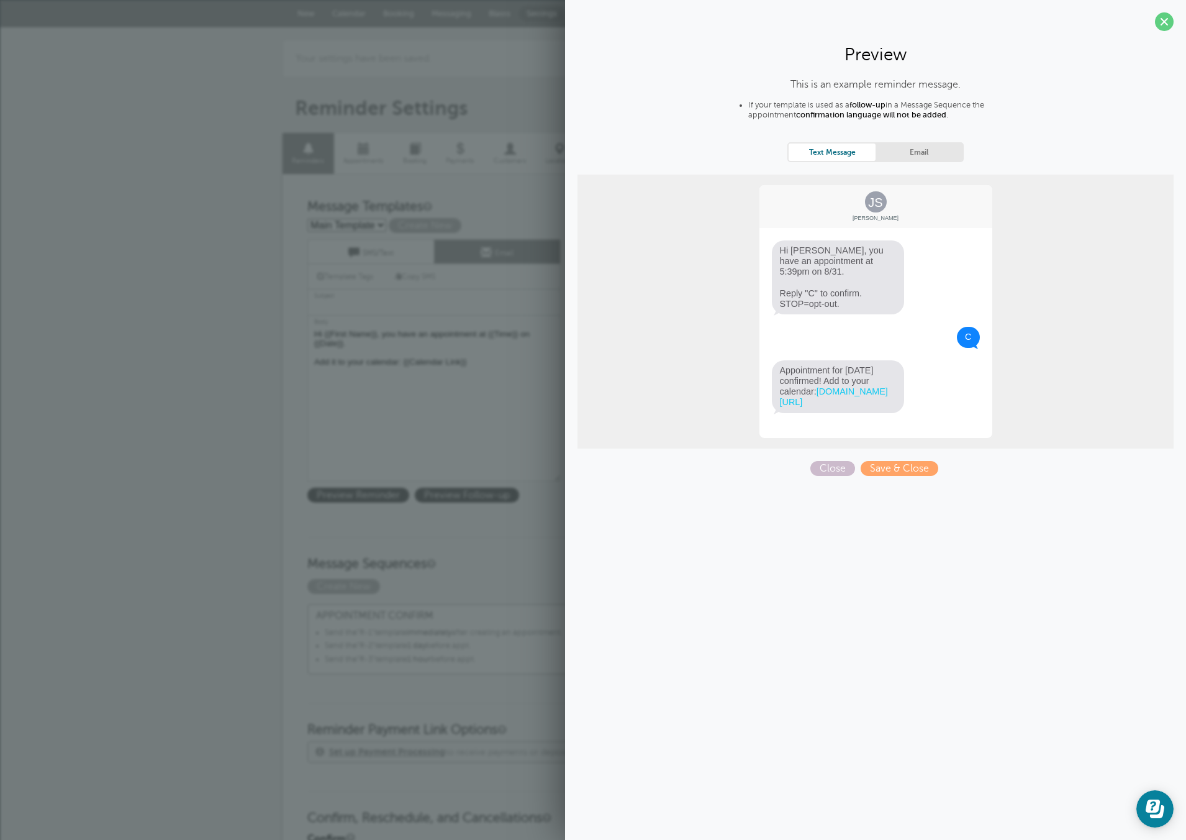
click at [932, 153] on link "Email" at bounding box center [919, 151] width 87 height 17
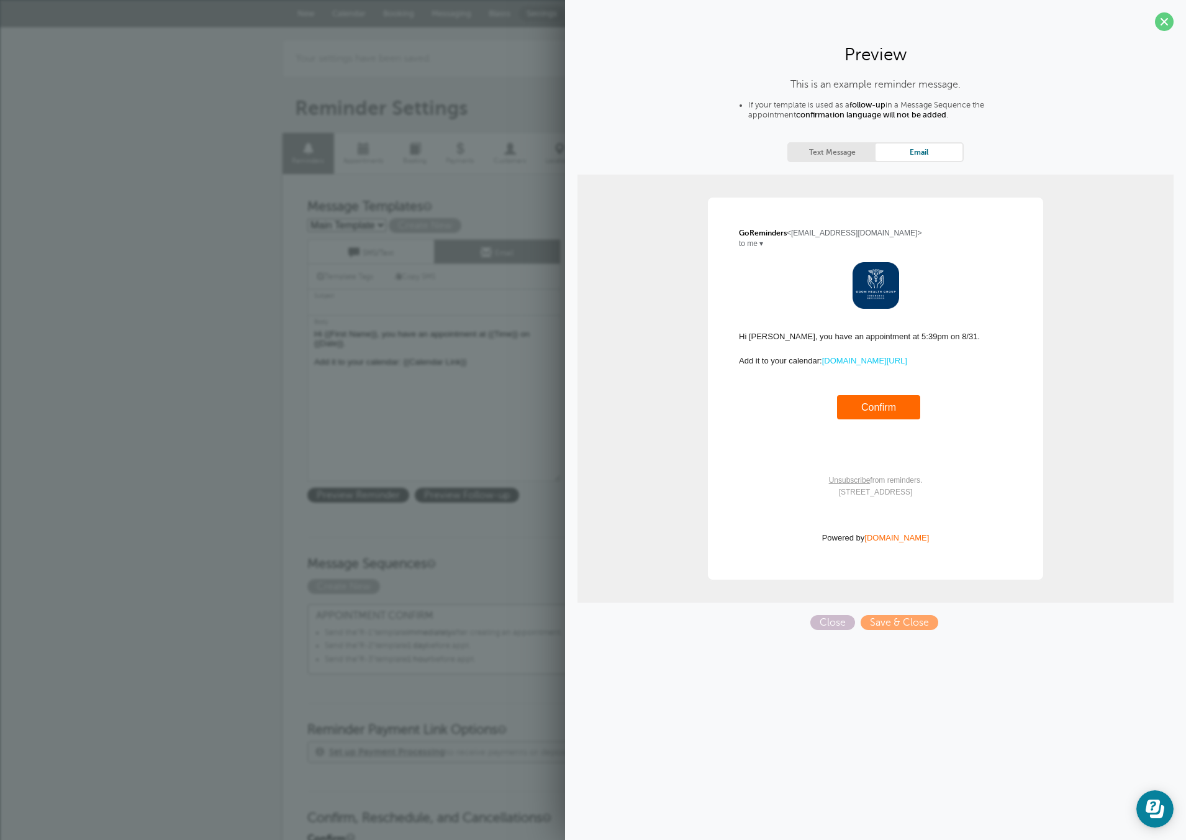
click at [202, 242] on div "× Your settings have been saved. Reminder Settings Reminders Appointments Booki…" at bounding box center [593, 757] width 1186 height 1461
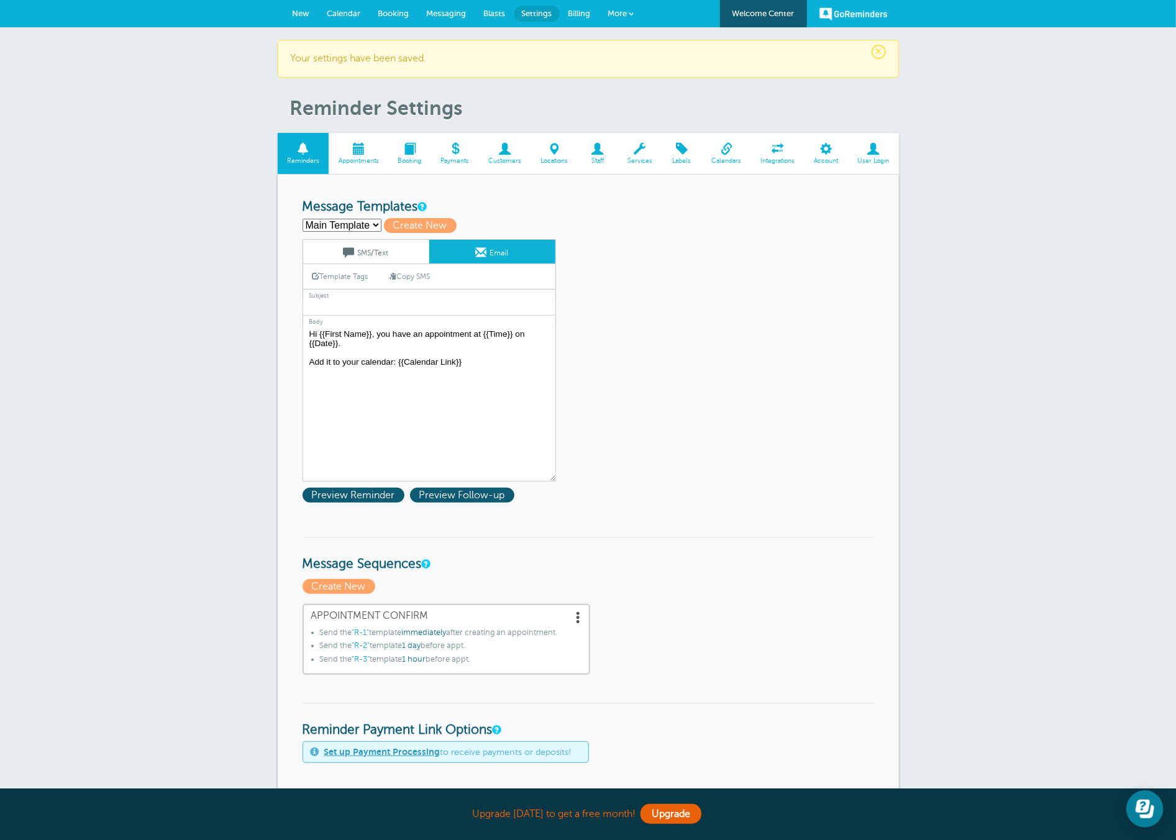
click at [314, 227] on select "Main Template R-1 R-2 R-3 Create new..." at bounding box center [341, 225] width 79 height 13
select select "160561"
click at [302, 219] on select "Main Template R-1 R-2 R-3 Create new..." at bounding box center [341, 225] width 79 height 13
type input "R-1"
type textarea "Hi {{First Name}}! You’re all set for your health coverage consultation on {{Da…"
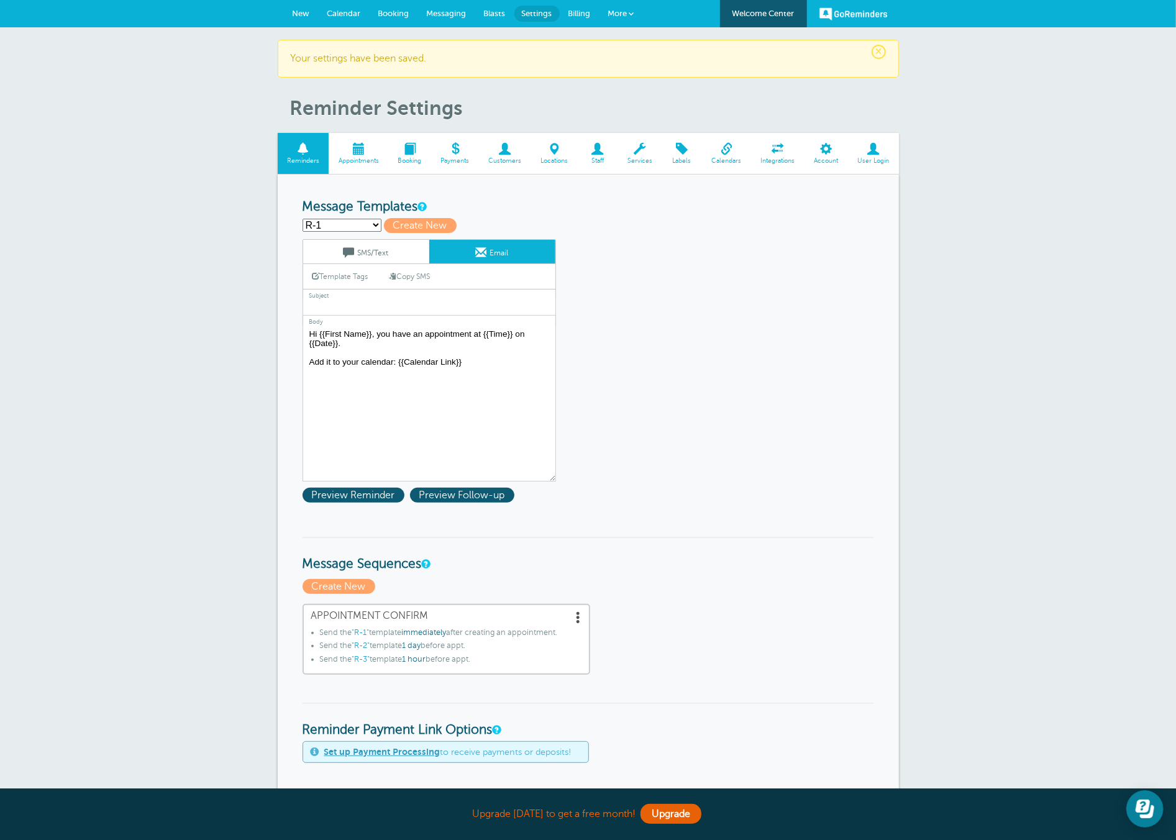
type input "Meeting Confirmation"
type textarea "Hi {{First Name}}! You’re all set for your health coverage consultation on {{Da…"
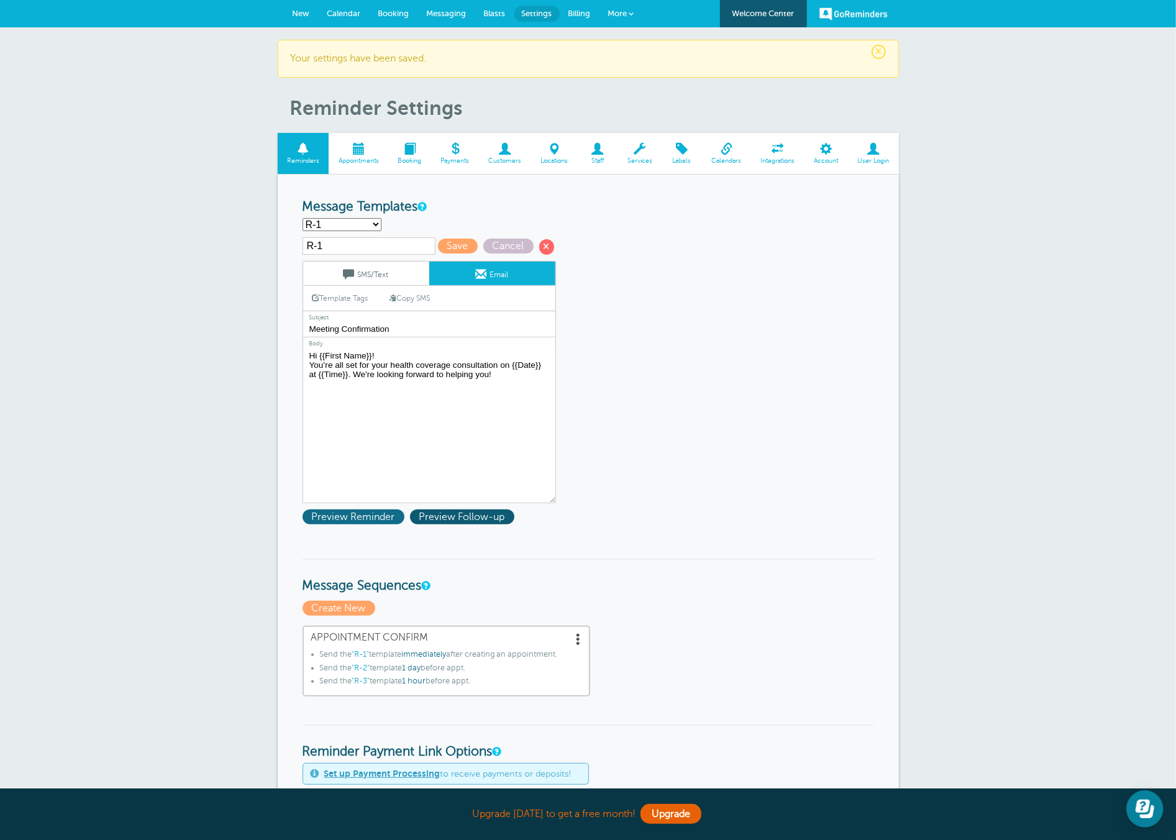
click at [356, 513] on span "Preview Reminder" at bounding box center [353, 516] width 102 height 15
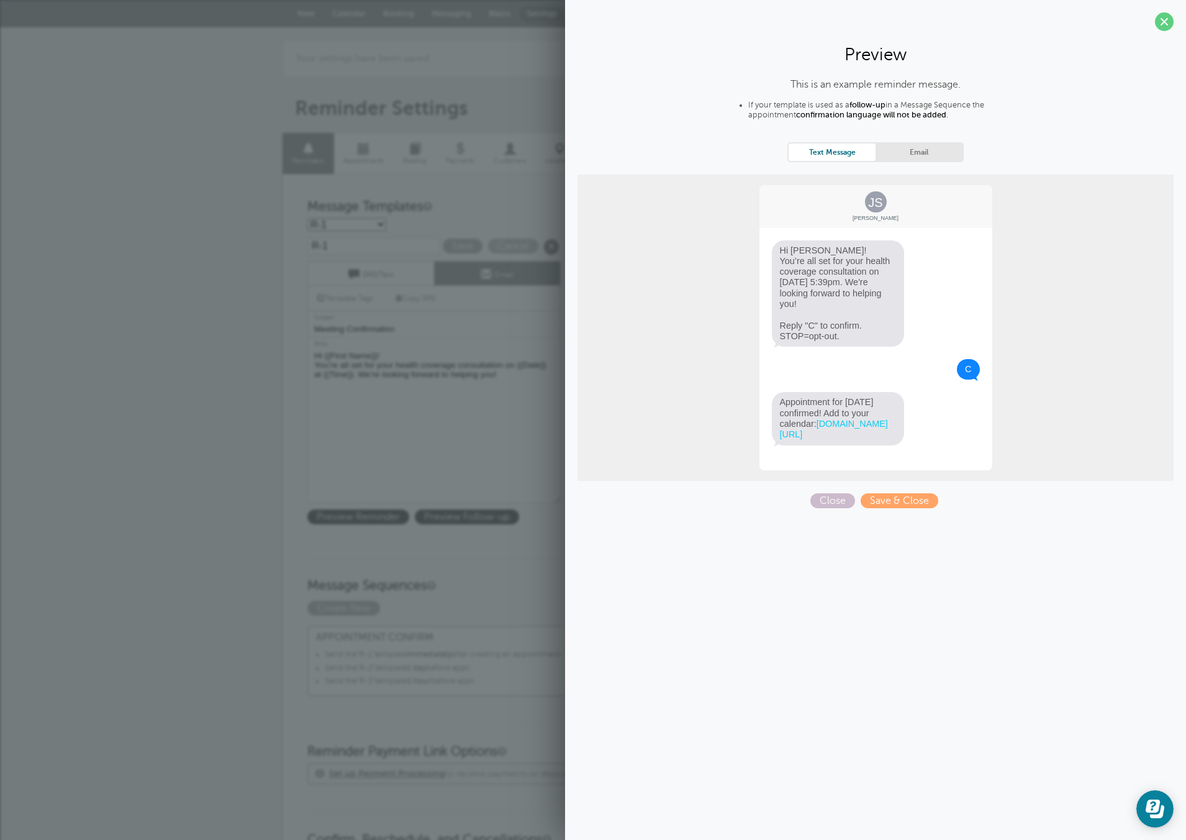
drag, startPoint x: 39, startPoint y: 201, endPoint x: 180, endPoint y: 204, distance: 141.6
click at [53, 200] on div "× Your settings have been saved. Reminder Settings Reminders Appointments Booki…" at bounding box center [593, 768] width 1186 height 1483
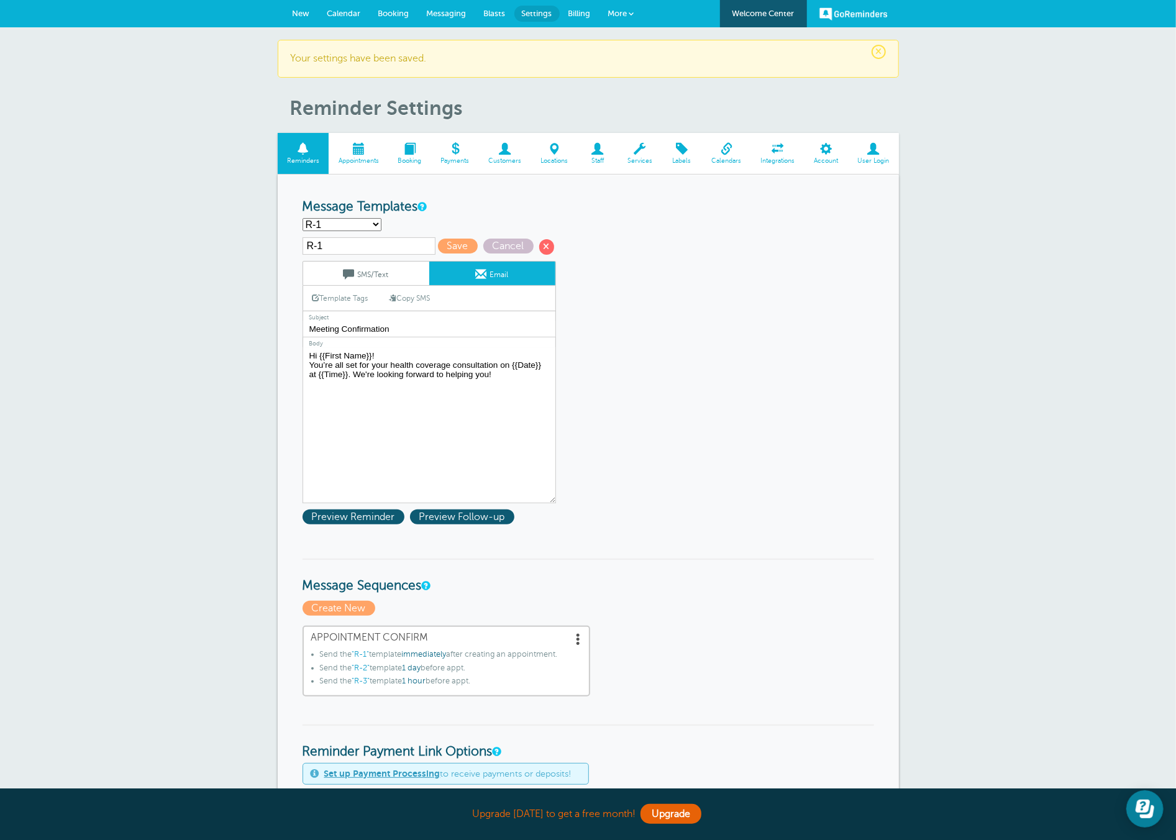
click at [398, 271] on link "SMS/Text" at bounding box center [366, 273] width 126 height 24
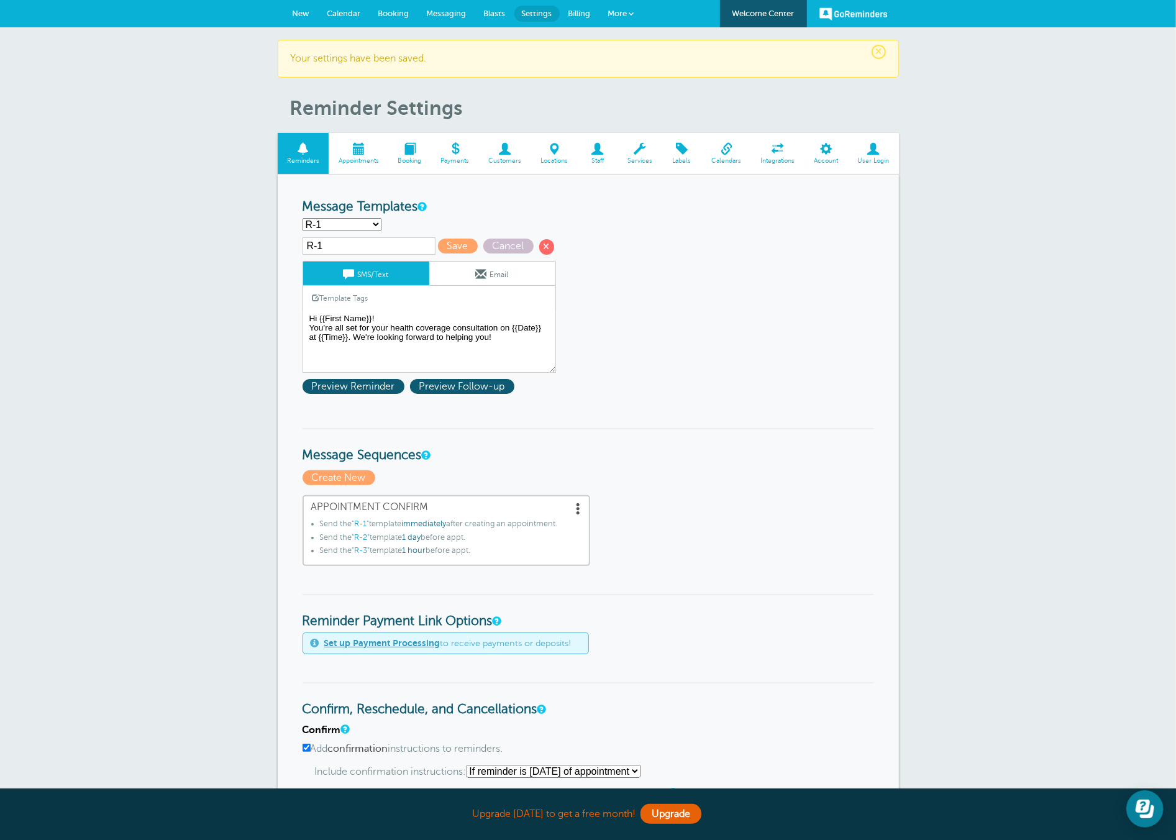
click at [368, 245] on input "R-1" at bounding box center [368, 245] width 133 height 17
click at [363, 226] on select "Main Template R-1 R-2 R-3 Create new..." at bounding box center [341, 224] width 79 height 13
select select "160563"
click at [302, 218] on select "Main Template R-1 R-2 R-3 Create new..." at bounding box center [341, 224] width 79 height 13
type input "R-2"
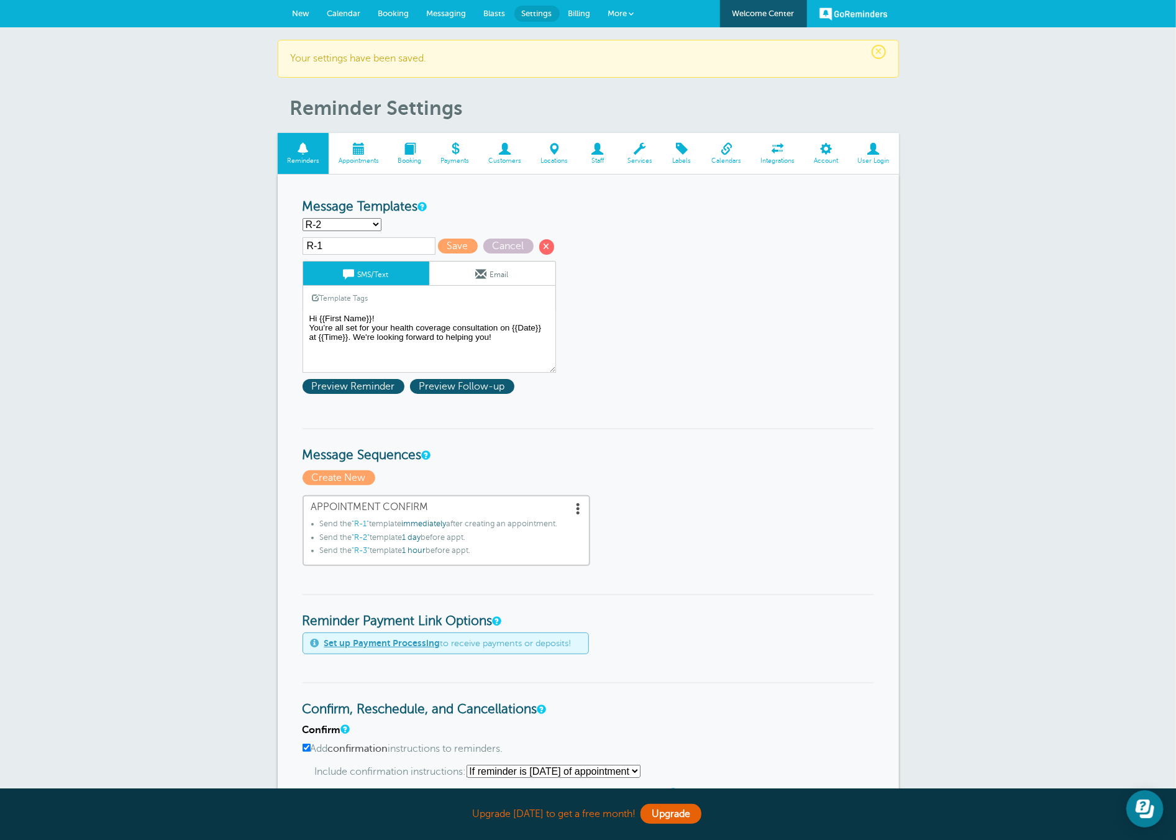
type textarea "Hey {{First Name}}, just a quick reminder about our call tomorrow at {{Time}}. …"
type input "Health Coverage Consultation Reminder"
type textarea "Hey {{First Name}}, just a quick reminder about our call tomorrow at {{Time}}. …"
click at [481, 270] on span at bounding box center [481, 273] width 11 height 11
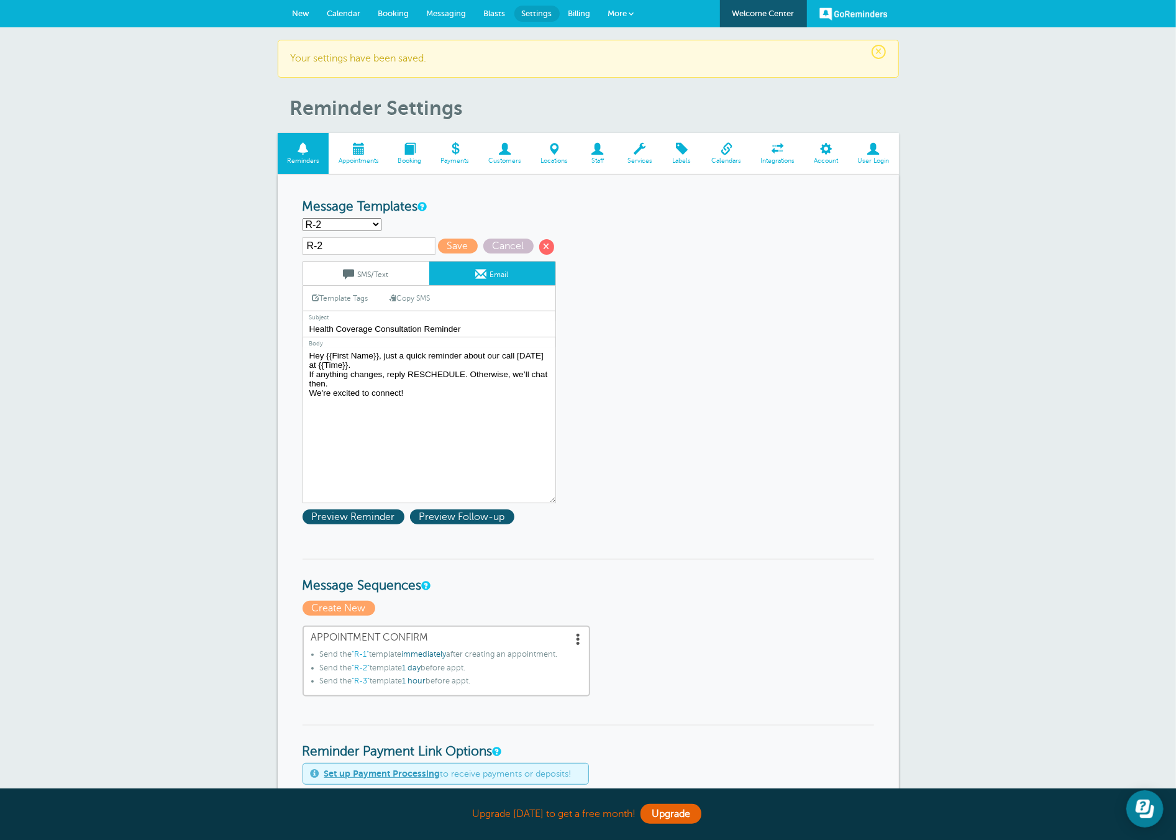
click at [355, 223] on select "Main Template R-1 R-2 R-3 Create new..." at bounding box center [341, 224] width 79 height 13
select select
click at [302, 218] on select "Main Template R-1 R-2 R-3 Create new..." at bounding box center [341, 224] width 79 height 13
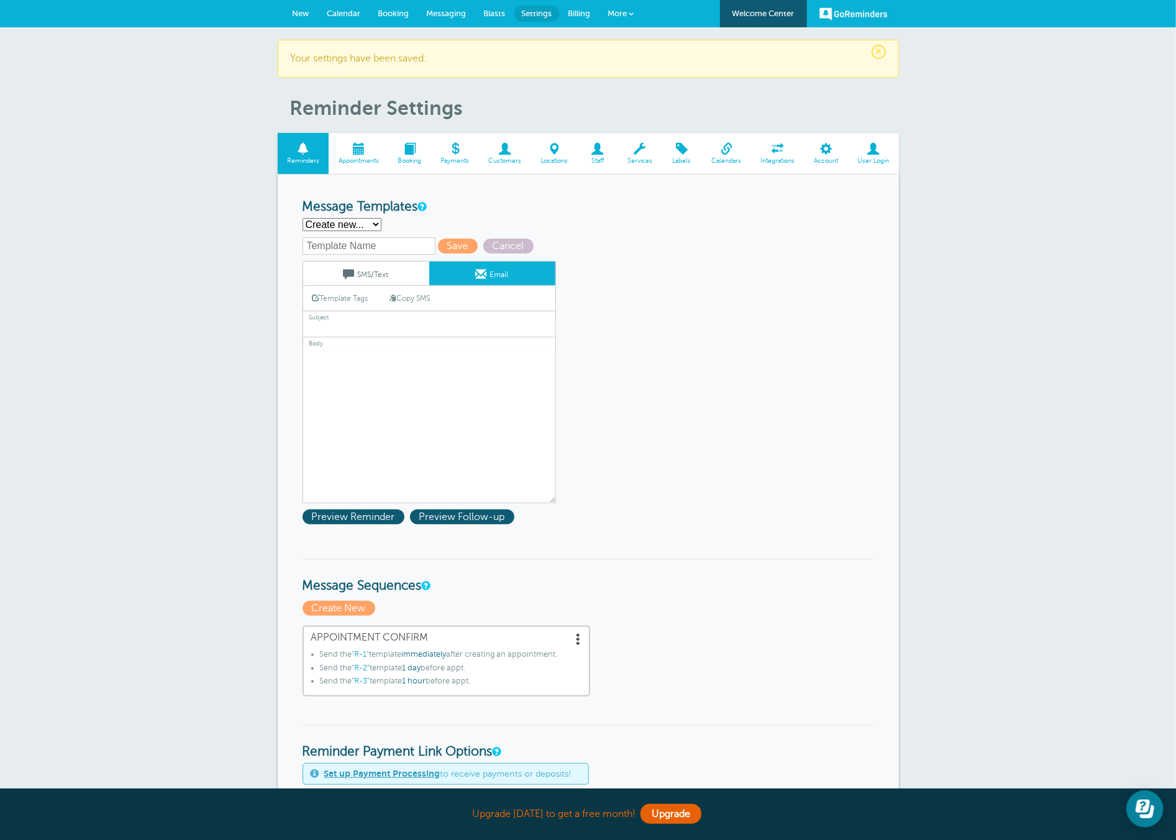
click at [342, 217] on form "Reminder Schedule 1st reminder: Immediately 1 2 3 4 5 6 7 8 9 10 11 12 13 14 15…" at bounding box center [587, 817] width 571 height 1236
click at [334, 224] on select "Main Template R-1 R-2 R-3 Create new..." at bounding box center [341, 224] width 79 height 13
select select "160564"
click at [302, 218] on select "Main Template R-1 R-2 R-3 Create new..." at bounding box center [341, 224] width 79 height 13
type input "R-3"
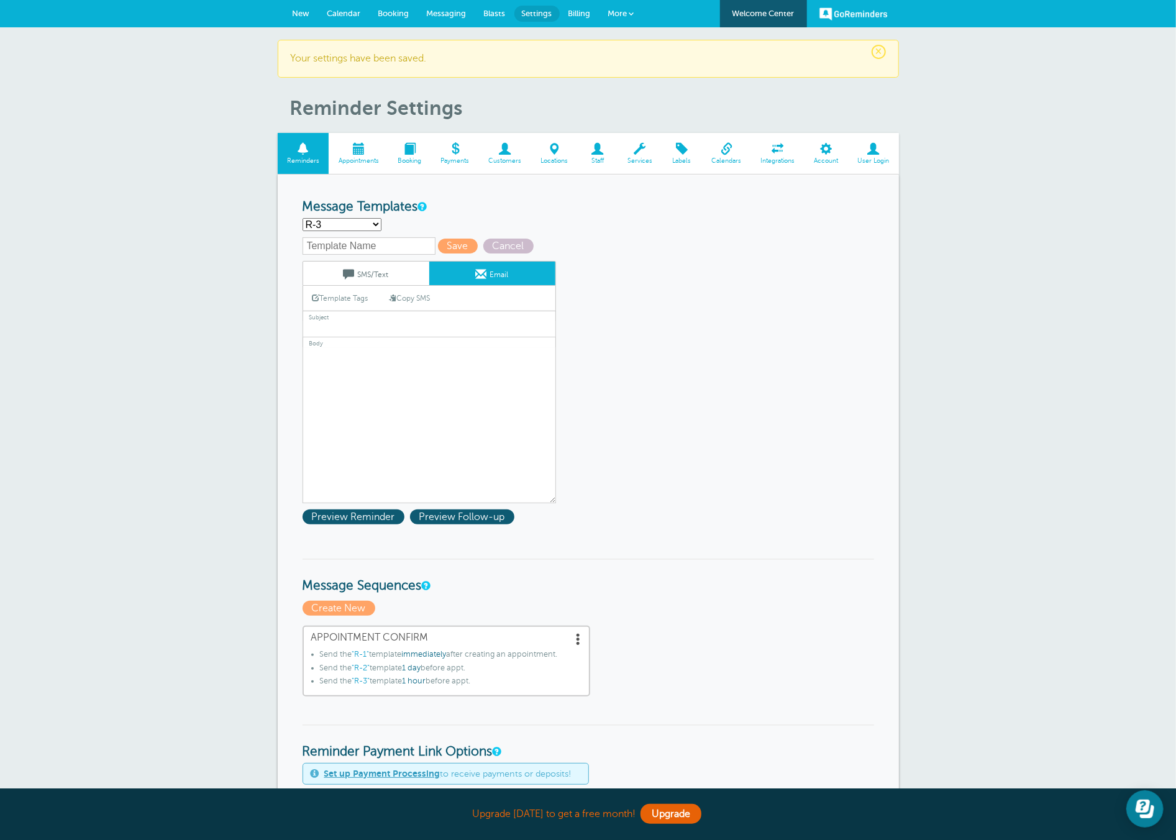
type textarea "Hi {{First Name}}, just a quick reminder — we will be reaching out in 1 hour fo…"
type input "Talk soon!"
type textarea "Hi {{First Name}}, just a quick reminder — we will be reaching out in 1 hour fo…"
click at [372, 270] on link "SMS/Text" at bounding box center [366, 273] width 126 height 24
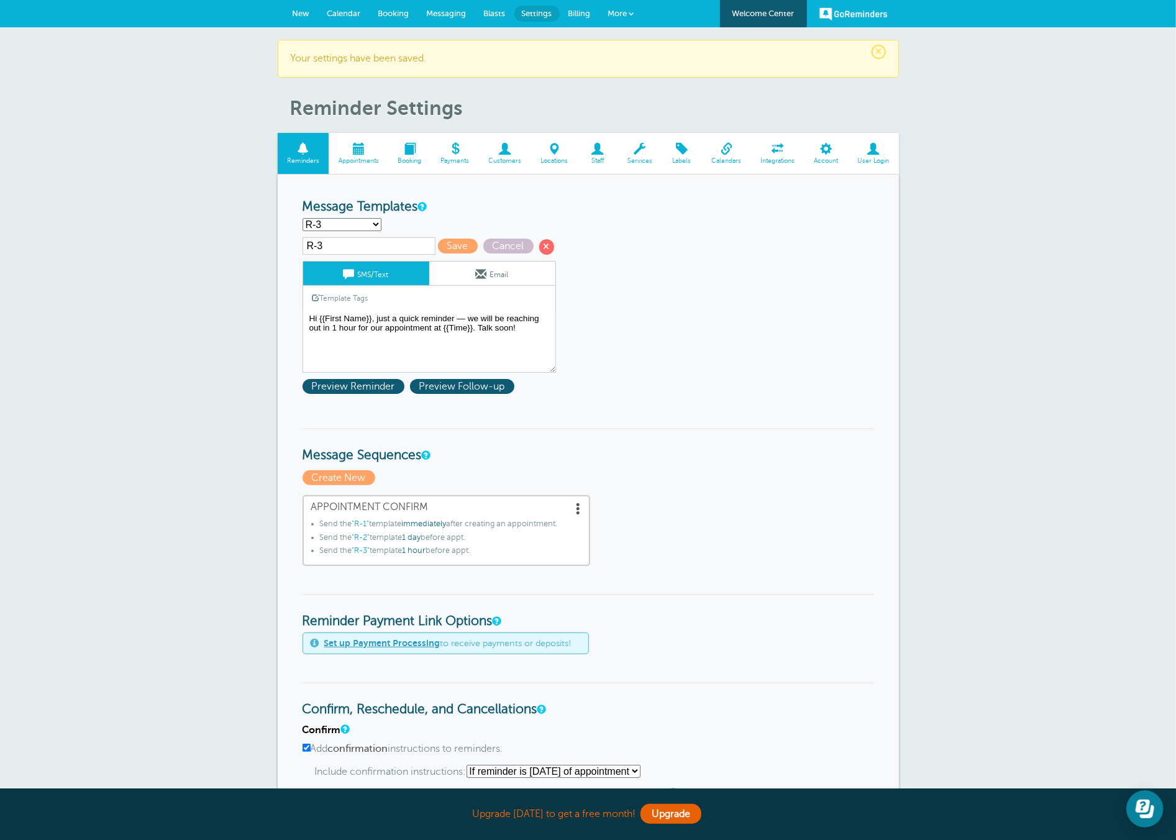
click at [199, 288] on div "× Your settings have been saved. Reminder Settings Reminders Appointments Booki…" at bounding box center [588, 703] width 1176 height 1353
click at [208, 314] on div "× Your settings have been saved. Reminder Settings Reminders Appointments Booki…" at bounding box center [588, 703] width 1176 height 1353
click at [297, 14] on span "New" at bounding box center [301, 13] width 17 height 9
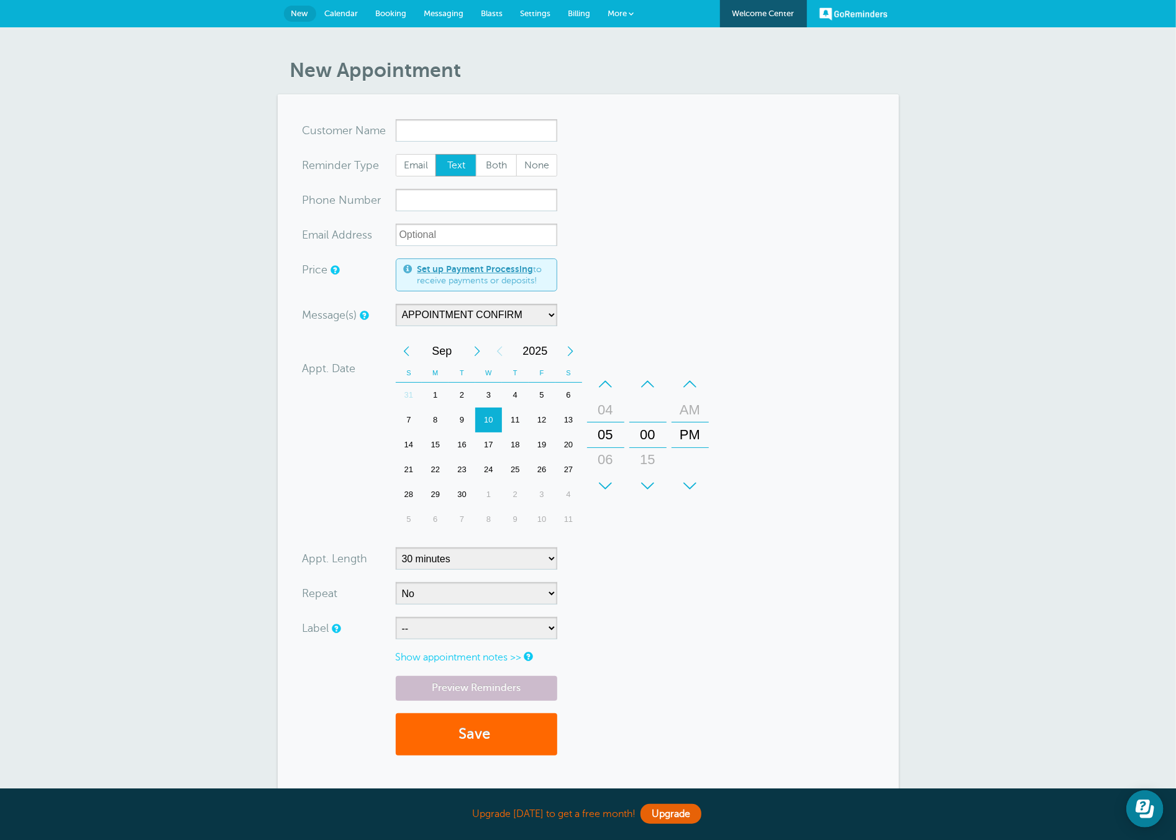
click at [452, 121] on input "x-no-autofill" at bounding box center [476, 130] width 161 height 22
